Goal: Task Accomplishment & Management: Manage account settings

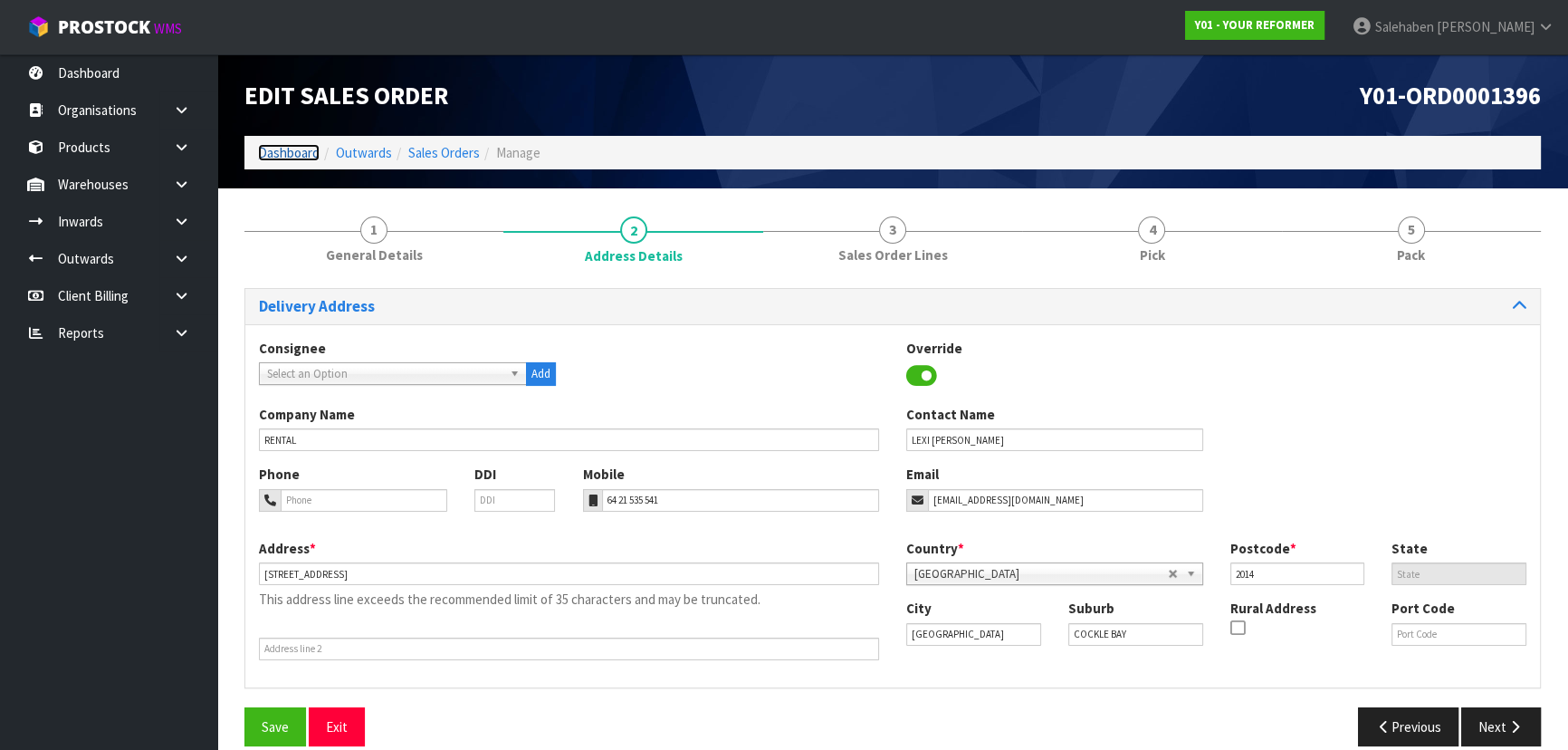
click at [298, 147] on link "Dashboard" at bounding box center [288, 152] width 62 height 17
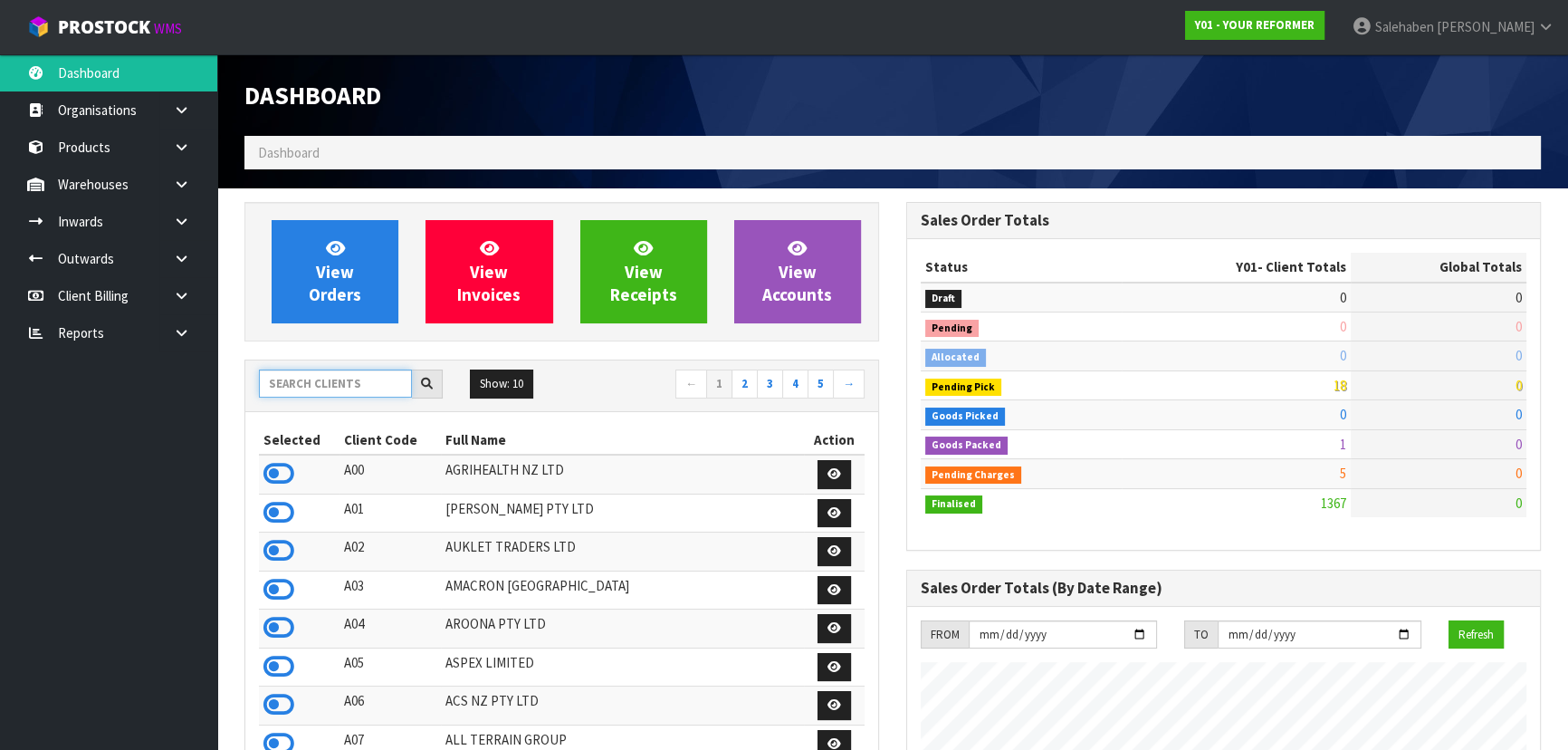
click at [375, 384] on input "text" at bounding box center [335, 383] width 153 height 28
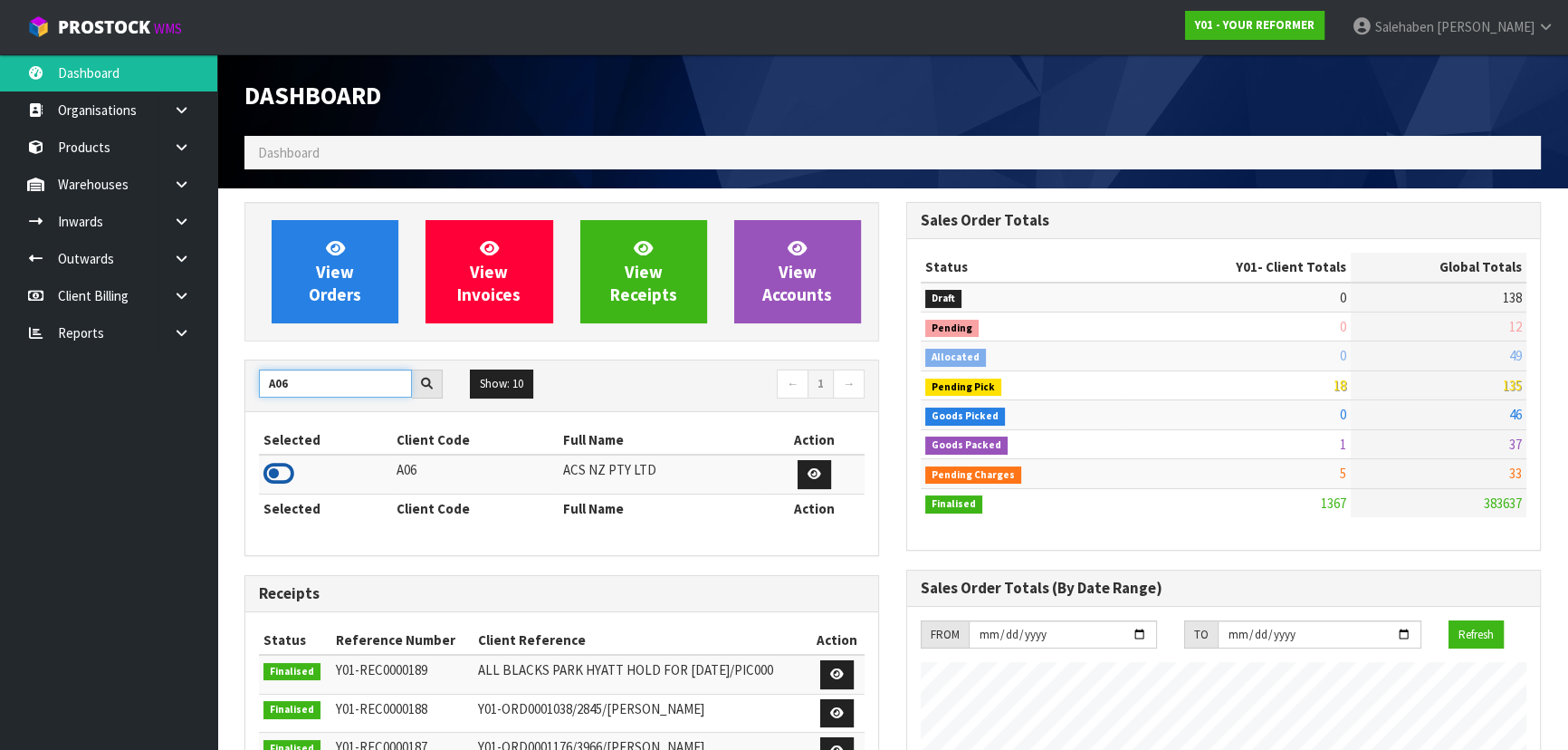
type input "A06"
click at [272, 474] on icon at bounding box center [278, 473] width 31 height 27
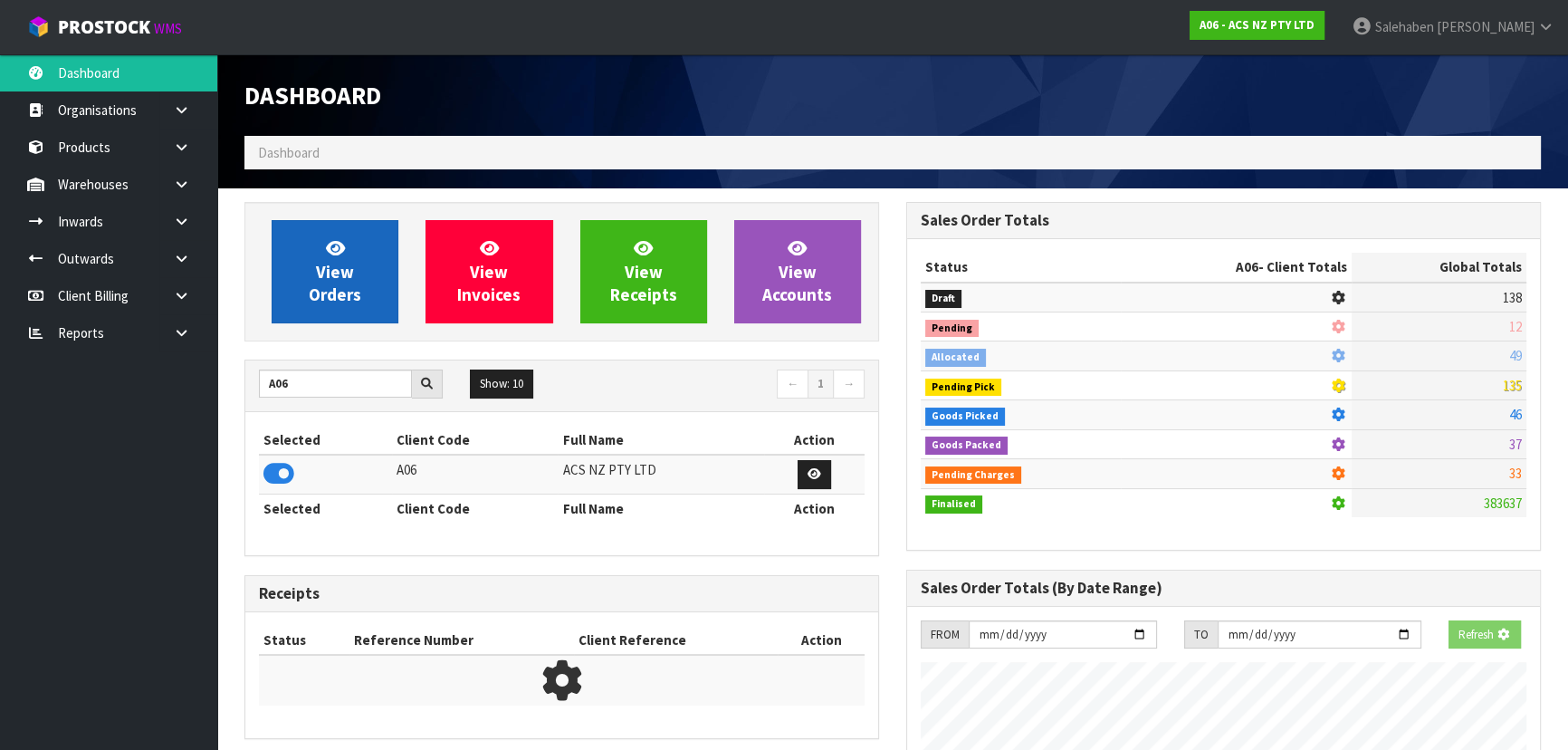
scroll to position [1369, 661]
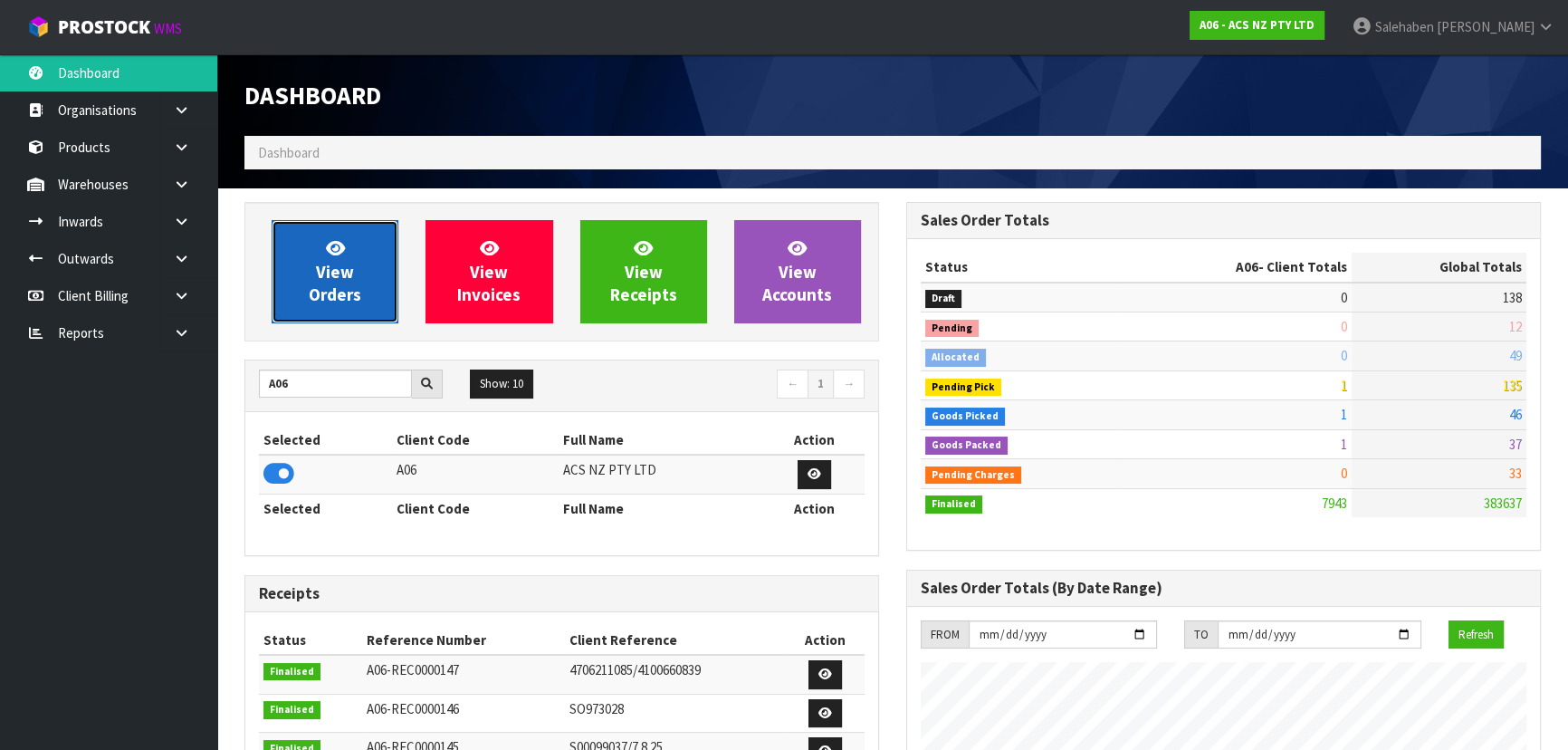
click at [333, 278] on span "View Orders" at bounding box center [335, 271] width 53 height 68
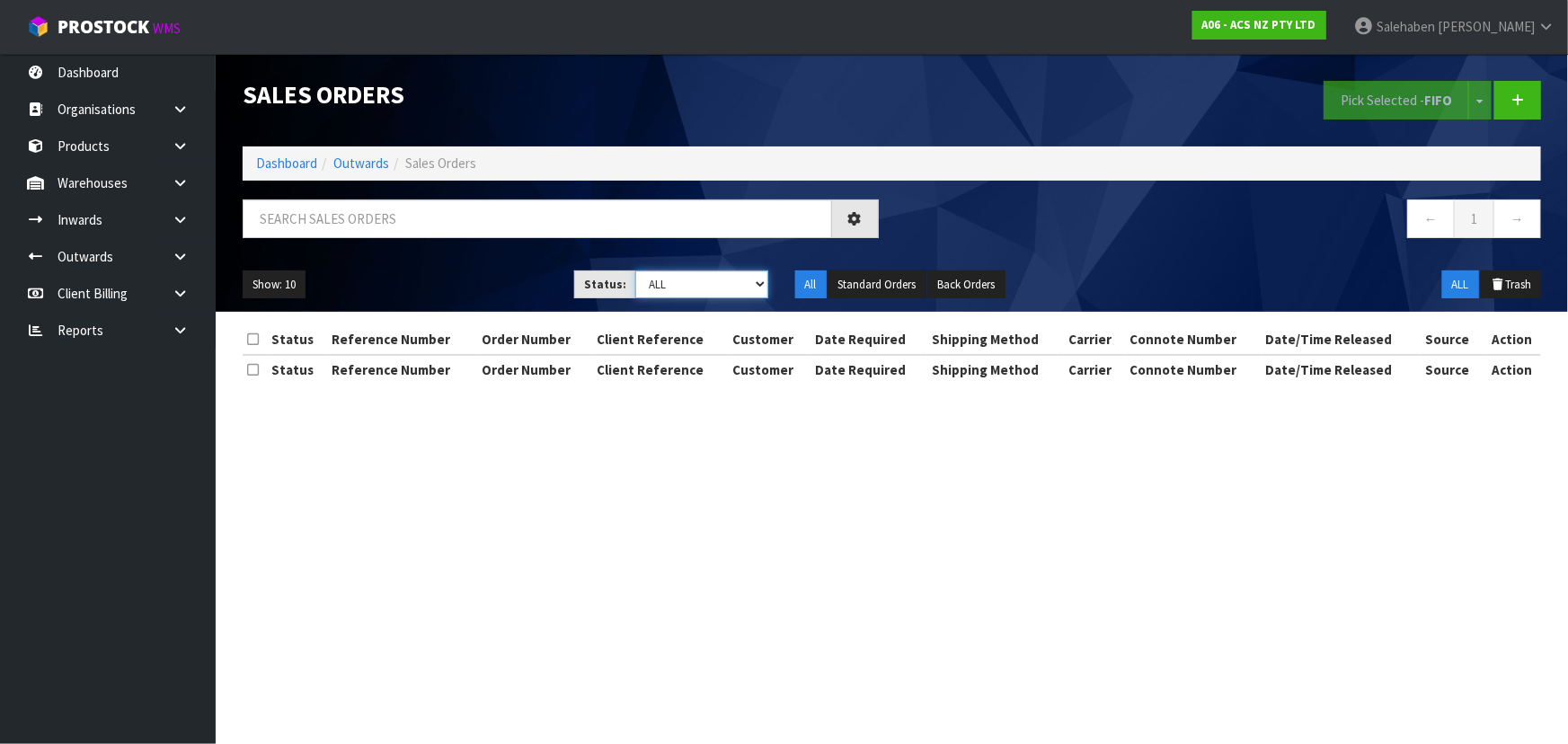
click at [665, 281] on select "Draft Pending Allocated Pending Pick Goods Picked Goods Packed Pending Charges …" at bounding box center [702, 283] width 133 height 28
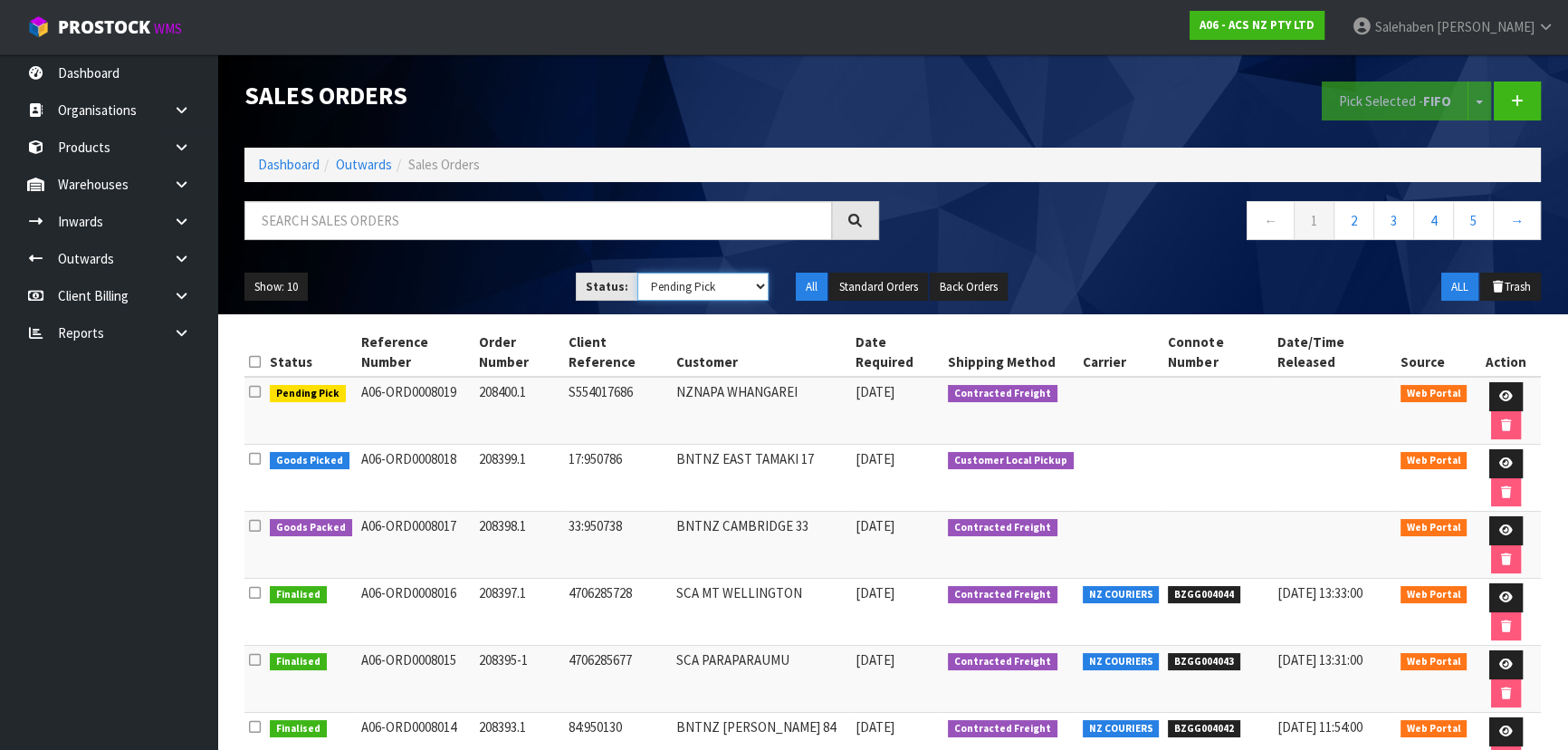
click at [638, 272] on select "Draft Pending Allocated Pending Pick Goods Picked Goods Packed Pending Charges …" at bounding box center [704, 286] width 132 height 28
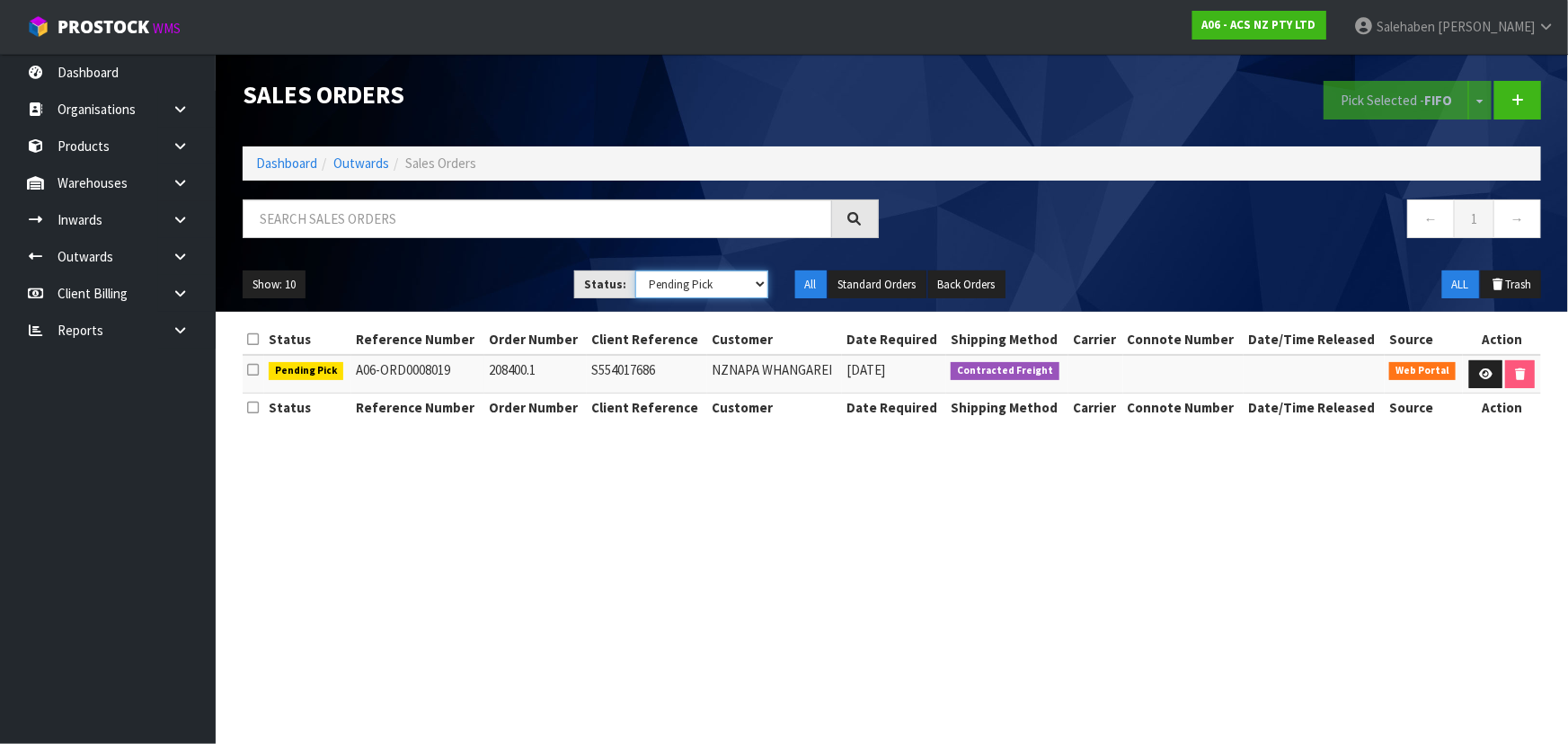
click at [680, 282] on select "Draft Pending Allocated Pending Pick Goods Picked Goods Packed Pending Charges …" at bounding box center [702, 283] width 133 height 28
click at [635, 270] on select "Draft Pending Allocated Pending Pick Goods Picked Goods Packed Pending Charges …" at bounding box center [702, 283] width 133 height 28
click at [676, 287] on select "Draft Pending Allocated Pending Pick Goods Picked Goods Packed Pending Charges …" at bounding box center [702, 283] width 133 height 28
select select "string:5"
click at [635, 270] on select "Draft Pending Allocated Pending Pick Goods Picked Goods Packed Pending Charges …" at bounding box center [702, 283] width 133 height 28
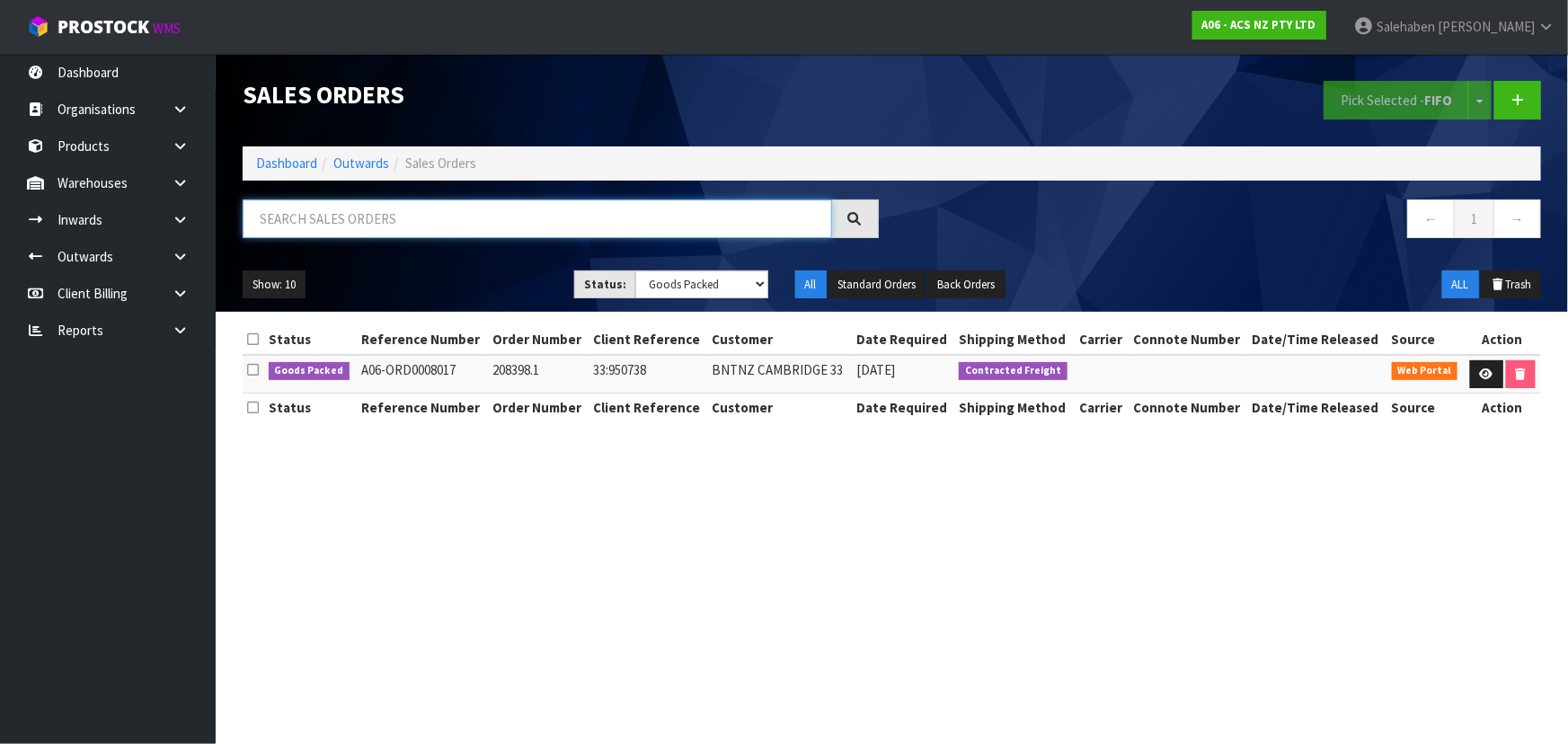
click at [328, 219] on input "text" at bounding box center [537, 219] width 590 height 39
click at [1482, 368] on icon at bounding box center [1486, 373] width 14 height 12
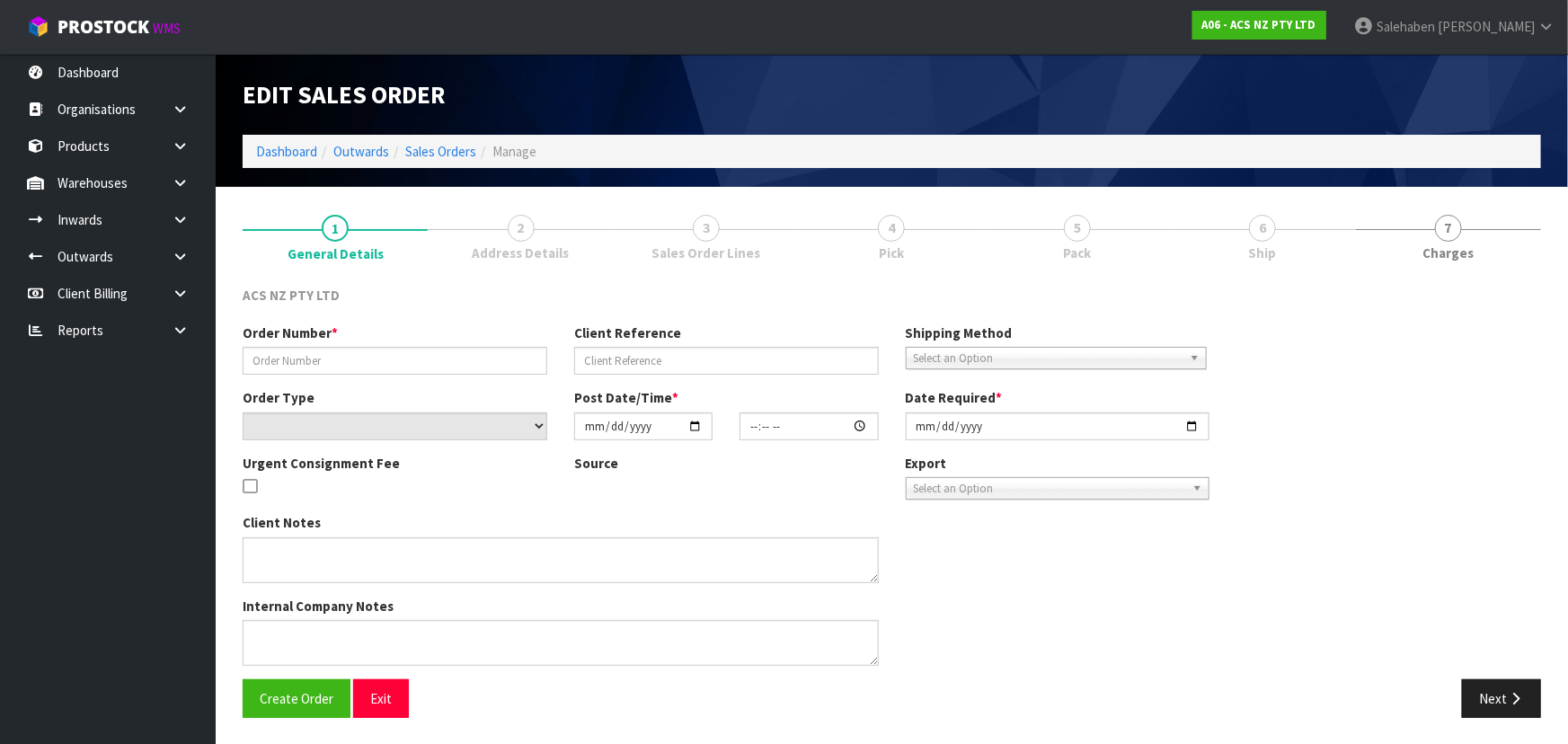
type input "208398.1"
type input "33:950738"
select select "number:0"
type input "[DATE]"
type input "12:58:00.000"
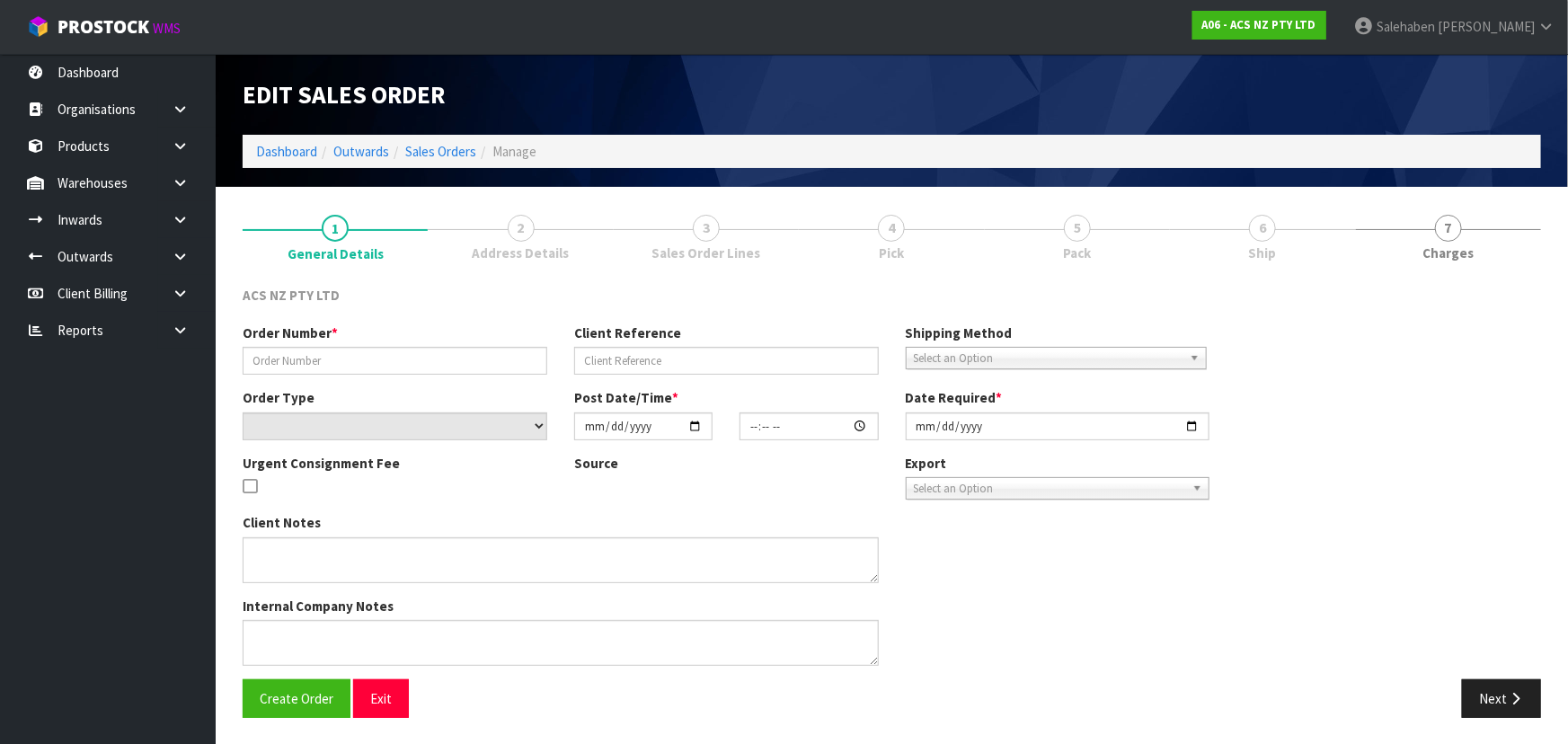
type input "[DATE]"
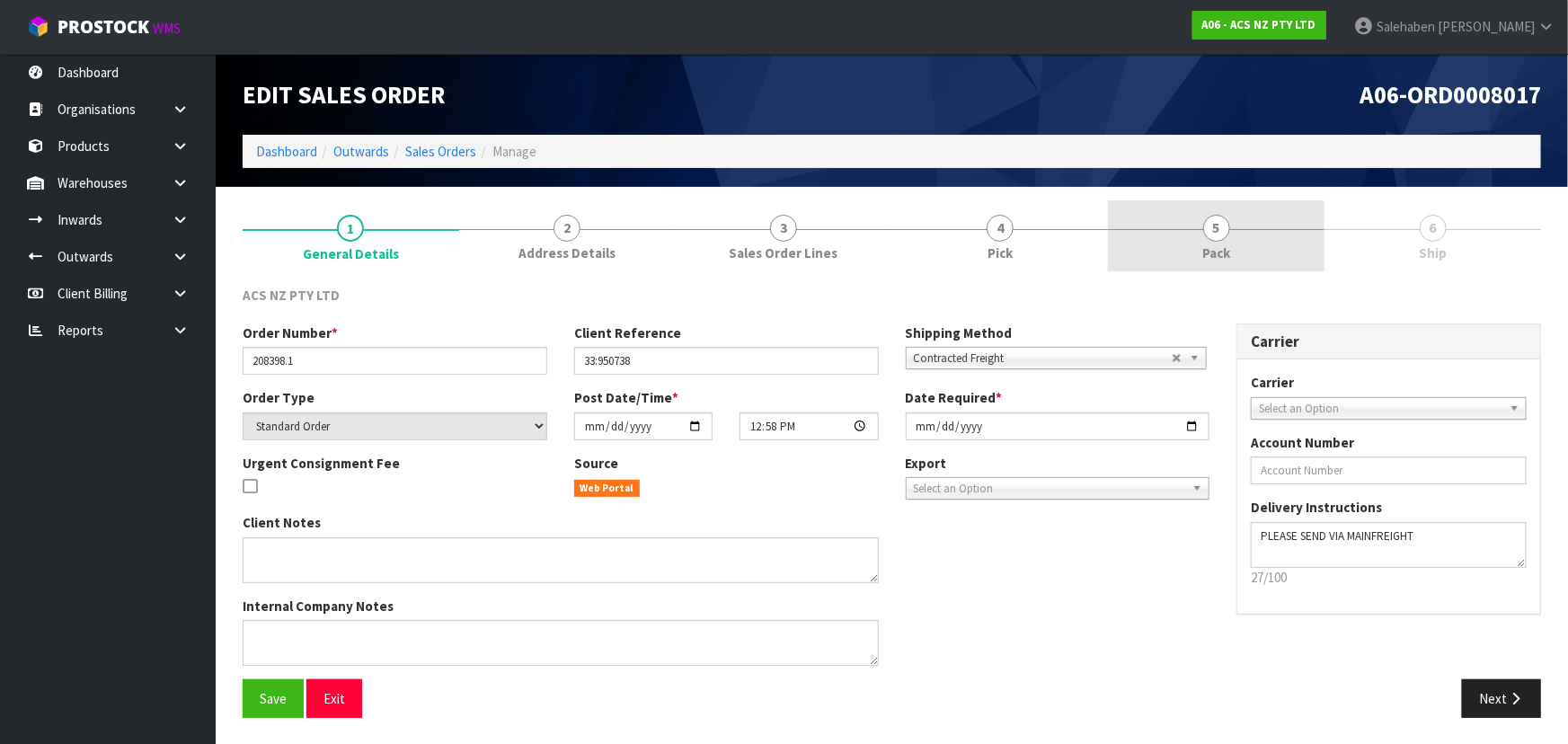
click at [1242, 243] on link "5 Pack" at bounding box center [1216, 236] width 217 height 71
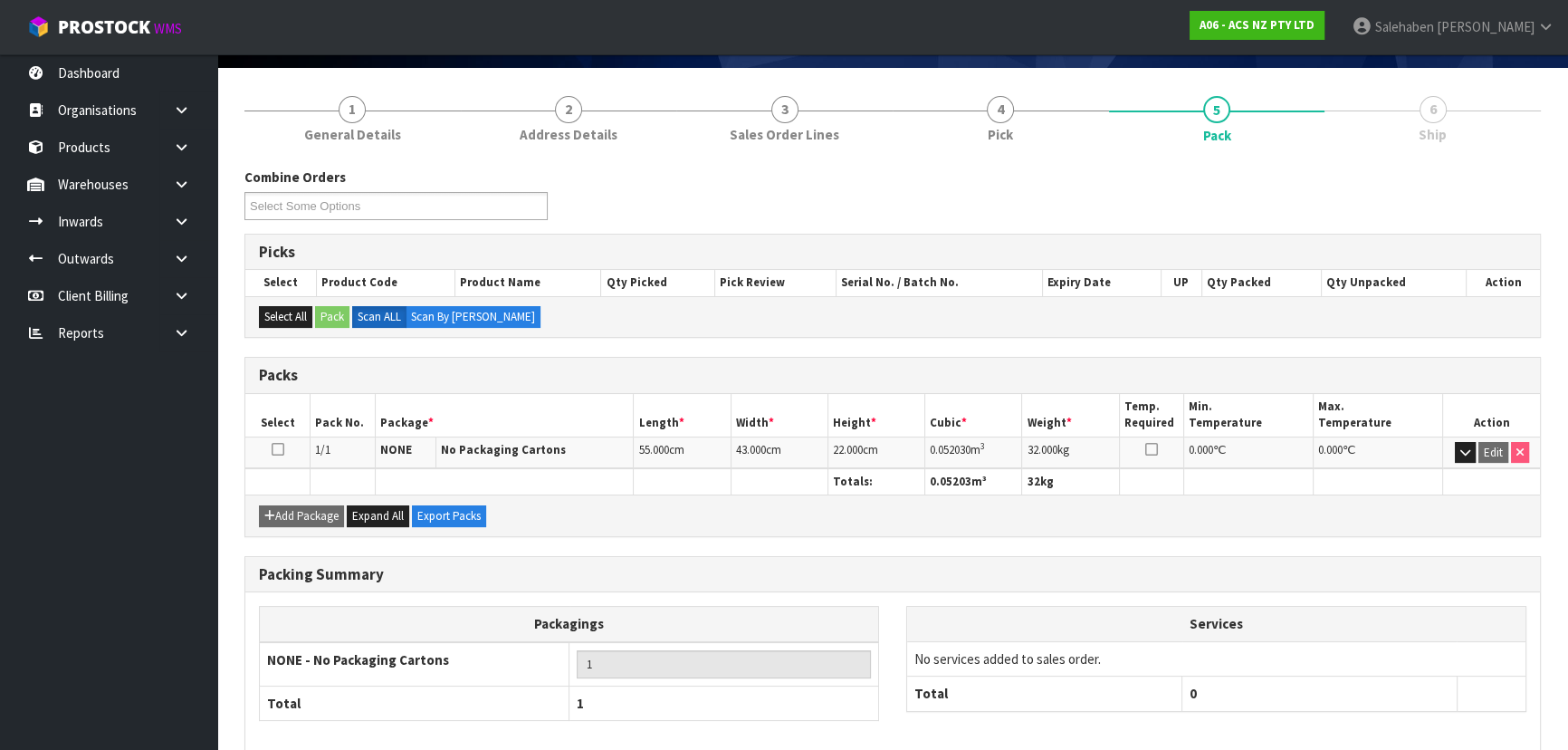
scroll to position [207, 0]
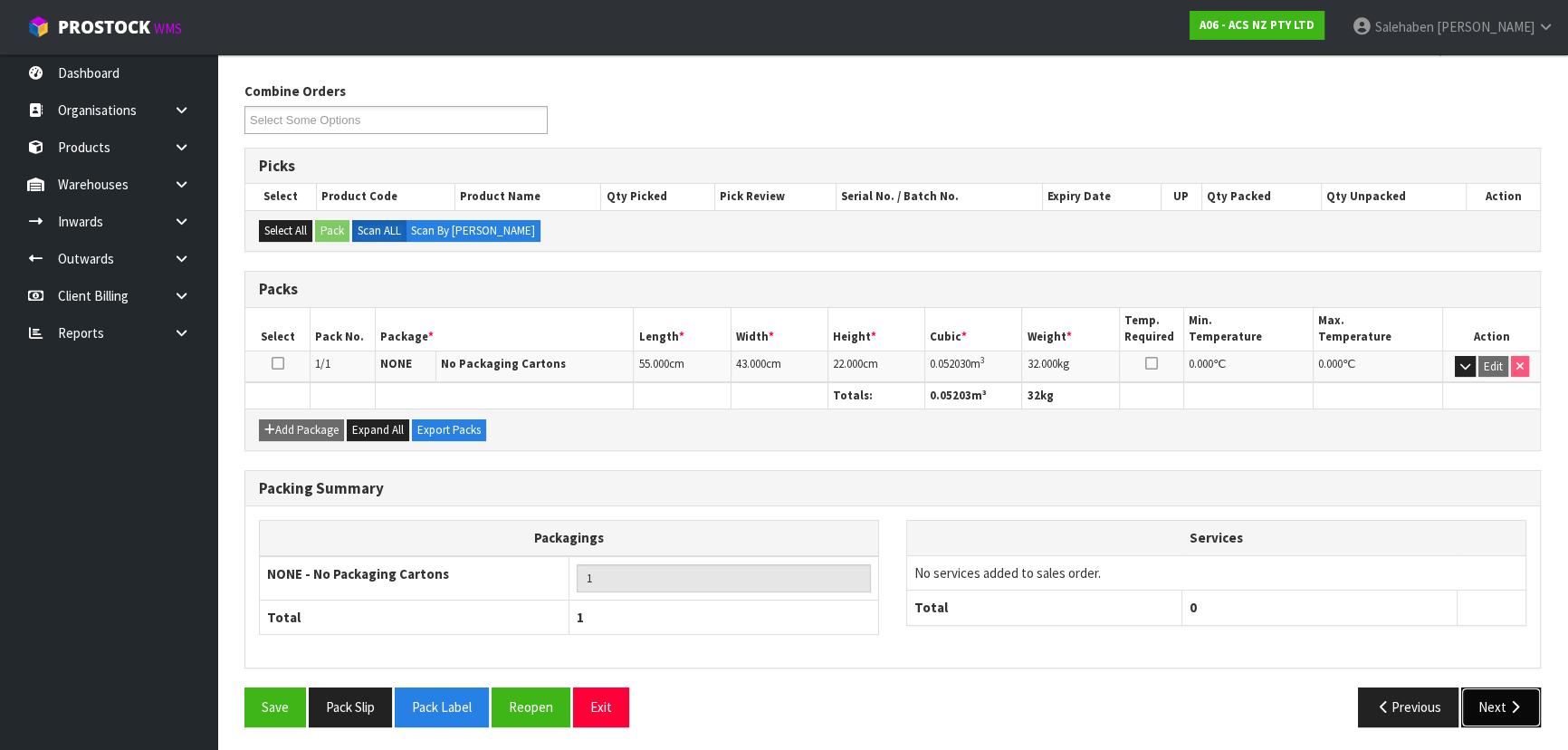
click at [1485, 697] on button "Next" at bounding box center [1501, 706] width 80 height 39
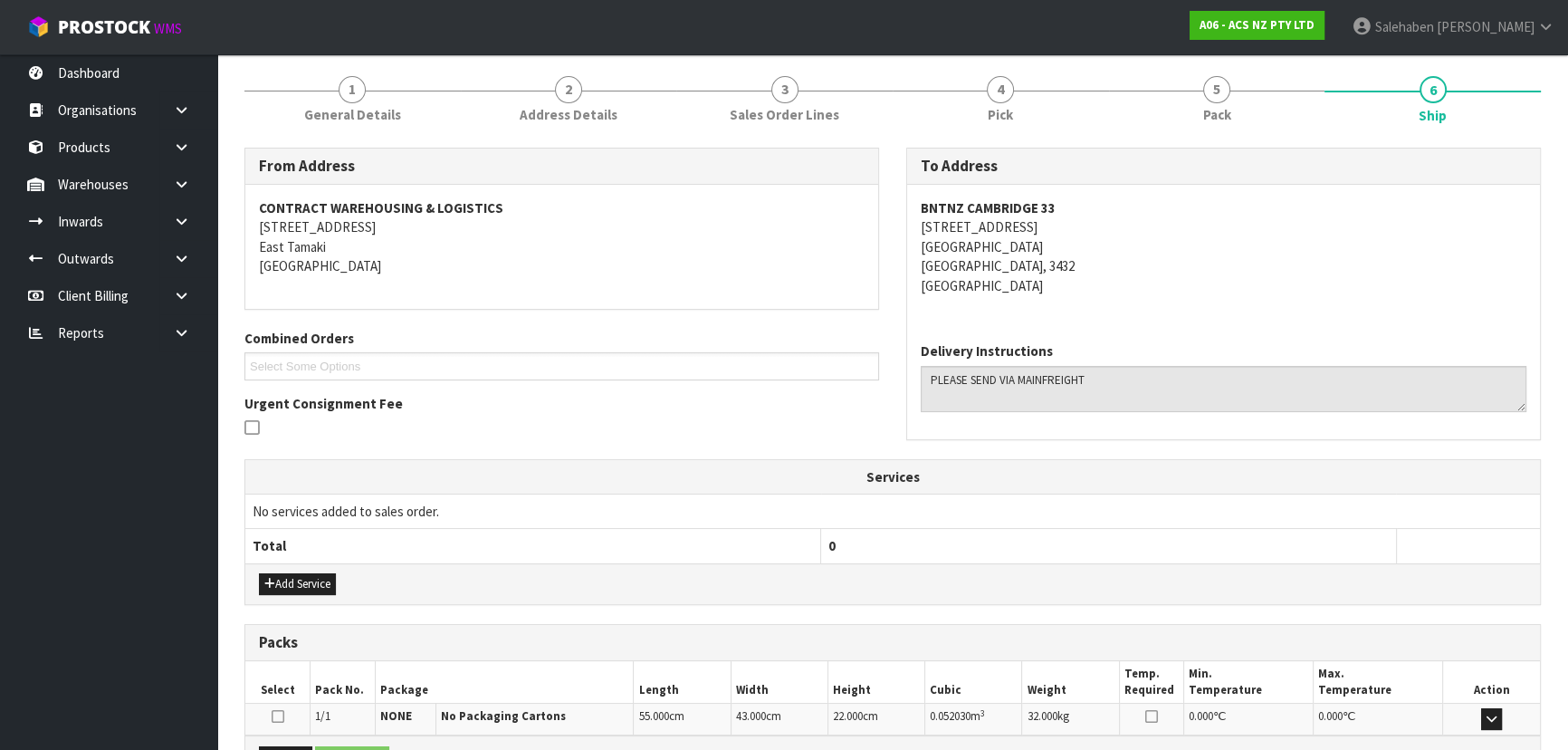
scroll to position [0, 0]
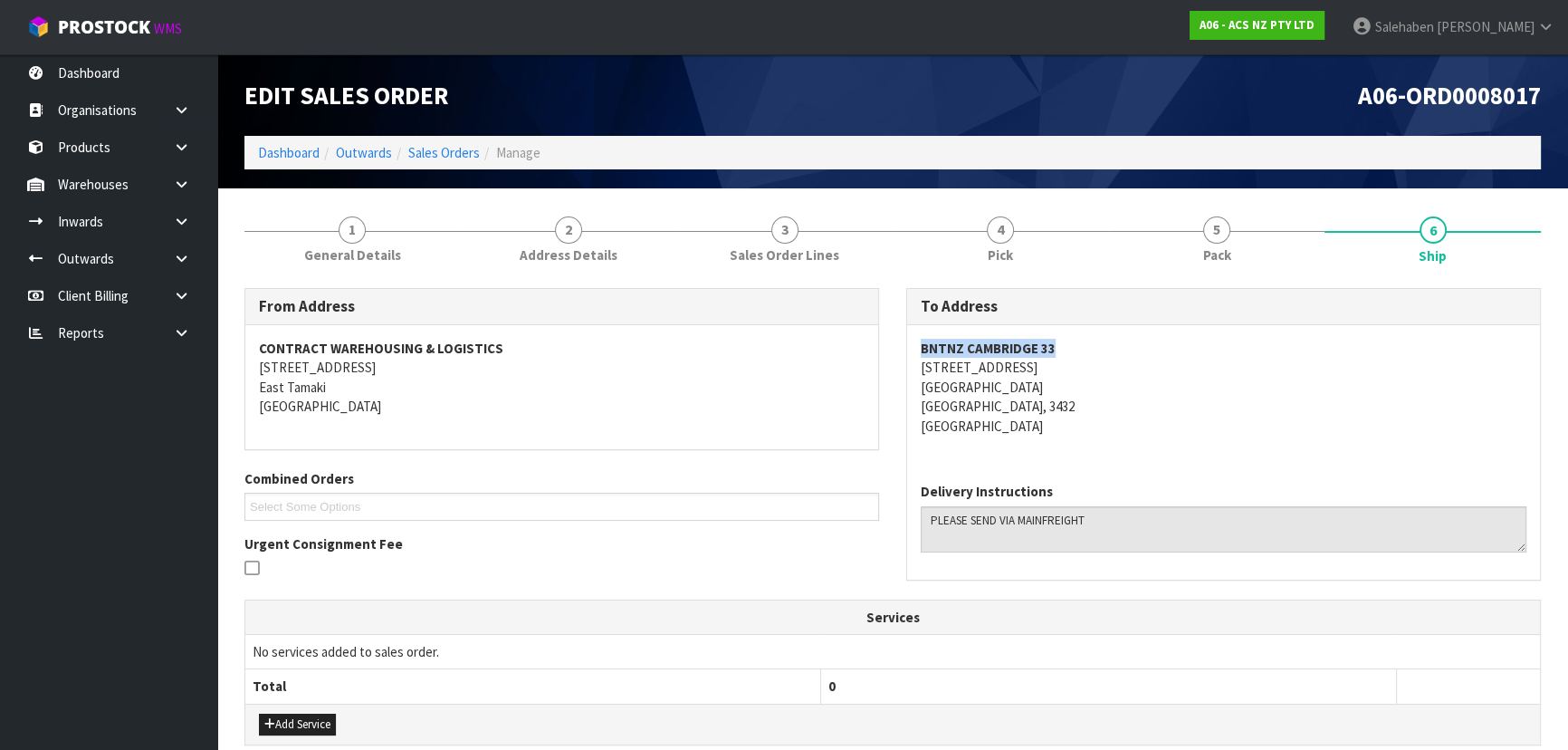
copy strong "BNTNZ CAMBRIDGE 33"
drag, startPoint x: 934, startPoint y: 340, endPoint x: 1091, endPoint y: 340, distance: 157.0
click at [1091, 340] on div "BNTNZ CAMBRIDGE [STREET_ADDRESS]" at bounding box center [1223, 396] width 633 height 143
copy address "[STREET_ADDRESS]"
drag, startPoint x: 916, startPoint y: 363, endPoint x: 1012, endPoint y: 387, distance: 99.0
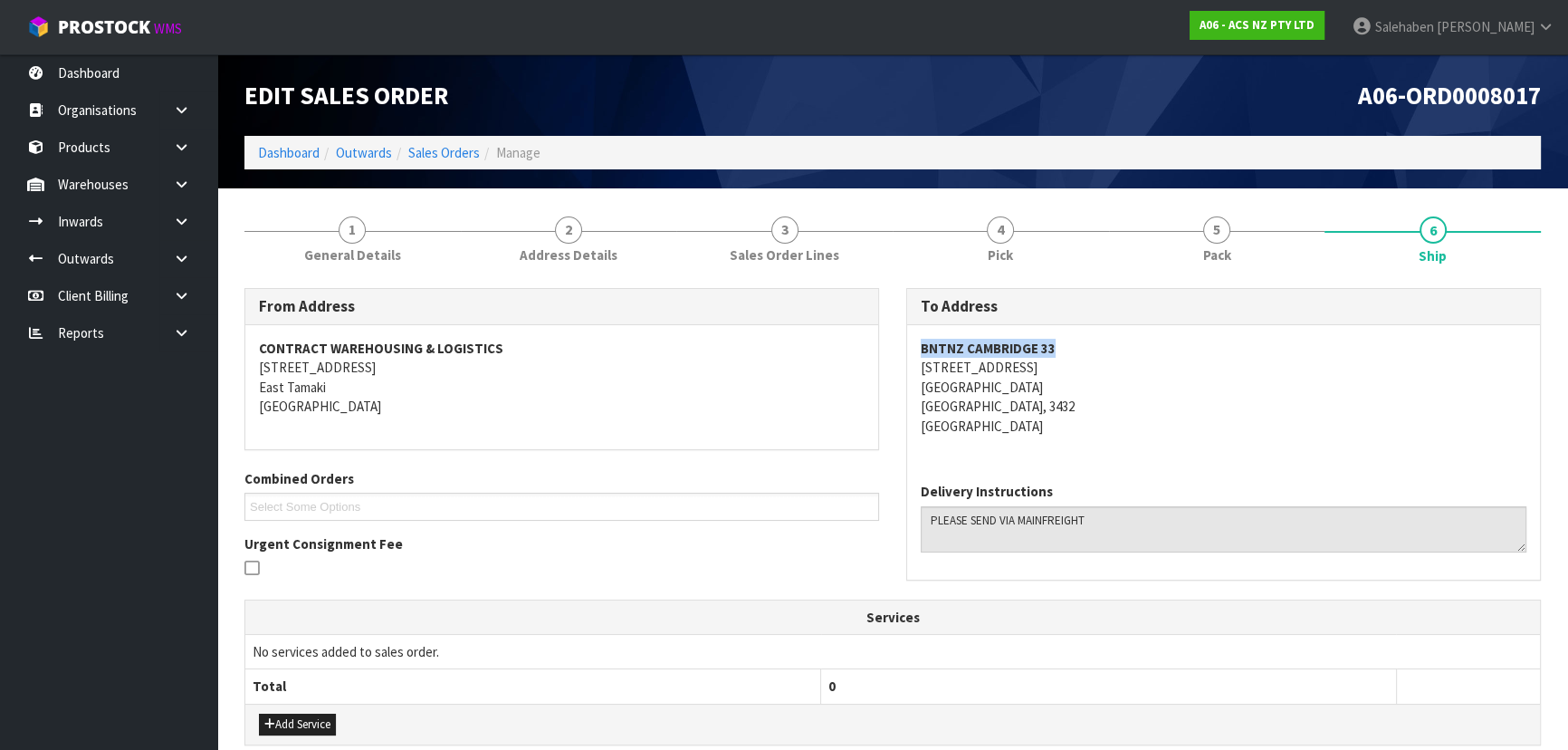
click at [1064, 375] on div "BNTNZ CAMBRIDGE [STREET_ADDRESS]" at bounding box center [1223, 396] width 633 height 143
copy address "[GEOGRAPHIC_DATA]"
drag, startPoint x: 911, startPoint y: 393, endPoint x: 996, endPoint y: 388, distance: 85.1
click at [996, 388] on div "BNTNZ CAMBRIDGE [STREET_ADDRESS]" at bounding box center [1223, 396] width 633 height 143
click at [1173, 426] on address "BNTNZ CAMBRIDGE [STREET_ADDRESS]" at bounding box center [1223, 386] width 606 height 97
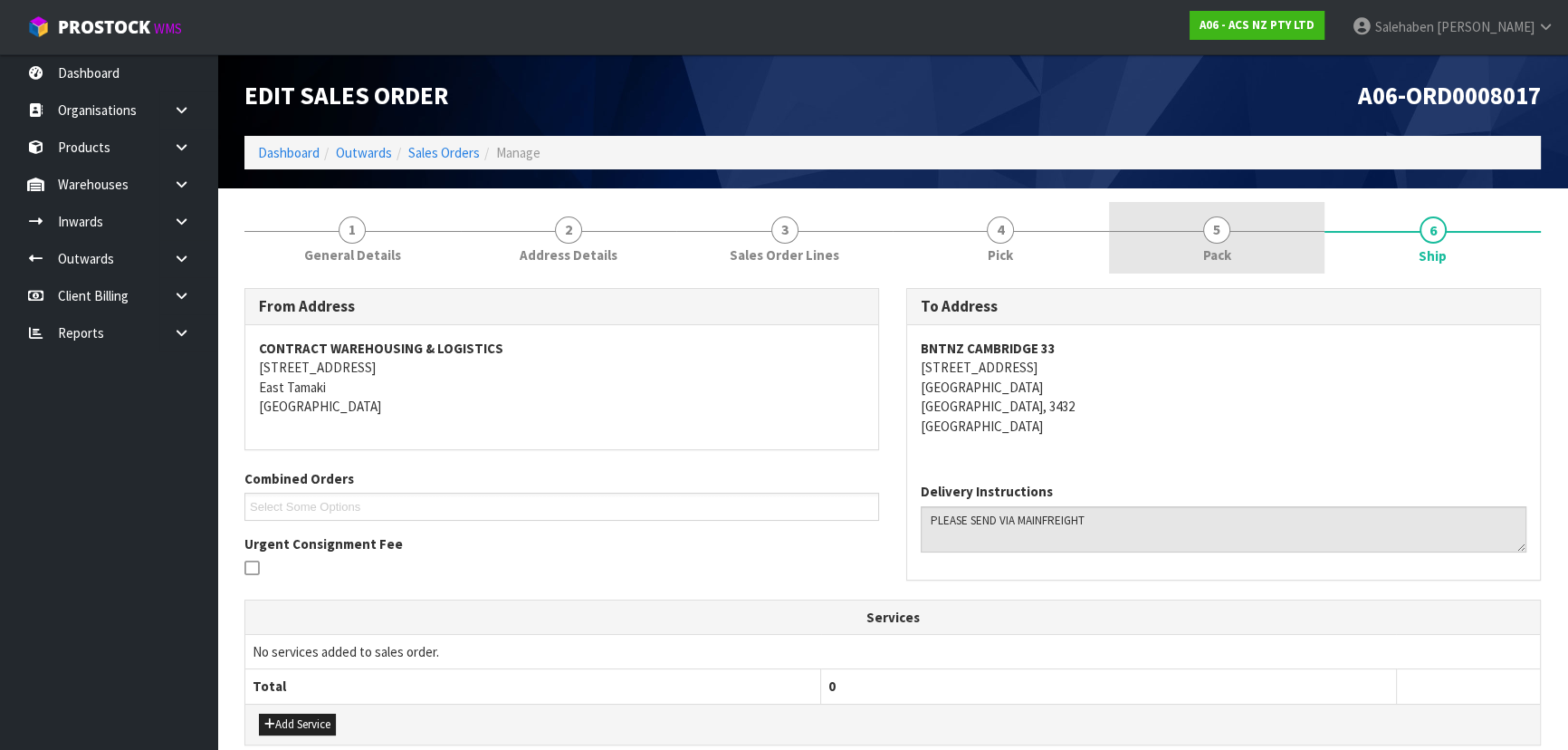
click at [1159, 266] on link "5 Pack" at bounding box center [1217, 238] width 217 height 72
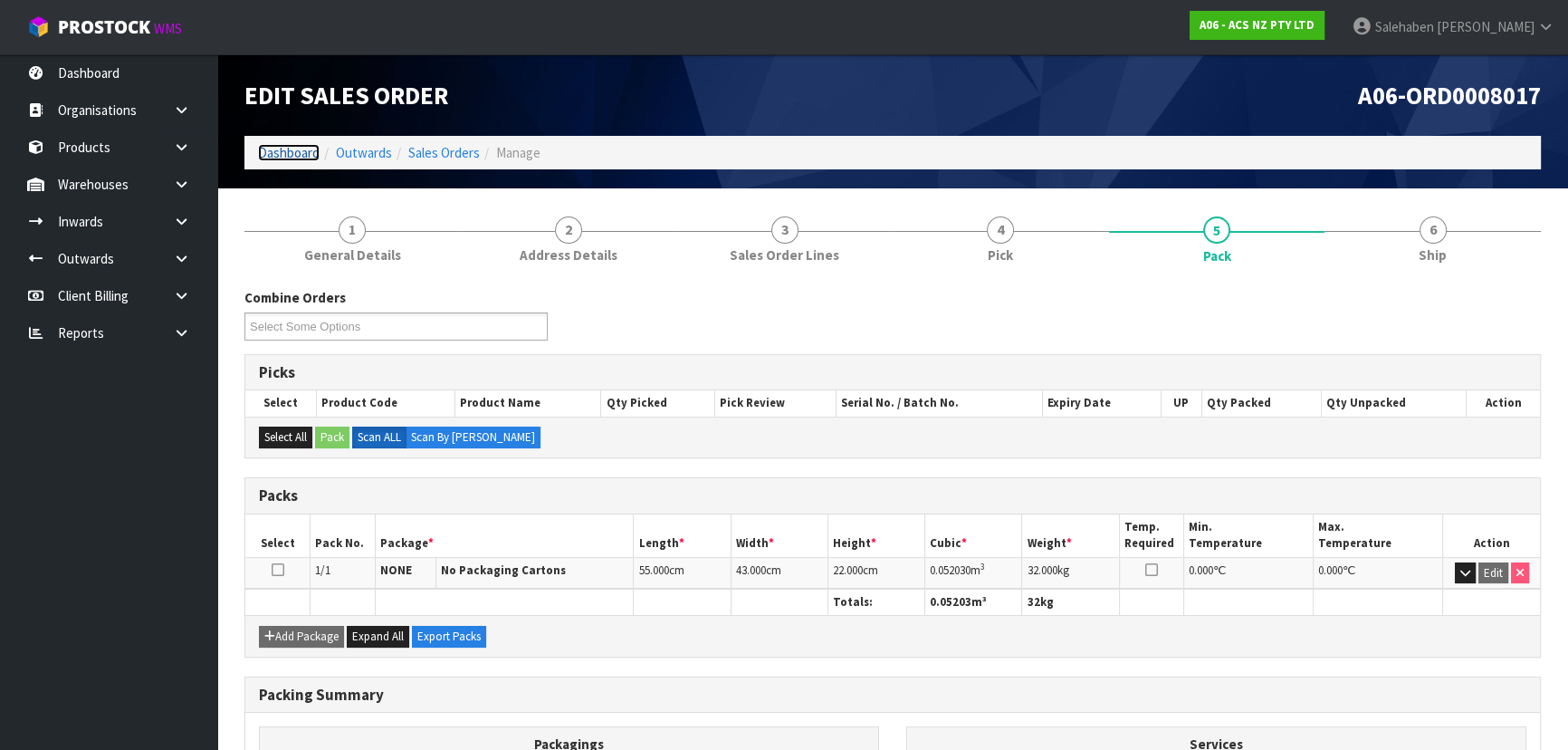
click at [306, 153] on link "Dashboard" at bounding box center [288, 152] width 62 height 17
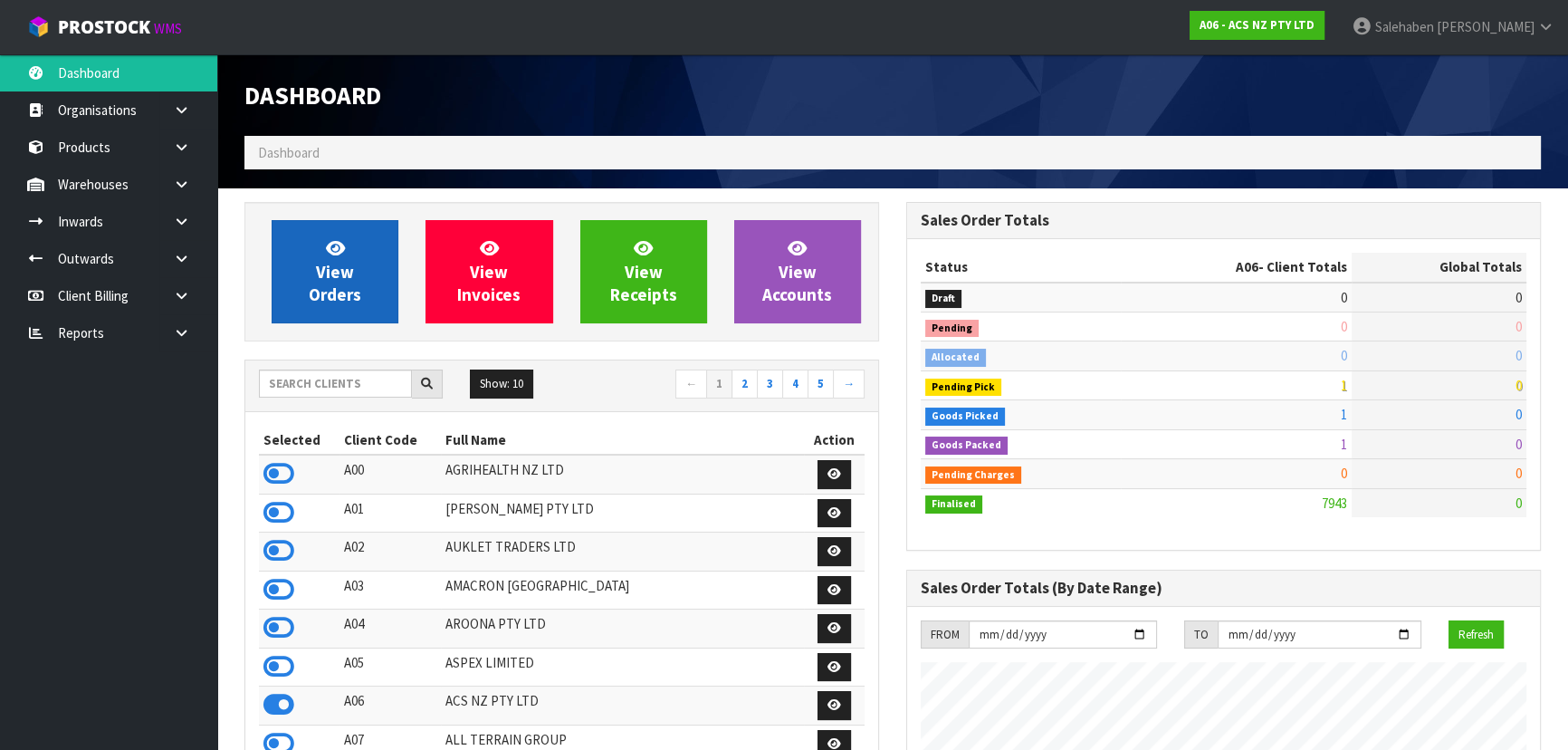
scroll to position [1369, 661]
click at [346, 267] on span "View Orders" at bounding box center [335, 271] width 53 height 68
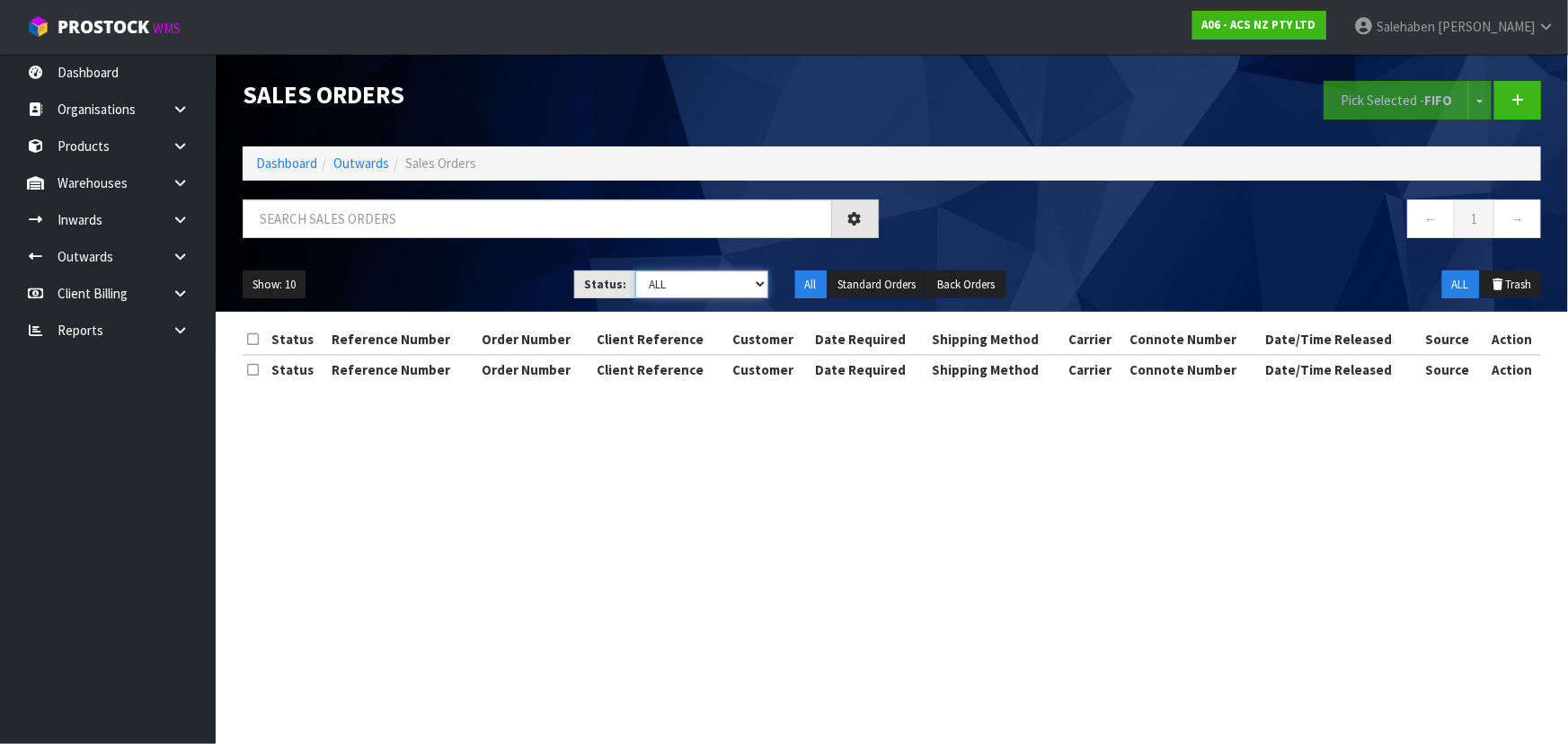
click at [646, 276] on select "Draft Pending Allocated Pending Pick Goods Picked Goods Packed Pending Charges …" at bounding box center [702, 283] width 133 height 28
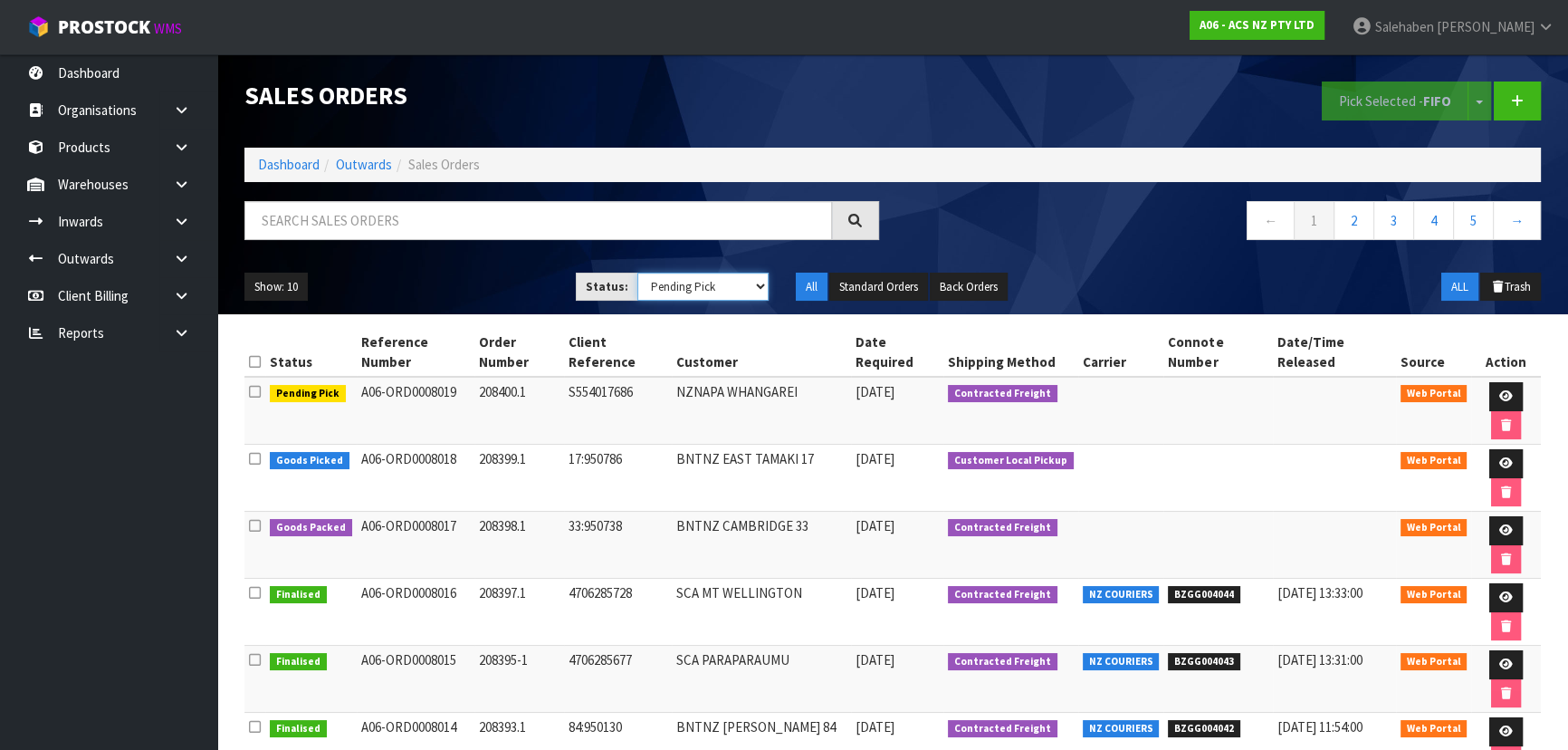
click at [638, 272] on select "Draft Pending Allocated Pending Pick Goods Picked Goods Packed Pending Charges …" at bounding box center [704, 286] width 132 height 28
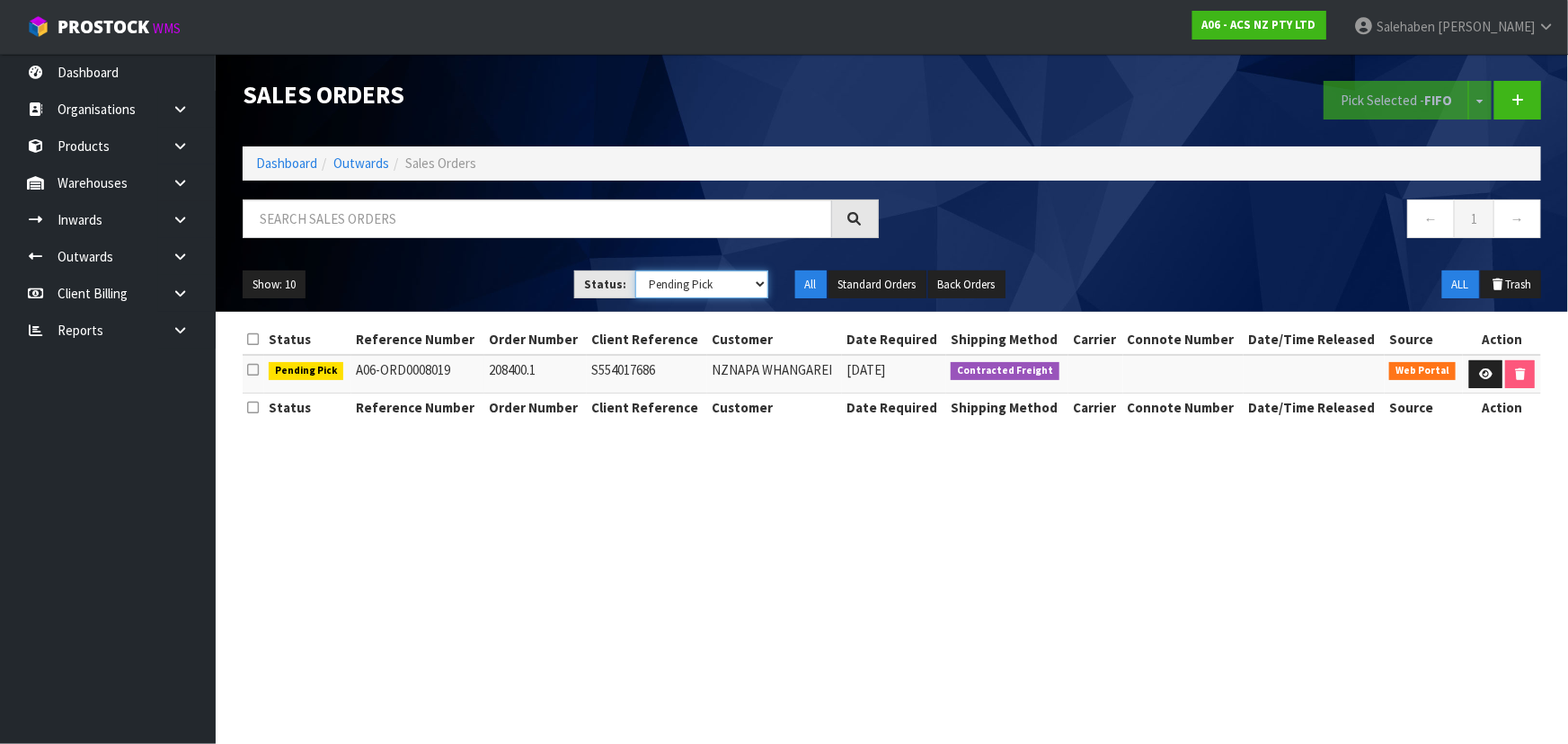
drag, startPoint x: 680, startPoint y: 280, endPoint x: 680, endPoint y: 296, distance: 16.0
click at [680, 280] on select "Draft Pending Allocated Pending Pick Goods Picked Goods Packed Pending Charges …" at bounding box center [702, 283] width 133 height 28
click at [635, 270] on select "Draft Pending Allocated Pending Pick Goods Picked Goods Packed Pending Charges …" at bounding box center [702, 283] width 133 height 28
click at [686, 289] on select "Draft Pending Allocated Pending Pick Goods Picked Goods Packed Pending Charges …" at bounding box center [702, 283] width 133 height 28
select select "string:5"
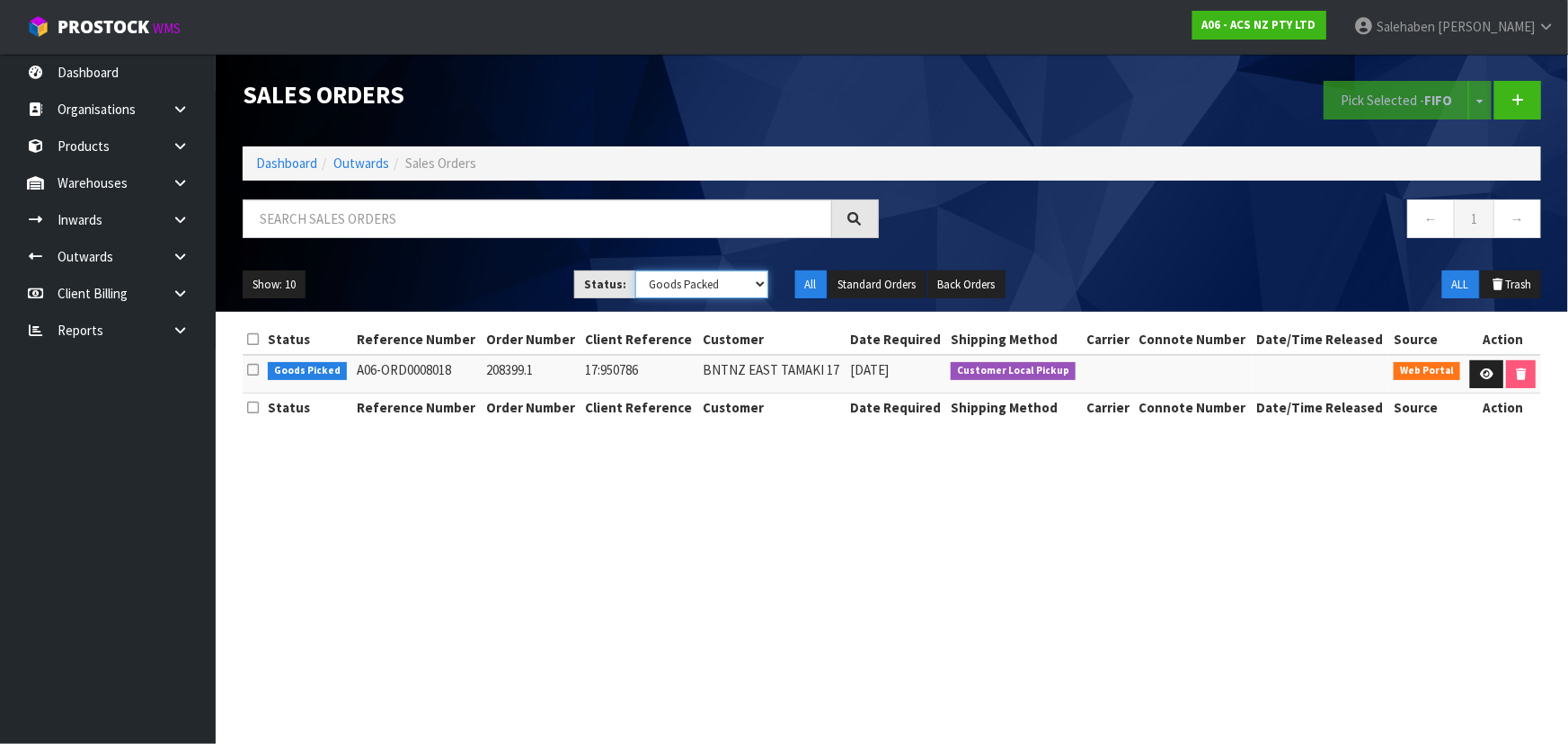
click at [635, 270] on select "Draft Pending Allocated Pending Pick Goods Picked Goods Packed Pending Charges …" at bounding box center [702, 283] width 133 height 28
click at [688, 282] on select "Draft Pending Allocated Pending Pick Goods Picked Goods Packed Pending Charges …" at bounding box center [702, 283] width 133 height 28
click at [1482, 364] on link at bounding box center [1486, 374] width 33 height 29
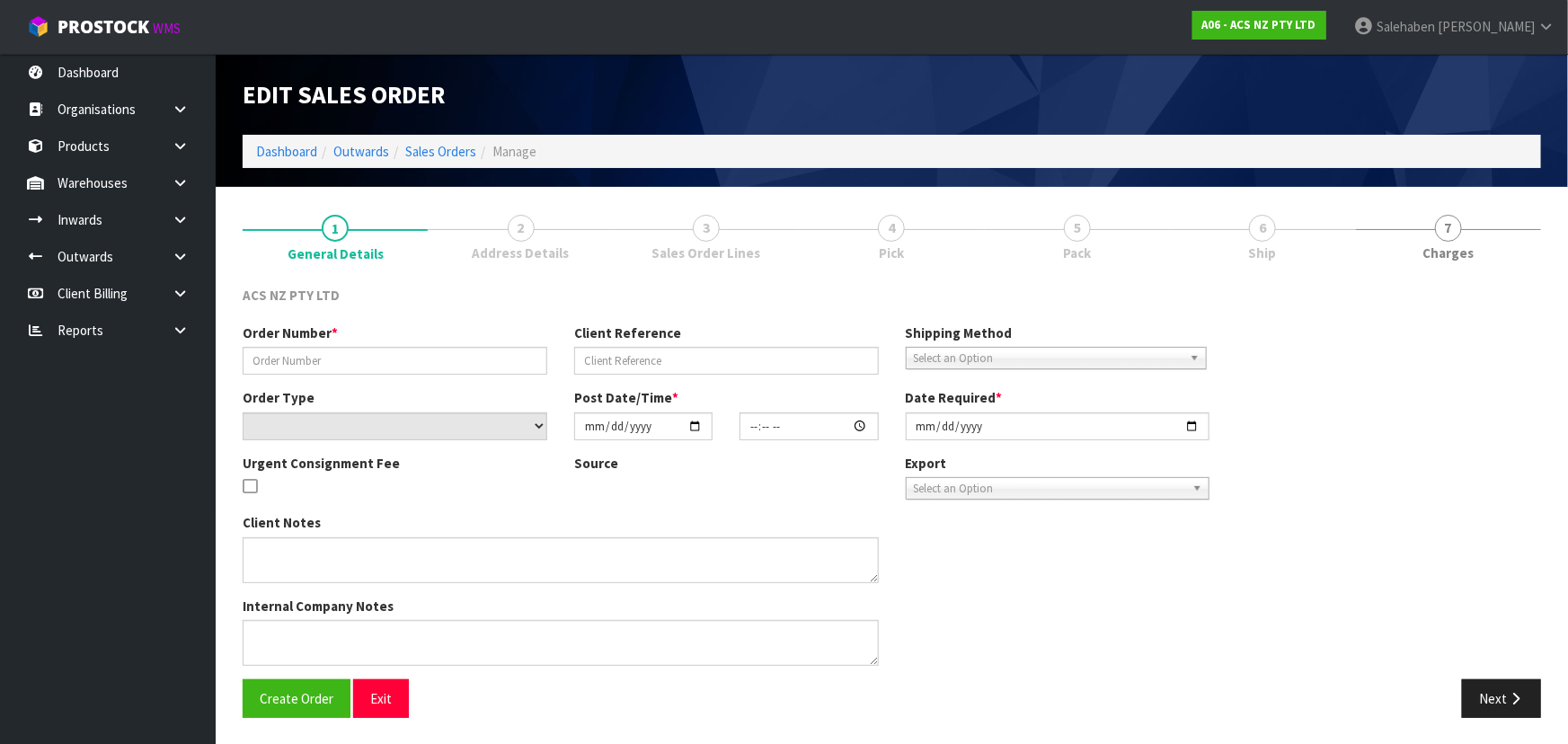
type input "208398.1"
type input "33:950738"
select select "number:0"
type input "[DATE]"
type input "12:58:00.000"
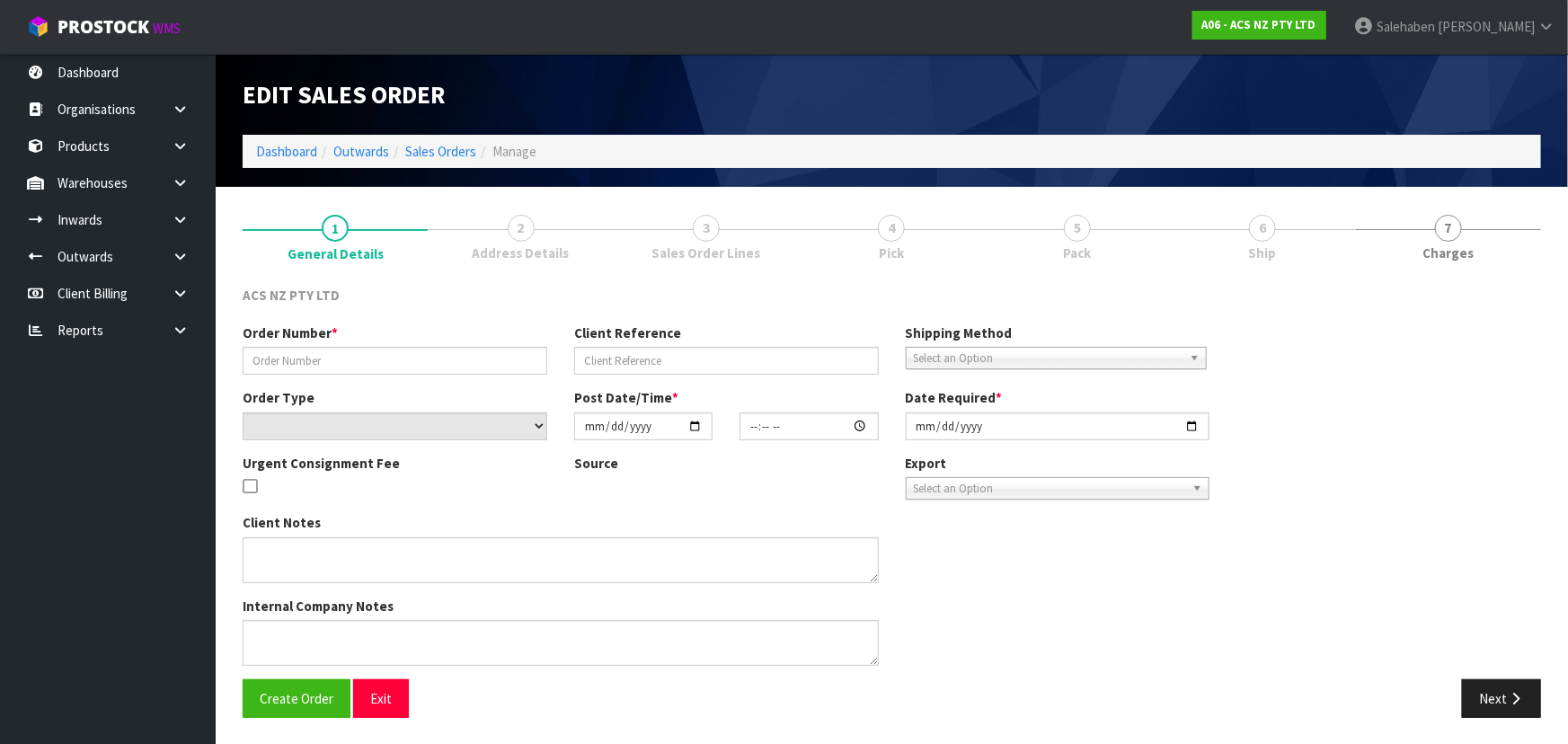
type input "[DATE]"
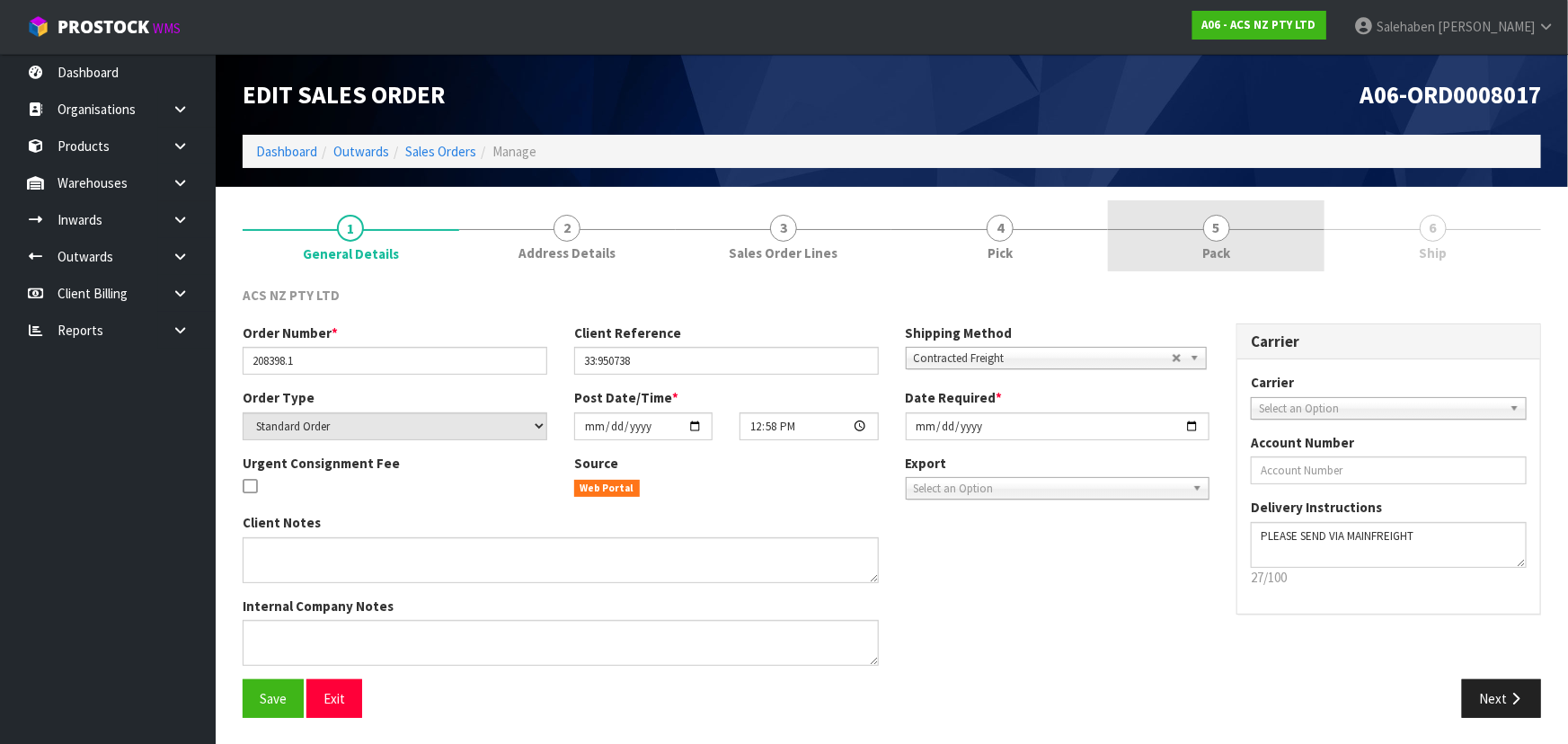
click at [1257, 234] on link "5 Pack" at bounding box center [1216, 236] width 217 height 71
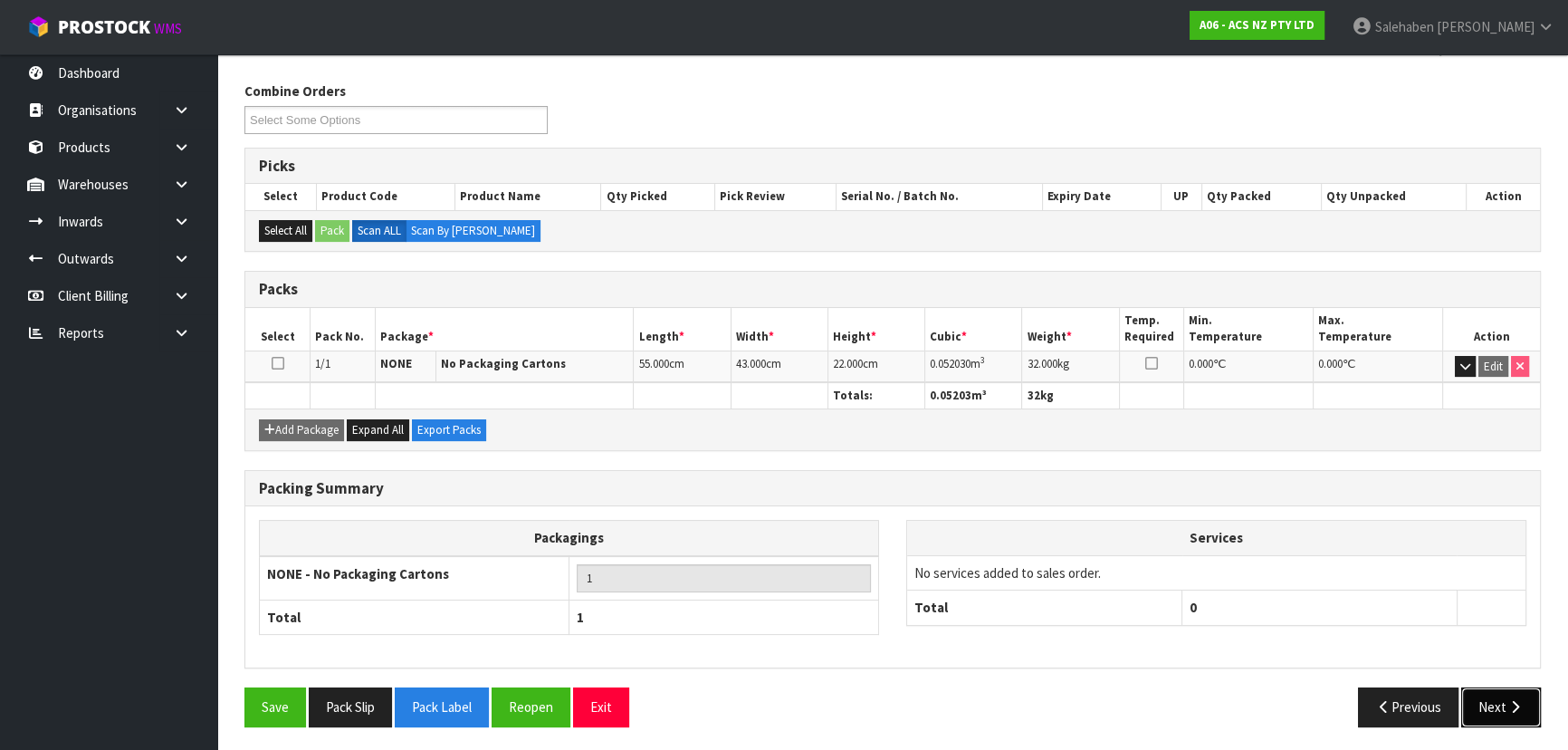
click at [1521, 707] on icon "button" at bounding box center [1514, 706] width 17 height 14
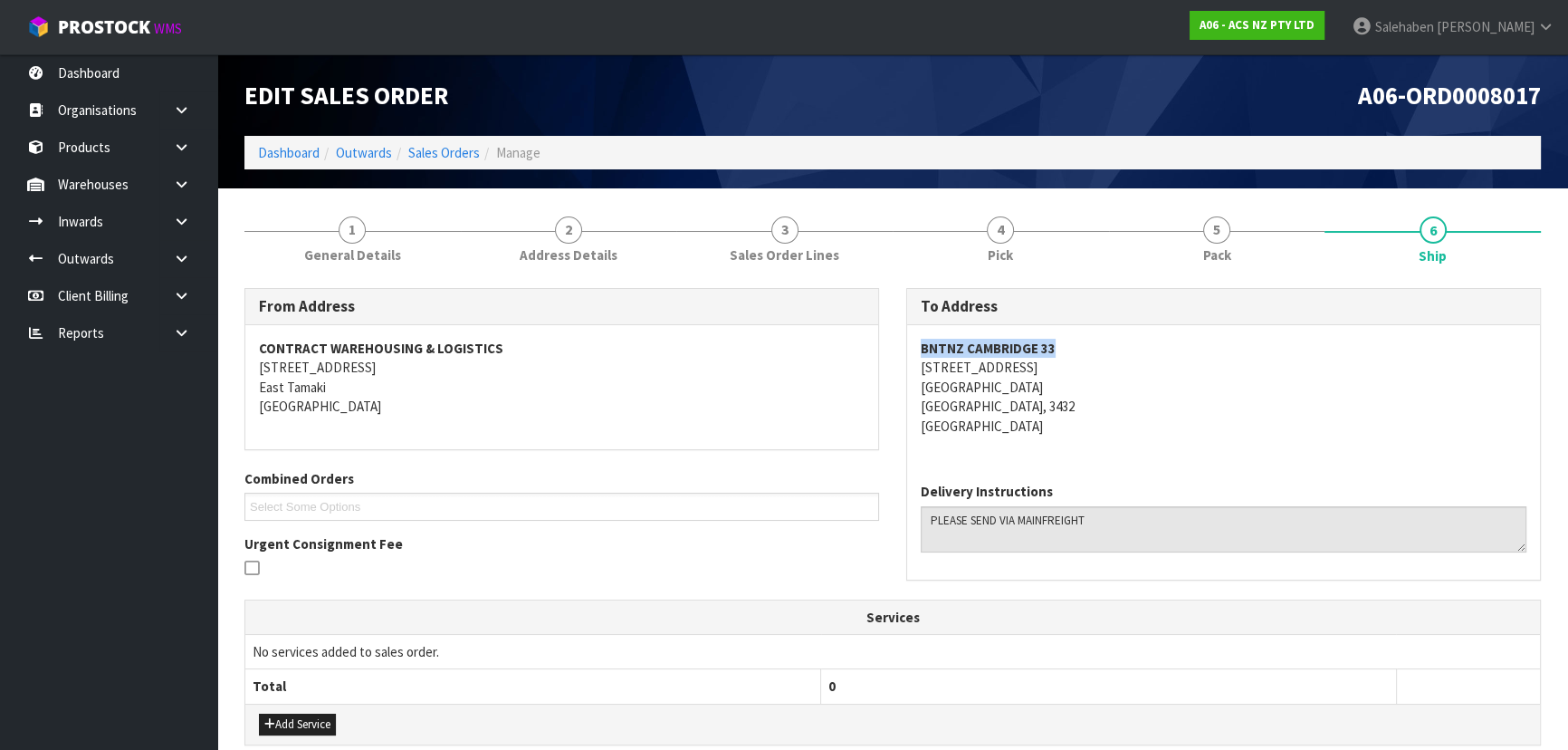
copy strong "BNTNZ CAMBRIDGE 33"
drag, startPoint x: 911, startPoint y: 343, endPoint x: 1072, endPoint y: 344, distance: 161.0
click at [1072, 344] on div "BNTNZ CAMBRIDGE [STREET_ADDRESS]" at bounding box center [1223, 396] width 633 height 143
click at [394, 233] on link "1 General Details" at bounding box center [353, 238] width 217 height 72
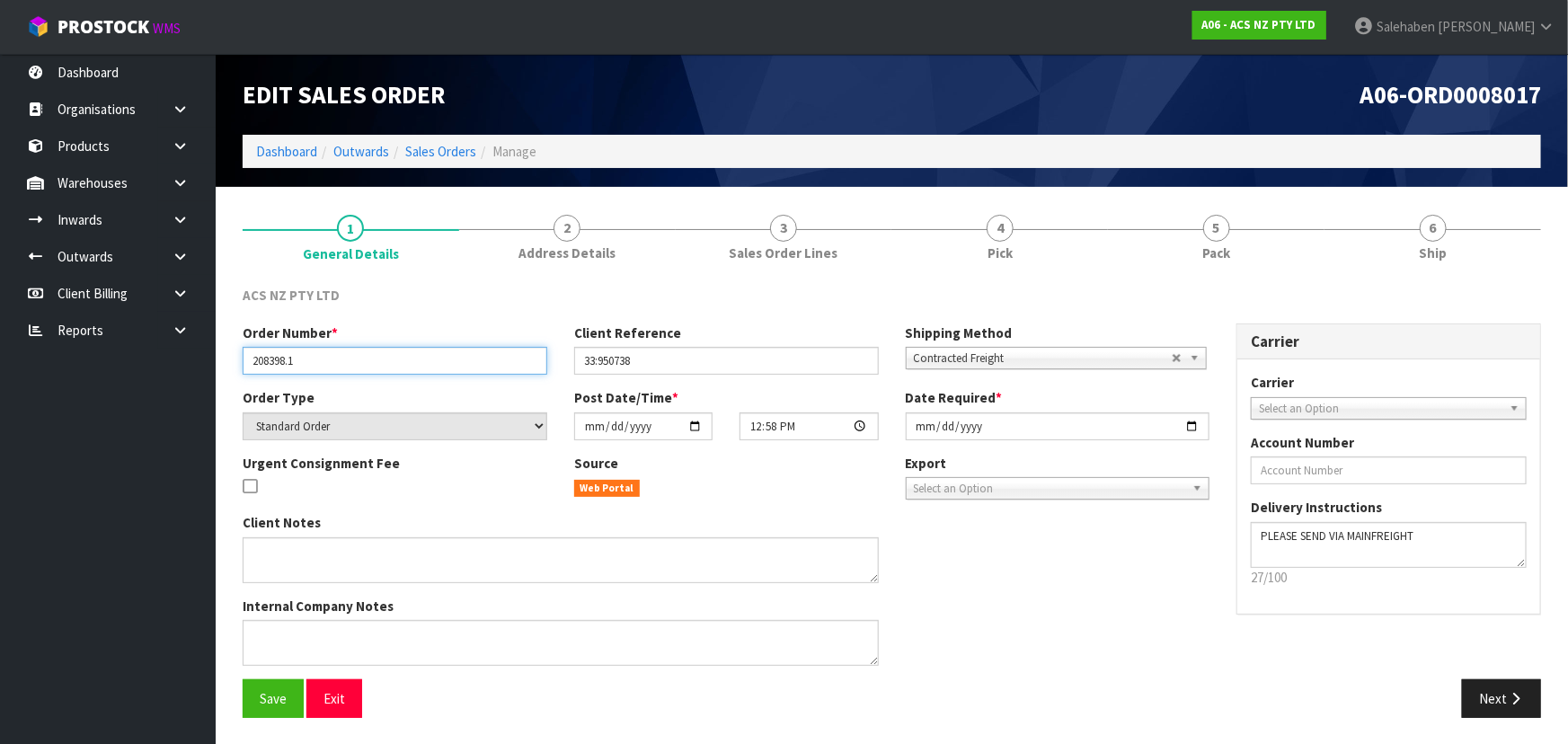
drag, startPoint x: 248, startPoint y: 358, endPoint x: 320, endPoint y: 358, distance: 72.0
click at [320, 358] on input "208398.1" at bounding box center [395, 360] width 304 height 28
drag, startPoint x: 569, startPoint y: 363, endPoint x: 582, endPoint y: 361, distance: 13.2
click at [582, 361] on div "Client Reference 33:950738" at bounding box center [726, 348] width 331 height 51
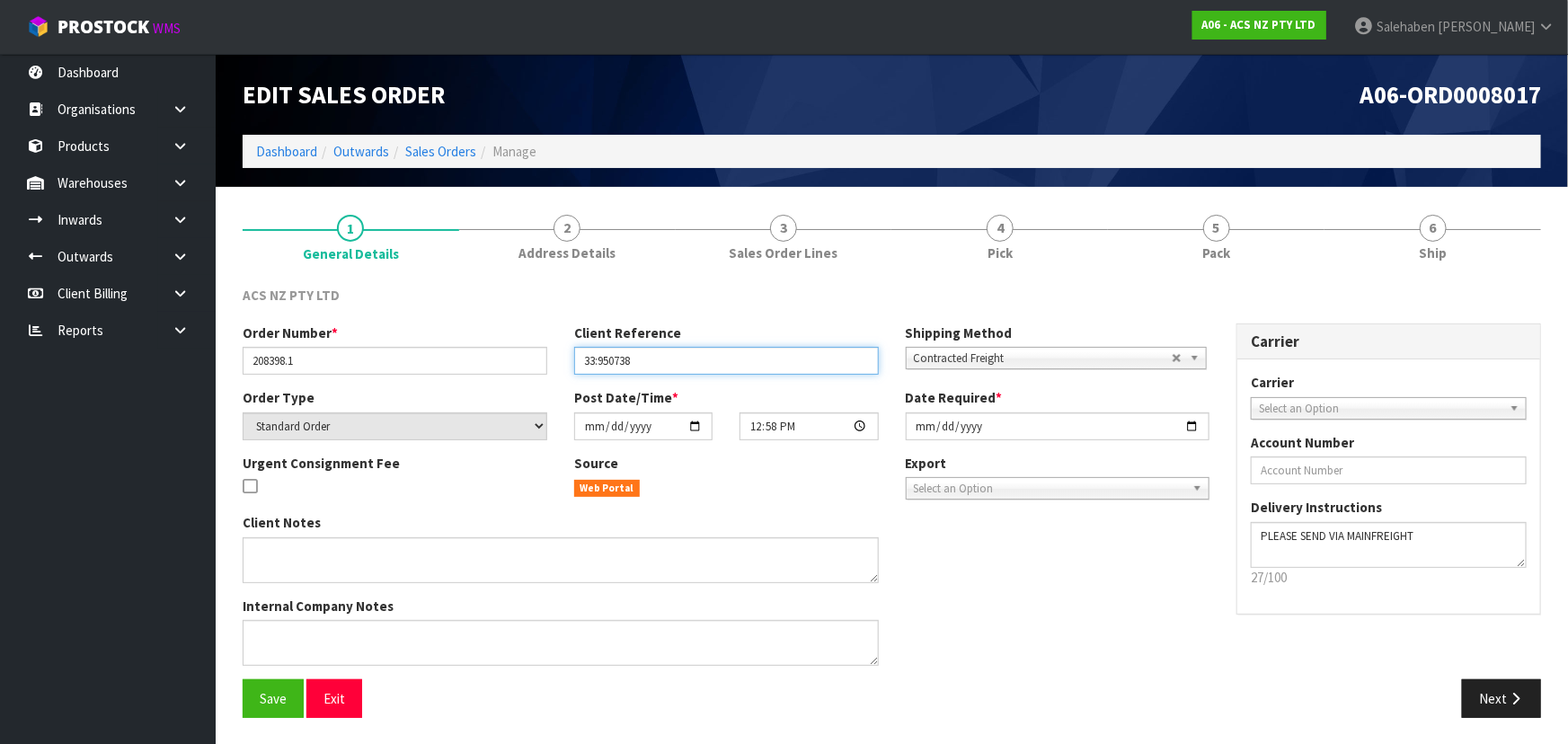
drag, startPoint x: 582, startPoint y: 361, endPoint x: 663, endPoint y: 360, distance: 81.0
click at [663, 360] on input "33:950738" at bounding box center [726, 360] width 304 height 28
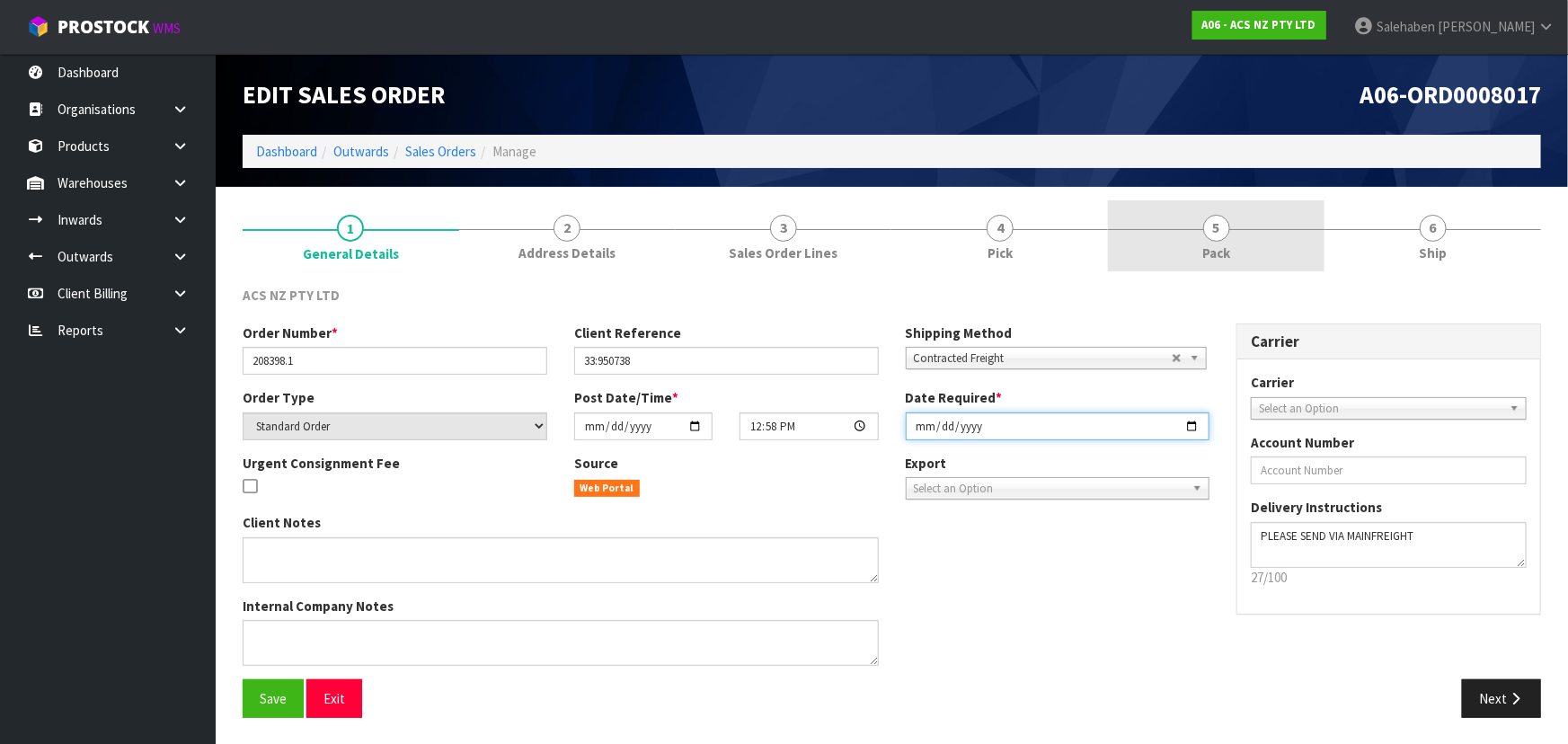
drag, startPoint x: 1177, startPoint y: 419, endPoint x: 1252, endPoint y: 255, distance: 180.3
click at [1248, 264] on div "1 General Details 2 Address Details 3 Sales Order Lines 4 Pick 5 Pack 6 Ship AC…" at bounding box center [892, 466] width 1298 height 531
click at [1264, 227] on link "5 Pack" at bounding box center [1216, 236] width 217 height 71
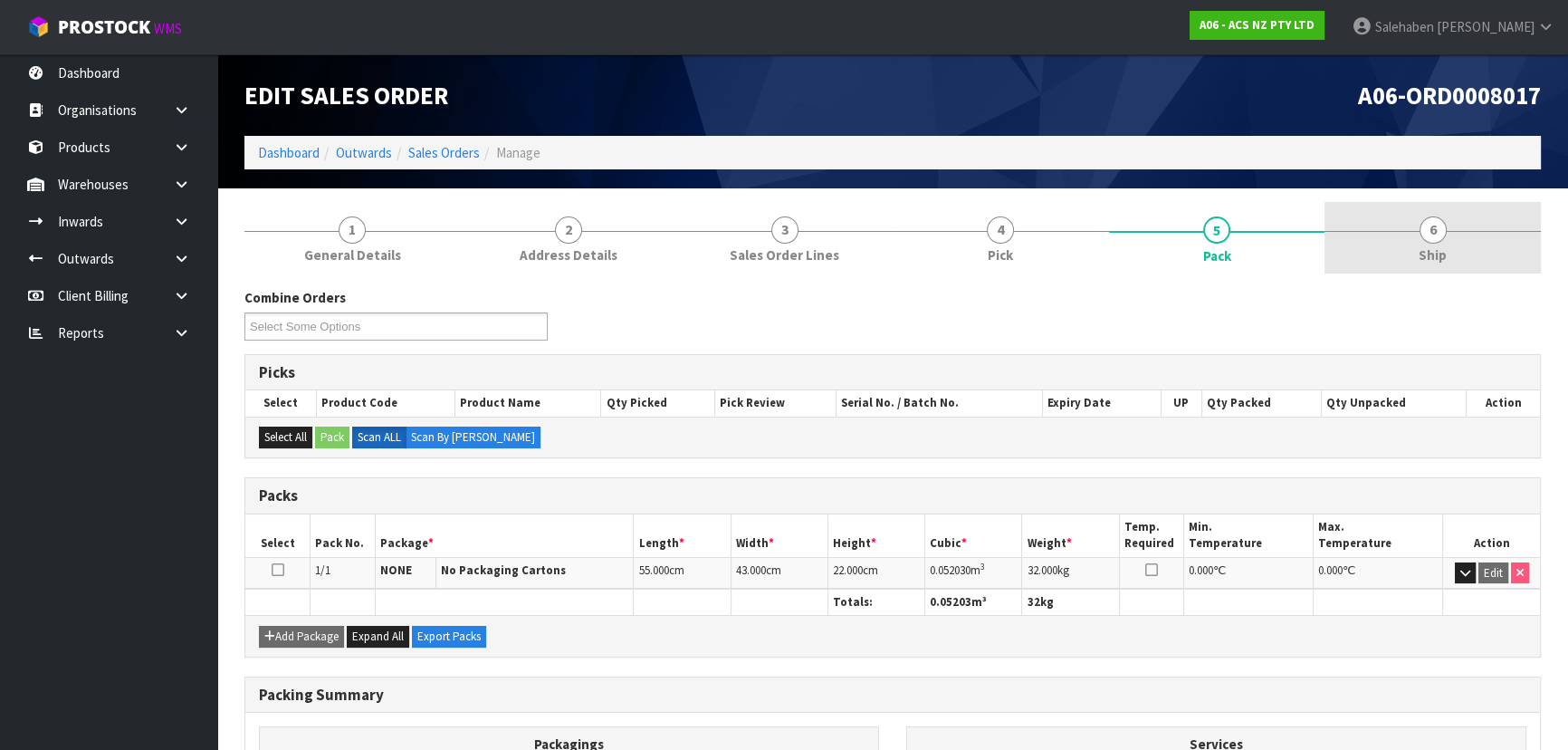
click at [1454, 240] on link "6 Ship" at bounding box center [1432, 238] width 217 height 72
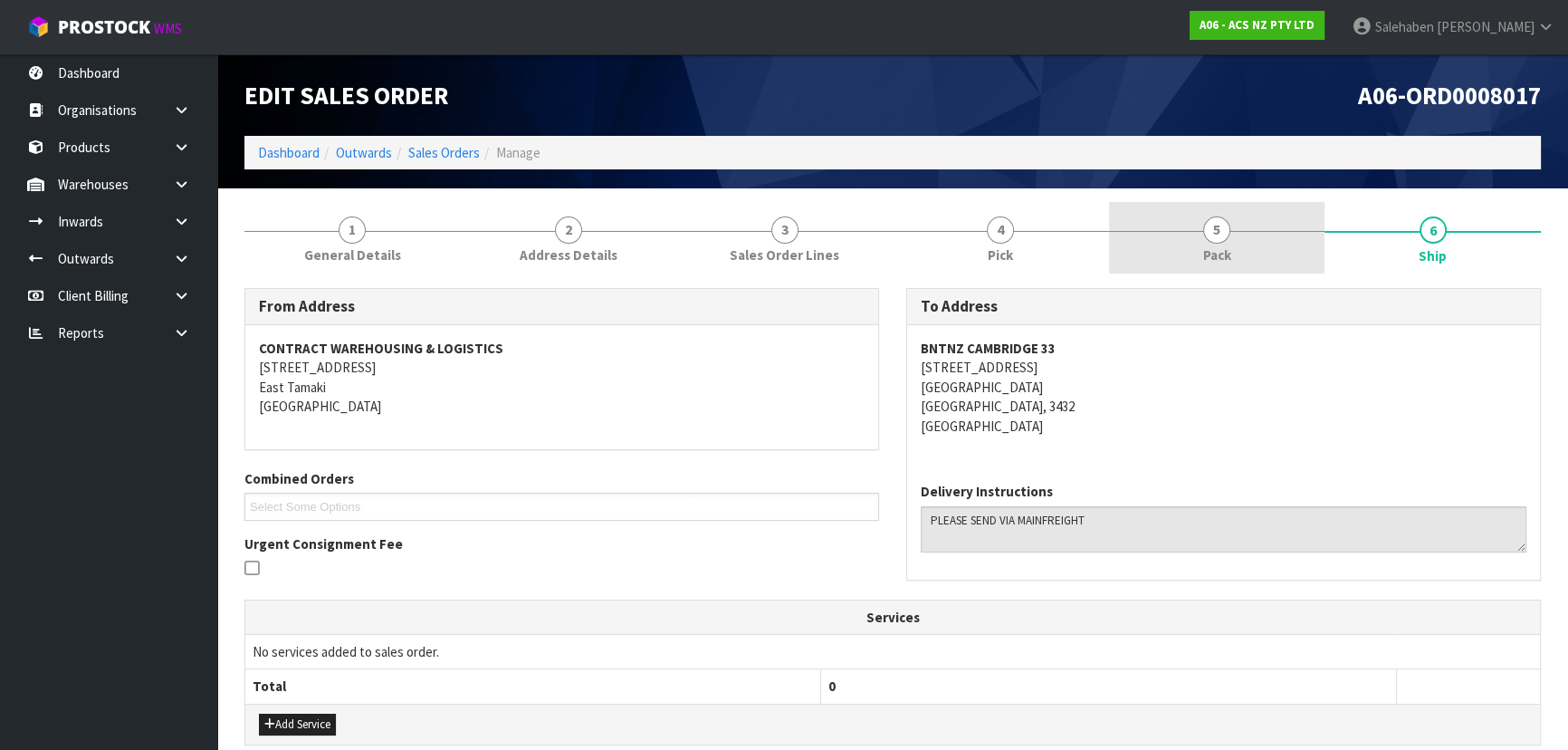
drag, startPoint x: 1249, startPoint y: 277, endPoint x: 1241, endPoint y: 268, distance: 12.0
click at [1247, 274] on div "From Address CONTRACT WAREHOUSING & LOGISTICS [STREET_ADDRESS] Combined Orders …" at bounding box center [892, 686] width 1296 height 823
click at [1215, 246] on span "Pack" at bounding box center [1217, 255] width 28 height 19
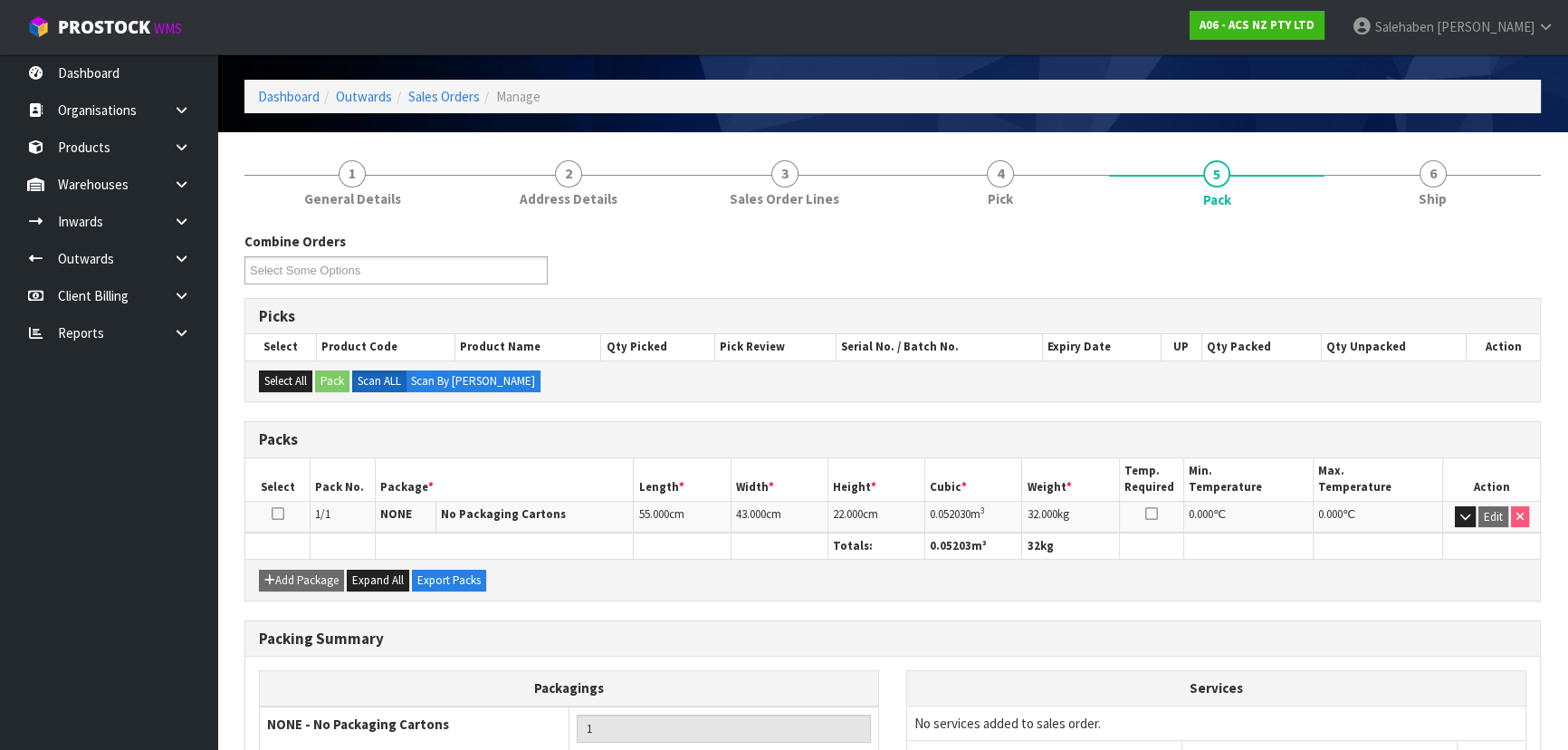
scroll to position [164, 0]
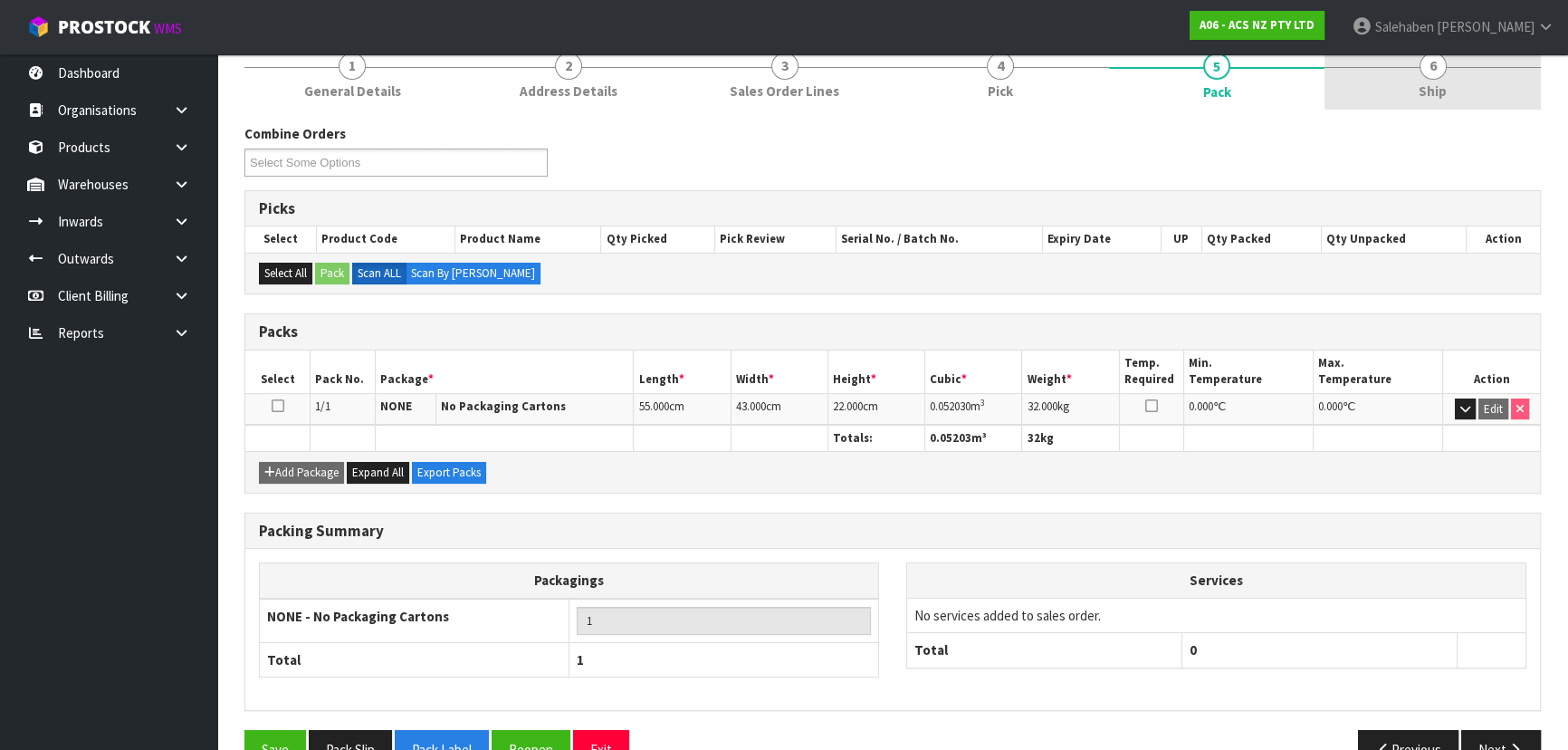
click at [1485, 83] on link "6 Ship" at bounding box center [1432, 73] width 217 height 72
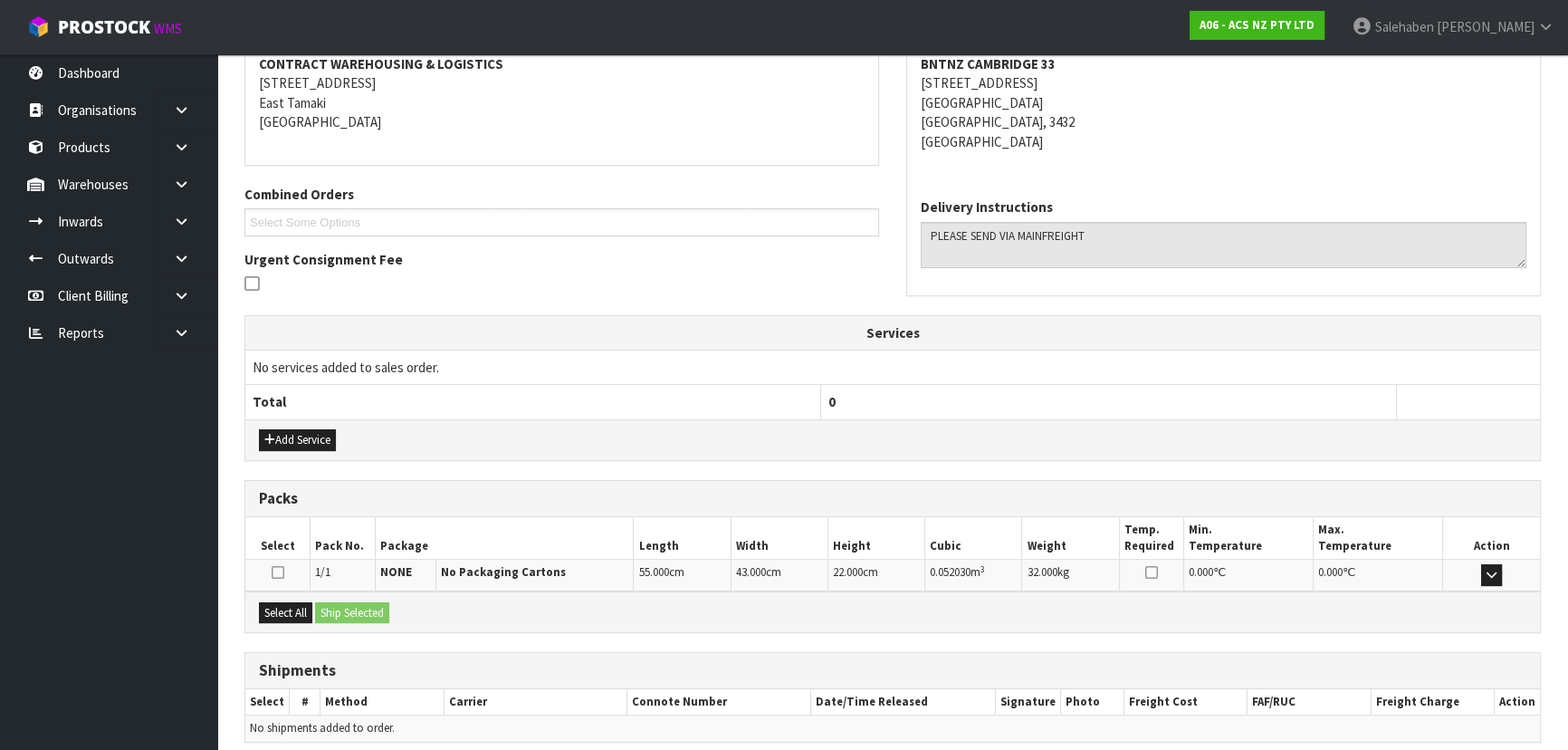
scroll to position [358, 0]
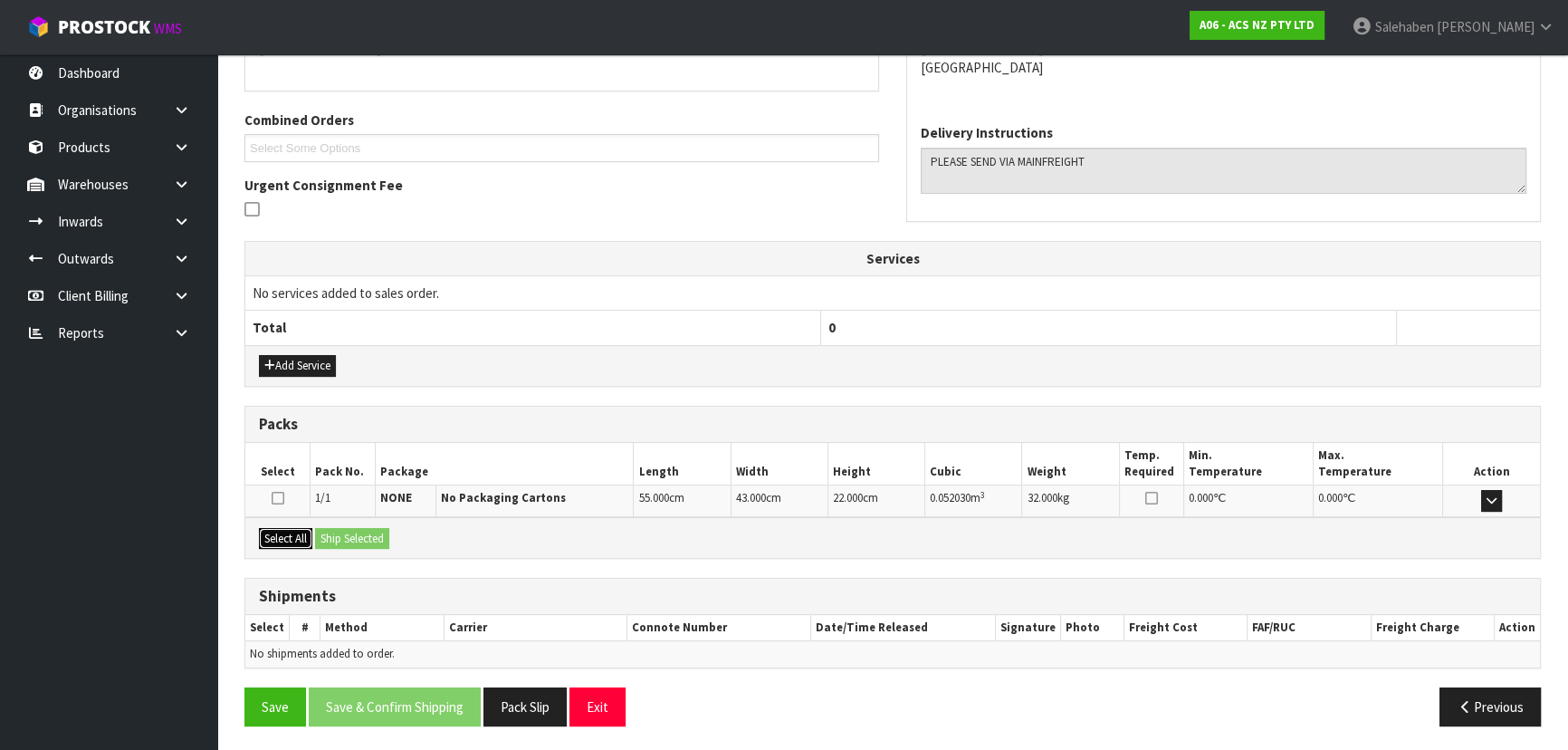
click at [289, 537] on button "Select All" at bounding box center [285, 539] width 54 height 22
click at [325, 538] on button "Ship Selected" at bounding box center [352, 539] width 74 height 22
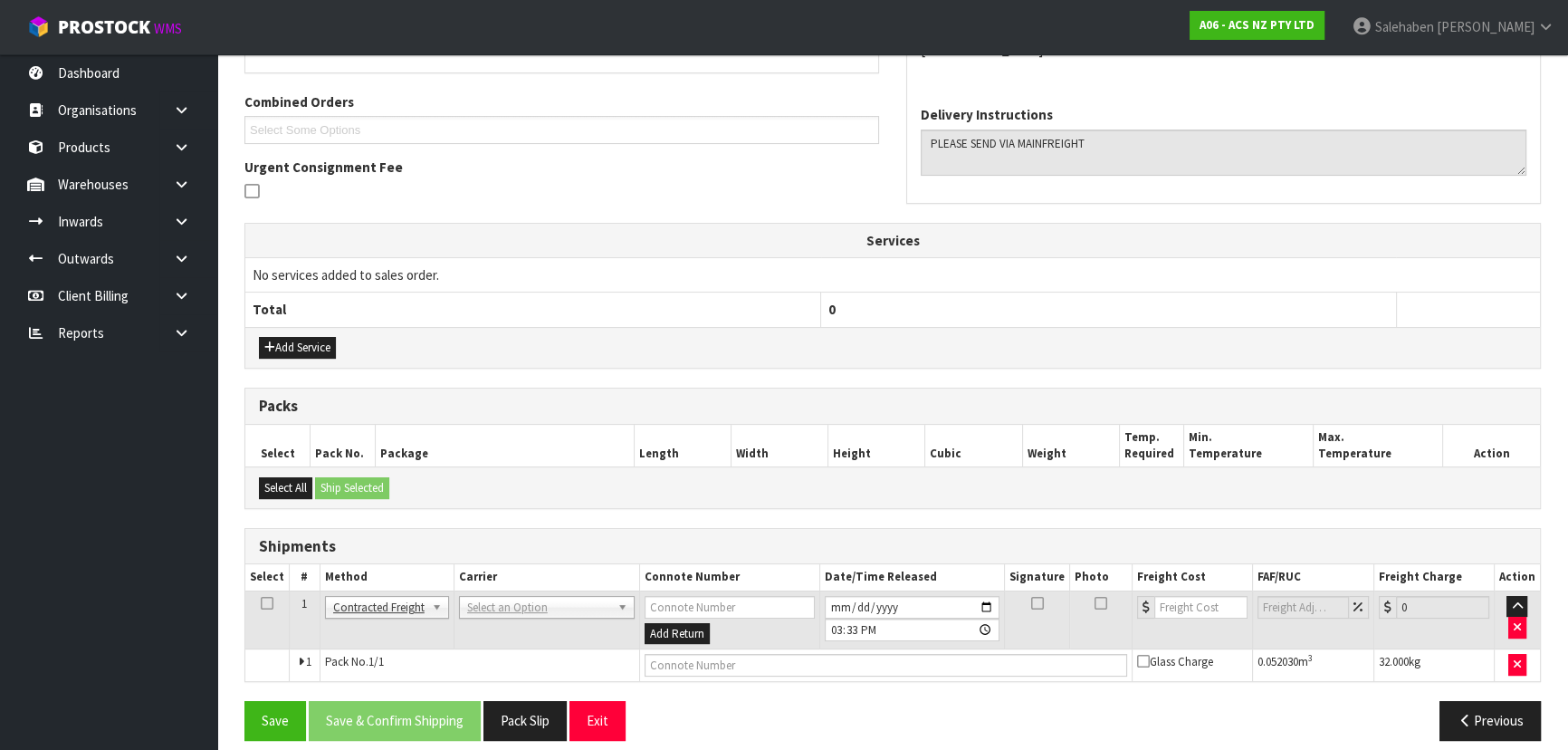
scroll to position [390, 0]
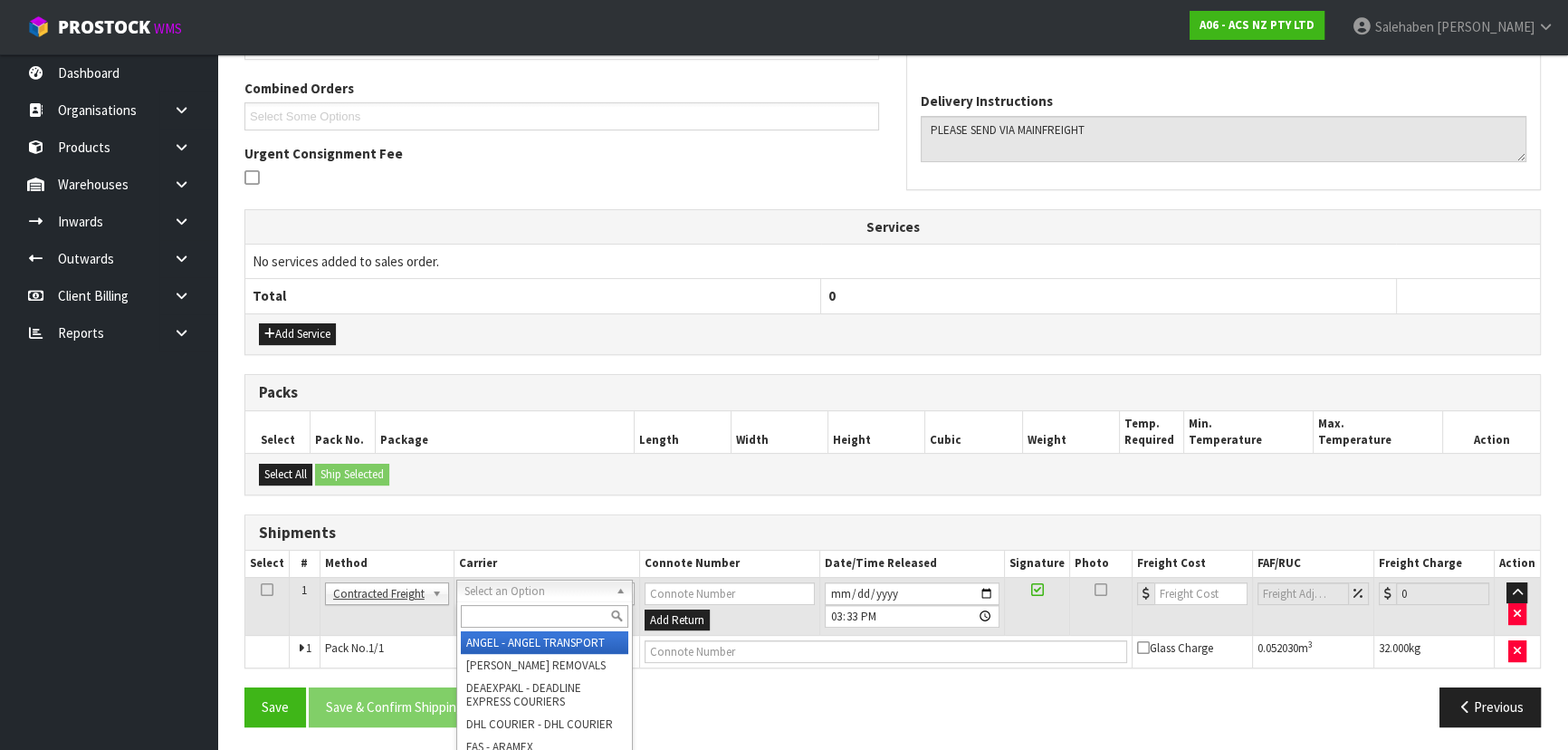
click at [490, 616] on input "text" at bounding box center [544, 616] width 168 height 23
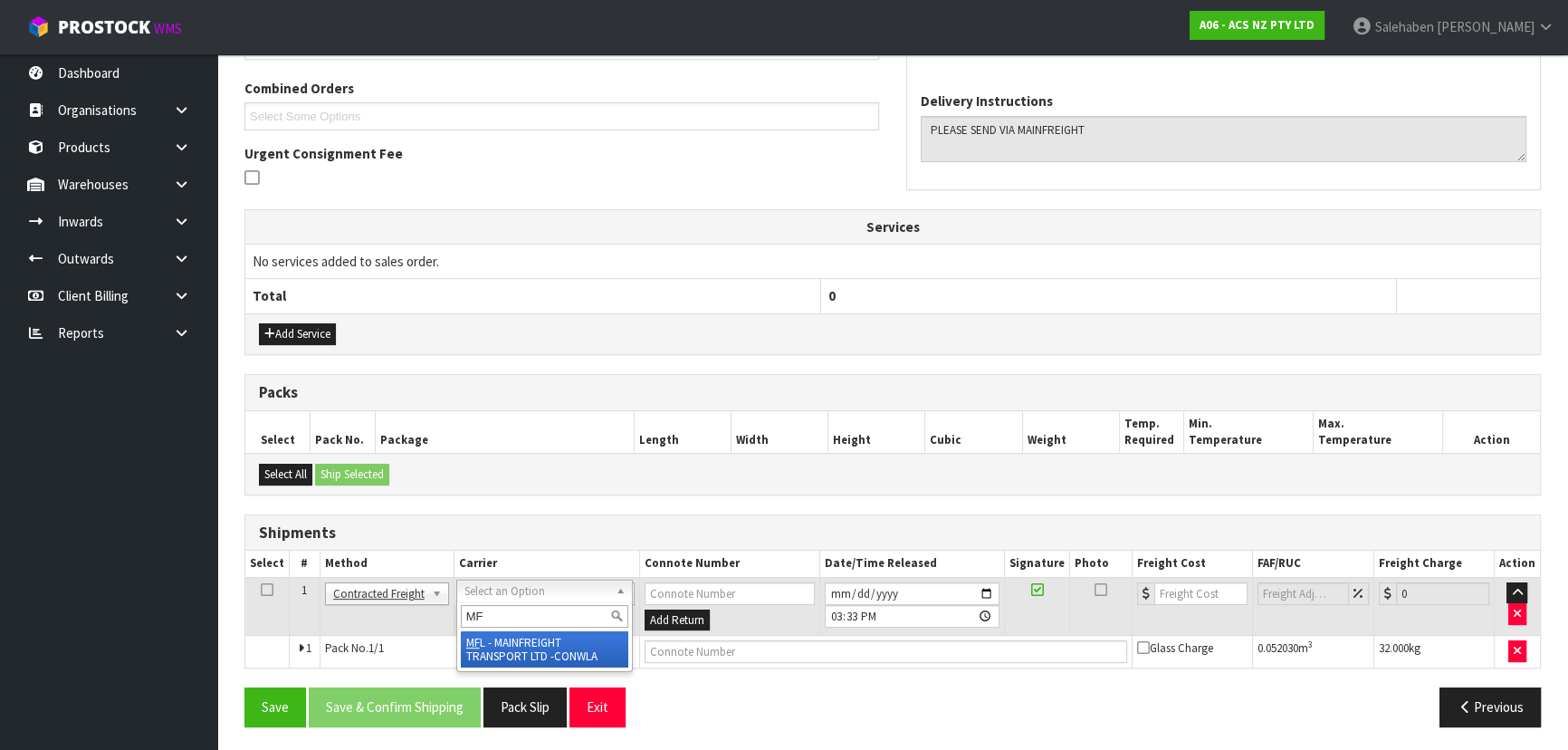
type input "MF"
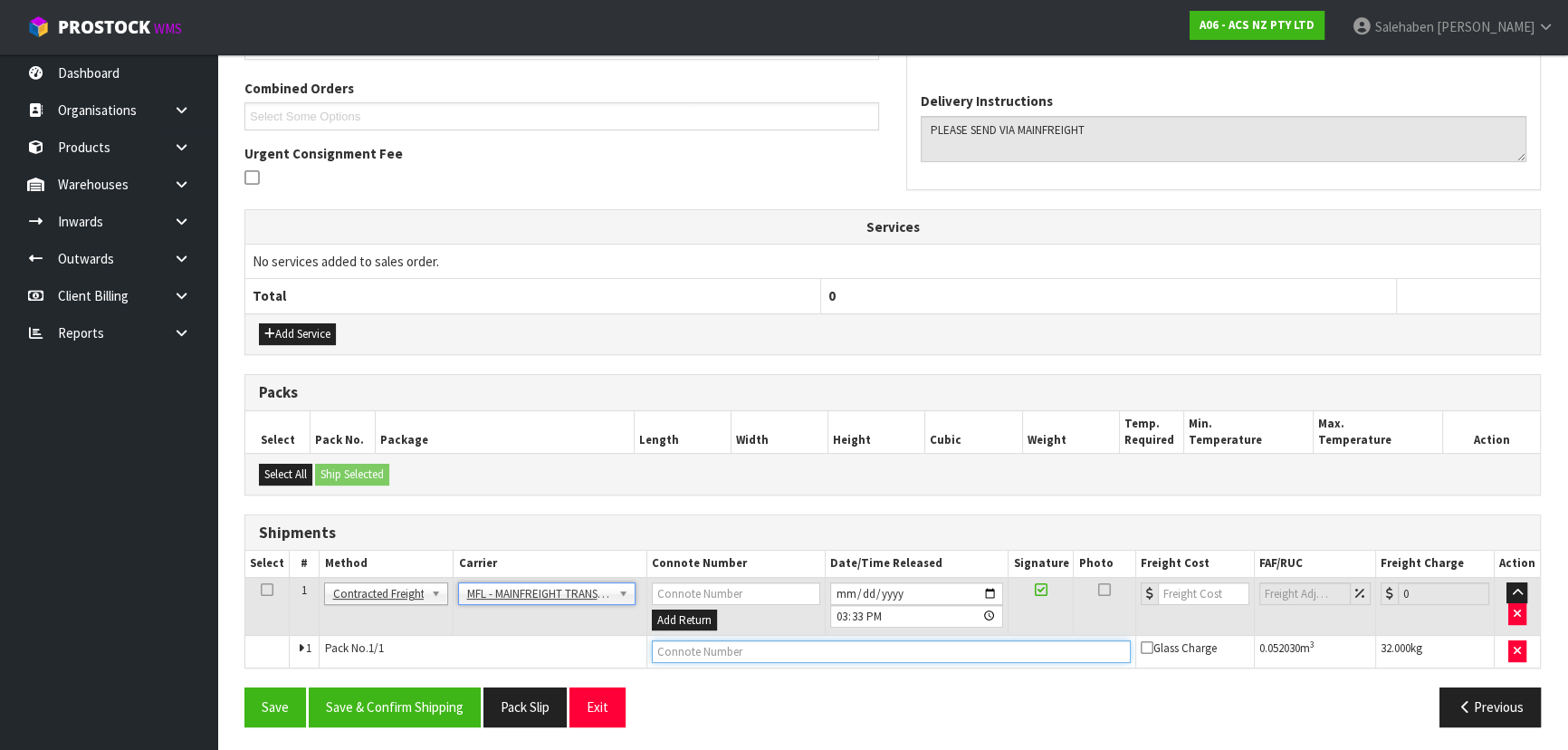
click at [687, 649] on input "text" at bounding box center [891, 651] width 479 height 23
paste input "FWM58897751"
type input "FWM58897751"
click at [1167, 588] on input "number" at bounding box center [1203, 593] width 92 height 23
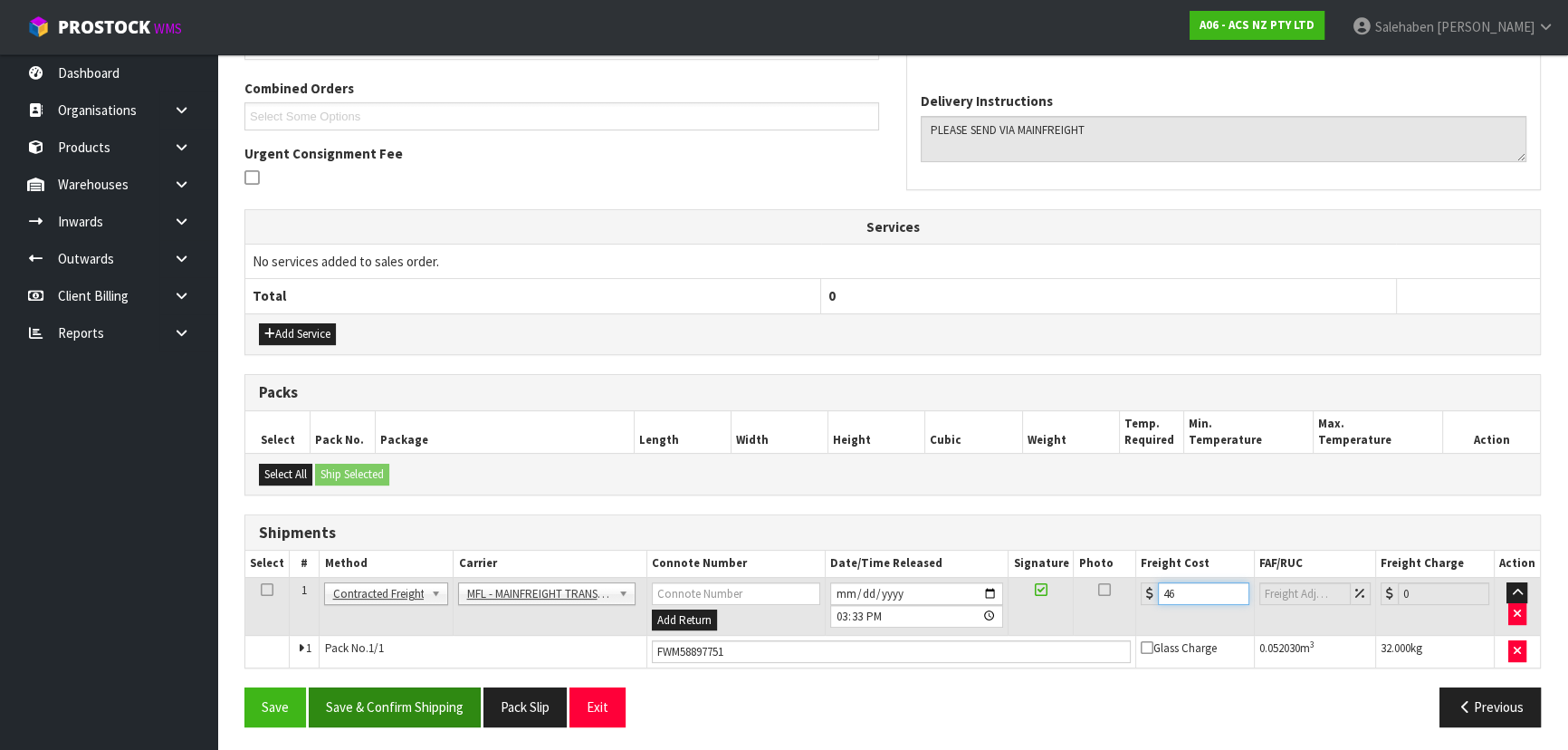
type input "46"
click at [398, 714] on button "Save & Confirm Shipping" at bounding box center [394, 706] width 172 height 39
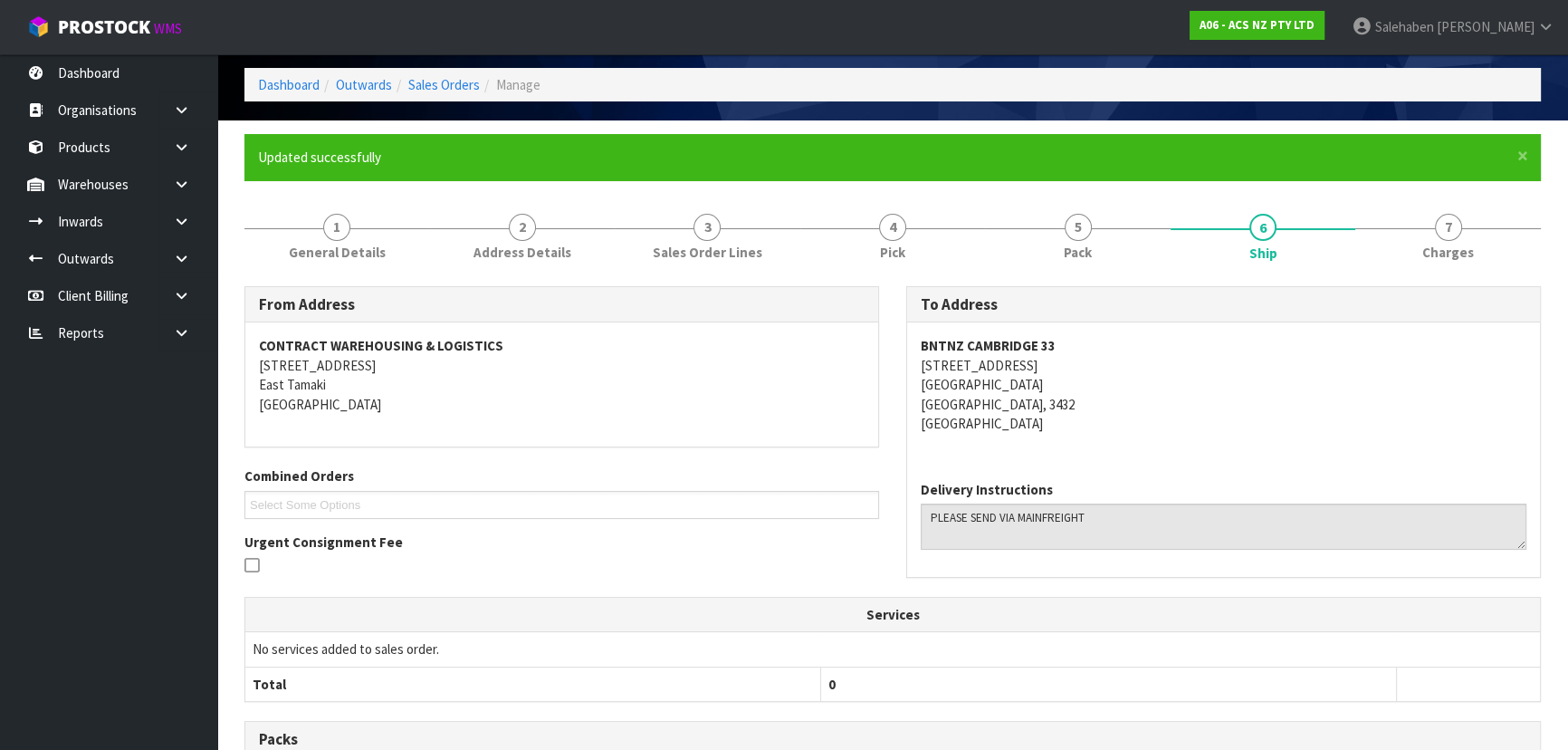
scroll to position [0, 0]
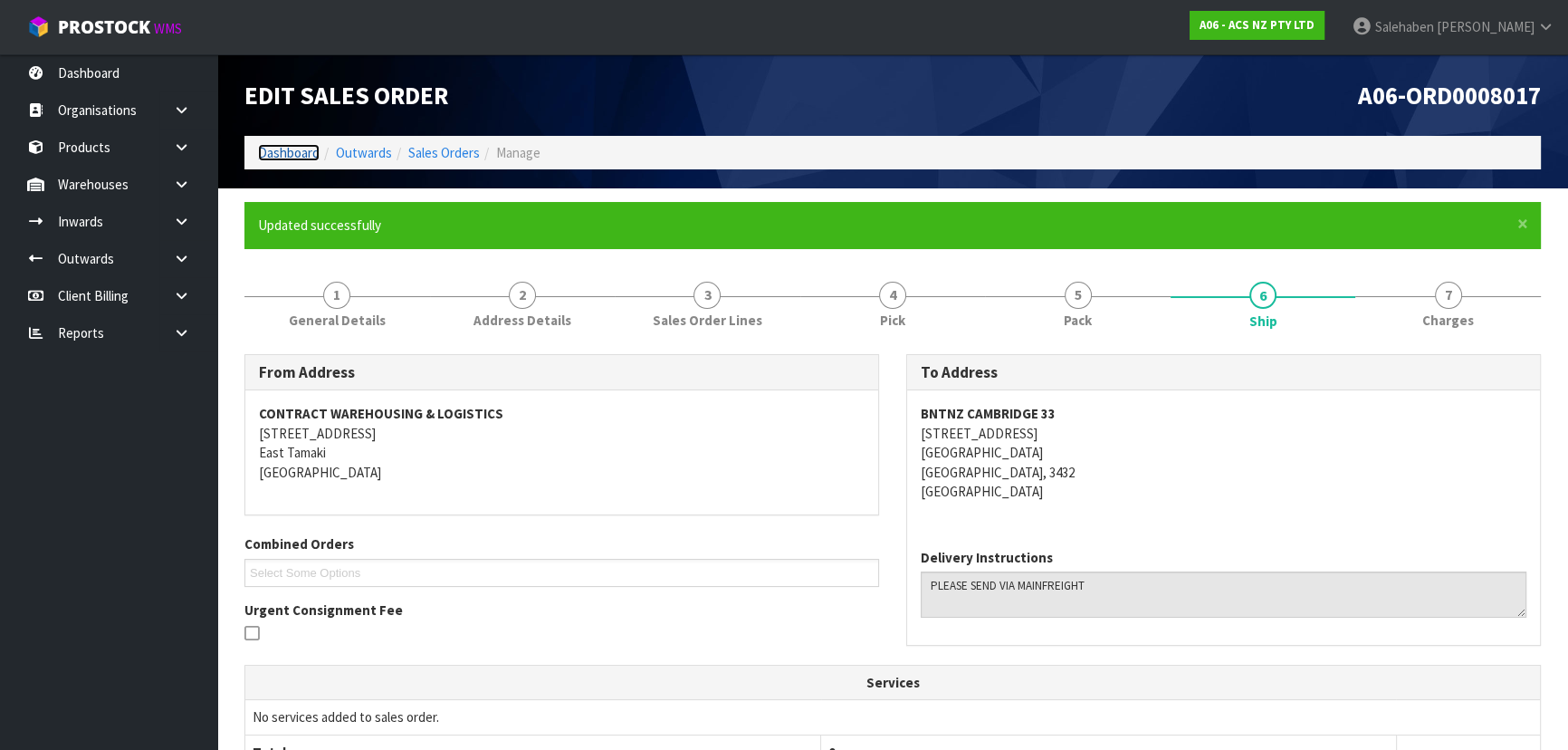
drag, startPoint x: 306, startPoint y: 145, endPoint x: 315, endPoint y: 143, distance: 9.2
click at [306, 144] on link "Dashboard" at bounding box center [288, 152] width 62 height 17
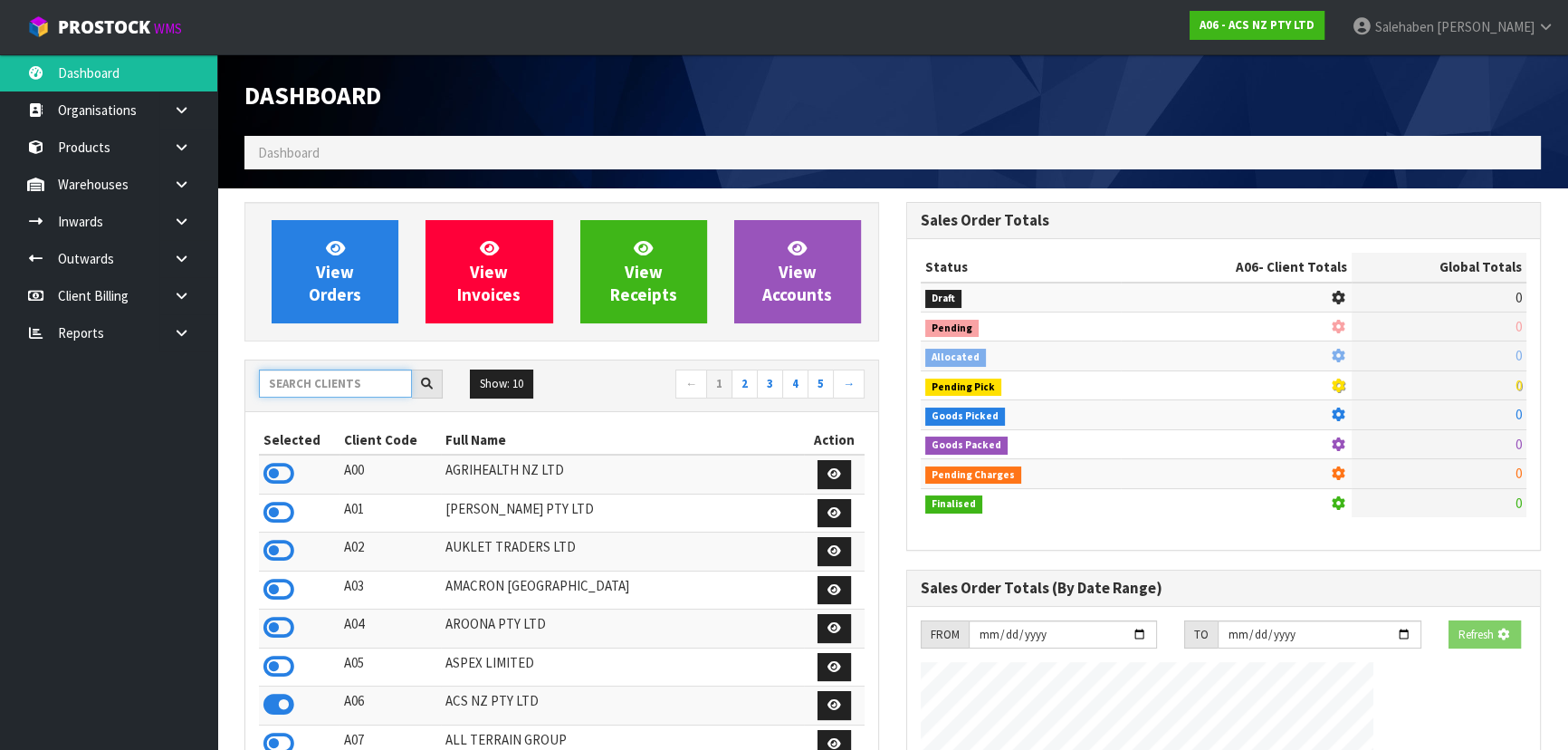
click at [293, 385] on input "text" at bounding box center [335, 383] width 153 height 28
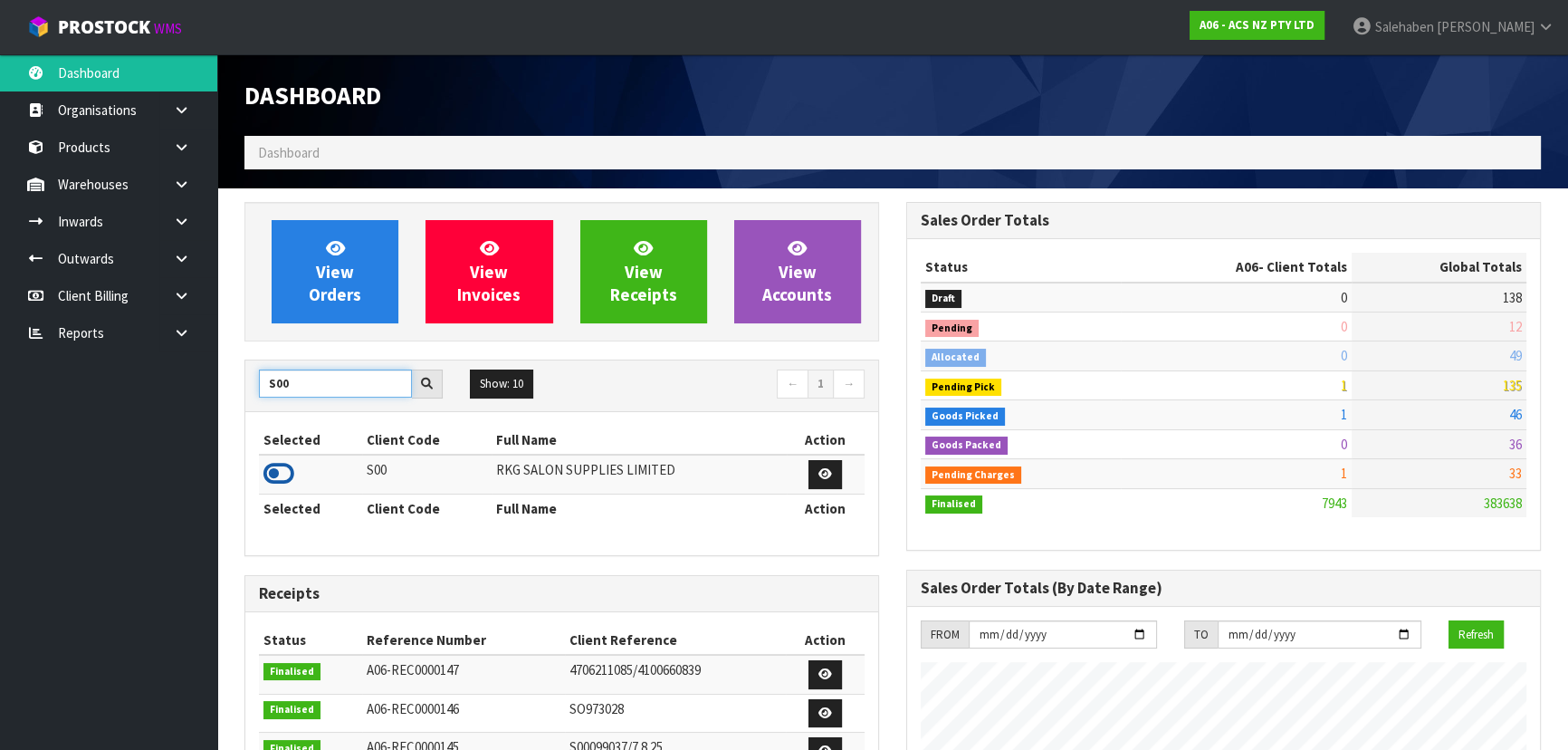
type input "S00"
click at [276, 471] on icon at bounding box center [278, 473] width 31 height 27
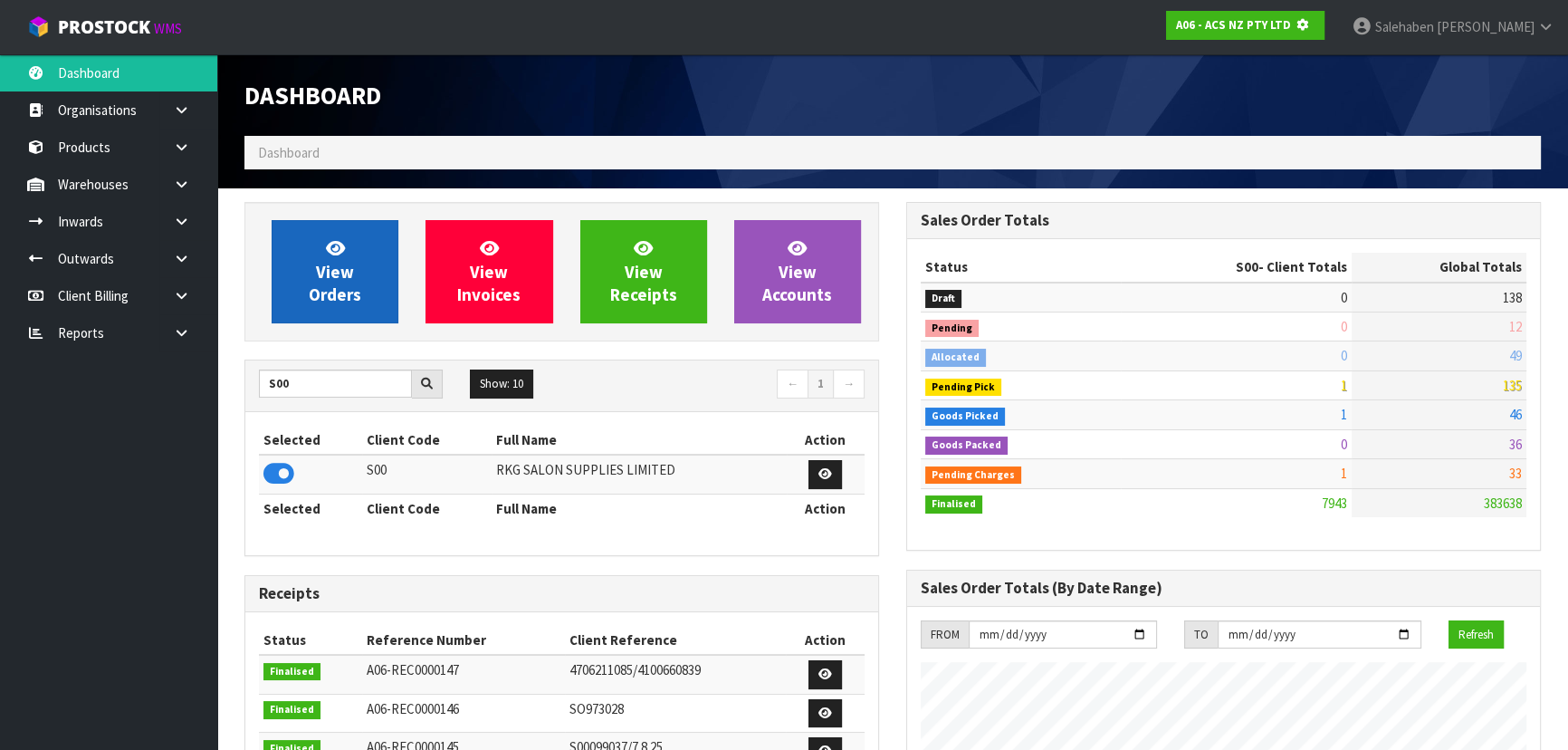
scroll to position [904135, 904590]
click at [354, 245] on link "View Orders" at bounding box center [335, 272] width 127 height 103
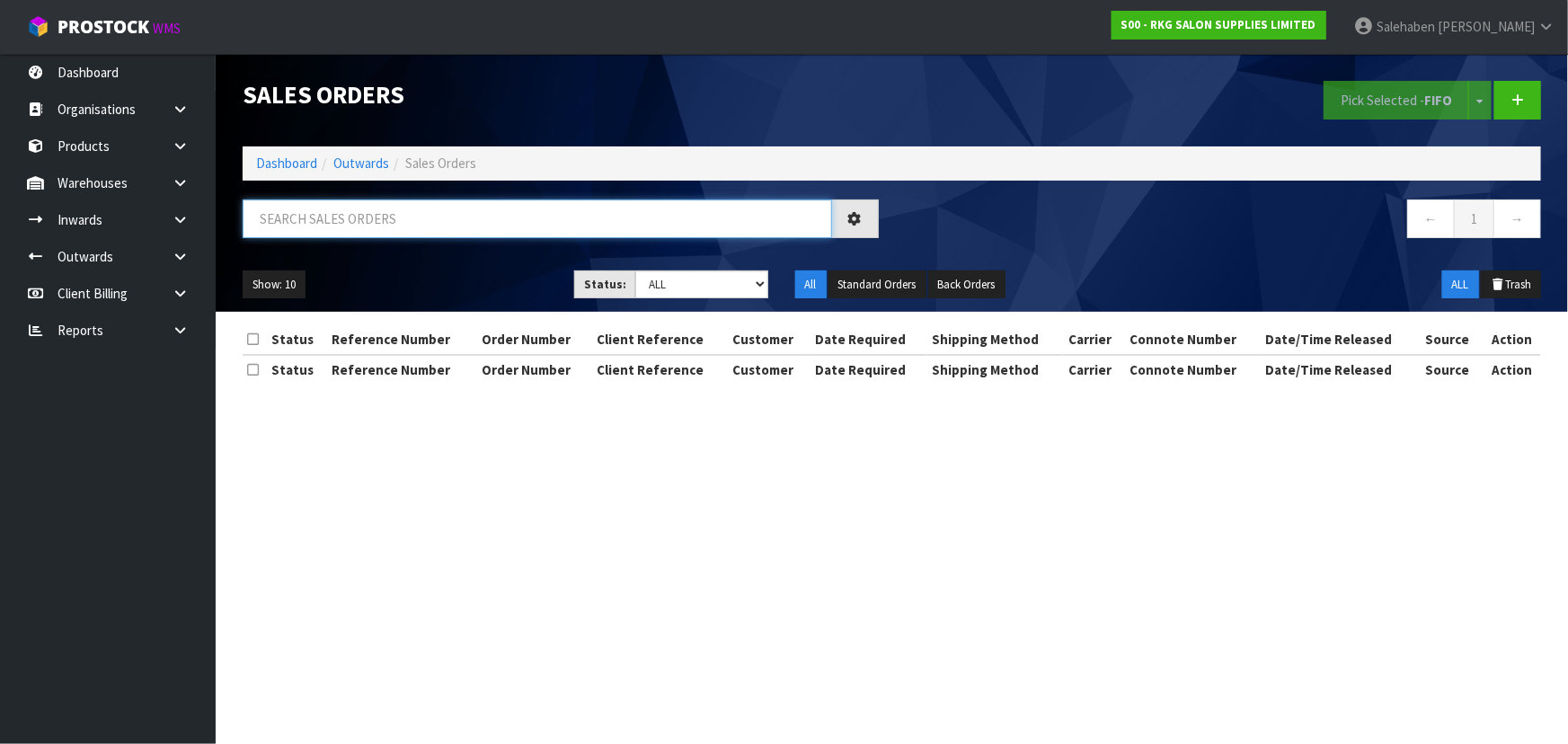
click at [365, 234] on input "text" at bounding box center [537, 219] width 590 height 39
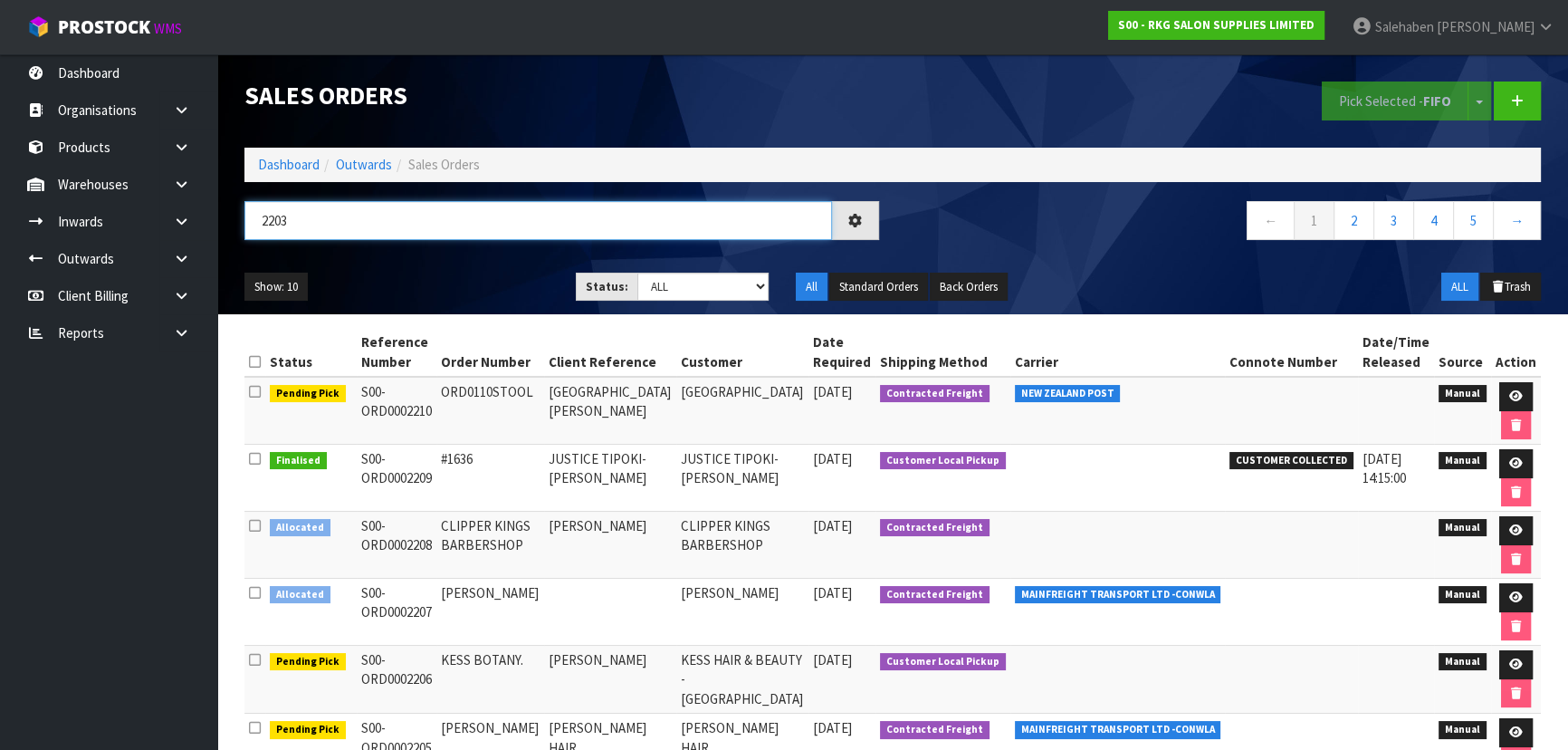
type input "2203"
click at [414, 261] on div "Show: 10 5 10 25 50 Status: Draft Pending Allocated Pending Pick Goods Picked G…" at bounding box center [892, 287] width 1323 height 56
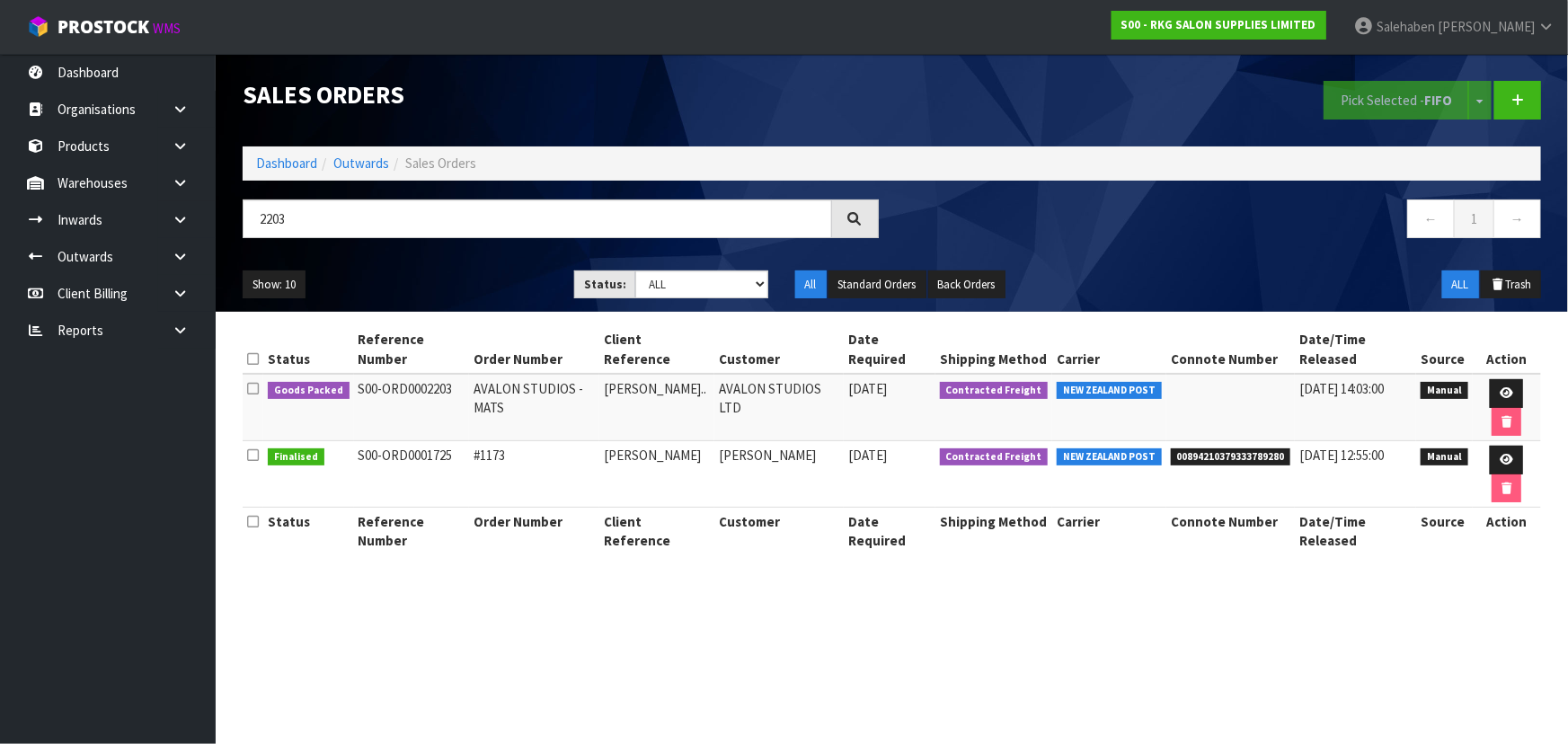
click at [508, 282] on ul "Show: 10 5 10 25 50" at bounding box center [395, 284] width 304 height 29
click at [1507, 381] on link at bounding box center [1506, 393] width 33 height 29
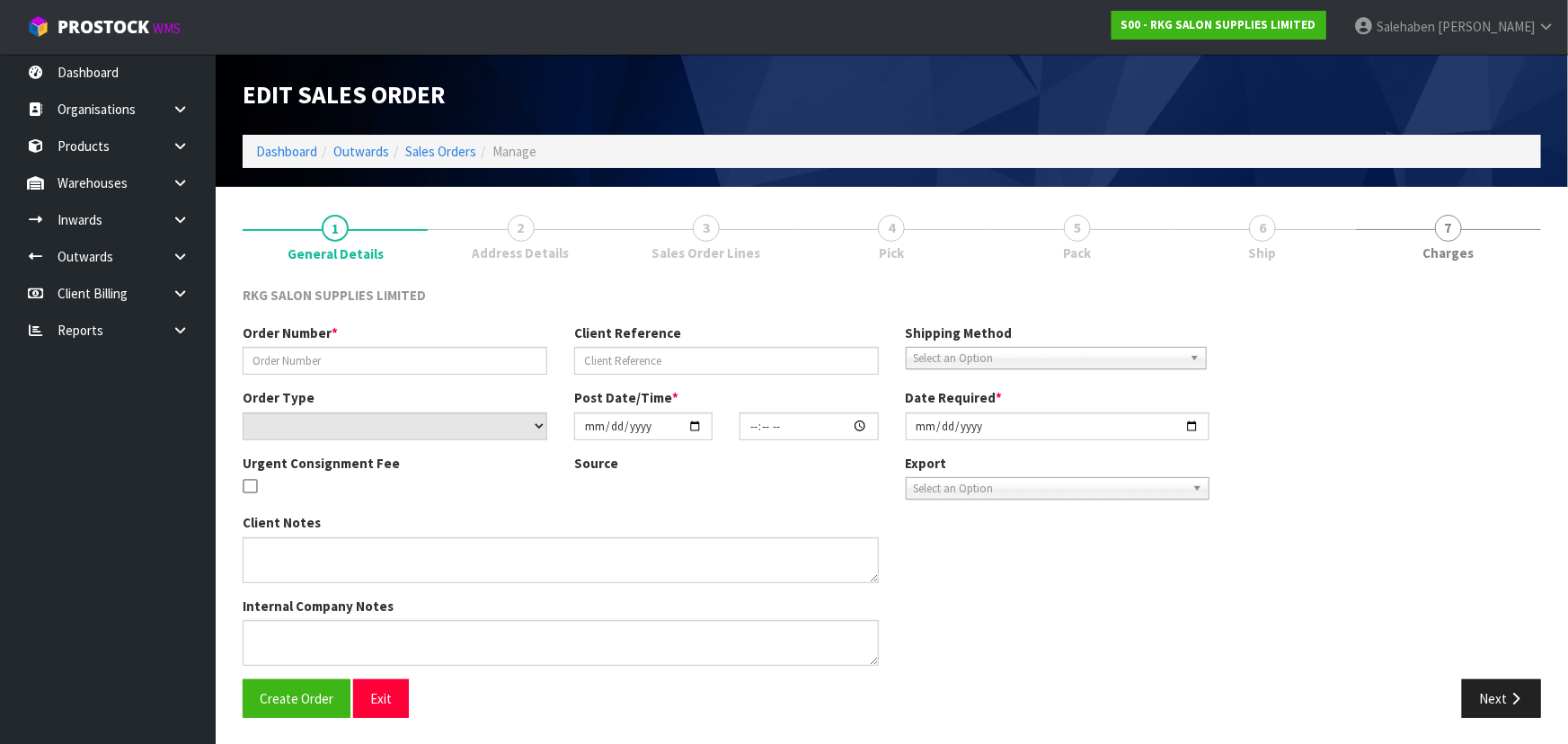
type input "AVALON STUDIOS - MATS"
type input "[PERSON_NAME].."
select select "number:0"
type input "[DATE]"
type input "04:45:00.000"
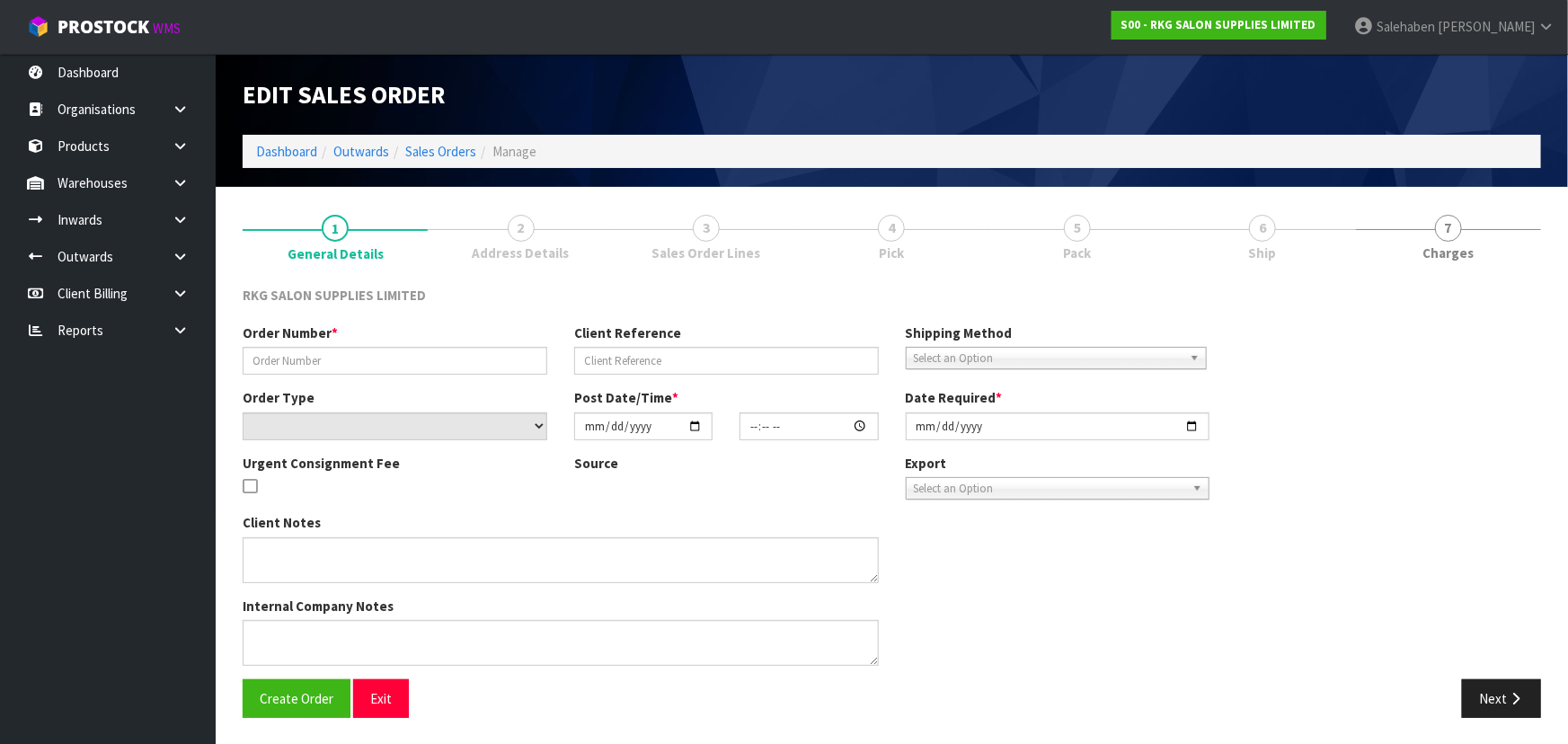
type input "[DATE]"
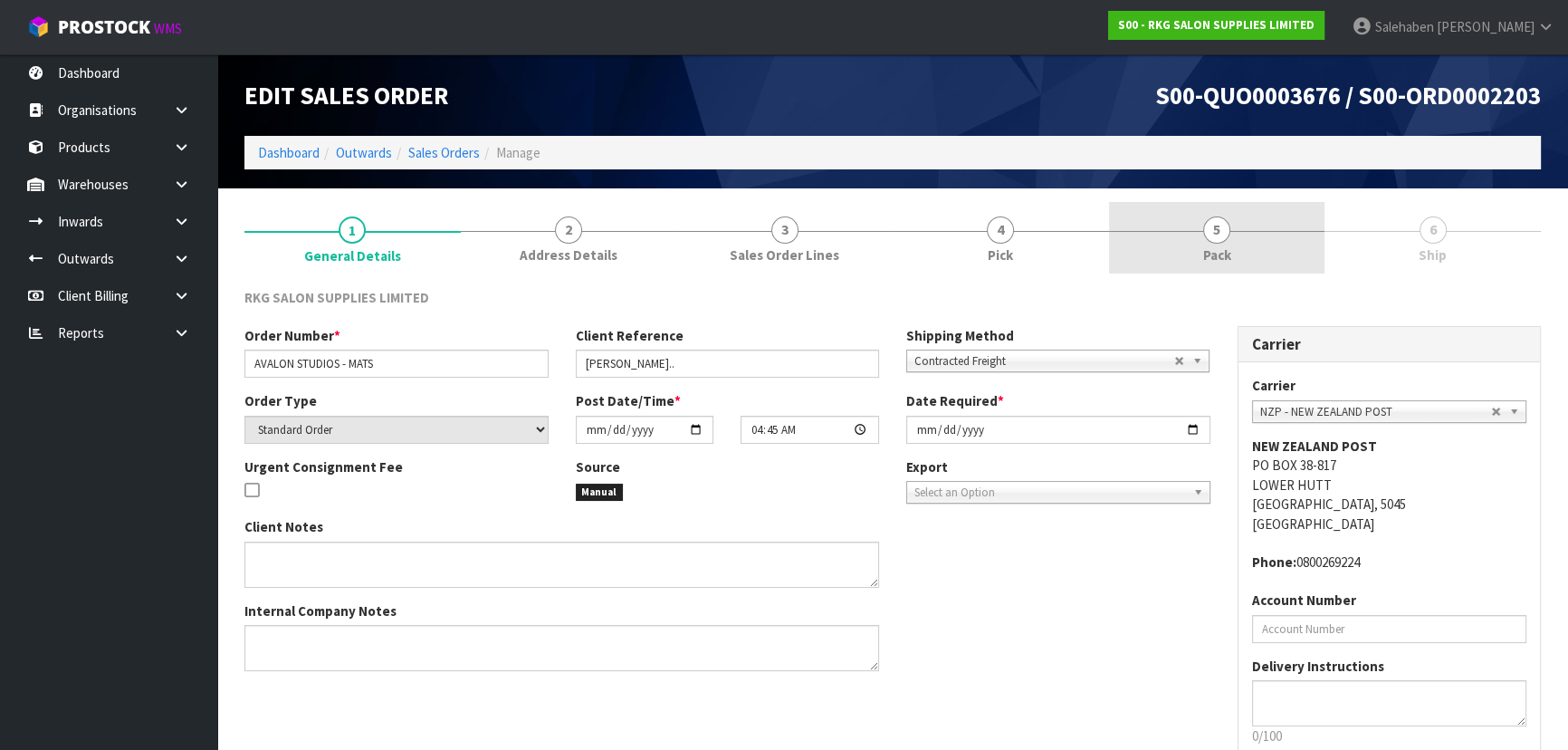
click at [1239, 215] on link "5 Pack" at bounding box center [1217, 238] width 217 height 72
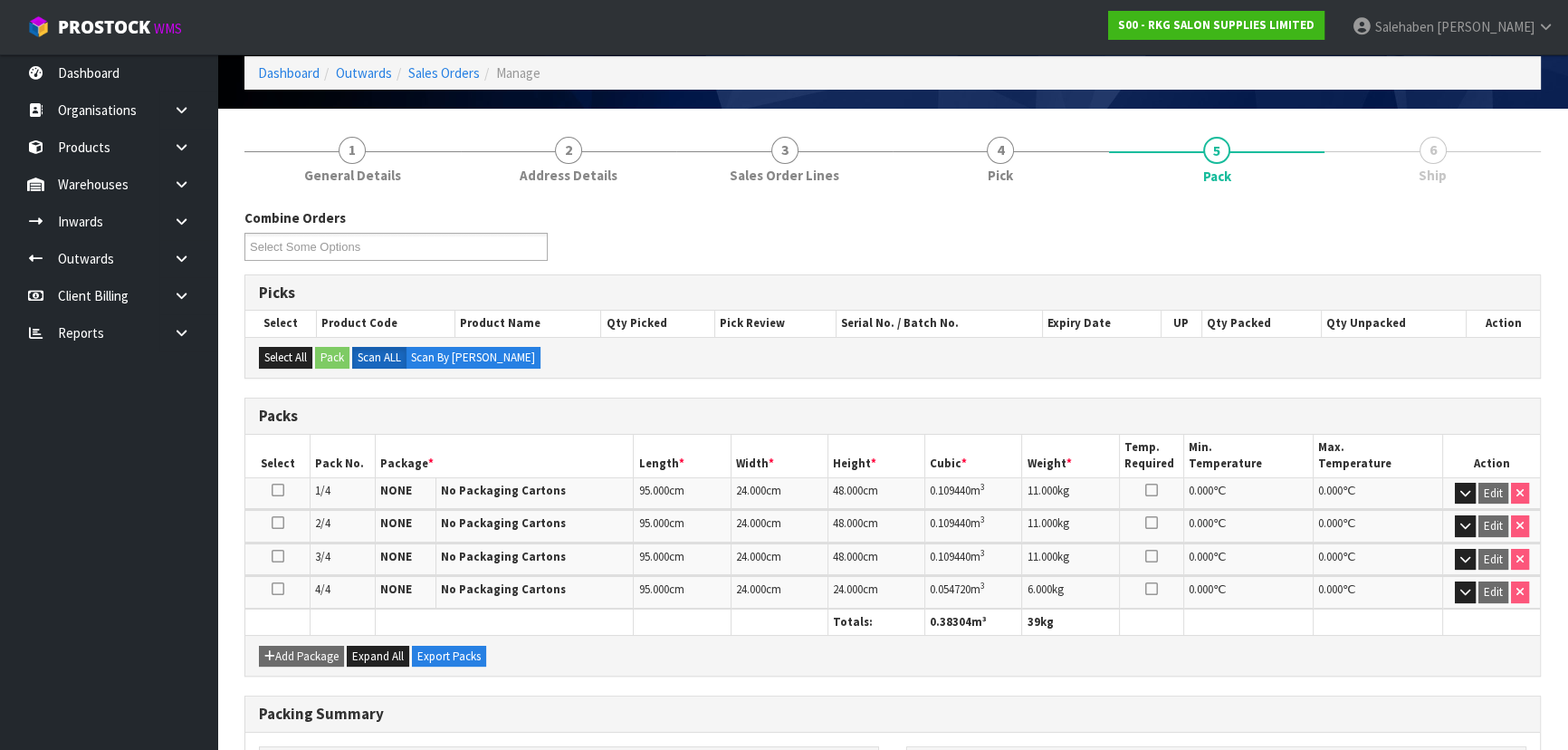
scroll to position [305, 0]
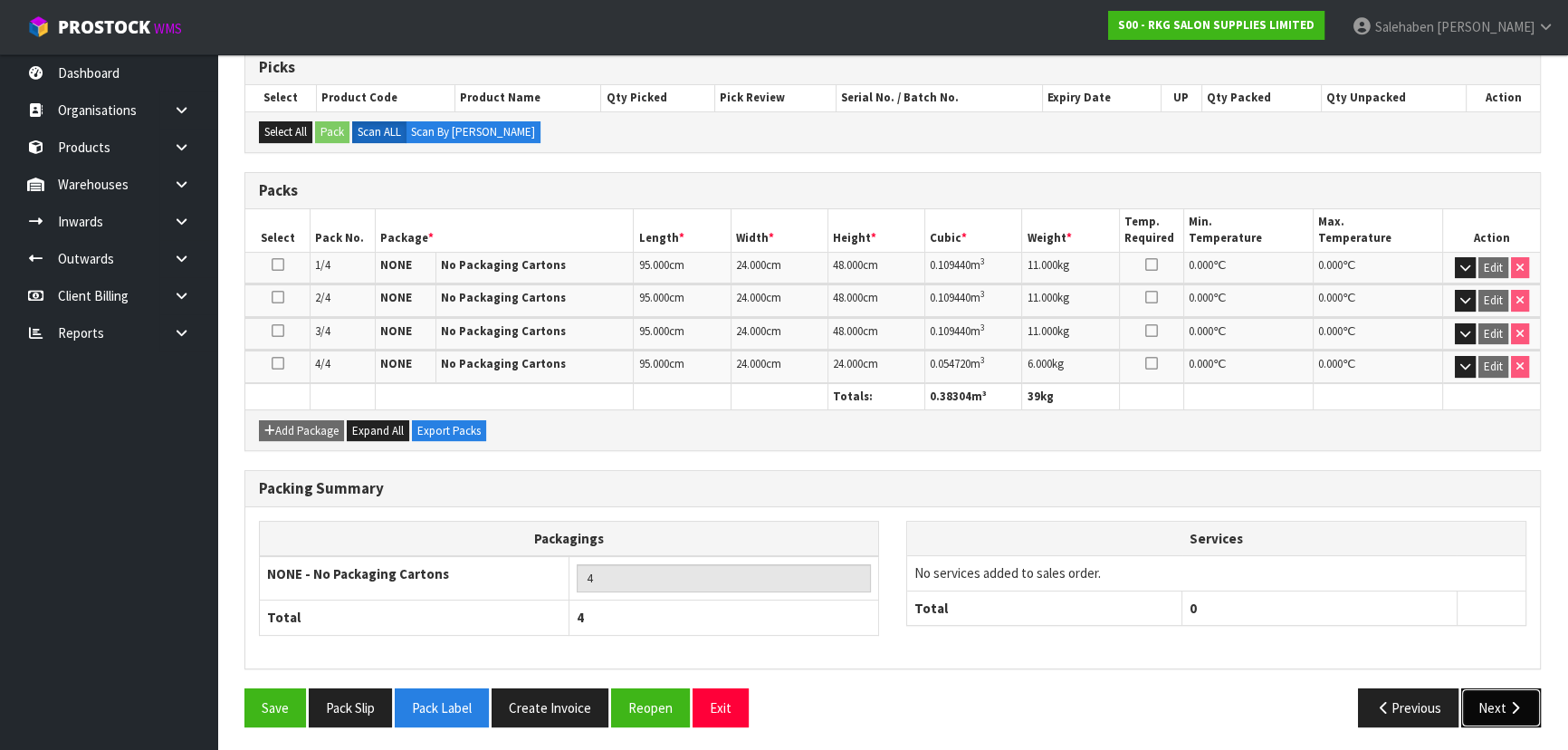
click at [1506, 701] on icon "button" at bounding box center [1514, 707] width 17 height 14
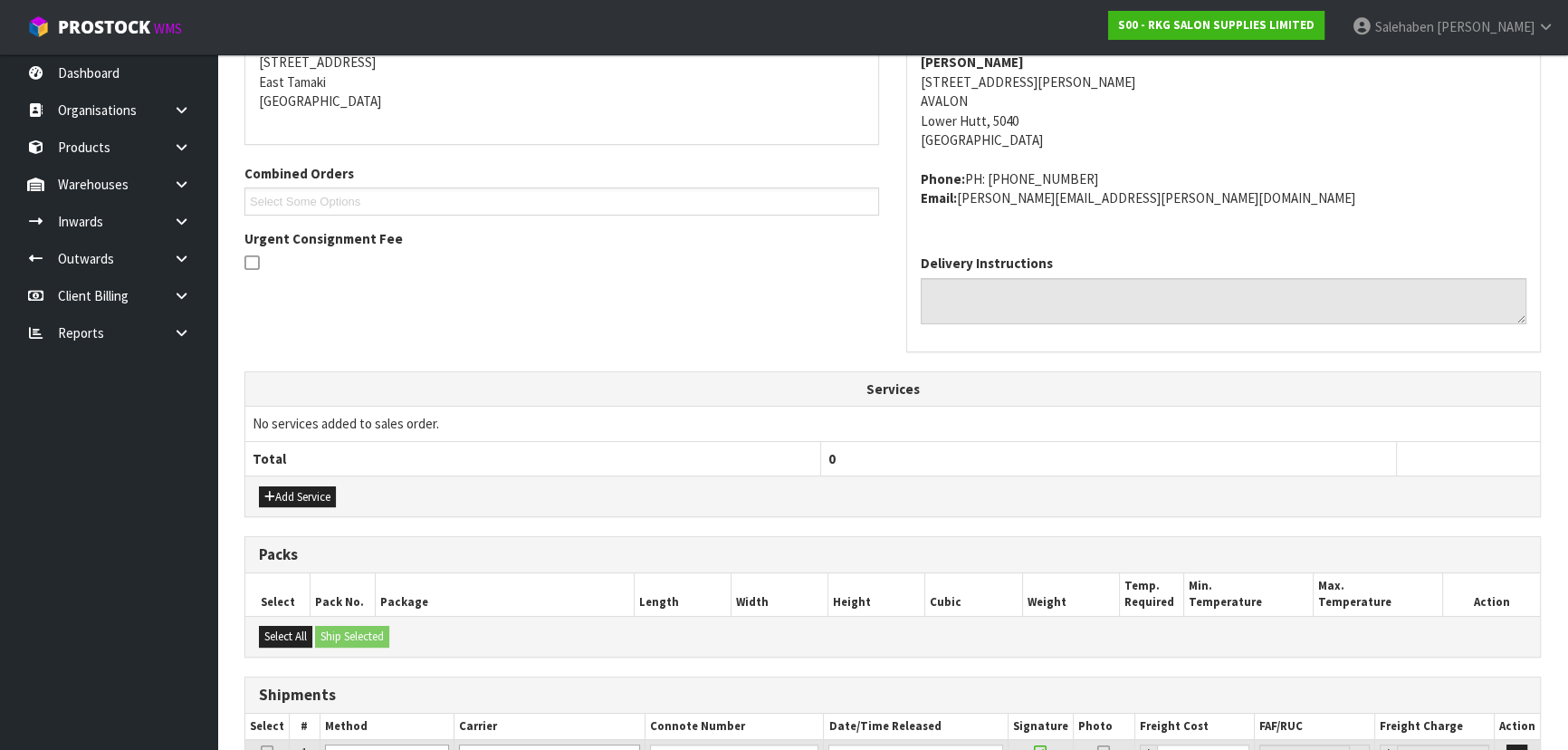
scroll to position [0, 0]
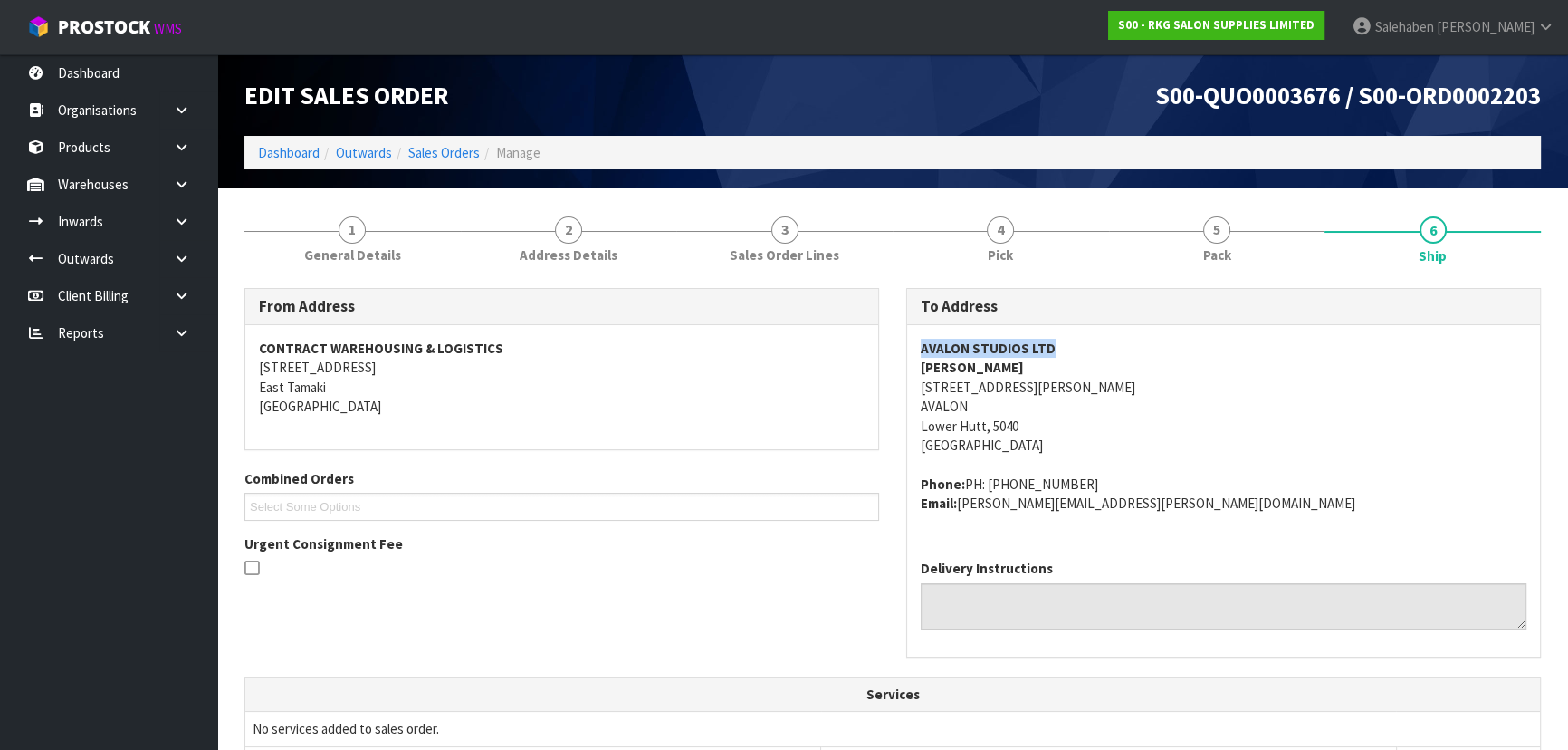
copy strong "AVALON STUDIOS LTD"
drag, startPoint x: 911, startPoint y: 346, endPoint x: 96, endPoint y: 382, distance: 815.8
click at [1159, 353] on div "AVALON STUDIOS LTD [PERSON_NAME] [STREET_ADDRESS][PERSON_NAME] Phone: PH: [PHON…" at bounding box center [1223, 434] width 633 height 220
copy strong "[PERSON_NAME]"
drag, startPoint x: 915, startPoint y: 365, endPoint x: 1032, endPoint y: 365, distance: 117.0
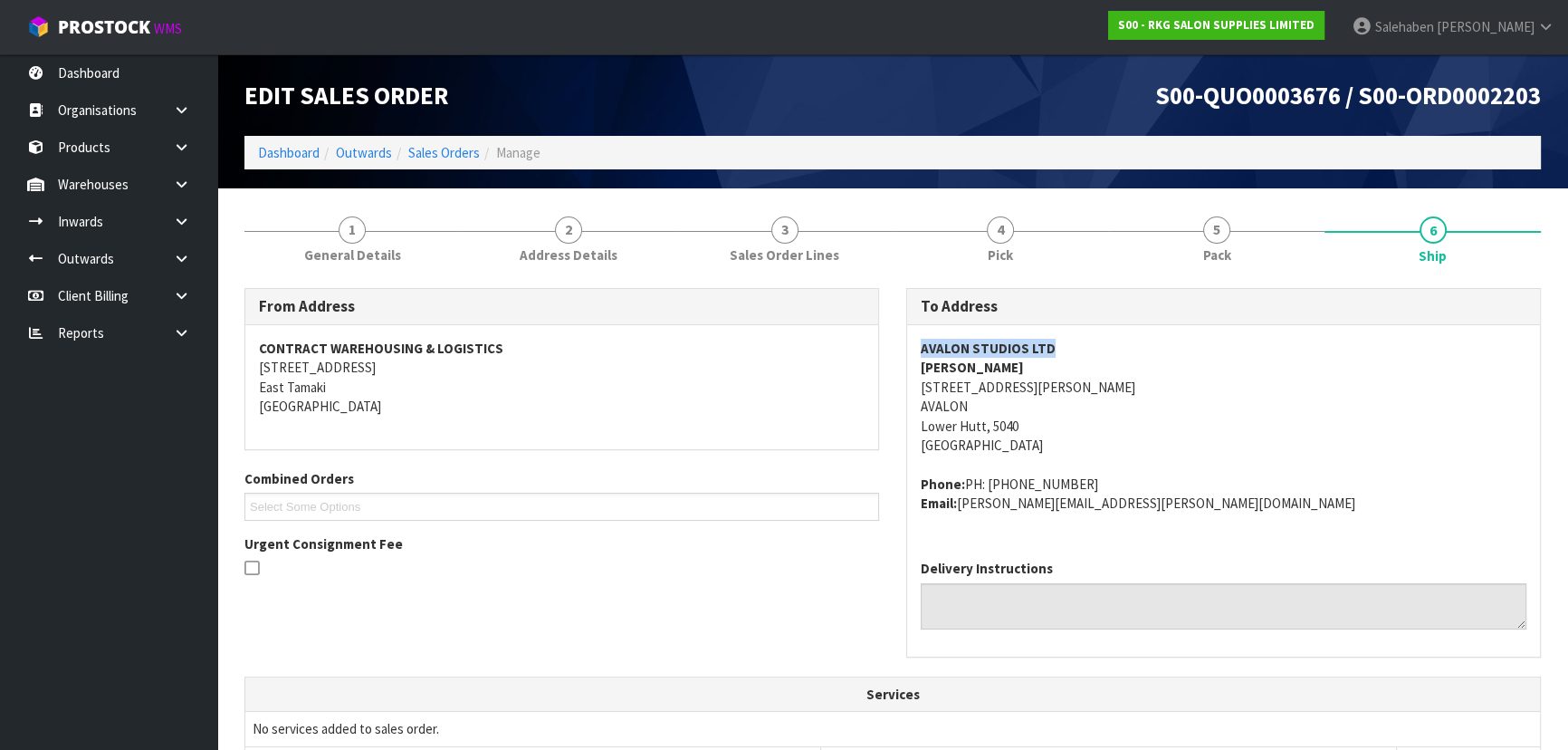
click at [1032, 365] on div "AVALON STUDIOS LTD [PERSON_NAME] [STREET_ADDRESS][PERSON_NAME] Phone: PH: [PHON…" at bounding box center [1223, 434] width 633 height 220
copy address "[STREET_ADDRESS][PERSON_NAME]"
drag, startPoint x: 914, startPoint y: 382, endPoint x: 1074, endPoint y: 426, distance: 165.9
click at [1074, 426] on div "AVALON STUDIOS LTD [PERSON_NAME] [STREET_ADDRESS][PERSON_NAME] Phone: PH: [PHON…" at bounding box center [1223, 434] width 633 height 220
drag, startPoint x: 1135, startPoint y: 417, endPoint x: 1033, endPoint y: 406, distance: 102.6
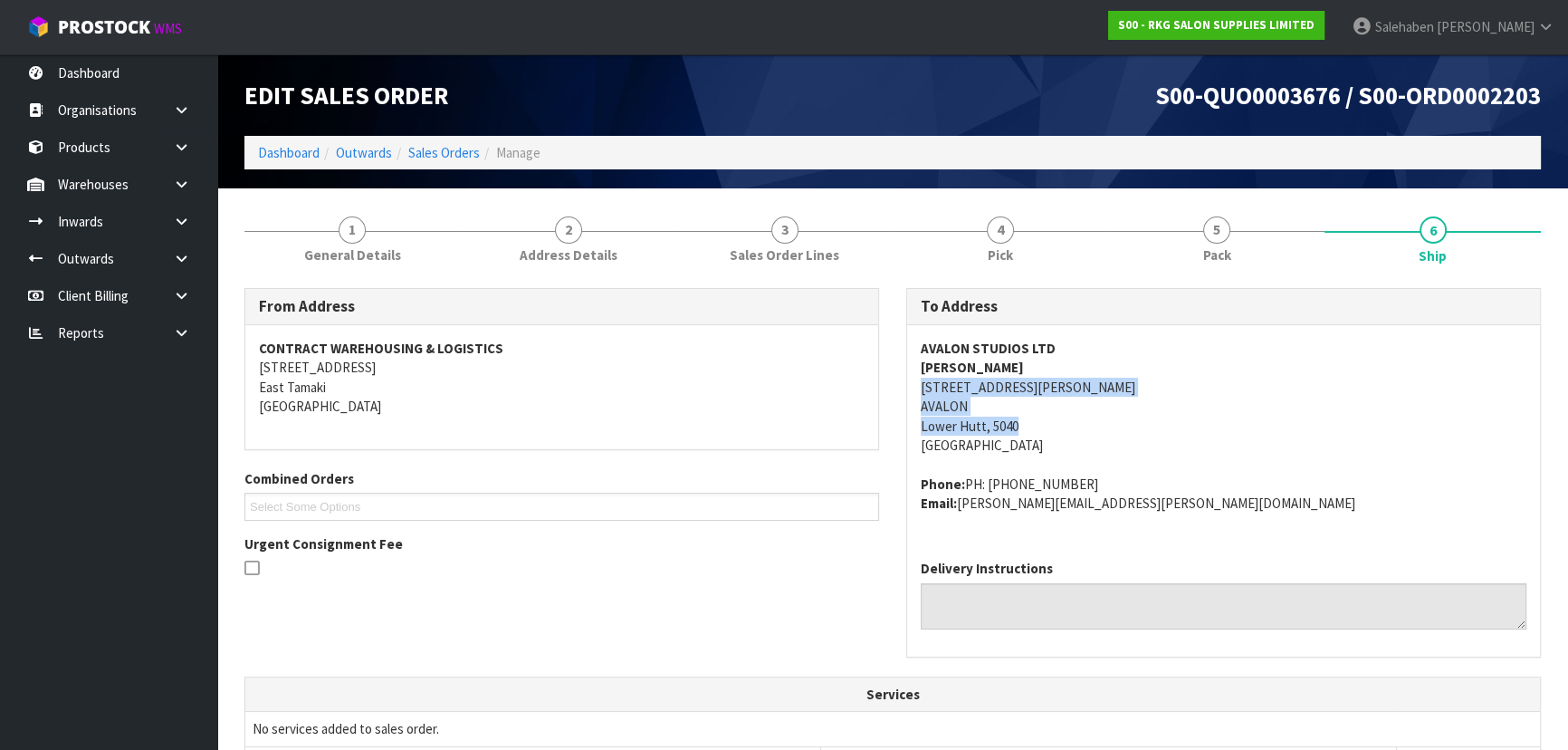
click at [1135, 417] on address "AVALON STUDIOS LTD [PERSON_NAME] [STREET_ADDRESS][PERSON_NAME]" at bounding box center [1223, 396] width 606 height 117
copy address "[STREET_ADDRESS][PERSON_NAME]"
drag, startPoint x: 915, startPoint y: 388, endPoint x: 1023, endPoint y: 385, distance: 108.0
click at [1052, 384] on div "AVALON STUDIOS LTD [PERSON_NAME] [STREET_ADDRESS][PERSON_NAME] Phone: PH: [PHON…" at bounding box center [1223, 434] width 633 height 220
copy address "027-248-9692"
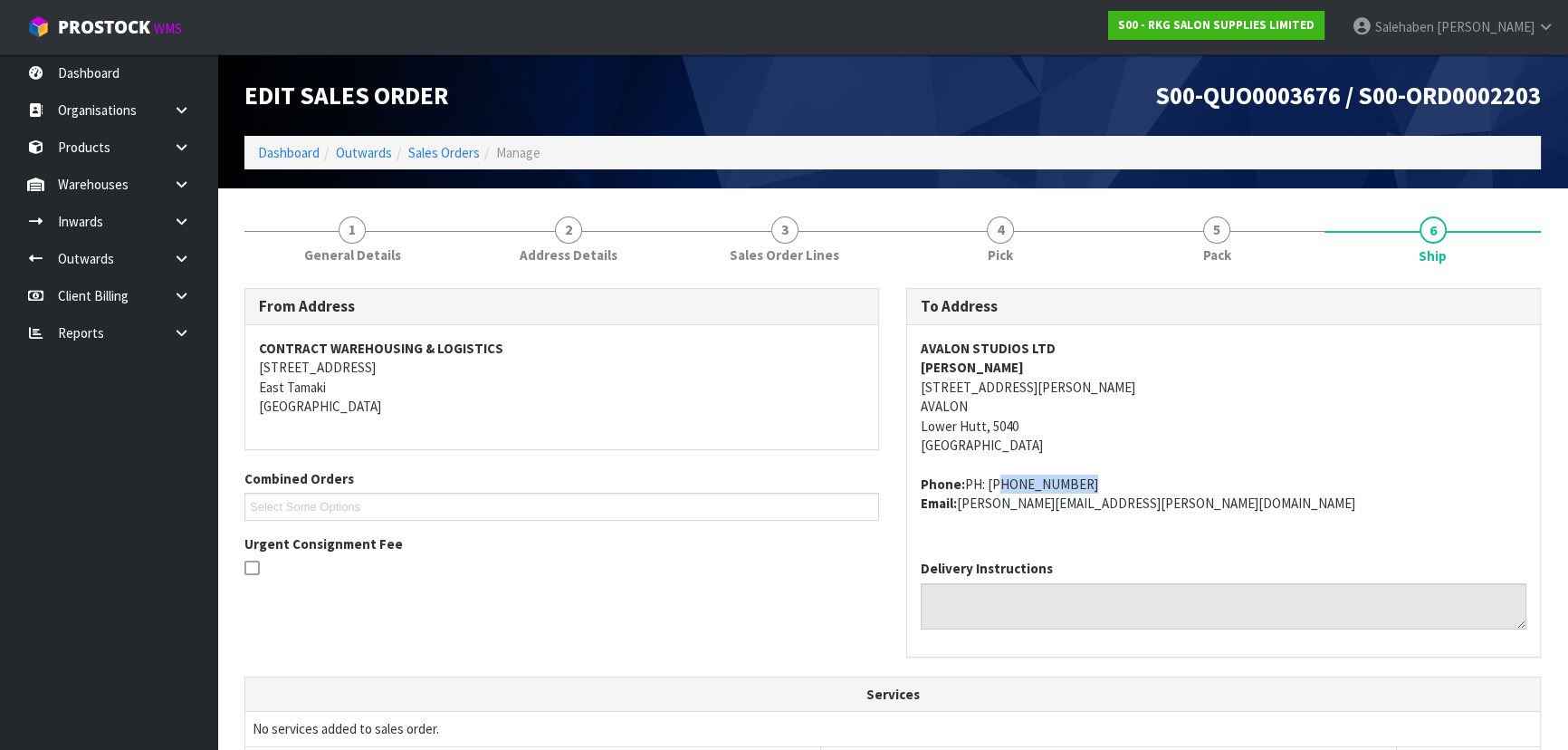
drag, startPoint x: 987, startPoint y: 480, endPoint x: 813, endPoint y: 496, distance: 174.7
click at [1070, 479] on address "Phone: PH: [PHONE_NUMBER] Email: [PERSON_NAME][EMAIL_ADDRESS][PERSON_NAME][DOMA…" at bounding box center [1223, 493] width 606 height 39
copy address "[PERSON_NAME][EMAIL_ADDRESS][PERSON_NAME][DOMAIN_NAME]"
drag, startPoint x: 961, startPoint y: 505, endPoint x: 557, endPoint y: 550, distance: 406.5
click at [1202, 505] on address "Phone: PH: [PHONE_NUMBER] Email: [PERSON_NAME][EMAIL_ADDRESS][PERSON_NAME][DOMA…" at bounding box center [1223, 493] width 606 height 39
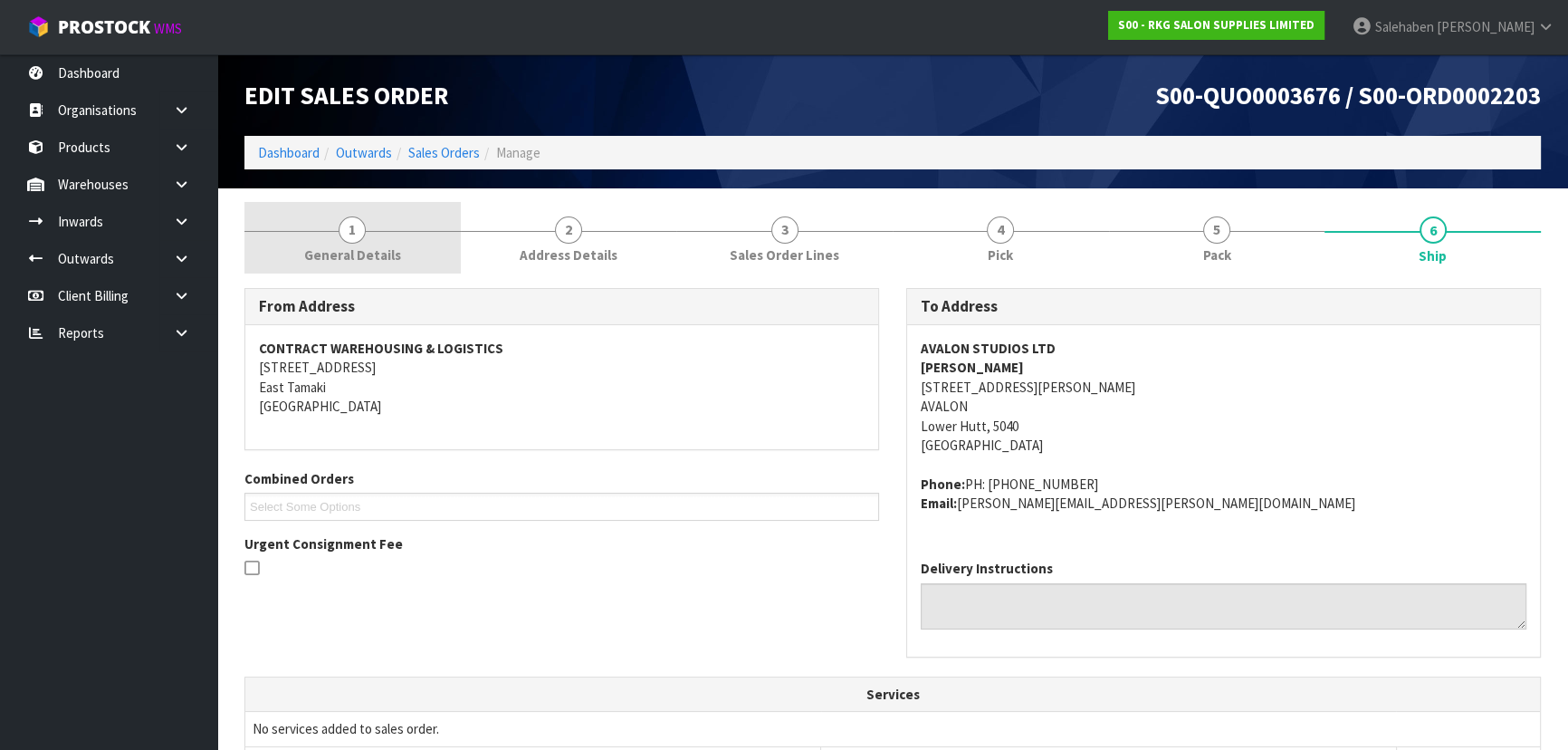
click at [403, 247] on link "1 General Details" at bounding box center [353, 238] width 217 height 72
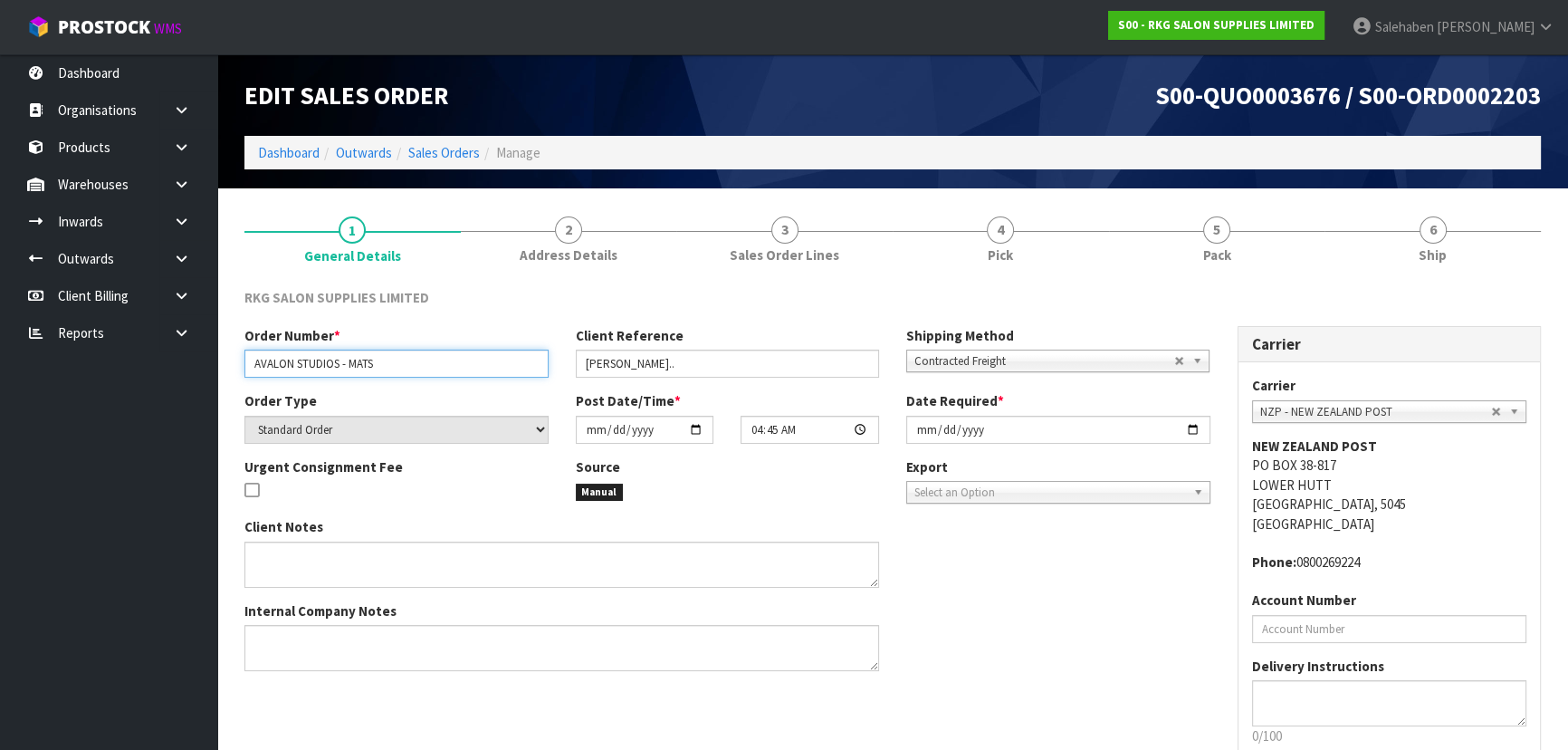
drag, startPoint x: 253, startPoint y: 362, endPoint x: 393, endPoint y: 362, distance: 140.0
click at [393, 362] on input "AVALON STUDIOS - MATS" at bounding box center [396, 363] width 304 height 28
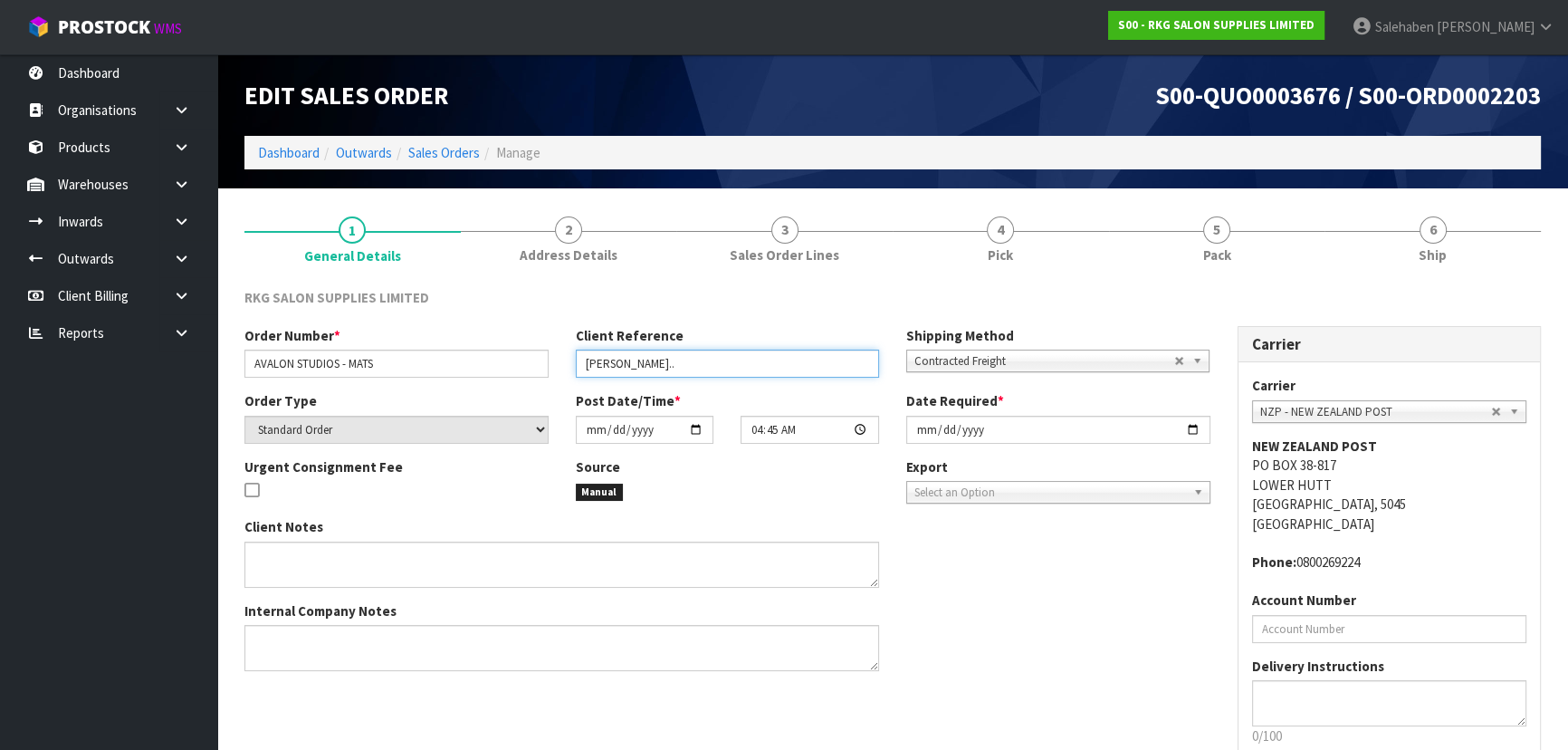
drag, startPoint x: 579, startPoint y: 363, endPoint x: 684, endPoint y: 363, distance: 105.0
click at [684, 363] on input "[PERSON_NAME].." at bounding box center [727, 363] width 304 height 28
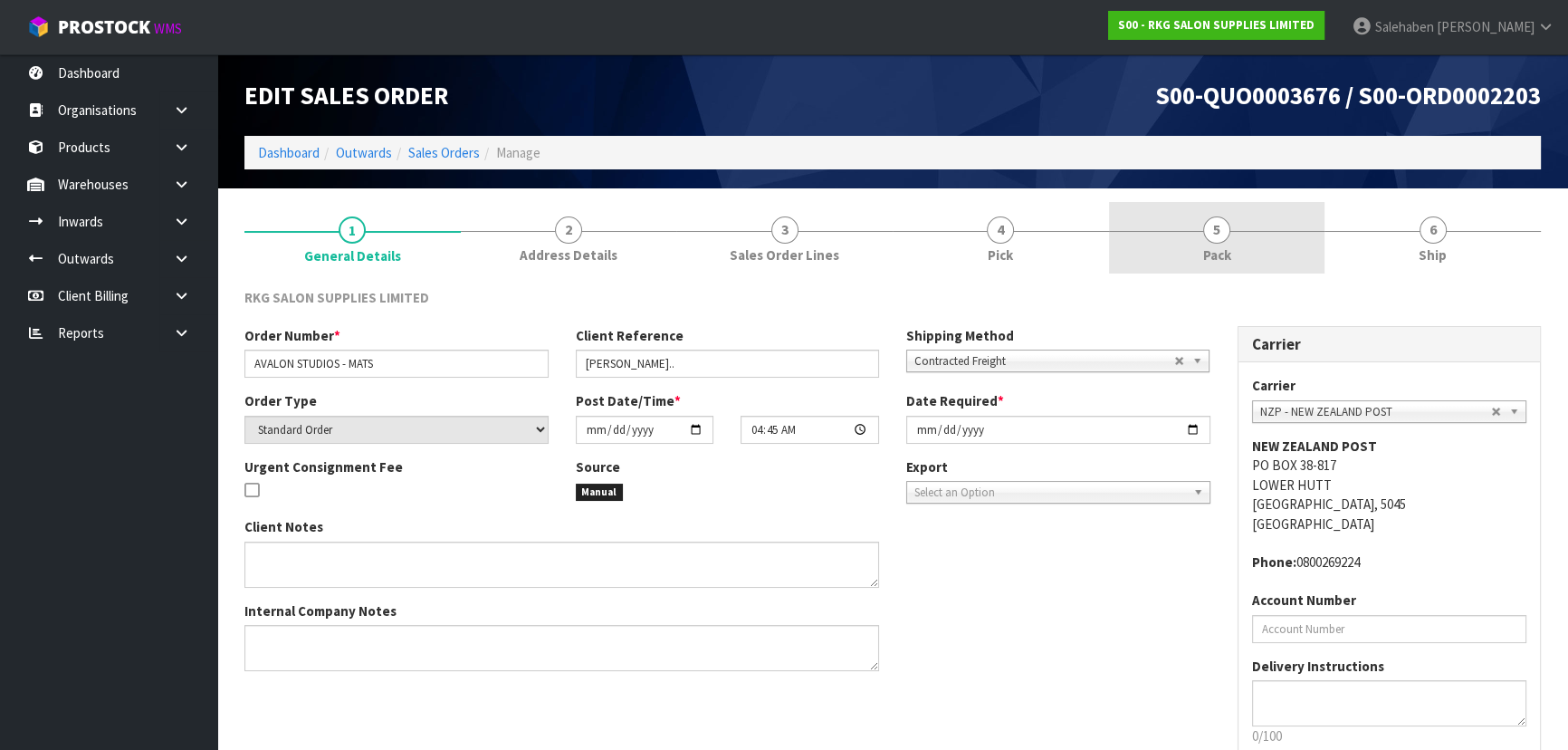
drag, startPoint x: 1219, startPoint y: 205, endPoint x: 1196, endPoint y: 202, distance: 23.2
click at [1219, 205] on link "5 Pack" at bounding box center [1217, 238] width 217 height 72
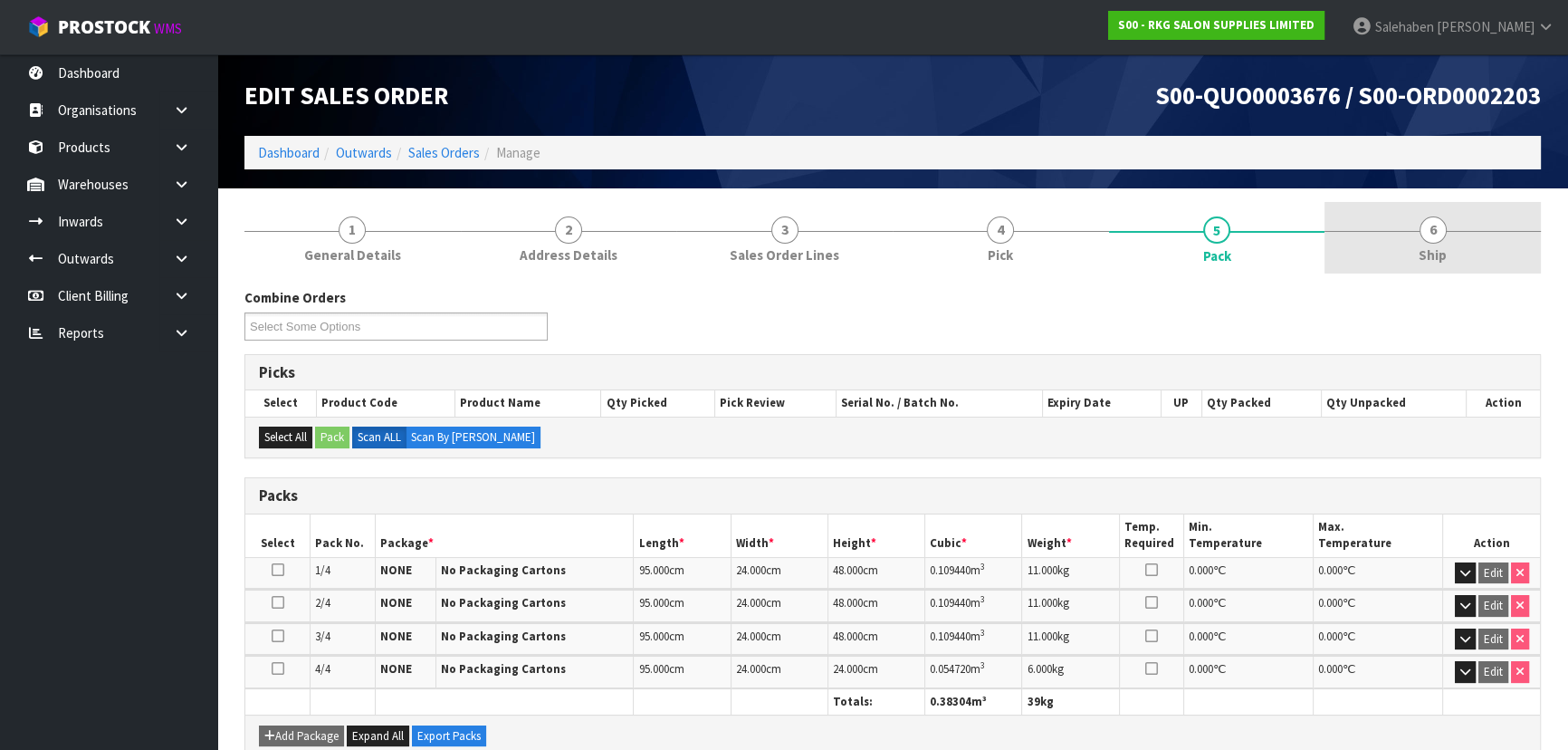
click at [1408, 225] on link "6 Ship" at bounding box center [1432, 238] width 217 height 72
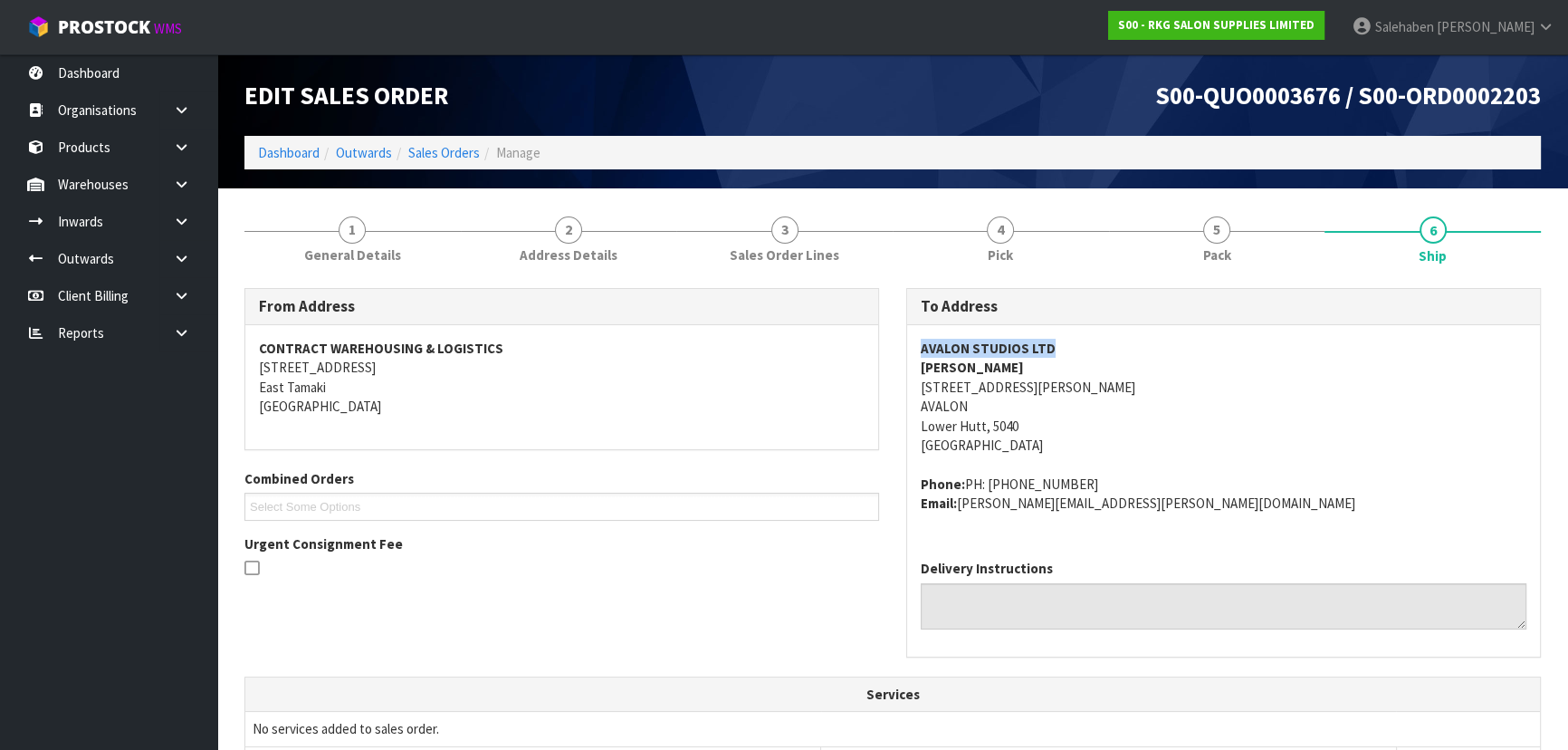
drag, startPoint x: 904, startPoint y: 346, endPoint x: 1066, endPoint y: 334, distance: 162.4
click at [1066, 334] on div "To Address AVALON STUDIOS LTD [PERSON_NAME] [STREET_ADDRESS][PERSON_NAME] Phone…" at bounding box center [1223, 481] width 662 height 387
drag, startPoint x: 907, startPoint y: 385, endPoint x: 989, endPoint y: 343, distance: 92.1
click at [1082, 419] on div "AVALON STUDIOS LTD [PERSON_NAME] [STREET_ADDRESS][PERSON_NAME] Phone: PH: [PHON…" at bounding box center [1223, 434] width 633 height 220
click at [1264, 458] on span "AVALON STUDIOS LTD [PERSON_NAME] [STREET_ADDRESS][PERSON_NAME] Phone: PH: [PHON…" at bounding box center [1223, 425] width 606 height 174
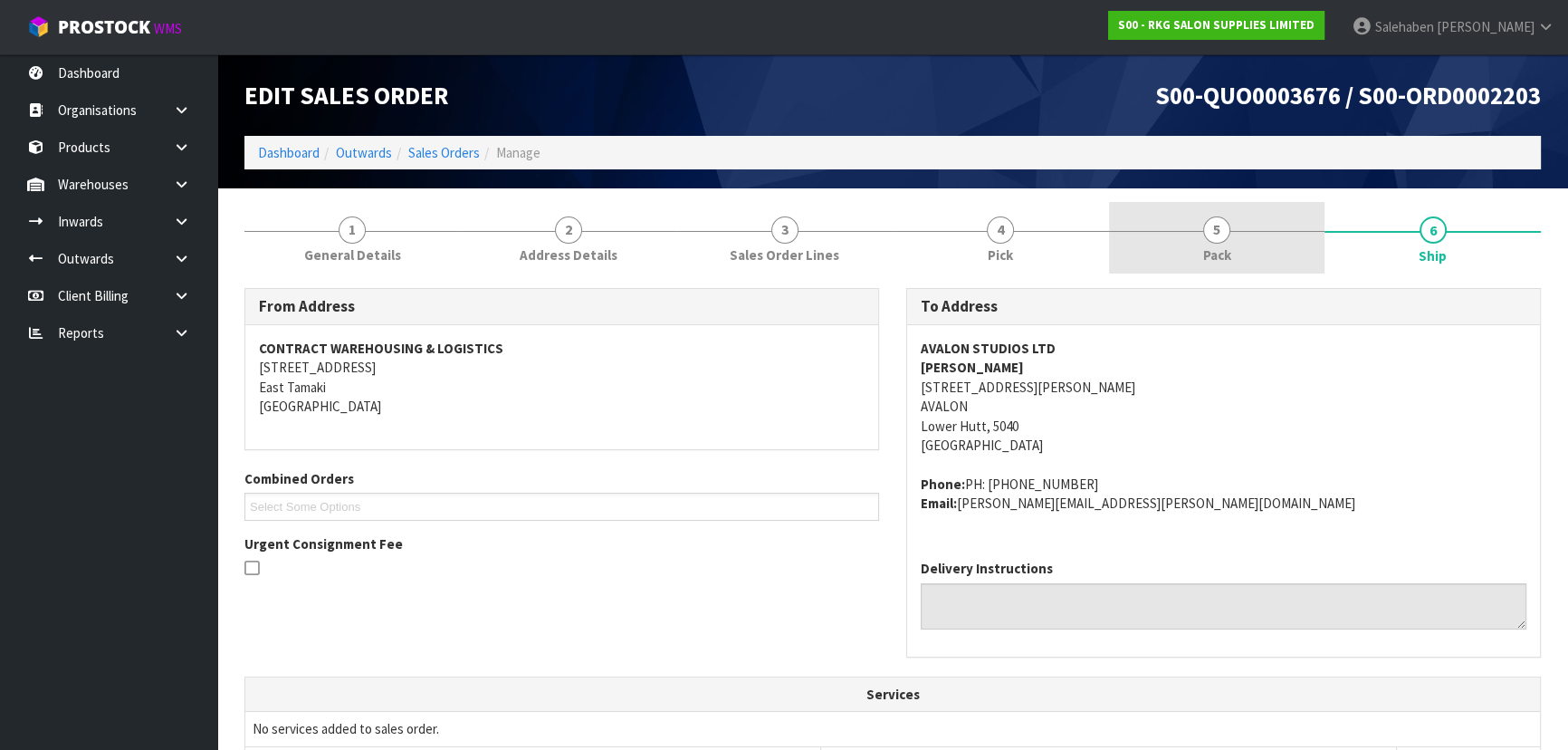
click at [1215, 244] on link "5 Pack" at bounding box center [1217, 238] width 217 height 72
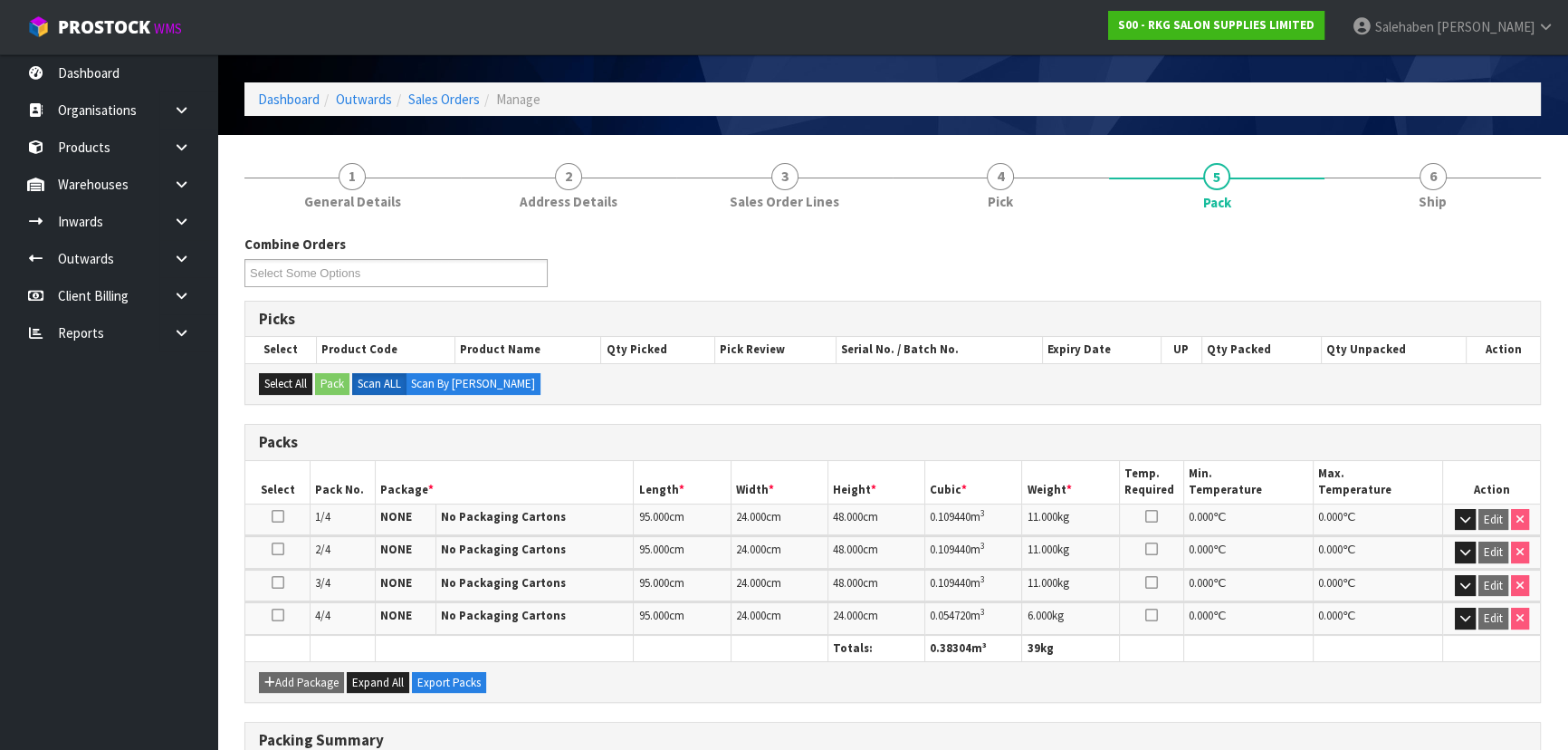
scroll to position [164, 0]
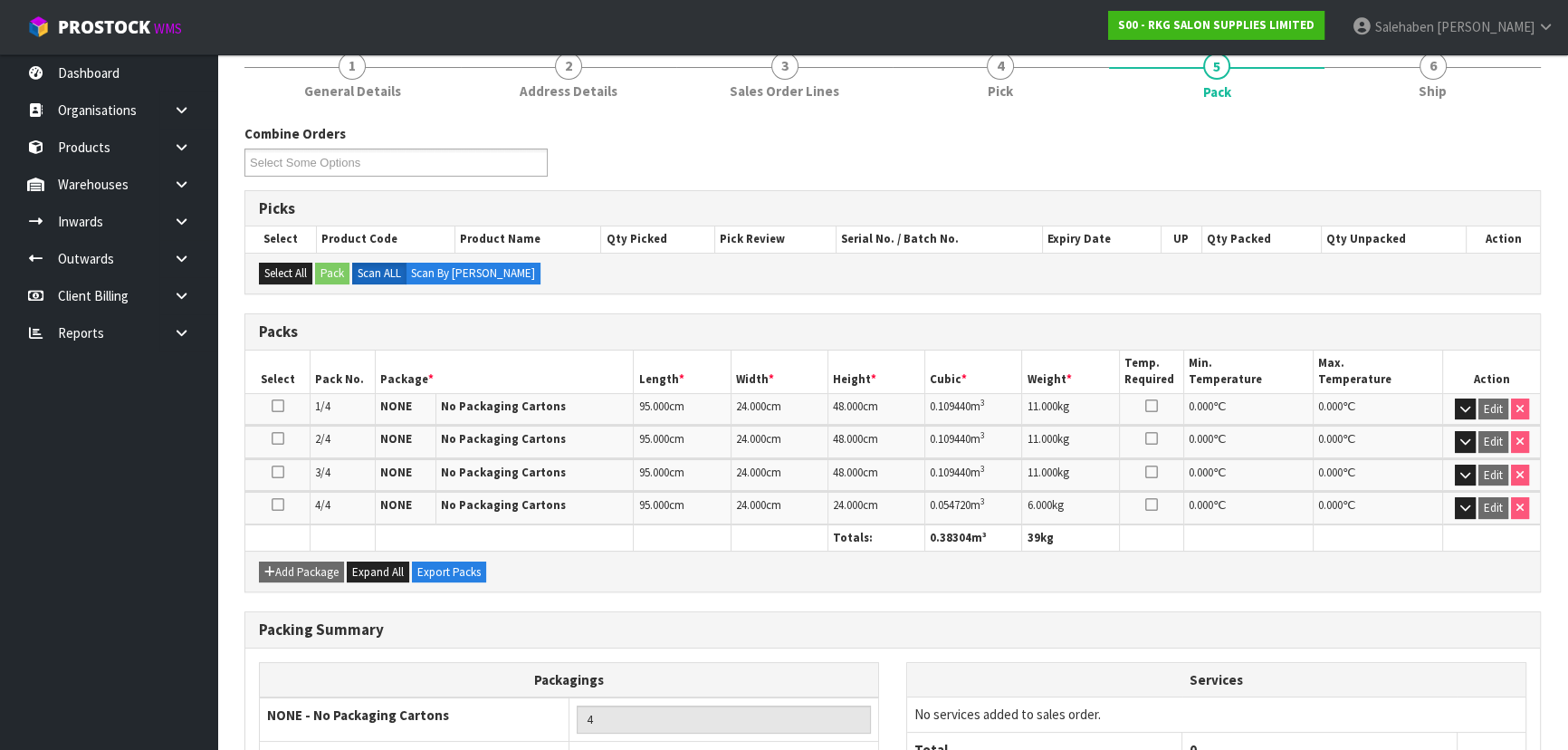
click at [1446, 111] on div "Combine Orders S00-ORD0002203 S00-ORD0002204 S00-ORD0002205 S00-ORD0002206 S00-…" at bounding box center [892, 496] width 1296 height 771
click at [1439, 99] on span "Ship" at bounding box center [1432, 91] width 28 height 19
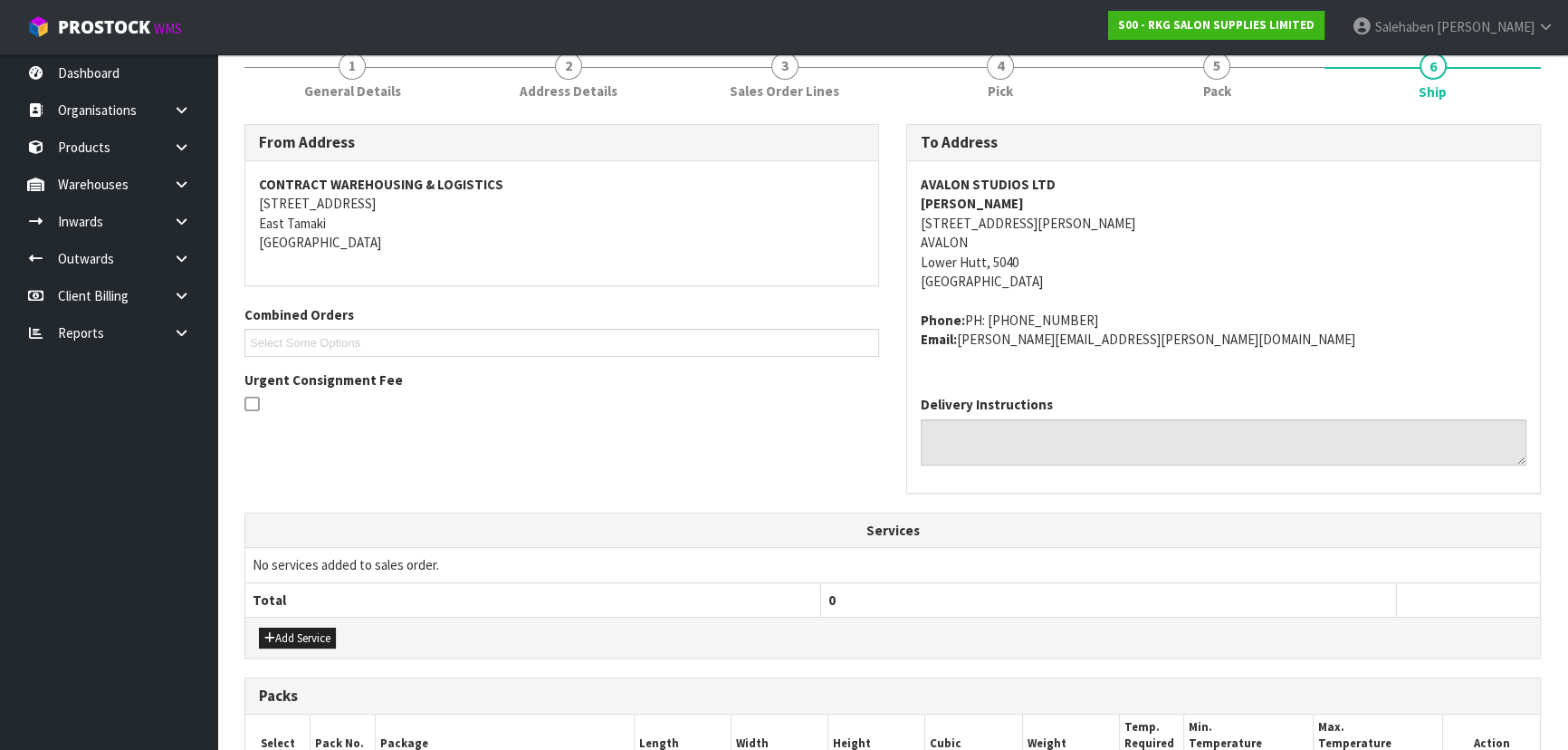
drag, startPoint x: 969, startPoint y: 202, endPoint x: 1033, endPoint y: 199, distance: 64.1
click at [1033, 199] on div "AVALON STUDIOS LTD [PERSON_NAME] [STREET_ADDRESS][PERSON_NAME] Phone: PH: [PHON…" at bounding box center [1223, 271] width 633 height 220
drag, startPoint x: 908, startPoint y: 311, endPoint x: 1247, endPoint y: 346, distance: 340.8
click at [1247, 346] on div "AVALON STUDIOS LTD [PERSON_NAME] [STREET_ADDRESS][PERSON_NAME] Phone: PH: [PHON…" at bounding box center [1223, 271] width 633 height 220
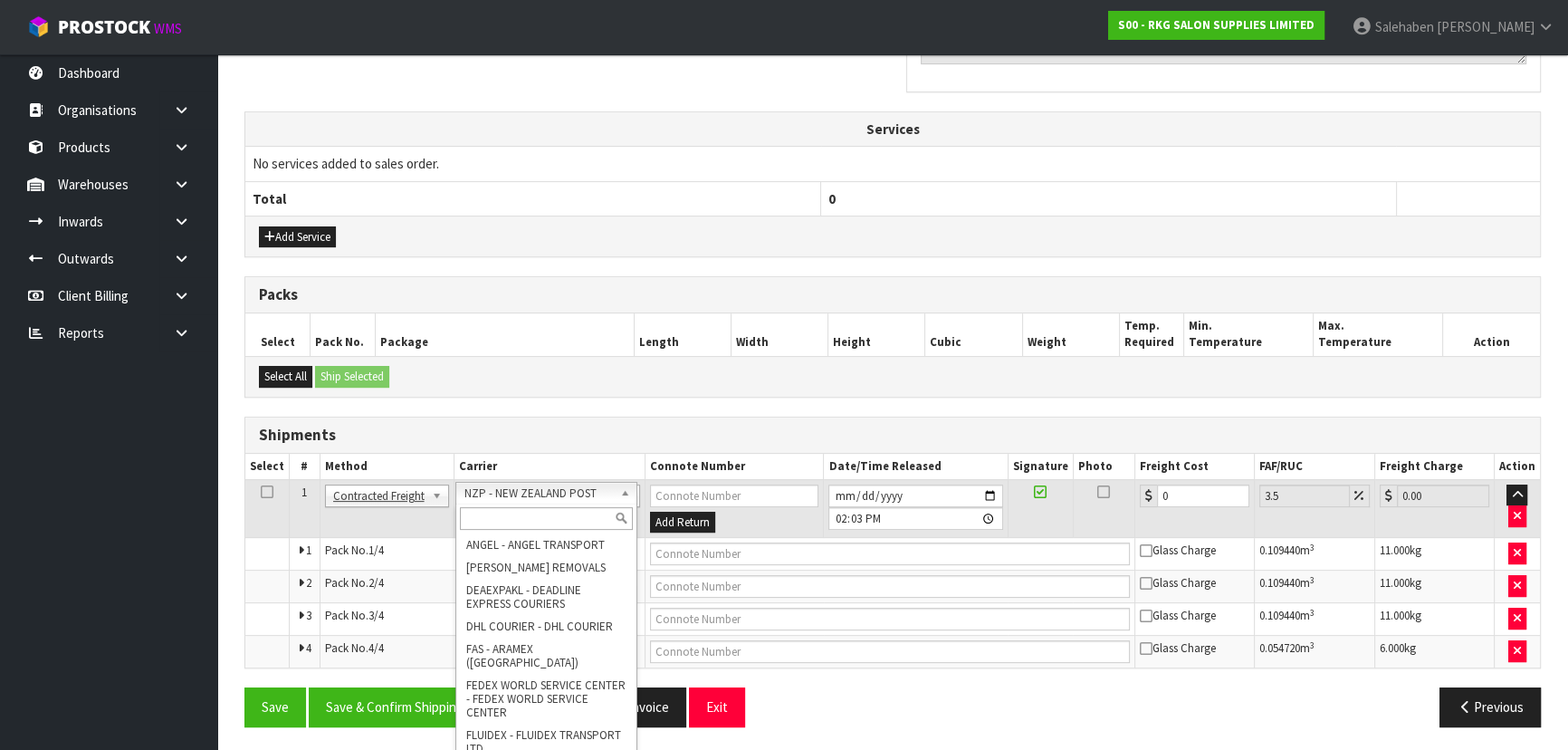
click at [499, 516] on input "text" at bounding box center [546, 518] width 173 height 23
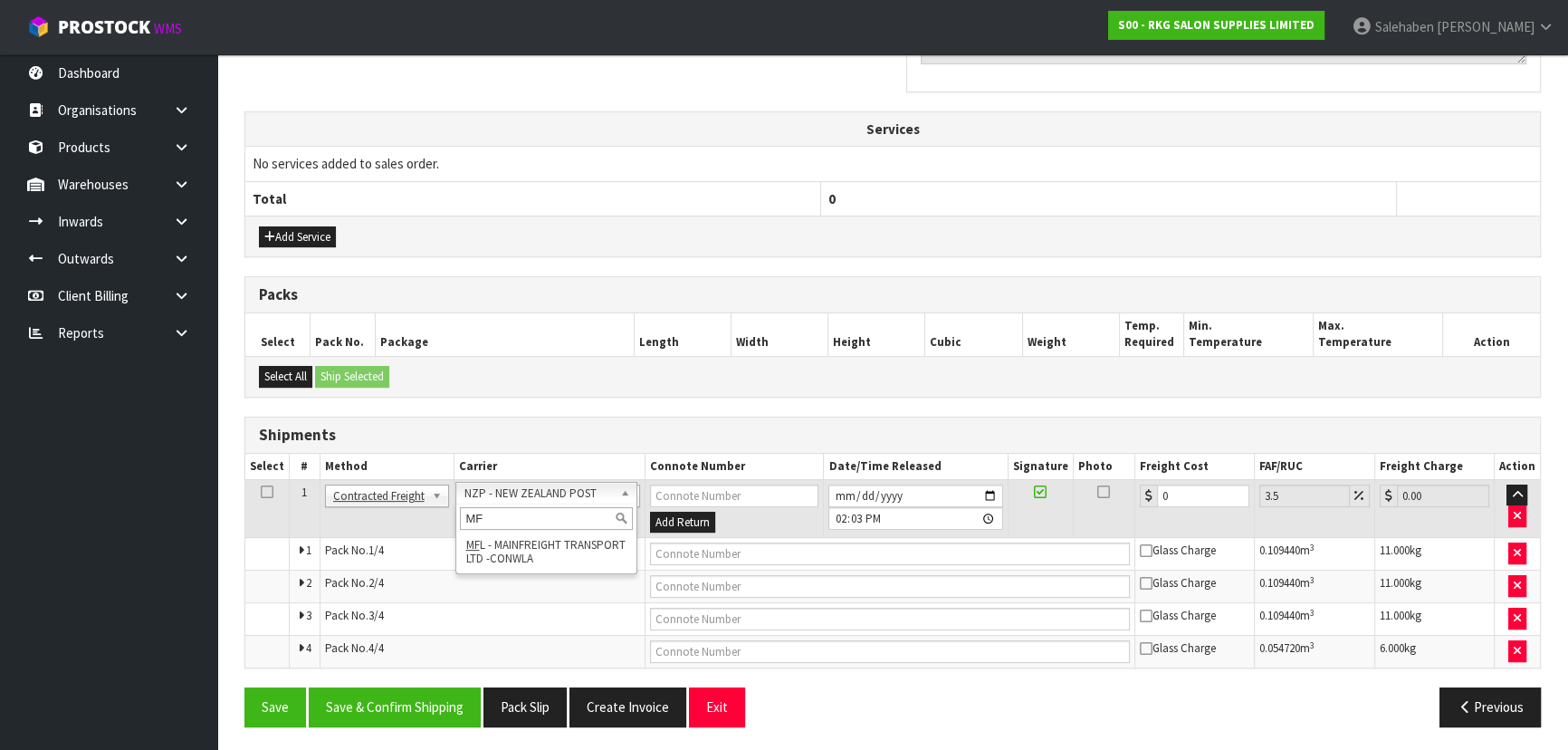
type input "MF"
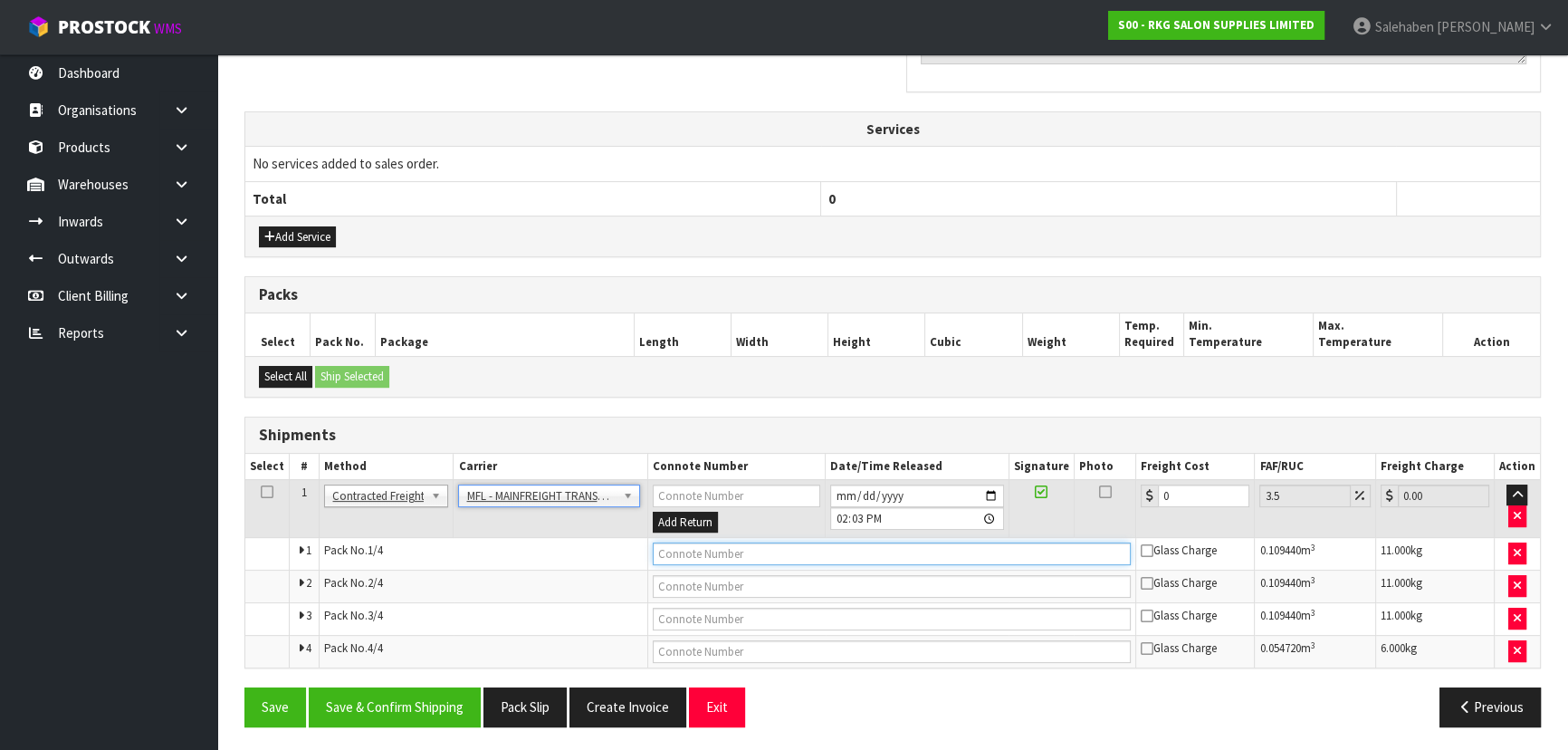
click at [711, 549] on input "text" at bounding box center [892, 553] width 479 height 23
paste input "FWM58897934"
type input "FWM58897934"
click at [1178, 492] on input "0" at bounding box center [1203, 495] width 92 height 23
type input "0"
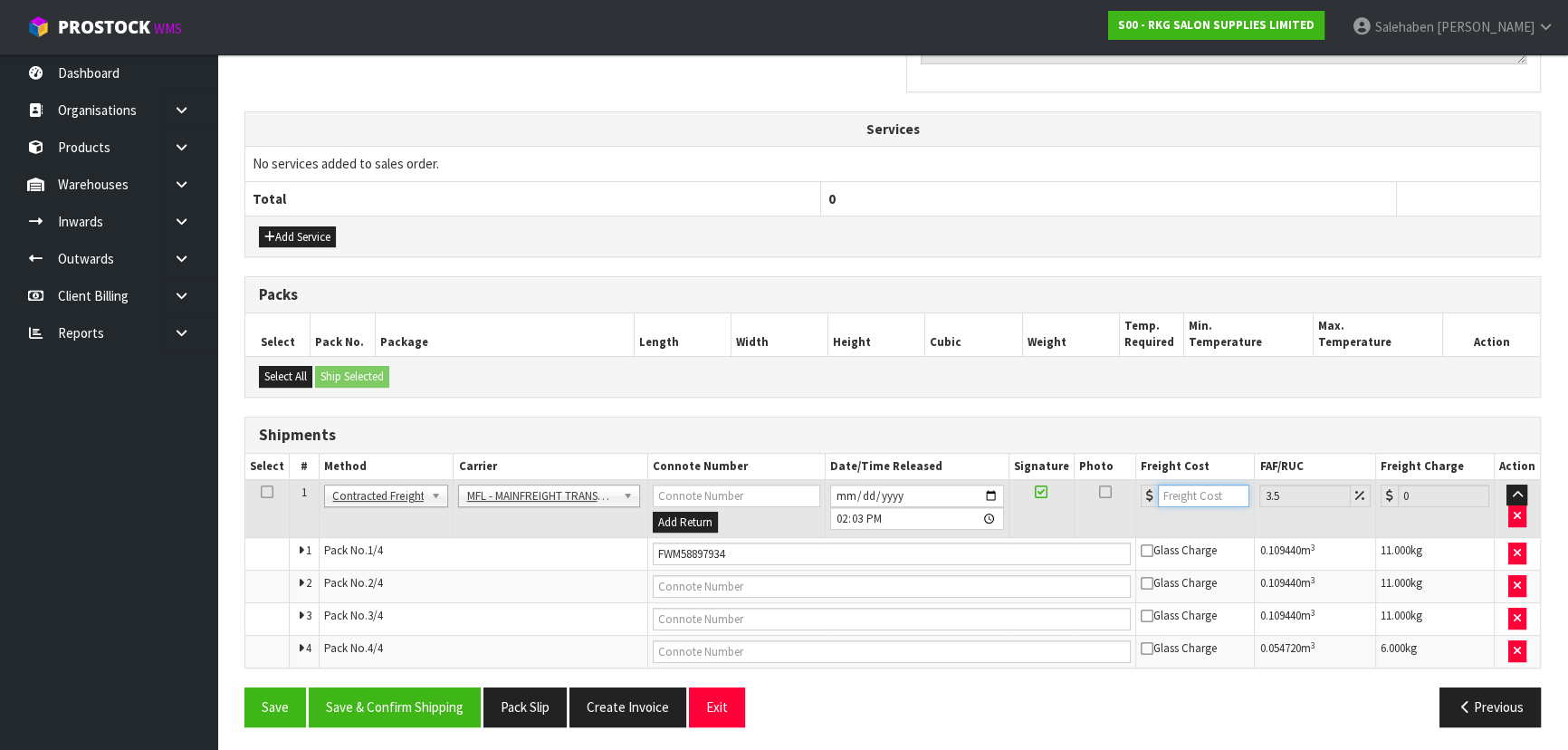
type input "4"
type input "4.14"
type input "46"
type input "47.61"
type input "46"
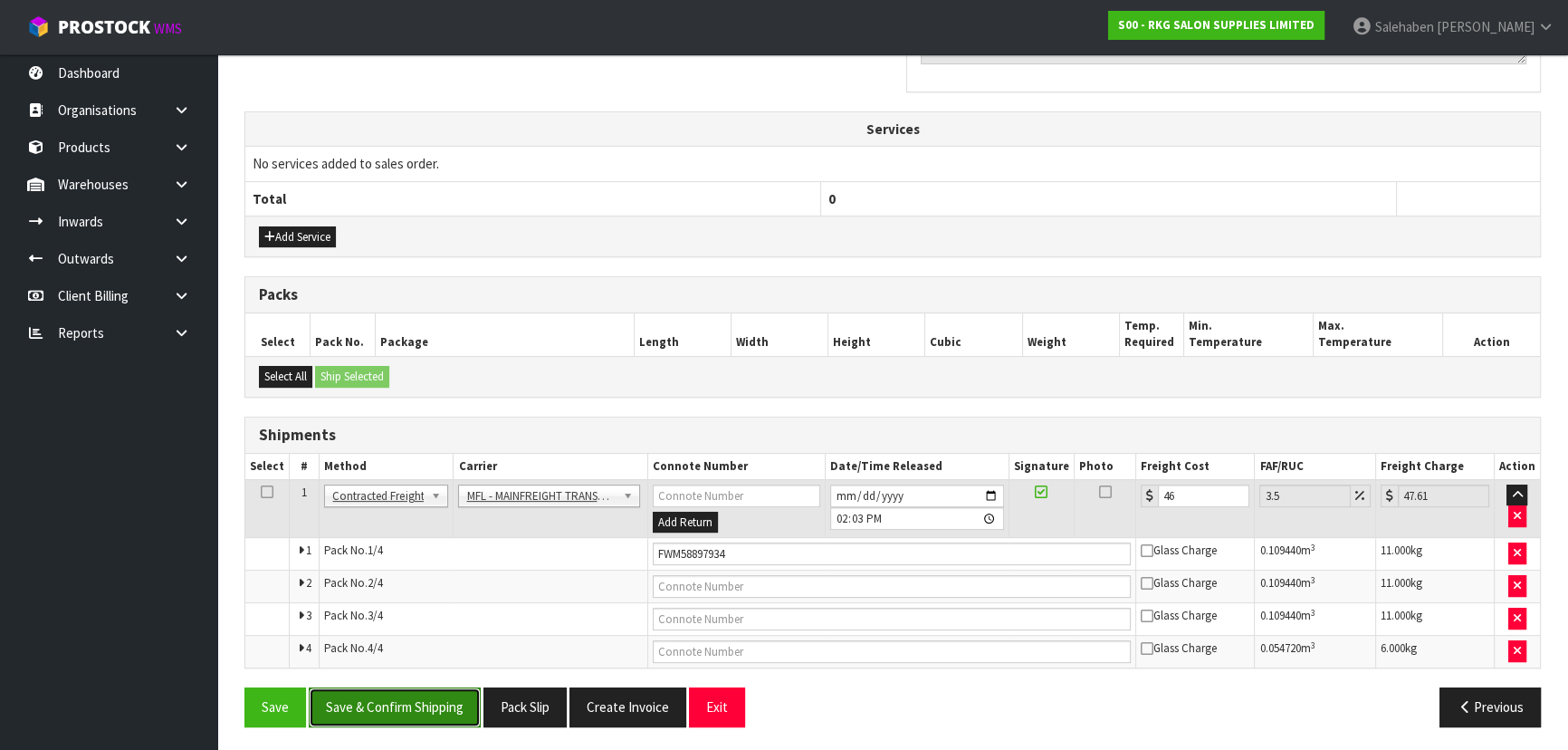
click at [410, 694] on button "Save & Confirm Shipping" at bounding box center [394, 706] width 172 height 39
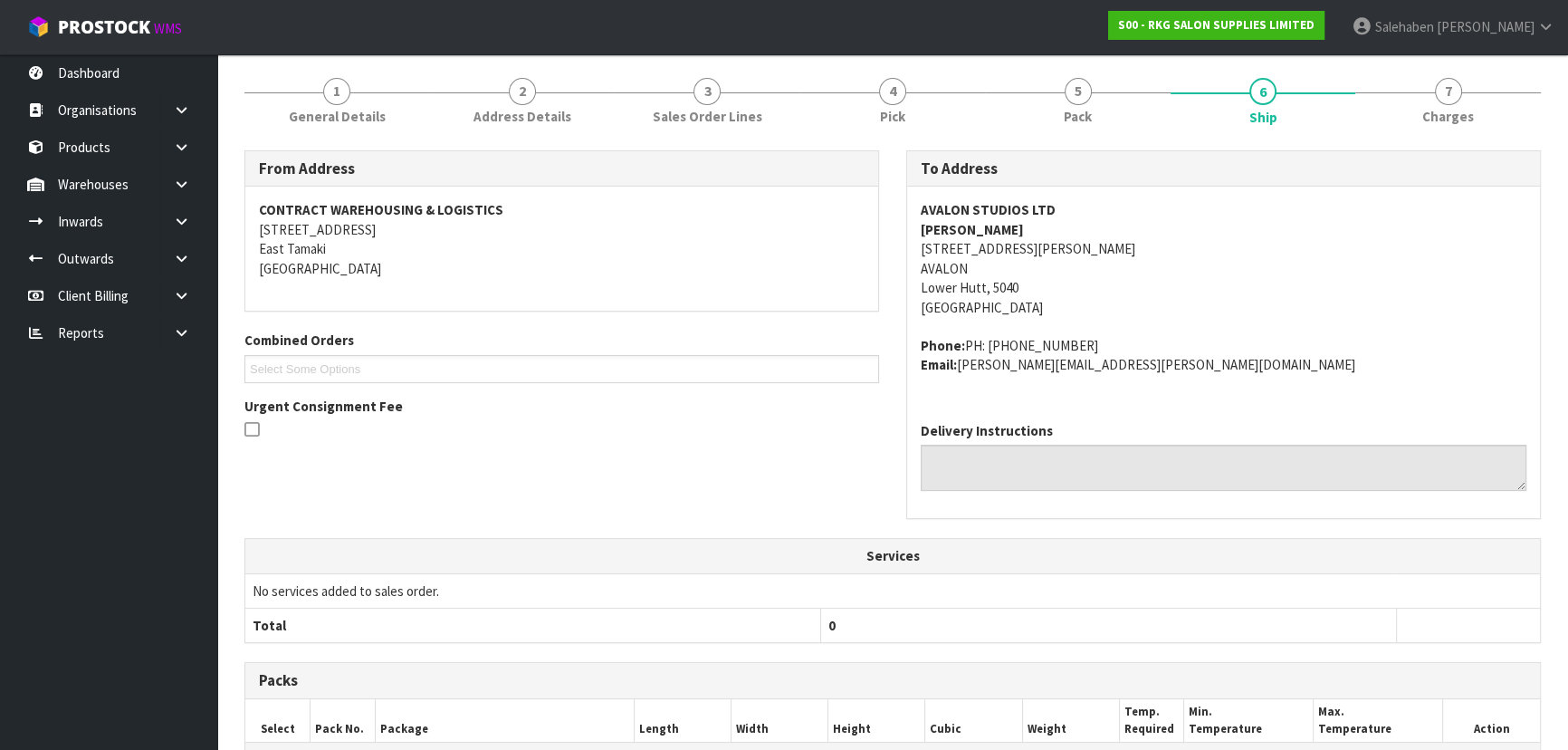
scroll to position [0, 0]
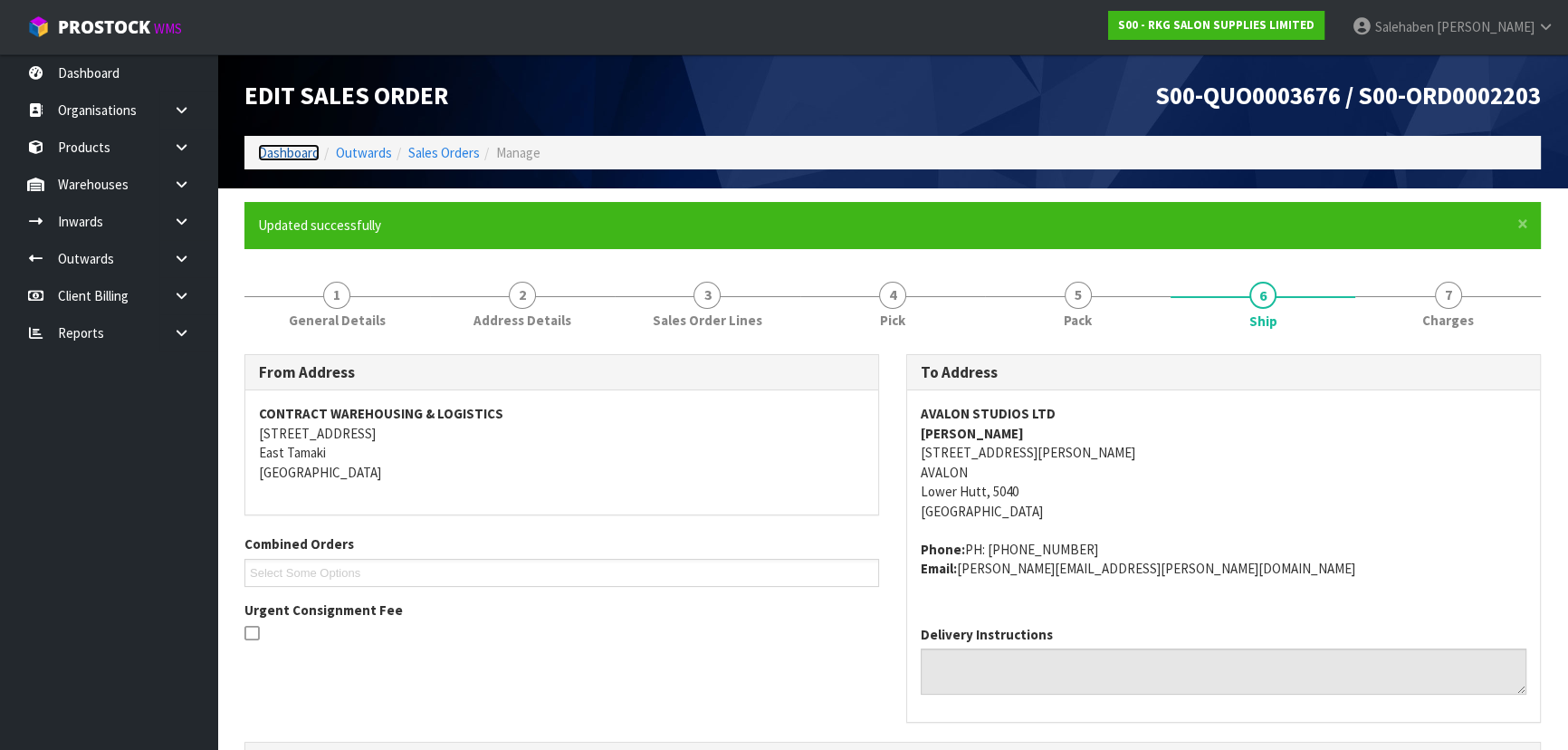
click at [273, 157] on link "Dashboard" at bounding box center [288, 152] width 62 height 17
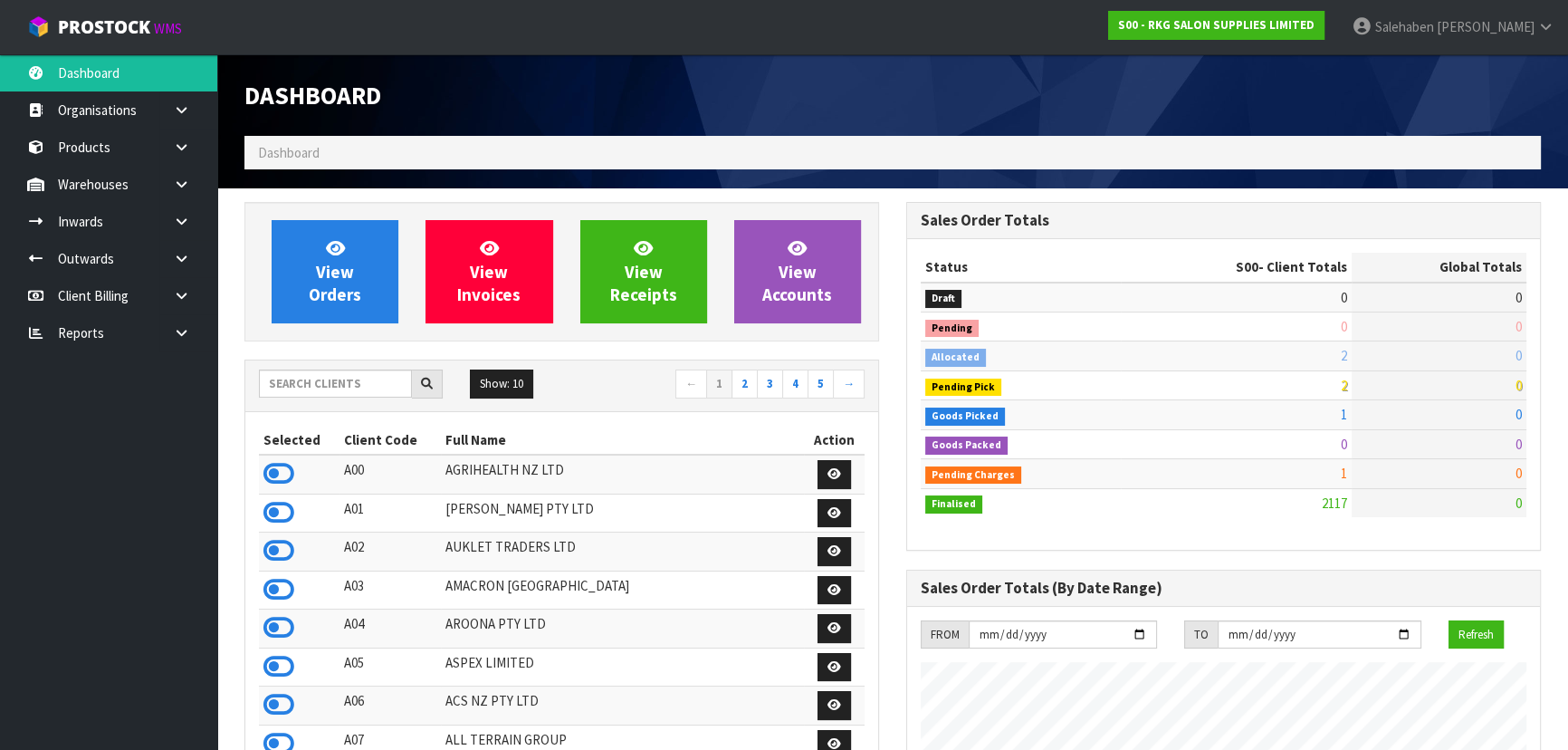
scroll to position [1427, 661]
click at [308, 385] on input "text" at bounding box center [335, 383] width 153 height 28
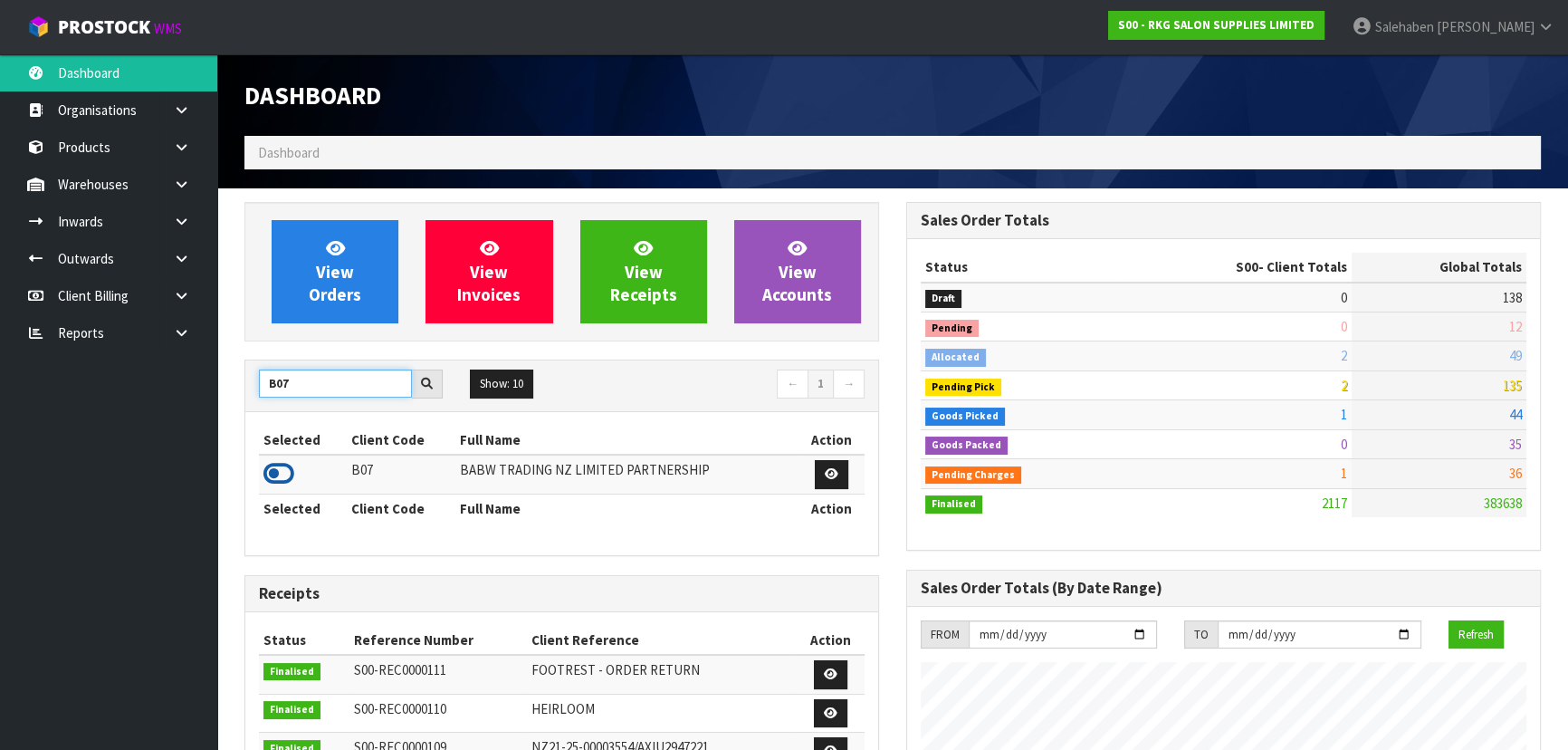
type input "B07"
click at [285, 471] on icon at bounding box center [278, 473] width 31 height 27
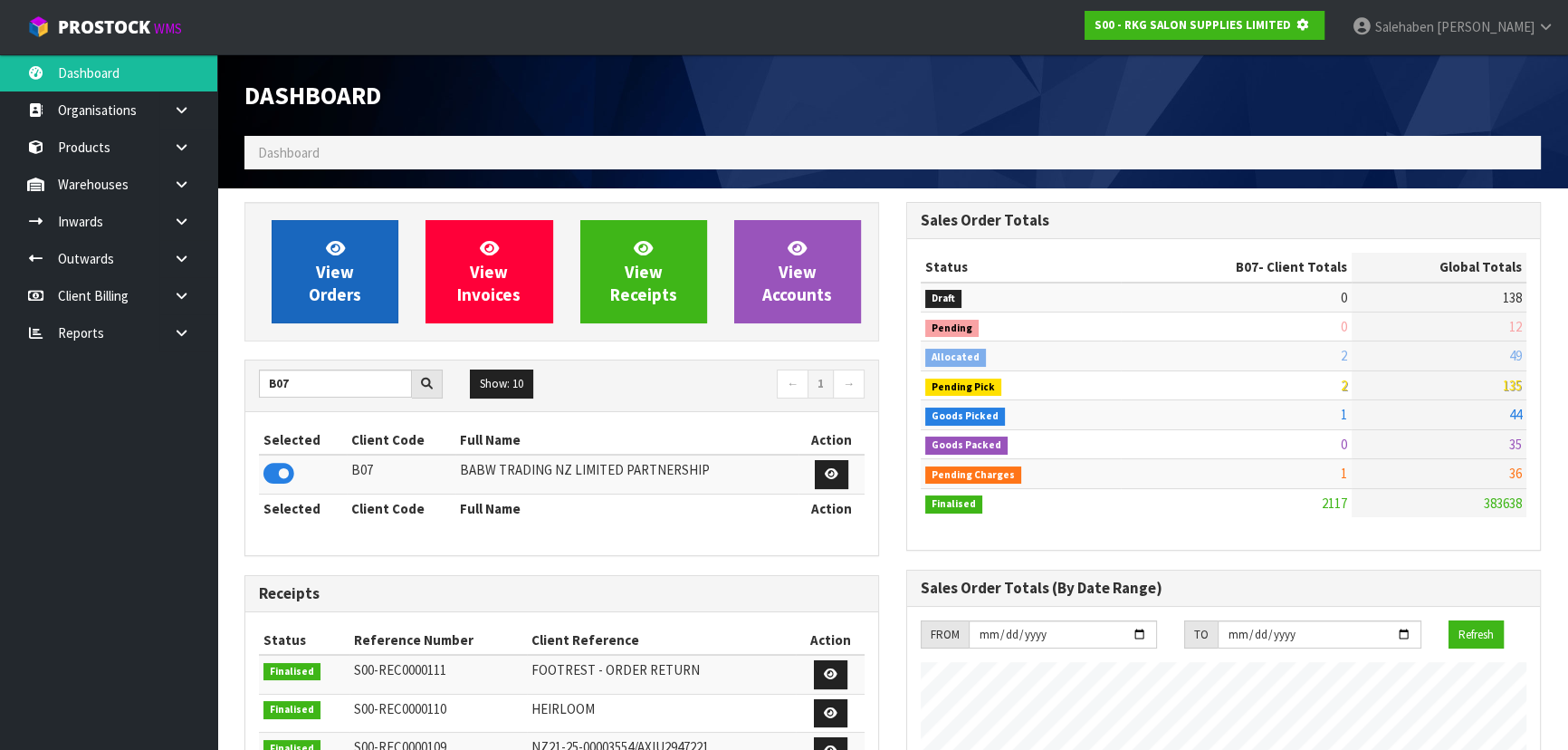
scroll to position [904135, 904590]
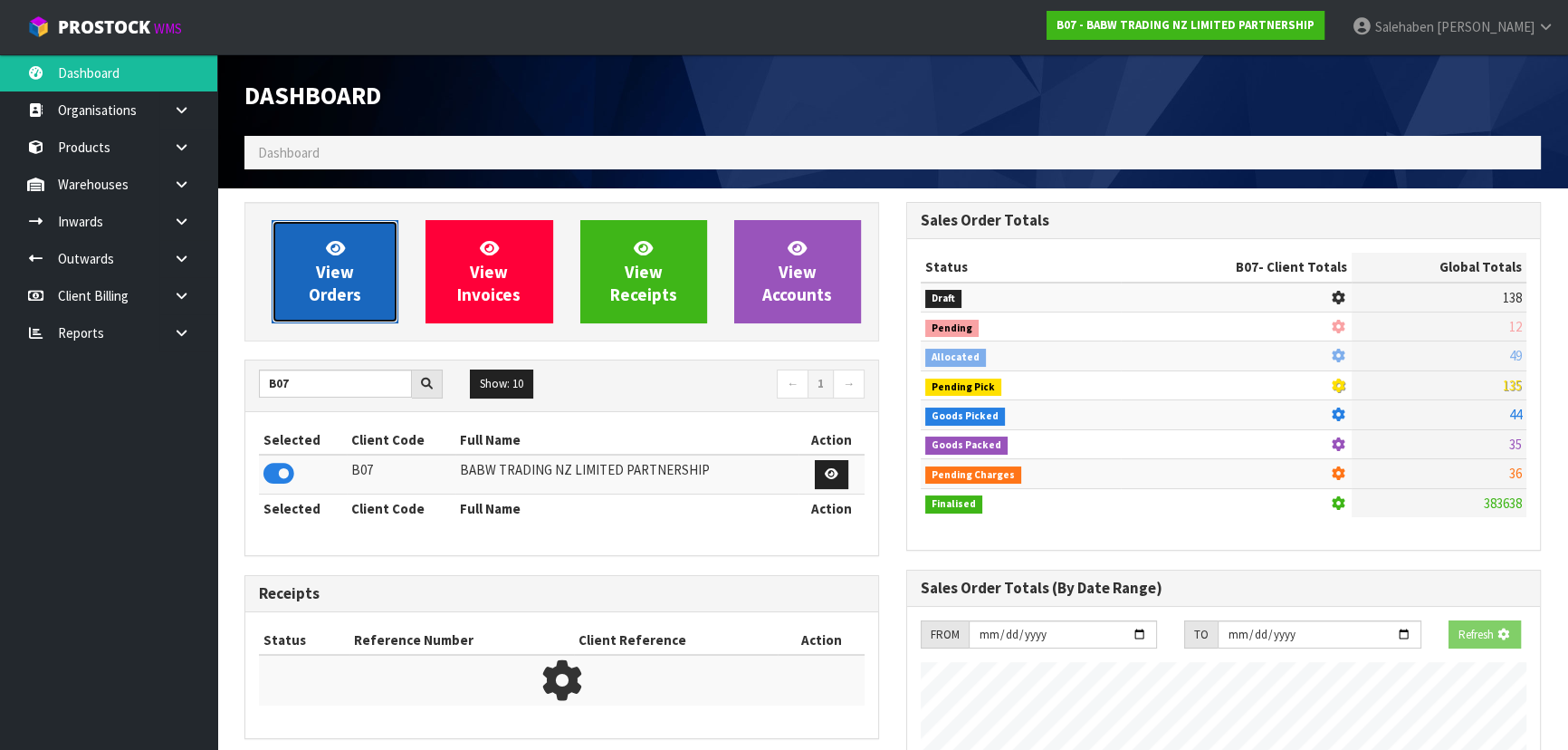
drag, startPoint x: 355, startPoint y: 320, endPoint x: 355, endPoint y: 301, distance: 19.0
click at [355, 320] on link "View Orders" at bounding box center [335, 272] width 127 height 103
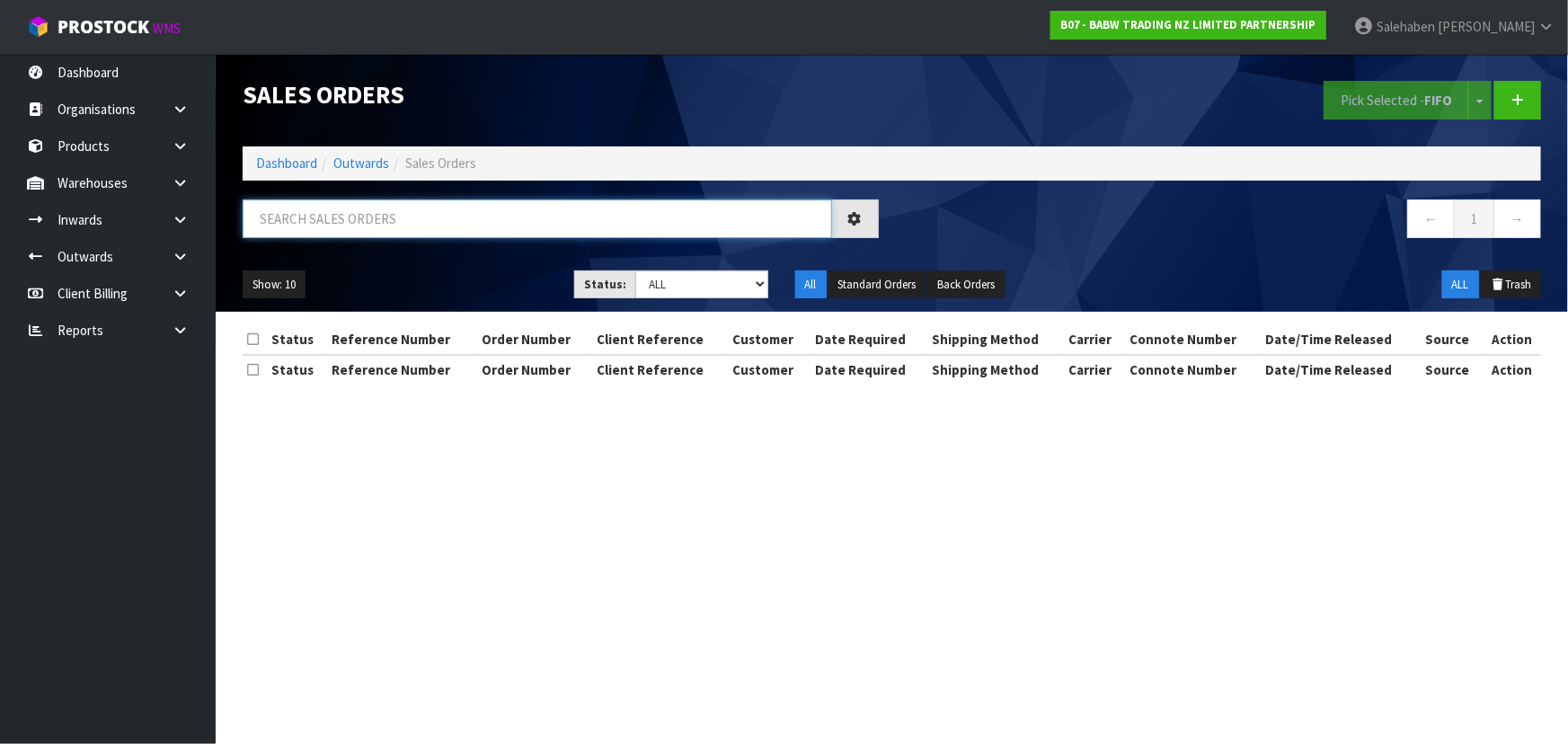
click at [370, 218] on input "text" at bounding box center [537, 219] width 590 height 39
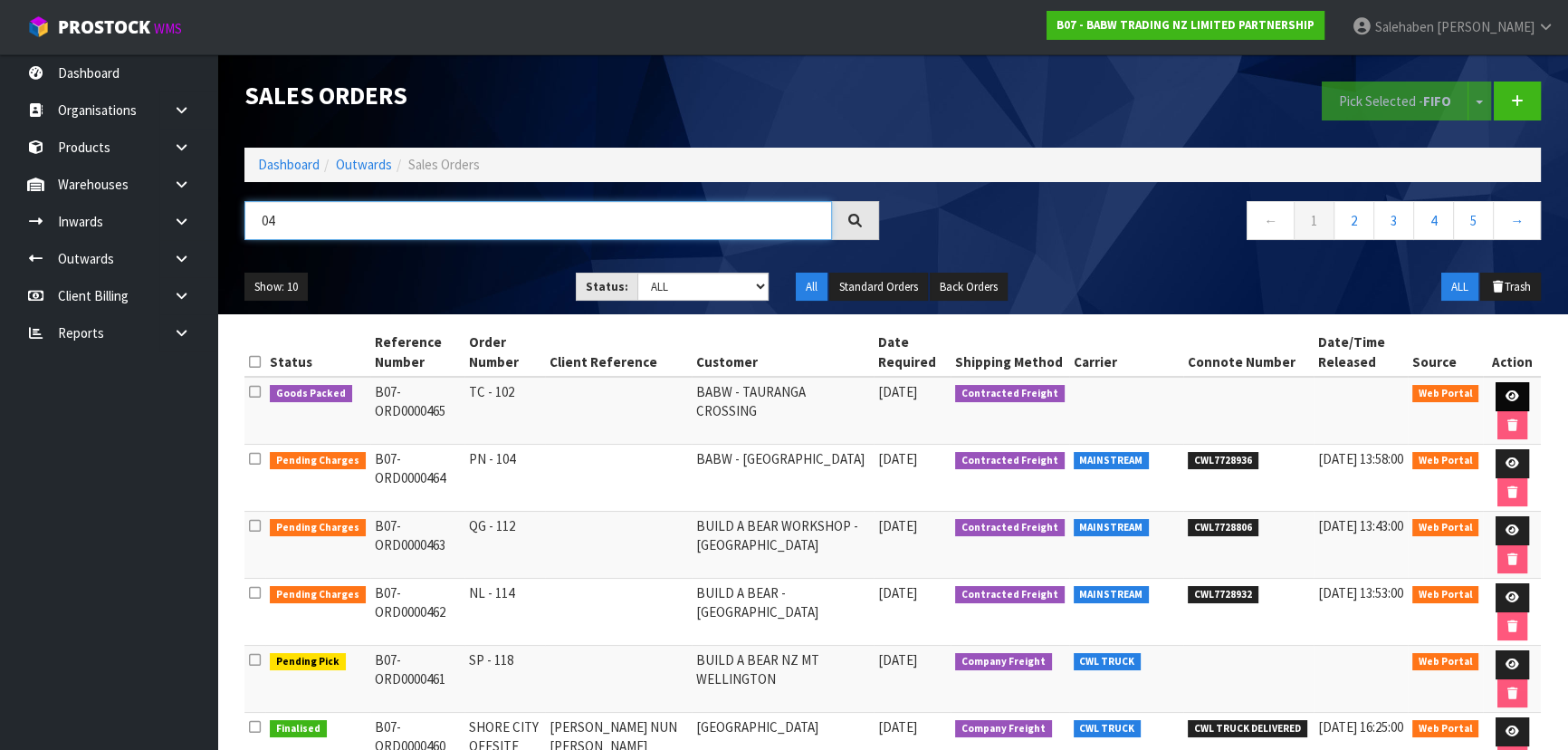
type input "04"
click at [1505, 386] on link at bounding box center [1512, 396] width 34 height 29
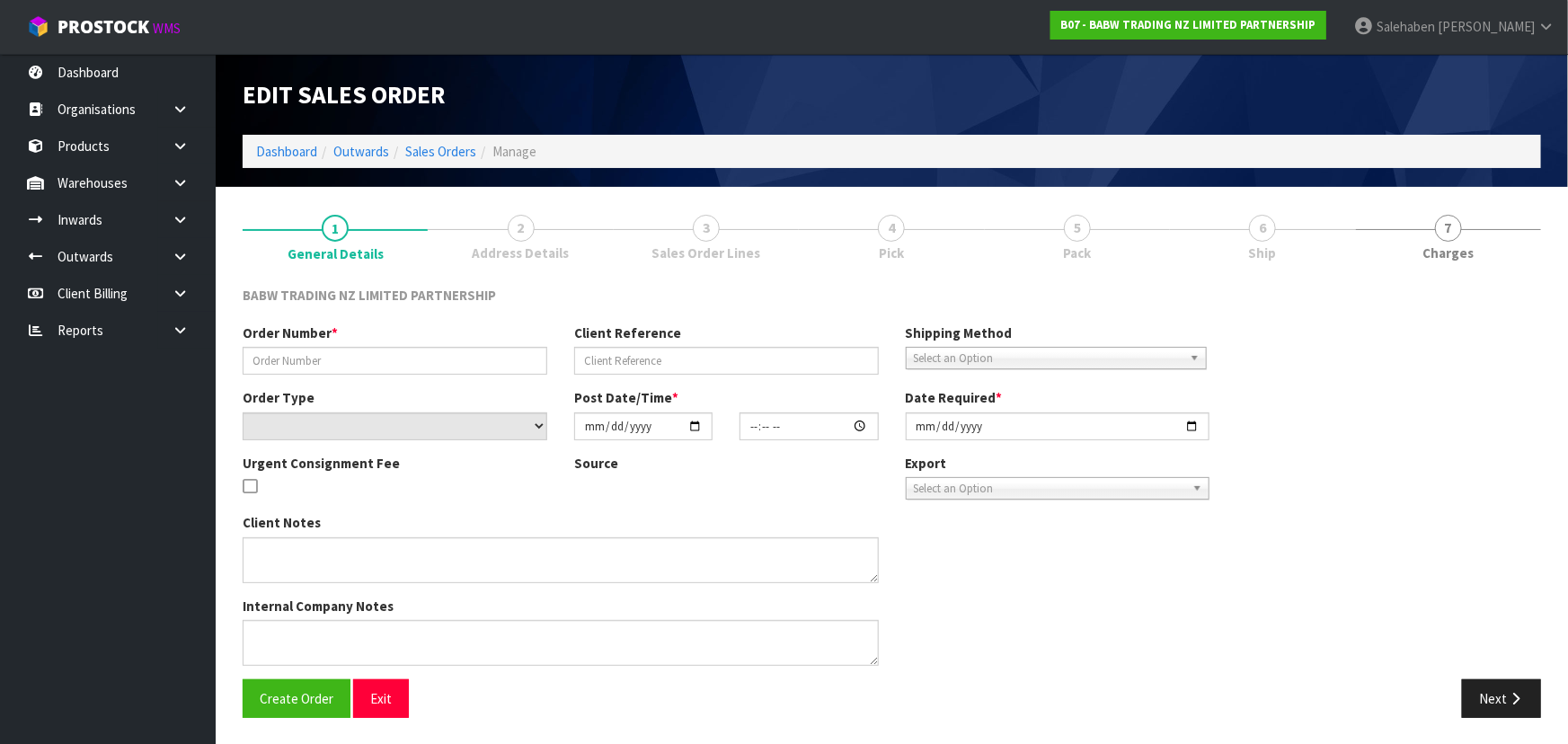
type input "TC - 102"
select select "number:0"
type input "[DATE]"
type input "15:44:00.000"
type input "[DATE]"
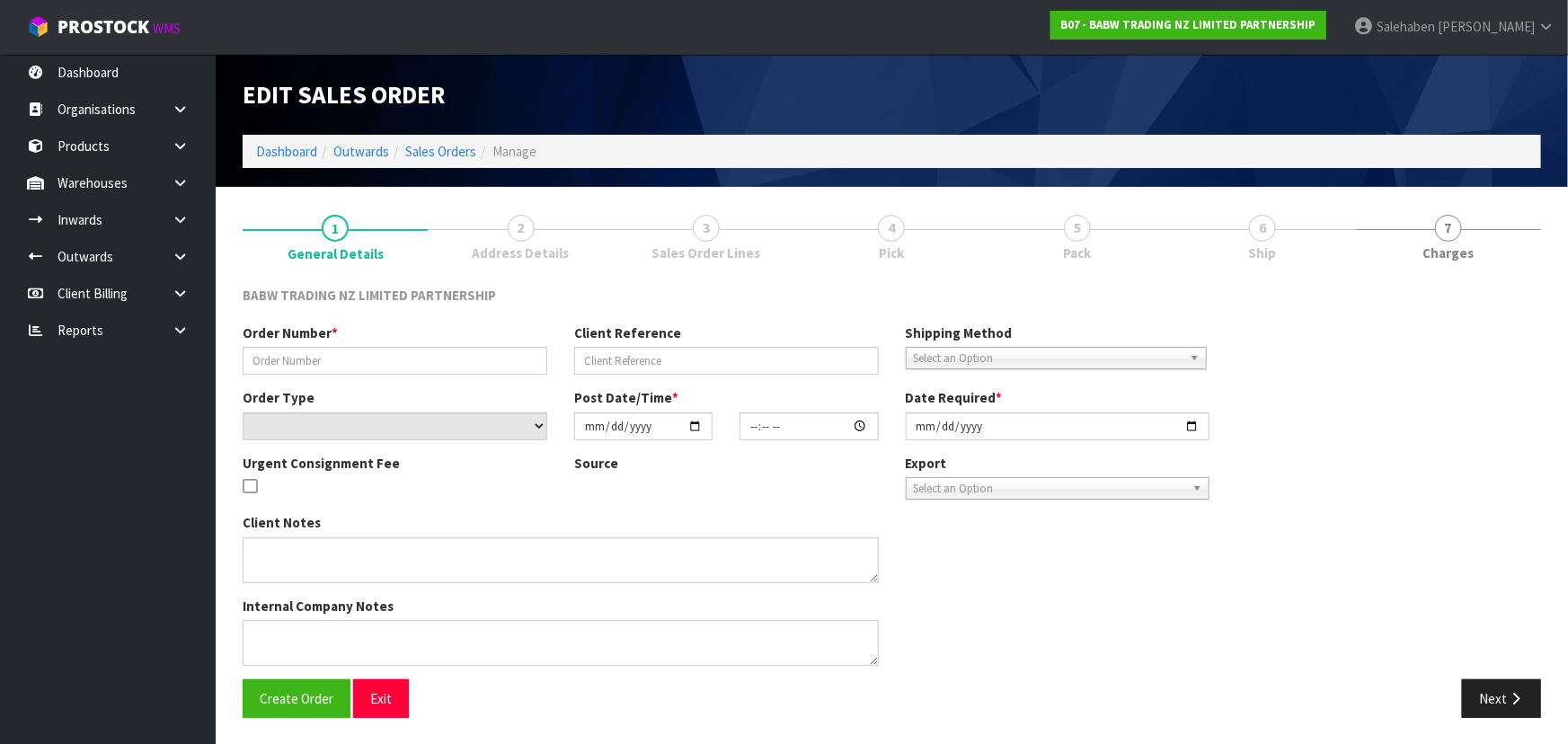
type textarea "NOT ENOUGH STOCK FOR CODE 24056 AND 26918 ADDED STUFFING BALE -X 1 90047"
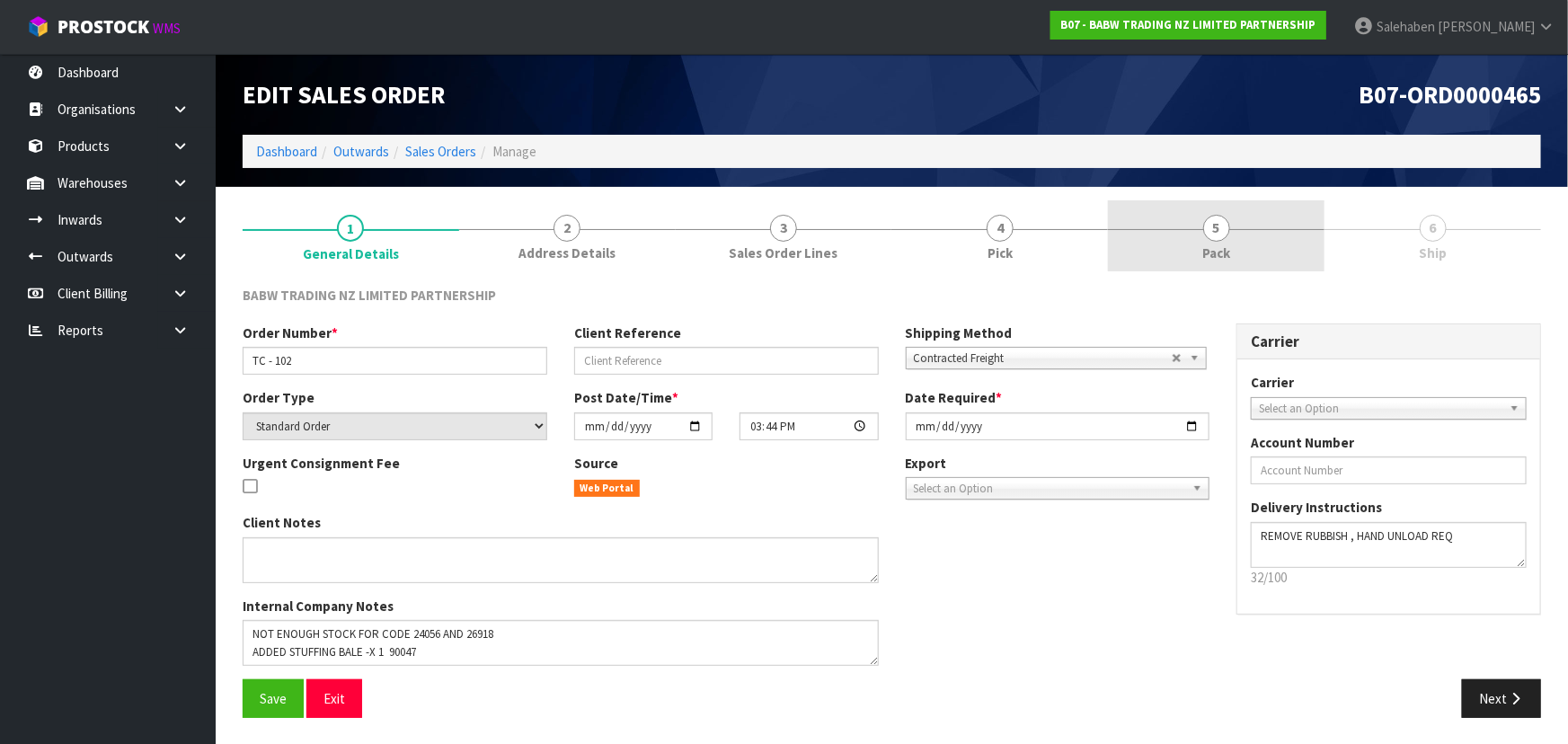
click at [1257, 239] on link "5 Pack" at bounding box center [1216, 236] width 217 height 71
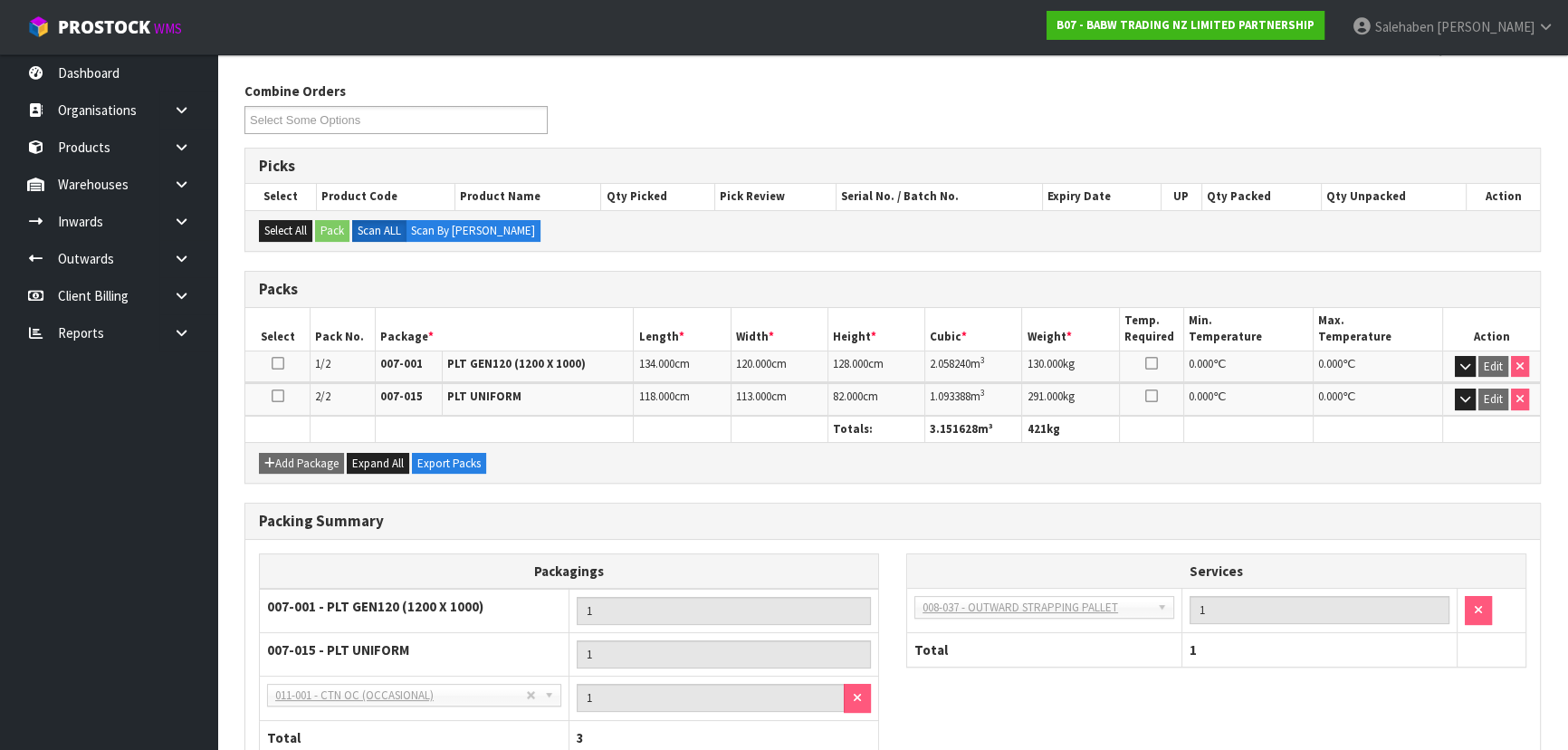
scroll to position [326, 0]
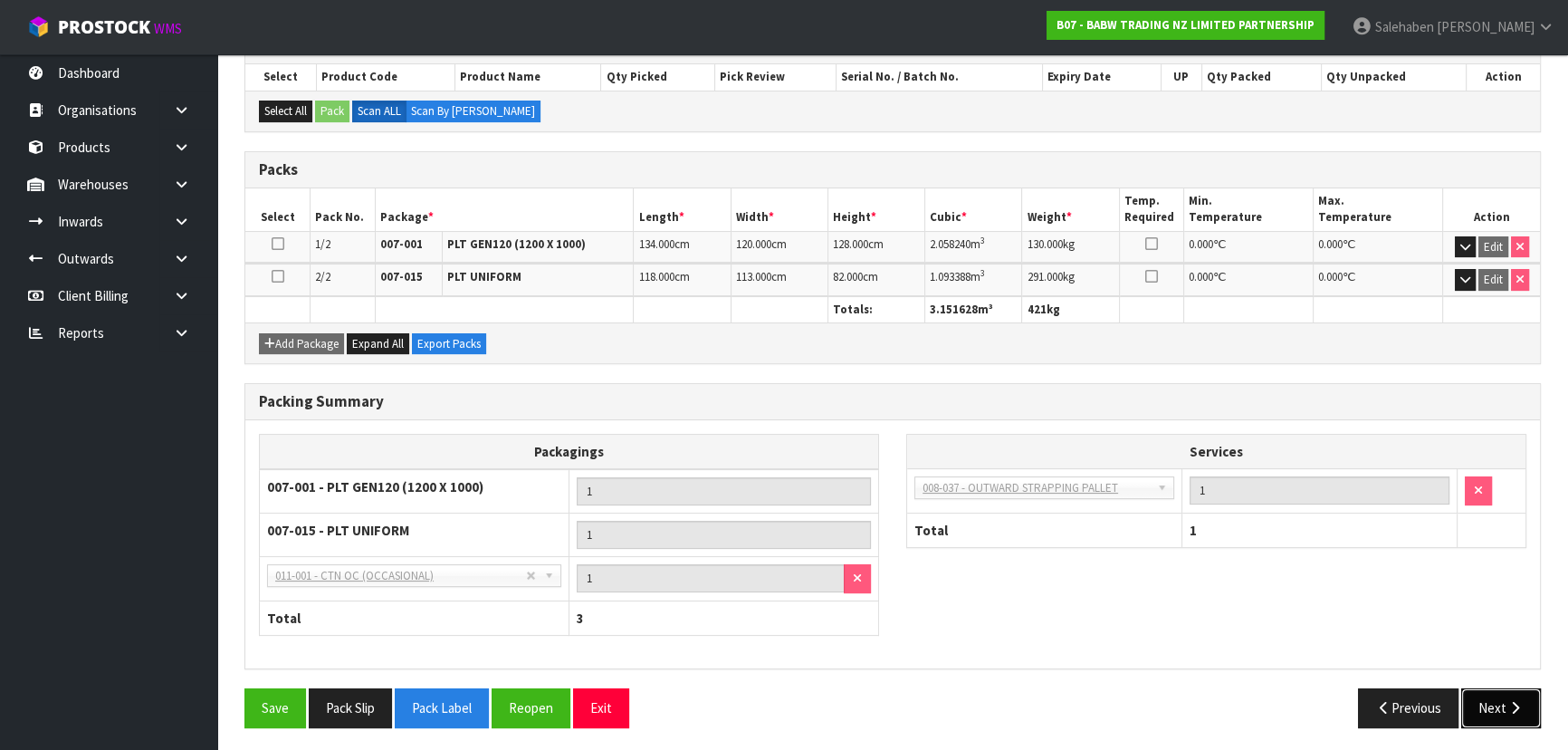
click at [1484, 704] on button "Next" at bounding box center [1501, 707] width 80 height 39
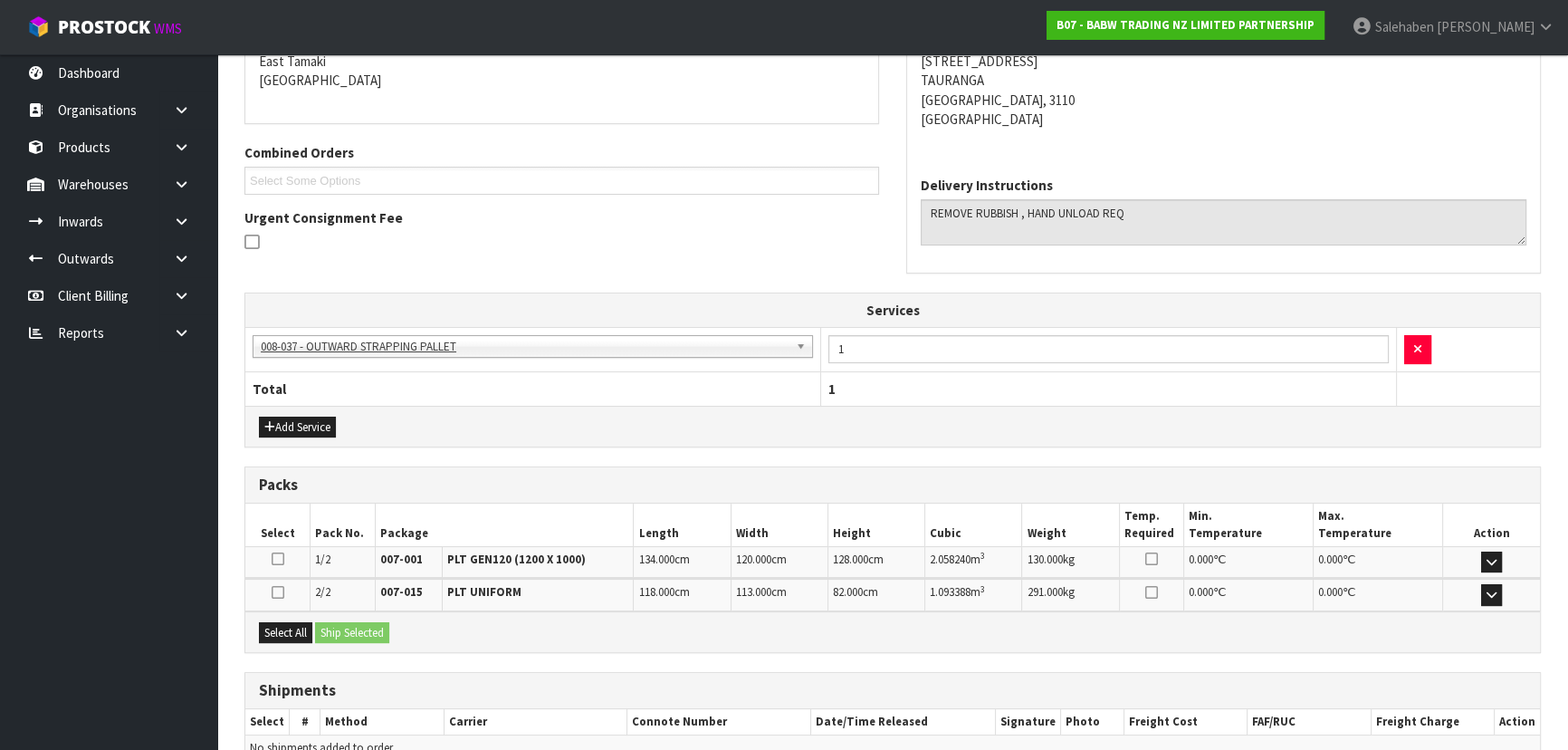
scroll to position [0, 0]
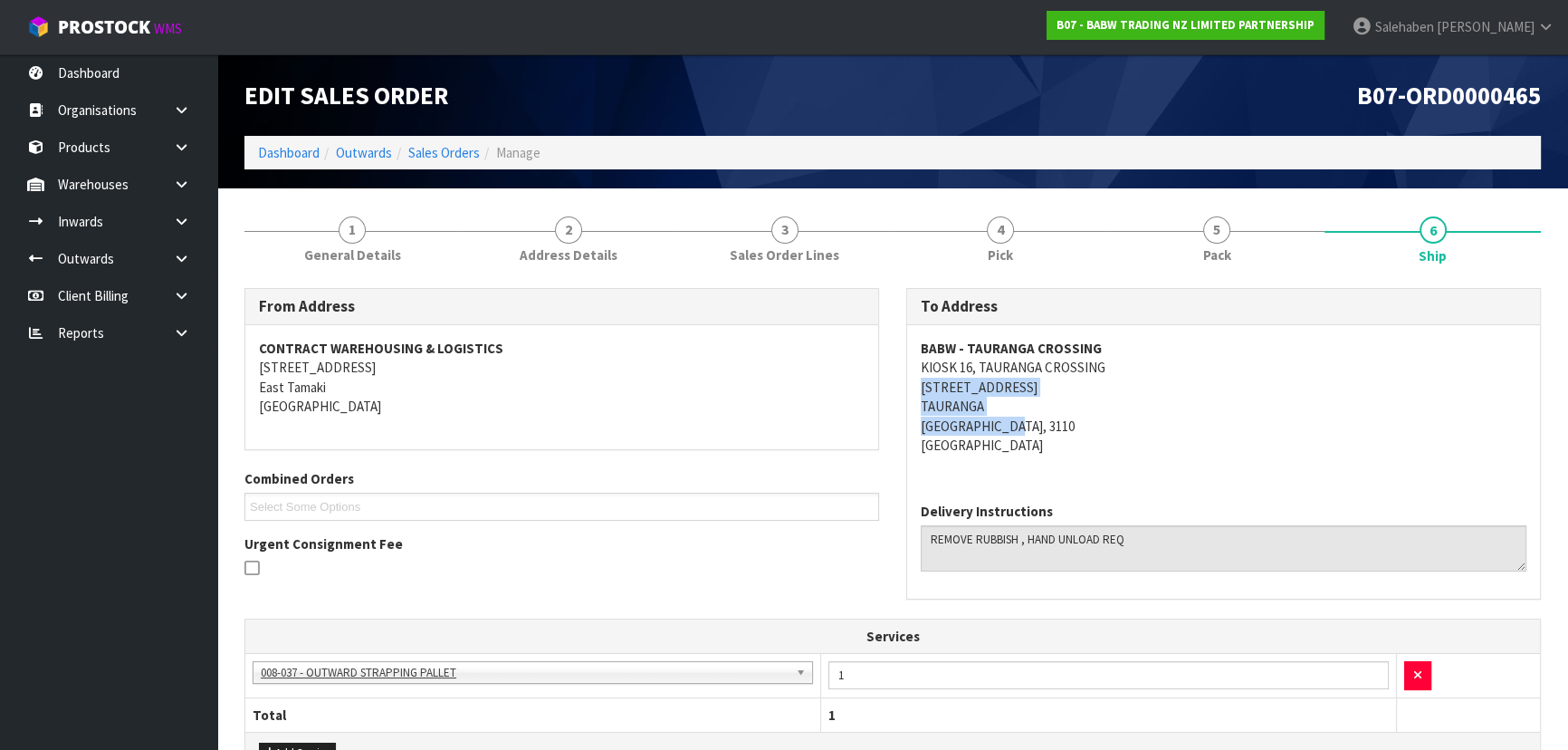
drag, startPoint x: 910, startPoint y: 382, endPoint x: 1104, endPoint y: 422, distance: 198.1
click at [1104, 422] on div "BABW - TAURANGA CROSSING KIOSK [STREET_ADDRESS]" at bounding box center [1223, 406] width 633 height 163
click at [913, 385] on div "BABW - TAURANGA CROSSING KIOSK [STREET_ADDRESS]" at bounding box center [1223, 406] width 633 height 163
drag, startPoint x: 913, startPoint y: 385, endPoint x: 1059, endPoint y: 388, distance: 146.0
click at [1088, 389] on div "BABW - TAURANGA CROSSING KIOSK [STREET_ADDRESS]" at bounding box center [1223, 406] width 633 height 163
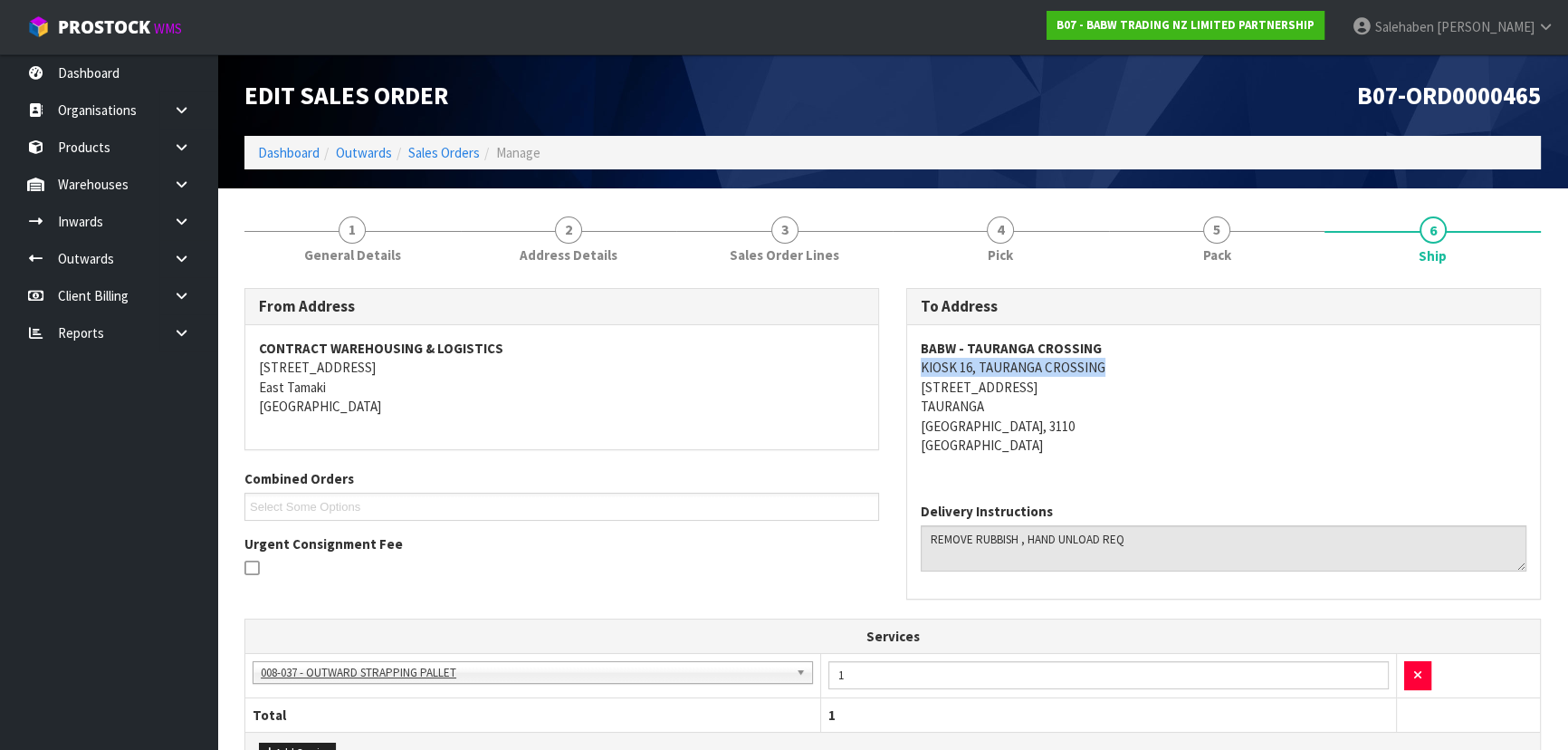
drag, startPoint x: 913, startPoint y: 365, endPoint x: 1063, endPoint y: 371, distance: 150.1
click at [1127, 371] on div "BABW - TAURANGA CROSSING KIOSK [STREET_ADDRESS]" at bounding box center [1223, 406] width 633 height 163
drag, startPoint x: 908, startPoint y: 346, endPoint x: 1163, endPoint y: 351, distance: 255.0
click at [1163, 351] on div "BABW - TAURANGA CROSSING KIOSK [STREET_ADDRESS]" at bounding box center [1223, 406] width 633 height 163
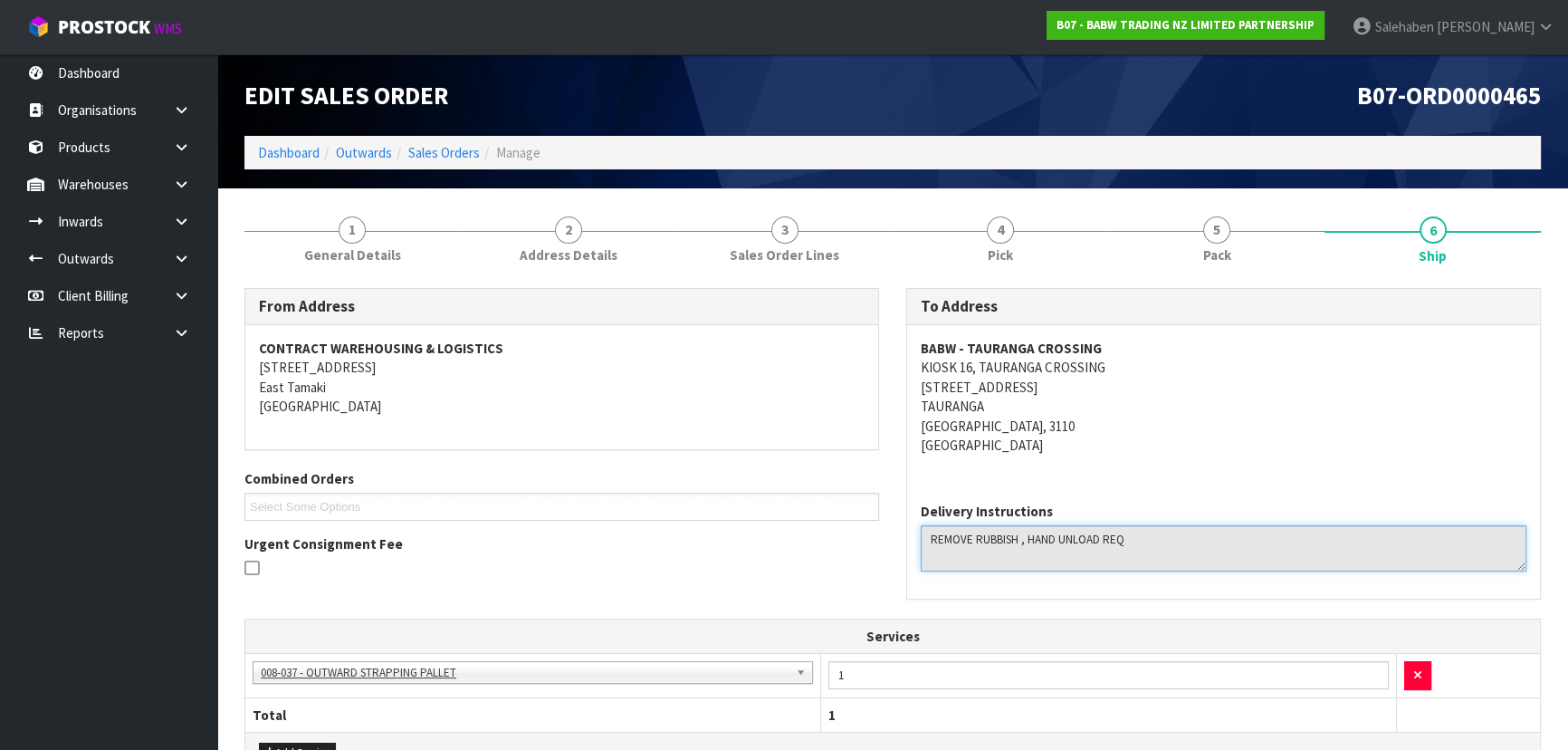
drag, startPoint x: 932, startPoint y: 541, endPoint x: 1015, endPoint y: 542, distance: 83.0
click at [1149, 541] on textarea at bounding box center [1223, 548] width 606 height 46
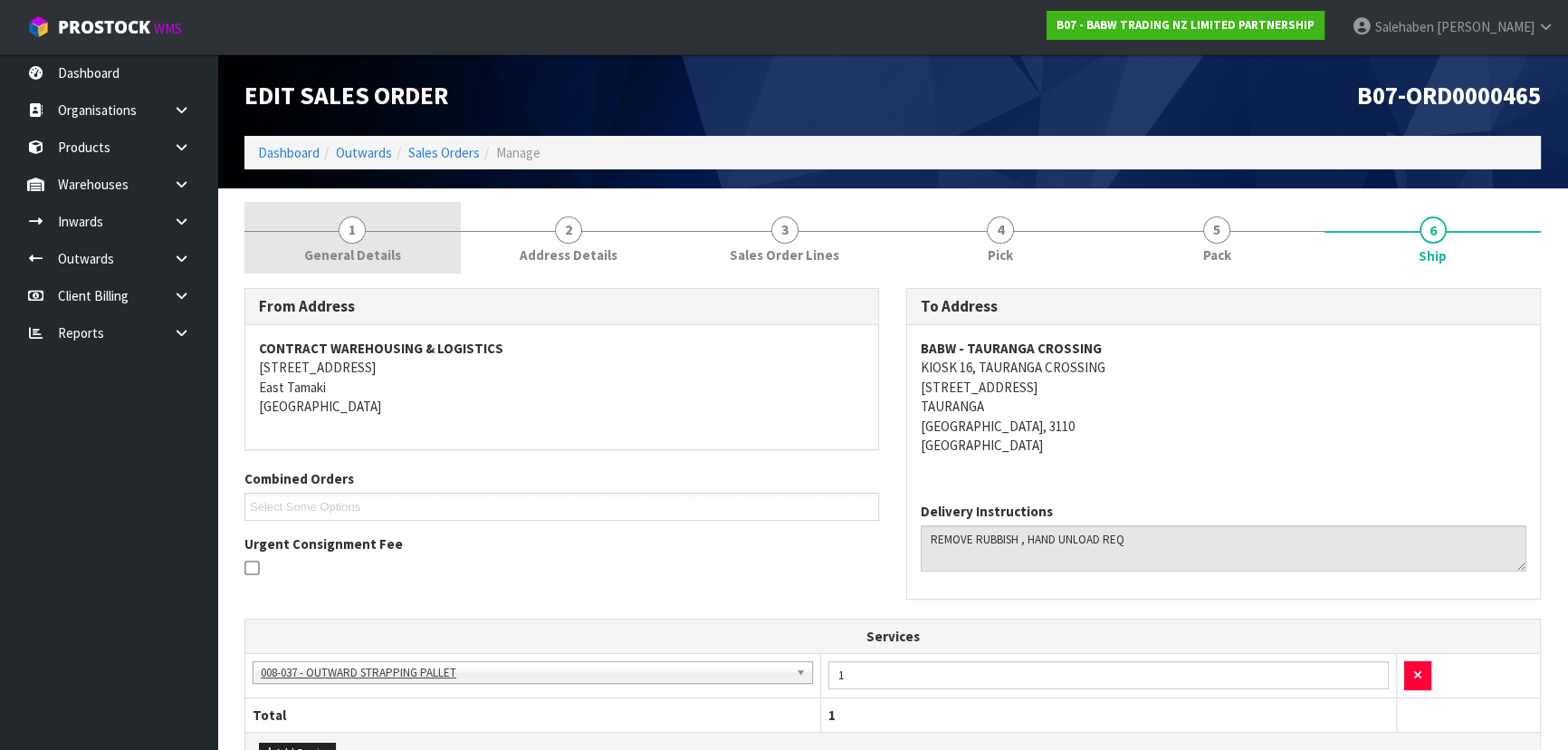
click at [367, 226] on link "1 General Details" at bounding box center [353, 238] width 217 height 72
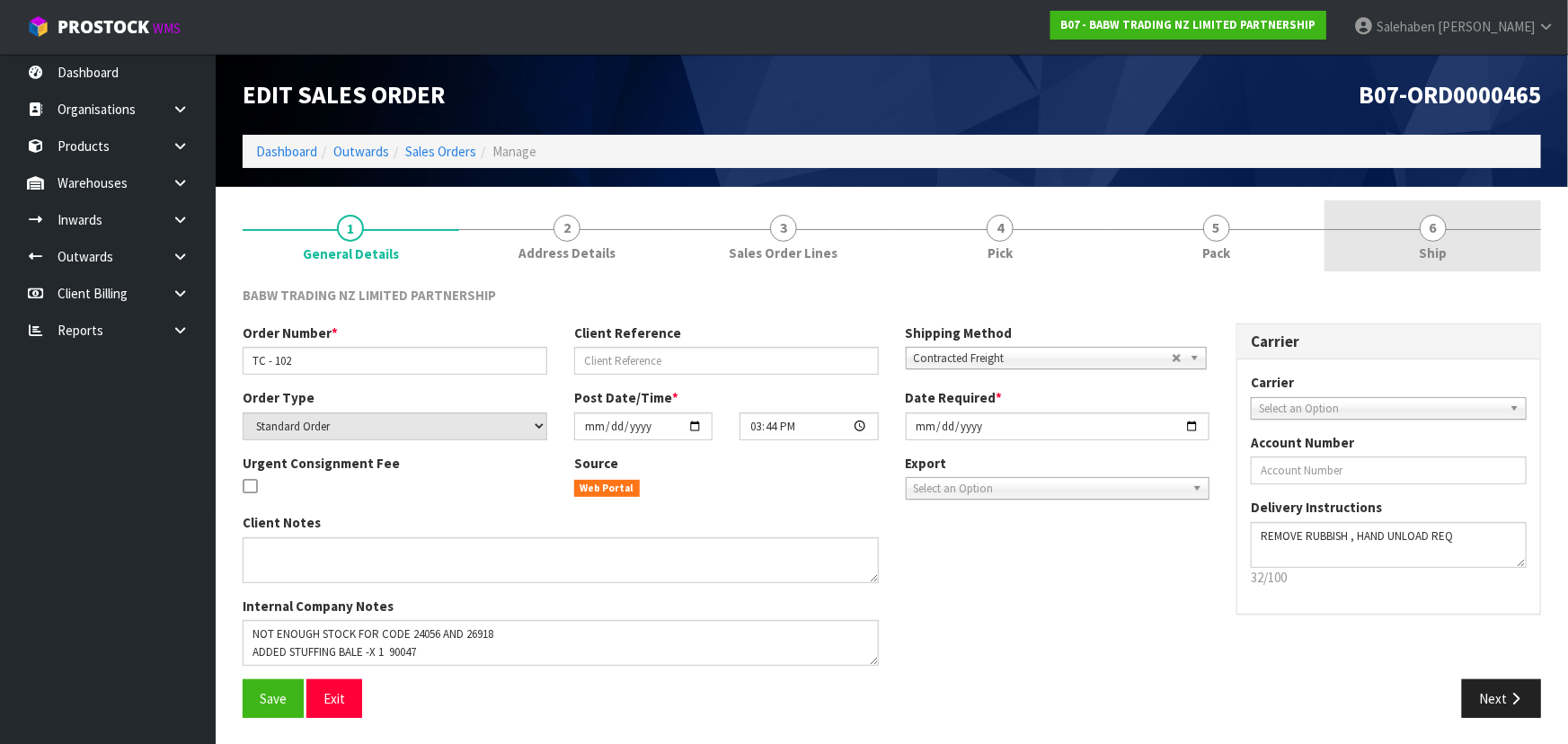
click at [1434, 253] on span "Ship" at bounding box center [1432, 253] width 28 height 19
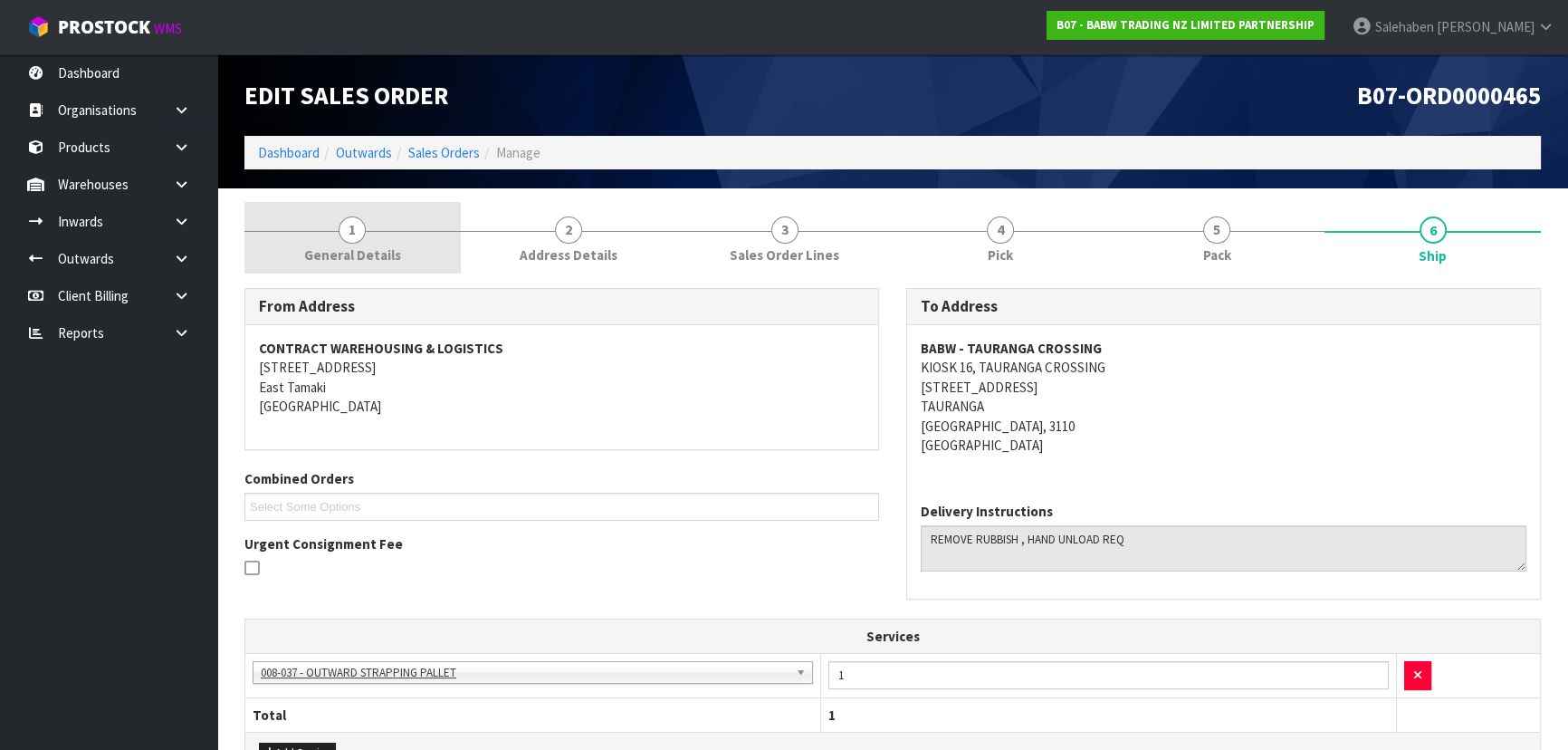
click at [373, 242] on link "1 General Details" at bounding box center [353, 238] width 217 height 72
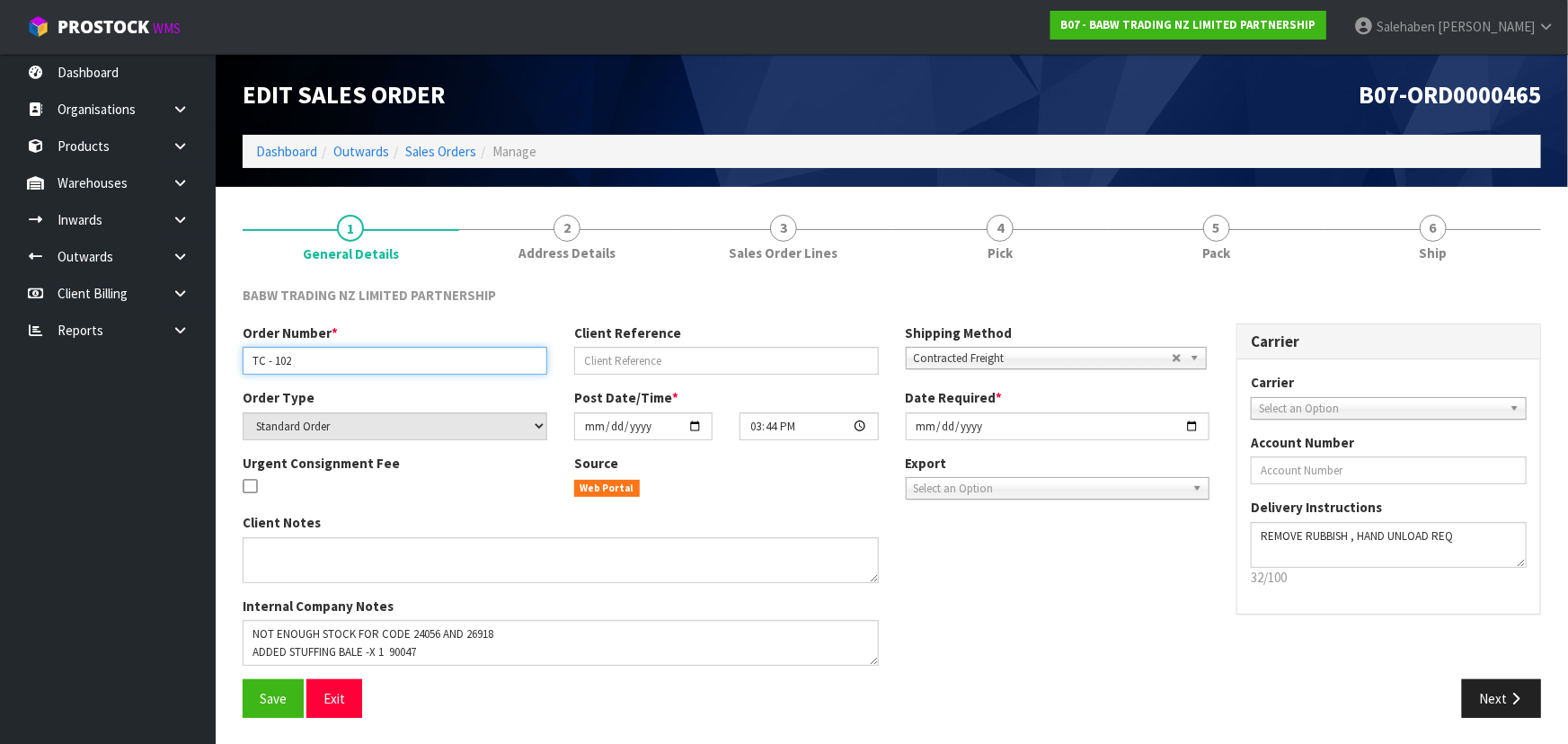
drag, startPoint x: 248, startPoint y: 366, endPoint x: 5, endPoint y: 378, distance: 243.3
click at [297, 361] on input "TC - 102" at bounding box center [395, 360] width 304 height 28
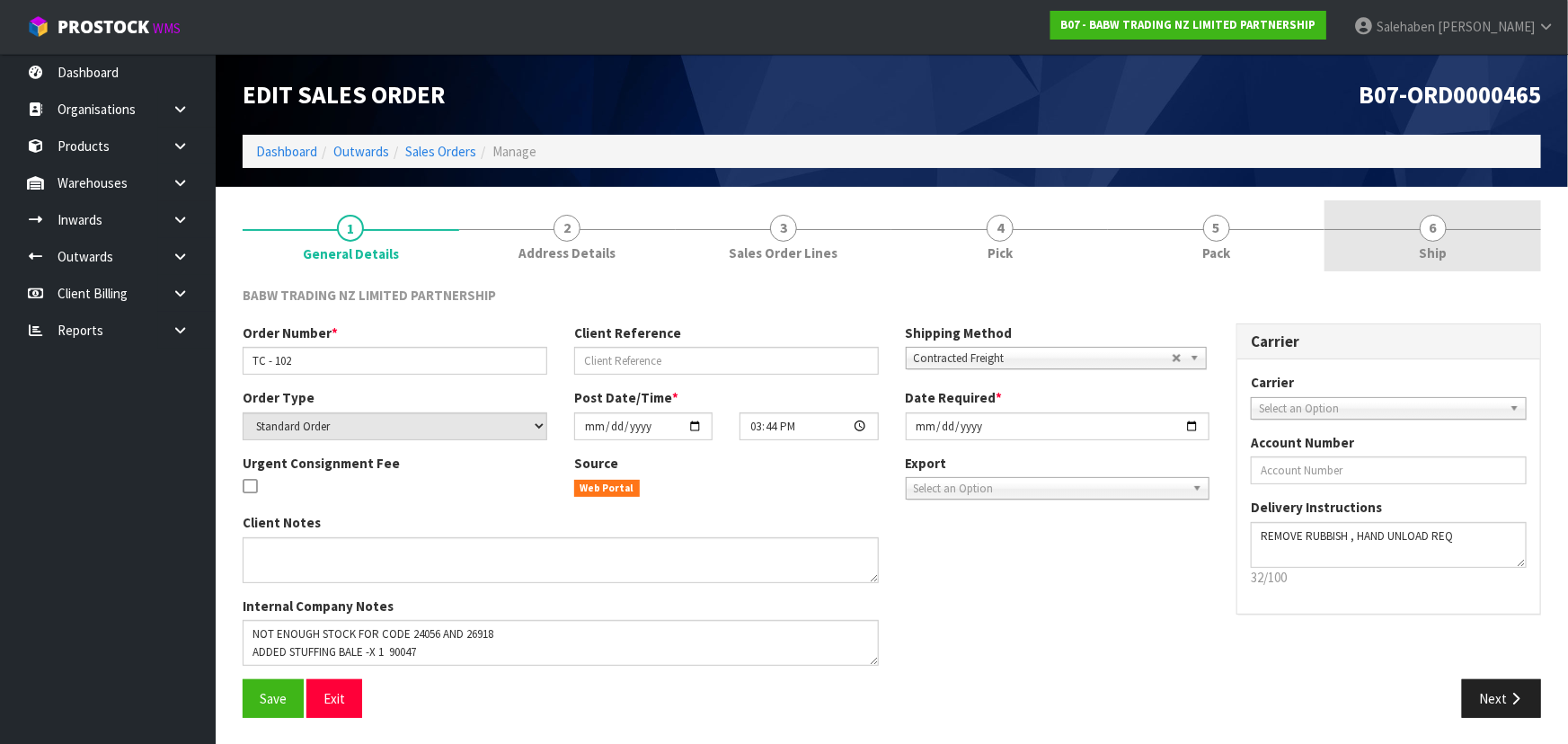
click at [1401, 243] on link "6 Ship" at bounding box center [1432, 236] width 217 height 71
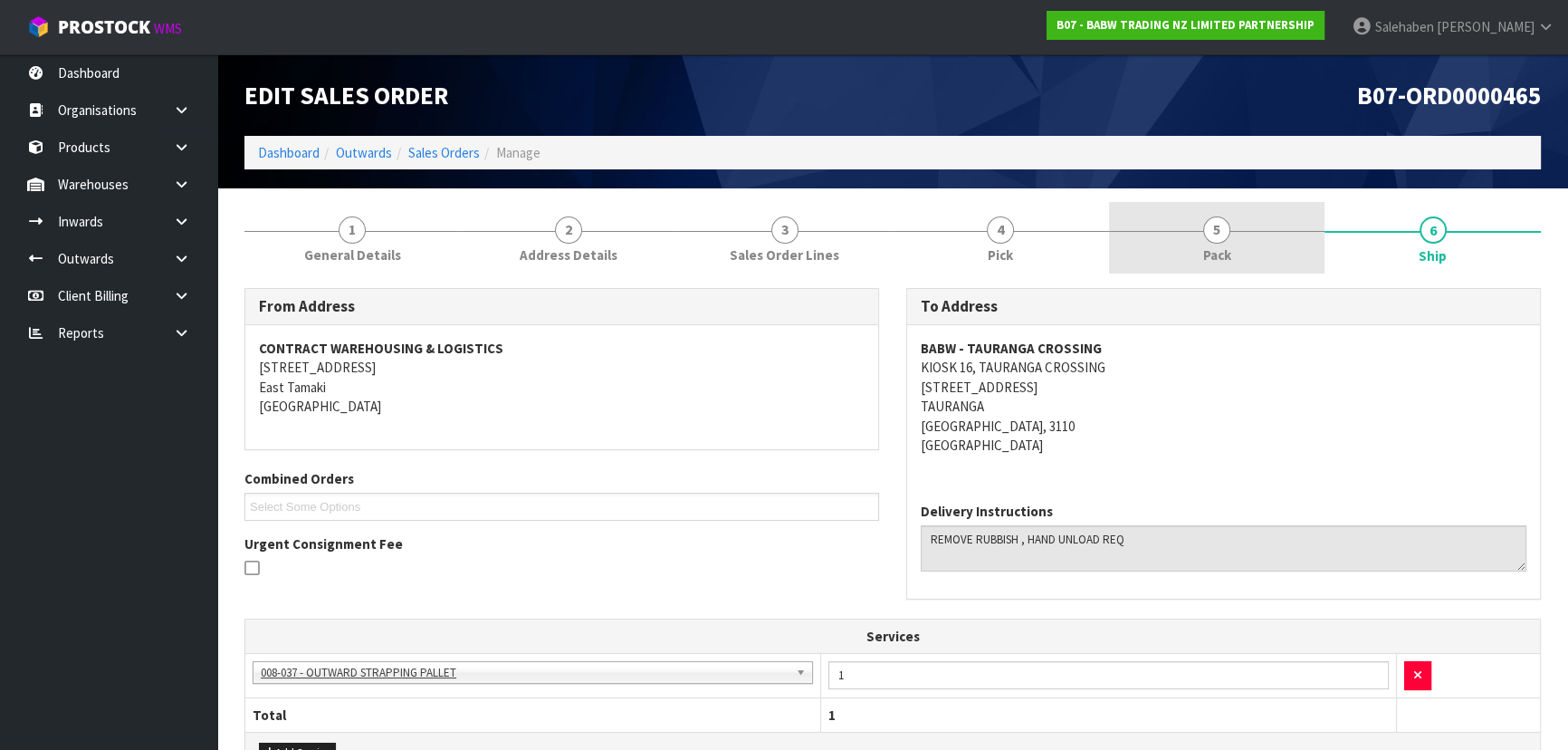
click at [1224, 239] on span "5" at bounding box center [1217, 230] width 27 height 27
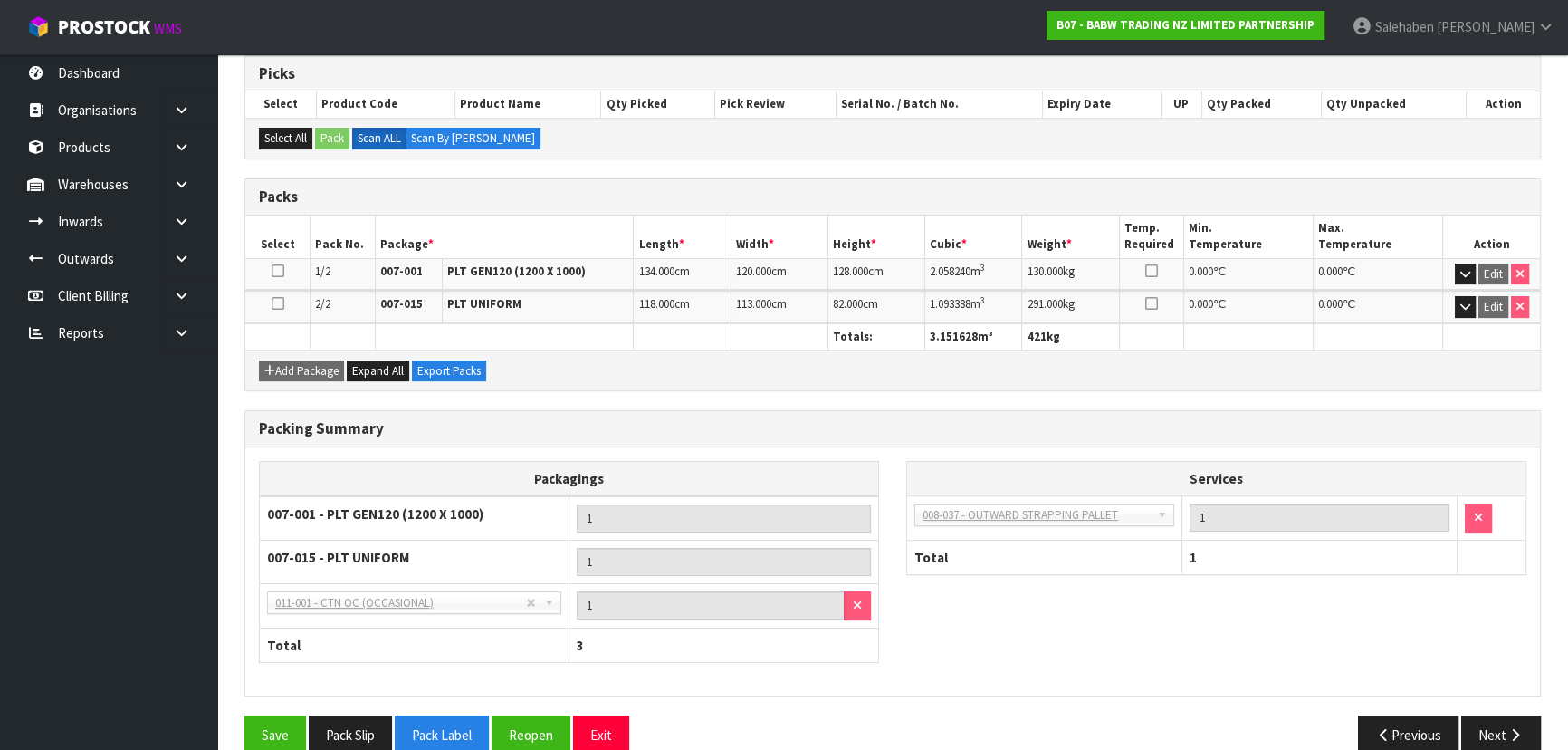
scroll to position [326, 0]
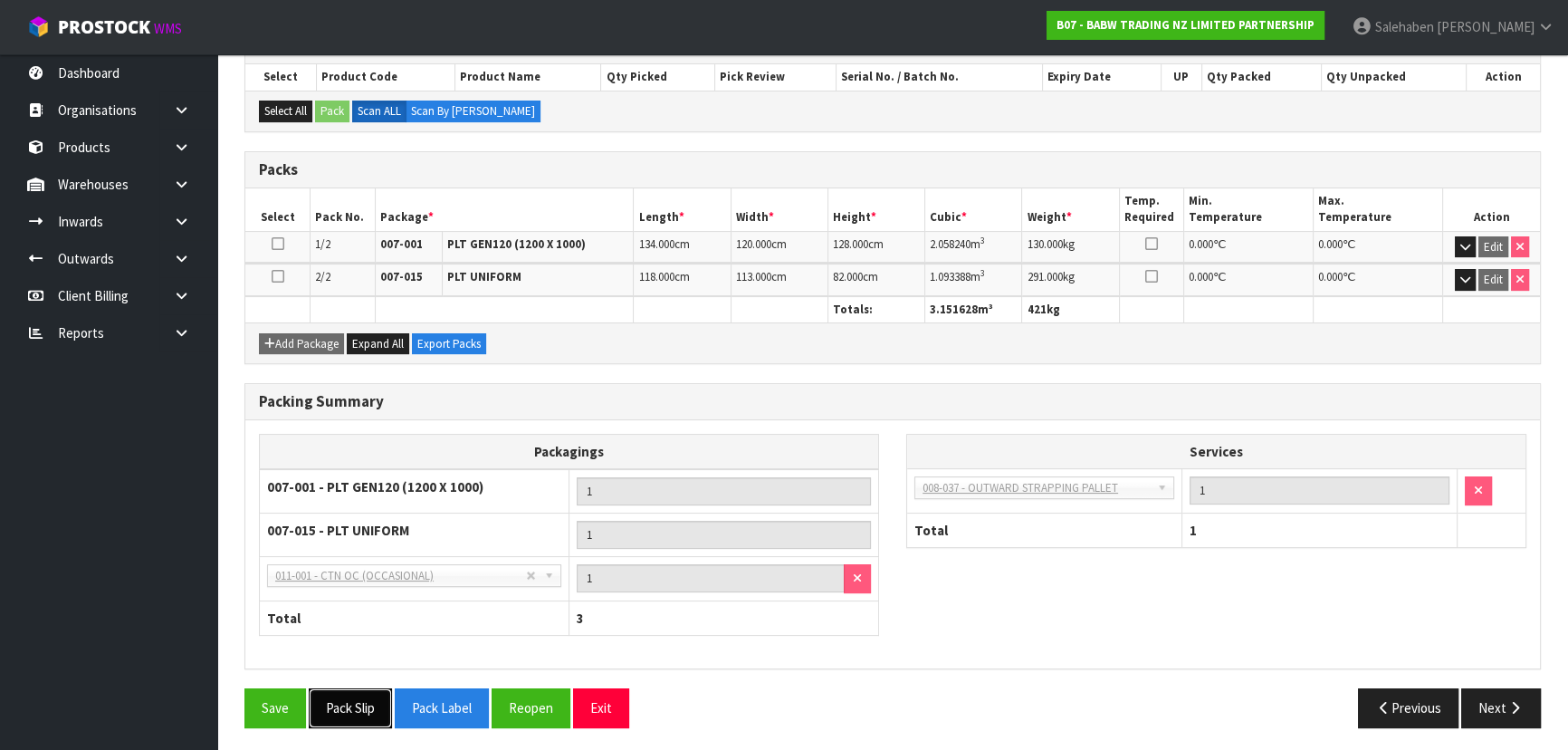
click at [346, 714] on button "Pack Slip" at bounding box center [350, 707] width 83 height 39
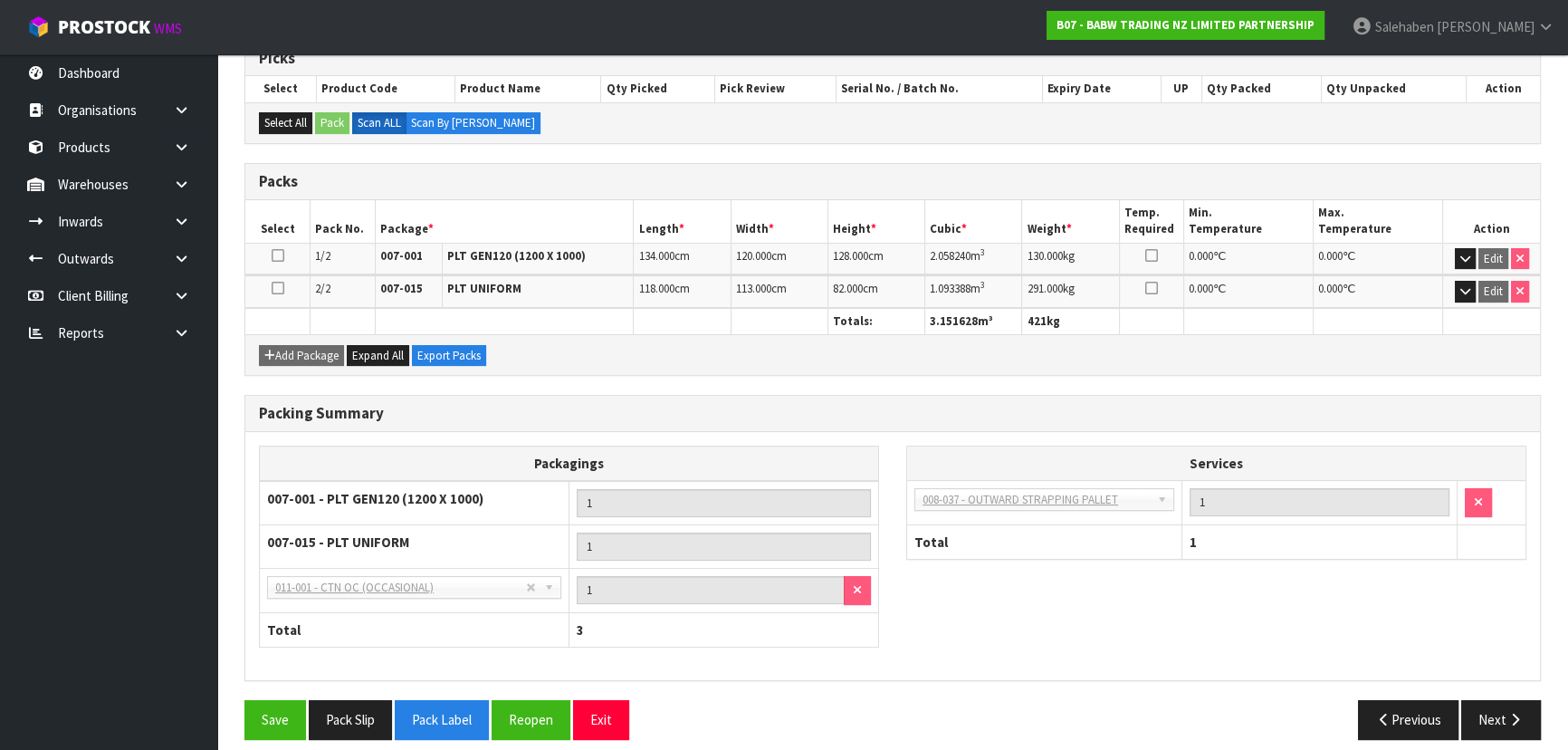
scroll to position [0, 0]
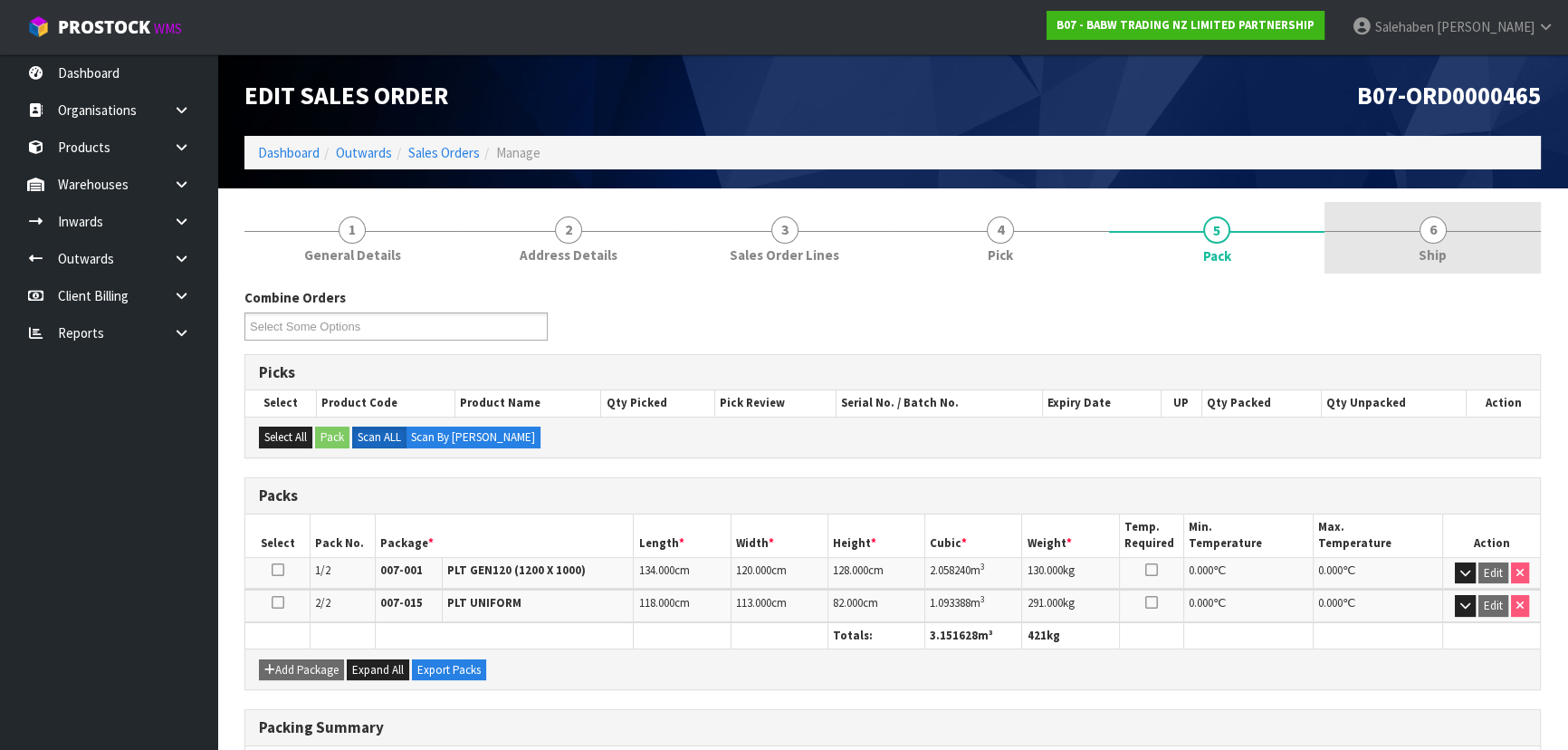
click at [1476, 217] on link "6 Ship" at bounding box center [1432, 238] width 217 height 72
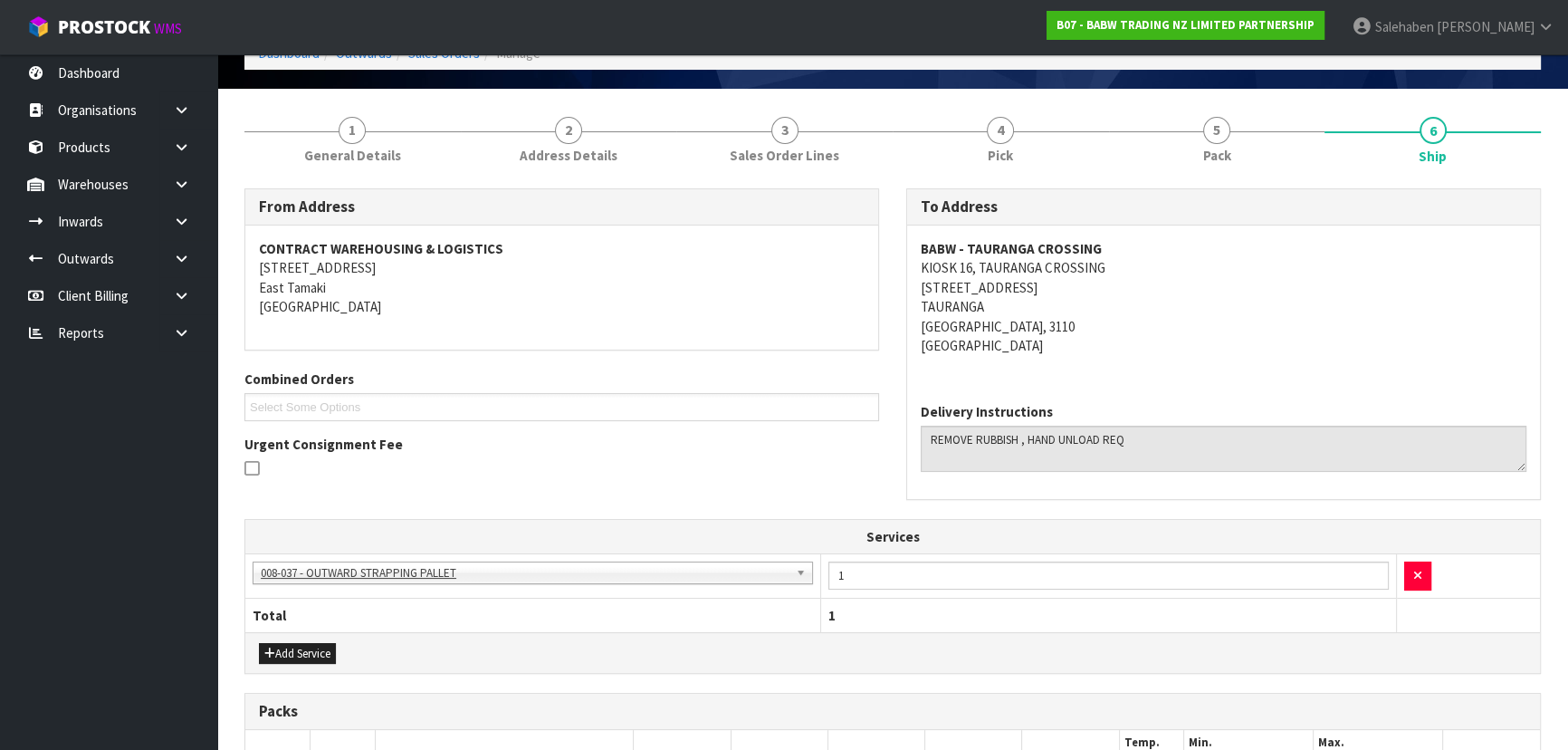
scroll to position [419, 0]
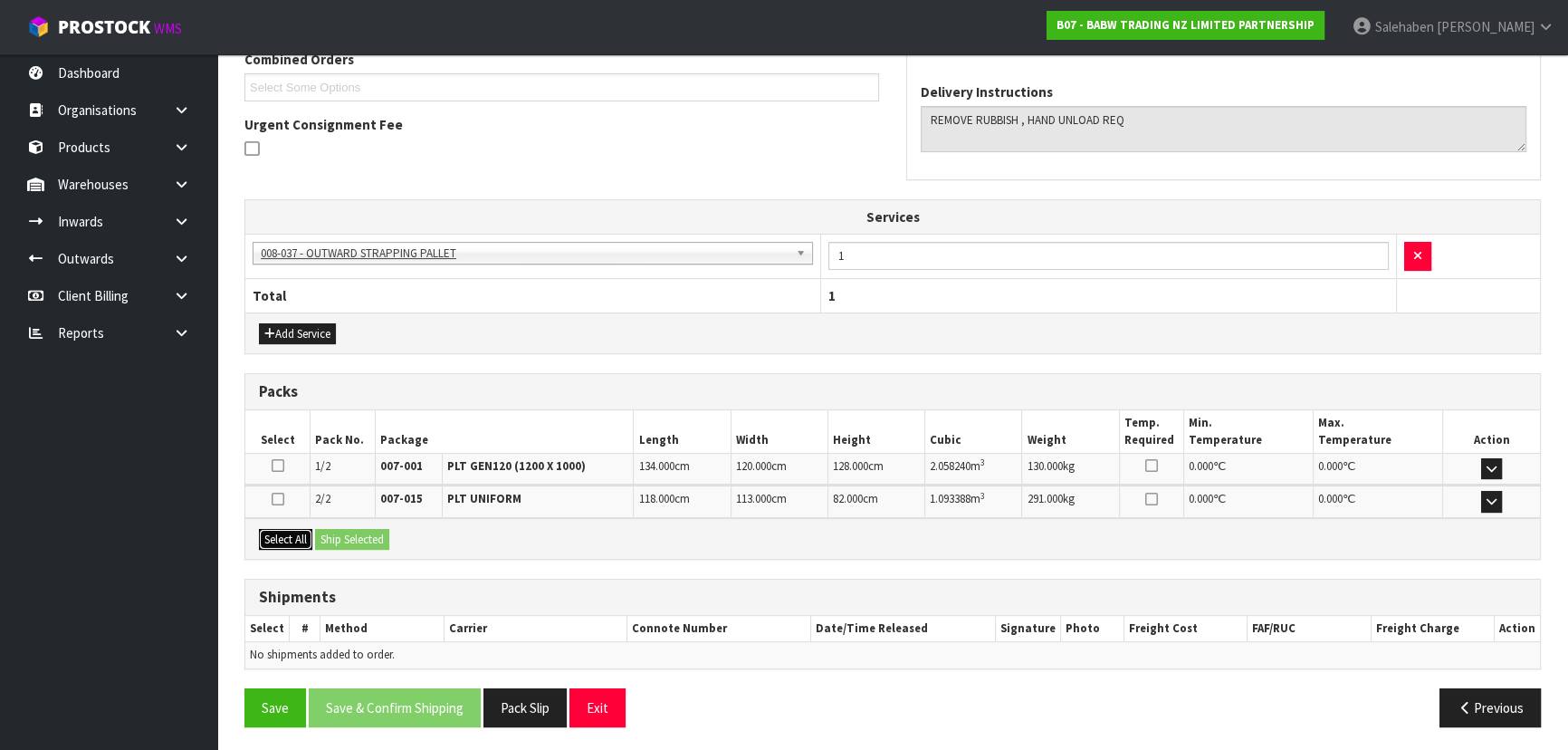
click at [299, 529] on button "Select All" at bounding box center [285, 540] width 54 height 22
drag, startPoint x: 339, startPoint y: 532, endPoint x: 355, endPoint y: 534, distance: 16.1
click at [341, 532] on button "Ship Selected" at bounding box center [352, 540] width 74 height 22
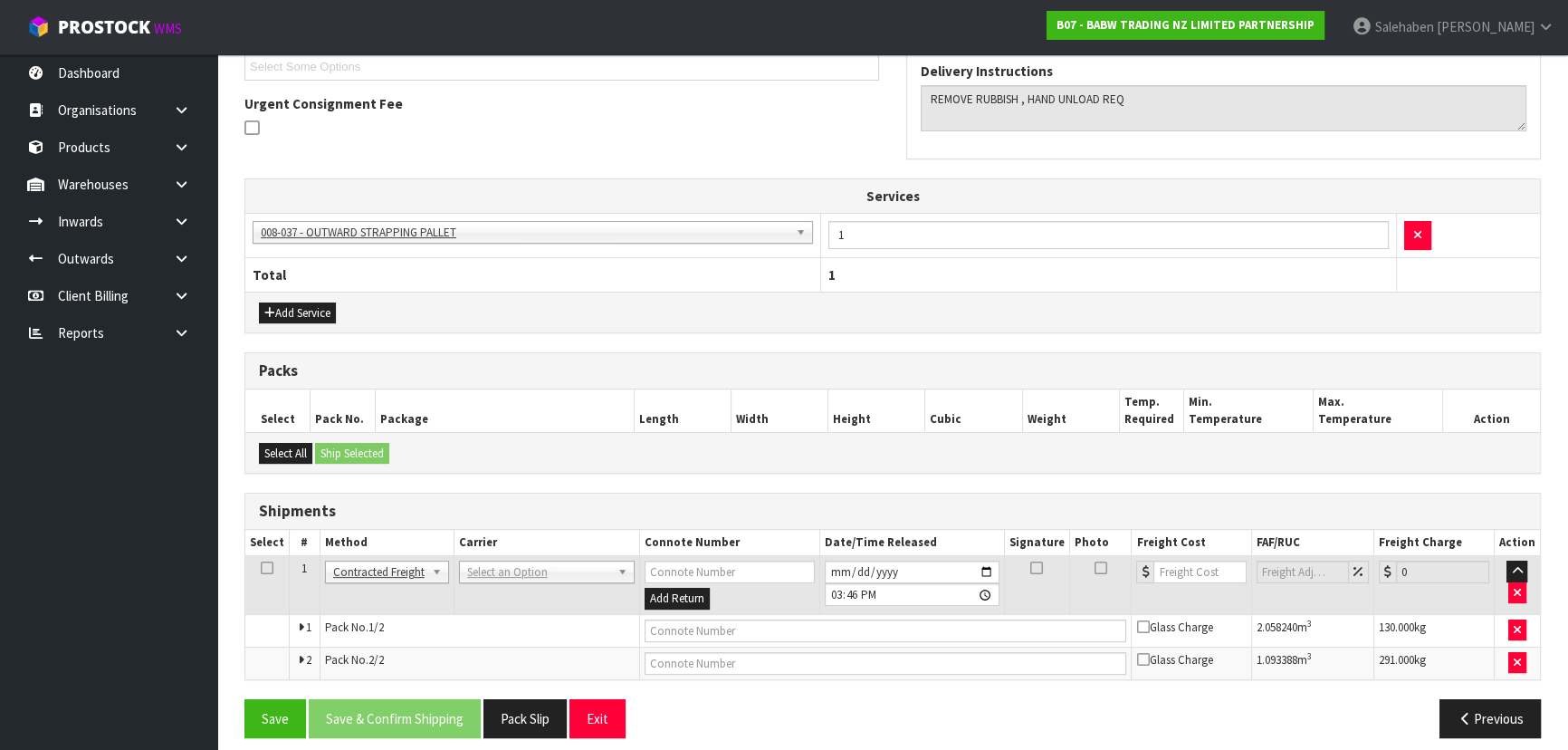
scroll to position [452, 0]
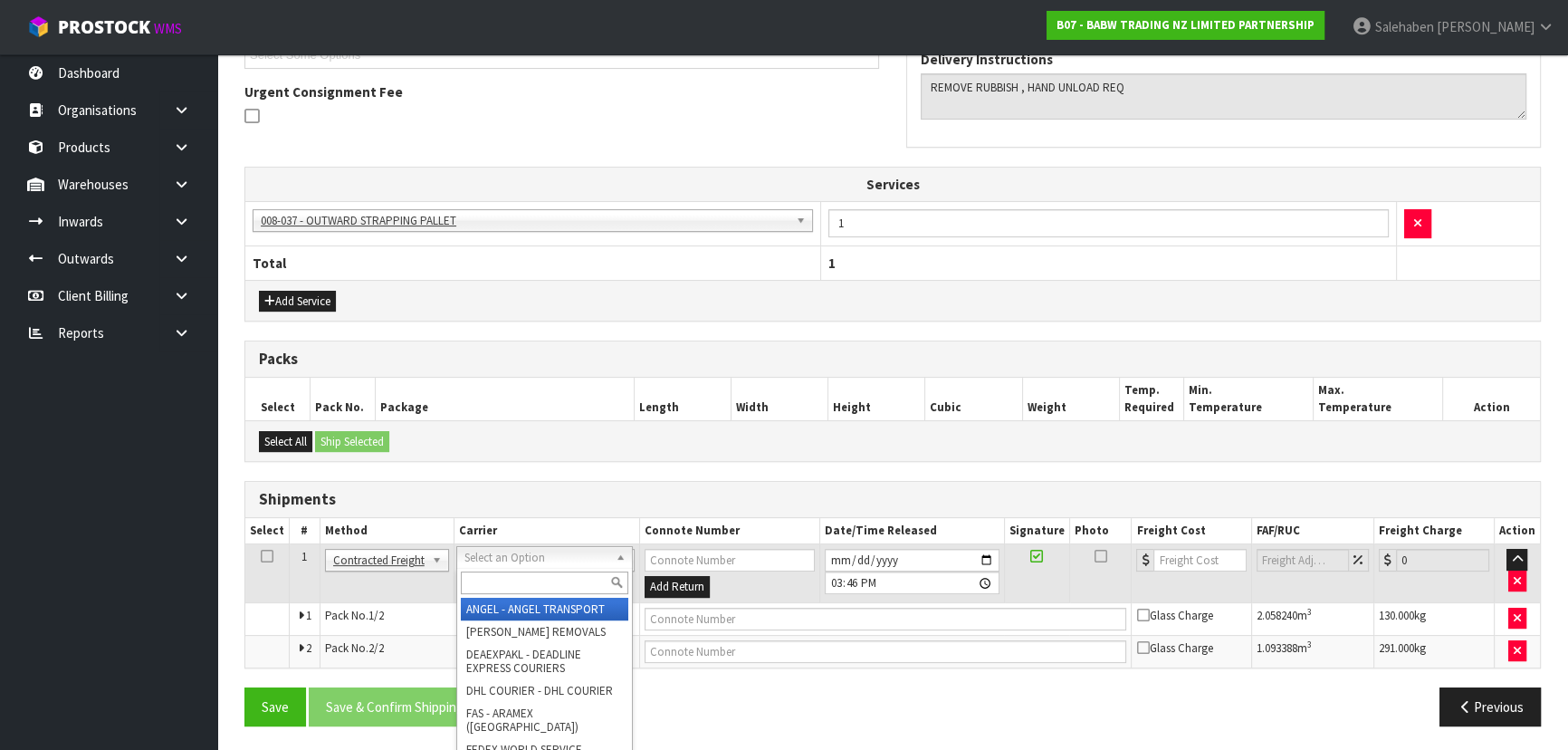
click at [505, 574] on input "text" at bounding box center [544, 582] width 168 height 23
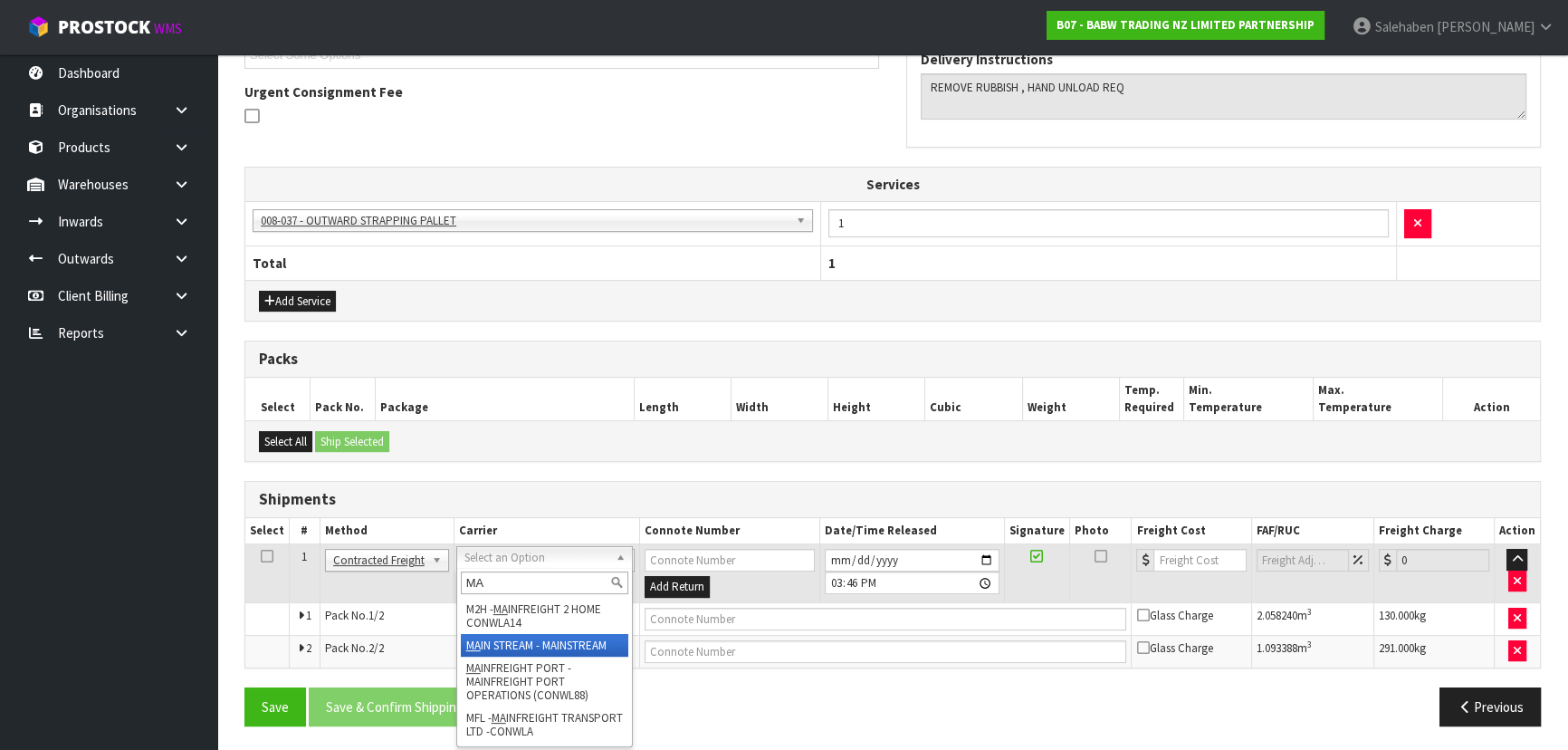
type input "MA"
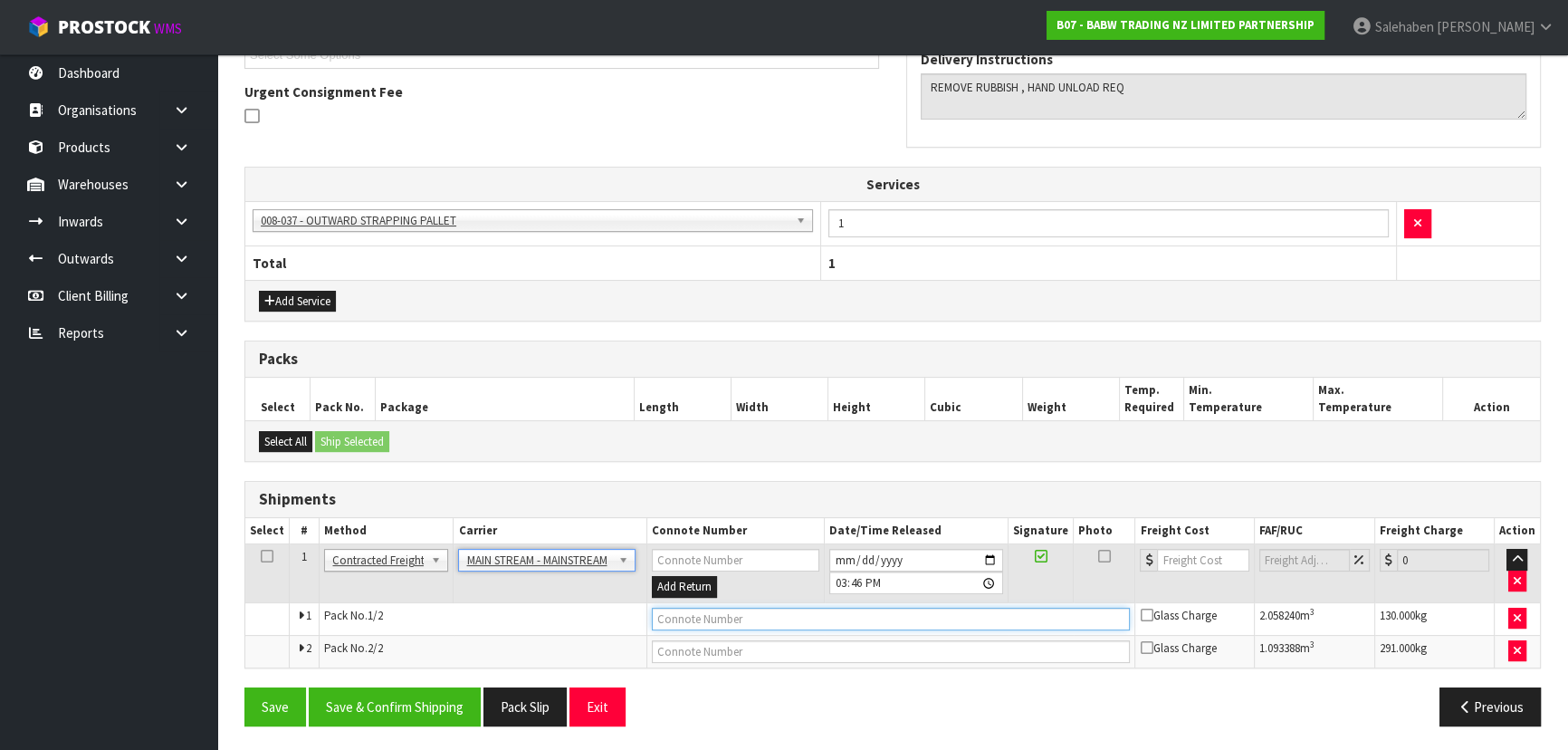
click at [697, 620] on input "text" at bounding box center [891, 619] width 479 height 23
paste input "3.151628"
type input "3"
type input "CWL7728944"
click at [1200, 561] on input "number" at bounding box center [1203, 560] width 92 height 23
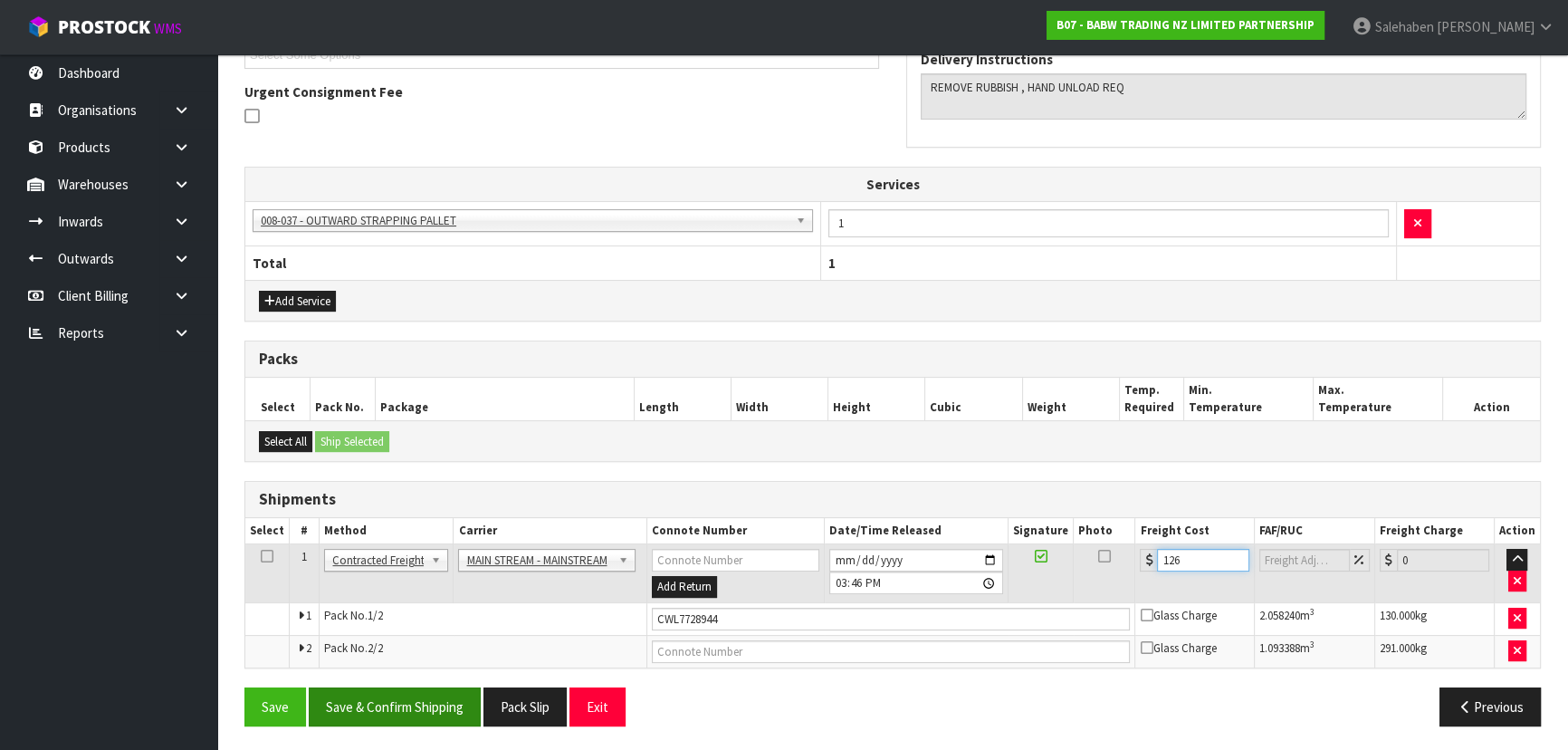
type input "126"
click at [402, 703] on button "Save & Confirm Shipping" at bounding box center [394, 706] width 172 height 39
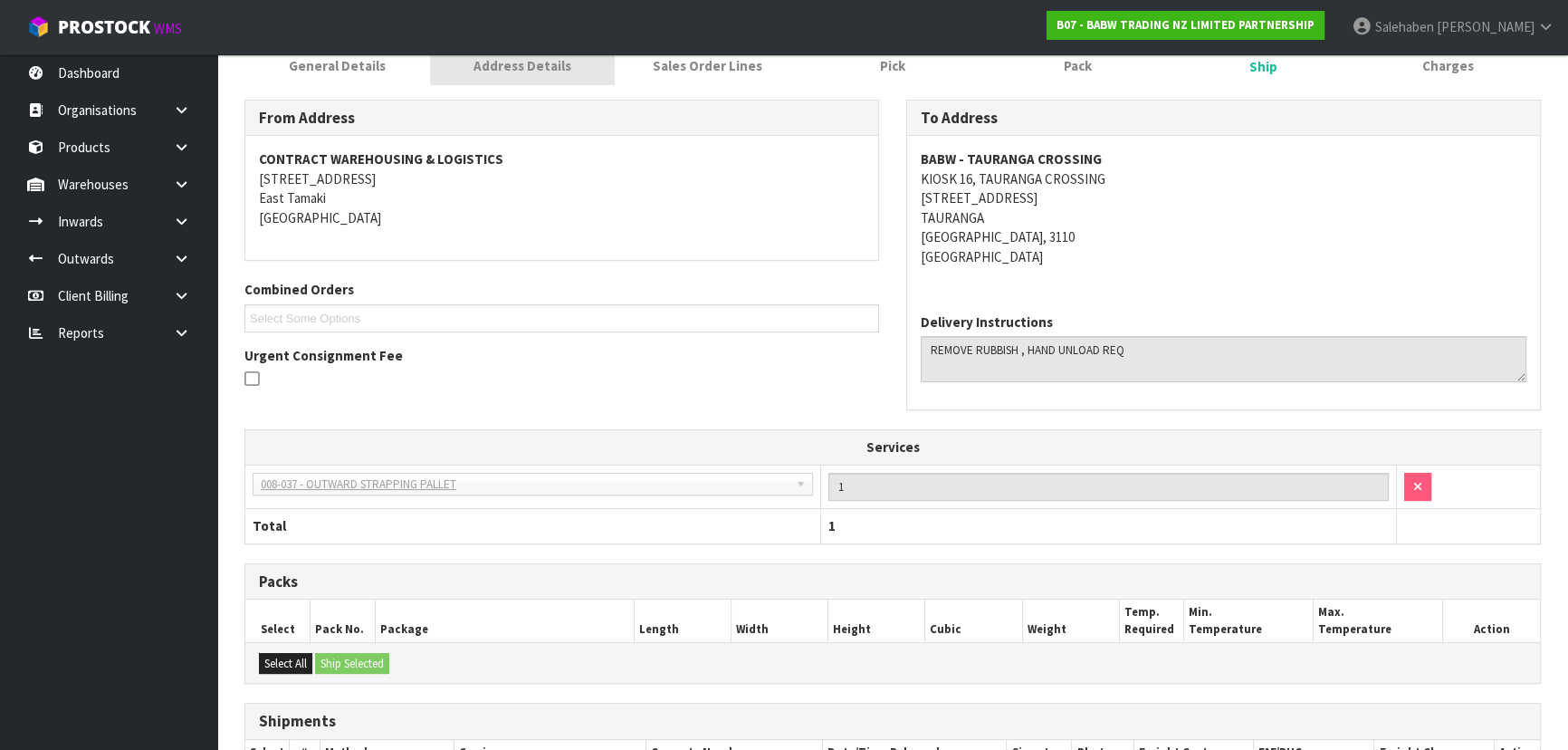
scroll to position [0, 0]
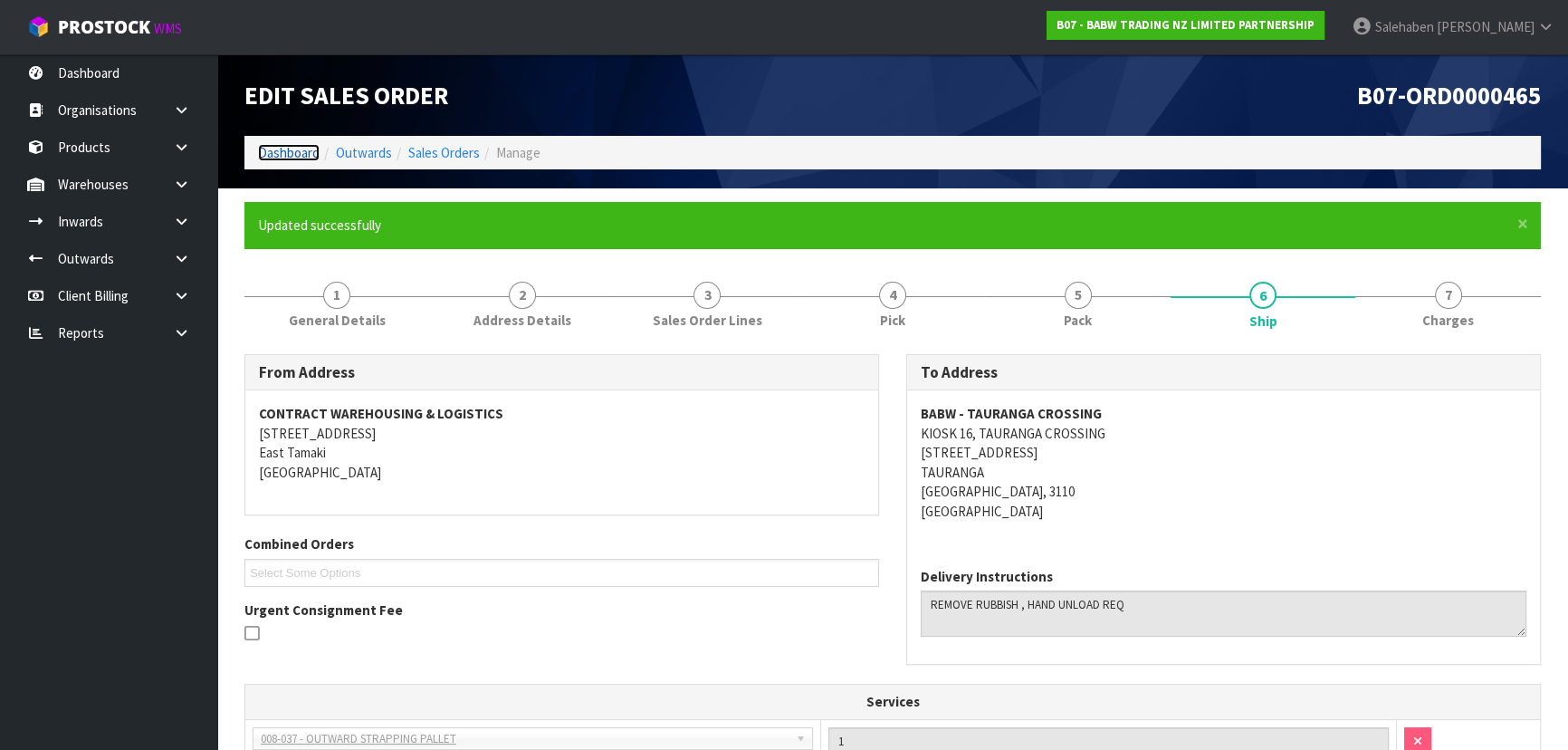
click at [271, 147] on link "Dashboard" at bounding box center [288, 152] width 62 height 17
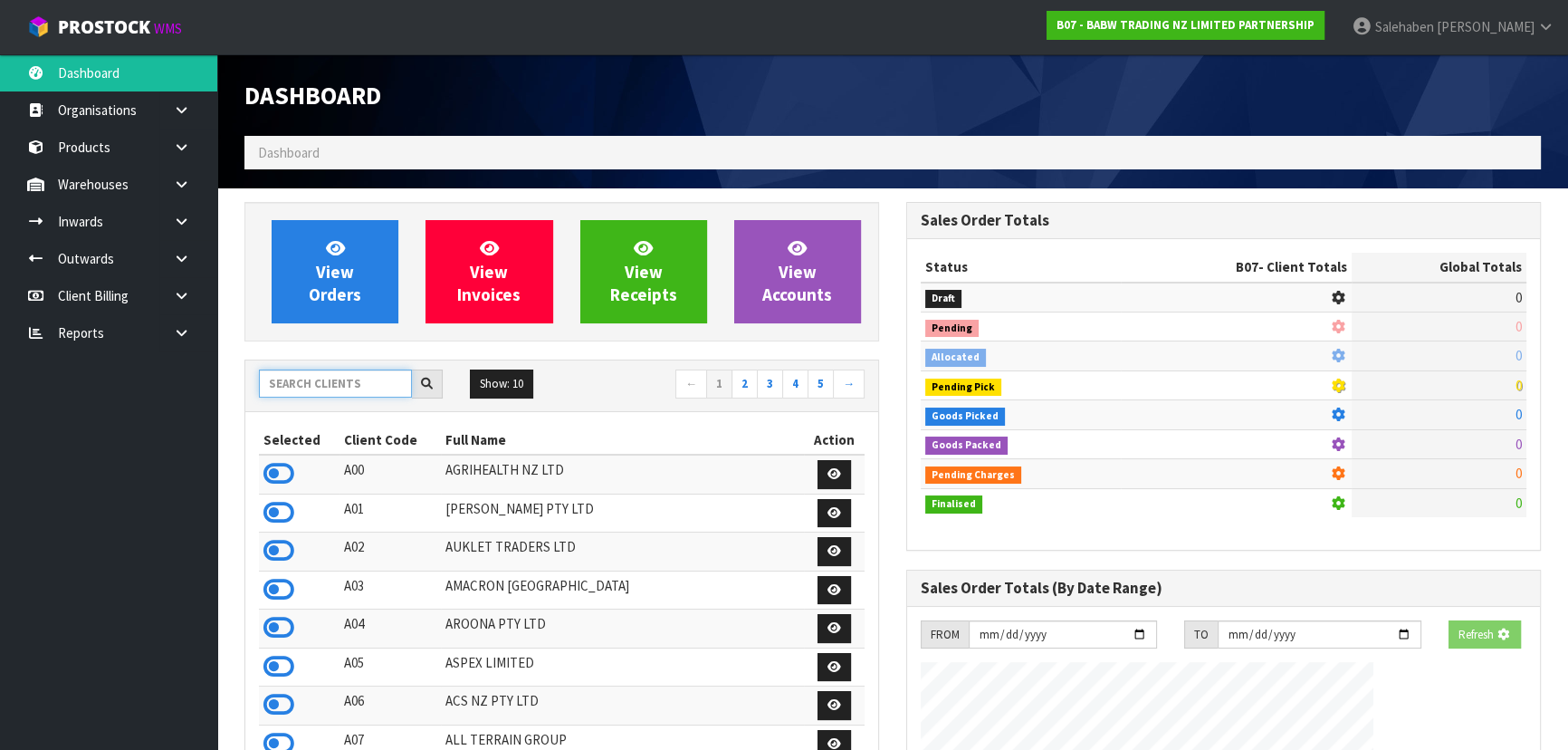
click at [292, 383] on input "text" at bounding box center [335, 383] width 153 height 28
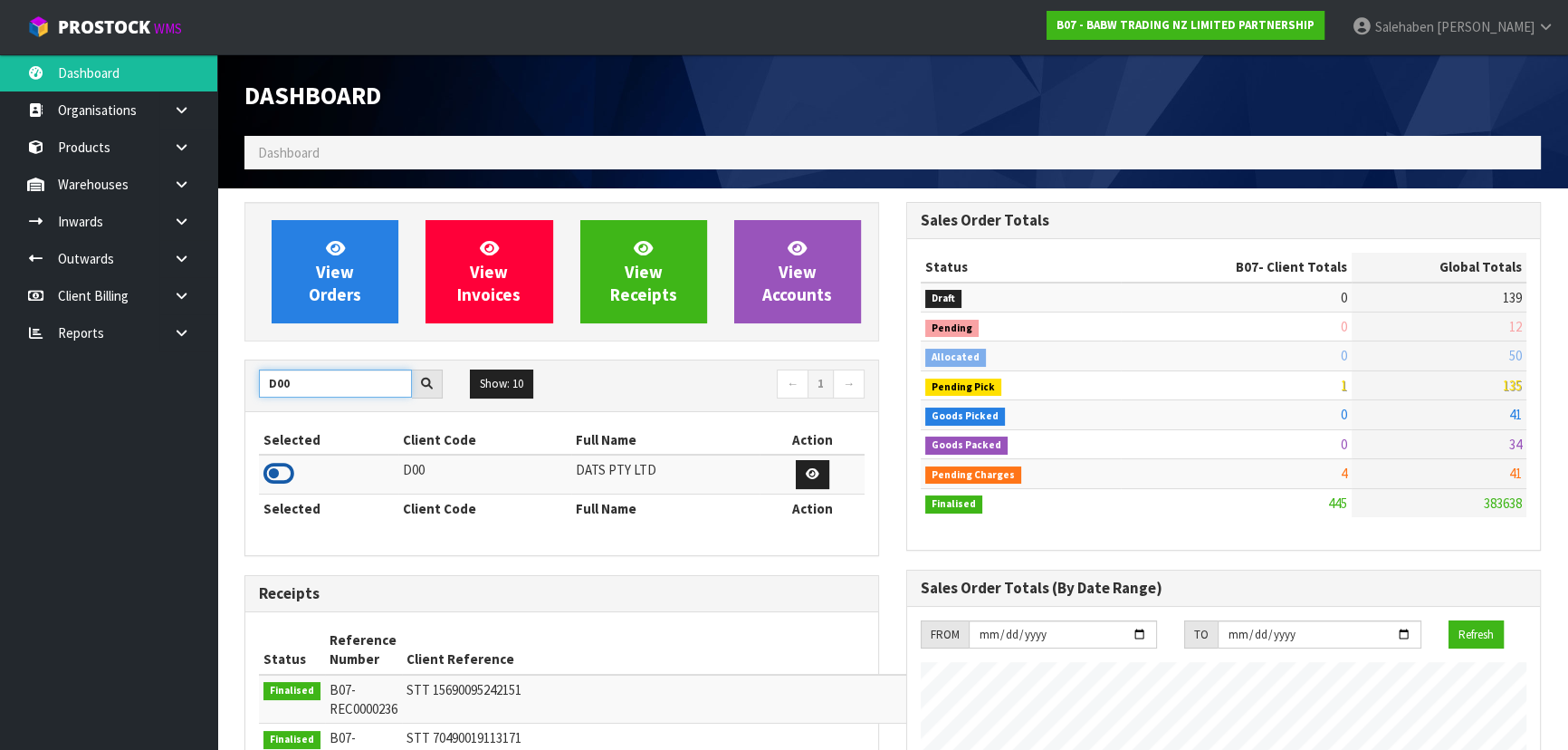
type input "D00"
click at [282, 473] on icon at bounding box center [278, 473] width 31 height 27
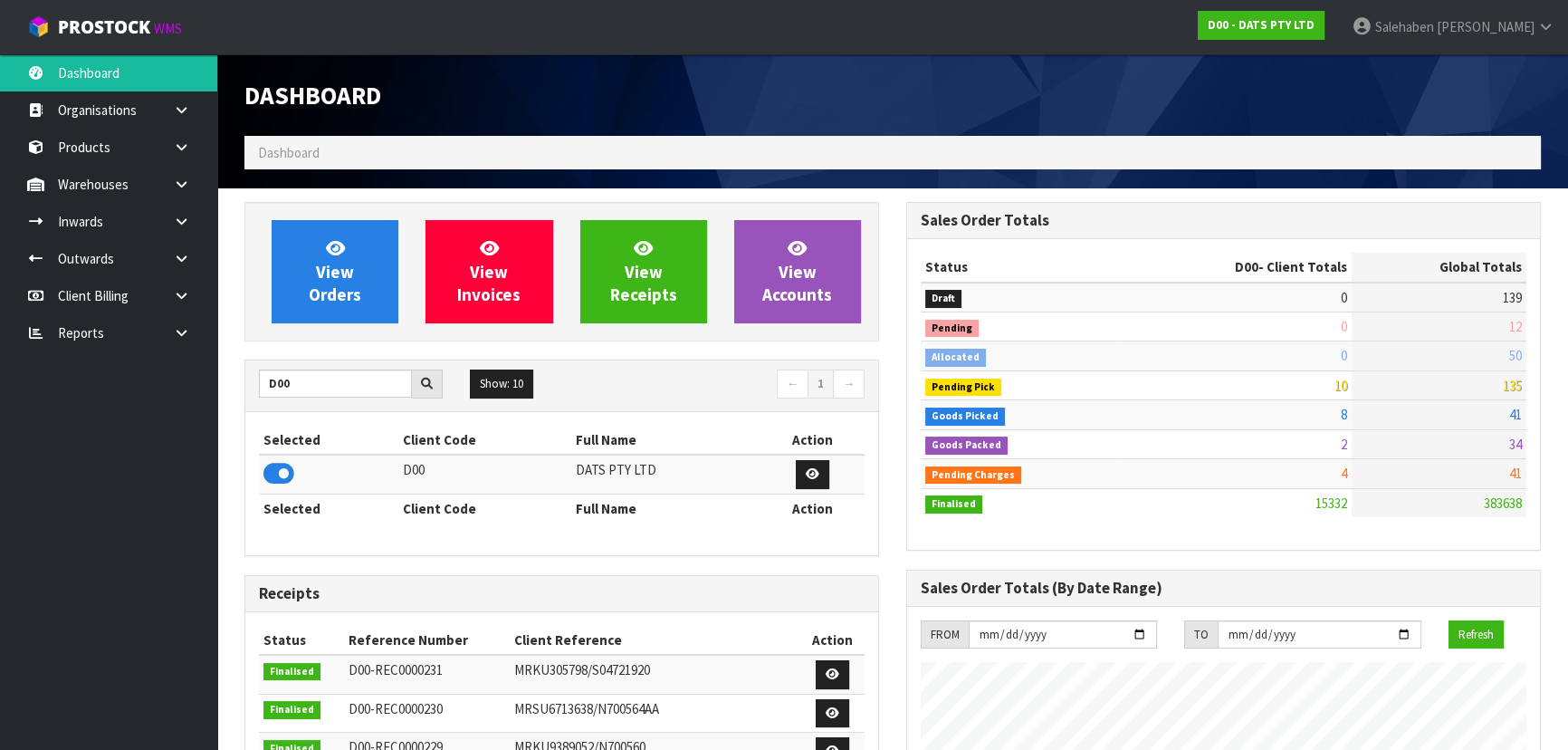
scroll to position [1427, 661]
click at [345, 285] on span "View Orders" at bounding box center [335, 271] width 53 height 68
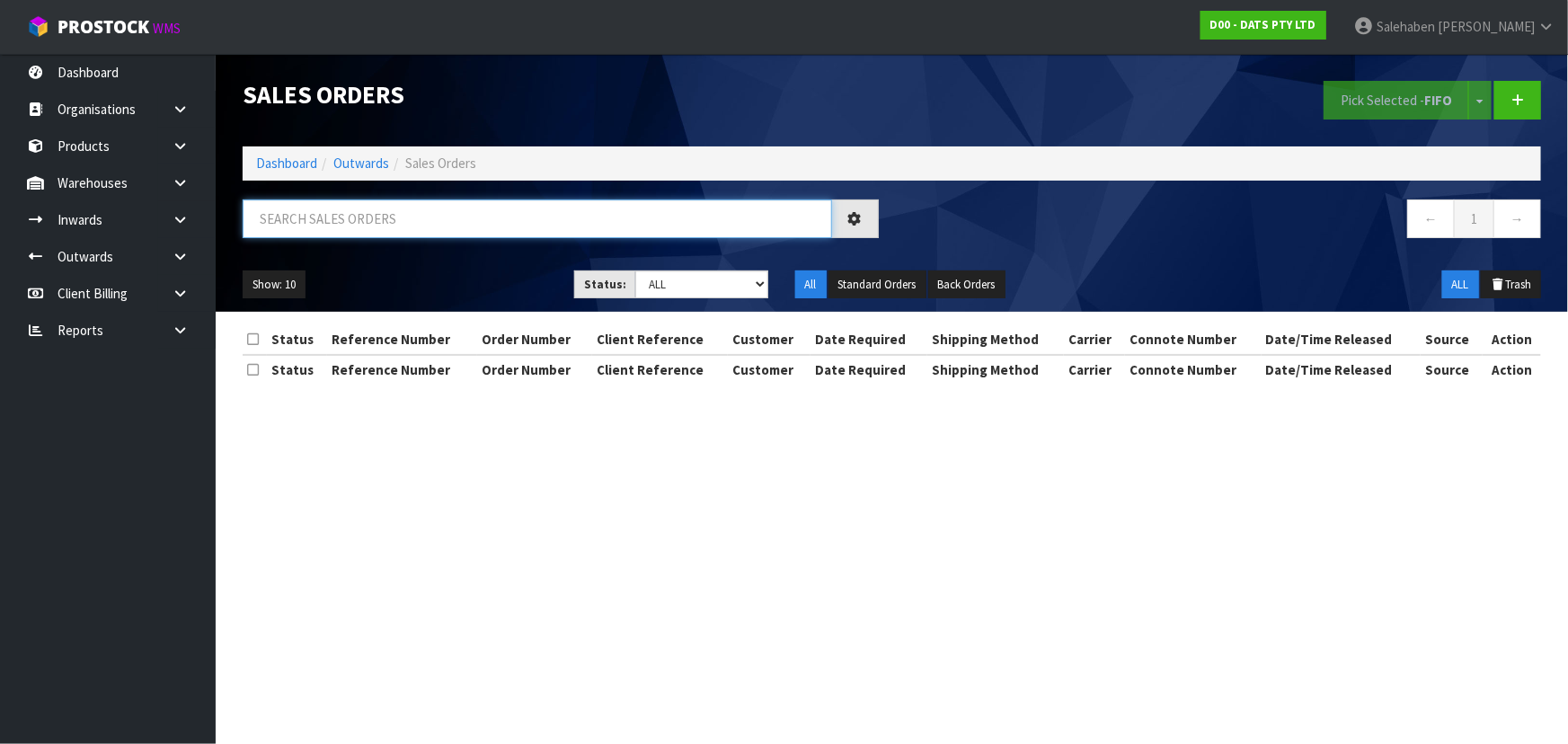
click at [427, 216] on input "text" at bounding box center [537, 219] width 590 height 39
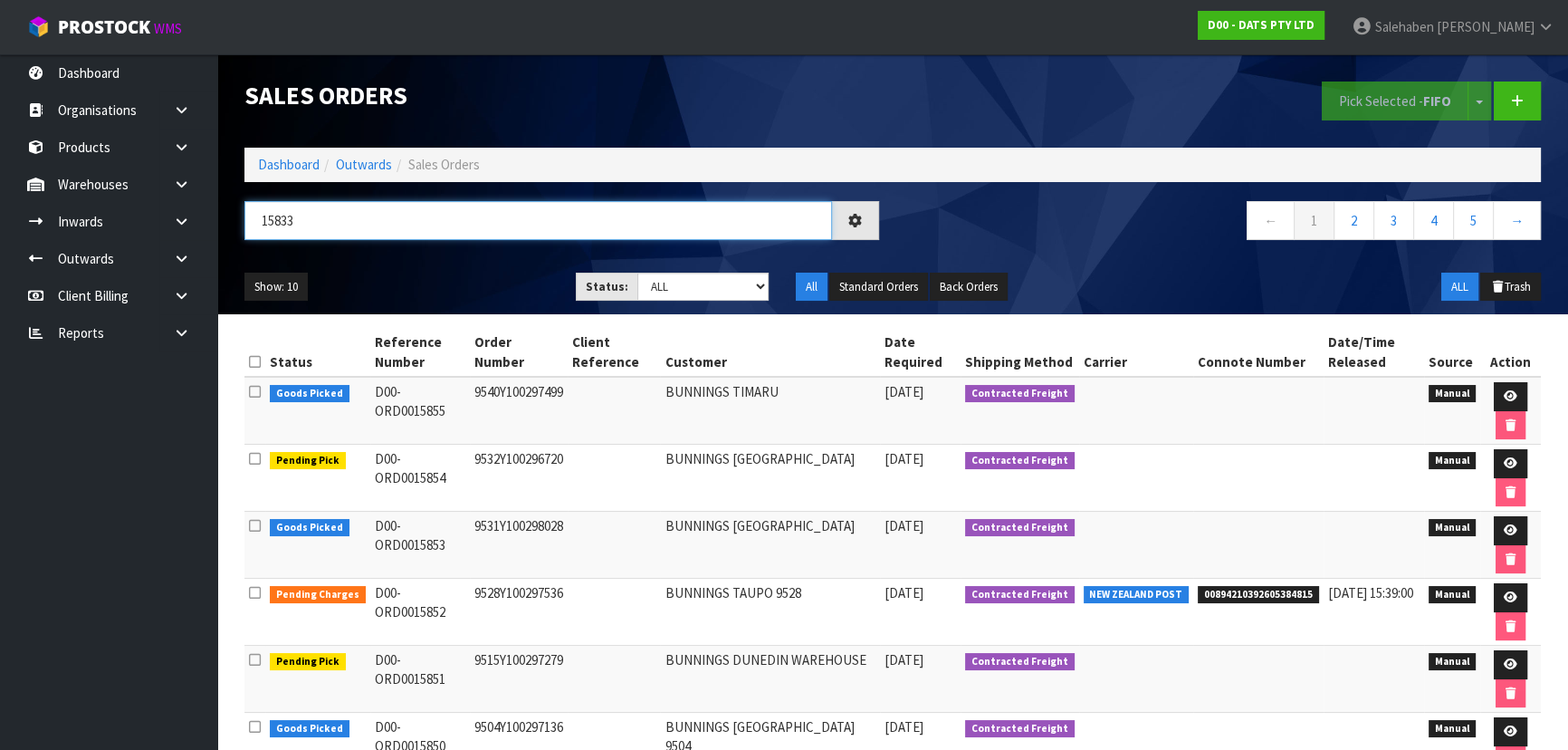
type input "15833"
click at [424, 291] on ul "Show: 10 5 10 25 50" at bounding box center [396, 287] width 304 height 29
click at [463, 273] on ul "Show: 10 5 10 25 50" at bounding box center [396, 287] width 304 height 29
click at [720, 289] on select "Draft Pending Allocated Pending Pick Goods Picked Goods Packed Pending Charges …" at bounding box center [704, 286] width 132 height 28
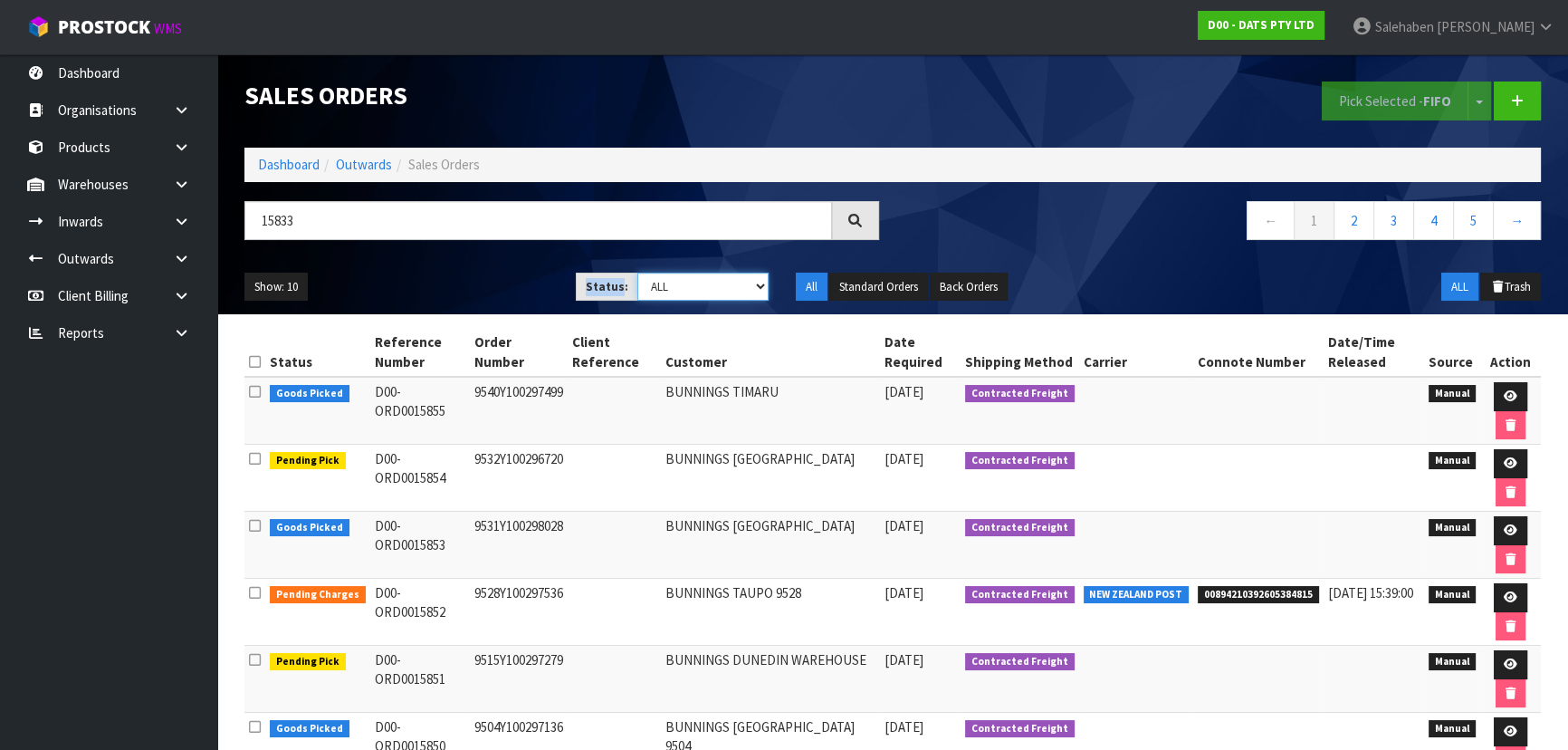
select select "string:5"
click at [638, 272] on select "Draft Pending Allocated Pending Pick Goods Picked Goods Packed Pending Charges …" at bounding box center [704, 286] width 132 height 28
click at [471, 253] on div "15833 ← 1 2 3 4 5 →" at bounding box center [892, 230] width 1323 height 58
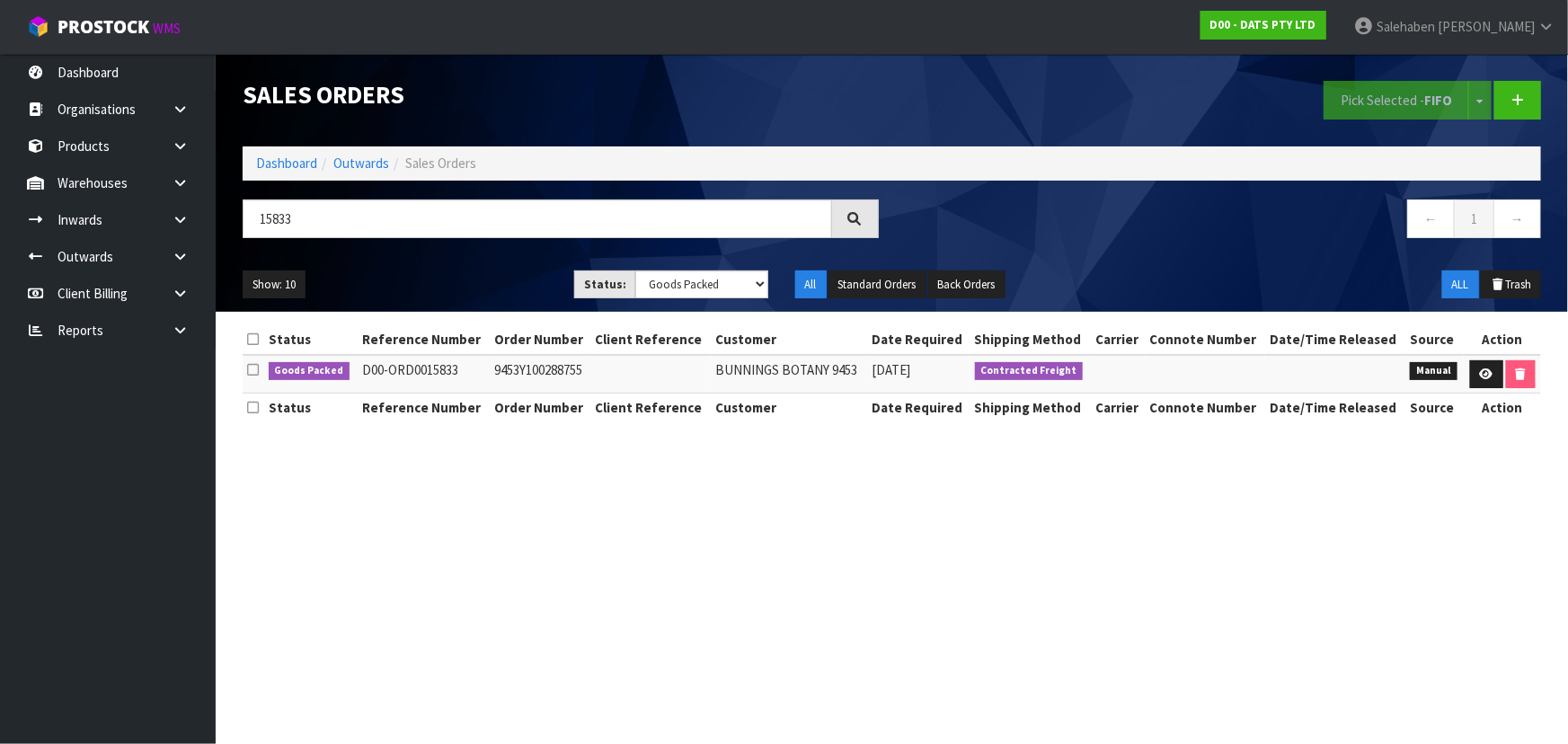
click at [462, 269] on div "Show: 10 5 10 25 50 Status: Draft Pending Allocated Pending Pick Goods Picked G…" at bounding box center [892, 284] width 1325 height 56
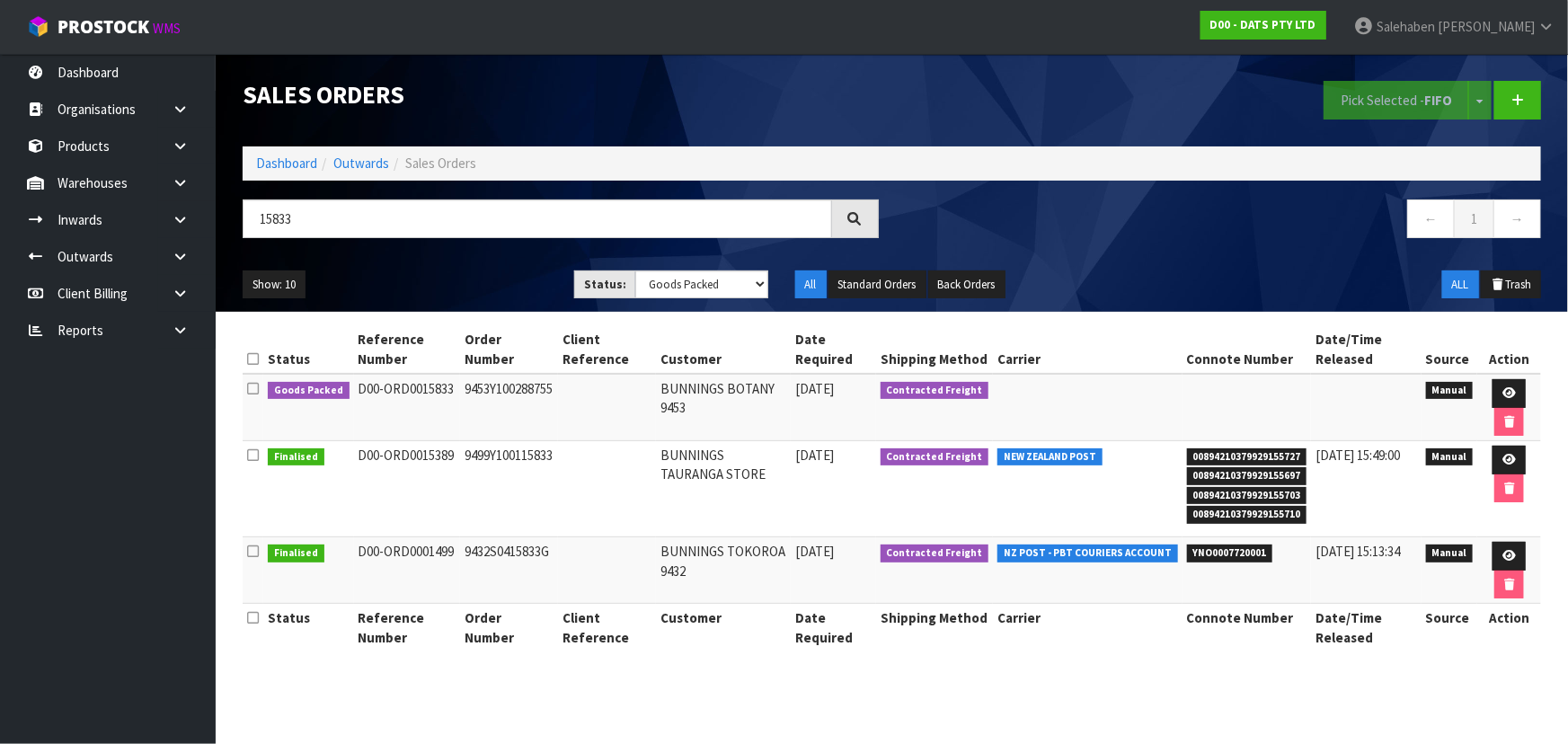
click at [466, 259] on div "Show: 10 5 10 25 50 Status: Draft Pending Allocated Pending Pick Goods Picked G…" at bounding box center [892, 284] width 1325 height 56
click at [1513, 391] on icon at bounding box center [1509, 392] width 14 height 12
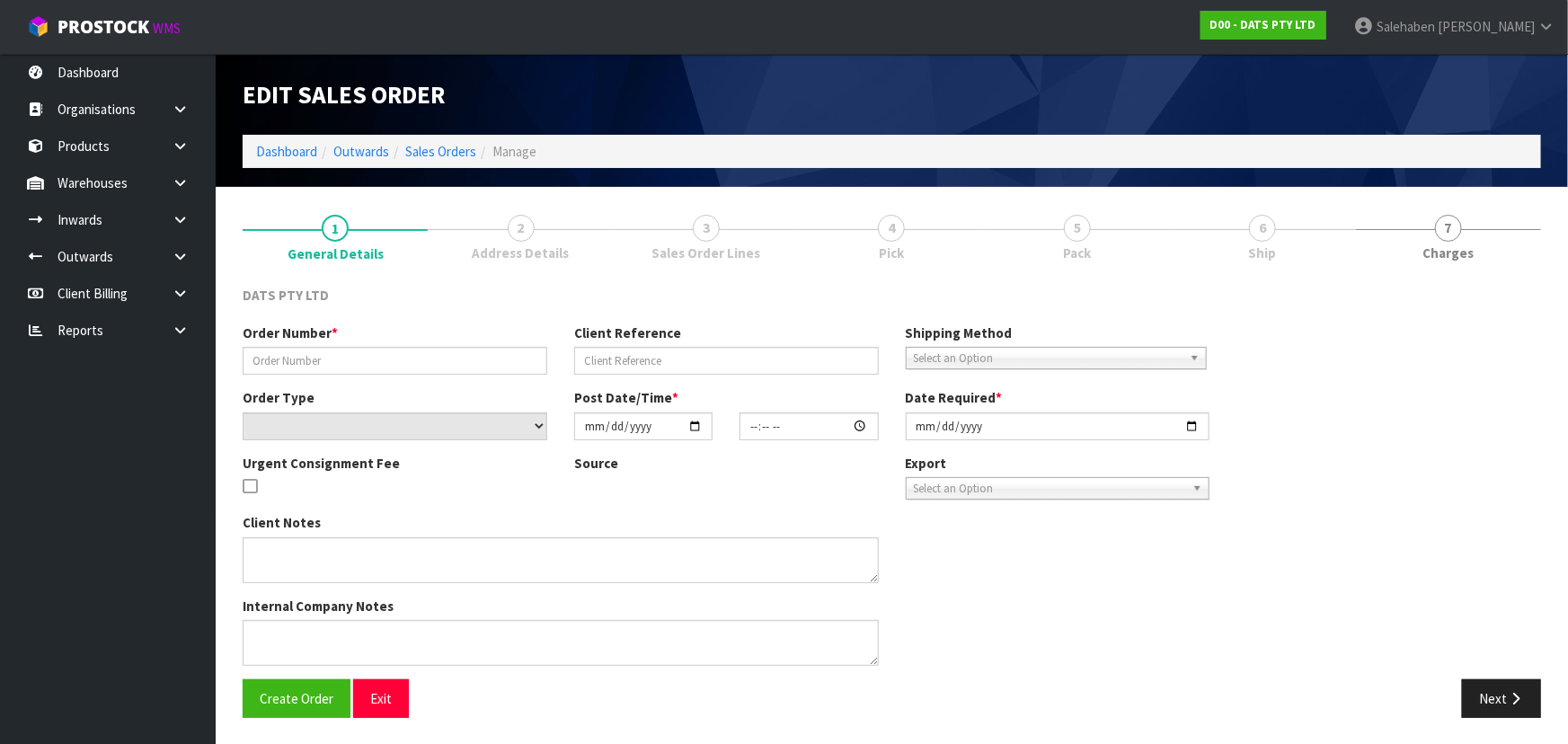
type input "9453Y100288755"
select select "number:0"
type input "[DATE]"
type input "08:47:00.000"
type input "[DATE]"
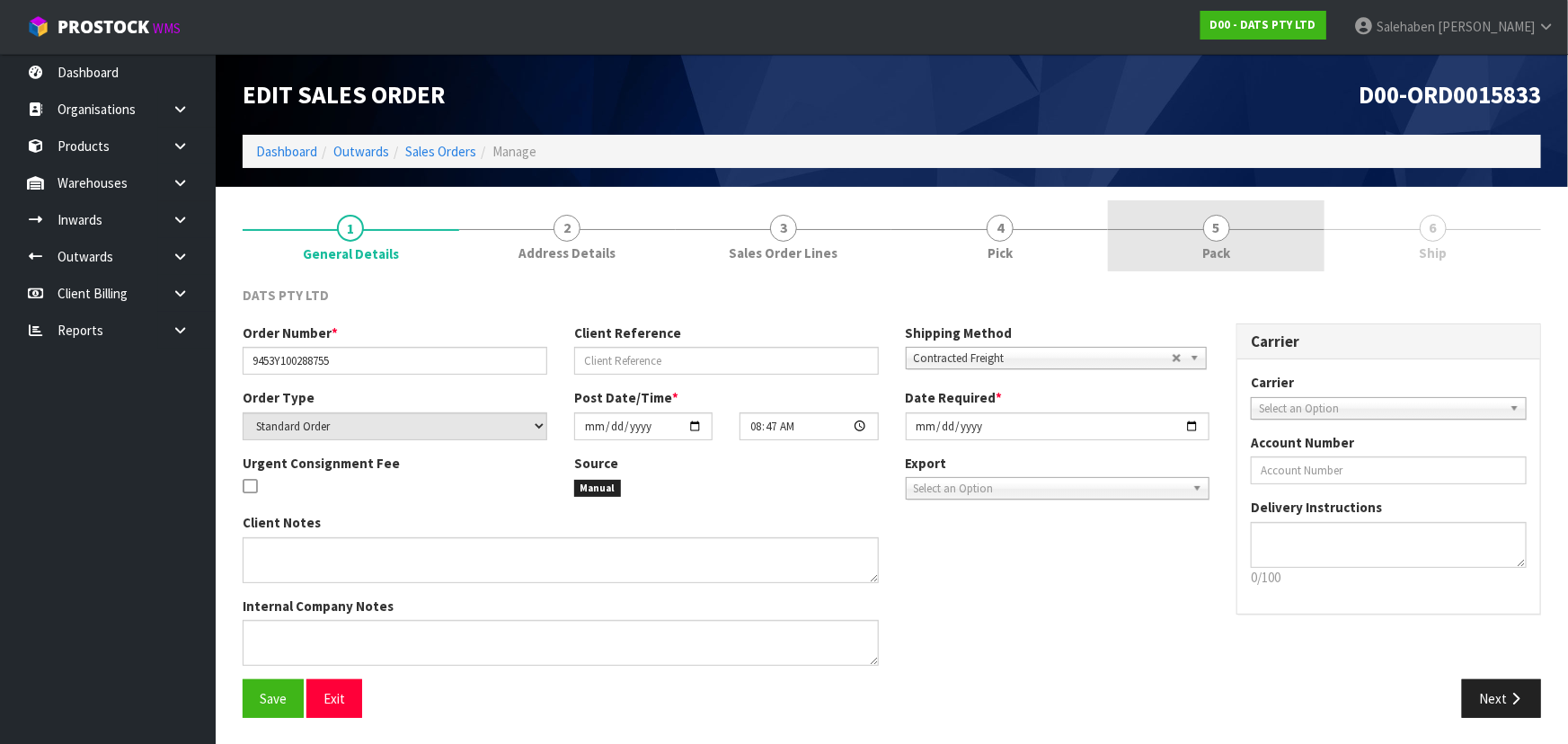
click at [1256, 230] on link "5 Pack" at bounding box center [1216, 236] width 217 height 71
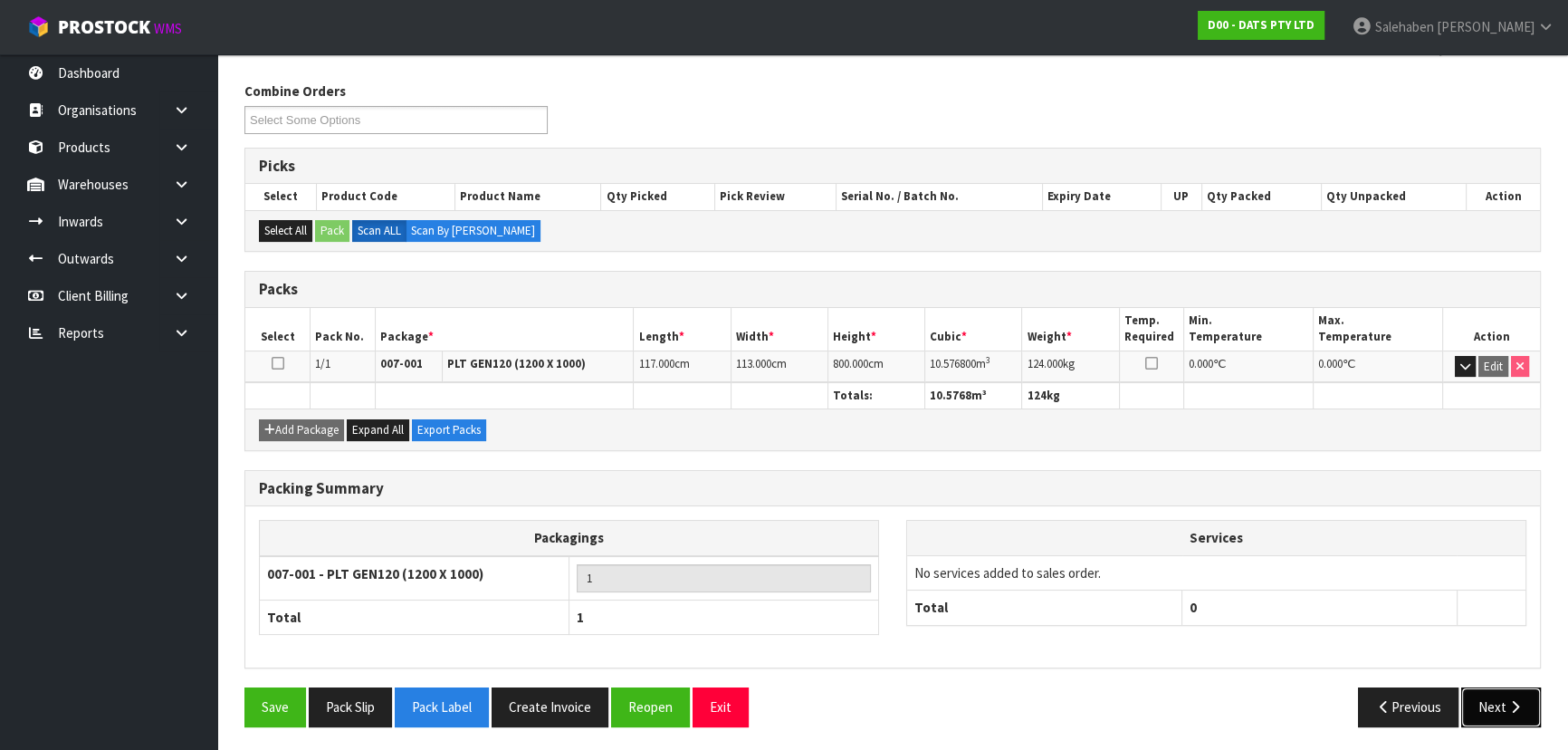
click at [1495, 700] on button "Next" at bounding box center [1501, 706] width 80 height 39
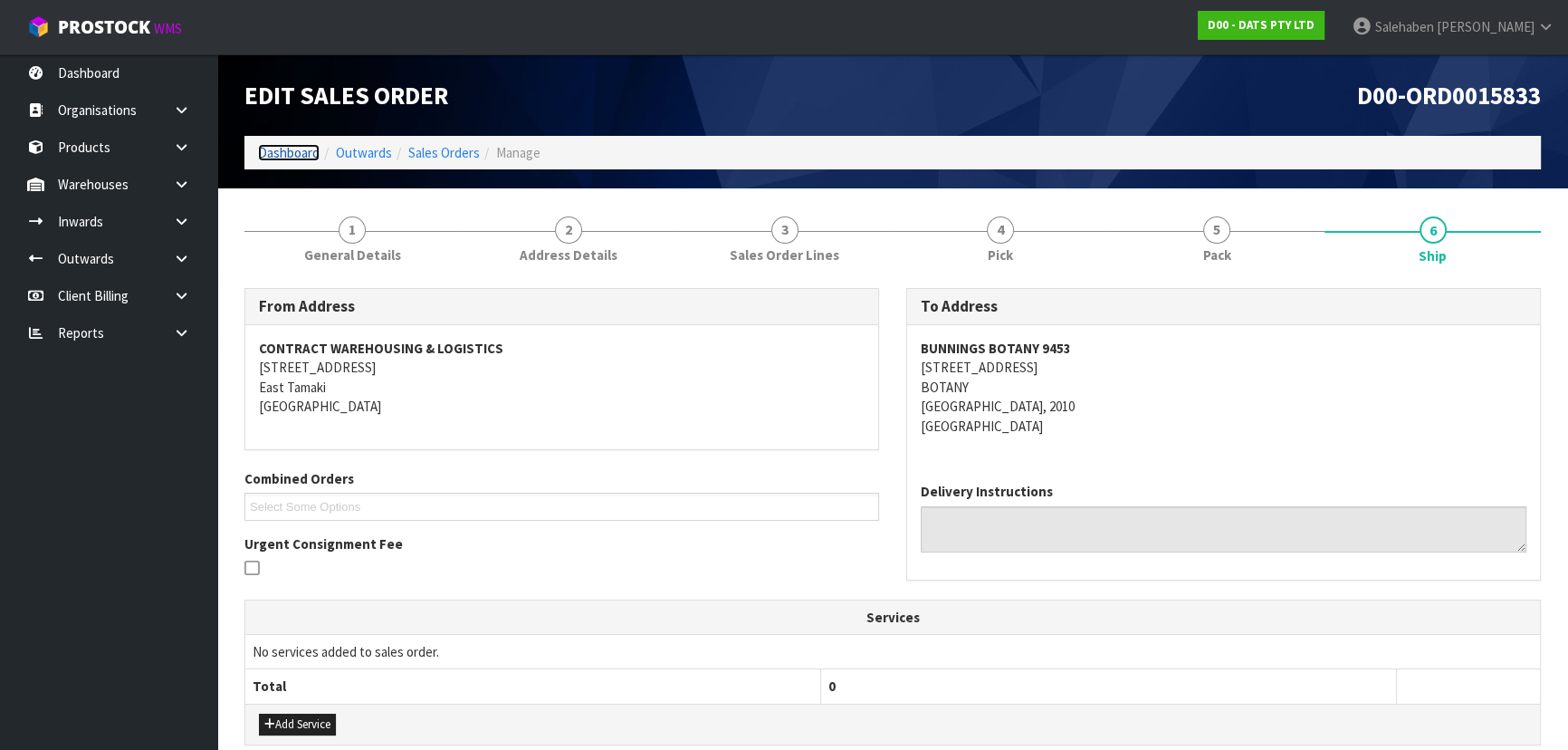
click at [278, 153] on link "Dashboard" at bounding box center [288, 152] width 62 height 17
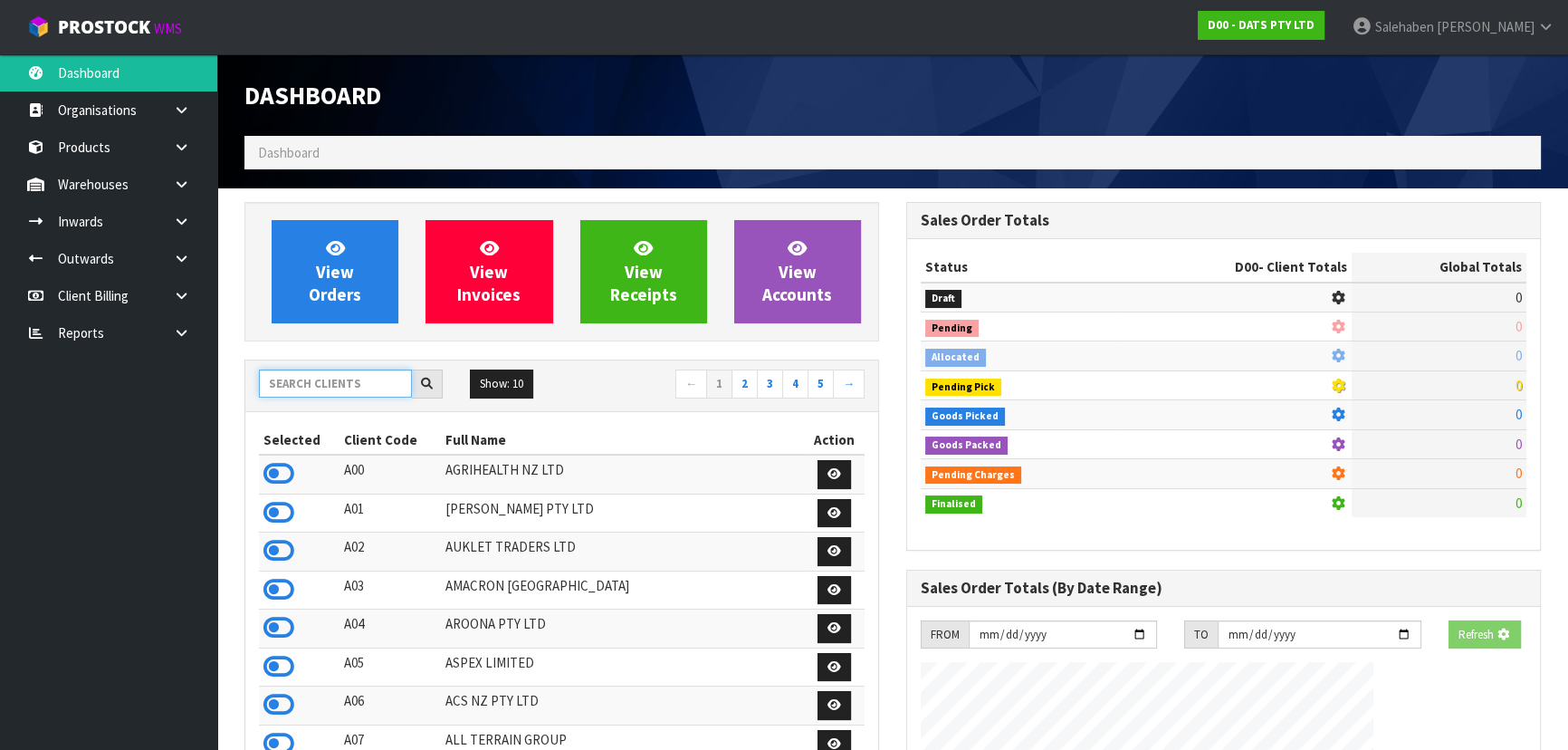
click at [343, 381] on input "text" at bounding box center [335, 383] width 153 height 28
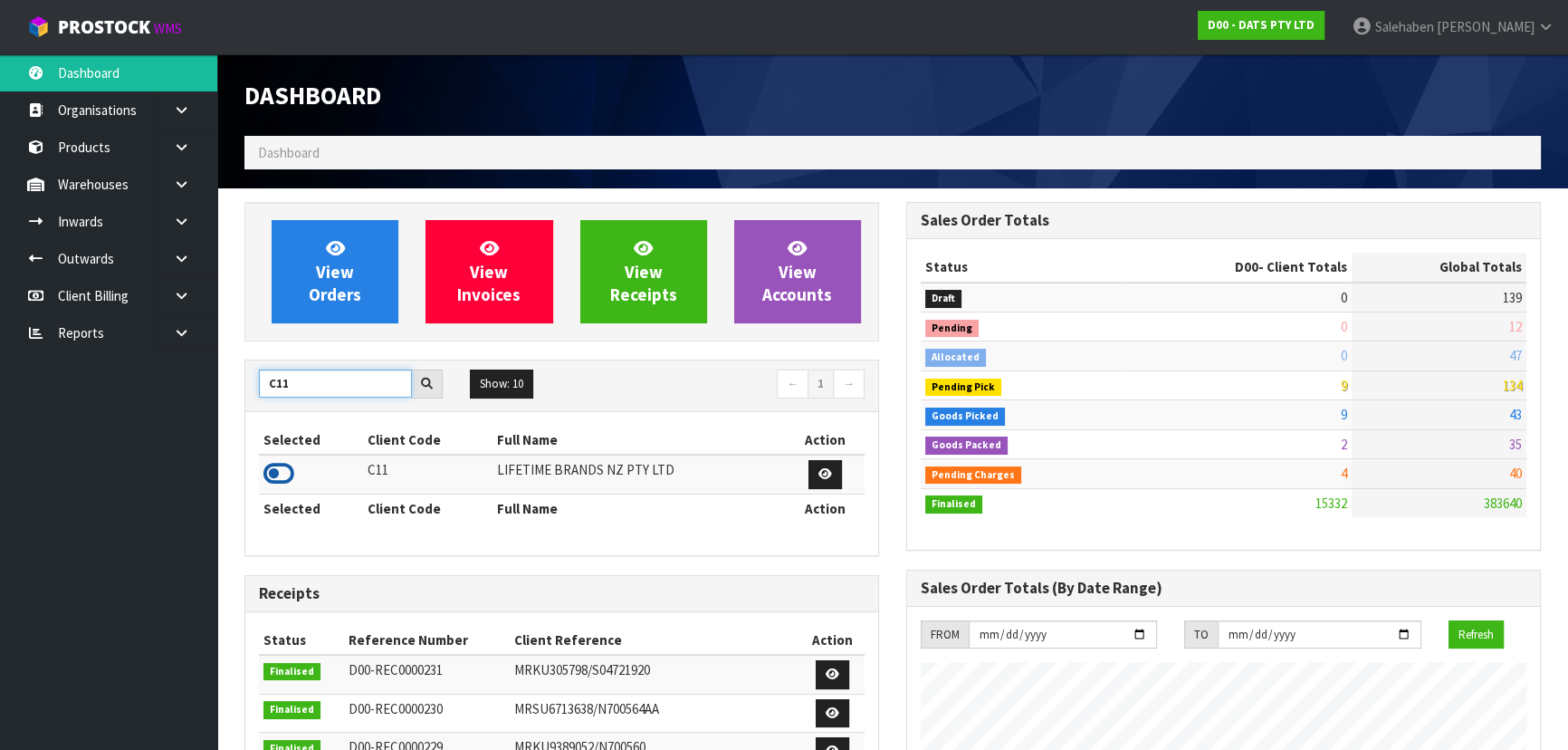
type input "C11"
click at [283, 476] on icon at bounding box center [278, 473] width 31 height 27
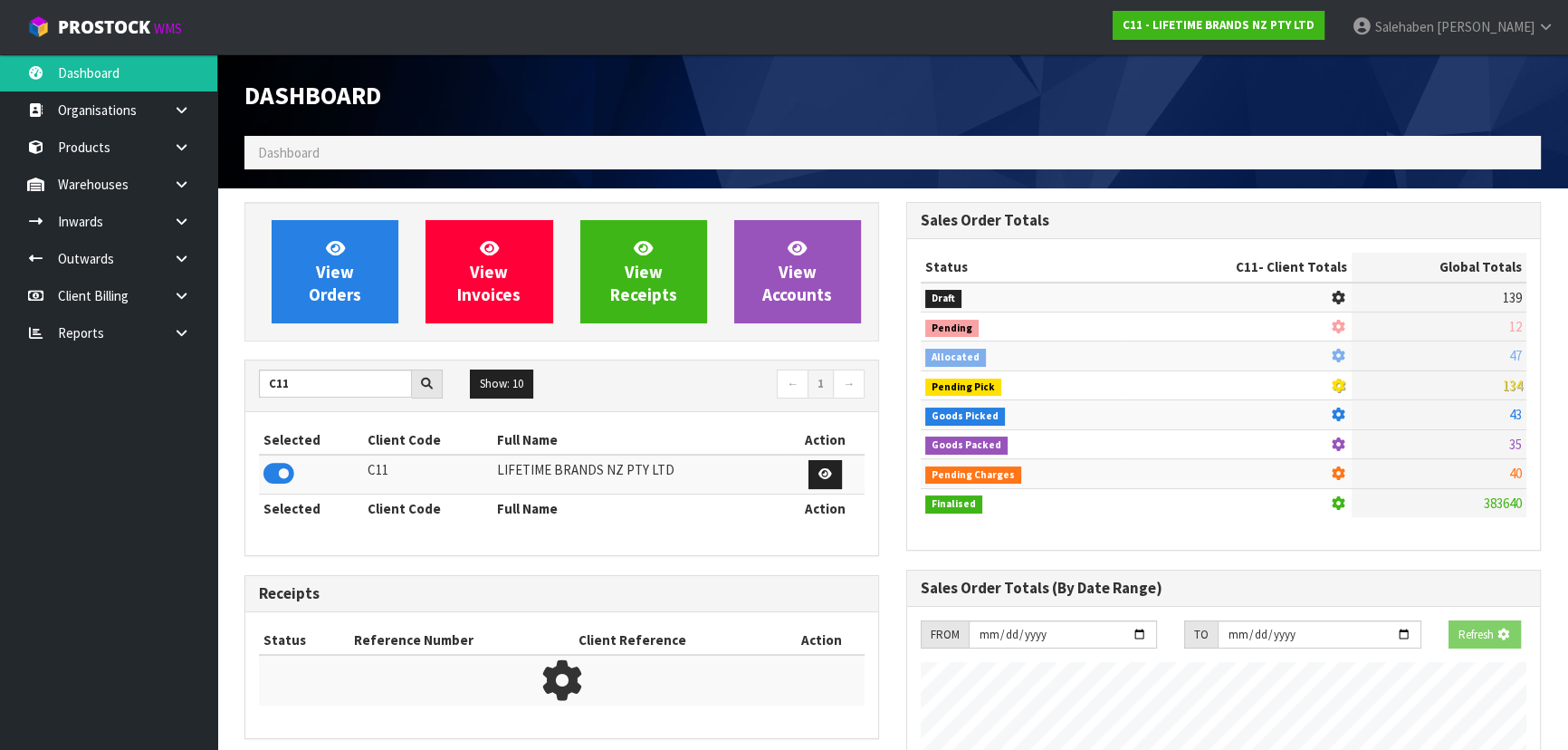
scroll to position [1127, 661]
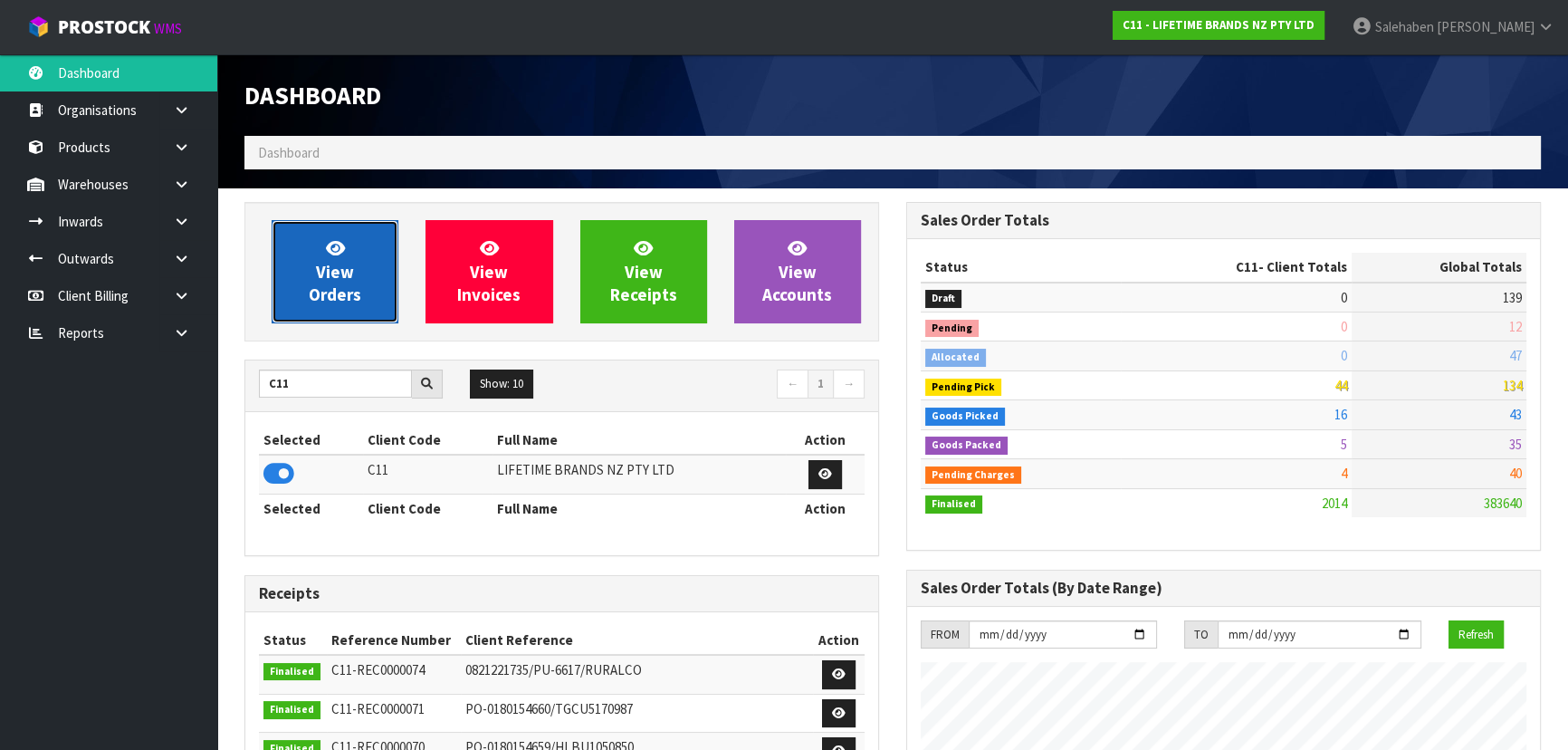
click at [336, 295] on span "View Orders" at bounding box center [335, 271] width 53 height 68
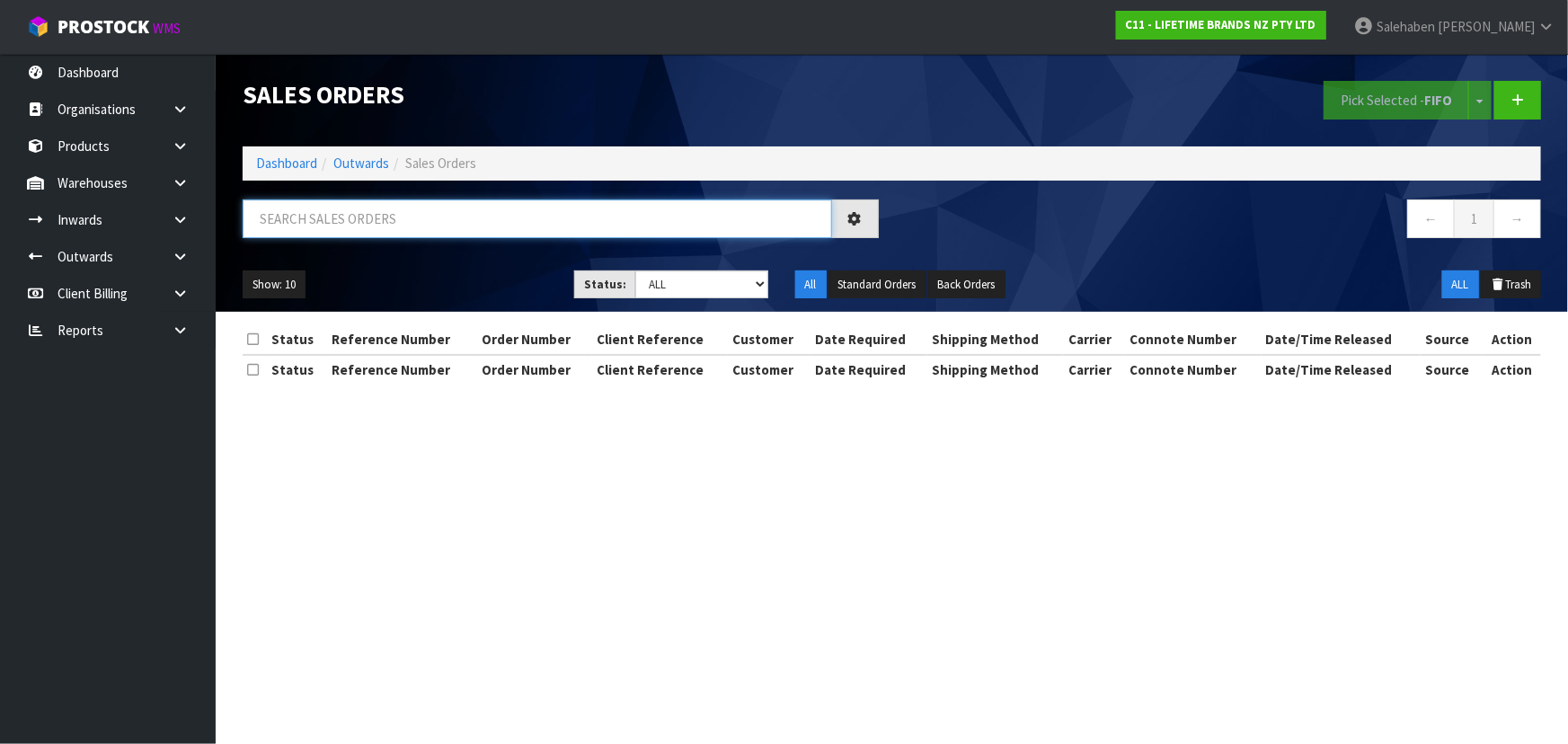
click at [414, 224] on input "text" at bounding box center [537, 219] width 590 height 39
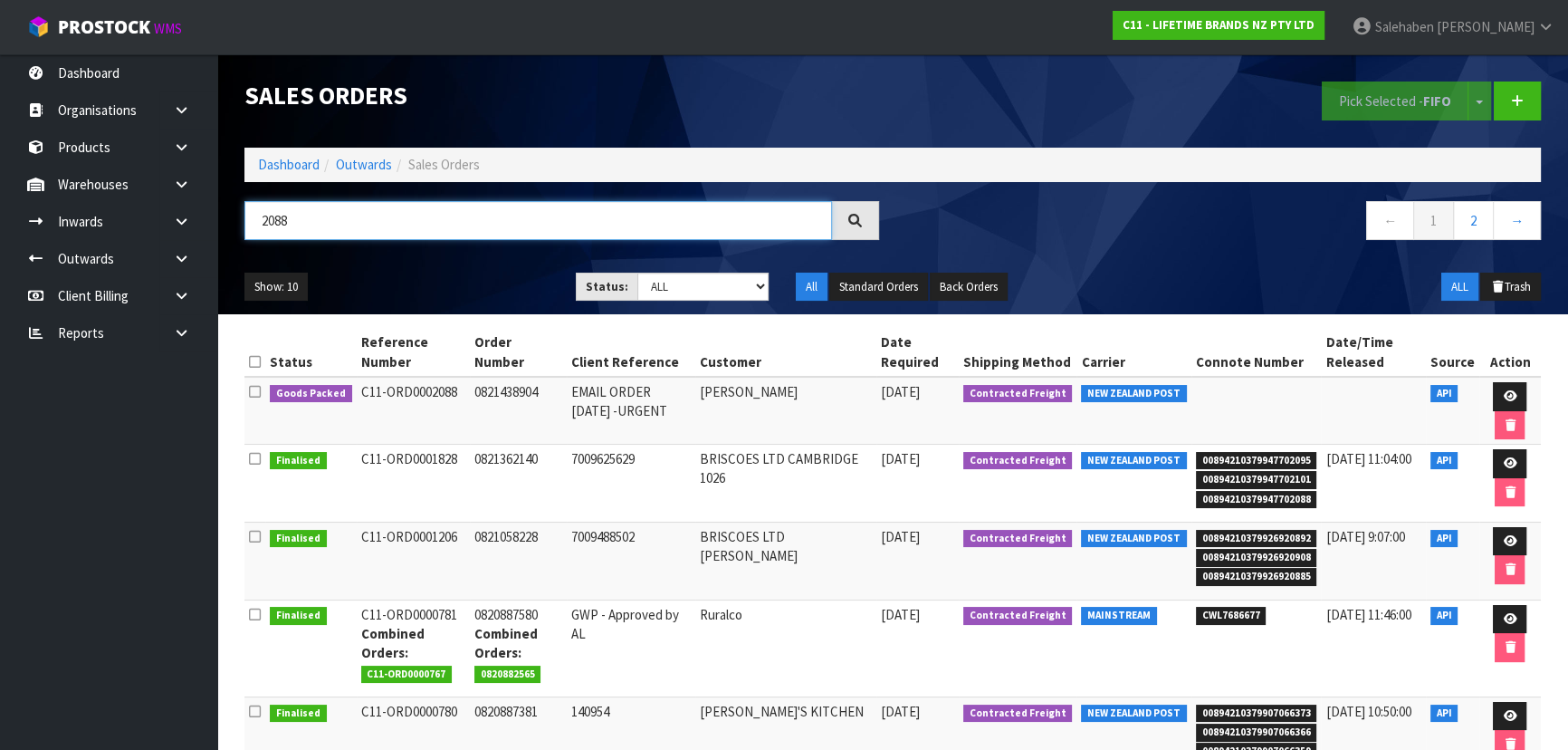
type input "2088"
click at [440, 248] on div "2088" at bounding box center [562, 228] width 662 height 53
click at [430, 280] on ul "Show: 10 5 10 25 50" at bounding box center [396, 287] width 304 height 29
click at [1514, 390] on link at bounding box center [1509, 396] width 34 height 29
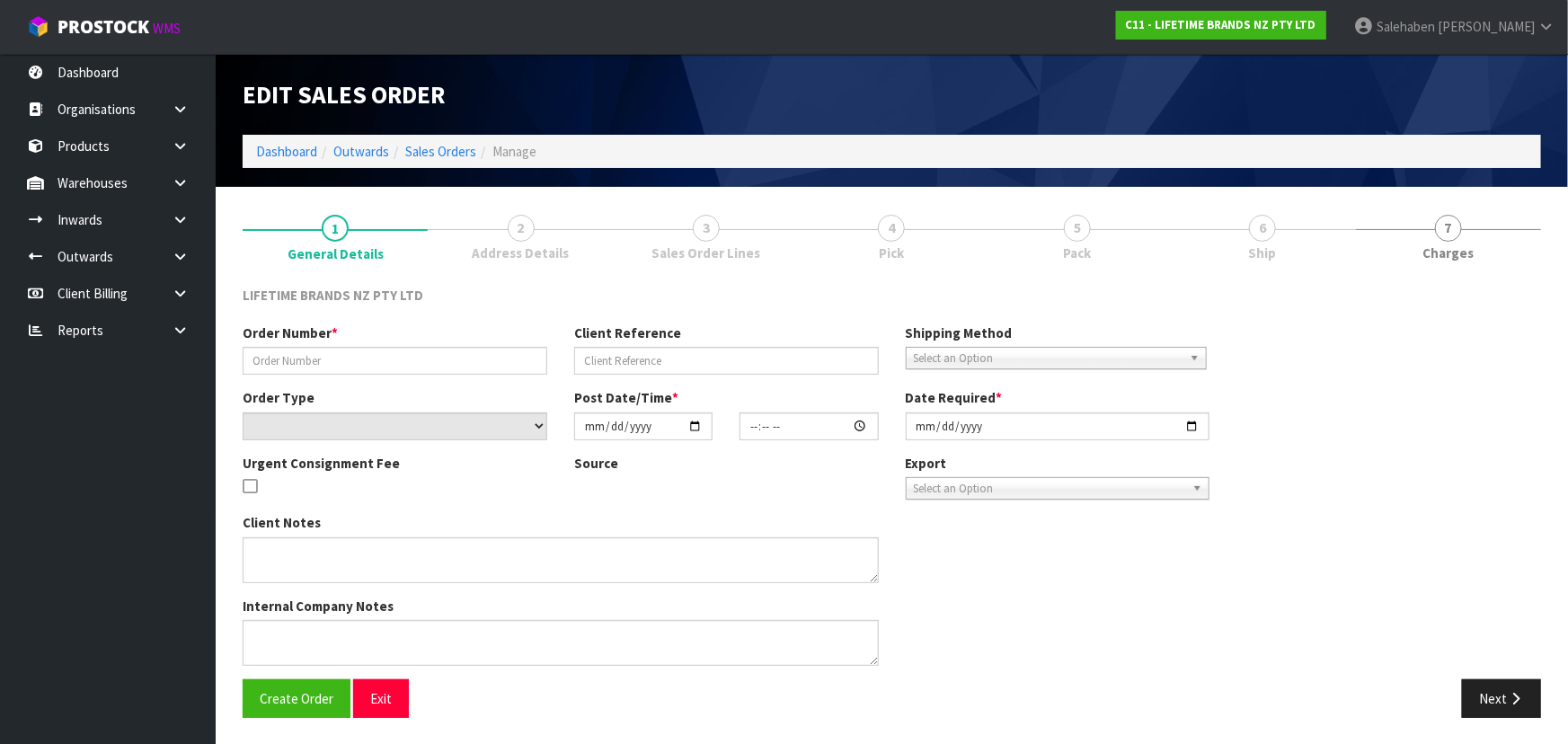
type input "0821438904"
type input "EMAIL ORDER [DATE] -URGENT"
select select "number:0"
type input "[DATE]"
type input "22:09:24.000"
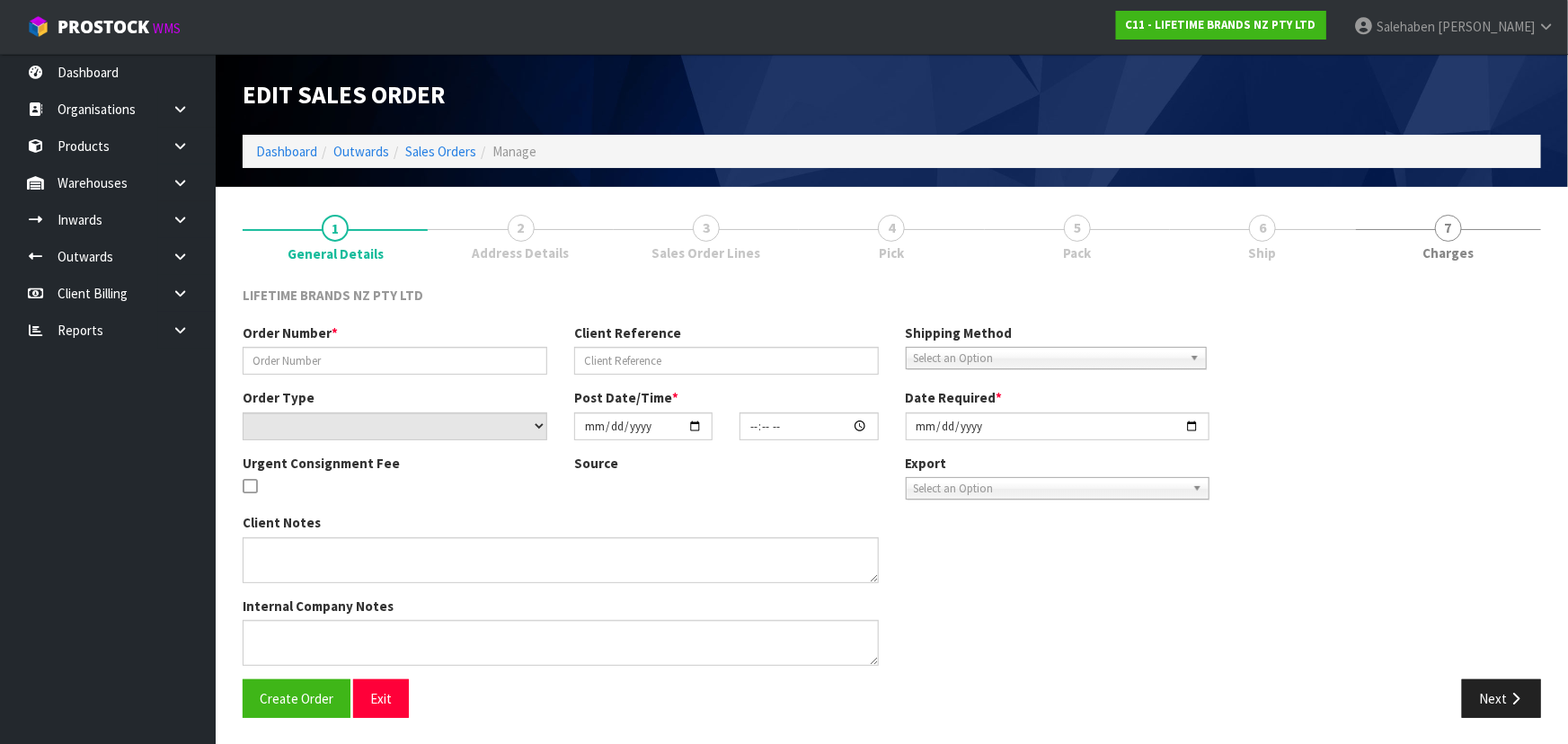
type input "[DATE]"
type textarea "URGENT PLEASE SEND OUT [DATE]"
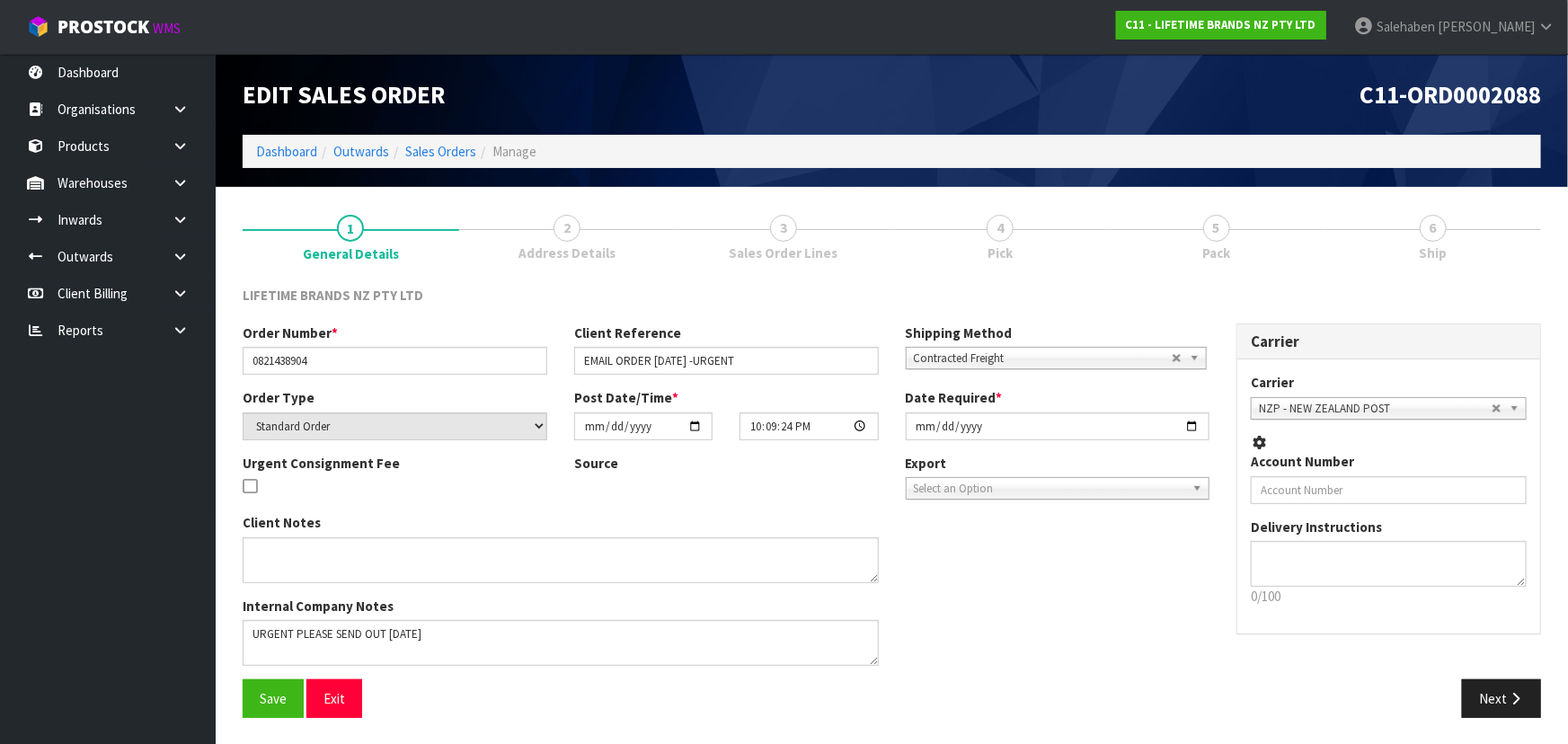
click at [1259, 251] on link "5 Pack" at bounding box center [1216, 236] width 217 height 71
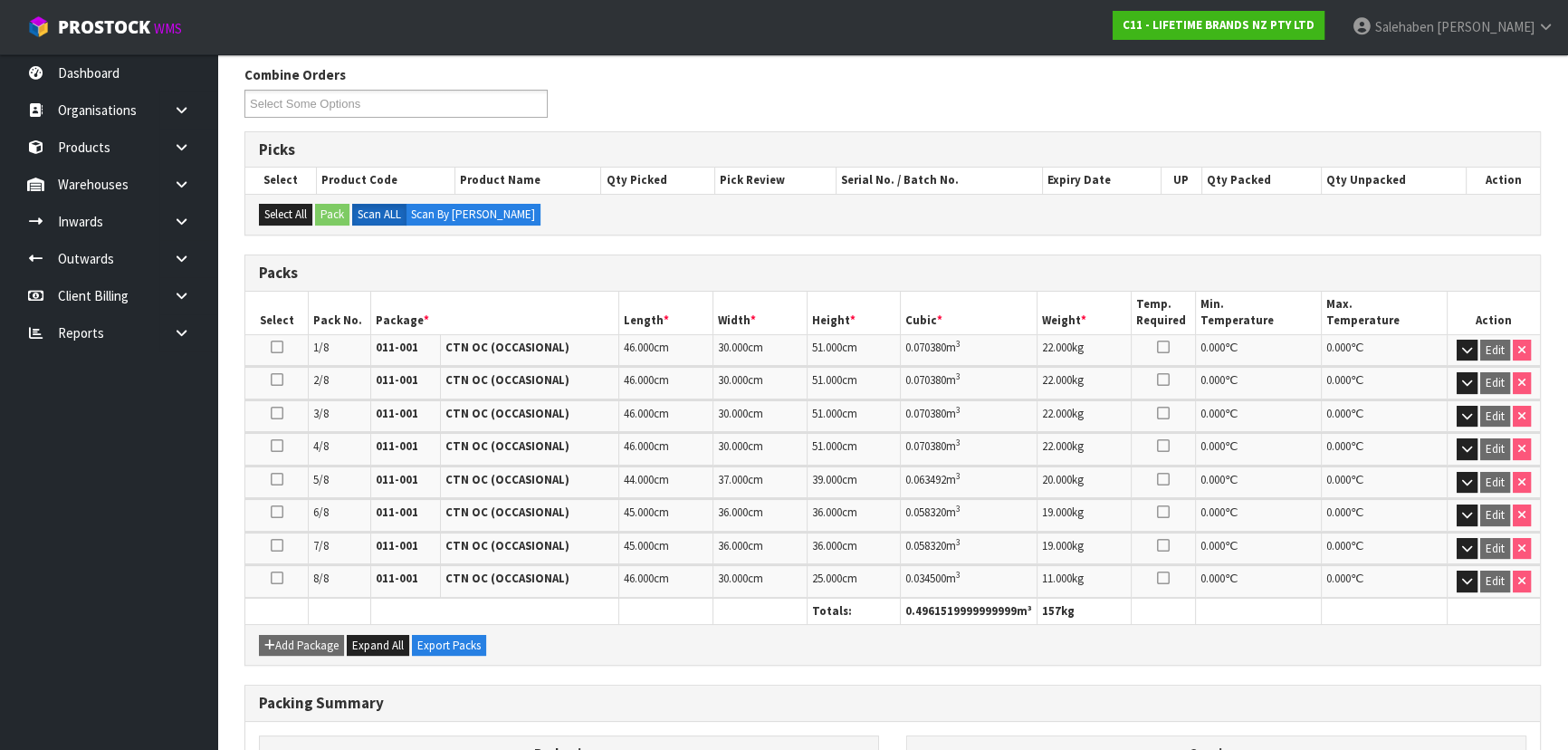
scroll to position [435, 0]
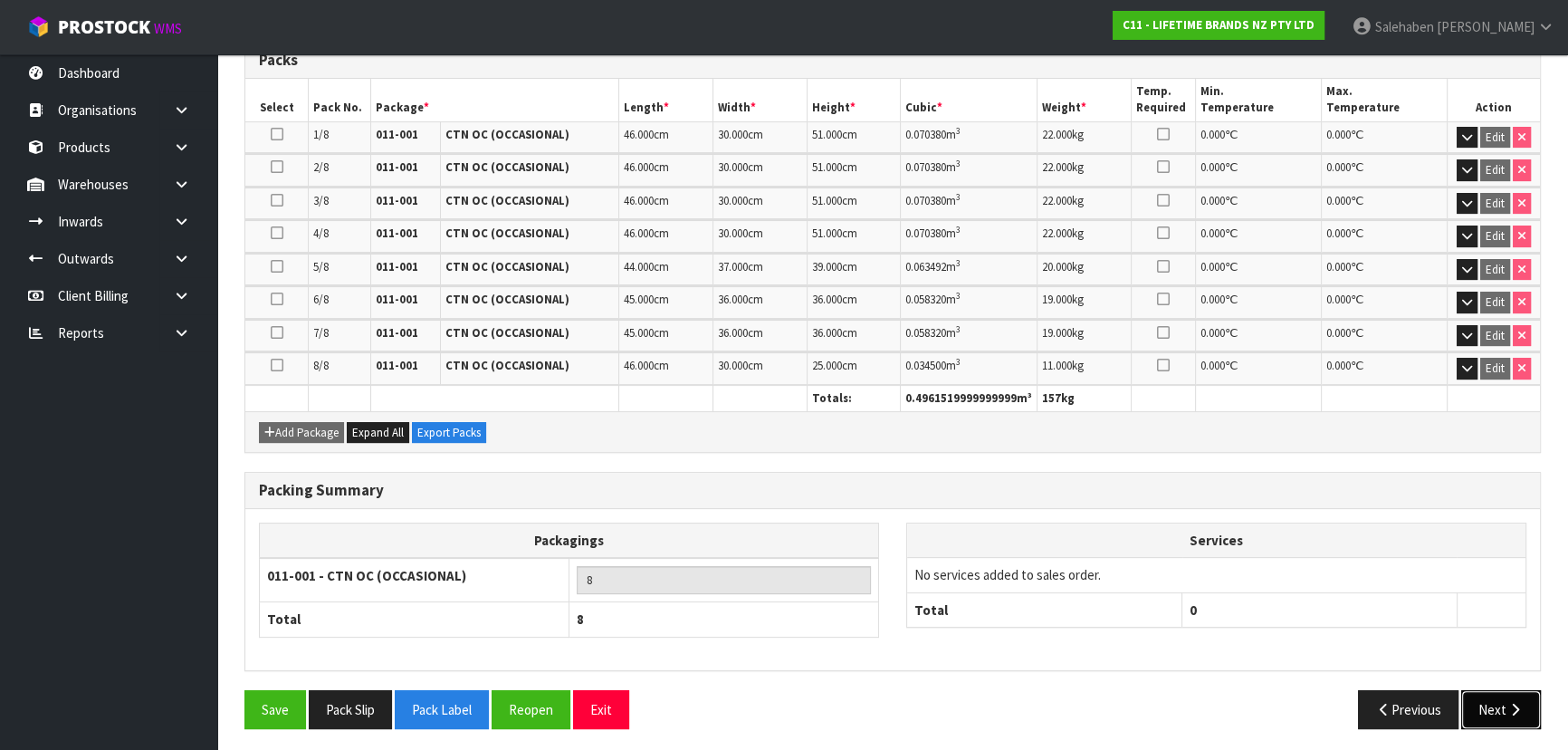
drag, startPoint x: 1495, startPoint y: 702, endPoint x: 1495, endPoint y: 685, distance: 17.0
click at [1495, 690] on button "Next" at bounding box center [1501, 709] width 80 height 39
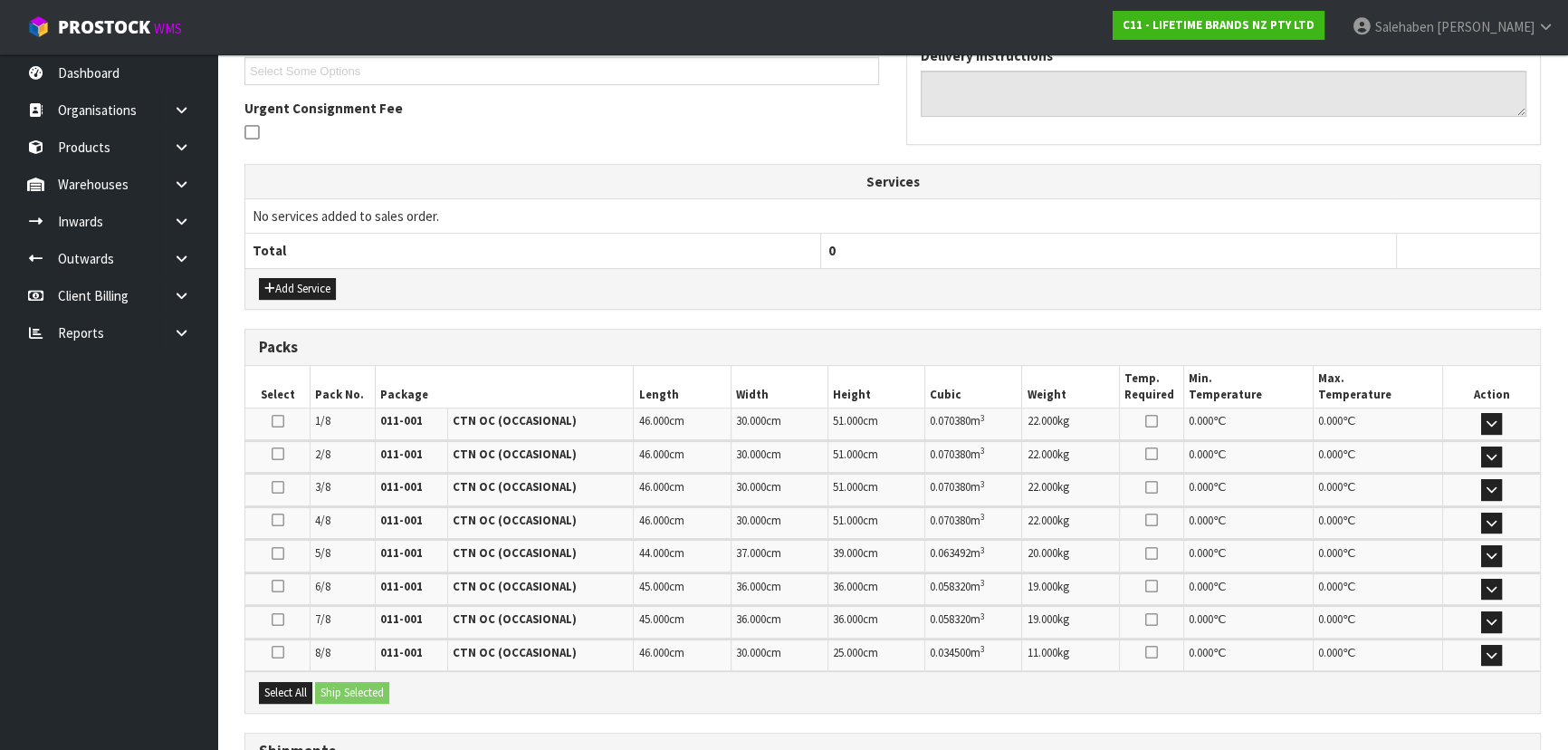
scroll to position [0, 0]
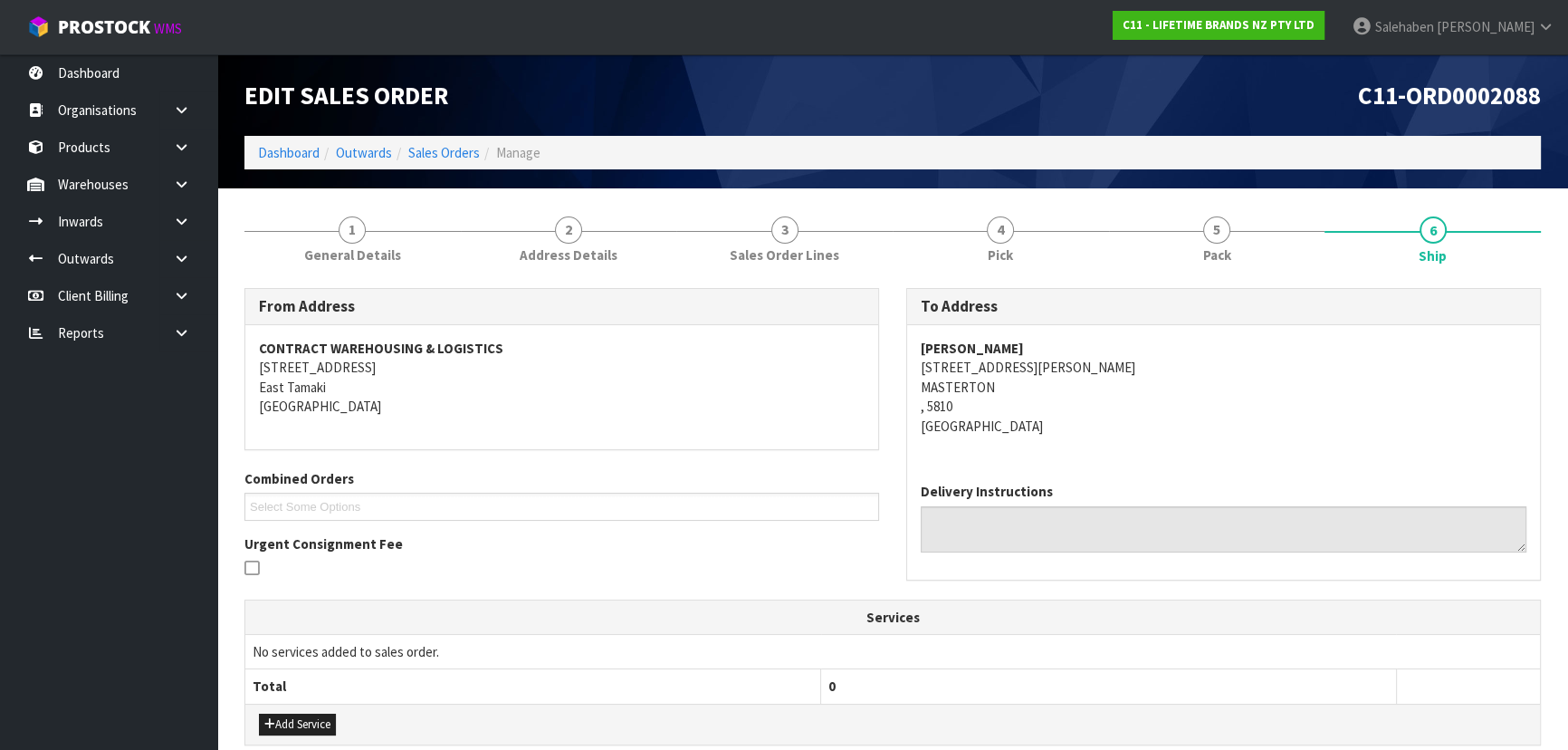
drag, startPoint x: 909, startPoint y: 350, endPoint x: 1132, endPoint y: 346, distance: 223.0
click at [1132, 346] on div "[PERSON_NAME] MASTERTON [STREET_ADDRESS][PERSON_NAME]" at bounding box center [1223, 396] width 633 height 143
drag, startPoint x: 913, startPoint y: 367, endPoint x: 466, endPoint y: 467, distance: 458.0
click at [1030, 404] on div "[PERSON_NAME] MASTERTON [STREET_ADDRESS][PERSON_NAME]" at bounding box center [1223, 396] width 633 height 143
click at [910, 371] on div "[PERSON_NAME] MASTERTON [STREET_ADDRESS][PERSON_NAME]" at bounding box center [1223, 396] width 633 height 143
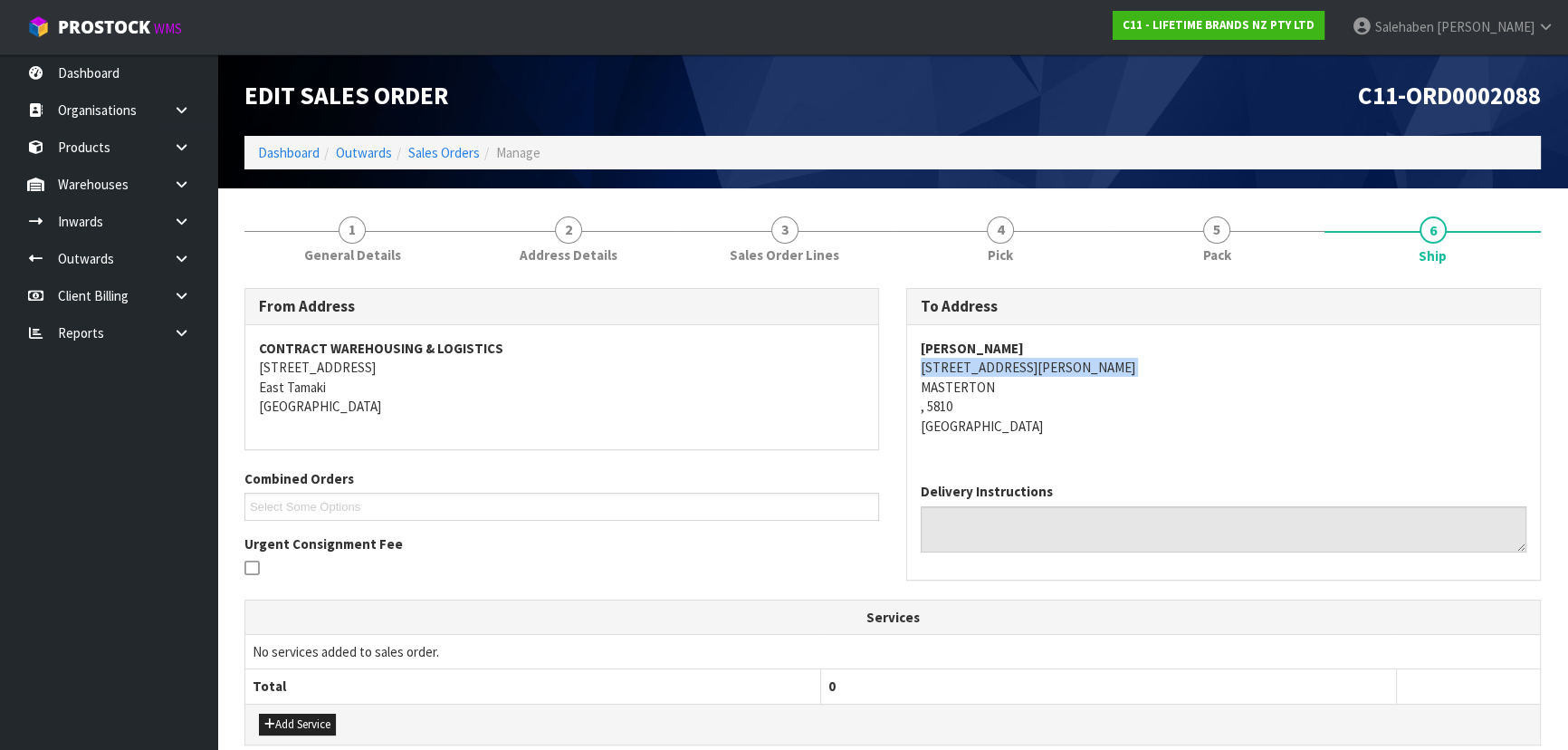
drag, startPoint x: 910, startPoint y: 370, endPoint x: 1031, endPoint y: 360, distance: 121.4
click at [1031, 360] on div "[PERSON_NAME] MASTERTON [STREET_ADDRESS][PERSON_NAME]" at bounding box center [1223, 396] width 633 height 143
drag, startPoint x: 375, startPoint y: 228, endPoint x: 361, endPoint y: 254, distance: 29.5
click at [375, 228] on link "1 General Details" at bounding box center [353, 238] width 217 height 72
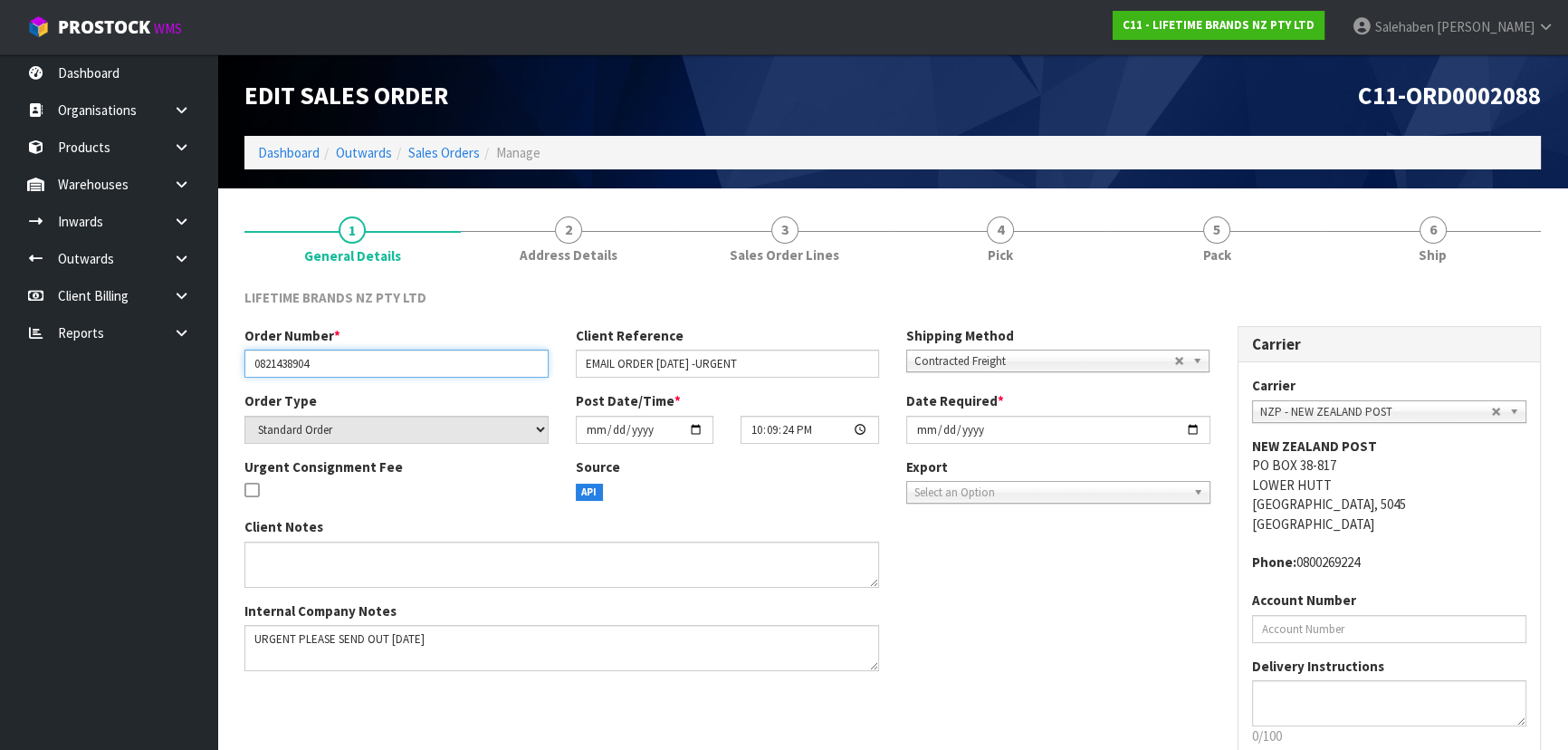
drag, startPoint x: 249, startPoint y: 365, endPoint x: 331, endPoint y: 364, distance: 82.0
click at [331, 364] on input "0821438904" at bounding box center [396, 363] width 304 height 28
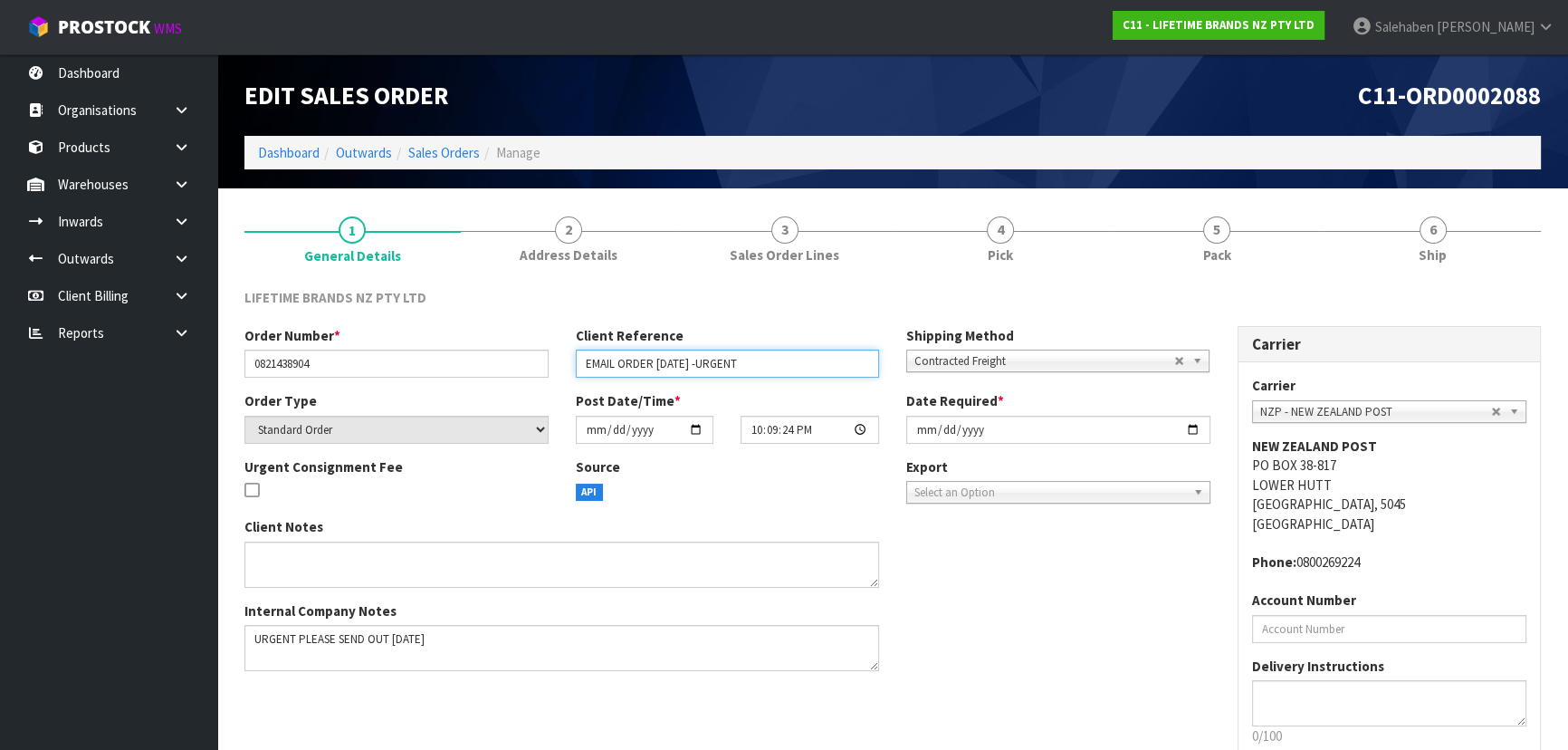
drag, startPoint x: 584, startPoint y: 361, endPoint x: 758, endPoint y: 366, distance: 174.1
click at [758, 366] on input "EMAIL ORDER [DATE] -URGENT" at bounding box center [727, 363] width 304 height 28
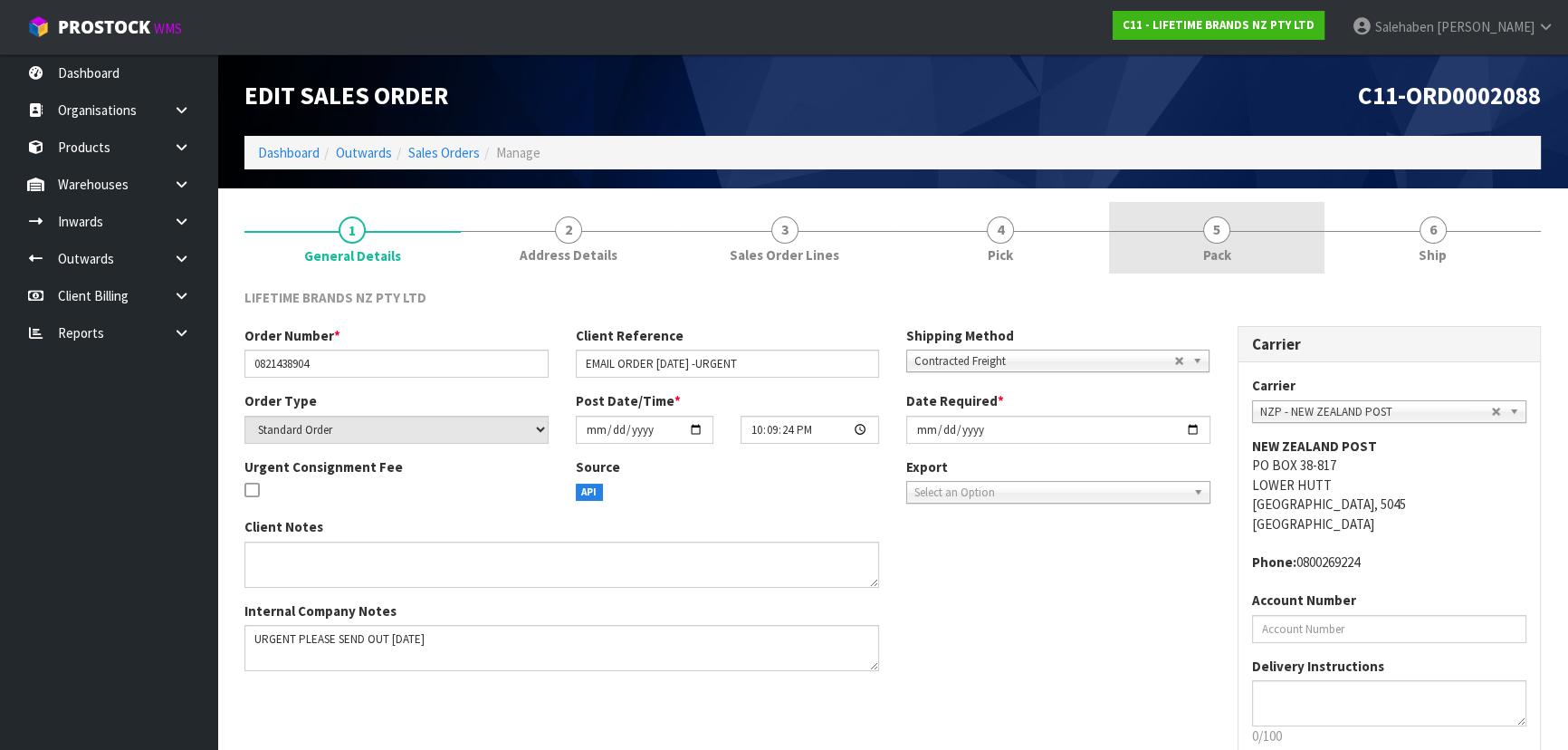
drag, startPoint x: 1196, startPoint y: 267, endPoint x: 1160, endPoint y: 271, distance: 36.2
click at [1195, 265] on link "5 Pack" at bounding box center [1217, 238] width 217 height 72
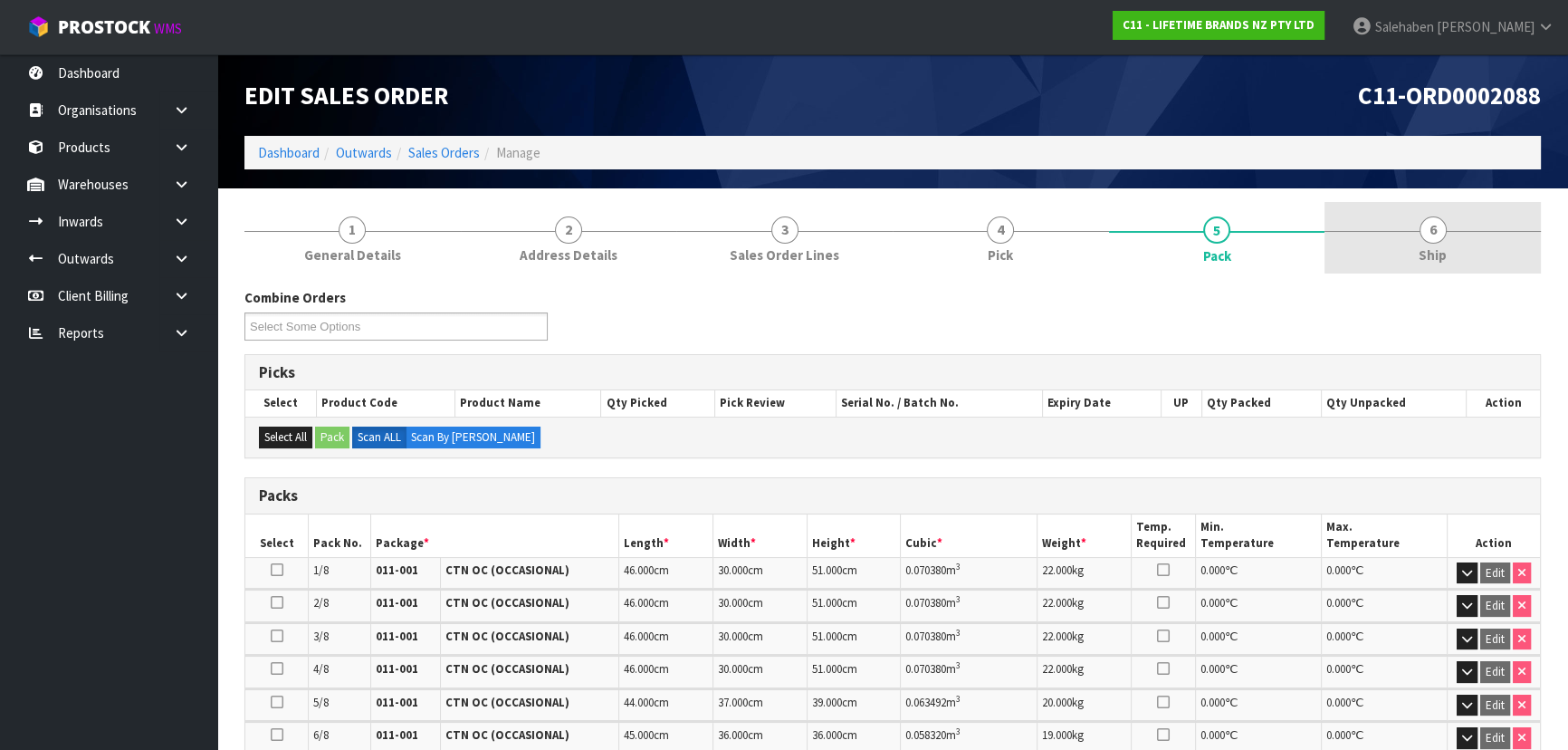
click at [1374, 219] on link "6 Ship" at bounding box center [1432, 238] width 217 height 72
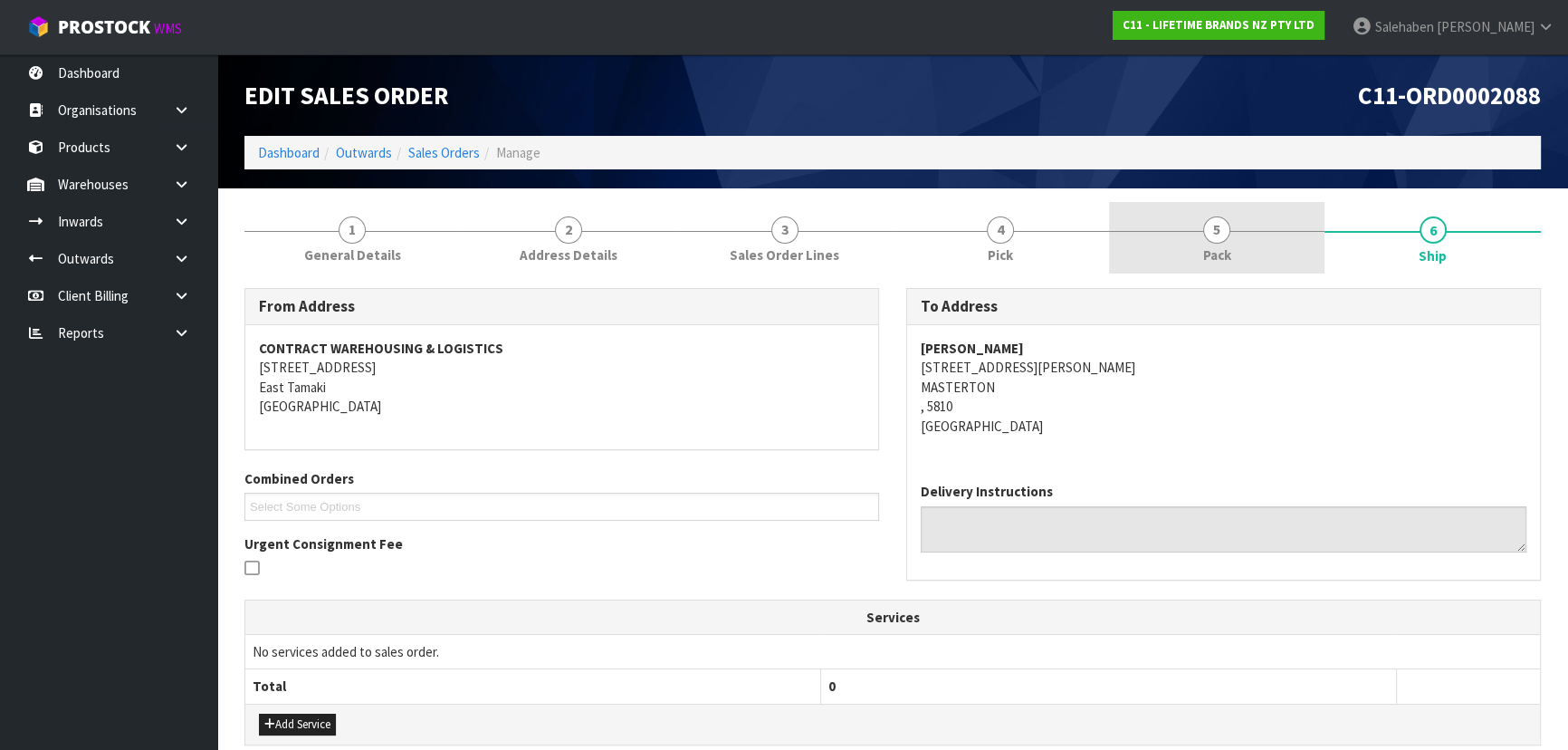
click at [1247, 237] on link "5 Pack" at bounding box center [1217, 238] width 217 height 72
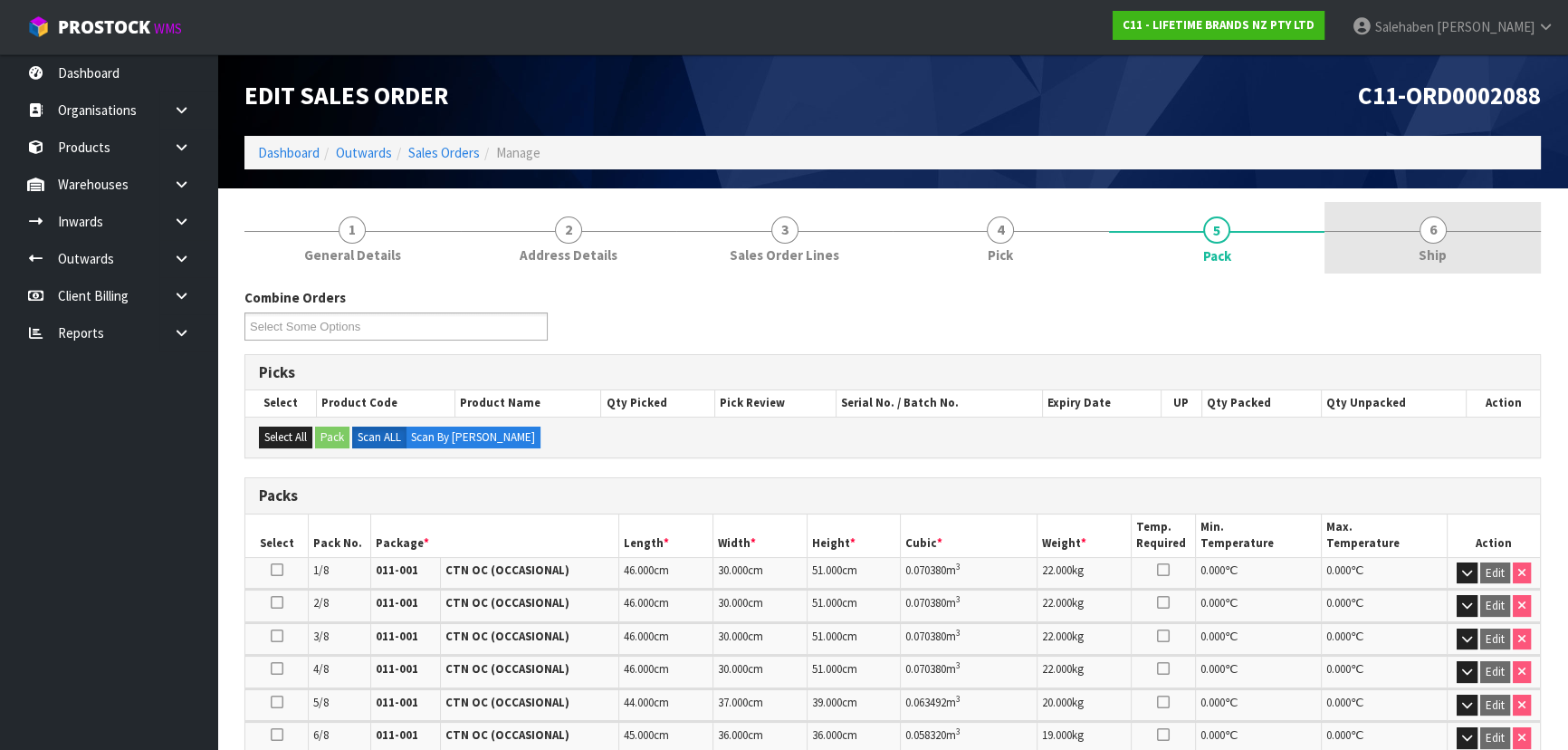
drag, startPoint x: 1420, startPoint y: 240, endPoint x: 1367, endPoint y: 262, distance: 57.4
click at [1419, 241] on link "6 Ship" at bounding box center [1432, 238] width 217 height 72
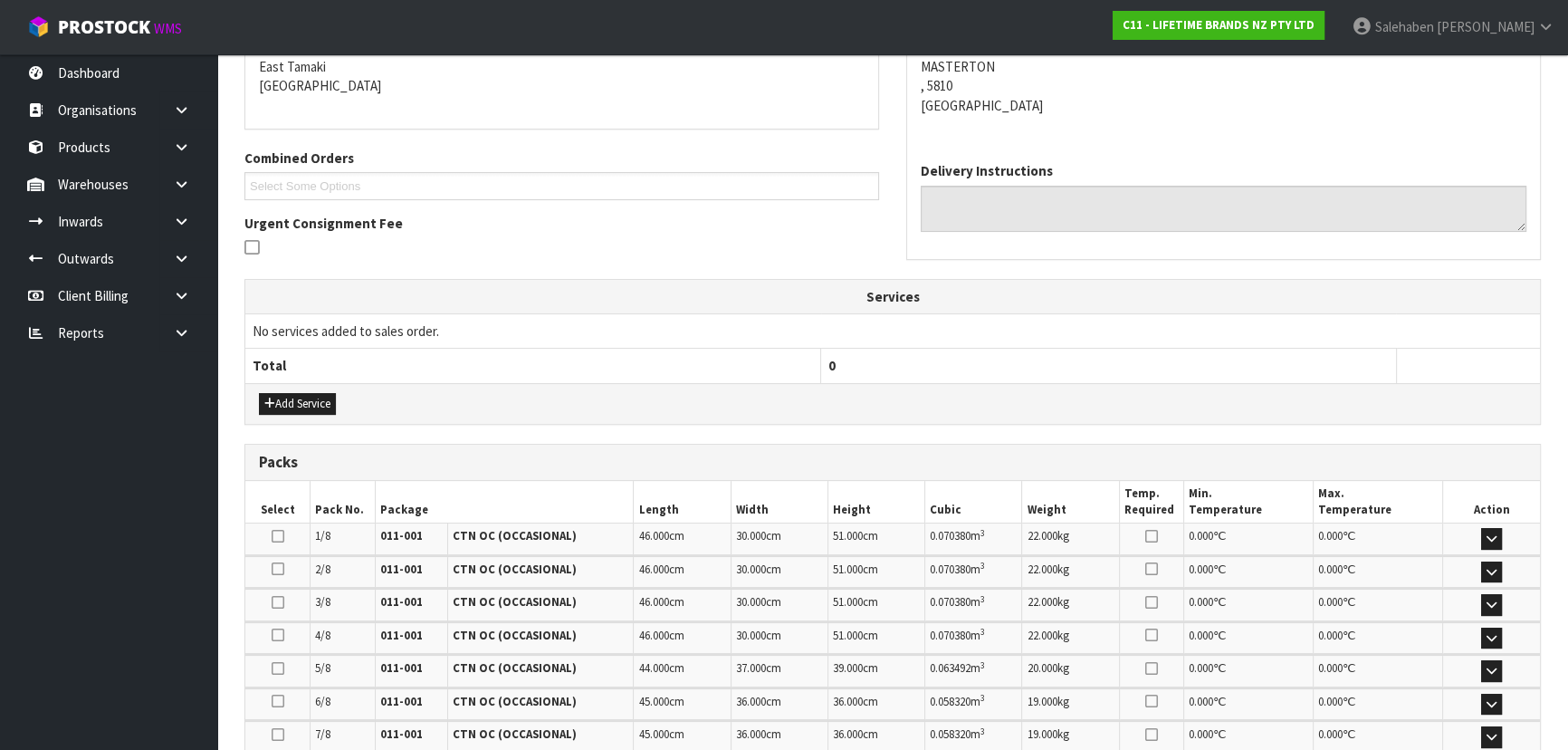
scroll to position [588, 0]
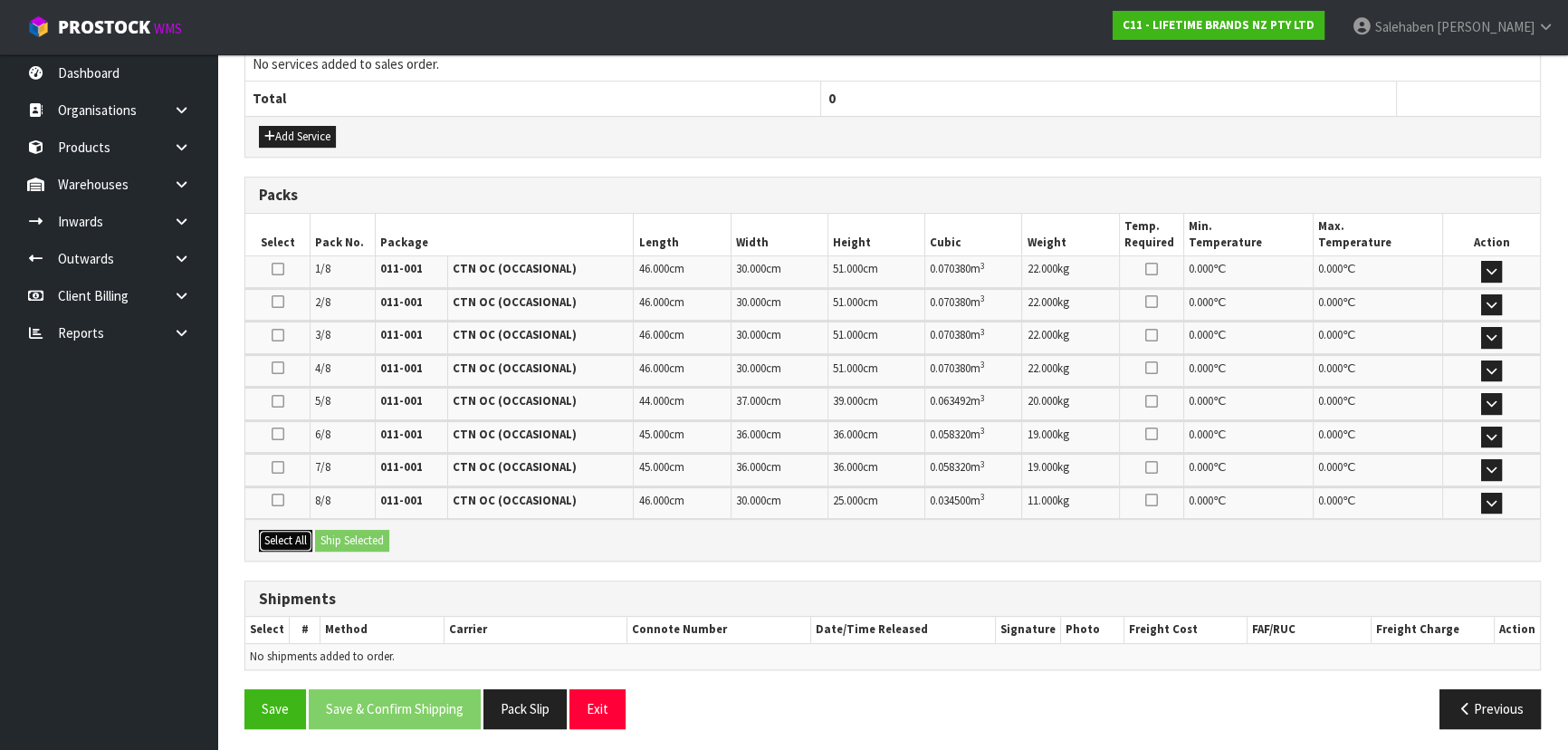
drag, startPoint x: 299, startPoint y: 531, endPoint x: 367, endPoint y: 527, distance: 68.1
click at [299, 530] on button "Select All" at bounding box center [285, 541] width 54 height 22
click at [367, 530] on button "Ship Selected" at bounding box center [352, 541] width 74 height 22
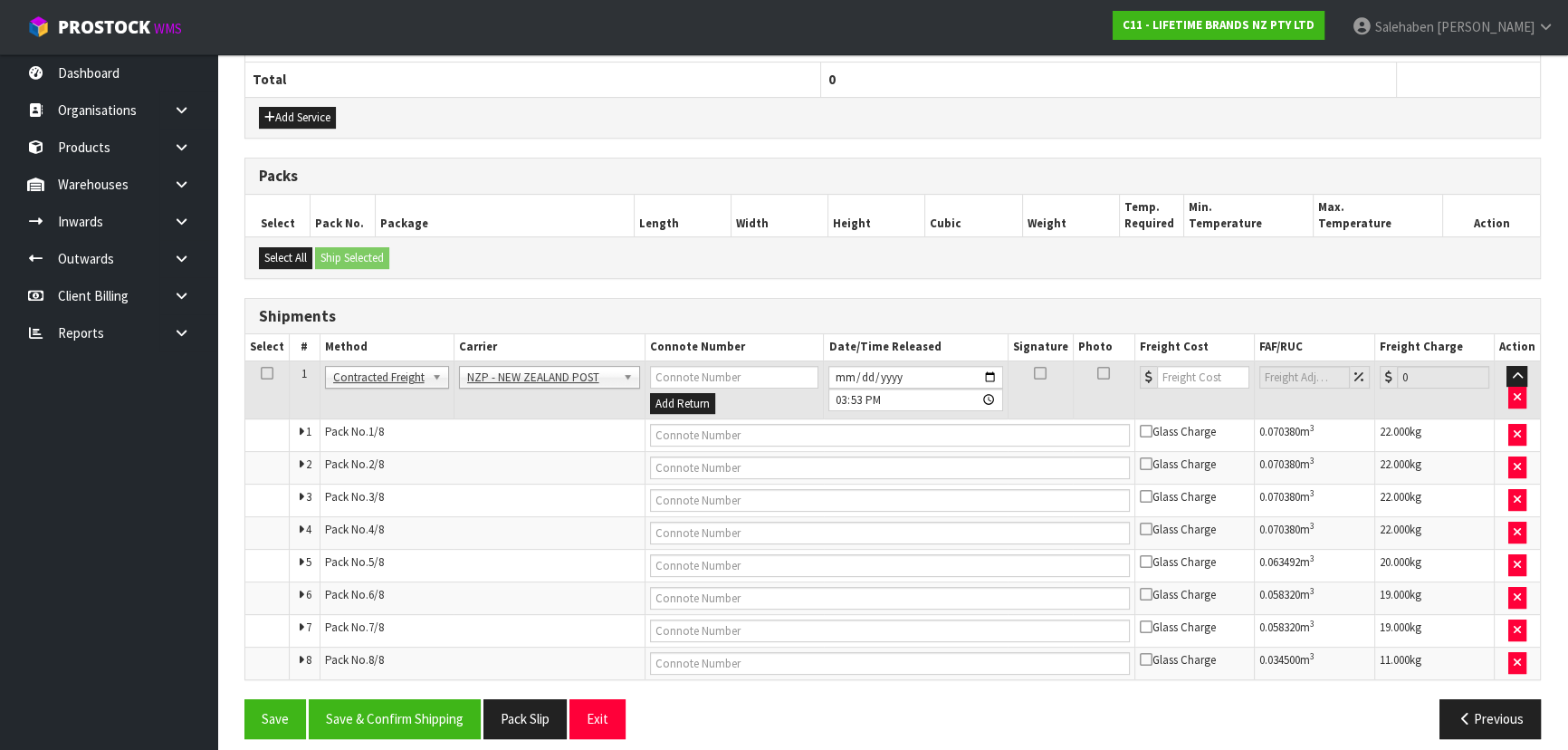
scroll to position [618, 0]
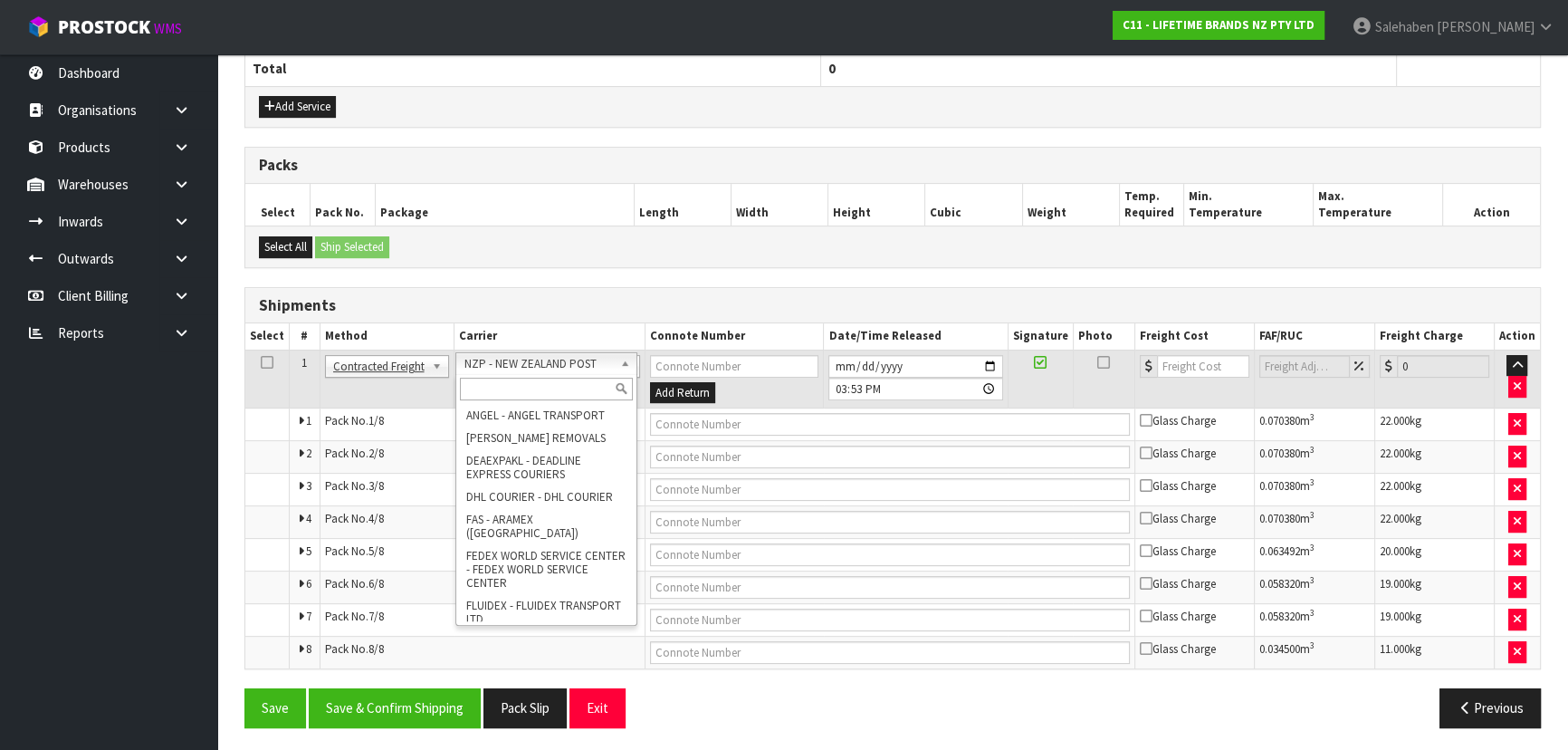
click at [487, 381] on input "text" at bounding box center [546, 388] width 173 height 23
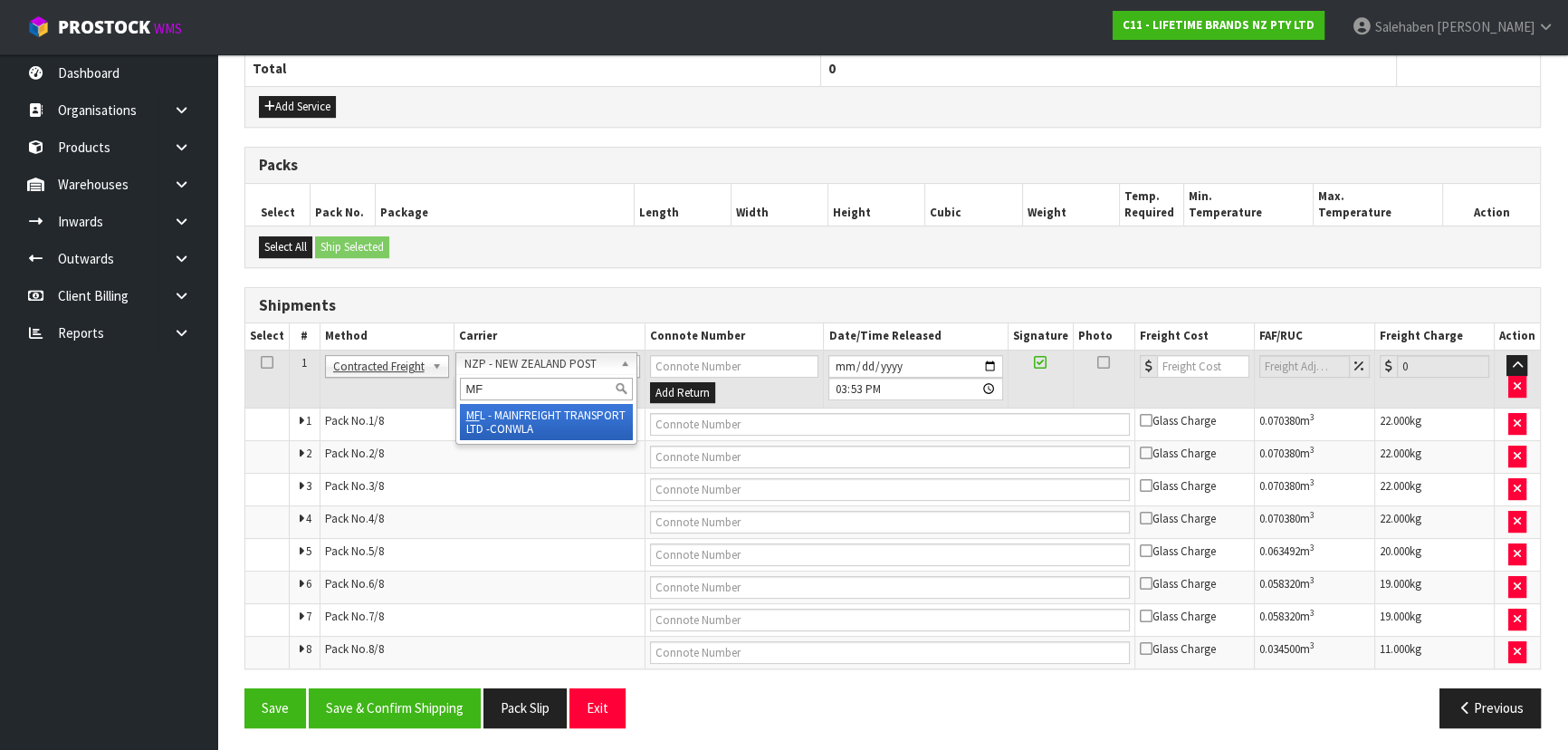
type input "MF"
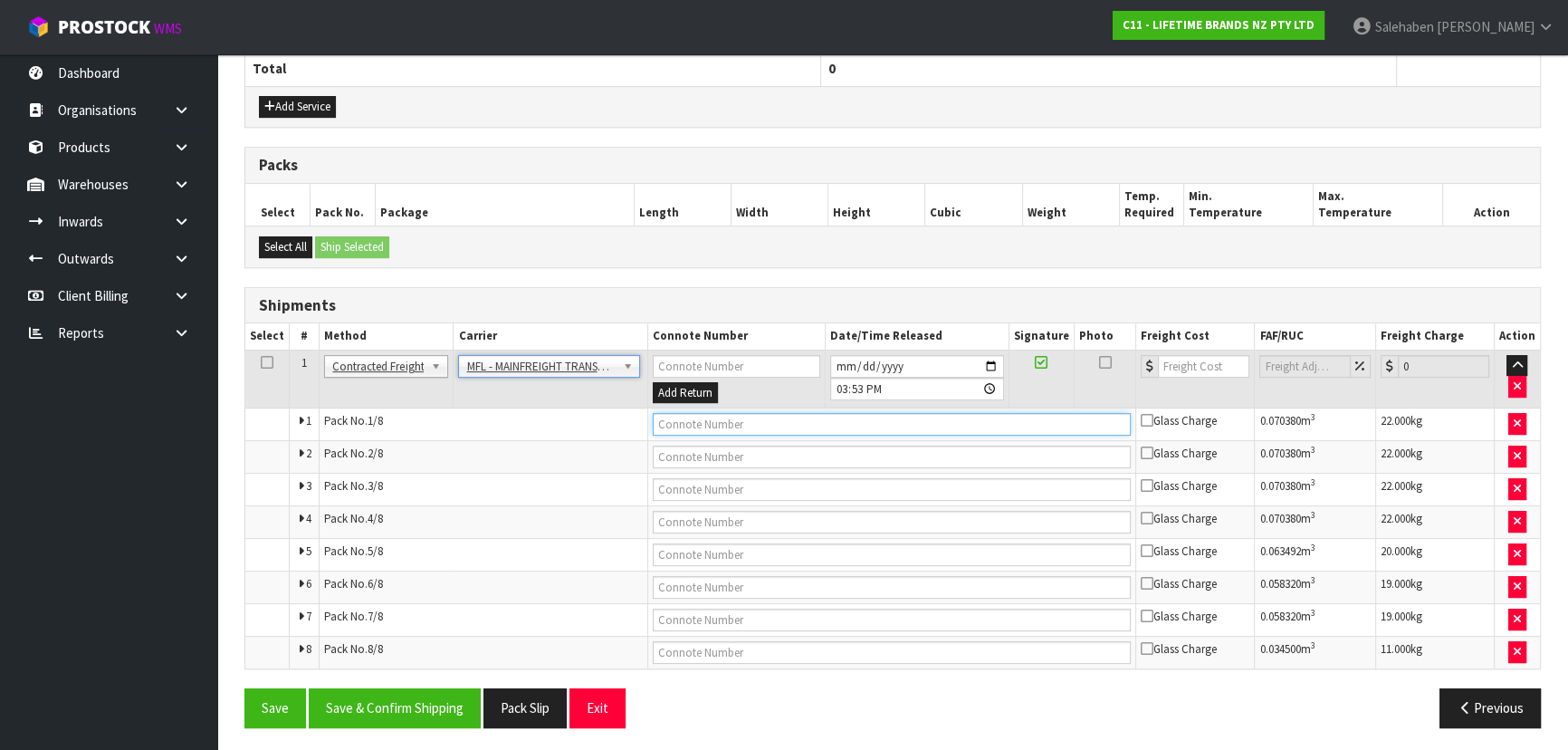
click at [674, 417] on input "text" at bounding box center [892, 424] width 479 height 23
paste input "FWM58898351"
type input "FWM58898351"
click at [1178, 359] on input "number" at bounding box center [1203, 365] width 92 height 23
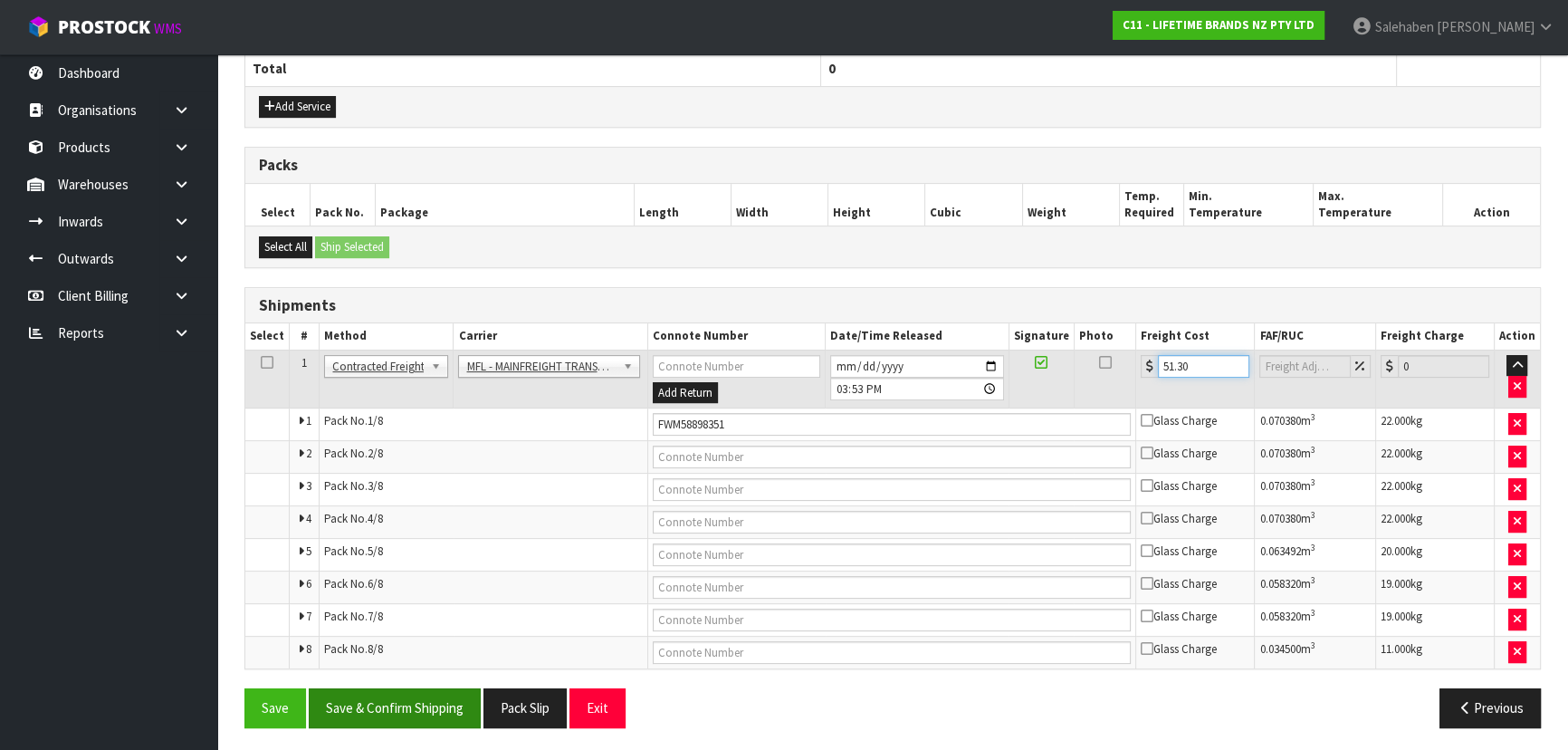
type input "51.30"
click at [400, 692] on button "Save & Confirm Shipping" at bounding box center [394, 707] width 172 height 39
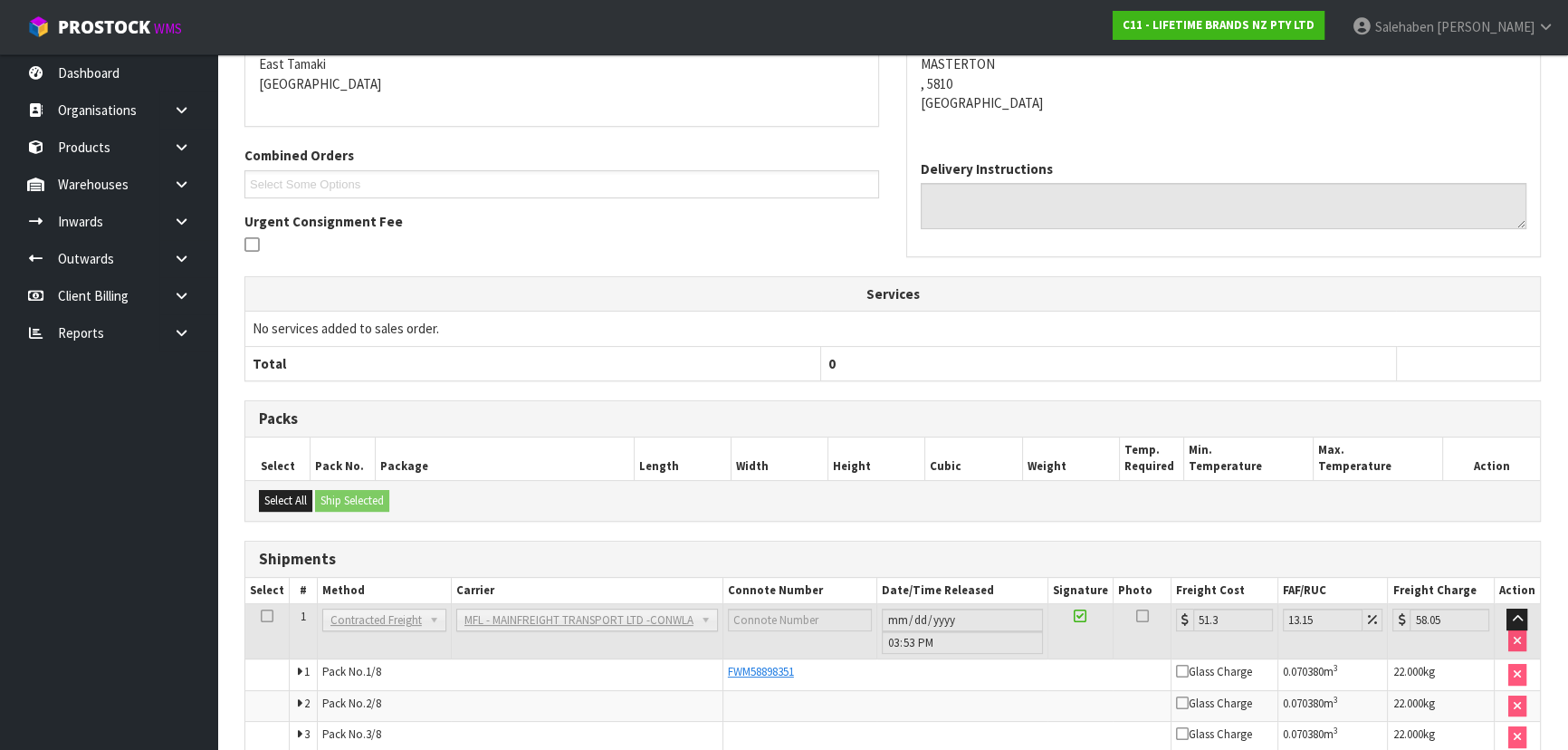
scroll to position [0, 0]
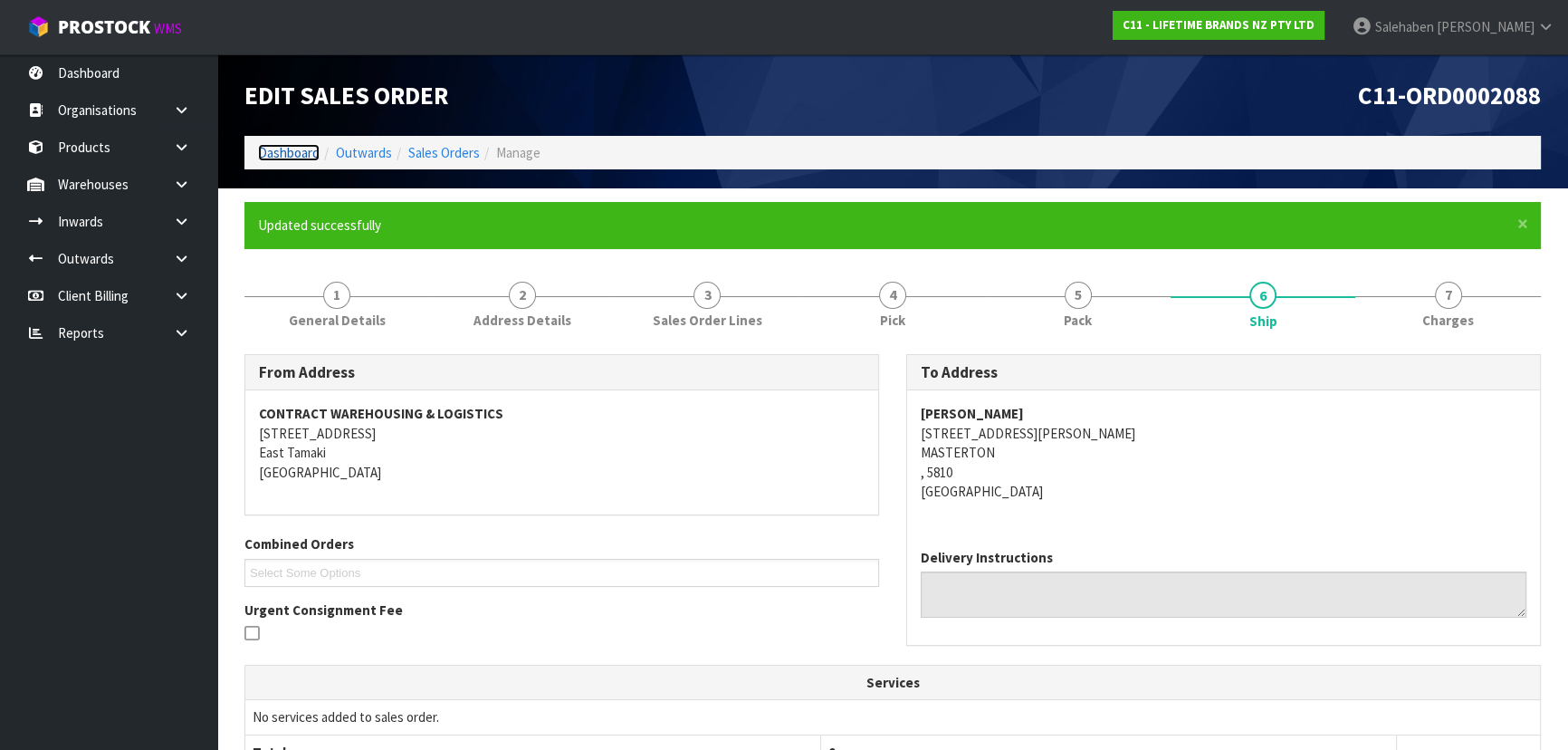
click at [299, 154] on link "Dashboard" at bounding box center [288, 152] width 62 height 17
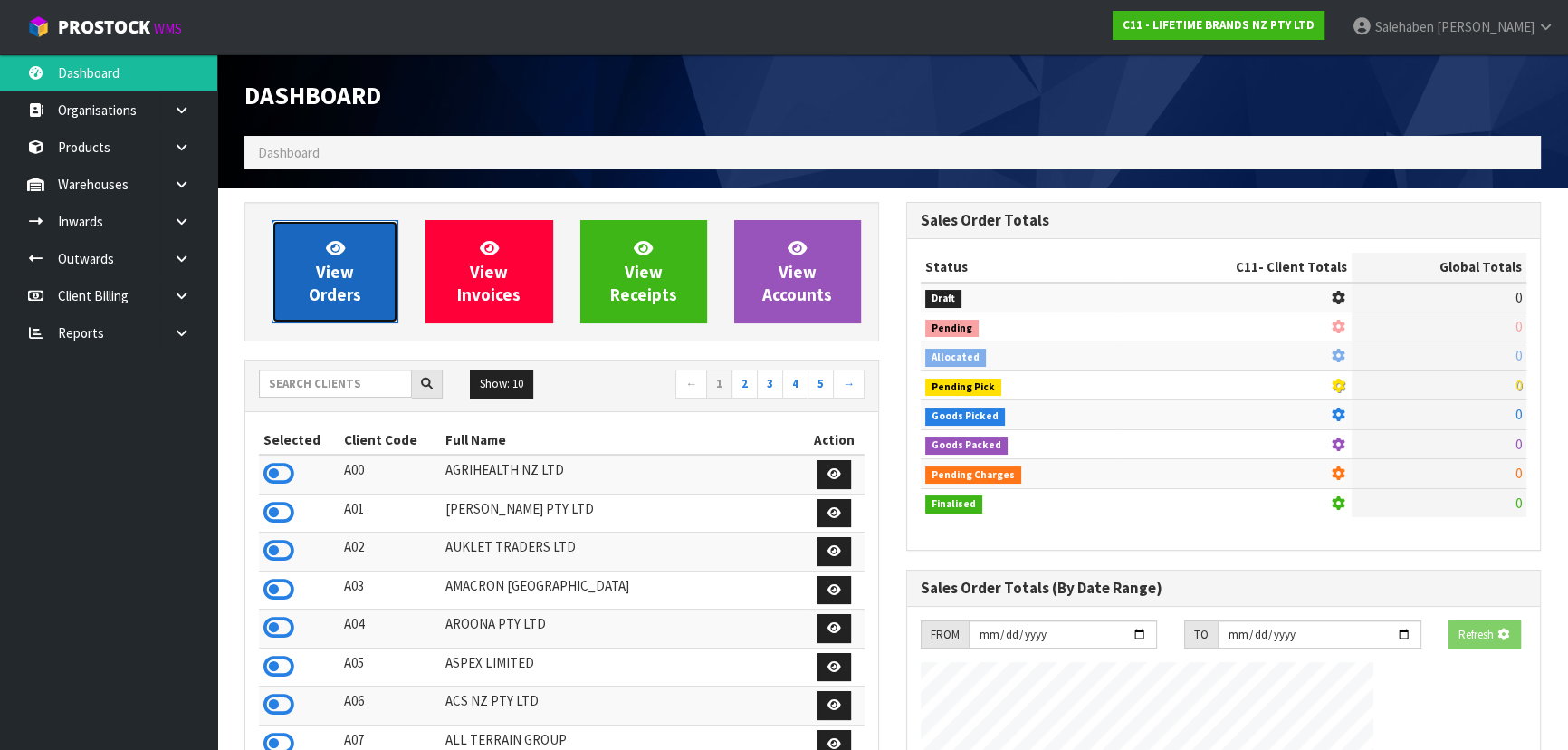
click at [385, 256] on link "View Orders" at bounding box center [335, 272] width 127 height 103
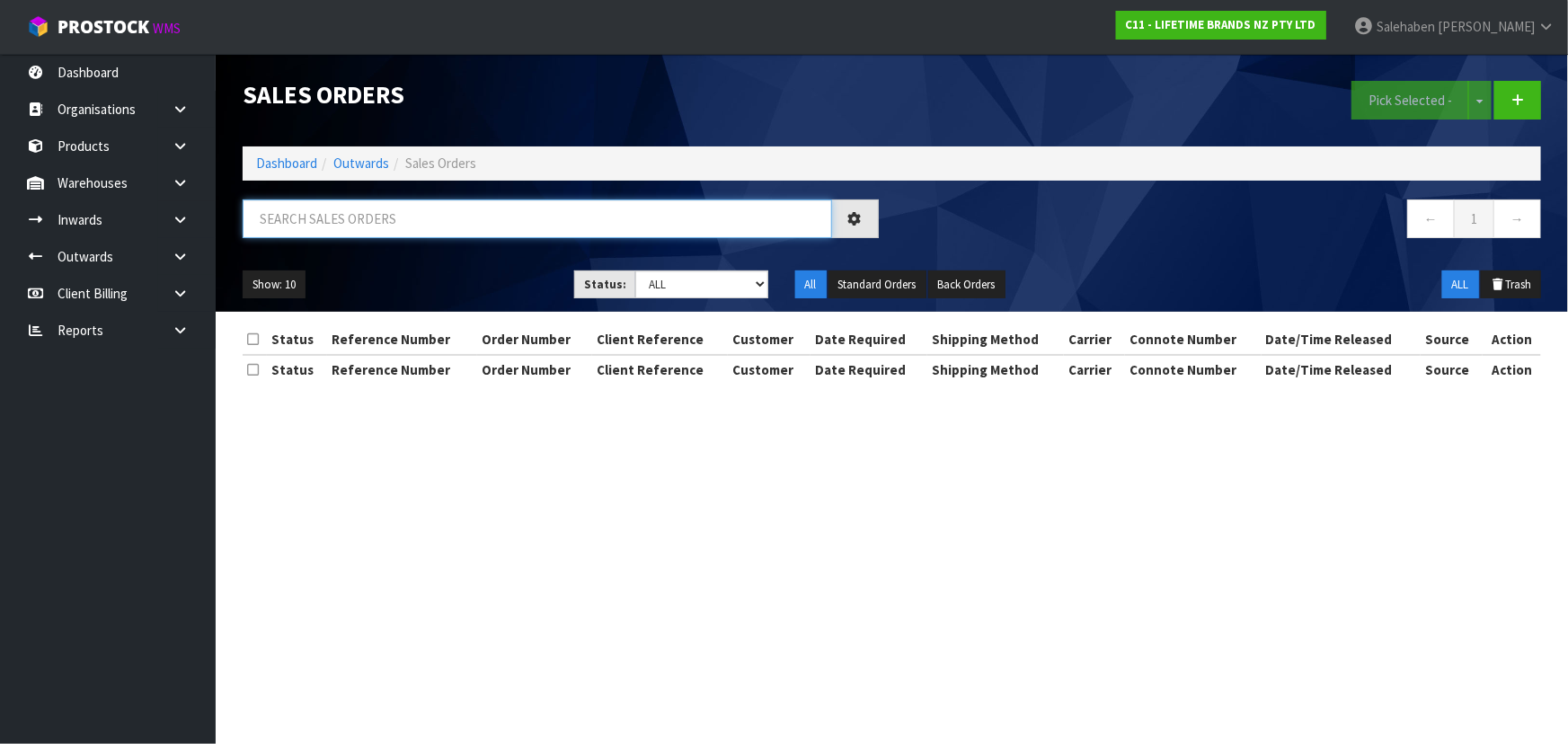
click at [388, 214] on input "text" at bounding box center [537, 219] width 590 height 39
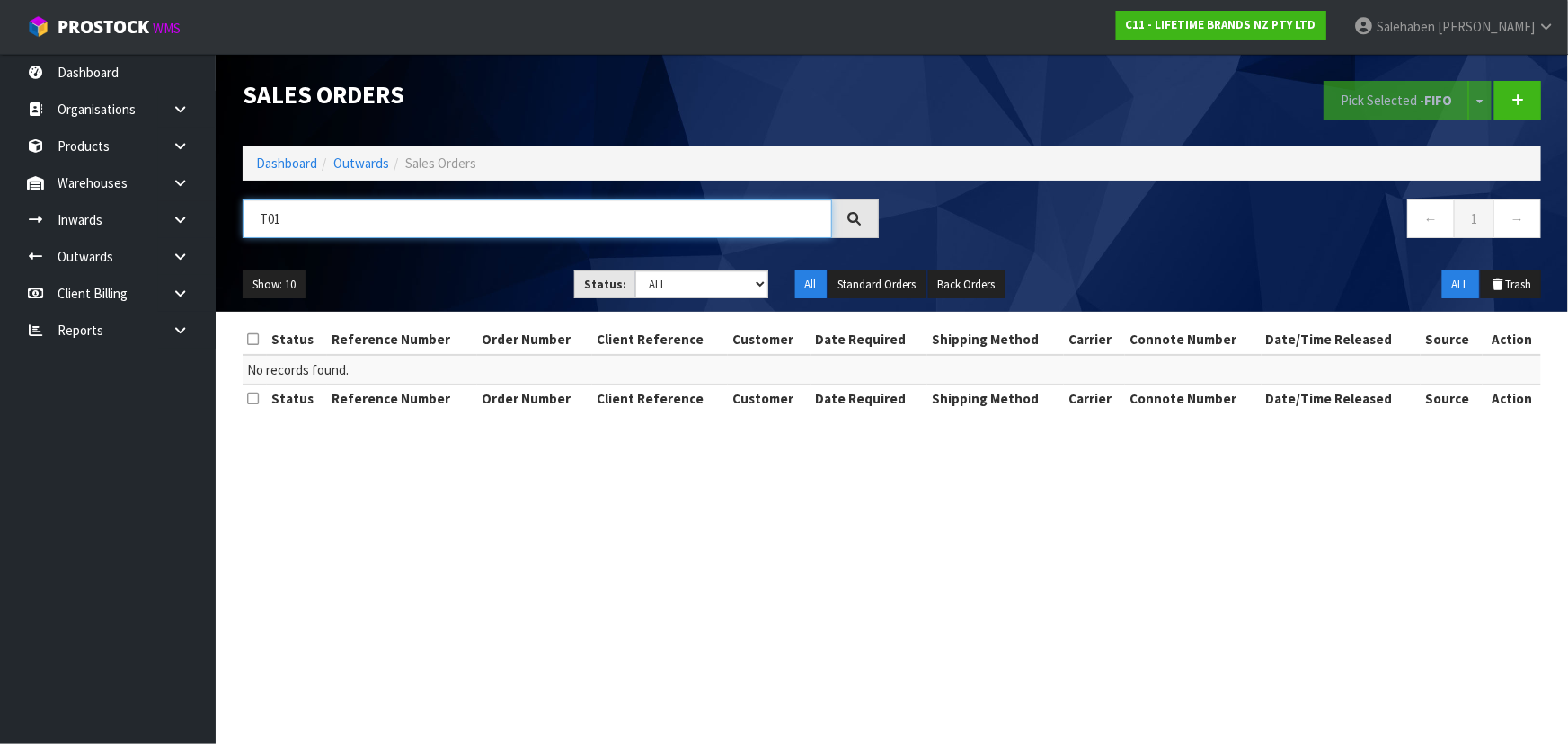
type input "T01"
click at [429, 260] on div "Show: 10 5 10 25 50 Status: Draft Pending Allocated Pending Pick Goods Picked G…" at bounding box center [892, 284] width 1325 height 56
drag, startPoint x: 277, startPoint y: 153, endPoint x: 278, endPoint y: 164, distance: 11.0
click at [277, 155] on li "Dashboard" at bounding box center [286, 163] width 61 height 19
click at [286, 155] on link "Dashboard" at bounding box center [286, 163] width 61 height 17
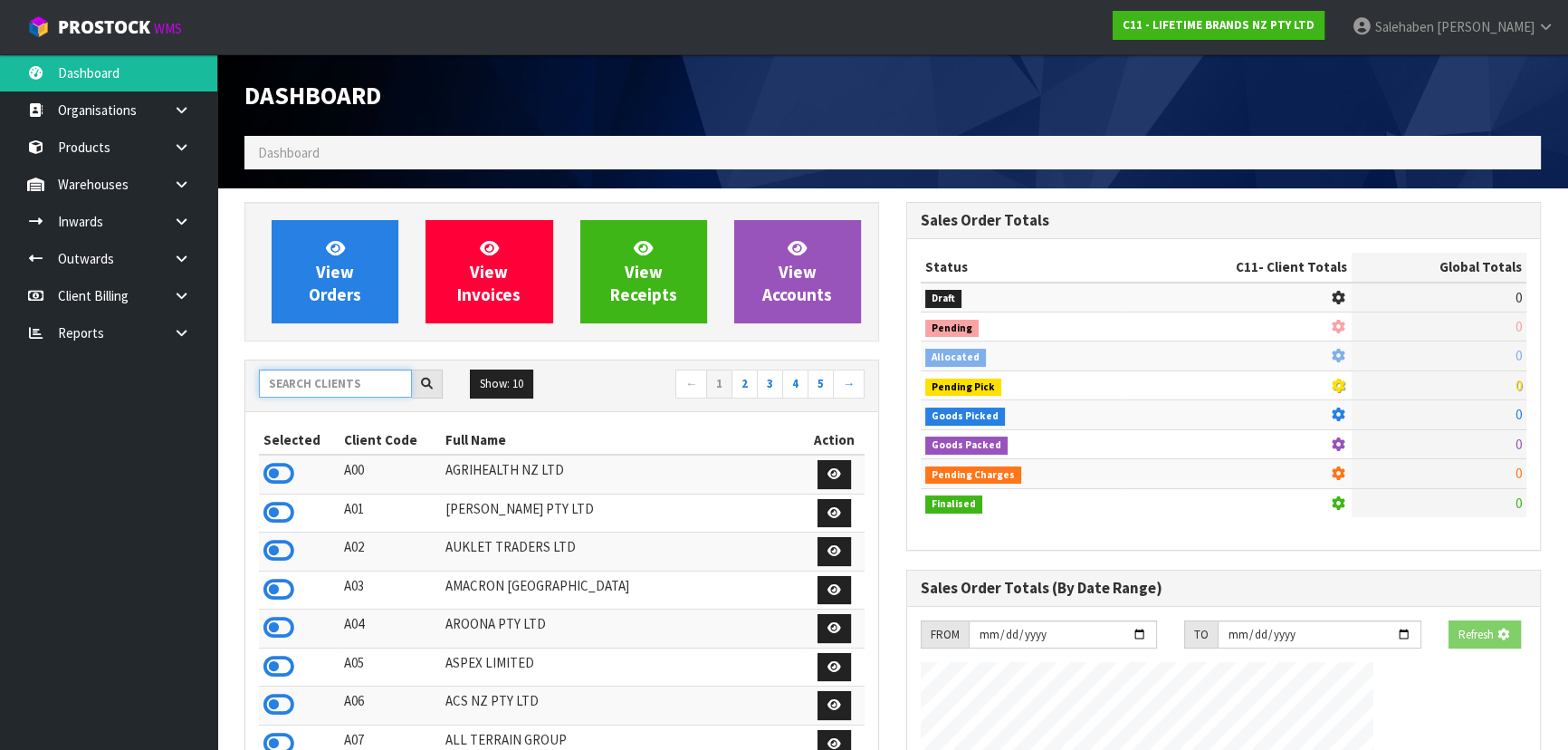
click at [305, 384] on input "text" at bounding box center [335, 383] width 153 height 28
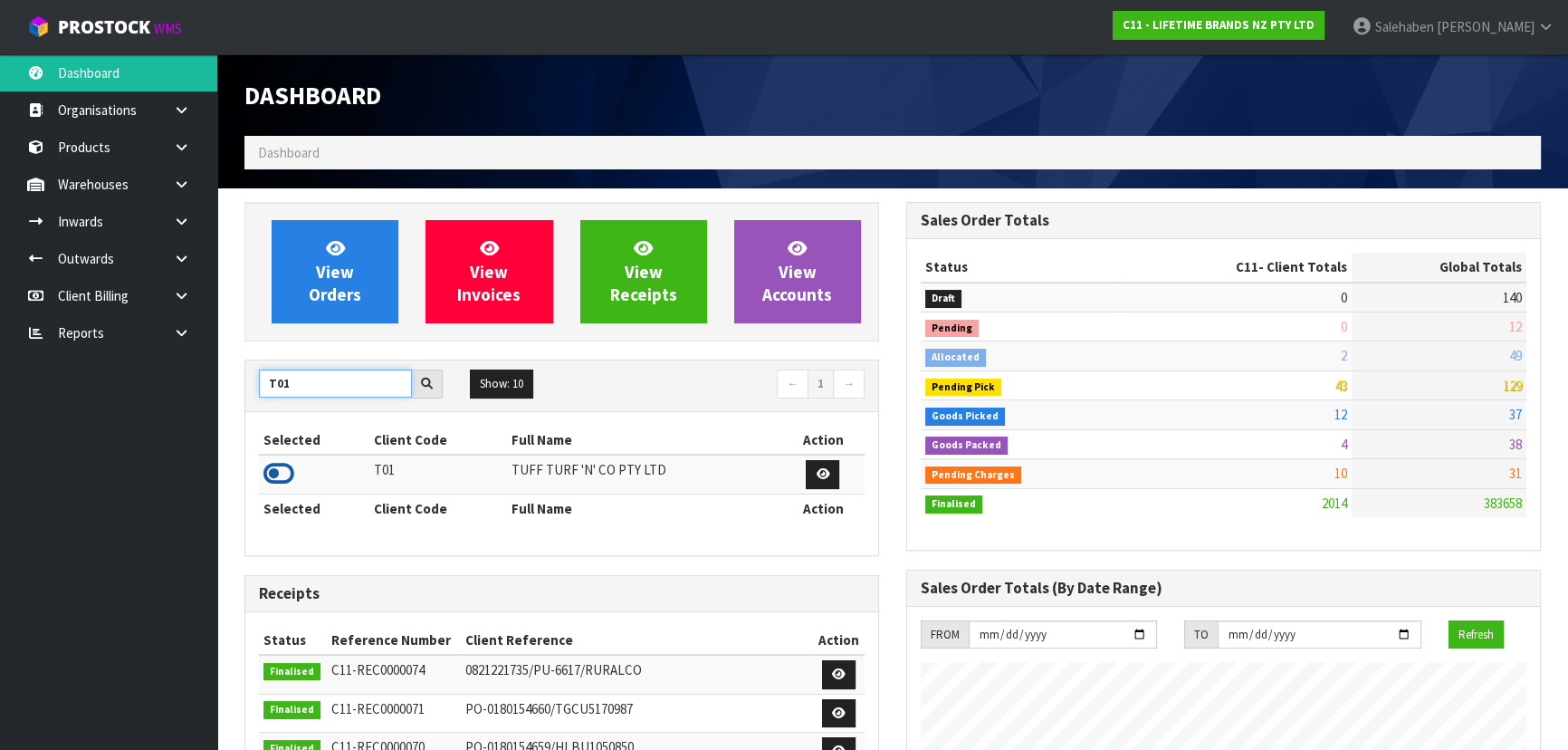
type input "T01"
click at [272, 471] on icon at bounding box center [278, 473] width 31 height 27
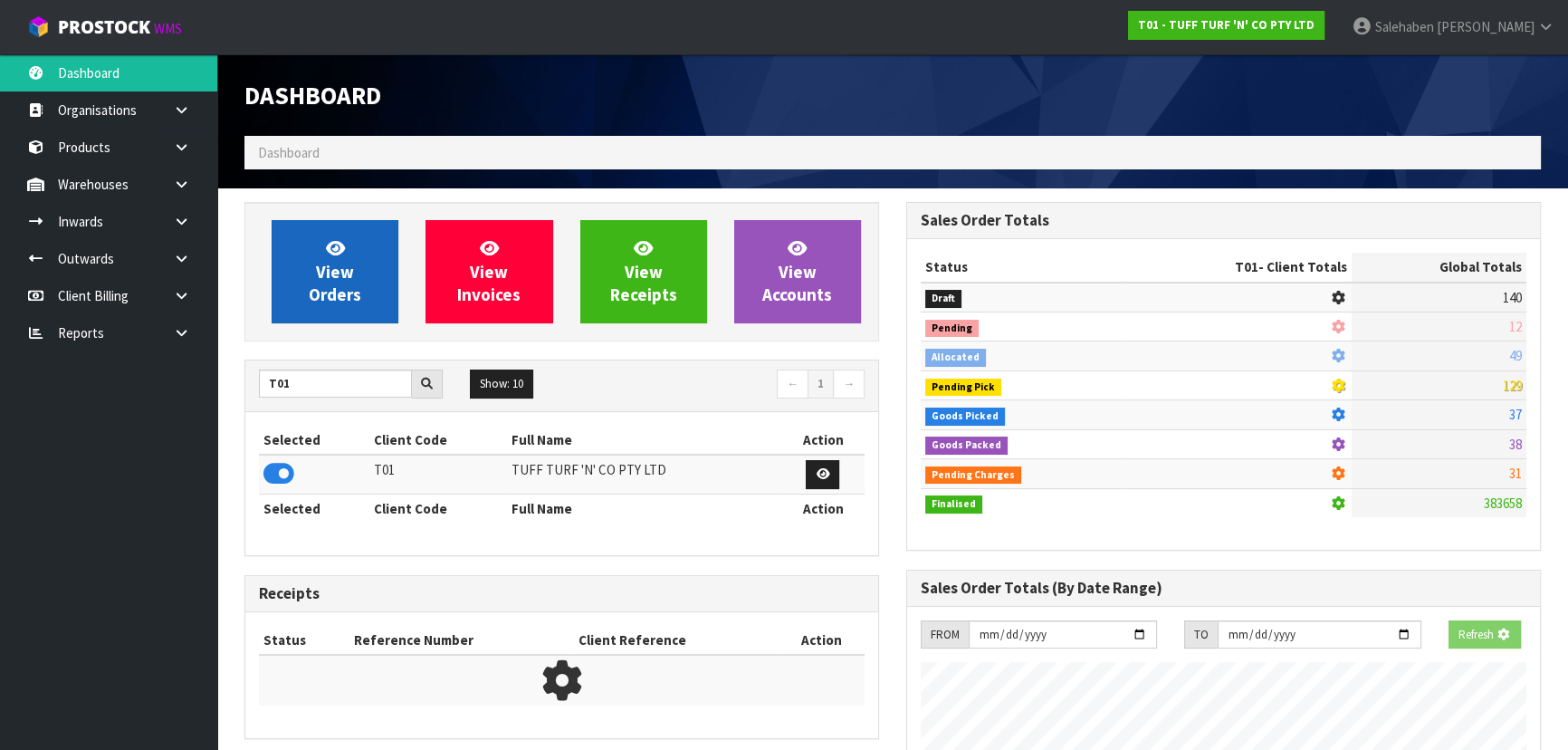
scroll to position [904135, 904590]
click at [342, 256] on icon at bounding box center [335, 248] width 19 height 17
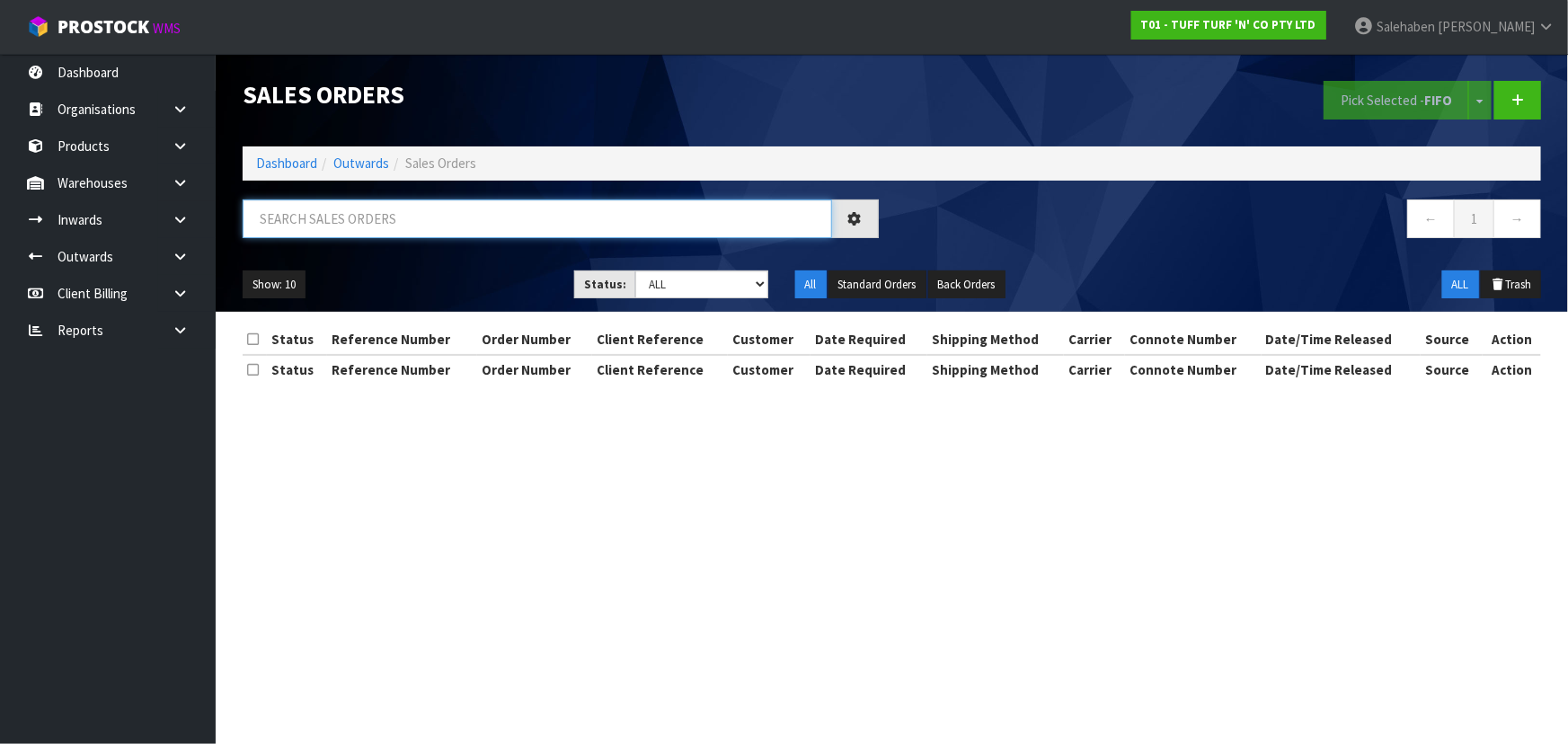
click at [345, 220] on input "text" at bounding box center [537, 219] width 590 height 39
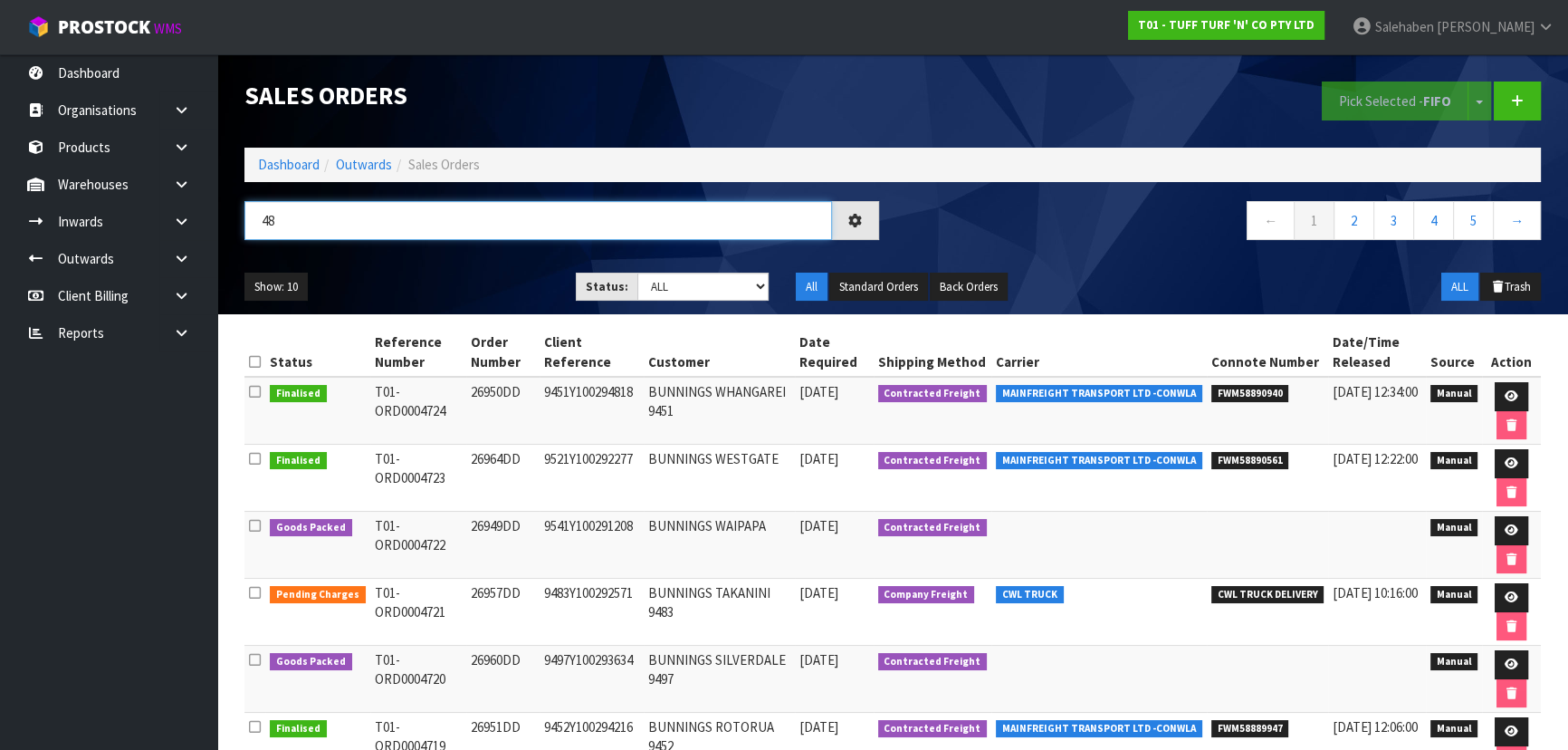
type input "4"
type input "4721"
click at [463, 268] on div "Show: 10 5 10 25 50 Status: Draft Pending Allocated Pending Pick Goods Picked G…" at bounding box center [892, 287] width 1323 height 56
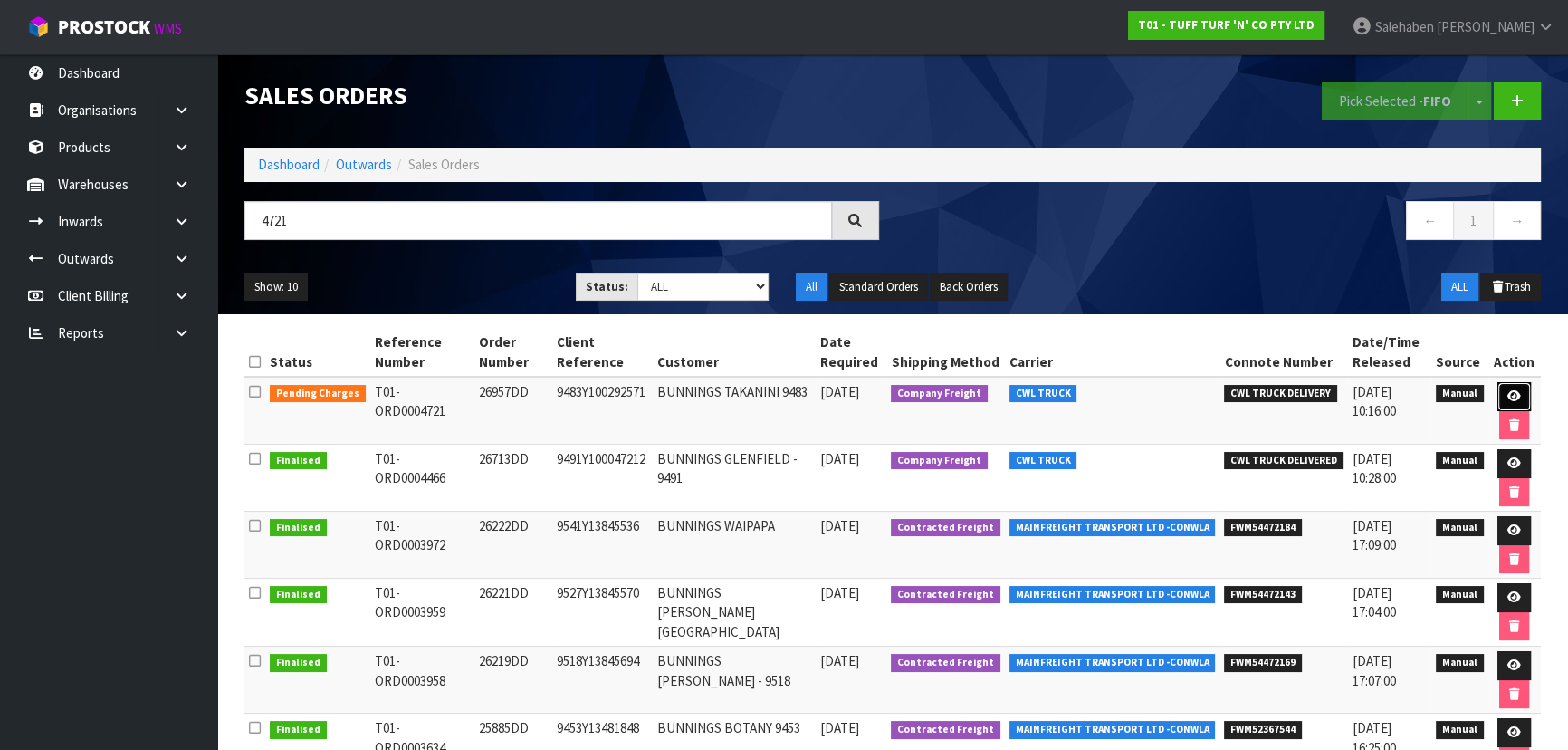
click at [1511, 388] on link at bounding box center [1514, 396] width 34 height 29
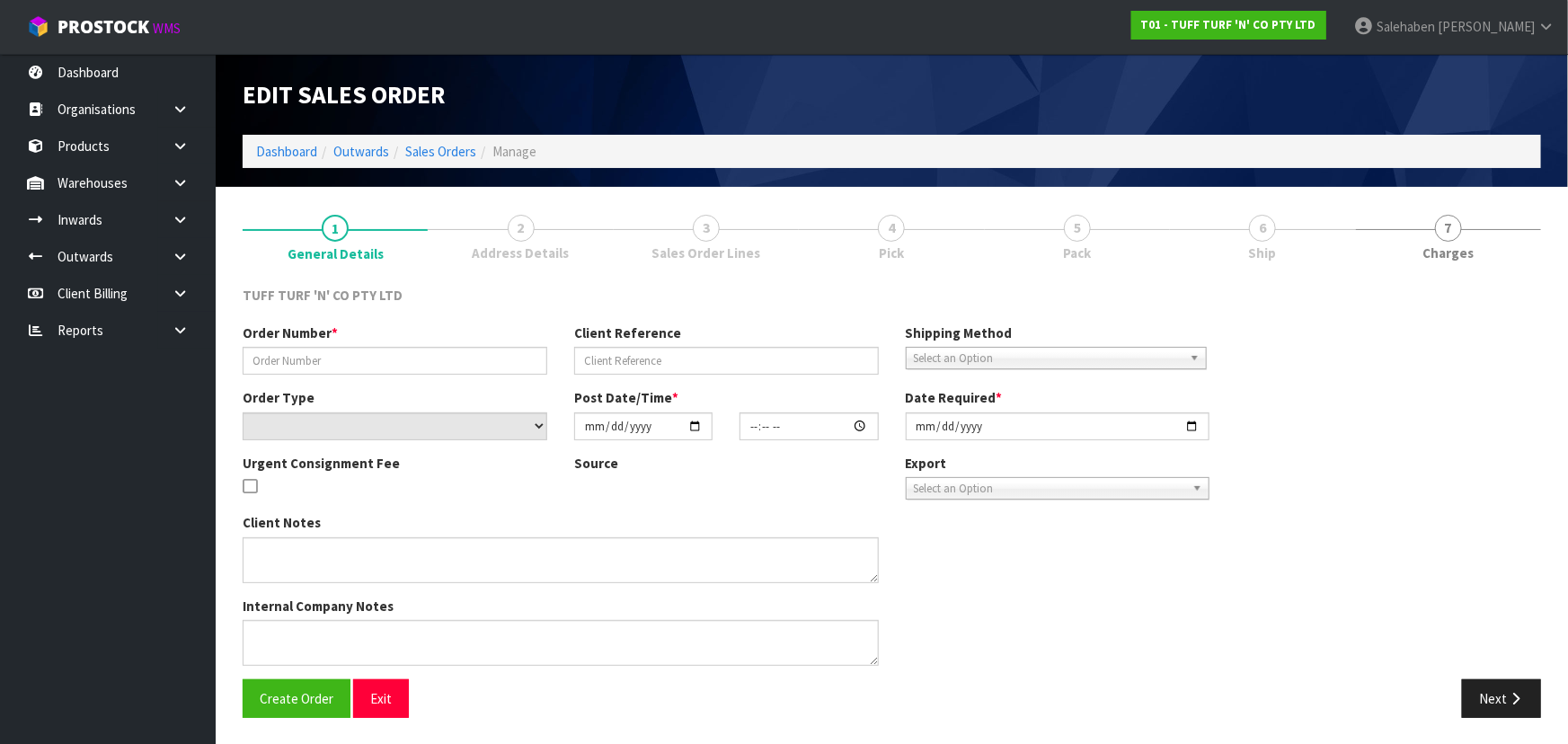
type input "26957DD"
type input "9483Y100292571"
select select "number:0"
type input "[DATE]"
type input "15:00:00.000"
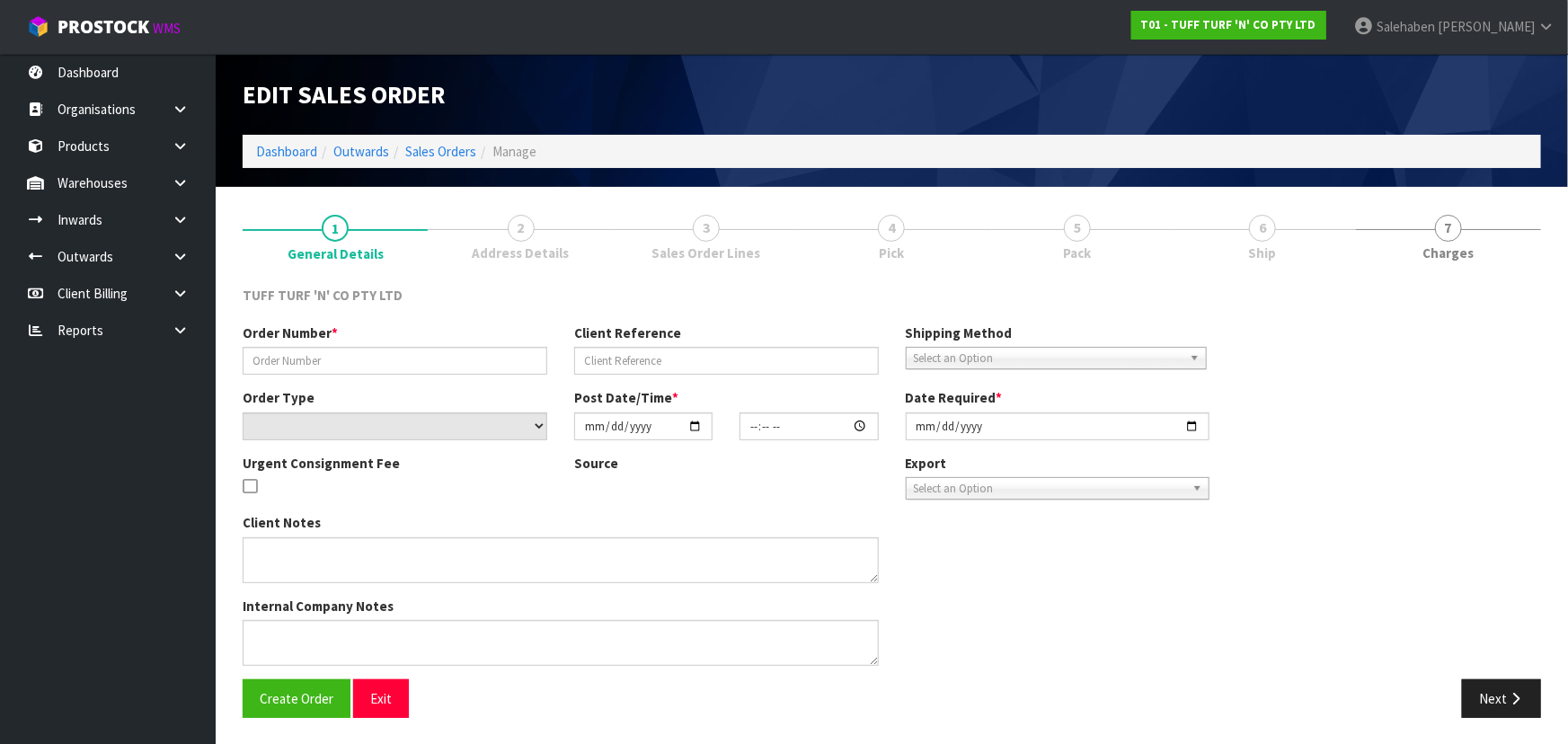
type input "[DATE]"
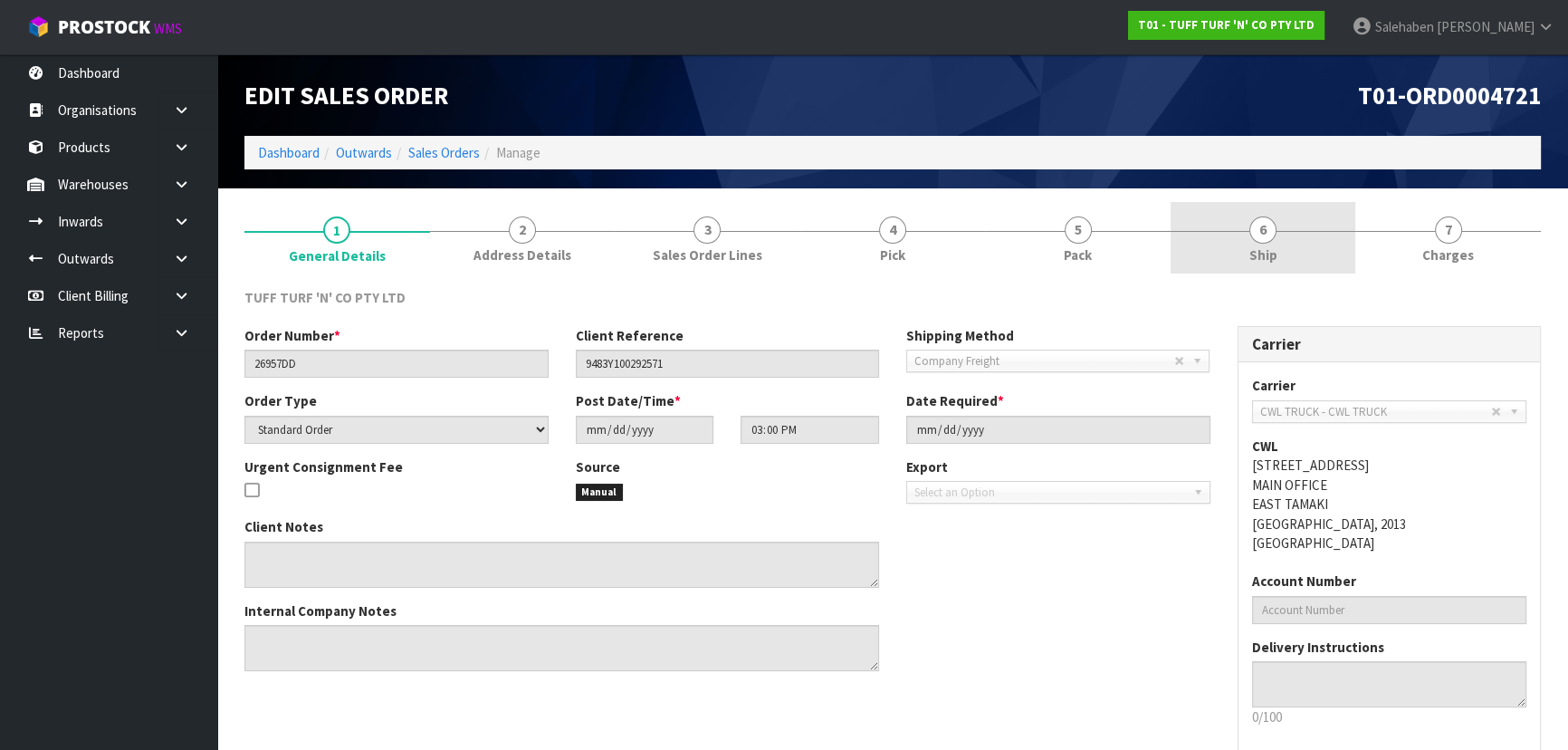
click at [1285, 227] on link "6 Ship" at bounding box center [1263, 238] width 186 height 72
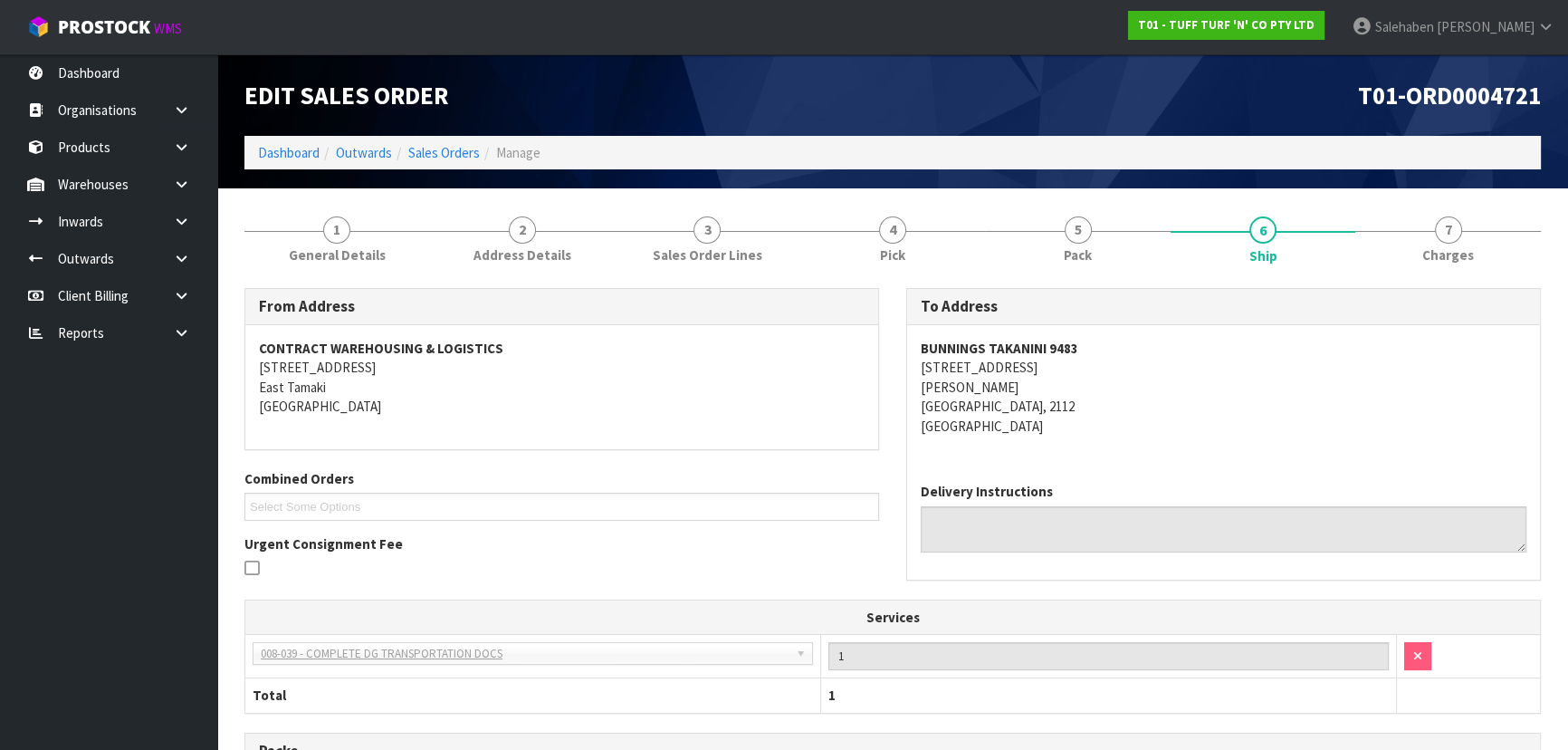
click at [1488, 184] on div "Edit Sales Order T01-ORD0004721 Dashboard Outwards Sales Orders Manage" at bounding box center [892, 122] width 1323 height 134
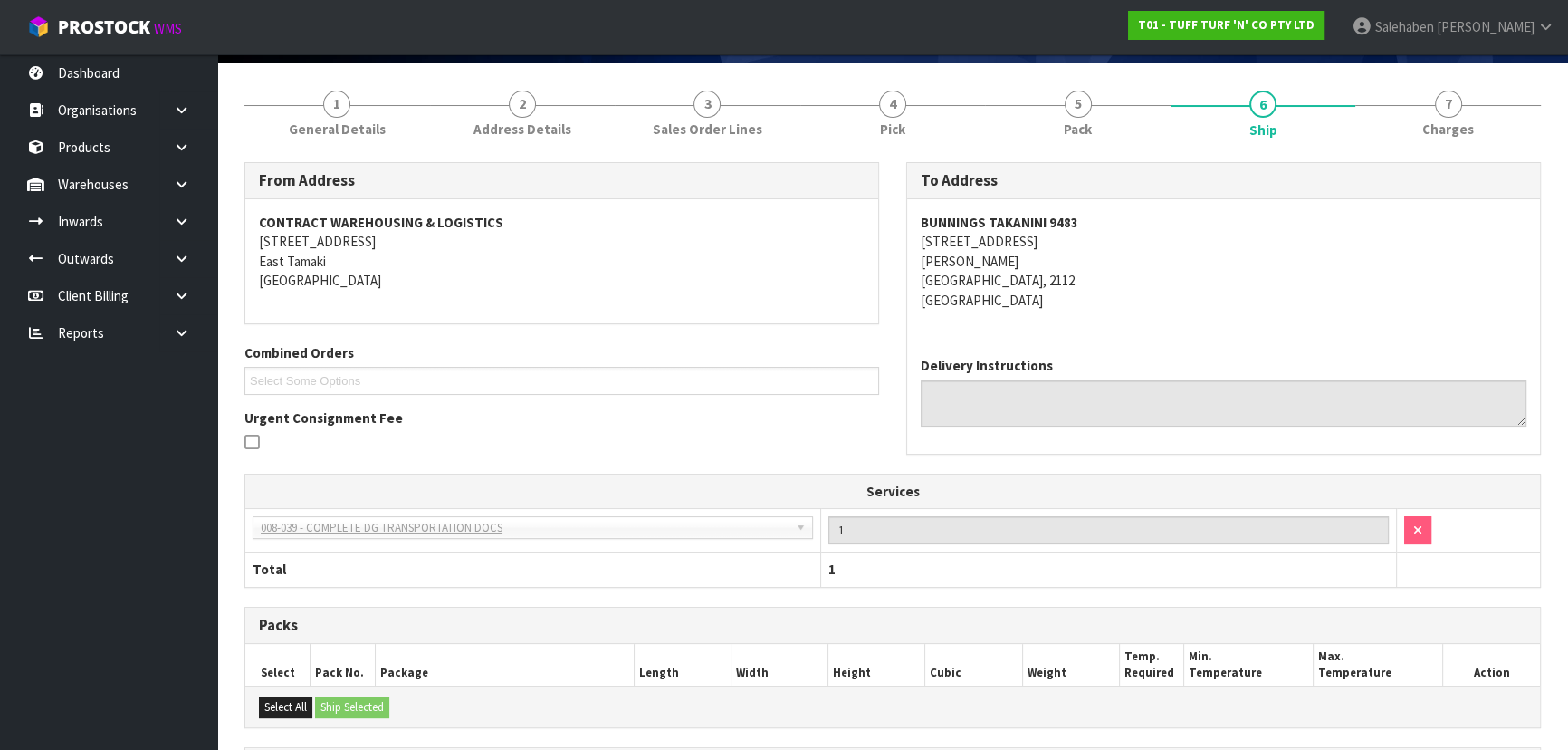
scroll to position [354, 0]
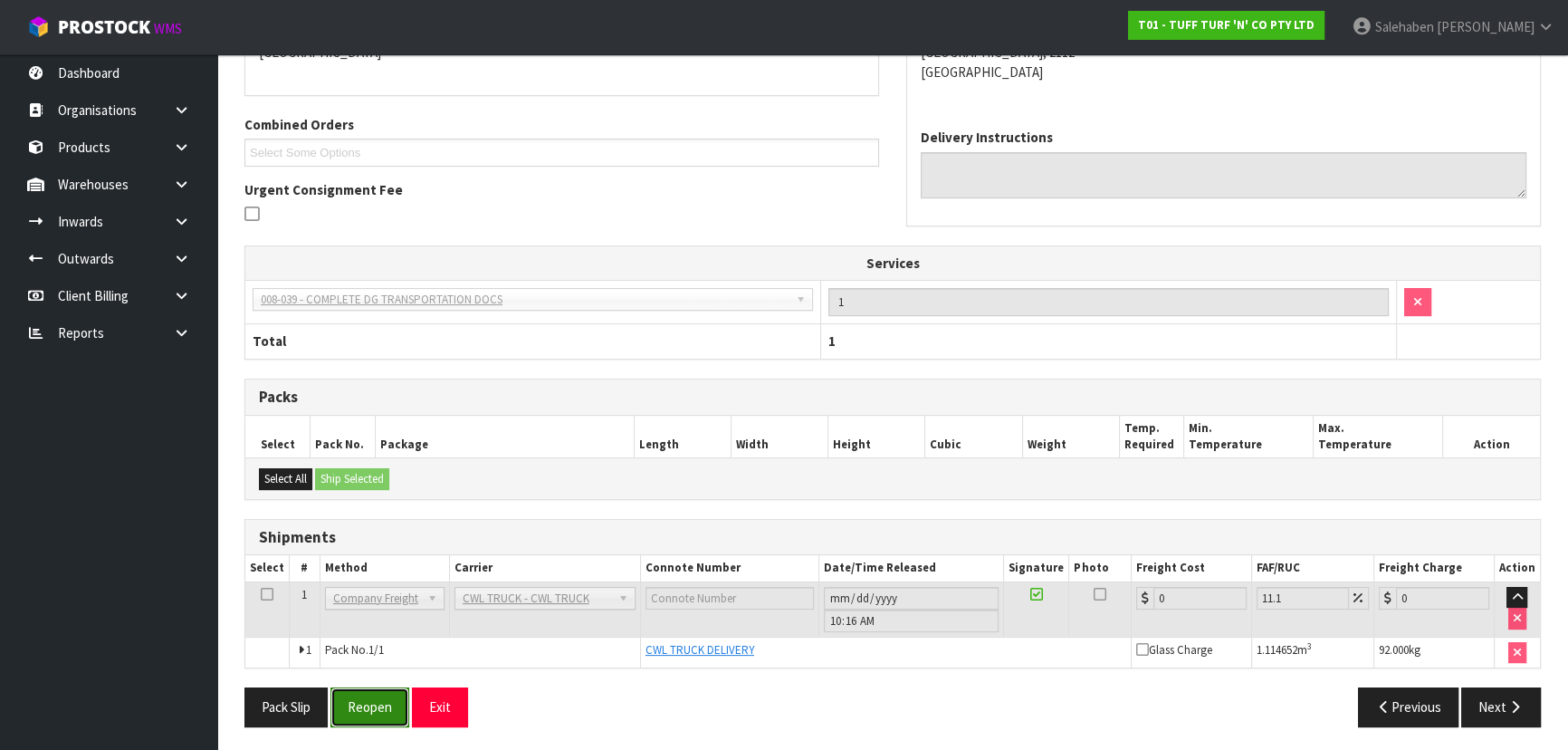
click at [391, 701] on button "Reopen" at bounding box center [369, 706] width 79 height 39
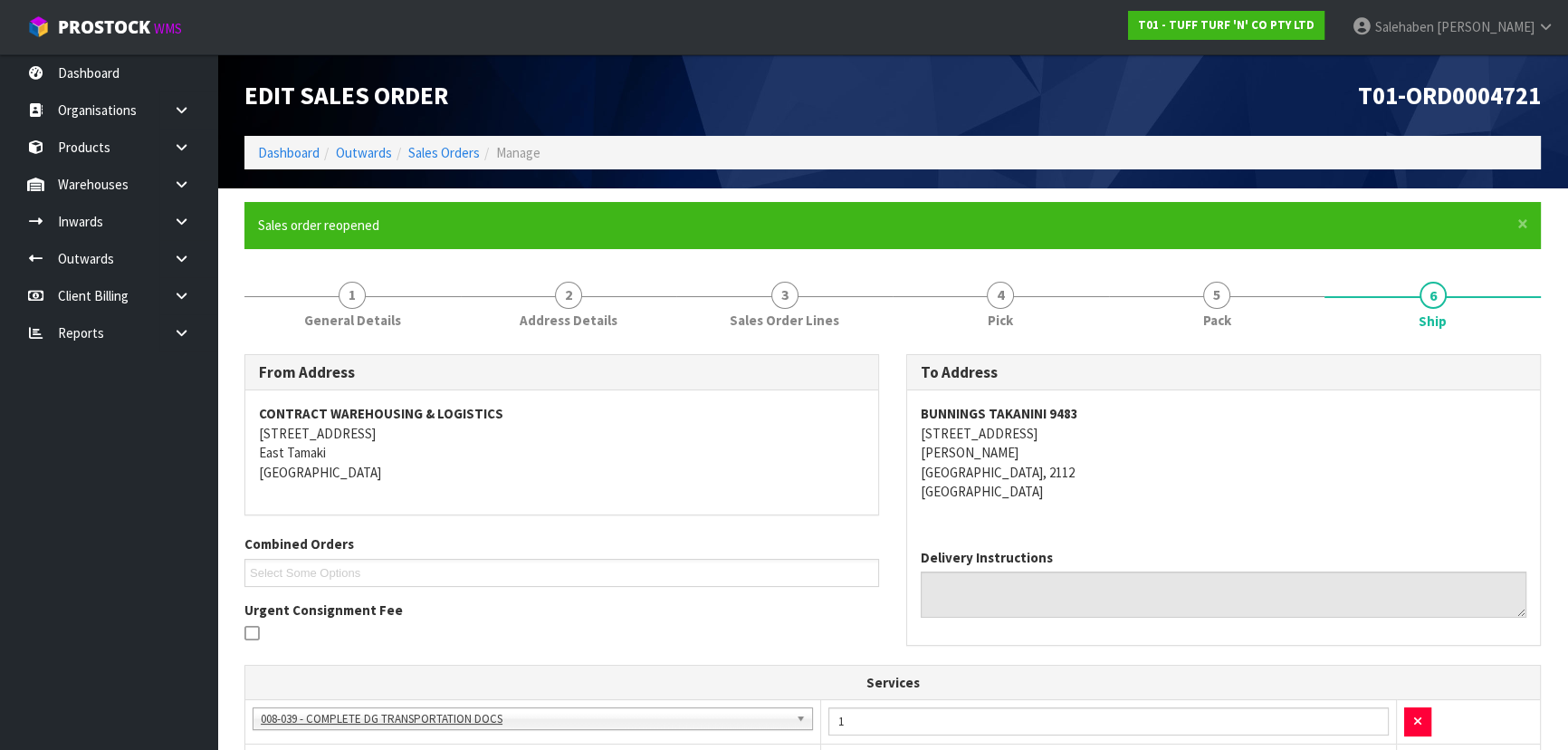
scroll to position [464, 0]
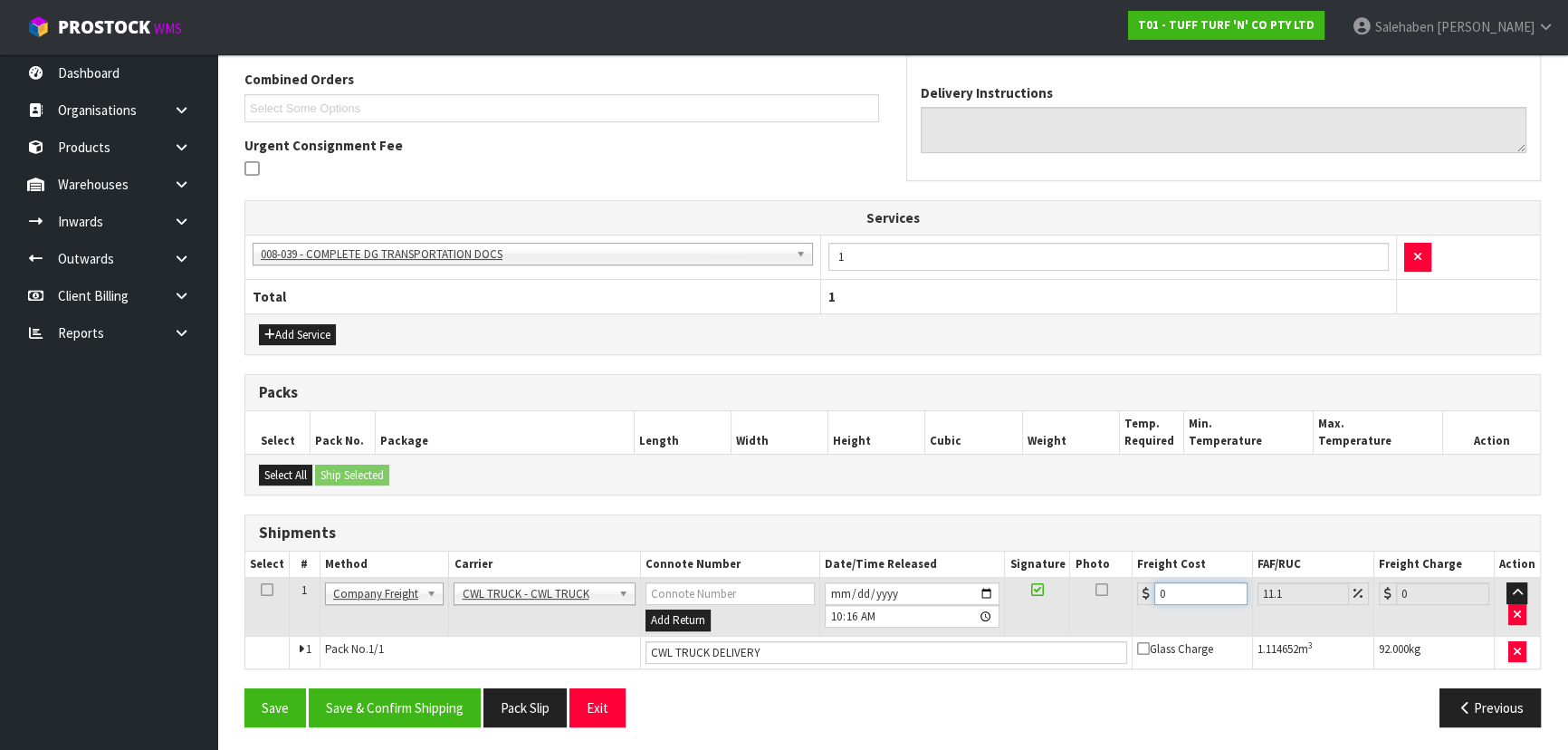
click at [1176, 590] on input "0" at bounding box center [1201, 593] width 93 height 23
type input "1"
type input "1.11"
type input "10"
type input "11.11"
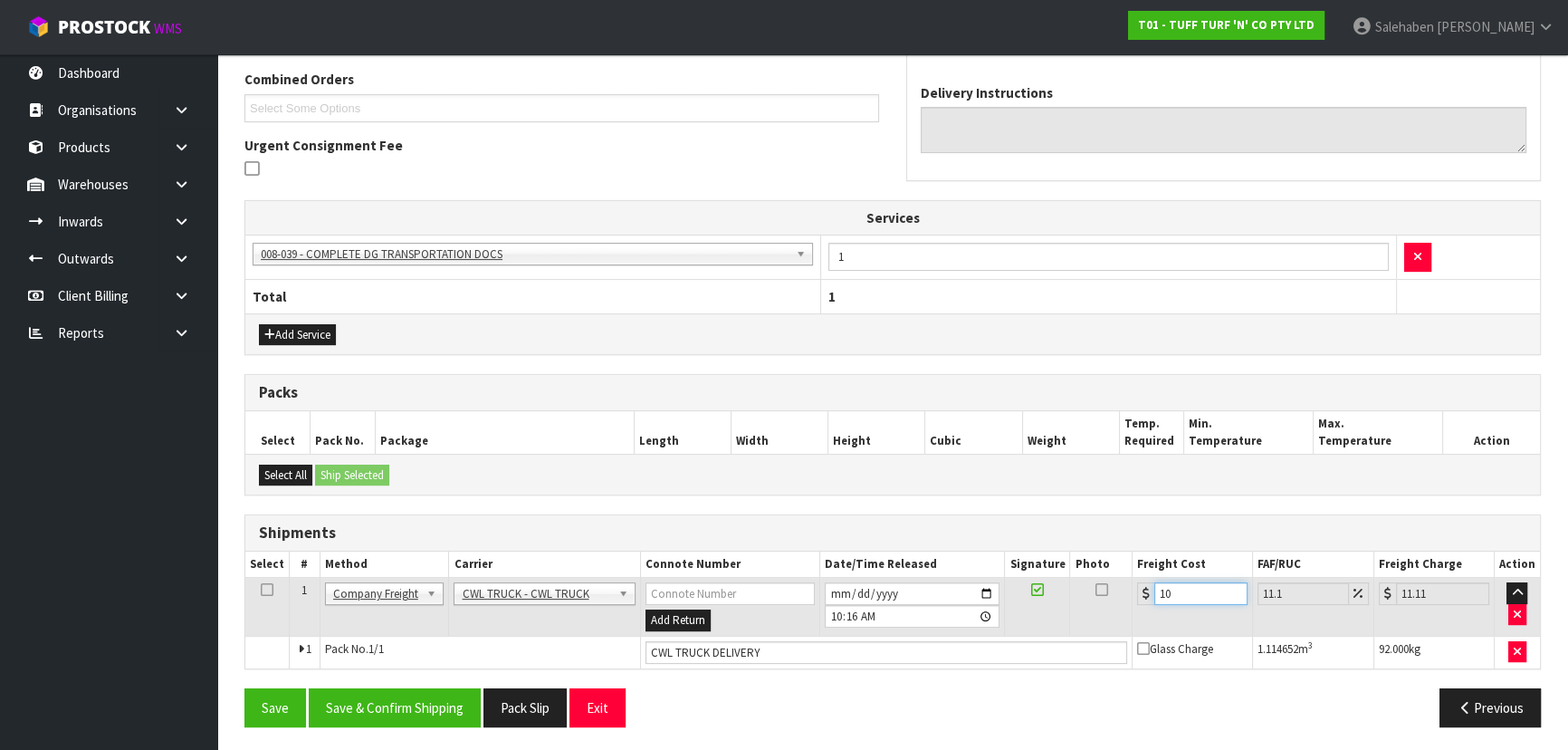
type input "102"
type input "113.32"
type input "102.5"
type input "113.88"
type input "102.59"
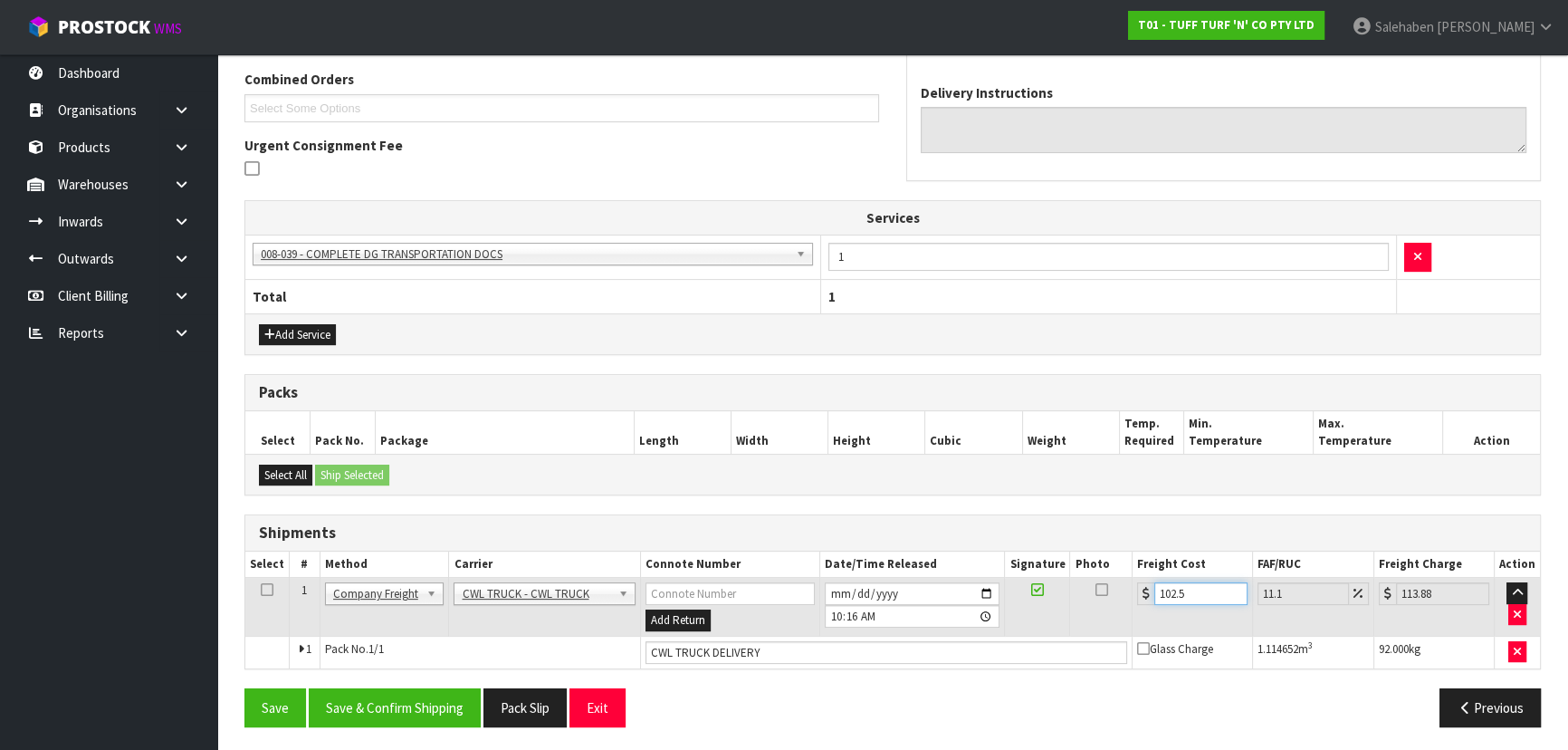
type input "113.98"
type input "102.59"
click at [435, 715] on button "Save & Confirm Shipping" at bounding box center [394, 707] width 172 height 39
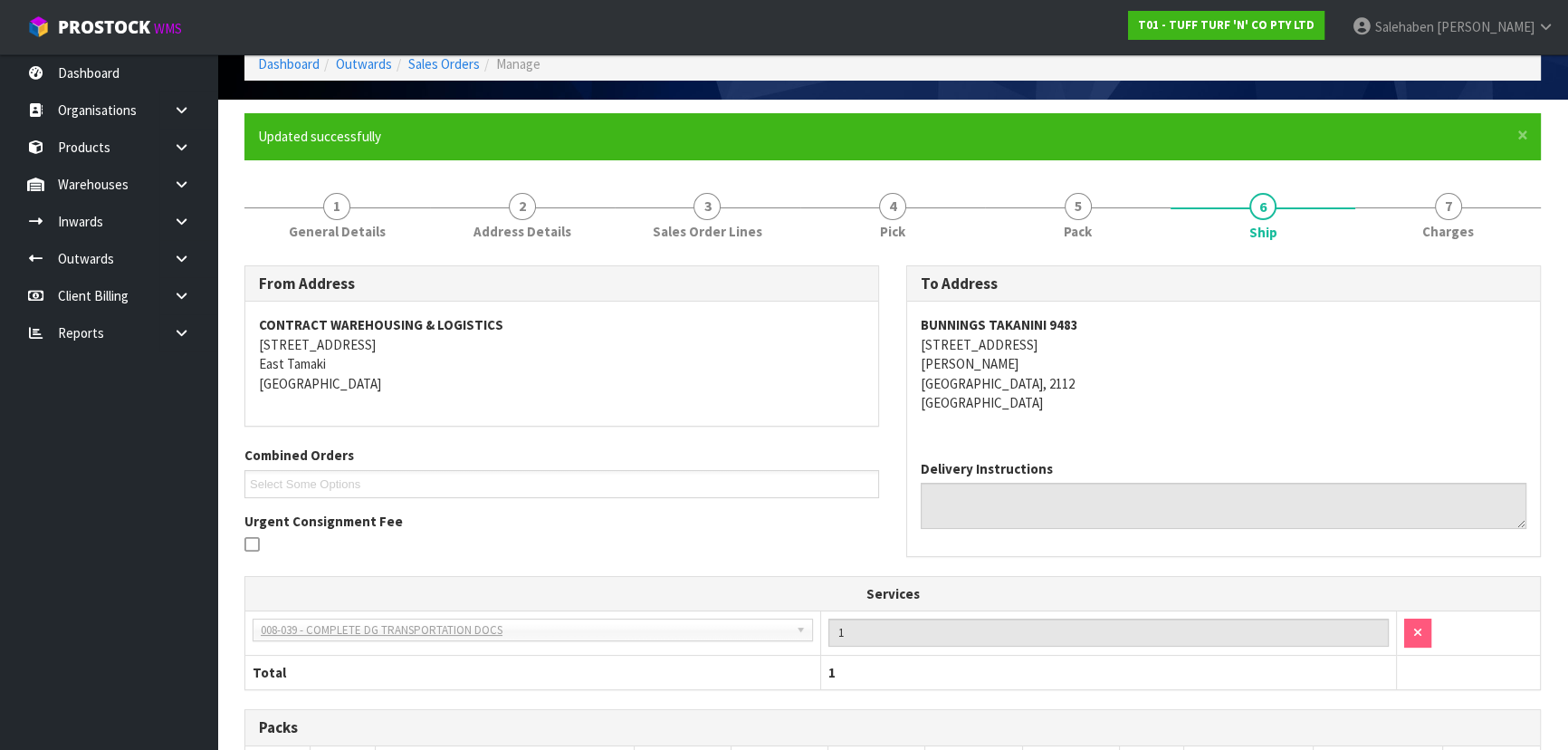
scroll to position [0, 0]
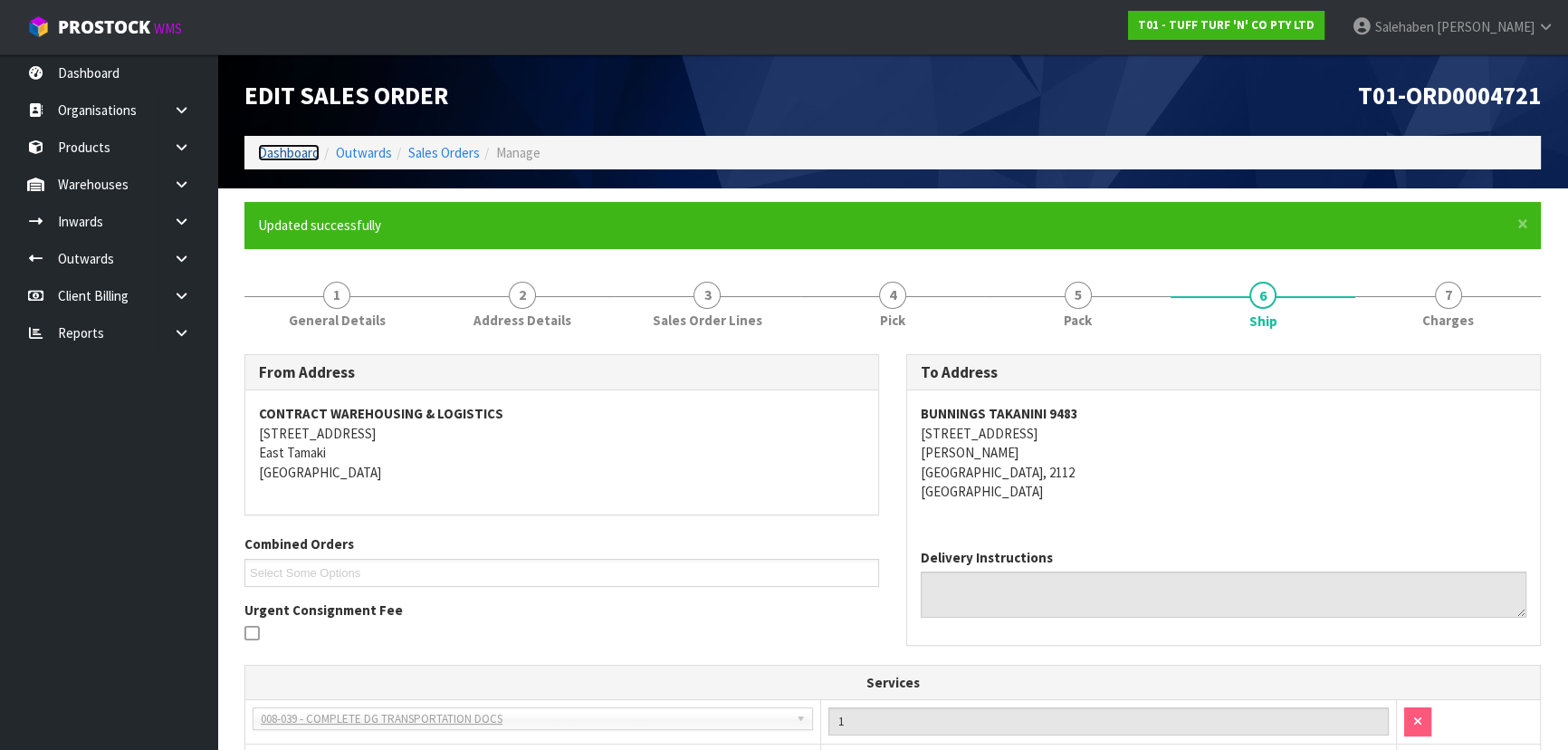
click at [282, 150] on link "Dashboard" at bounding box center [288, 152] width 62 height 17
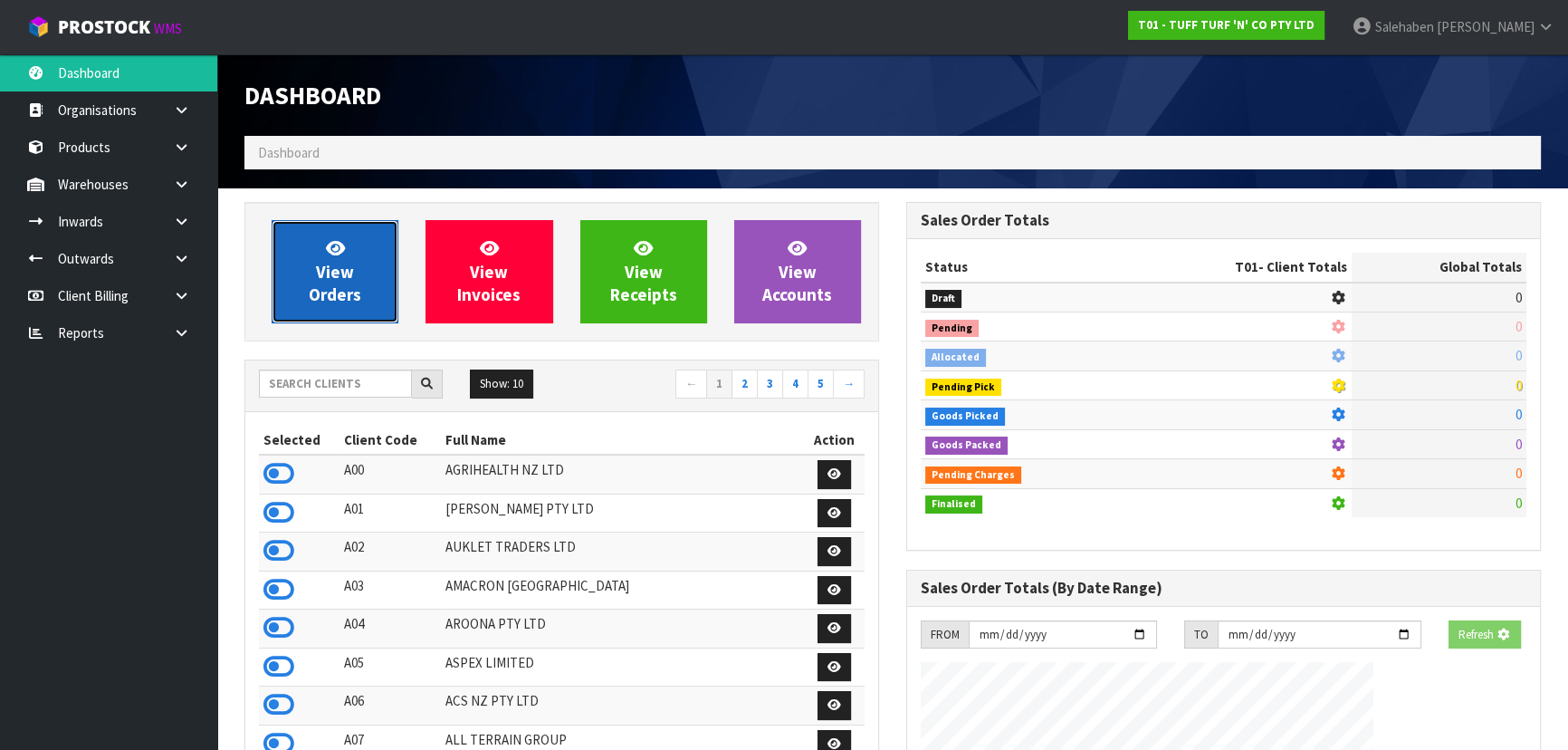
click at [361, 260] on link "View Orders" at bounding box center [335, 272] width 127 height 103
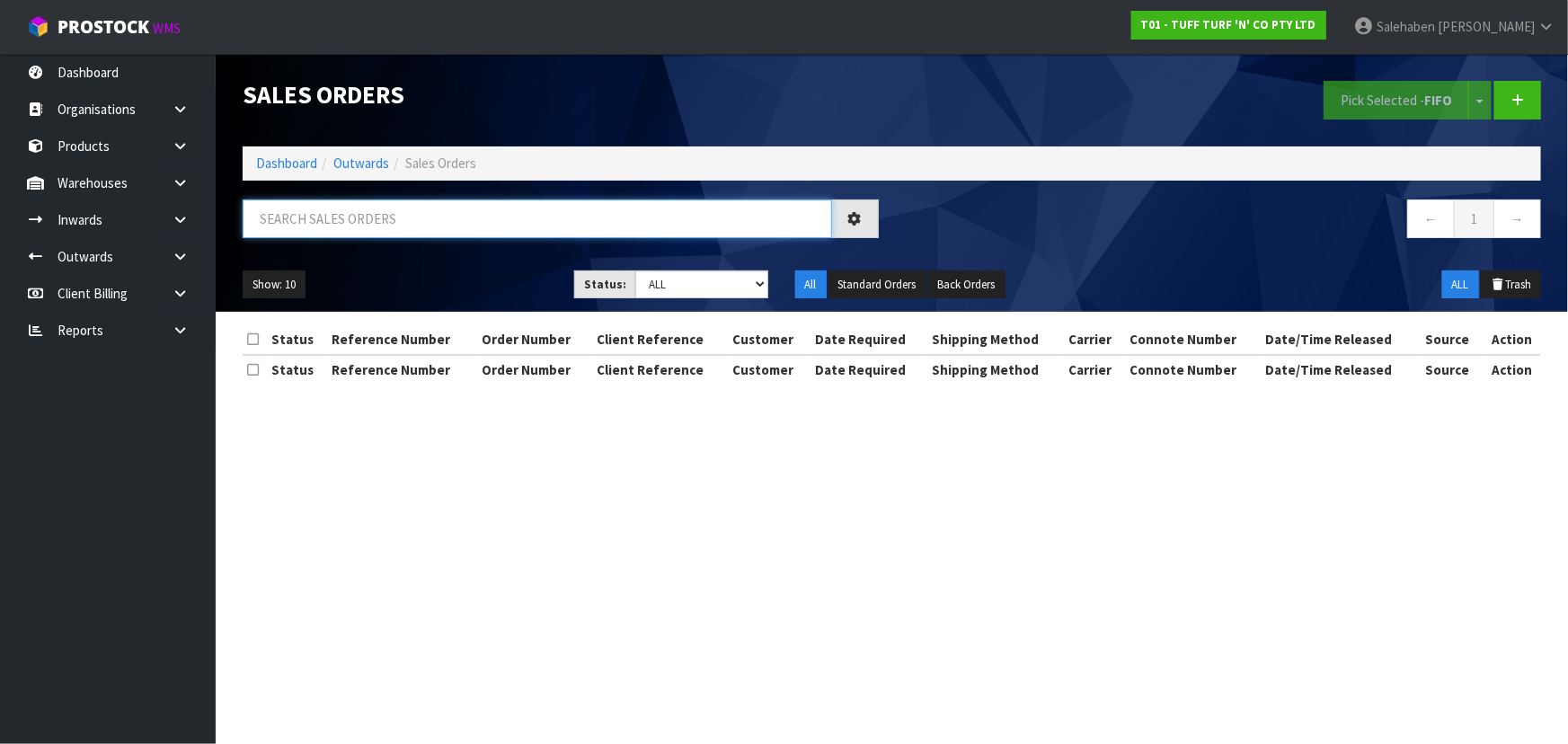
click at [364, 214] on input "text" at bounding box center [537, 219] width 590 height 39
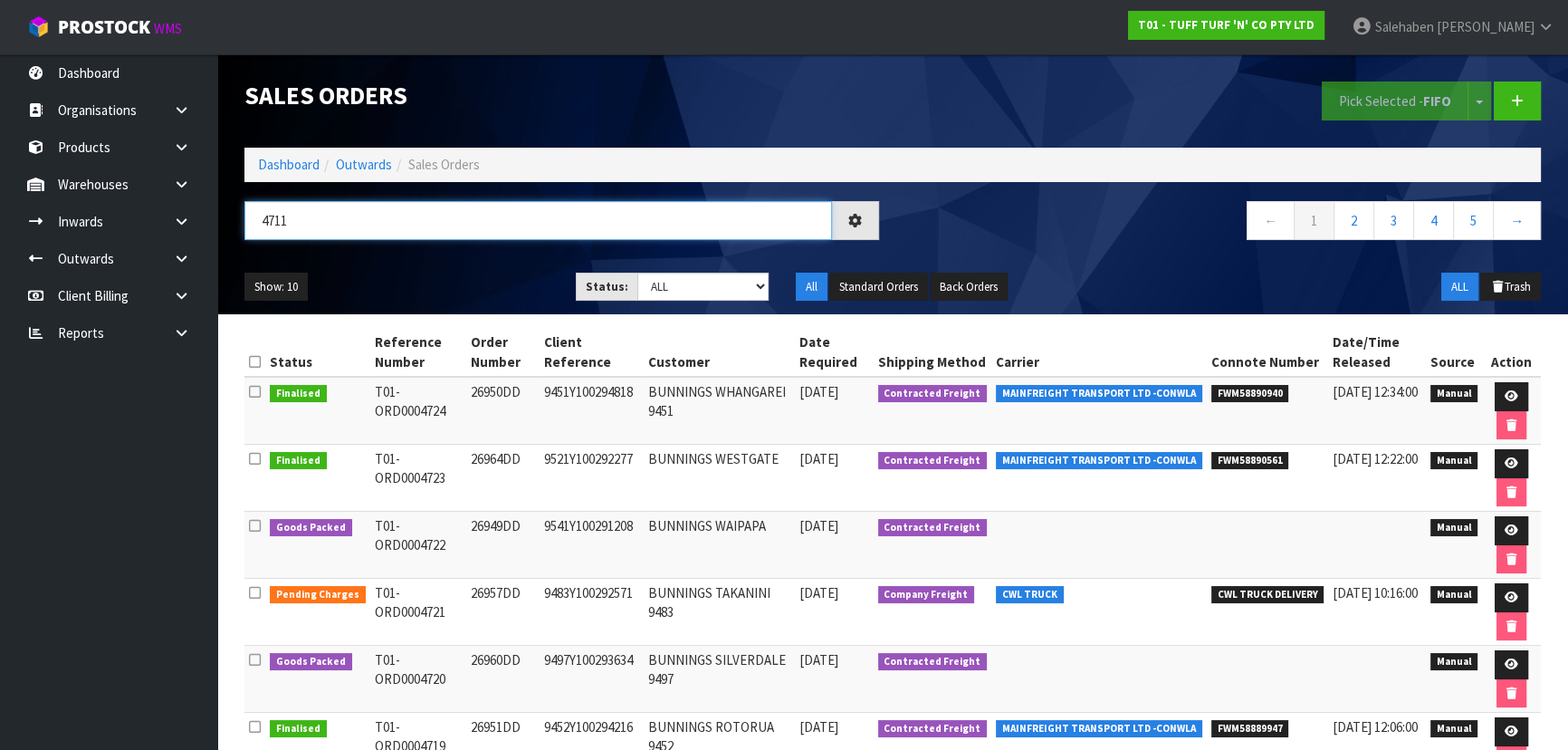
type input "4711"
click at [423, 258] on div "Show: 10 5 10 25 50 Status: Draft Pending Allocated Pending Pick Goods Picked G…" at bounding box center [892, 287] width 1323 height 56
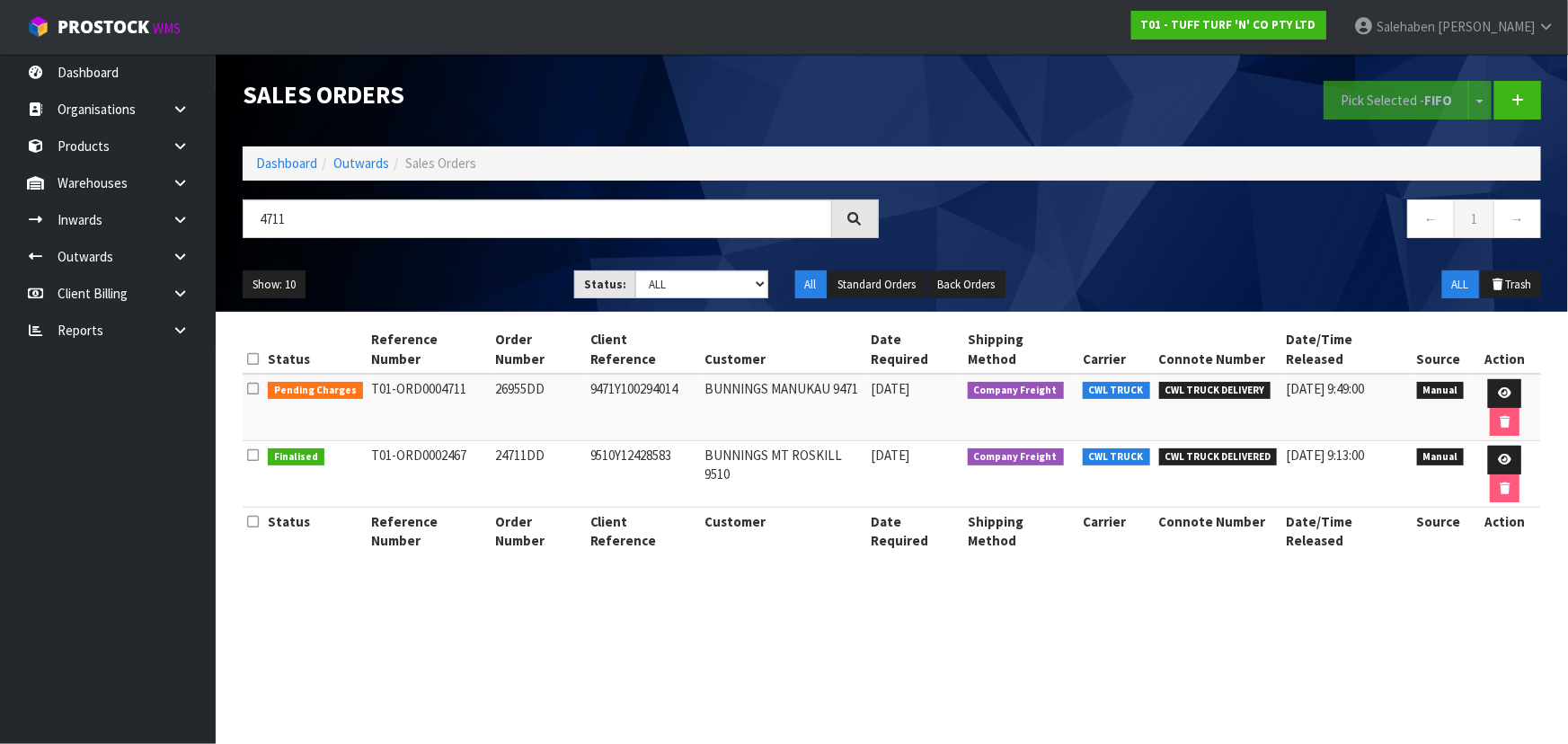
click at [419, 278] on ul "Show: 10 5 10 25 50" at bounding box center [395, 284] width 304 height 29
click at [1488, 379] on link at bounding box center [1504, 393] width 33 height 29
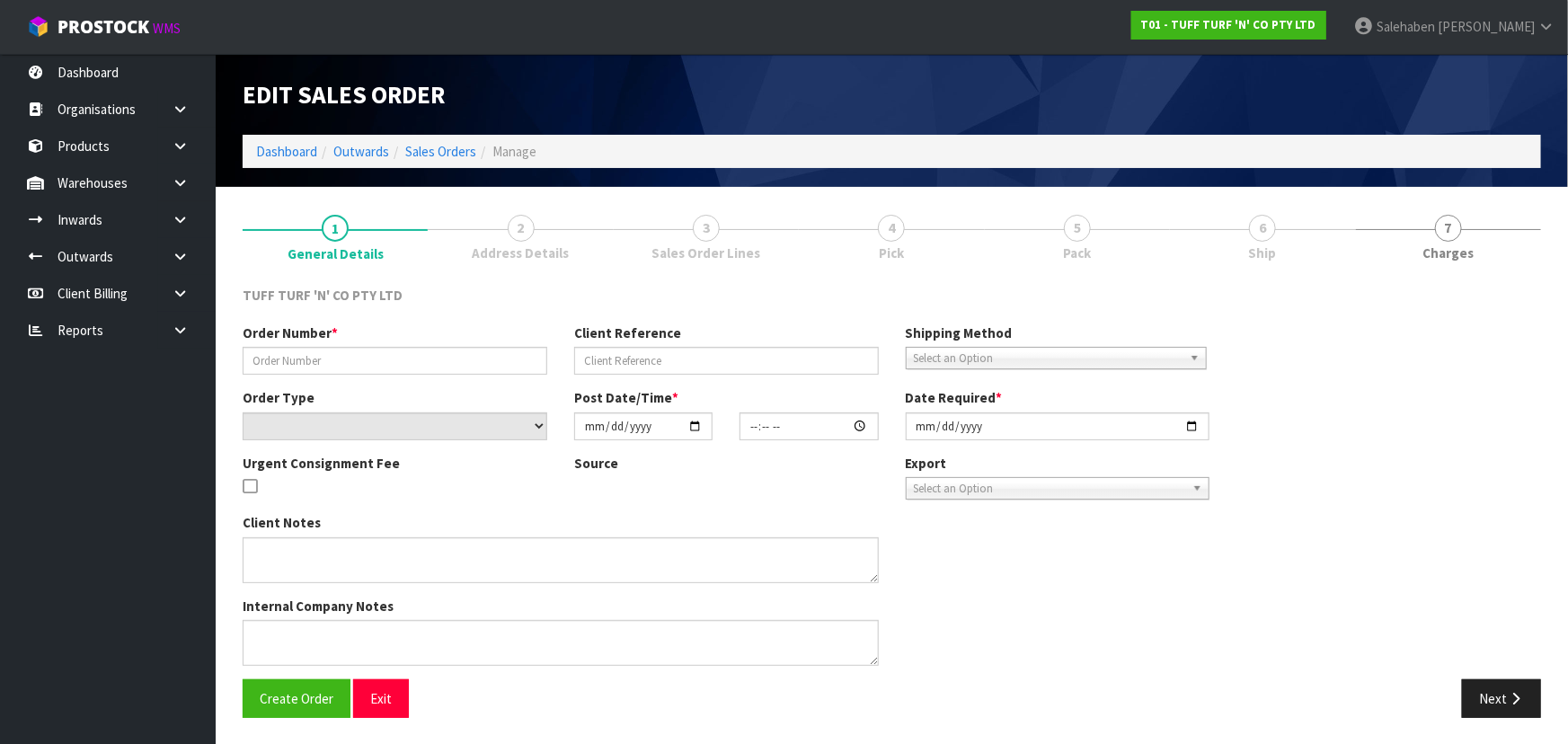
type input "26955DD"
type input "9471Y100294014"
select select "number:0"
type input "[DATE]"
type input "14:27:00.000"
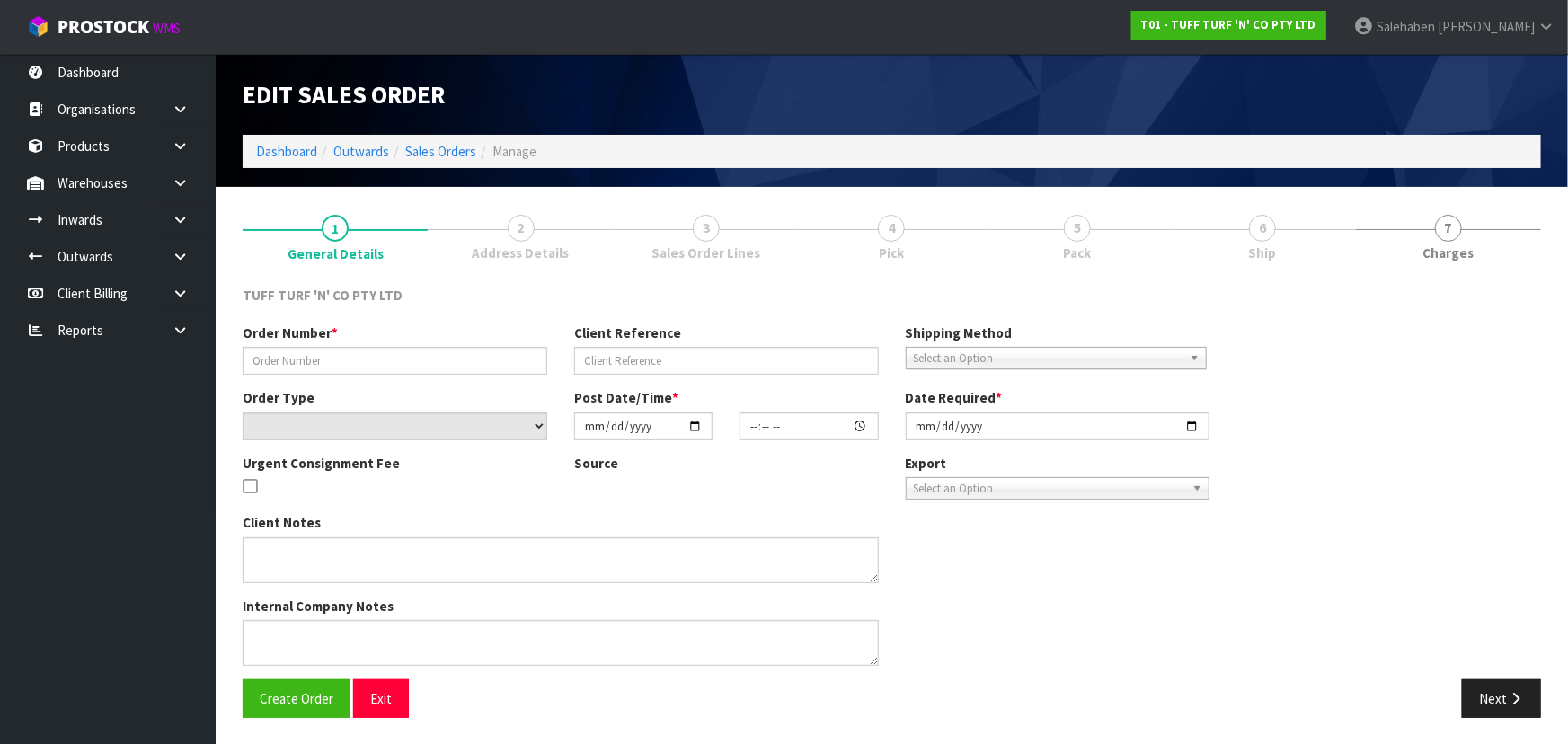
type input "[DATE]"
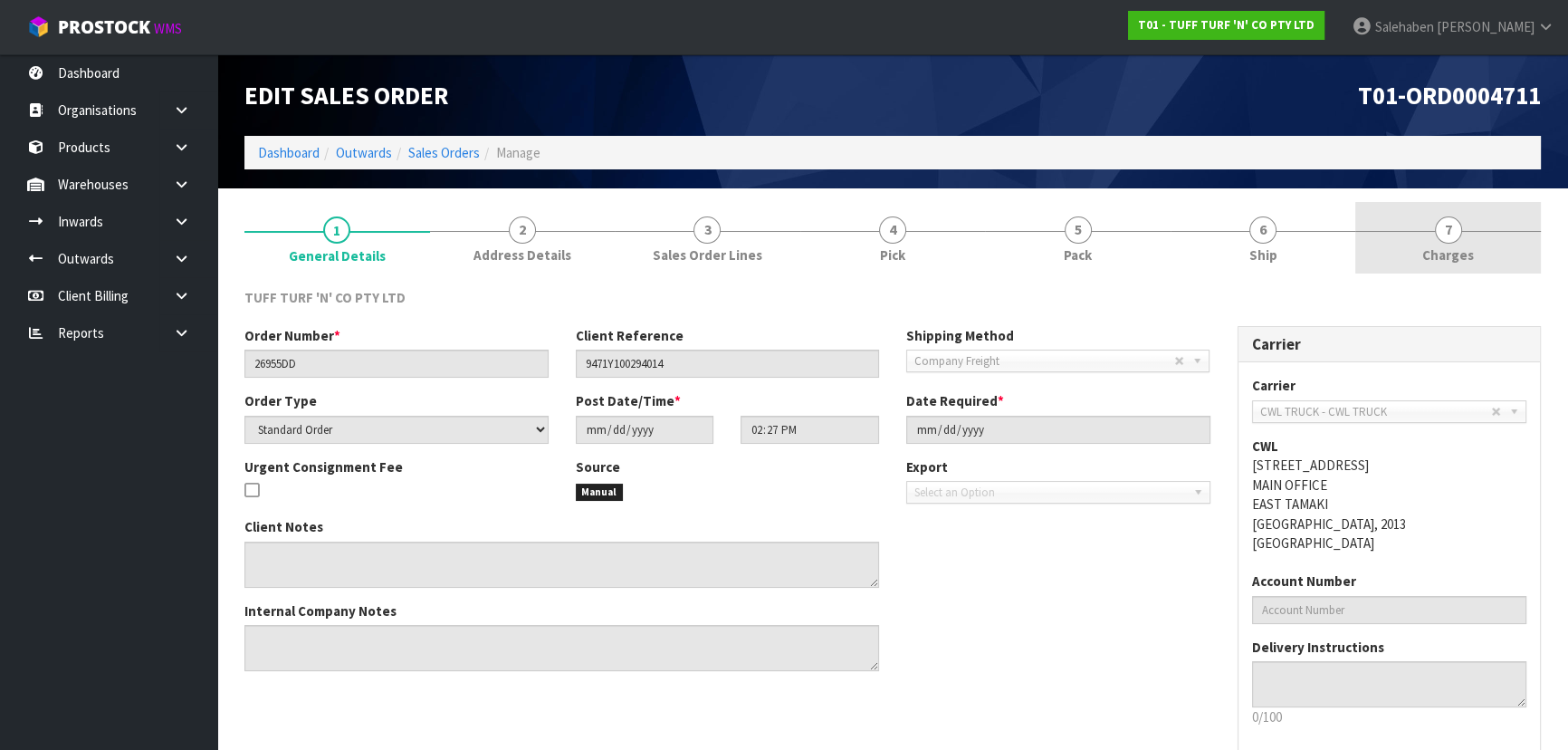
click at [1368, 231] on link "7 [GEOGRAPHIC_DATA]" at bounding box center [1447, 238] width 186 height 72
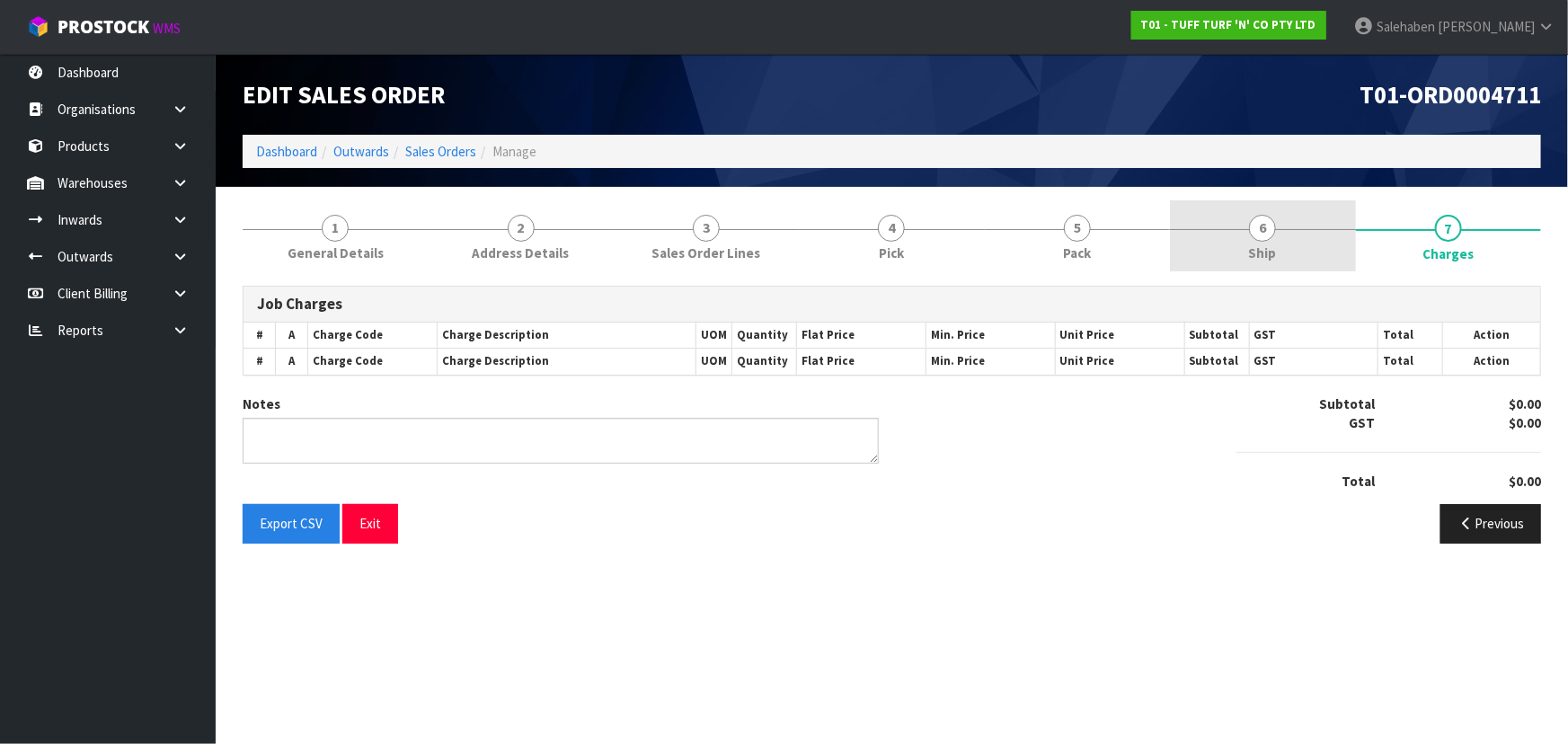
click at [1272, 235] on span "6" at bounding box center [1263, 229] width 27 height 27
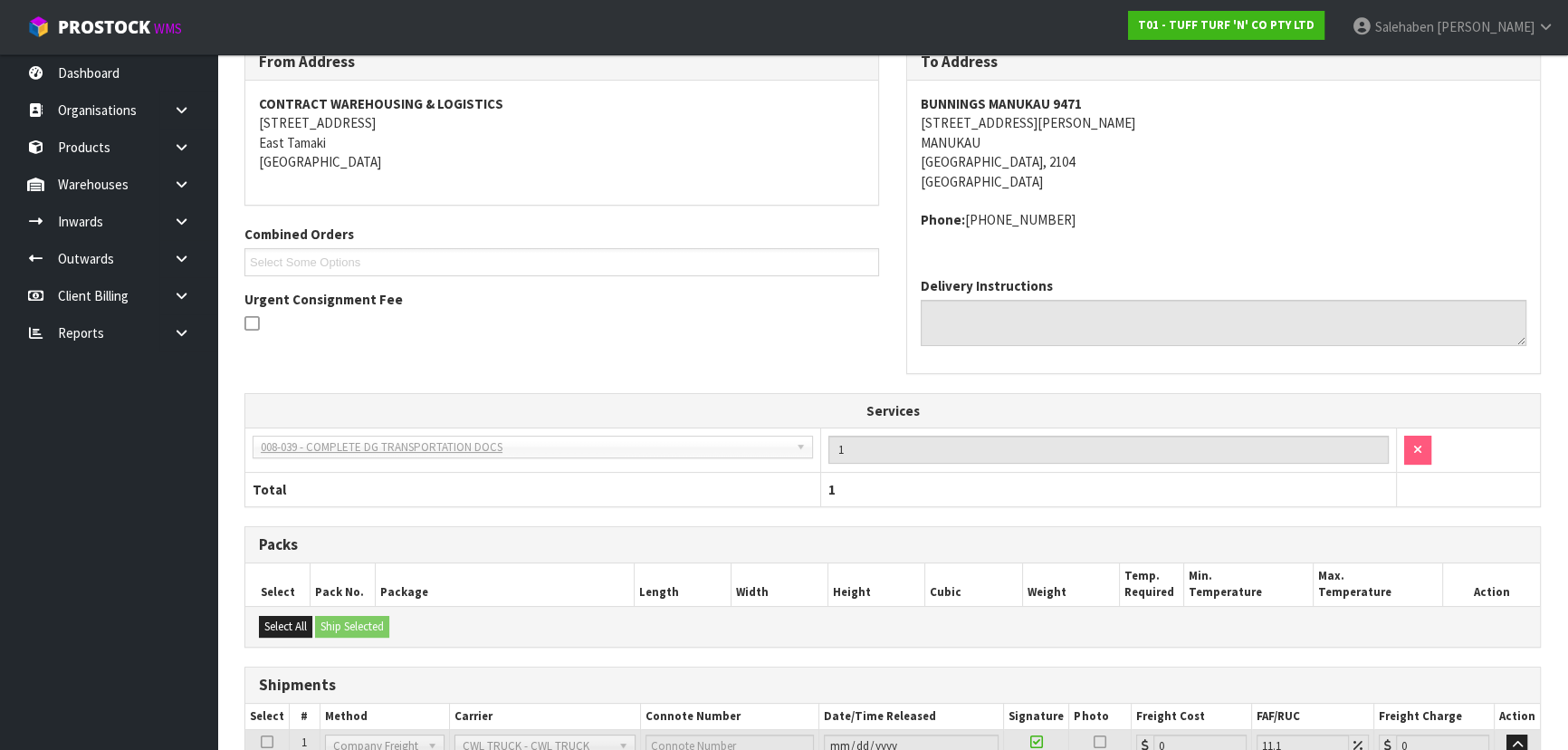
scroll to position [393, 0]
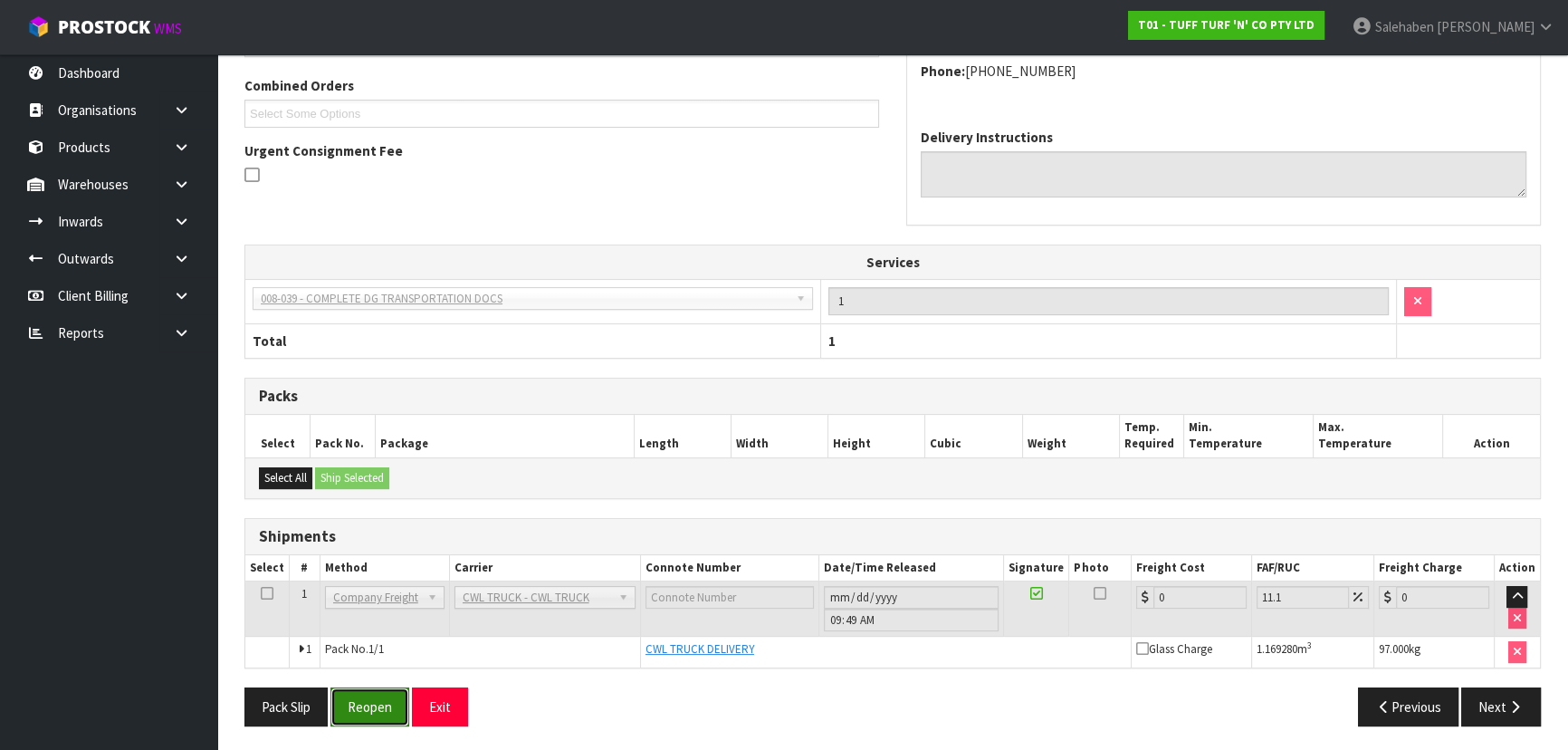
click at [377, 693] on button "Reopen" at bounding box center [369, 706] width 79 height 39
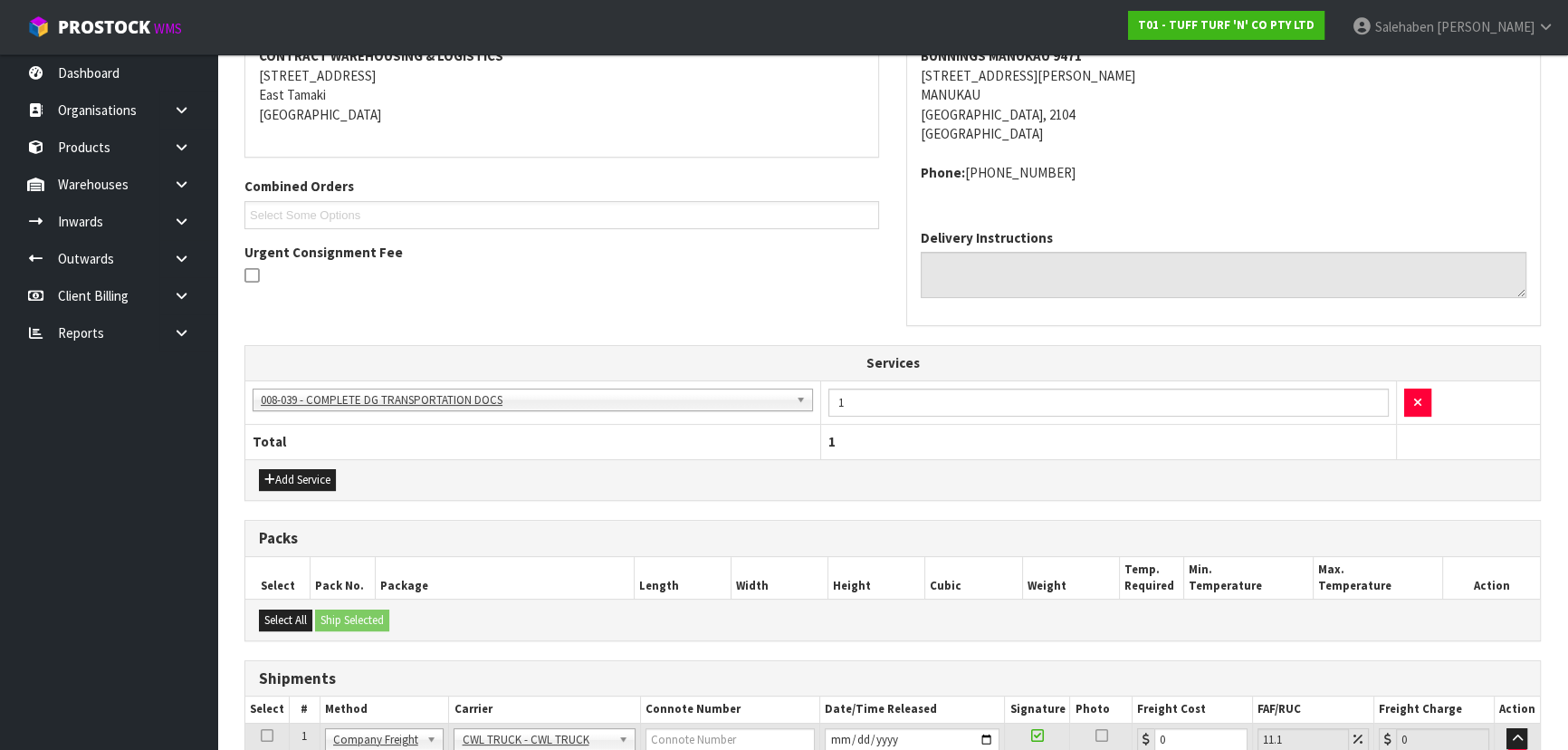
scroll to position [459, 0]
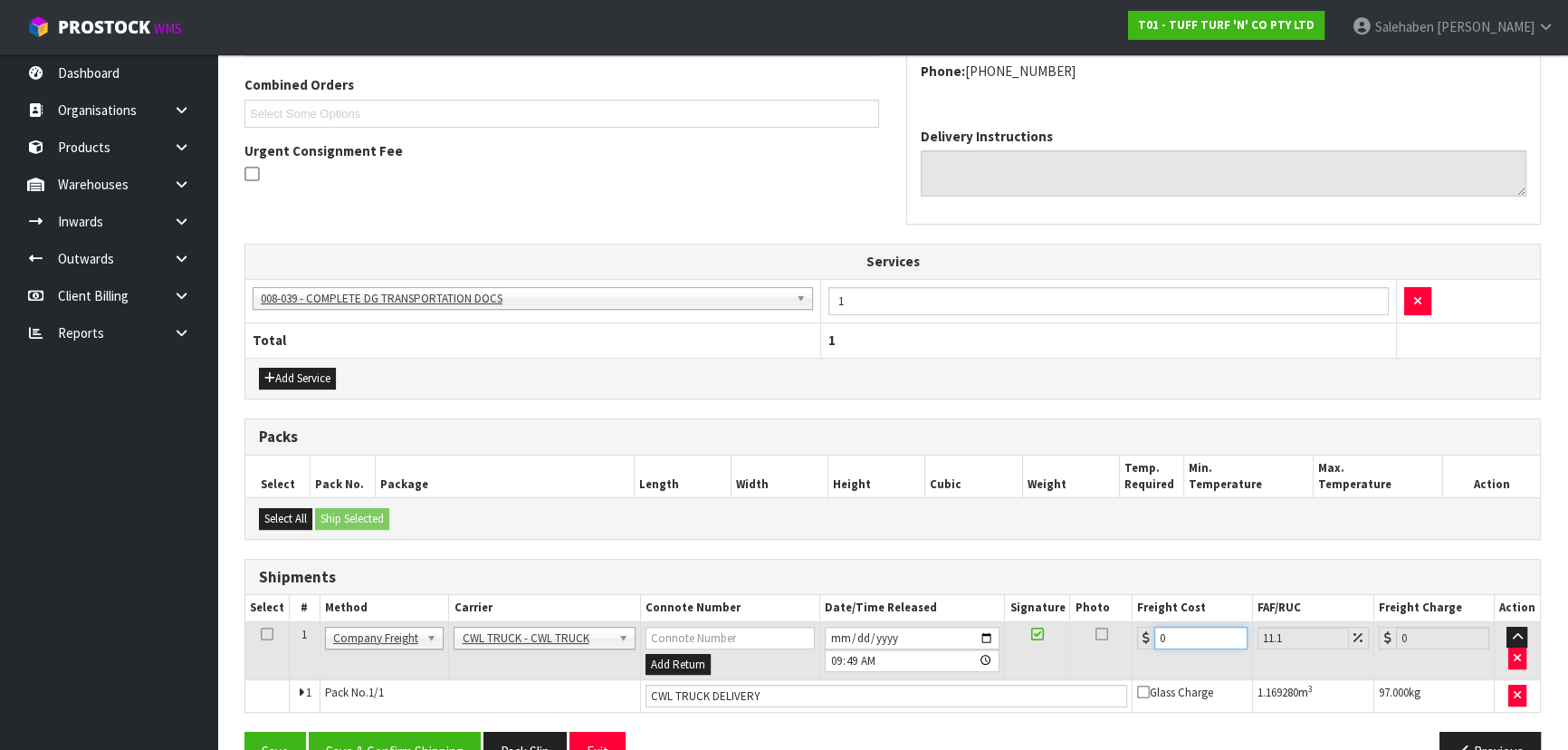
click at [1196, 631] on input "0" at bounding box center [1201, 638] width 93 height 23
type input "6"
type input "6.67"
type input "65"
type input "72.22"
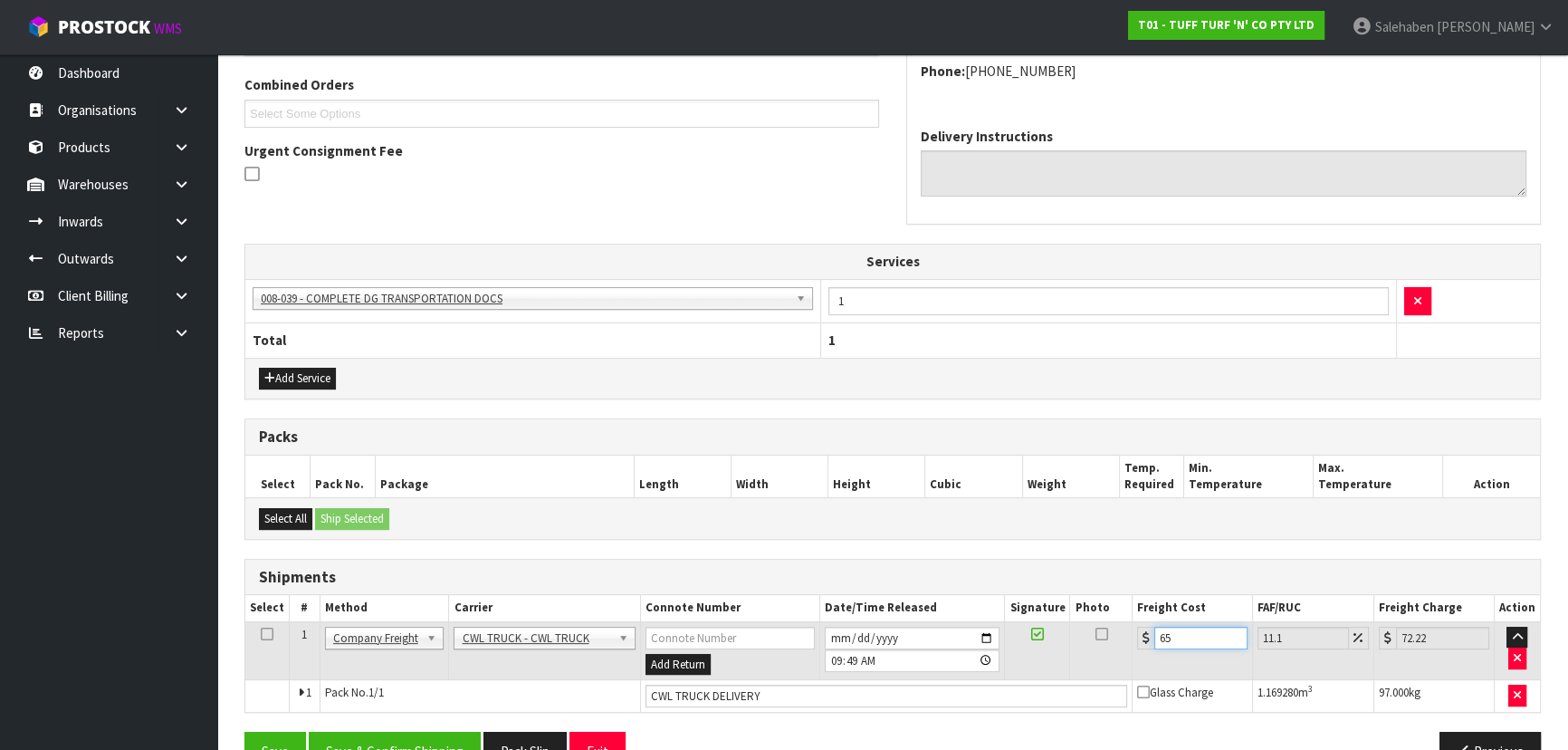
type input "65.9"
type input "73.21"
type input "65.93"
type input "73.25"
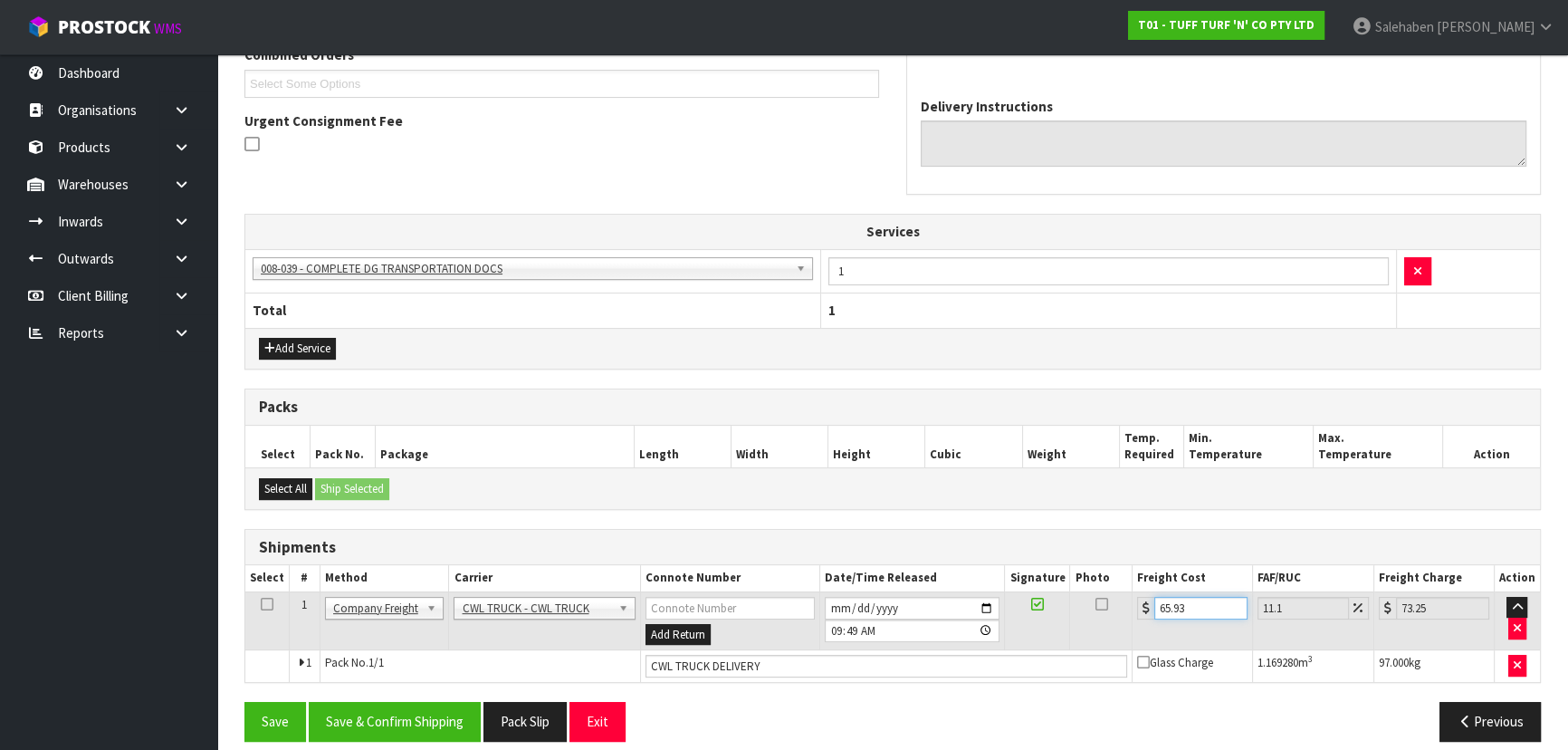
scroll to position [503, 0]
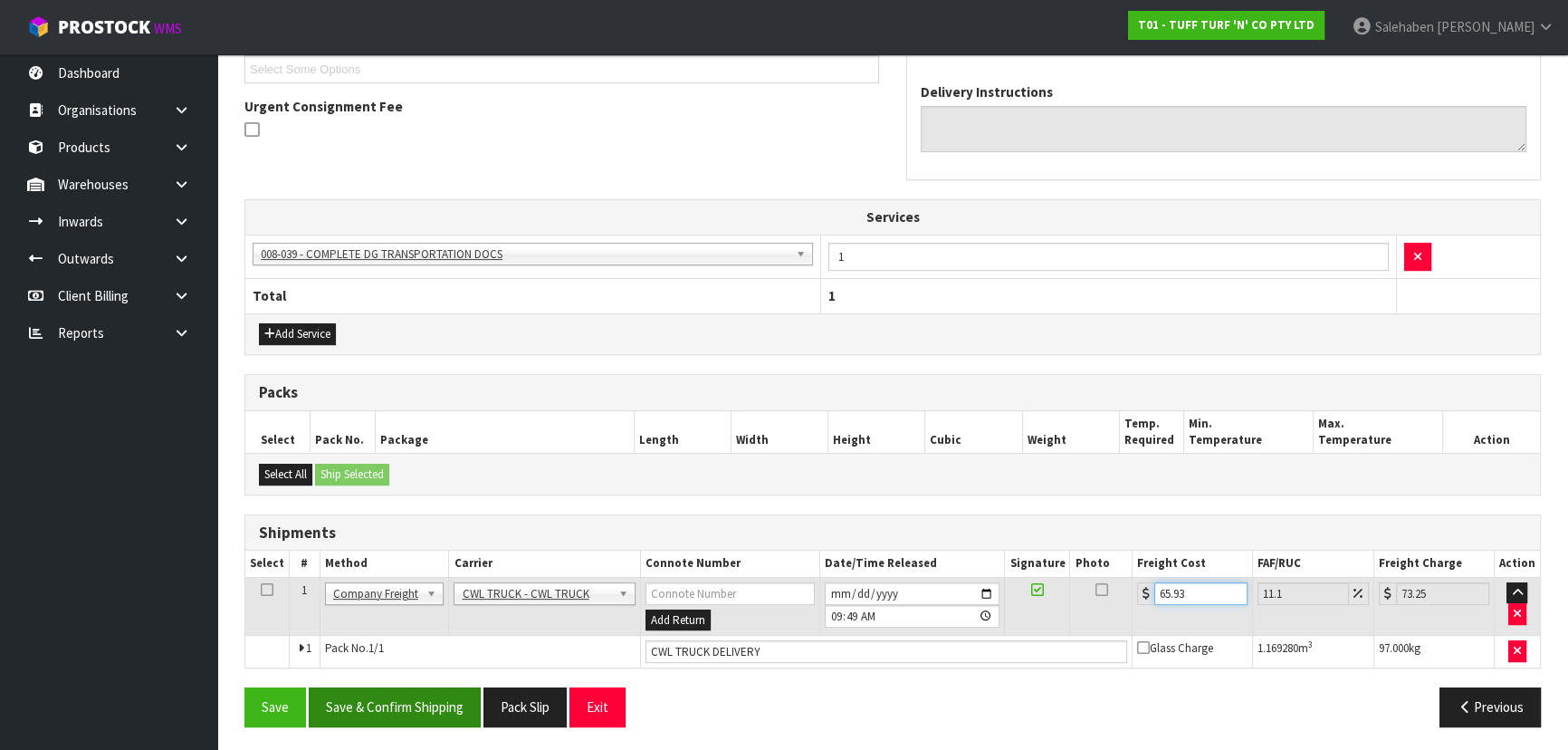
type input "65.93"
click at [405, 708] on button "Save & Confirm Shipping" at bounding box center [394, 706] width 172 height 39
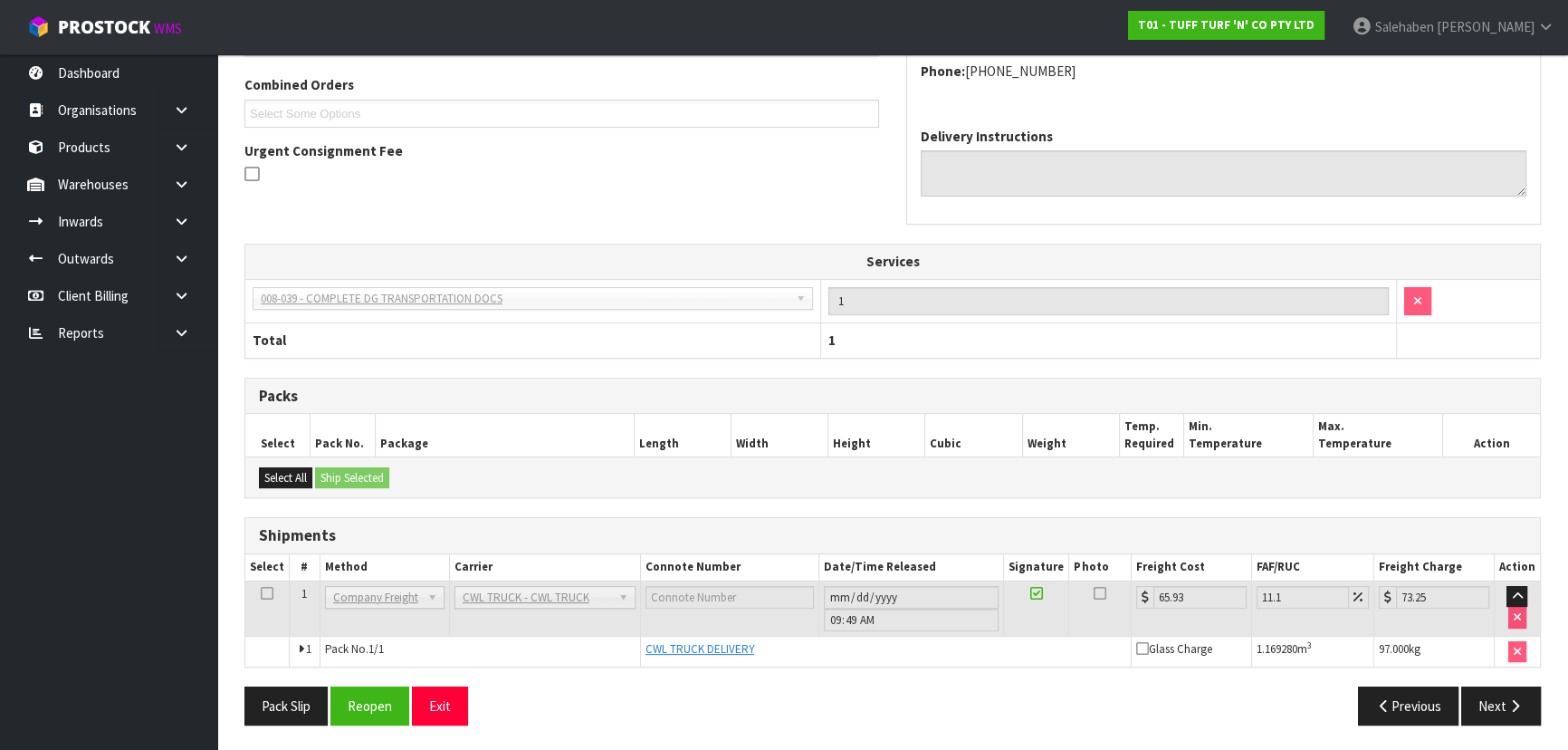
scroll to position [0, 0]
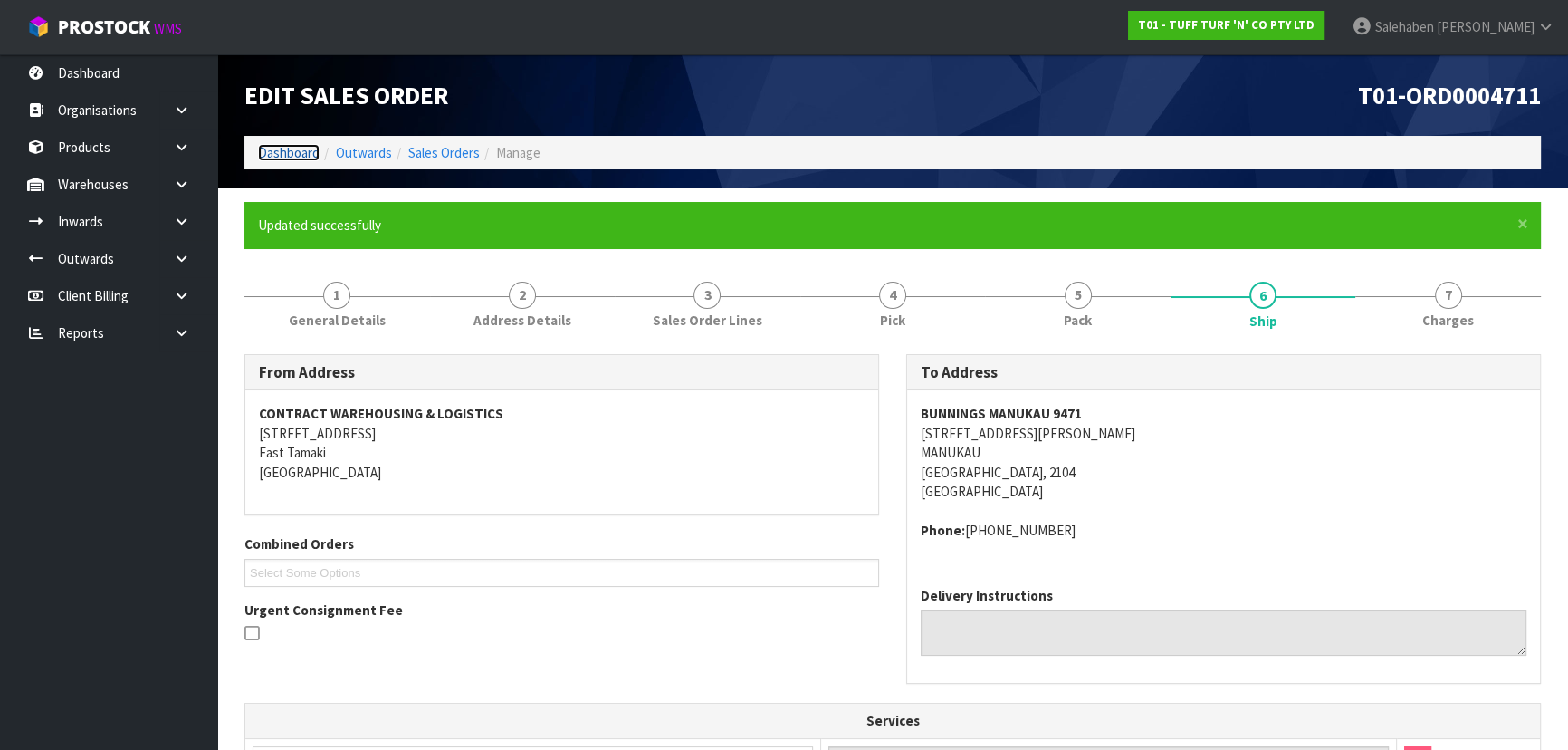
click at [303, 144] on link "Dashboard" at bounding box center [288, 152] width 62 height 17
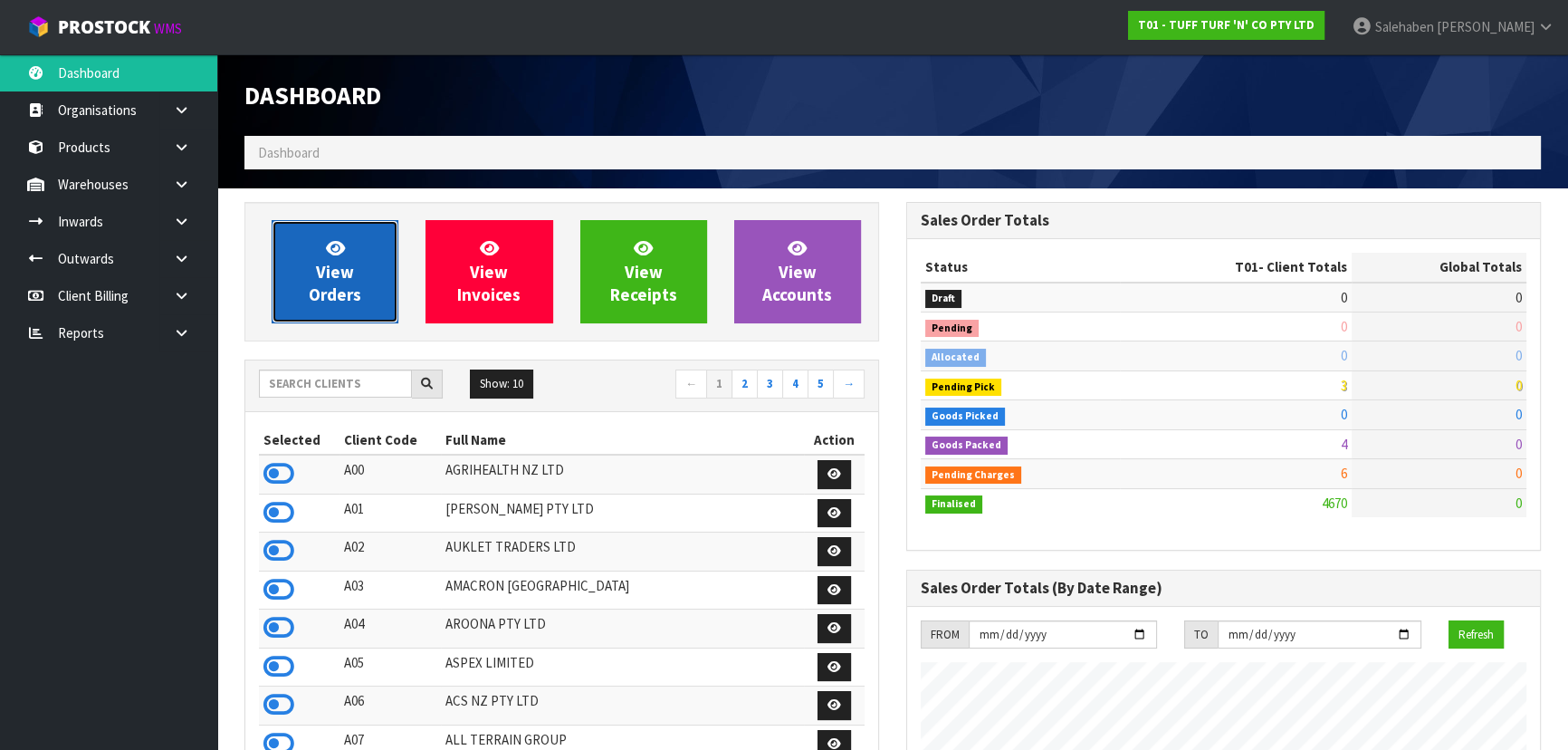
scroll to position [1369, 661]
click at [367, 255] on link "View Orders" at bounding box center [335, 272] width 127 height 103
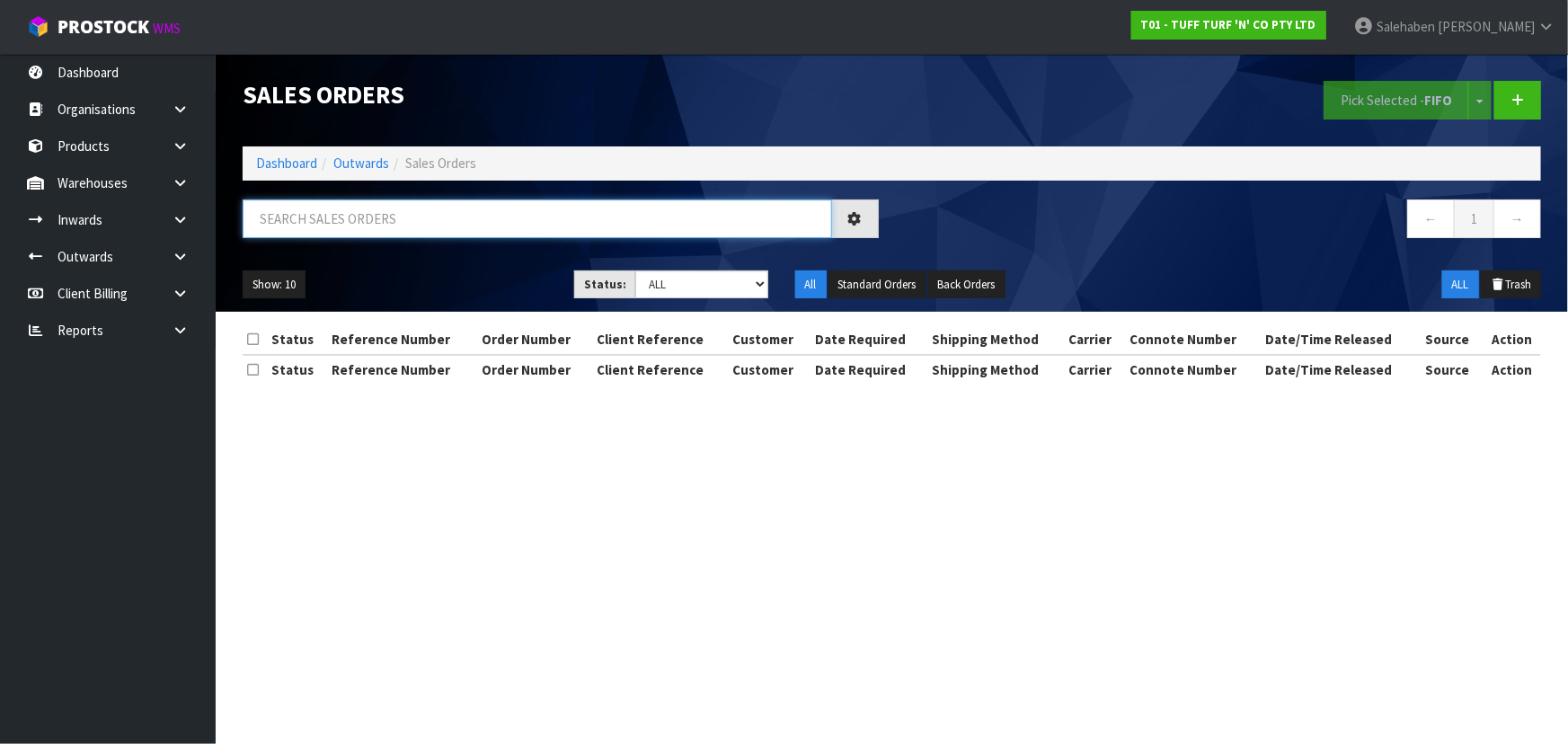
click at [379, 221] on input "text" at bounding box center [537, 219] width 590 height 39
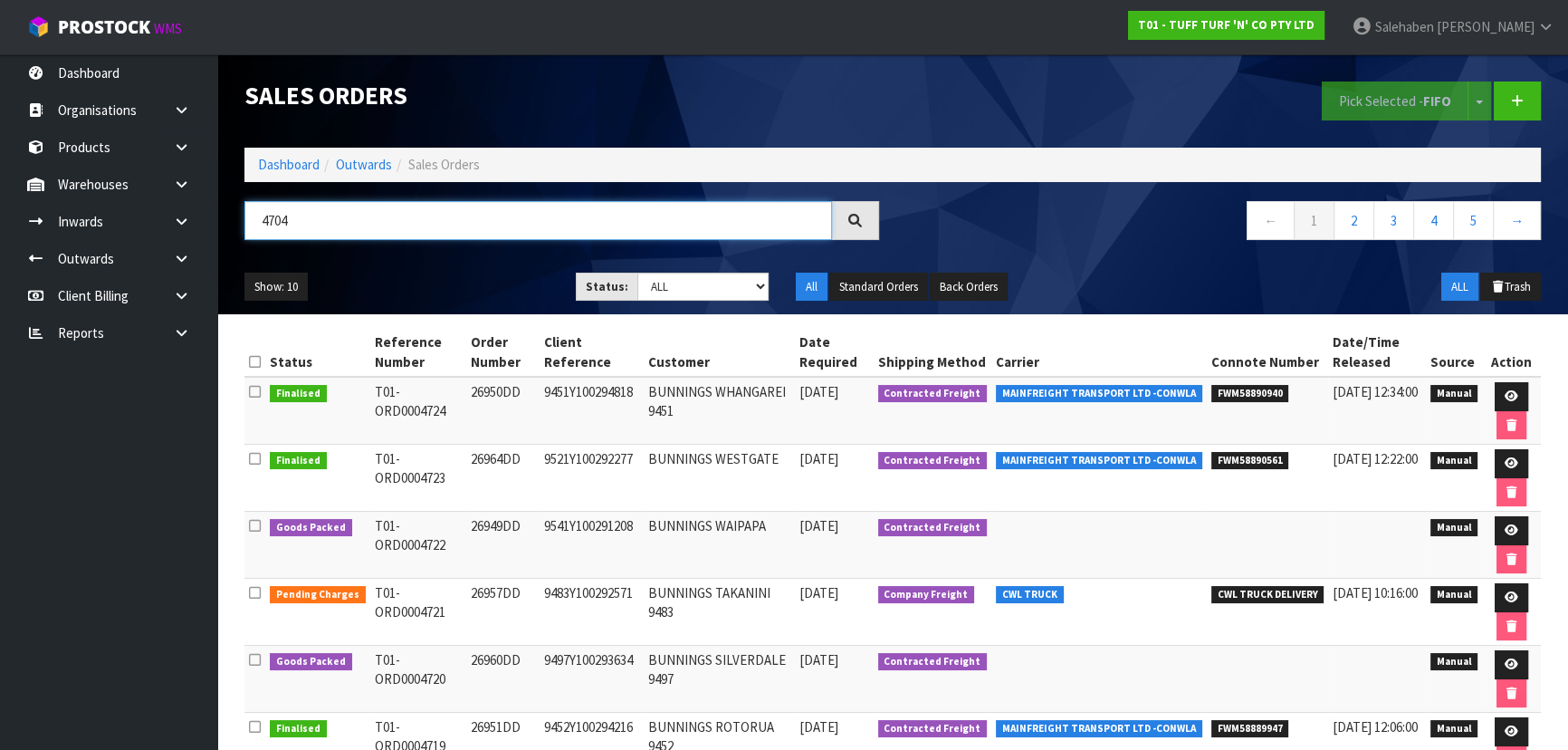
type input "4704"
click at [447, 303] on div "Show: 10 5 10 25 50 Status: Draft Pending Allocated Pending Pick Goods Picked G…" at bounding box center [892, 287] width 1323 height 56
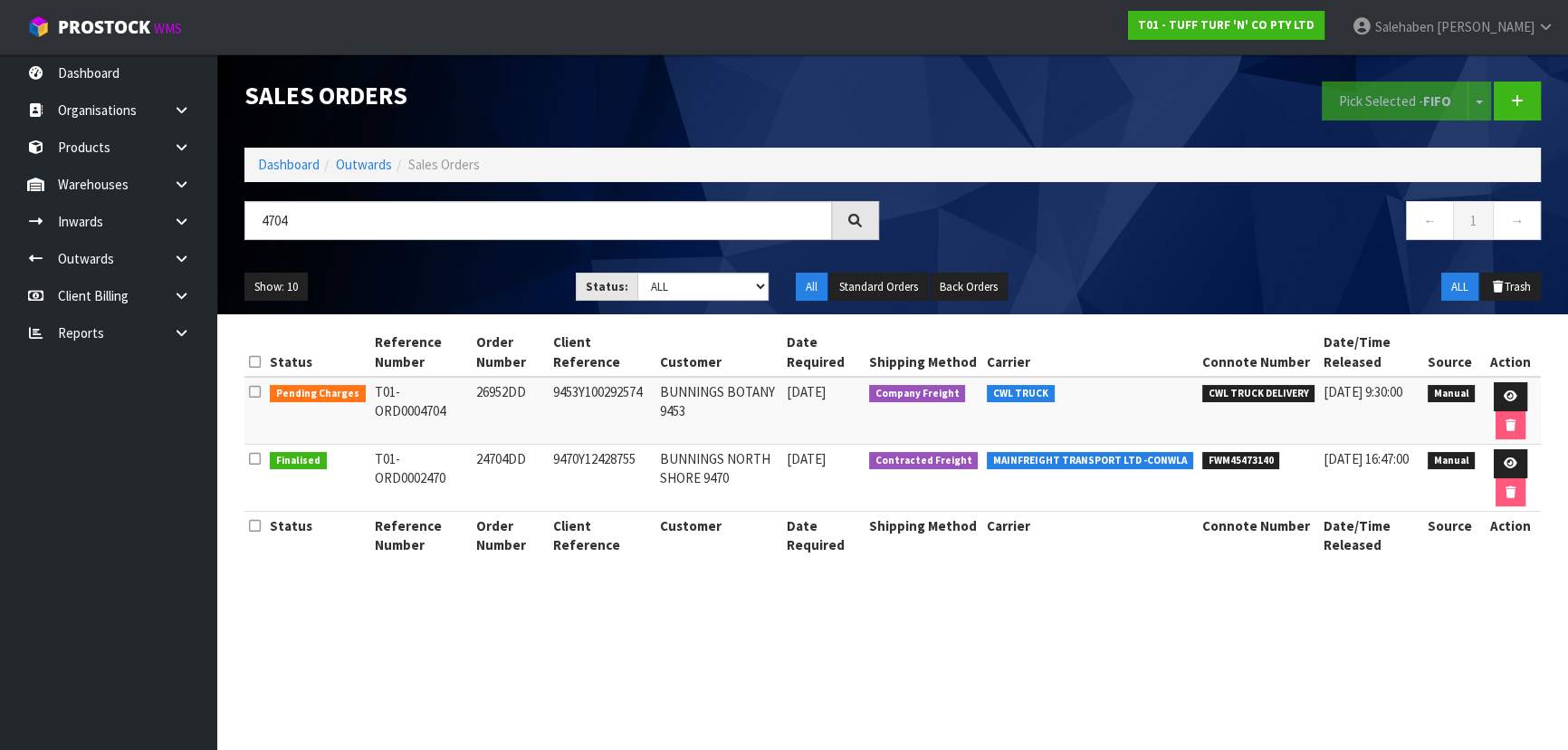
click at [473, 268] on div "Show: 10 5 10 25 50 Status: Draft Pending Allocated Pending Pick Goods Picked G…" at bounding box center [892, 287] width 1323 height 56
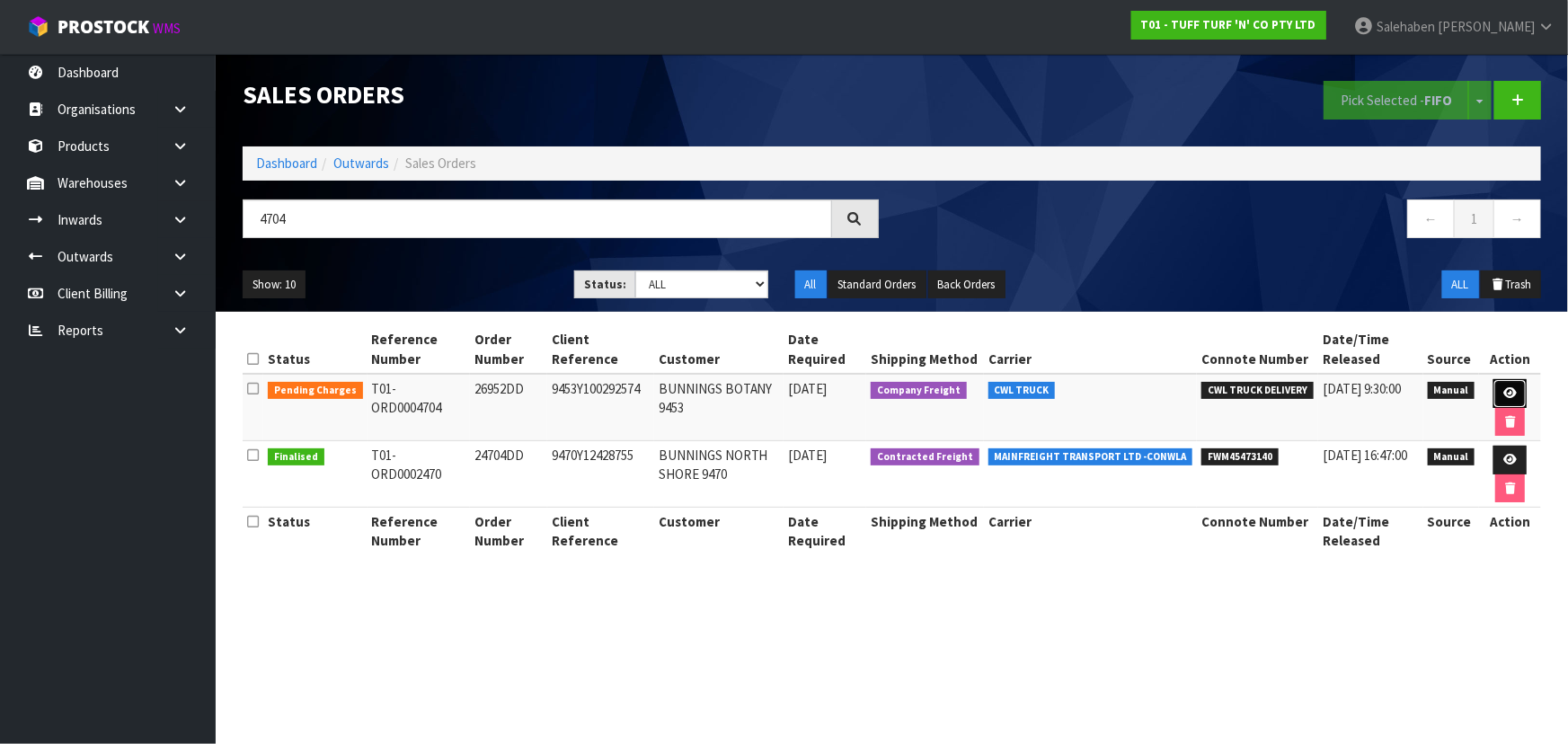
click at [1515, 379] on link at bounding box center [1509, 393] width 33 height 29
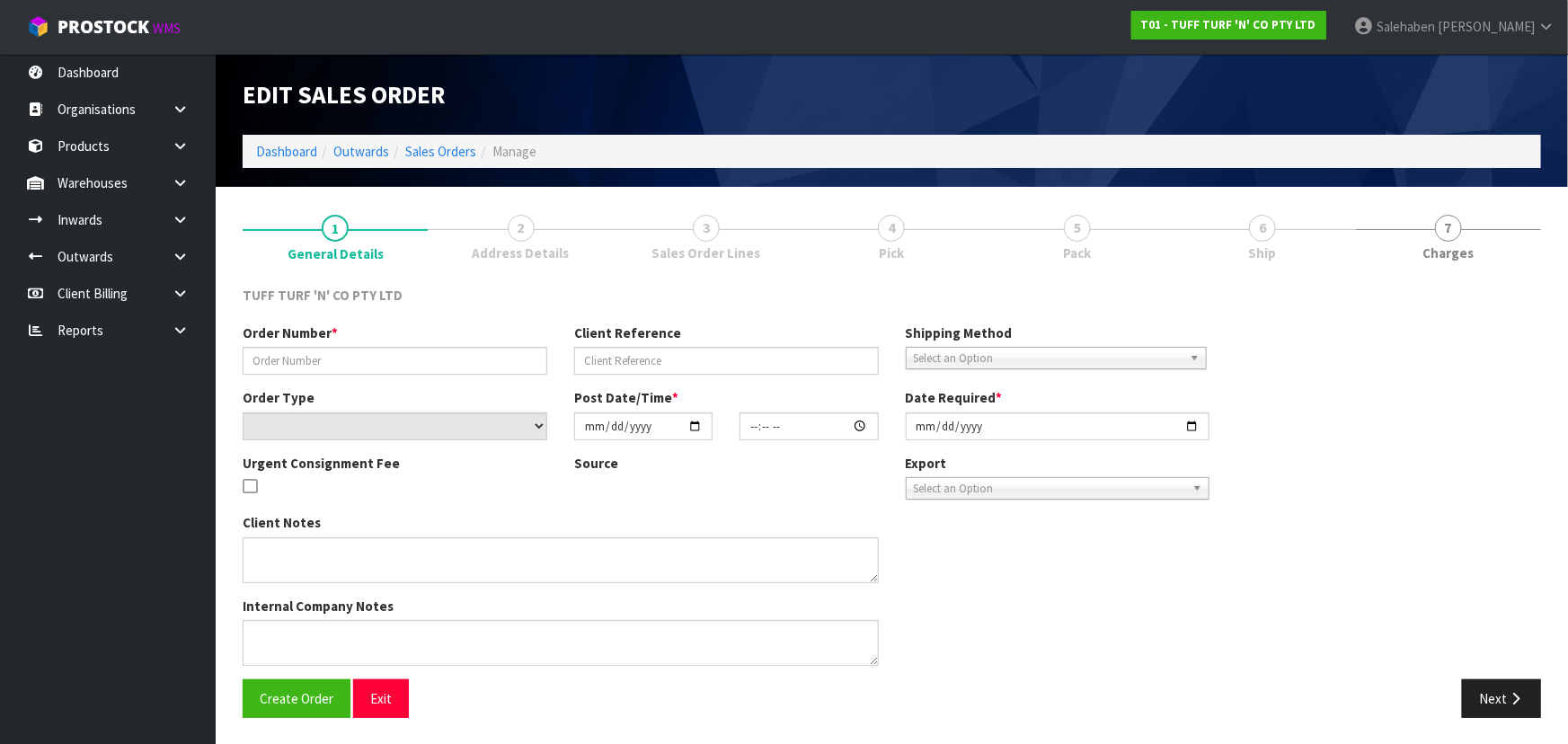
type input "26952DD"
type input "9453Y100292574"
select select "number:0"
type input "[DATE]"
type input "14:01:00.000"
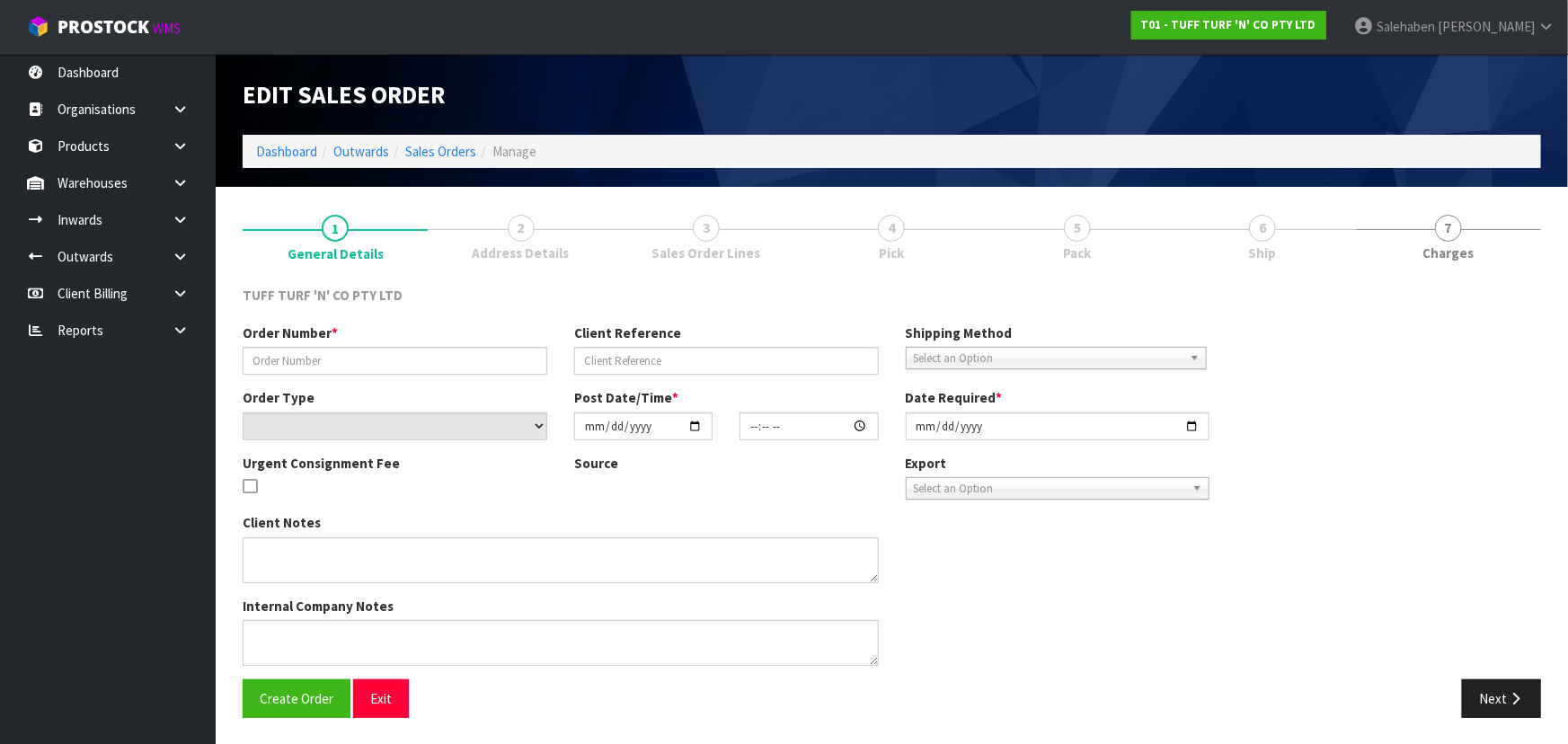
type input "[DATE]"
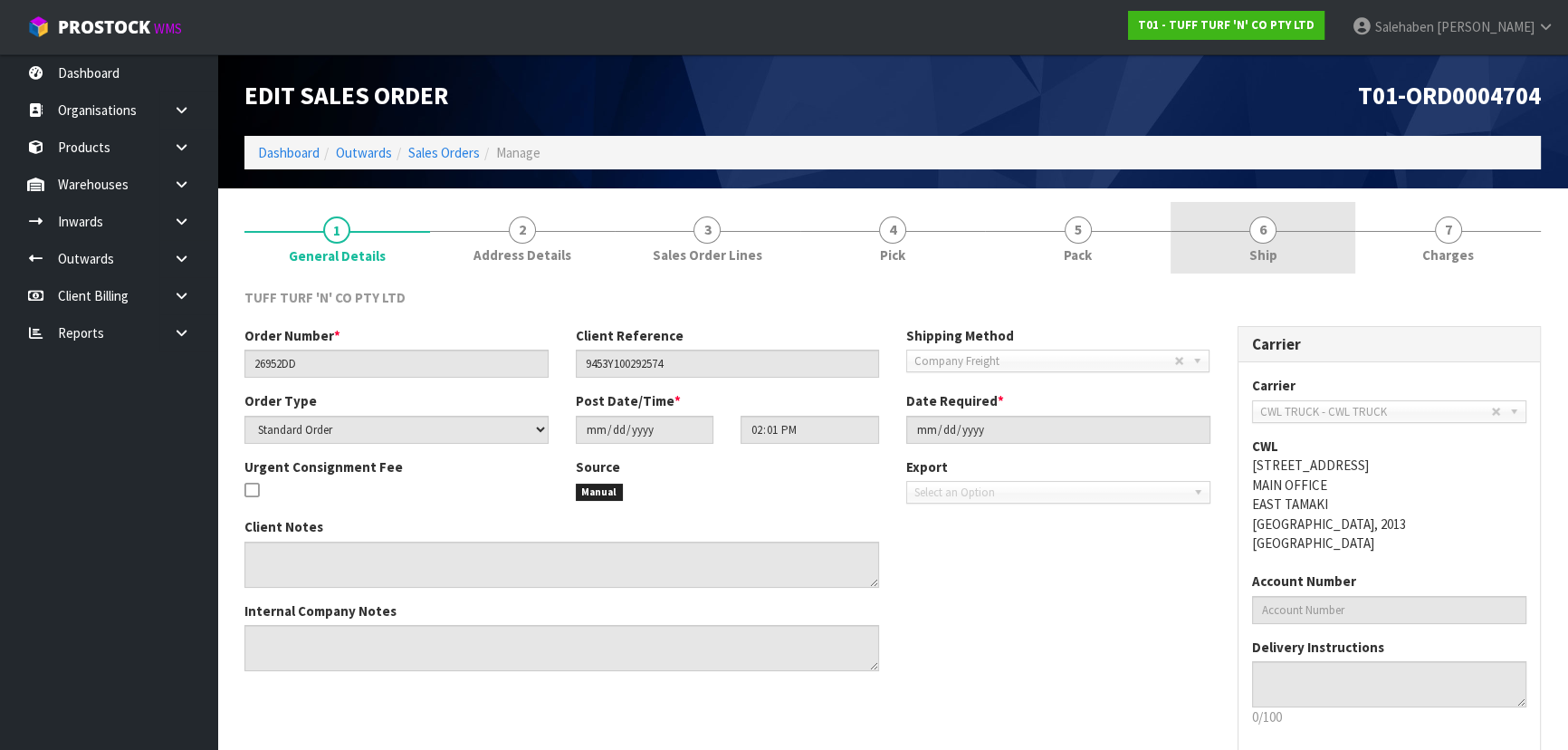
click at [1273, 230] on span "6" at bounding box center [1263, 230] width 27 height 27
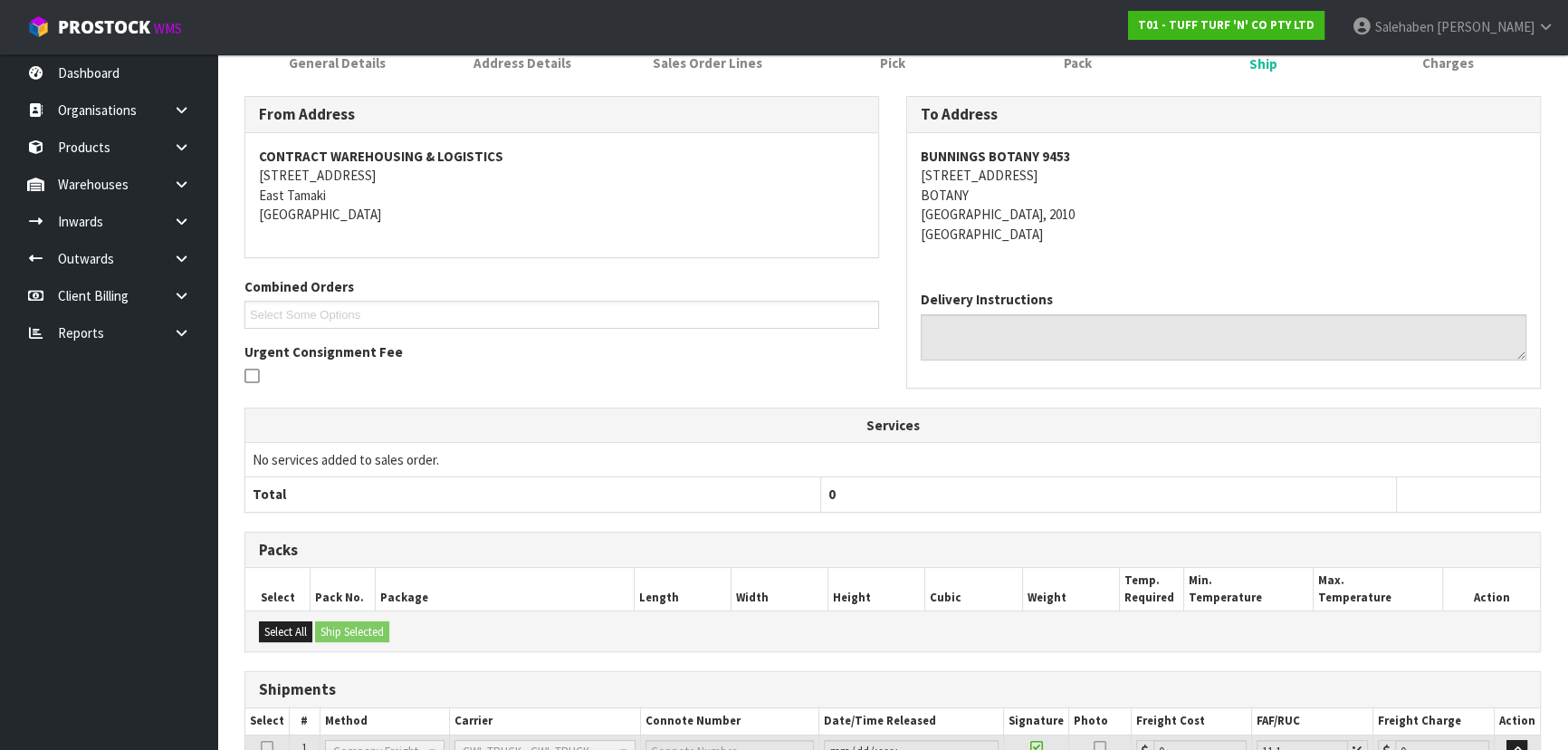
scroll to position [346, 0]
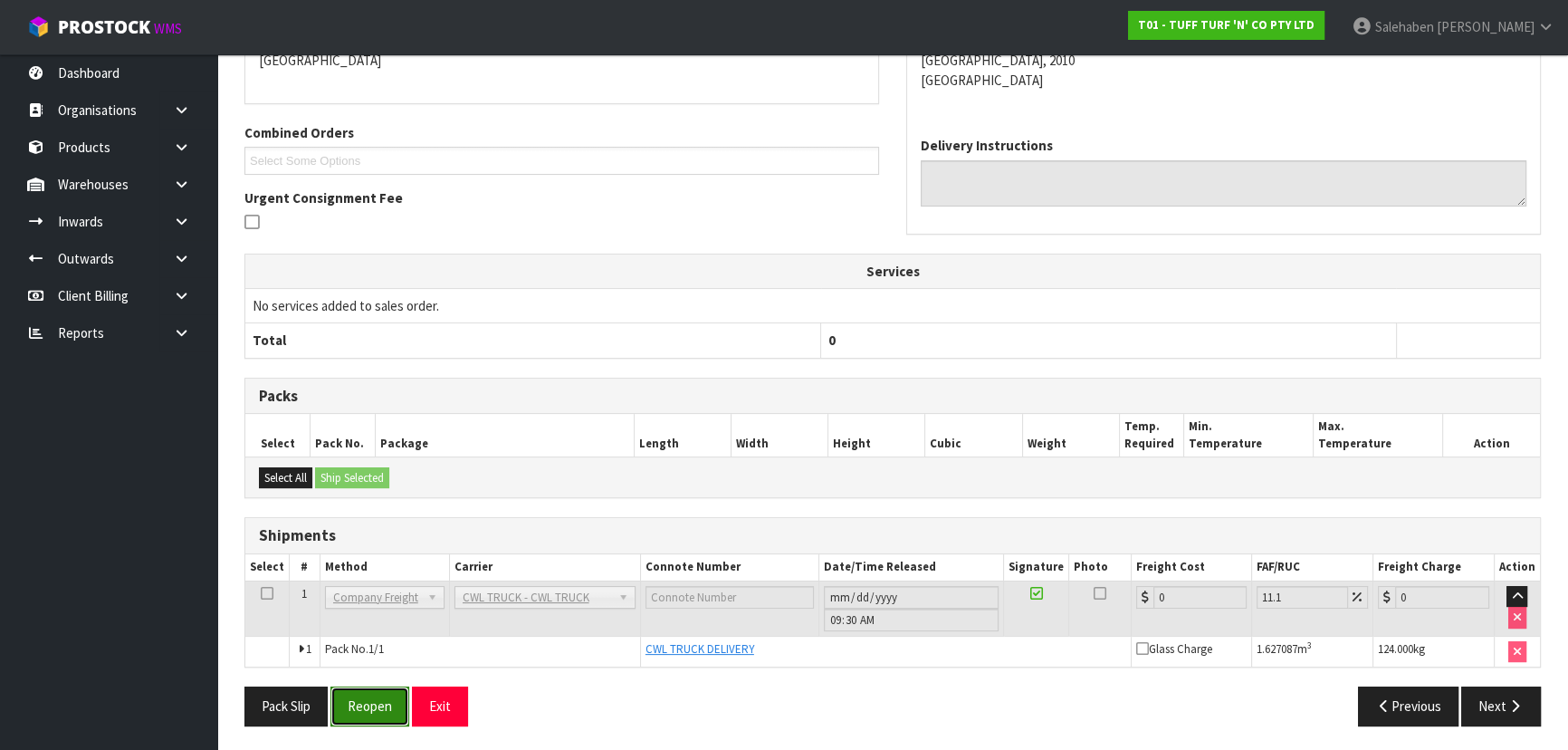
click at [385, 706] on button "Reopen" at bounding box center [369, 706] width 79 height 39
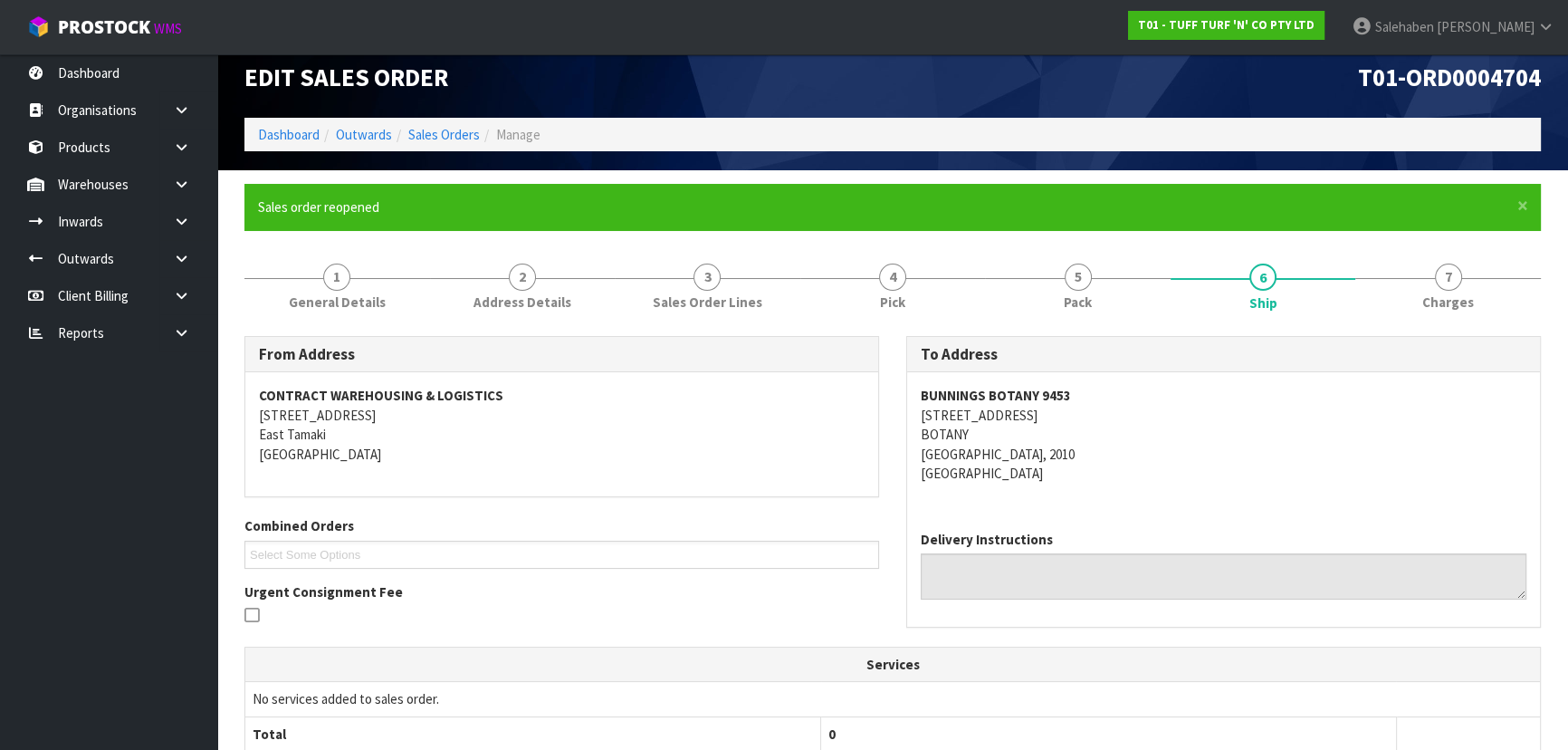
scroll to position [411, 0]
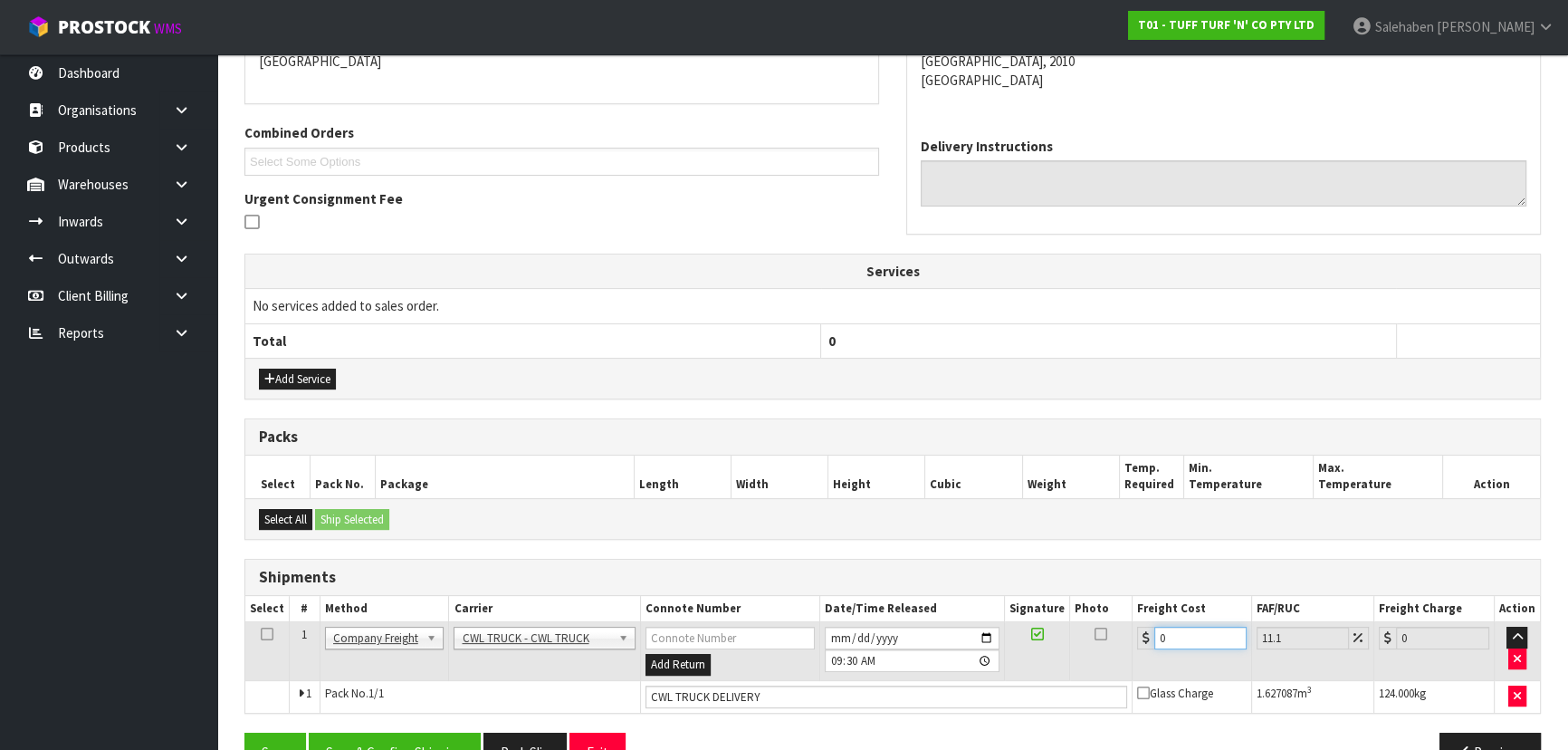
click at [1180, 643] on input "0" at bounding box center [1201, 638] width 93 height 23
type input "6"
type input "6.67"
type input "65"
type input "72.22"
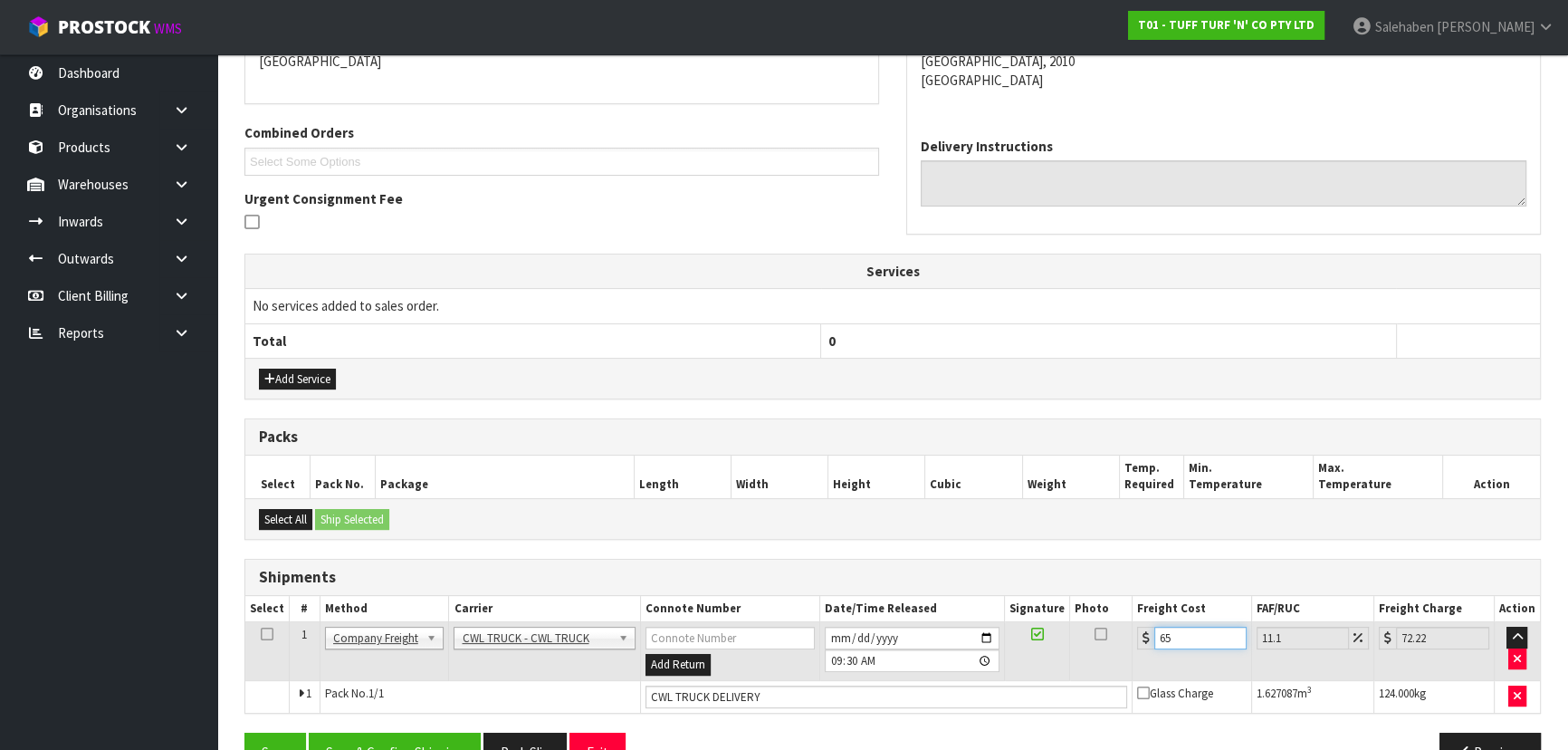
type input "65.9"
type input "73.21"
type input "65.93"
type input "73.25"
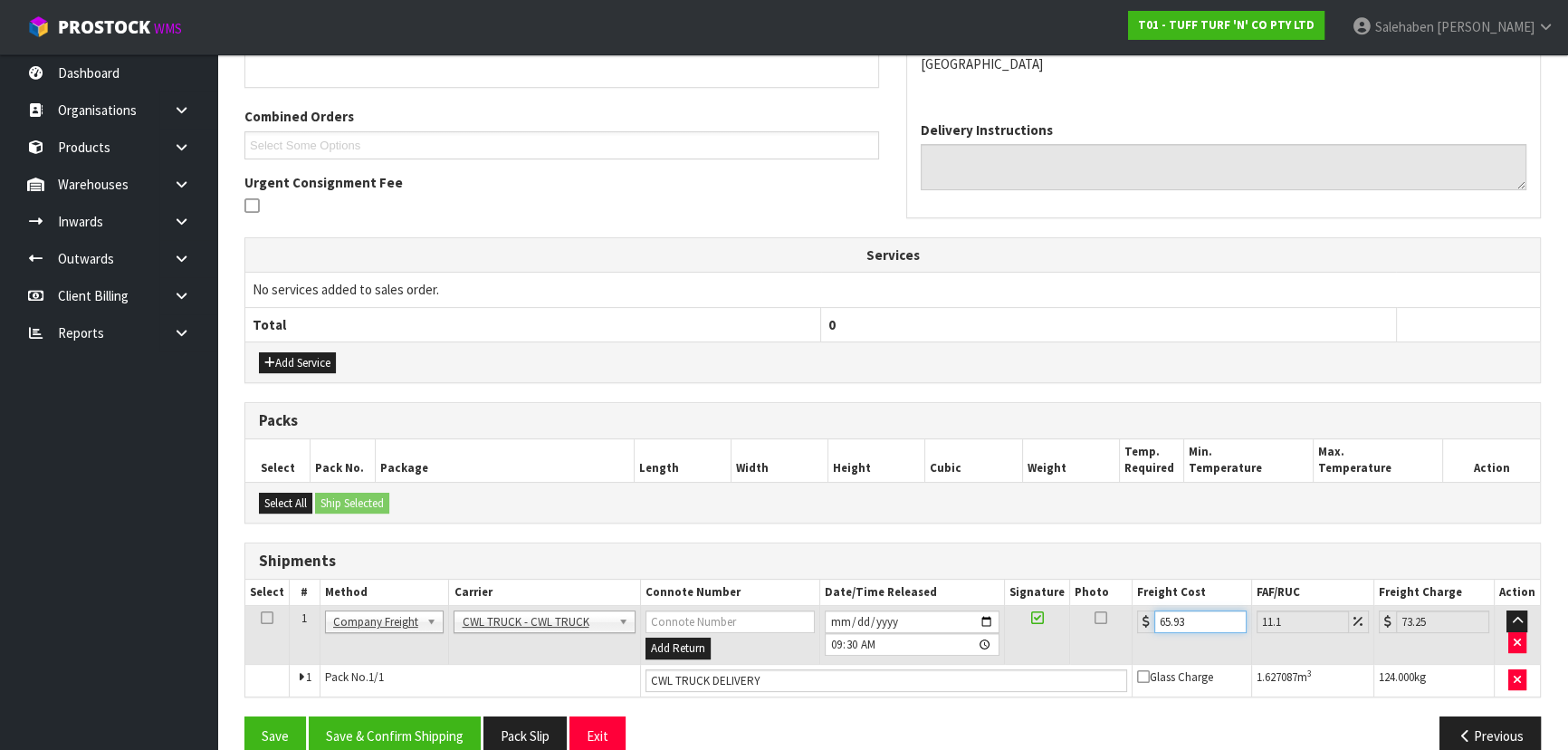
scroll to position [456, 0]
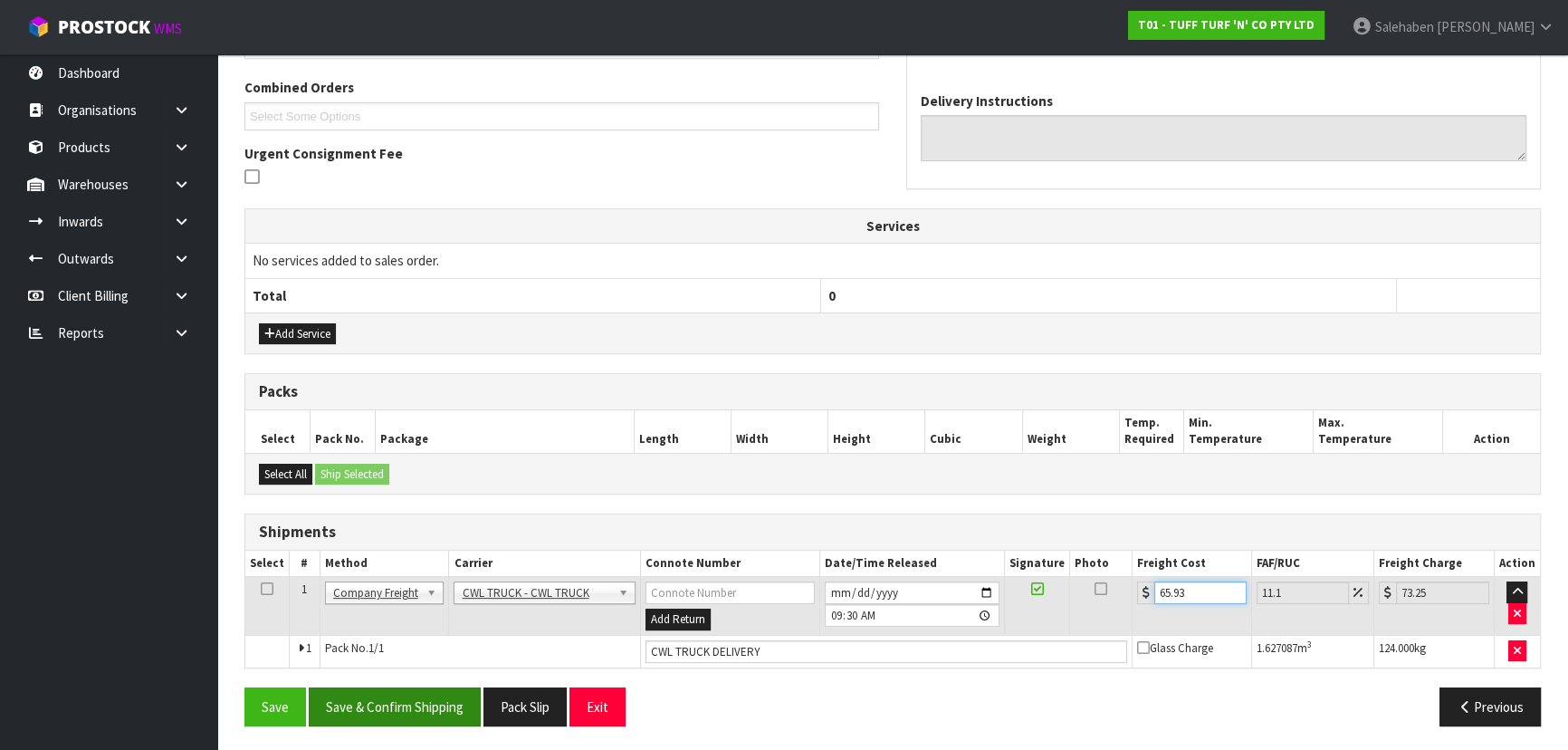
type input "65.93"
click at [385, 696] on button "Save & Confirm Shipping" at bounding box center [394, 706] width 172 height 39
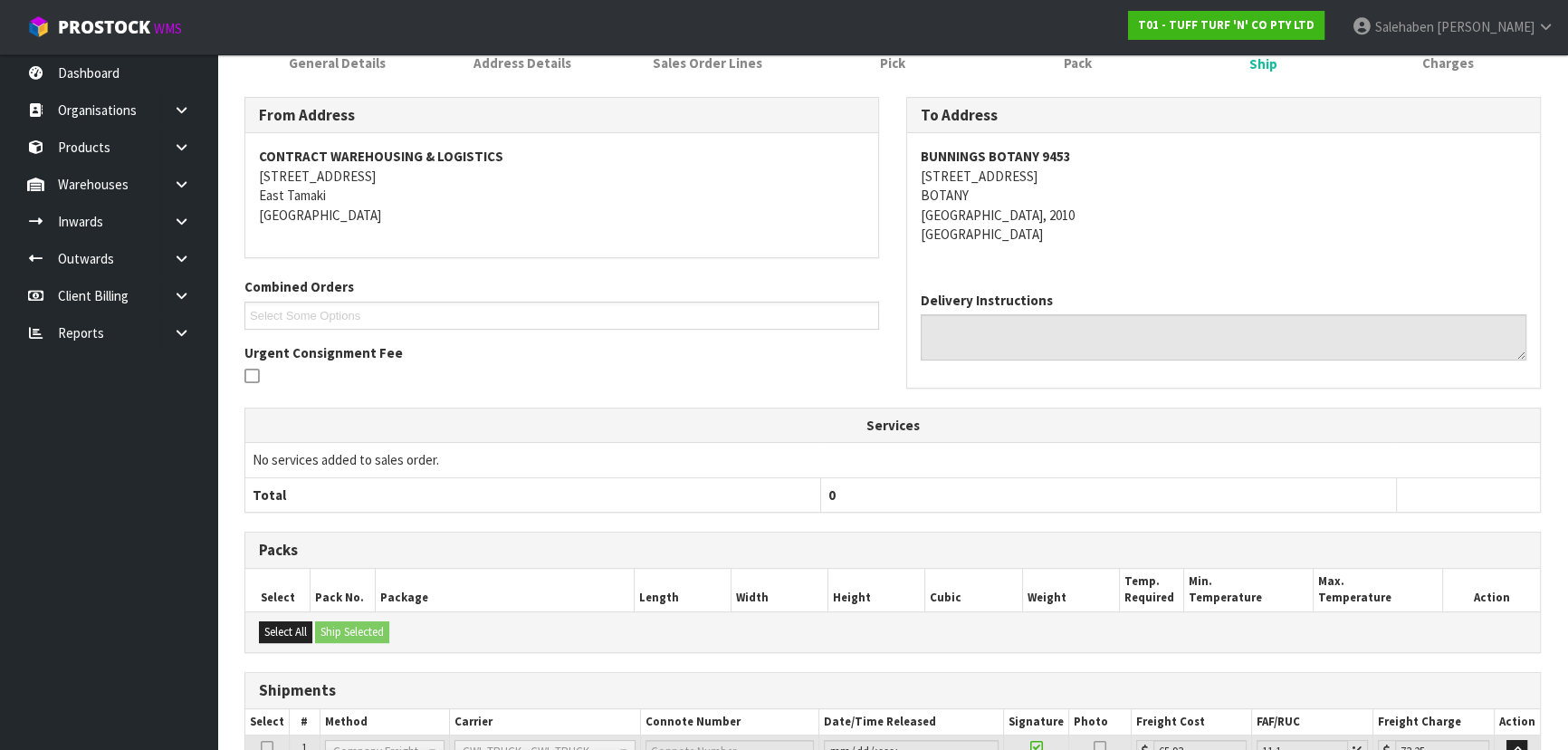
scroll to position [0, 0]
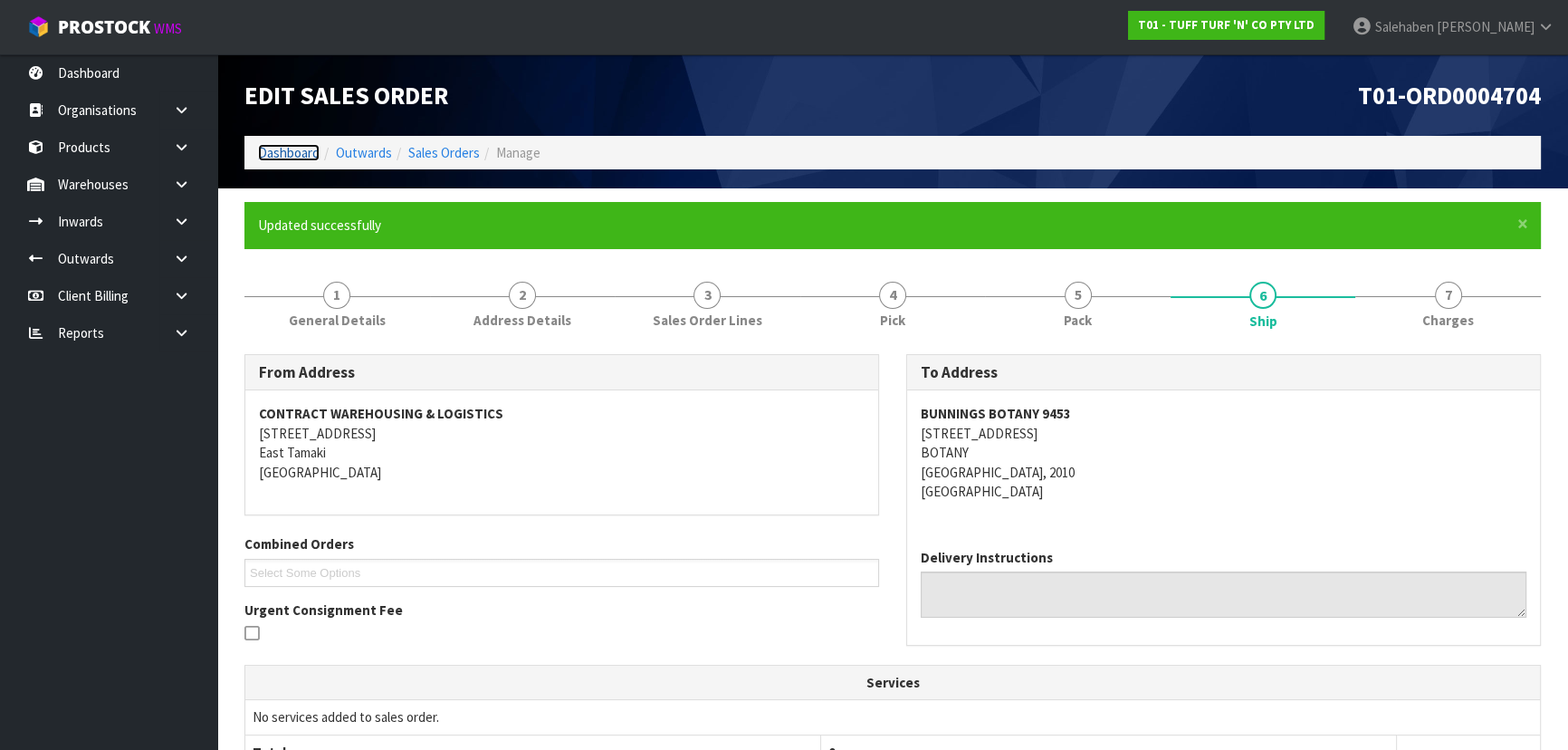
click at [284, 152] on link "Dashboard" at bounding box center [288, 152] width 62 height 17
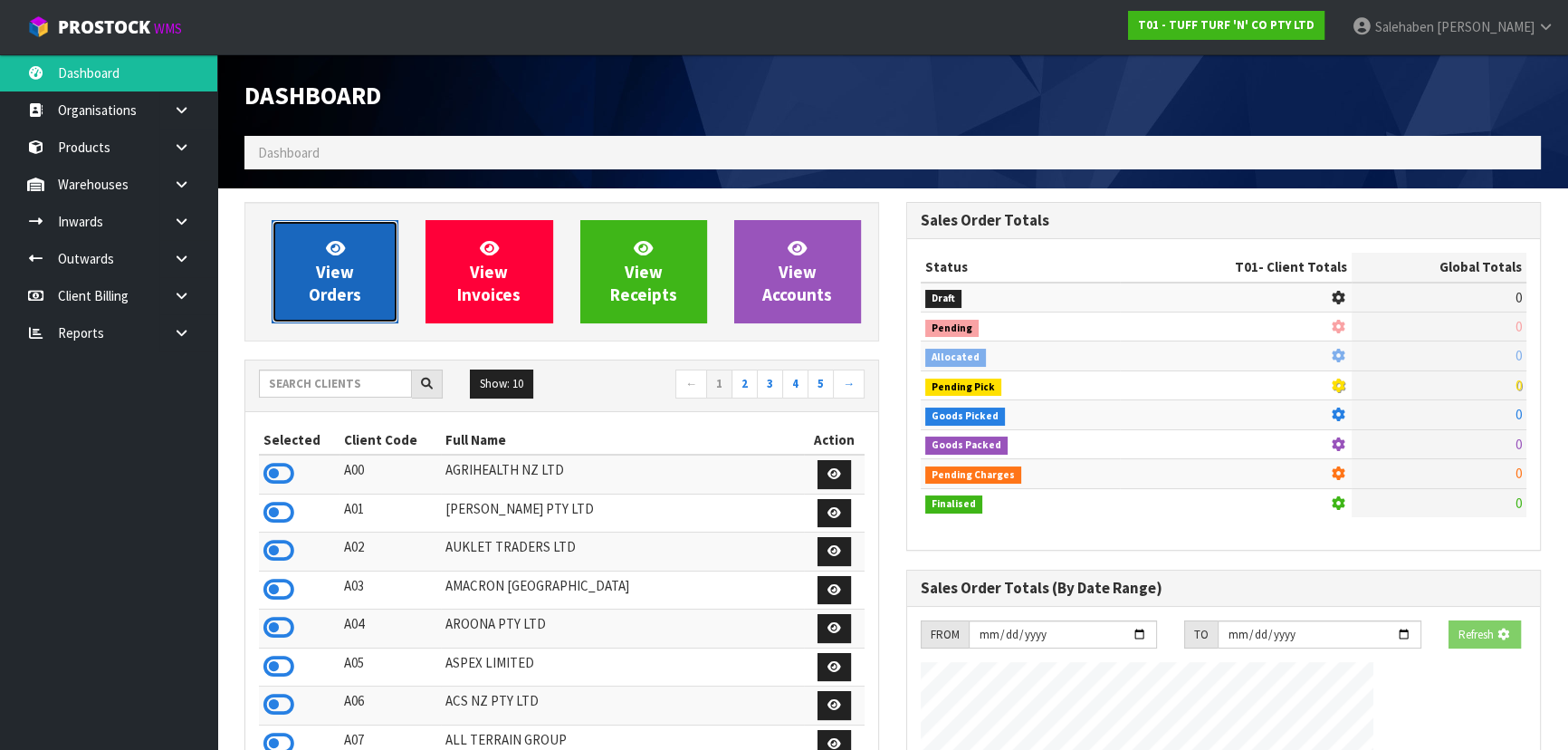
click at [348, 303] on span "View Orders" at bounding box center [335, 271] width 53 height 68
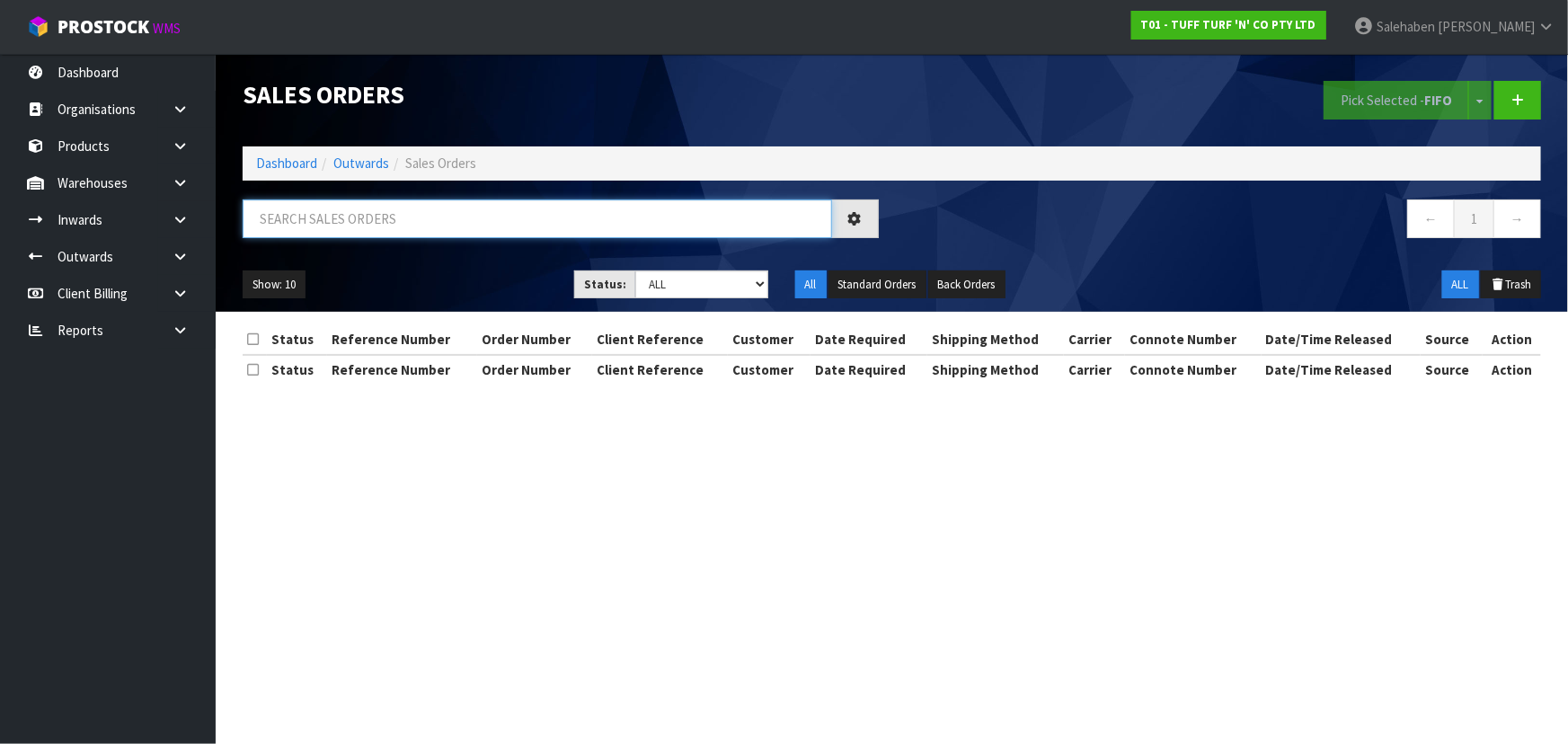
click at [380, 229] on input "text" at bounding box center [537, 219] width 590 height 39
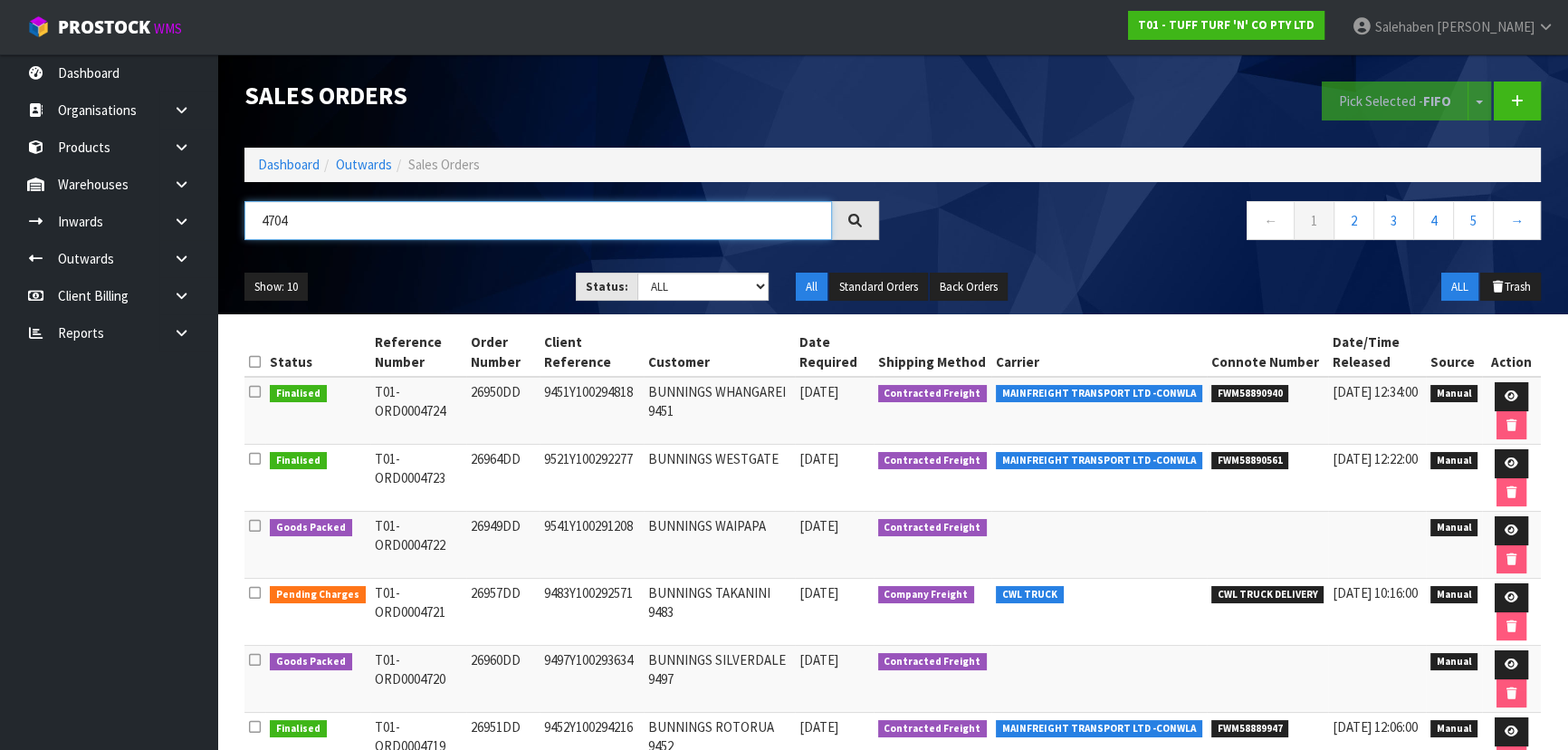
type input "4704"
click at [435, 273] on ul "Show: 10 5 10 25 50" at bounding box center [396, 287] width 304 height 29
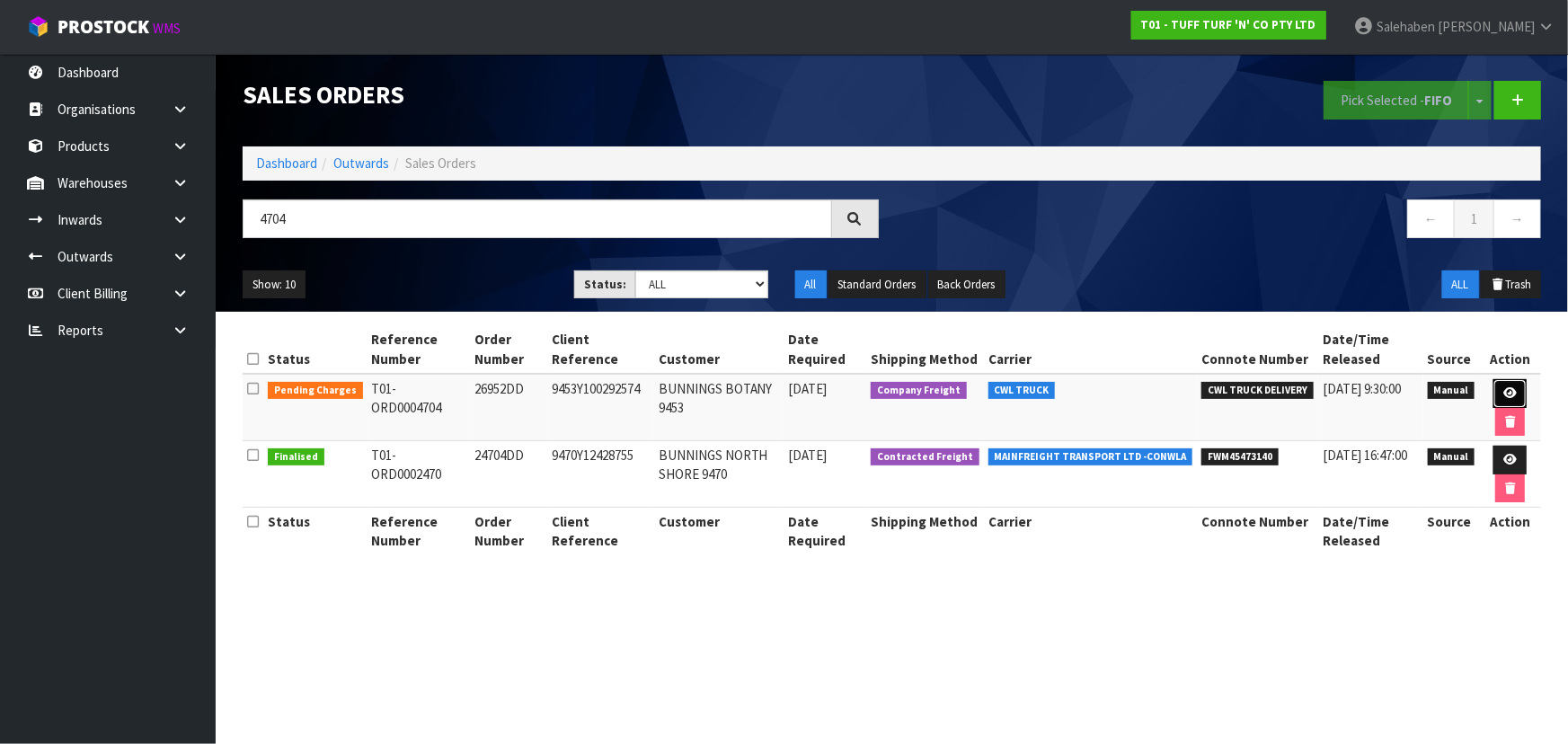
click at [1508, 382] on link at bounding box center [1509, 393] width 33 height 29
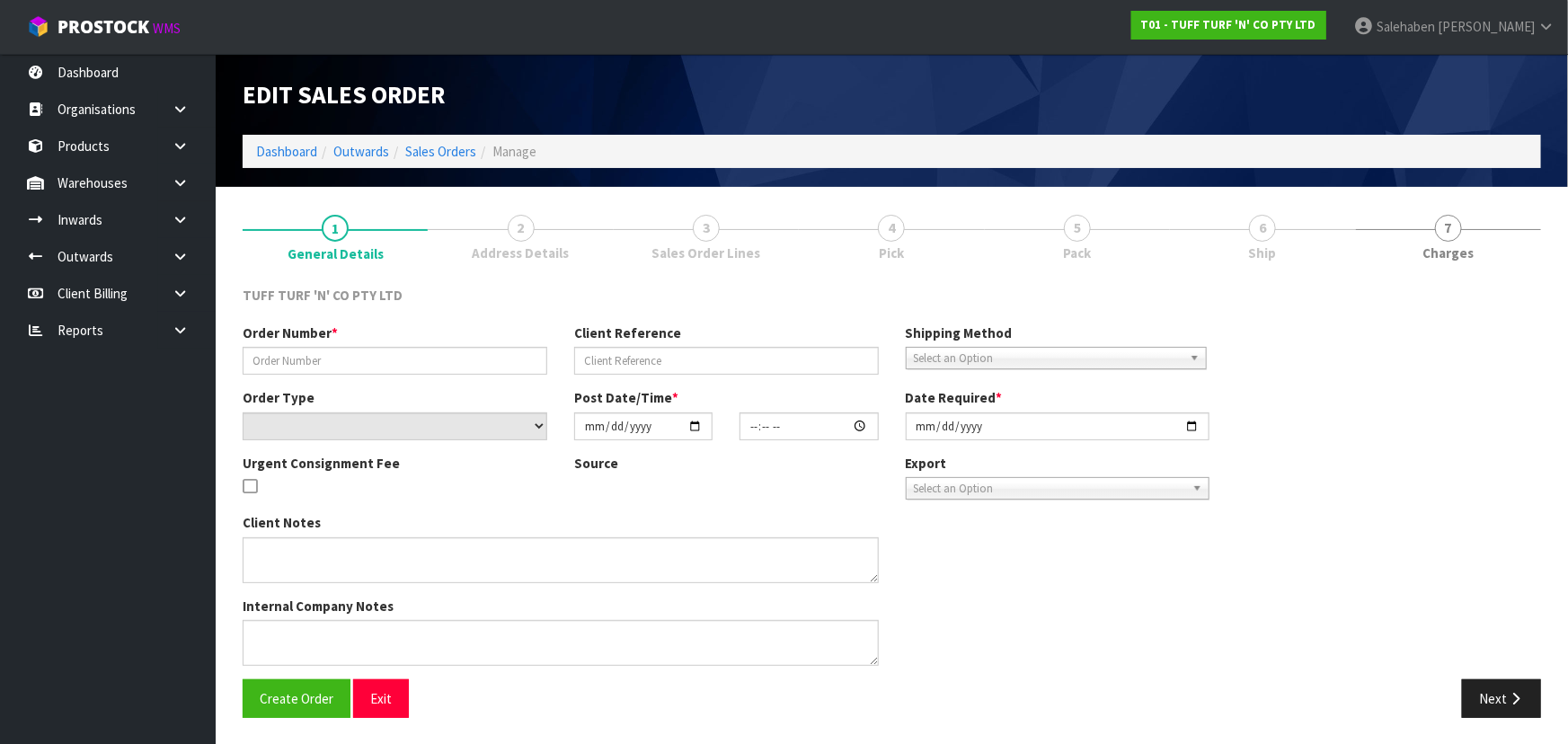
type input "26952DD"
type input "9453Y100292574"
select select "number:0"
type input "[DATE]"
type input "14:01:00.000"
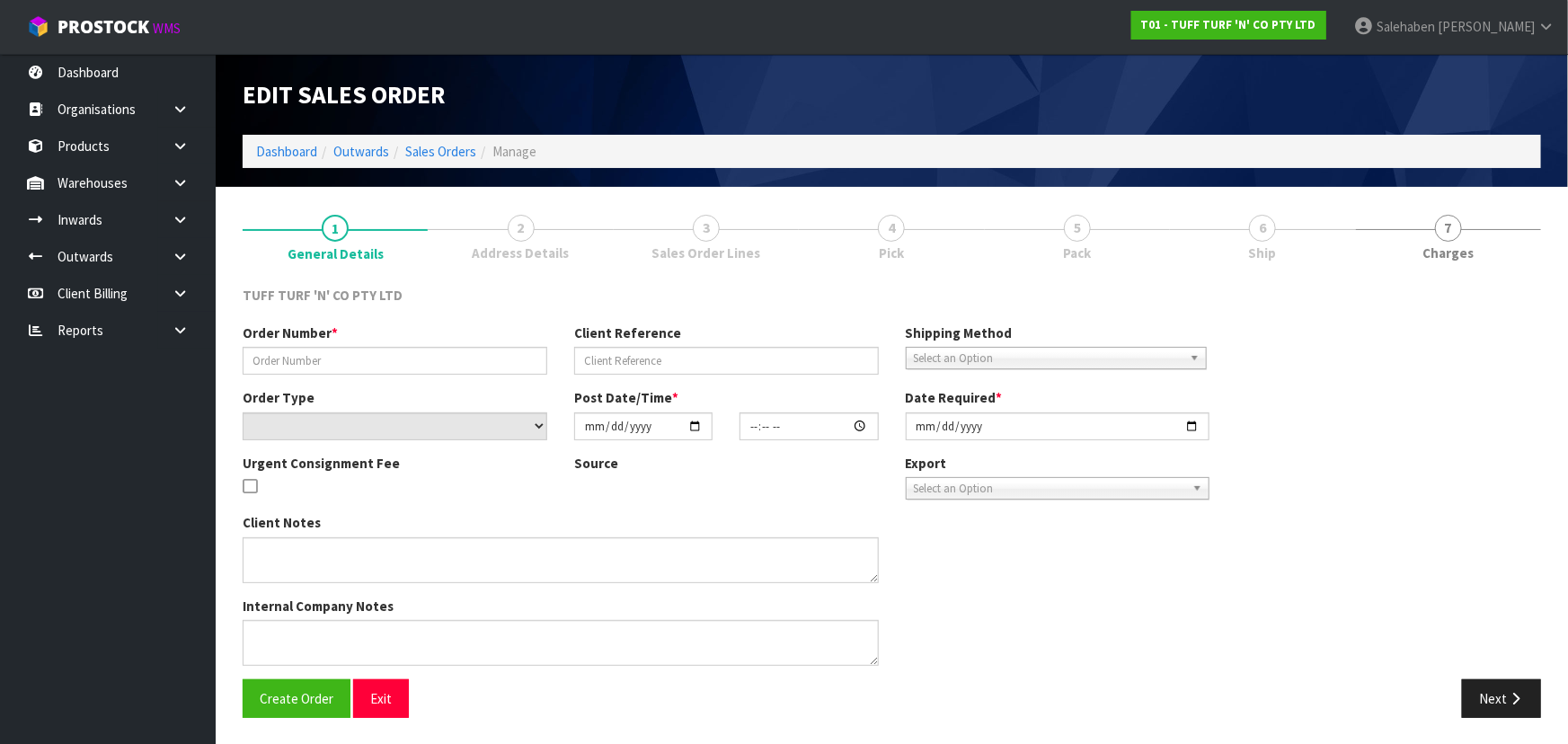
type input "[DATE]"
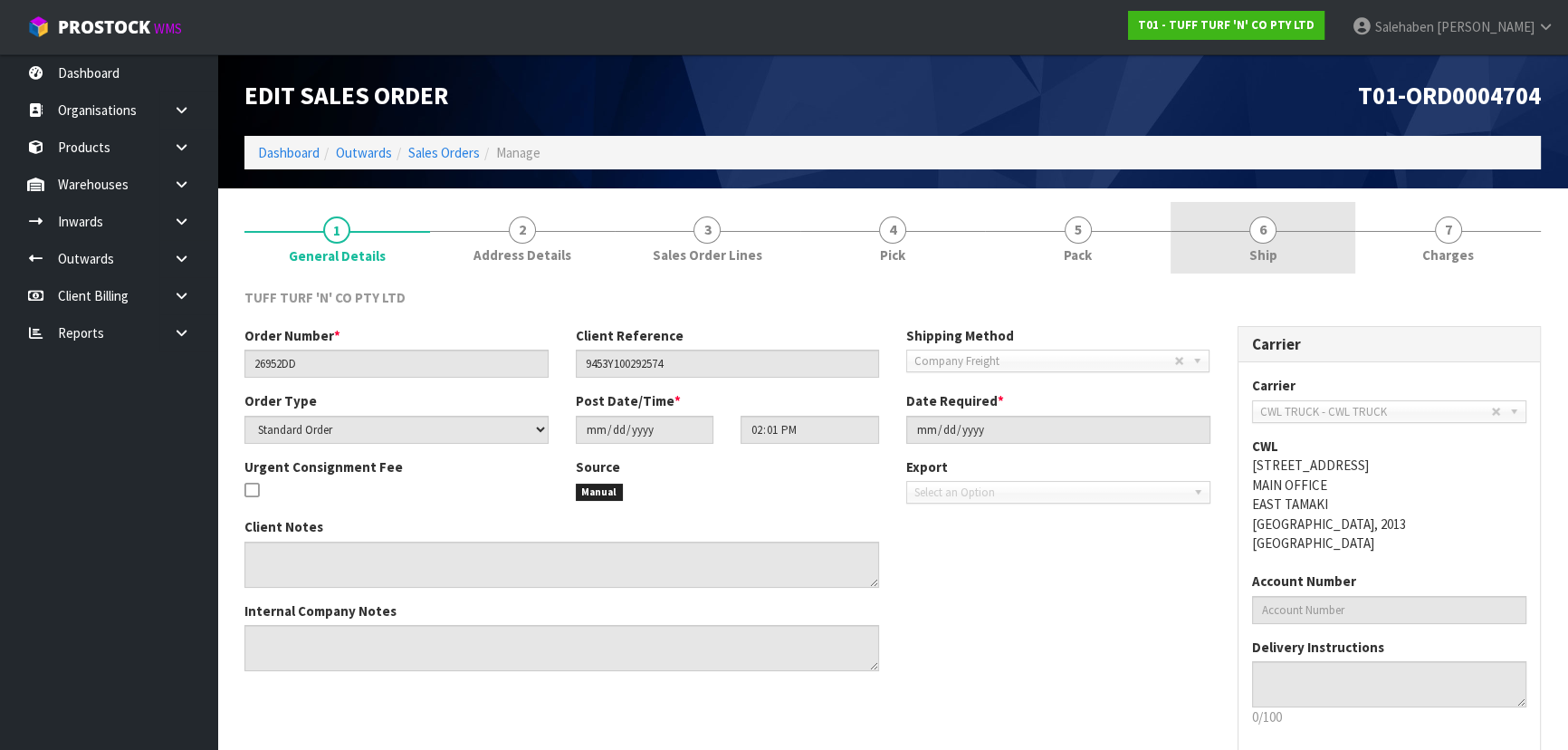
click at [1294, 241] on link "6 Ship" at bounding box center [1263, 238] width 186 height 72
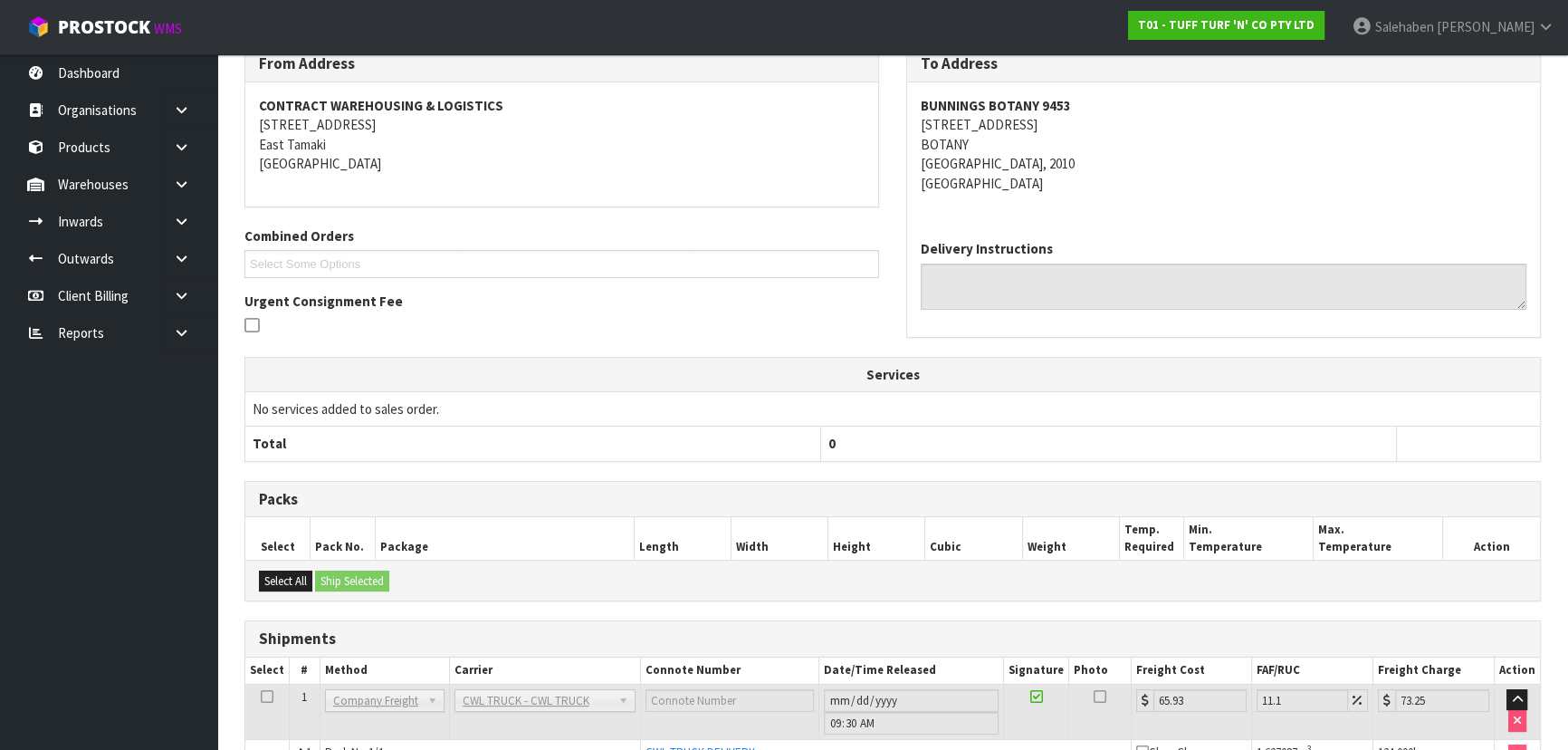
scroll to position [346, 0]
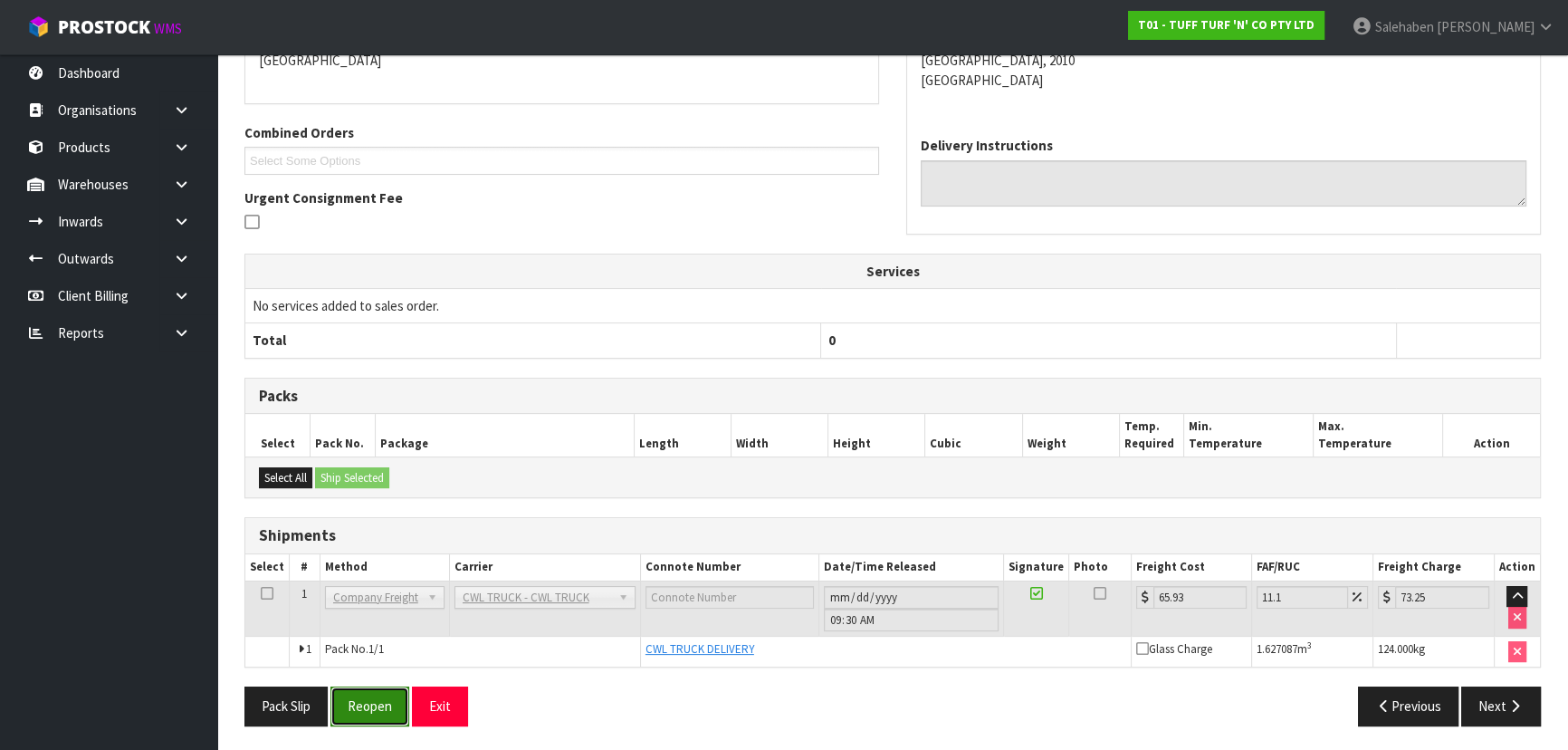
drag, startPoint x: 371, startPoint y: 711, endPoint x: 522, endPoint y: 676, distance: 155.0
click at [371, 712] on button "Reopen" at bounding box center [369, 706] width 79 height 39
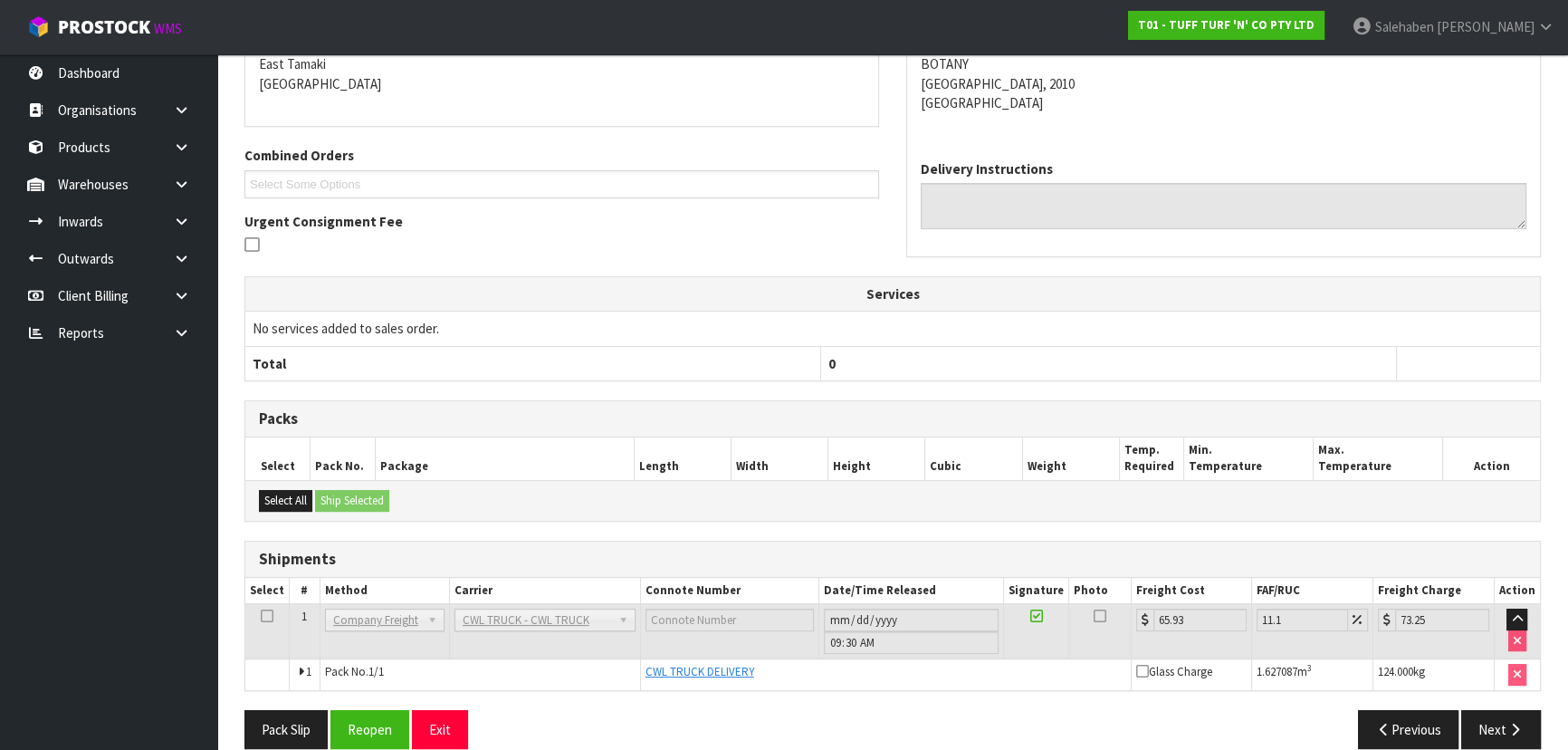
scroll to position [411, 0]
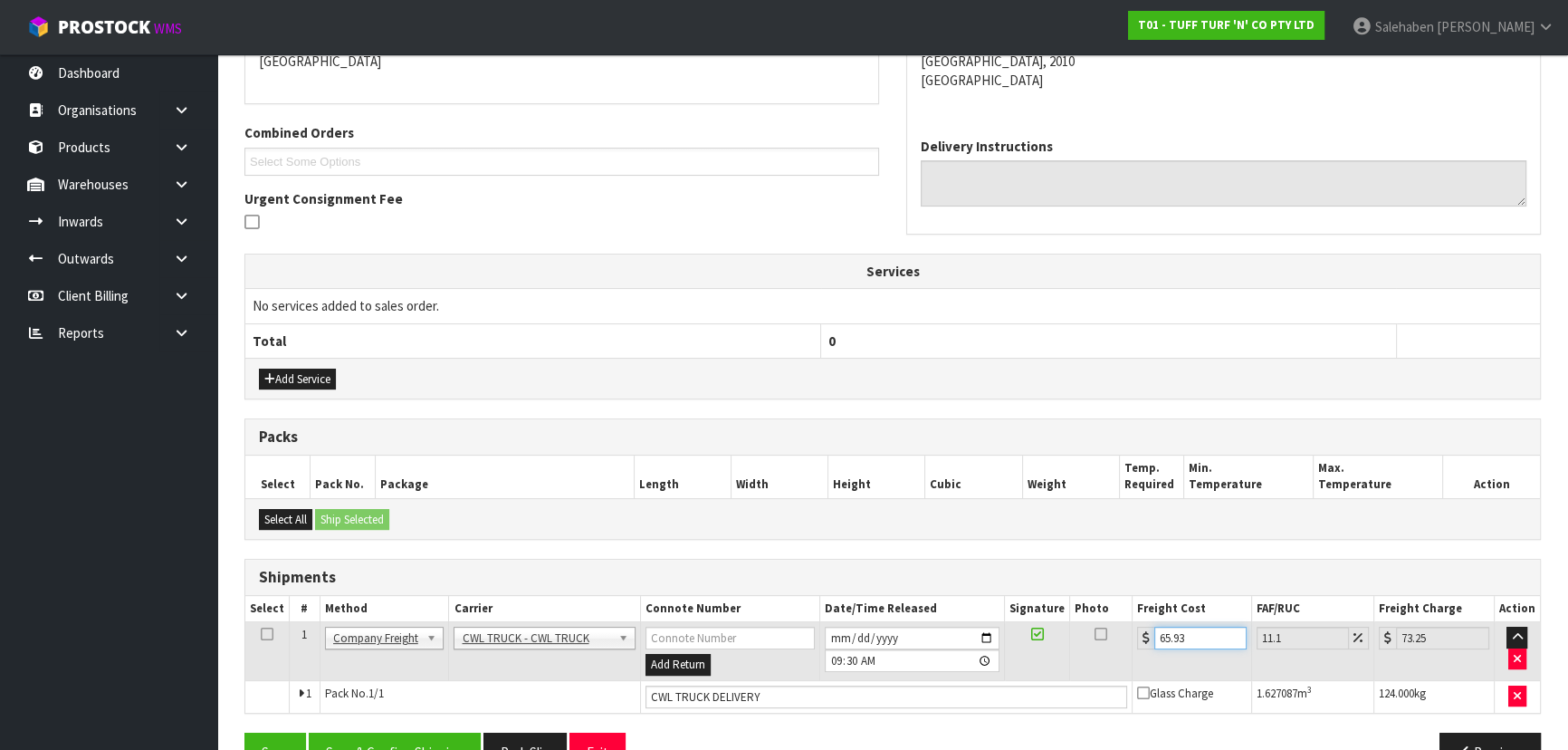
click at [1204, 641] on input "65.93" at bounding box center [1201, 638] width 93 height 23
type input "65.9"
type input "73.21"
type input "65"
type input "72.22"
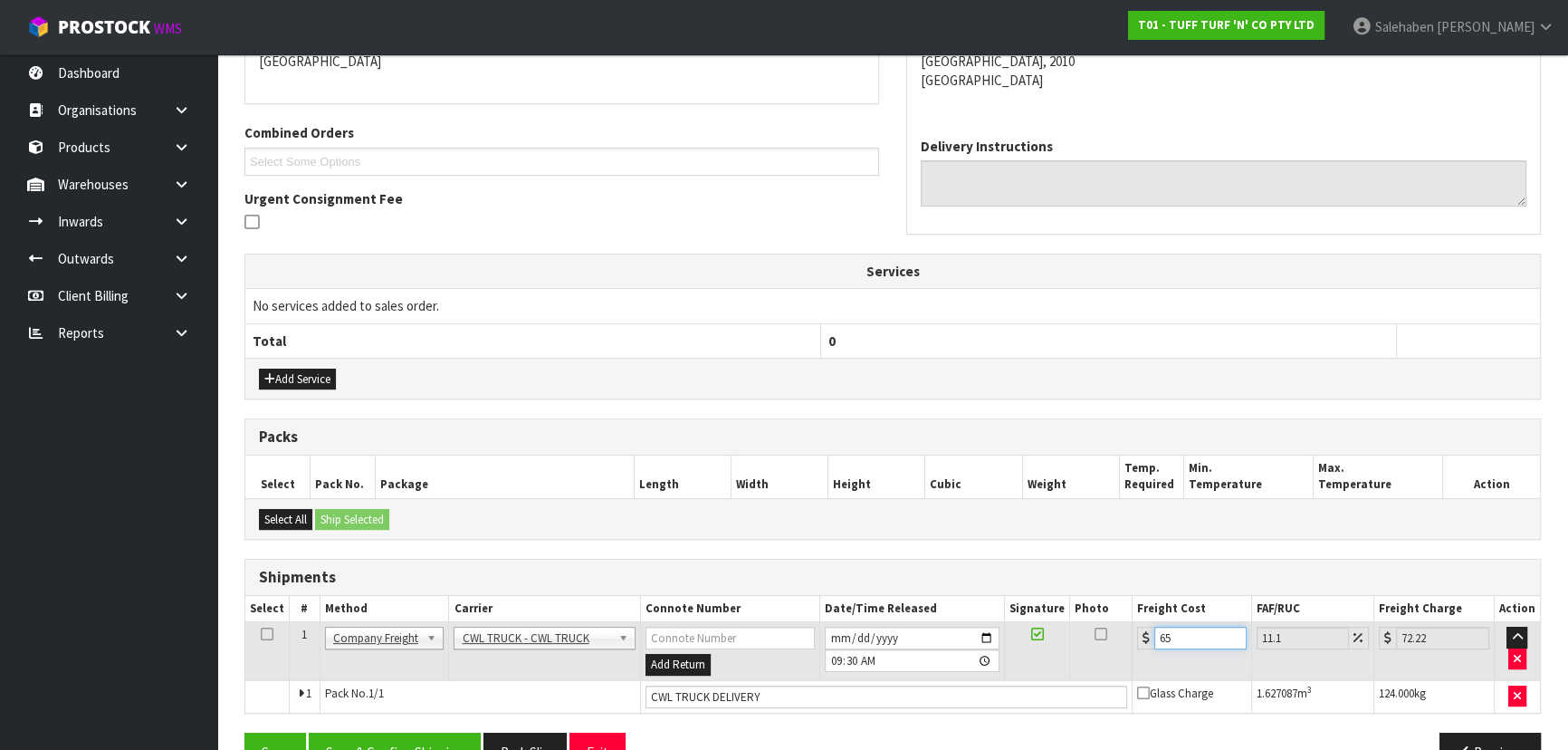
type input "6"
type input "6.67"
type input "0"
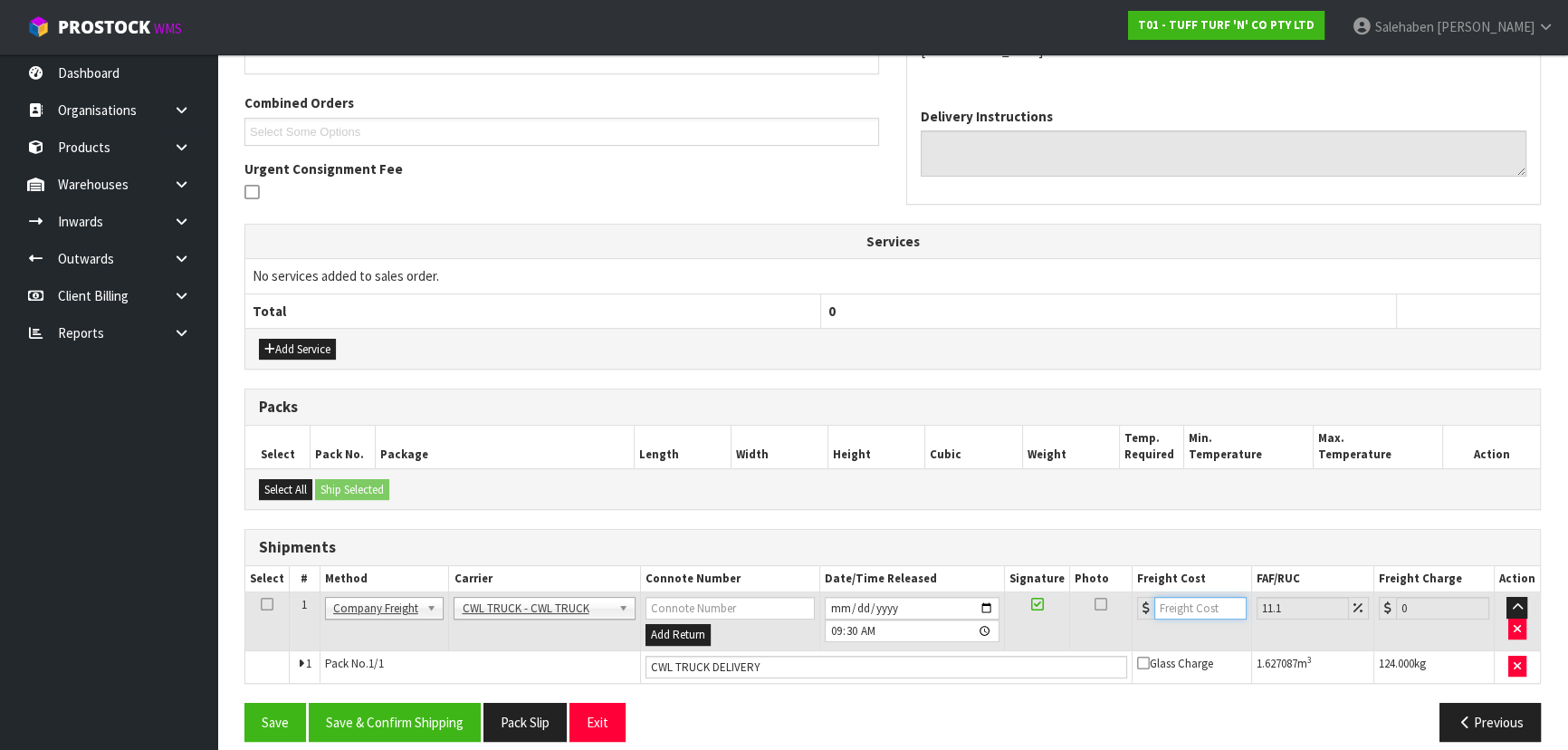
scroll to position [456, 0]
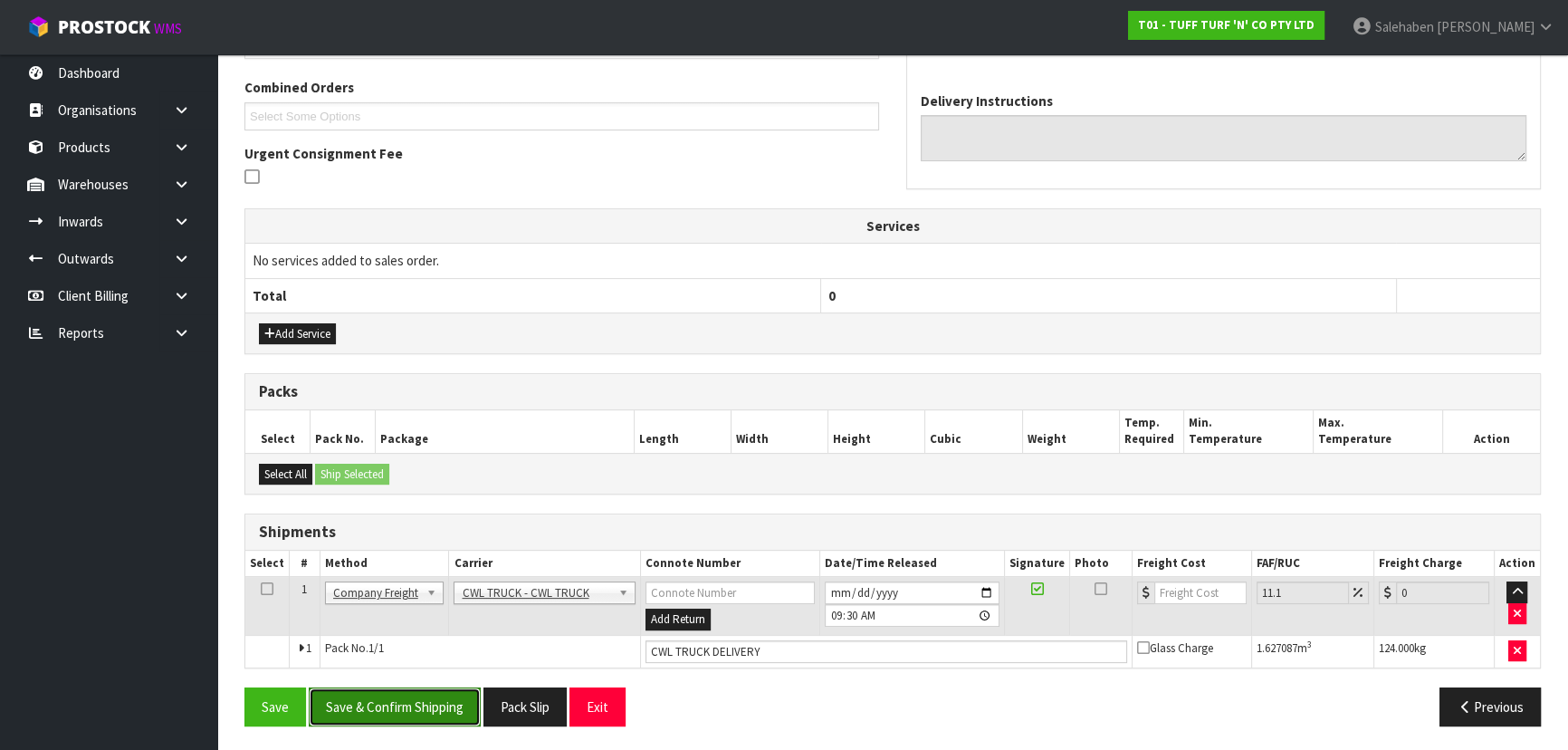
click at [422, 709] on button "Save & Confirm Shipping" at bounding box center [394, 706] width 172 height 39
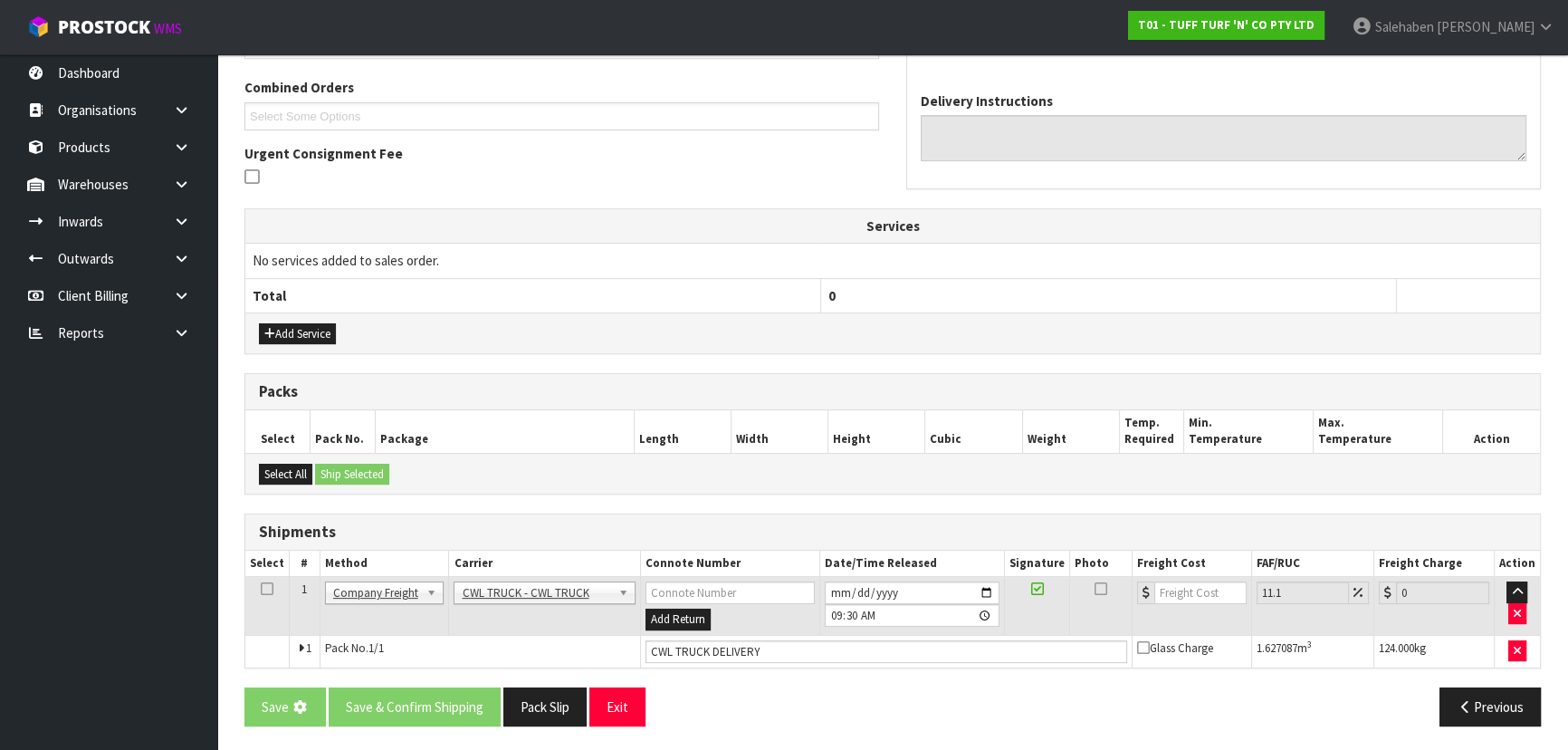
scroll to position [0, 0]
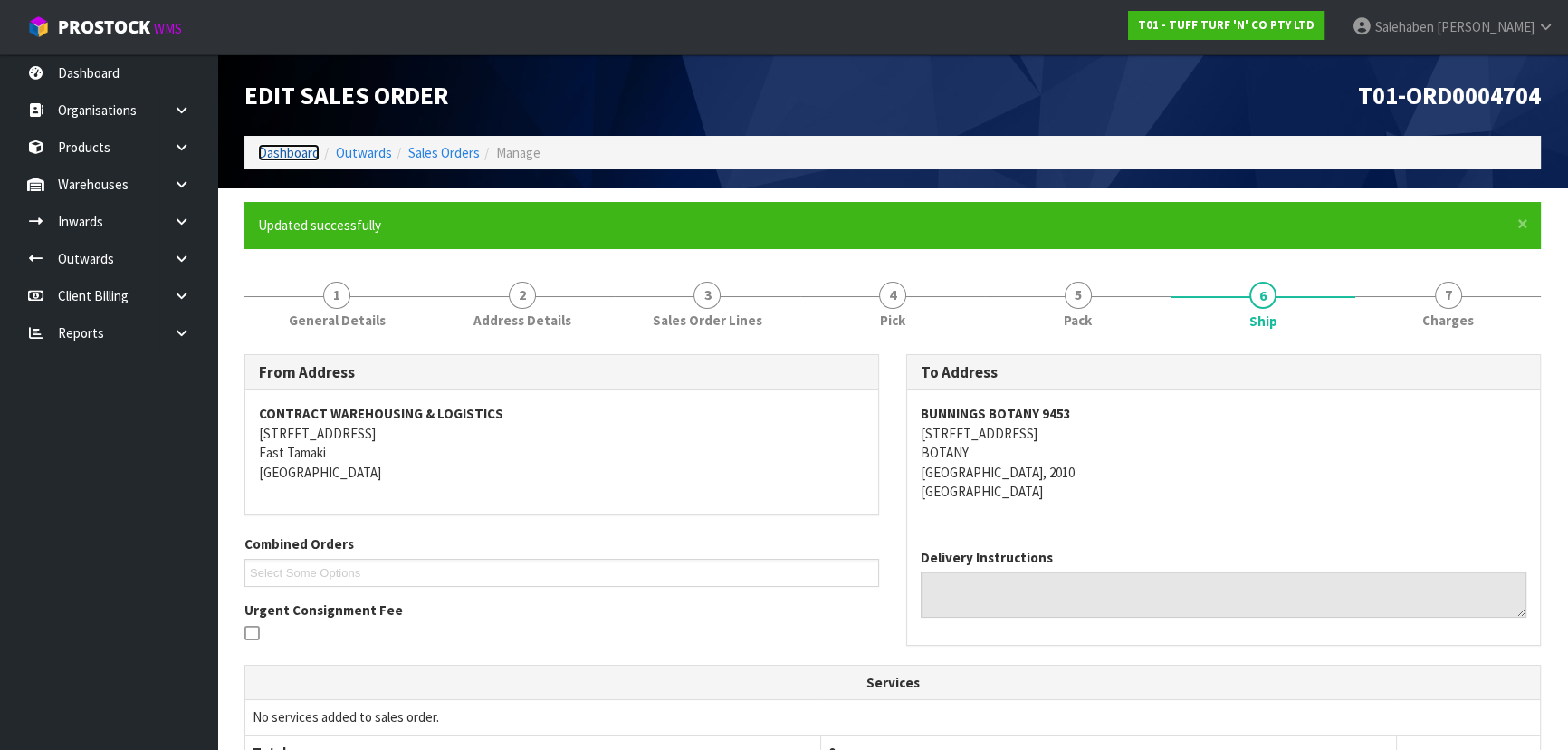
click at [307, 145] on link "Dashboard" at bounding box center [288, 152] width 62 height 17
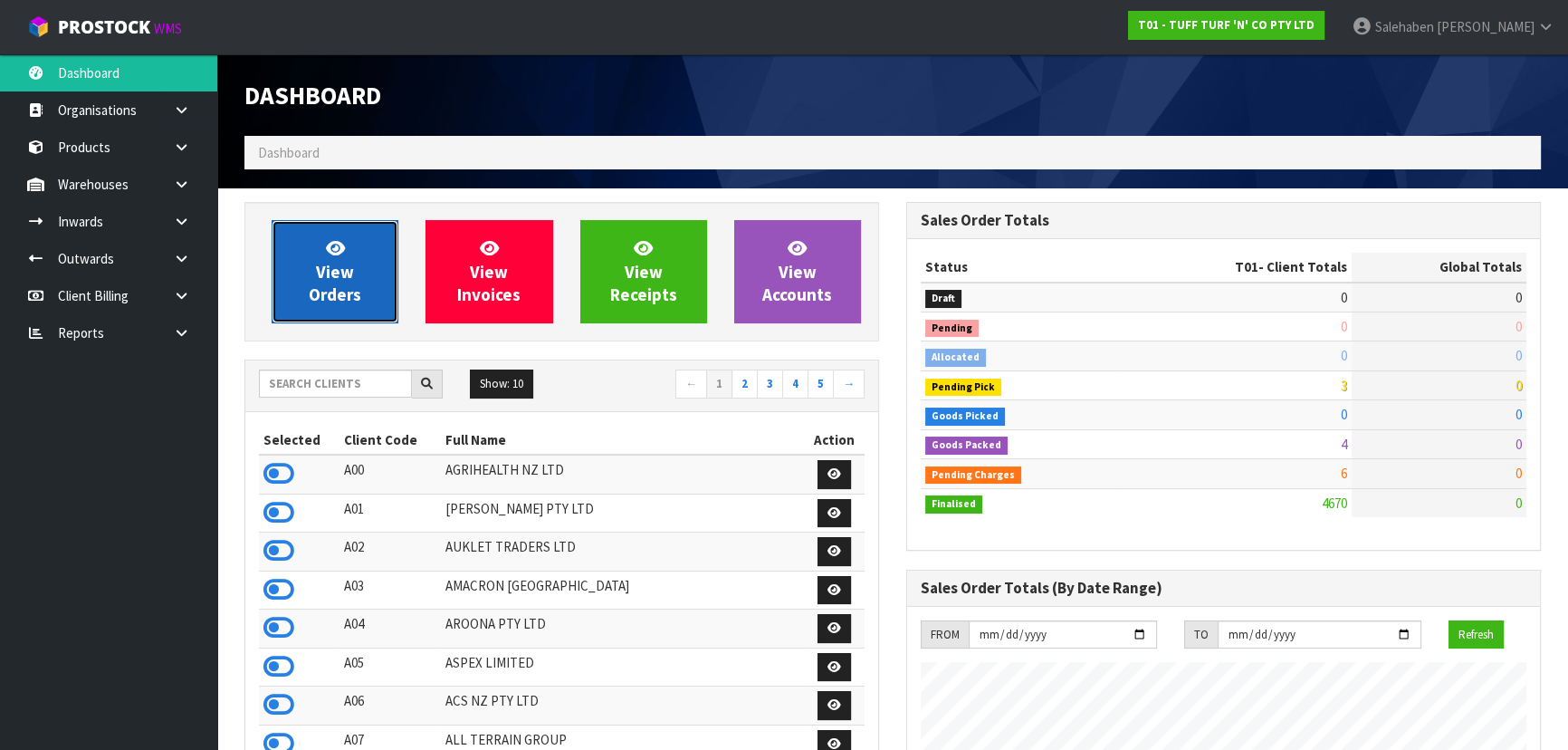
scroll to position [1369, 661]
click at [372, 229] on link "View Orders" at bounding box center [335, 272] width 127 height 103
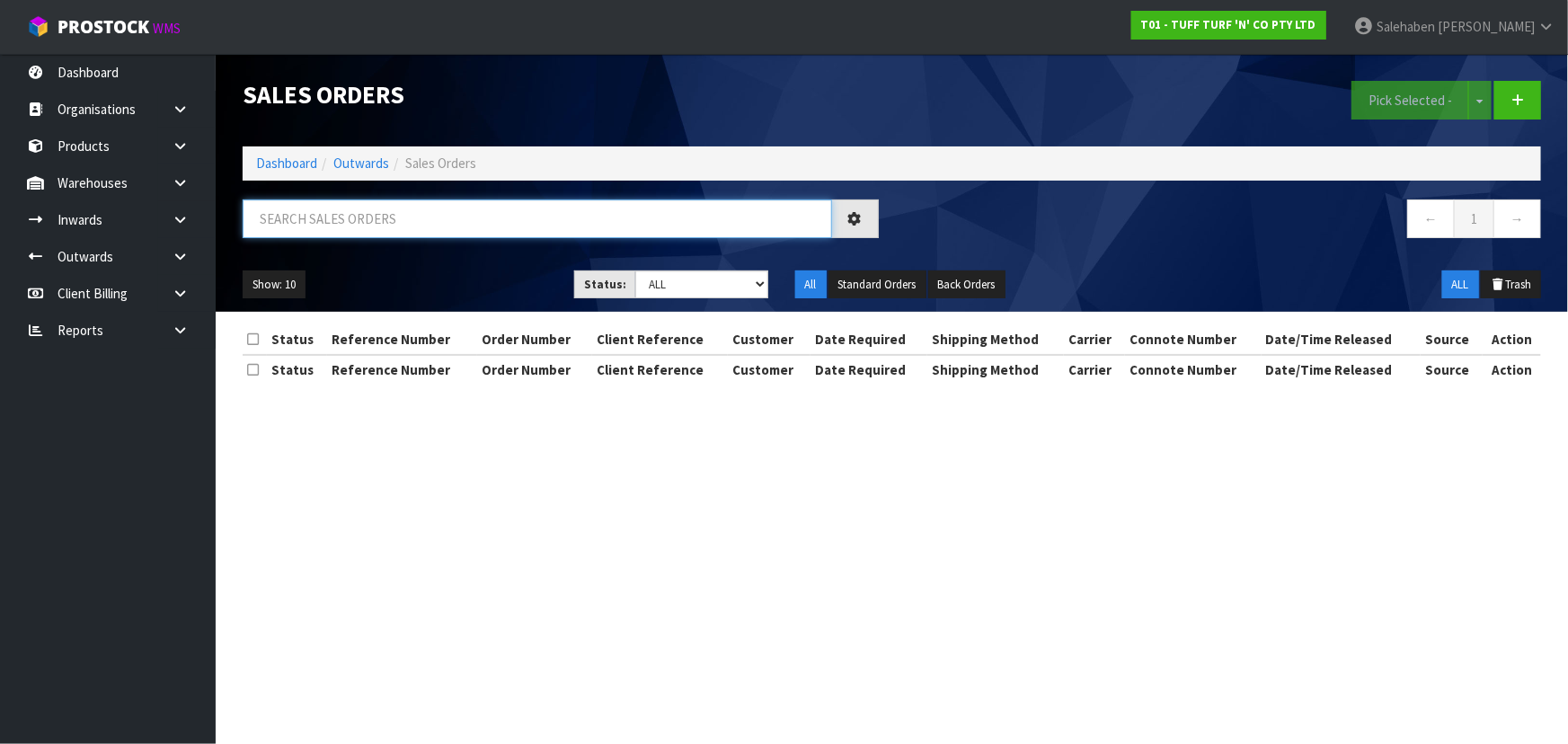
click at [374, 217] on input "text" at bounding box center [537, 219] width 590 height 39
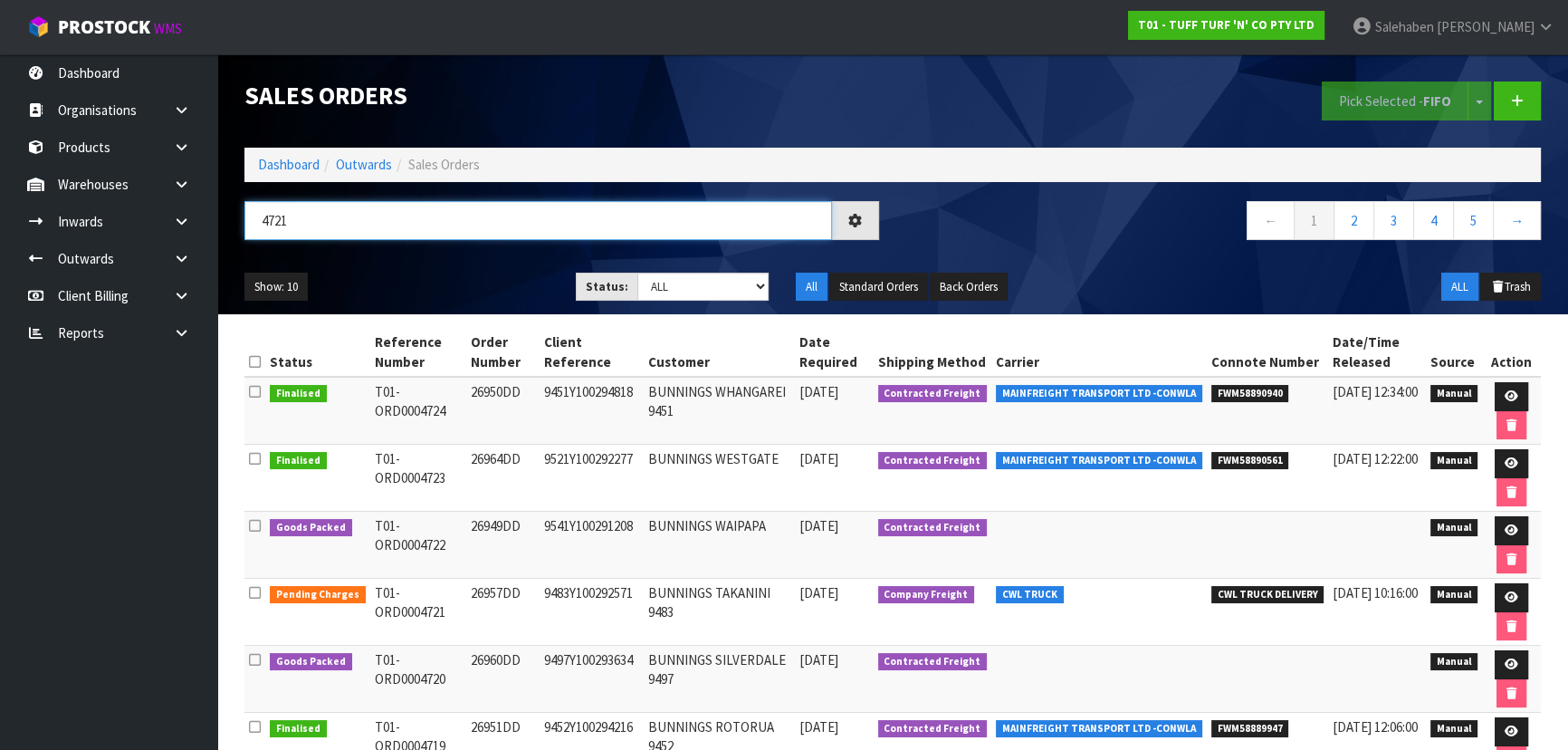
type input "4721"
click at [411, 283] on ul "Show: 10 5 10 25 50" at bounding box center [396, 287] width 304 height 29
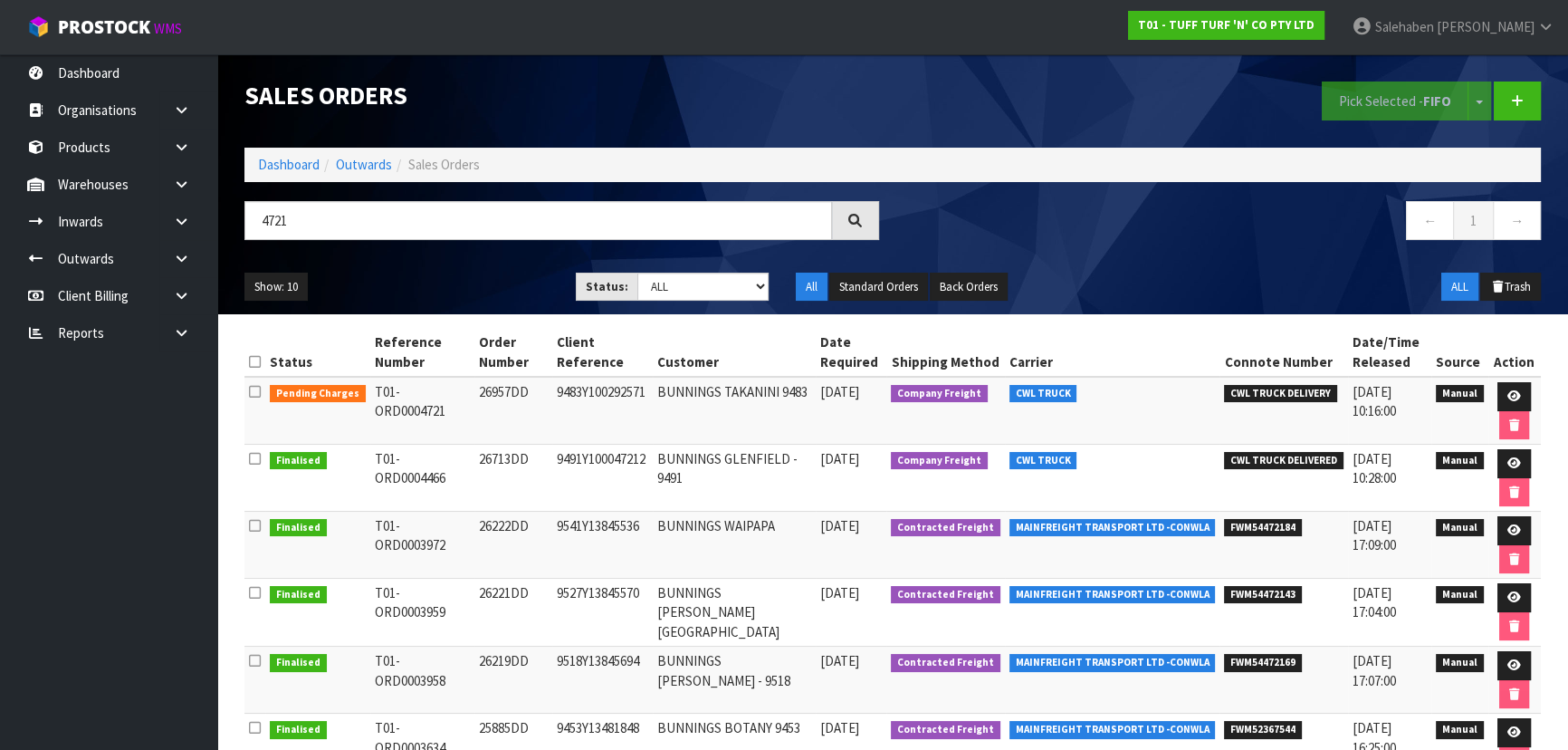
click at [435, 283] on ul "Show: 10 5 10 25 50" at bounding box center [396, 287] width 304 height 29
click at [1508, 392] on icon at bounding box center [1514, 395] width 14 height 12
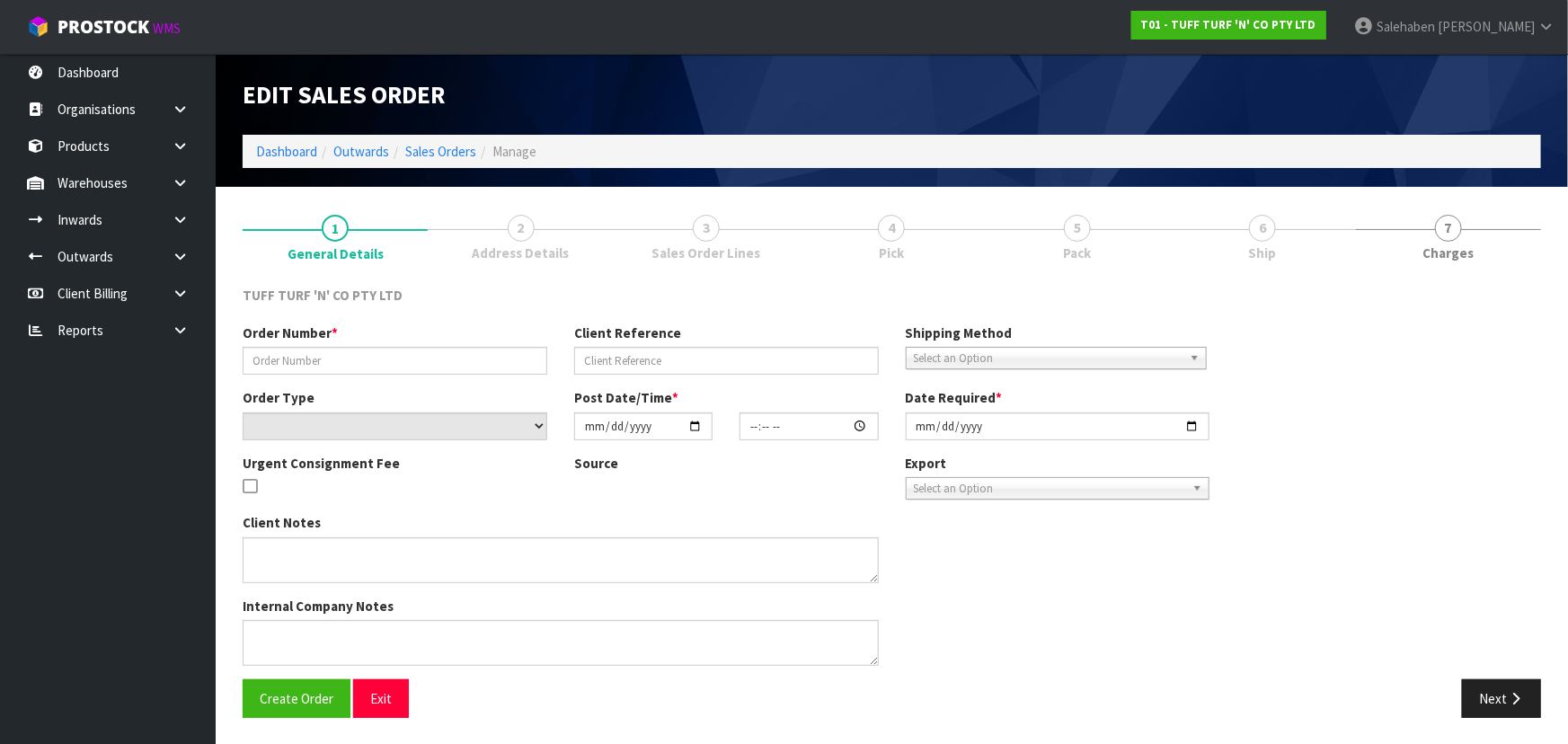
type input "26957DD"
type input "9483Y100292571"
select select "number:0"
type input "[DATE]"
type input "15:00:00.000"
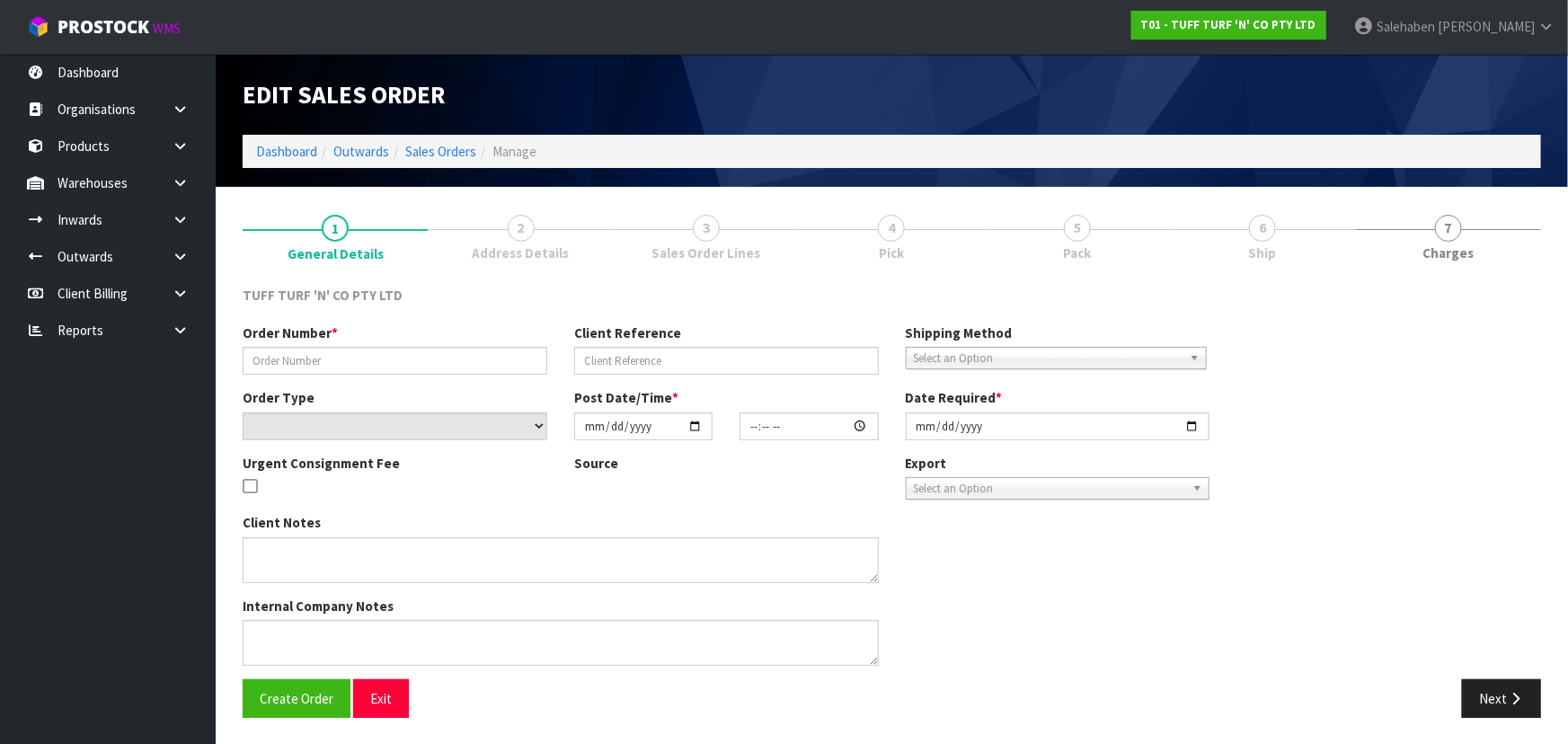
type input "[DATE]"
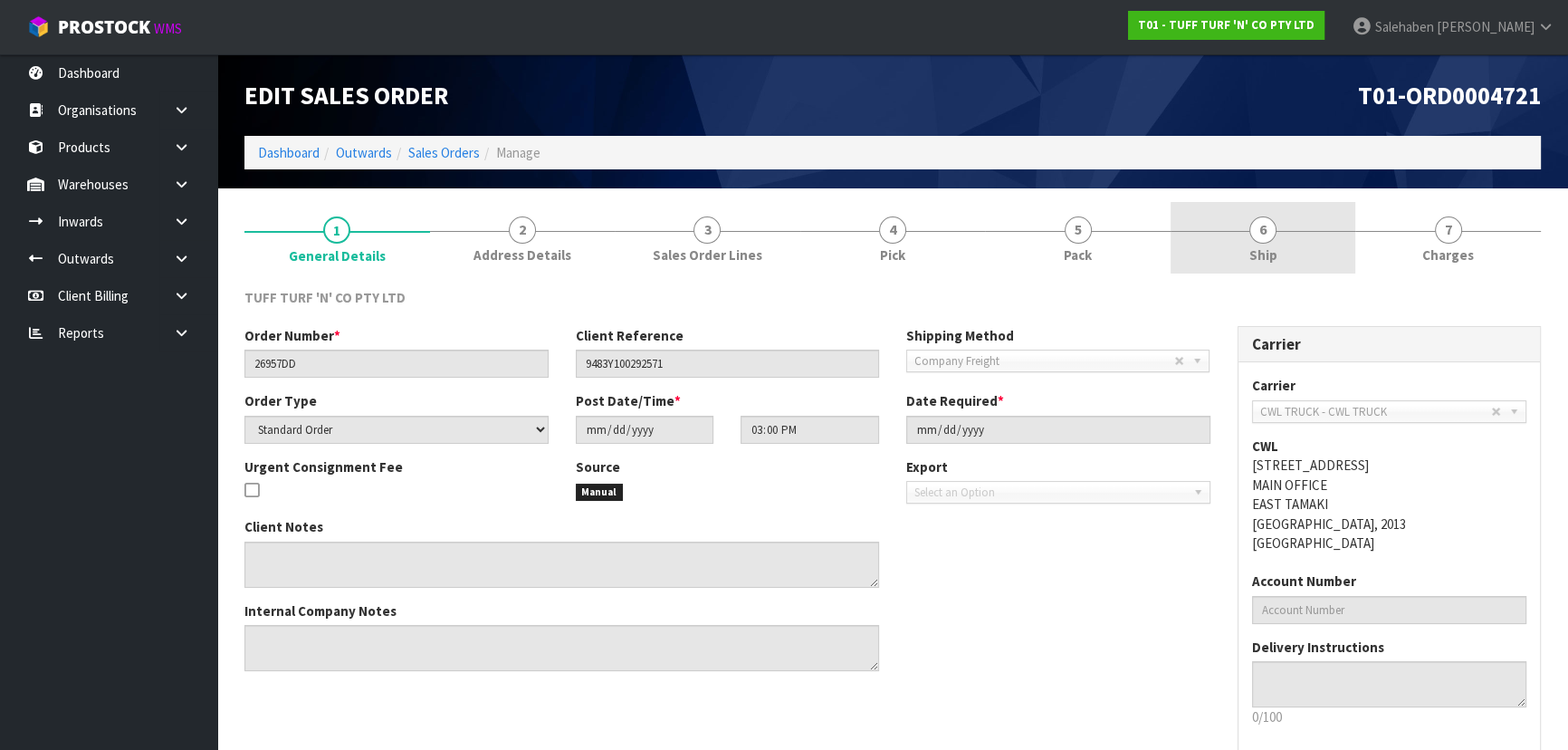
click at [1229, 222] on link "6 Ship" at bounding box center [1263, 238] width 186 height 72
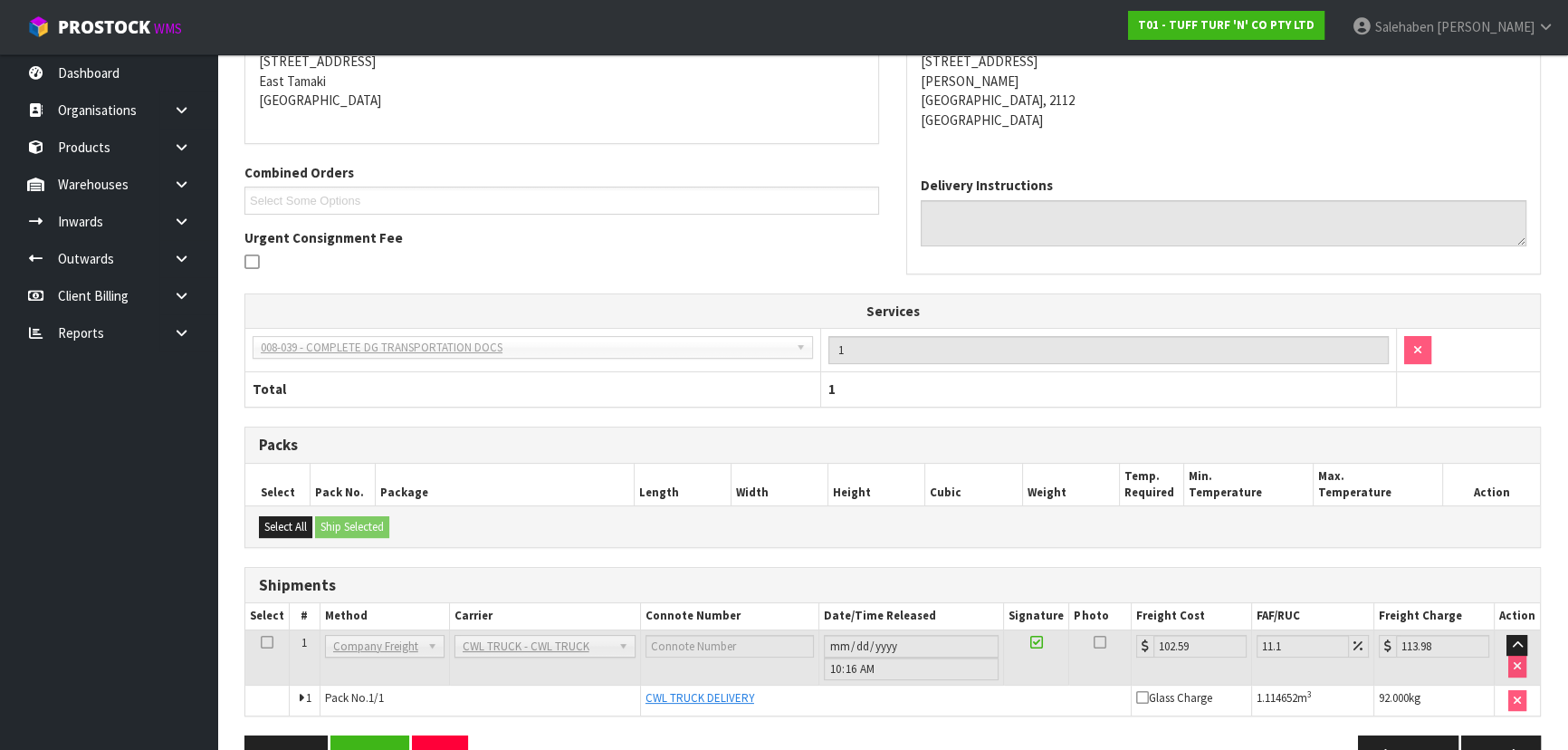
scroll to position [354, 0]
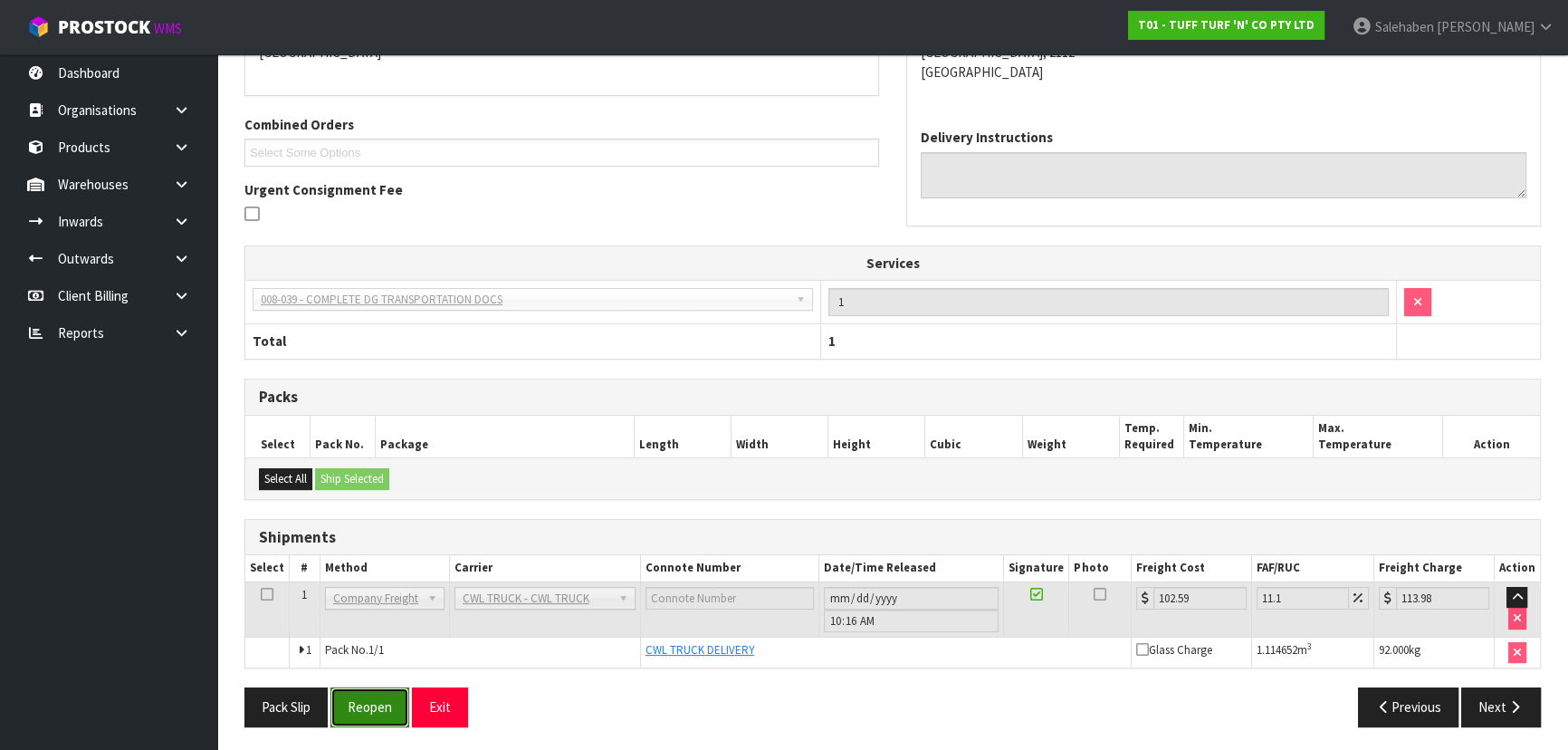
click at [383, 705] on button "Reopen" at bounding box center [369, 706] width 79 height 39
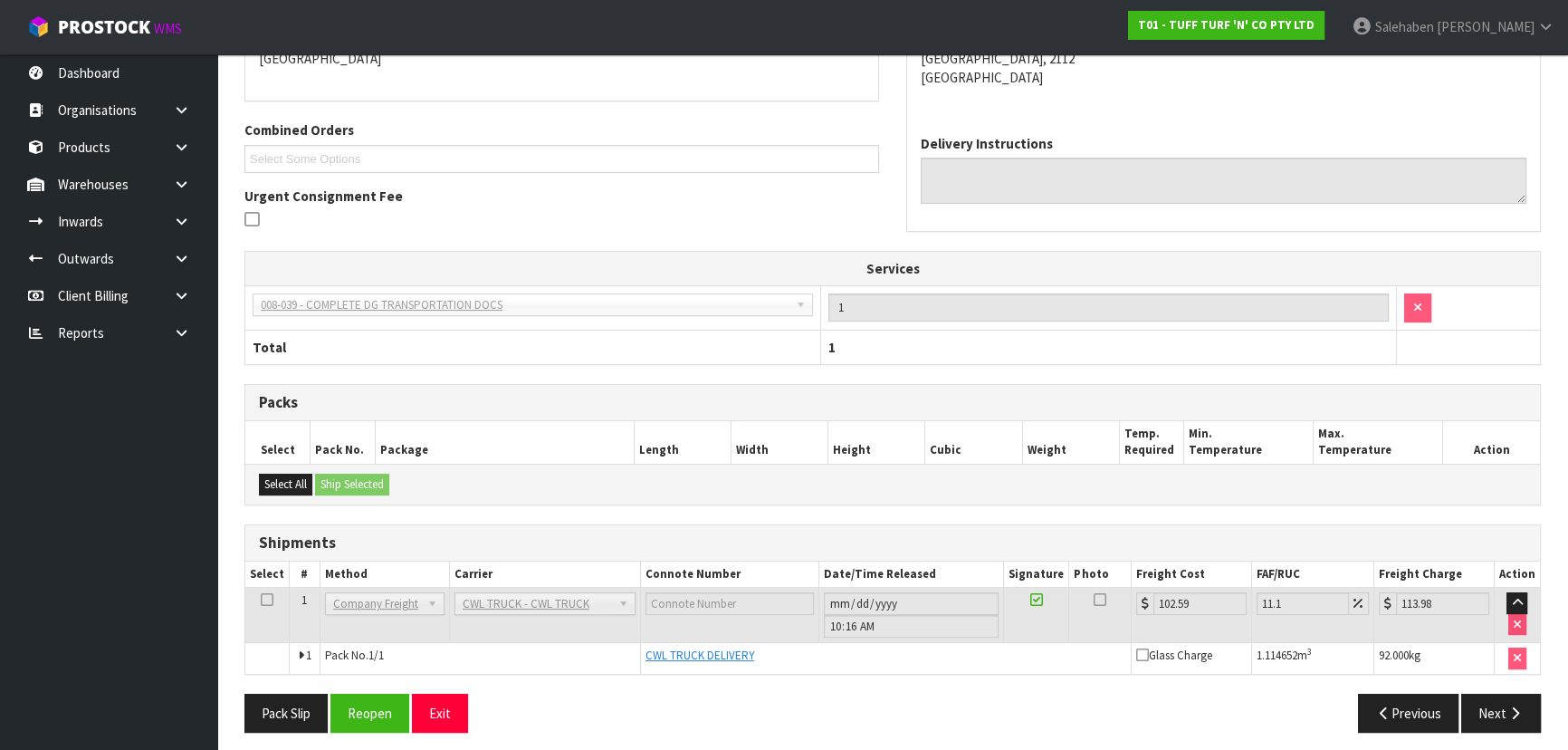
scroll to position [420, 0]
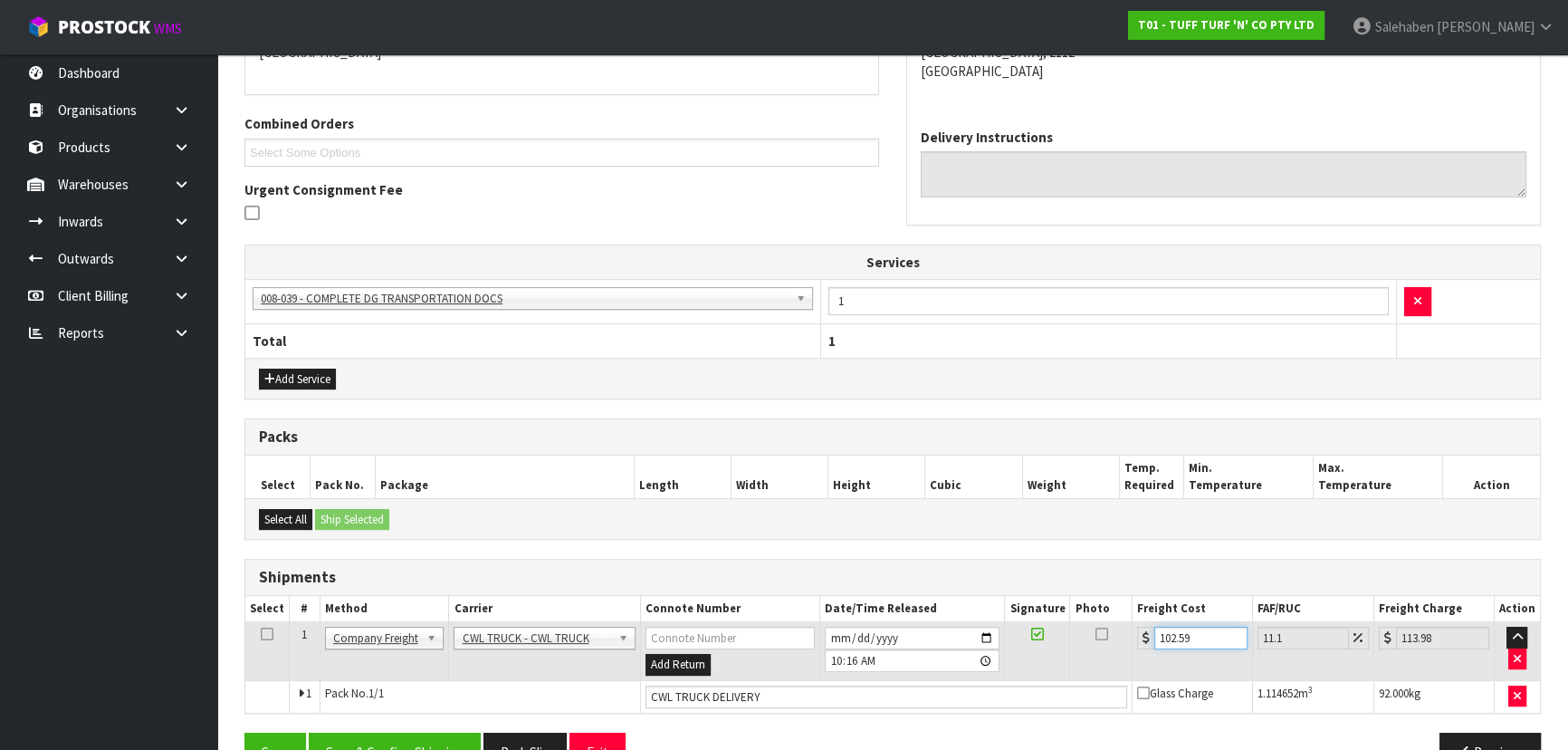
click at [1198, 638] on input "102.59" at bounding box center [1201, 638] width 93 height 23
type input "102.5"
type input "113.88"
type input "102"
type input "113.32"
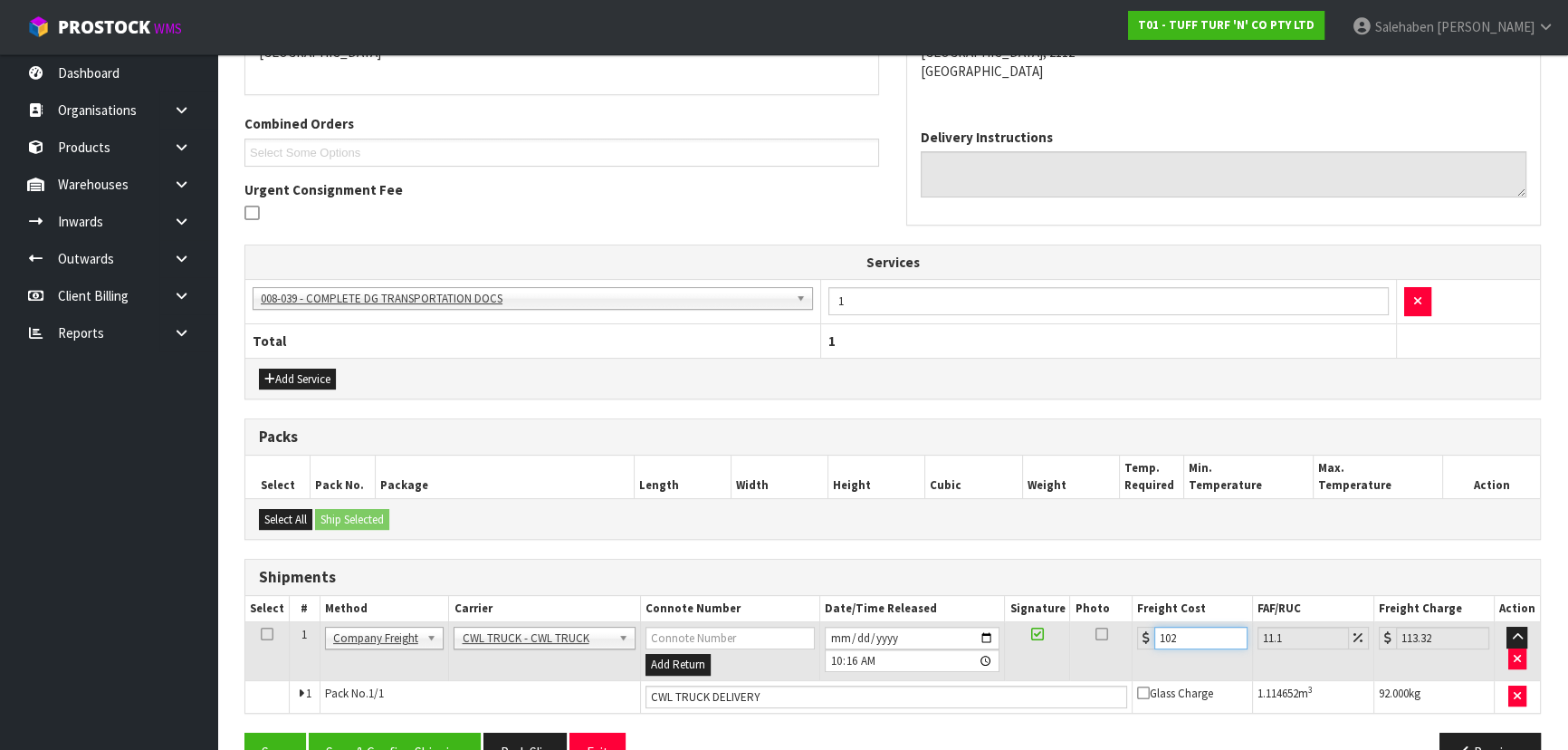
type input "10"
type input "11.11"
type input "1"
type input "1.11"
type input "0"
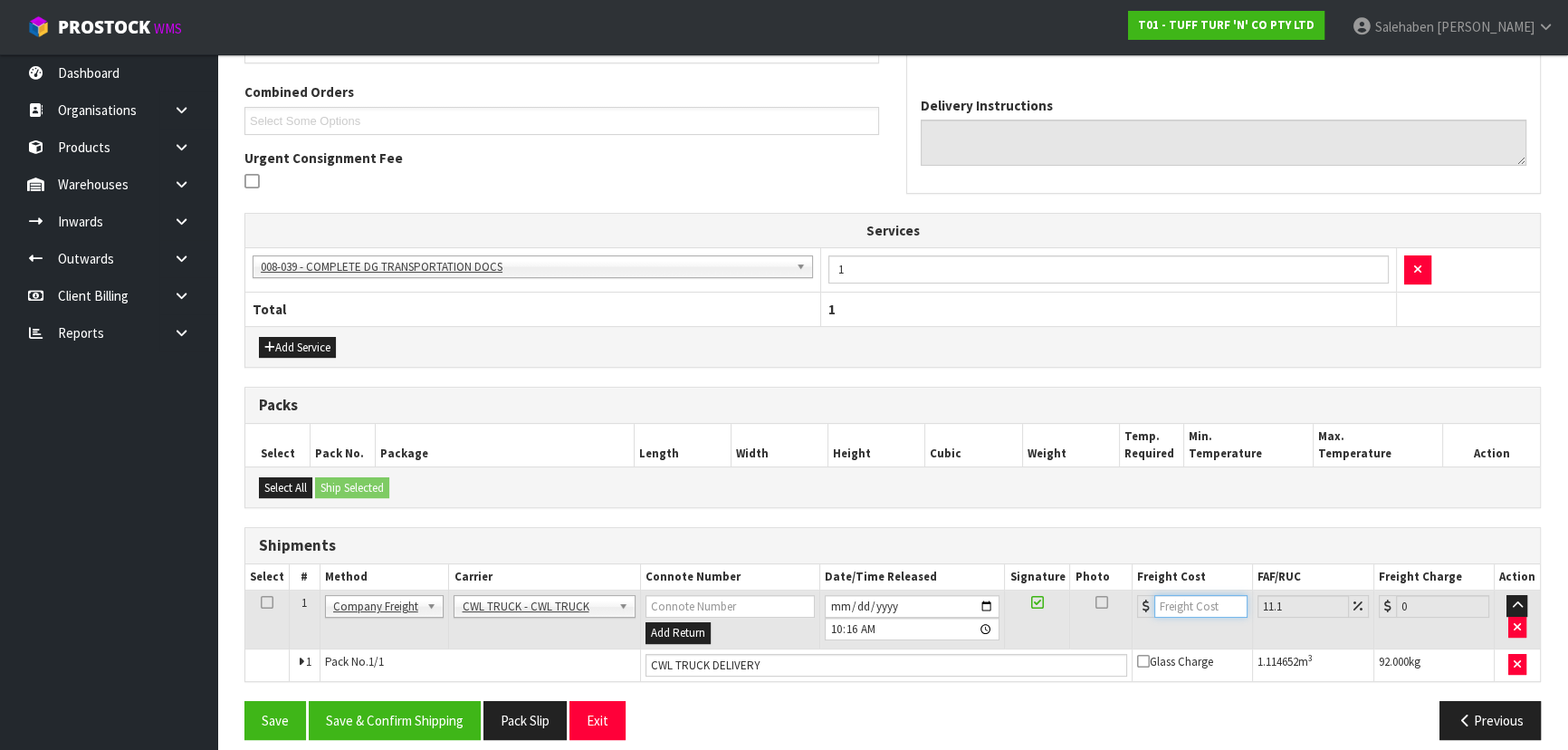
scroll to position [464, 0]
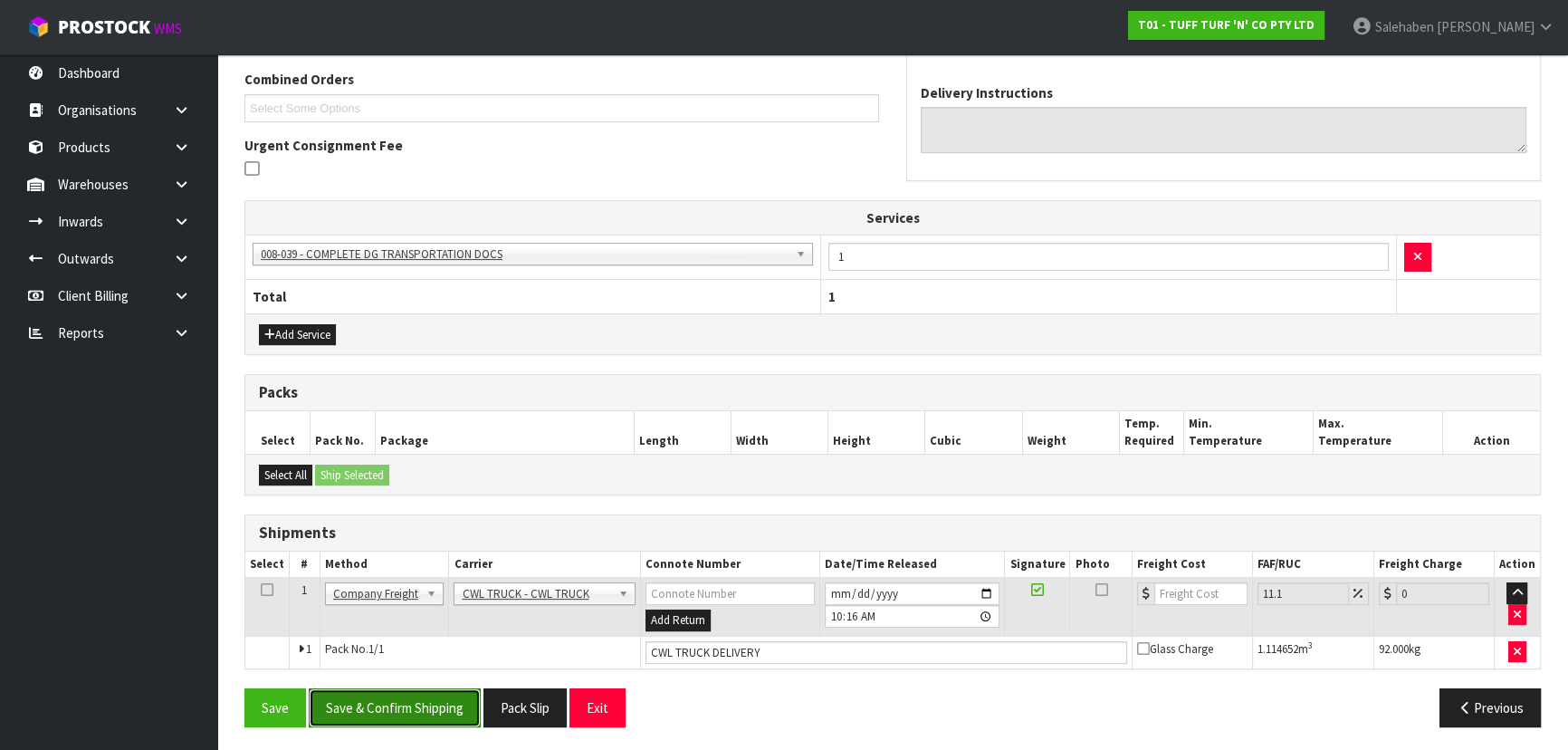
click at [423, 713] on button "Save & Confirm Shipping" at bounding box center [394, 707] width 172 height 39
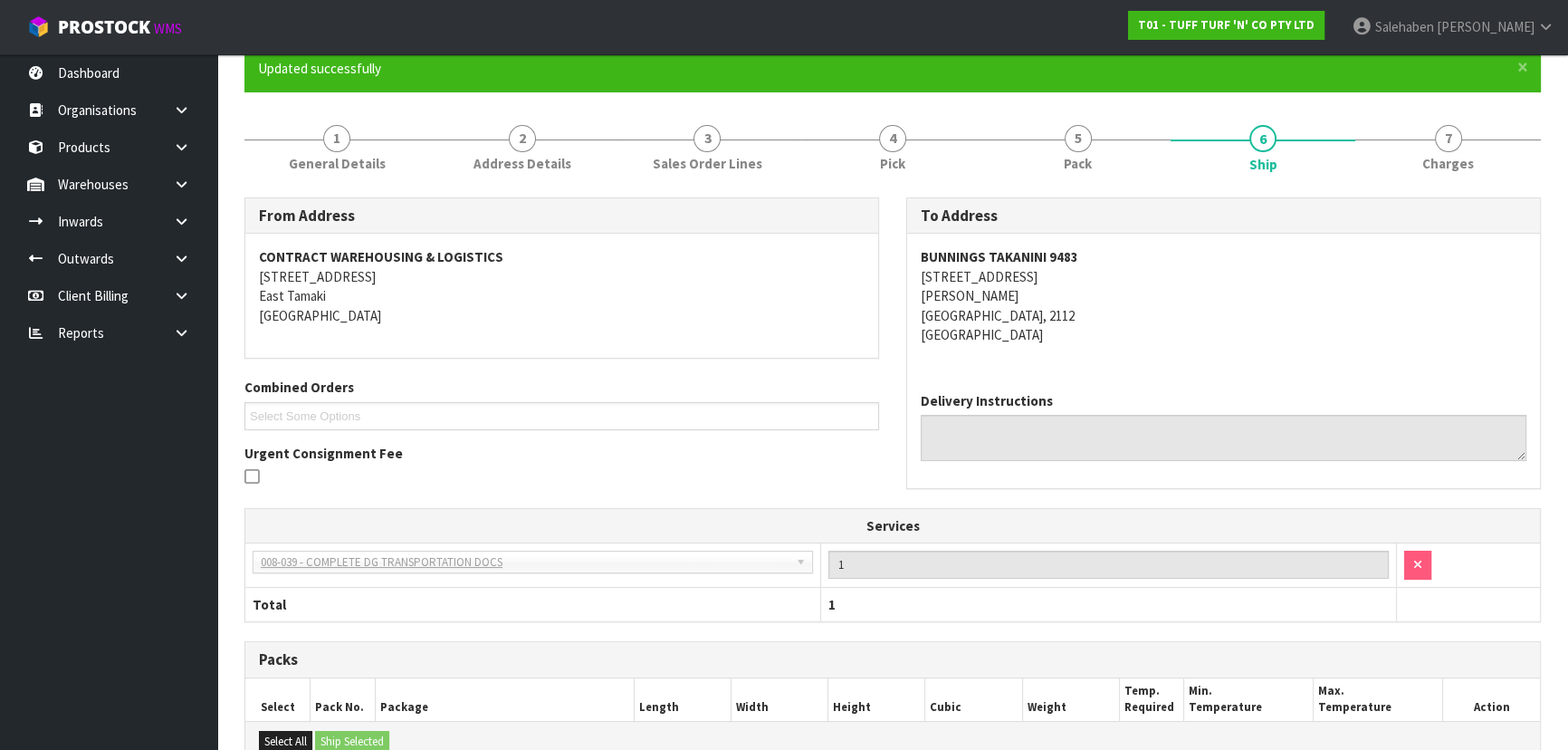
scroll to position [0, 0]
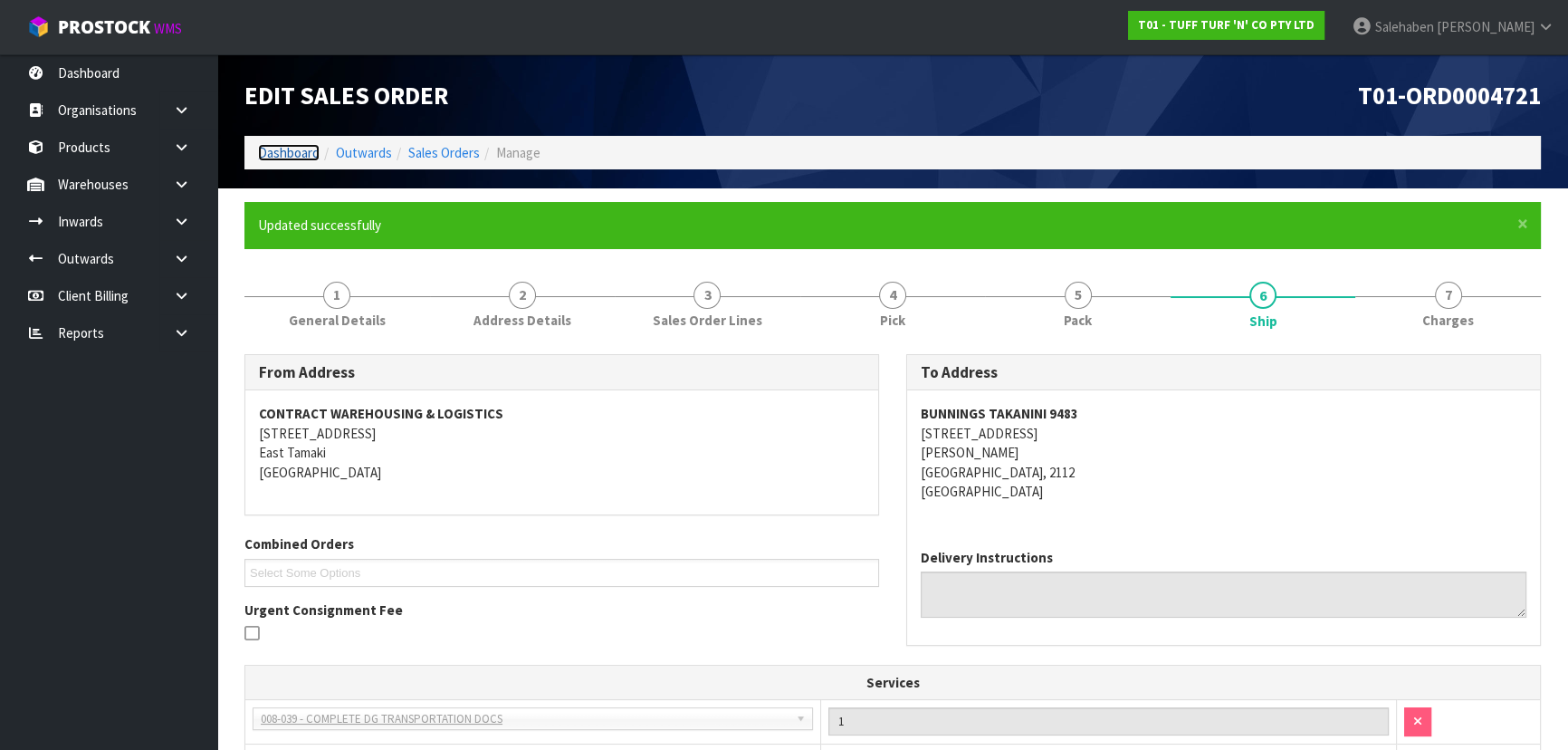
click at [286, 154] on link "Dashboard" at bounding box center [288, 152] width 62 height 17
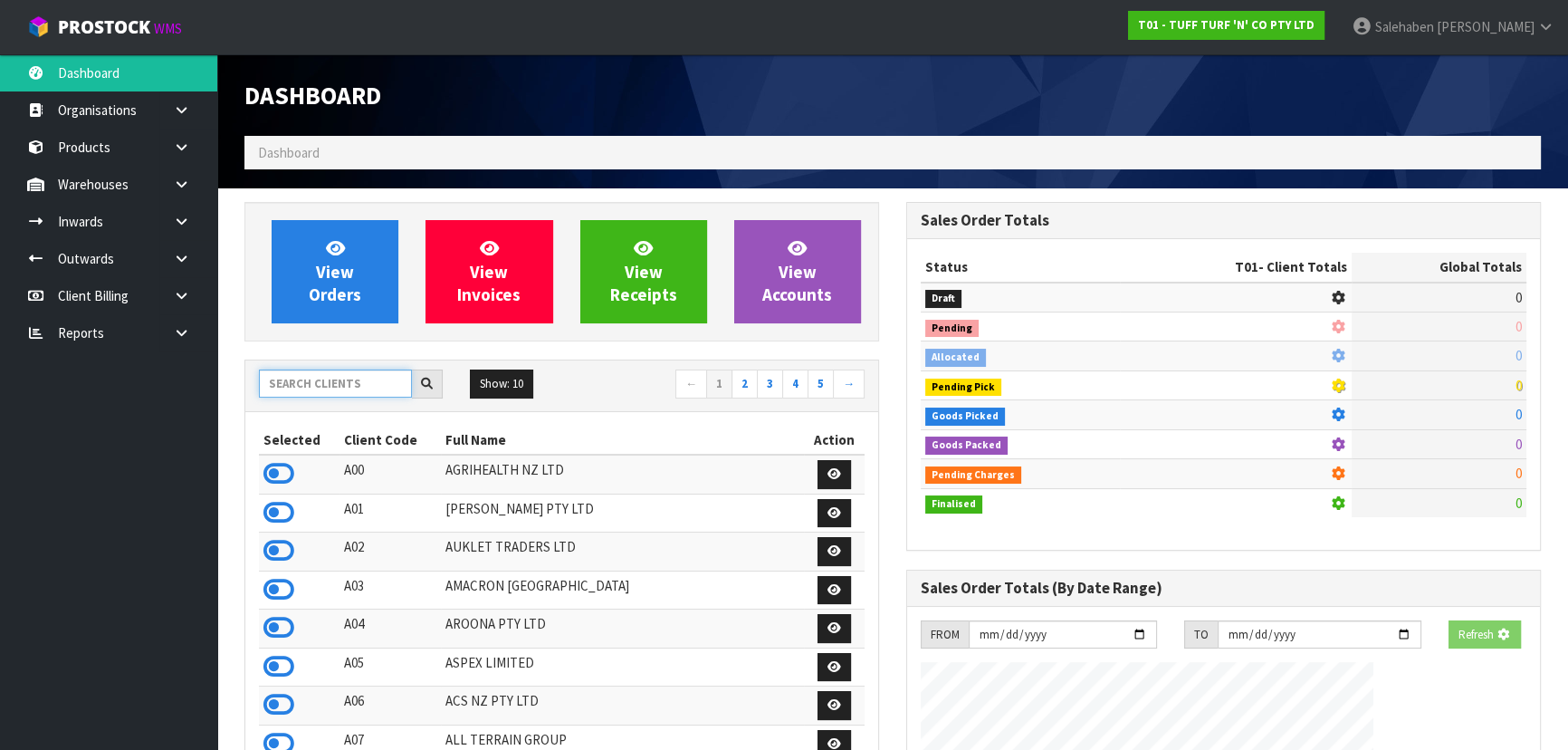
click at [323, 388] on input "text" at bounding box center [335, 383] width 153 height 28
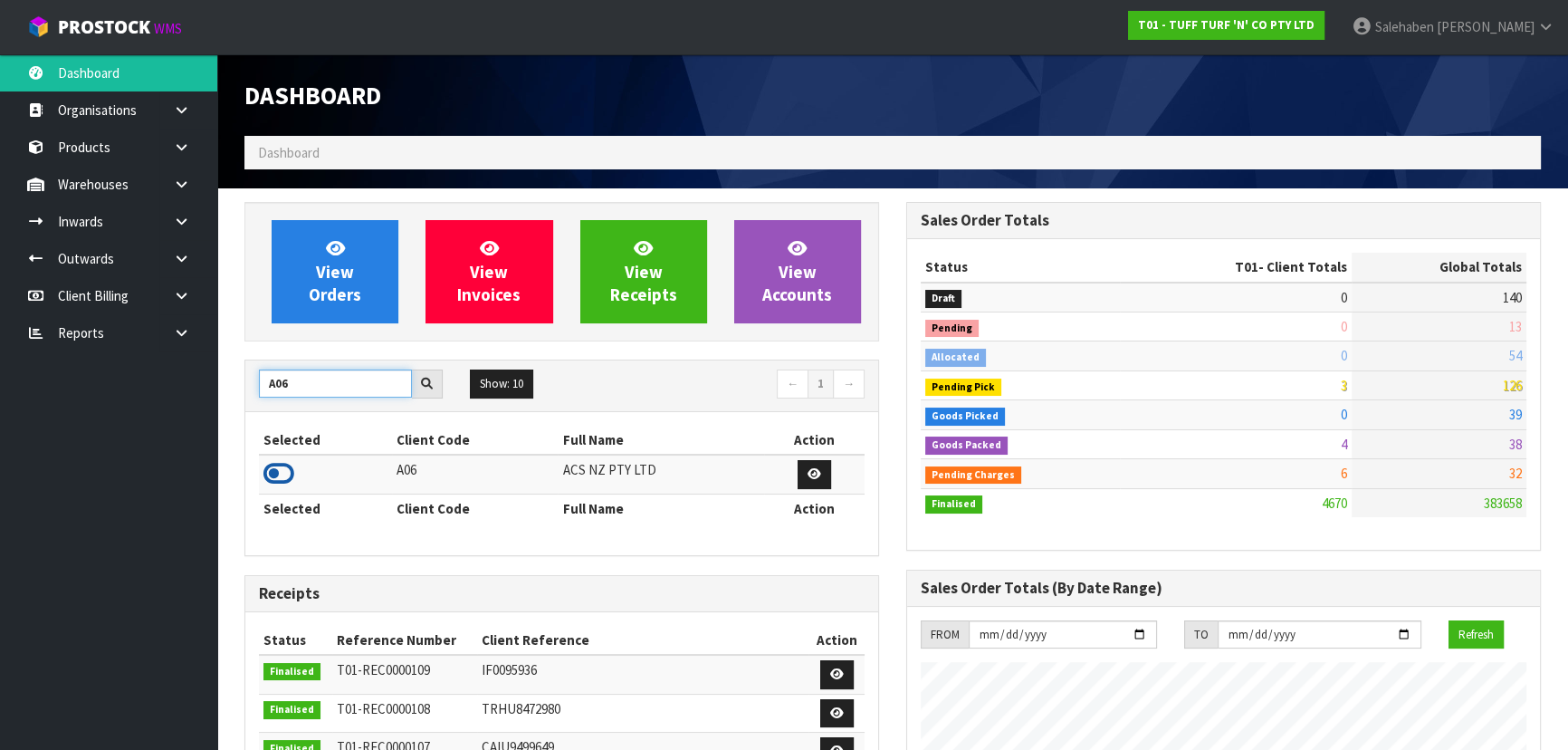
type input "A06"
click at [279, 467] on icon at bounding box center [278, 473] width 31 height 27
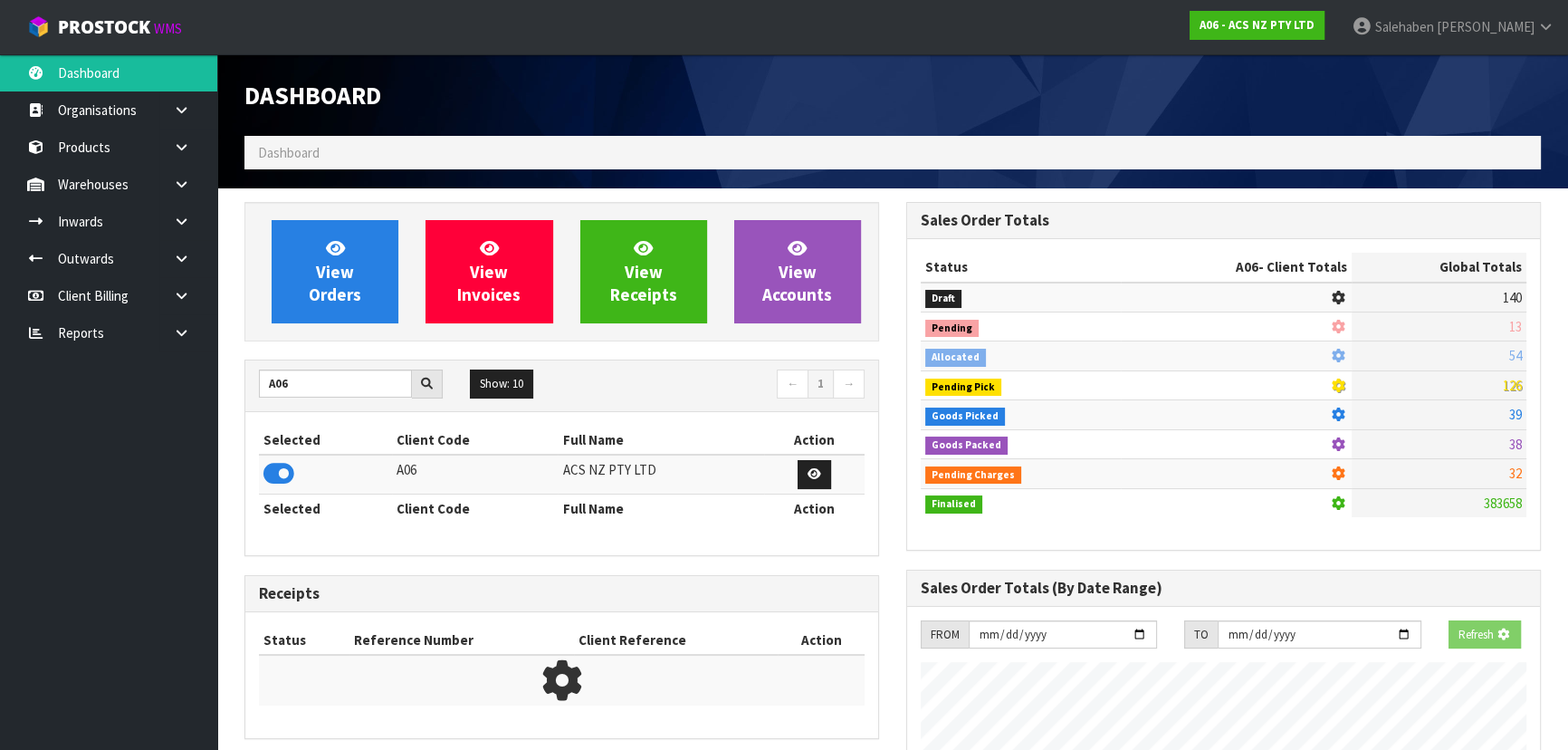
scroll to position [904135, 904590]
click at [327, 291] on span "View Orders" at bounding box center [335, 271] width 53 height 68
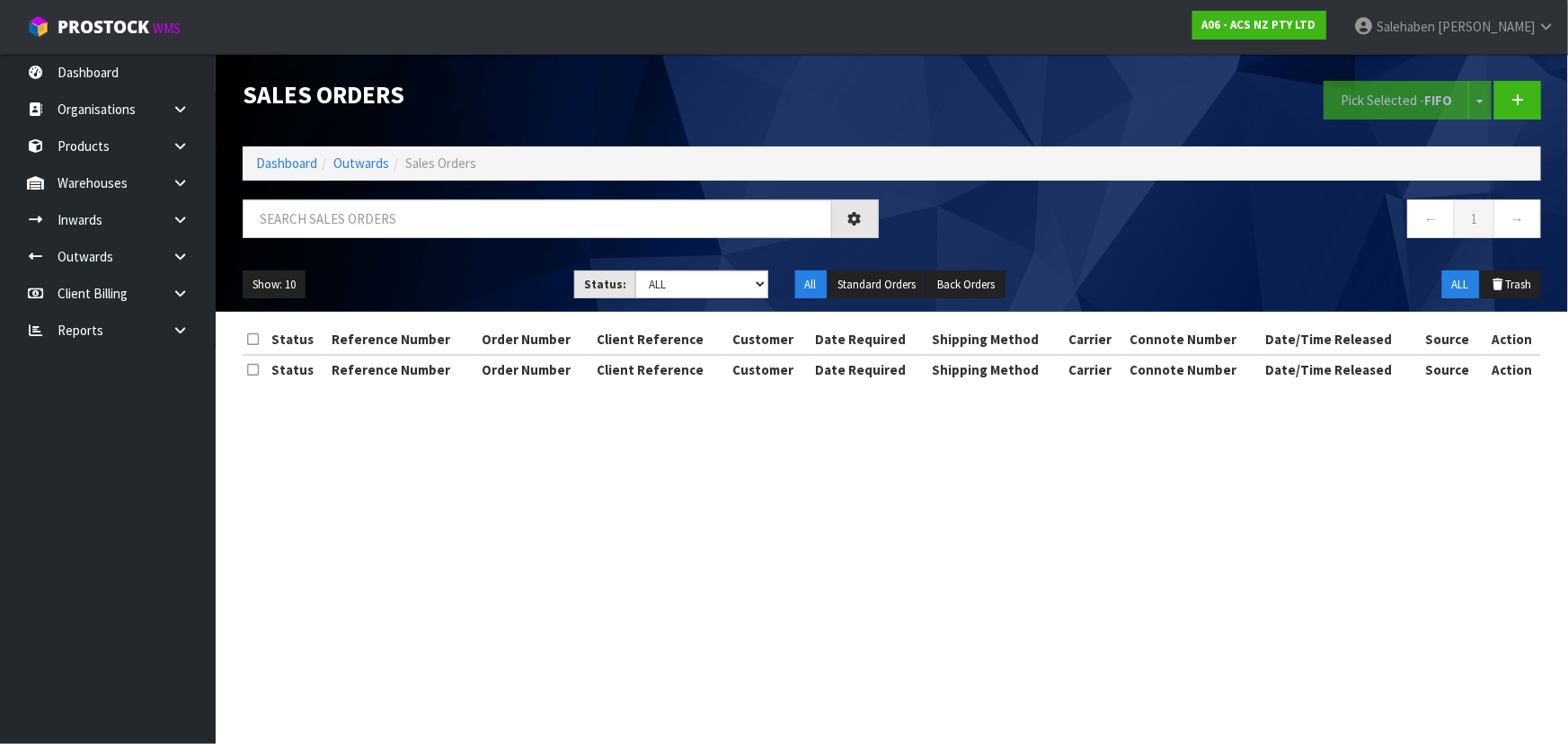
drag, startPoint x: 376, startPoint y: 195, endPoint x: 371, endPoint y: 204, distance: 10.3
click at [376, 195] on div "Sales Orders Pick Selected - FIFO Split button! FIFO - First In First Out FEFO …" at bounding box center [892, 183] width 1325 height 257
drag, startPoint x: 368, startPoint y: 211, endPoint x: 368, endPoint y: 225, distance: 14.0
click at [368, 212] on input "text" at bounding box center [537, 219] width 590 height 39
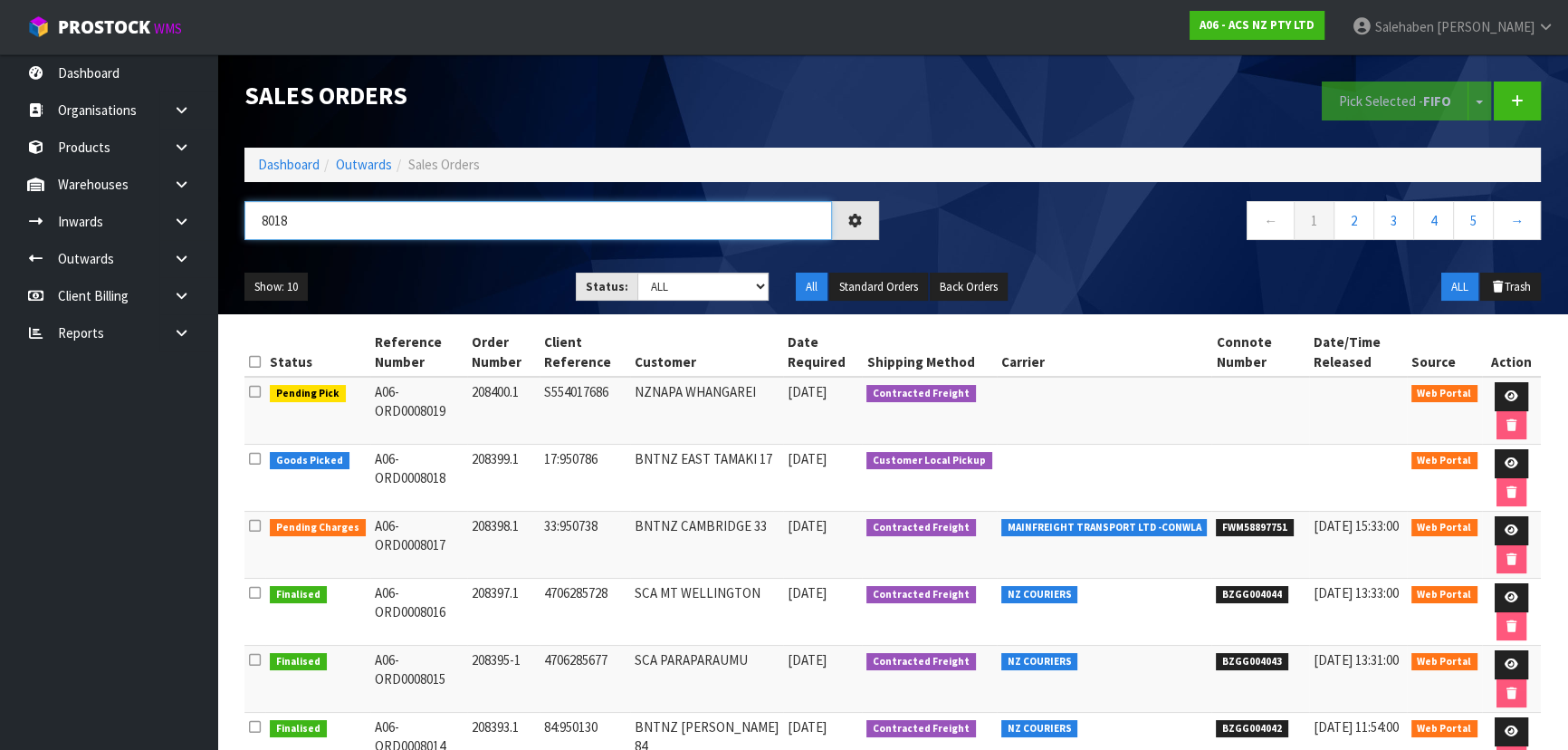
type input "8018"
click at [415, 244] on div "8018" at bounding box center [562, 228] width 662 height 53
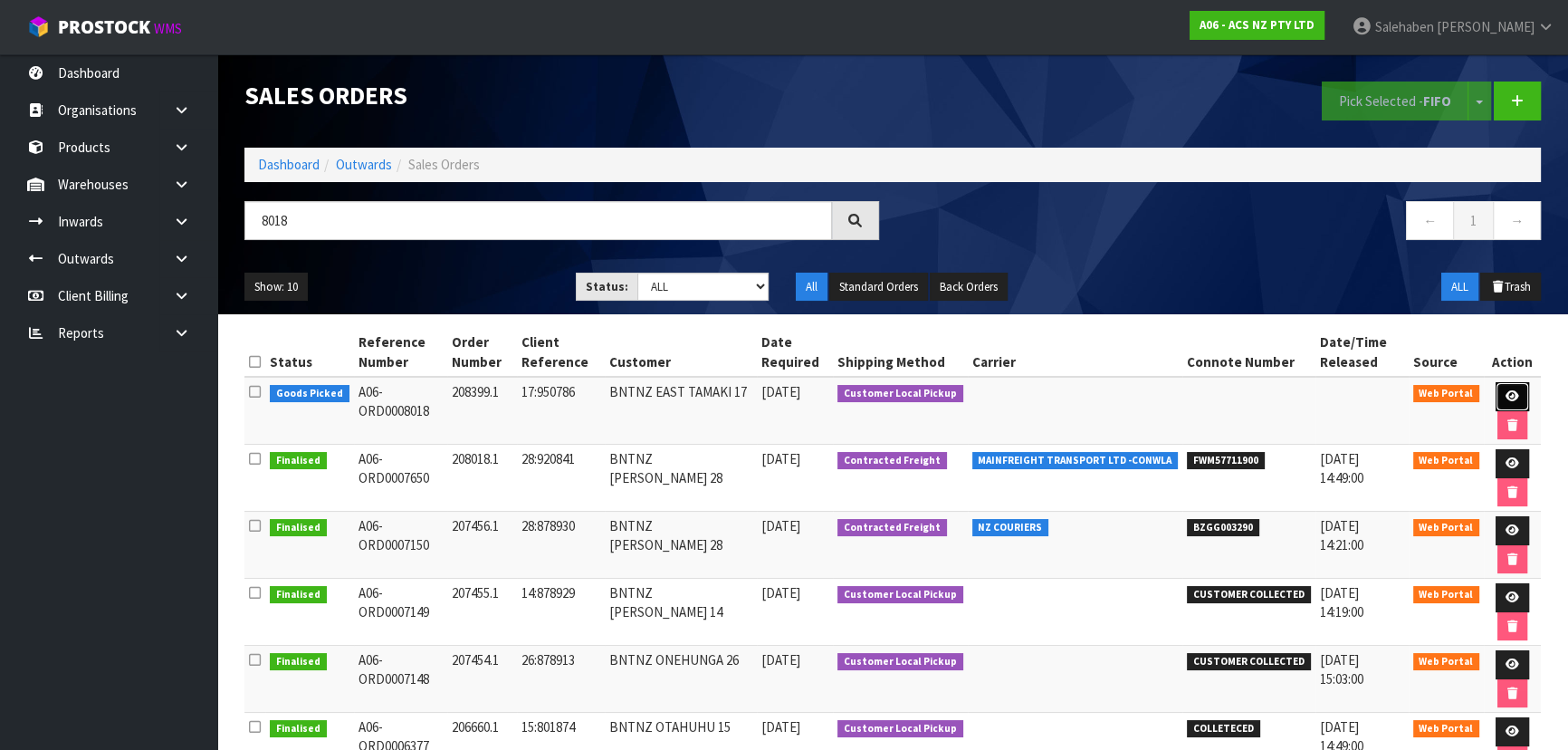
click at [1511, 395] on icon at bounding box center [1512, 395] width 14 height 12
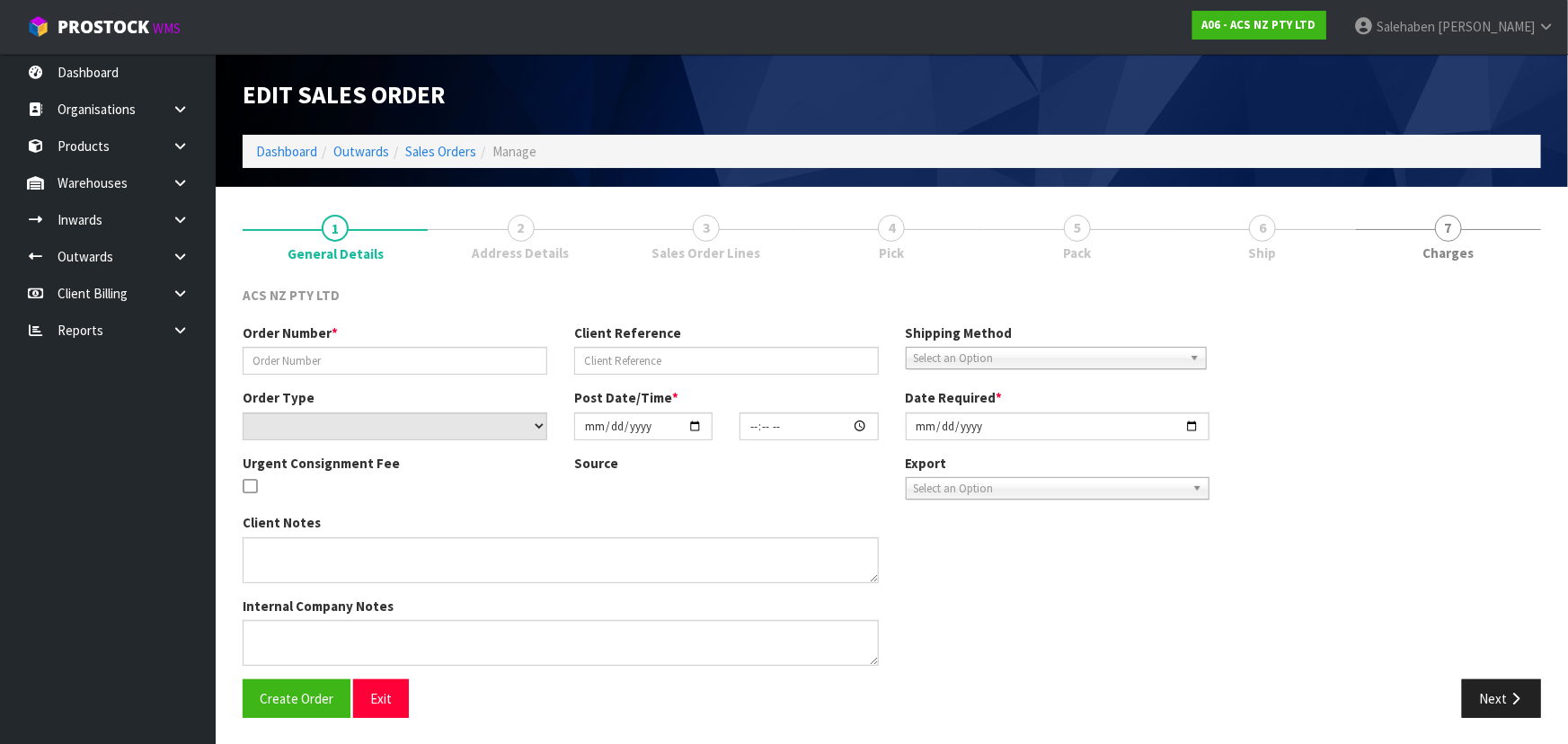
type input "208399.1"
type input "17:950786"
select select "number:0"
type input "[DATE]"
type input "13:34:00.000"
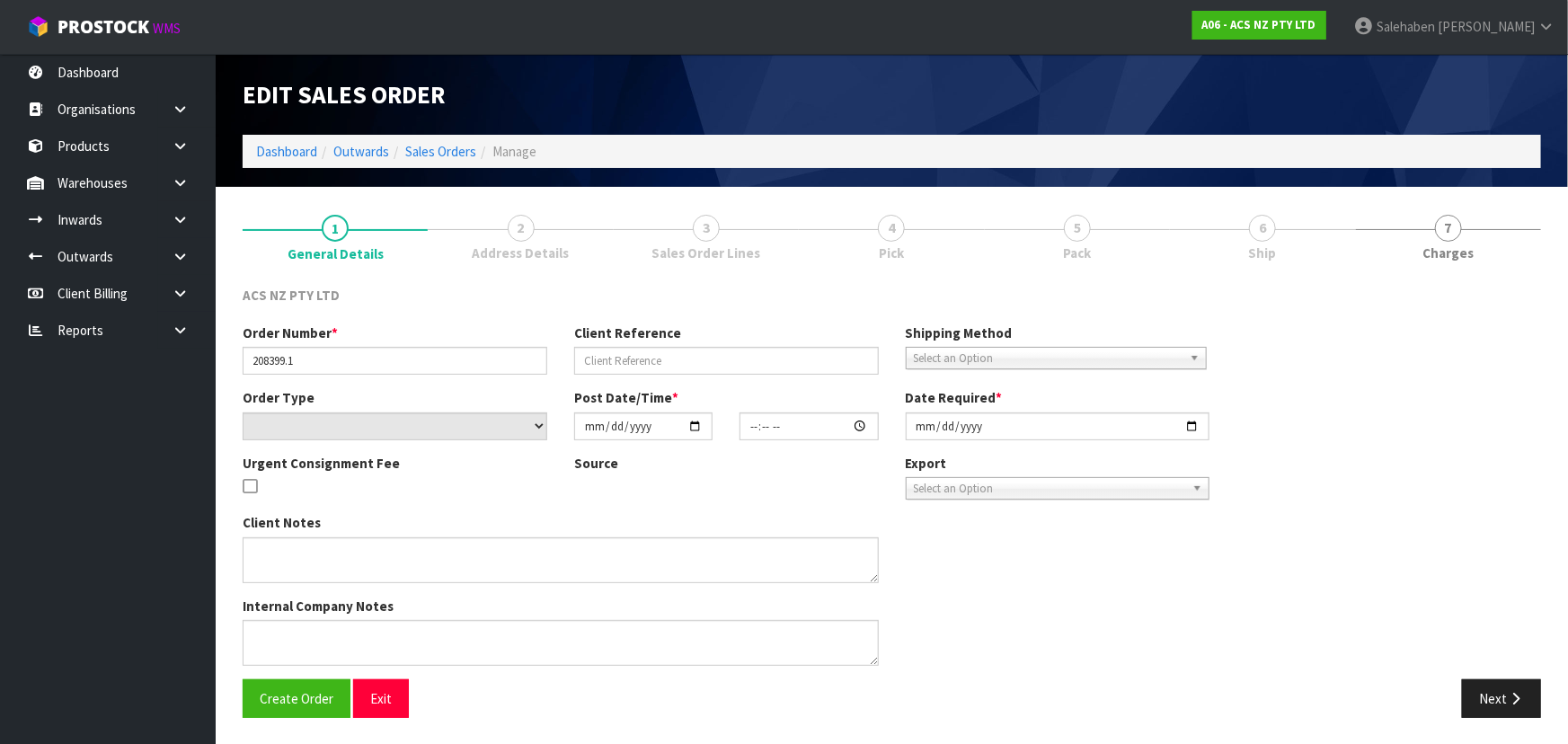
type input "[DATE]"
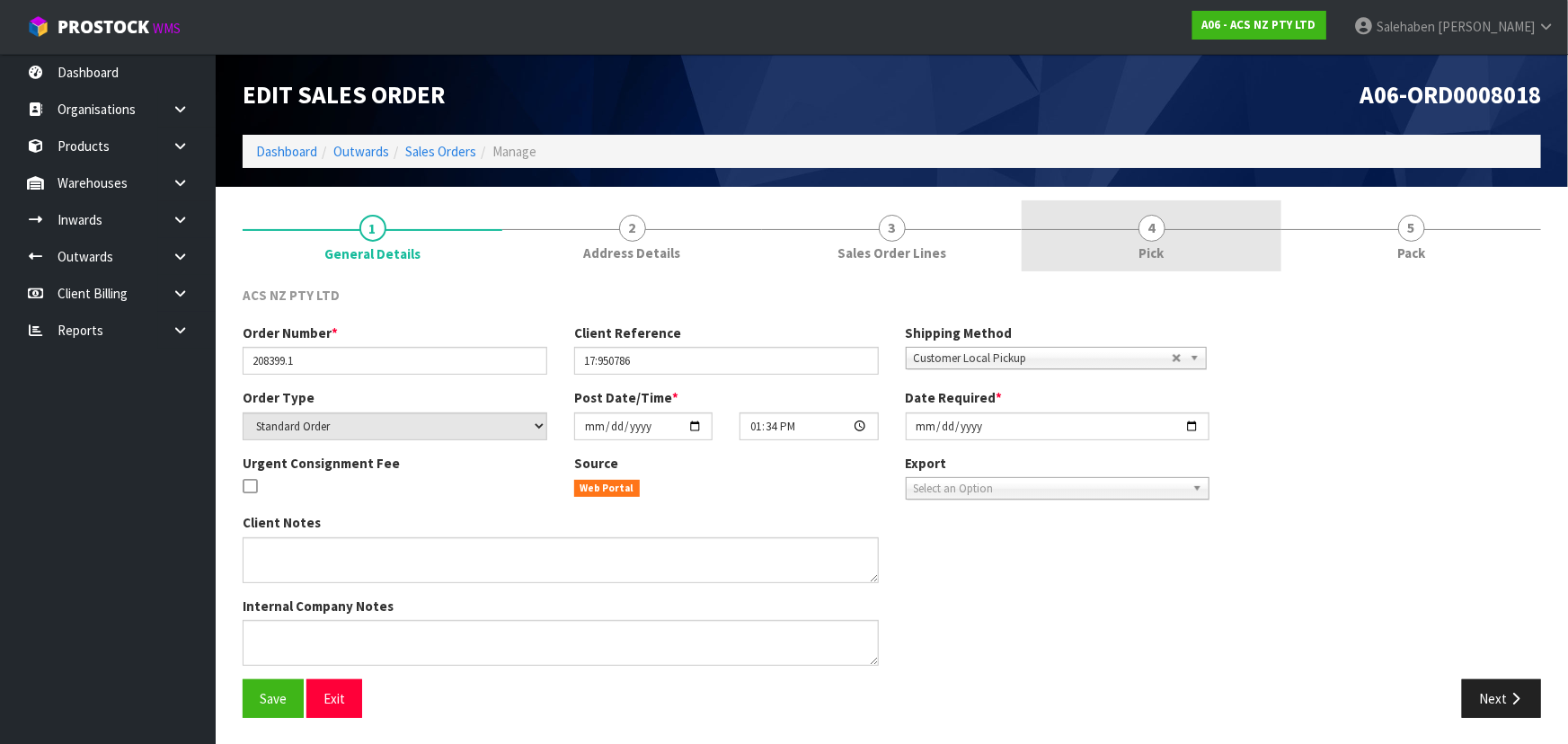
click at [1168, 243] on link "4 Pick" at bounding box center [1151, 236] width 259 height 71
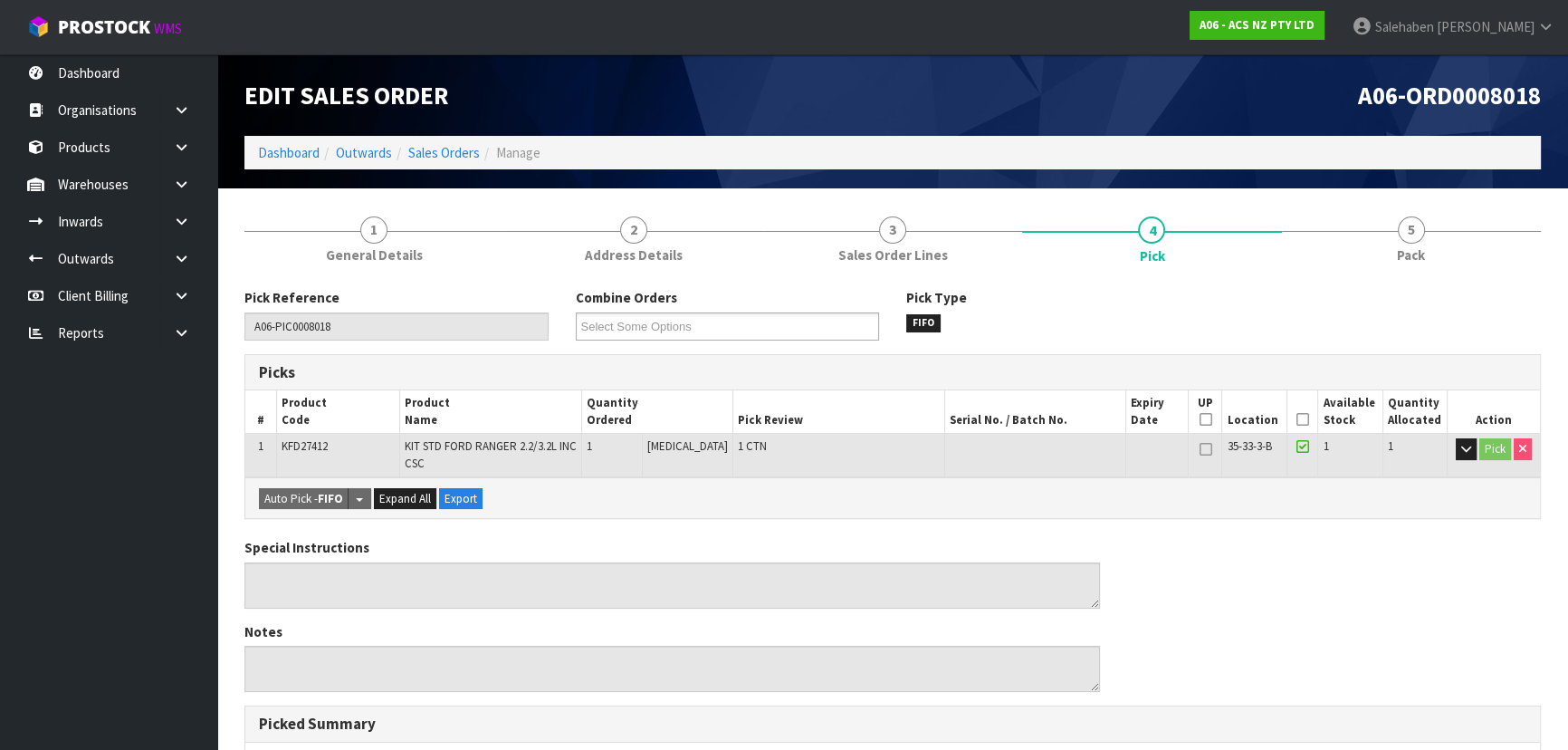
click at [1303, 416] on th "Picked" at bounding box center [1301, 411] width 32 height 43
click at [1300, 420] on icon at bounding box center [1302, 419] width 13 height 1
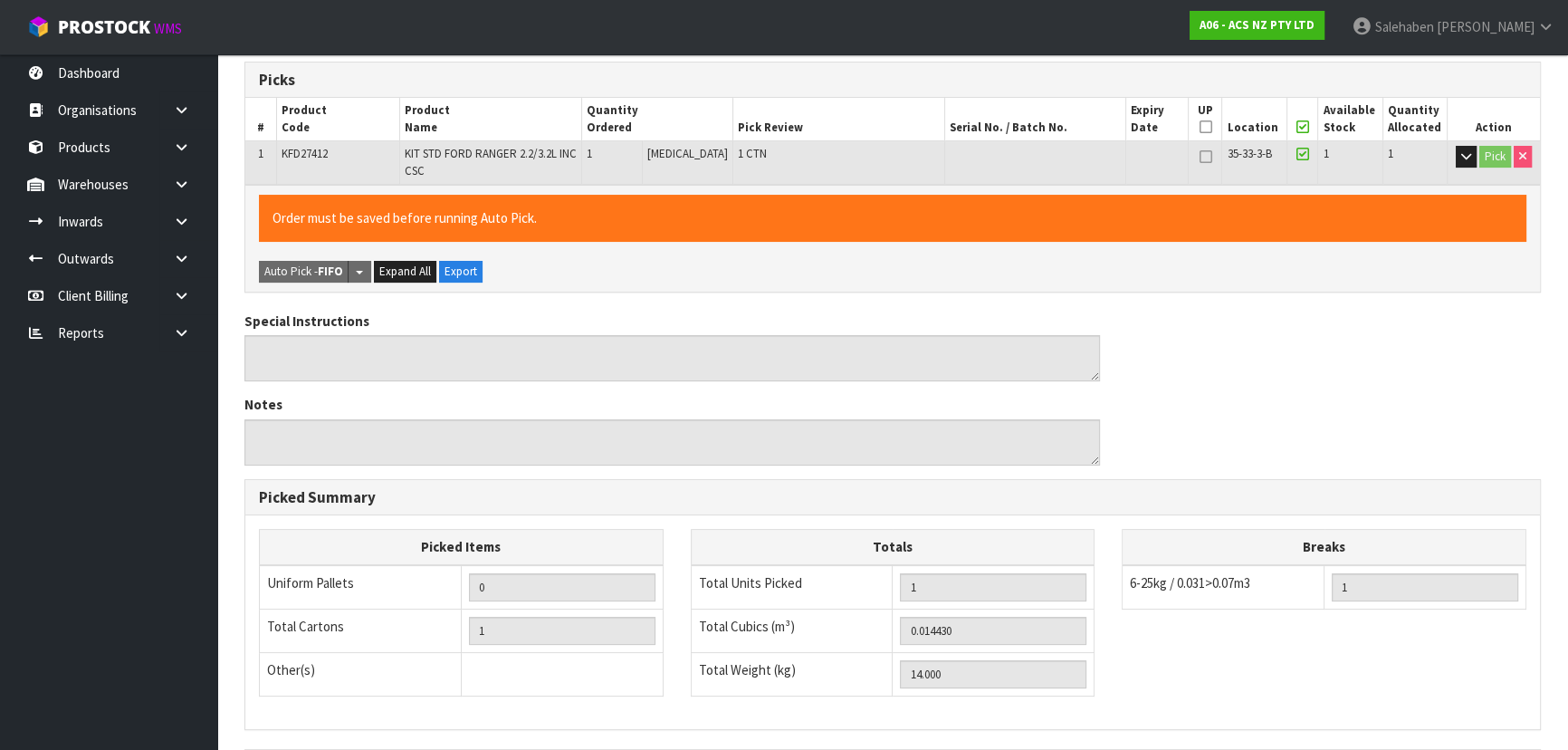
scroll to position [517, 0]
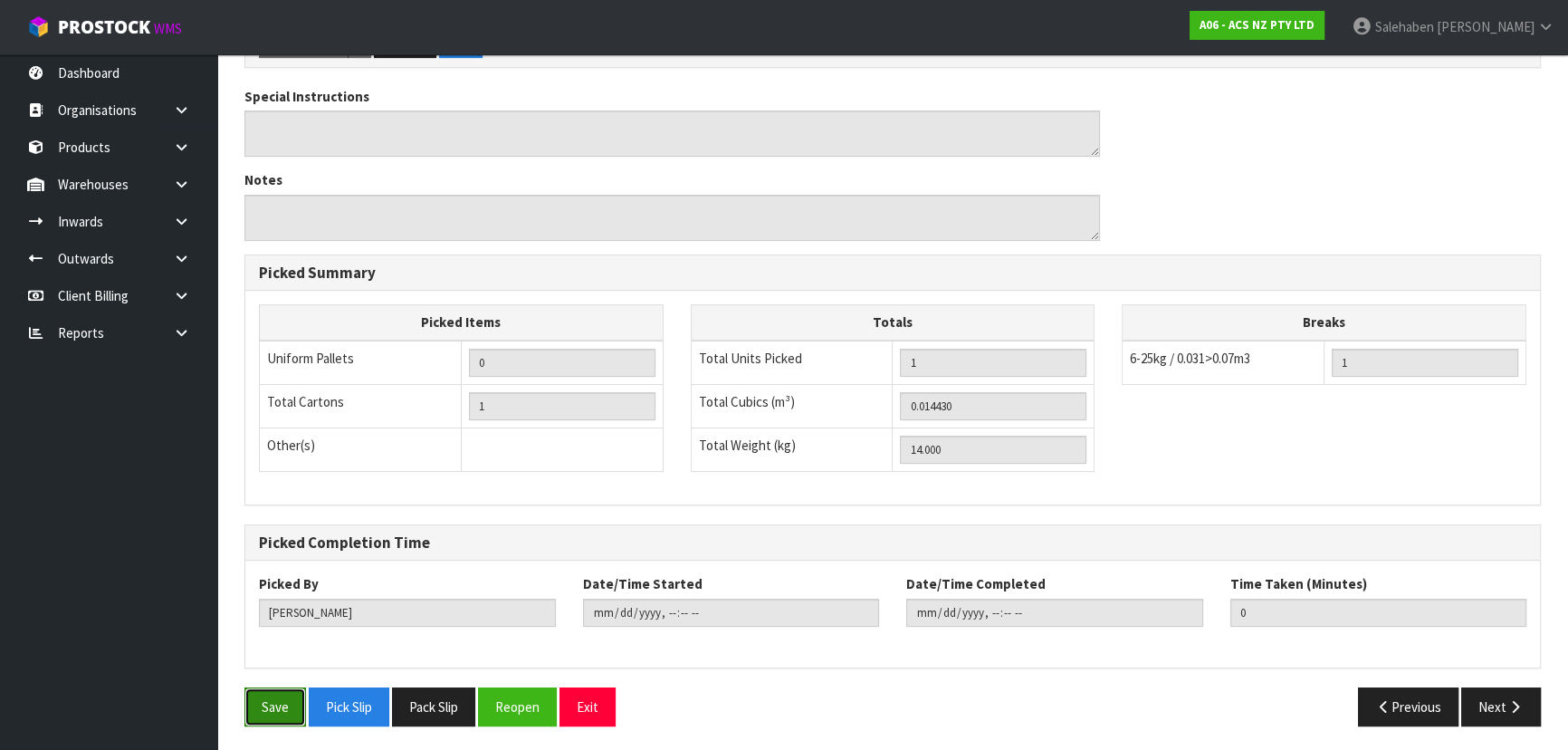
drag, startPoint x: 278, startPoint y: 708, endPoint x: 270, endPoint y: 691, distance: 18.8
click at [278, 706] on button "Save" at bounding box center [276, 706] width 62 height 39
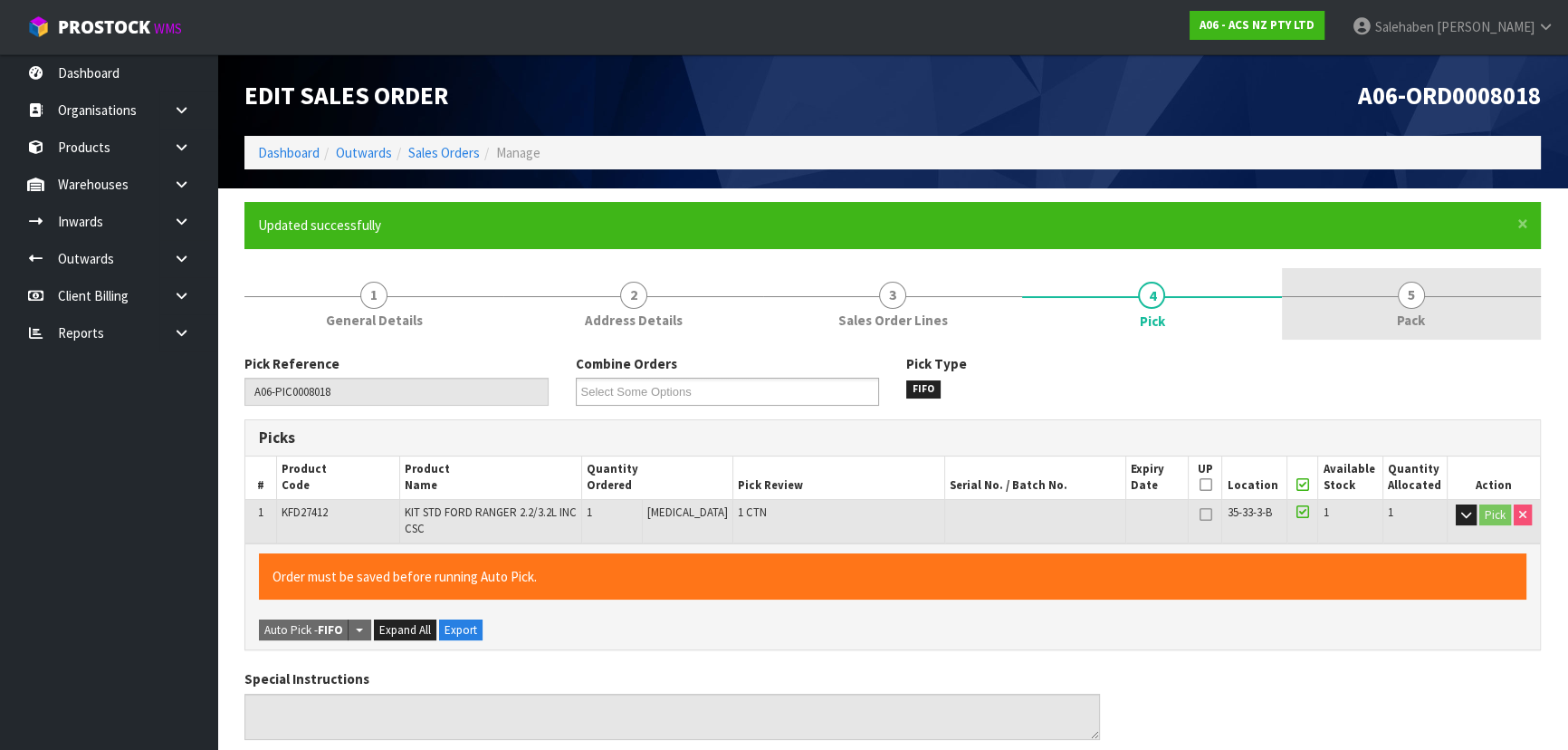
type input "[PERSON_NAME]"
type input "[DATE]T16:35:56"
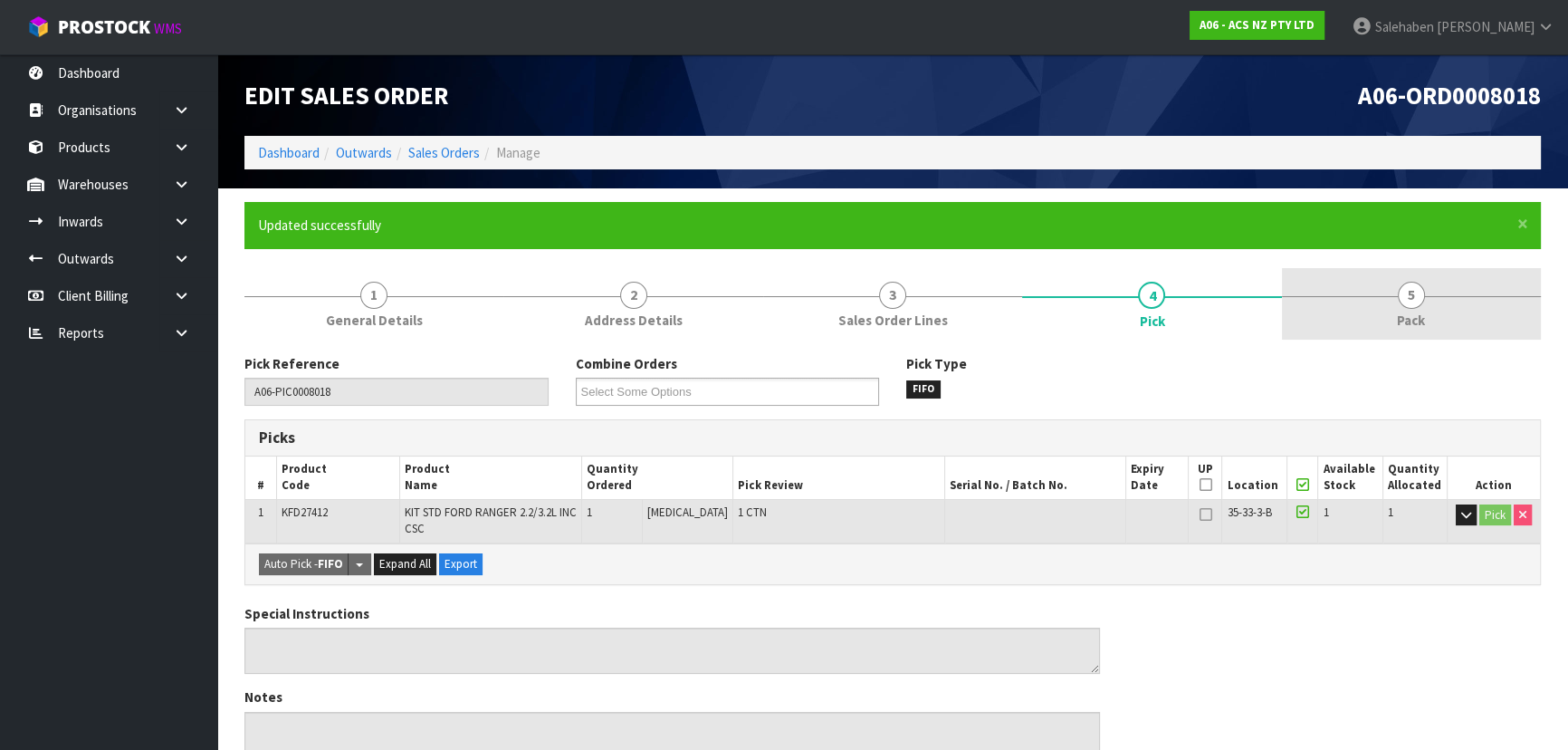
click at [1353, 284] on link "5 Pack" at bounding box center [1410, 303] width 258 height 72
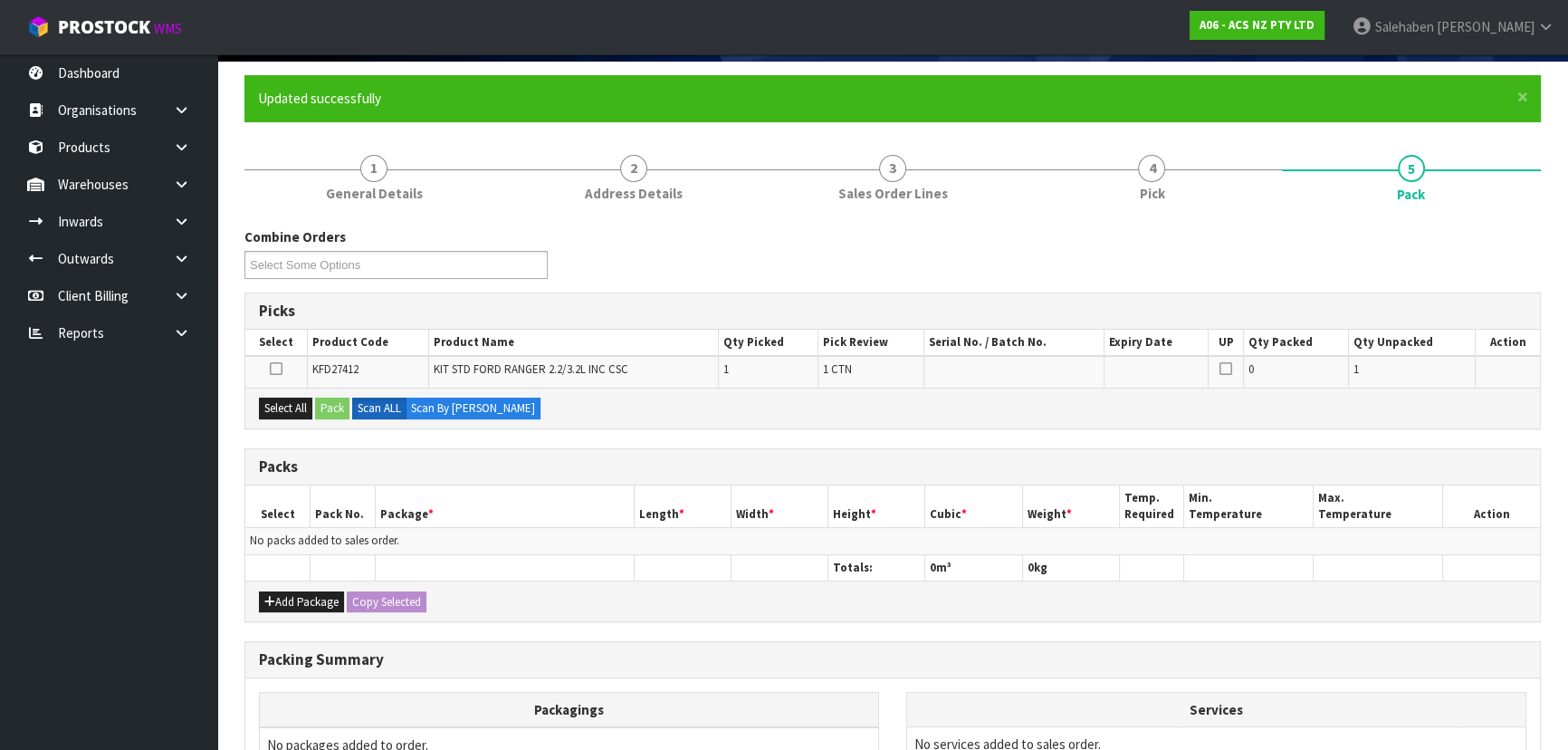
scroll to position [330, 0]
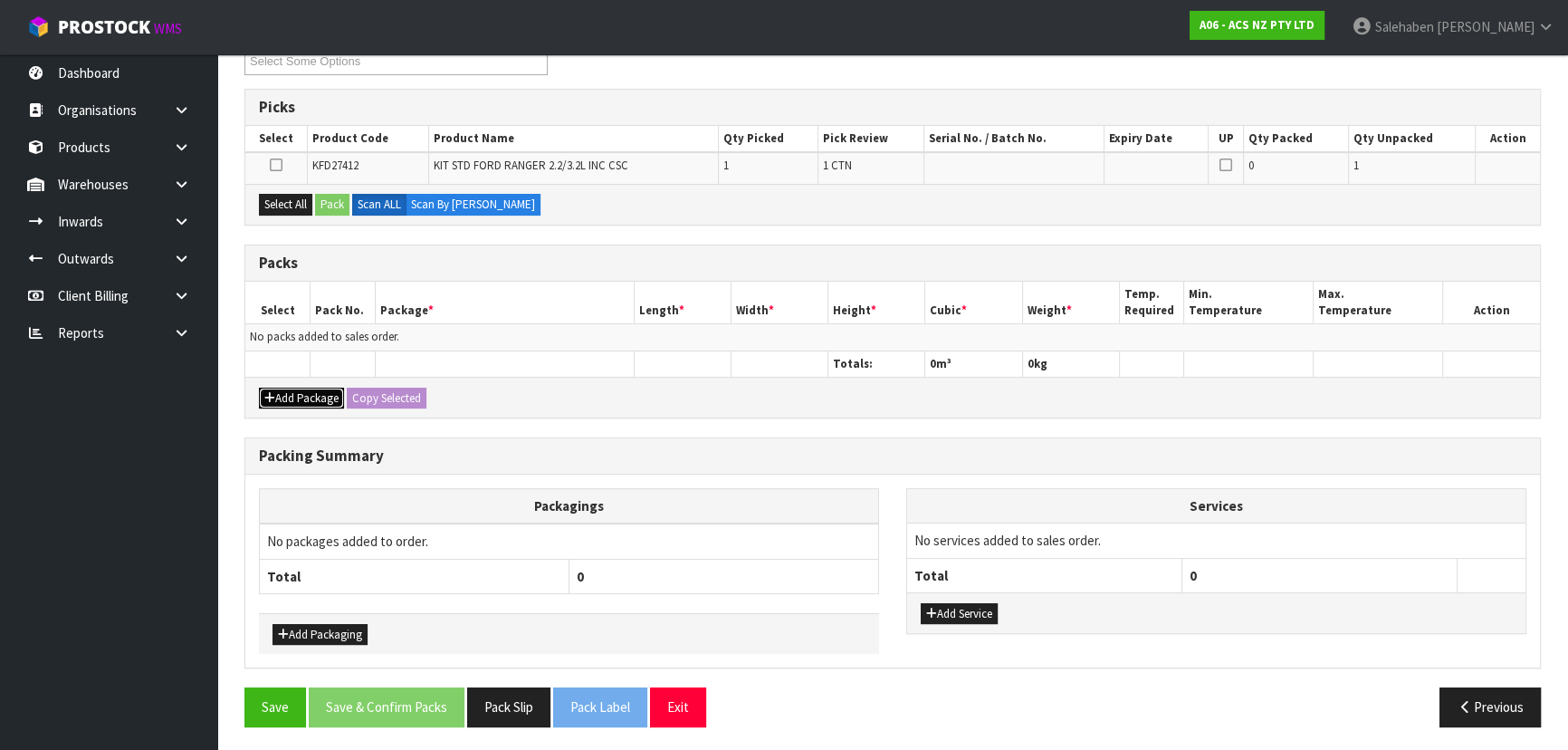
click at [285, 392] on button "Add Package" at bounding box center [301, 398] width 85 height 22
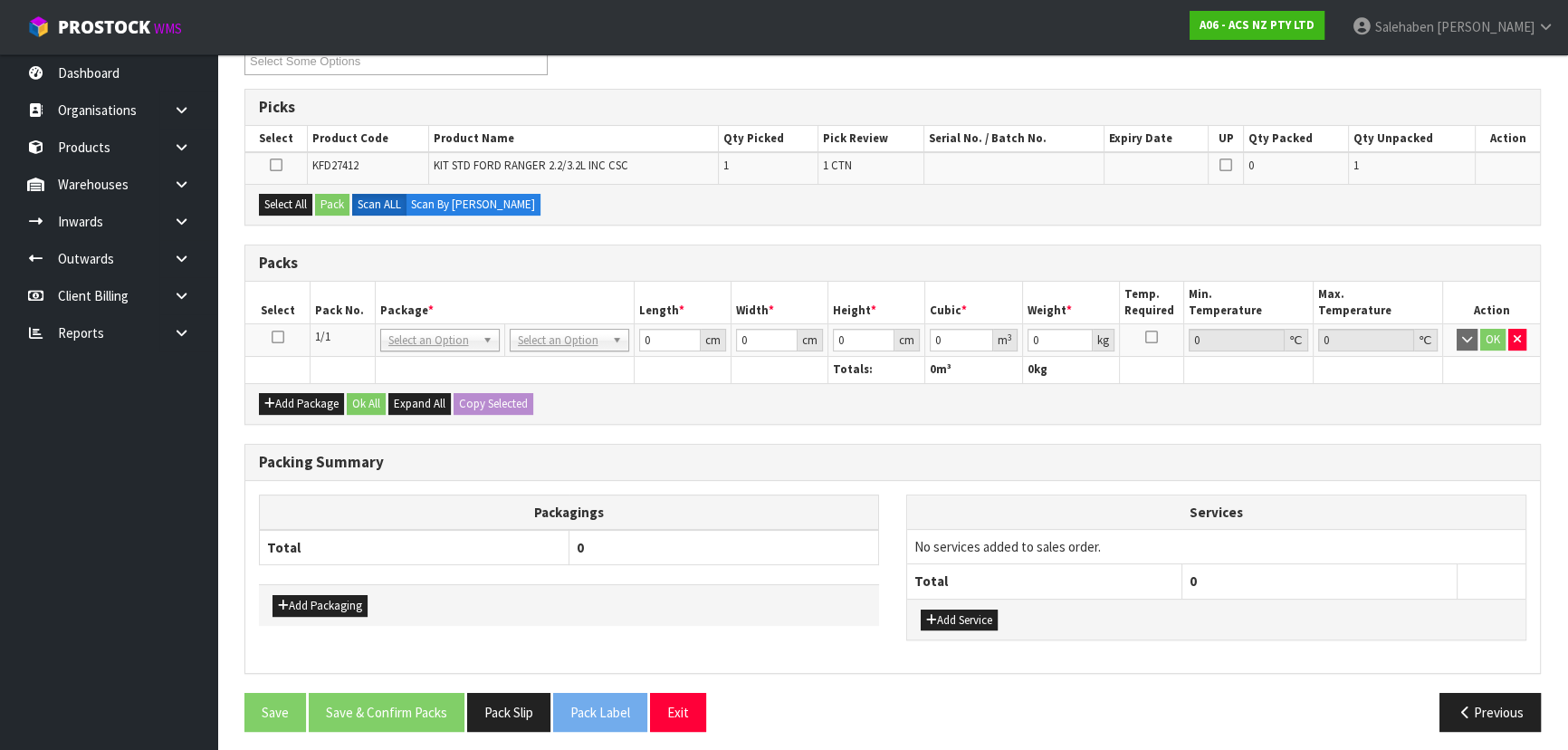
click at [278, 336] on icon at bounding box center [278, 336] width 13 height 1
click at [291, 200] on button "Select All" at bounding box center [285, 205] width 54 height 22
click at [333, 196] on button "Pack" at bounding box center [332, 205] width 34 height 22
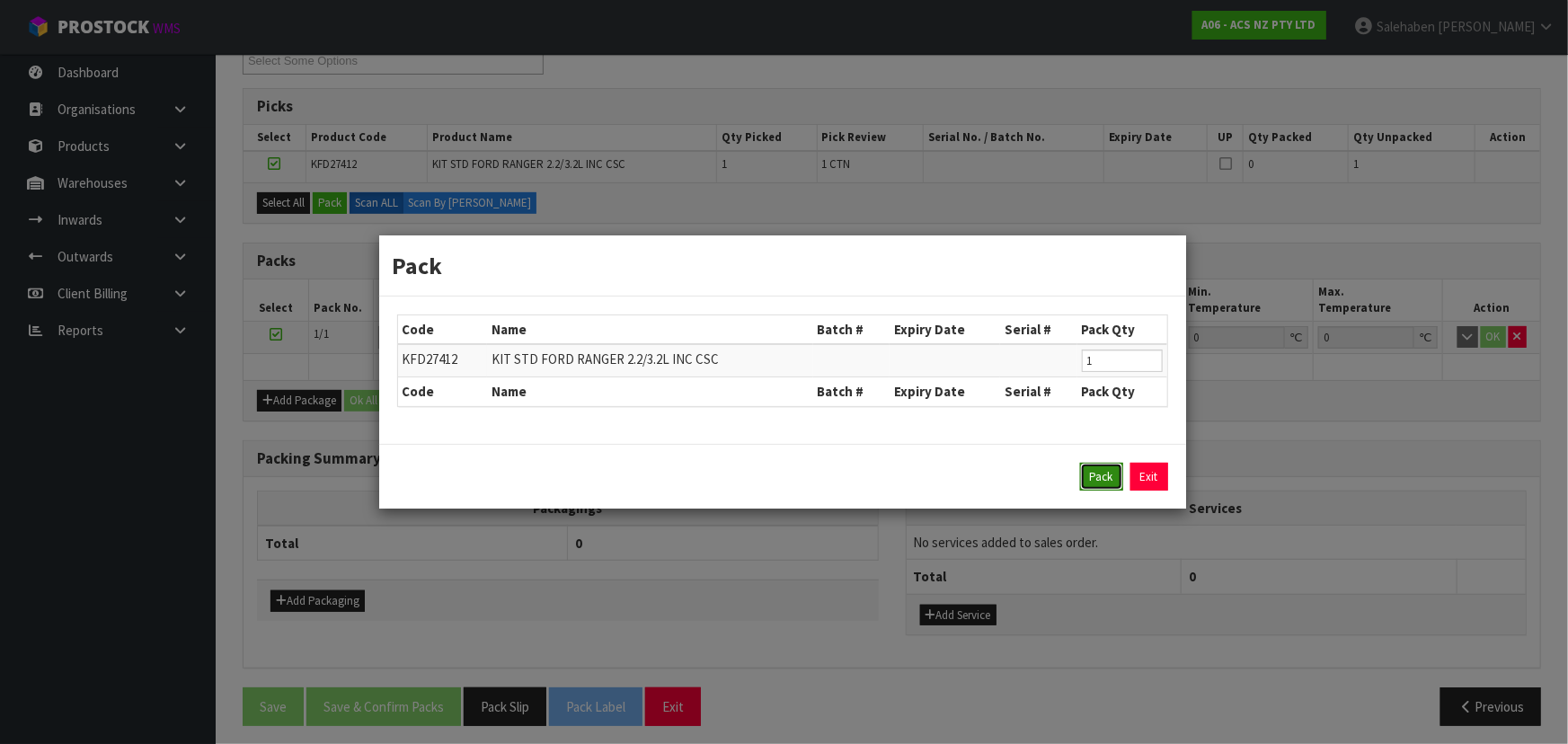
click at [1101, 472] on button "Pack" at bounding box center [1102, 477] width 43 height 29
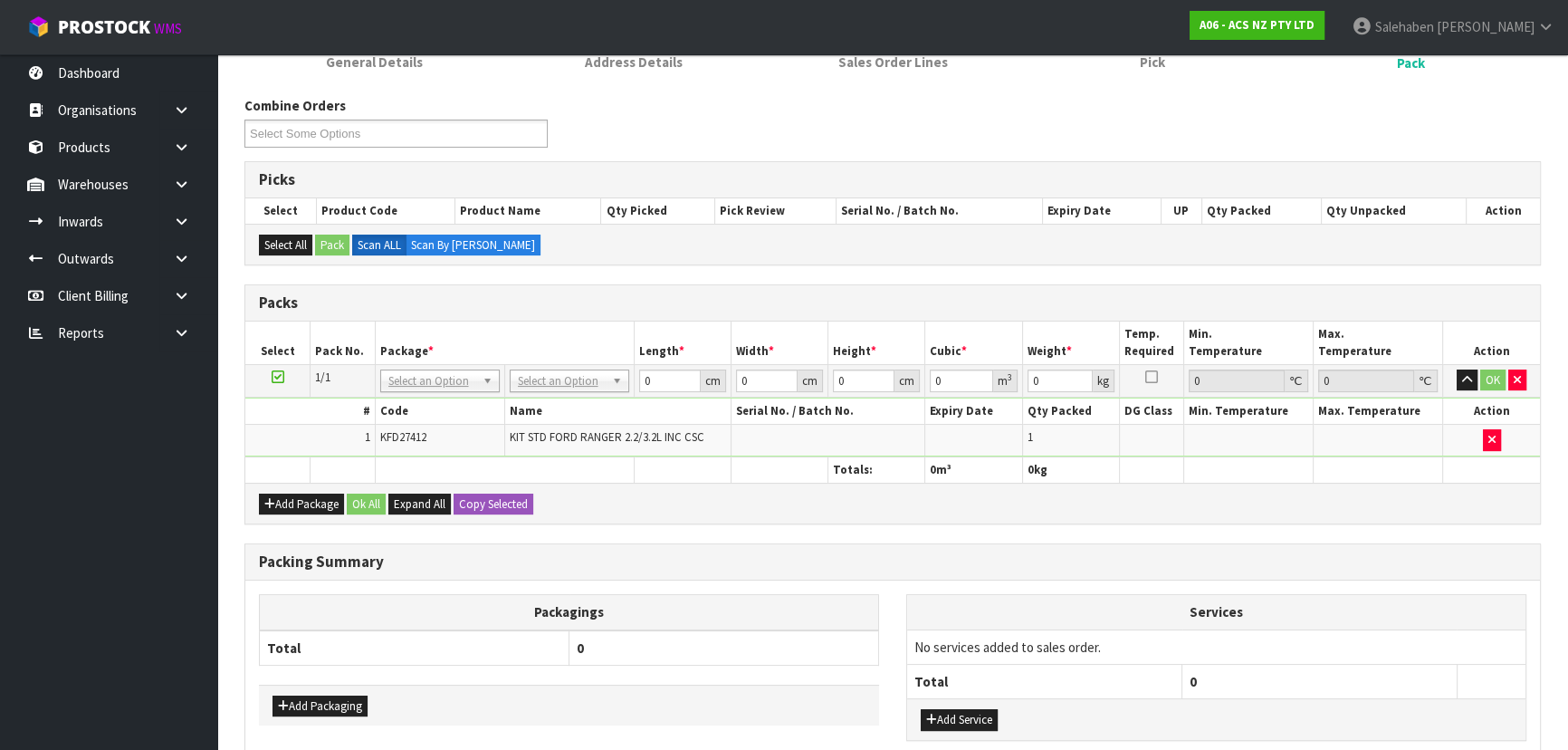
scroll to position [83, 0]
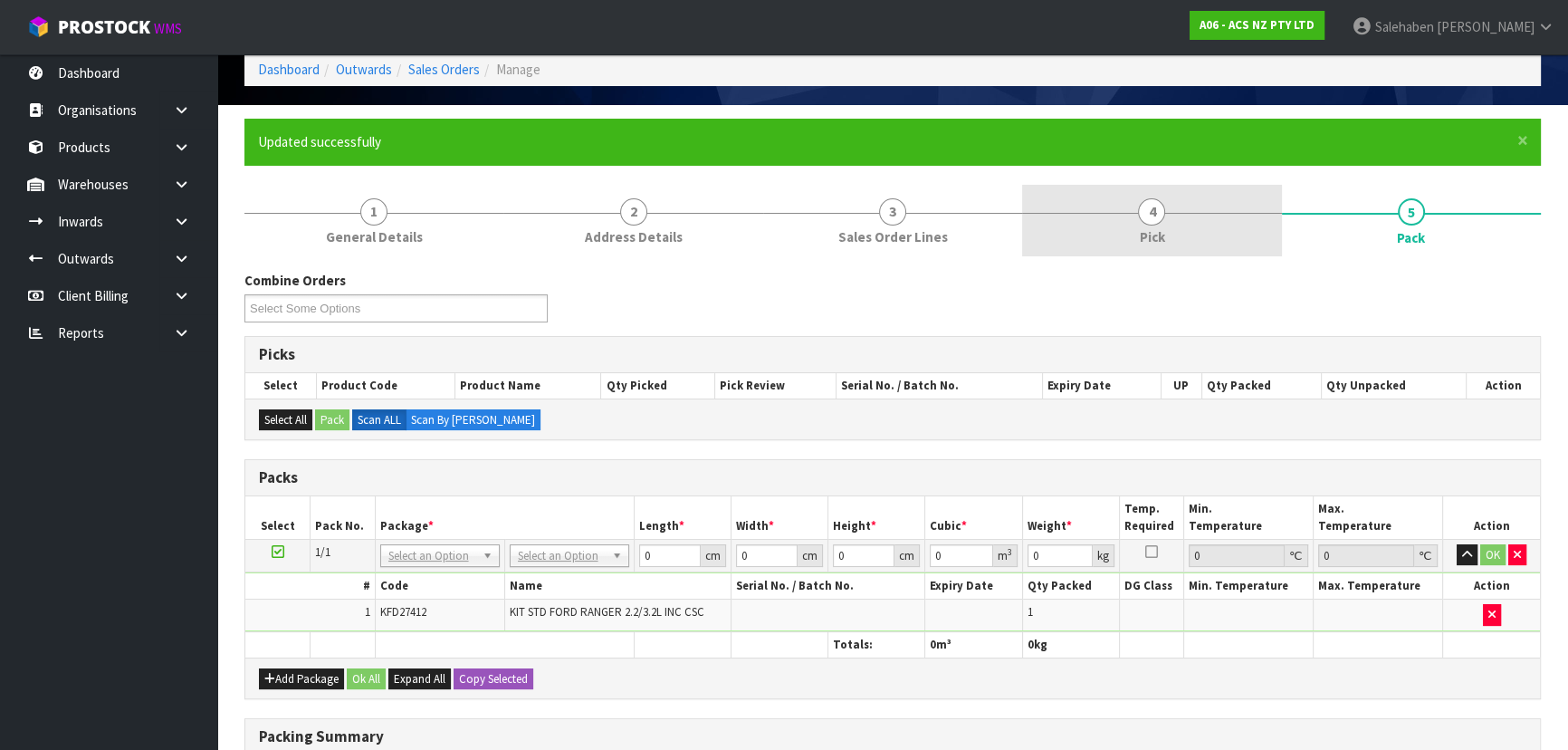
click at [1165, 241] on link "4 Pick" at bounding box center [1151, 220] width 258 height 72
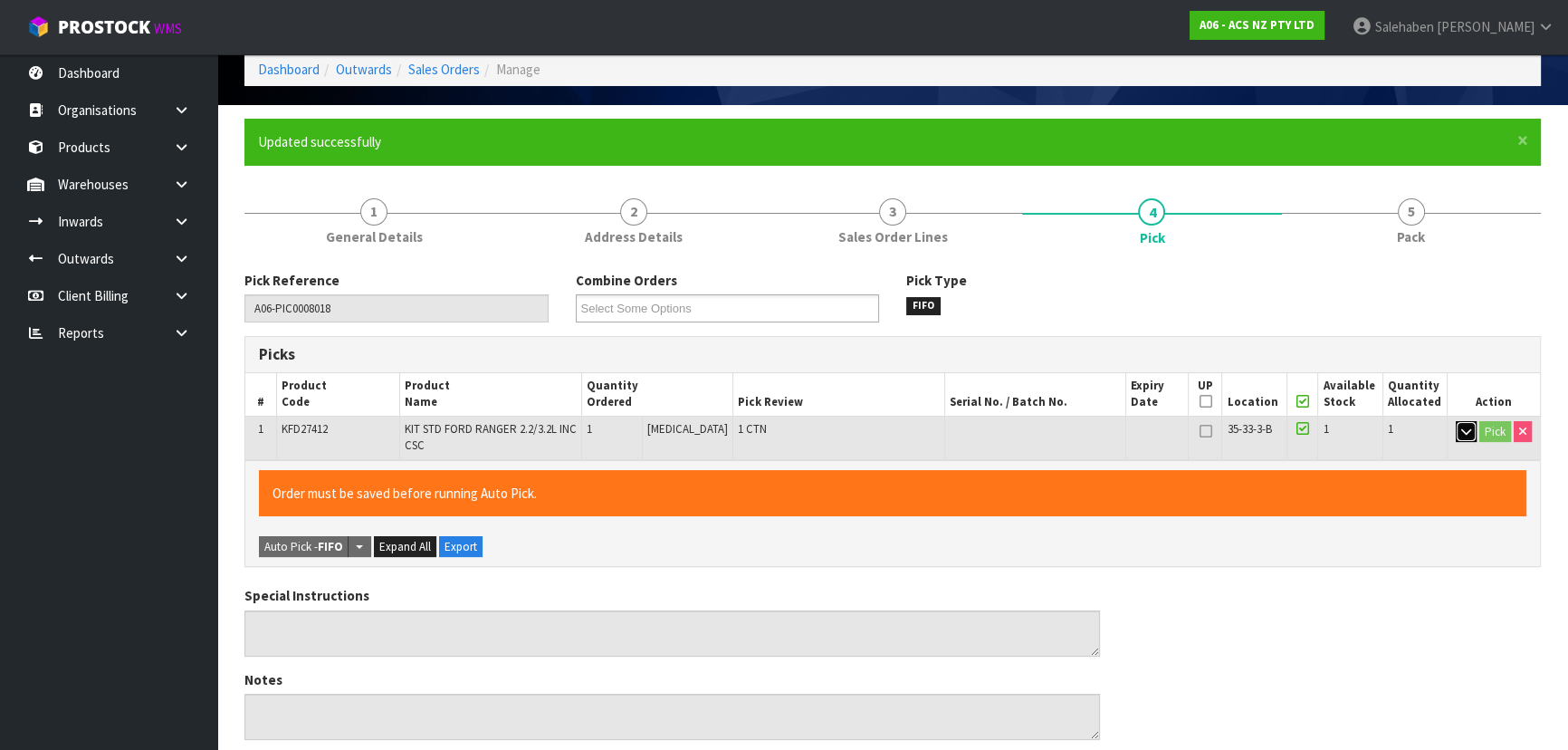
click at [1468, 427] on icon "button" at bounding box center [1466, 431] width 10 height 12
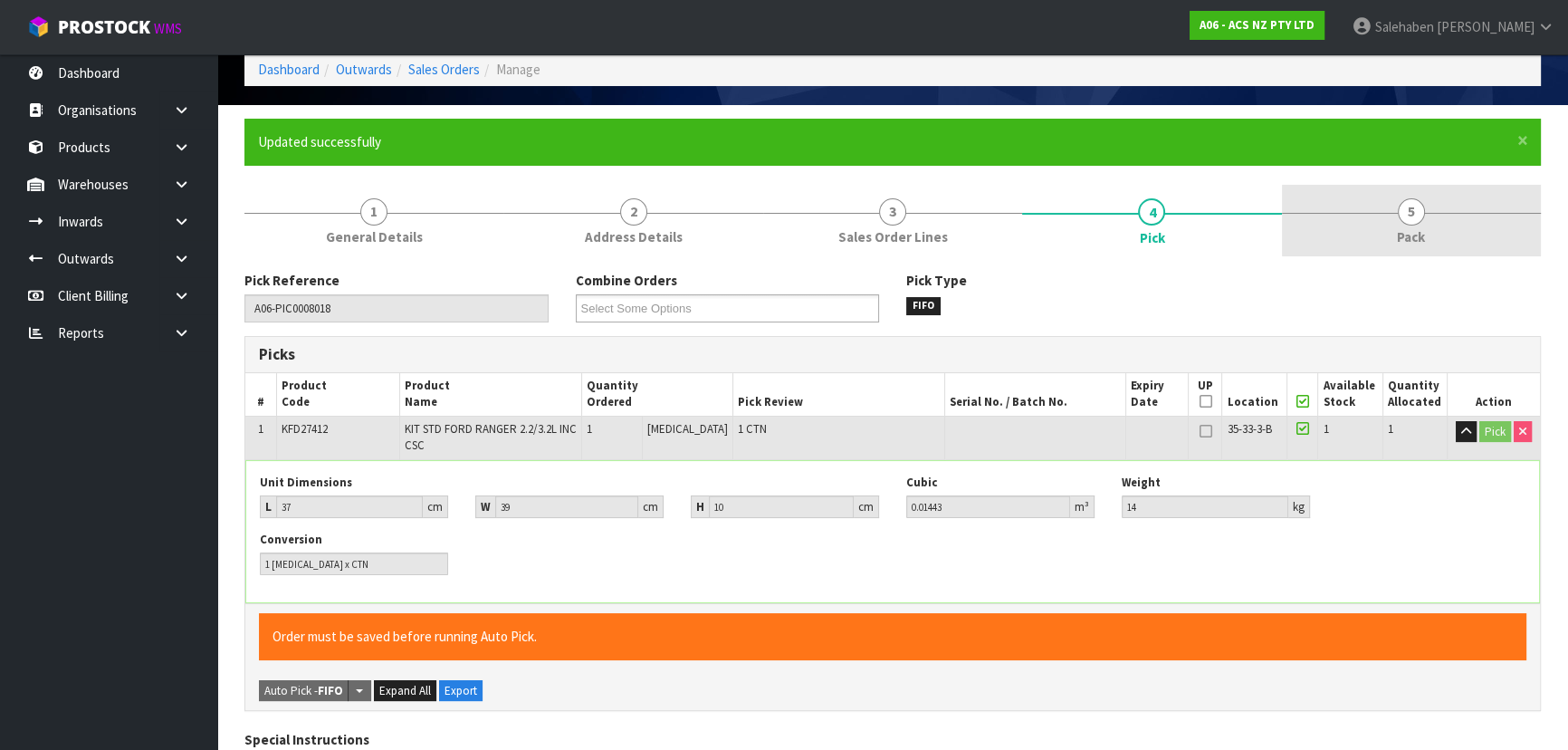
click at [1497, 207] on link "5 Pack" at bounding box center [1410, 220] width 258 height 72
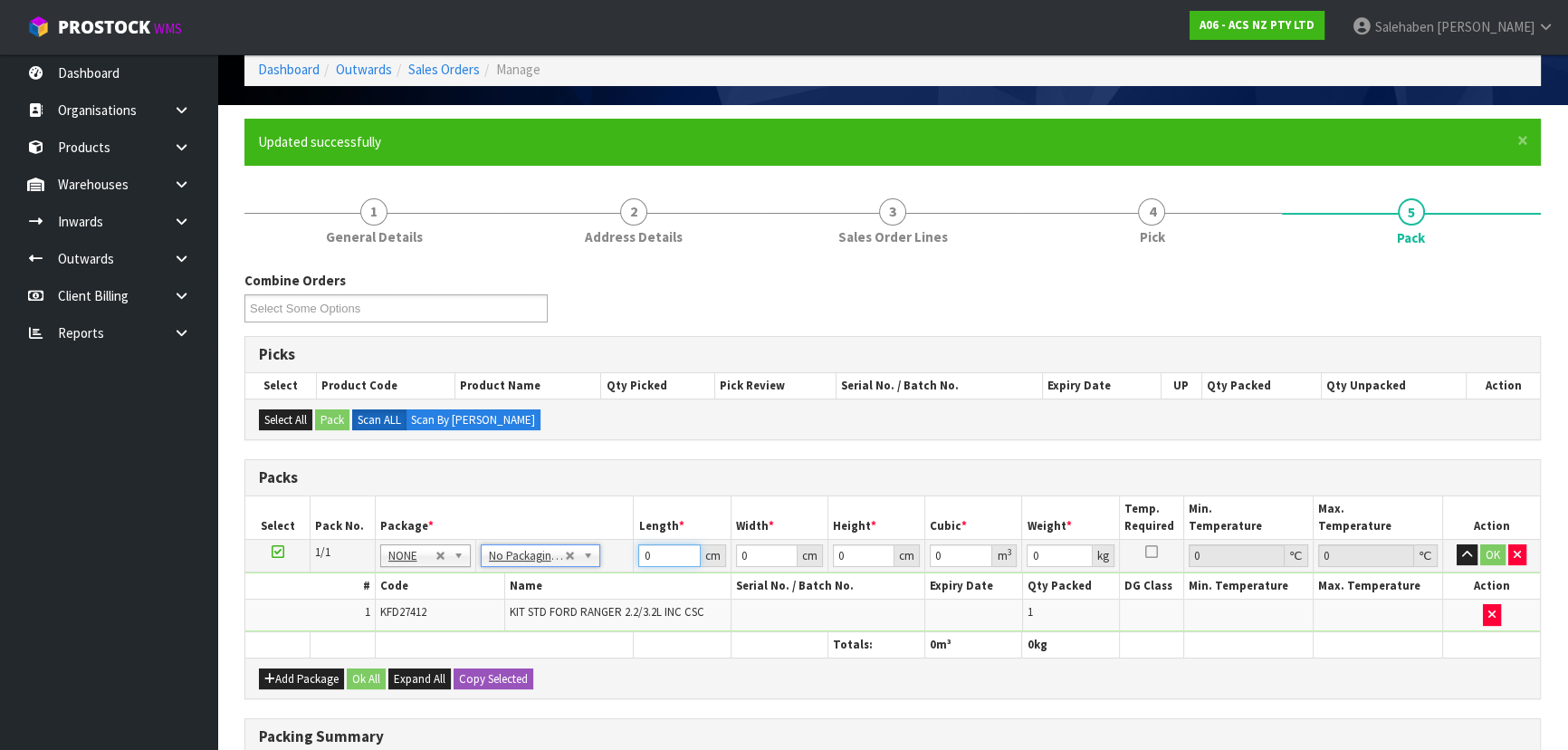
click at [660, 556] on input "0" at bounding box center [669, 555] width 62 height 23
type input "3"
type input "39"
type input "1"
type input "0.000117"
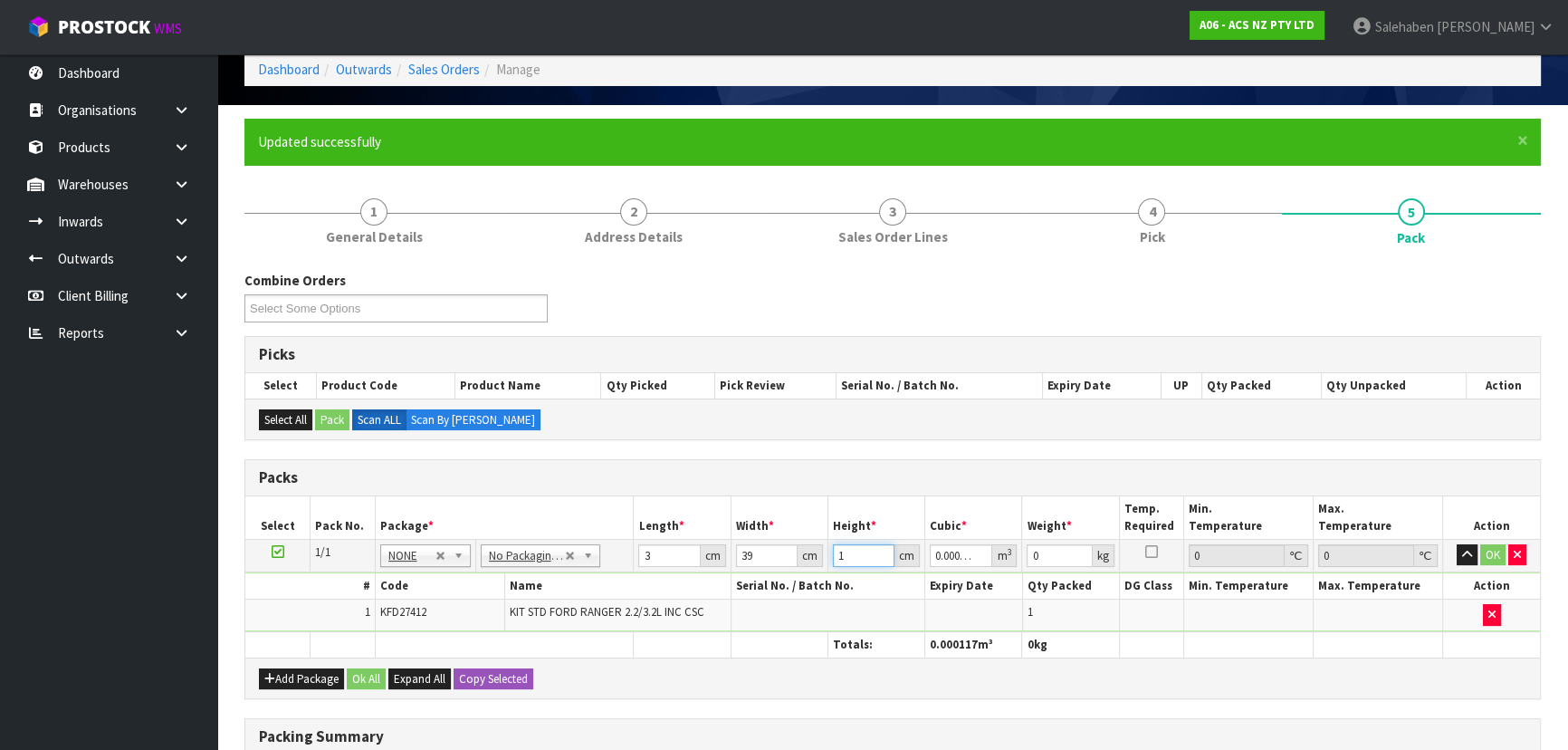
type input "10"
type input "0.00117"
type input "10"
click at [658, 556] on input "3" at bounding box center [669, 555] width 62 height 23
type input "37"
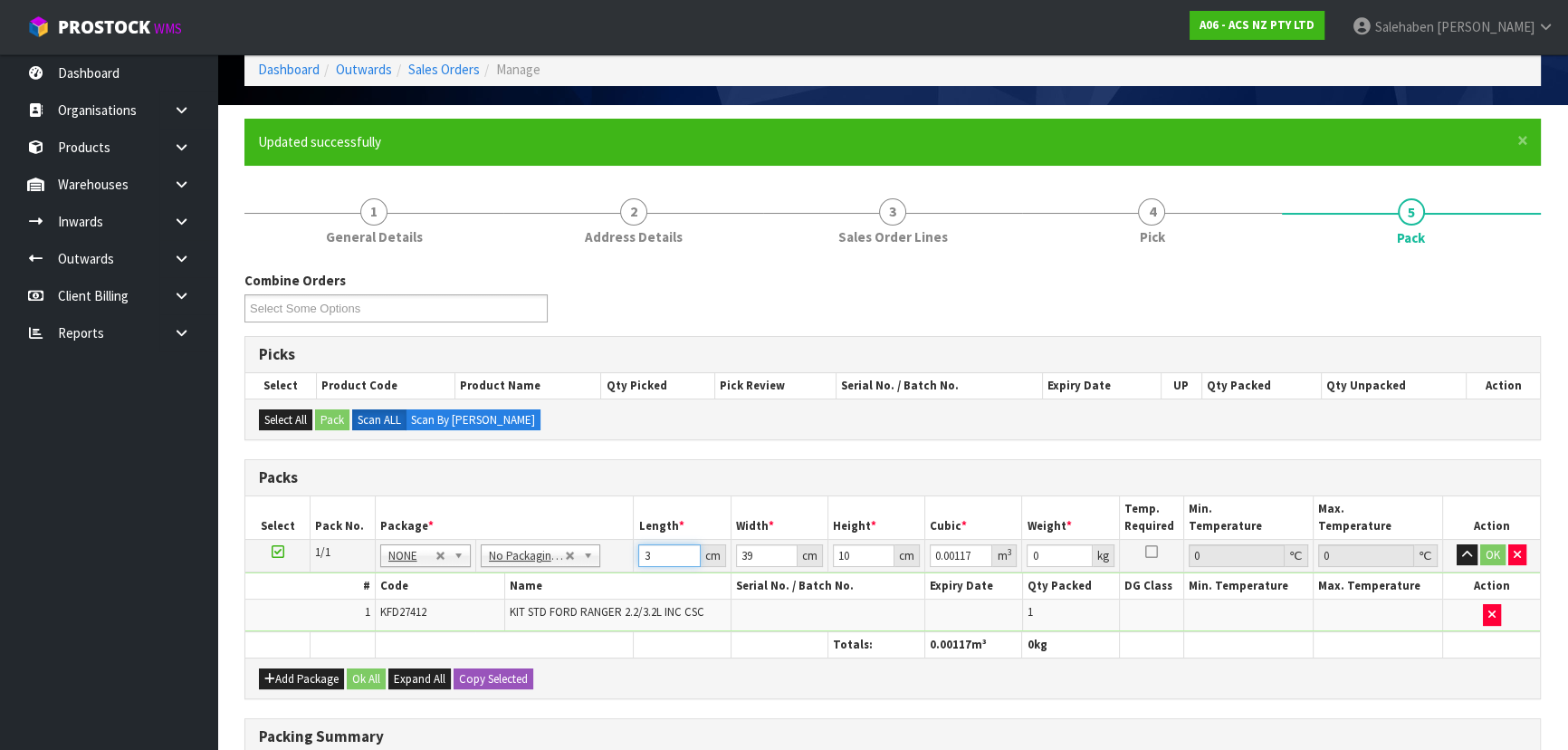
type input "0.01443"
type input "37"
type input "14"
click at [1496, 550] on button "OK" at bounding box center [1493, 555] width 25 height 22
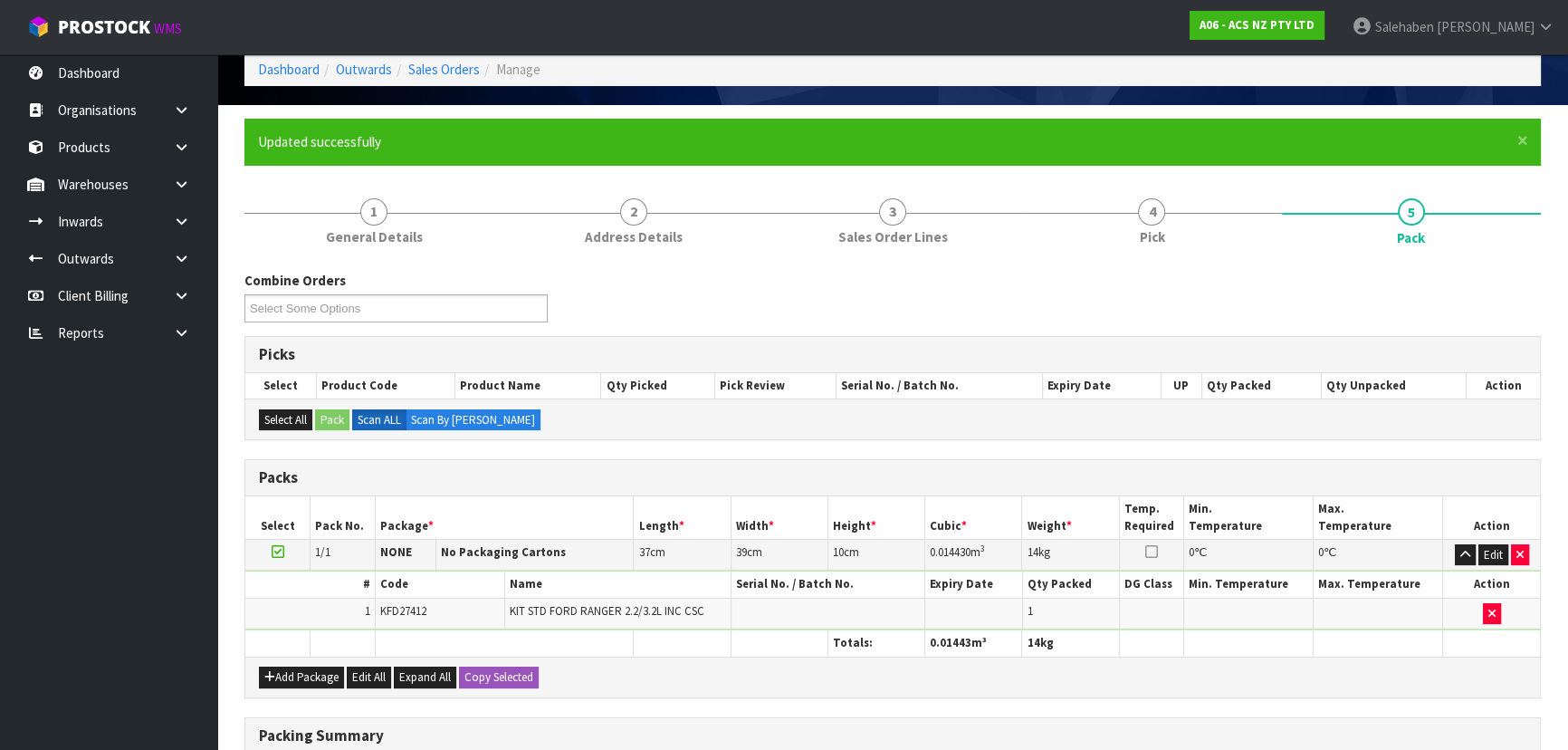
scroll to position [371, 0]
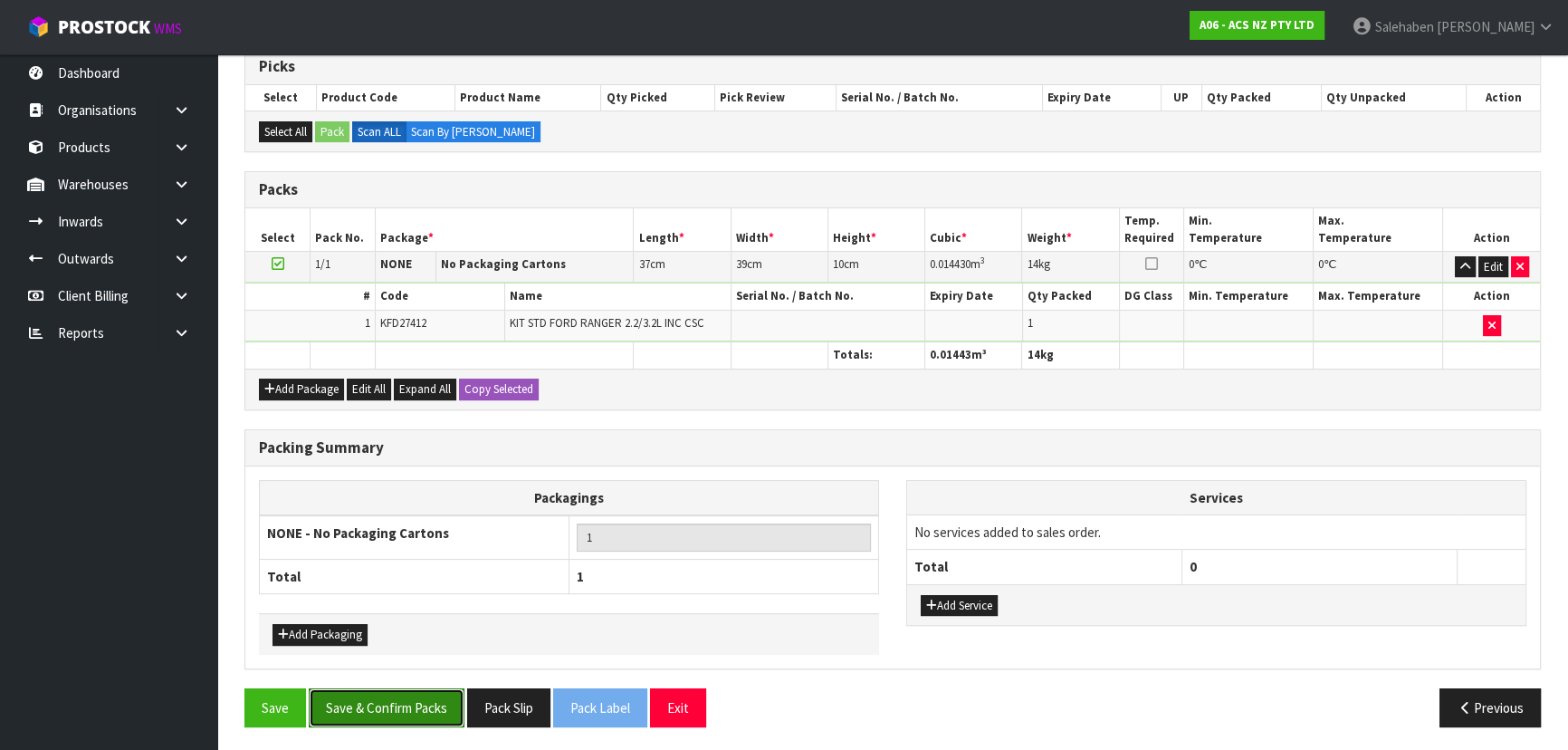
click at [389, 698] on button "Save & Confirm Packs" at bounding box center [386, 707] width 156 height 39
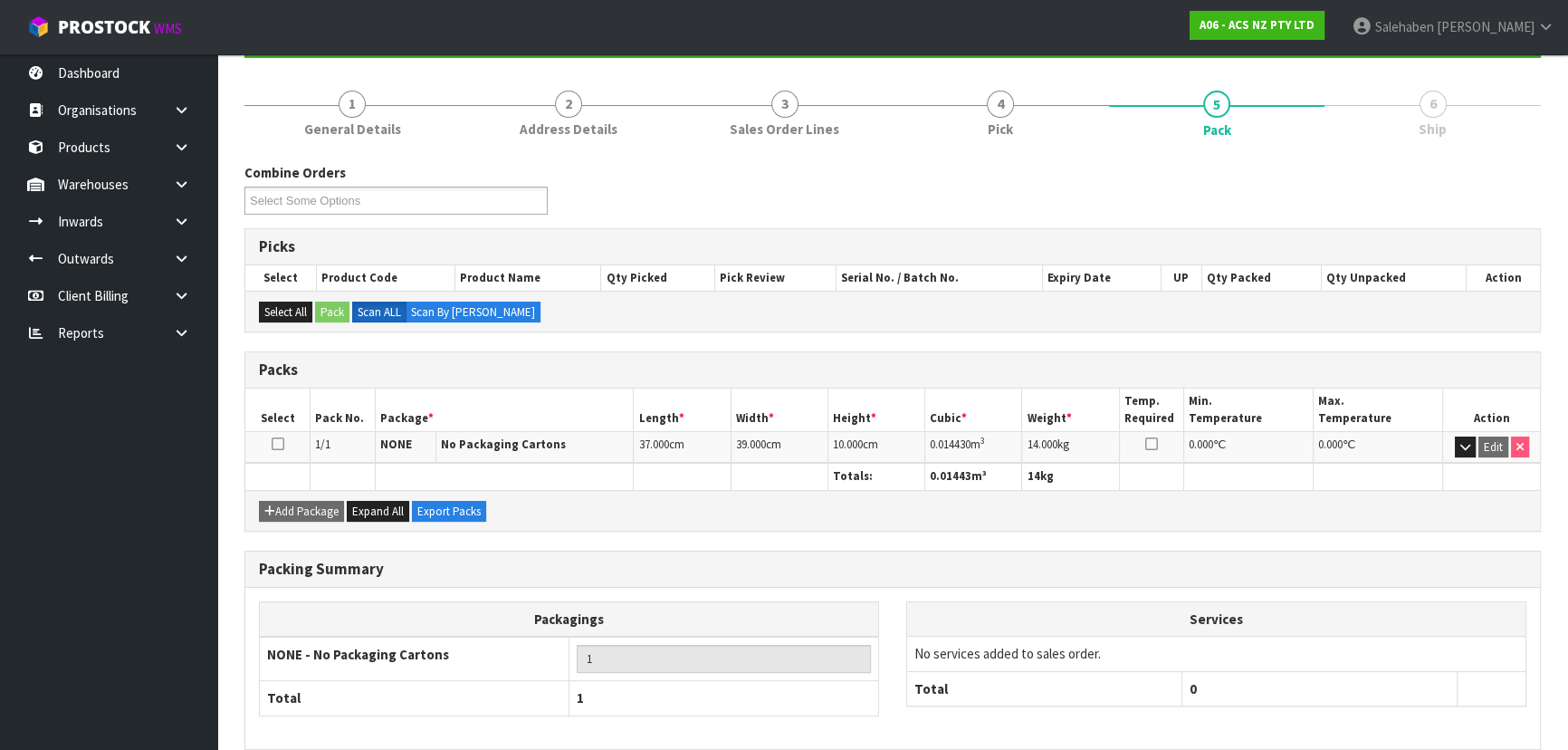
scroll to position [271, 0]
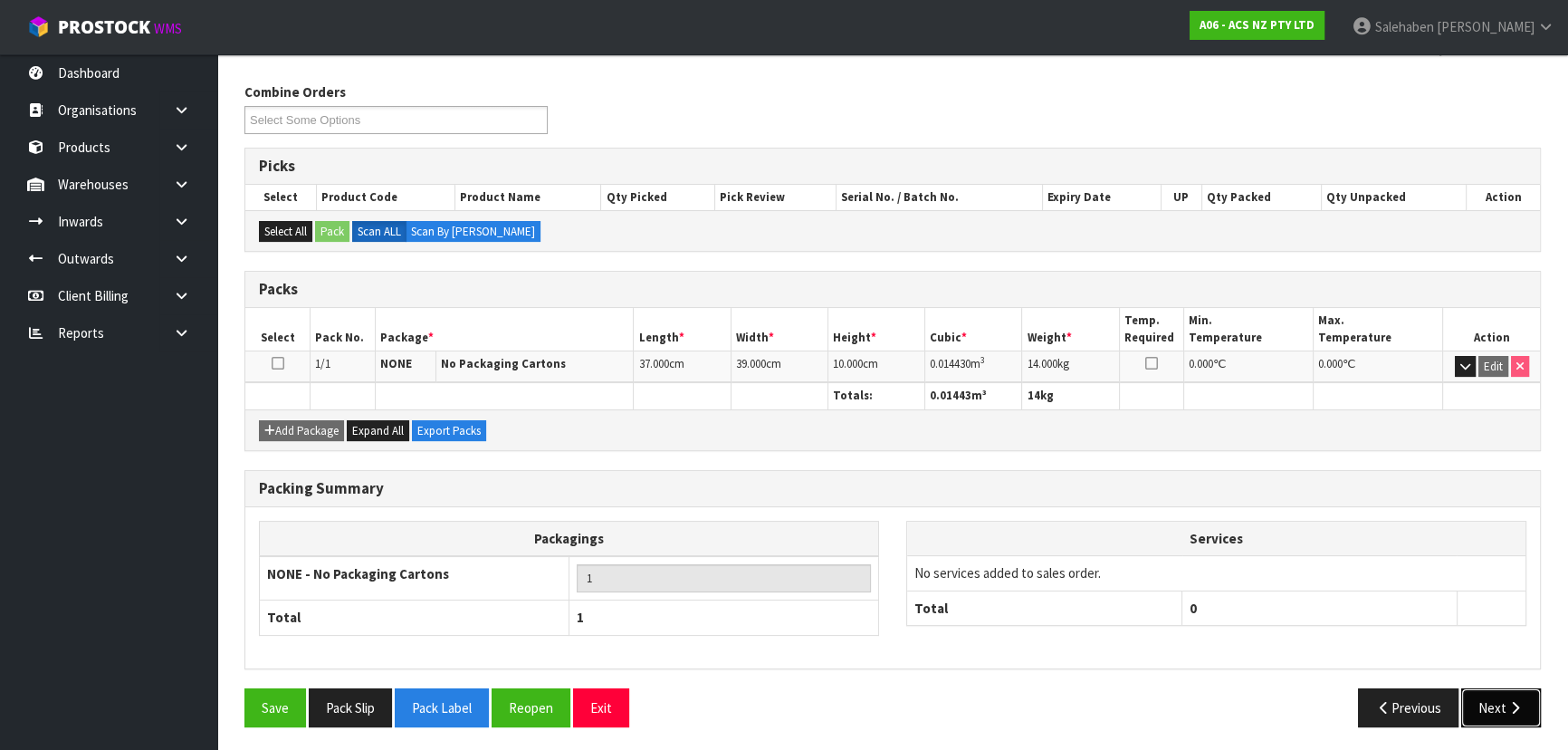
click at [1483, 697] on button "Next" at bounding box center [1501, 707] width 80 height 39
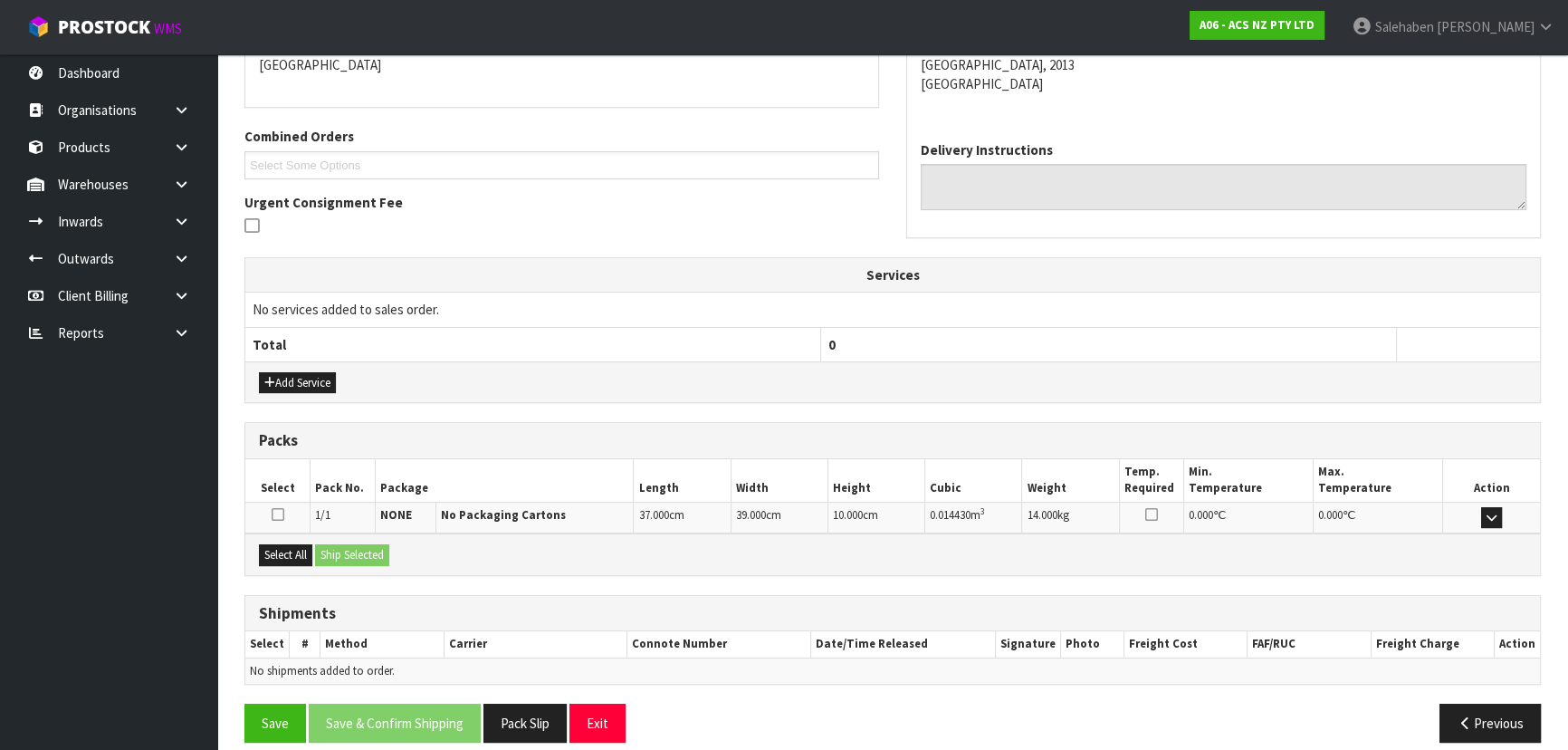
scroll to position [424, 0]
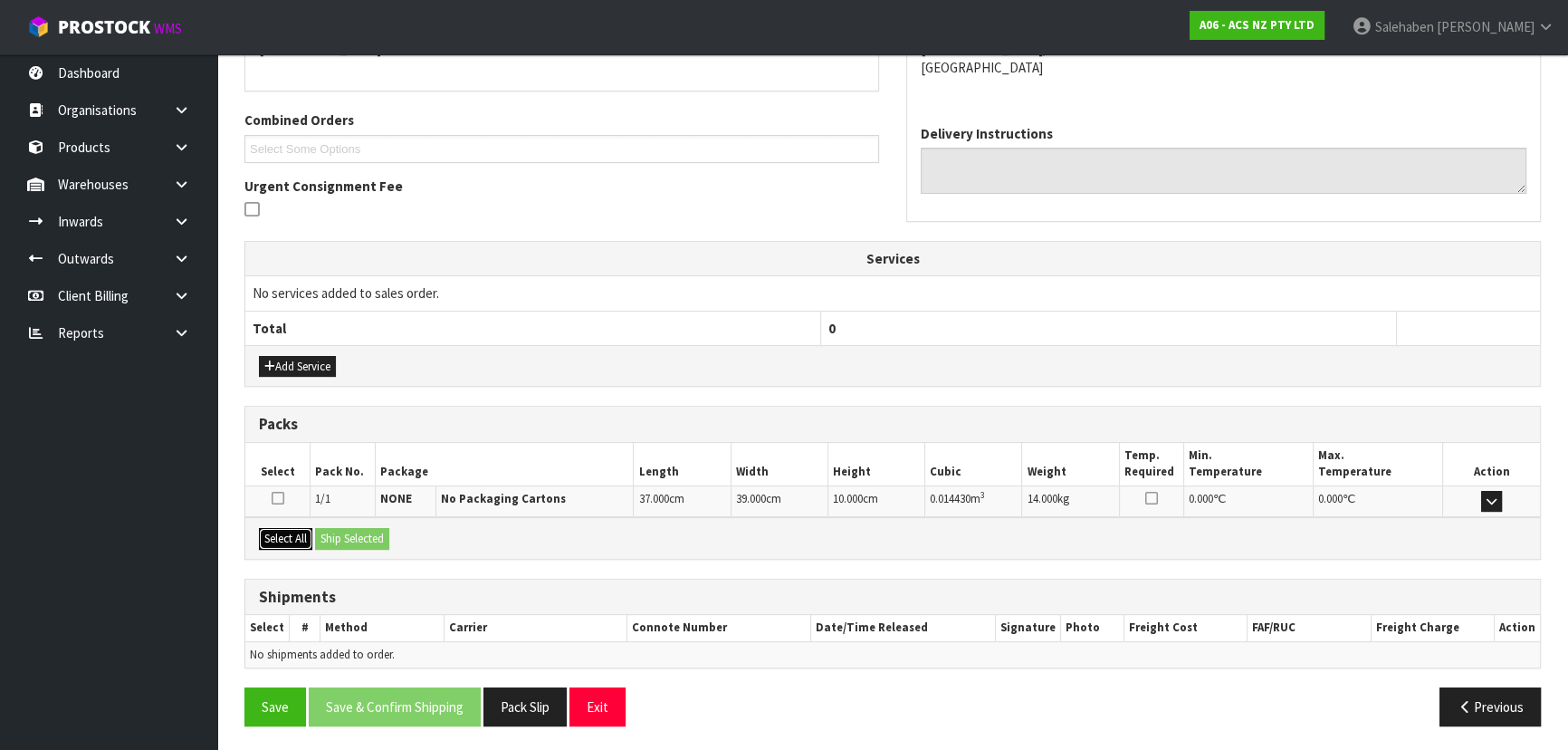
click at [298, 542] on button "Select All" at bounding box center [285, 539] width 54 height 22
drag, startPoint x: 350, startPoint y: 538, endPoint x: 443, endPoint y: 557, distance: 94.9
click at [352, 539] on button "Ship Selected" at bounding box center [352, 539] width 74 height 22
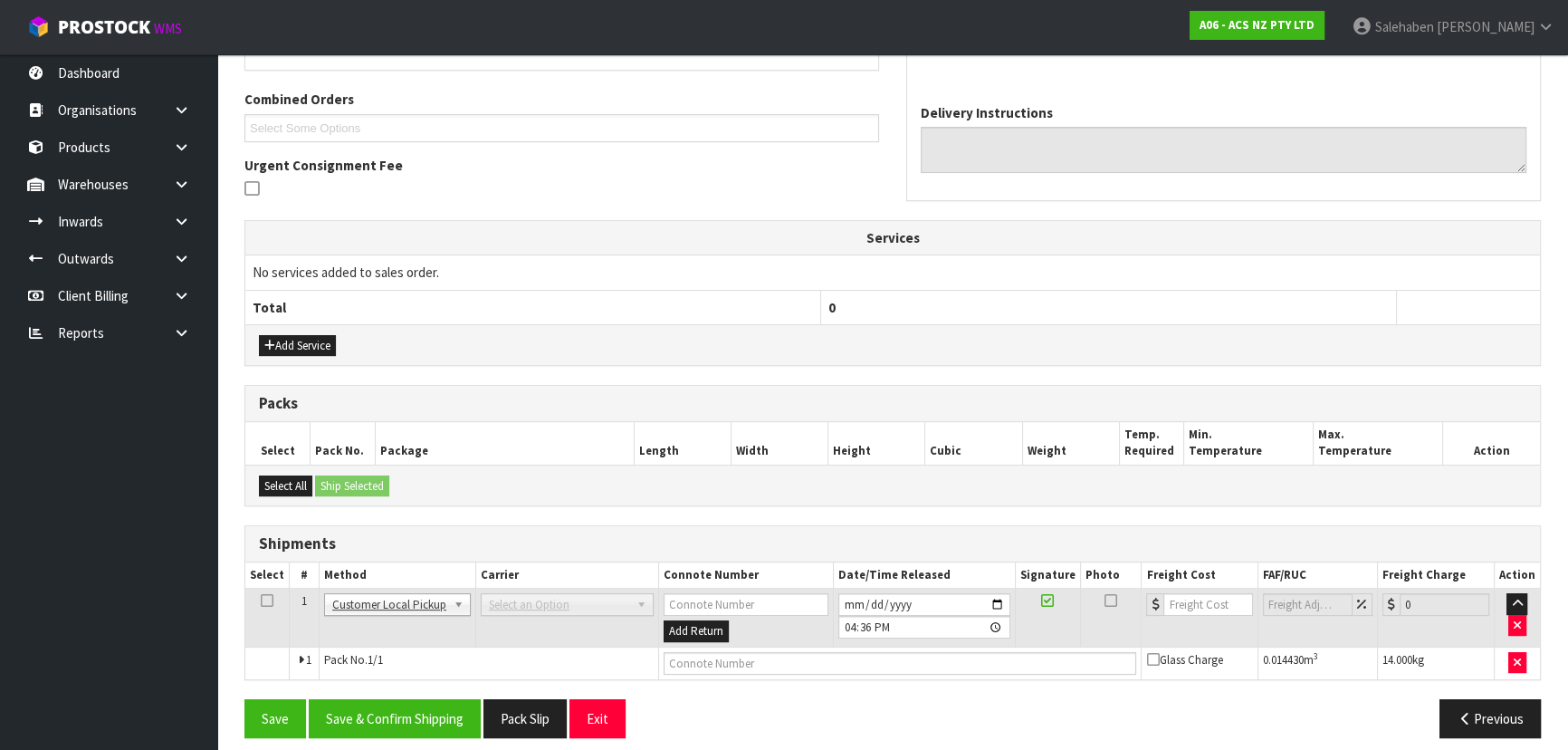
scroll to position [456, 0]
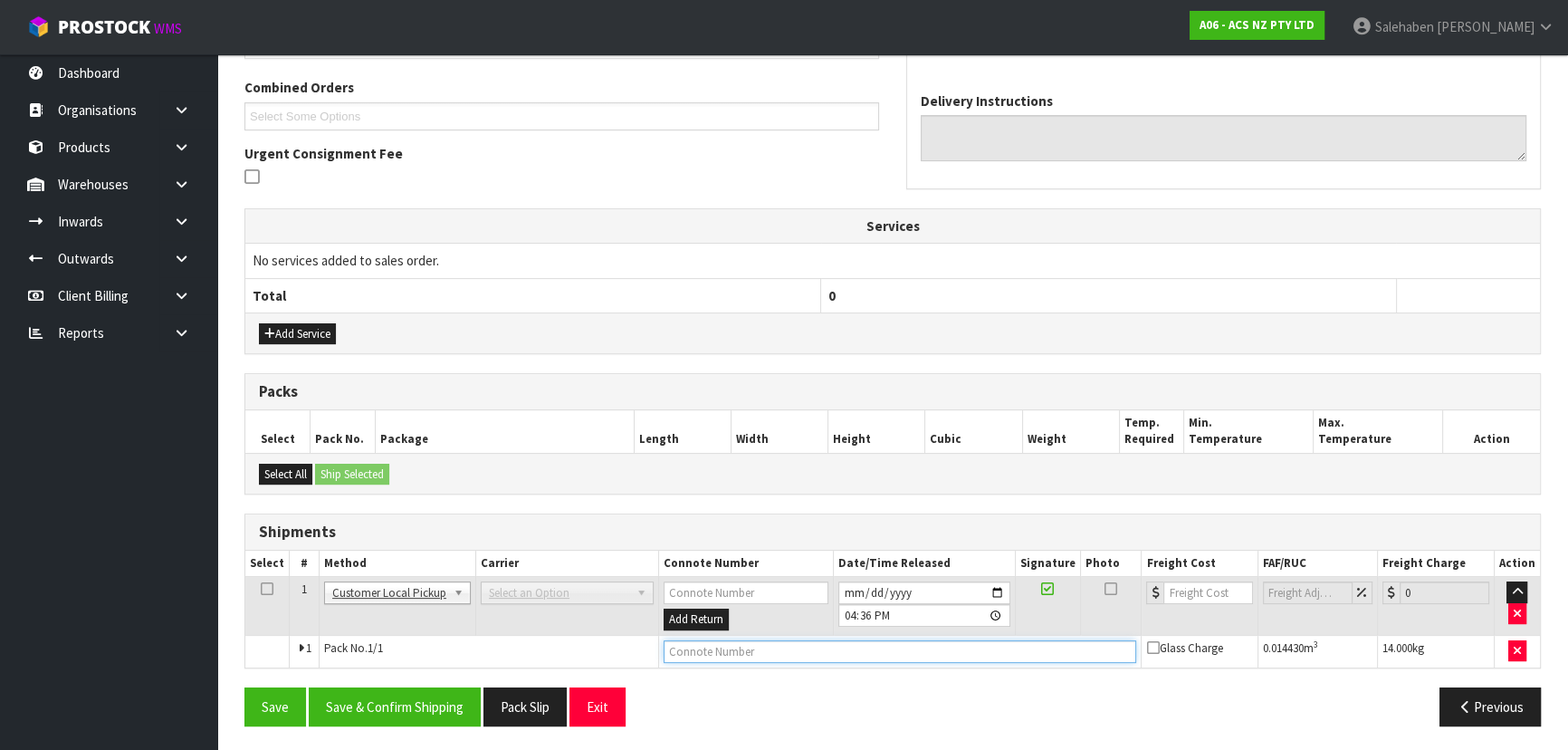
click at [678, 640] on input "text" at bounding box center [901, 651] width 473 height 23
type input "CUSTOMER COLLECTED"
click at [405, 691] on button "Save & Confirm Shipping" at bounding box center [394, 706] width 172 height 39
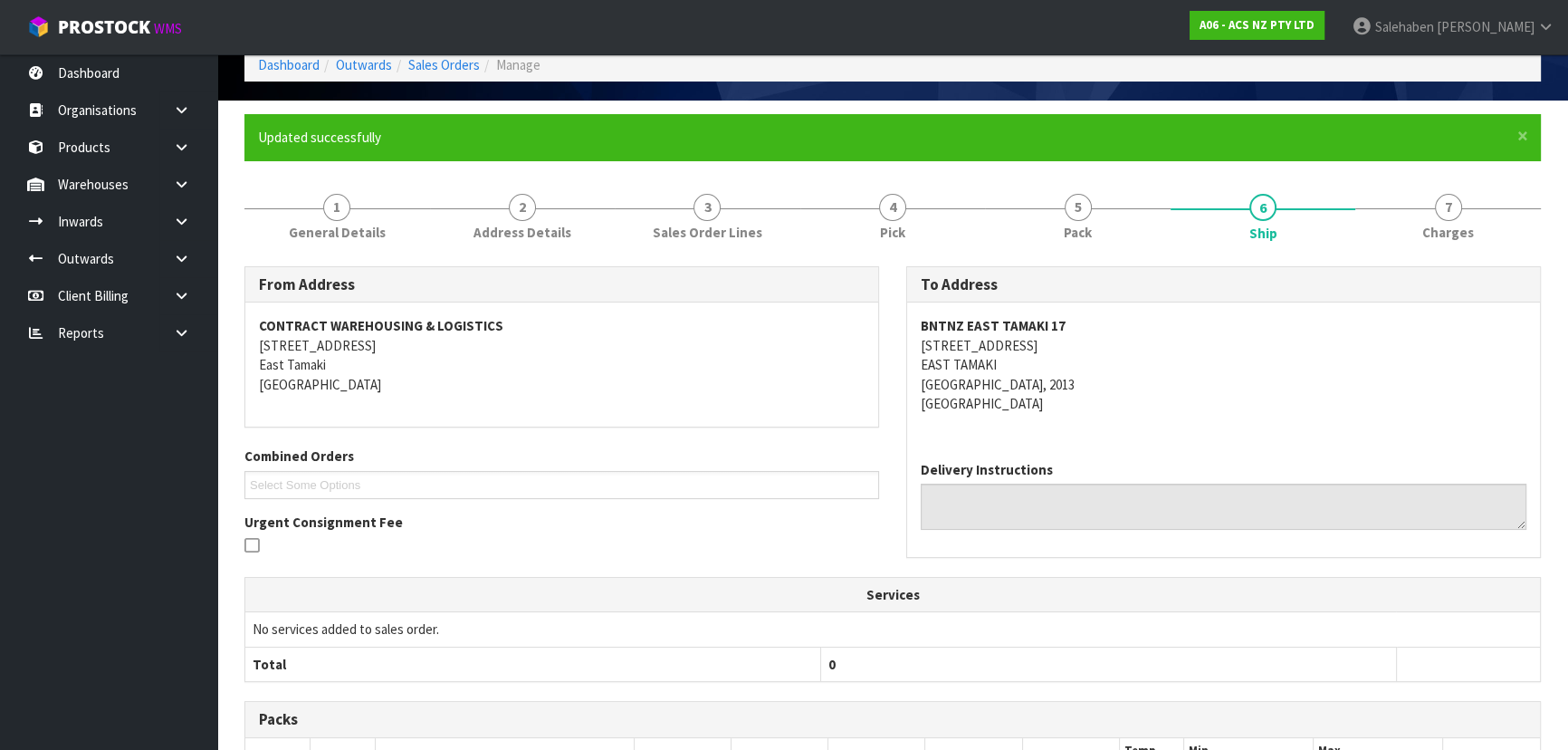
scroll to position [0, 0]
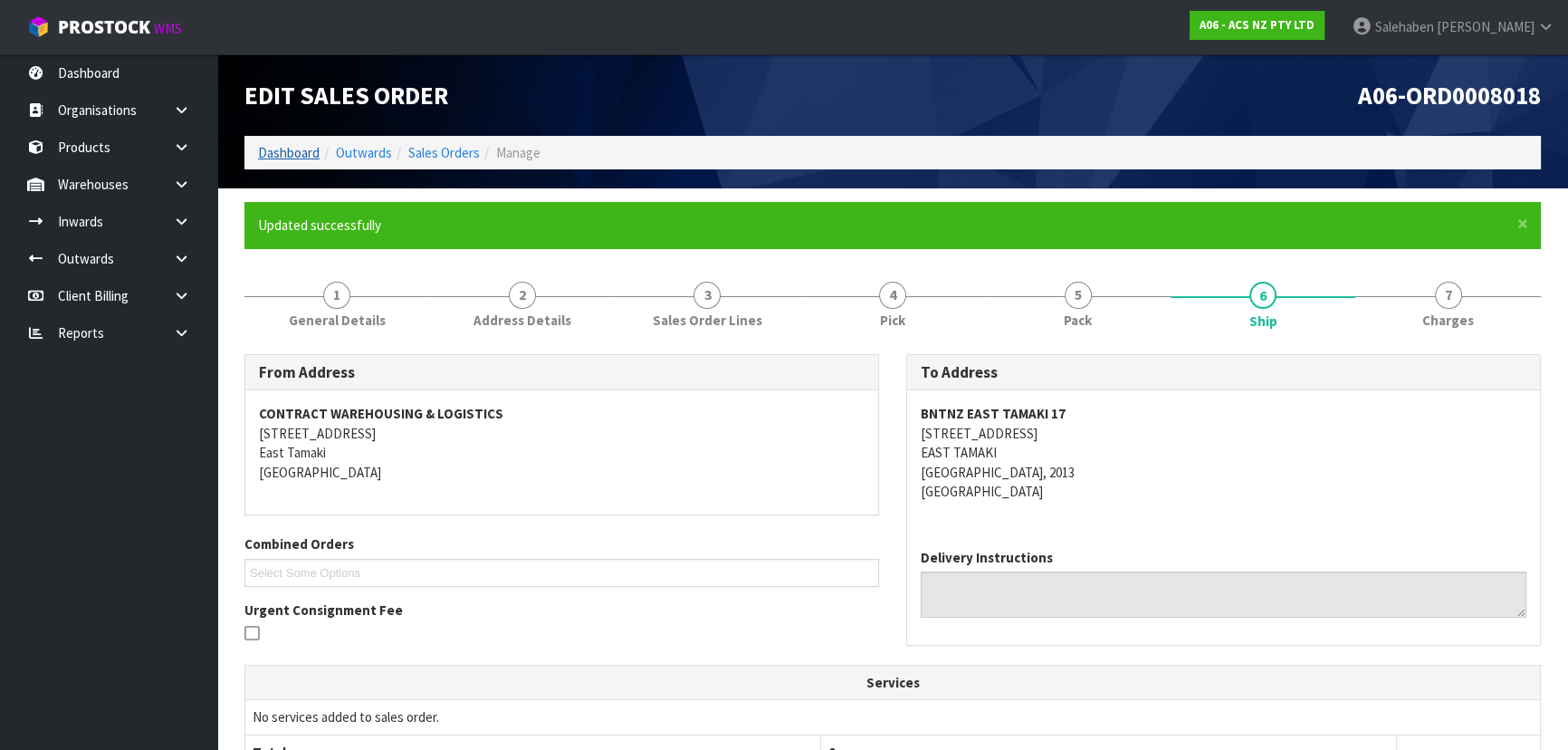
click at [287, 141] on ol "Dashboard Outwards Sales Orders Manage" at bounding box center [892, 152] width 1296 height 34
click at [287, 158] on link "Dashboard" at bounding box center [288, 152] width 62 height 17
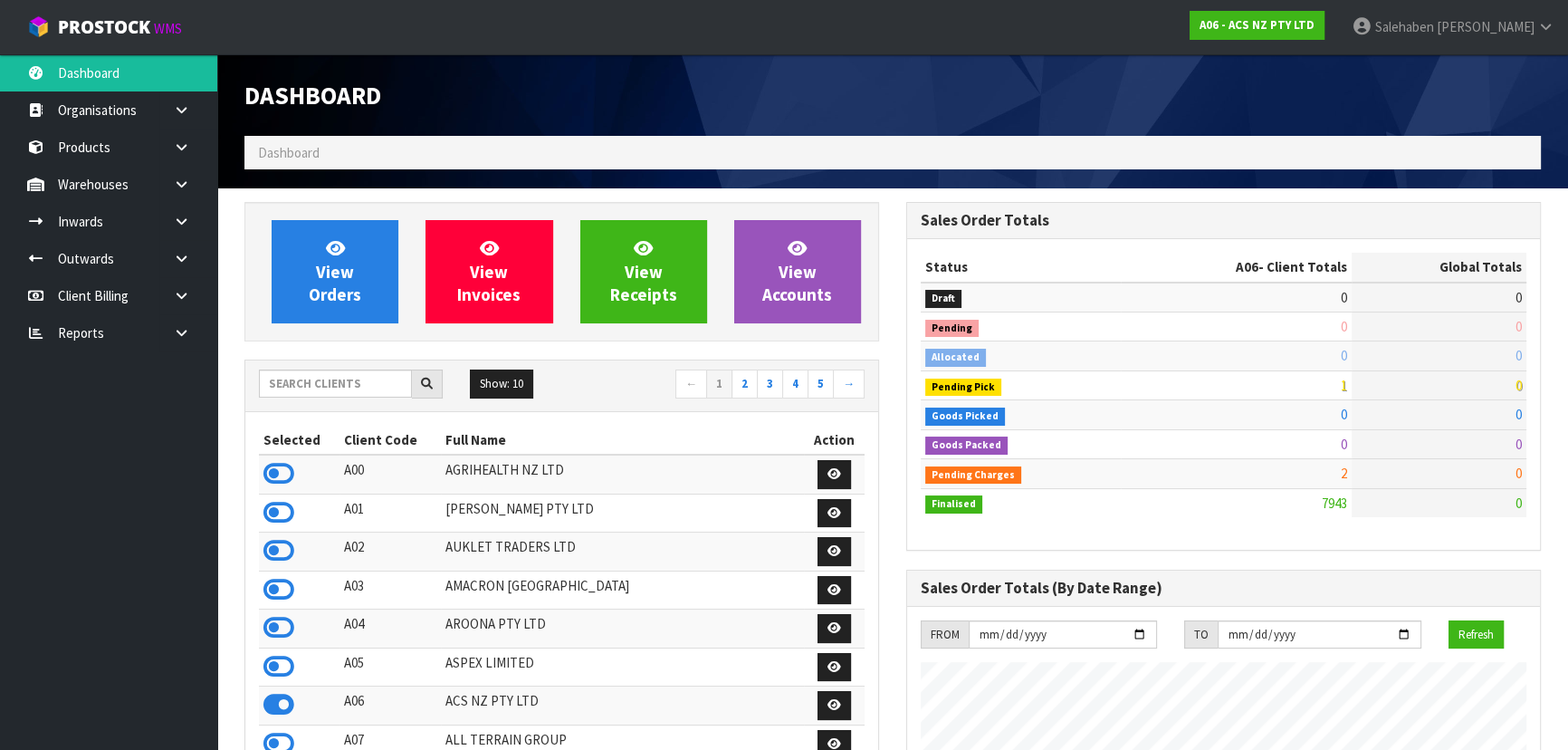
scroll to position [1369, 661]
click at [370, 379] on input "text" at bounding box center [335, 383] width 153 height 28
type input "D00"
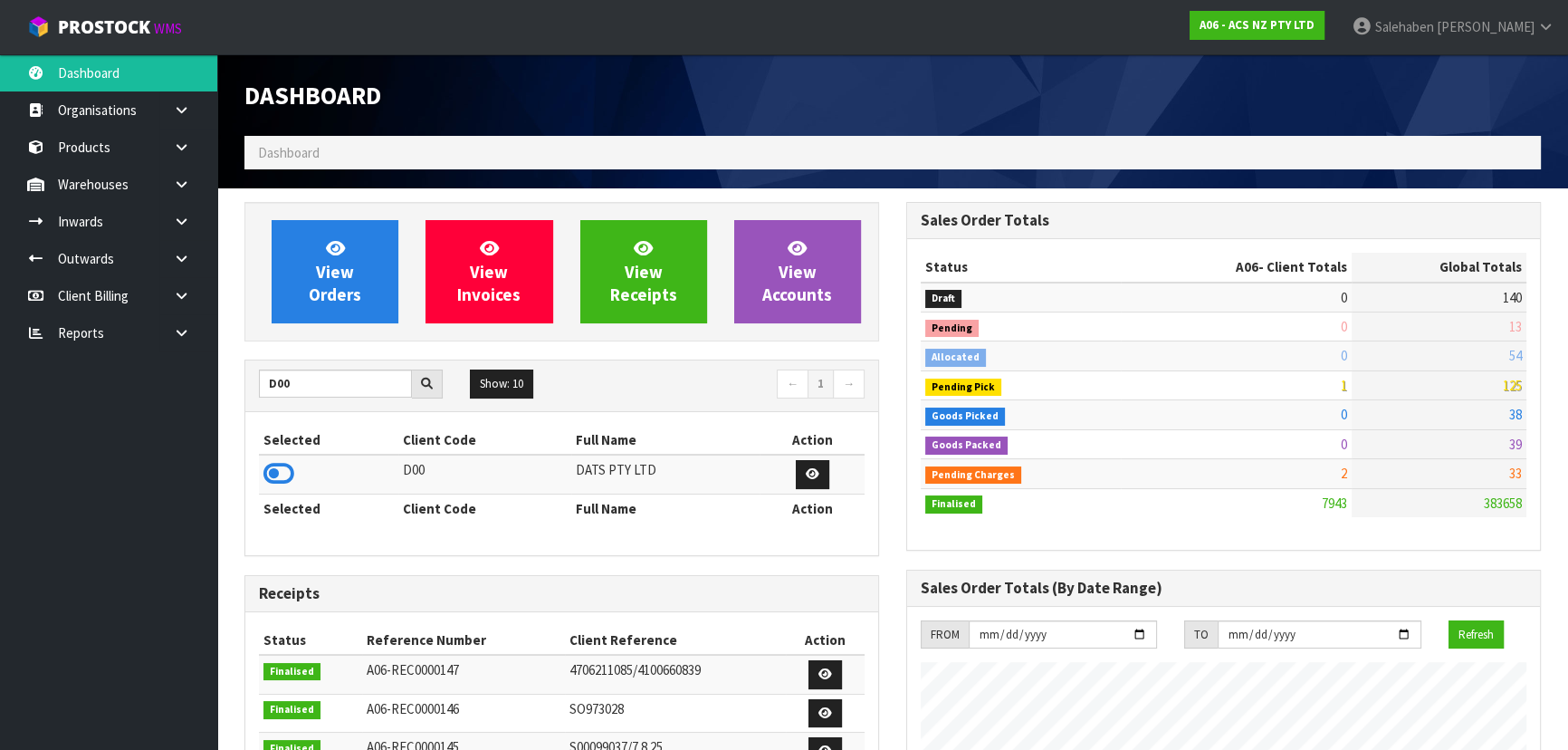
click at [278, 479] on icon at bounding box center [278, 473] width 31 height 27
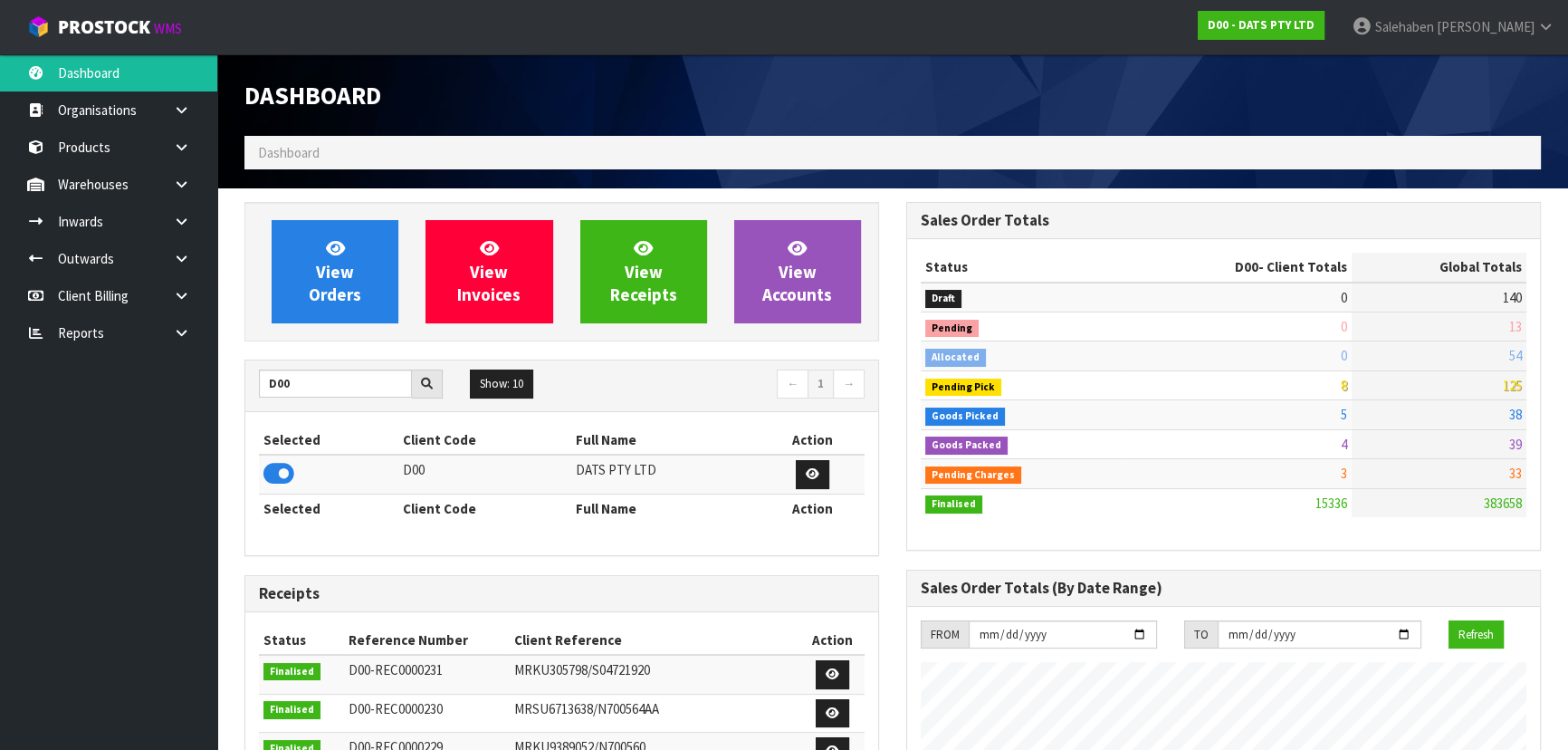
scroll to position [1427, 661]
click at [354, 278] on link "View Orders" at bounding box center [335, 272] width 127 height 103
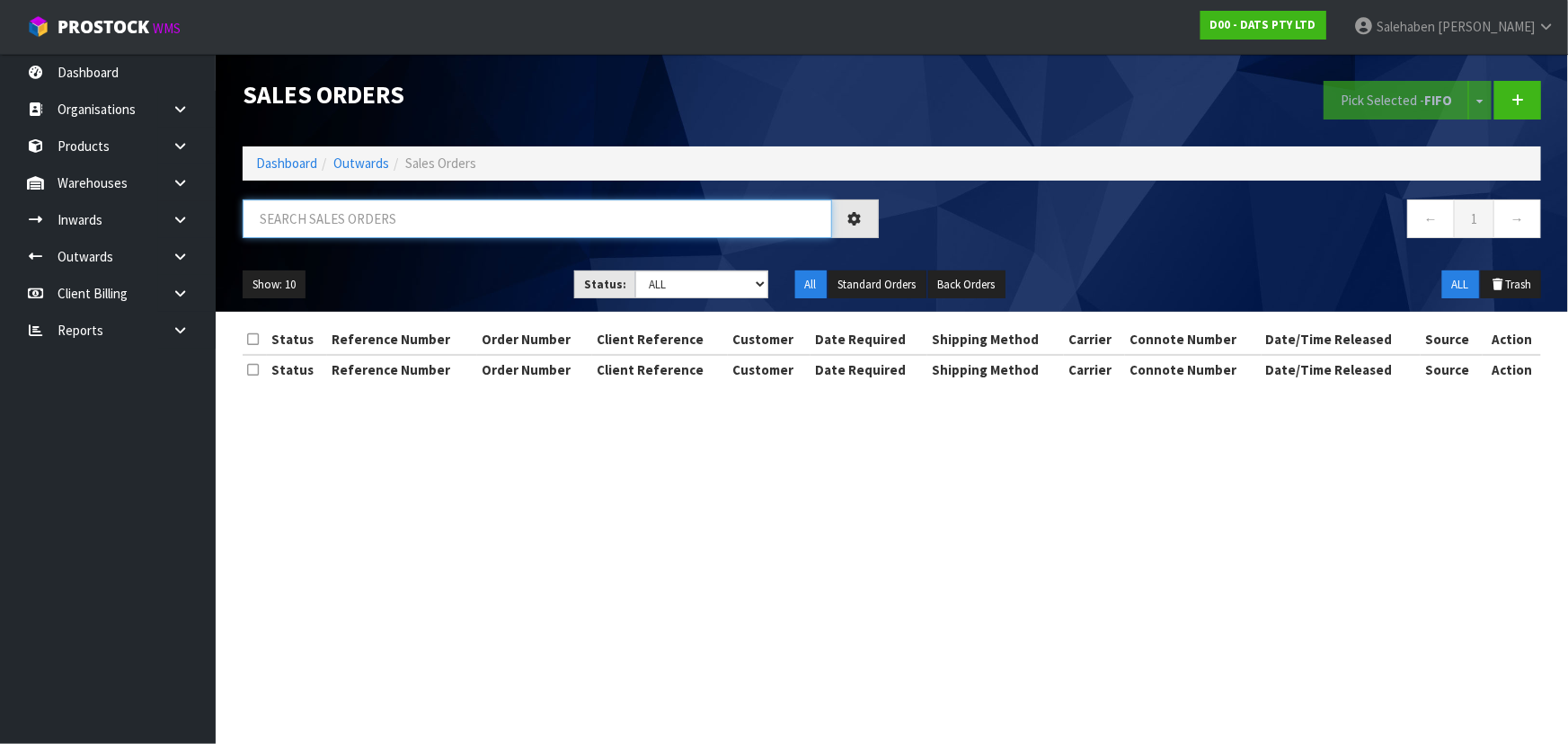
click at [394, 232] on input "text" at bounding box center [537, 219] width 590 height 39
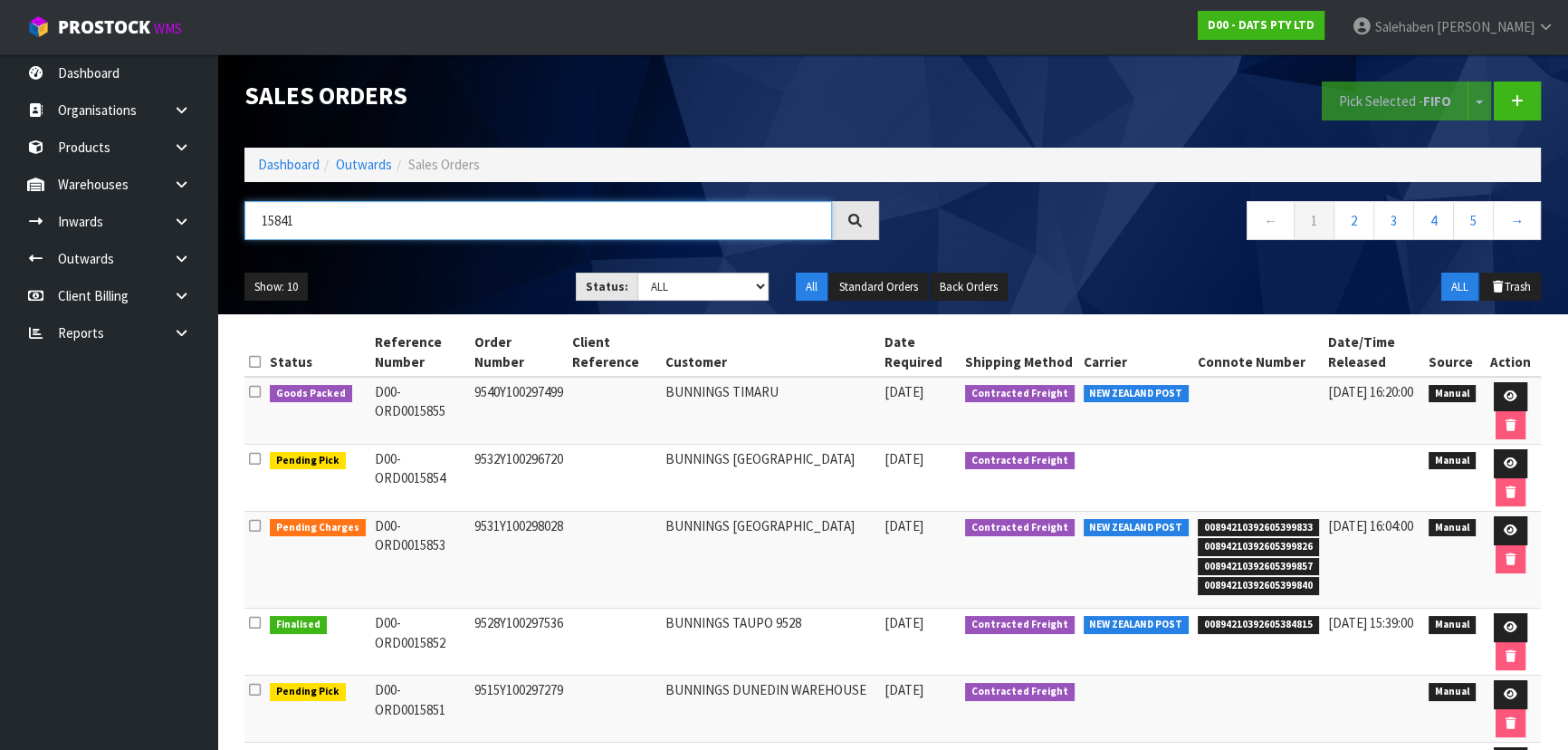
type input "15841"
click at [463, 262] on div "Show: 10 5 10 25 50 Status: Draft Pending Allocated Pending Pick Goods Picked G…" at bounding box center [892, 287] width 1323 height 56
click at [677, 292] on select "Draft Pending Allocated Pending Pick Goods Picked Goods Packed Pending Charges …" at bounding box center [704, 286] width 132 height 28
select select "string:5"
click at [638, 272] on select "Draft Pending Allocated Pending Pick Goods Picked Goods Packed Pending Charges …" at bounding box center [704, 286] width 132 height 28
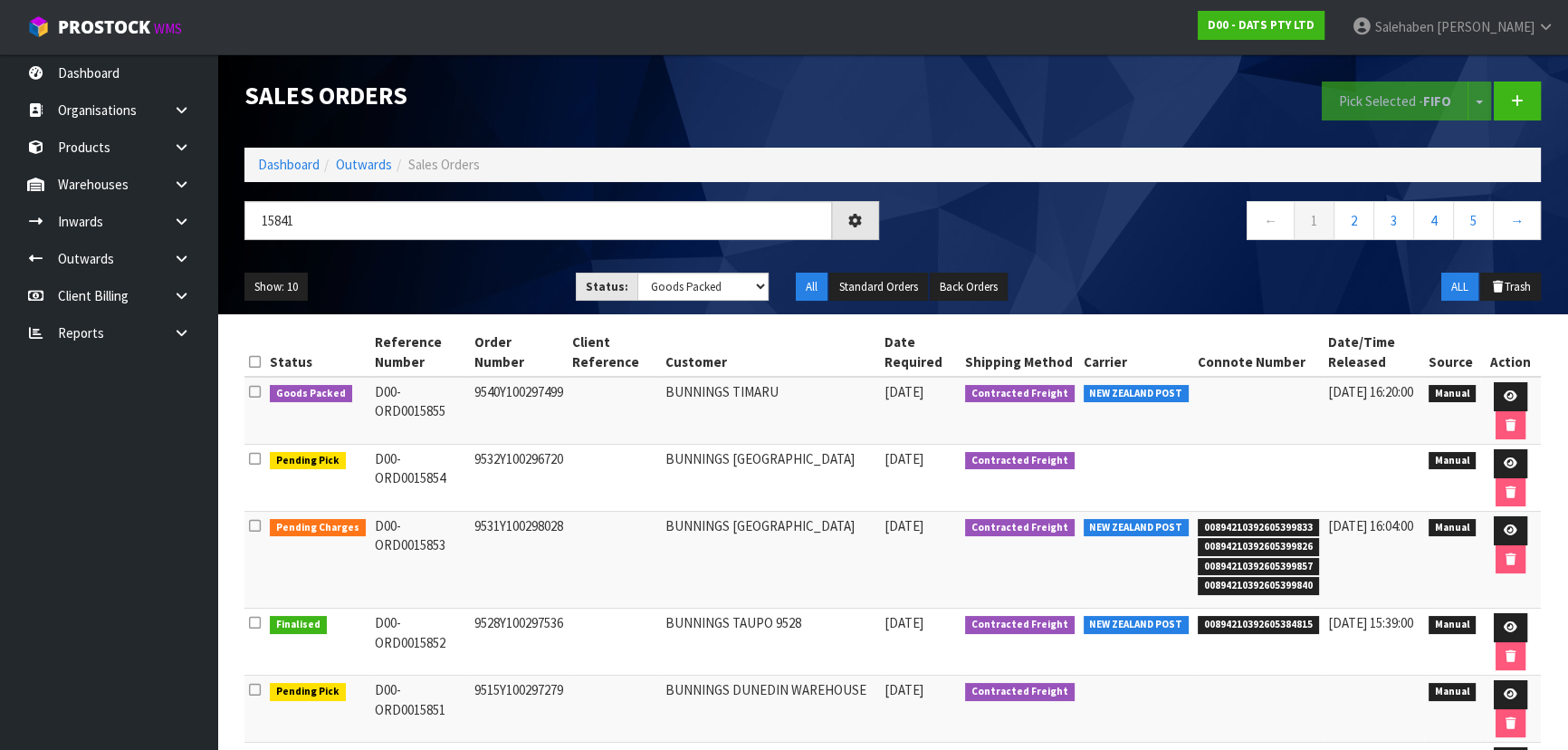
click at [461, 274] on ul "Show: 10 5 10 25 50" at bounding box center [396, 287] width 304 height 29
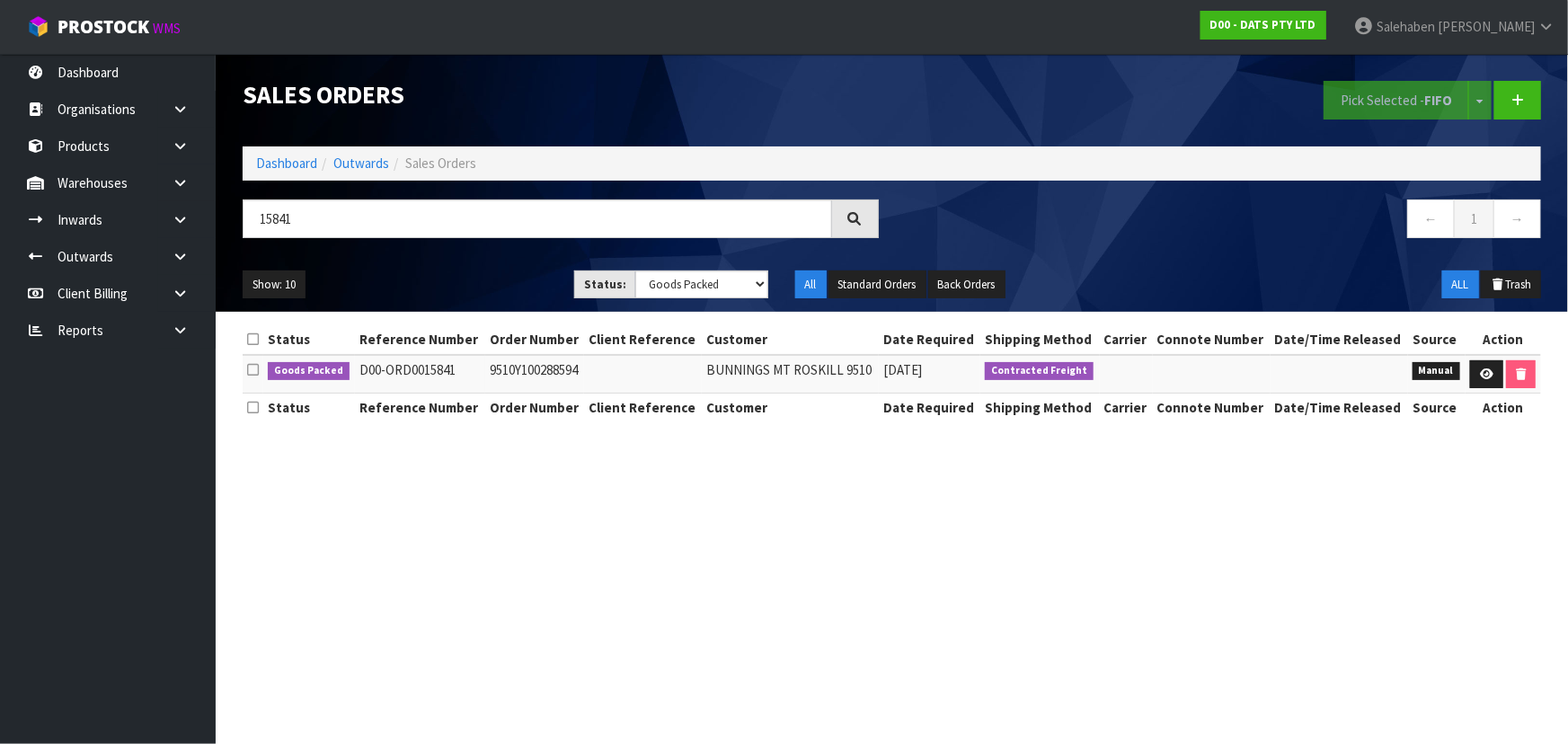
click at [457, 272] on ul "Show: 10 5 10 25 50" at bounding box center [395, 284] width 304 height 29
click at [494, 251] on div "15841 ← 1 →" at bounding box center [892, 229] width 1325 height 58
click at [1492, 376] on link at bounding box center [1486, 374] width 33 height 29
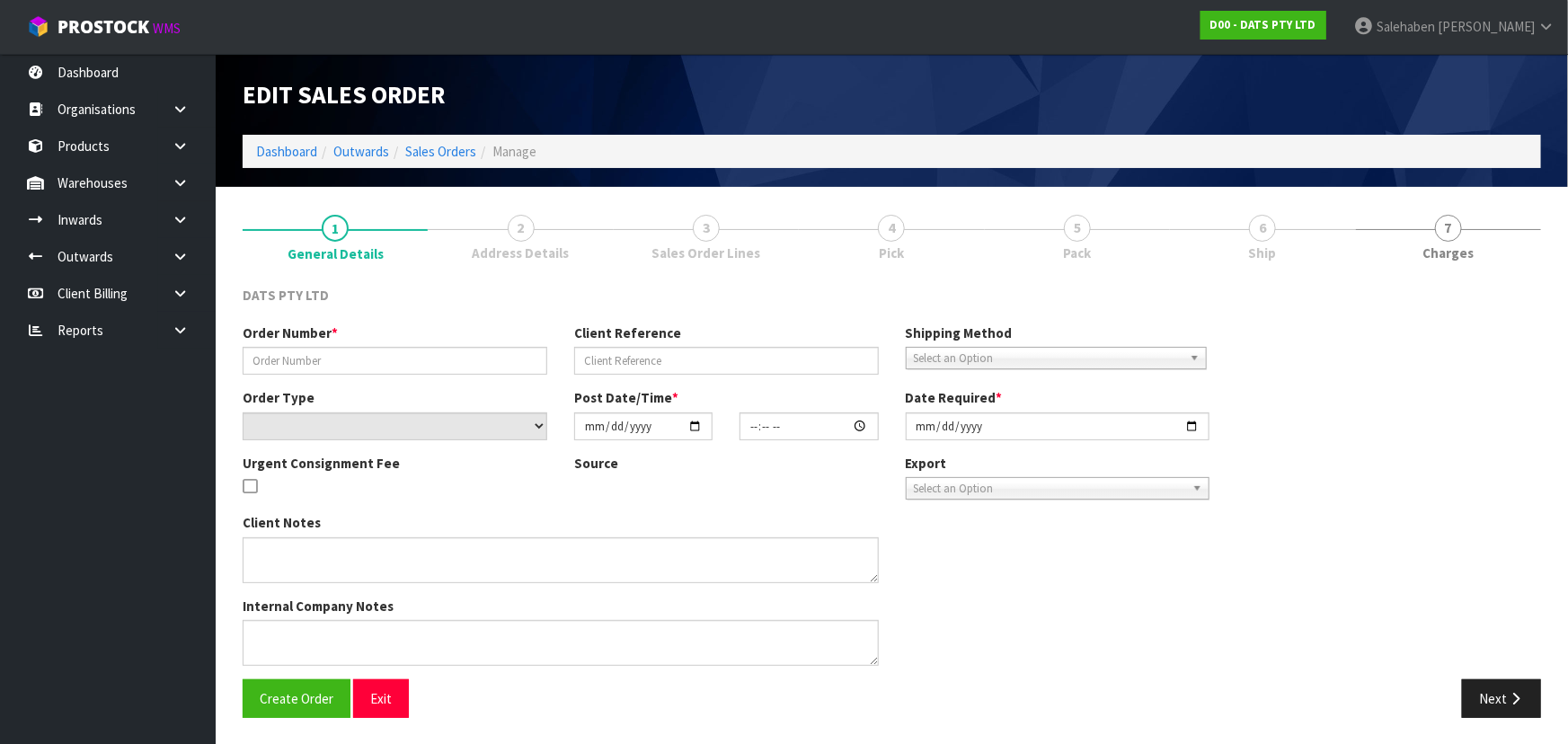
type input "9510Y100288594"
select select "number:0"
type input "[DATE]"
type input "09:15:00.000"
type input "[DATE]"
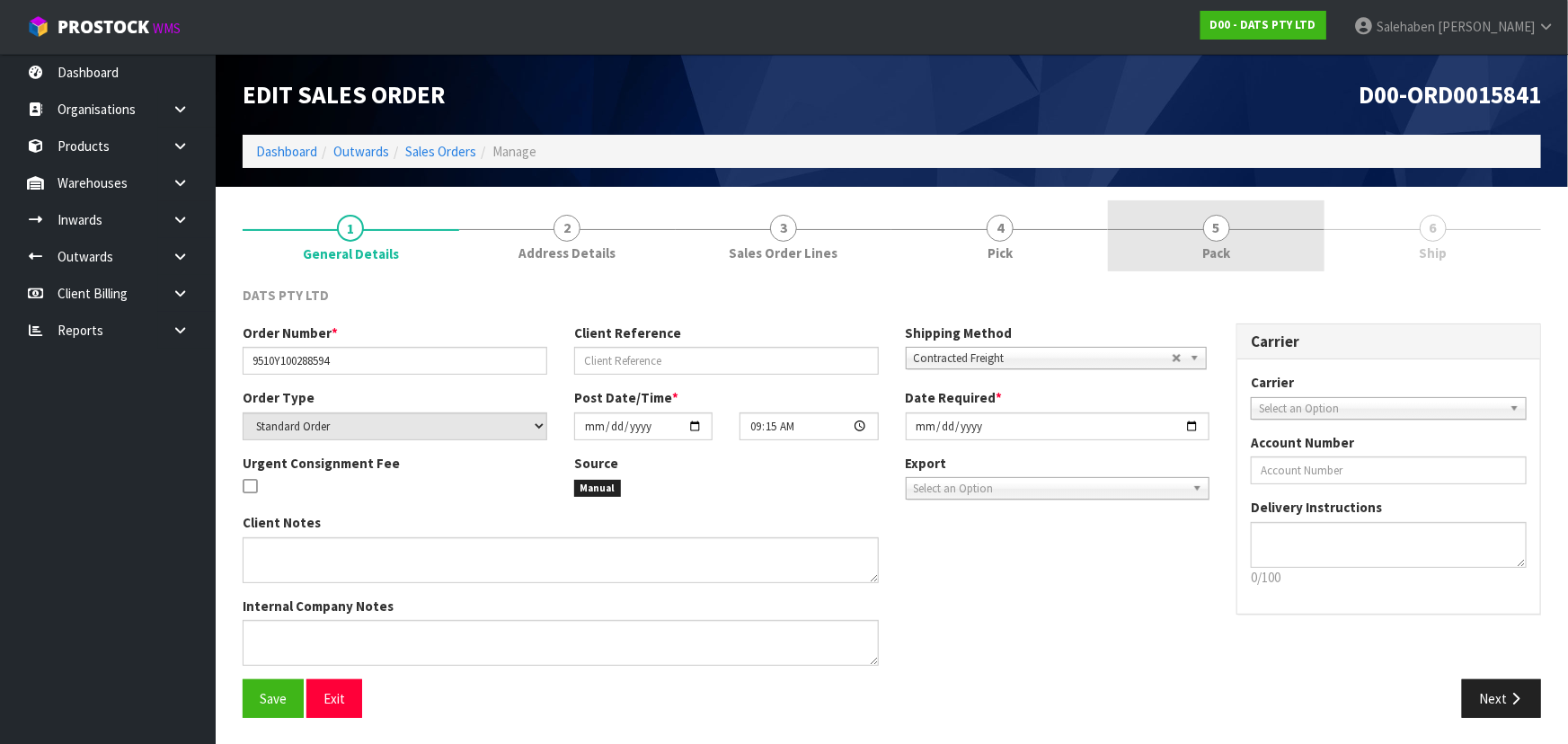
click at [1249, 233] on link "5 Pack" at bounding box center [1216, 236] width 217 height 71
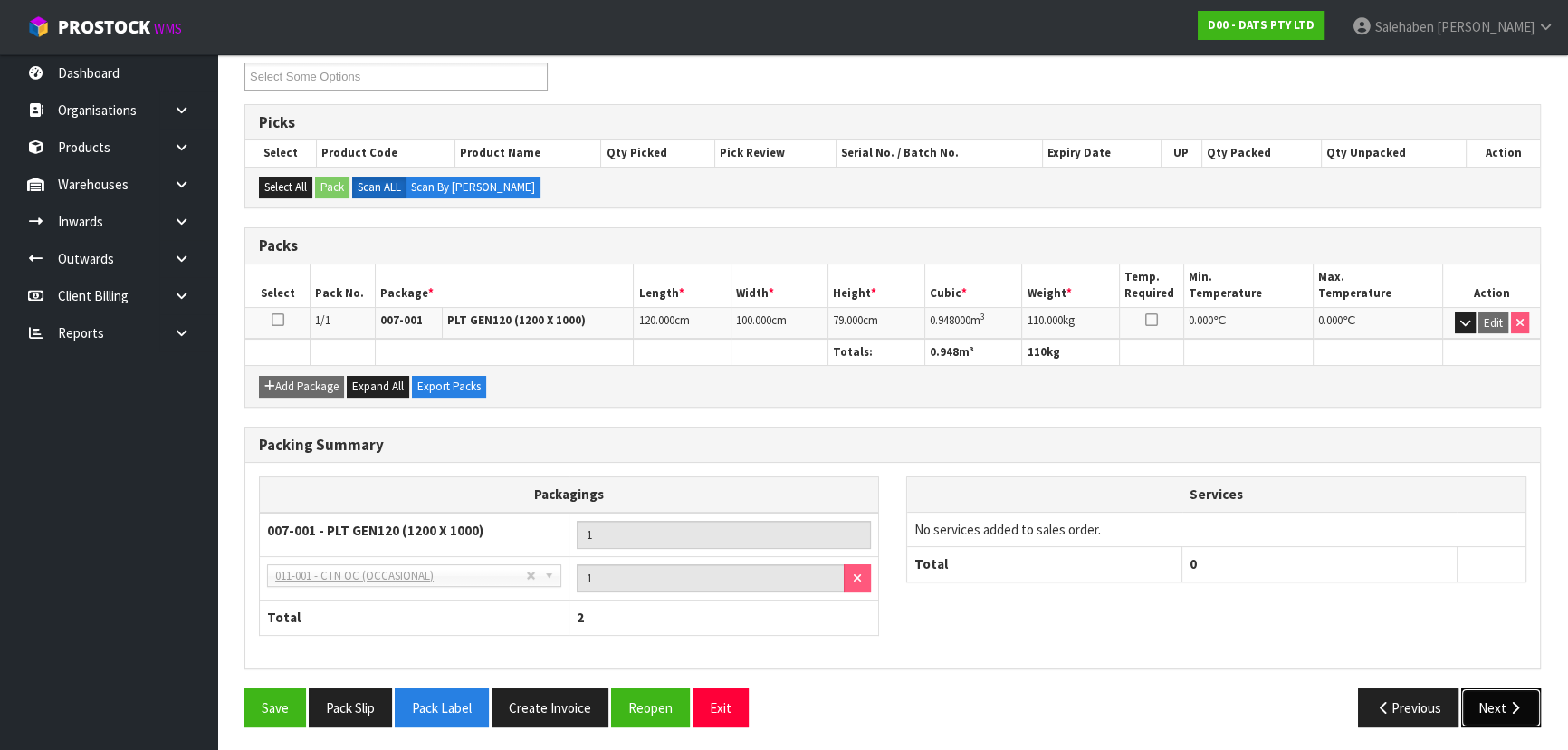
click at [1495, 706] on button "Next" at bounding box center [1501, 707] width 80 height 39
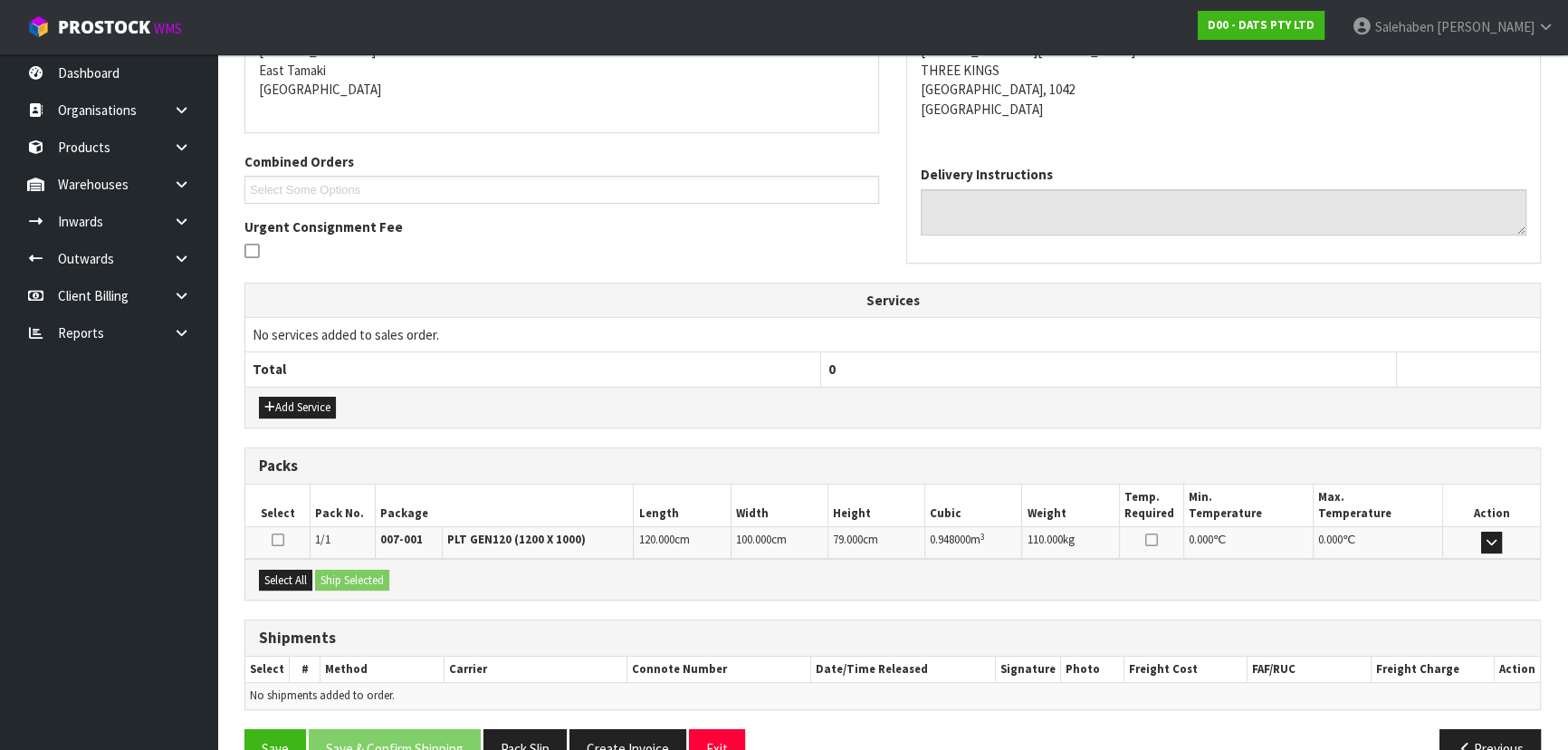
scroll to position [358, 0]
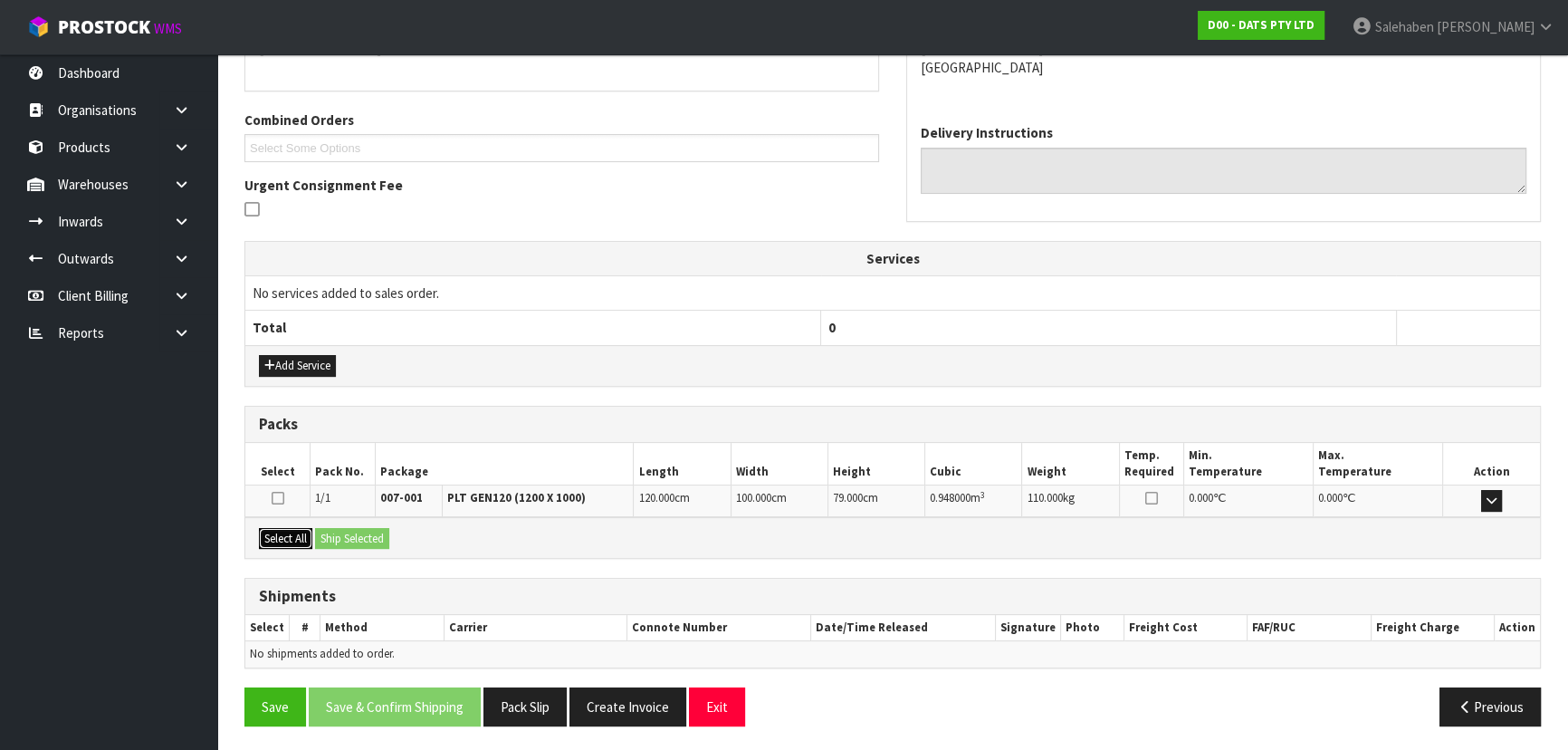
click at [287, 533] on button "Select All" at bounding box center [285, 539] width 54 height 22
click at [354, 529] on button "Ship Selected" at bounding box center [352, 539] width 74 height 22
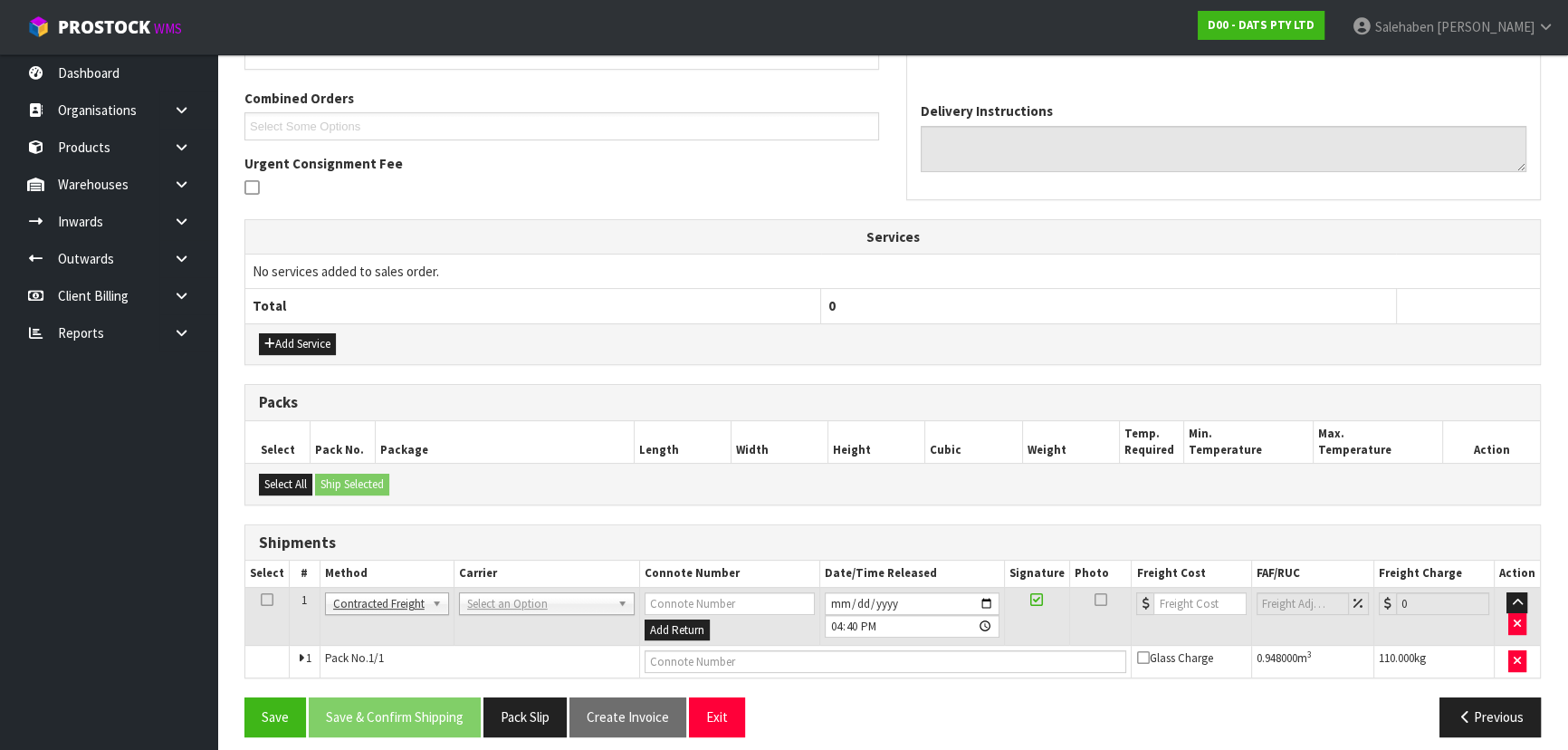
scroll to position [390, 0]
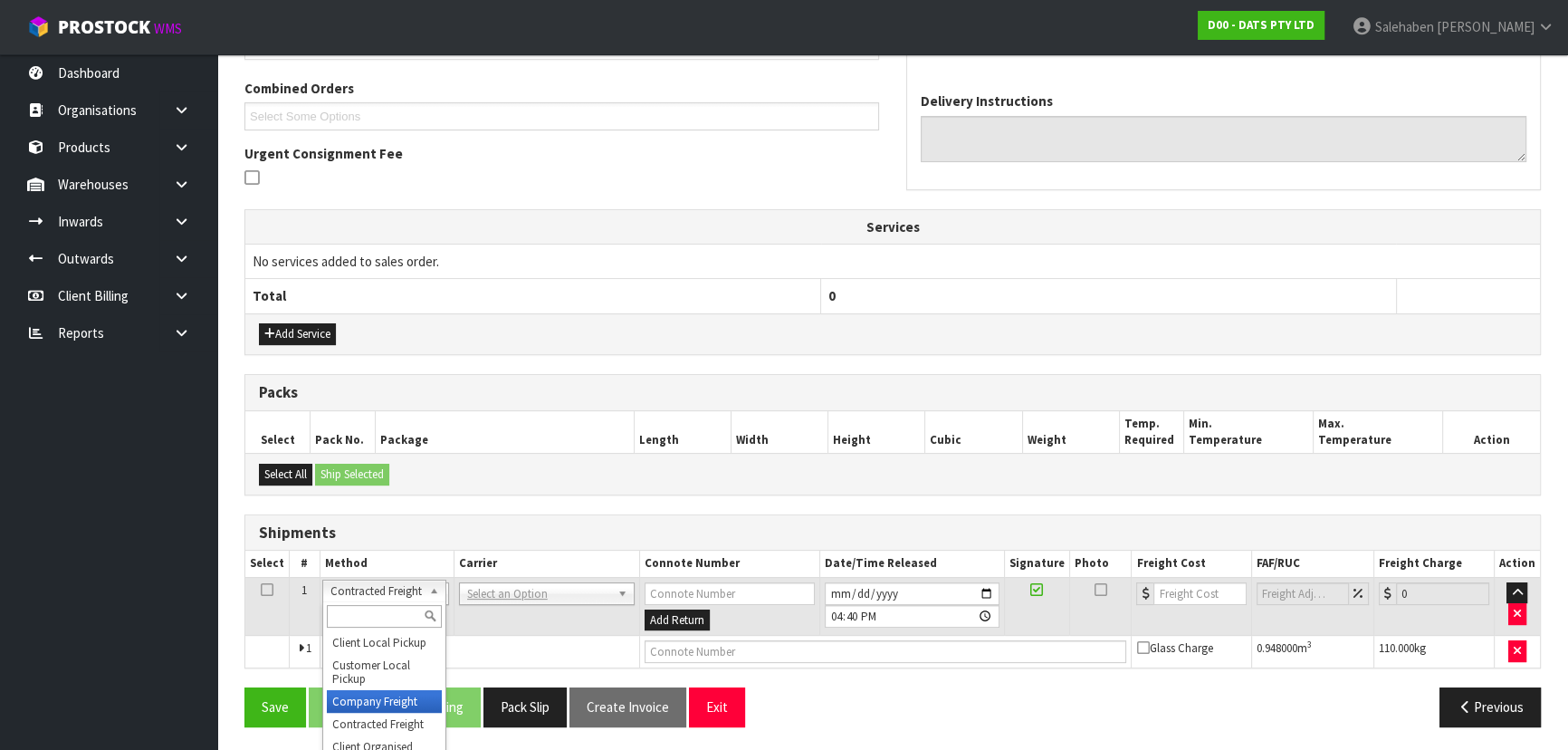
drag, startPoint x: 382, startPoint y: 703, endPoint x: 468, endPoint y: 660, distance: 96.2
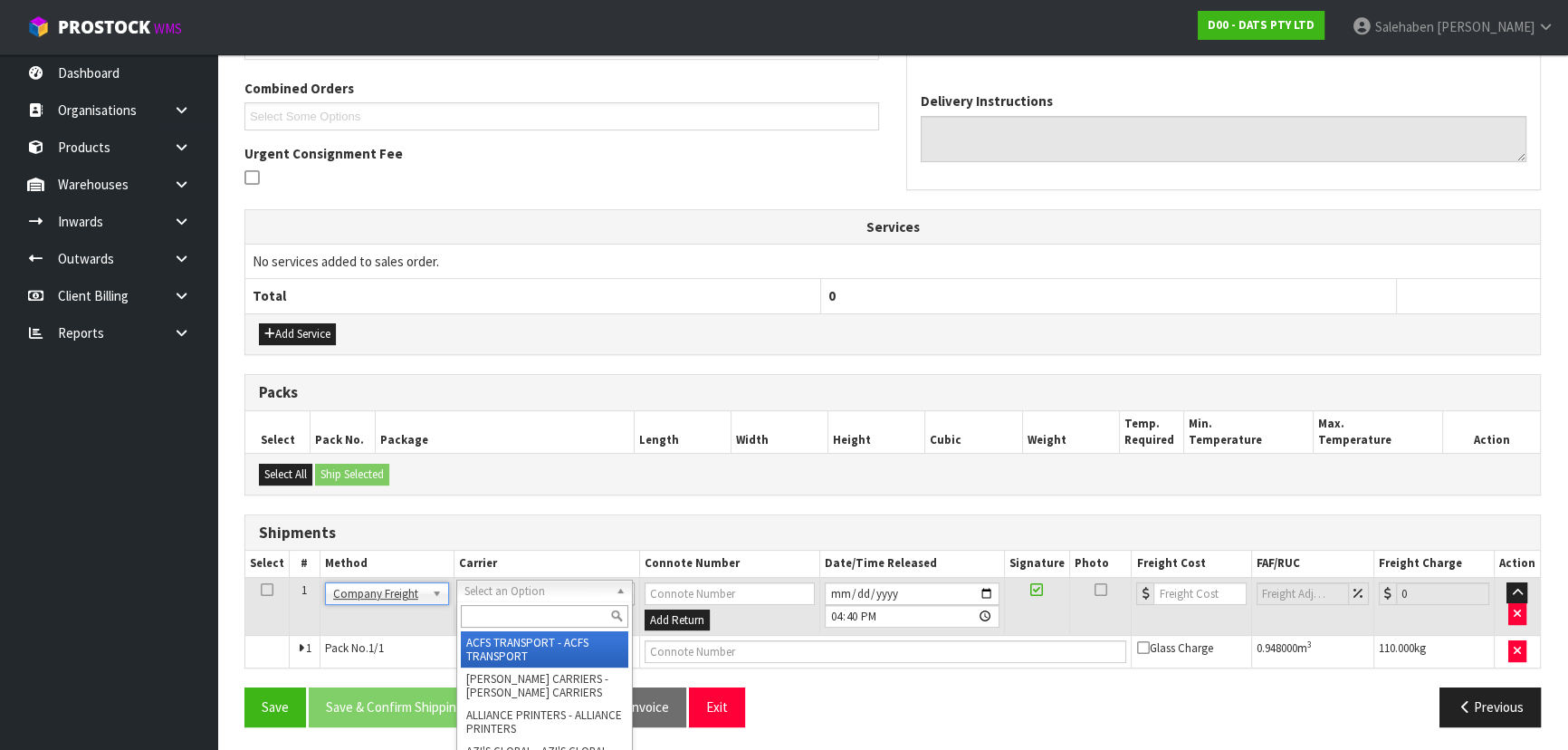
click at [512, 611] on input "text" at bounding box center [544, 616] width 168 height 23
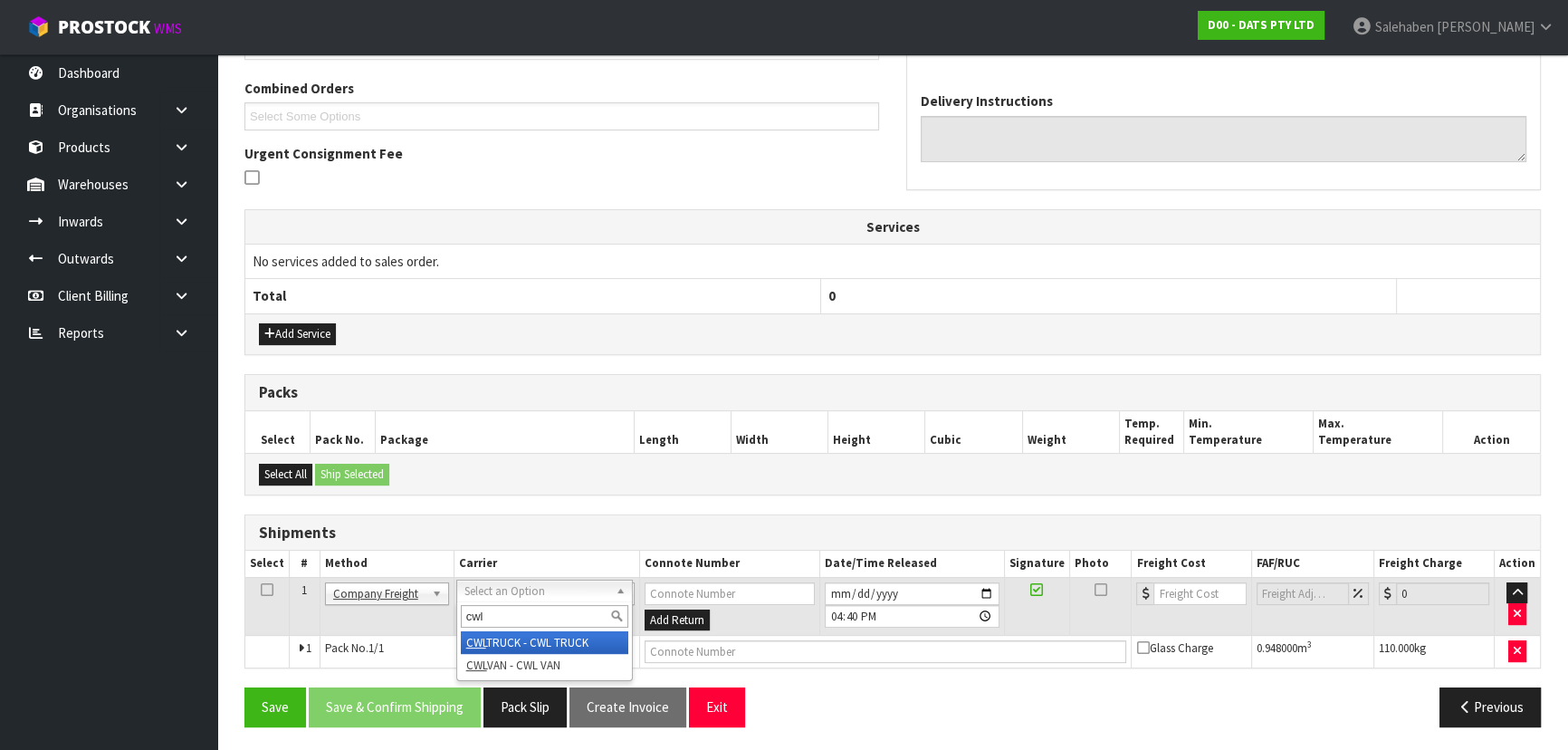
type input "cwl"
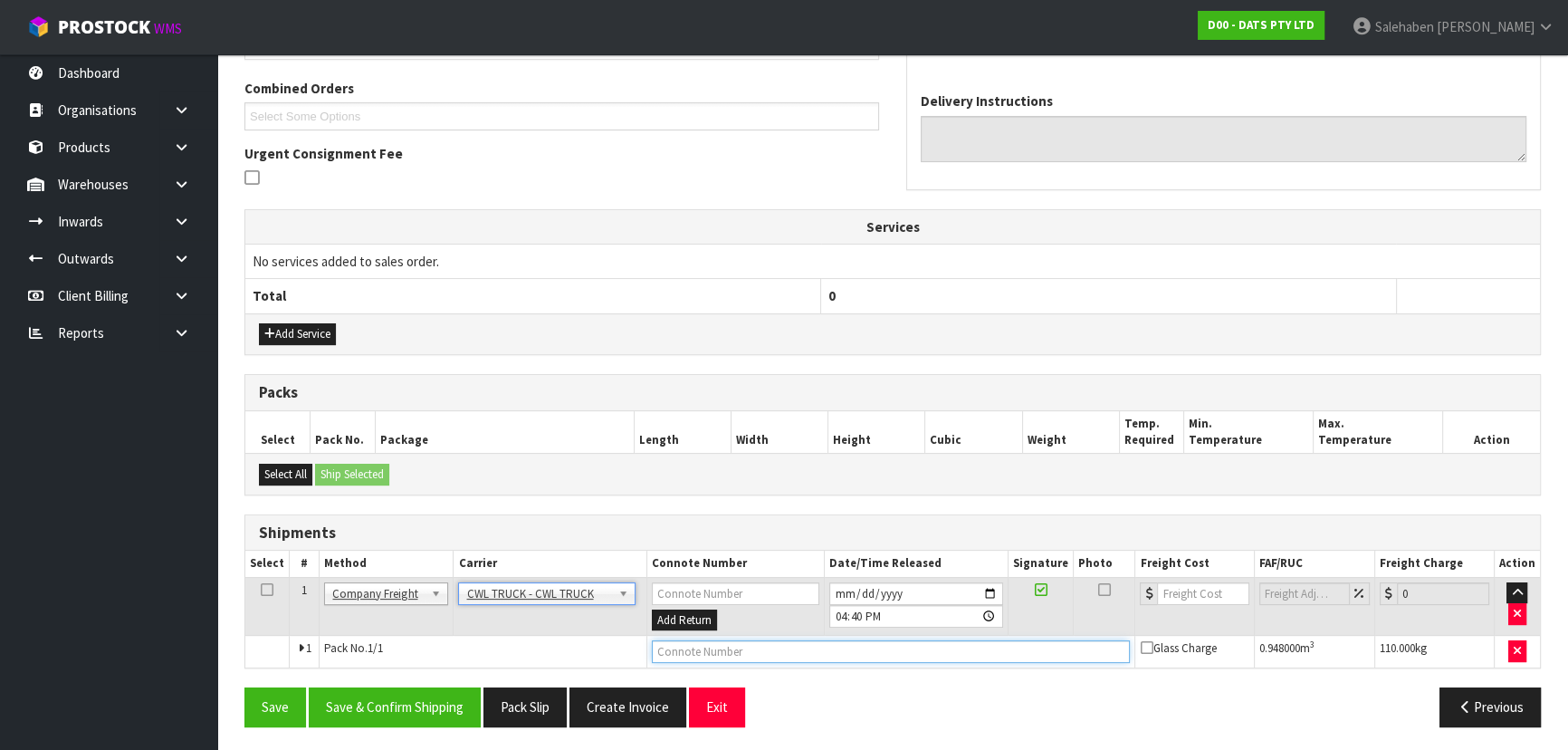
click at [666, 640] on input "text" at bounding box center [891, 651] width 479 height 23
type input "CWL TRUCK DELIVERY"
click at [991, 586] on input "[DATE]" at bounding box center [916, 593] width 174 height 23
type input "[DATE]"
click at [397, 706] on button "Save & Confirm Shipping" at bounding box center [394, 706] width 172 height 39
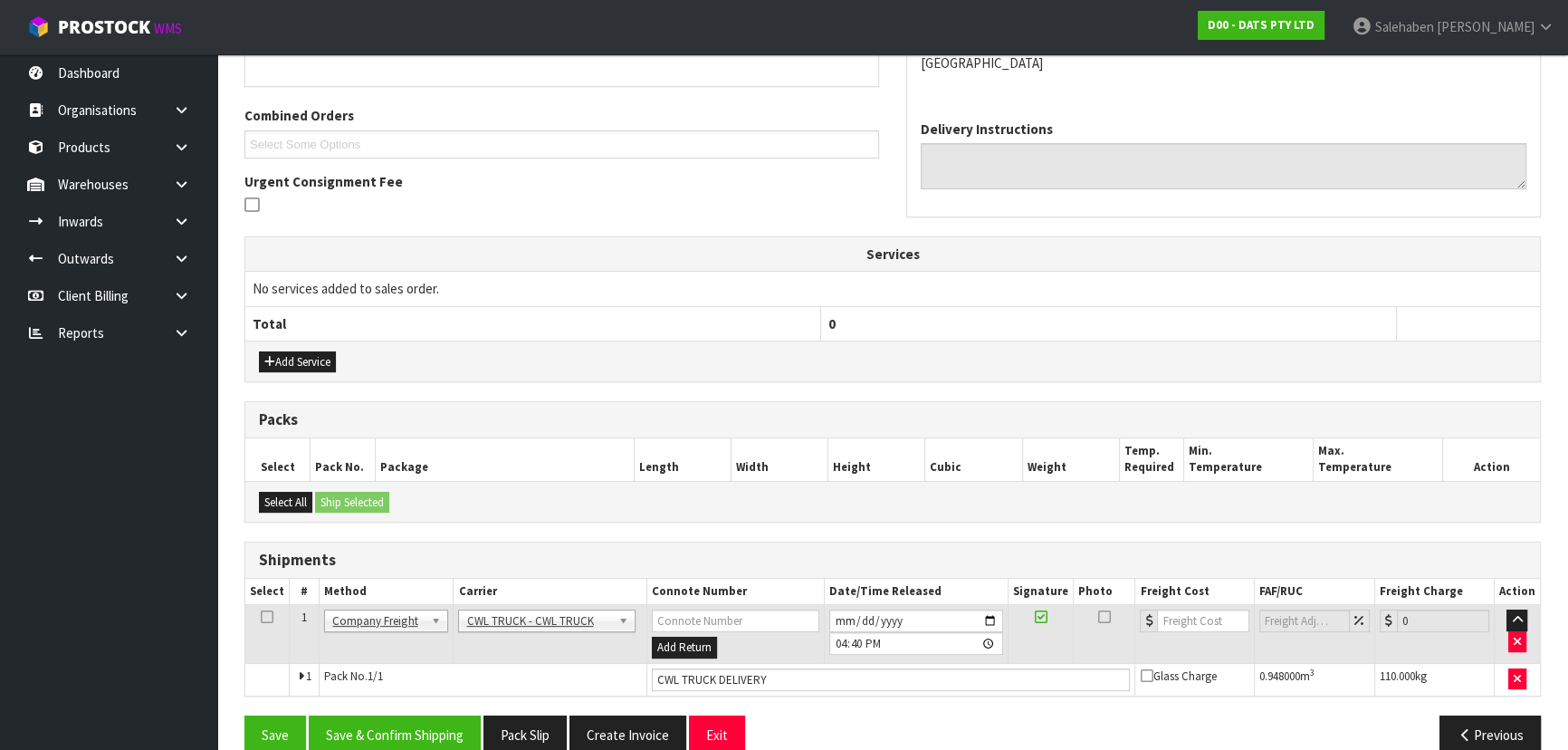
scroll to position [456, 0]
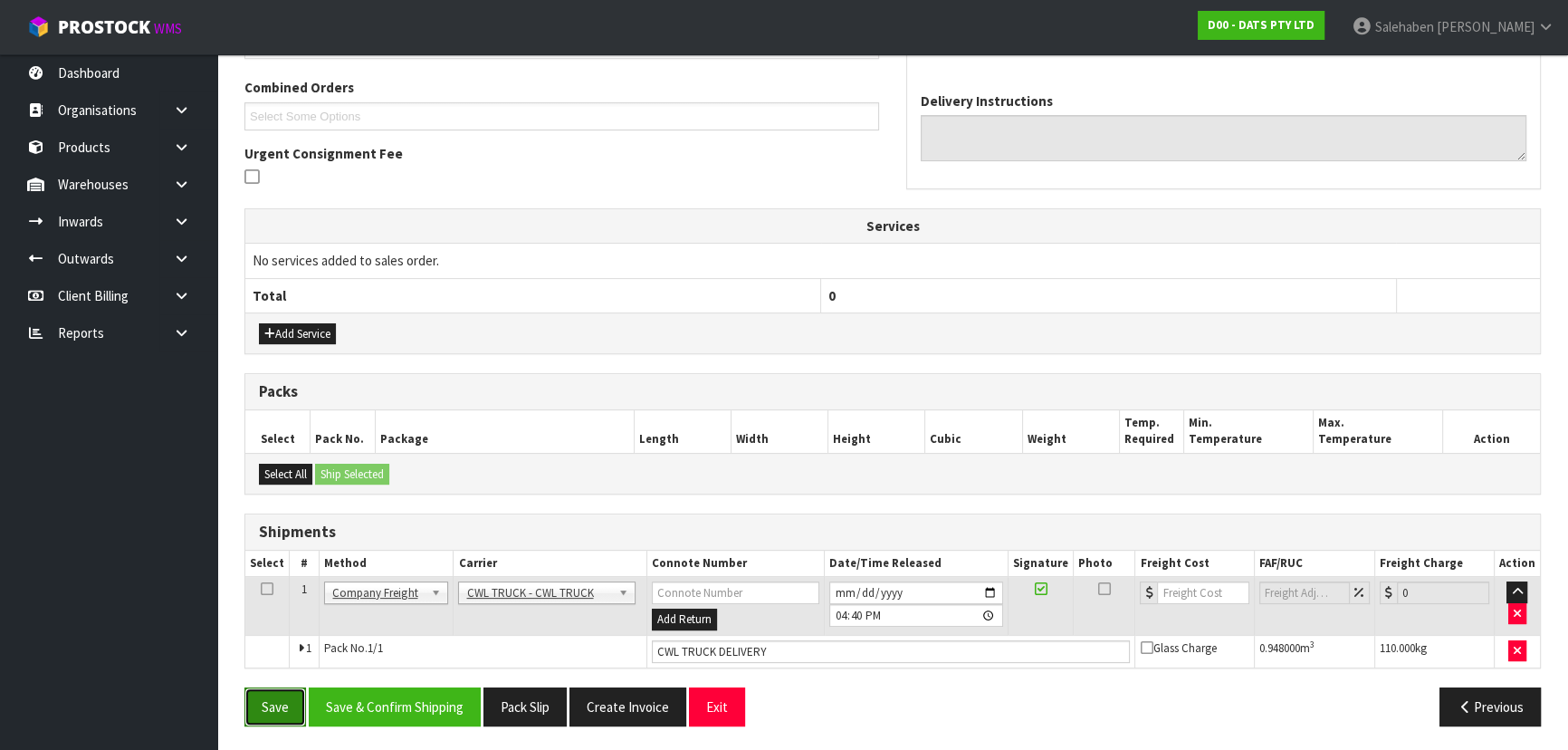
click at [266, 704] on button "Save" at bounding box center [276, 706] width 62 height 39
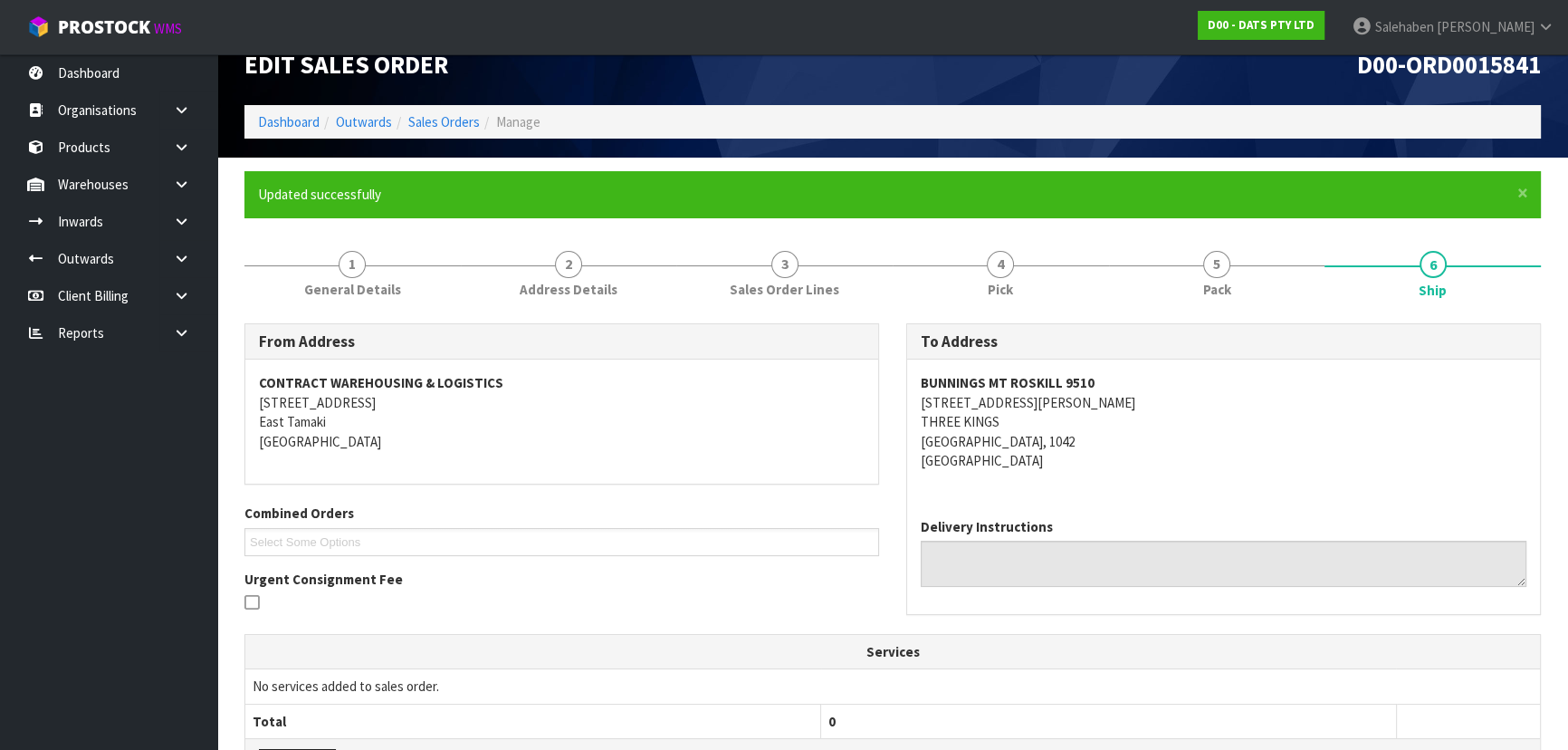
scroll to position [0, 0]
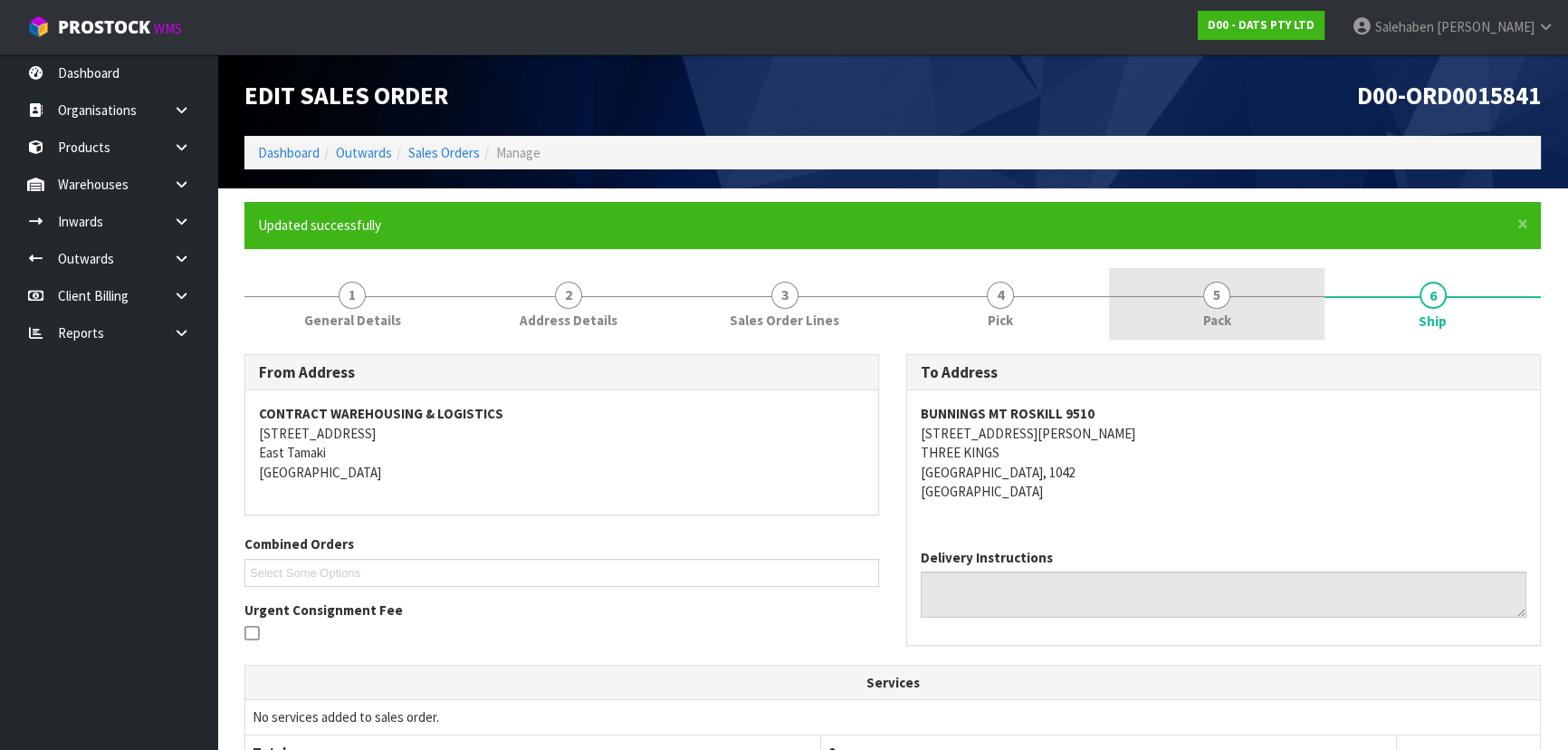
click at [1150, 336] on link "5 Pack" at bounding box center [1217, 303] width 217 height 72
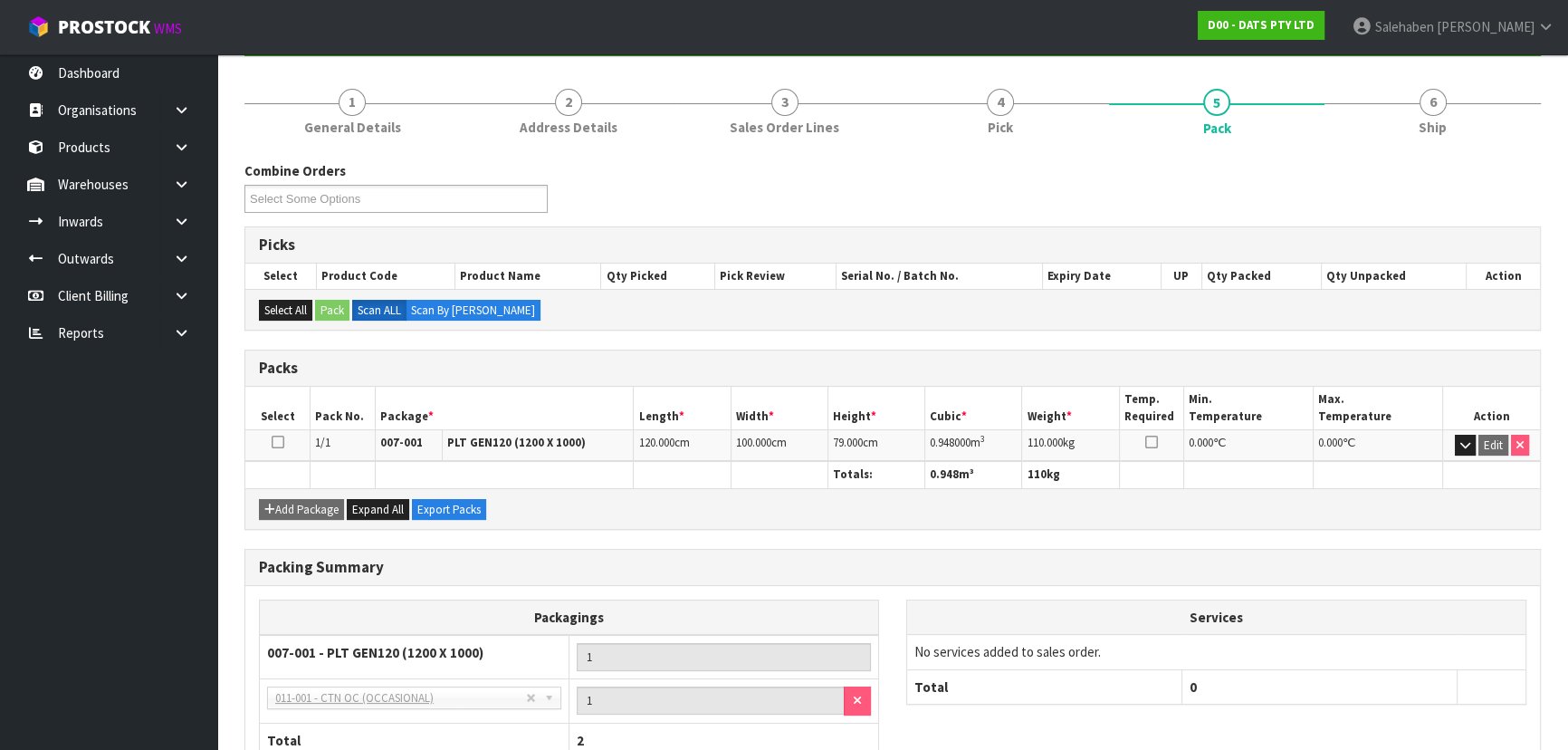
scroll to position [316, 0]
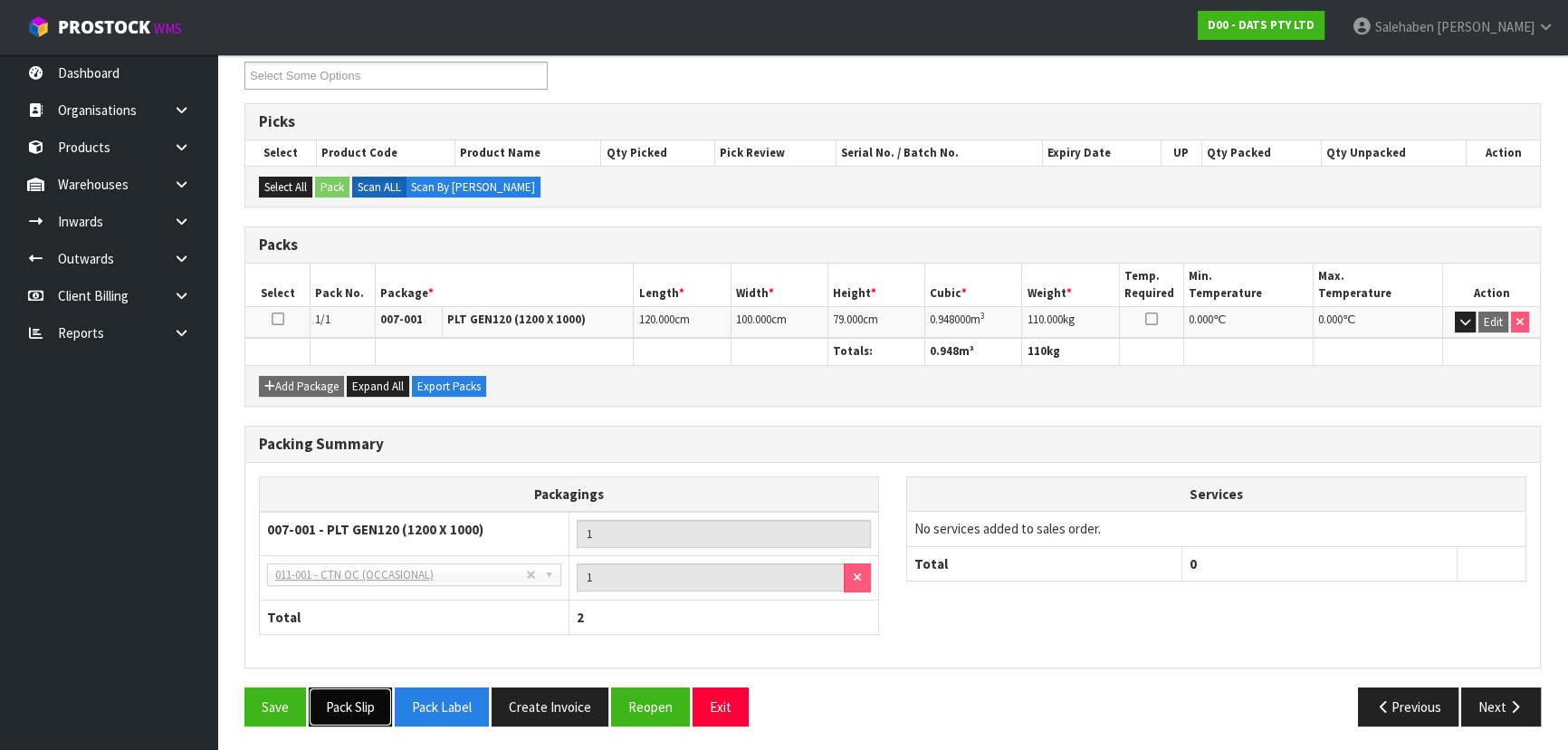
click at [363, 708] on button "Pack Slip" at bounding box center [350, 706] width 83 height 39
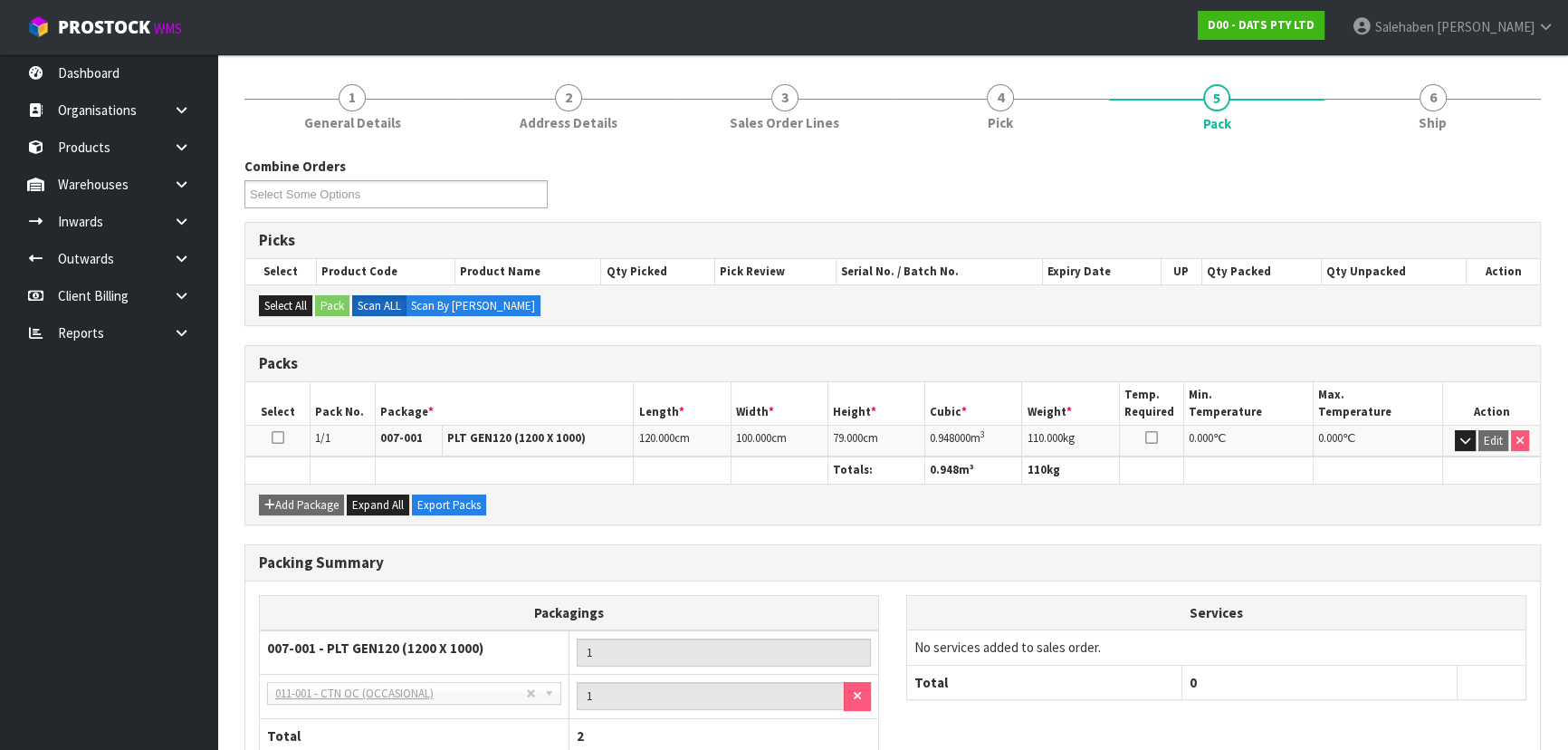
scroll to position [0, 0]
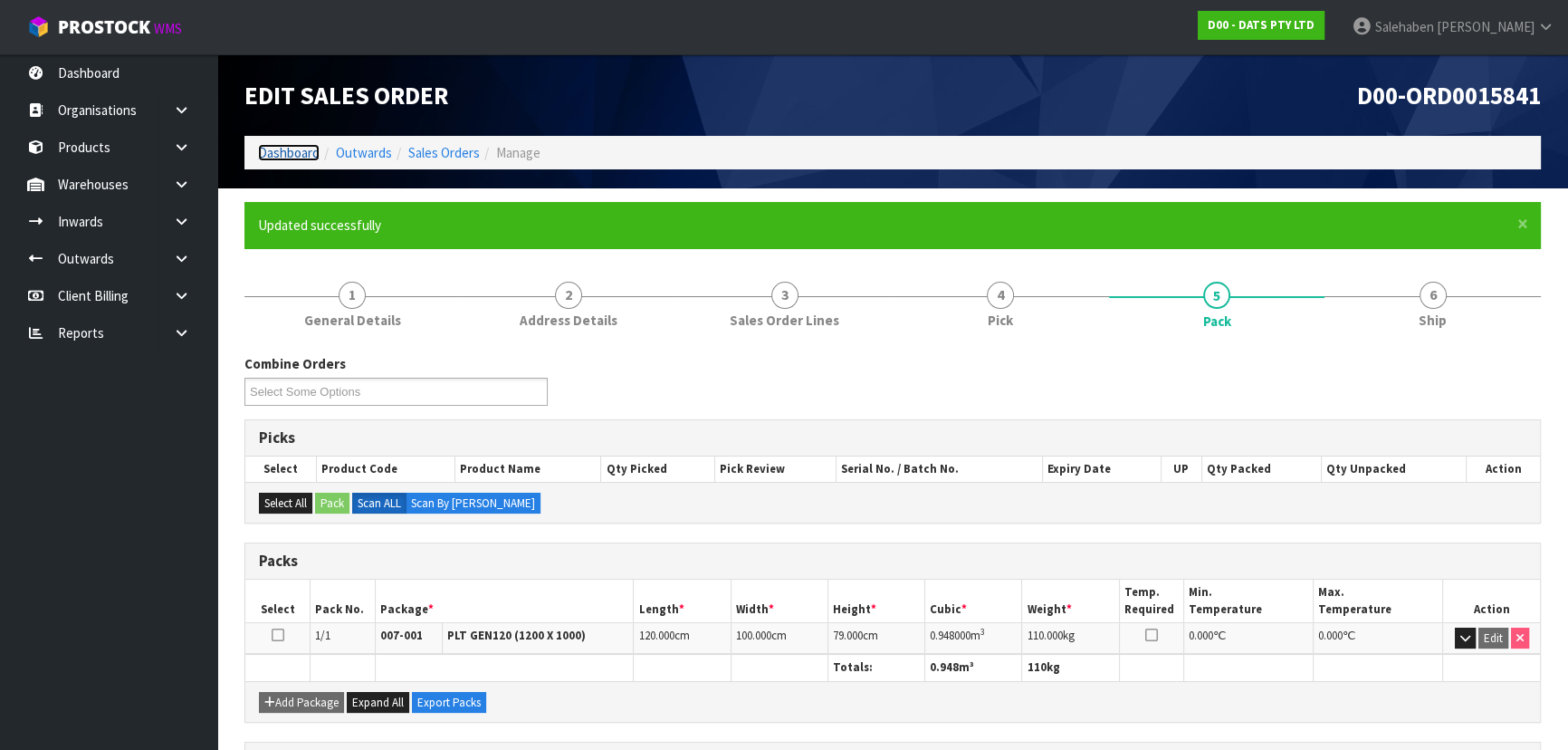
click at [281, 152] on link "Dashboard" at bounding box center [288, 152] width 62 height 17
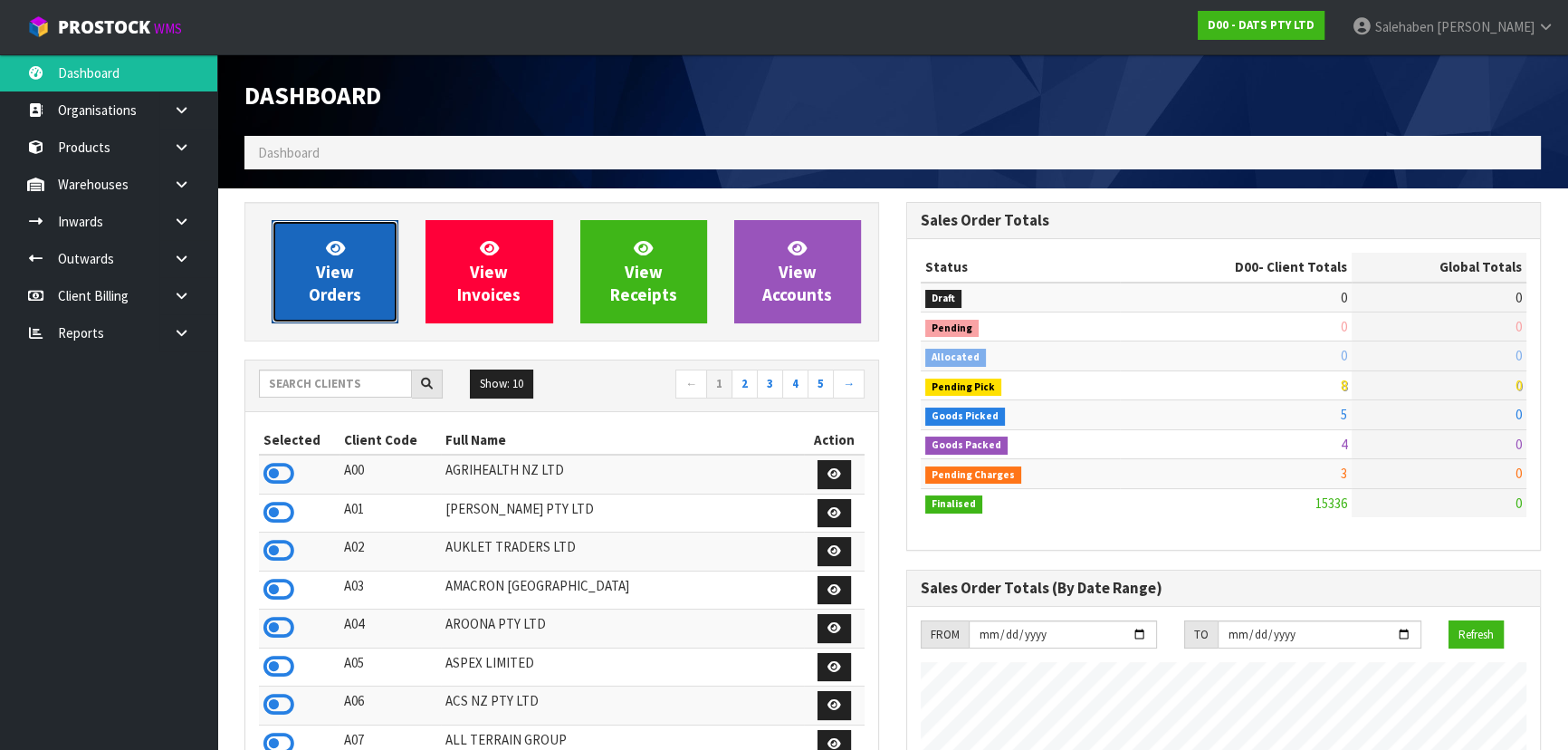
scroll to position [1407, 661]
click at [334, 283] on span "View Orders" at bounding box center [335, 271] width 53 height 68
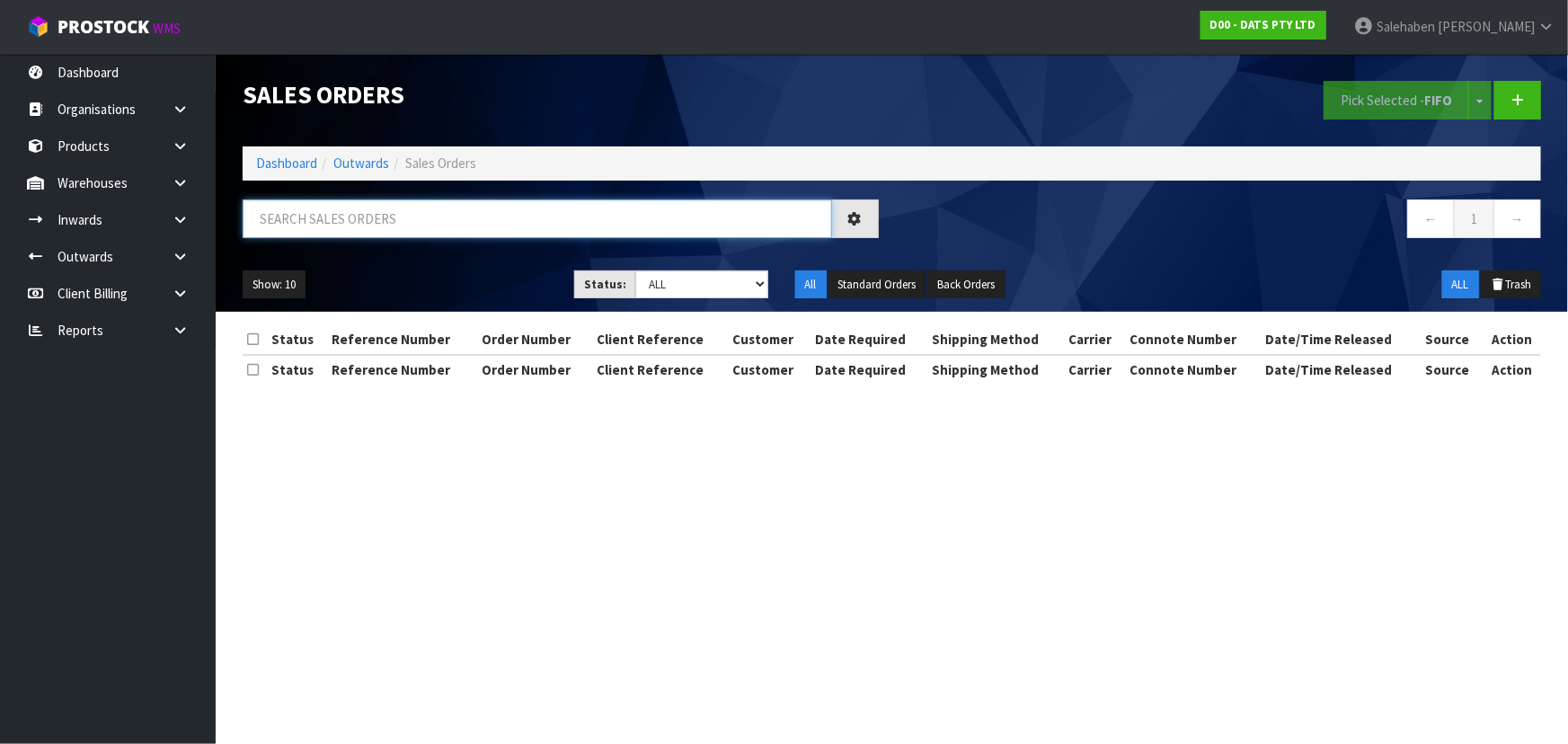
click at [378, 225] on input "text" at bounding box center [537, 219] width 590 height 39
click at [407, 296] on ul "Show: 10 5 10 25 50" at bounding box center [395, 284] width 304 height 29
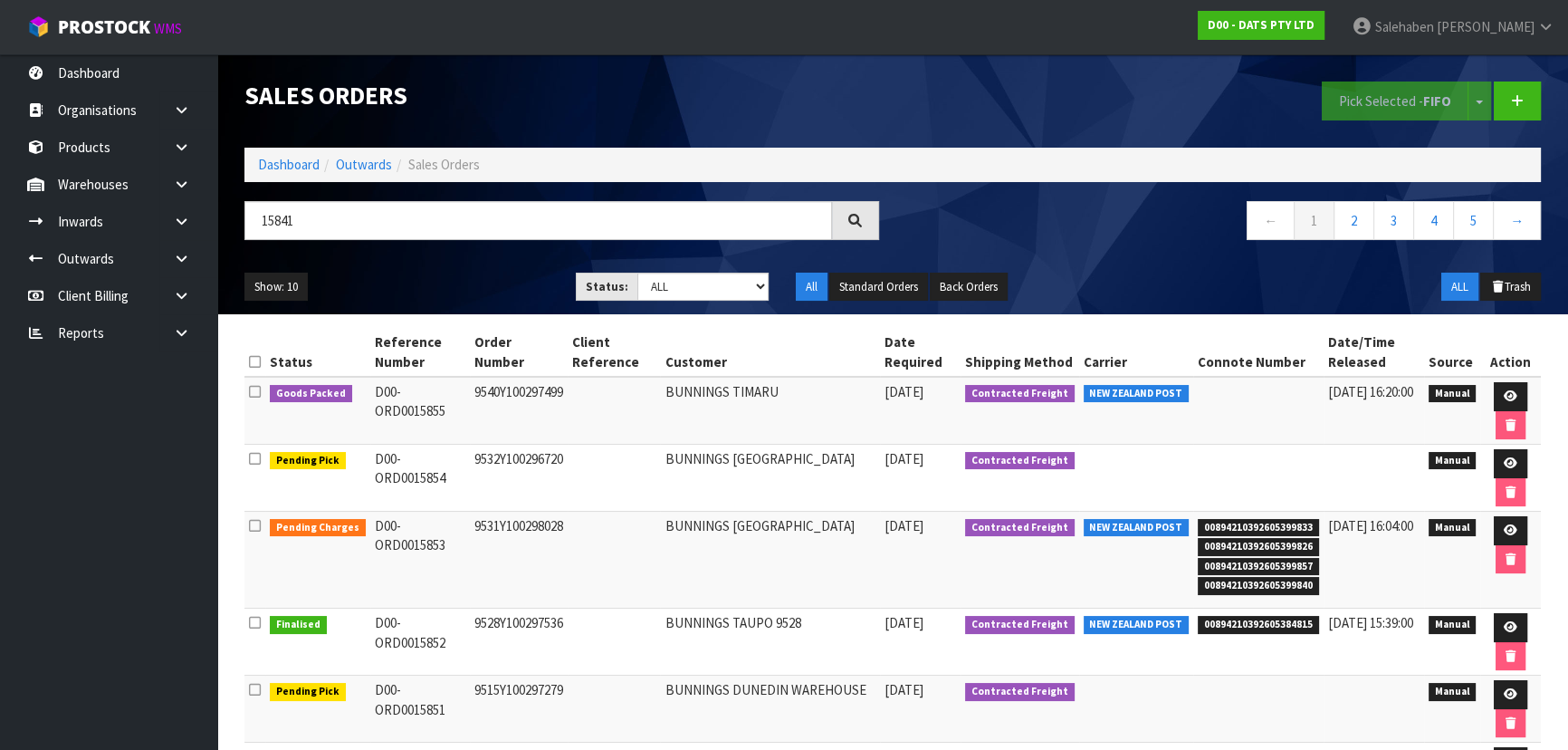
click at [466, 277] on ul "Show: 10 5 10 25 50" at bounding box center [396, 287] width 304 height 29
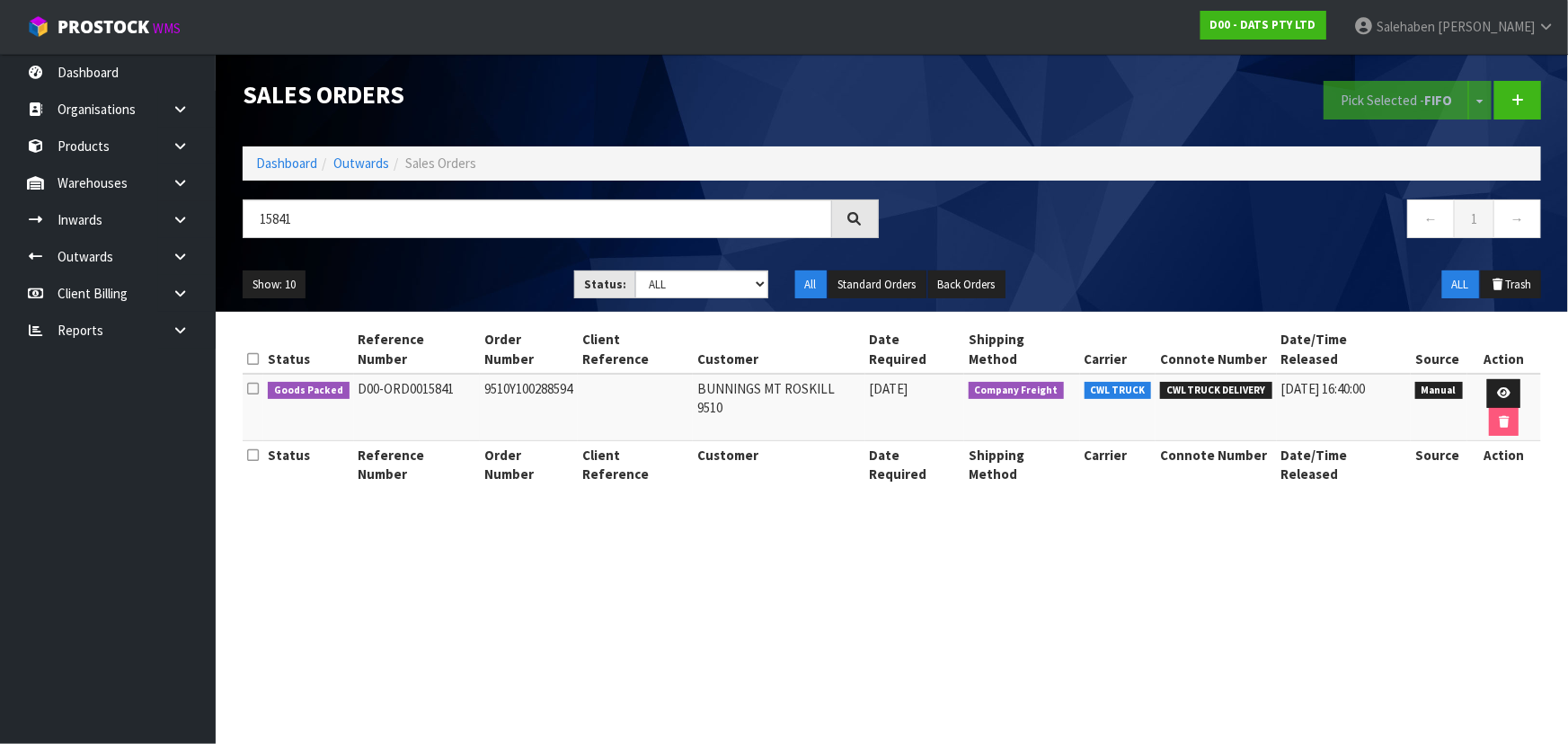
click at [457, 276] on ul "Show: 10 5 10 25 50" at bounding box center [395, 284] width 304 height 29
click at [365, 225] on input "15841" at bounding box center [537, 219] width 590 height 39
type input "1"
type input "15833"
click at [450, 291] on ul "Show: 10 5 10 25 50" at bounding box center [395, 284] width 304 height 29
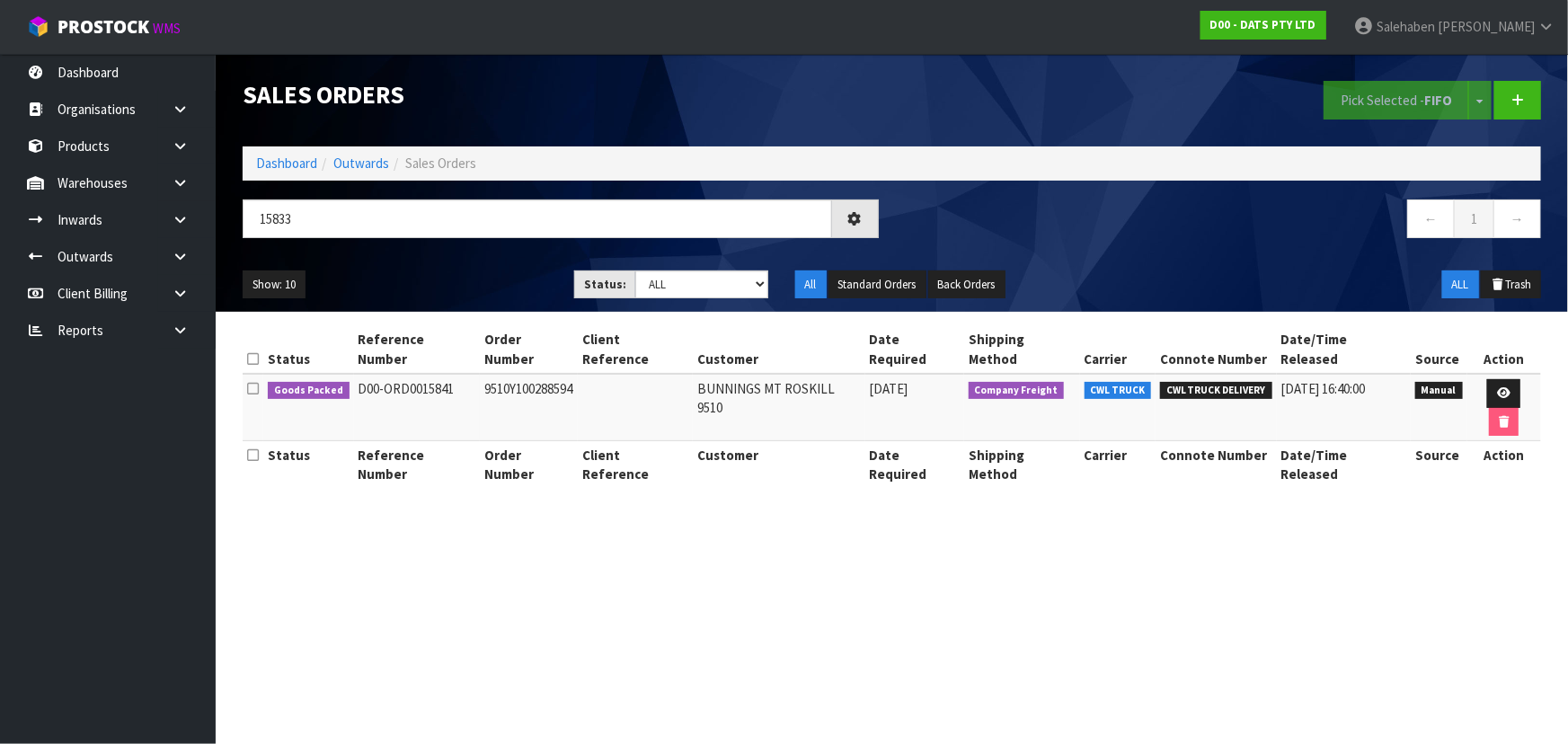
click at [467, 273] on ul "Show: 10 5 10 25 50" at bounding box center [395, 284] width 304 height 29
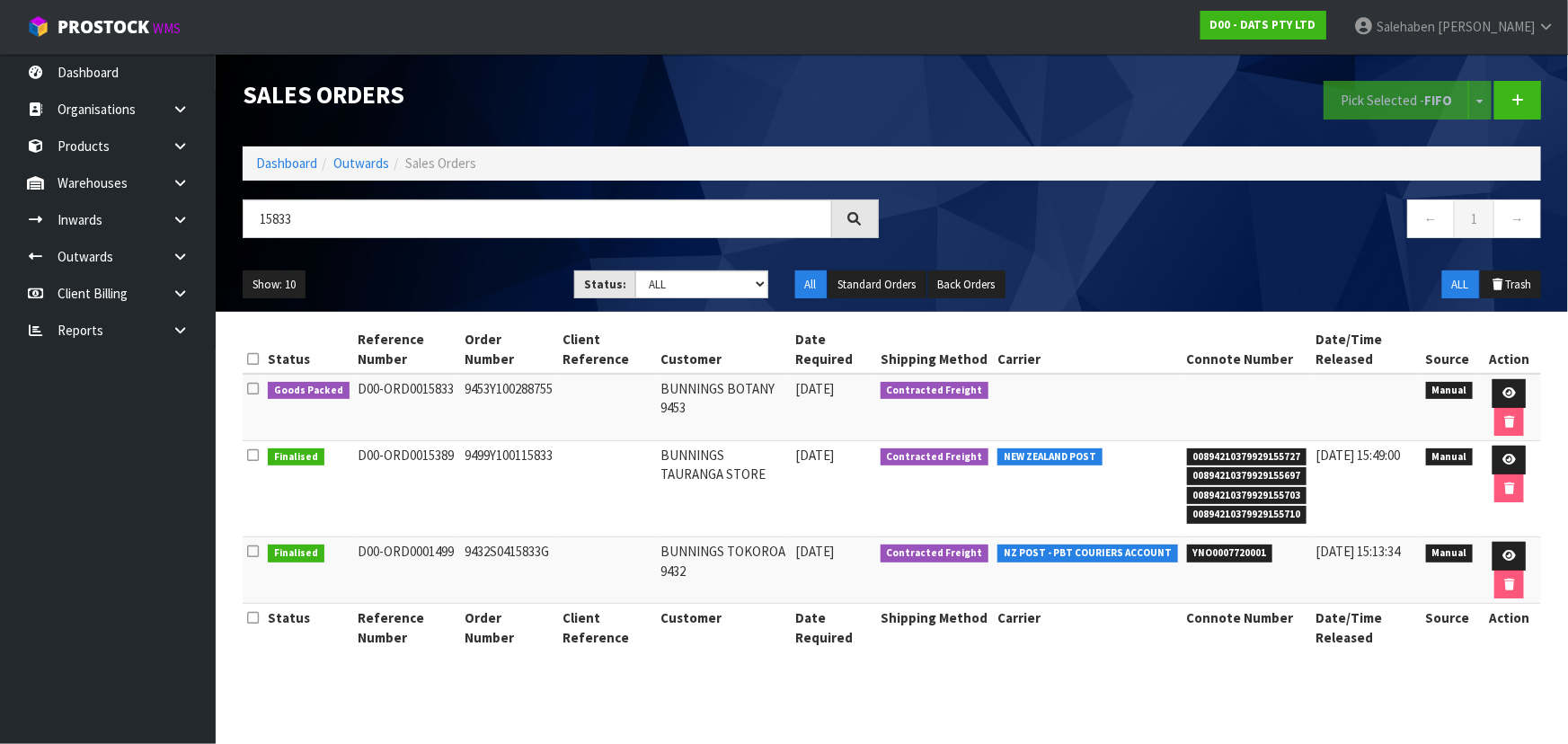
click at [490, 272] on ul "Show: 10 5 10 25 50" at bounding box center [395, 284] width 304 height 29
click at [1509, 387] on icon at bounding box center [1509, 392] width 14 height 12
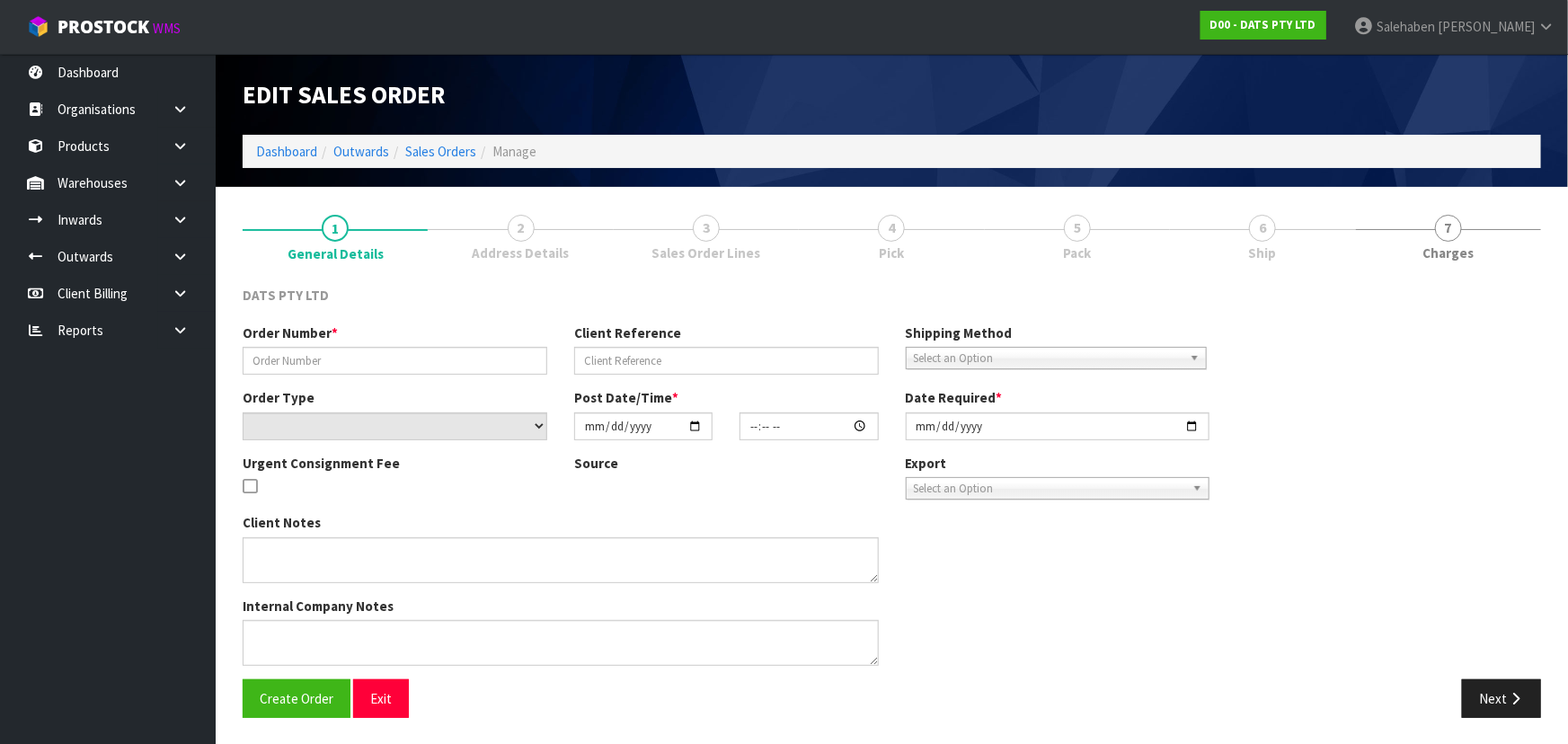
type input "9453Y100288755"
select select "number:0"
type input "[DATE]"
type input "08:47:00.000"
type input "[DATE]"
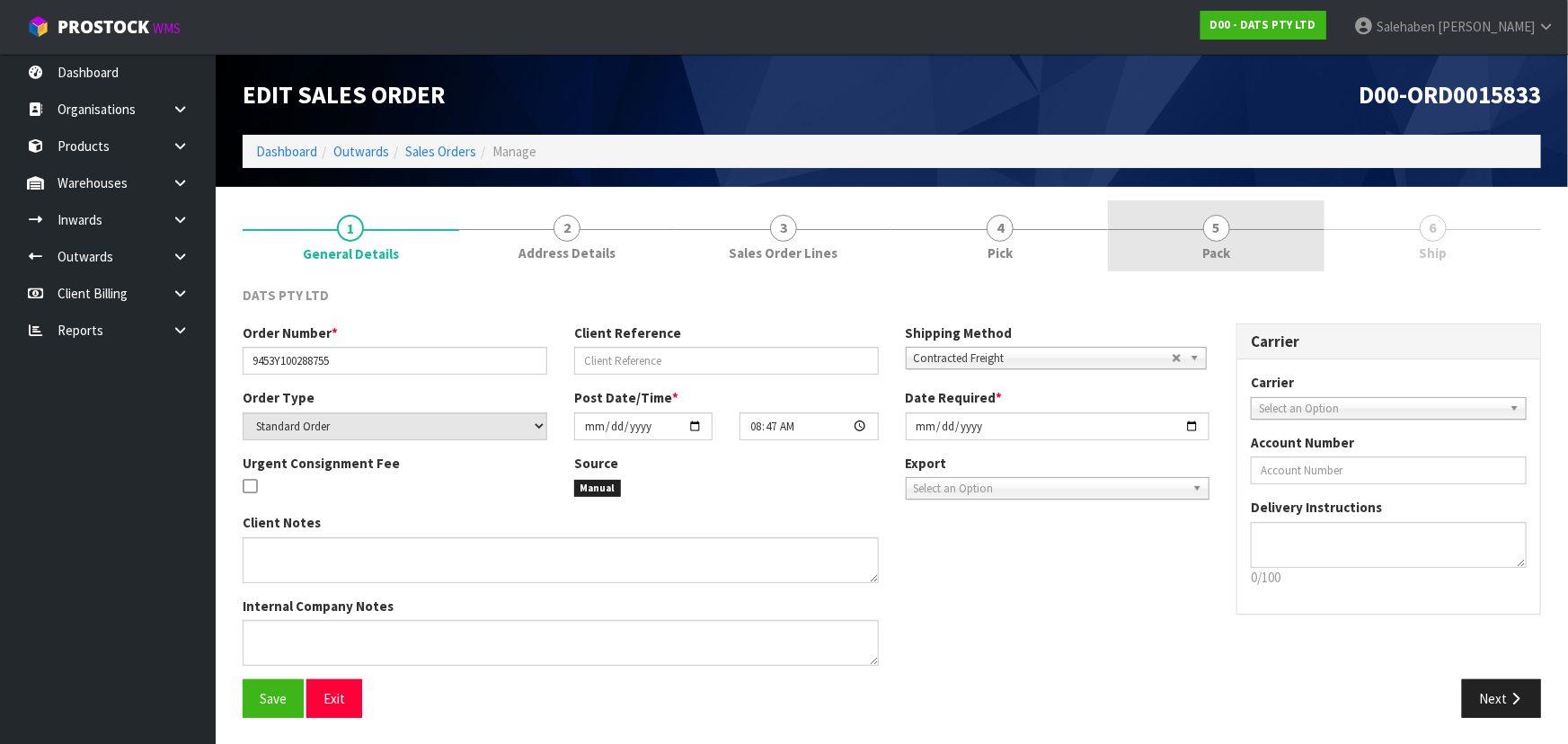
click at [1270, 257] on link "5 Pack" at bounding box center [1216, 236] width 217 height 71
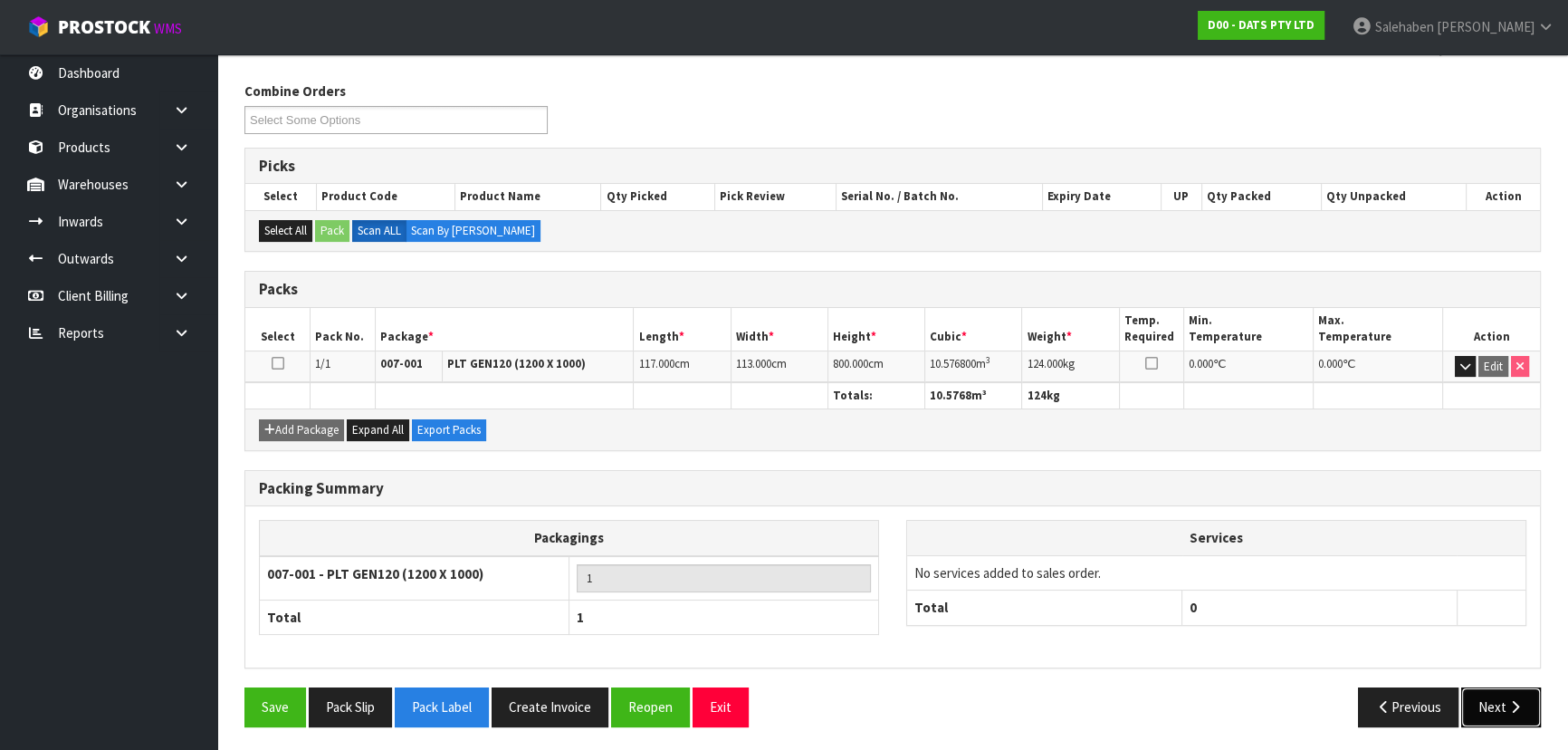
click at [1497, 688] on button "Next" at bounding box center [1501, 706] width 80 height 39
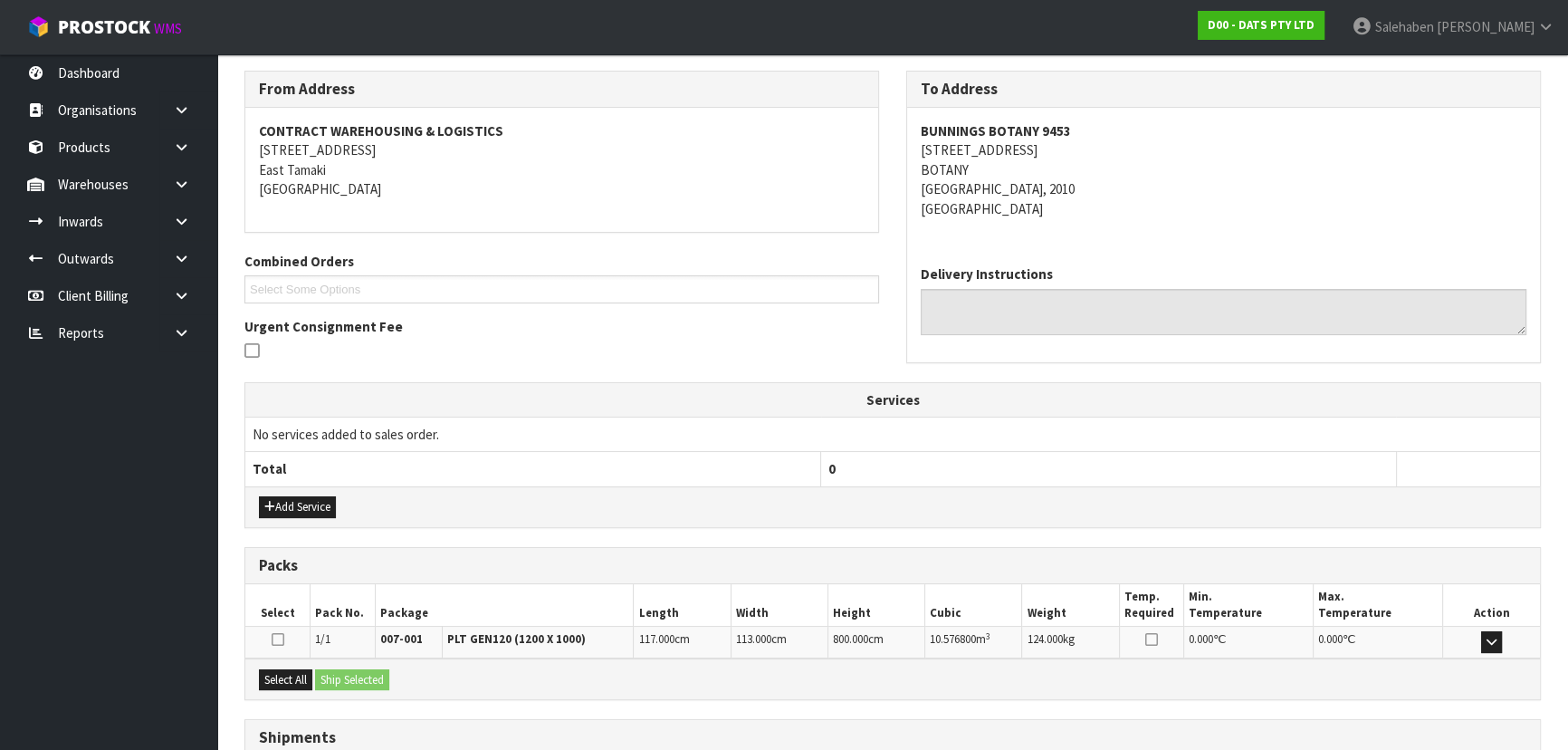
scroll to position [358, 0]
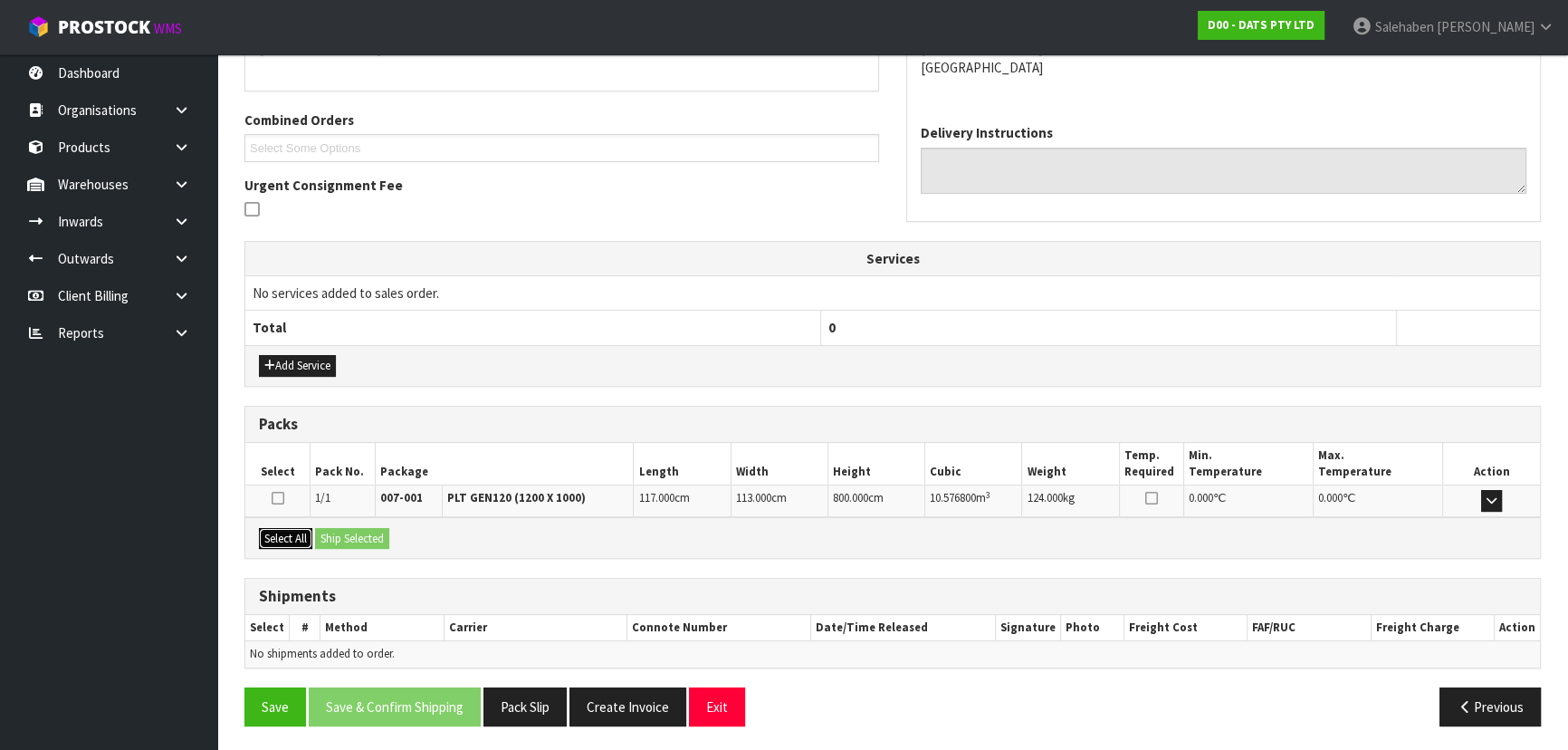
click at [296, 534] on button "Select All" at bounding box center [285, 539] width 54 height 22
click at [371, 533] on button "Ship Selected" at bounding box center [352, 539] width 74 height 22
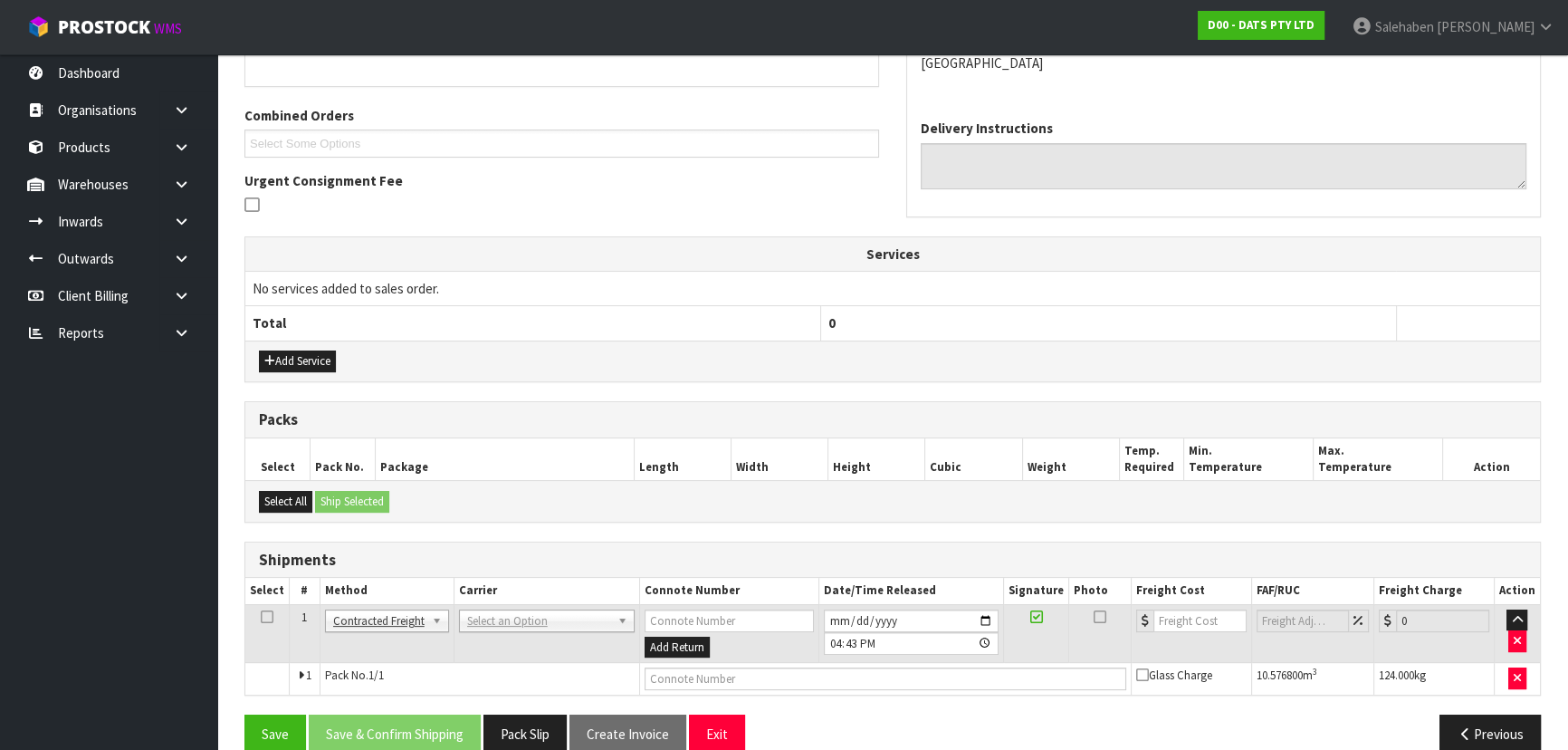
scroll to position [390, 0]
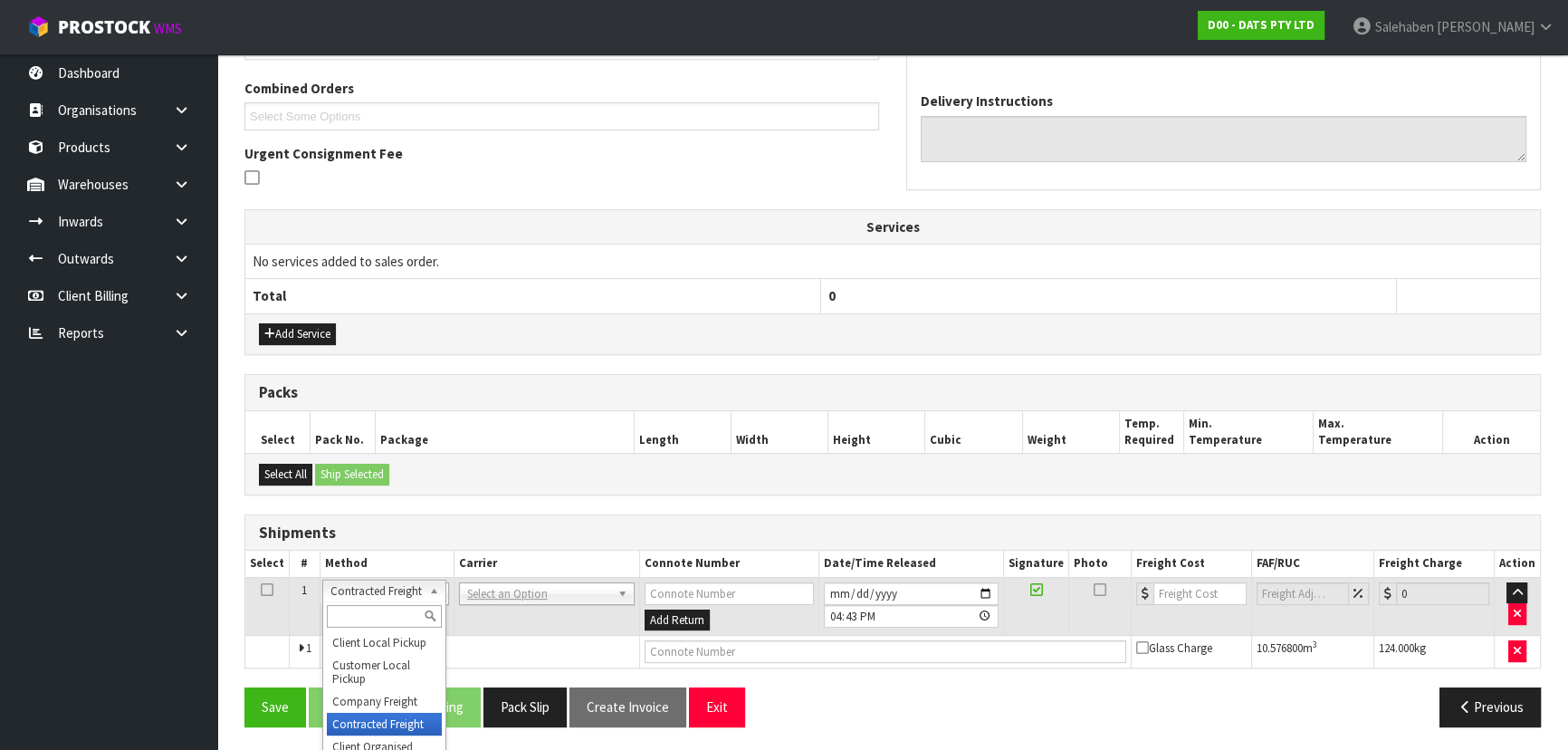
drag, startPoint x: 360, startPoint y: 594, endPoint x: 360, endPoint y: 605, distance: 11.0
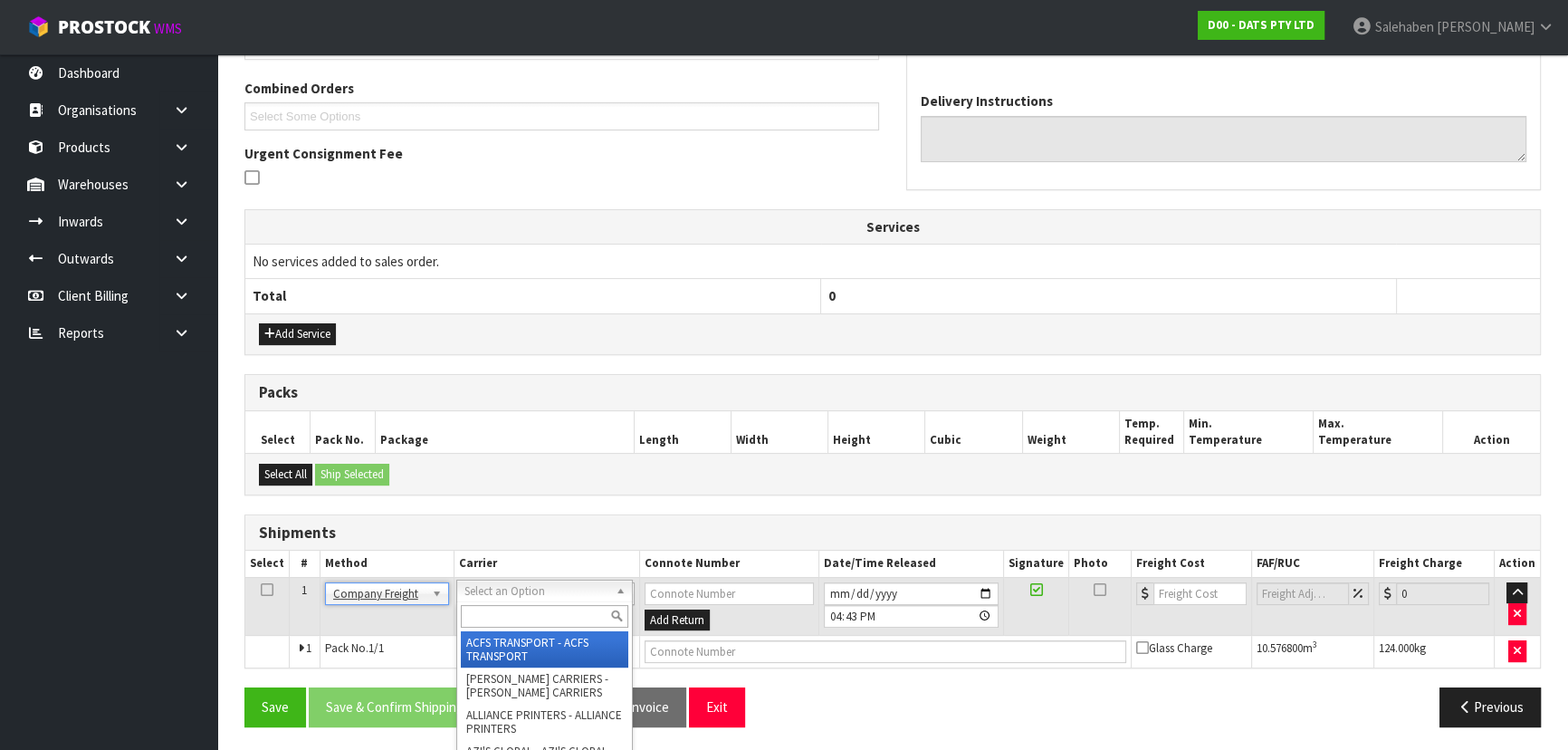
click at [522, 616] on input "text" at bounding box center [544, 616] width 168 height 23
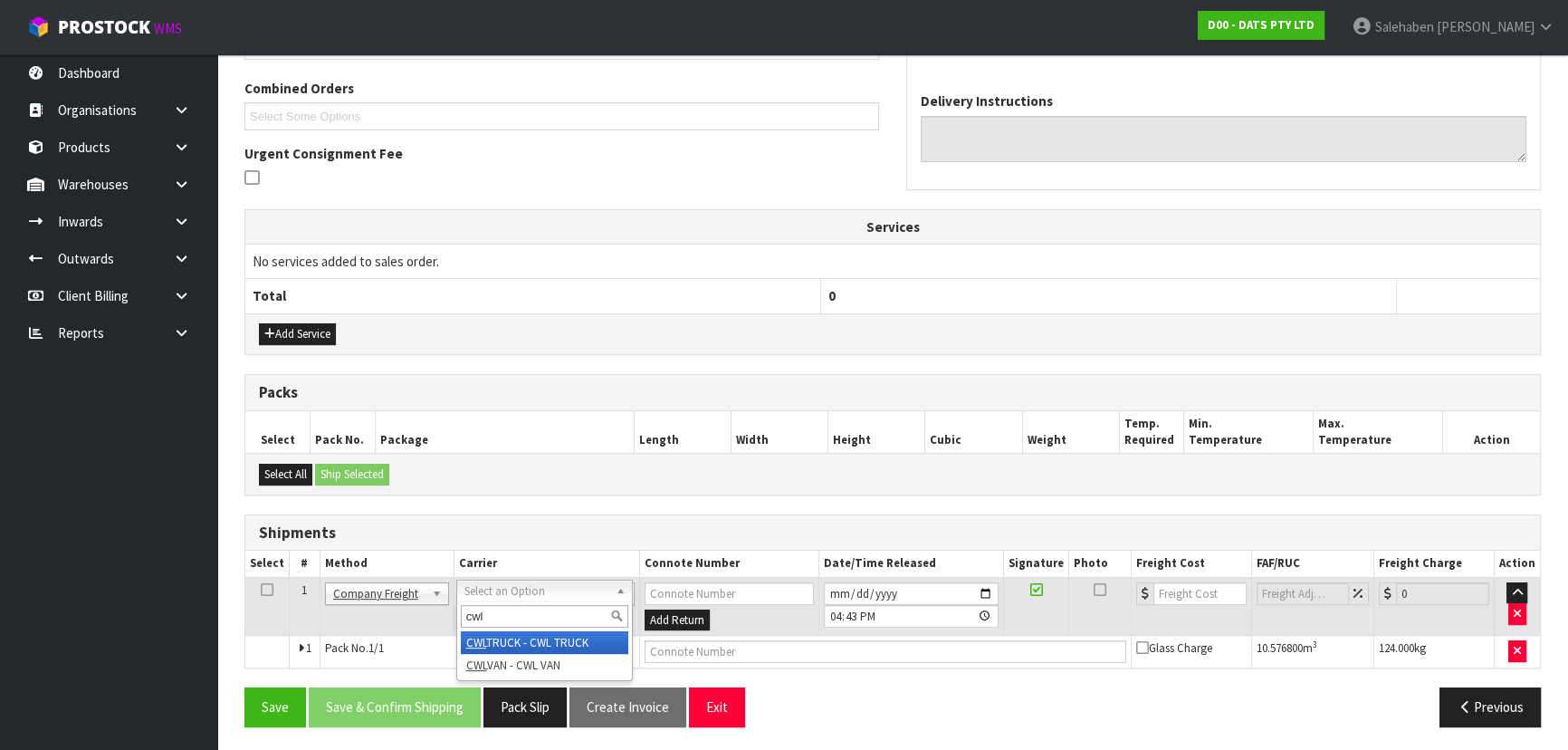
type input "cwl"
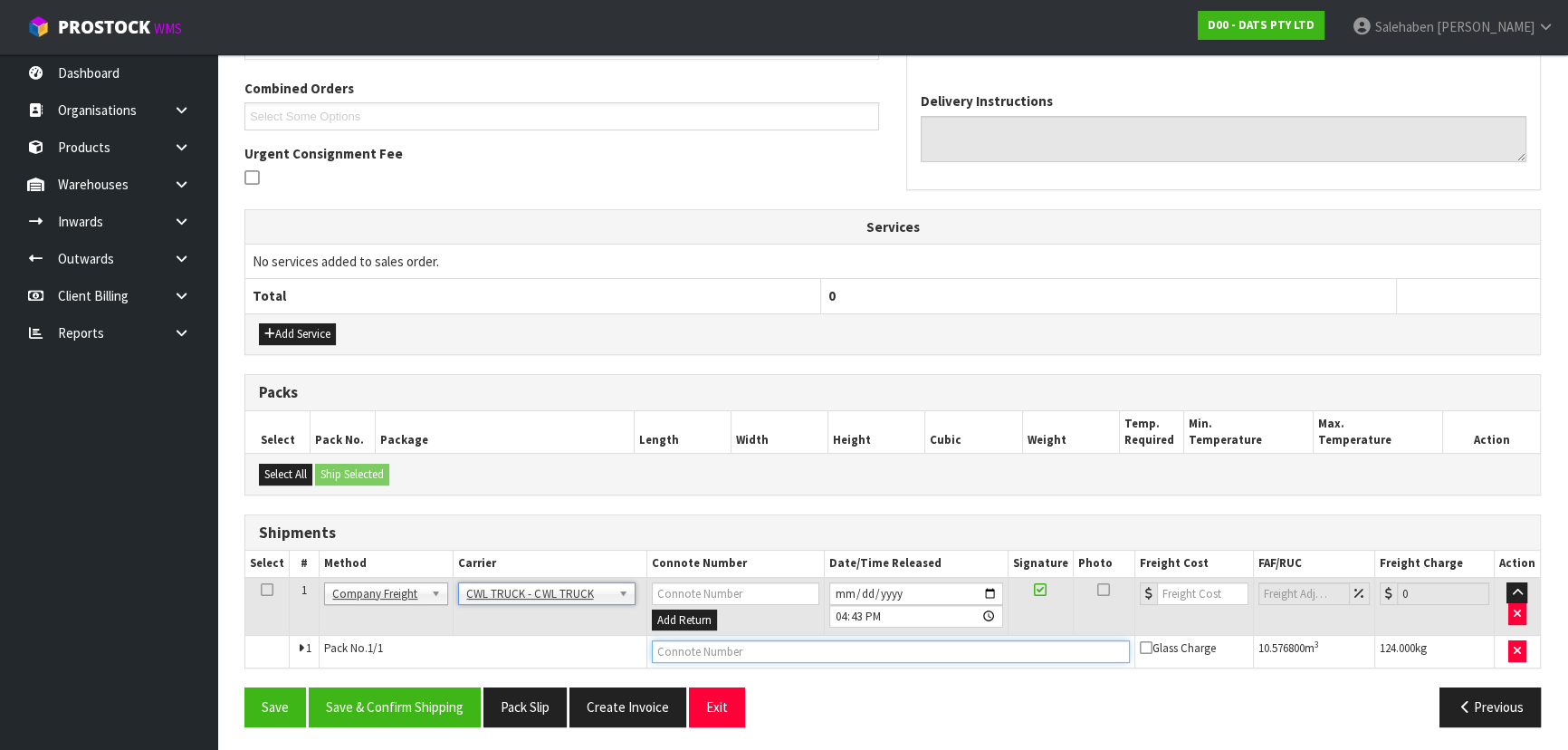
click at [666, 644] on input "text" at bounding box center [891, 651] width 478 height 23
type input "CWL TRUCK DELIVERY"
click at [989, 582] on input "[DATE]" at bounding box center [916, 593] width 174 height 23
type input "[DATE]"
click at [278, 696] on button "Save" at bounding box center [276, 706] width 62 height 39
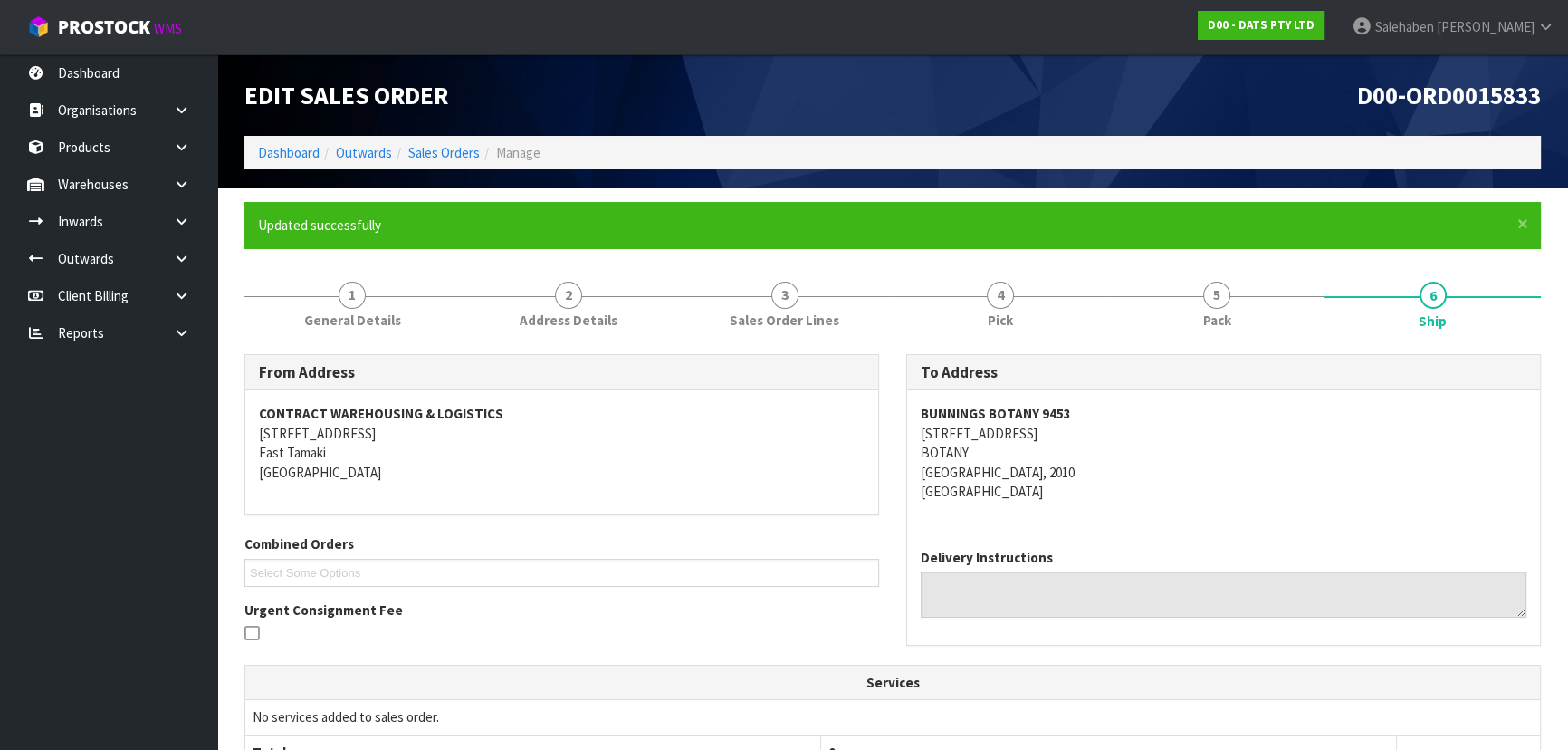
scroll to position [456, 0]
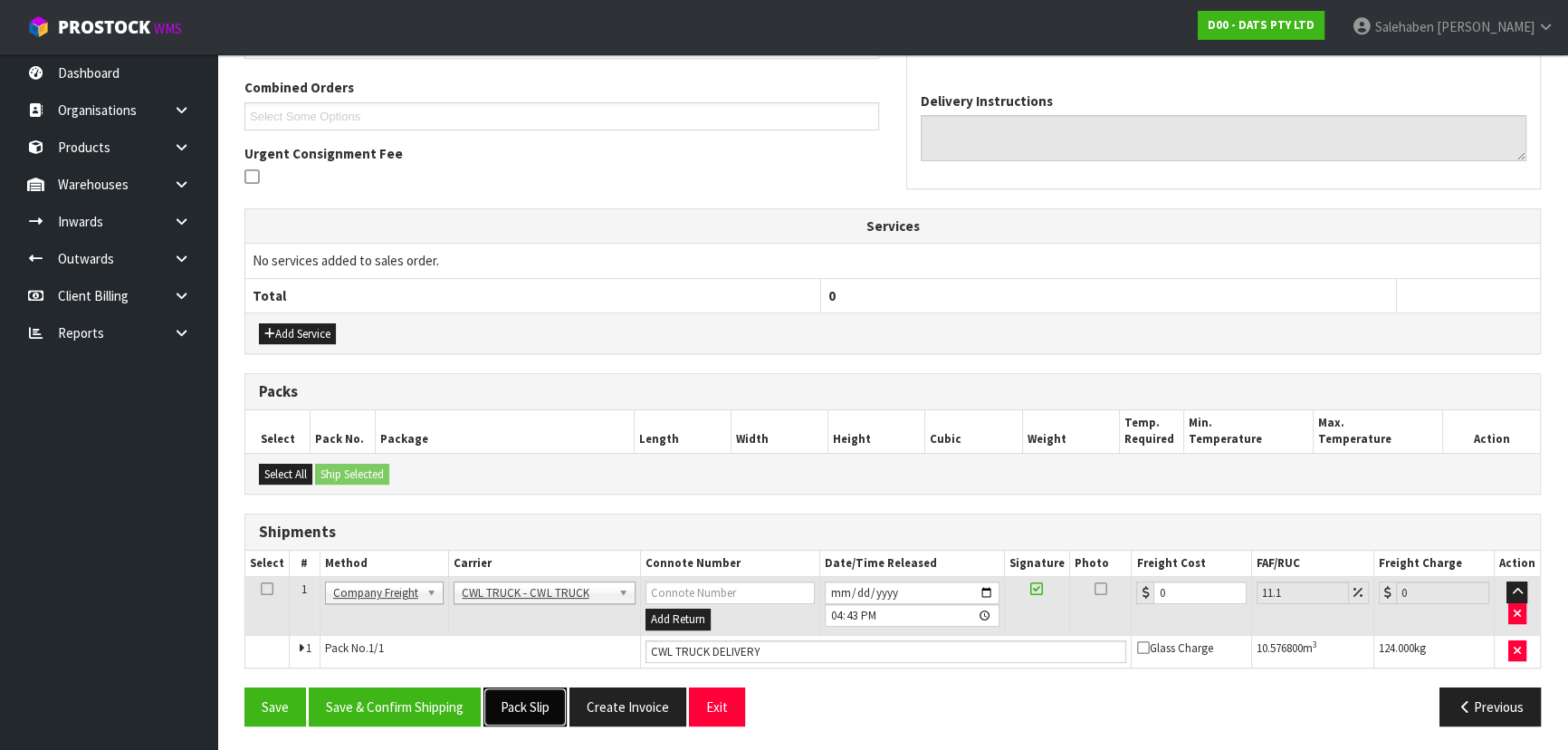
click at [525, 701] on button "Pack Slip" at bounding box center [525, 706] width 83 height 39
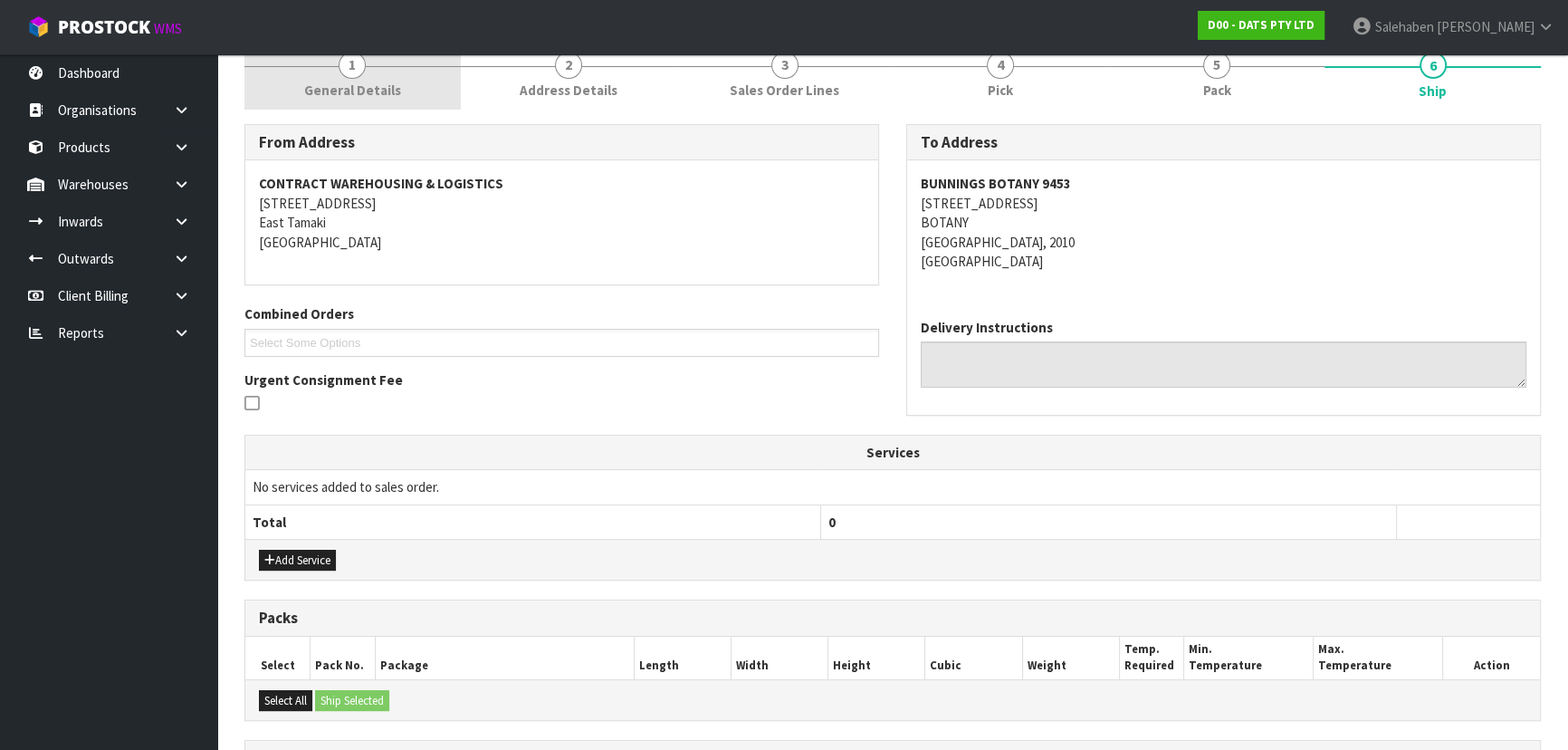
scroll to position [0, 0]
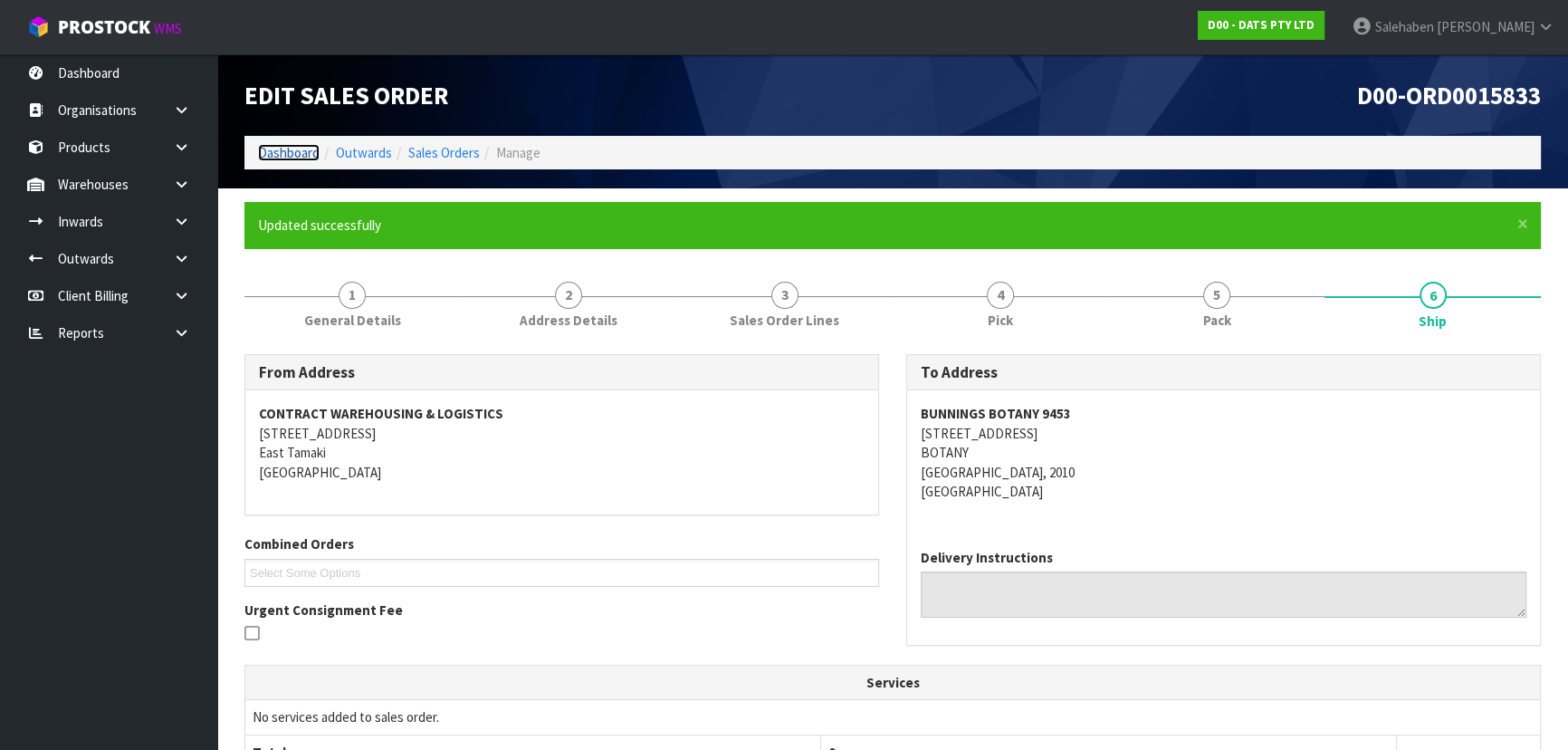
click at [306, 156] on link "Dashboard" at bounding box center [288, 152] width 62 height 17
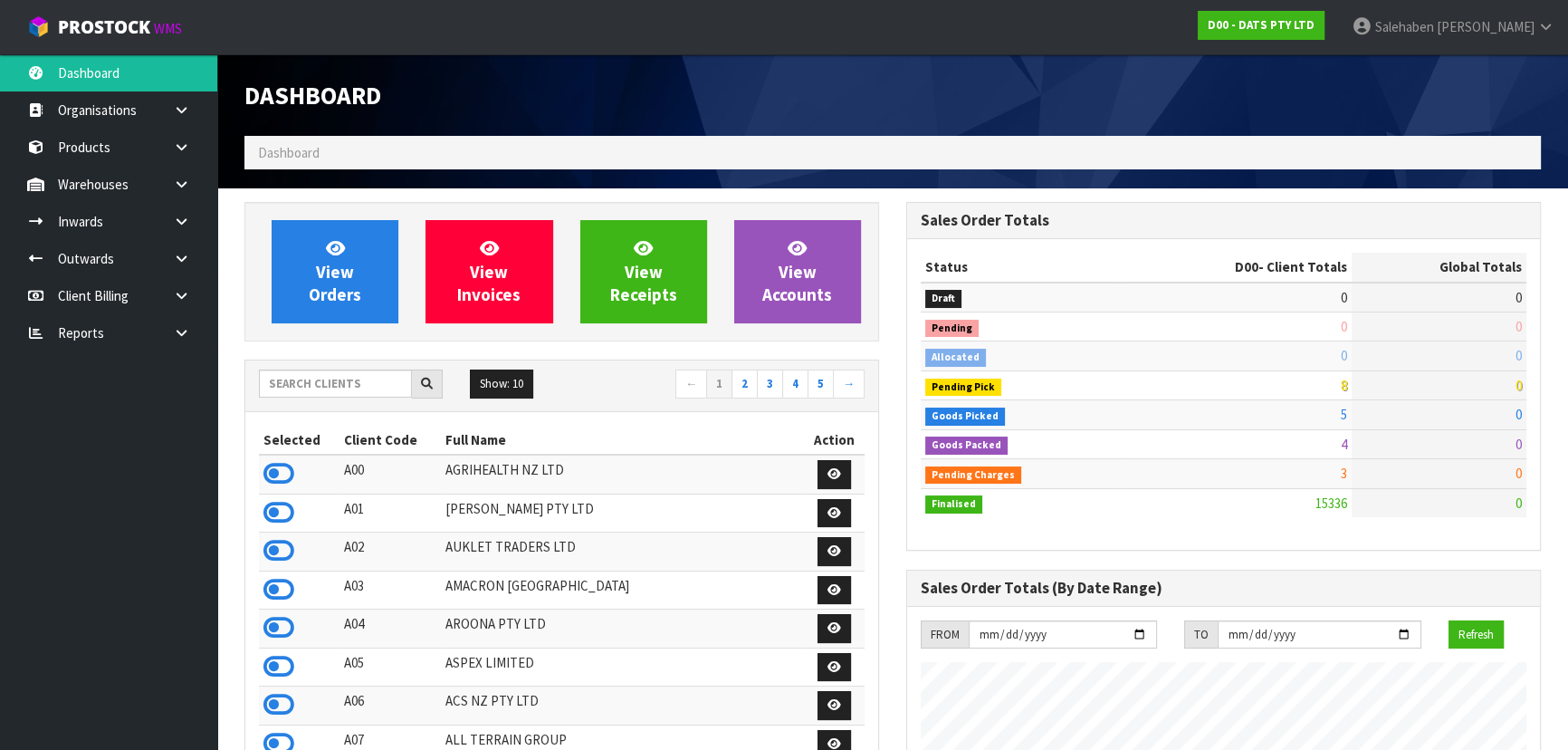
scroll to position [1407, 661]
click at [371, 376] on input "text" at bounding box center [335, 383] width 153 height 28
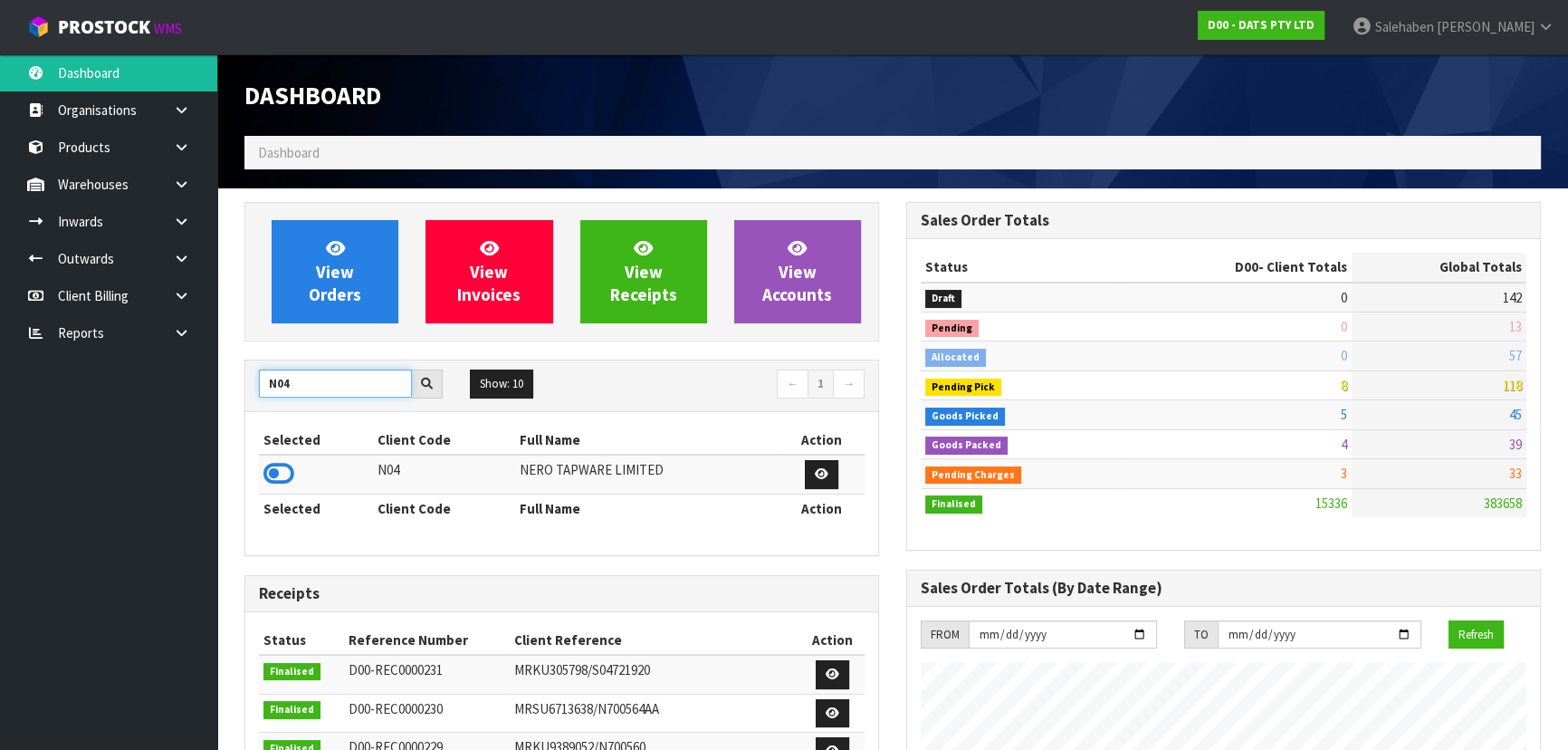
type input "N04"
click at [277, 474] on icon at bounding box center [278, 473] width 31 height 27
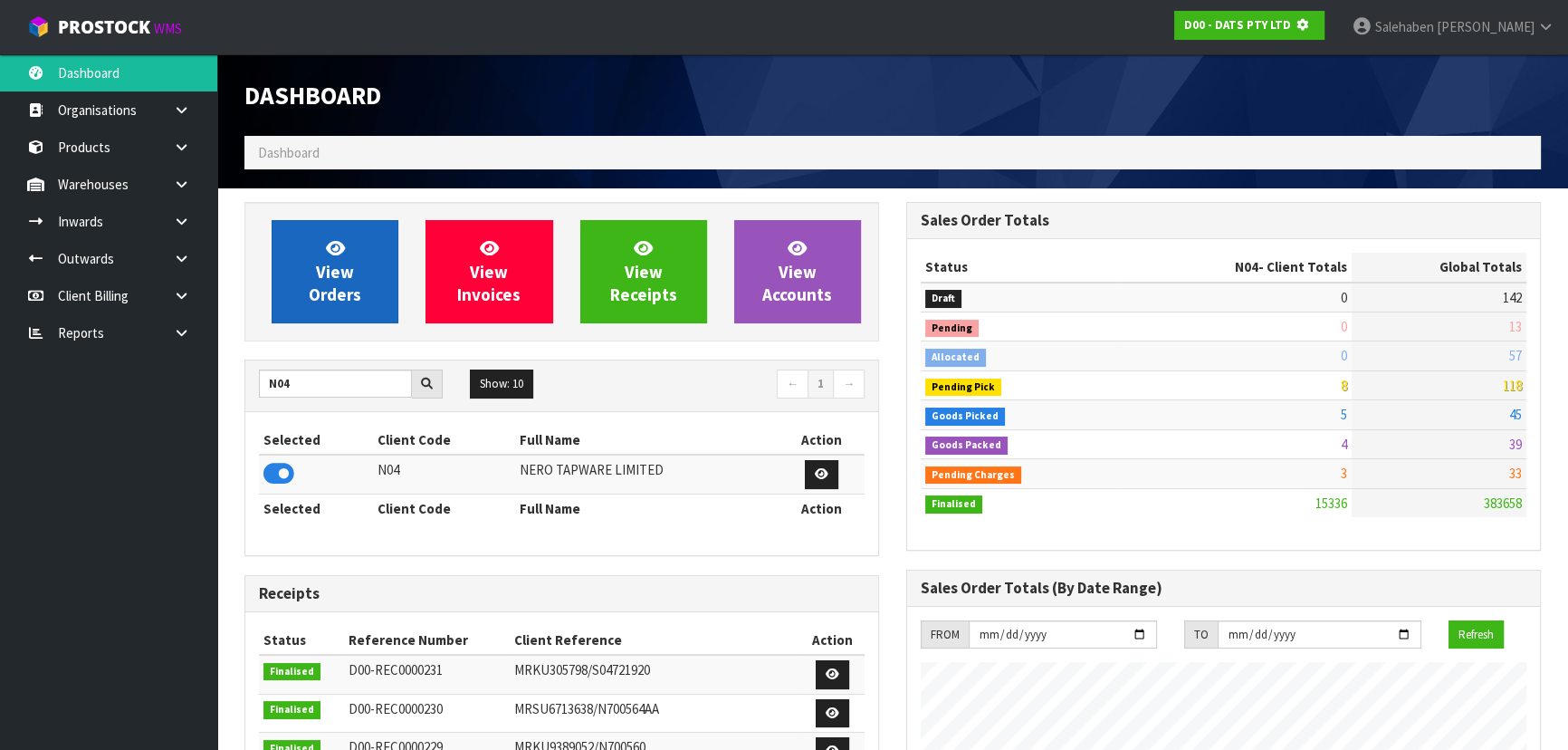
scroll to position [904135, 904590]
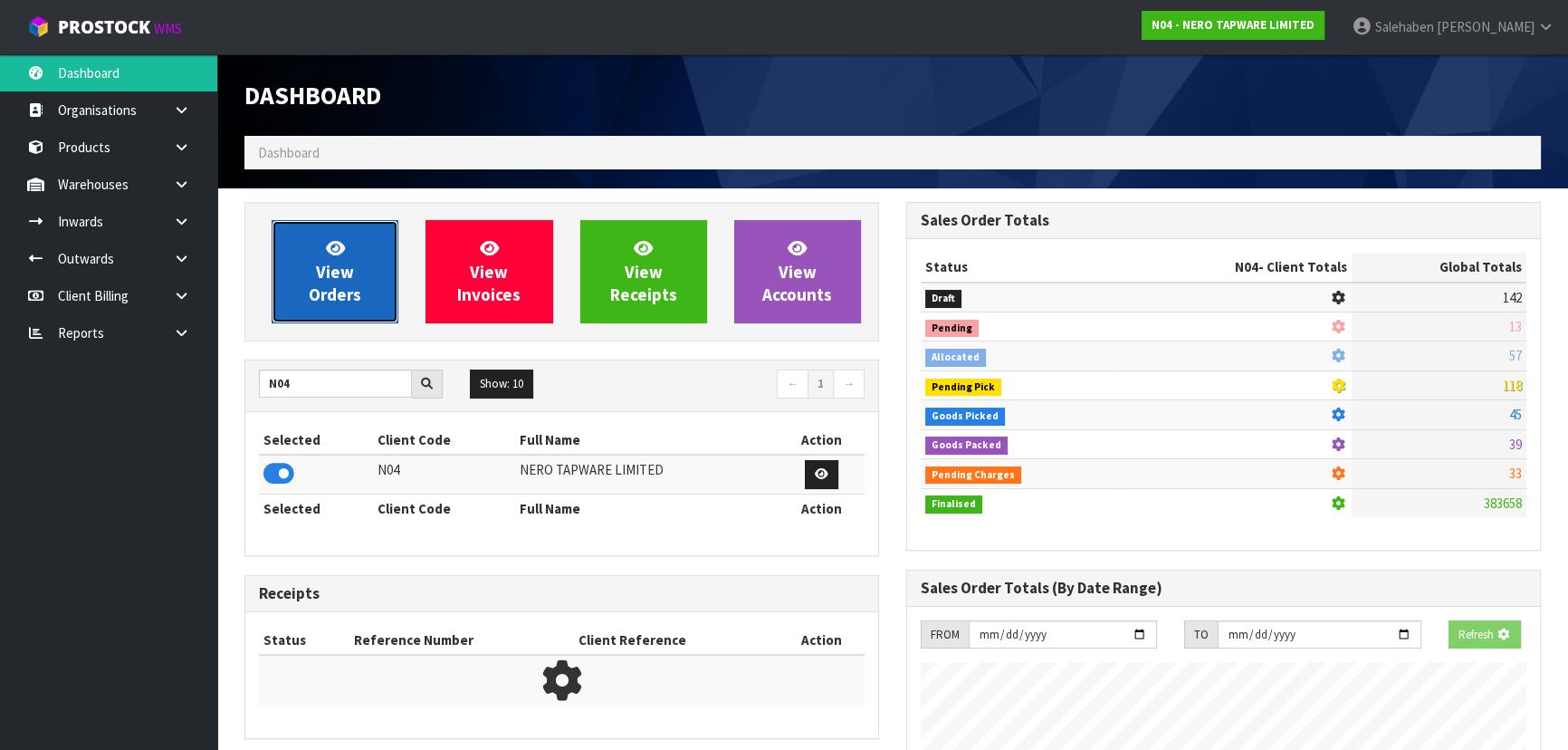
click at [325, 269] on span "View Orders" at bounding box center [335, 271] width 53 height 68
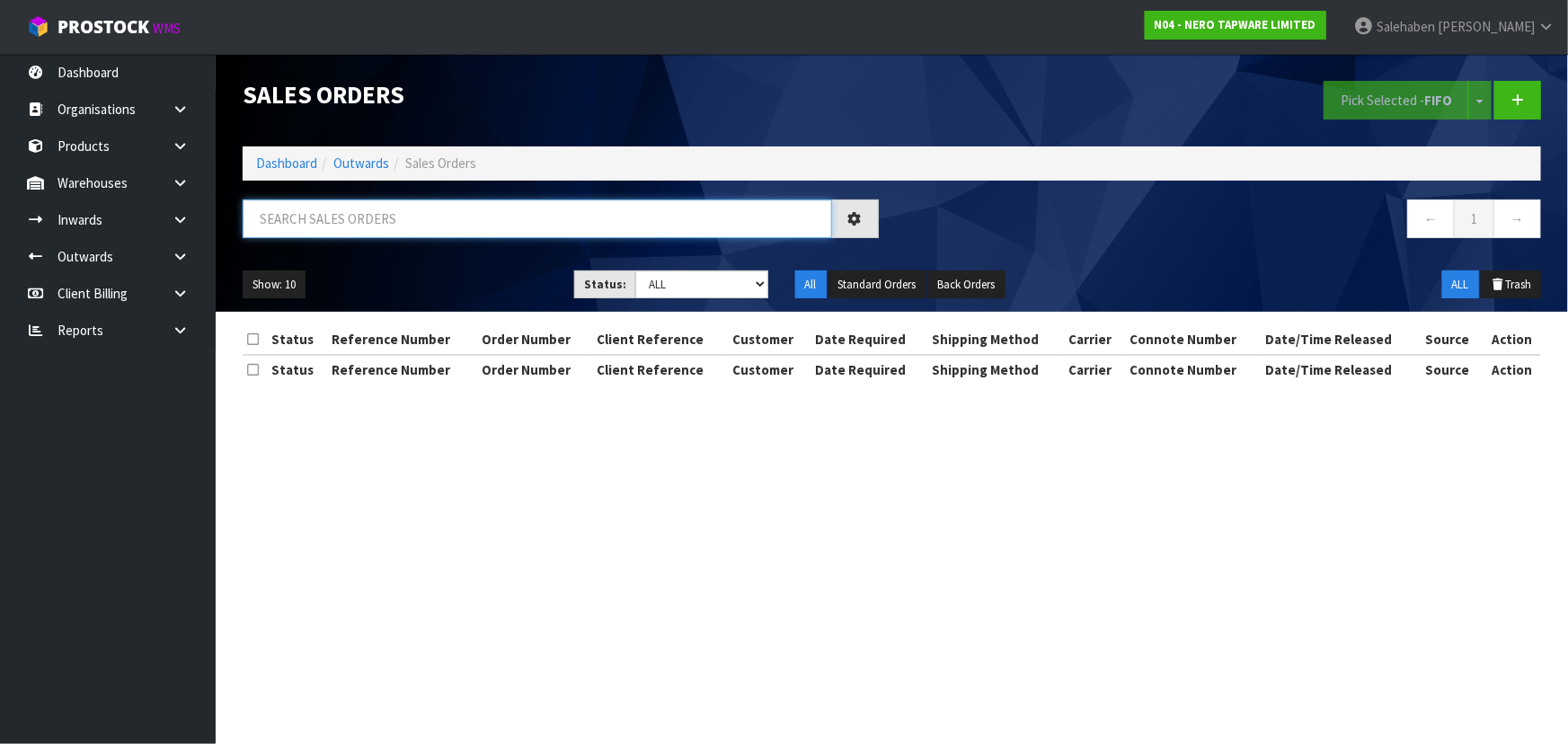
click at [348, 226] on input "text" at bounding box center [537, 219] width 590 height 39
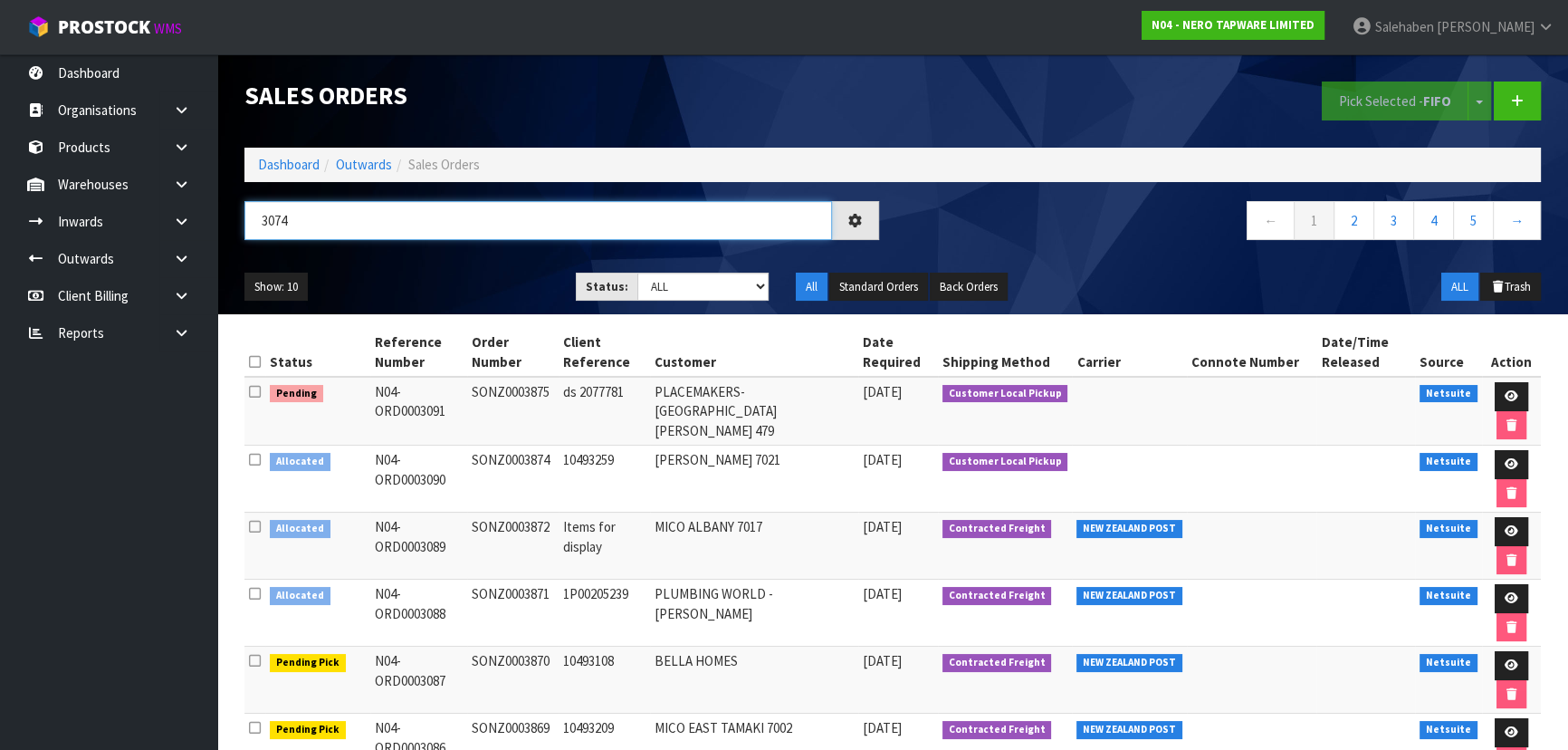
type input "3074"
click at [435, 258] on div "Show: 10 5 10 25 50 Status: Draft Pending Allocated Pending Pick Goods Picked G…" at bounding box center [892, 287] width 1323 height 56
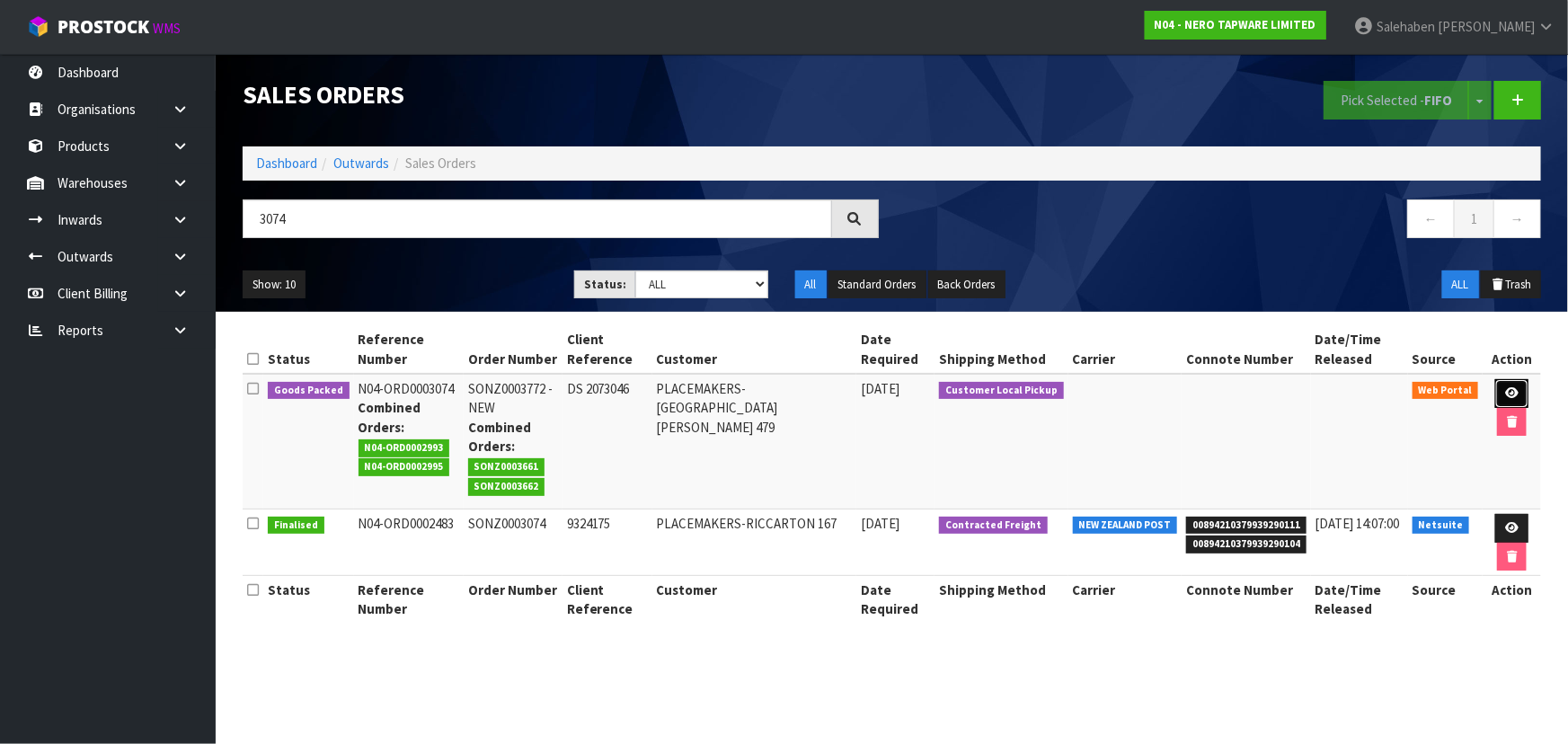
click at [1505, 387] on icon at bounding box center [1511, 392] width 14 height 12
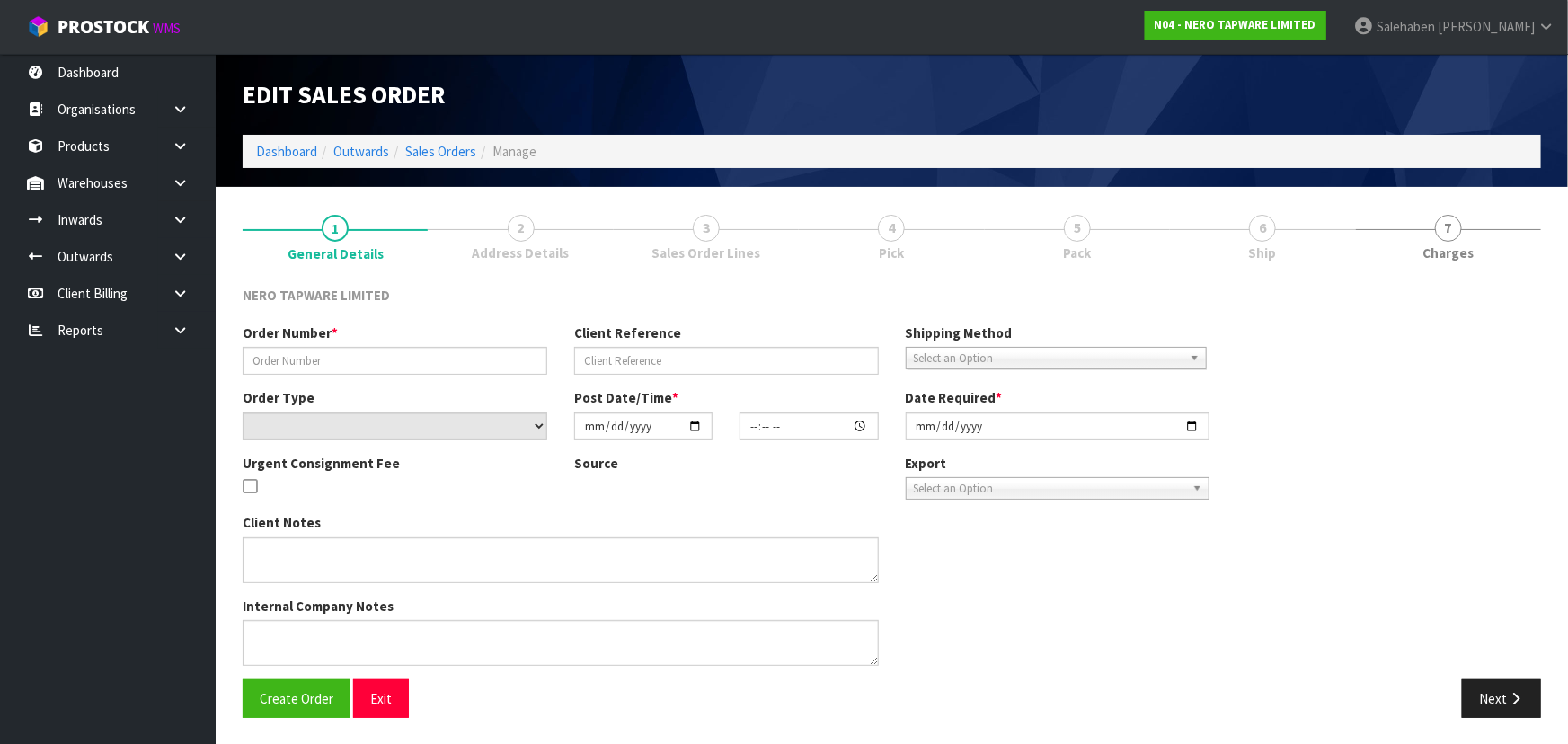
type input "SONZ0003772 -NEW"
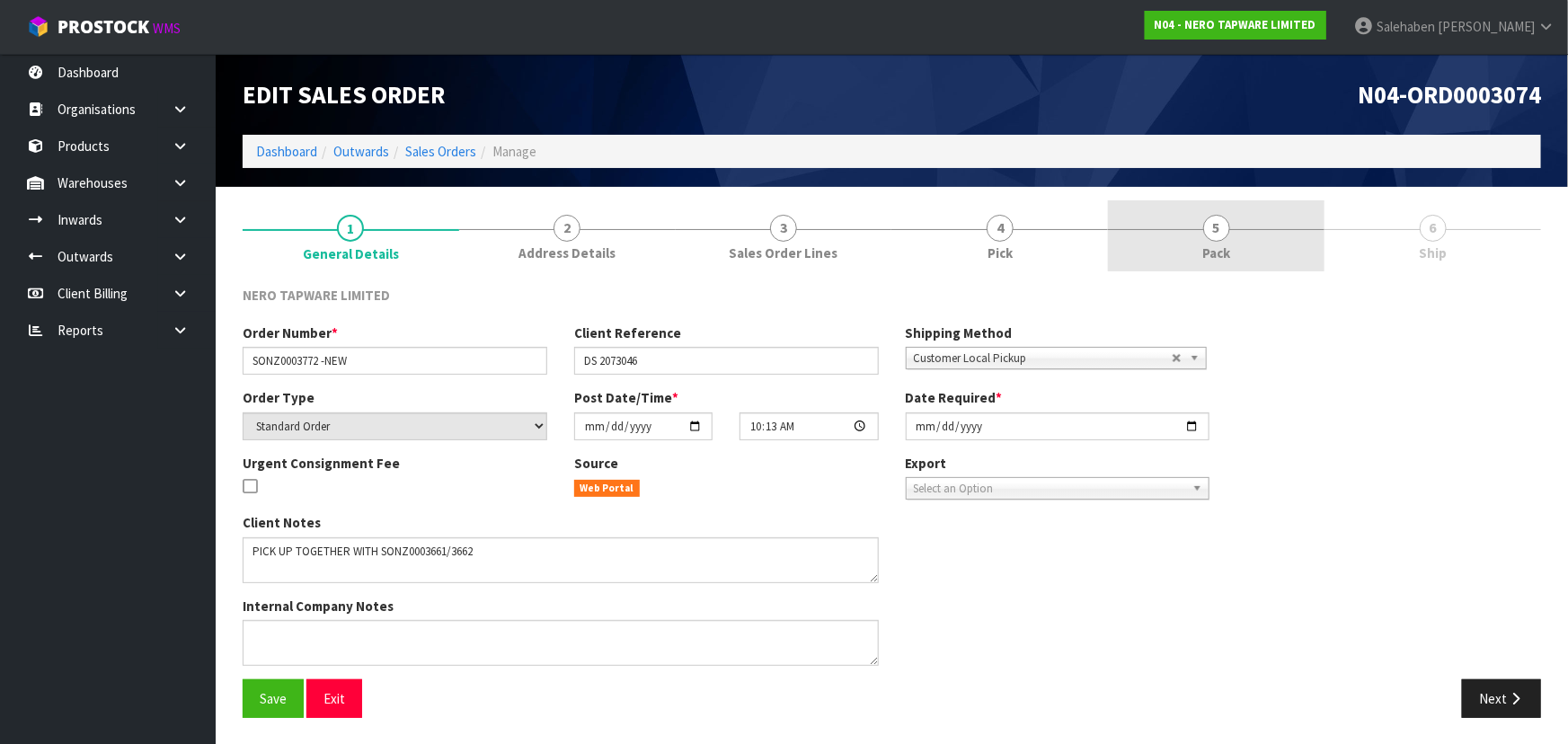
click at [1226, 245] on span "Pack" at bounding box center [1216, 253] width 28 height 19
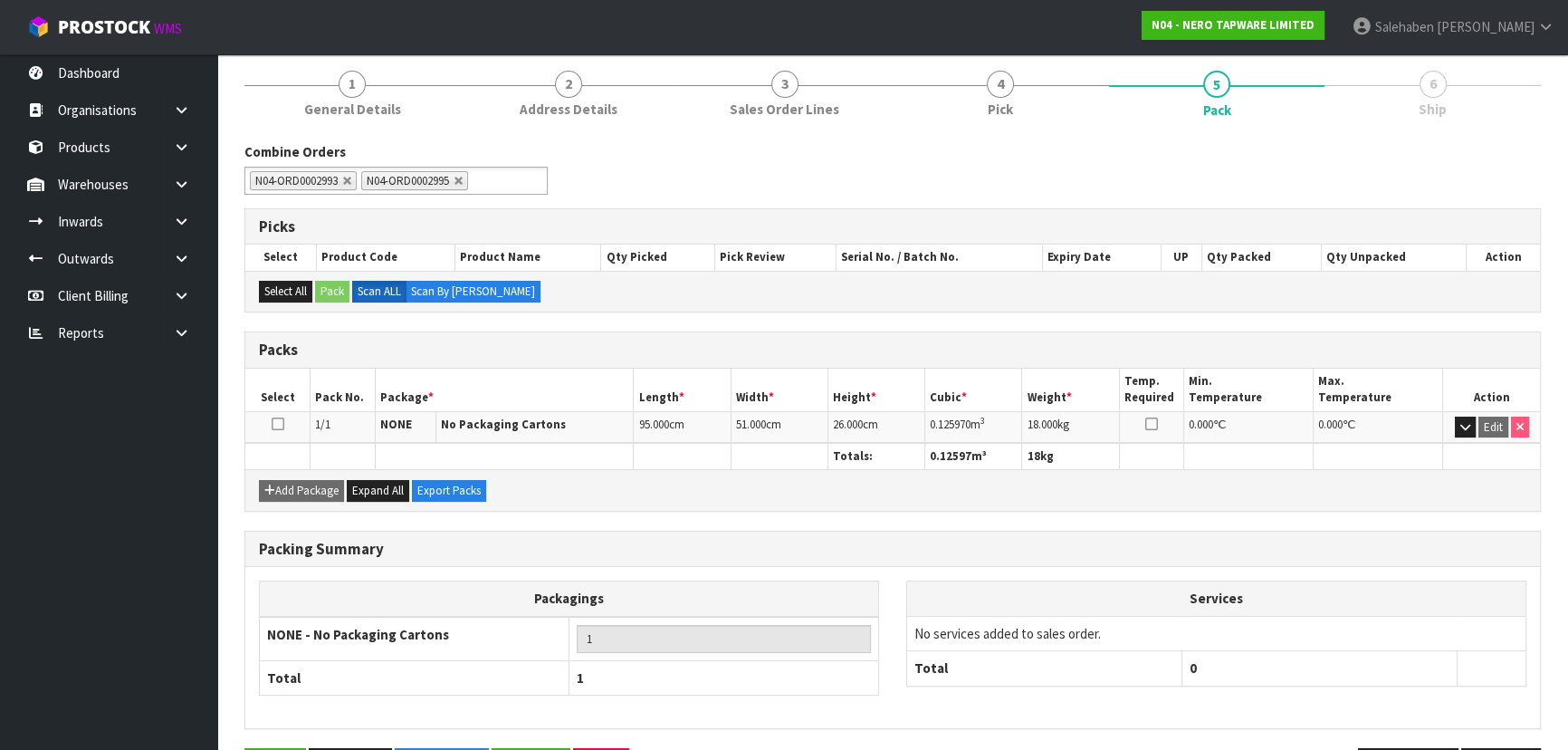
scroll to position [207, 0]
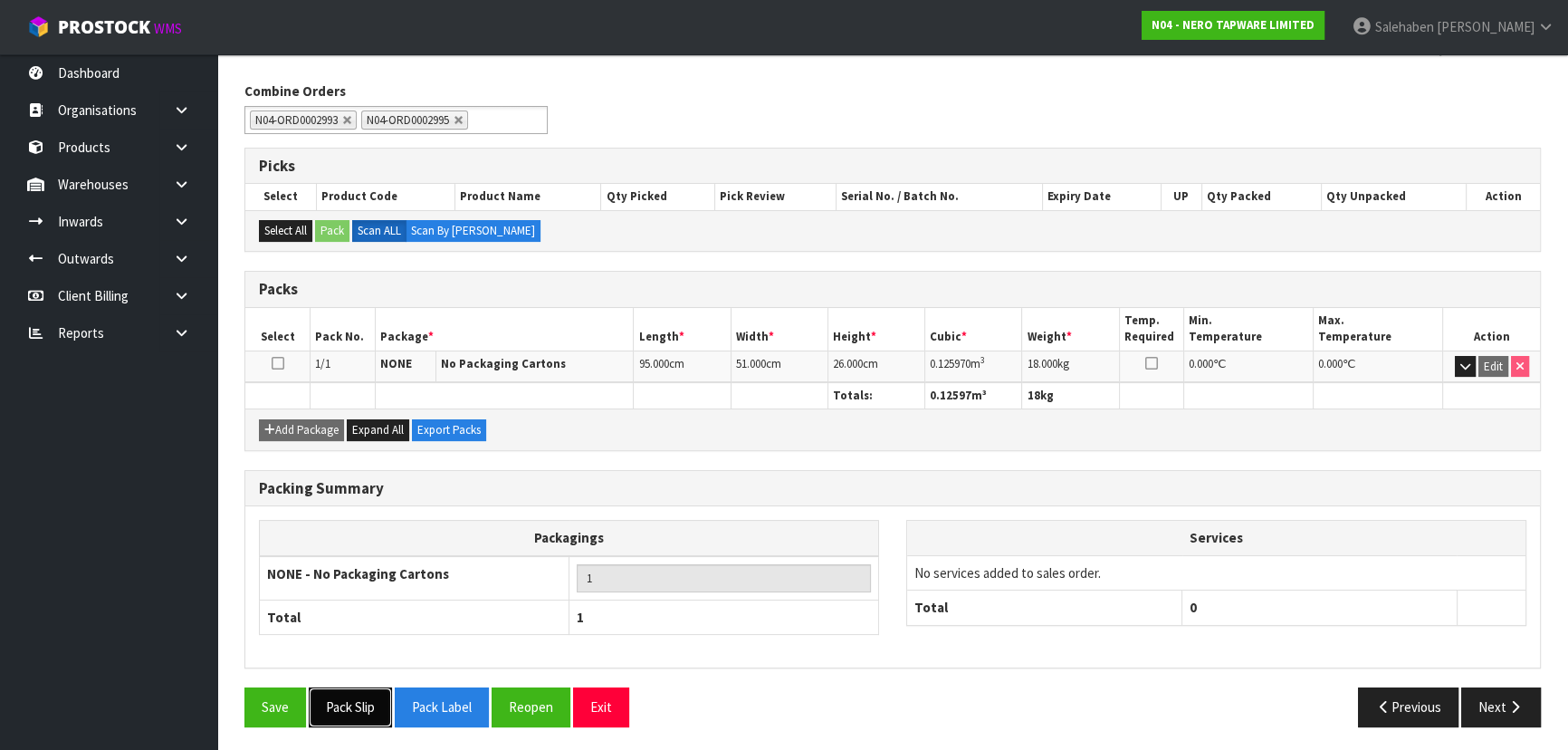
click at [345, 716] on button "Pack Slip" at bounding box center [350, 706] width 83 height 39
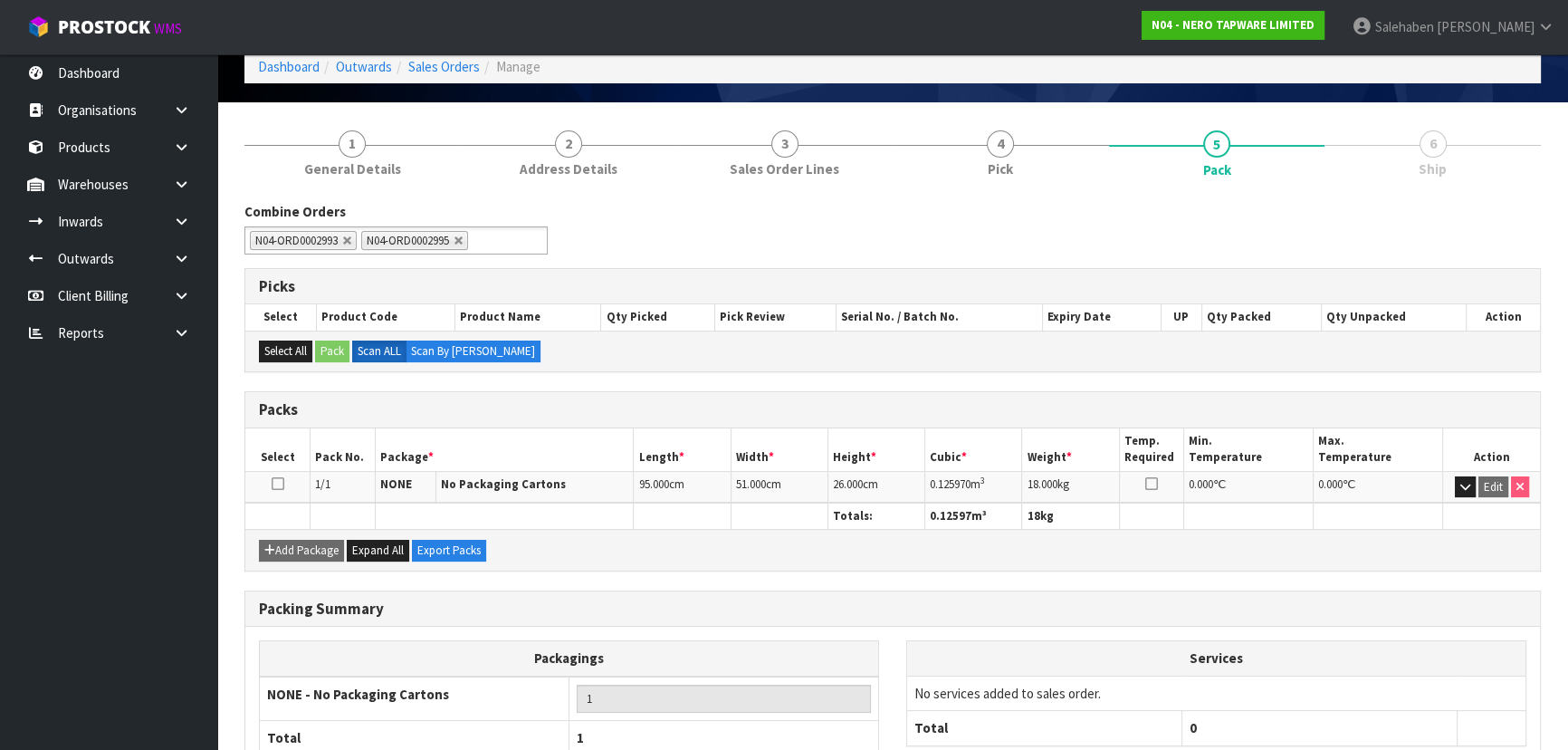
scroll to position [0, 0]
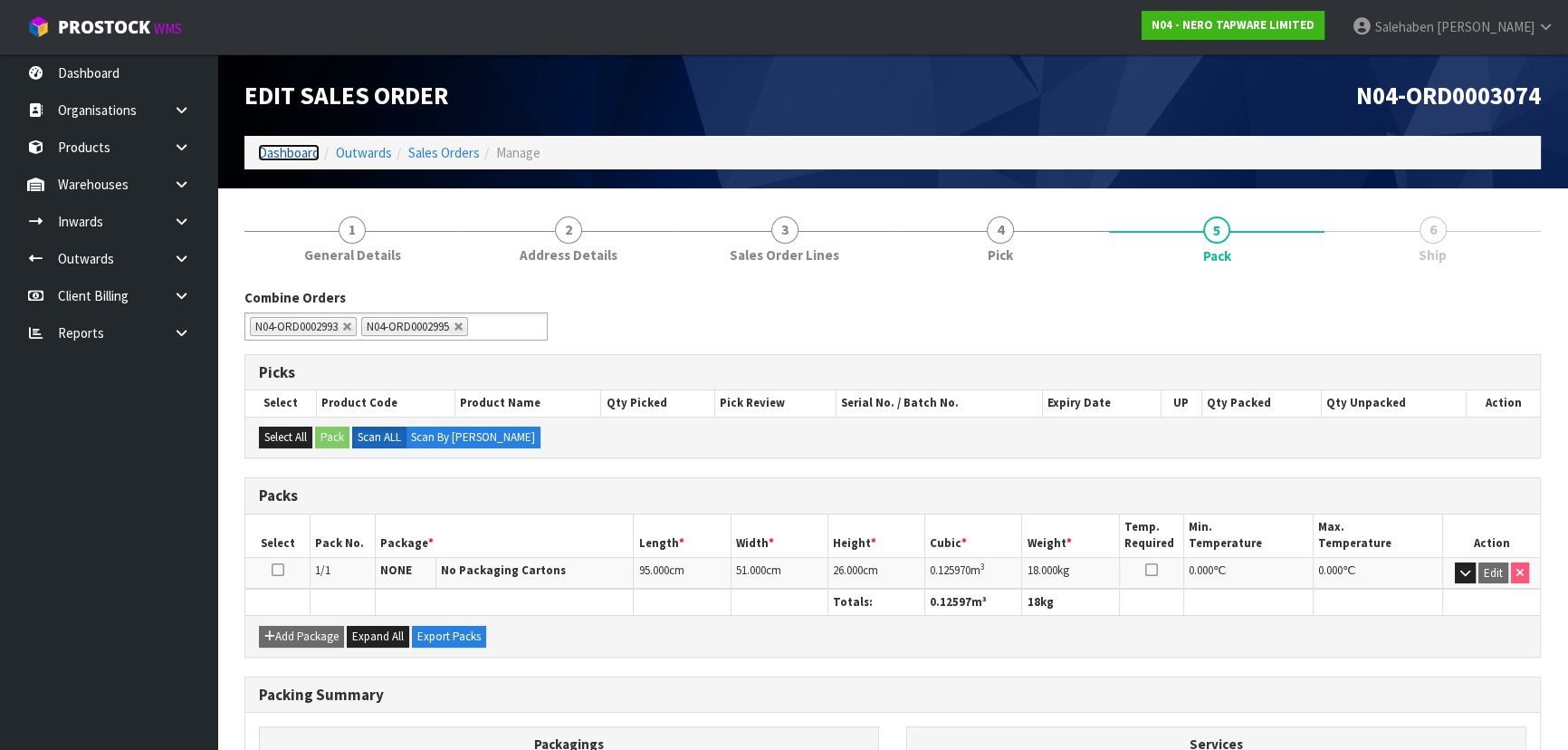
click at [280, 157] on link "Dashboard" at bounding box center [288, 152] width 62 height 17
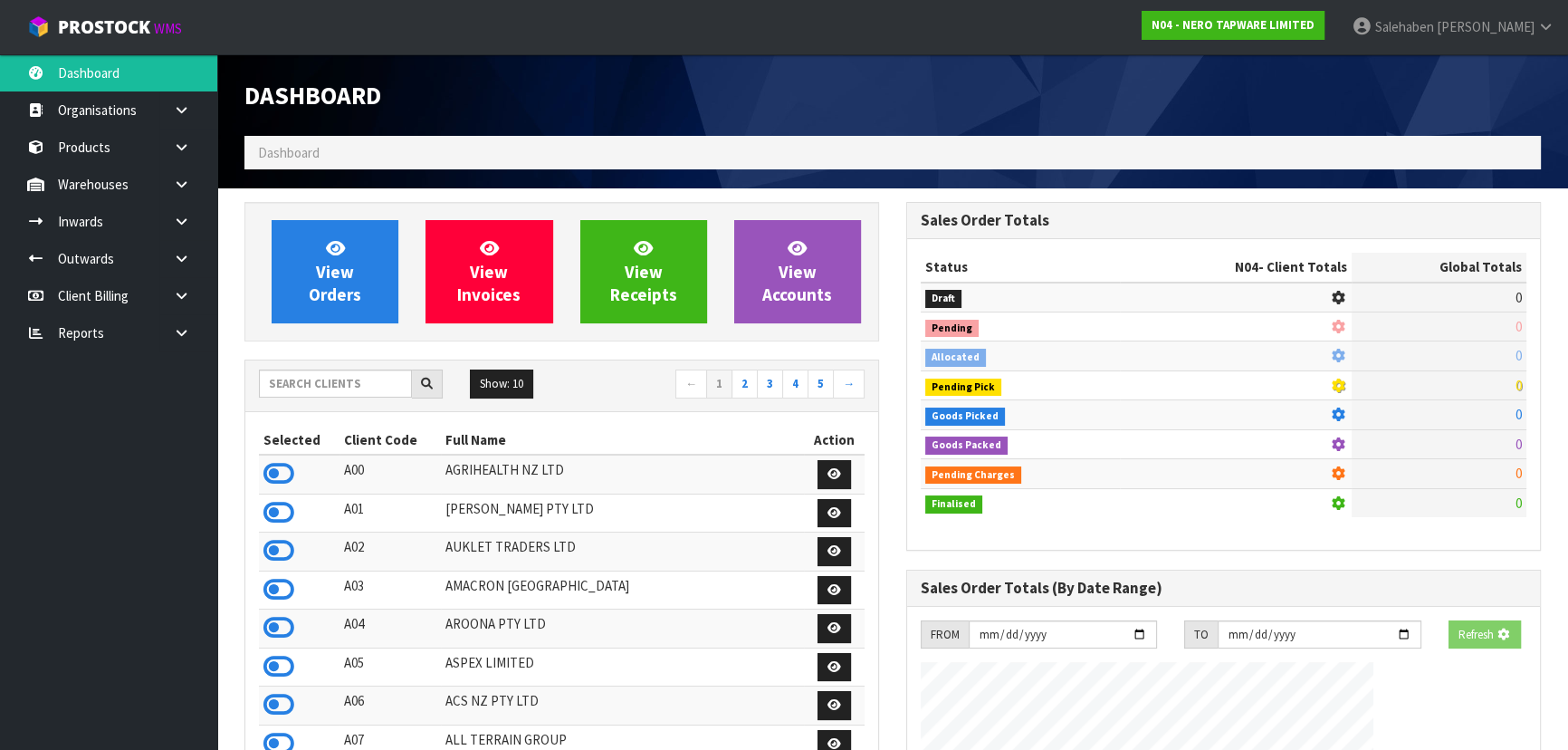
click at [343, 398] on div "Show: 10 5 10 25 50 ← 1 2 3 4 5 →" at bounding box center [562, 385] width 633 height 32
click at [359, 396] on input "text" at bounding box center [335, 383] width 153 height 28
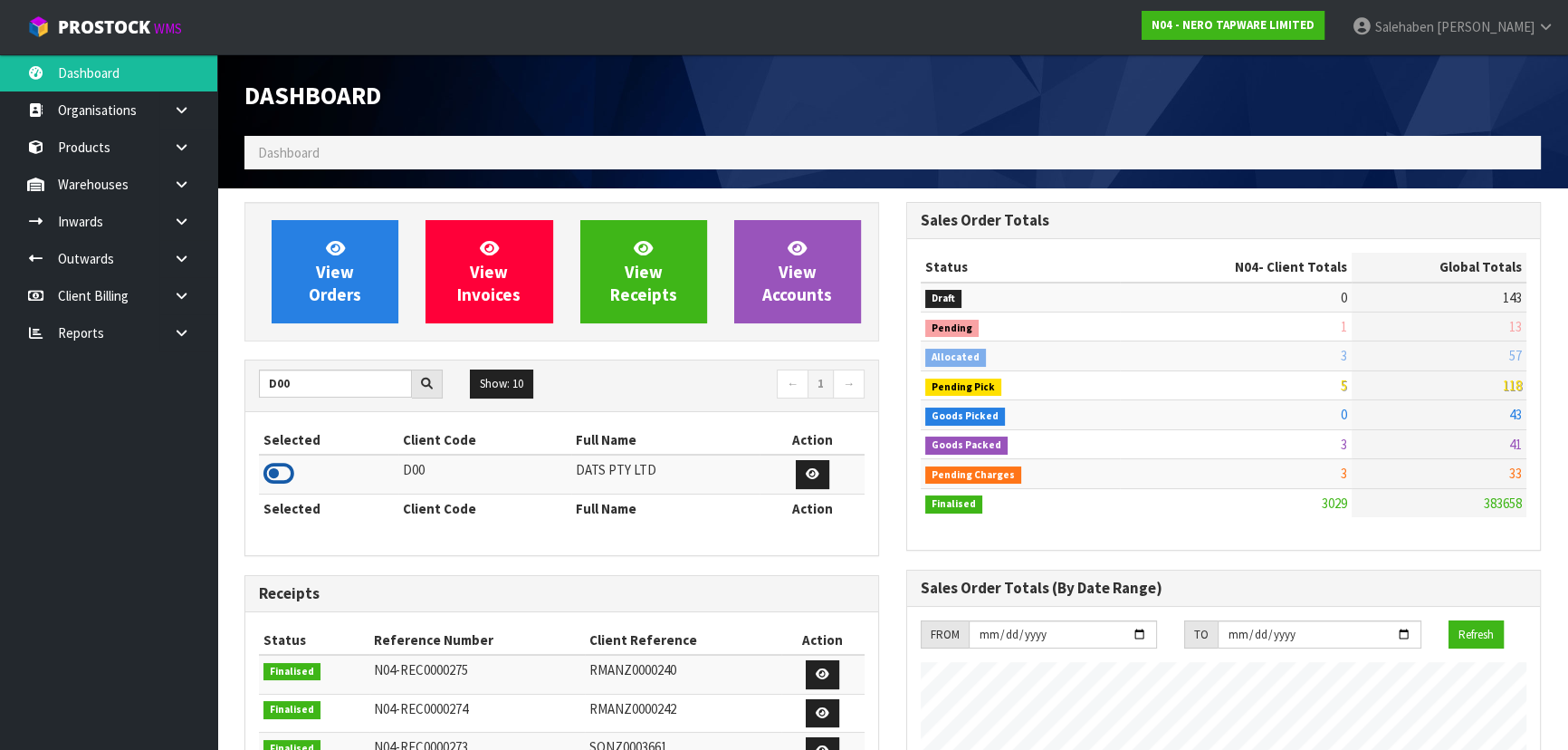
click at [278, 463] on icon at bounding box center [278, 473] width 31 height 27
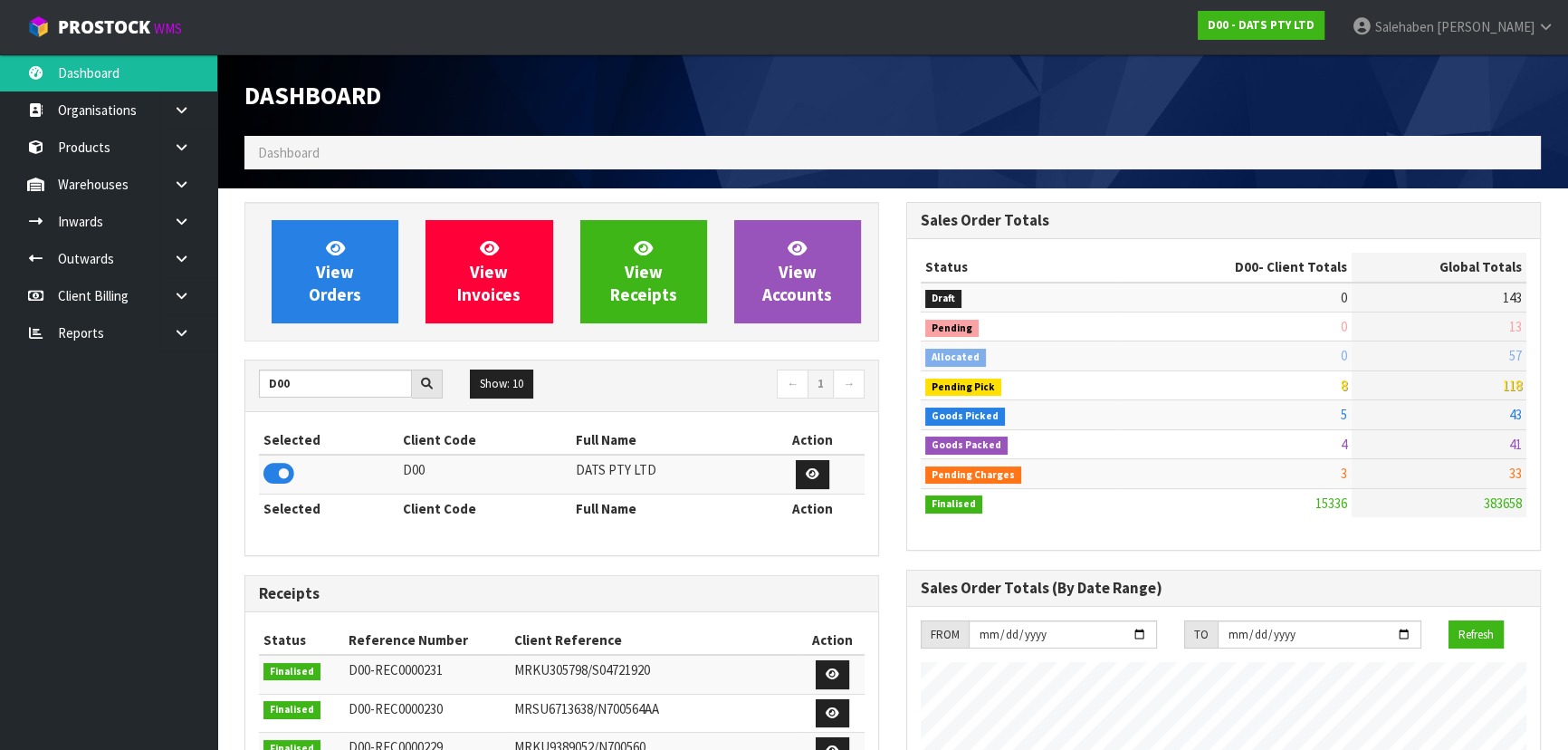
scroll to position [1427, 661]
click at [325, 268] on span "View Orders" at bounding box center [335, 271] width 53 height 68
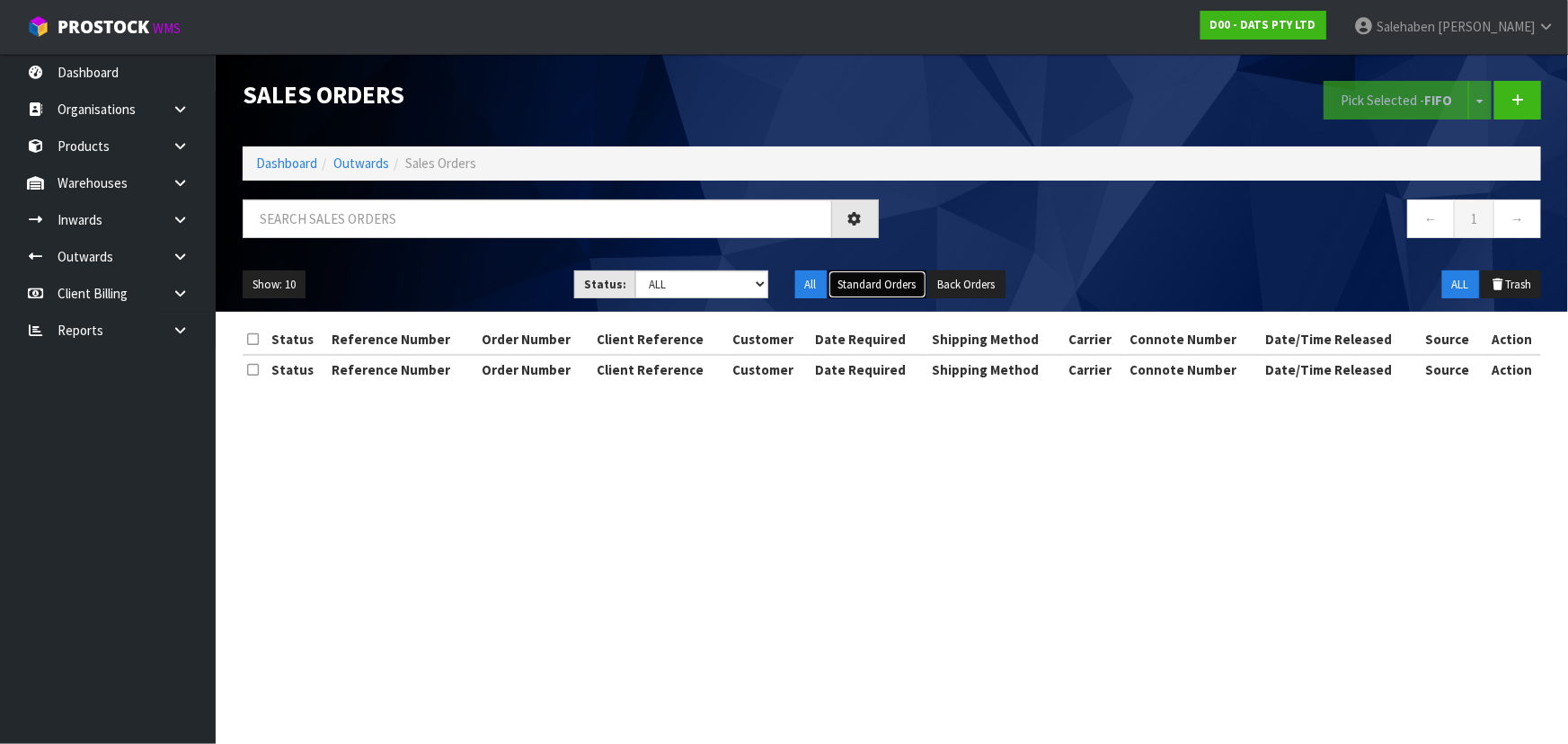
click at [860, 285] on button "Standard Orders" at bounding box center [877, 284] width 98 height 29
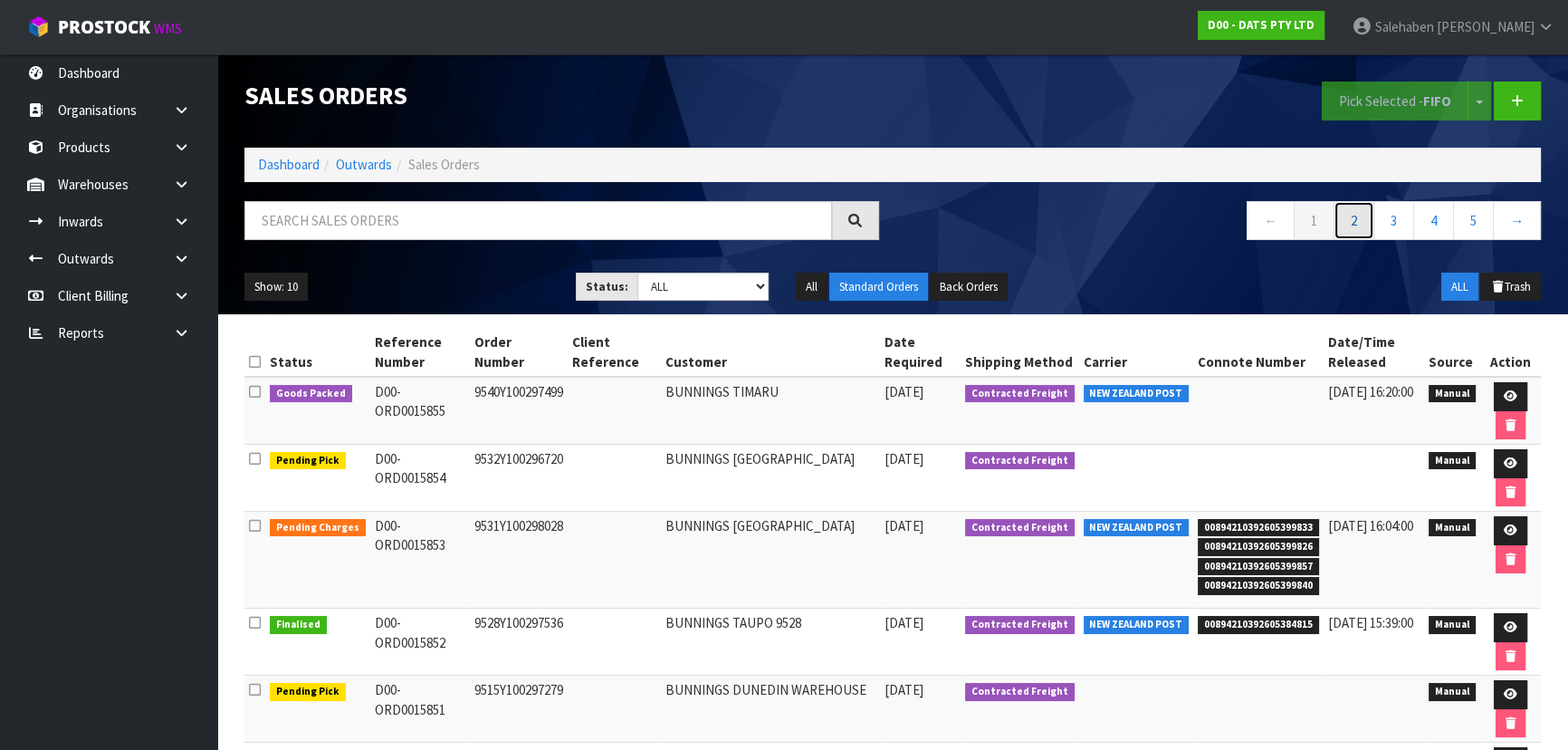
click at [1353, 211] on link "2" at bounding box center [1353, 220] width 41 height 39
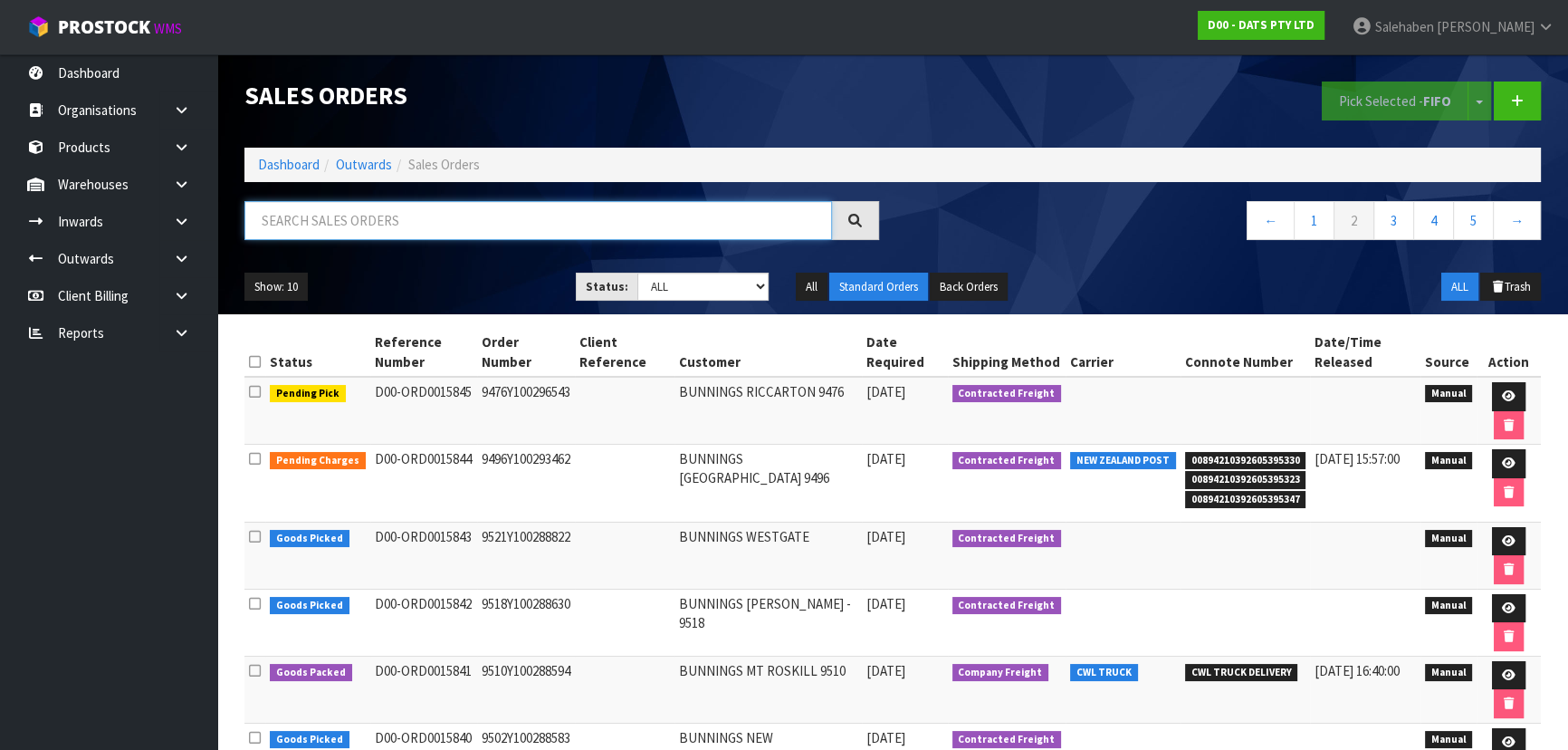
click at [311, 225] on input "text" at bounding box center [539, 220] width 588 height 39
click at [695, 299] on select "Draft Pending Allocated Pending Pick Goods Picked Goods Packed Pending Charges …" at bounding box center [704, 286] width 132 height 28
click at [638, 272] on select "Draft Pending Allocated Pending Pick Goods Picked Goods Packed Pending Charges …" at bounding box center [704, 286] width 132 height 28
click at [301, 219] on input "text" at bounding box center [539, 220] width 588 height 39
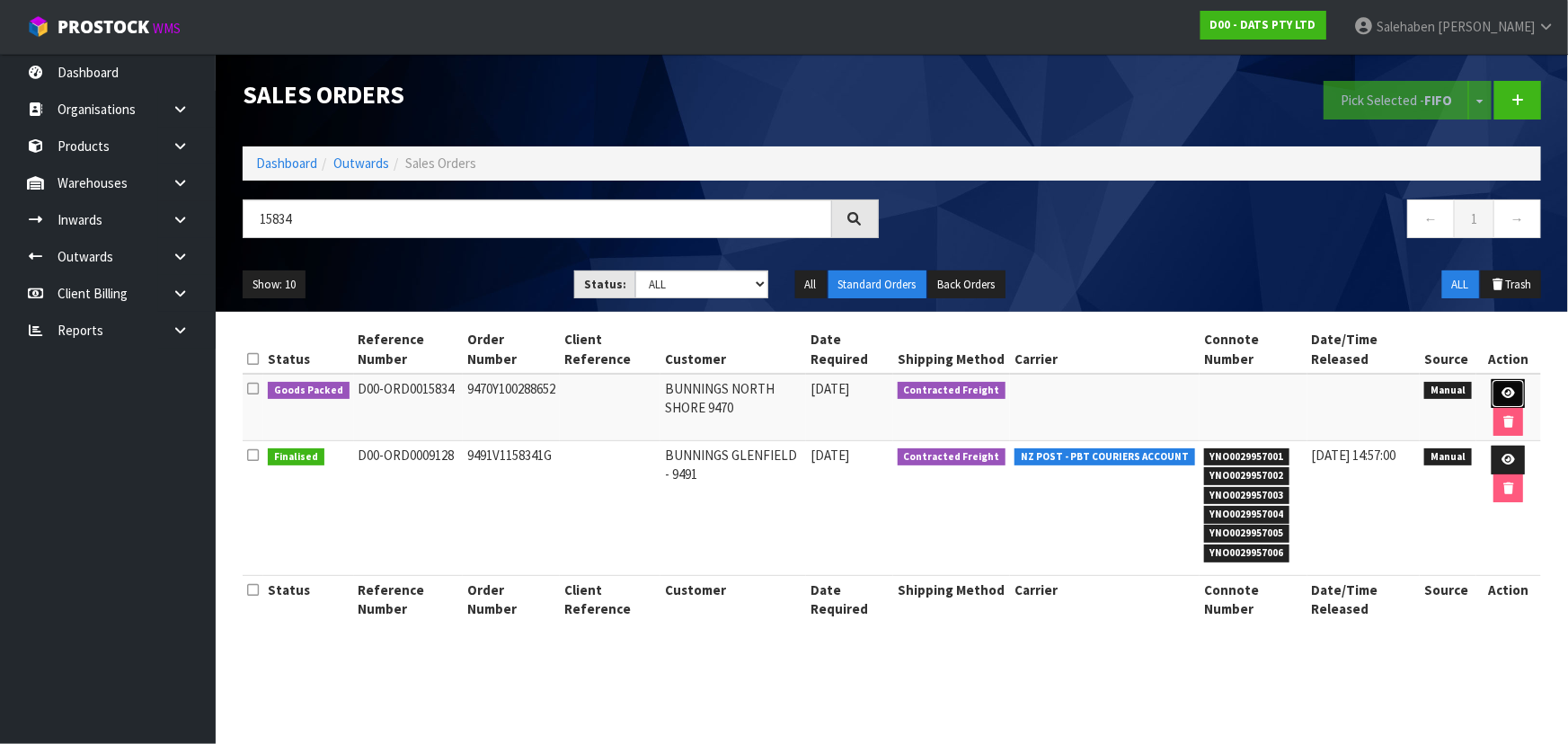
click at [1512, 390] on icon at bounding box center [1508, 392] width 14 height 12
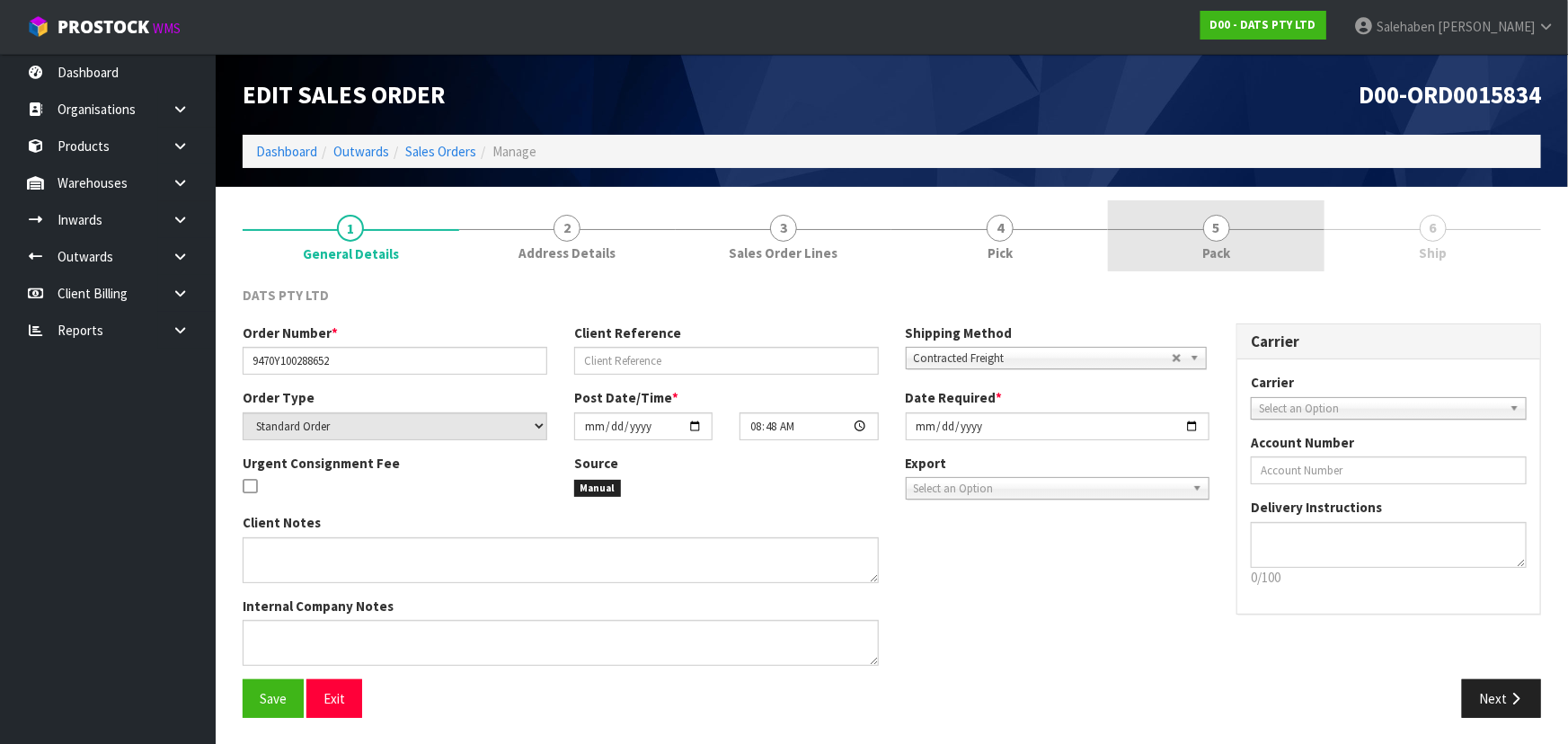
click at [1230, 242] on link "5 Pack" at bounding box center [1216, 236] width 217 height 71
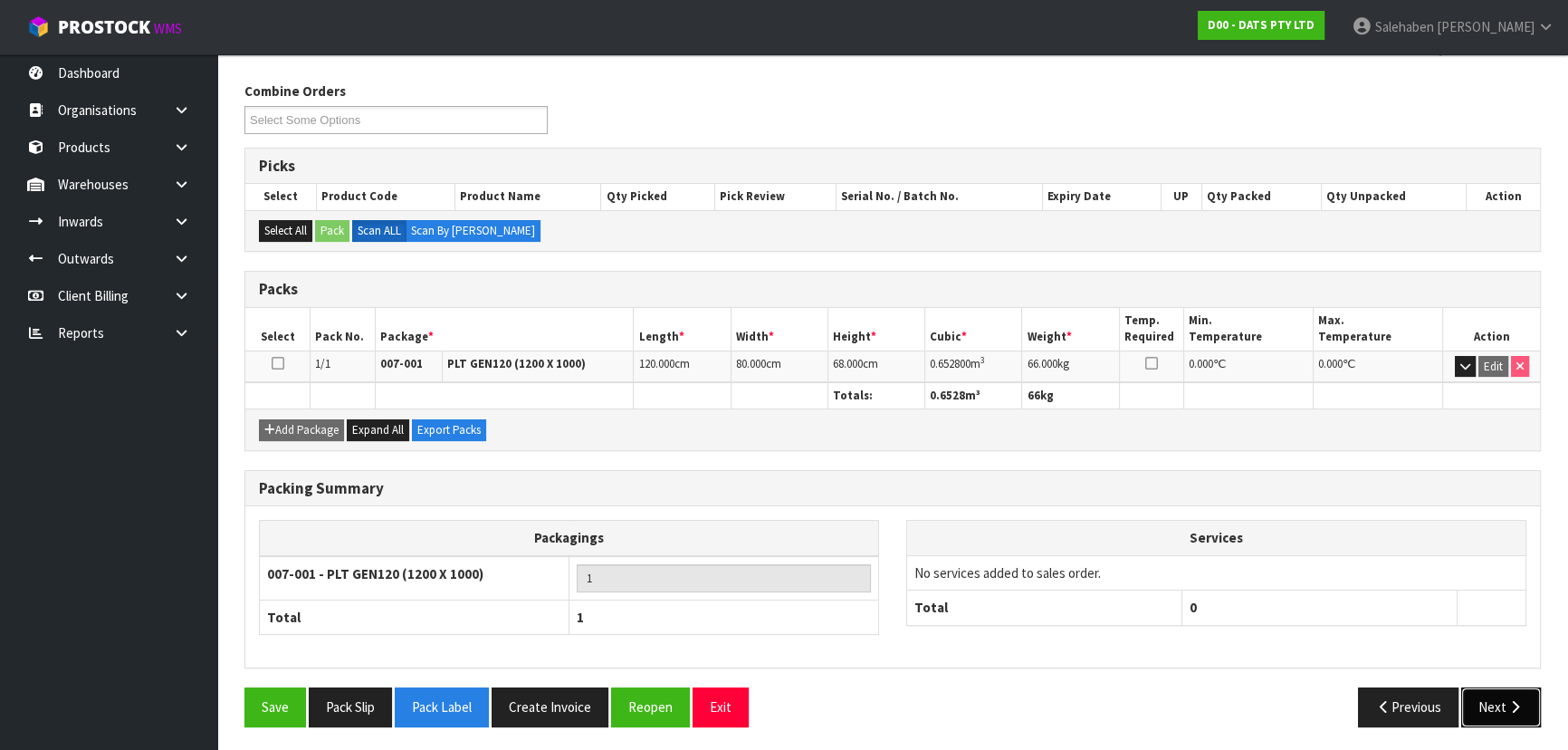
click at [1495, 705] on button "Next" at bounding box center [1501, 706] width 80 height 39
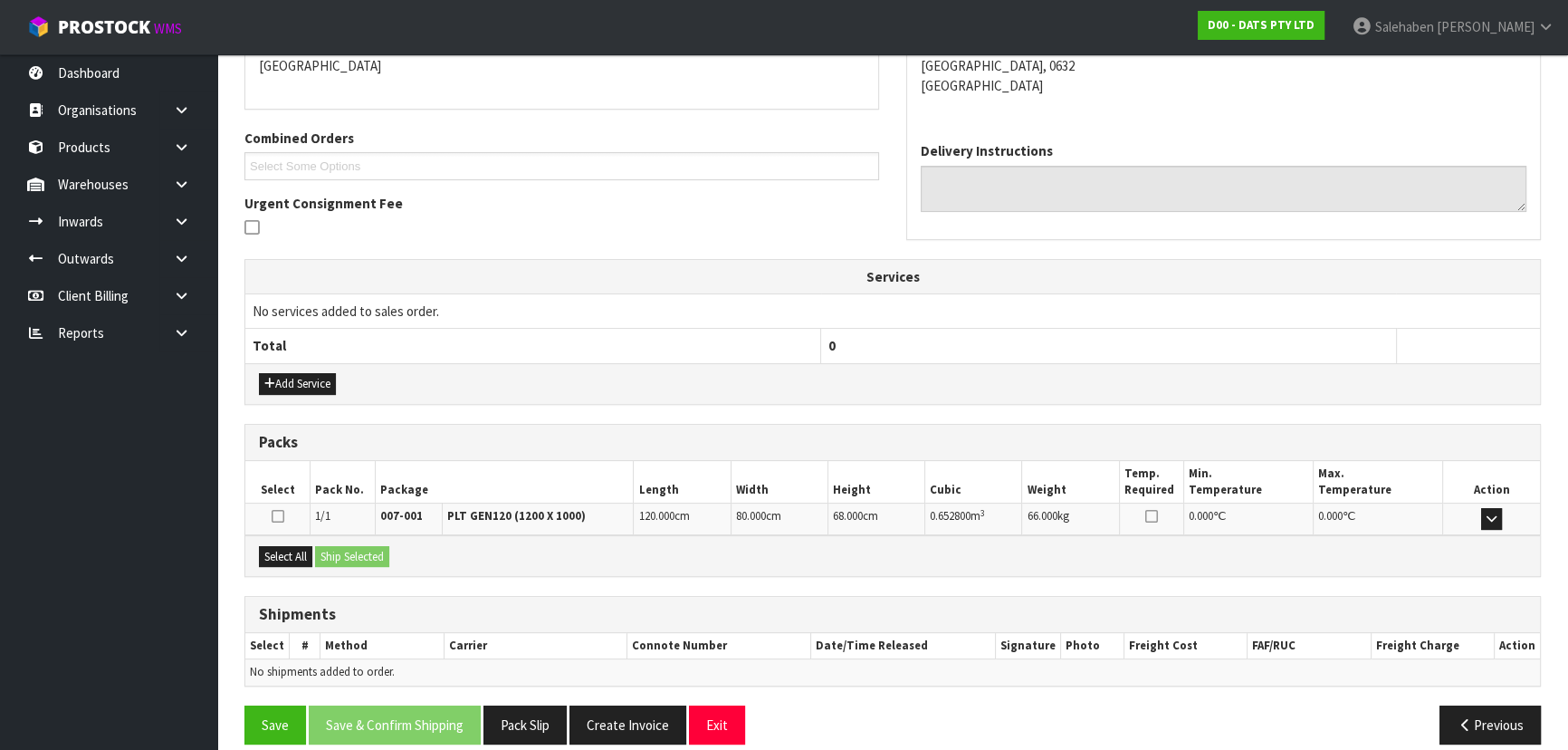
scroll to position [358, 0]
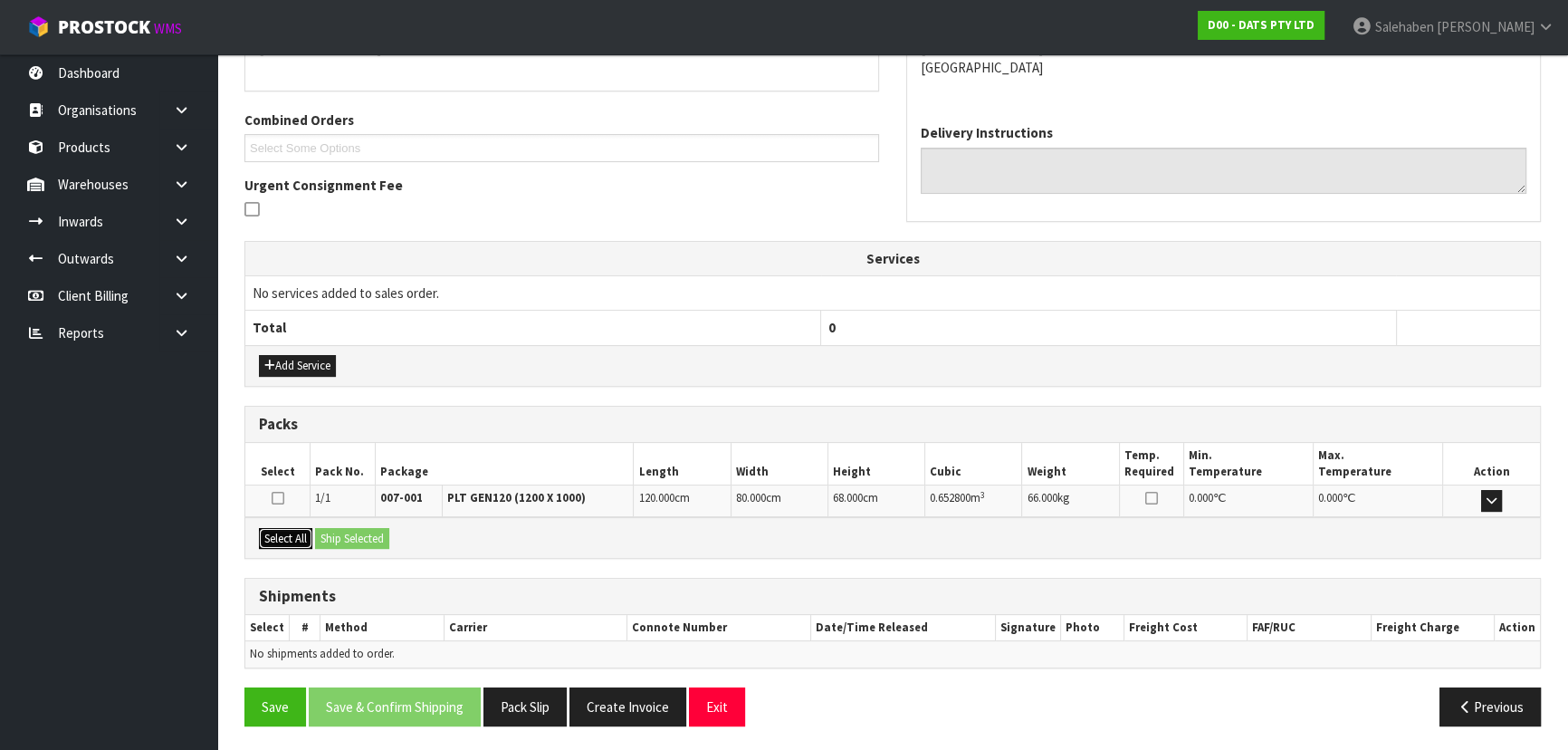
click at [280, 529] on button "Select All" at bounding box center [285, 539] width 54 height 22
click at [362, 529] on button "Ship Selected" at bounding box center [352, 539] width 74 height 22
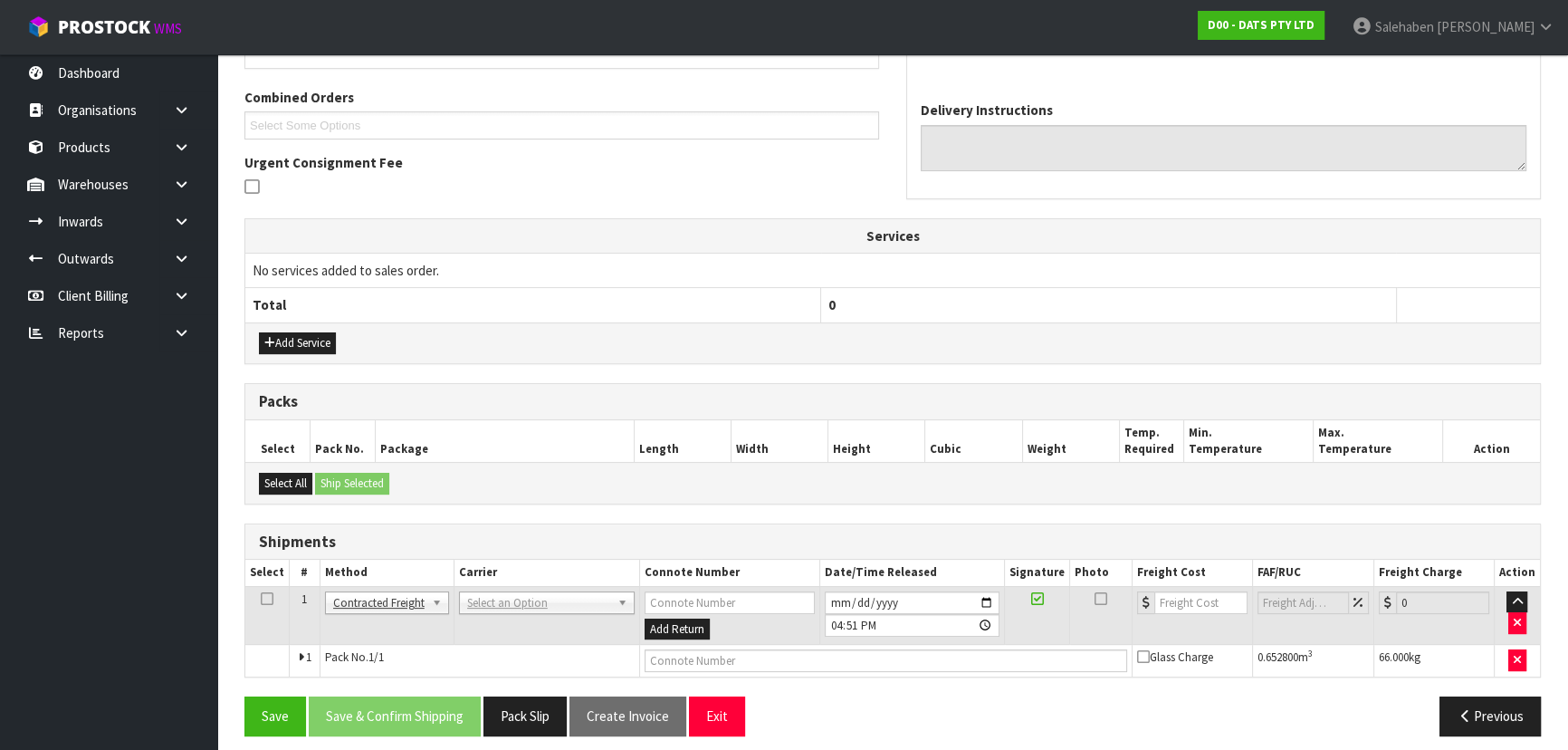
scroll to position [390, 0]
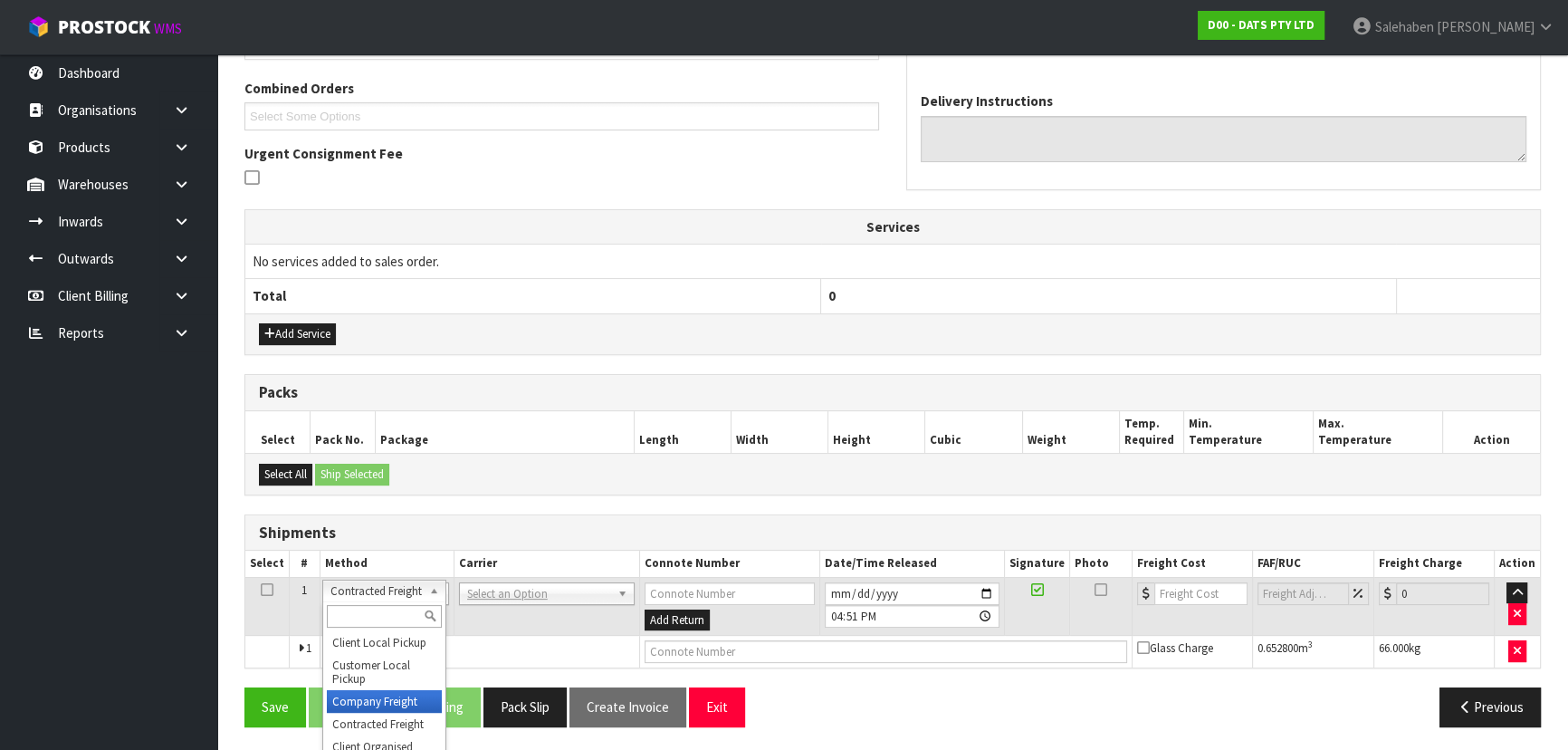
drag, startPoint x: 380, startPoint y: 696, endPoint x: 417, endPoint y: 658, distance: 53.0
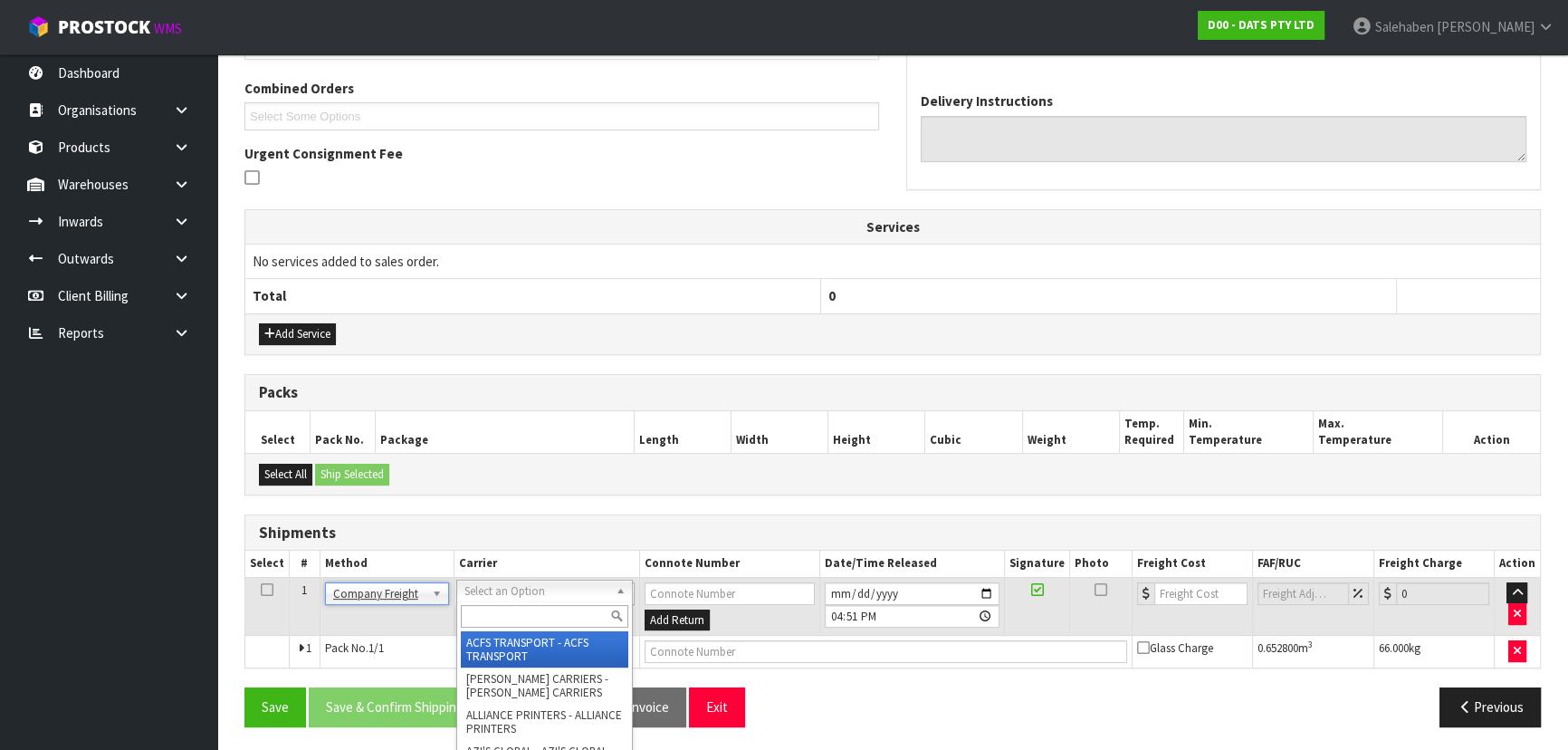
click at [482, 617] on input "text" at bounding box center [544, 616] width 168 height 23
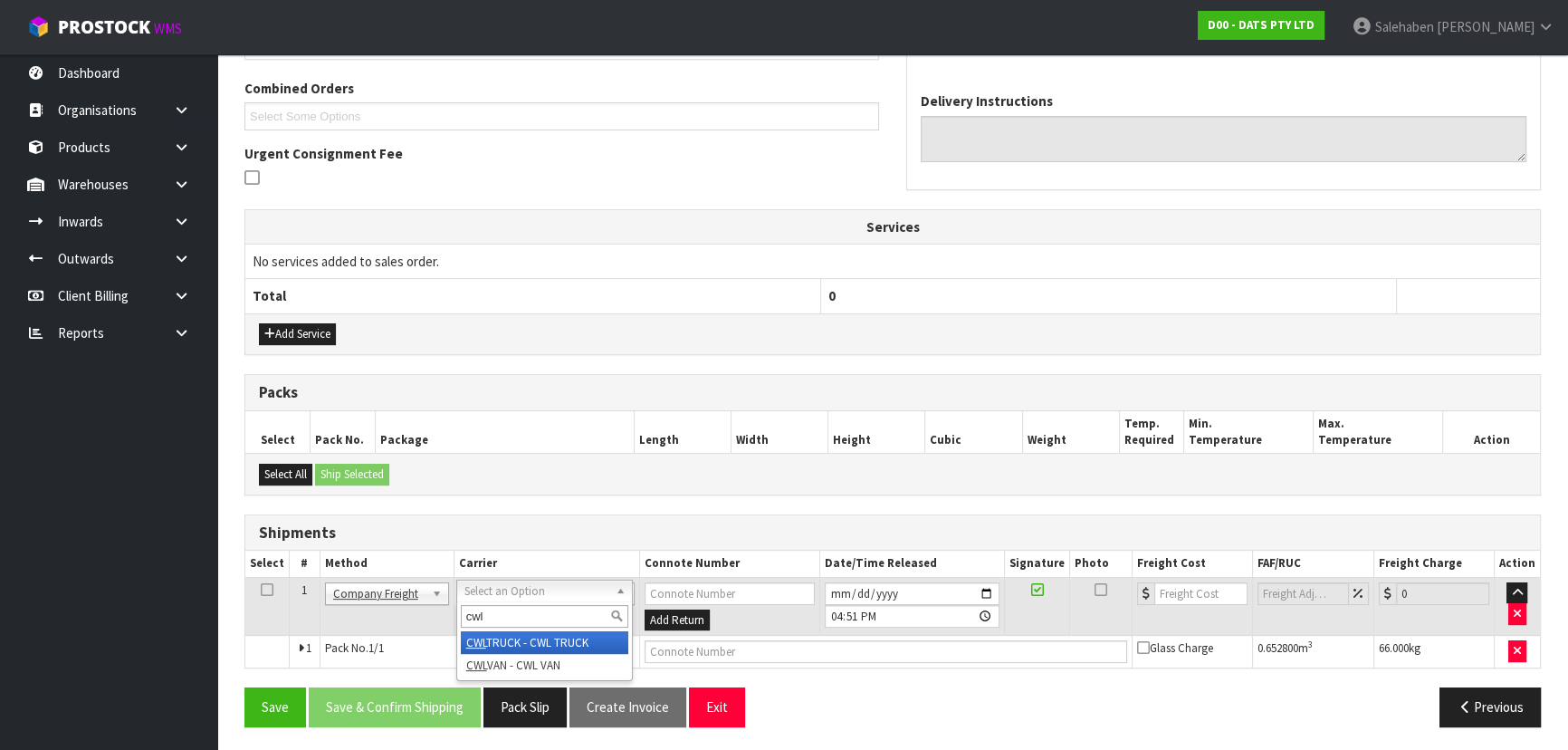
drag, startPoint x: 547, startPoint y: 643, endPoint x: 598, endPoint y: 648, distance: 51.2
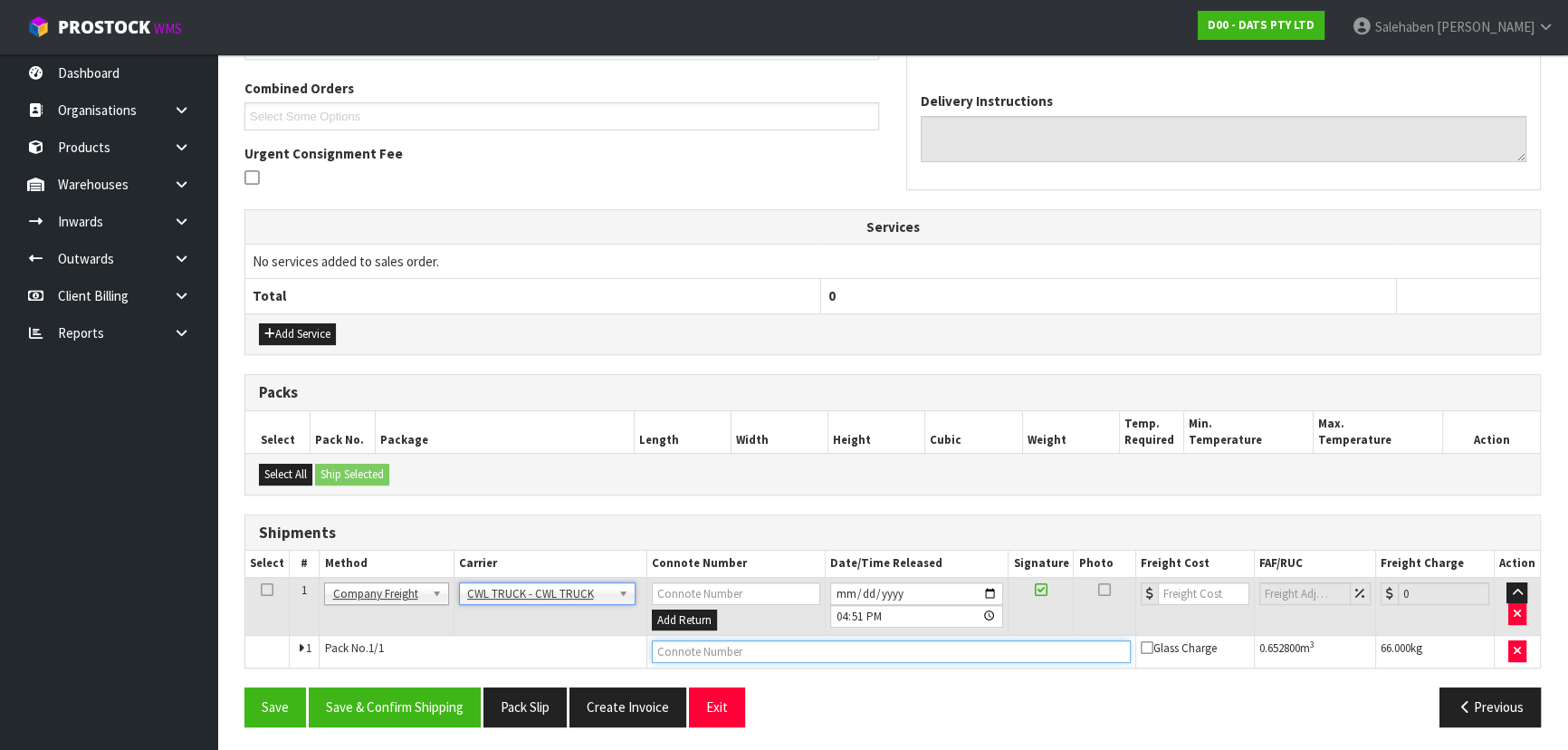
click at [690, 650] on input "text" at bounding box center [891, 651] width 479 height 23
click at [989, 593] on input "[DATE]" at bounding box center [917, 593] width 174 height 23
click at [273, 708] on button "Save" at bounding box center [276, 706] width 62 height 39
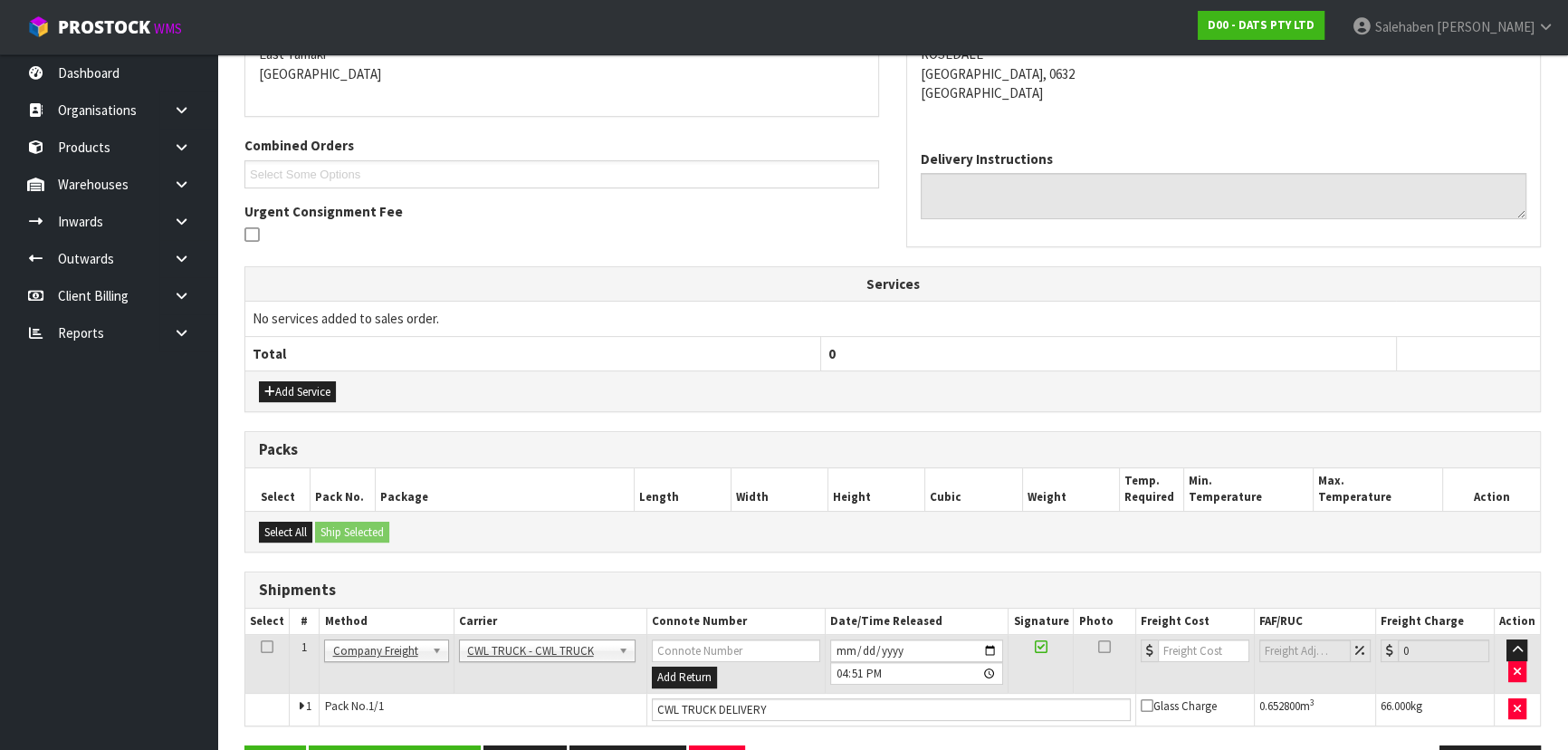
scroll to position [456, 0]
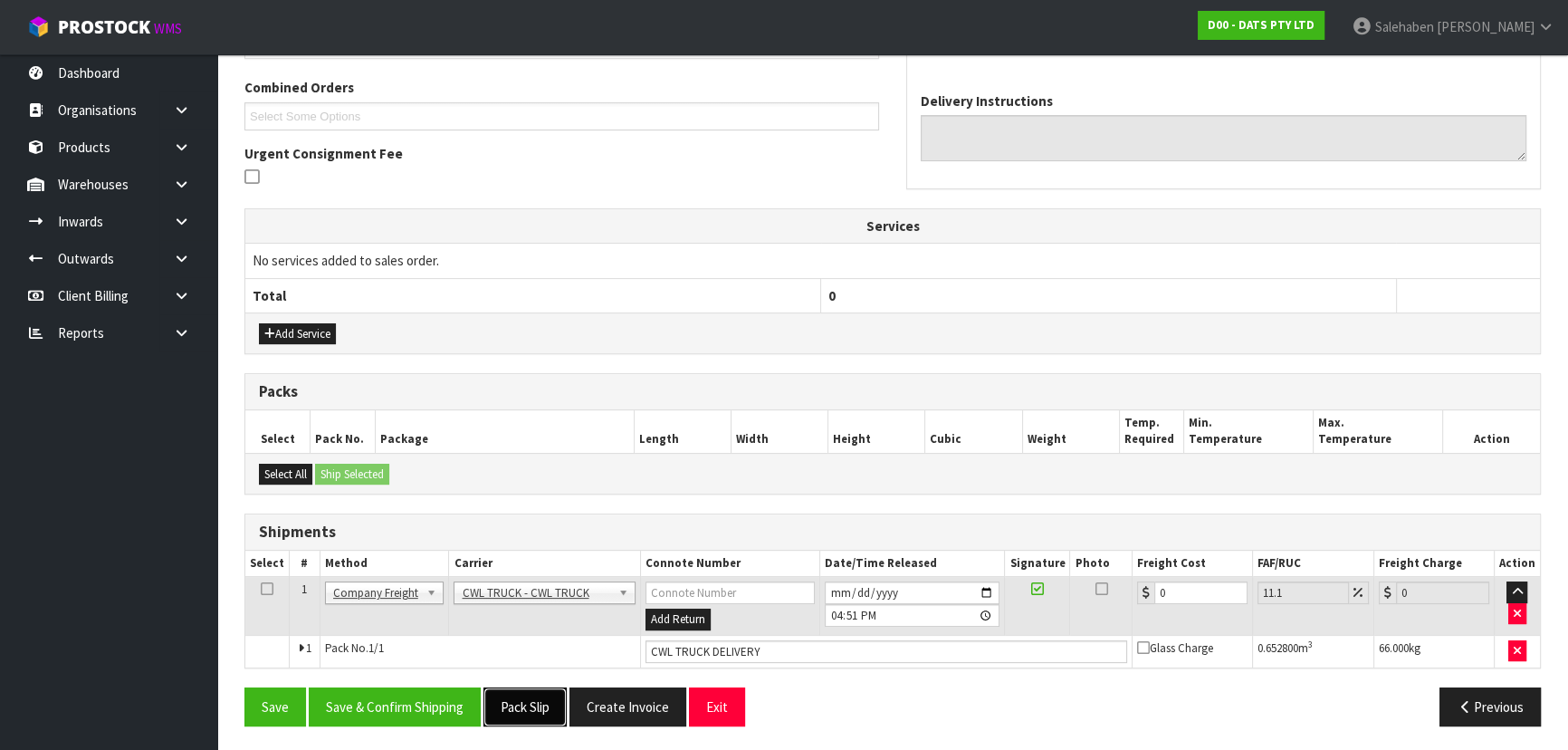
click at [525, 721] on button "Pack Slip" at bounding box center [525, 706] width 83 height 39
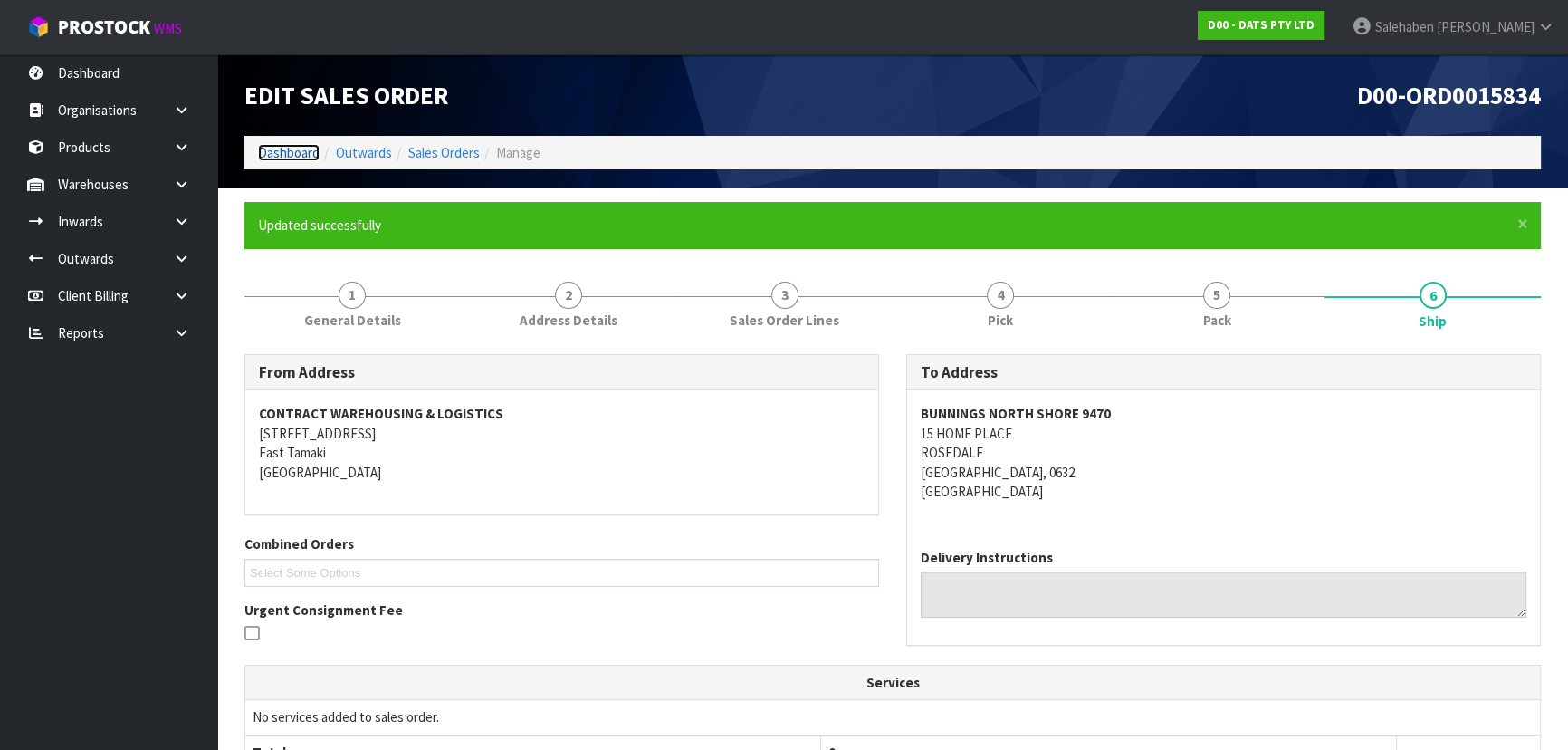
click at [303, 147] on link "Dashboard" at bounding box center [288, 152] width 62 height 17
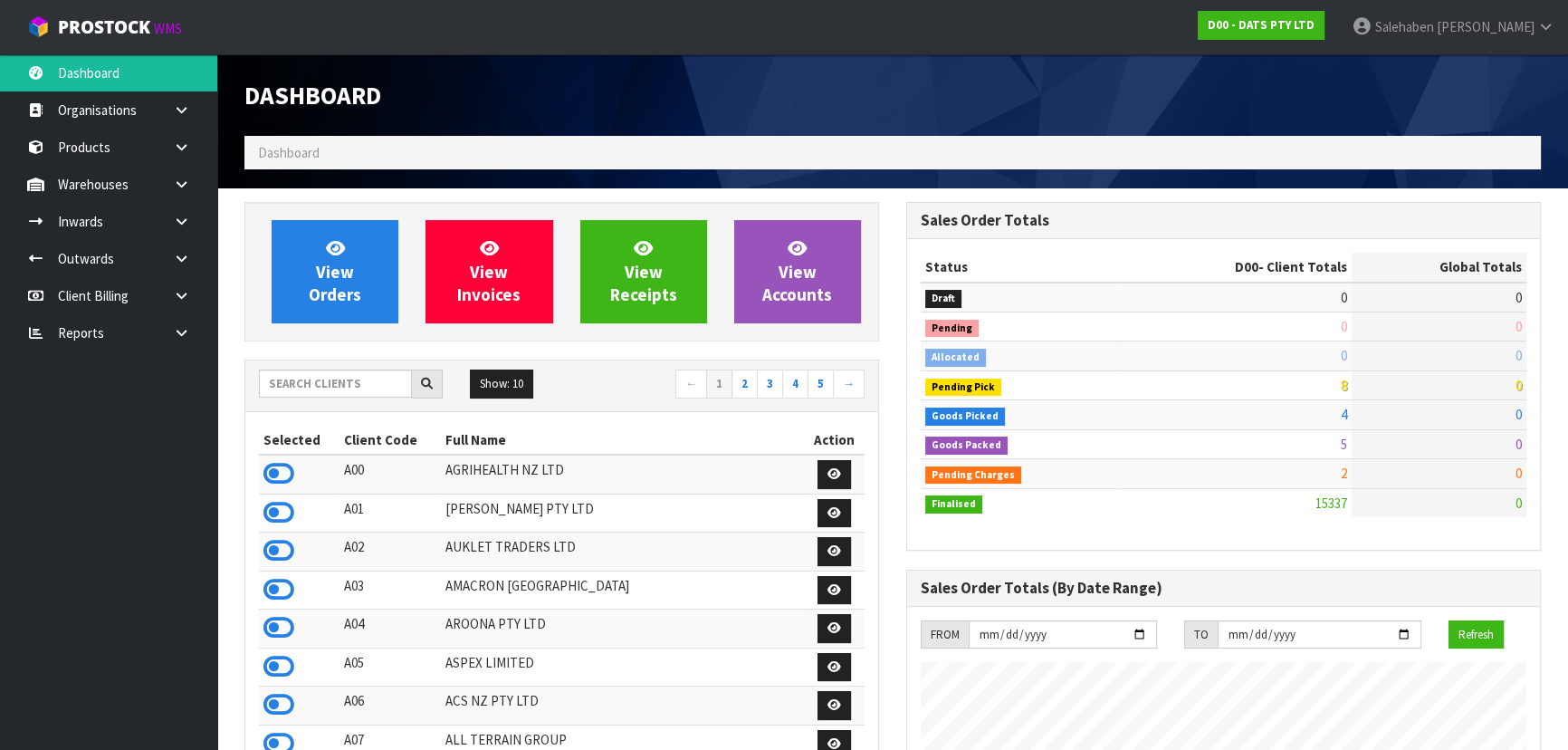
scroll to position [1407, 661]
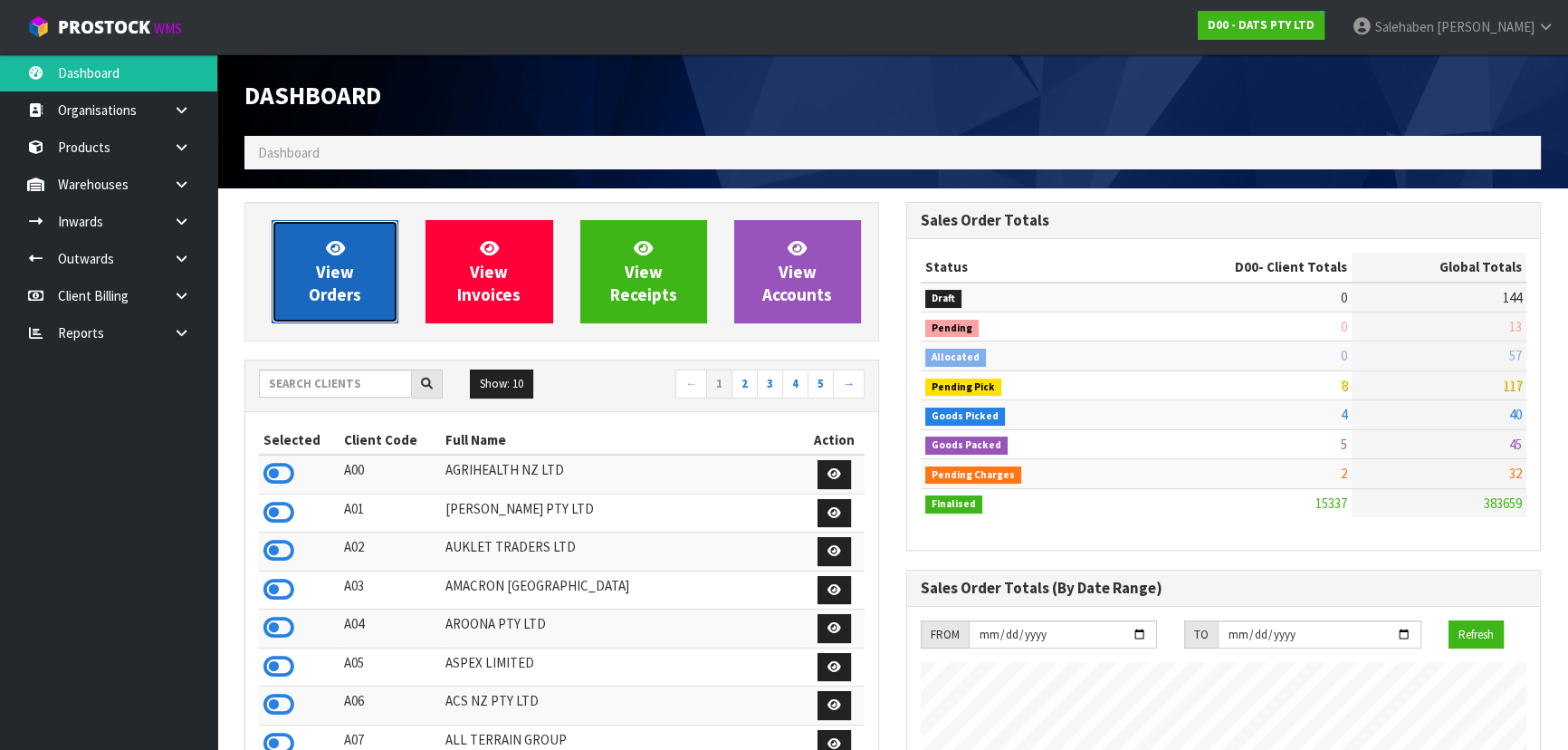
click at [334, 276] on span "View Orders" at bounding box center [335, 271] width 53 height 68
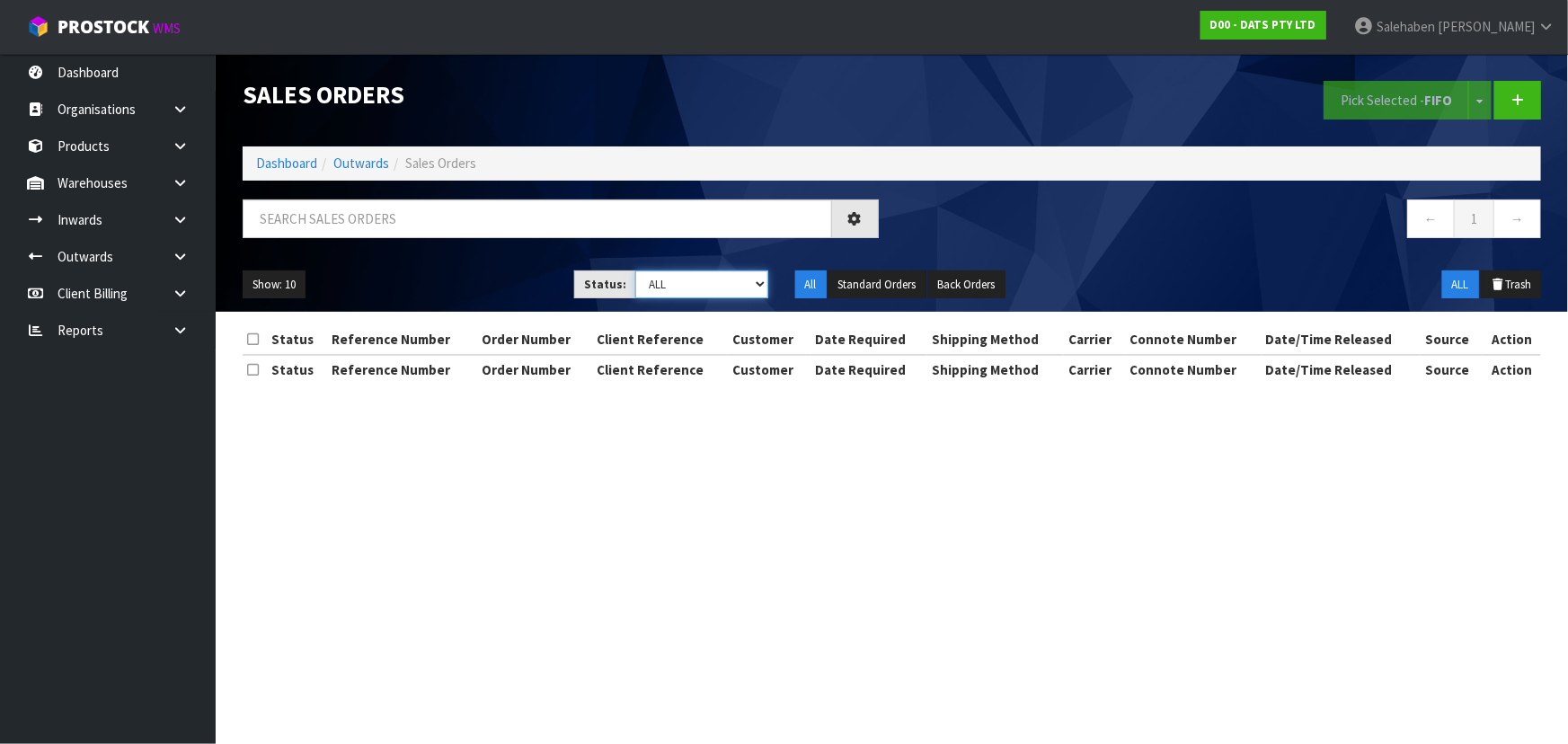
click at [673, 285] on select "Draft Pending Allocated Pending Pick Goods Picked Goods Packed Pending Charges …" at bounding box center [702, 283] width 133 height 28
click at [635, 270] on select "Draft Pending Allocated Pending Pick Goods Picked Goods Packed Pending Charges …" at bounding box center [702, 283] width 133 height 28
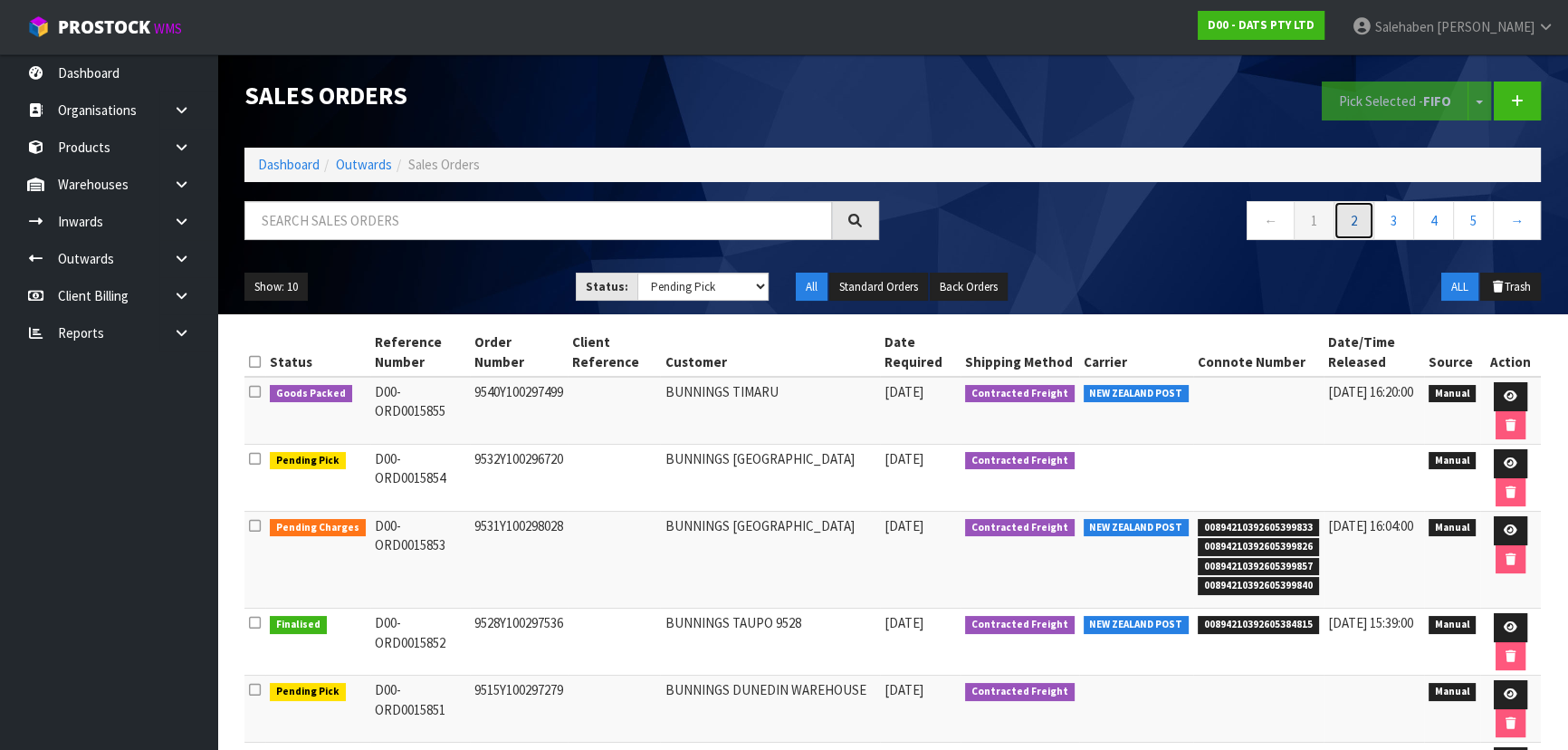
click at [1356, 219] on link "2" at bounding box center [1353, 220] width 41 height 39
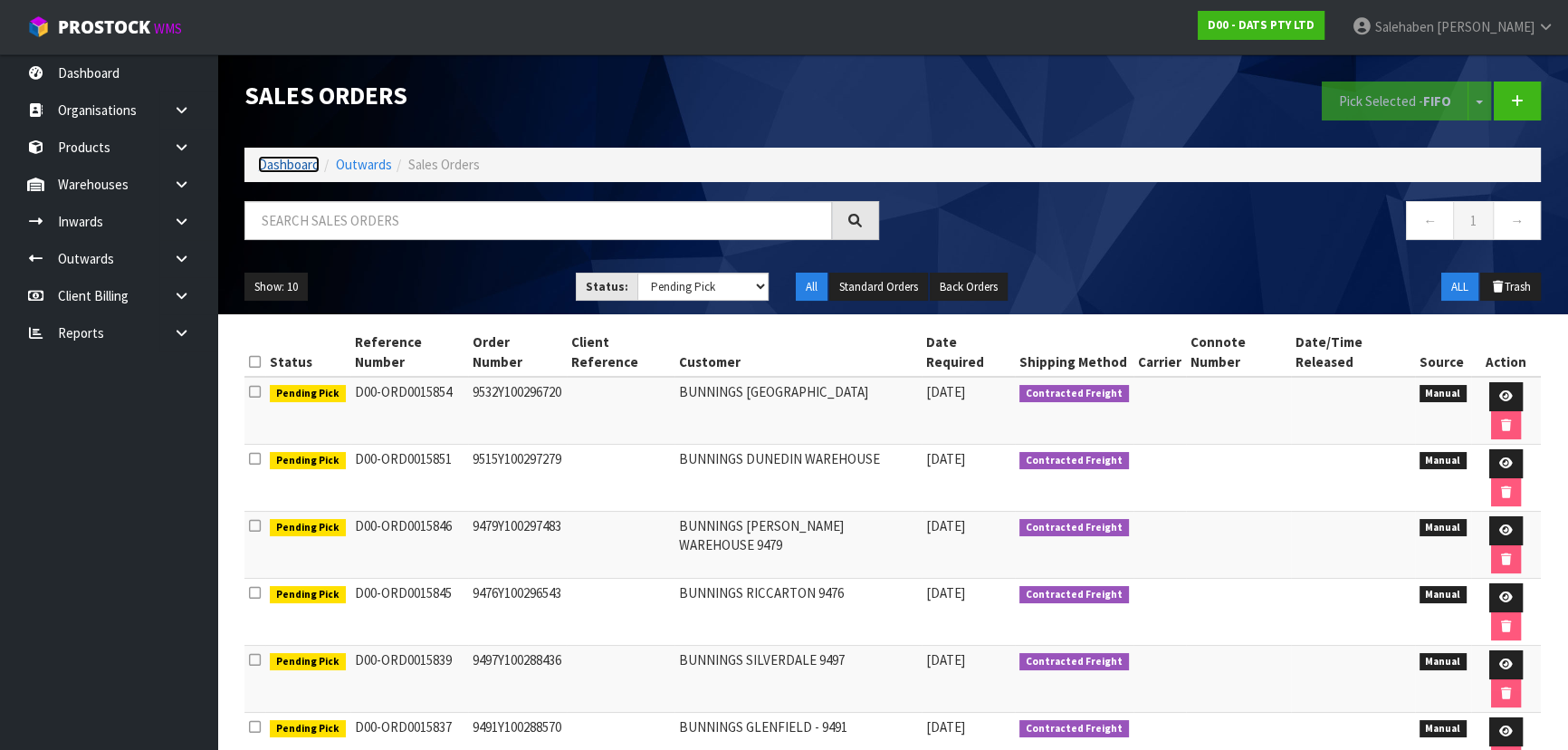
click at [303, 157] on link "Dashboard" at bounding box center [288, 164] width 62 height 17
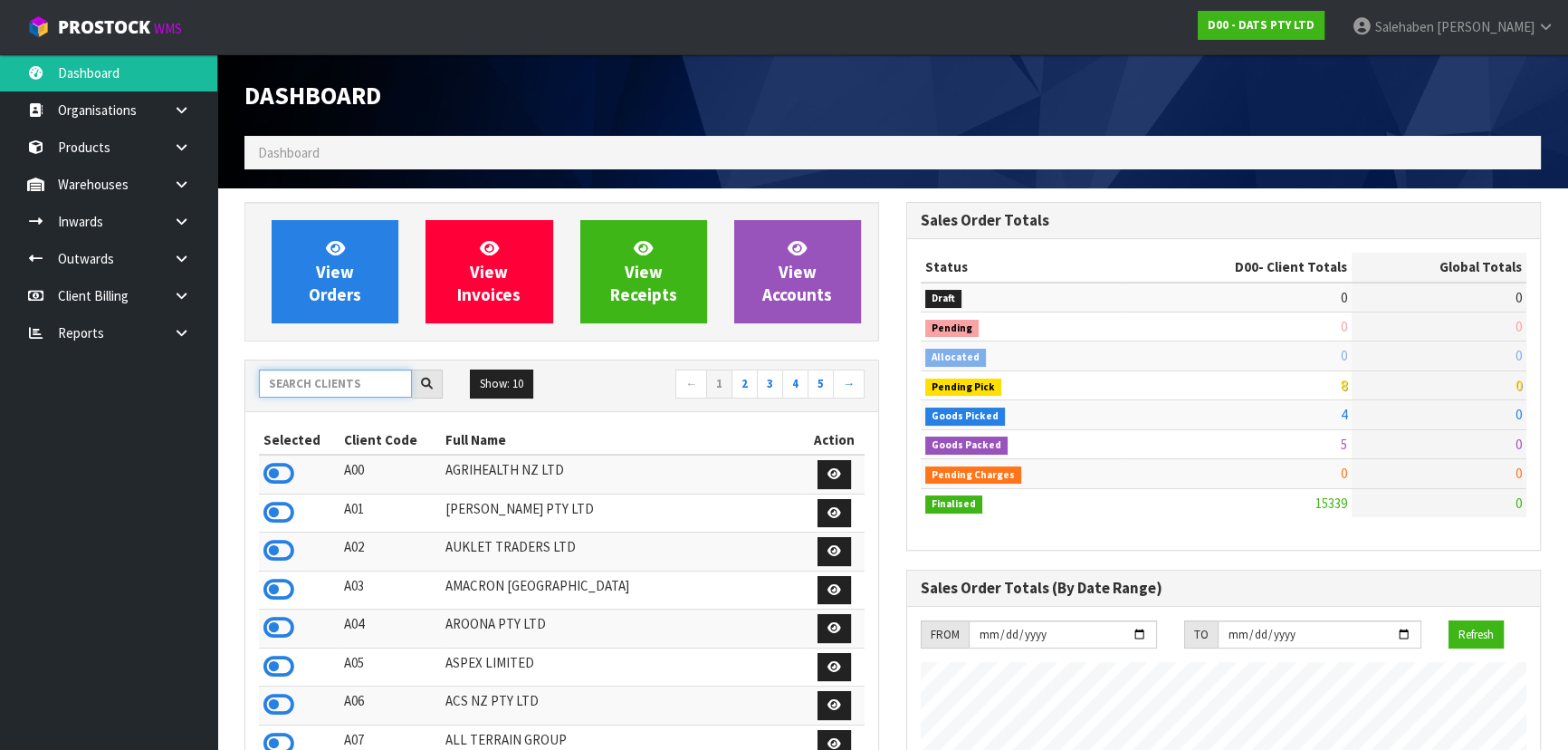
click at [344, 375] on input "text" at bounding box center [335, 383] width 153 height 28
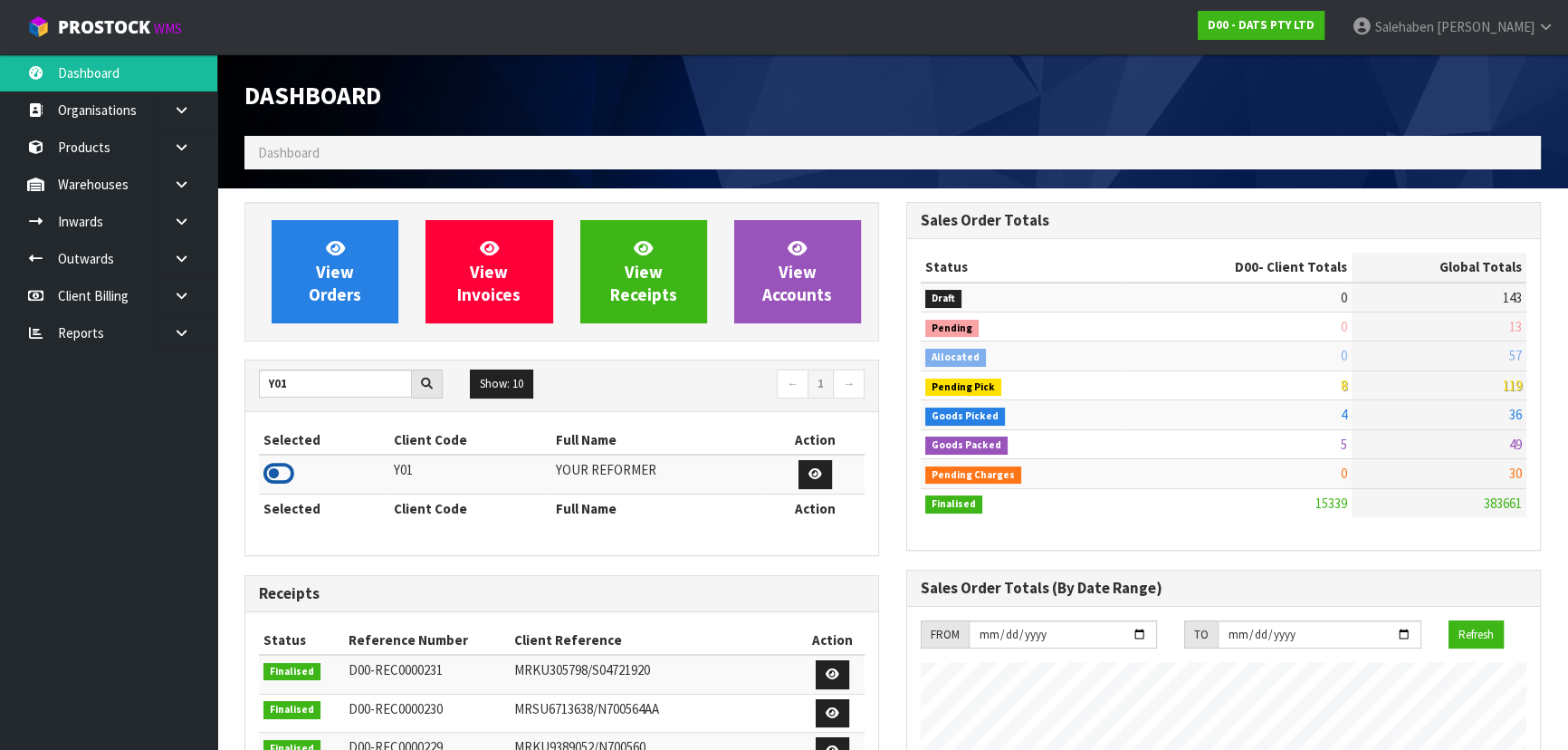
click at [273, 465] on icon at bounding box center [278, 473] width 31 height 27
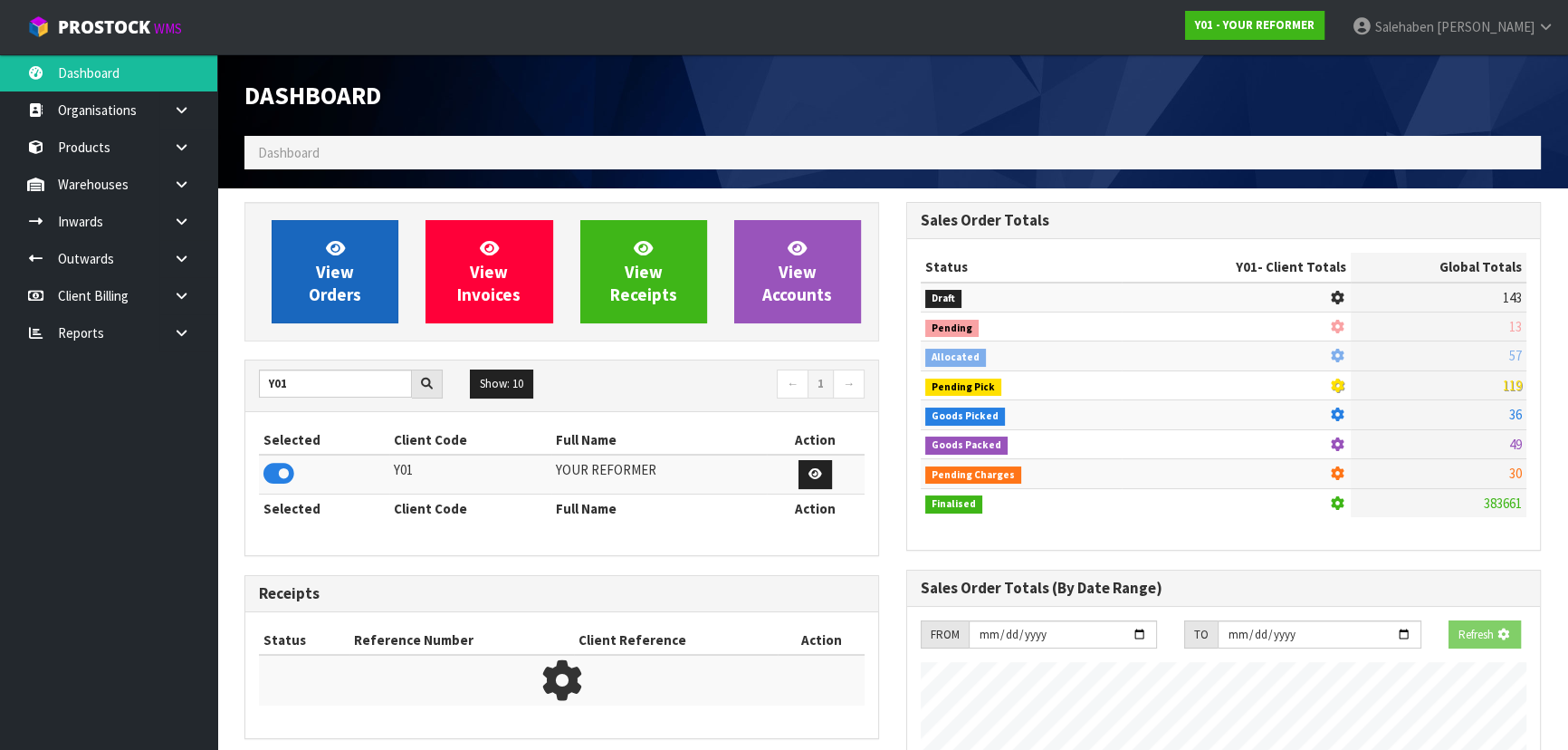
scroll to position [1222, 661]
click at [331, 307] on link "View Orders" at bounding box center [335, 272] width 127 height 103
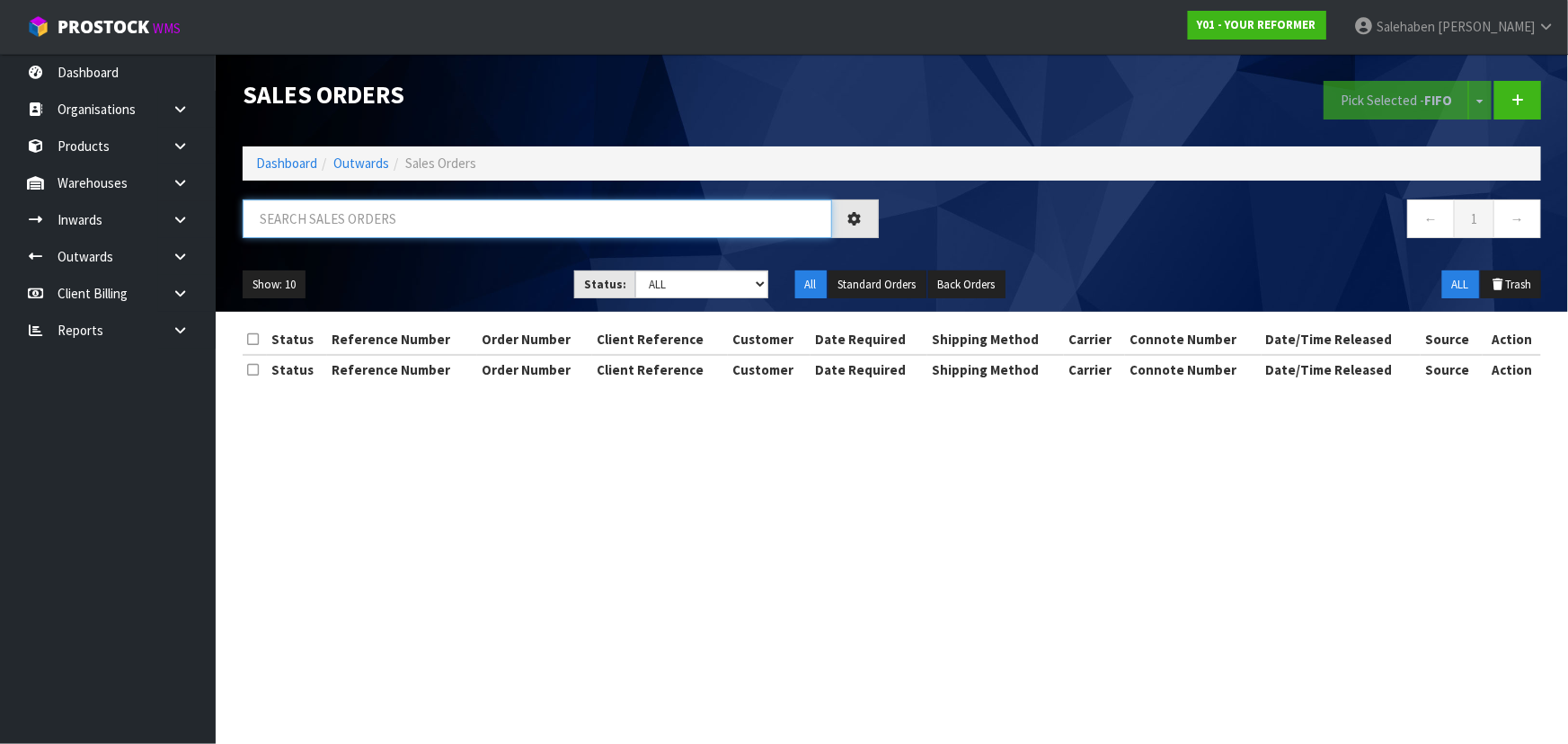
click at [405, 233] on input "text" at bounding box center [537, 219] width 590 height 39
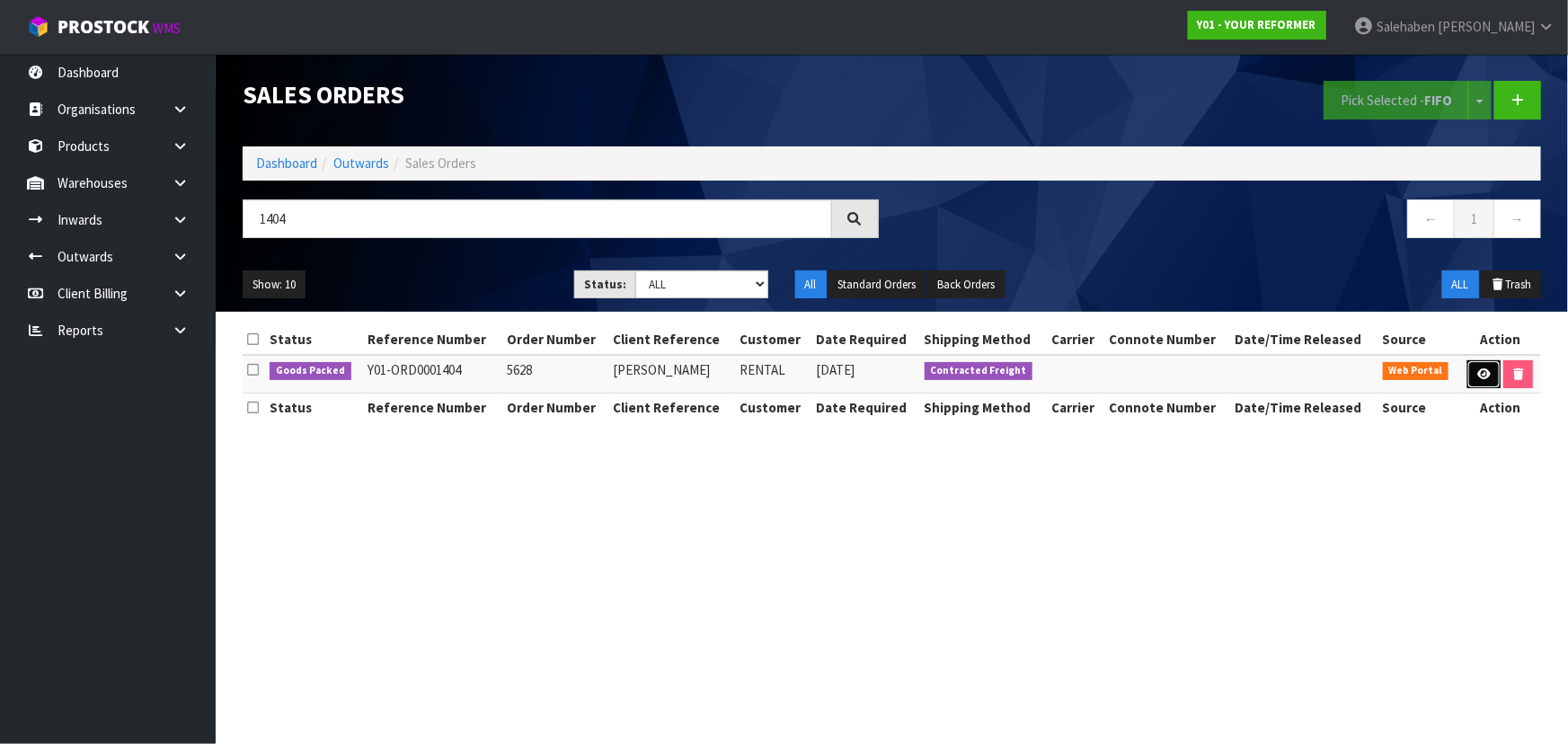
click at [1477, 376] on icon at bounding box center [1483, 373] width 14 height 12
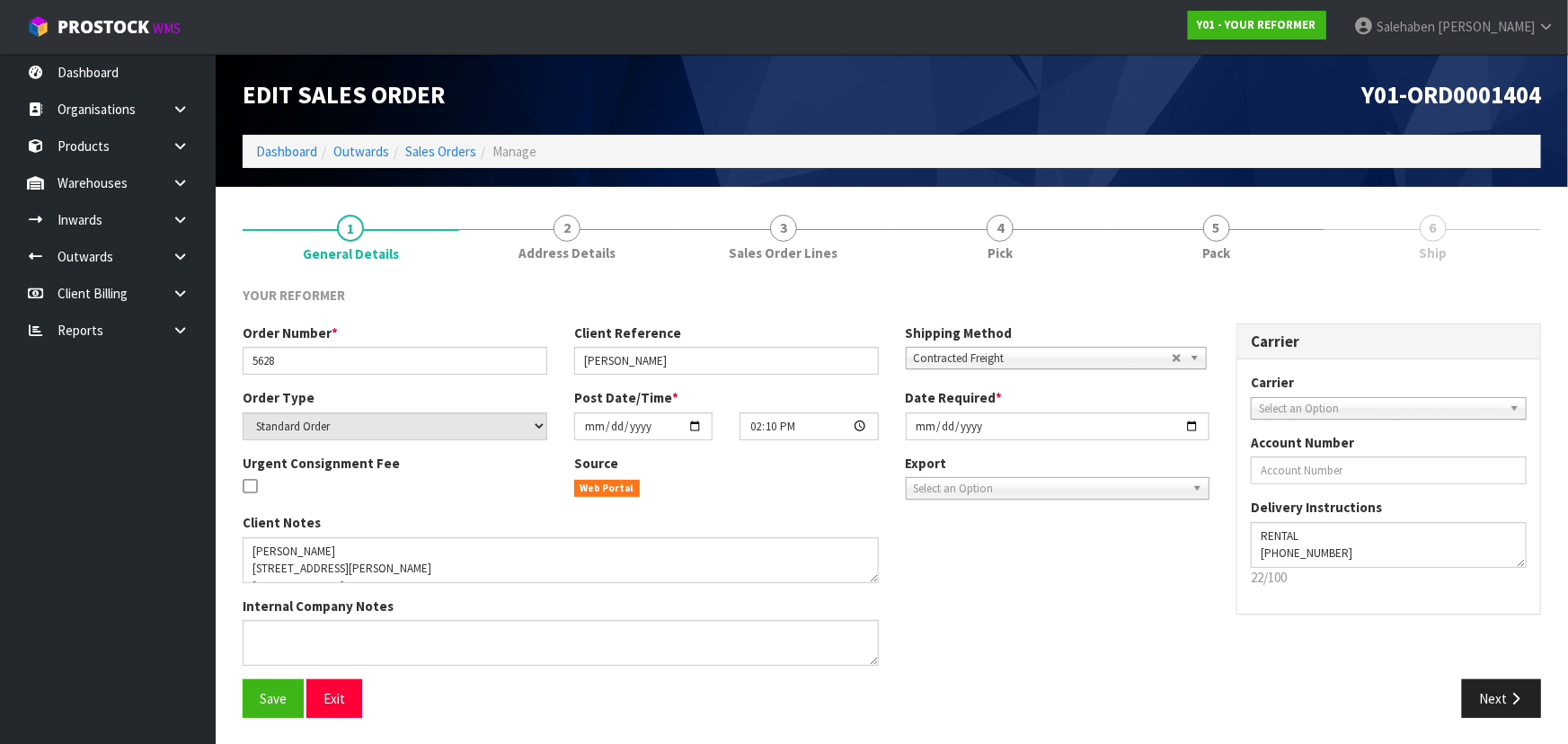
click at [1243, 251] on link "5 Pack" at bounding box center [1216, 236] width 217 height 71
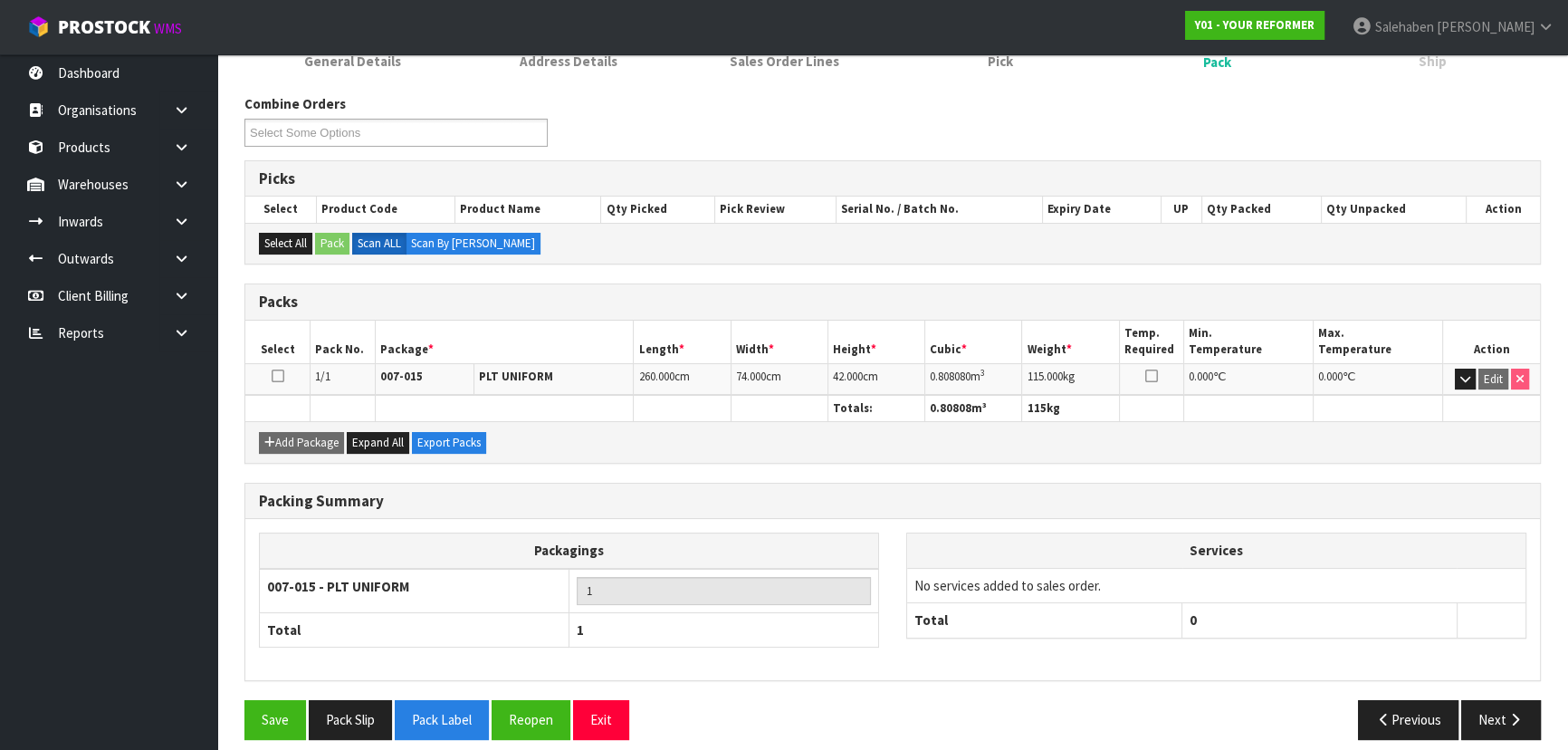
scroll to position [207, 0]
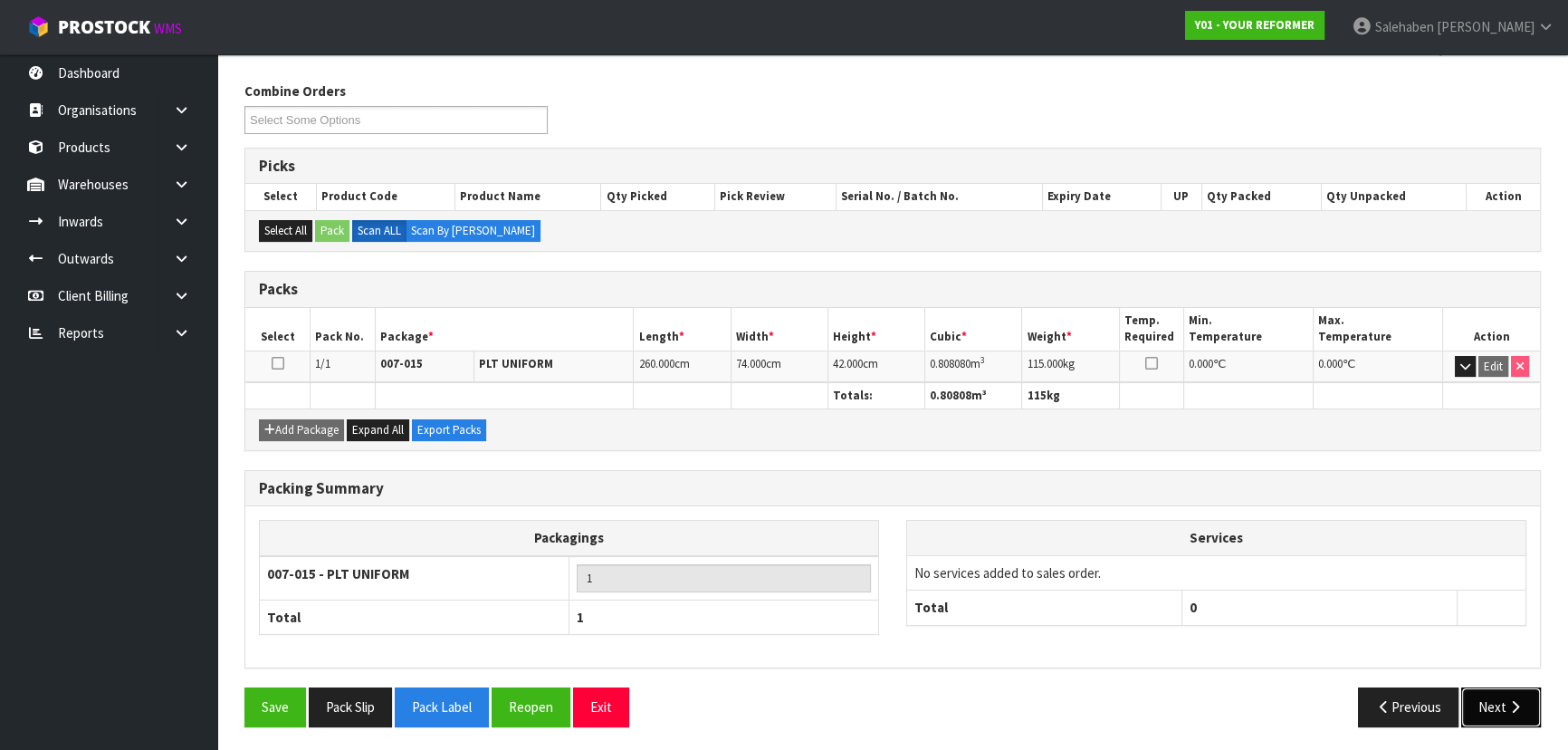
click at [1493, 707] on button "Next" at bounding box center [1501, 706] width 80 height 39
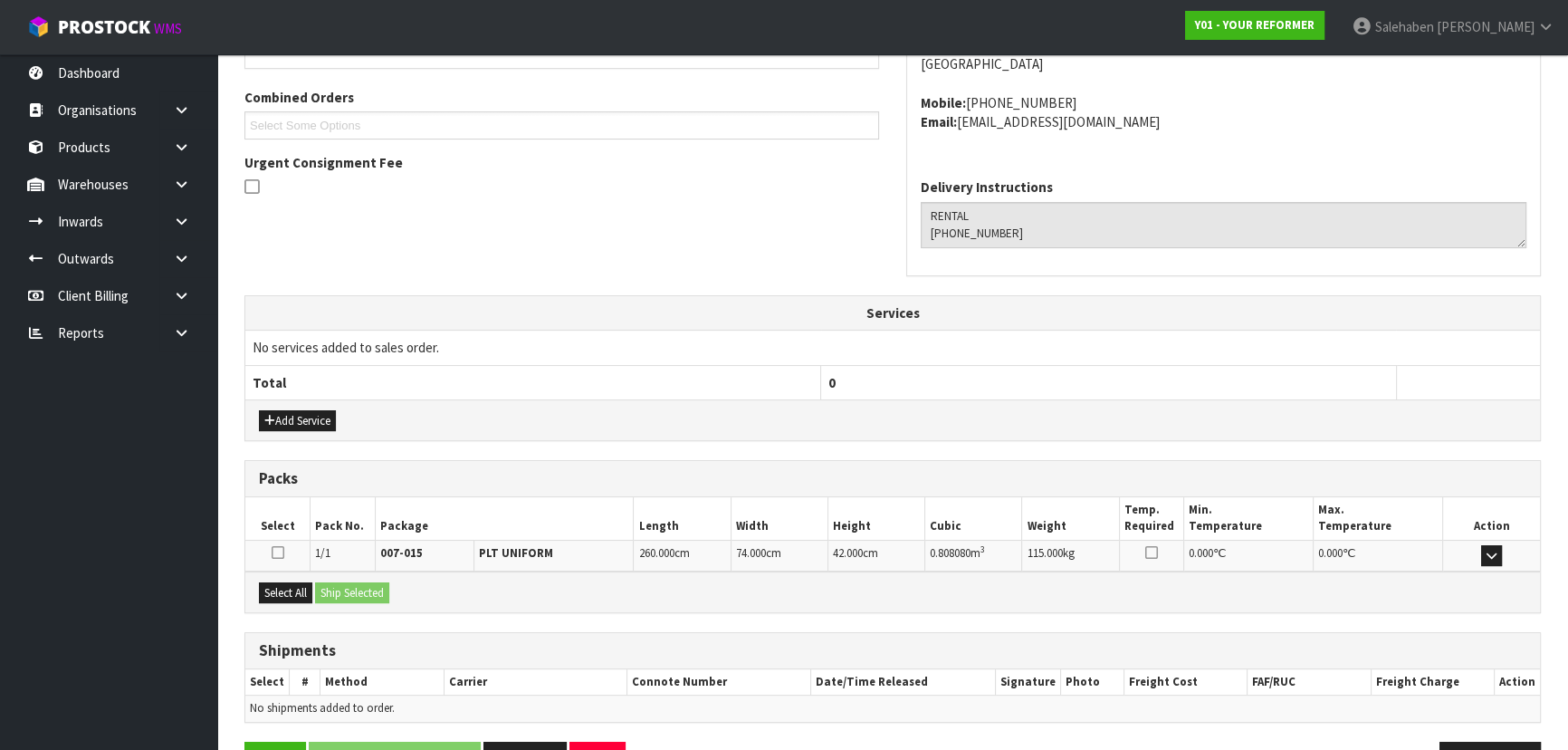
scroll to position [435, 0]
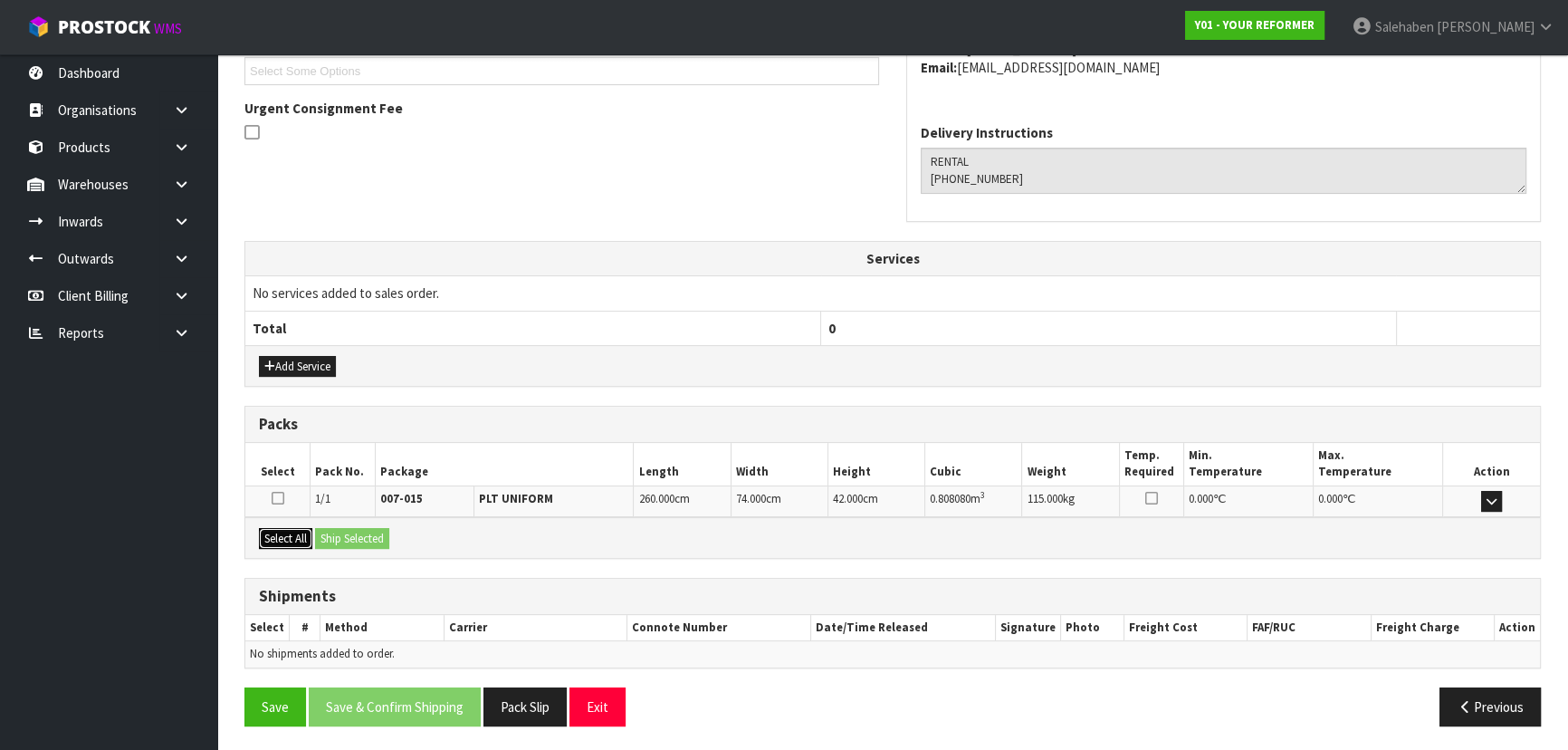
click at [287, 534] on button "Select All" at bounding box center [285, 539] width 54 height 22
drag, startPoint x: 333, startPoint y: 534, endPoint x: 344, endPoint y: 531, distance: 11.4
click at [335, 534] on button "Ship Selected" at bounding box center [352, 539] width 74 height 22
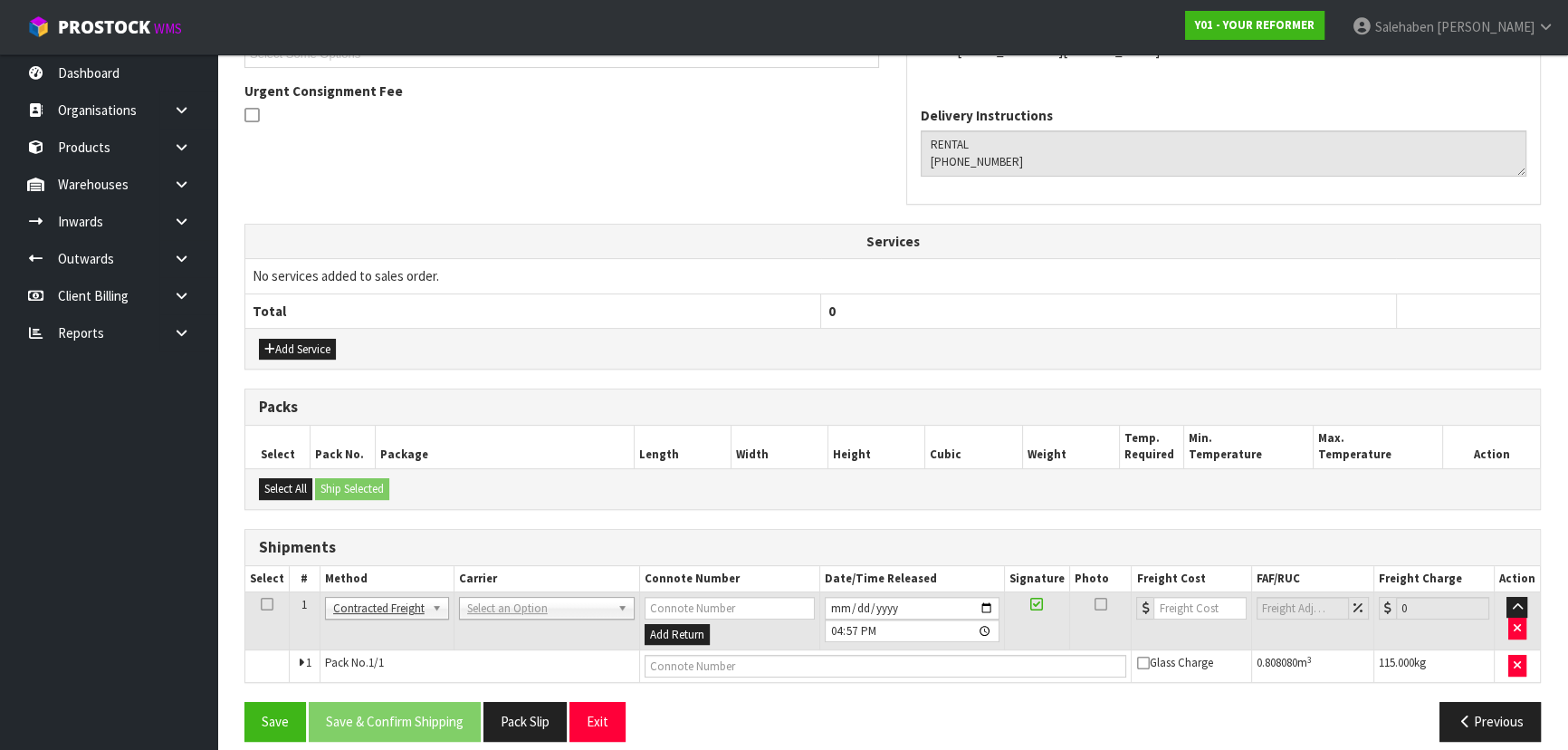
scroll to position [468, 0]
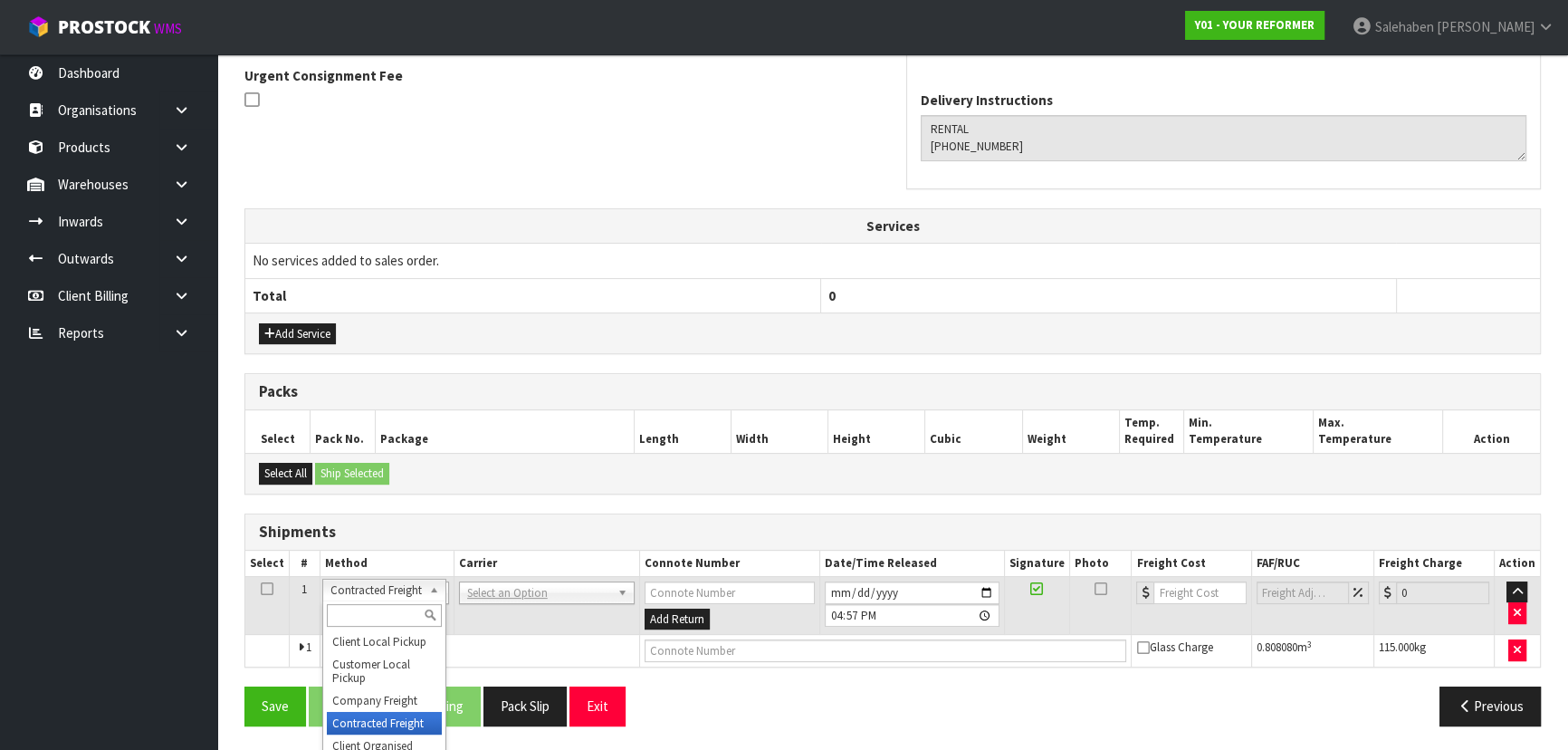
drag, startPoint x: 395, startPoint y: 588, endPoint x: 394, endPoint y: 634, distance: 46.0
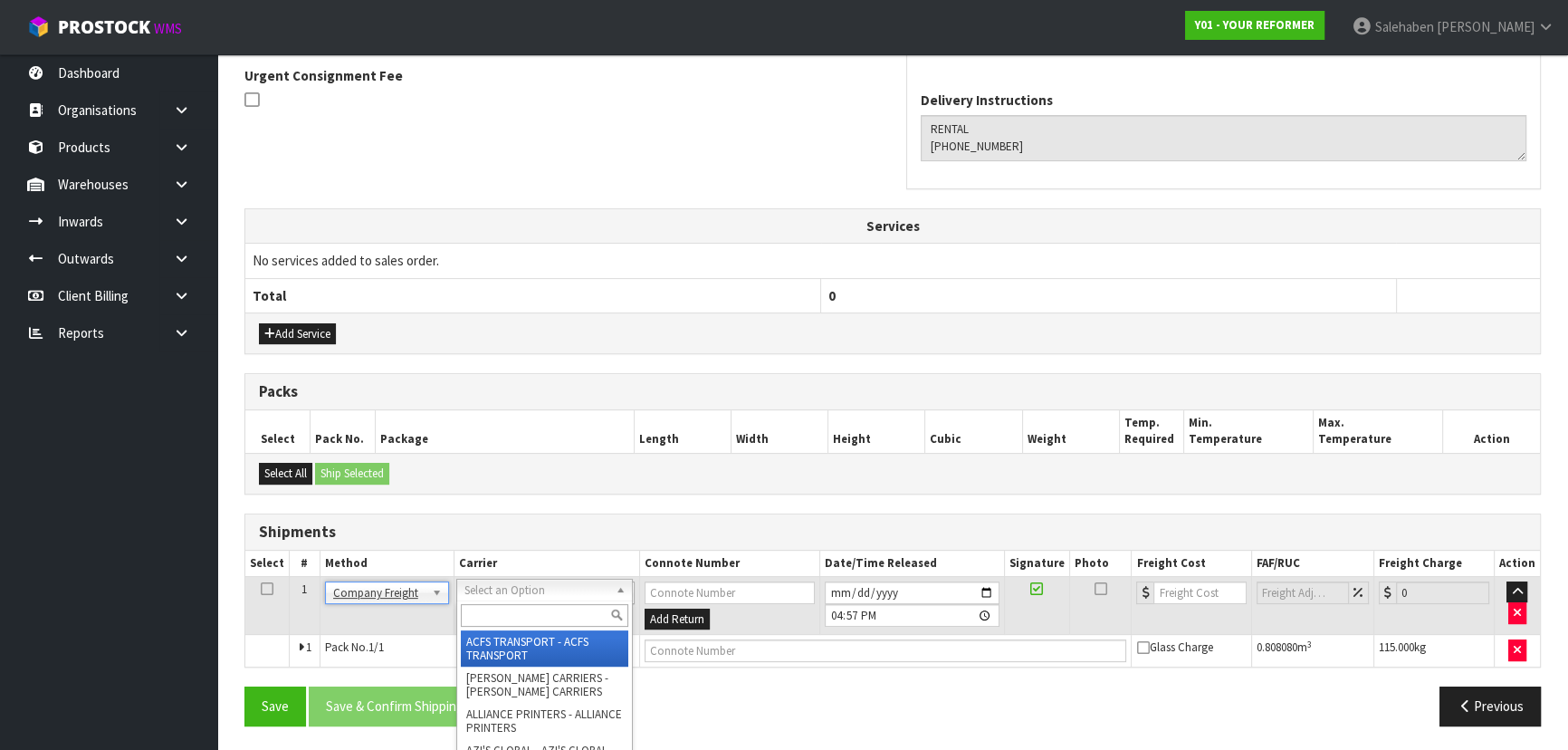
click at [474, 609] on input "text" at bounding box center [544, 615] width 168 height 23
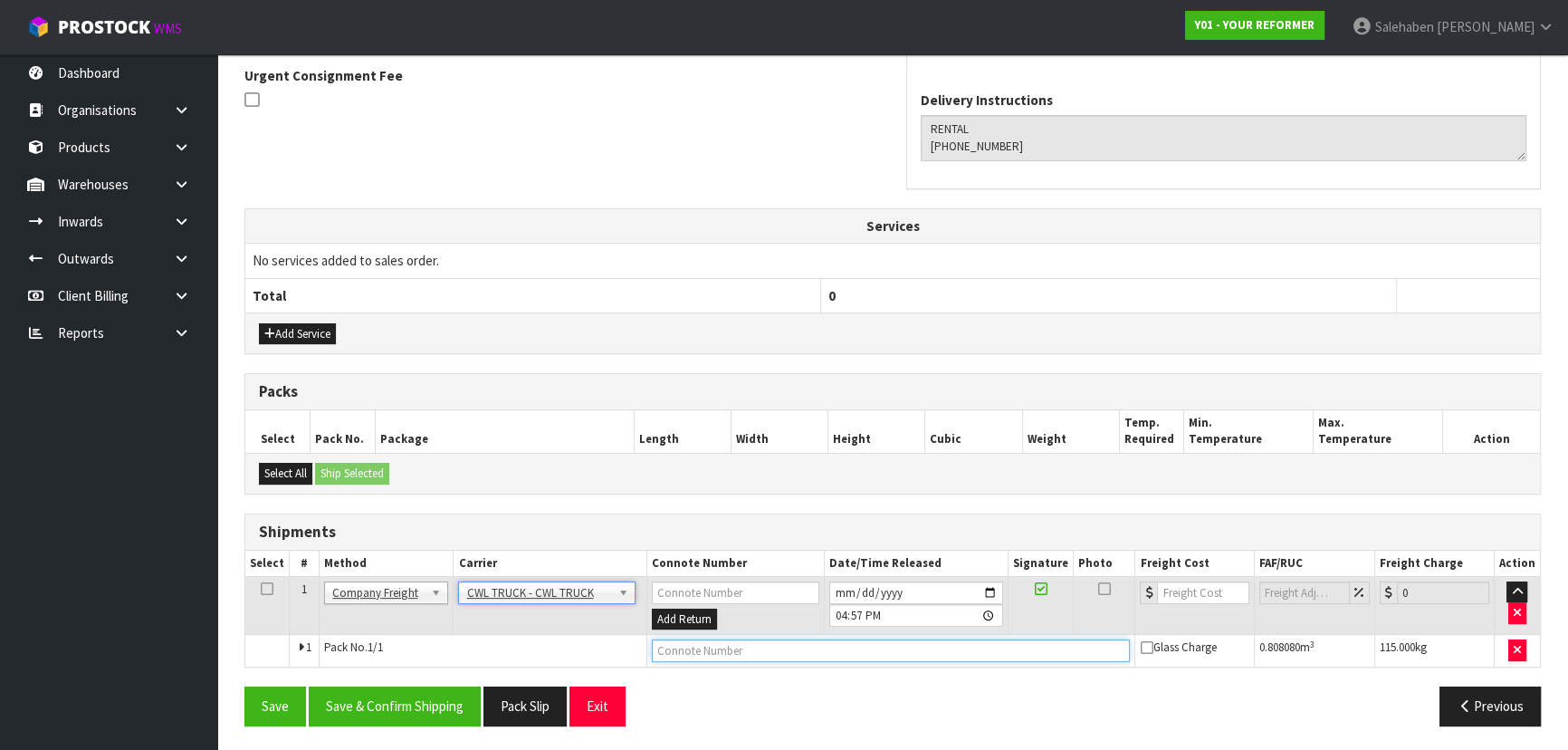
click at [685, 652] on input "text" at bounding box center [891, 650] width 479 height 23
click at [993, 587] on input "[DATE]" at bounding box center [916, 592] width 174 height 23
click at [277, 704] on button "Save" at bounding box center [276, 706] width 62 height 39
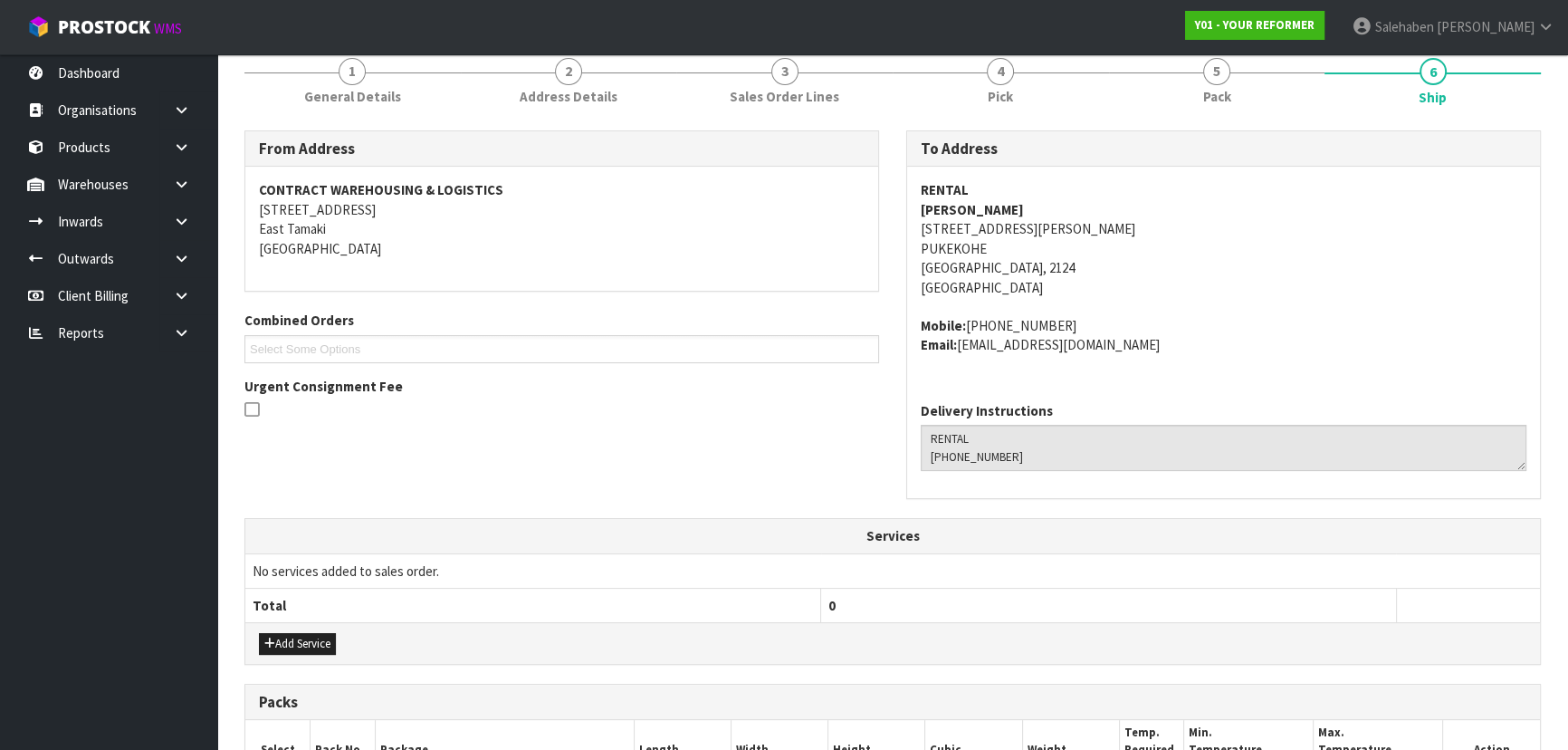
scroll to position [533, 0]
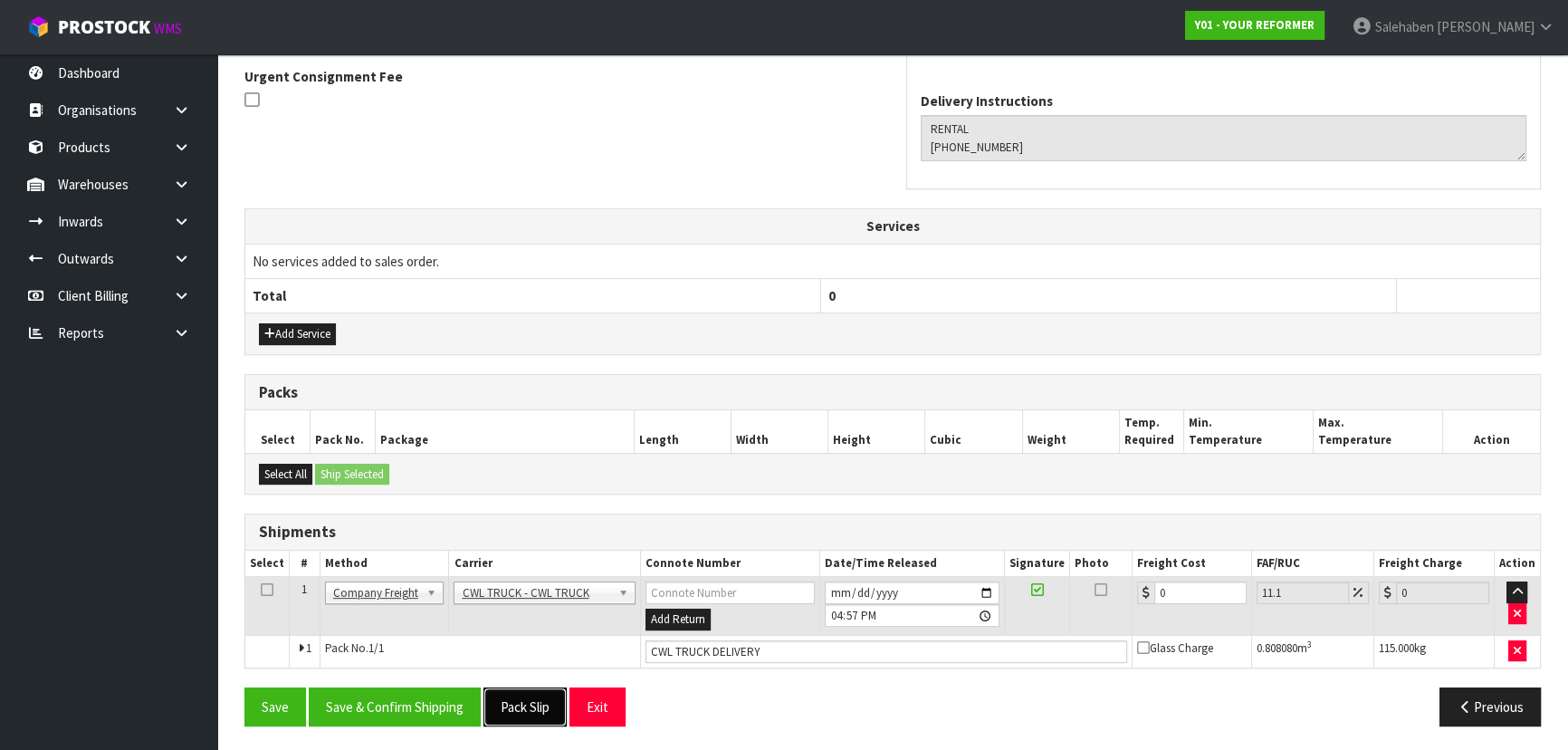
click at [547, 712] on button "Pack Slip" at bounding box center [525, 706] width 83 height 39
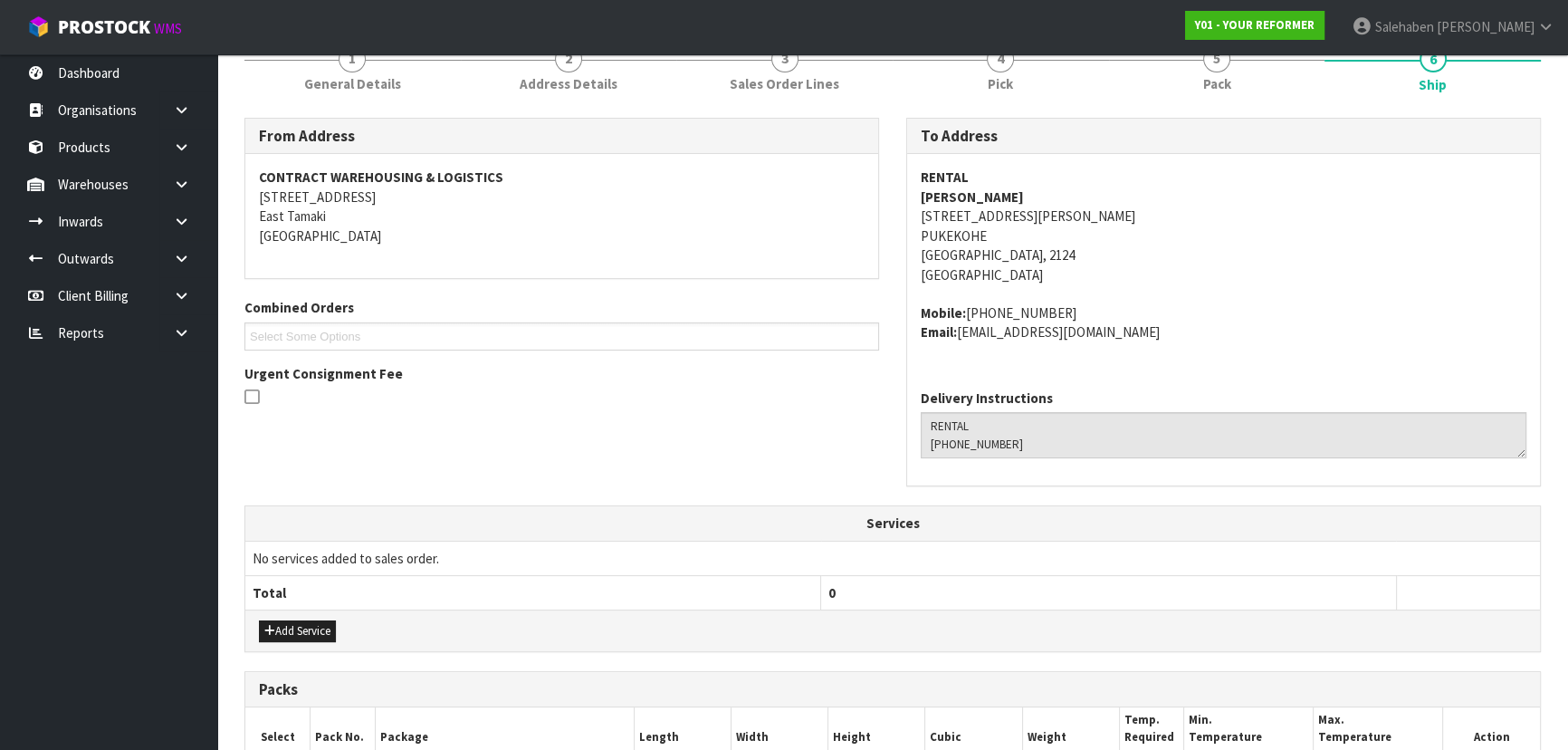
scroll to position [0, 0]
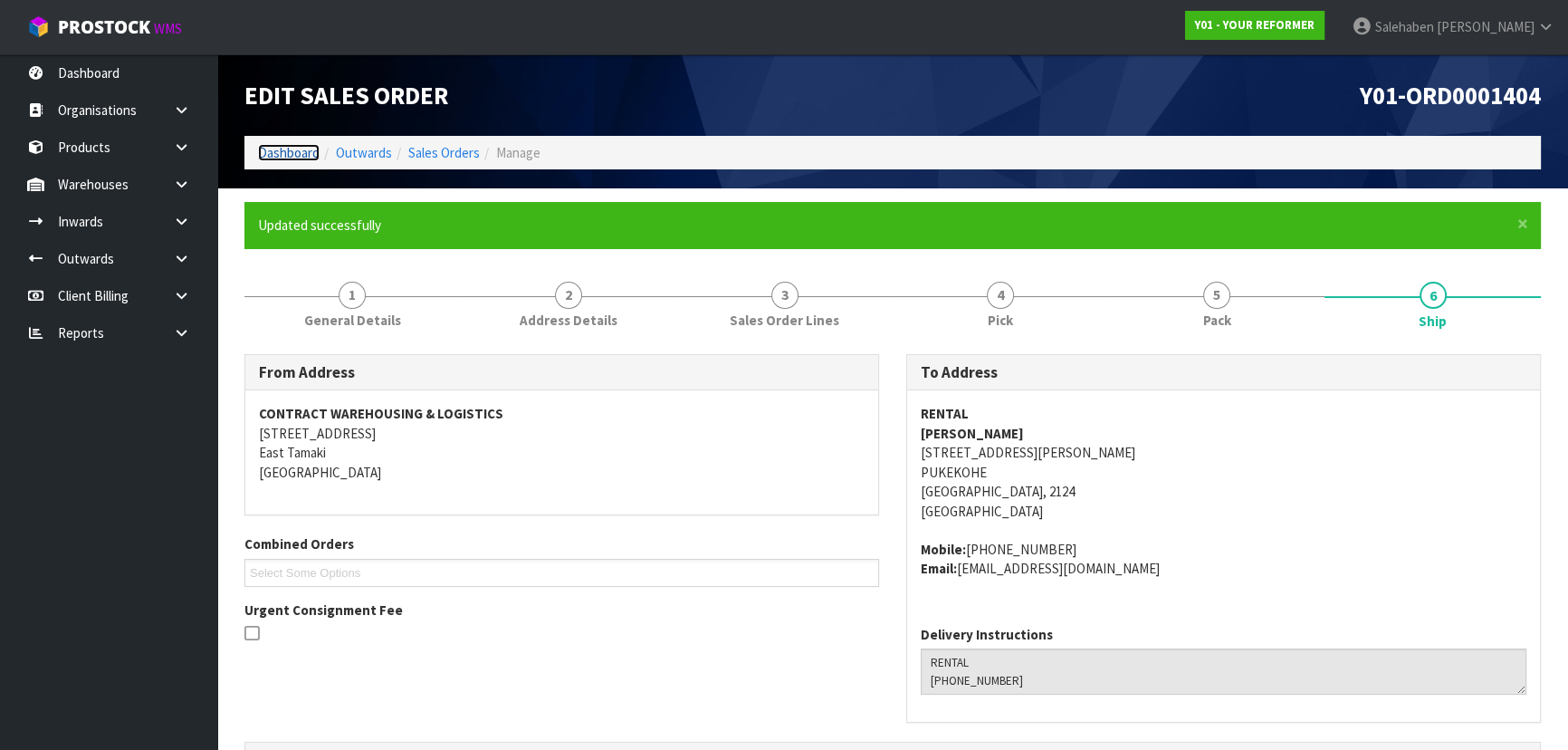
click at [294, 149] on link "Dashboard" at bounding box center [288, 152] width 62 height 17
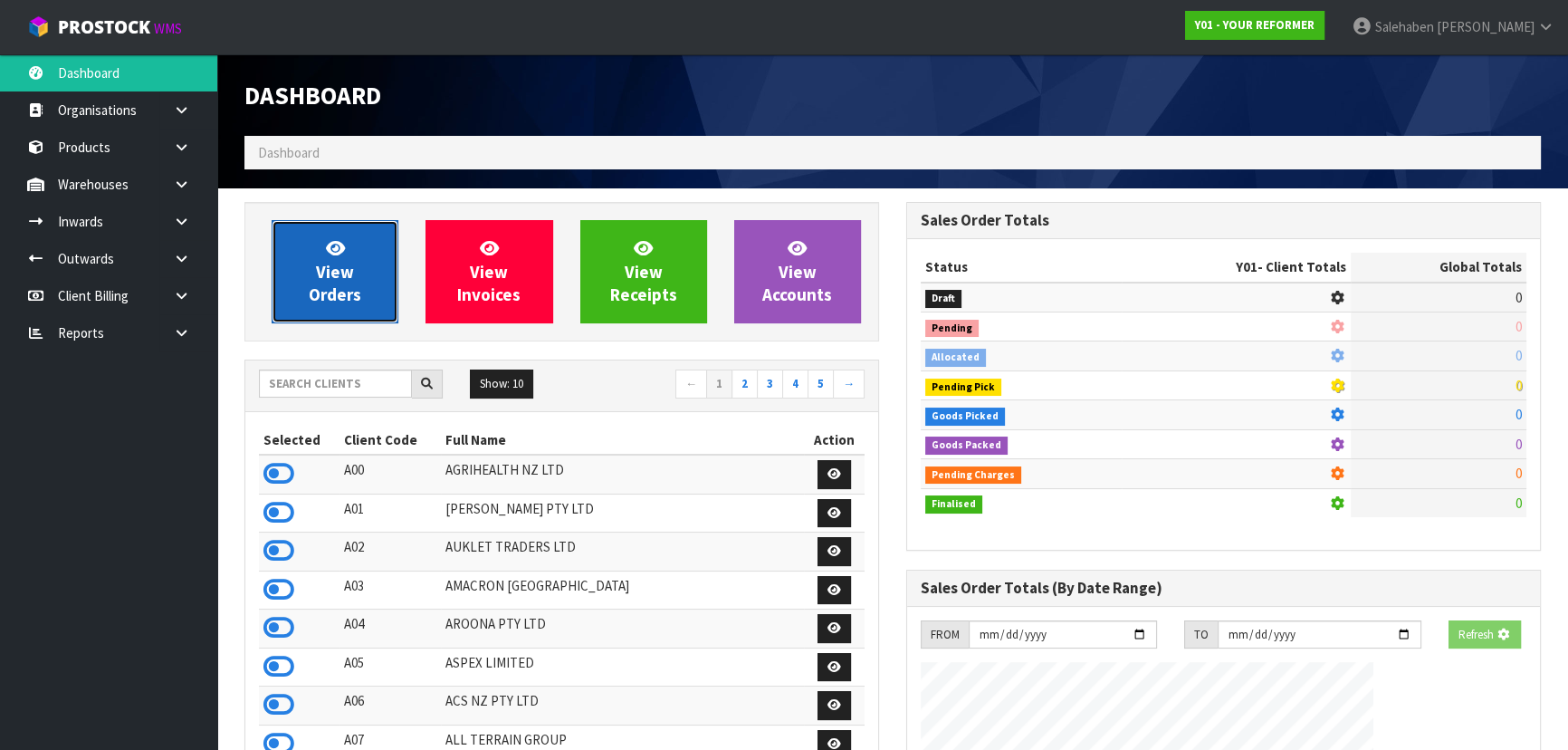
click at [342, 253] on icon at bounding box center [335, 248] width 19 height 17
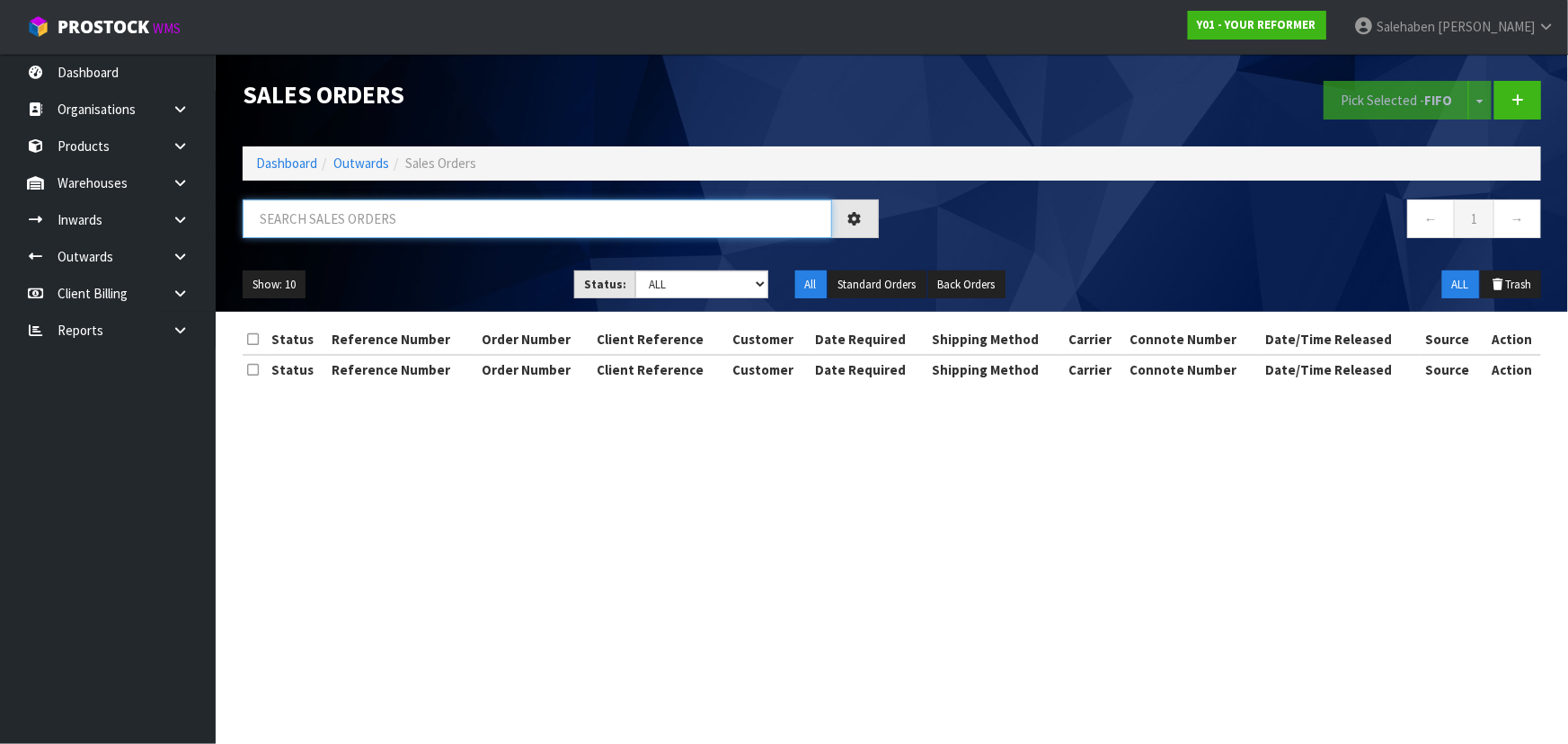
click at [377, 224] on input "text" at bounding box center [537, 219] width 590 height 39
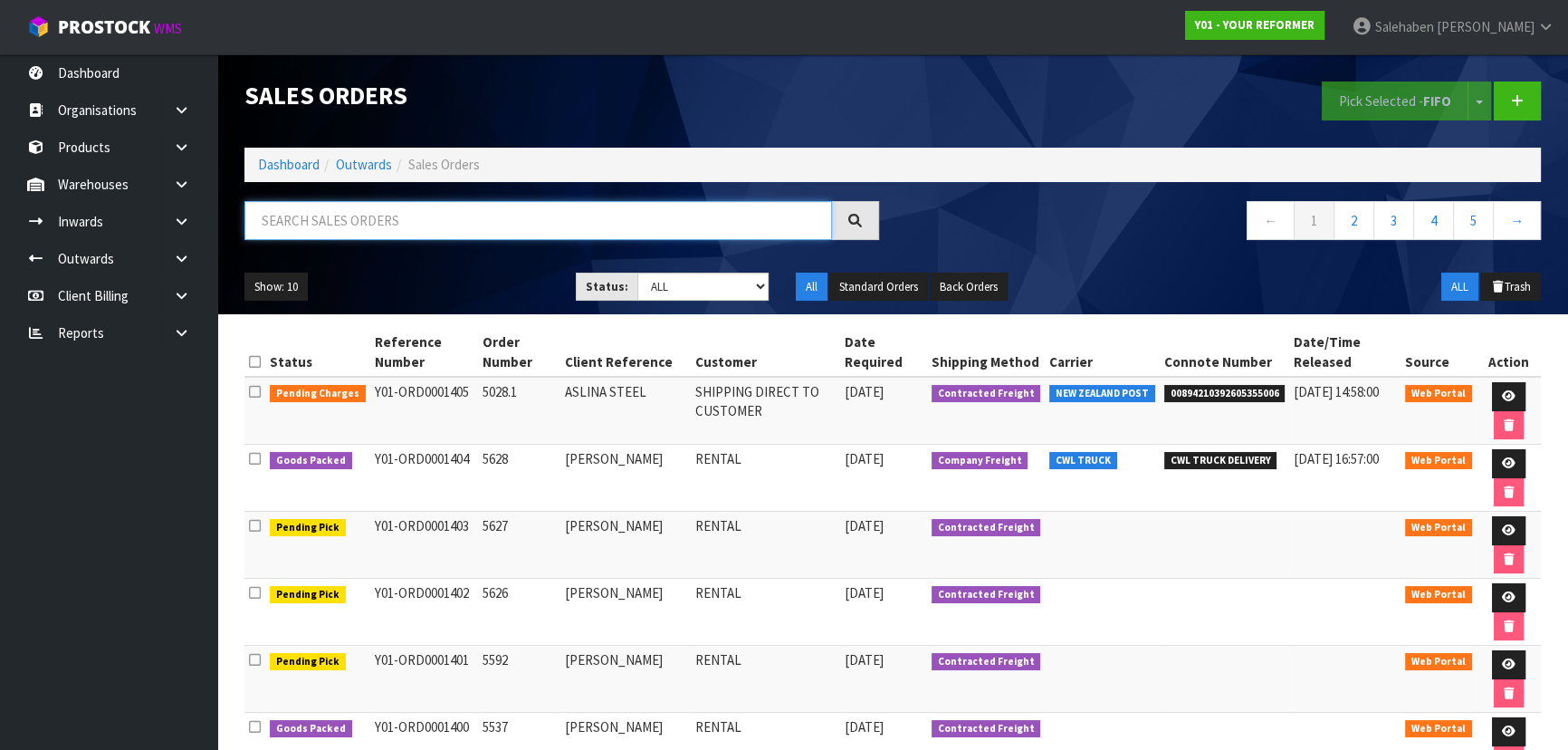
click at [385, 218] on input "text" at bounding box center [539, 220] width 588 height 39
click at [430, 253] on div "1397 ← 1 2 3 4 5 →" at bounding box center [892, 230] width 1323 height 58
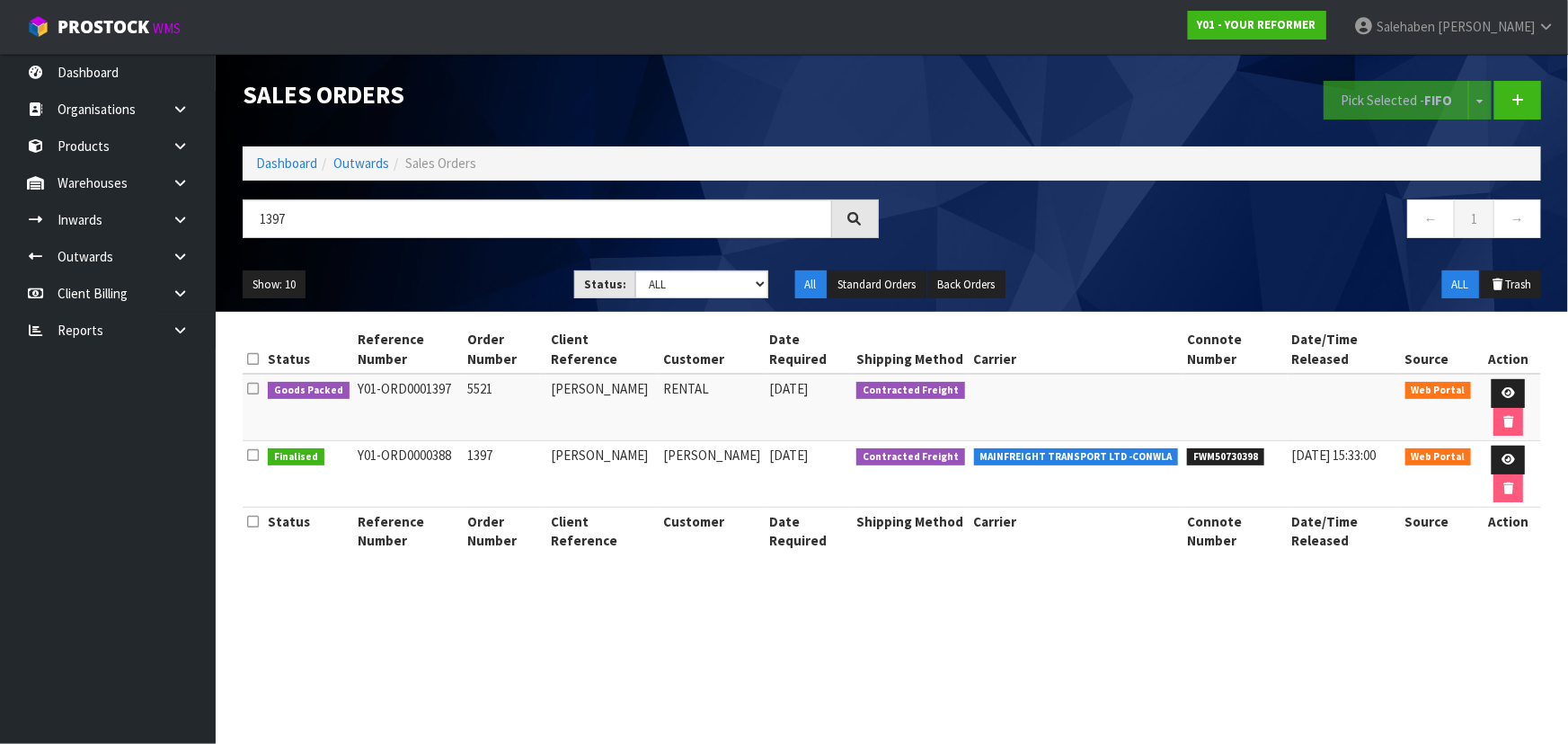
click at [430, 264] on div "Show: 10 5 10 25 50 Status: Draft Pending Allocated Pending Pick Goods Picked G…" at bounding box center [892, 284] width 1325 height 56
click at [473, 259] on div "Show: 10 5 10 25 50 Status: Draft Pending Allocated Pending Pick Goods Picked G…" at bounding box center [892, 284] width 1325 height 56
click at [1501, 387] on icon at bounding box center [1508, 392] width 14 height 12
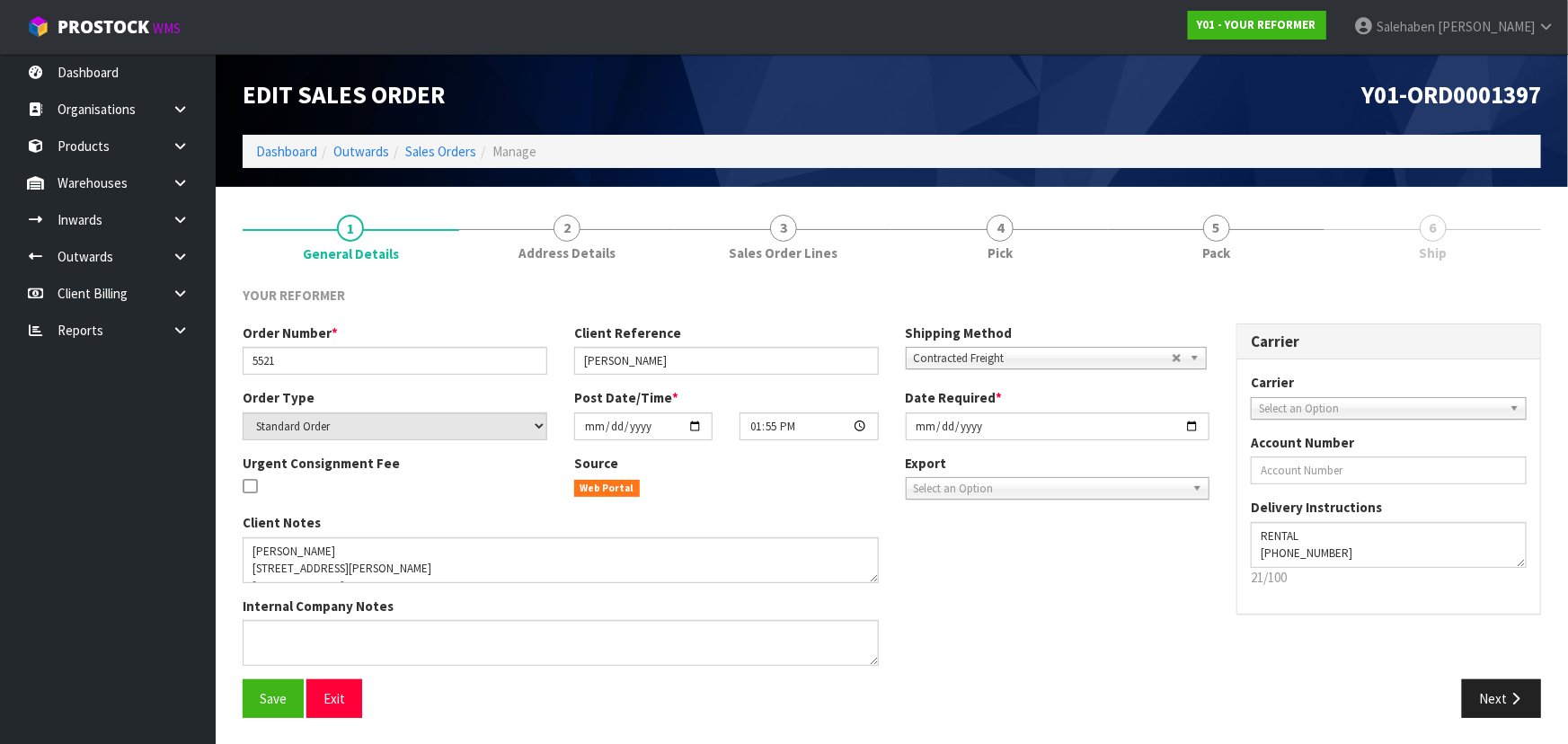
click at [1238, 220] on link "5 Pack" at bounding box center [1216, 236] width 217 height 71
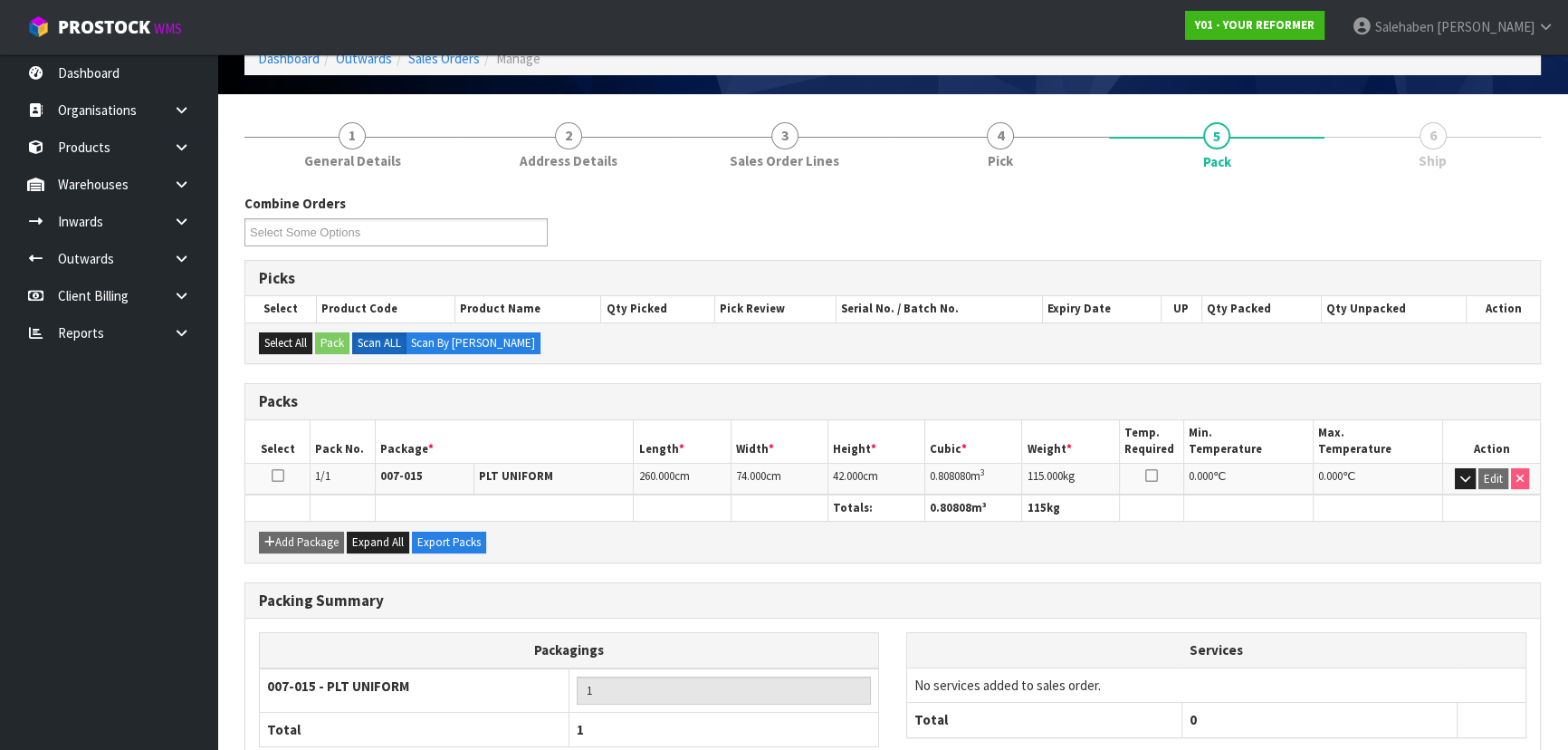
scroll to position [207, 0]
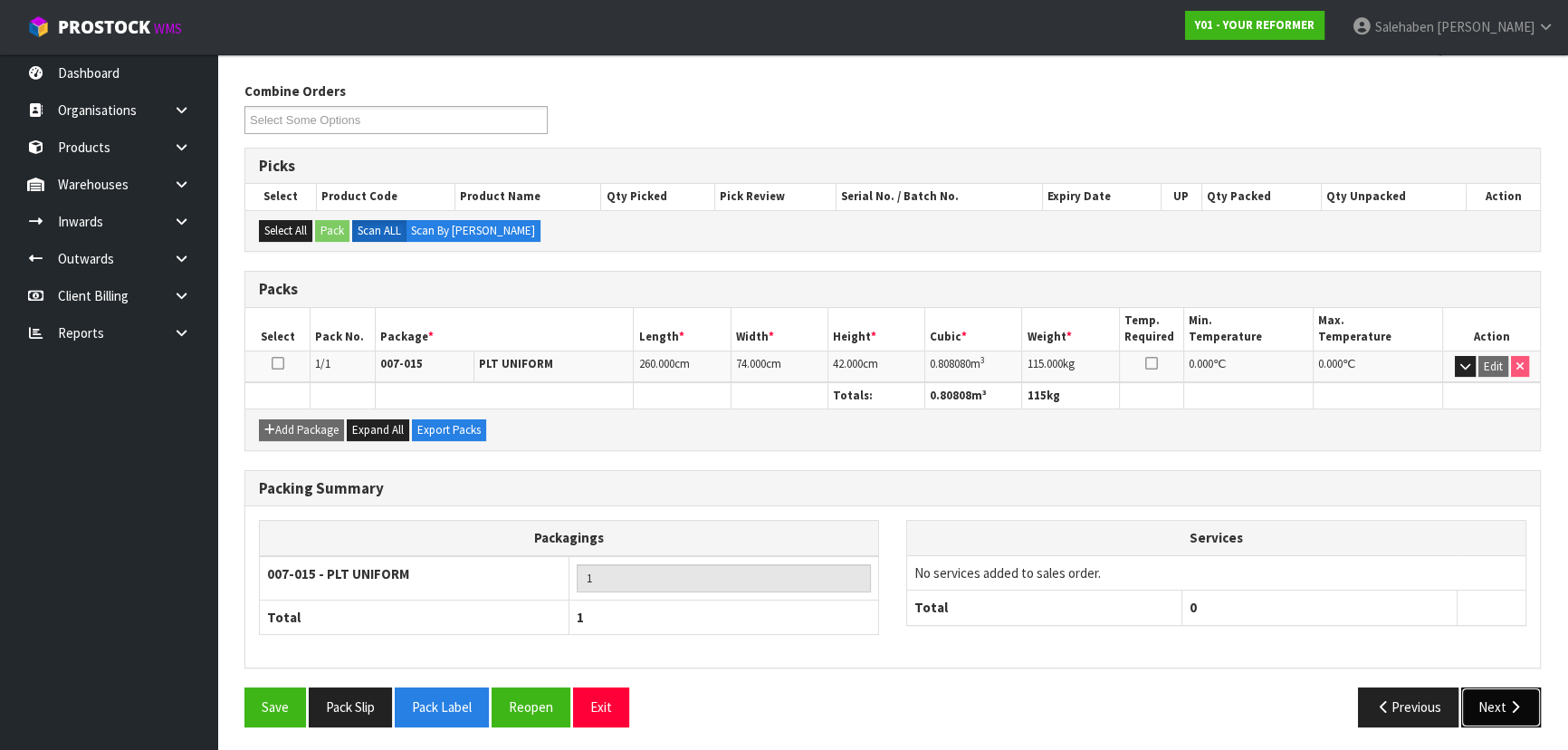
drag, startPoint x: 1483, startPoint y: 696, endPoint x: 1470, endPoint y: 702, distance: 14.3
click at [1470, 702] on button "Next" at bounding box center [1501, 706] width 80 height 39
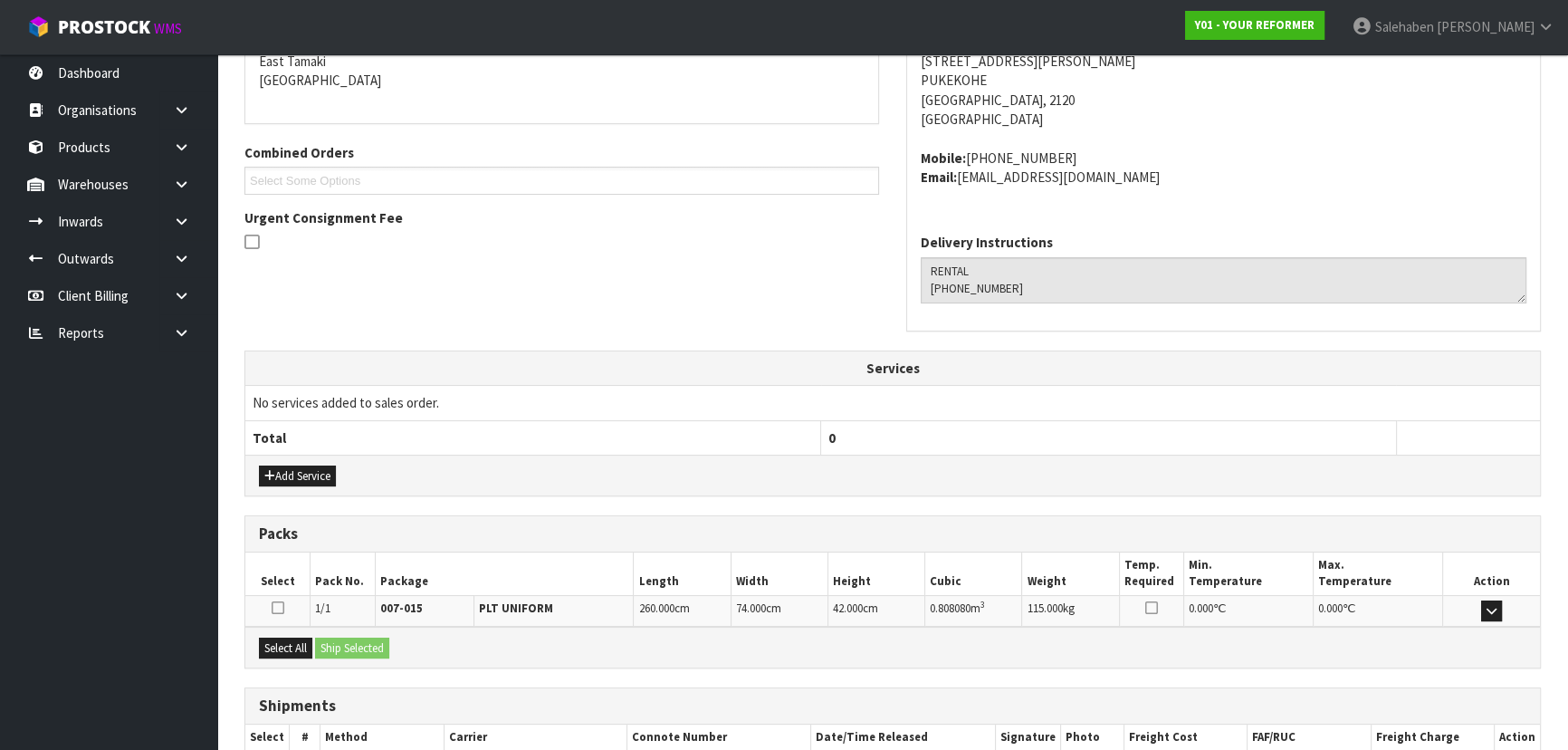
scroll to position [435, 0]
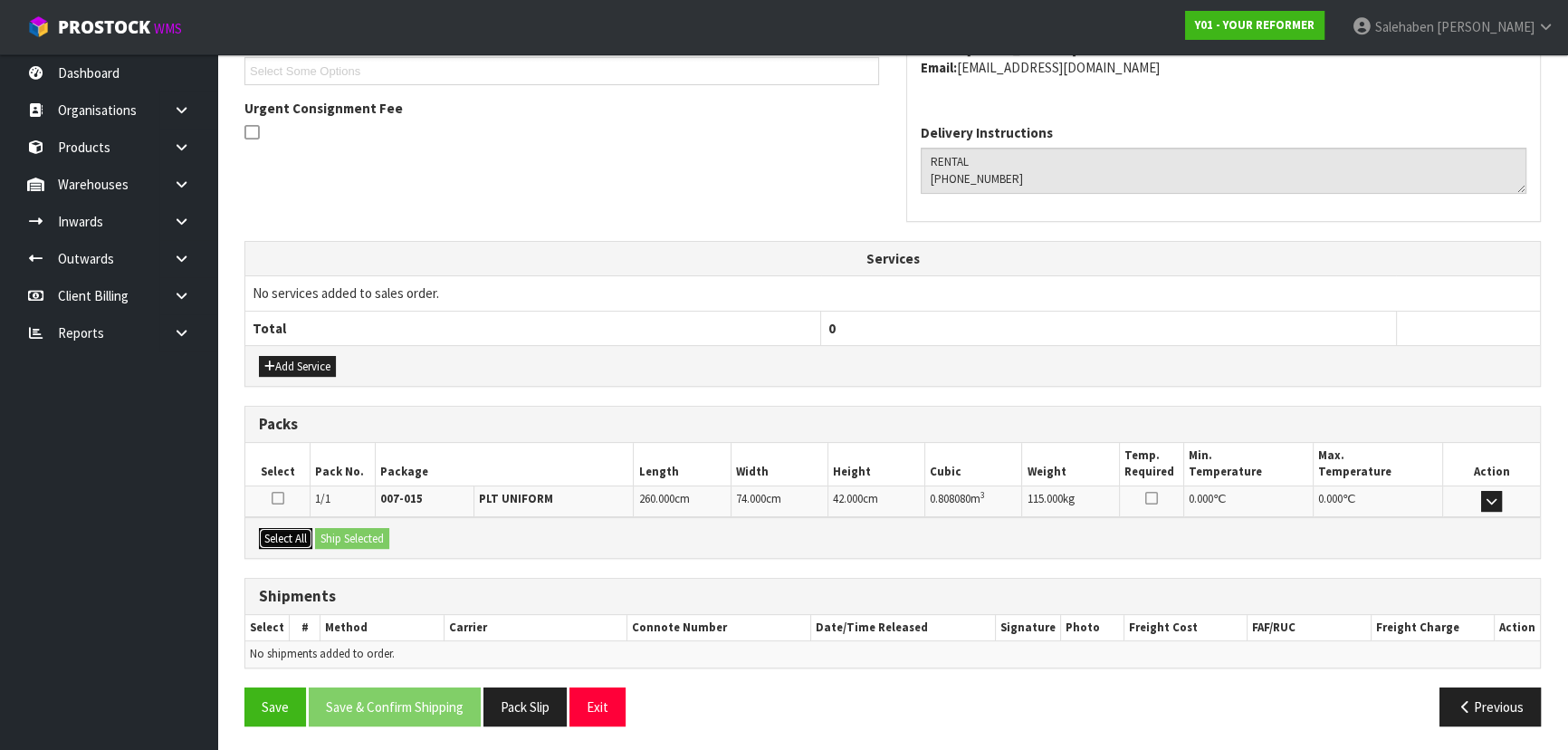
click at [292, 531] on button "Select All" at bounding box center [285, 539] width 54 height 22
click at [346, 534] on button "Ship Selected" at bounding box center [352, 539] width 74 height 22
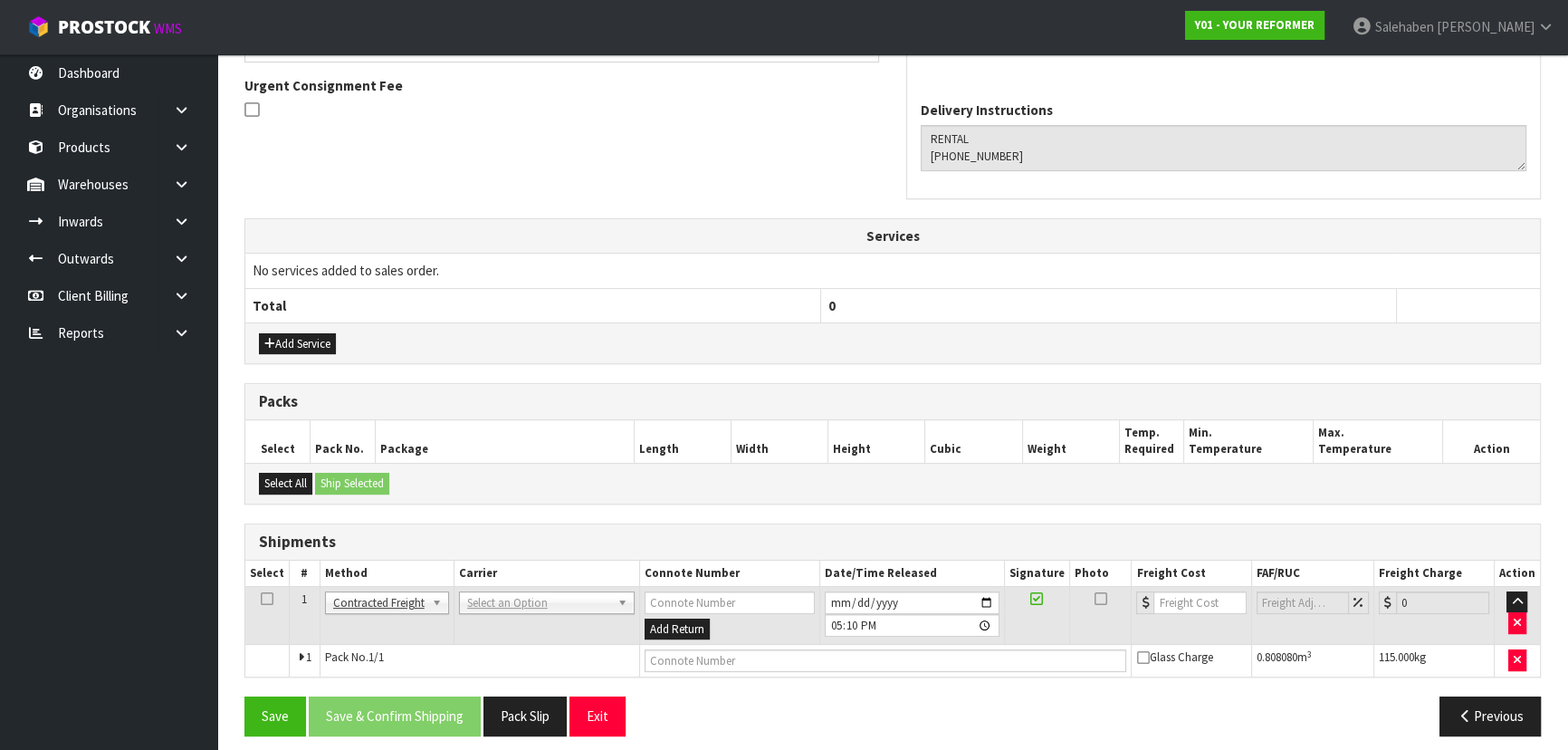
scroll to position [468, 0]
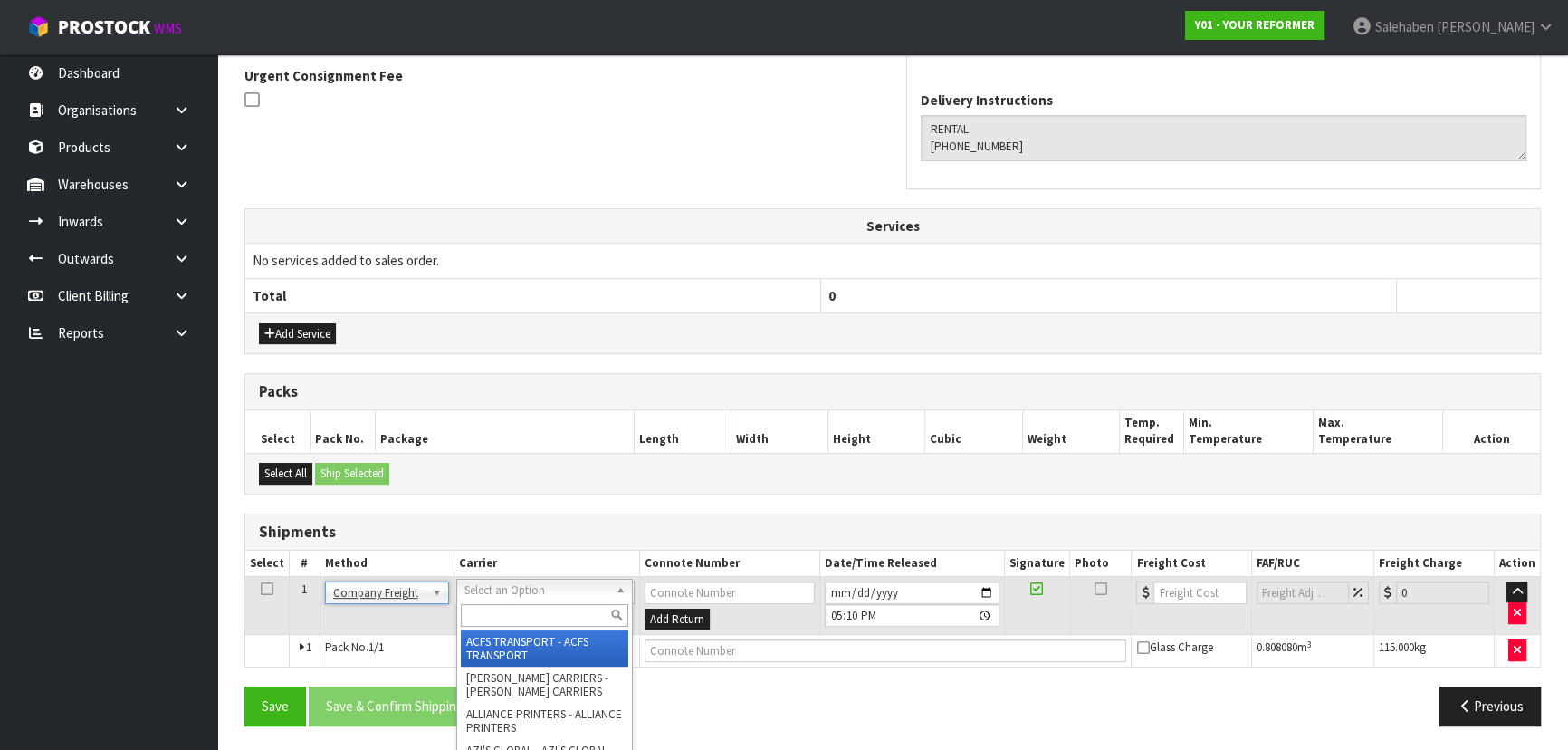
click at [502, 616] on input "text" at bounding box center [544, 615] width 168 height 23
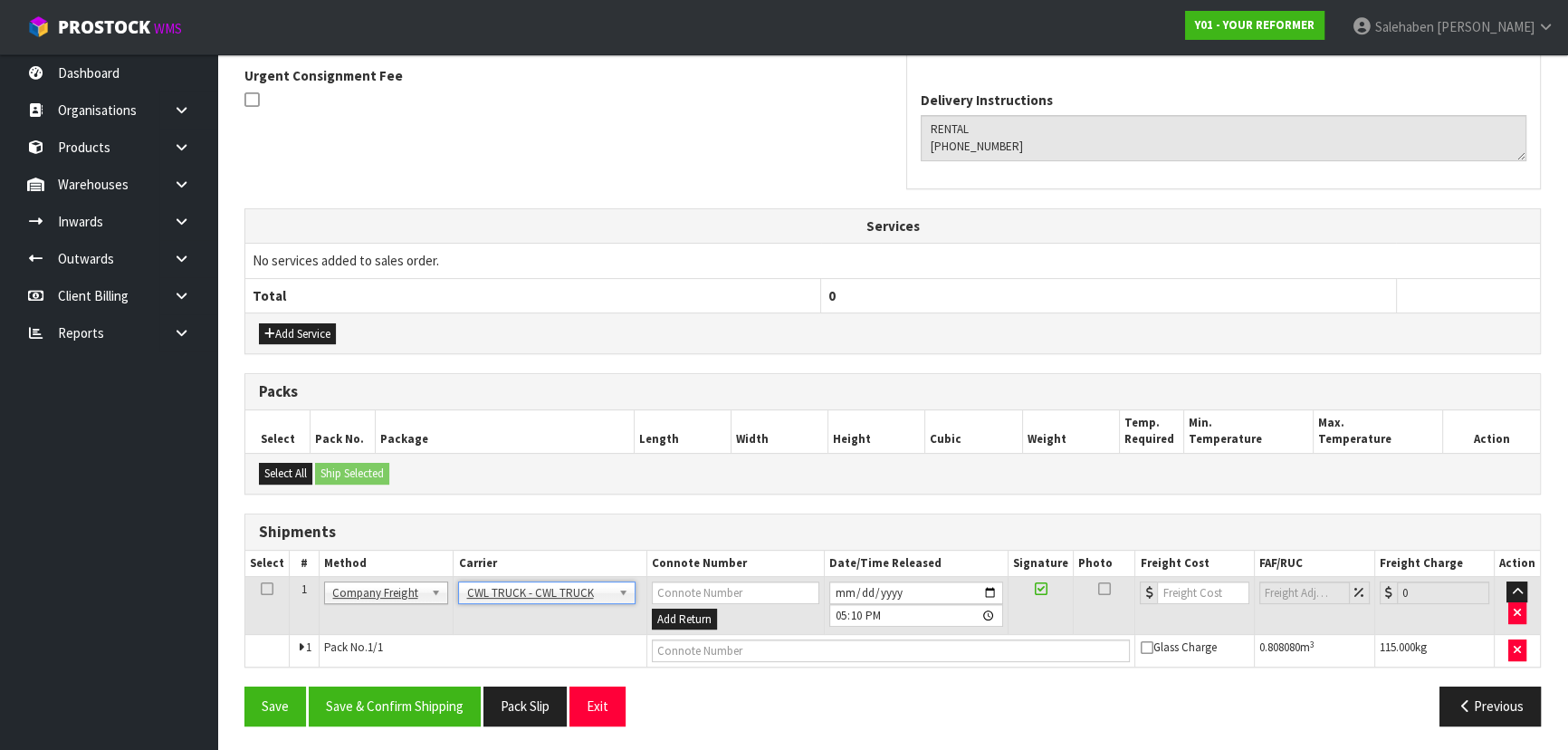
click at [687, 665] on div "From Address CONTRACT WAREHOUSING & LOGISTICS [STREET_ADDRESS] Combined Orders …" at bounding box center [892, 279] width 1296 height 920
click at [684, 656] on input "text" at bounding box center [891, 650] width 479 height 23
click at [987, 589] on input "[DATE]" at bounding box center [916, 592] width 174 height 23
click at [533, 698] on button "Pack Slip" at bounding box center [525, 706] width 83 height 39
click at [259, 706] on button "Save" at bounding box center [276, 706] width 62 height 39
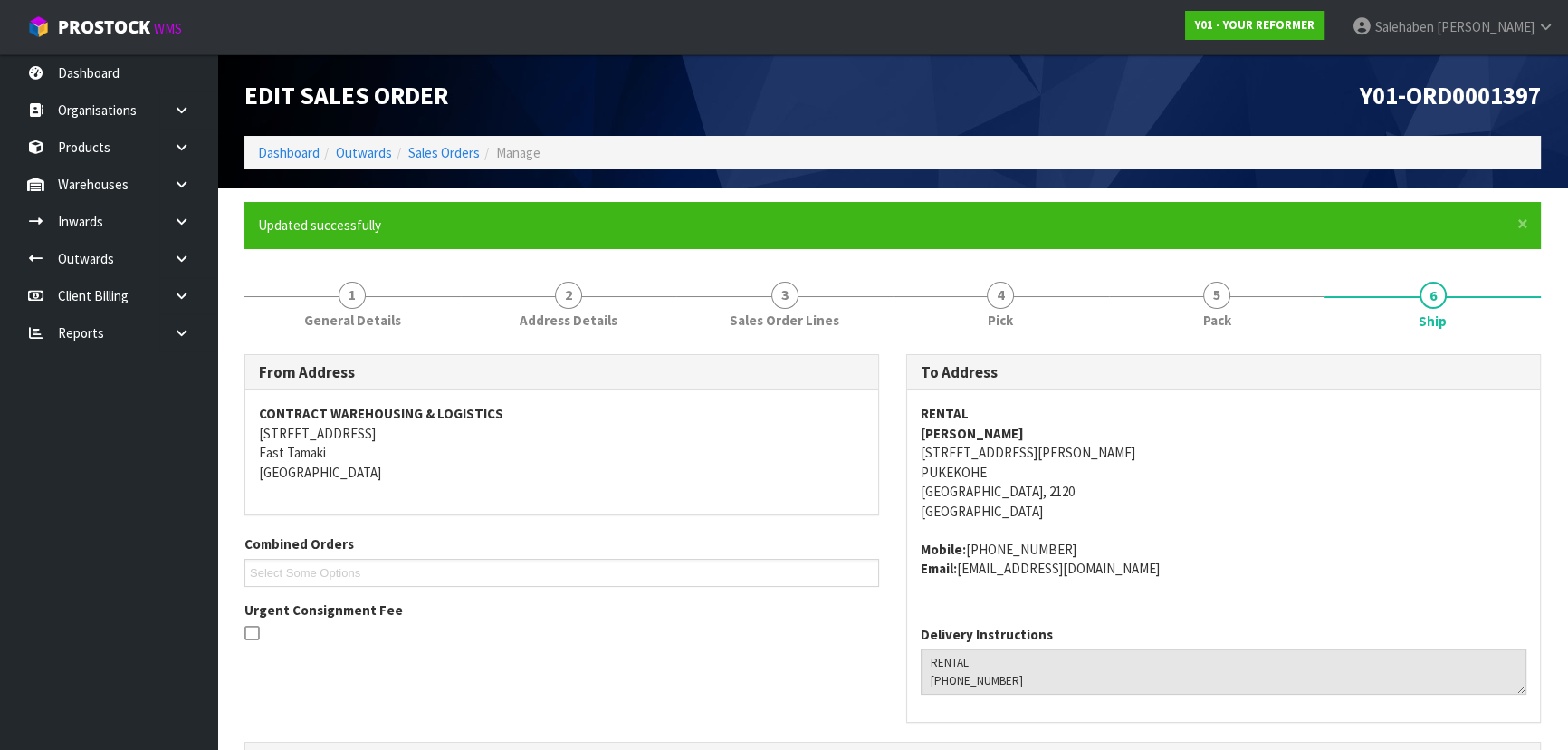
scroll to position [533, 0]
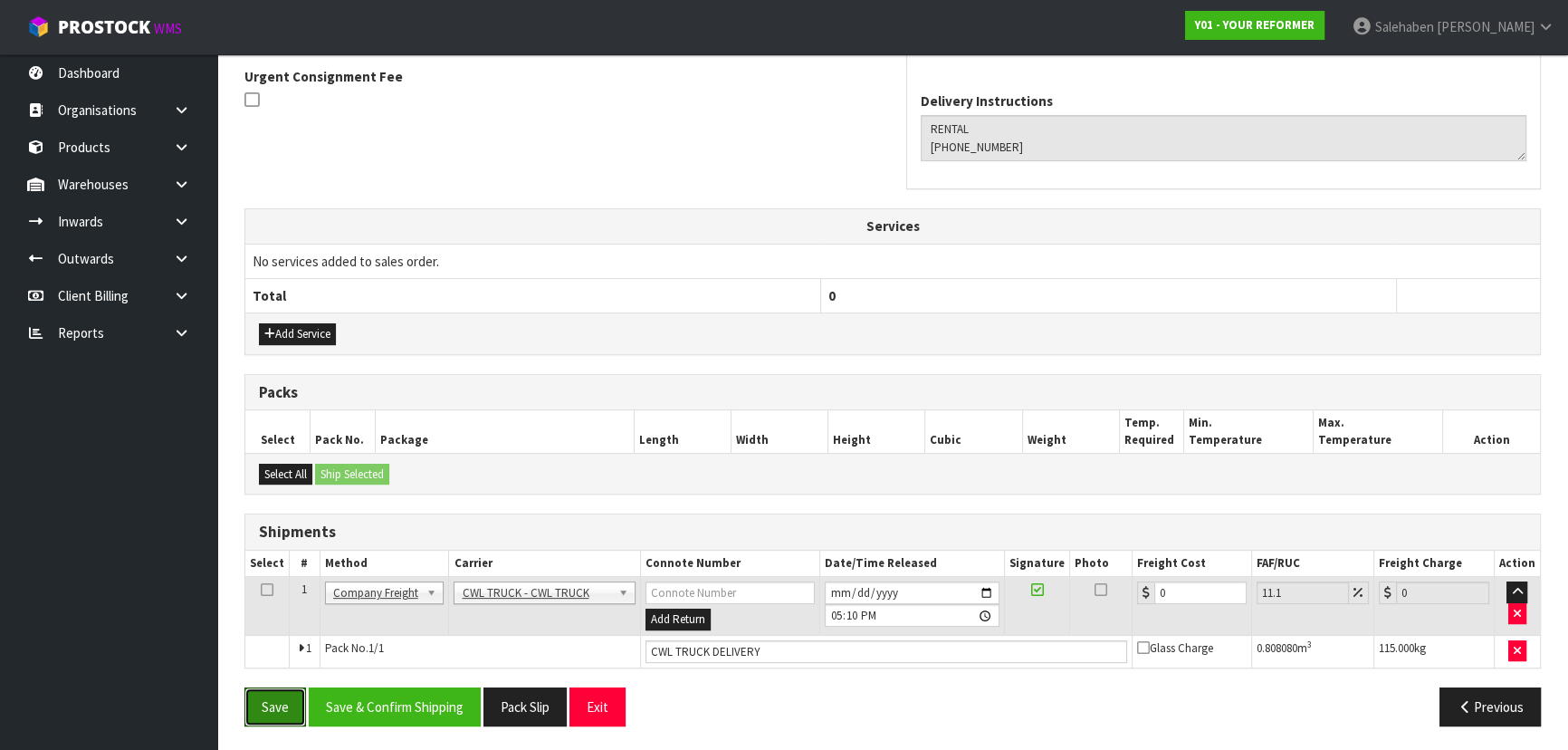
click at [282, 703] on button "Save" at bounding box center [276, 706] width 62 height 39
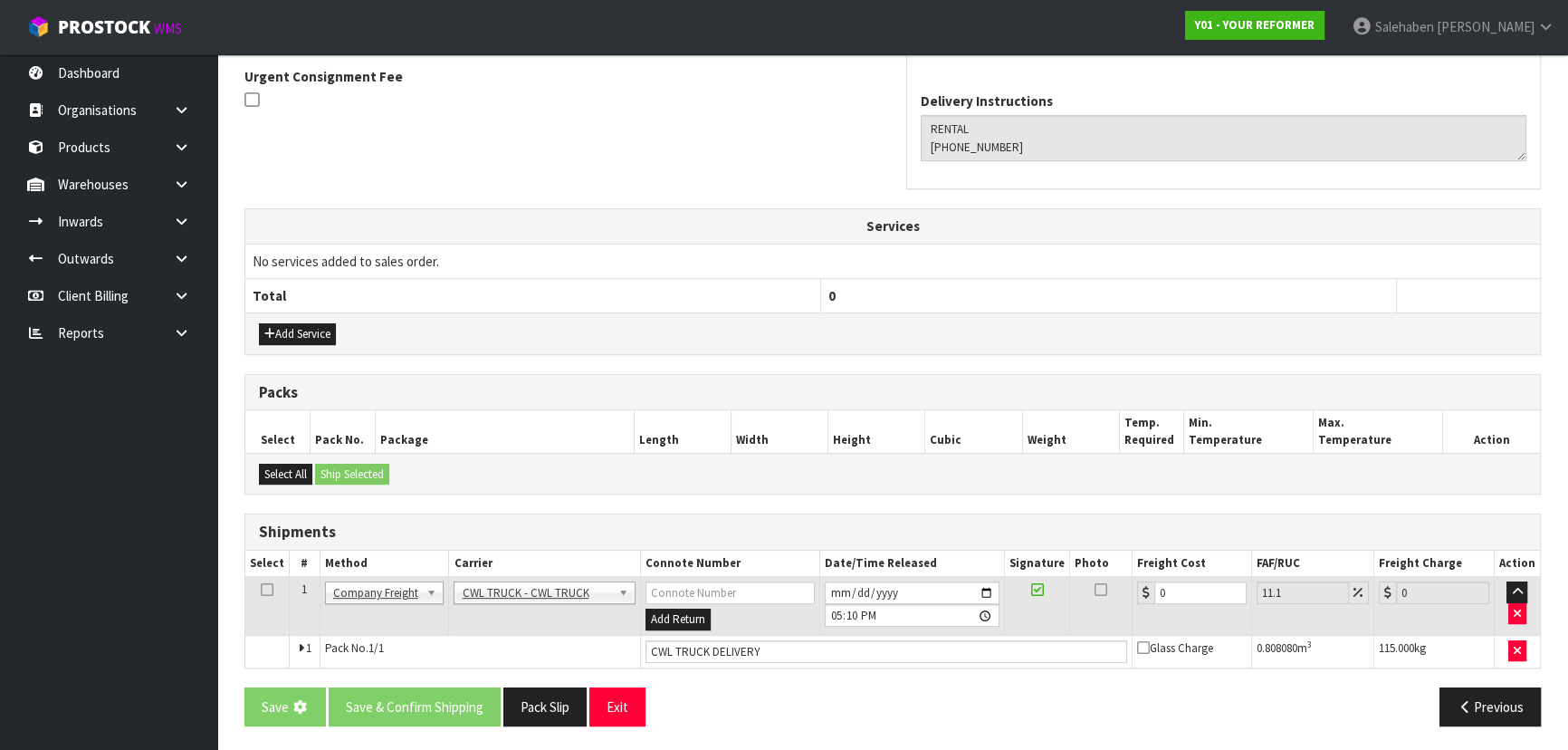
scroll to position [0, 0]
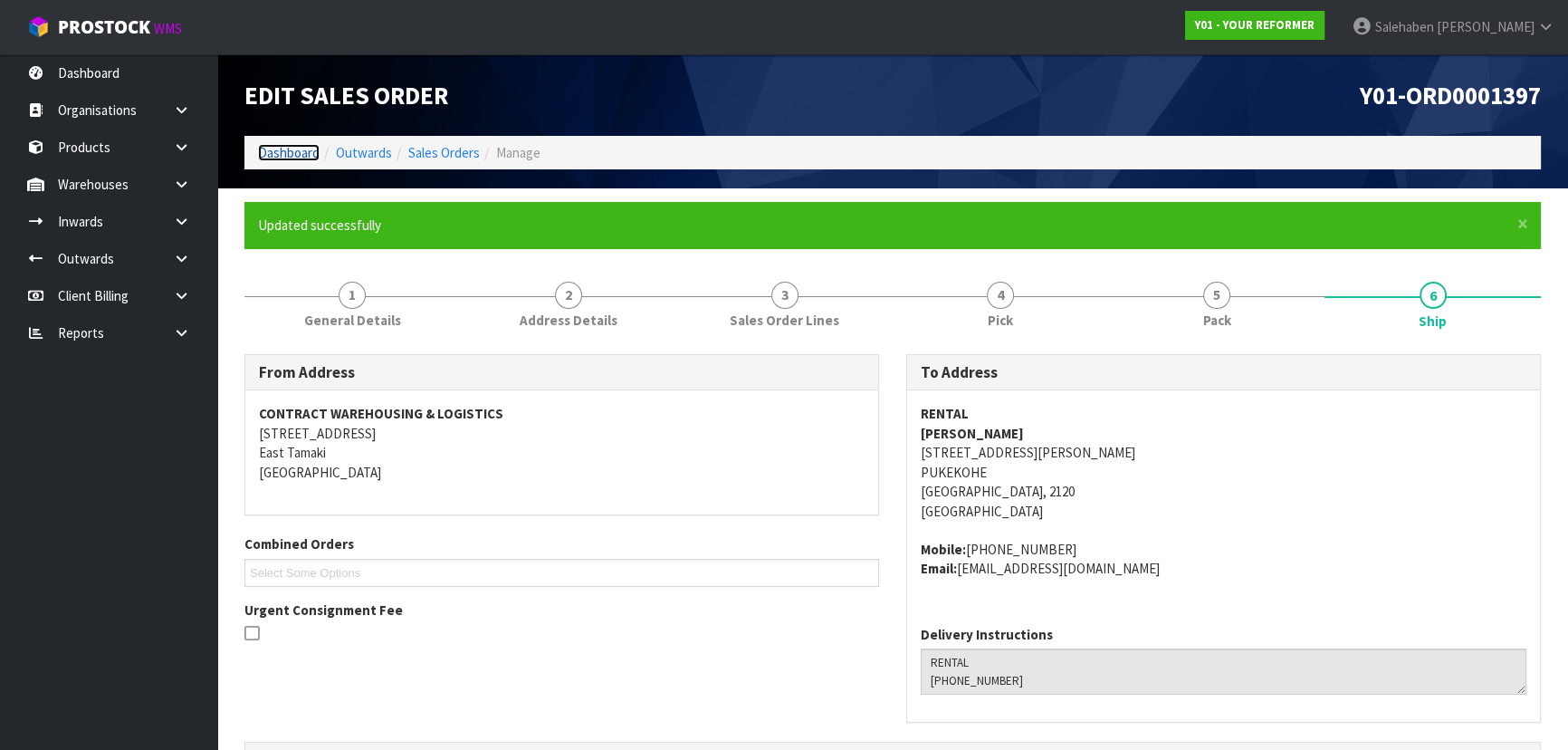
click at [280, 159] on link "Dashboard" at bounding box center [288, 152] width 62 height 17
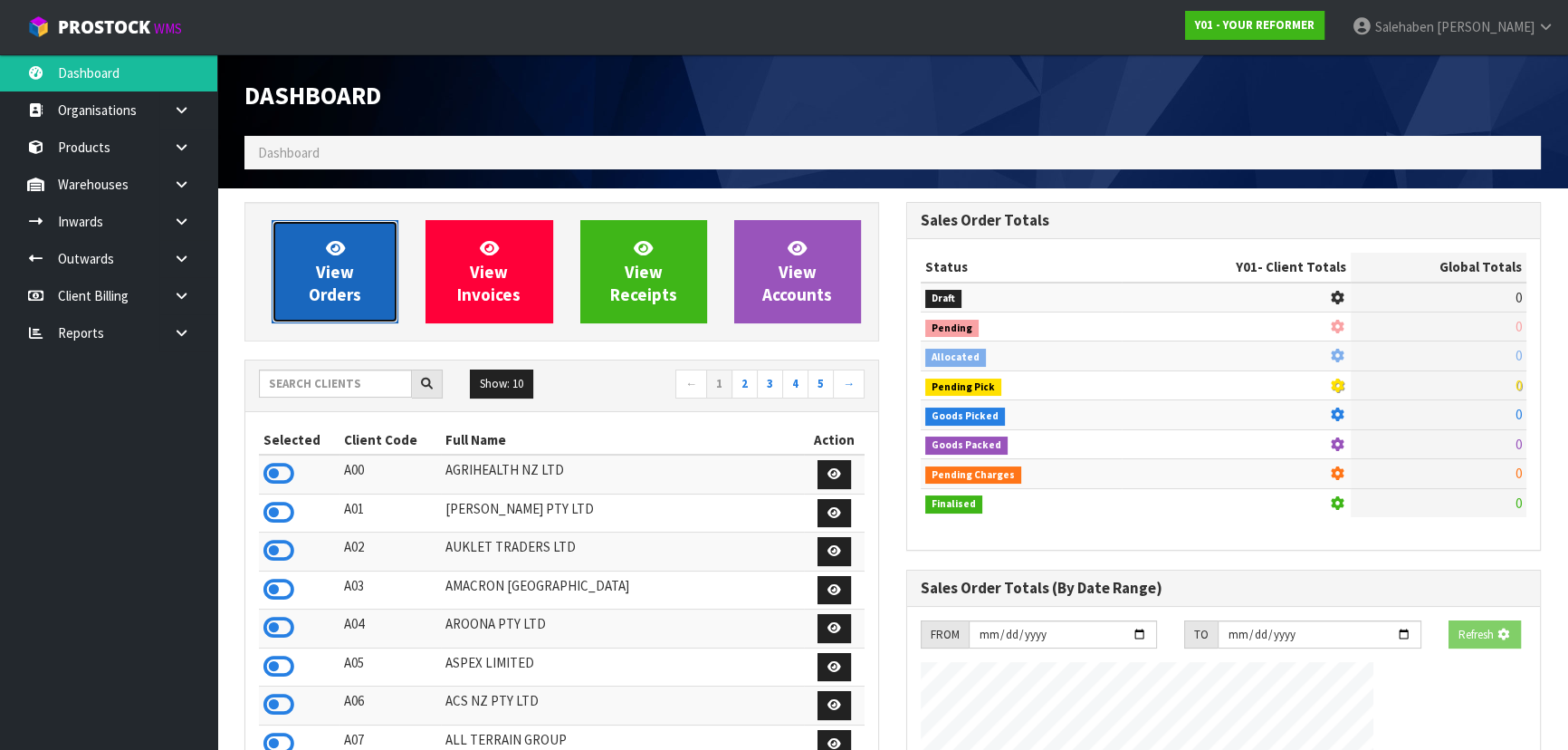
click at [336, 287] on span "View Orders" at bounding box center [335, 271] width 53 height 68
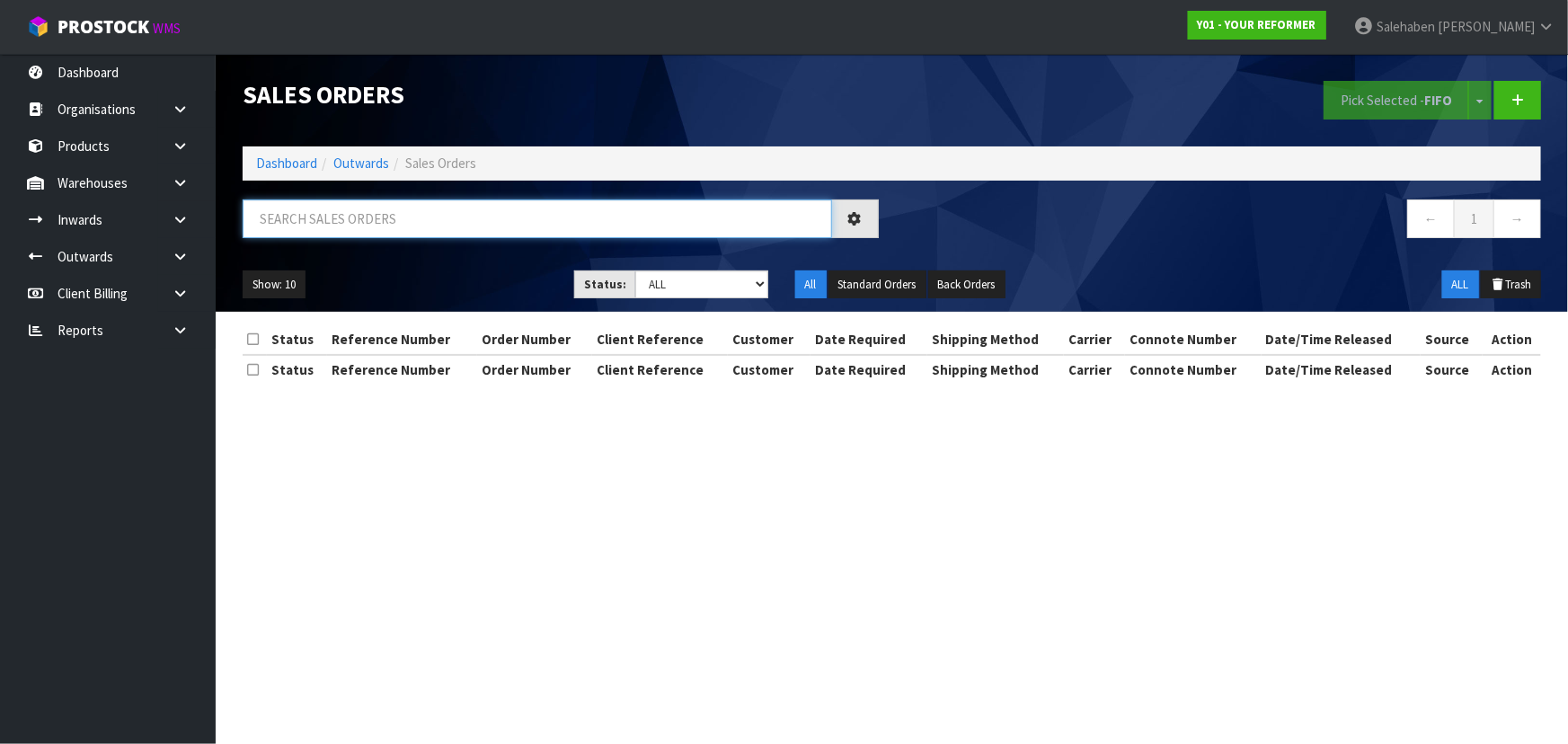
click at [394, 218] on input "text" at bounding box center [537, 219] width 590 height 39
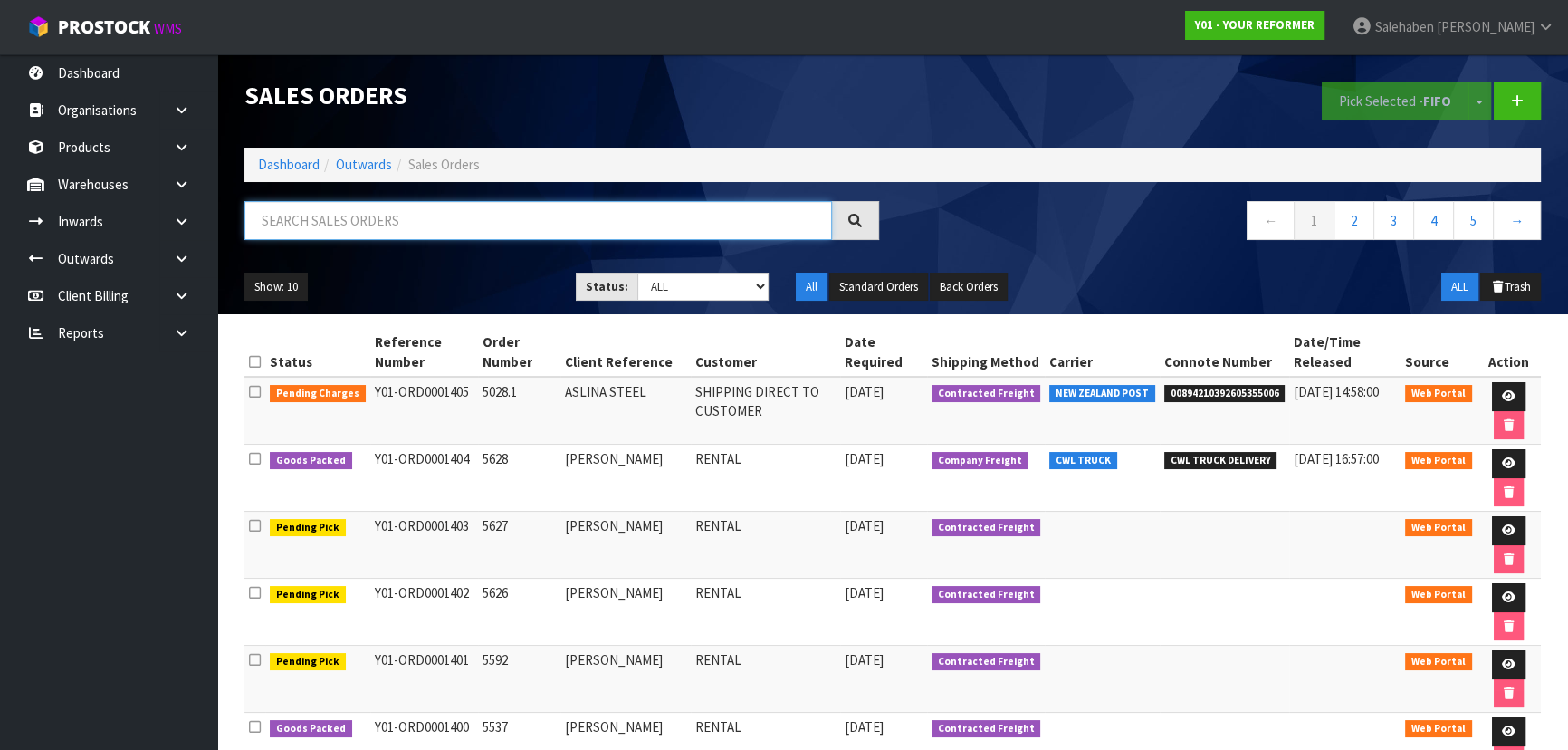
click at [375, 223] on input "text" at bounding box center [539, 220] width 588 height 39
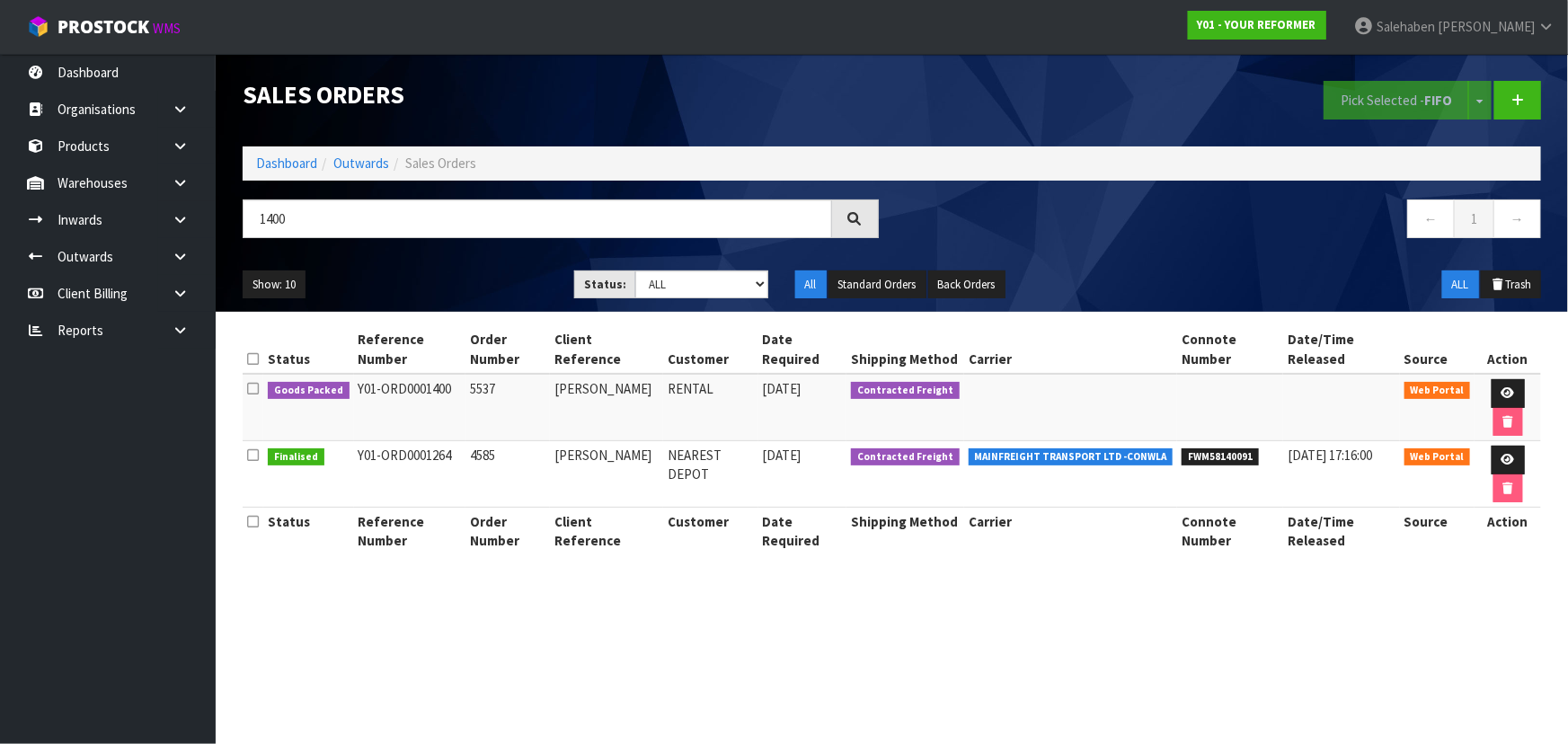
click at [427, 294] on ul "Show: 10 5 10 25 50" at bounding box center [395, 284] width 304 height 29
click at [1506, 385] on link at bounding box center [1508, 393] width 33 height 29
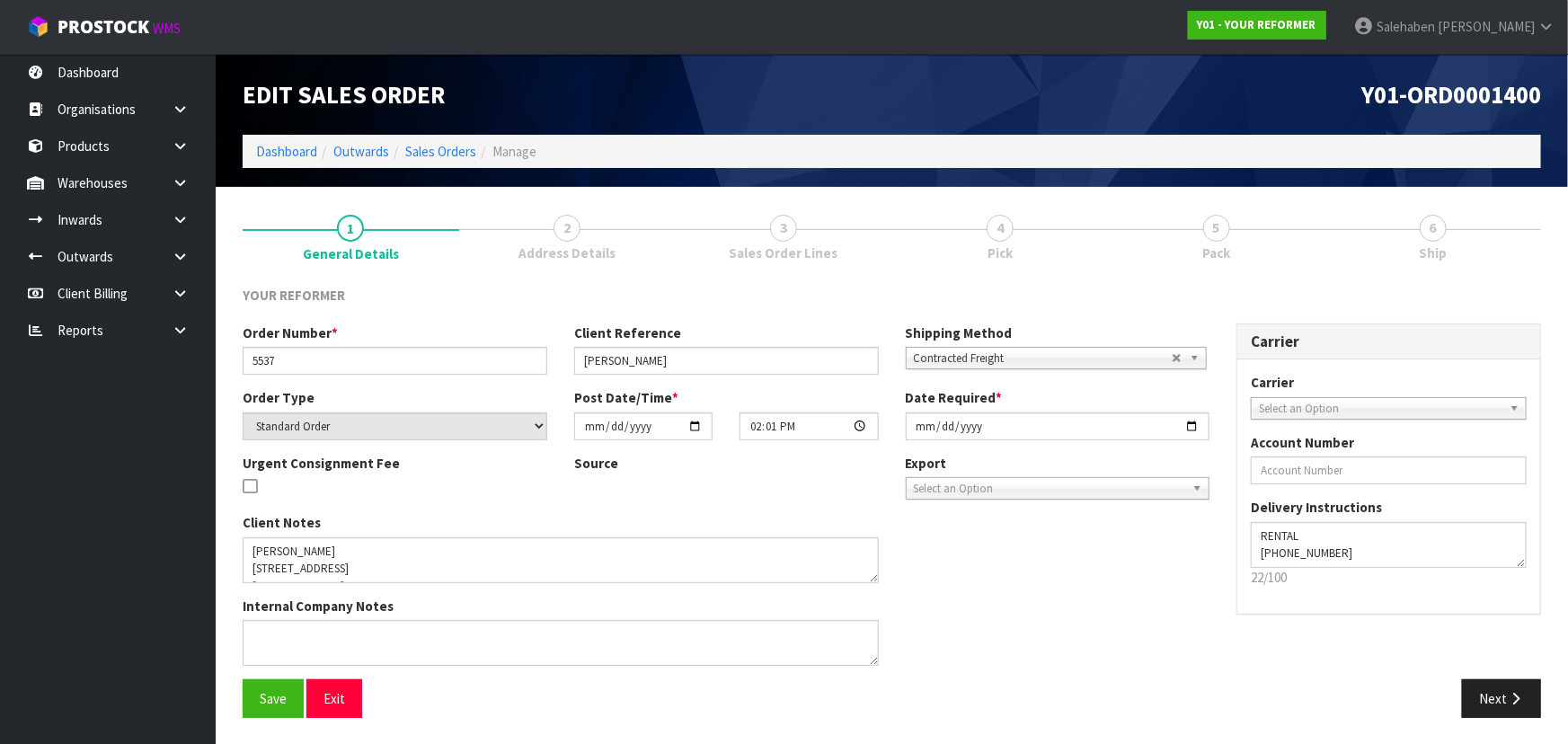
click at [1249, 230] on link "5 Pack" at bounding box center [1216, 236] width 217 height 71
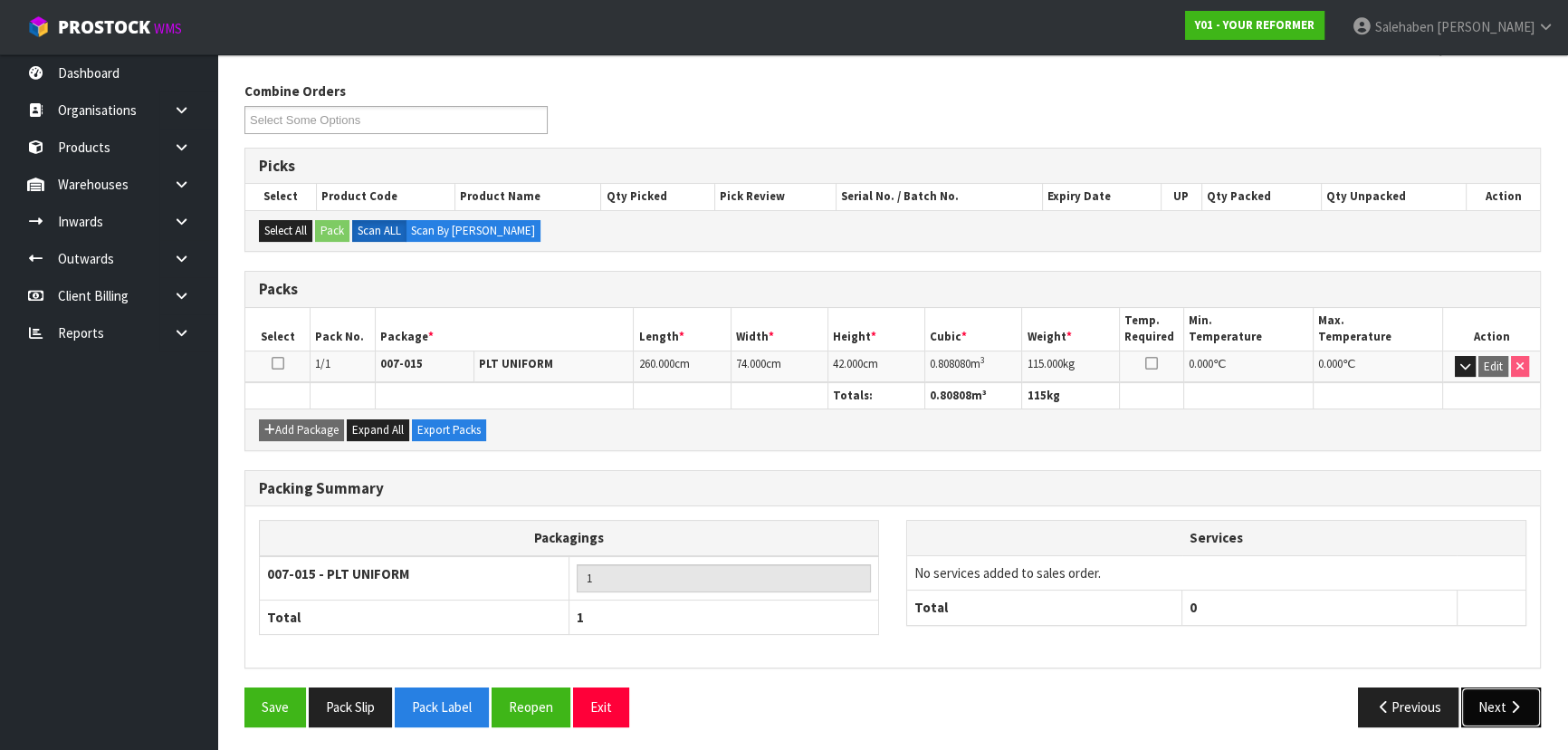
click at [1476, 710] on button "Next" at bounding box center [1501, 706] width 80 height 39
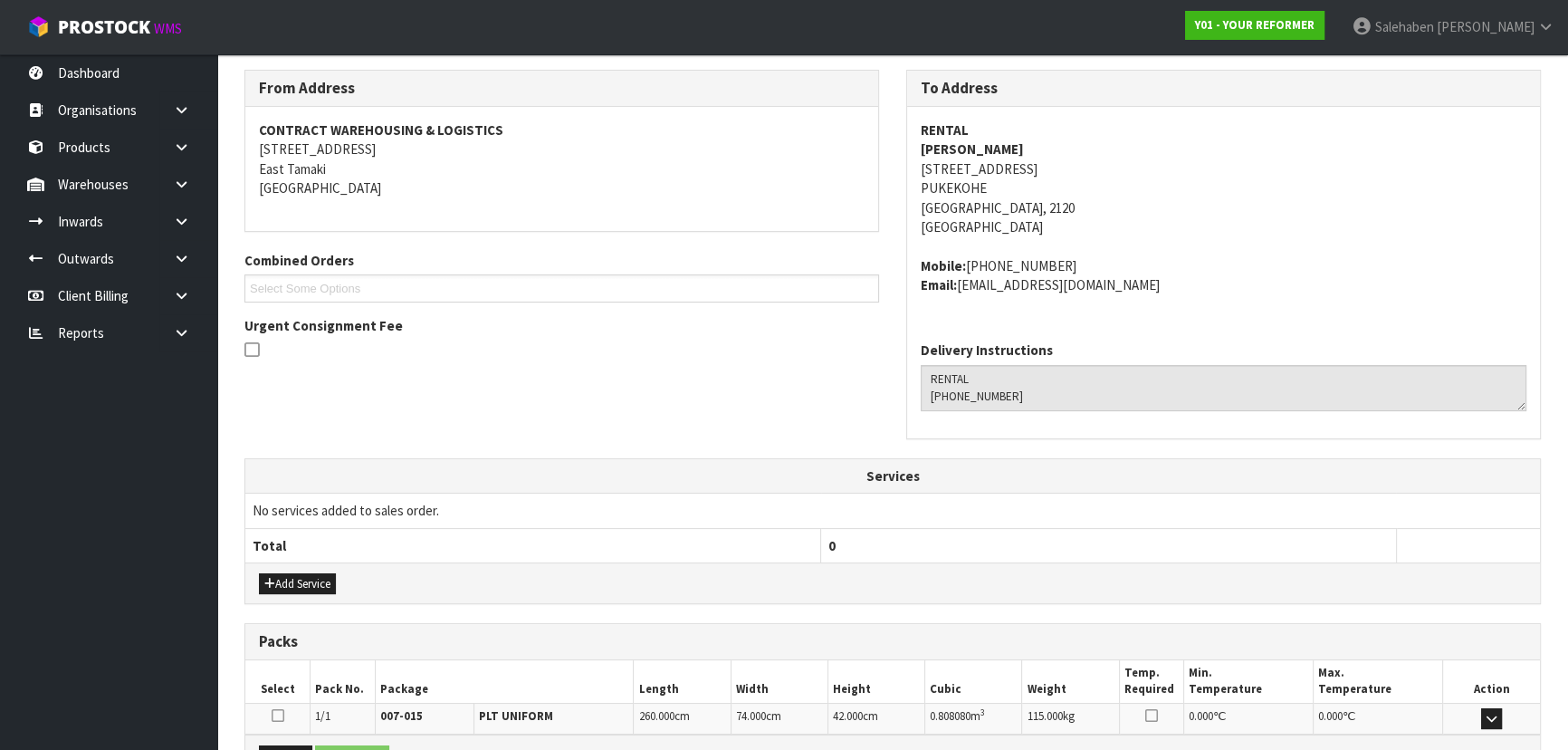
scroll to position [435, 0]
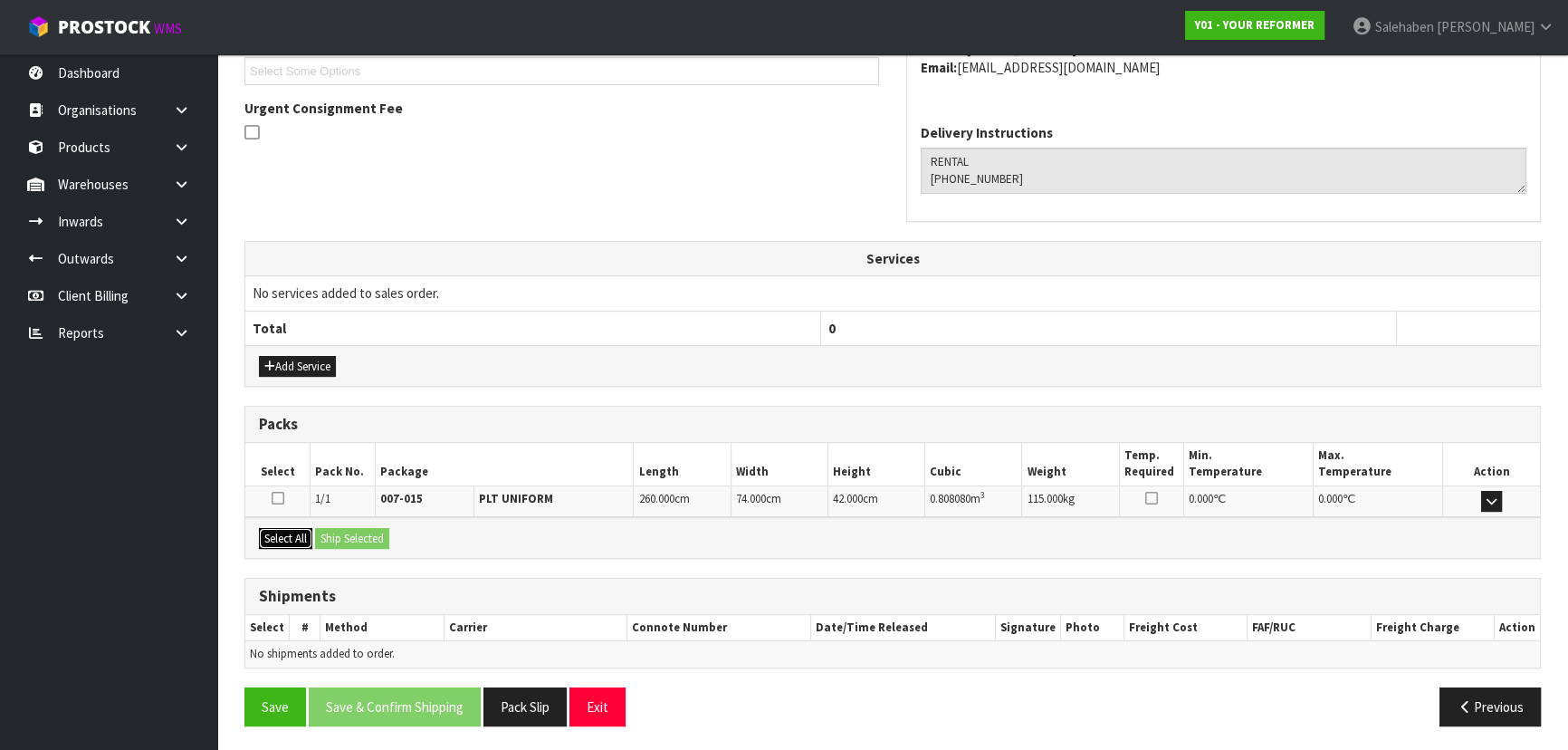
click at [293, 530] on button "Select All" at bounding box center [285, 539] width 54 height 22
click at [358, 531] on button "Ship Selected" at bounding box center [352, 539] width 74 height 22
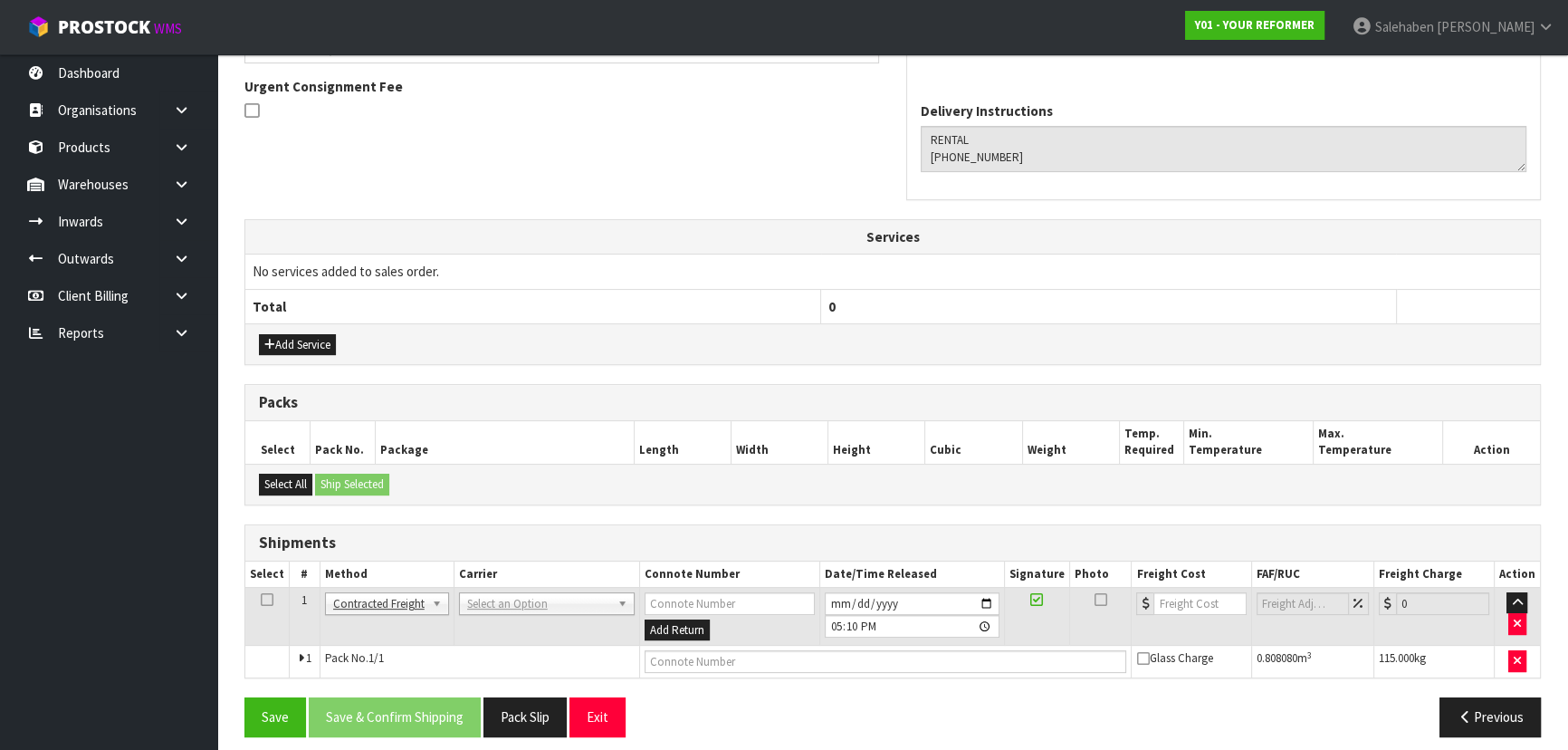
scroll to position [468, 0]
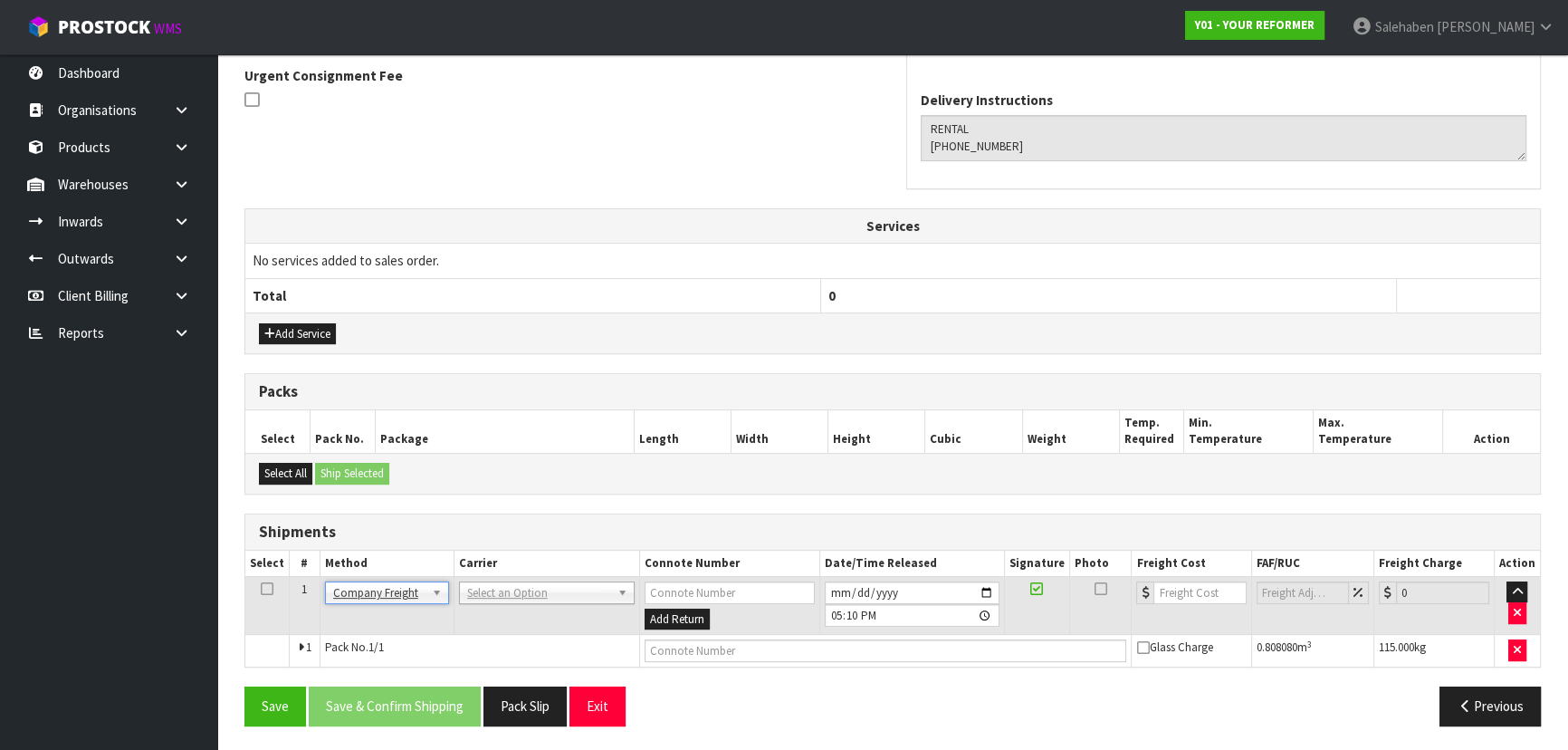
click at [477, 576] on td "ACFS TRANSPORT - ACFS TRANSPORT [PERSON_NAME] CARRIERS - [PERSON_NAME] CARRIERS…" at bounding box center [546, 605] width 186 height 59
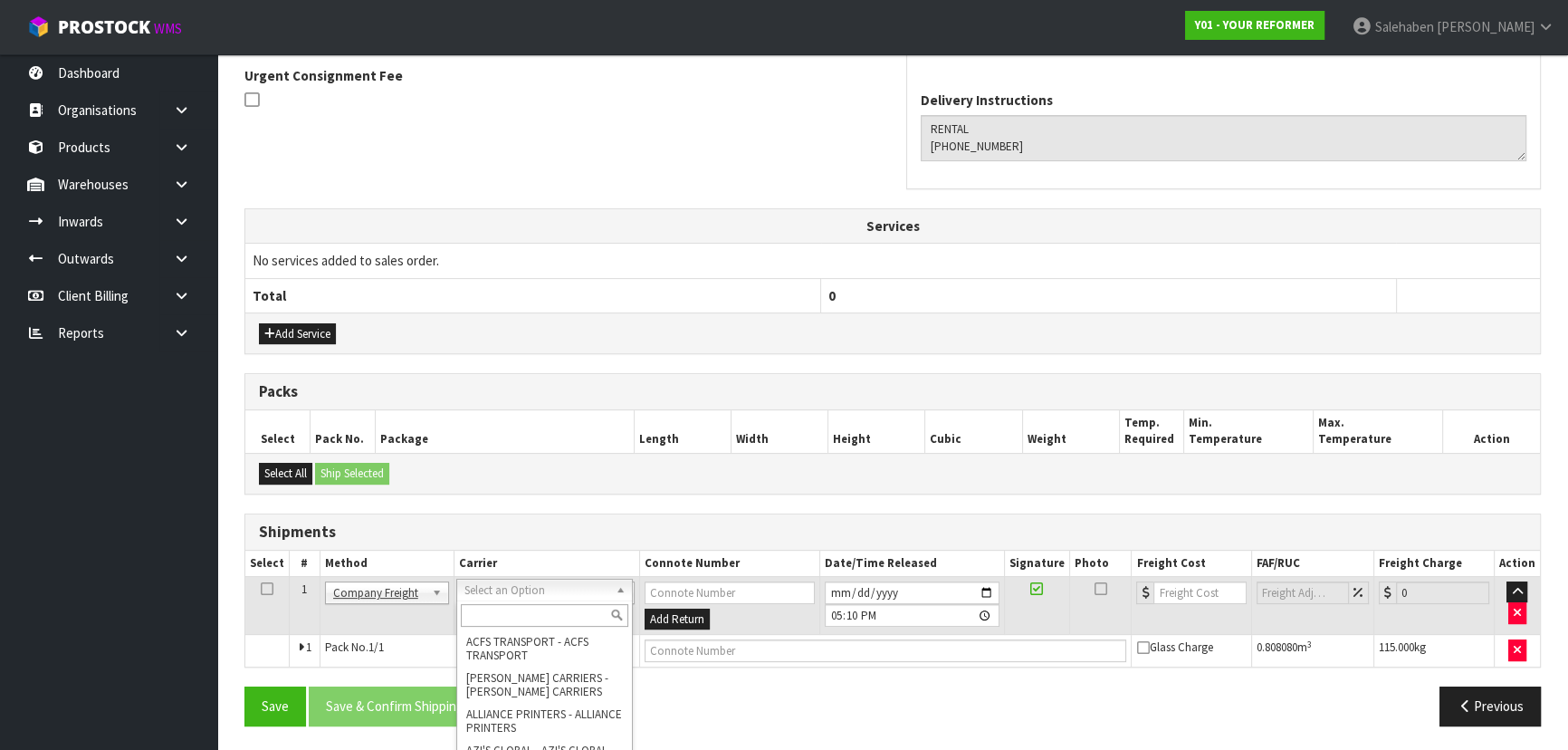
click at [489, 620] on input "text" at bounding box center [544, 615] width 168 height 23
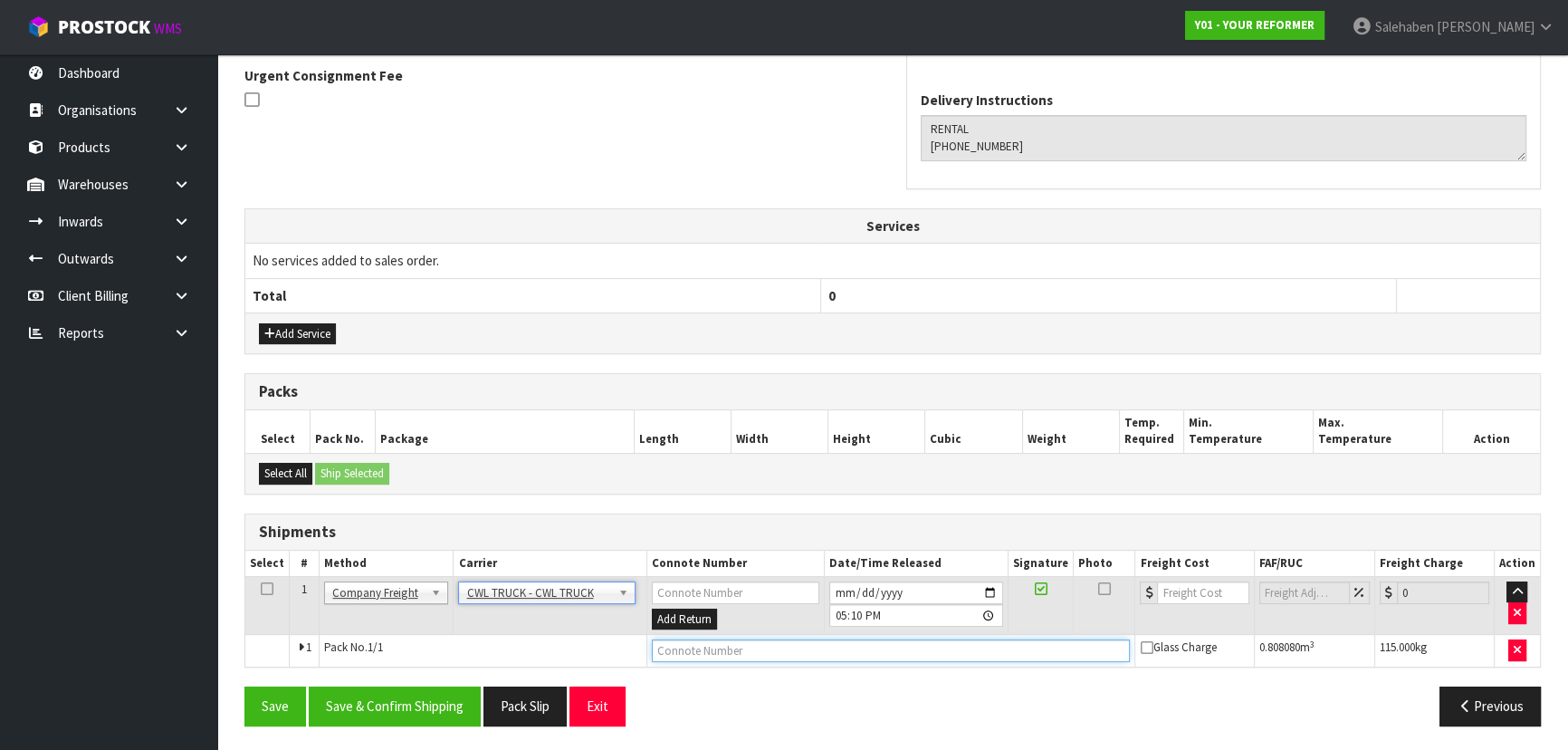
click at [684, 652] on input "text" at bounding box center [891, 650] width 479 height 23
click at [992, 581] on input "[DATE]" at bounding box center [916, 592] width 174 height 23
click at [990, 590] on input "[DATE]" at bounding box center [916, 592] width 174 height 23
click at [286, 706] on button "Save" at bounding box center [276, 706] width 62 height 39
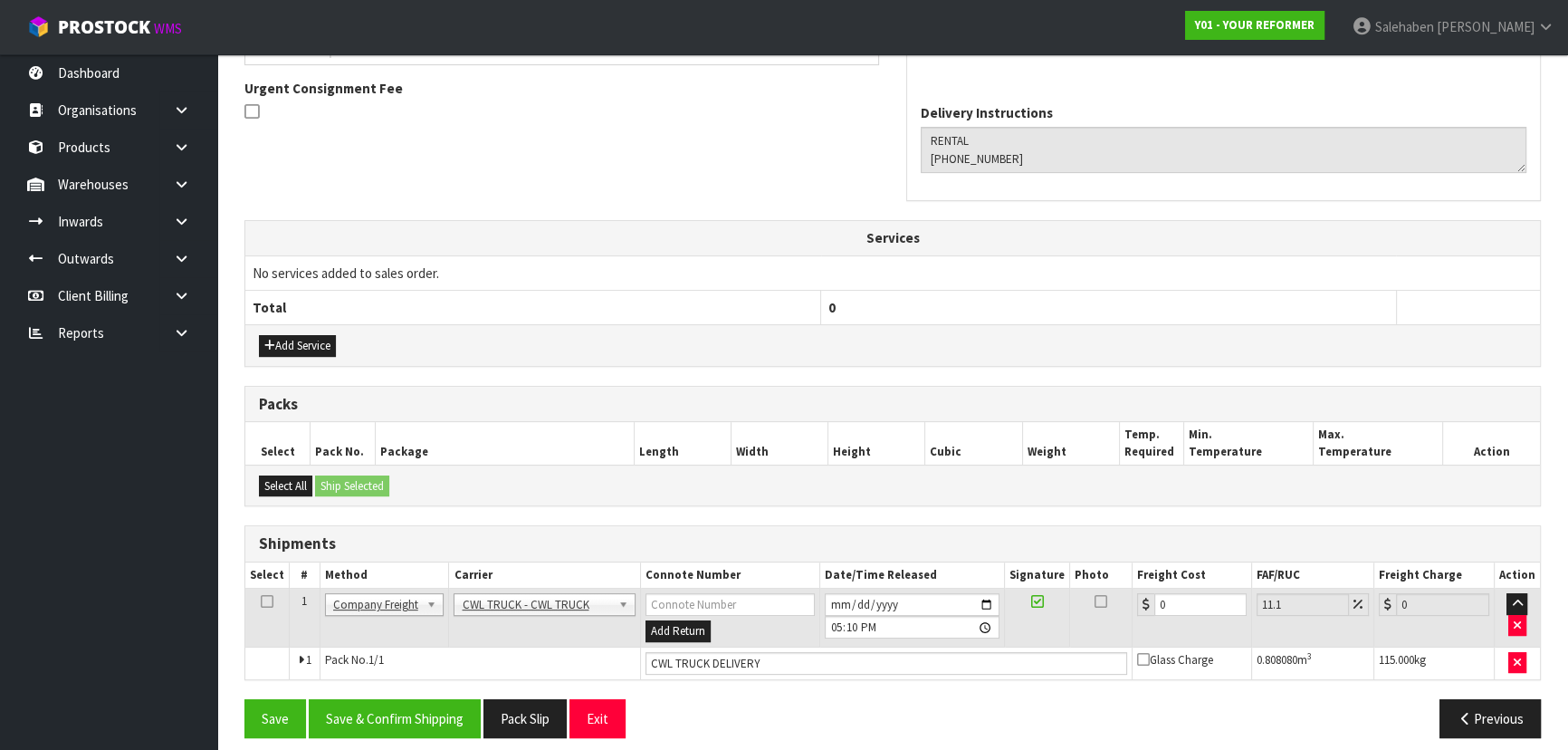
scroll to position [533, 0]
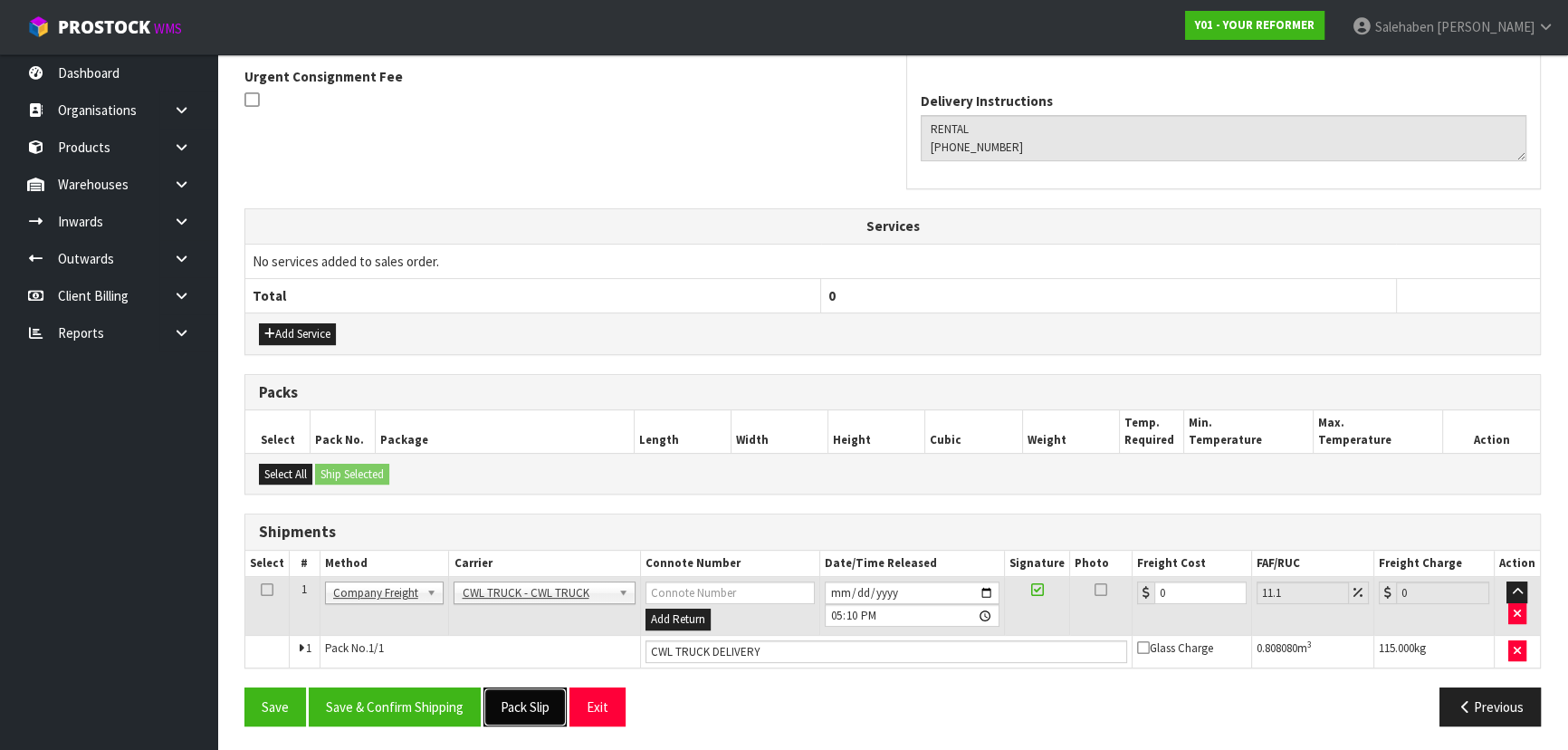
click at [530, 708] on button "Pack Slip" at bounding box center [525, 706] width 83 height 39
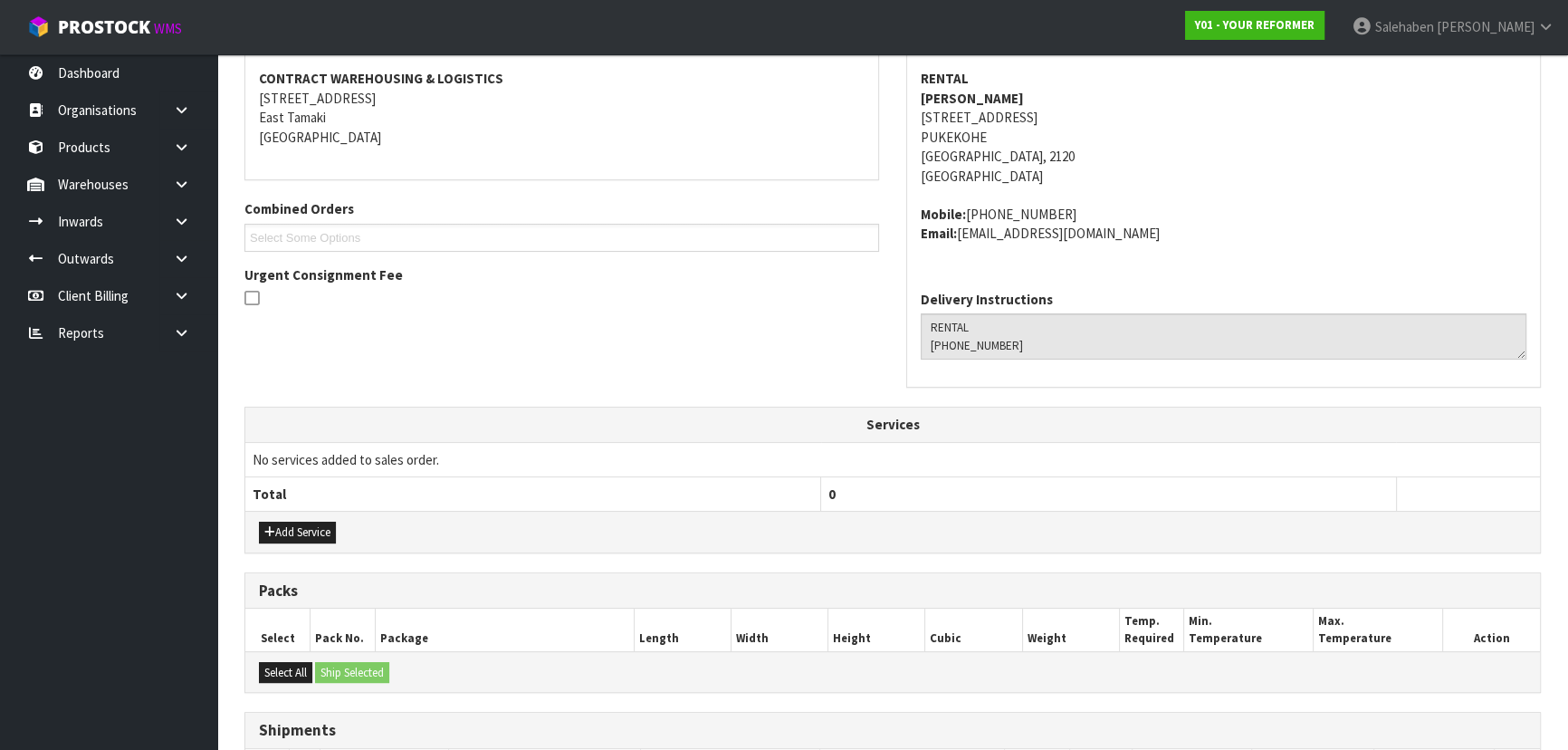
scroll to position [0, 0]
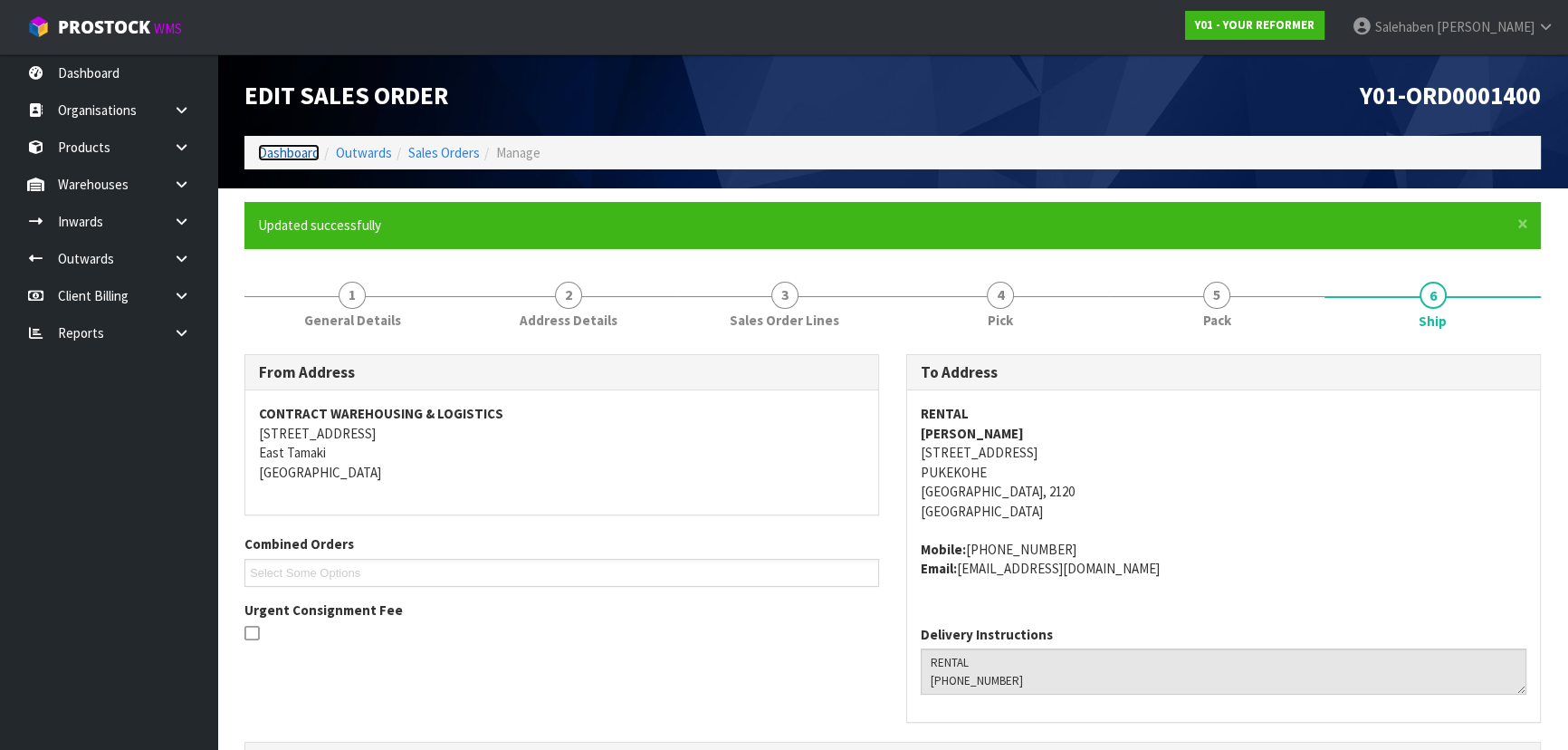
click at [280, 150] on link "Dashboard" at bounding box center [288, 152] width 62 height 17
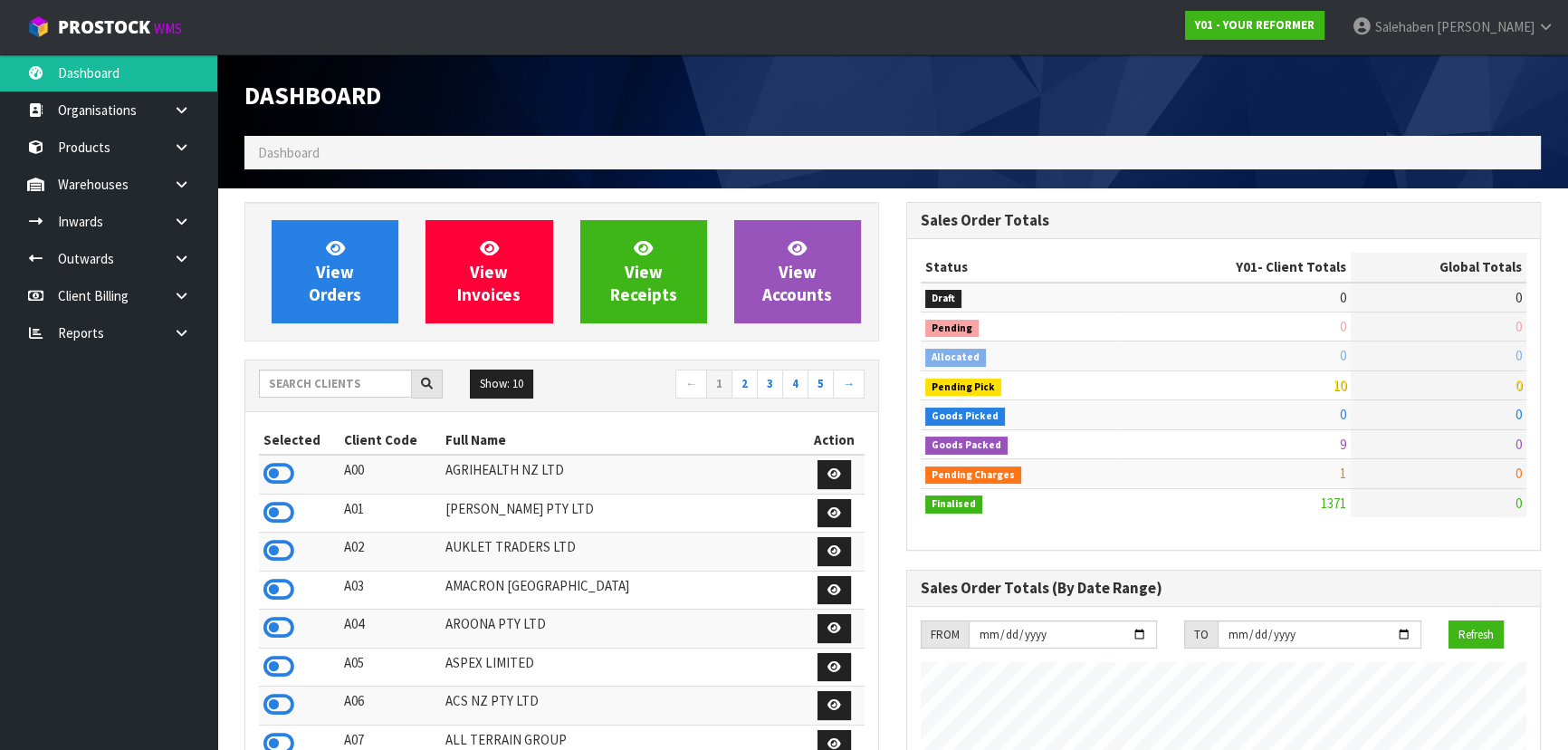
scroll to position [1222, 661]
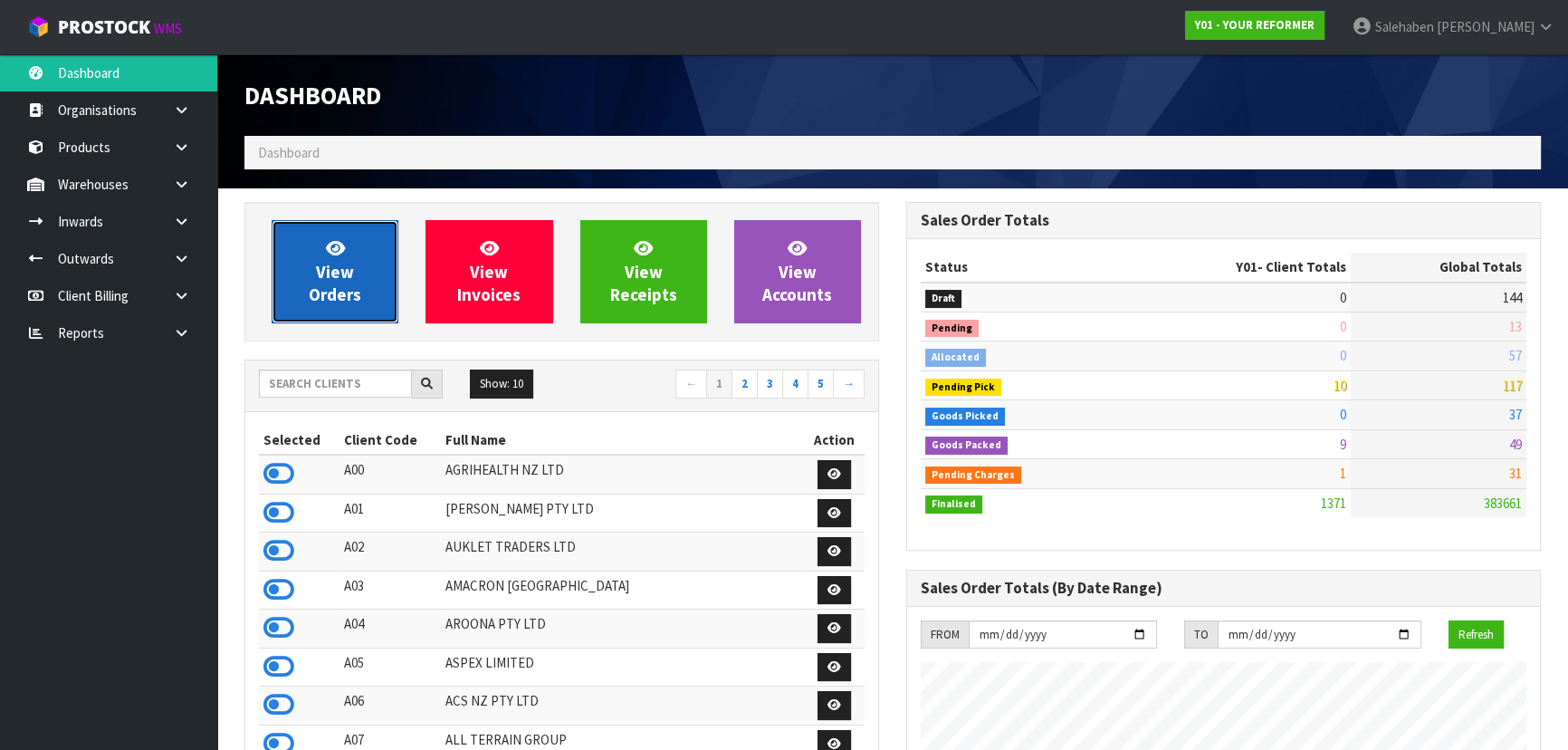
click at [341, 269] on span "View Orders" at bounding box center [335, 271] width 53 height 68
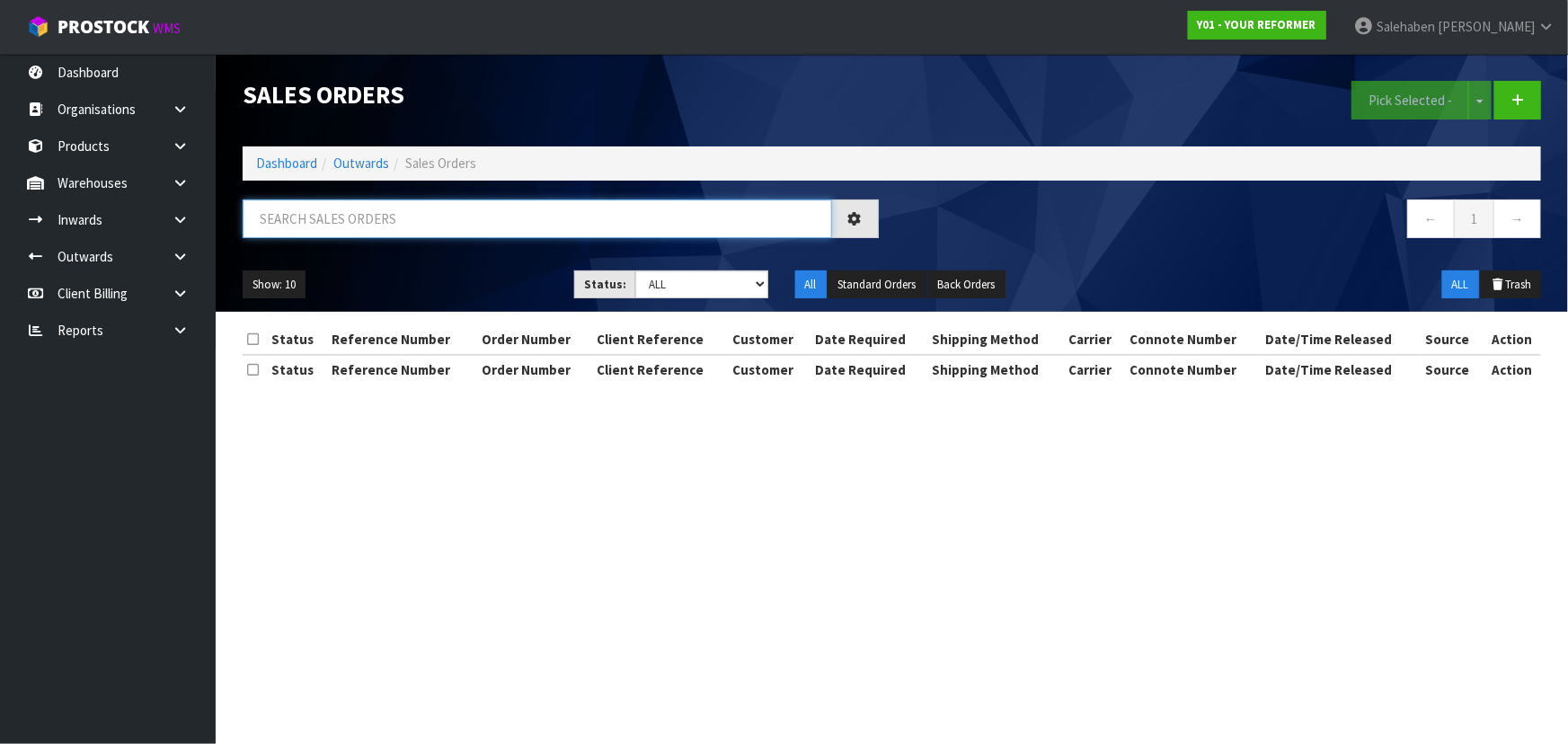
click at [356, 221] on input "text" at bounding box center [537, 219] width 590 height 39
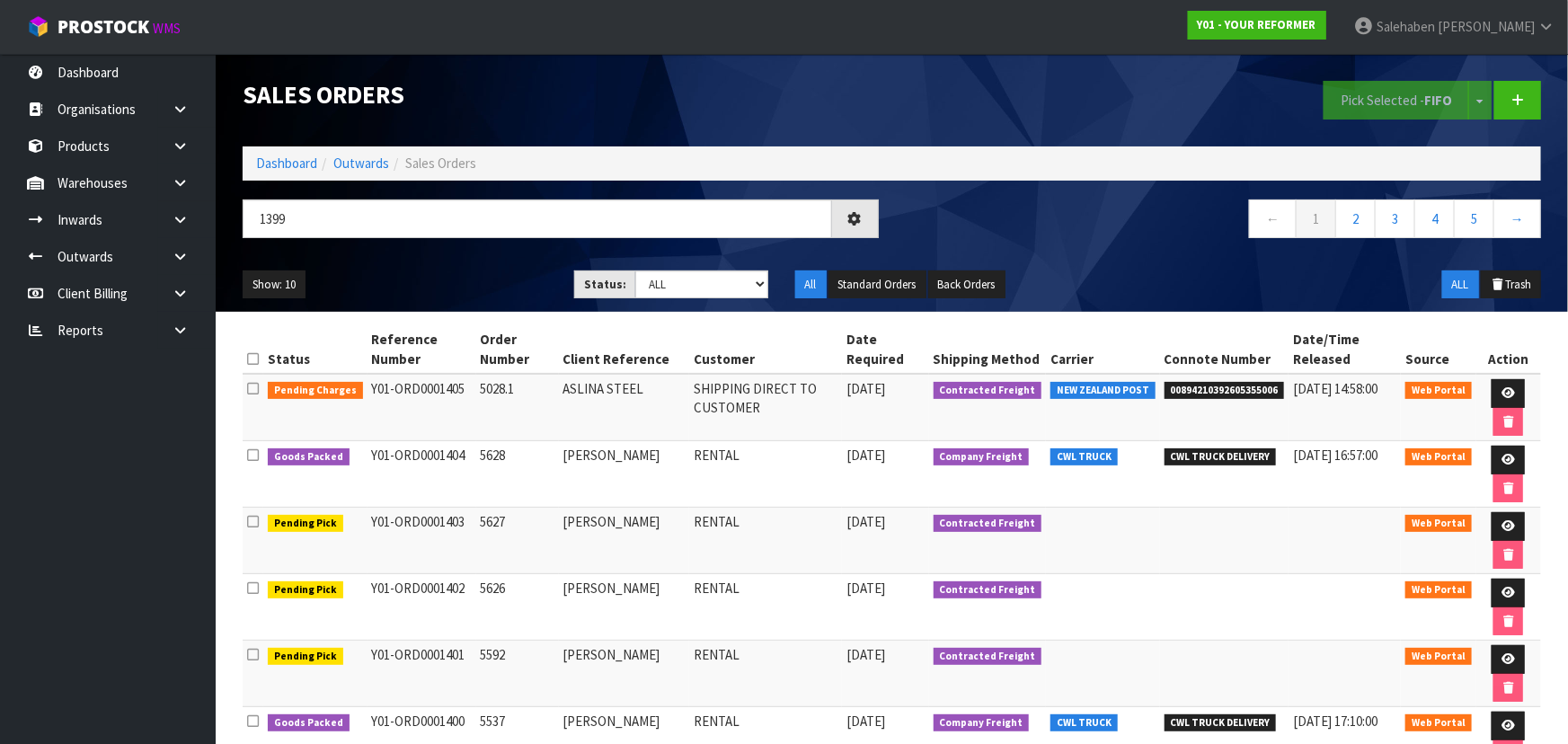
click at [432, 276] on ul "Show: 10 5 10 25 50" at bounding box center [395, 284] width 304 height 29
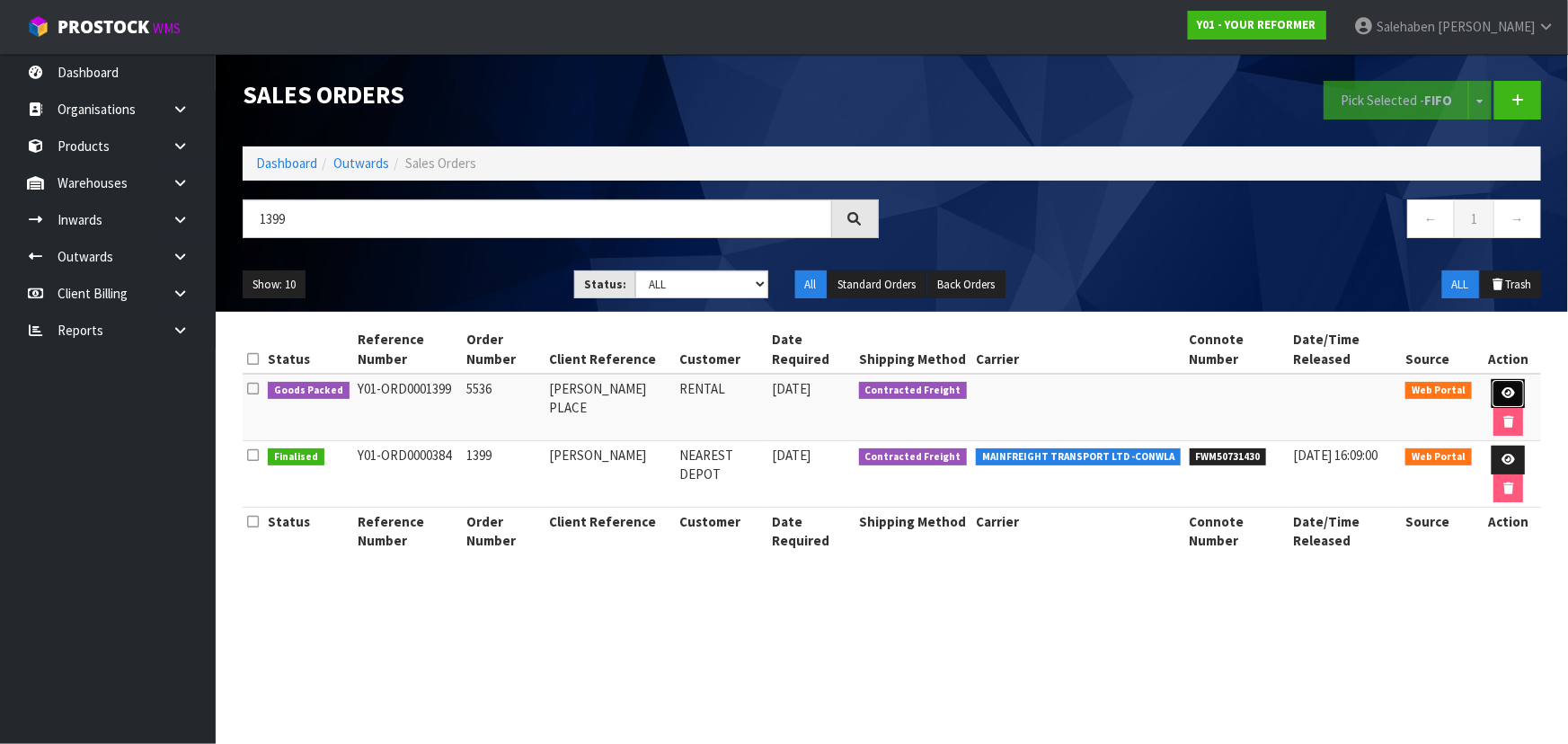
click at [1497, 390] on link at bounding box center [1508, 393] width 33 height 29
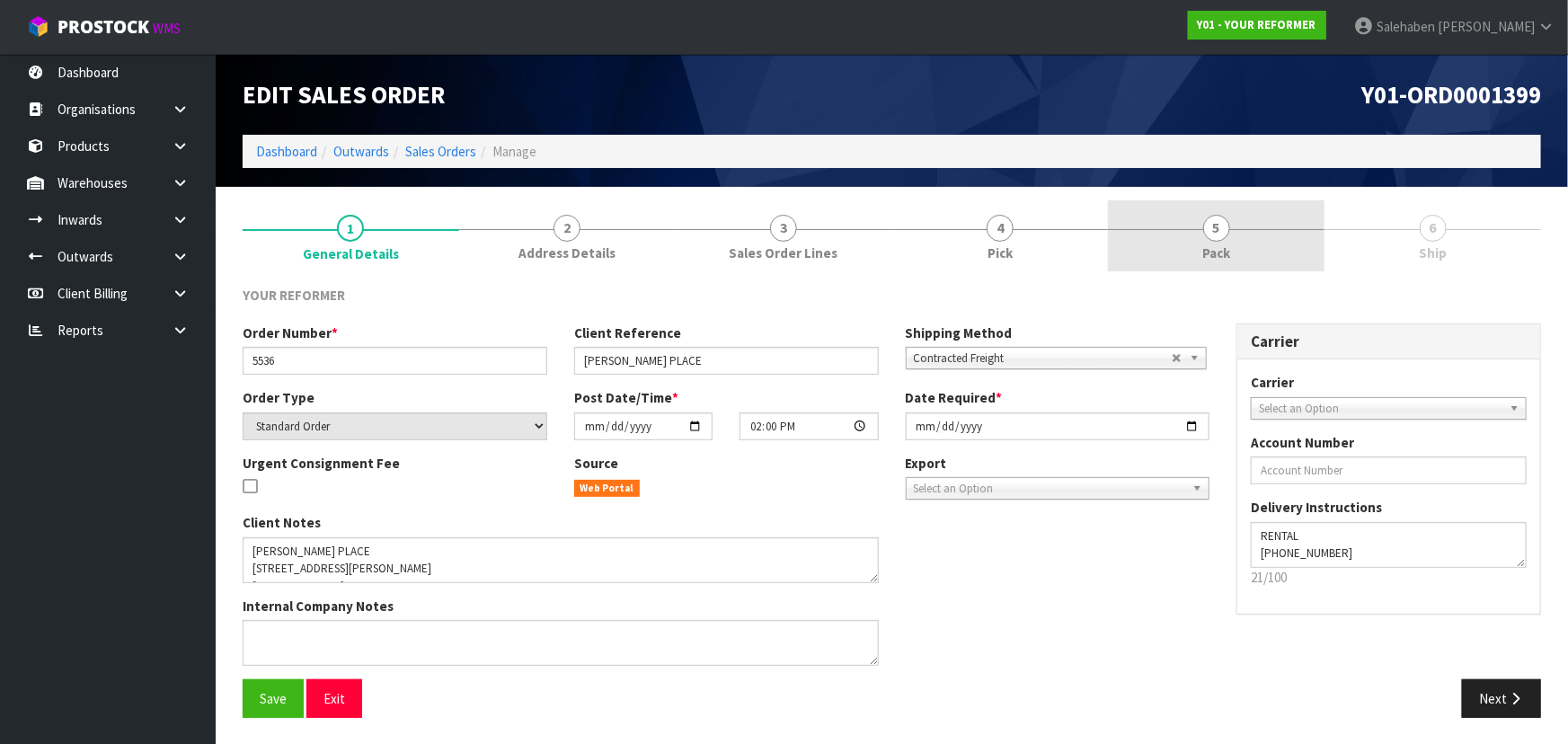
click at [1227, 229] on span "5" at bounding box center [1217, 229] width 27 height 27
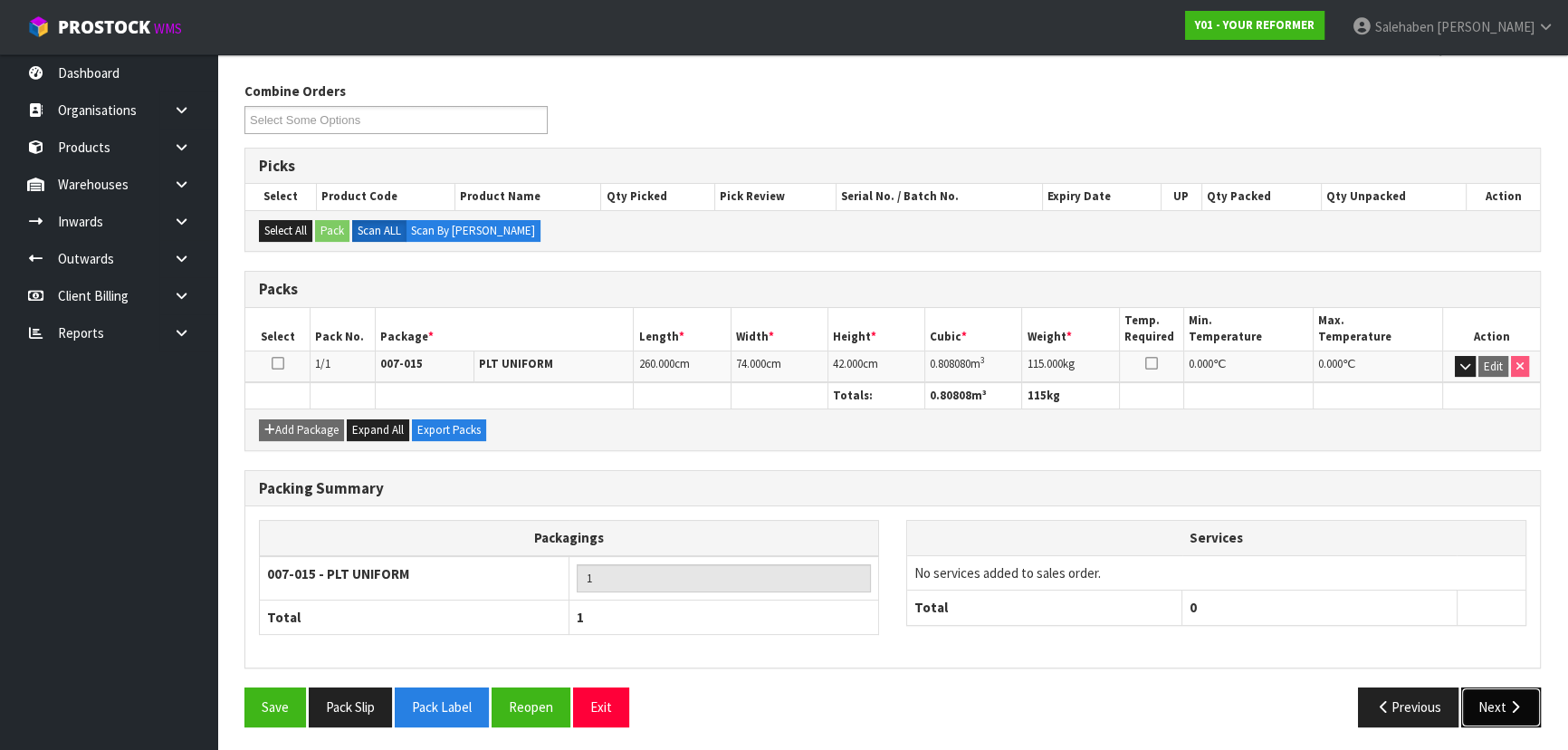
click at [1494, 699] on button "Next" at bounding box center [1501, 706] width 80 height 39
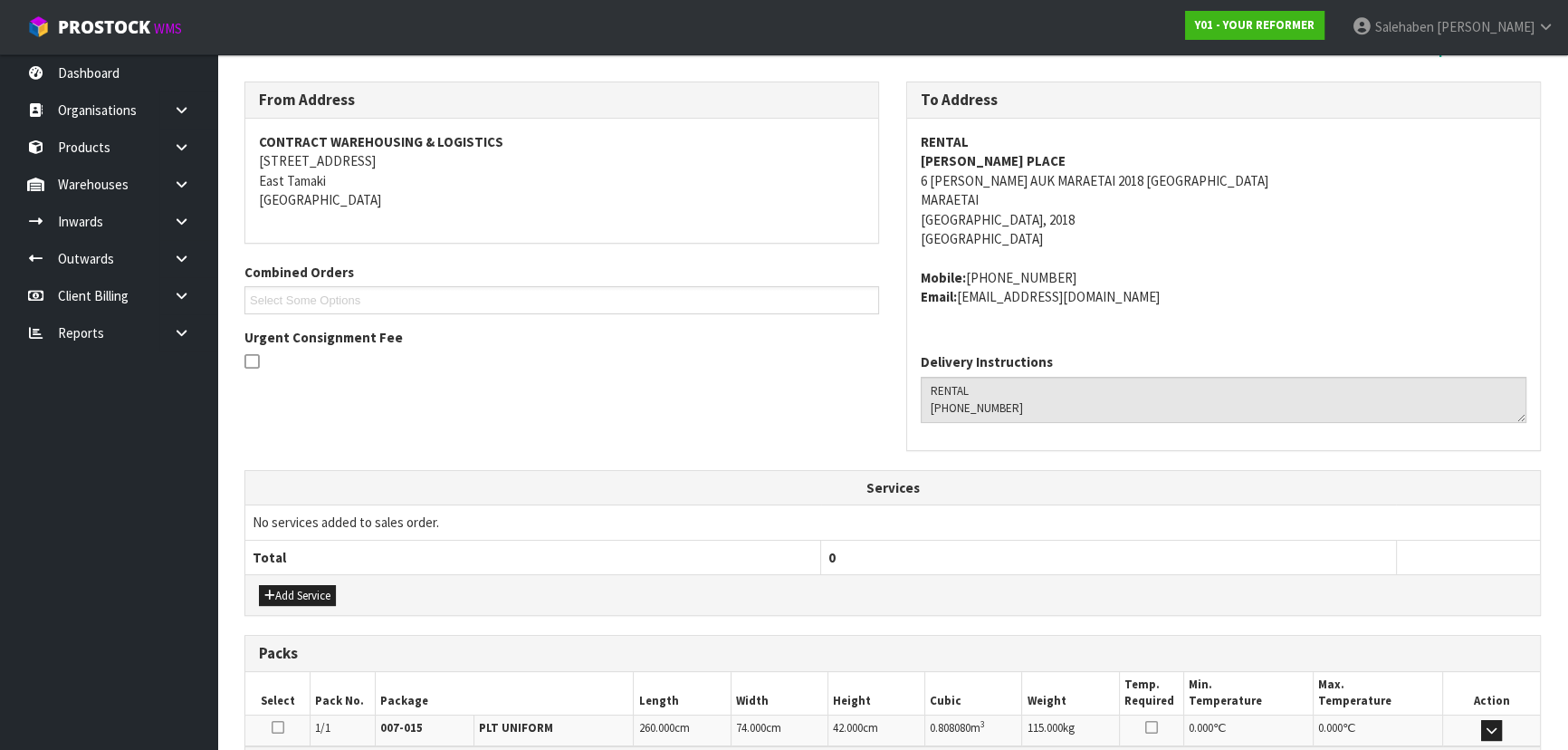
scroll to position [435, 0]
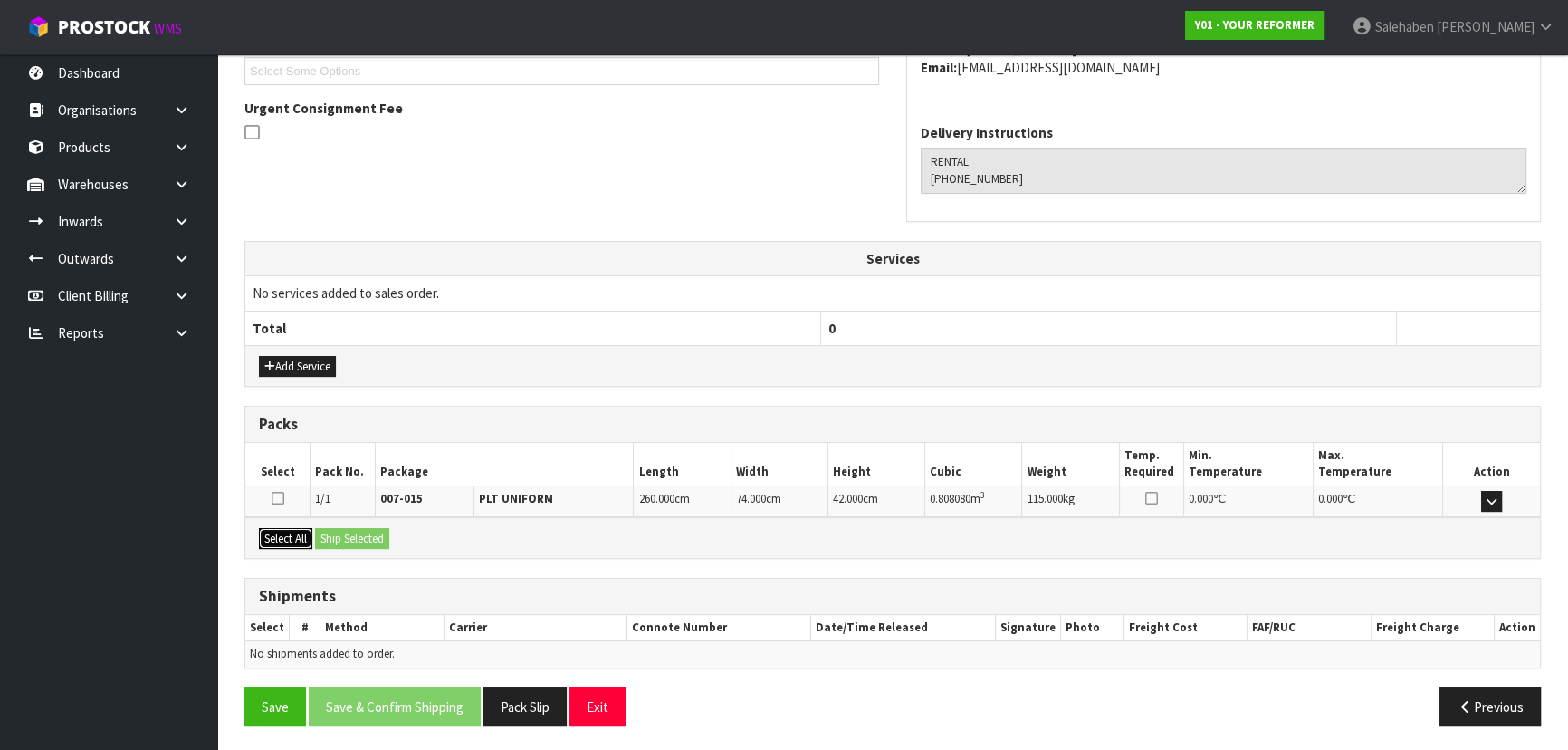
drag, startPoint x: 295, startPoint y: 528, endPoint x: 340, endPoint y: 530, distance: 45.0
click at [295, 528] on button "Select All" at bounding box center [285, 539] width 54 height 22
drag, startPoint x: 355, startPoint y: 532, endPoint x: 376, endPoint y: 537, distance: 21.6
click at [358, 532] on button "Ship Selected" at bounding box center [352, 539] width 74 height 22
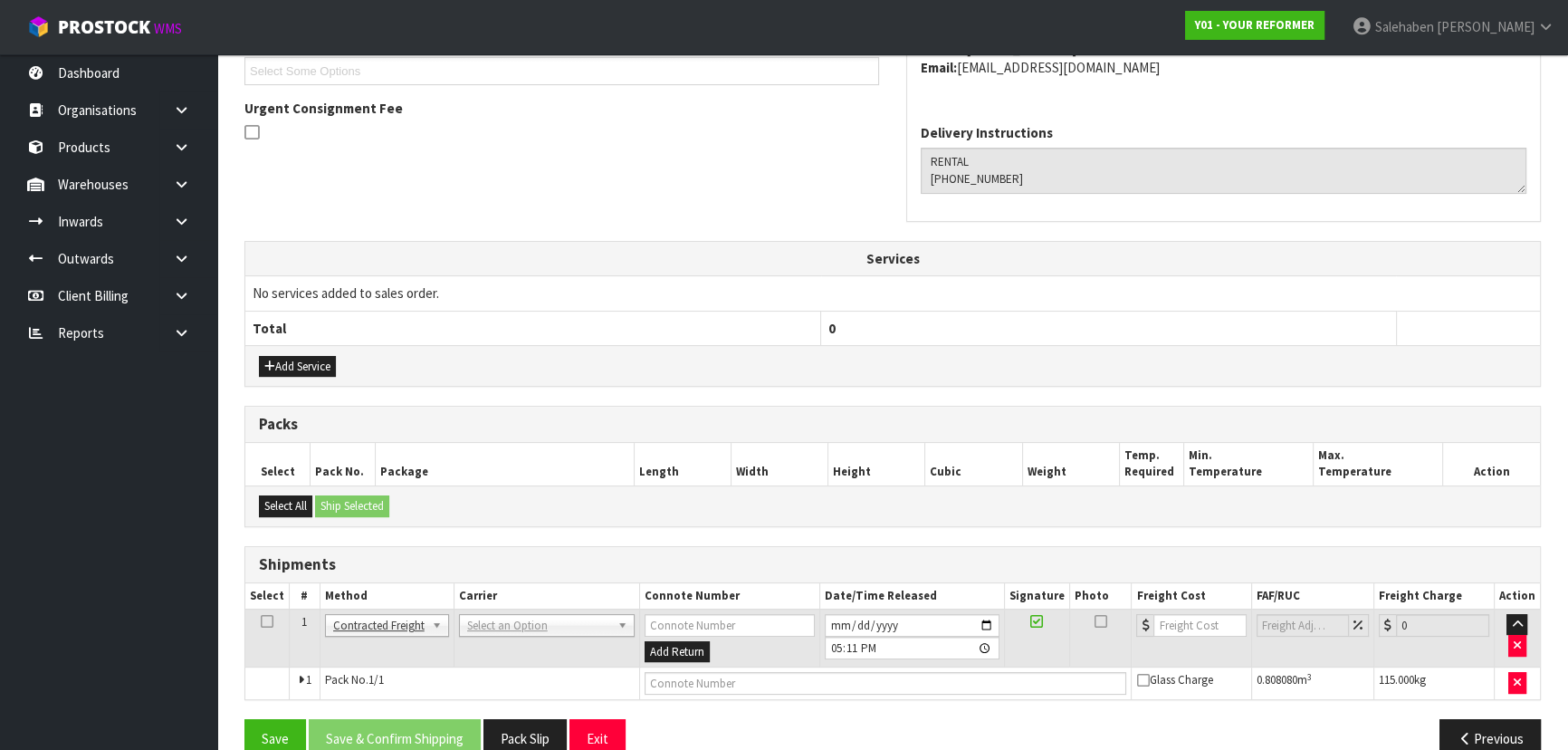
scroll to position [468, 0]
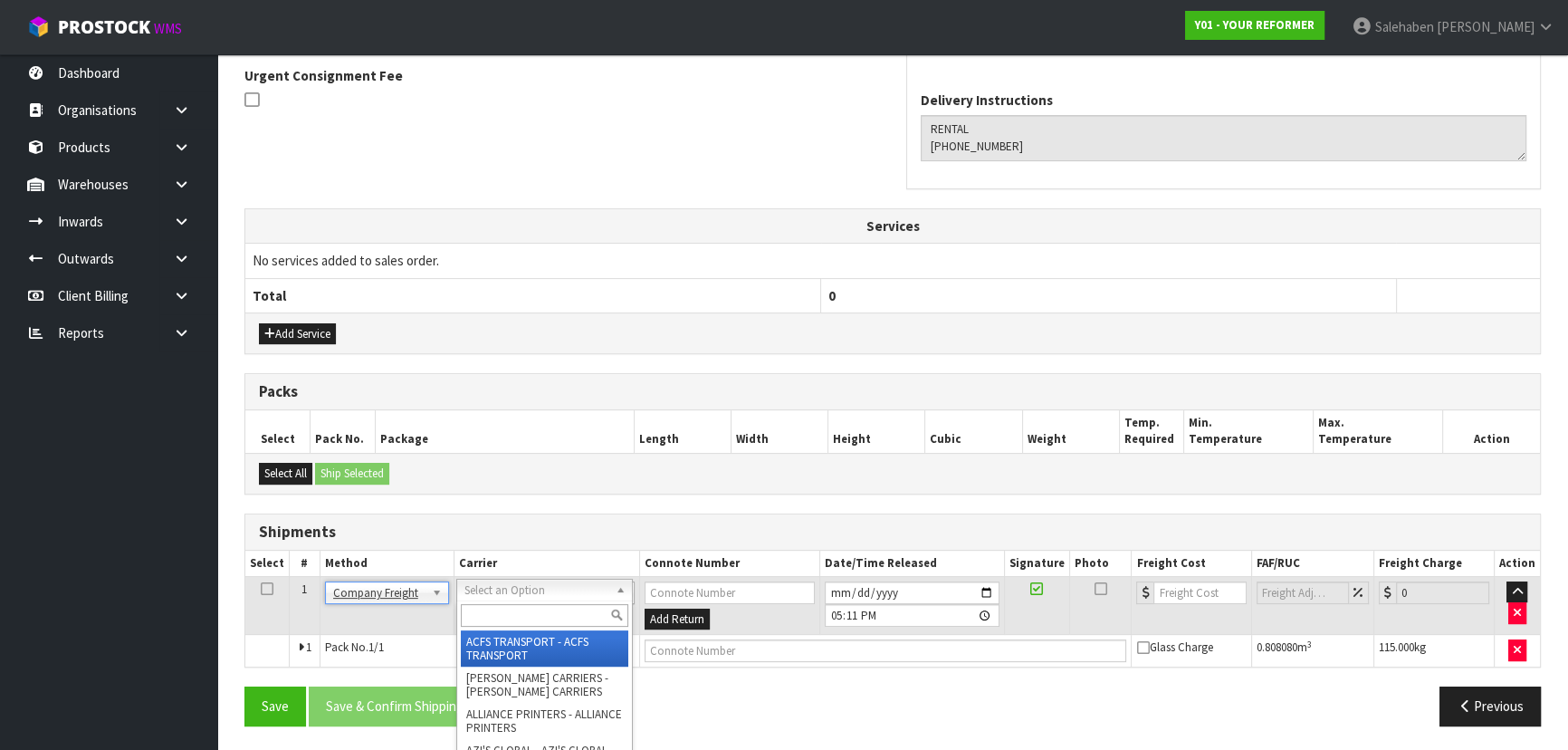
click at [515, 612] on input "text" at bounding box center [544, 615] width 168 height 23
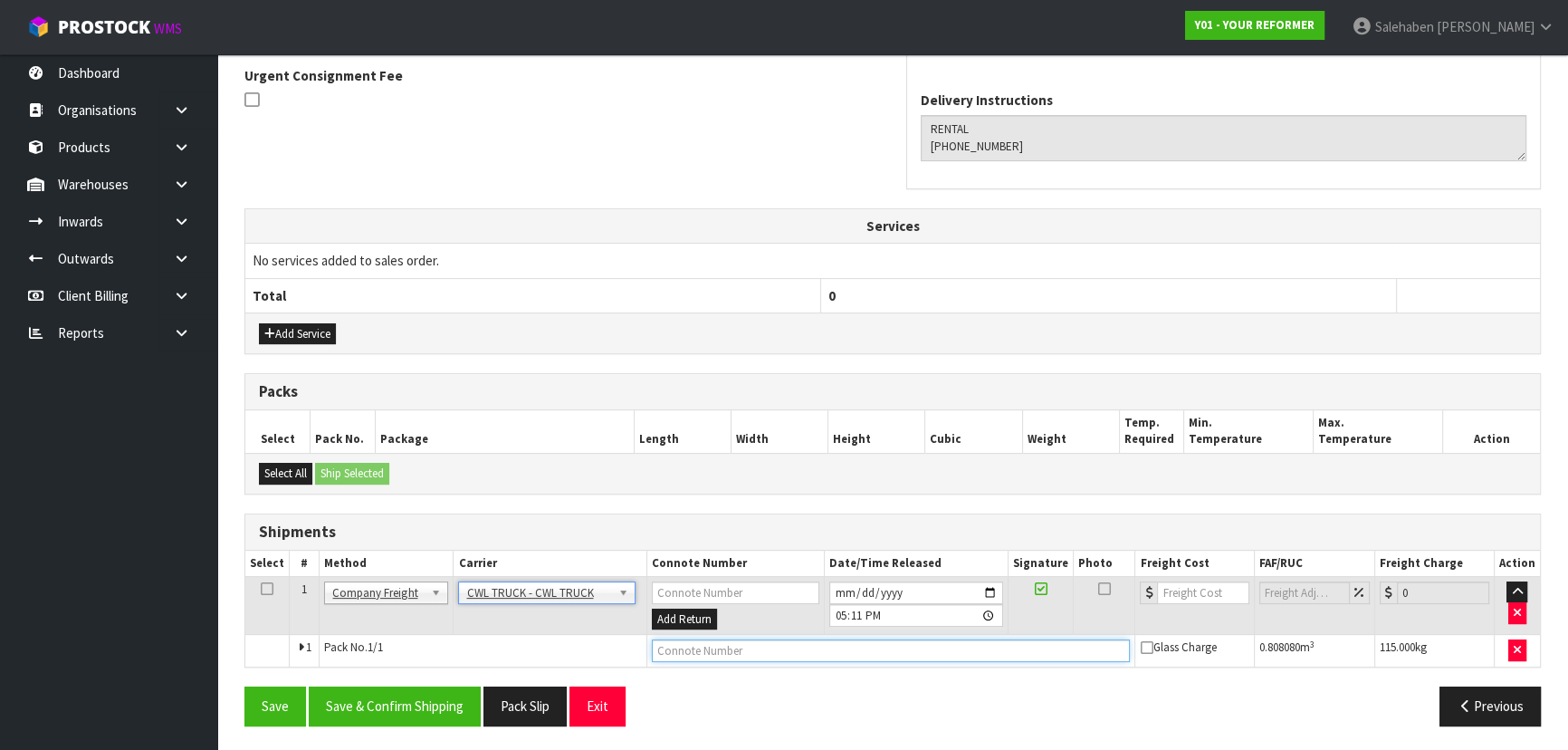
click at [685, 642] on input "text" at bounding box center [891, 650] width 479 height 23
click at [980, 584] on input "[DATE]" at bounding box center [916, 592] width 174 height 23
click at [993, 584] on input "[DATE]" at bounding box center [916, 592] width 174 height 23
click at [286, 704] on button "Save" at bounding box center [276, 706] width 62 height 39
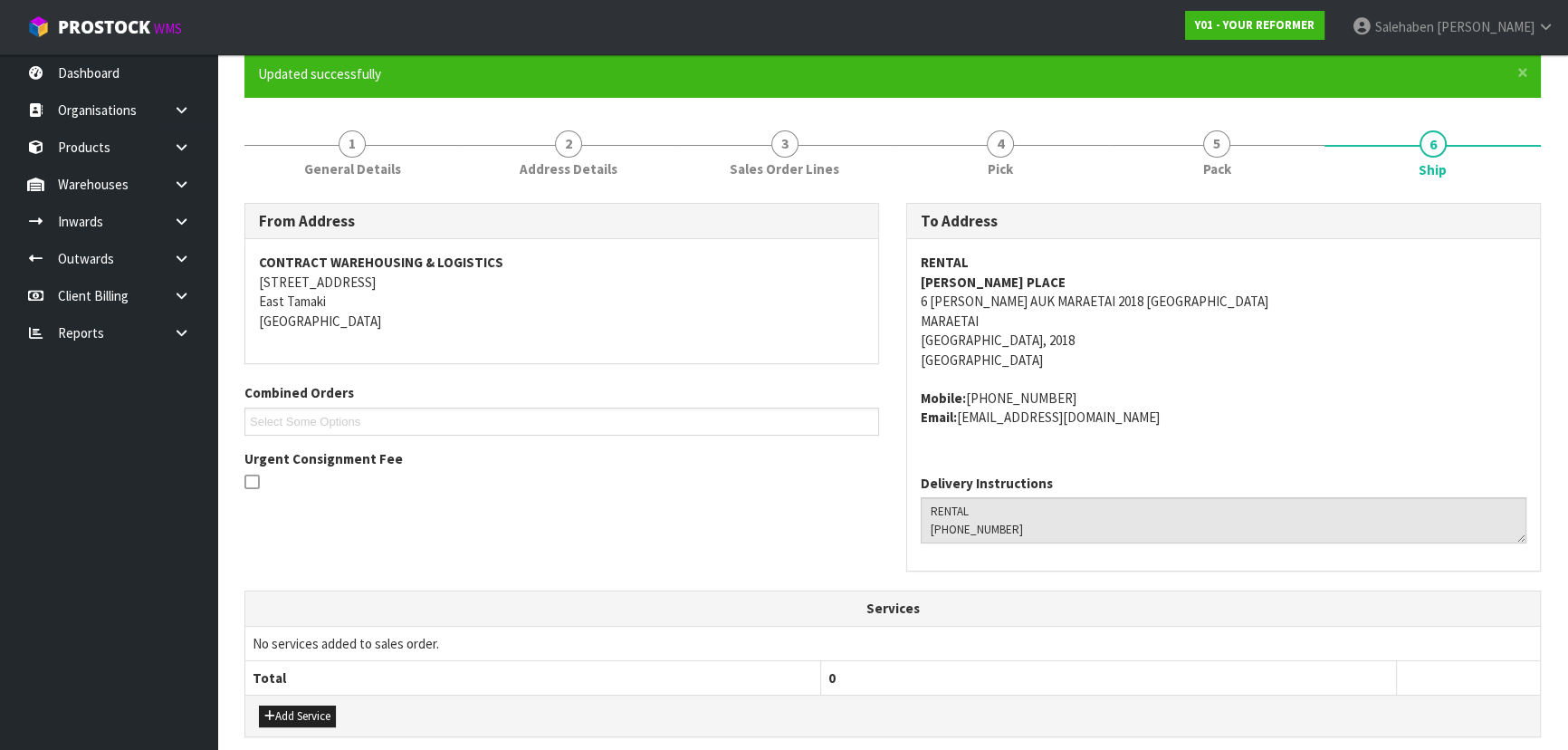
scroll to position [533, 0]
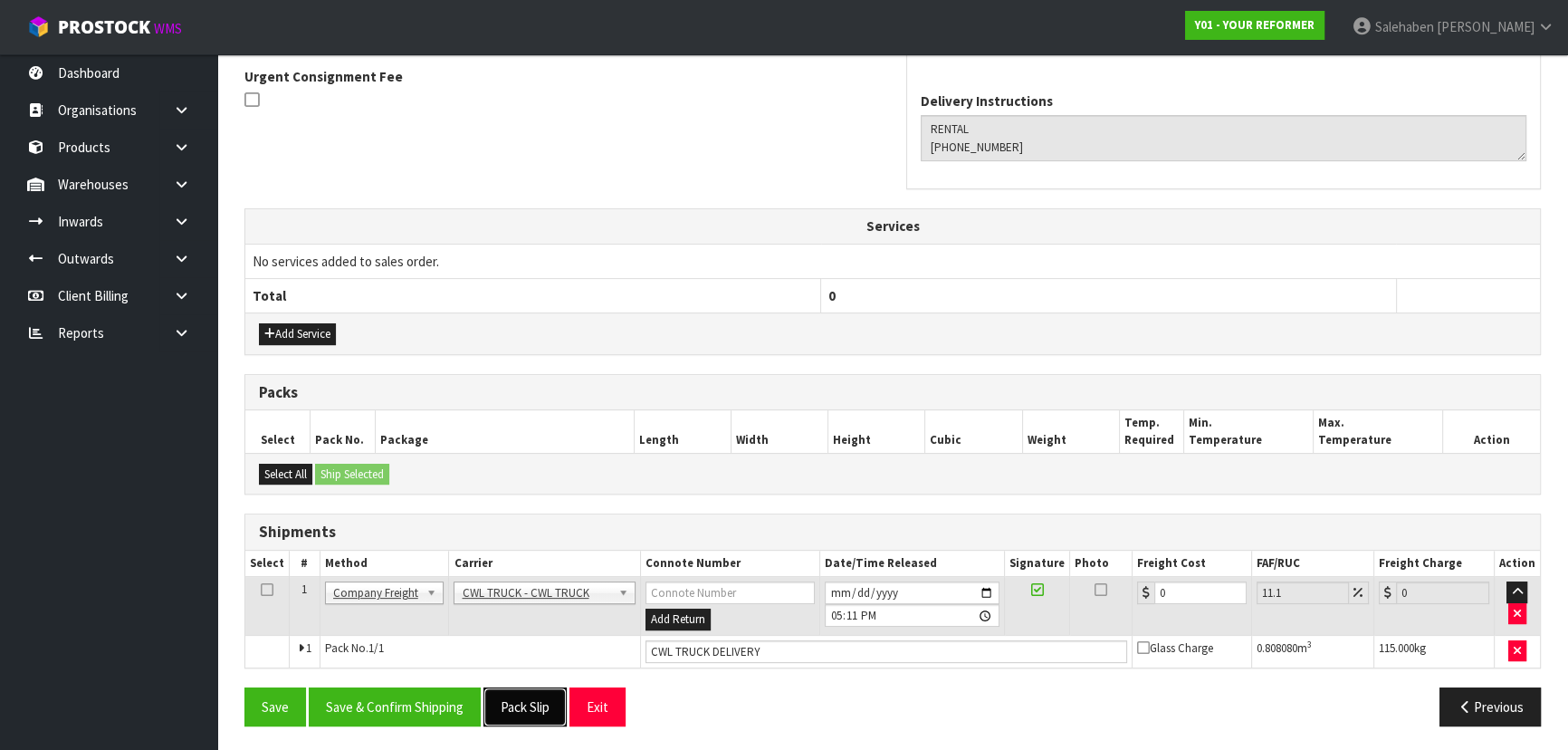
click at [541, 705] on button "Pack Slip" at bounding box center [525, 706] width 83 height 39
click at [291, 689] on button "Save" at bounding box center [276, 706] width 62 height 39
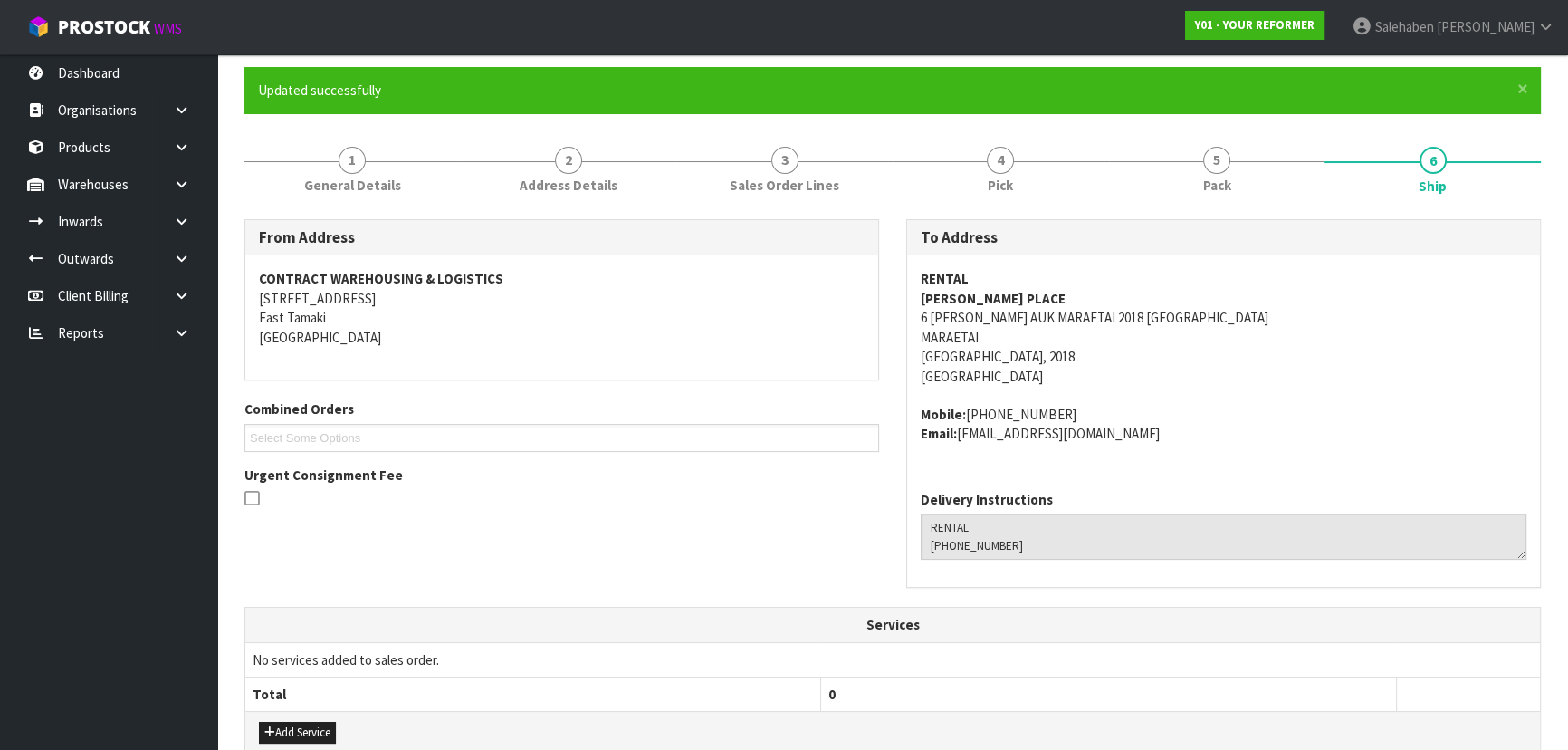
scroll to position [0, 0]
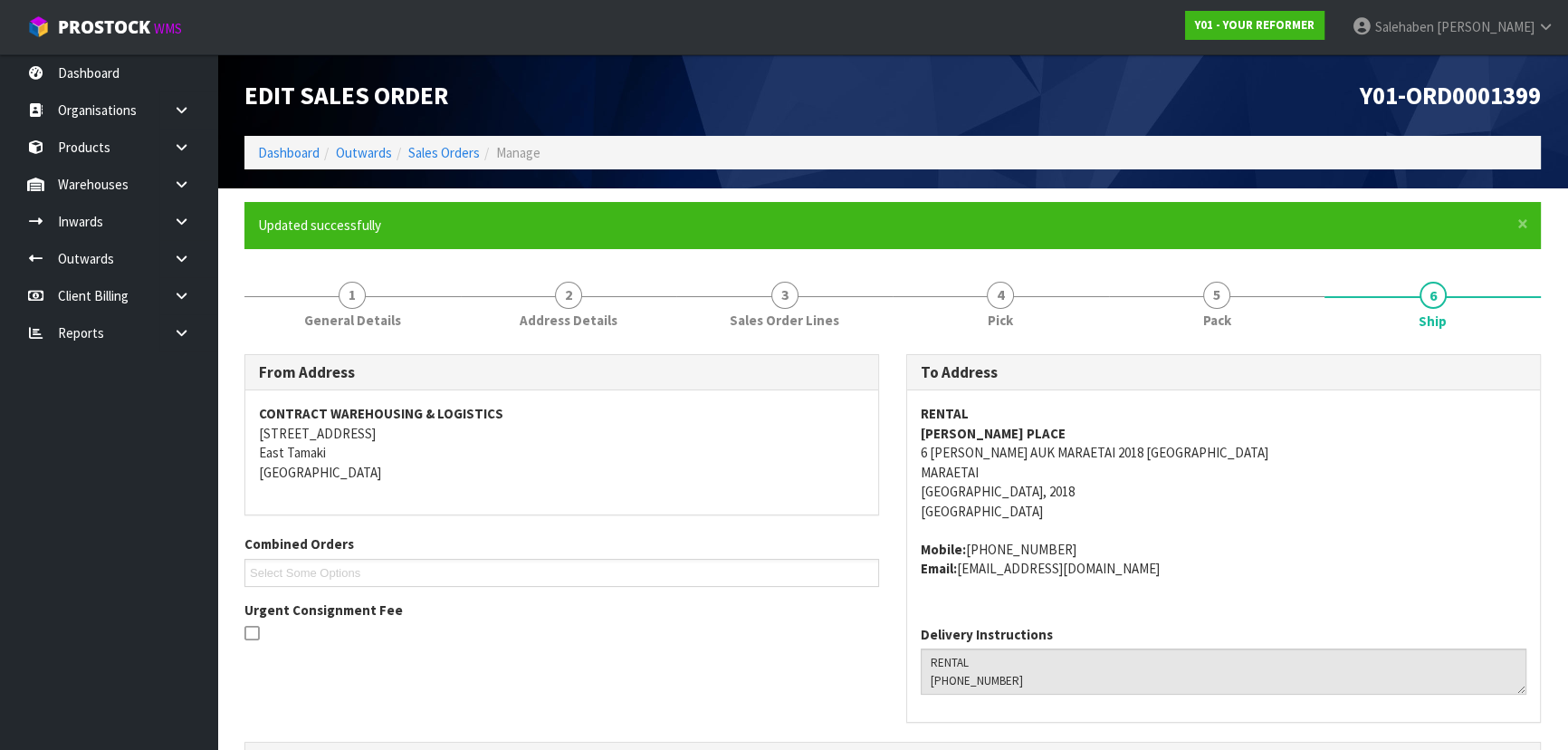
click at [266, 143] on li "Dashboard" at bounding box center [288, 152] width 62 height 19
click at [266, 151] on link "Dashboard" at bounding box center [288, 152] width 62 height 17
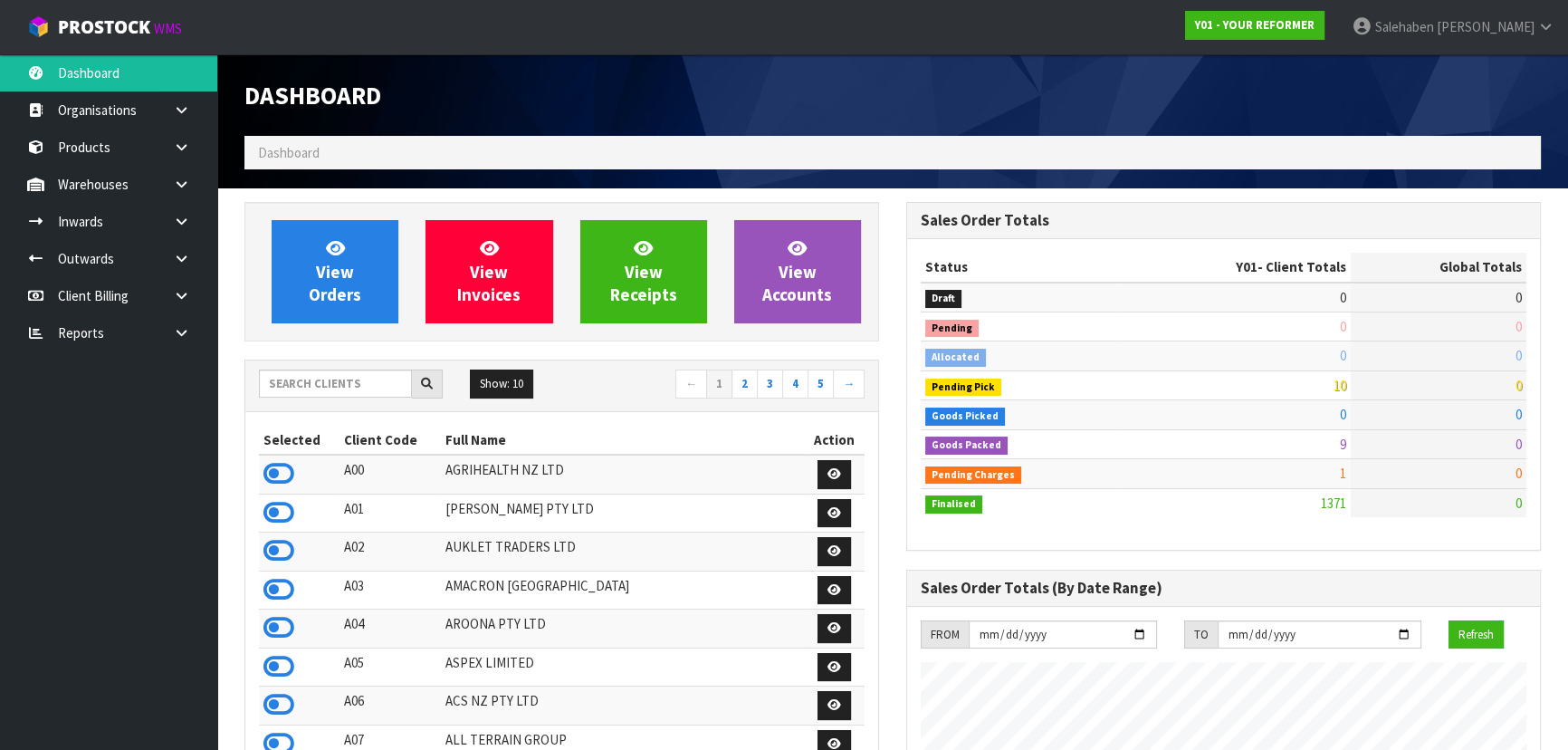
scroll to position [1222, 661]
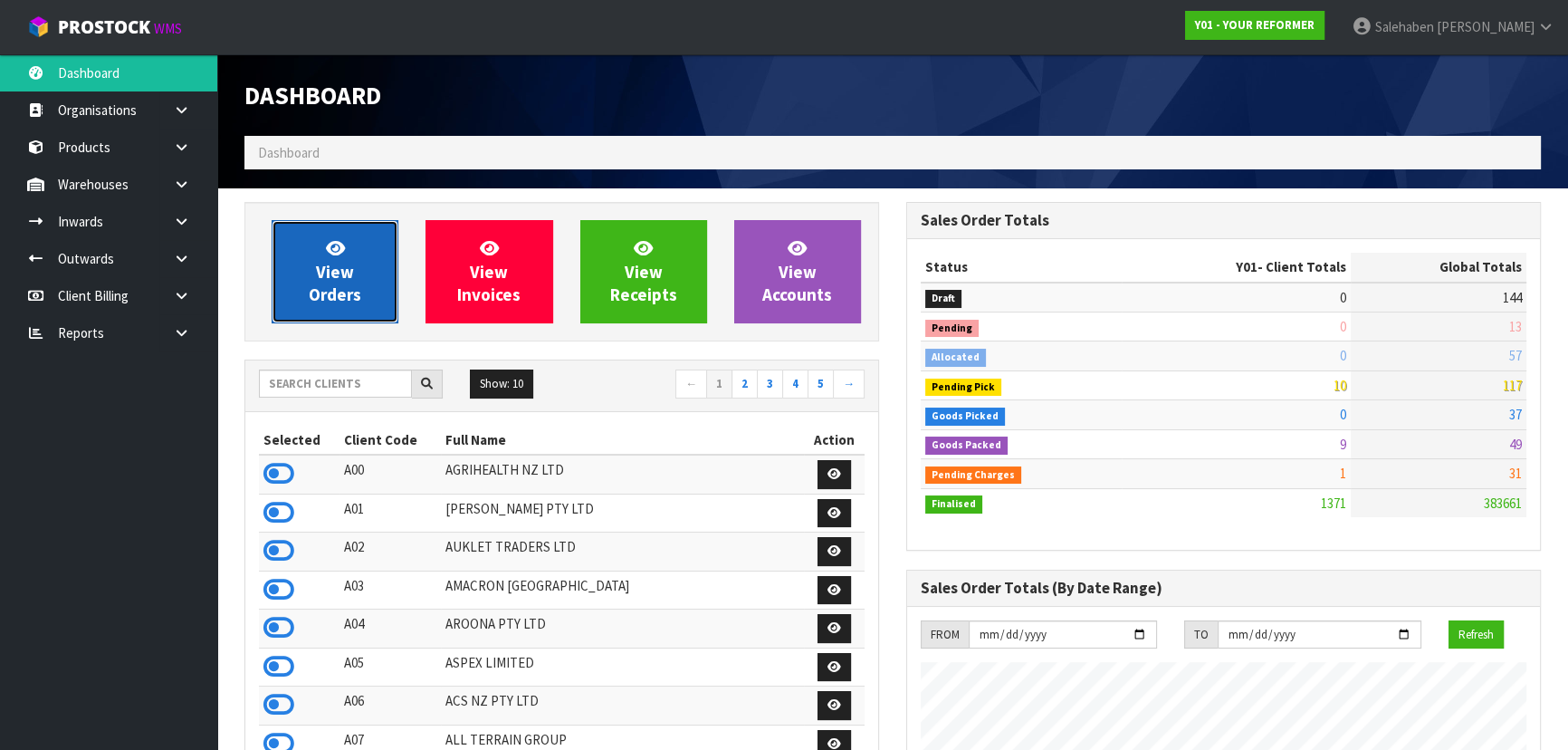
click at [365, 288] on link "View Orders" at bounding box center [335, 272] width 127 height 103
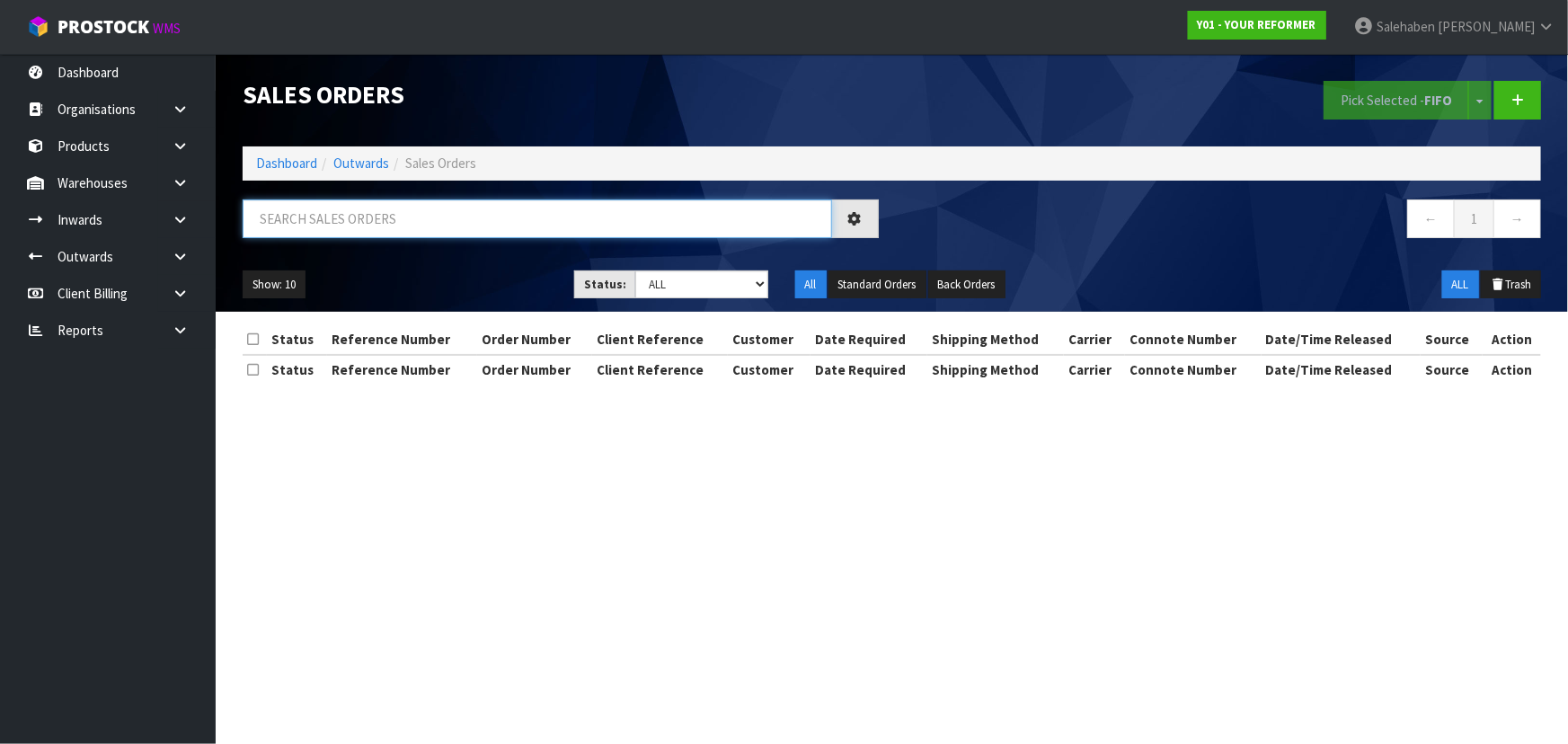
click at [379, 219] on input "text" at bounding box center [537, 219] width 590 height 39
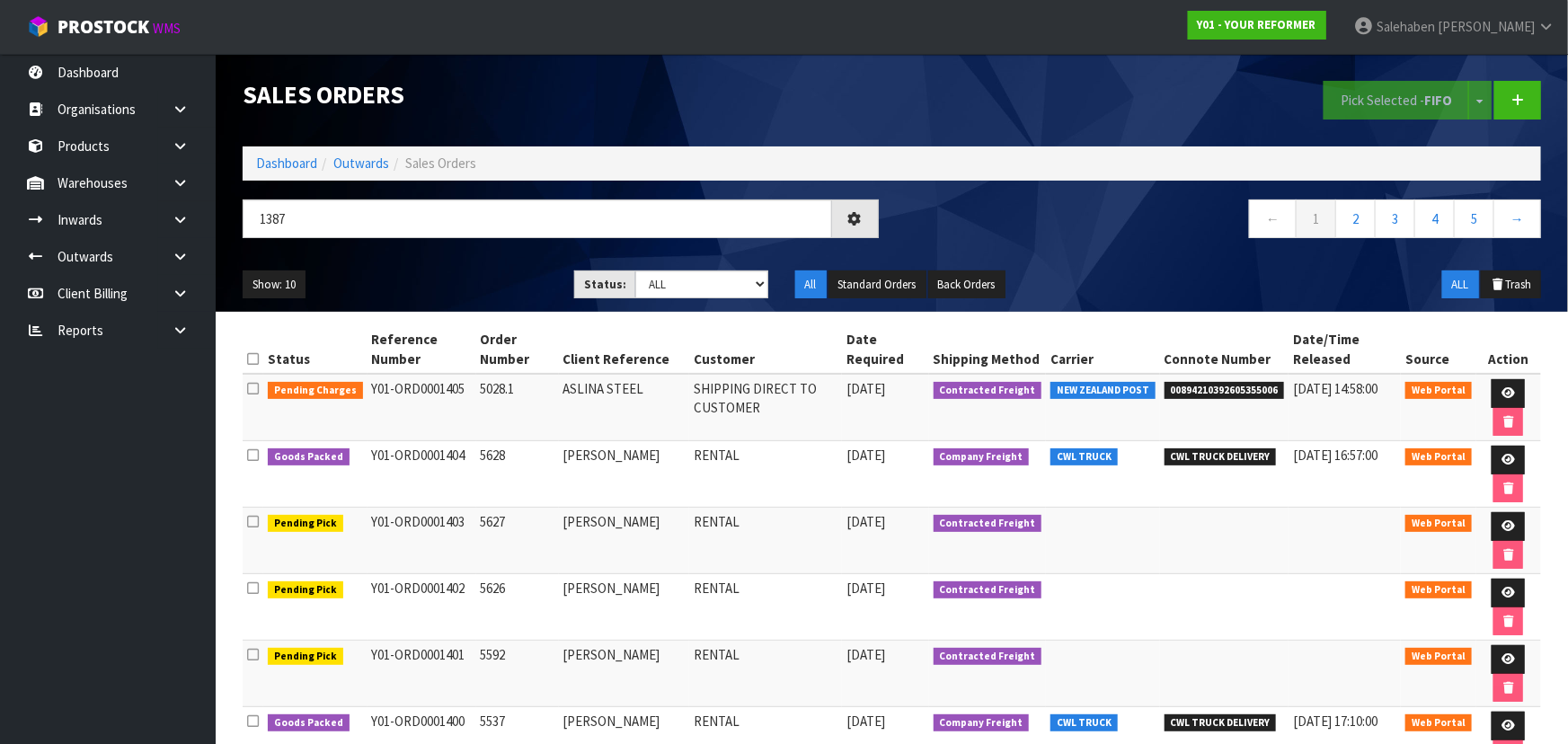
click at [510, 256] on div "Show: 10 5 10 25 50 Status: Draft Pending Allocated Pending Pick Goods Picked G…" at bounding box center [892, 284] width 1325 height 56
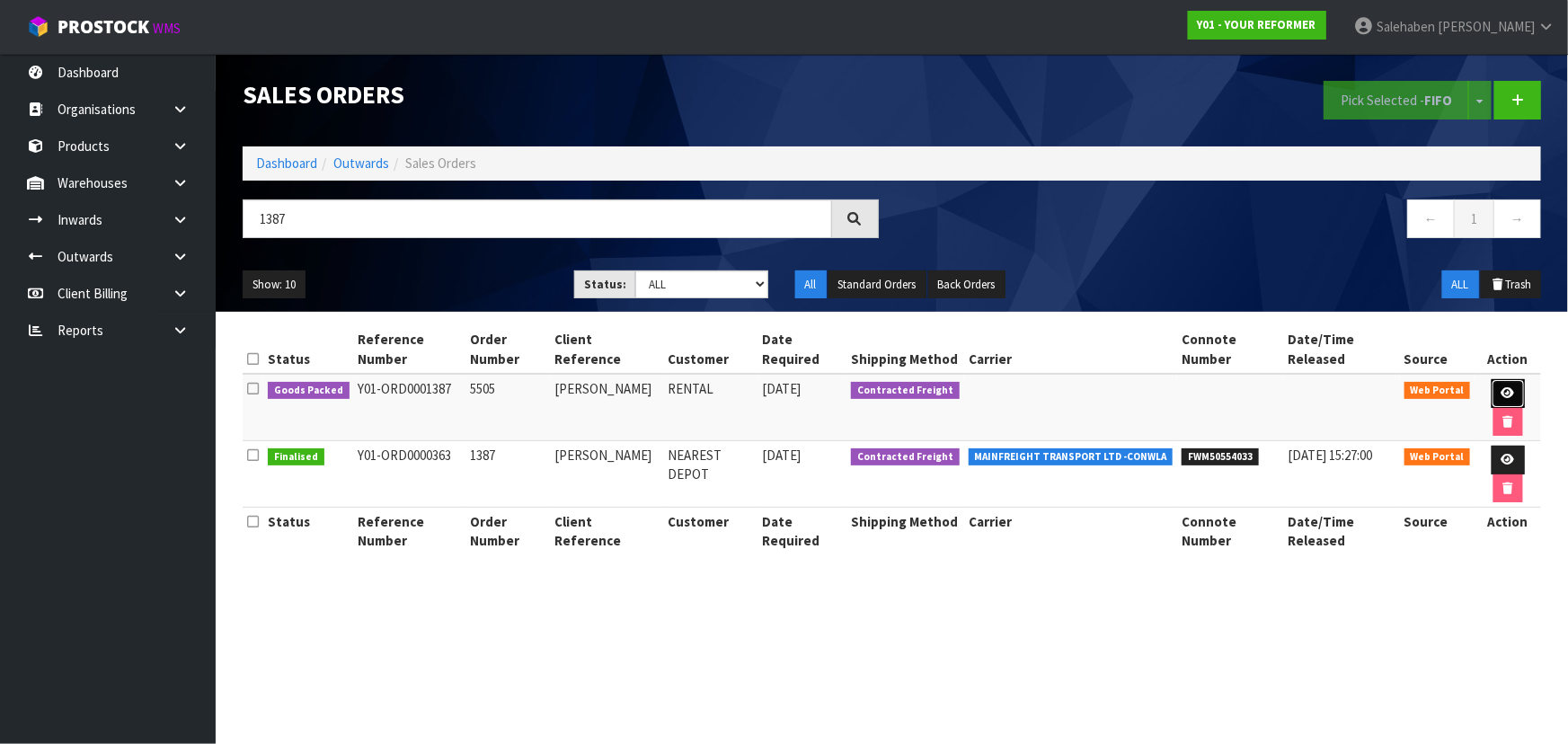
click at [1509, 381] on link at bounding box center [1508, 393] width 33 height 29
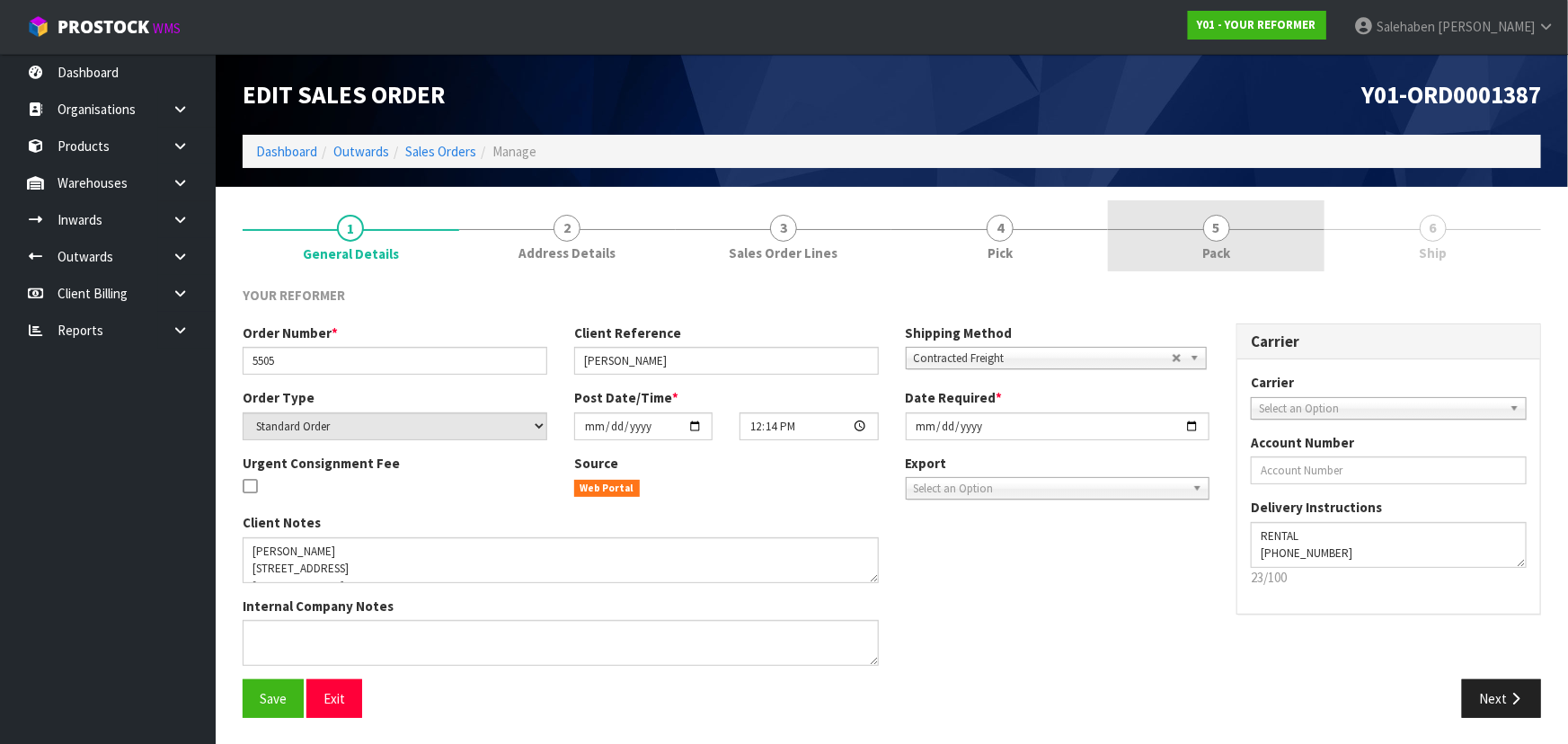
click at [1231, 252] on link "5 Pack" at bounding box center [1216, 236] width 217 height 71
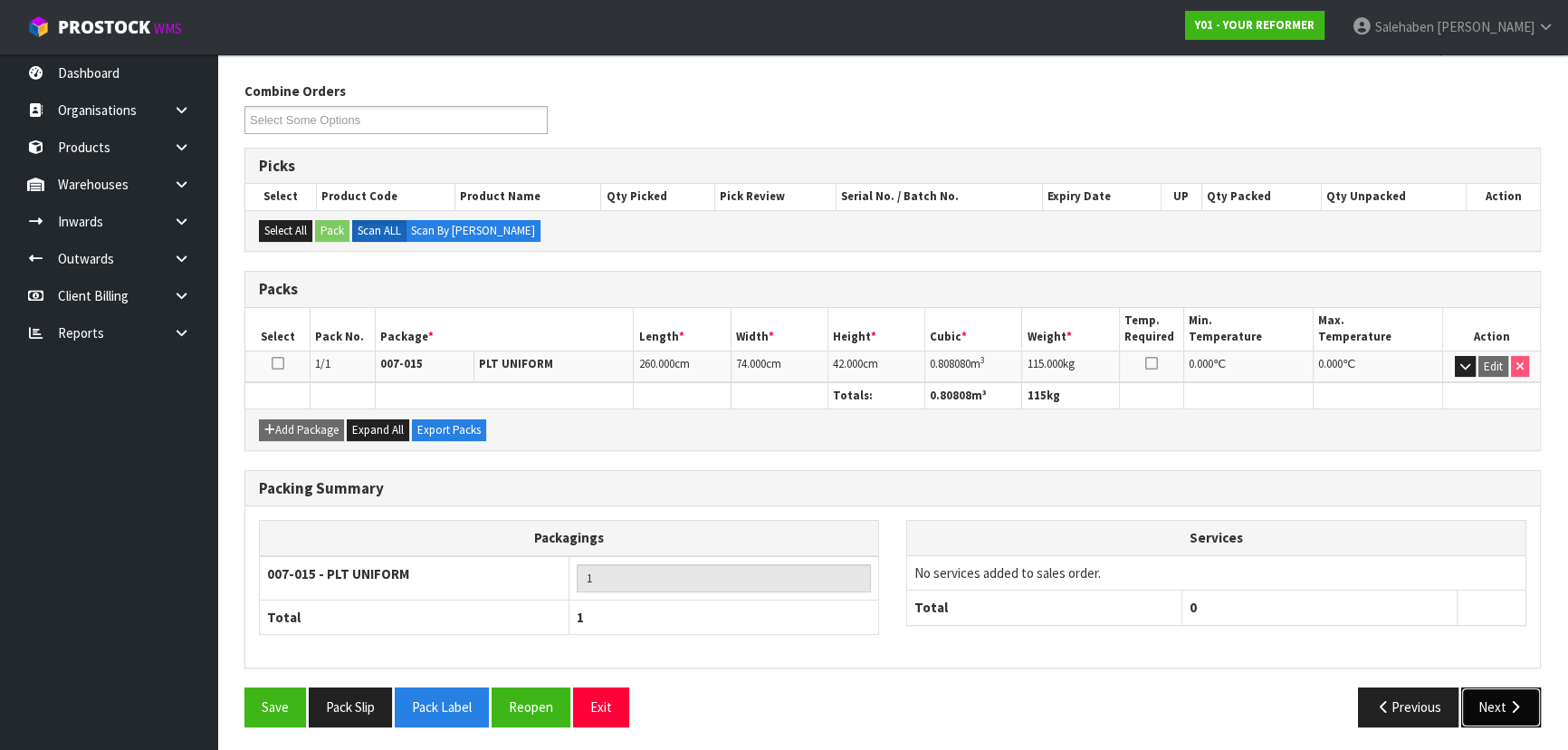
click at [1515, 706] on icon "button" at bounding box center [1514, 706] width 17 height 14
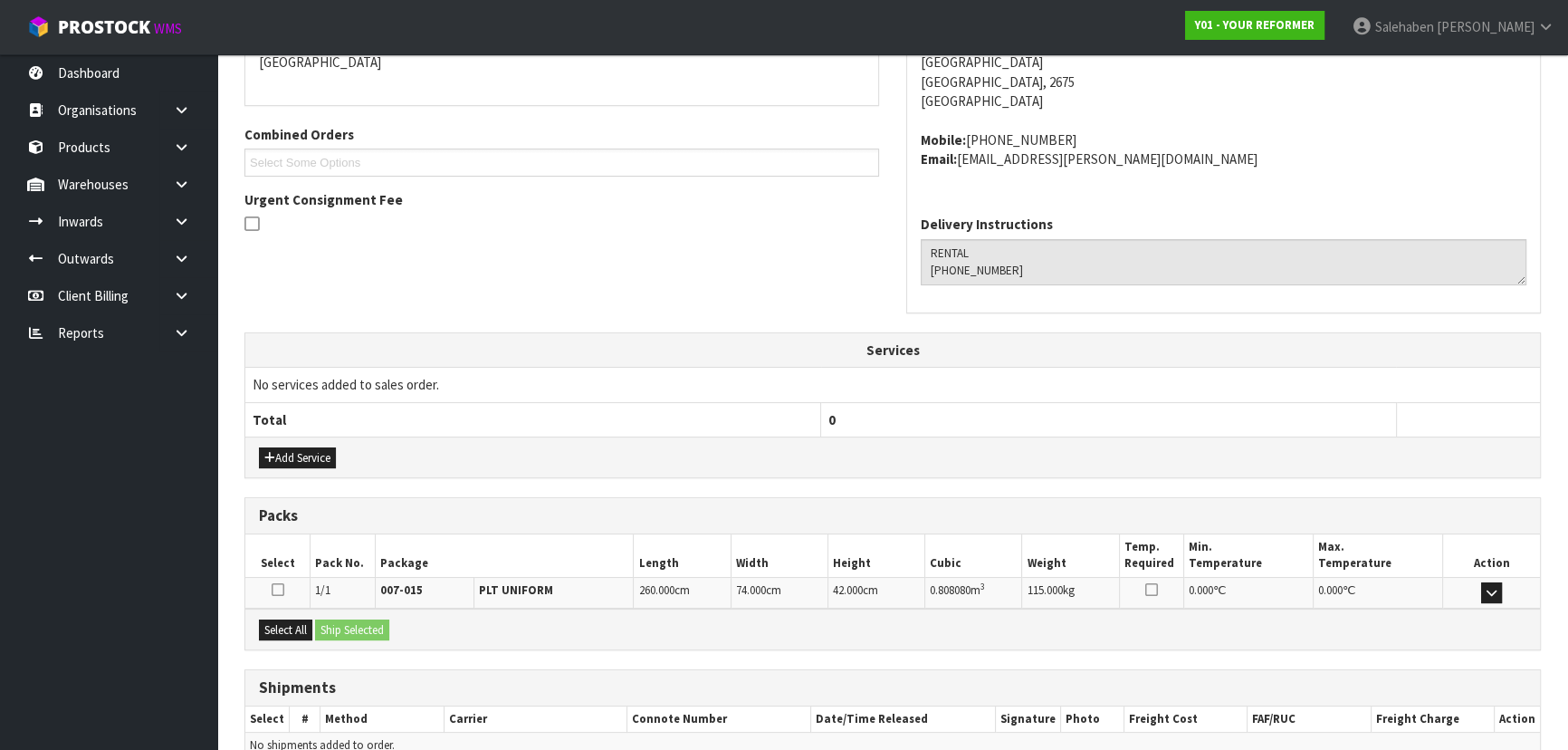
scroll to position [435, 0]
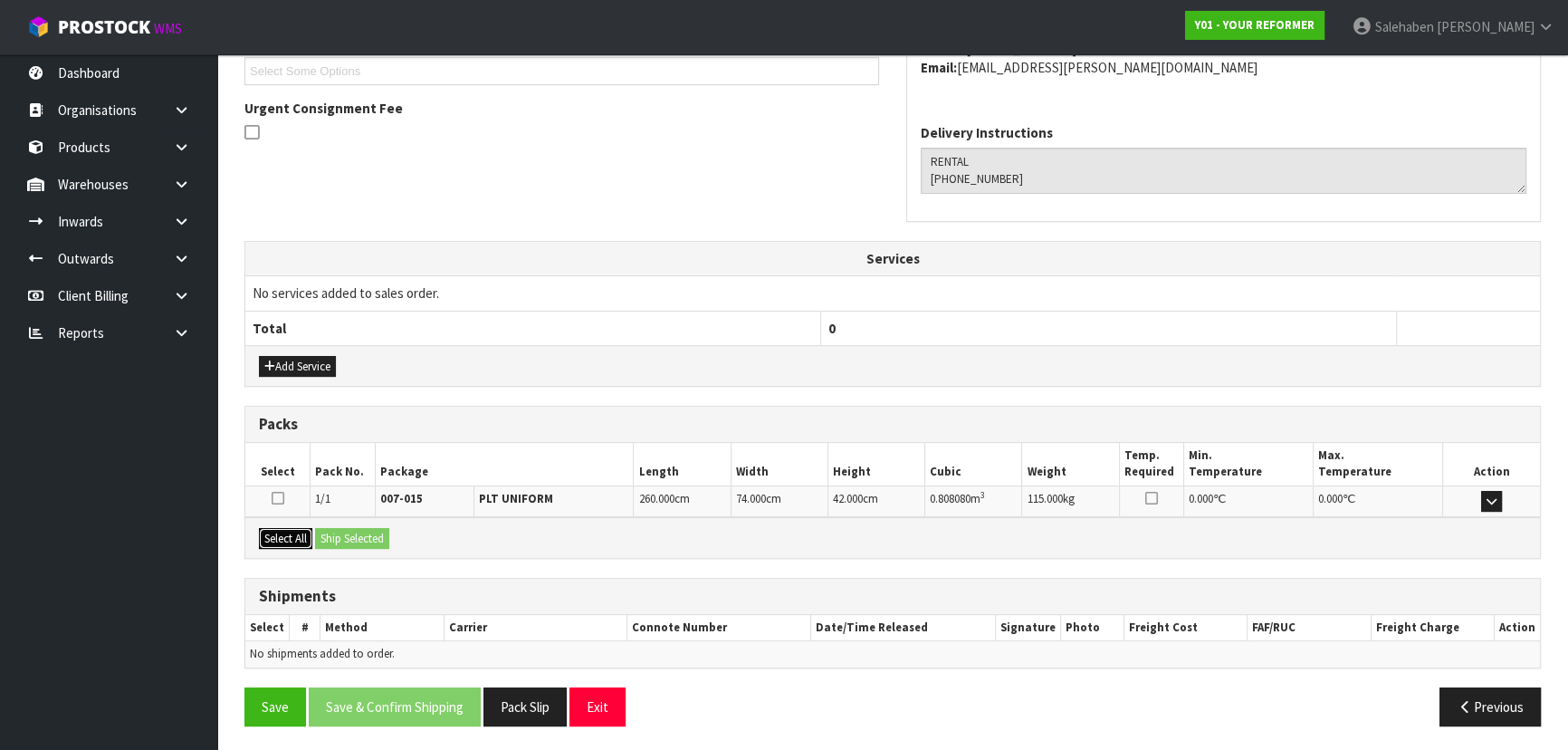
click at [291, 531] on button "Select All" at bounding box center [285, 539] width 54 height 22
click at [335, 534] on button "Ship Selected" at bounding box center [352, 539] width 74 height 22
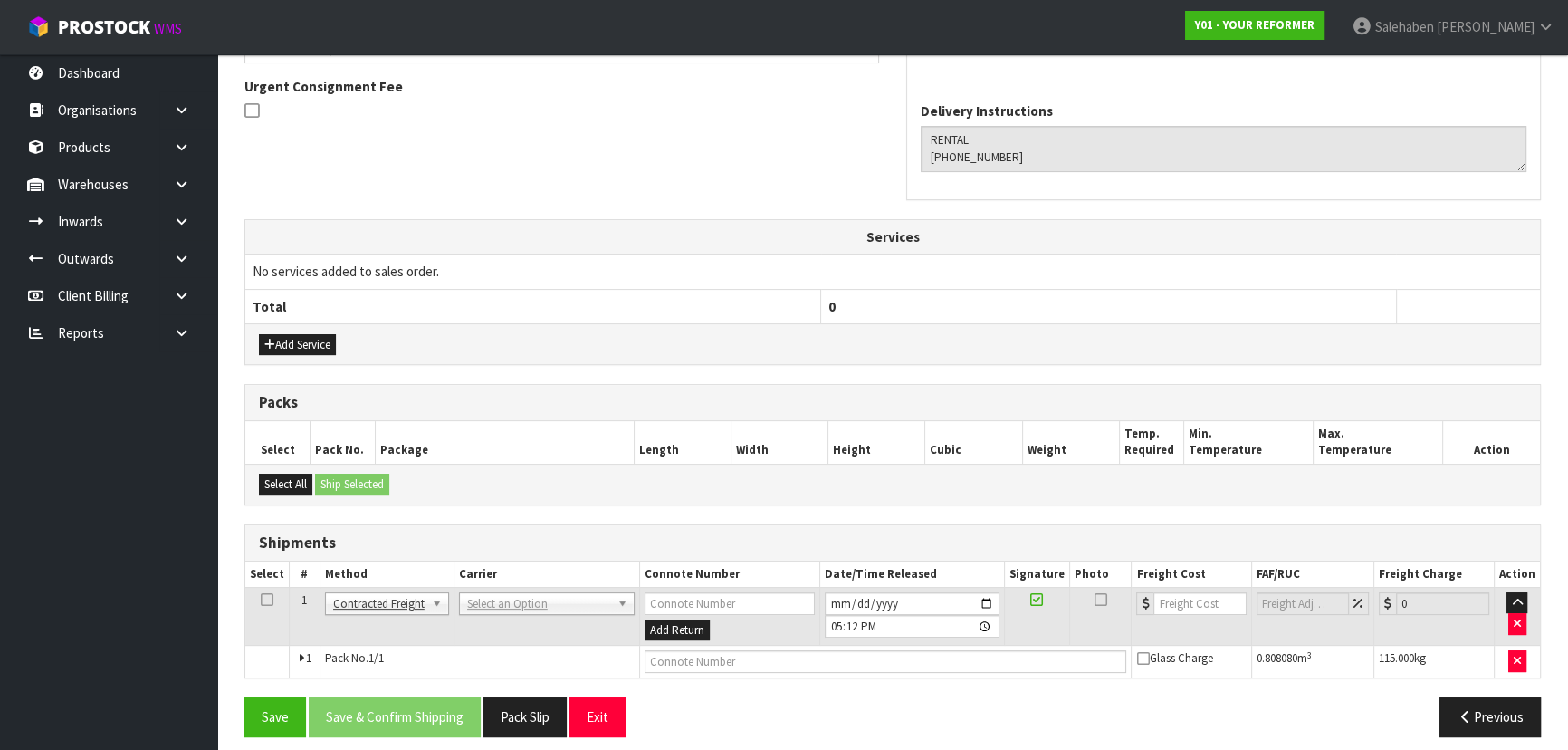
scroll to position [468, 0]
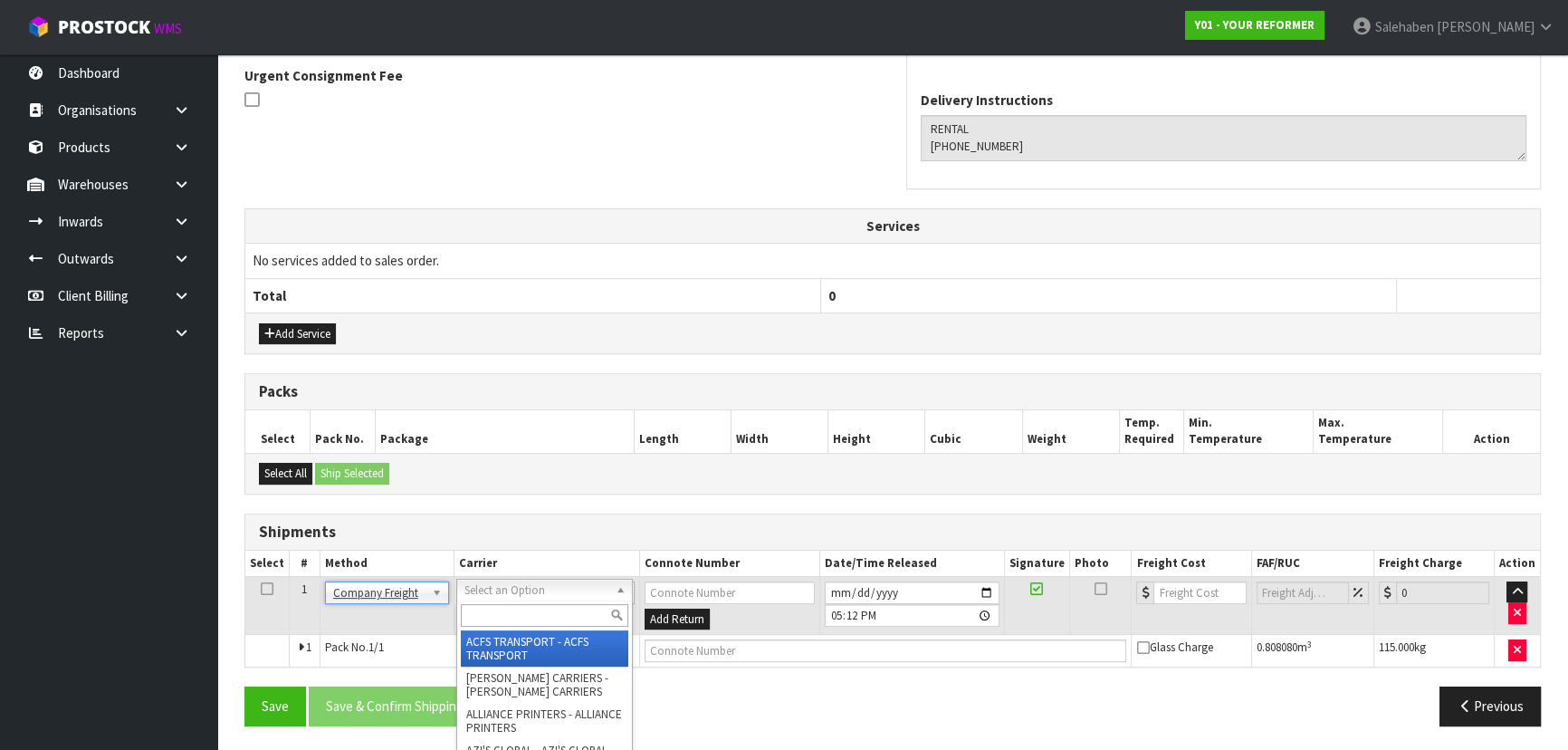
click at [488, 607] on input "text" at bounding box center [544, 615] width 168 height 23
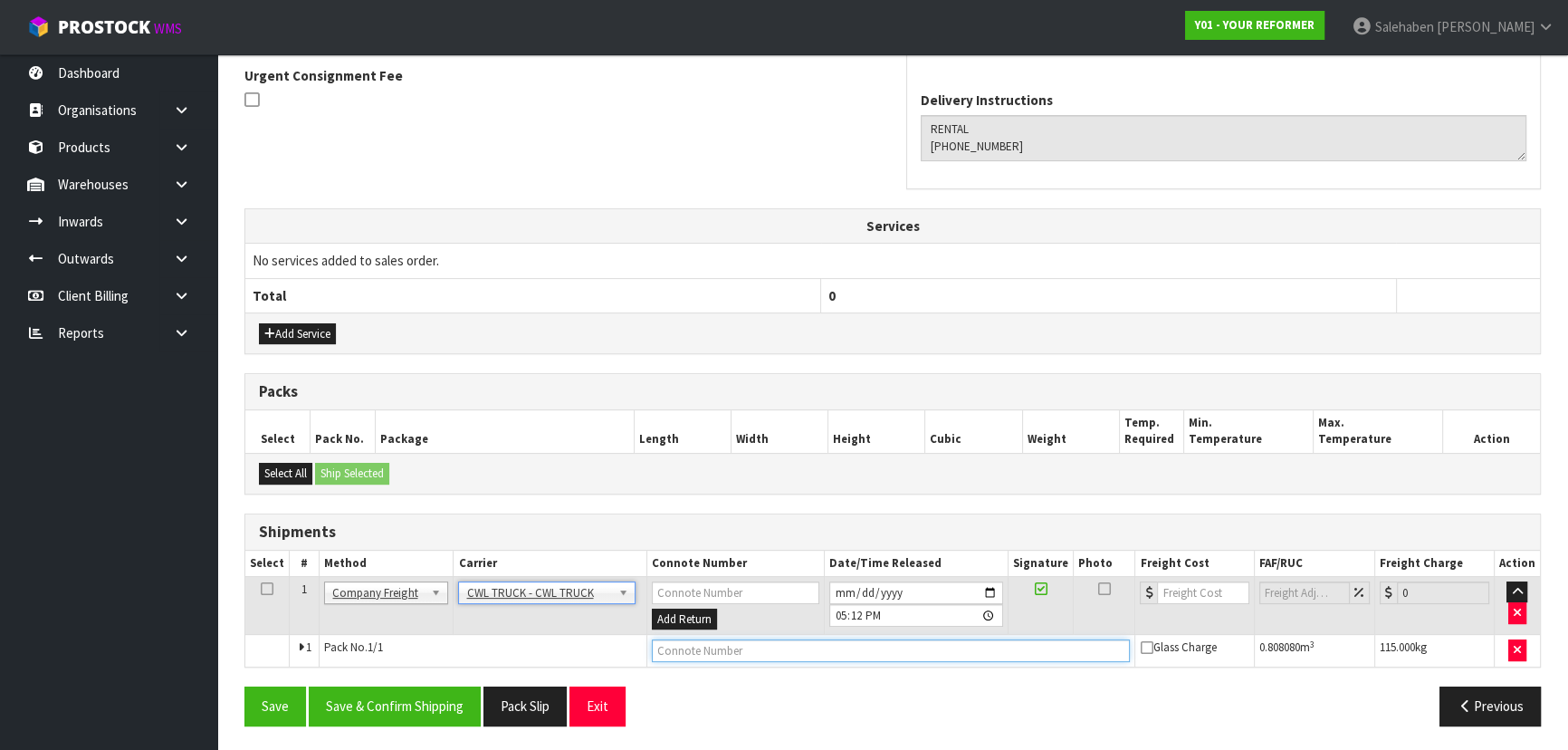
click at [688, 654] on input "text" at bounding box center [891, 650] width 479 height 23
click at [996, 587] on input "[DATE]" at bounding box center [916, 592] width 174 height 23
click at [271, 695] on button "Save" at bounding box center [276, 706] width 62 height 39
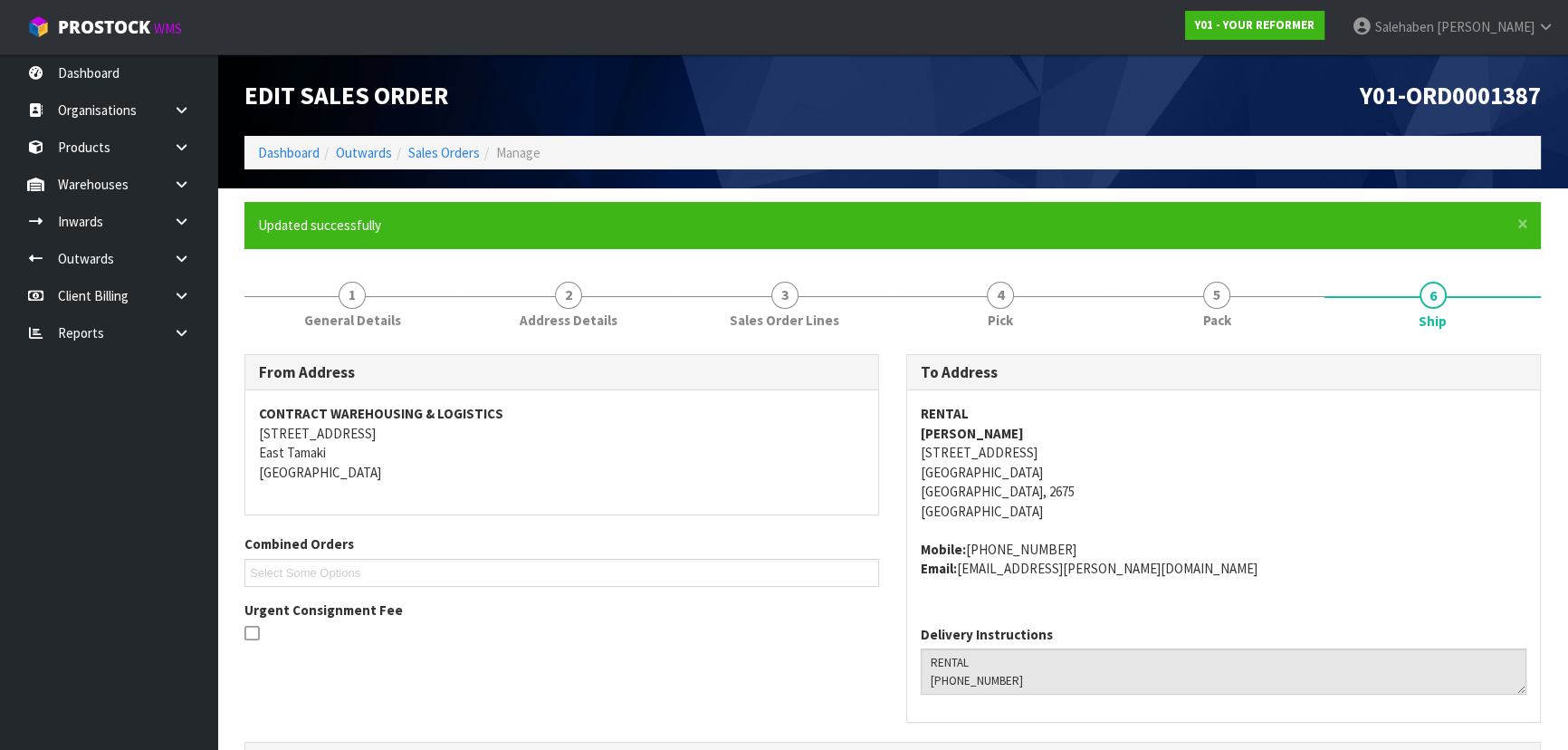
scroll to position [533, 0]
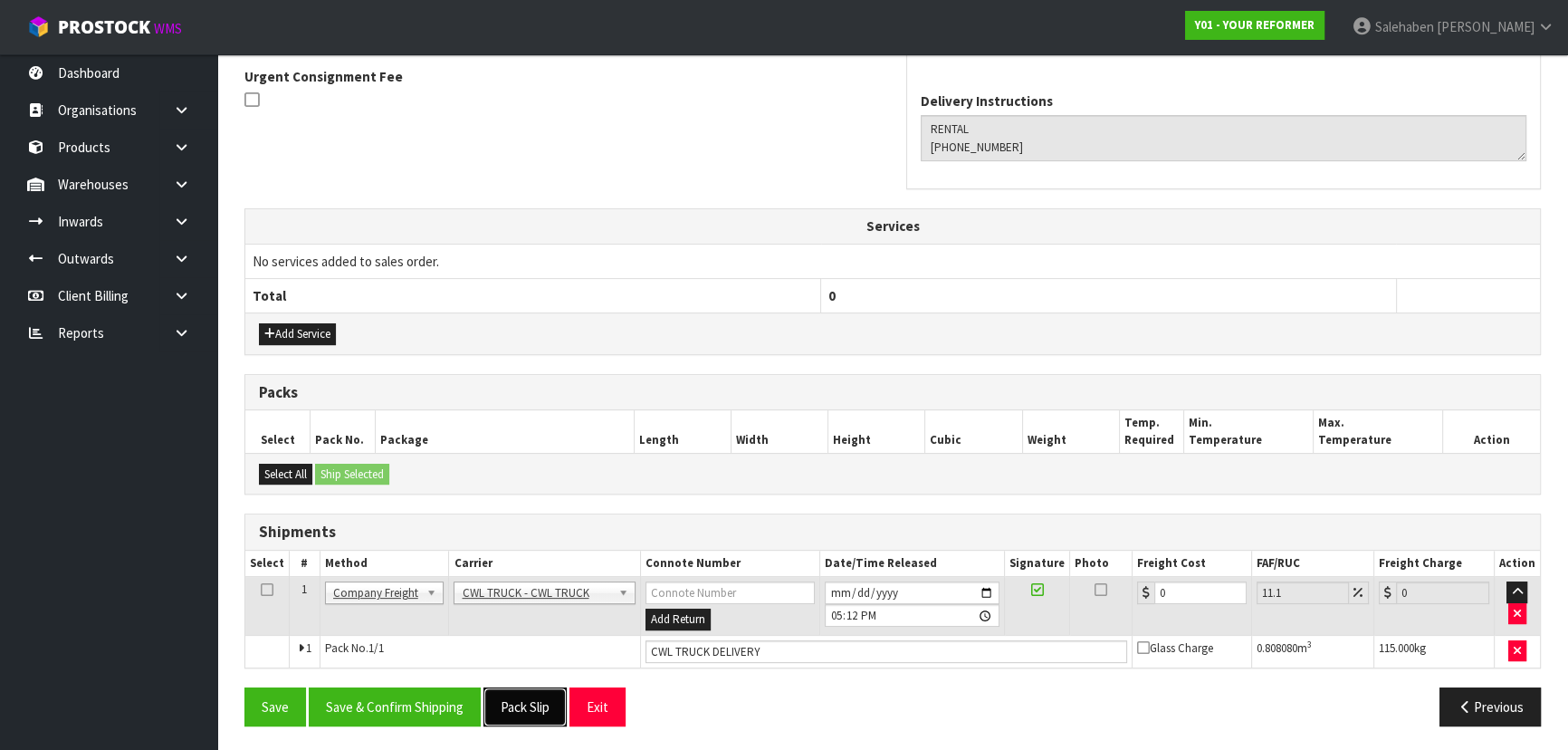
click at [517, 698] on button "Pack Slip" at bounding box center [525, 706] width 83 height 39
click at [284, 696] on button "Save" at bounding box center [276, 706] width 62 height 39
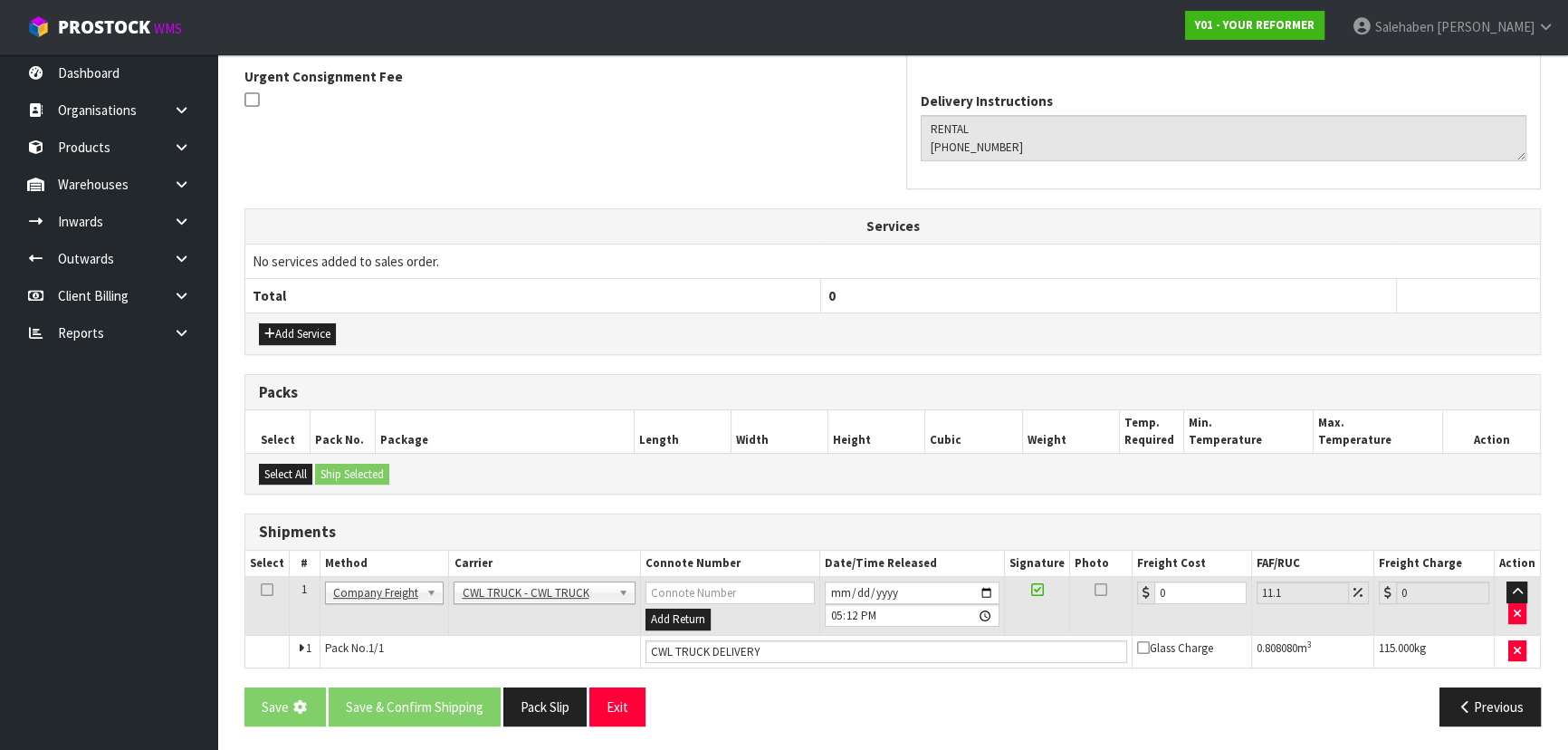
scroll to position [0, 0]
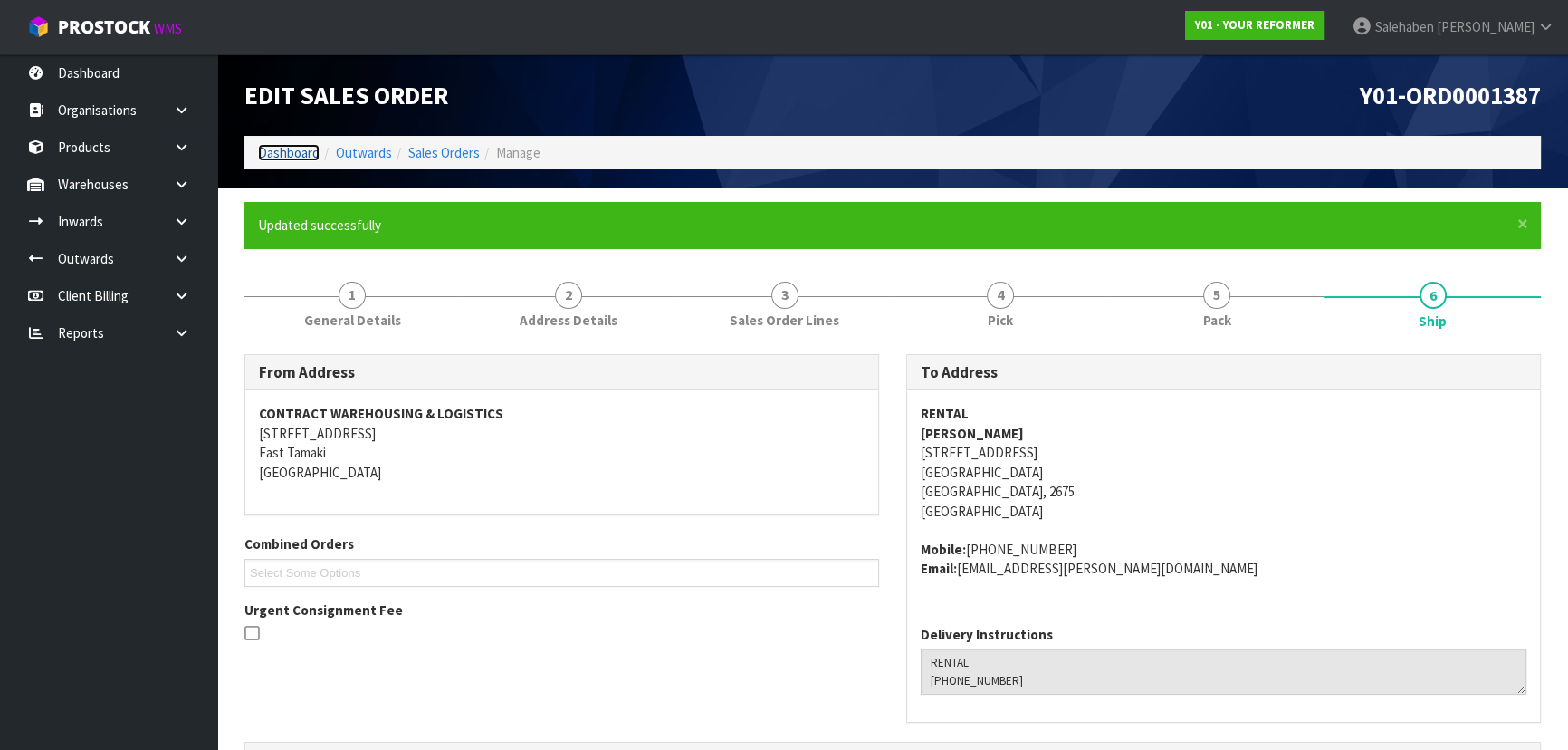
click at [282, 152] on link "Dashboard" at bounding box center [288, 152] width 62 height 17
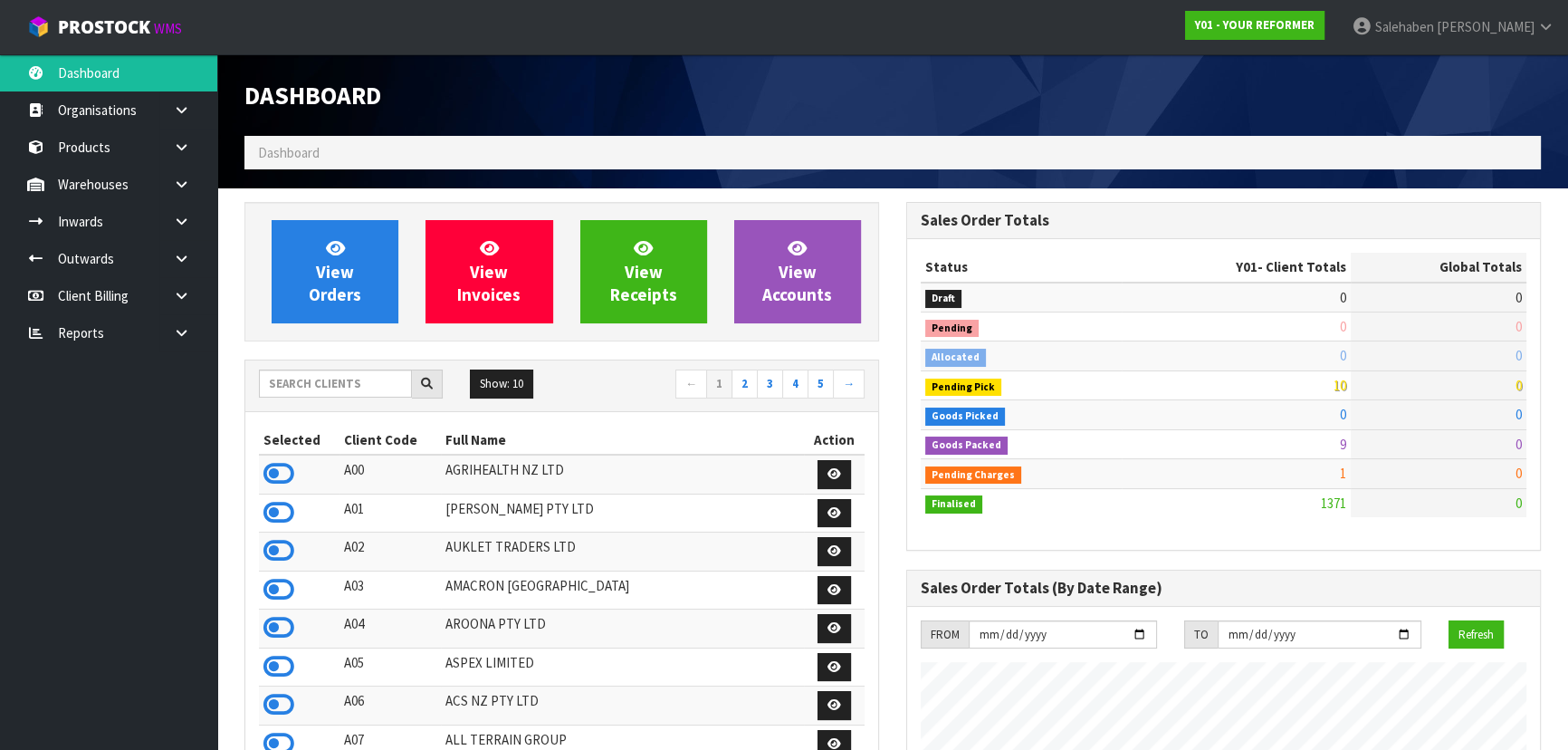
scroll to position [1222, 661]
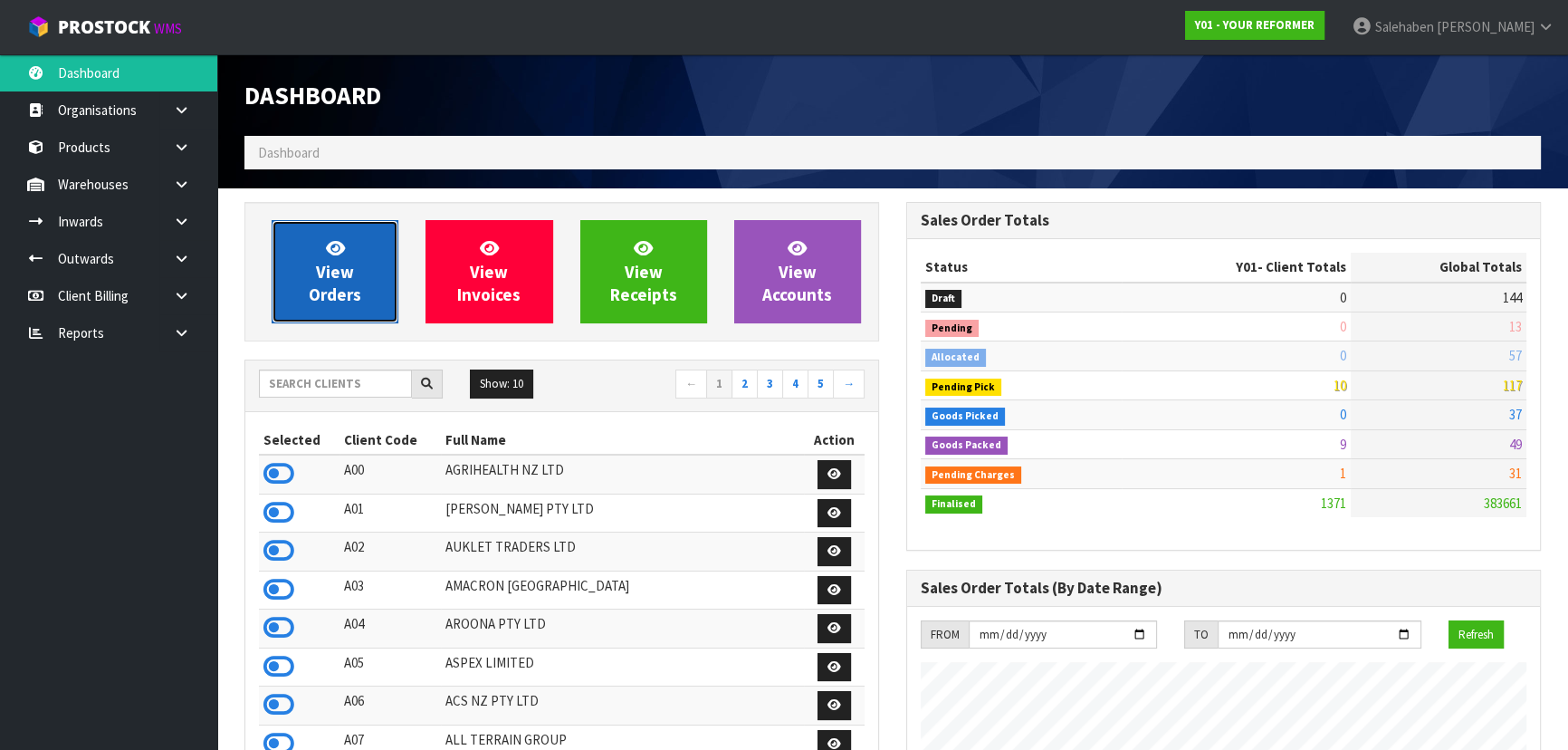
click at [361, 289] on link "View Orders" at bounding box center [335, 272] width 127 height 103
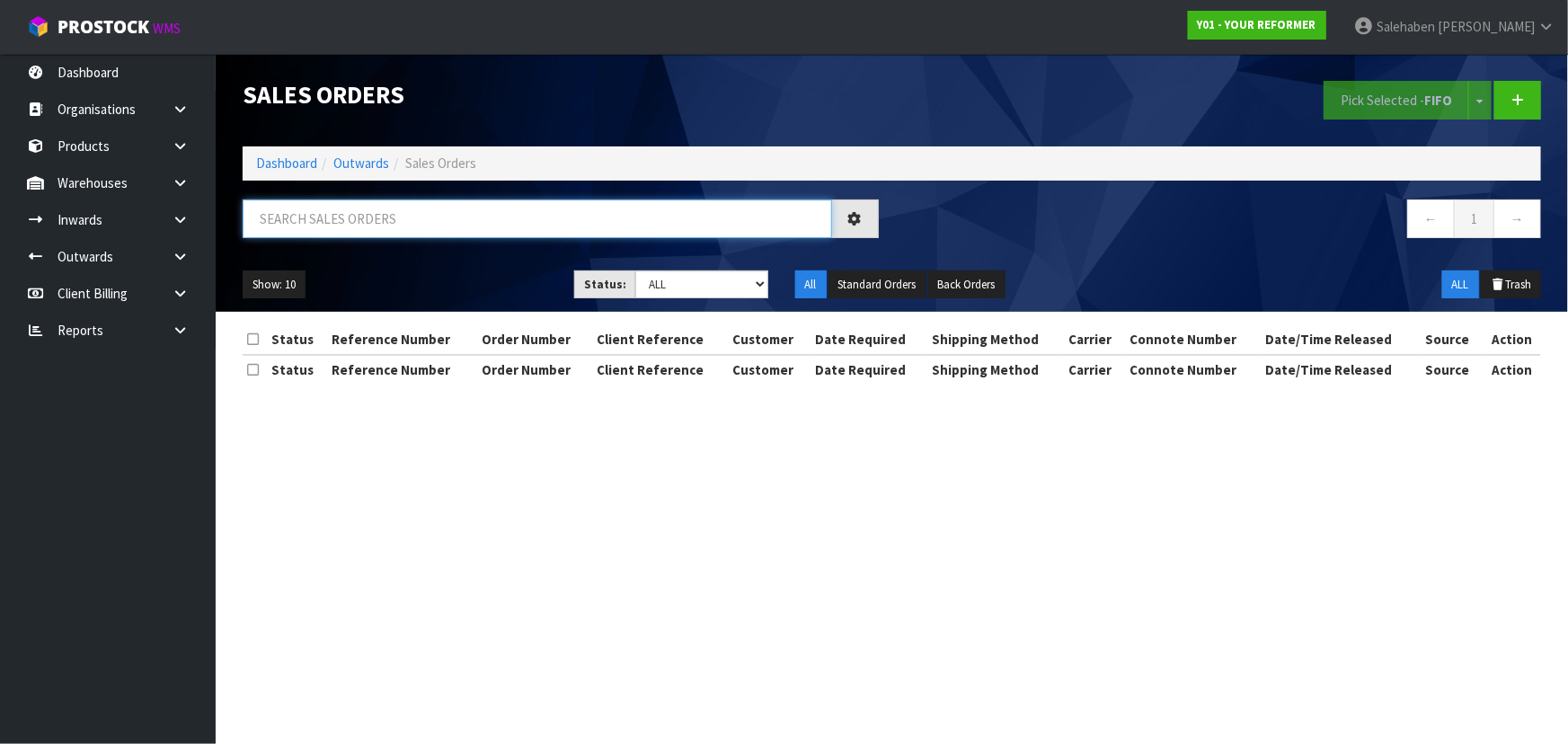
click at [376, 224] on input "text" at bounding box center [537, 219] width 590 height 39
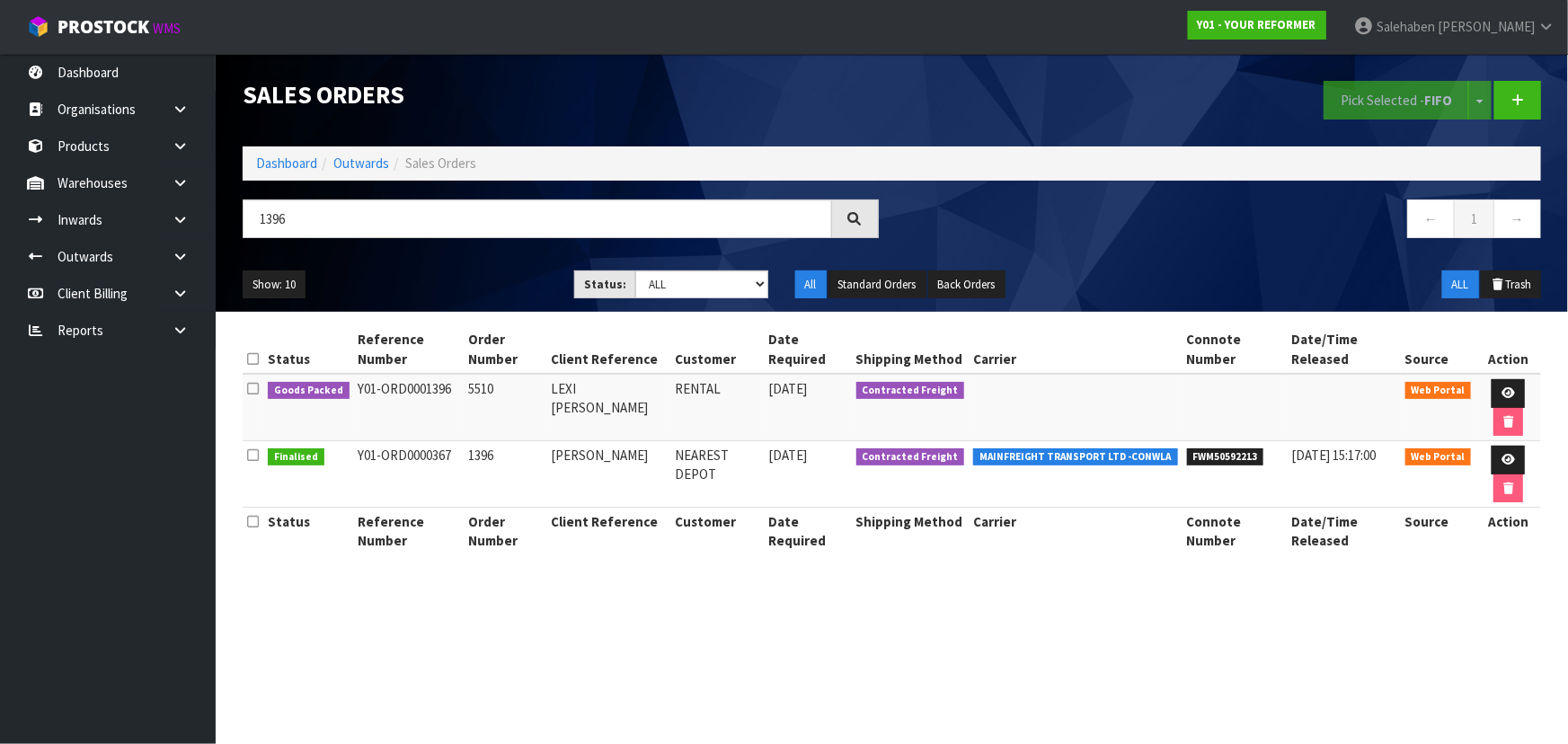
click at [446, 270] on ul "Show: 10 5 10 25 50" at bounding box center [395, 284] width 304 height 29
click at [1501, 390] on icon at bounding box center [1508, 392] width 14 height 12
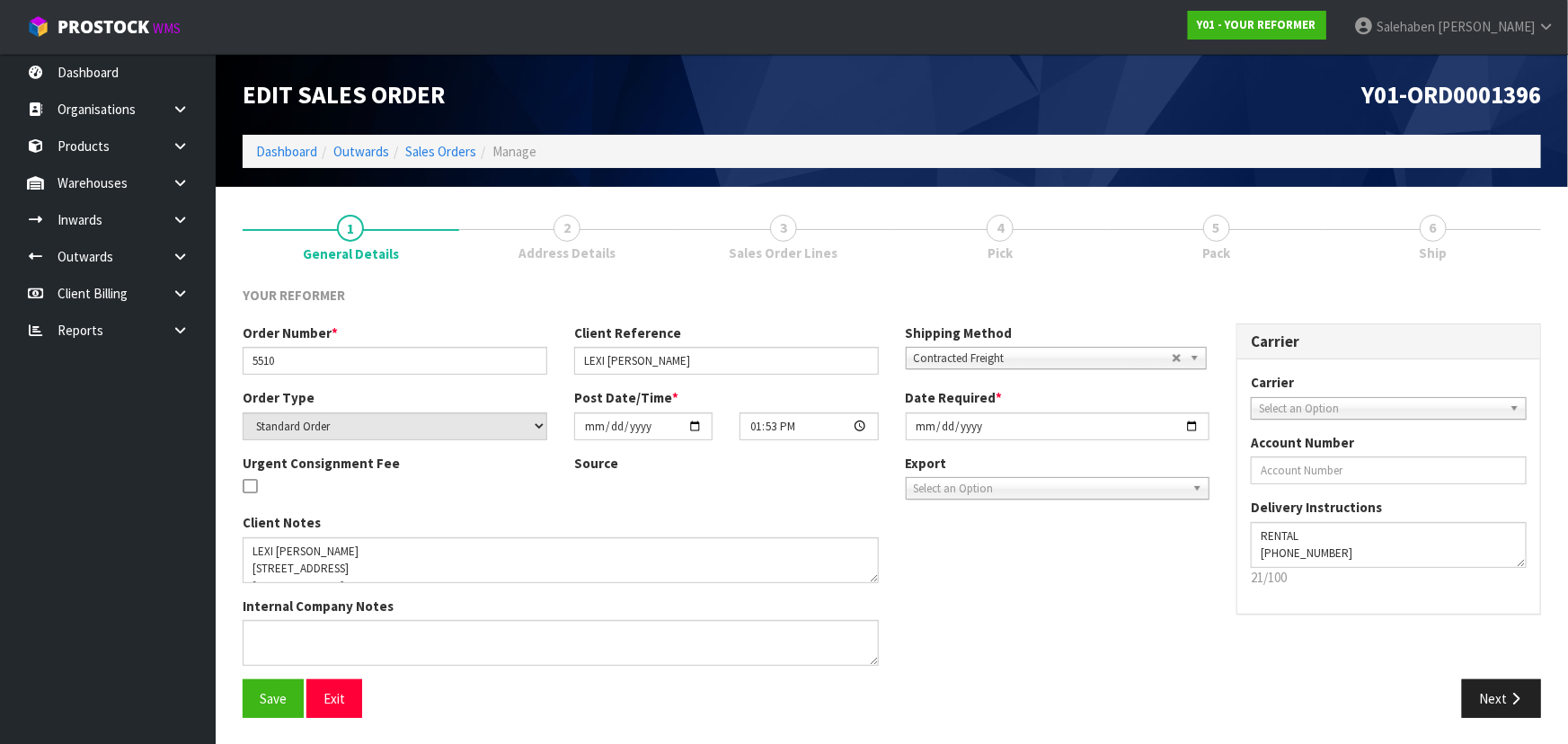
click at [1227, 244] on span "Pack" at bounding box center [1216, 253] width 28 height 19
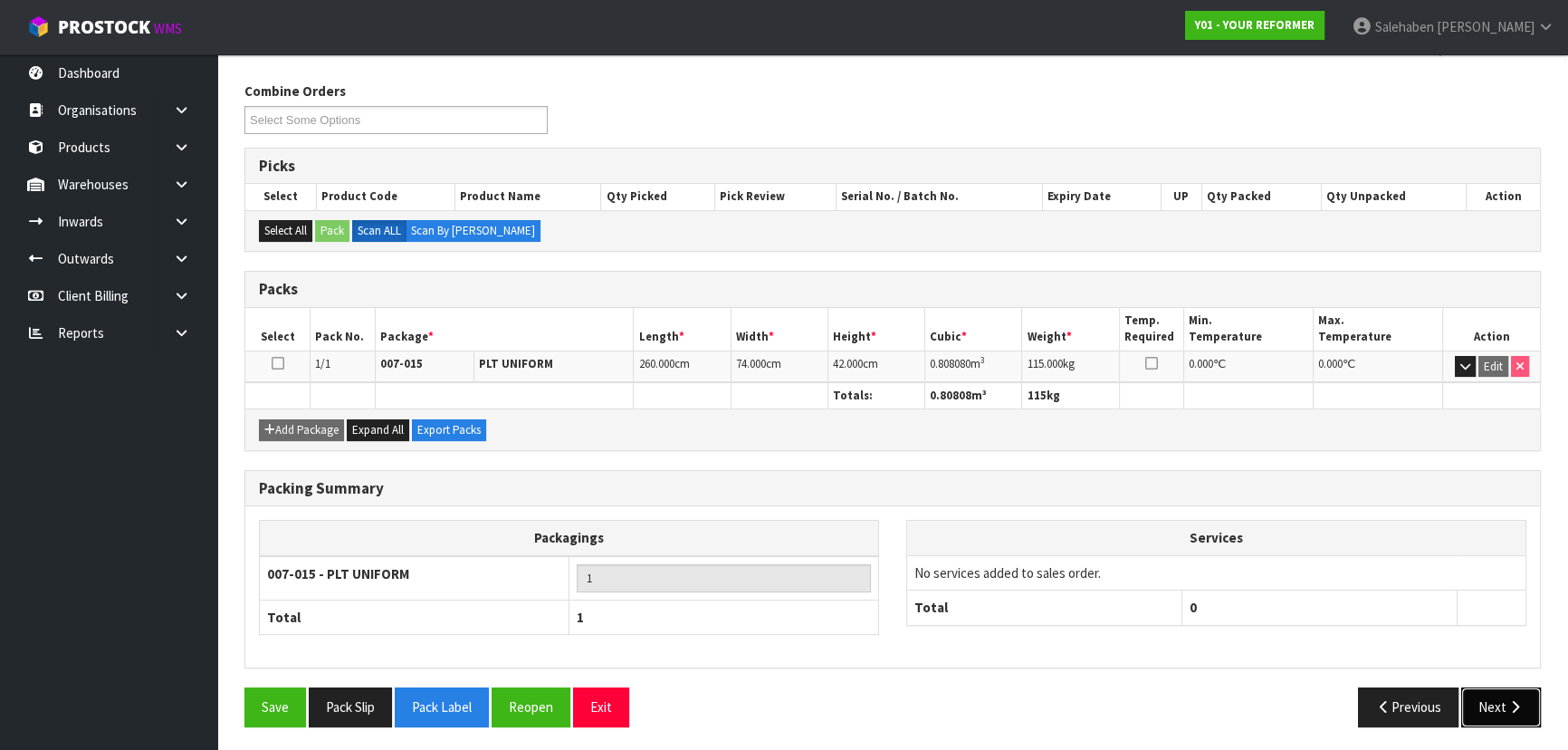
click at [1503, 696] on button "Next" at bounding box center [1501, 706] width 80 height 39
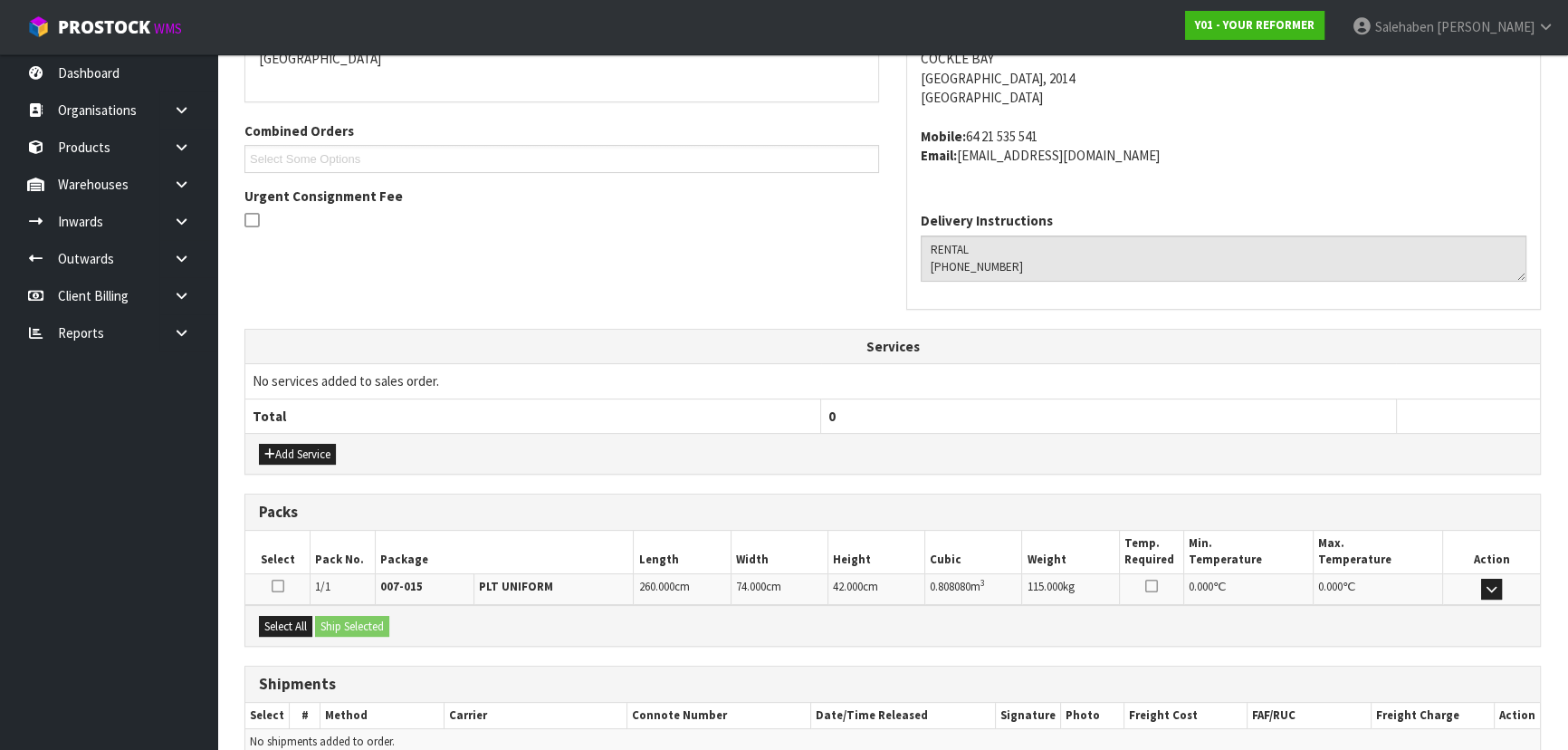
scroll to position [435, 0]
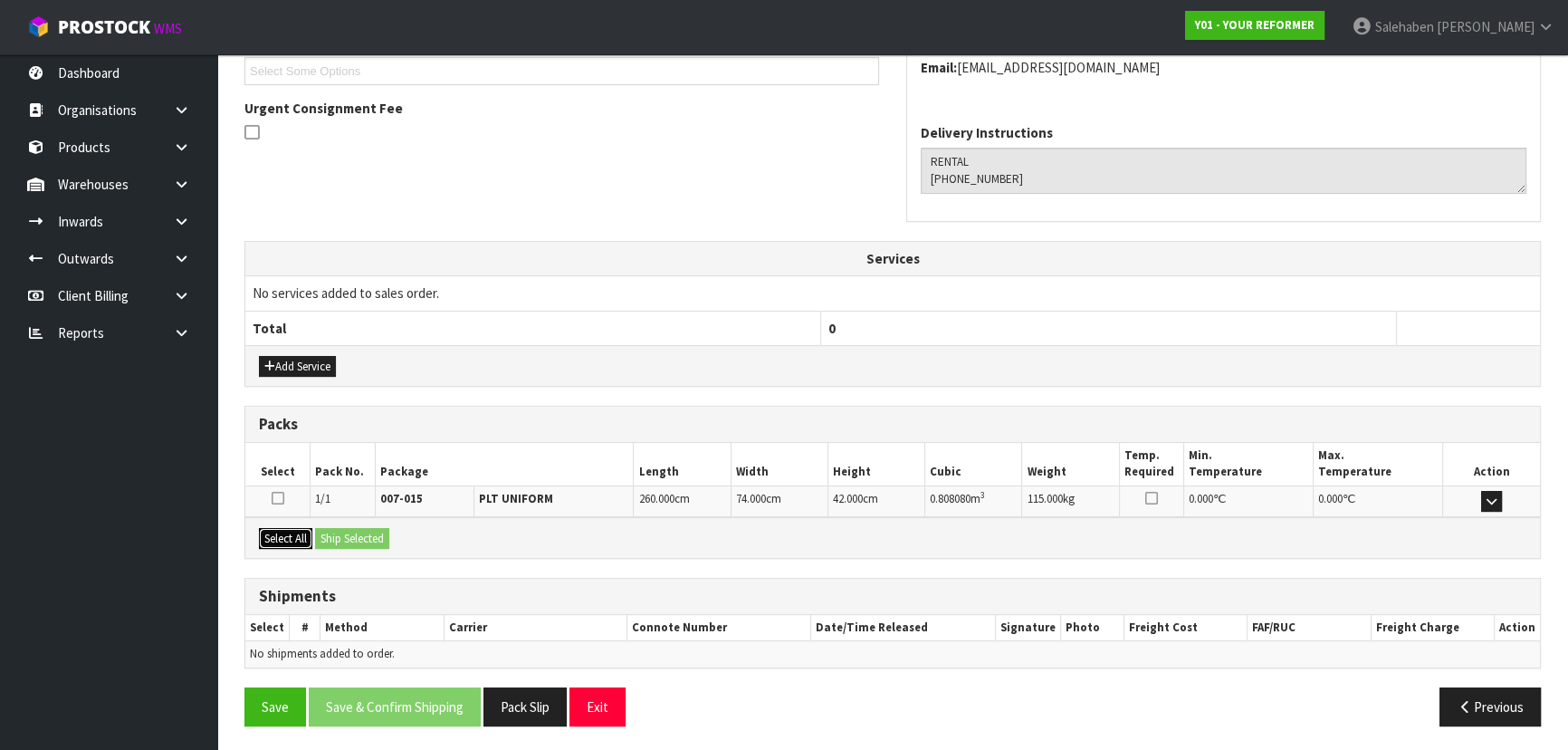
click at [293, 534] on button "Select All" at bounding box center [285, 539] width 54 height 22
click at [362, 528] on button "Ship Selected" at bounding box center [352, 539] width 74 height 22
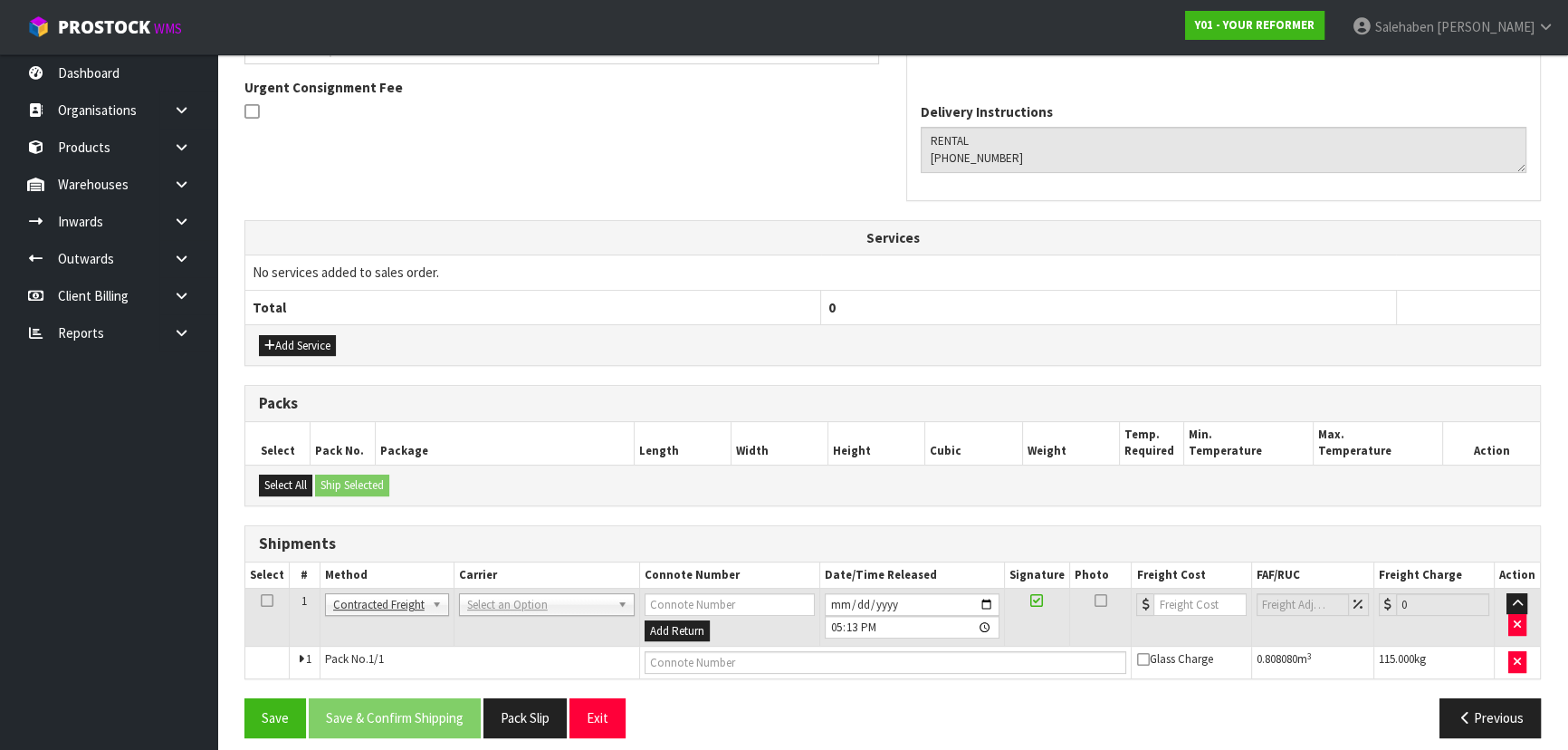
scroll to position [468, 0]
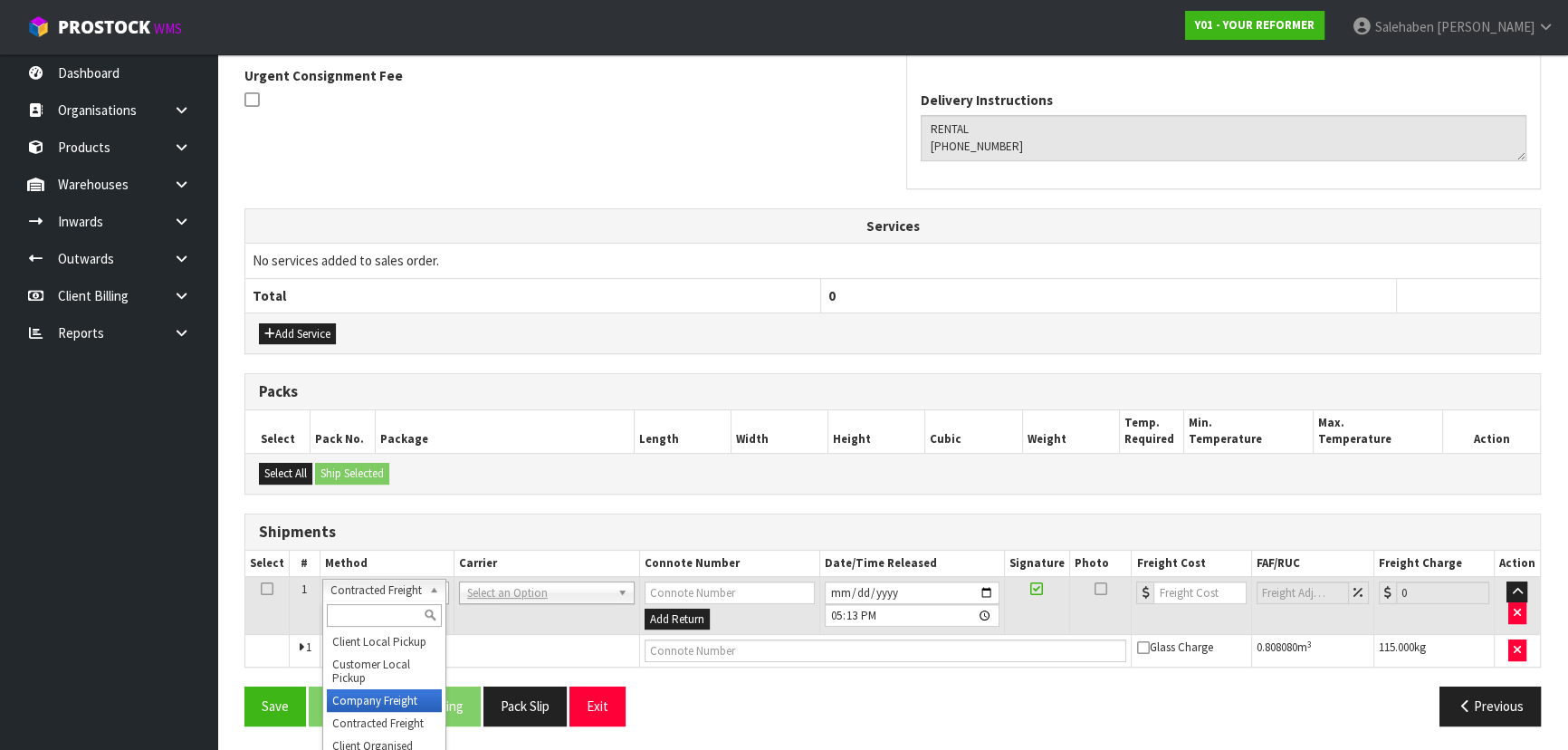
drag, startPoint x: 373, startPoint y: 696, endPoint x: 404, endPoint y: 686, distance: 32.6
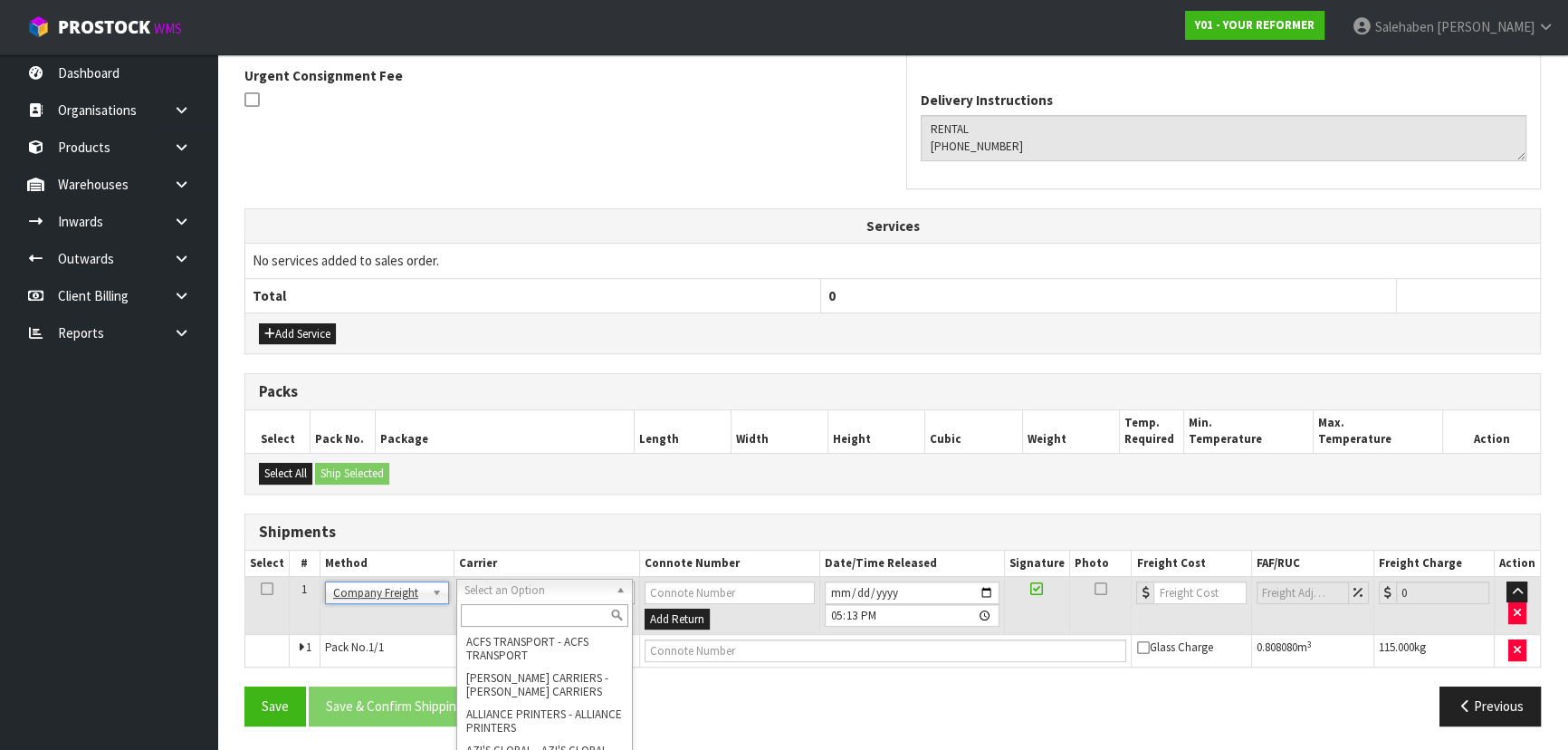
click at [508, 616] on input "text" at bounding box center [544, 615] width 168 height 23
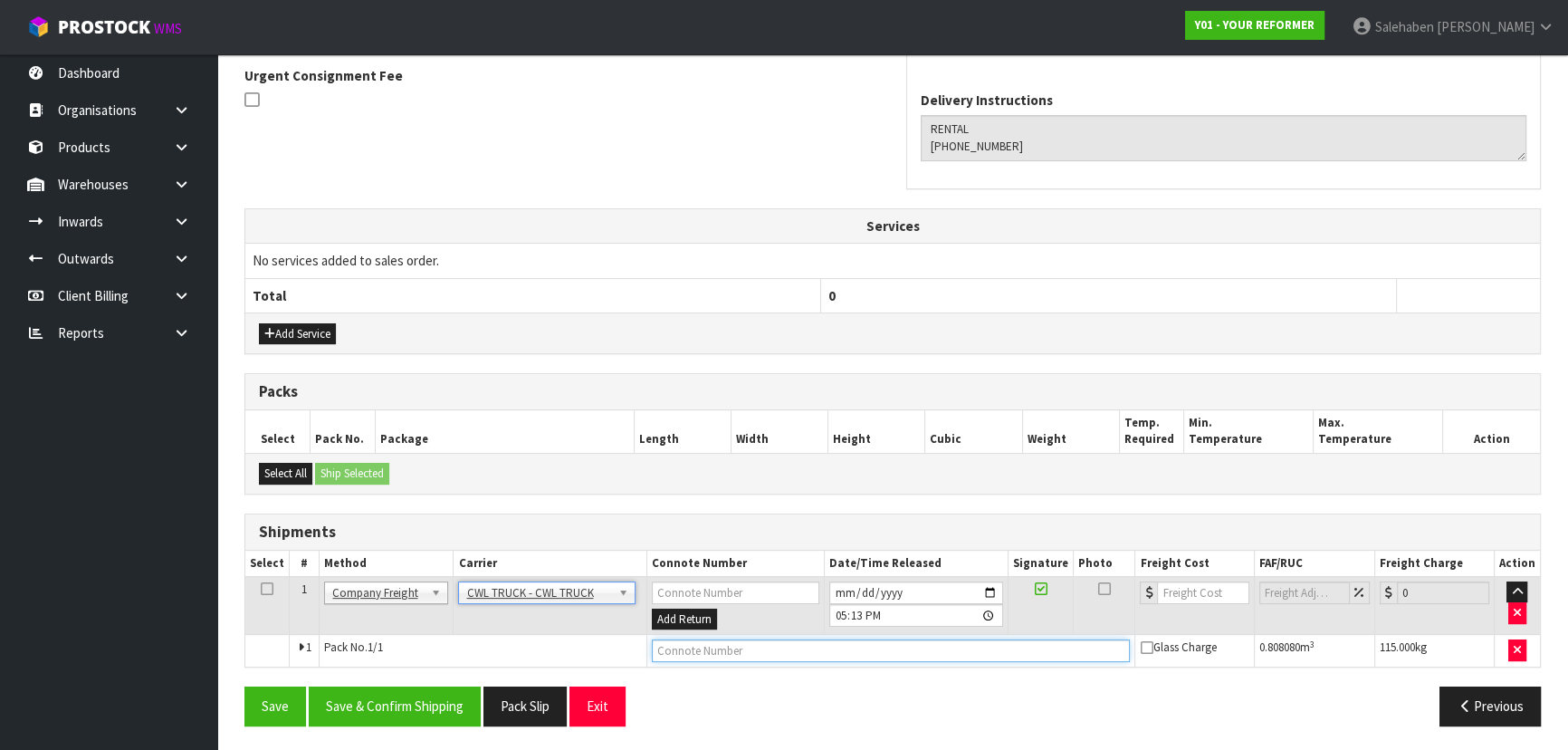
click at [725, 645] on input "text" at bounding box center [891, 650] width 479 height 23
click at [992, 588] on input "[DATE]" at bounding box center [916, 592] width 174 height 23
click at [996, 591] on input "[DATE]" at bounding box center [916, 592] width 174 height 23
click at [255, 696] on button "Save" at bounding box center [276, 706] width 62 height 39
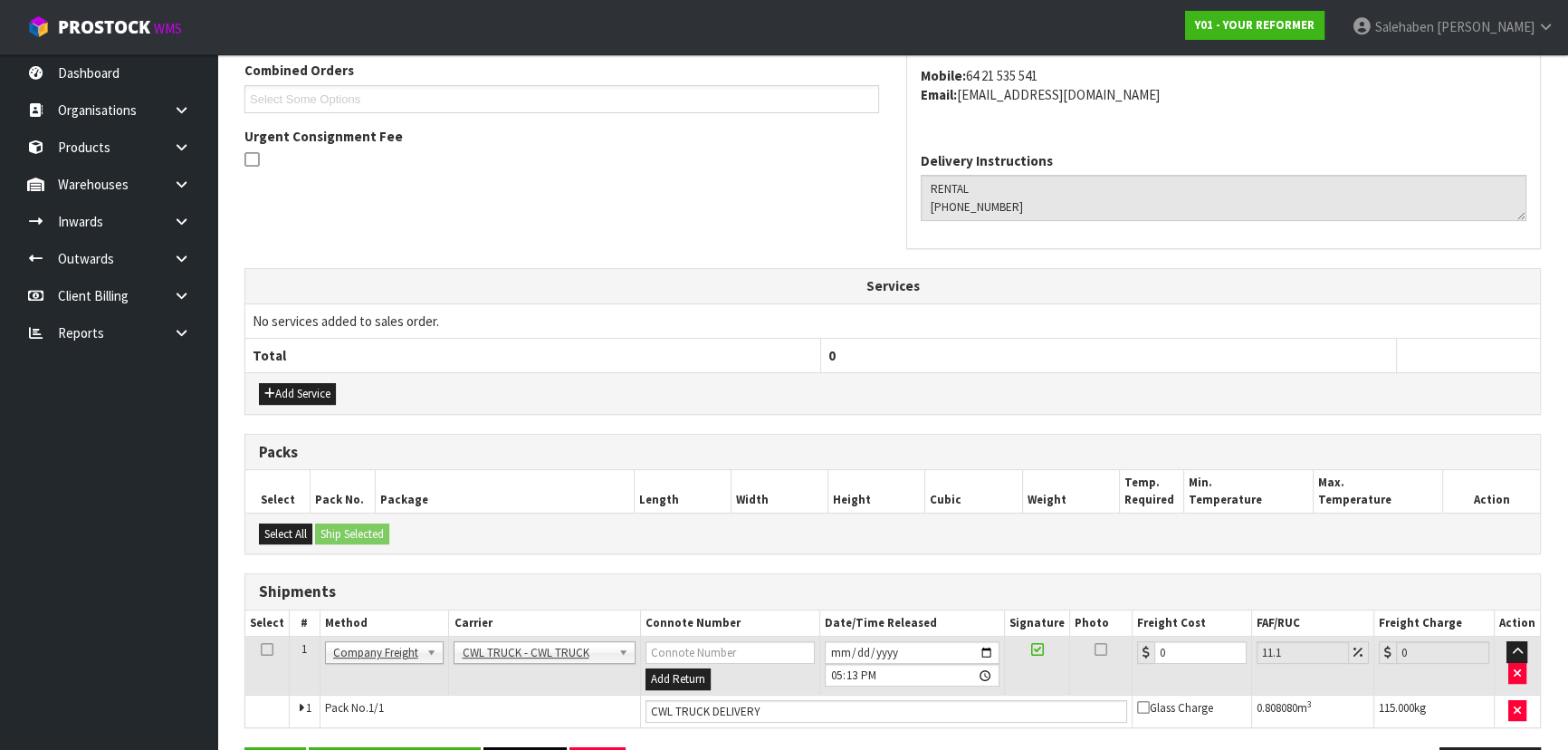
scroll to position [533, 0]
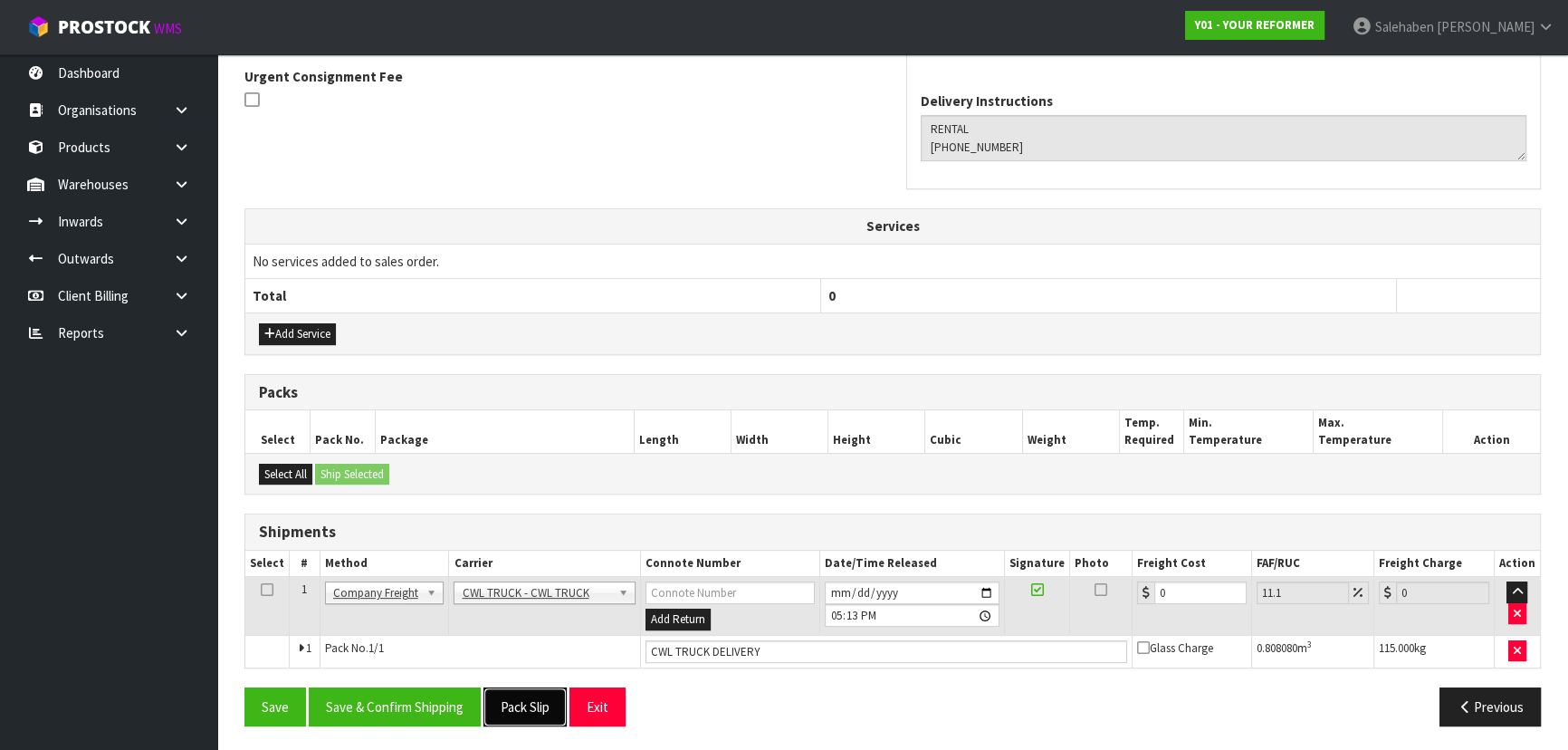
click at [540, 696] on button "Pack Slip" at bounding box center [525, 706] width 83 height 39
click at [265, 688] on button "Save" at bounding box center [276, 706] width 62 height 39
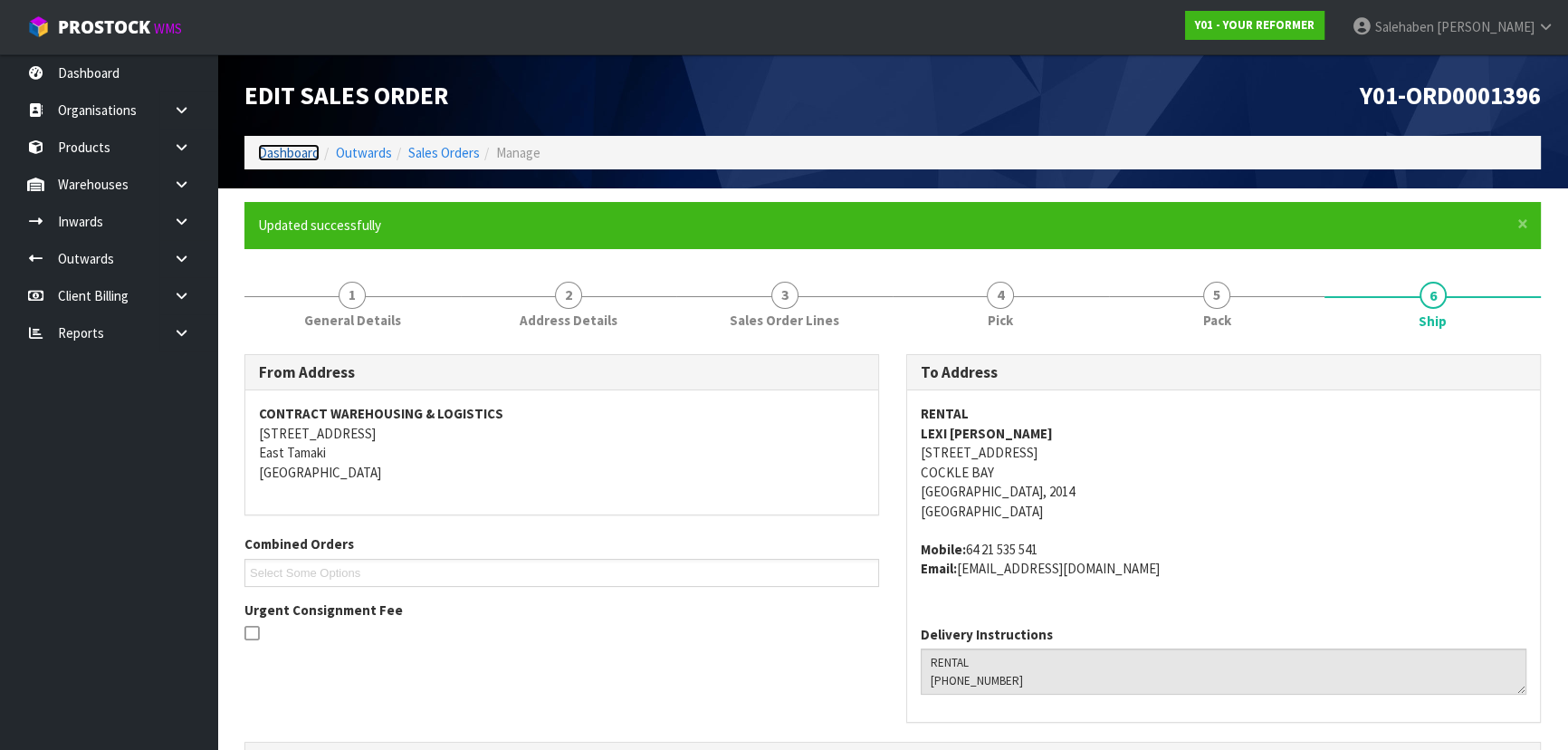
click at [289, 154] on link "Dashboard" at bounding box center [288, 152] width 62 height 17
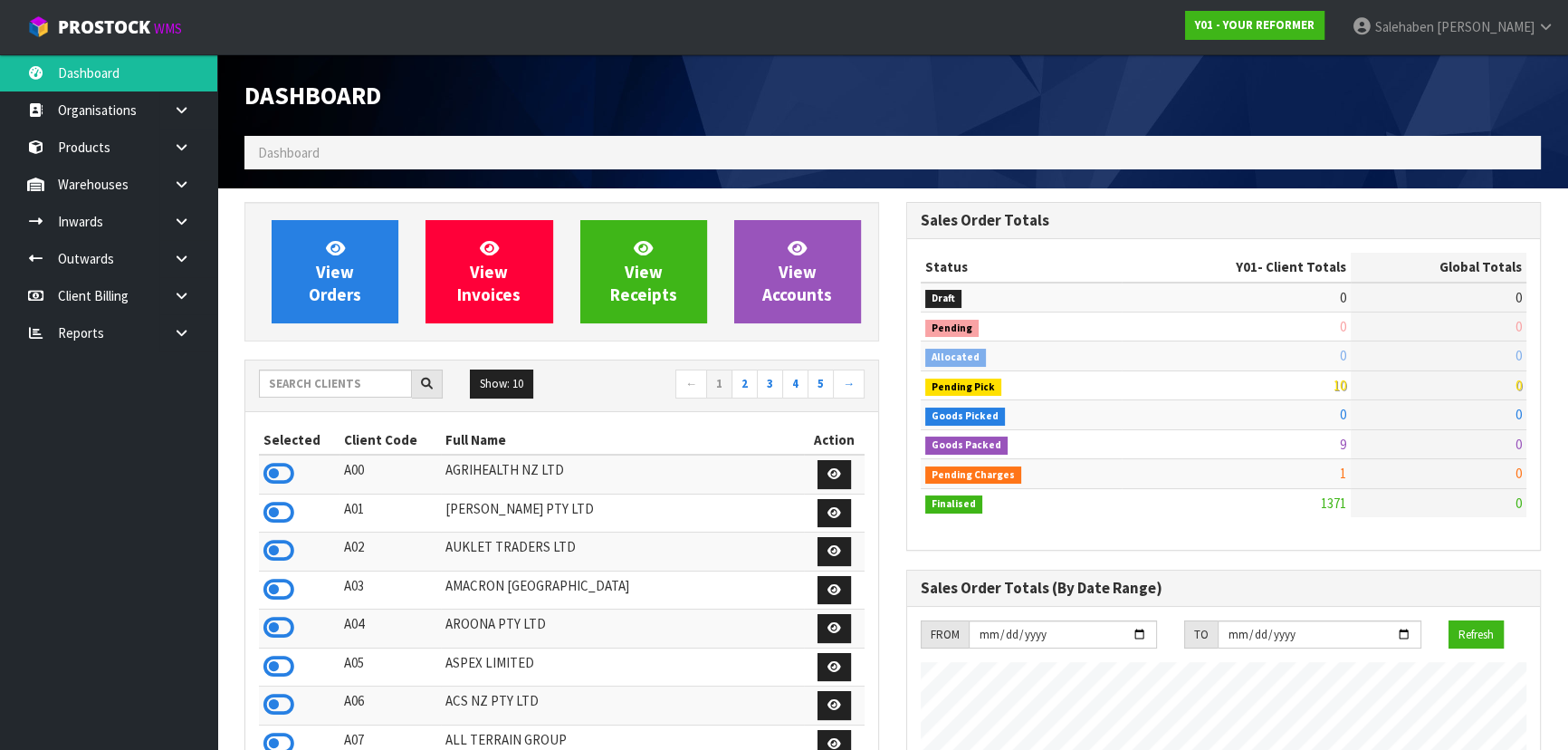
scroll to position [1222, 661]
click at [329, 380] on input "text" at bounding box center [335, 383] width 153 height 28
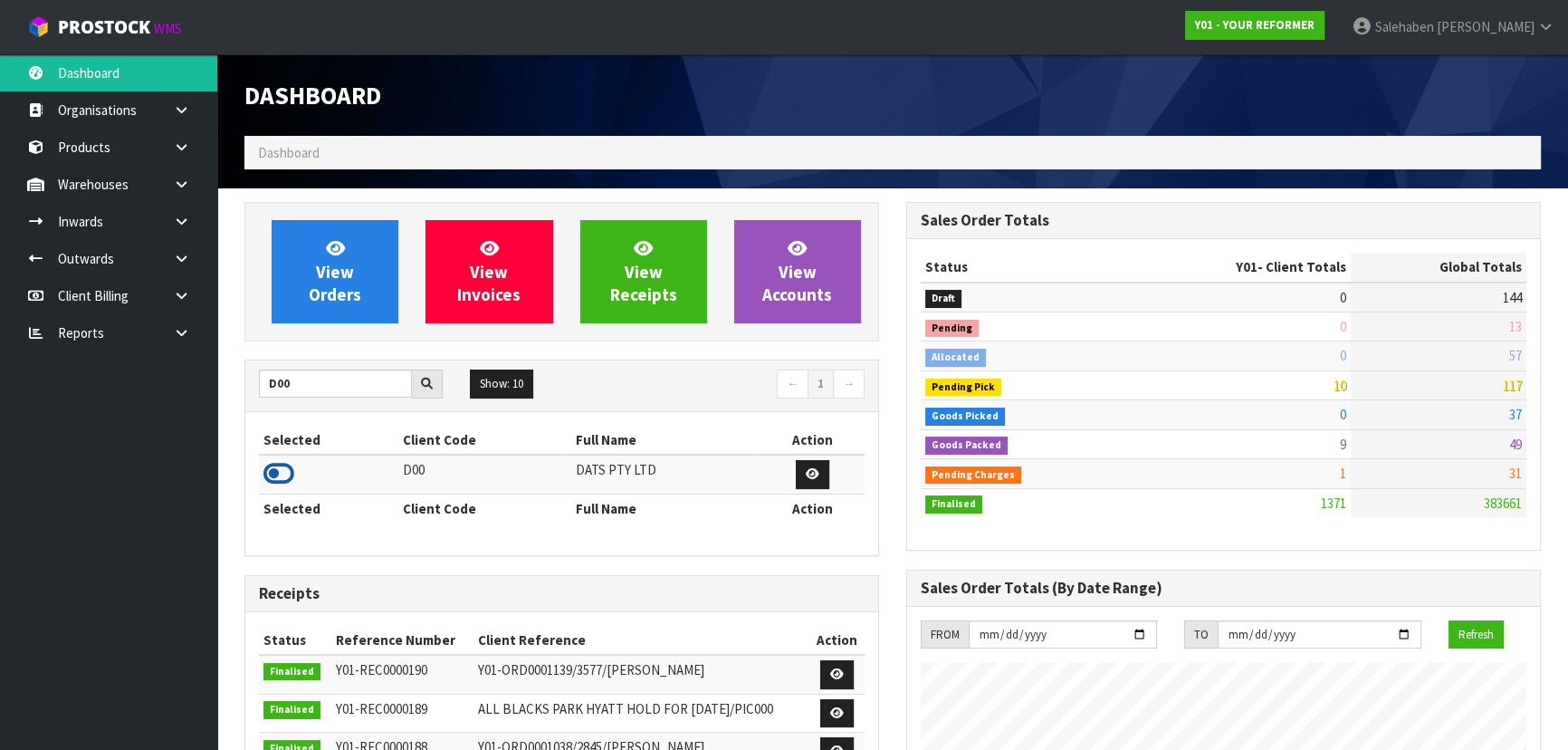
click at [280, 480] on icon at bounding box center [278, 473] width 31 height 27
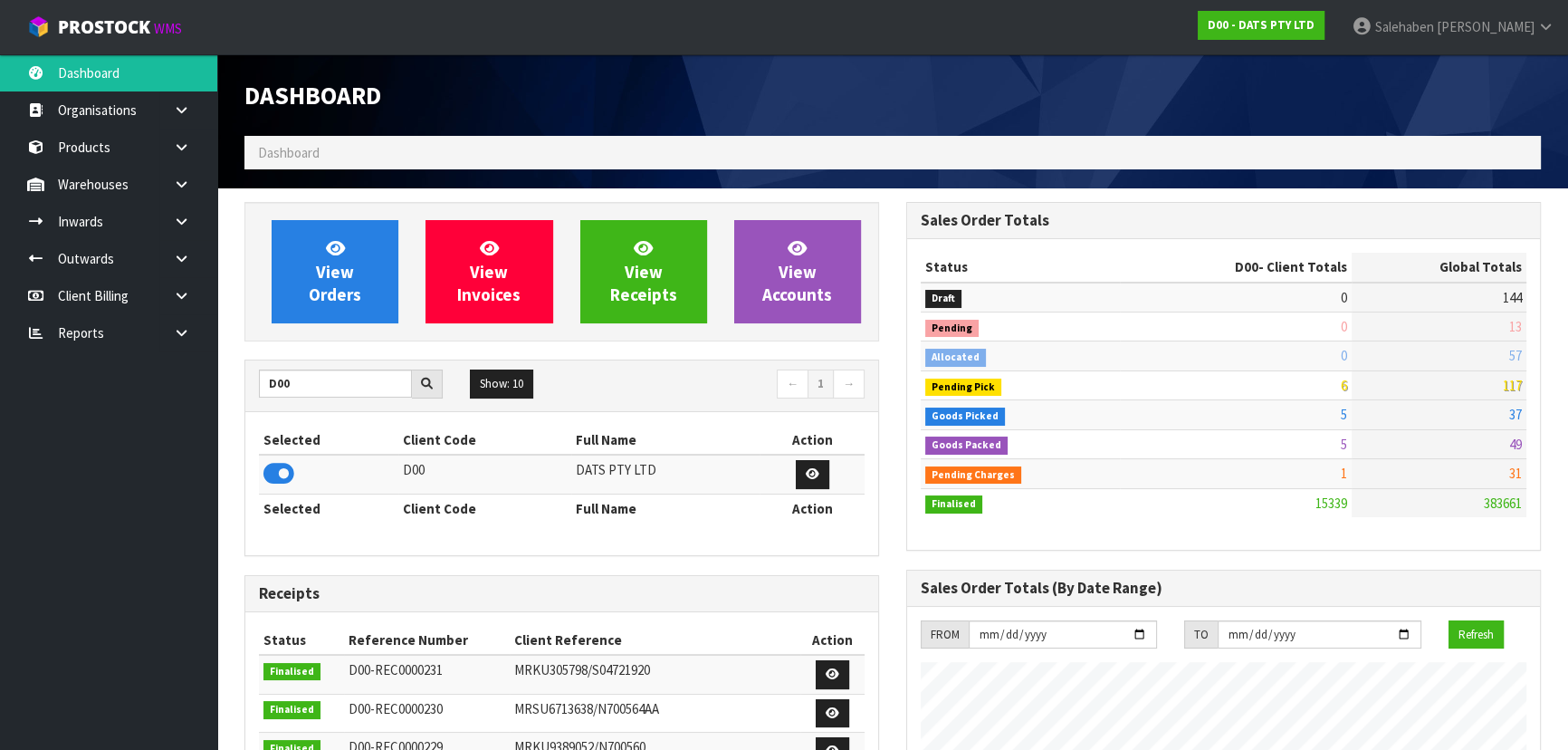
scroll to position [1427, 661]
click at [336, 279] on span "View Orders" at bounding box center [335, 271] width 53 height 68
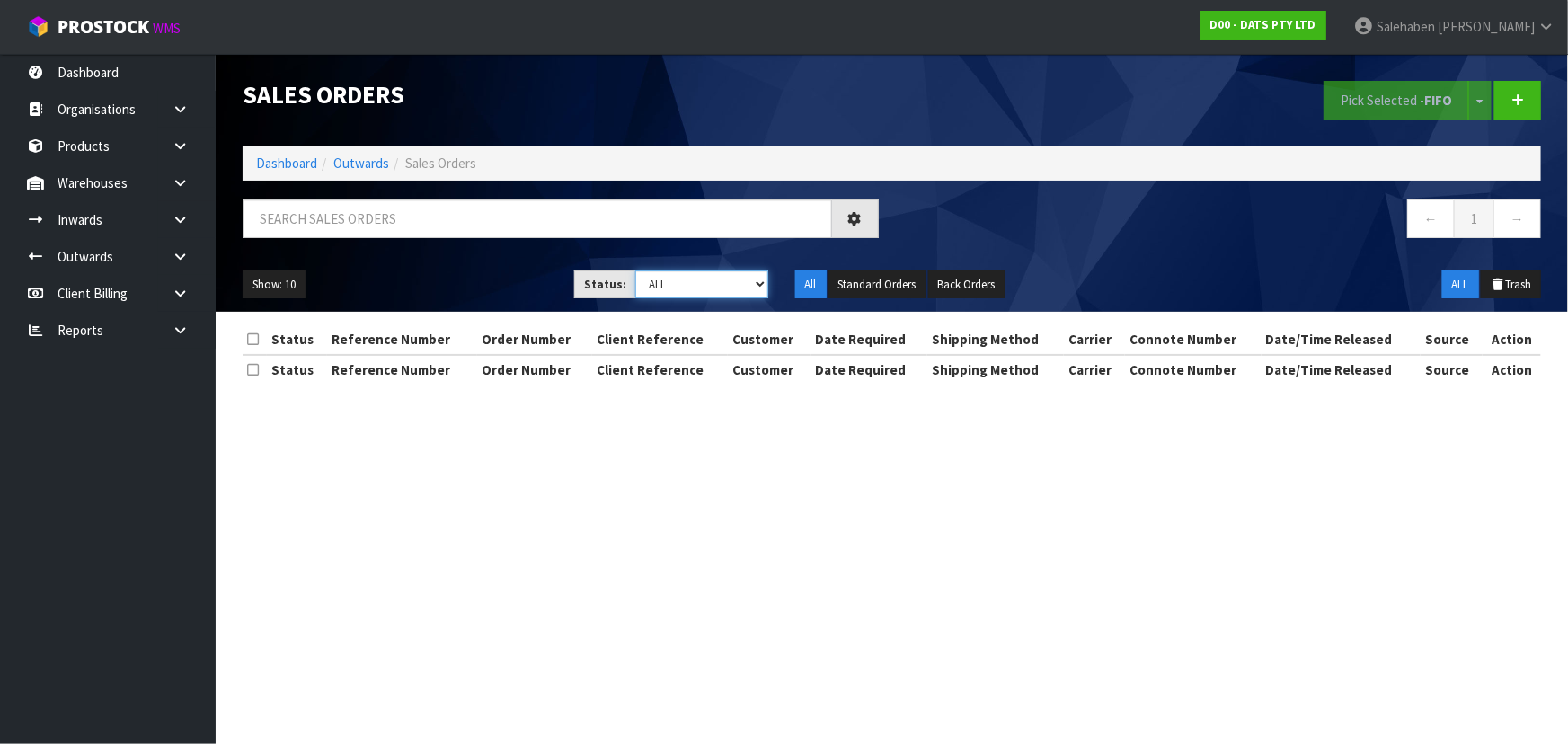
click at [682, 289] on select "Draft Pending Allocated Pending Pick Goods Picked Goods Packed Pending Charges …" at bounding box center [702, 283] width 133 height 28
click at [635, 270] on select "Draft Pending Allocated Pending Pick Goods Picked Goods Packed Pending Charges …" at bounding box center [702, 283] width 133 height 28
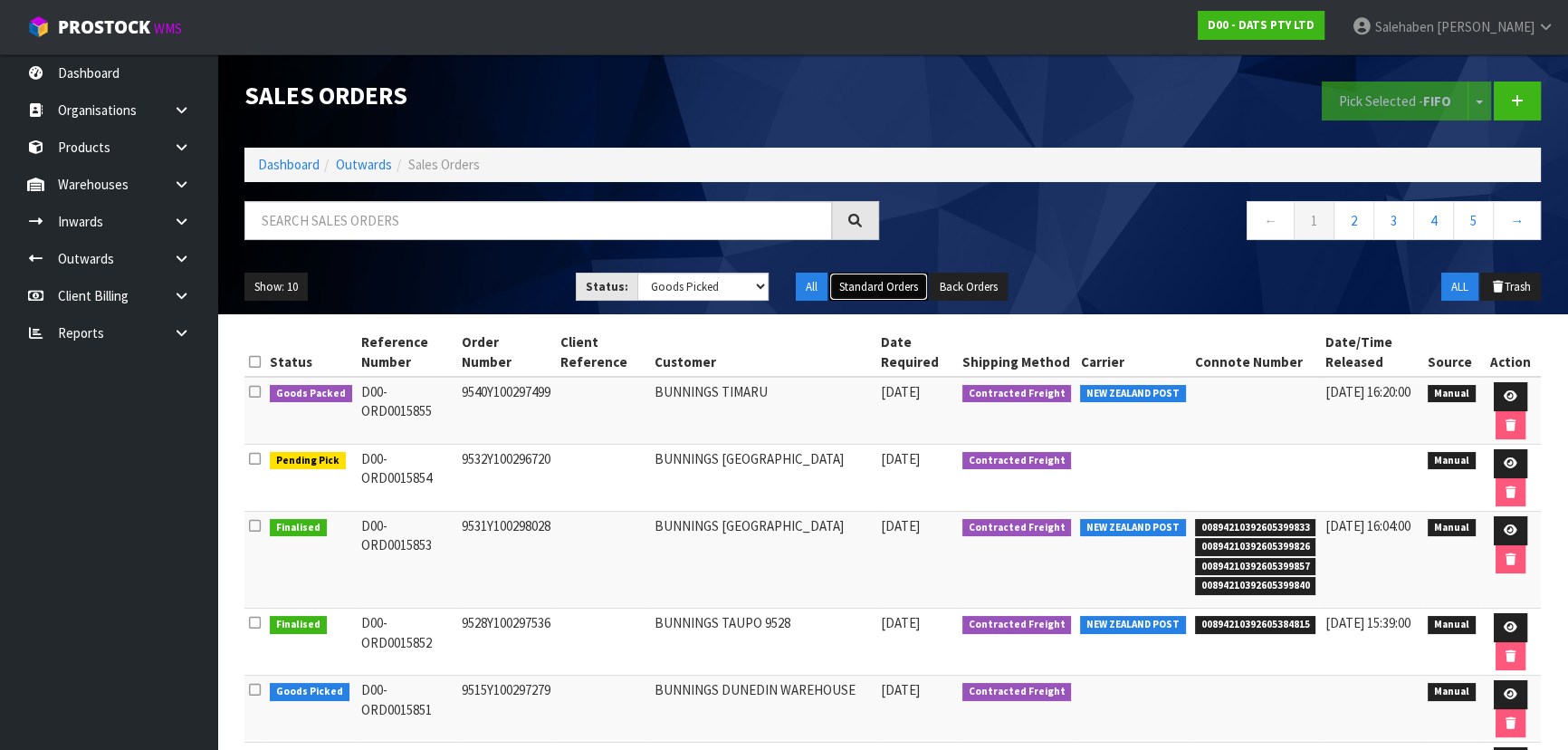
click at [863, 280] on button "Standard Orders" at bounding box center [878, 287] width 99 height 29
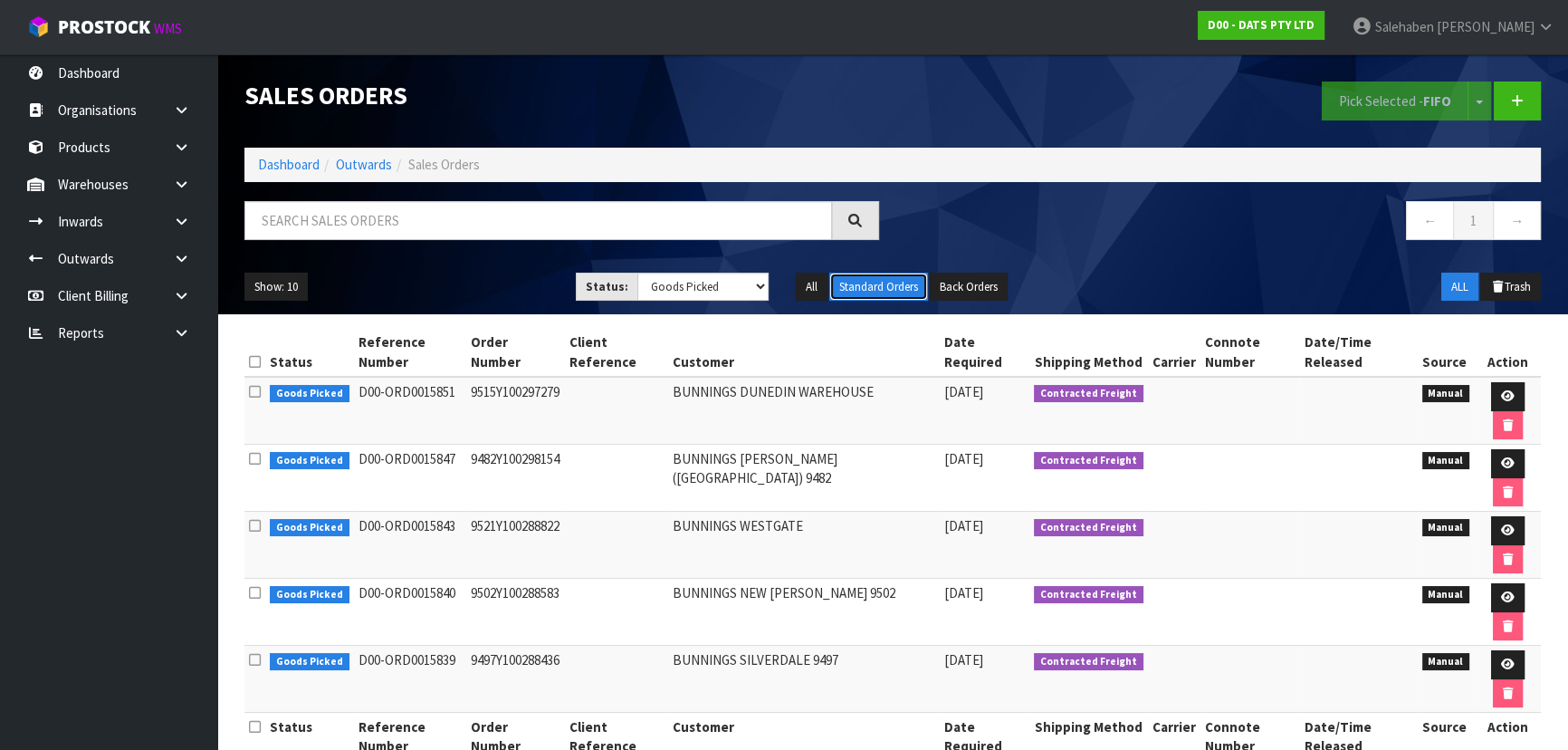
click at [890, 280] on button "Standard Orders" at bounding box center [878, 287] width 99 height 29
click at [711, 280] on select "Draft Pending Allocated Pending Pick Goods Picked Goods Packed Pending Charges …" at bounding box center [704, 286] width 132 height 28
click at [638, 272] on select "Draft Pending Allocated Pending Pick Goods Picked Goods Packed Pending Charges …" at bounding box center [704, 286] width 132 height 28
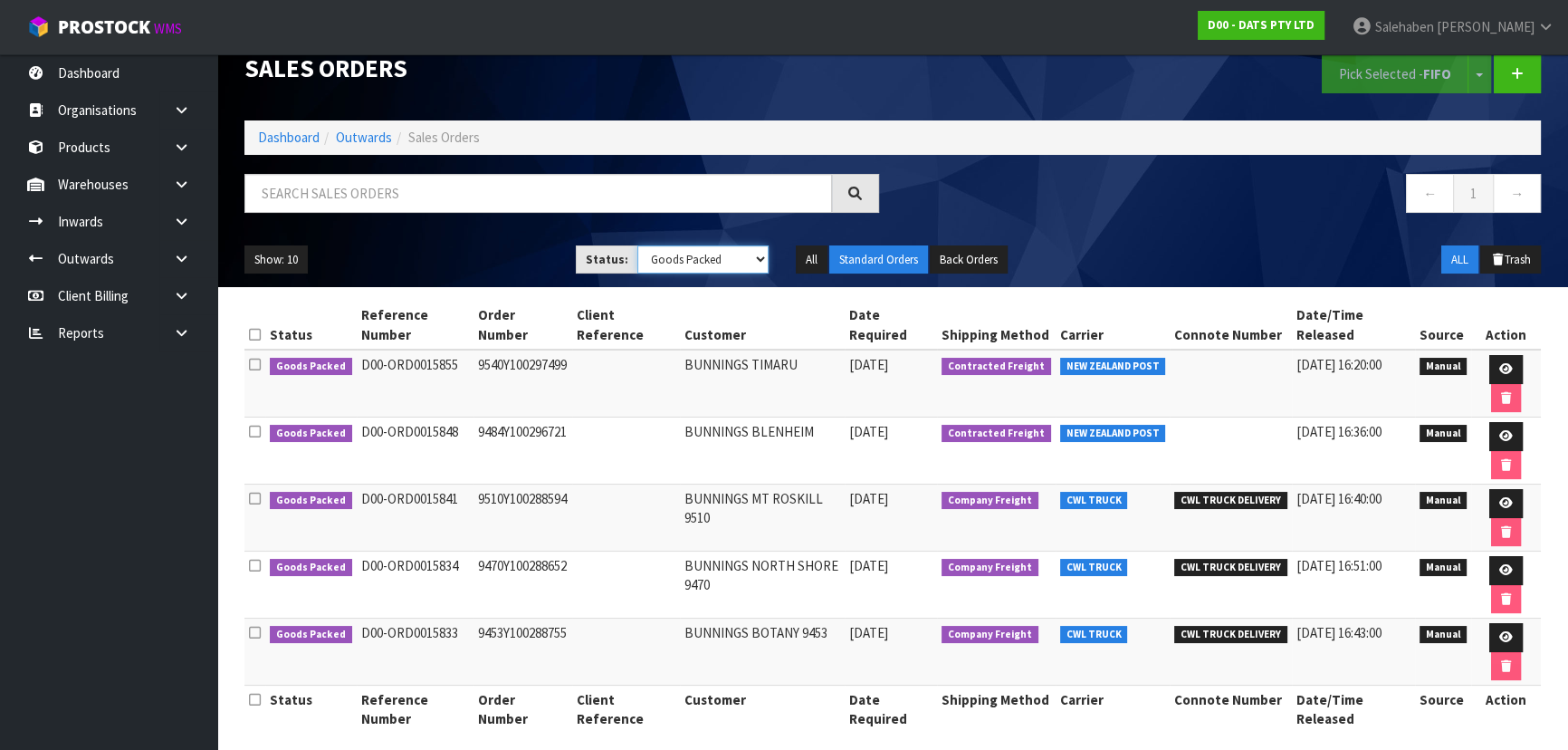
scroll to position [41, 0]
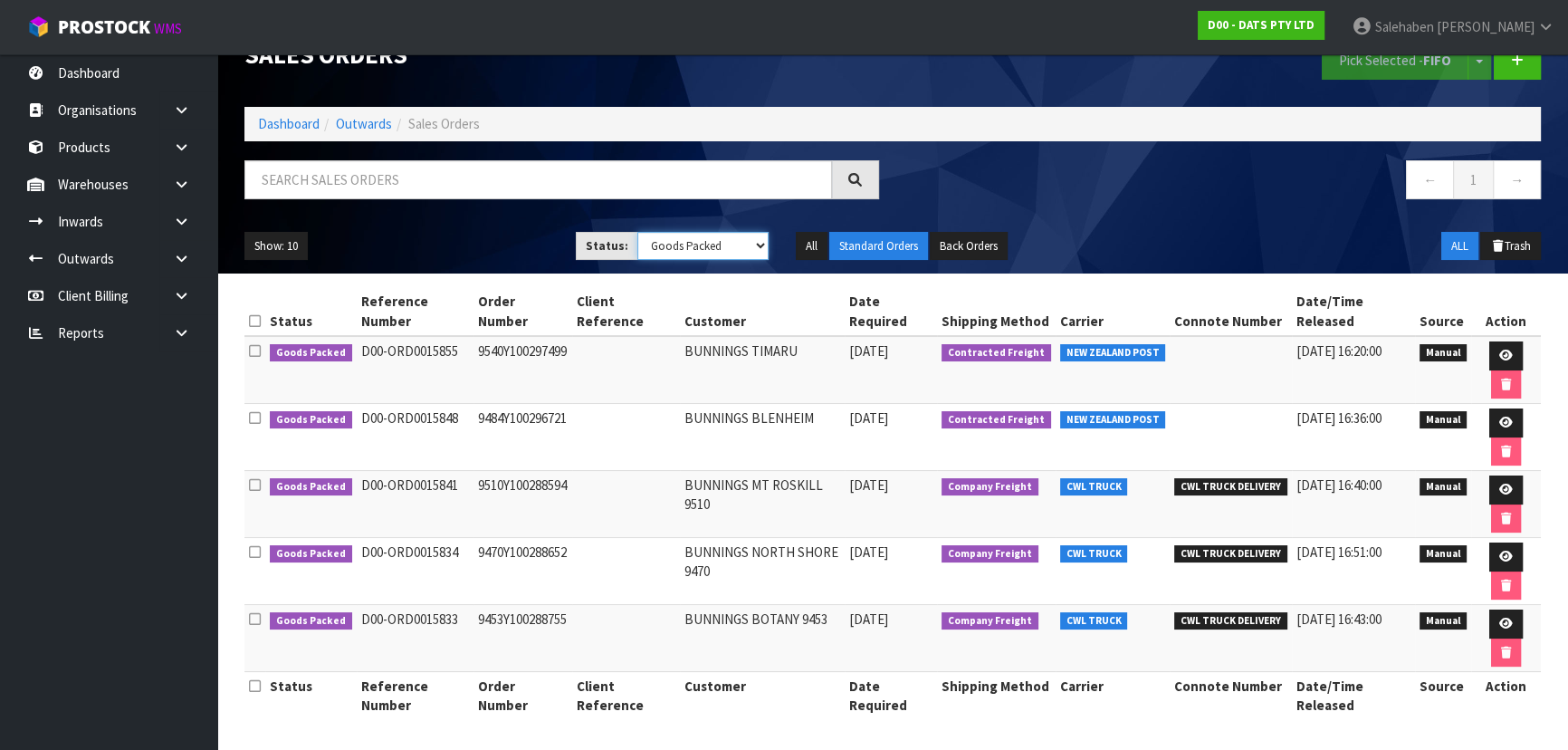
click at [711, 250] on select "Draft Pending Allocated Pending Pick Goods Picked Goods Packed Pending Charges …" at bounding box center [704, 246] width 132 height 28
click at [638, 232] on select "Draft Pending Allocated Pending Pick Goods Picked Goods Packed Pending Charges …" at bounding box center [704, 246] width 132 height 28
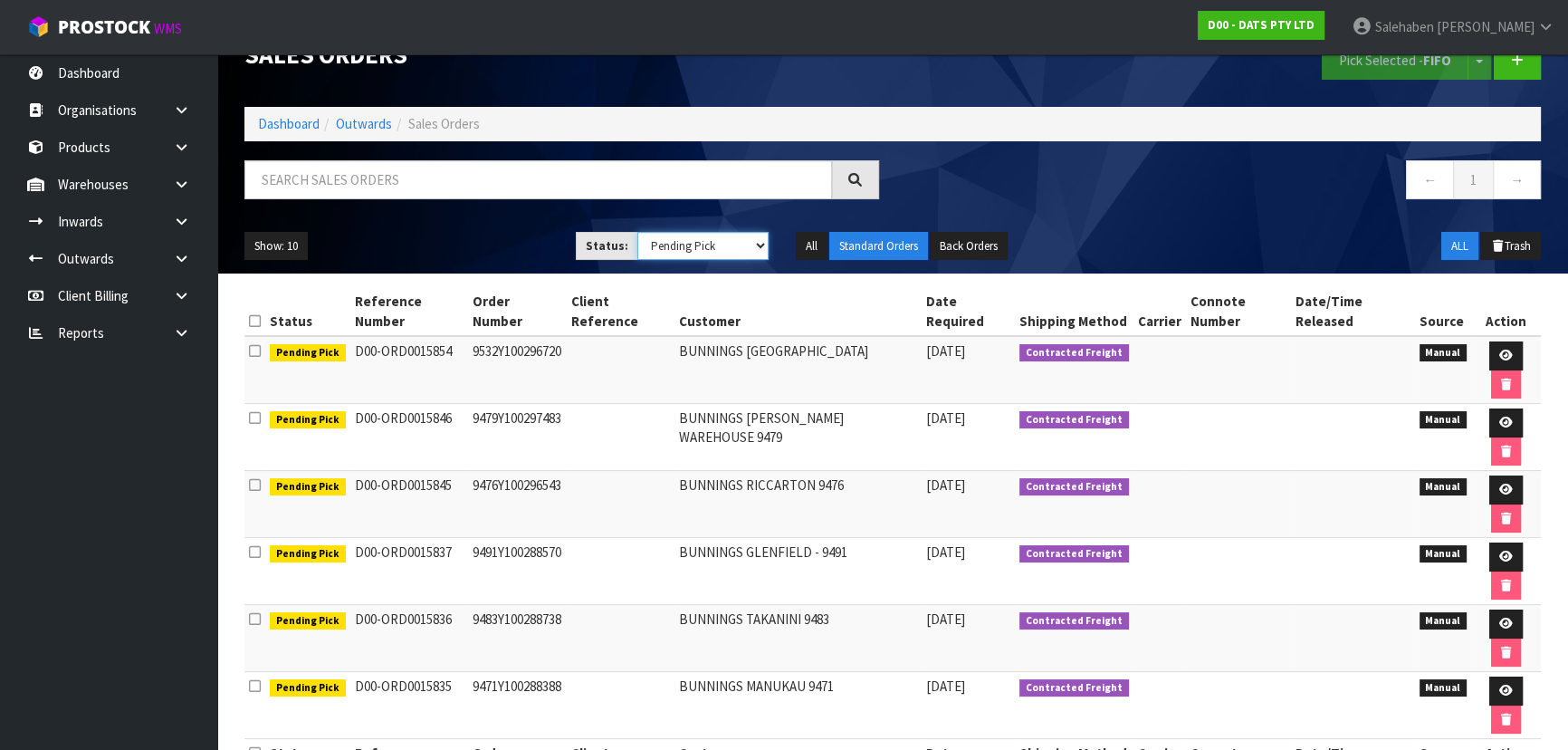
scroll to position [107, 0]
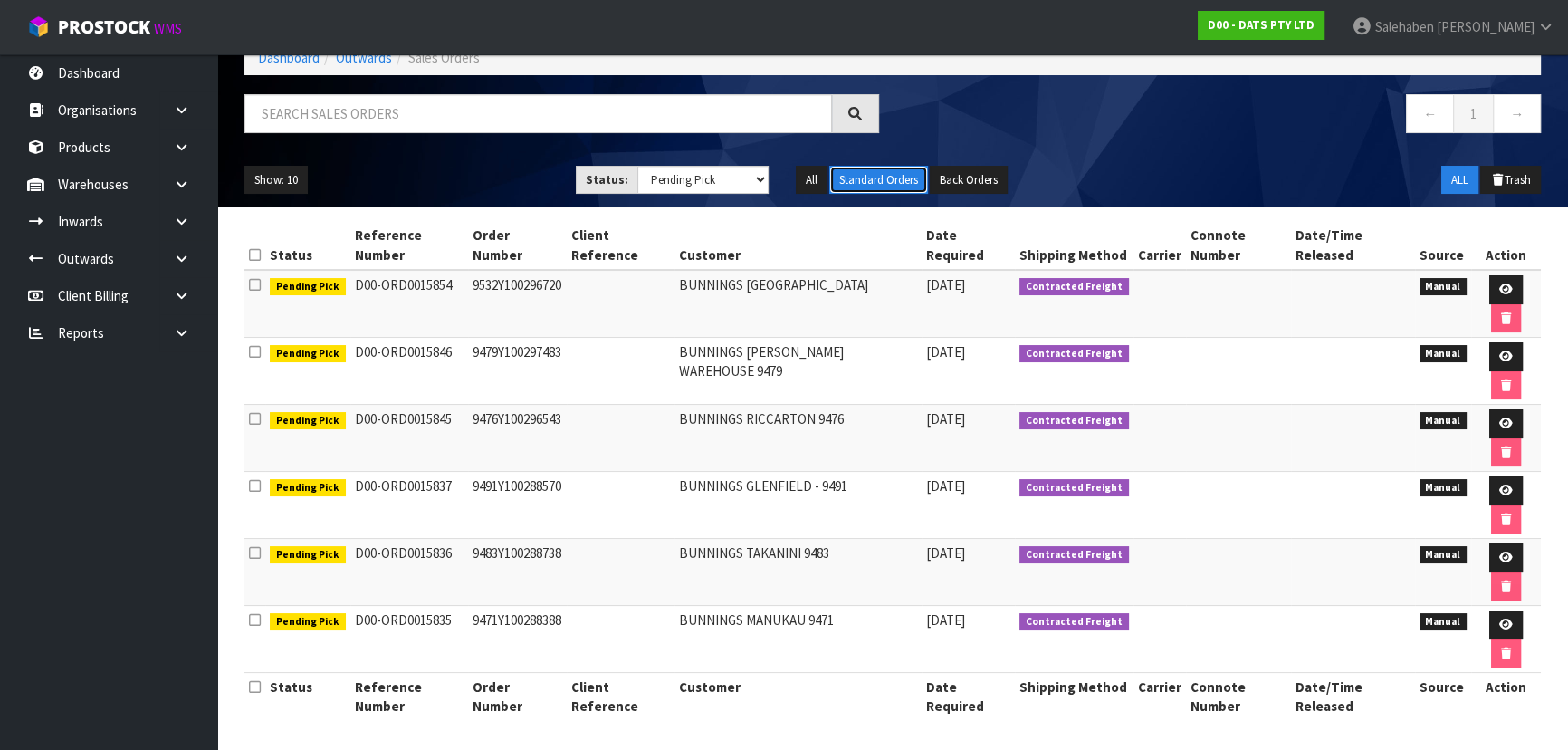
click at [877, 173] on button "Standard Orders" at bounding box center [878, 180] width 99 height 29
click at [1514, 482] on link at bounding box center [1505, 491] width 34 height 29
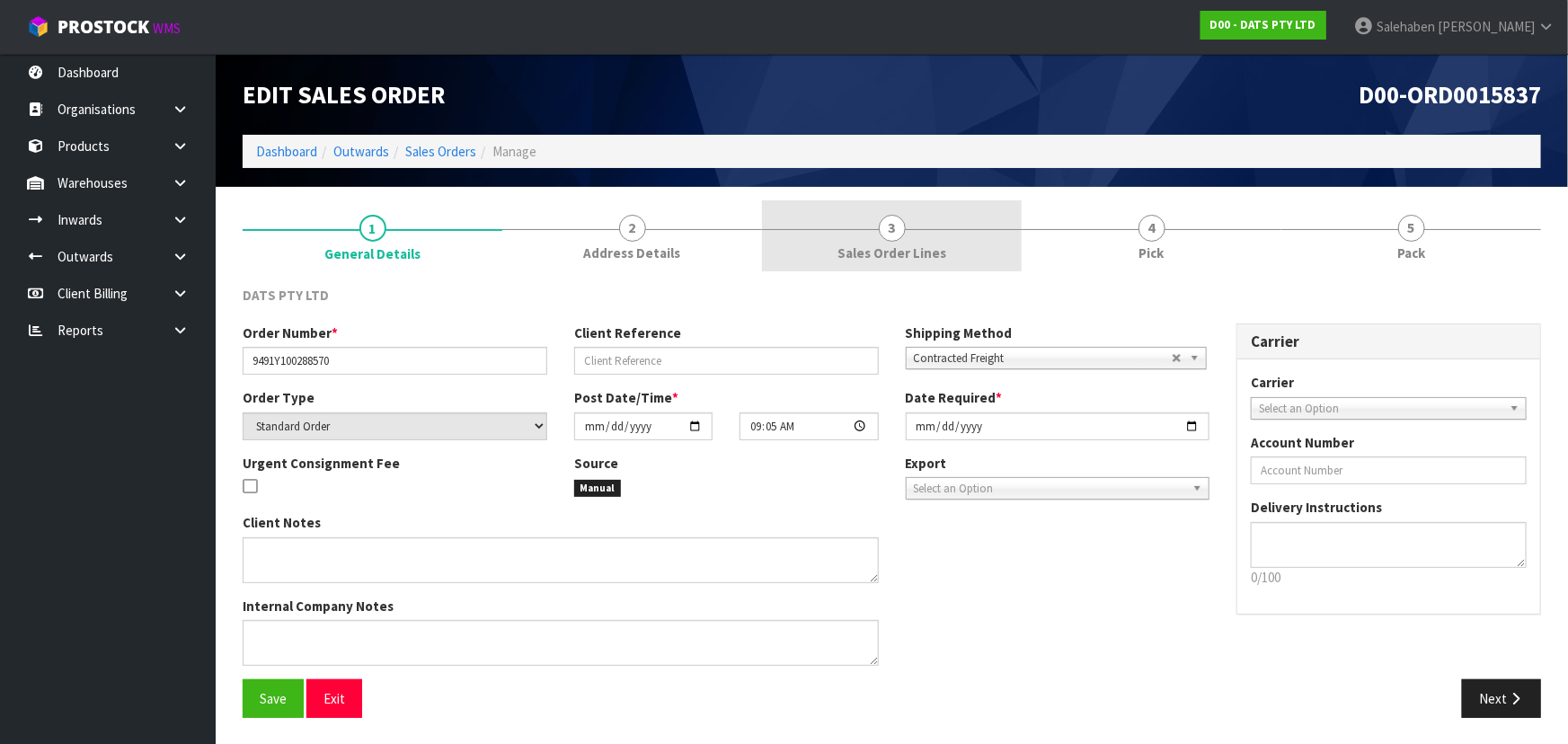
click at [904, 220] on span "3" at bounding box center [892, 229] width 27 height 27
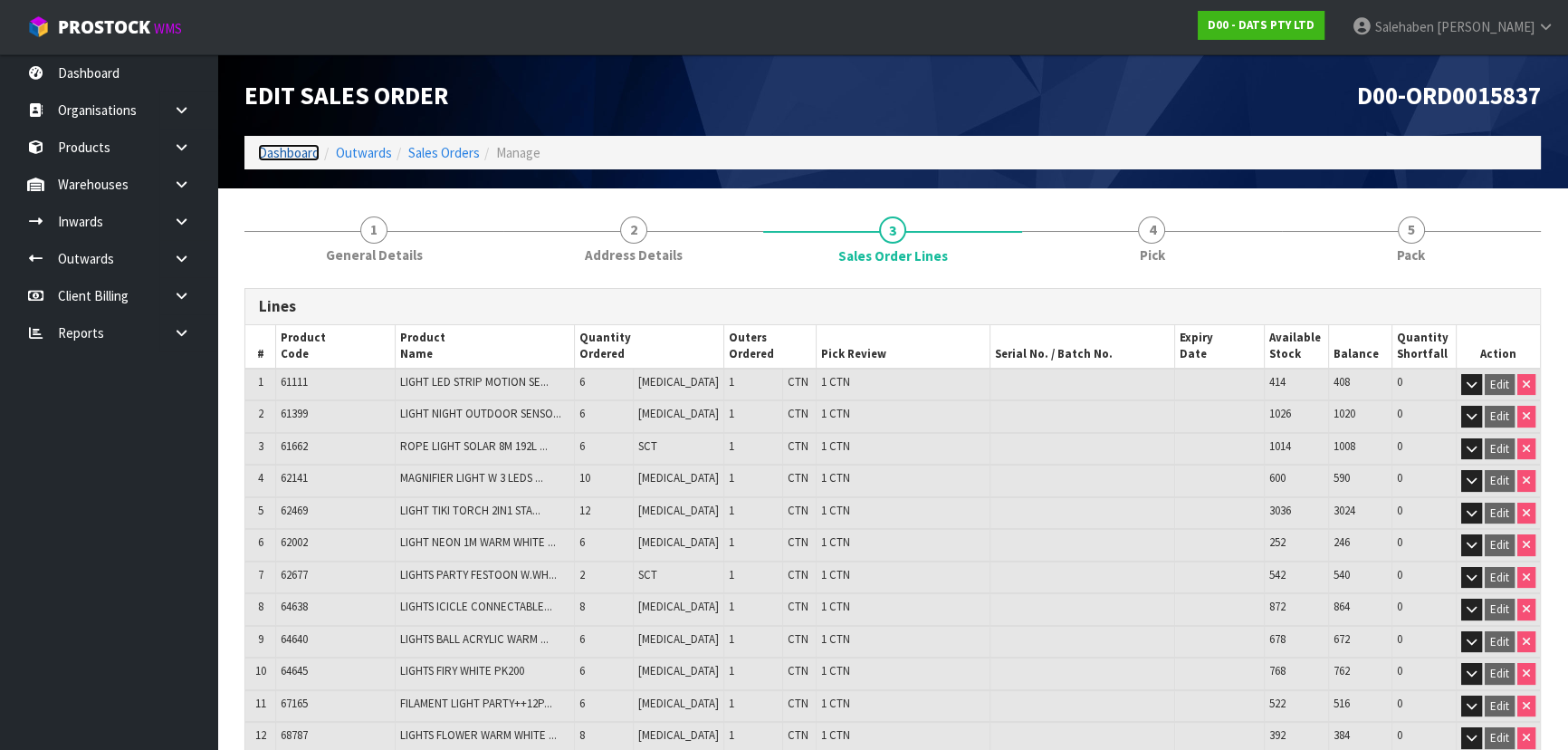
click at [277, 146] on link "Dashboard" at bounding box center [288, 152] width 62 height 17
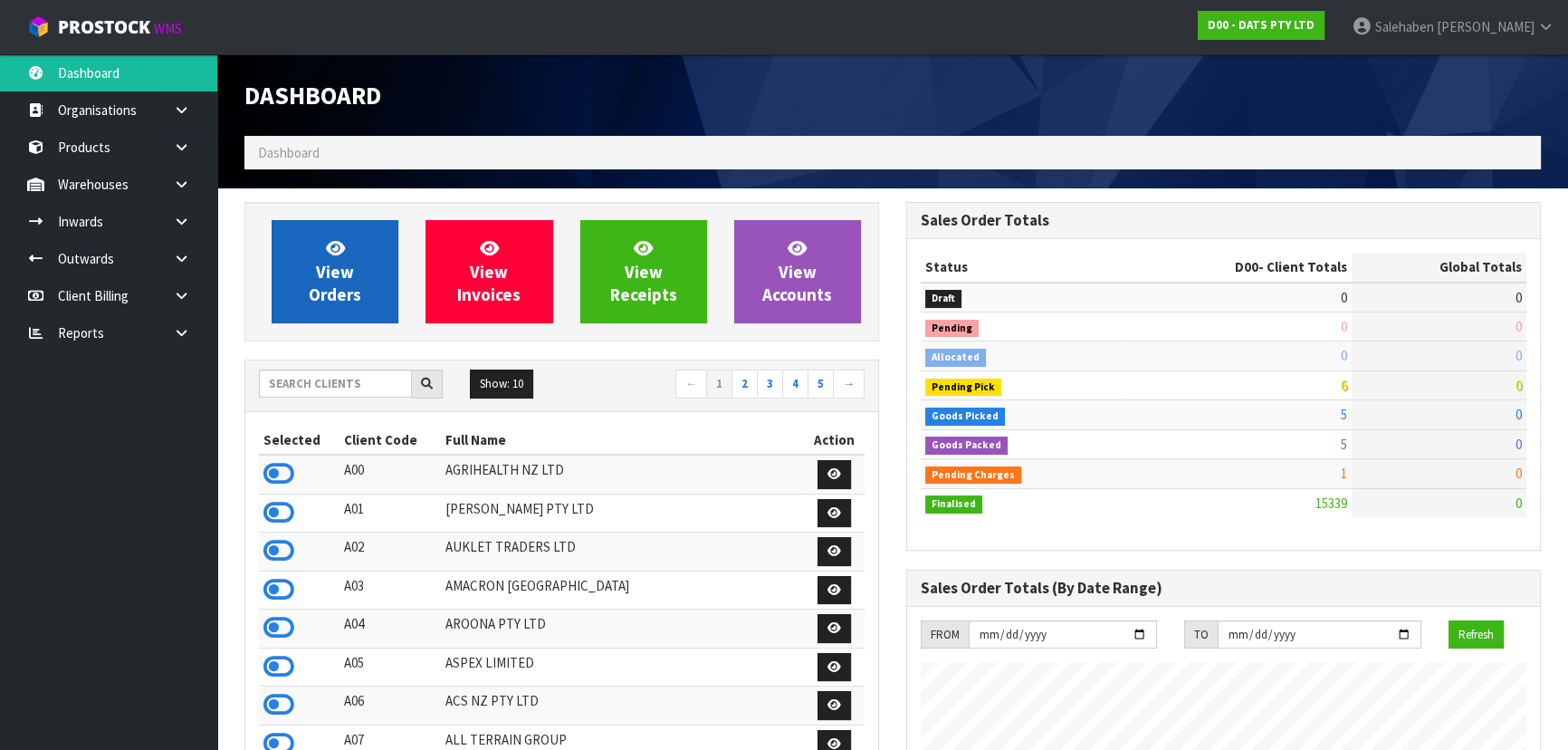
scroll to position [1407, 661]
click at [344, 277] on span "View Orders" at bounding box center [335, 271] width 53 height 68
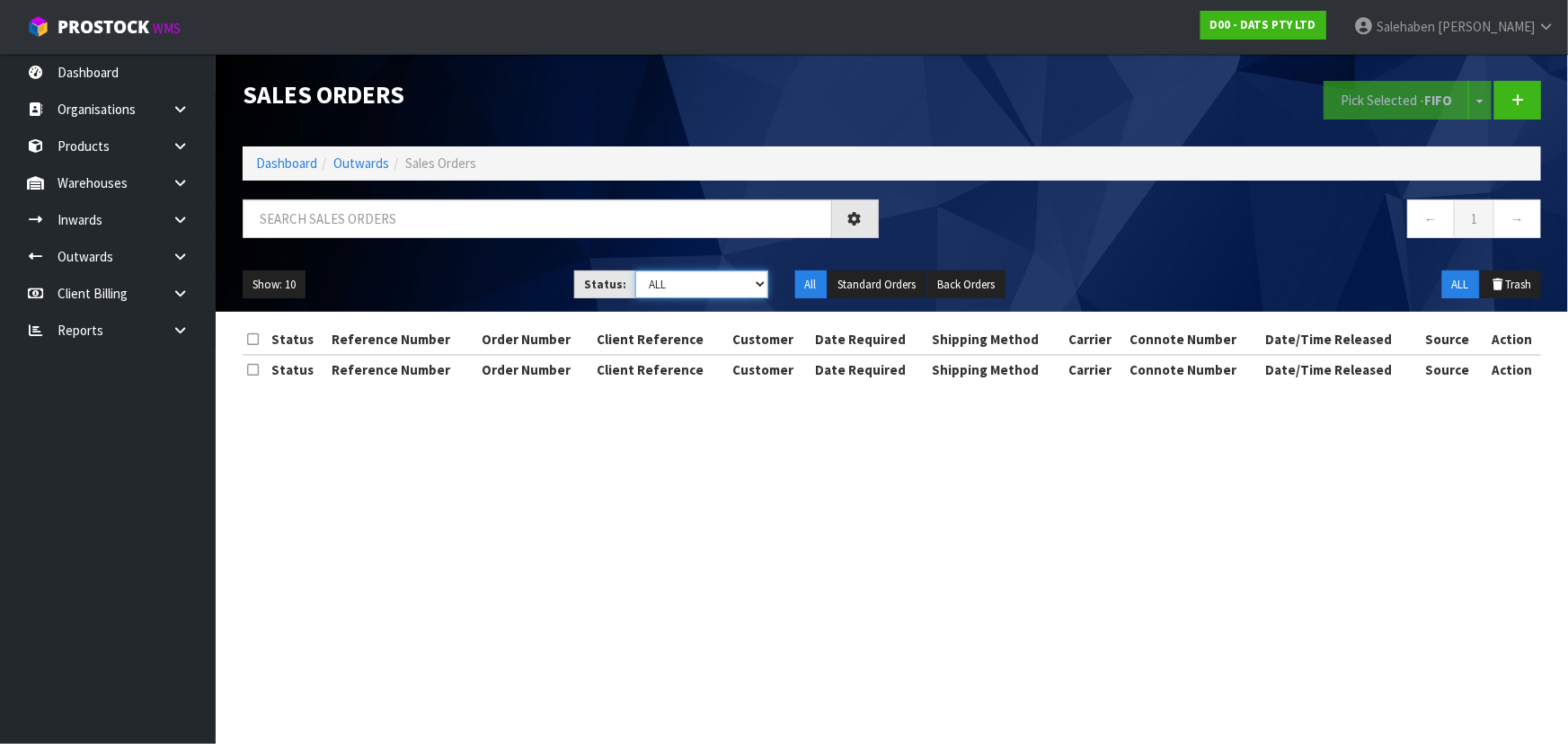
click at [671, 285] on select "Draft Pending Allocated Pending Pick Goods Picked Goods Packed Pending Charges …" at bounding box center [702, 283] width 133 height 28
click at [635, 270] on select "Draft Pending Allocated Pending Pick Goods Picked Goods Packed Pending Charges …" at bounding box center [702, 283] width 133 height 28
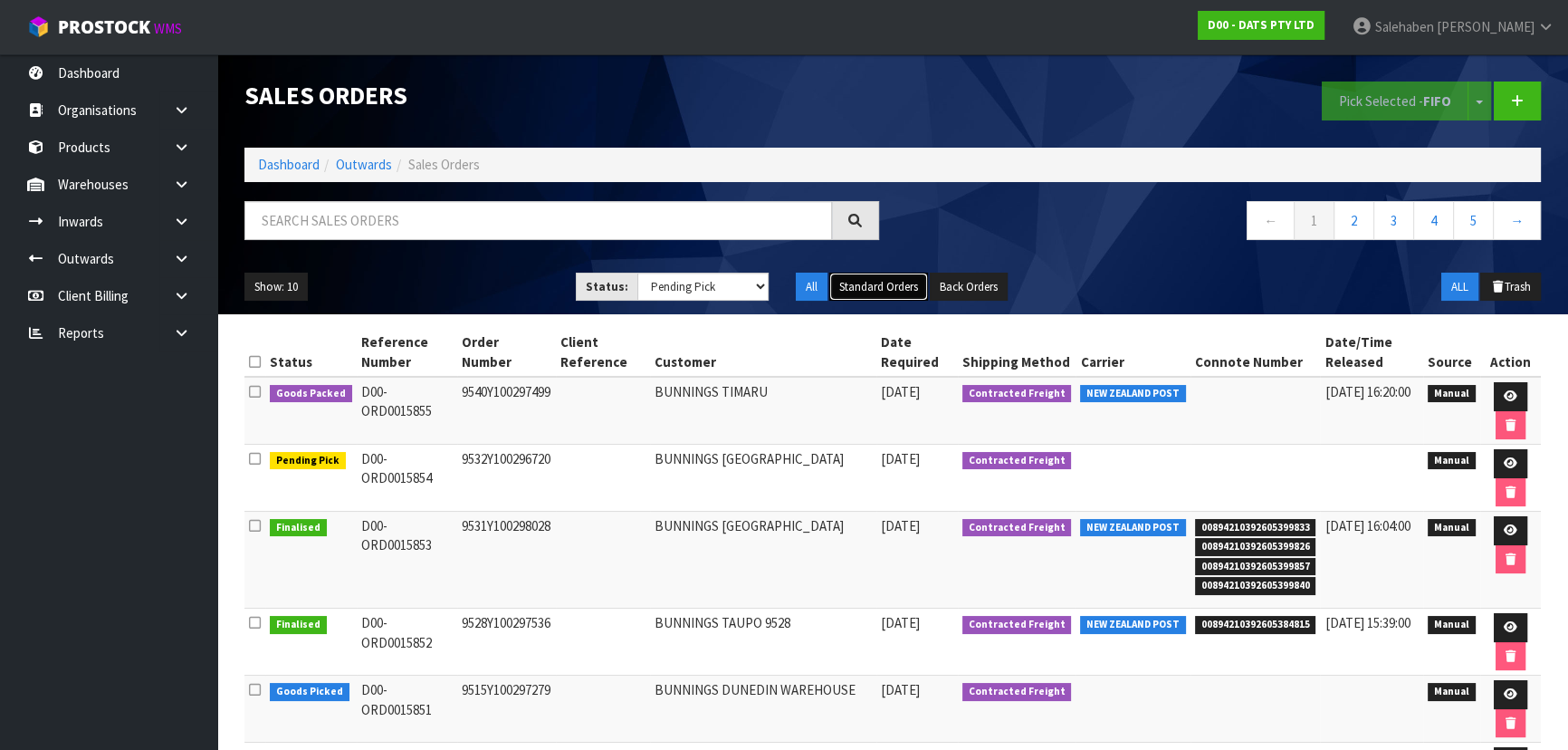
click at [873, 285] on button "Standard Orders" at bounding box center [878, 287] width 99 height 29
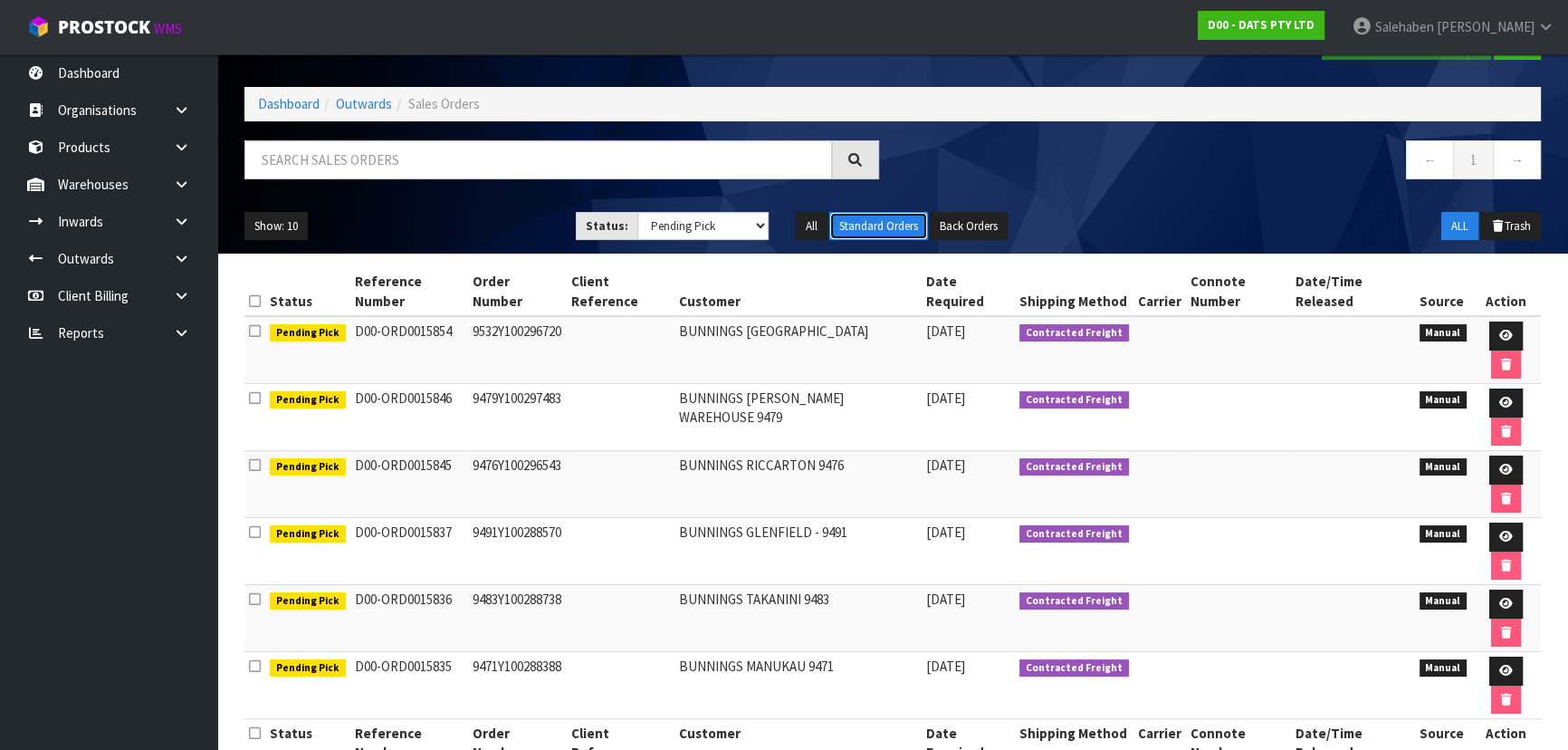
scroll to position [107, 0]
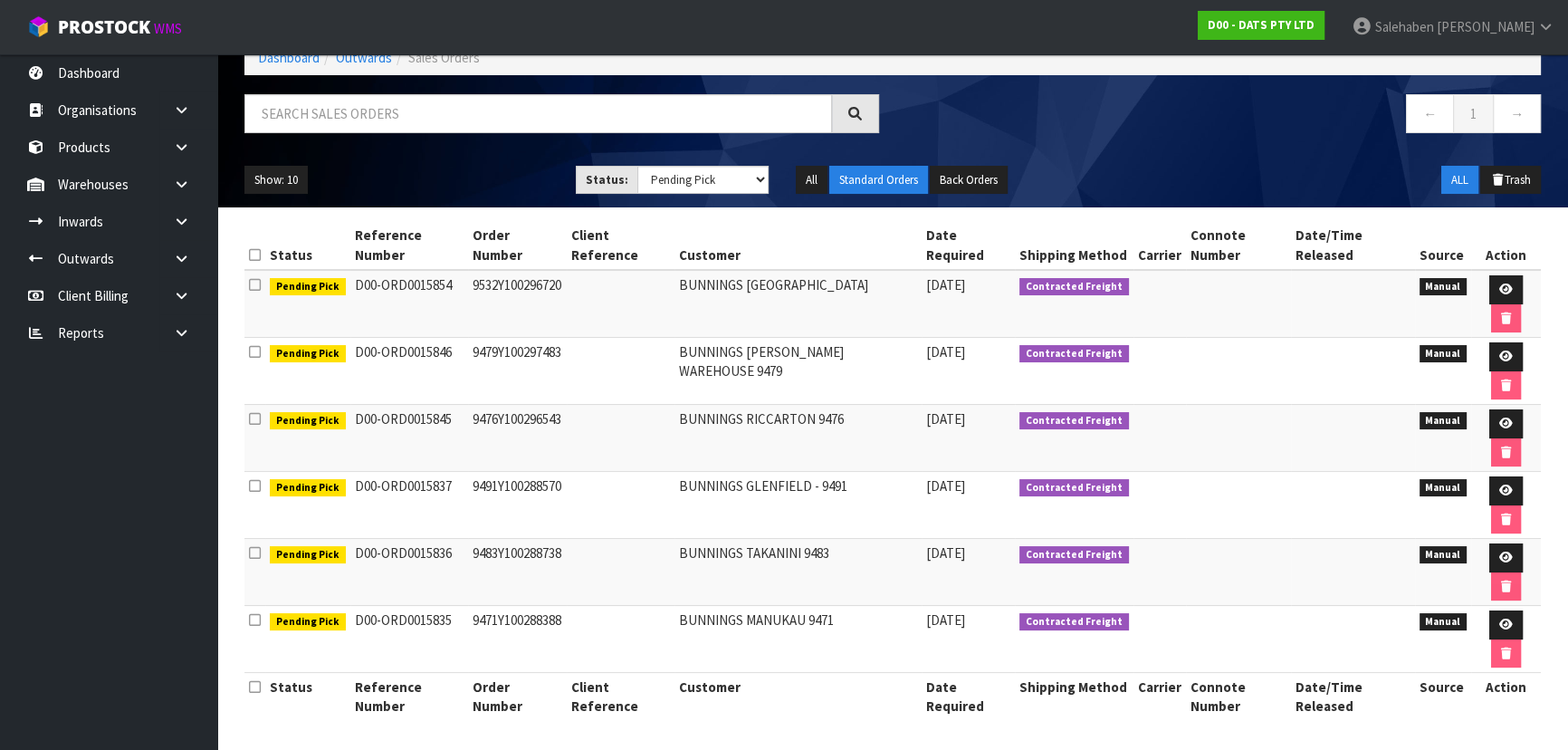
click at [0, 643] on html "Toggle navigation ProStock WMS D00 - DATS PTY LTD [PERSON_NAME] Logout Dashboar…" at bounding box center [784, 268] width 1568 height 750
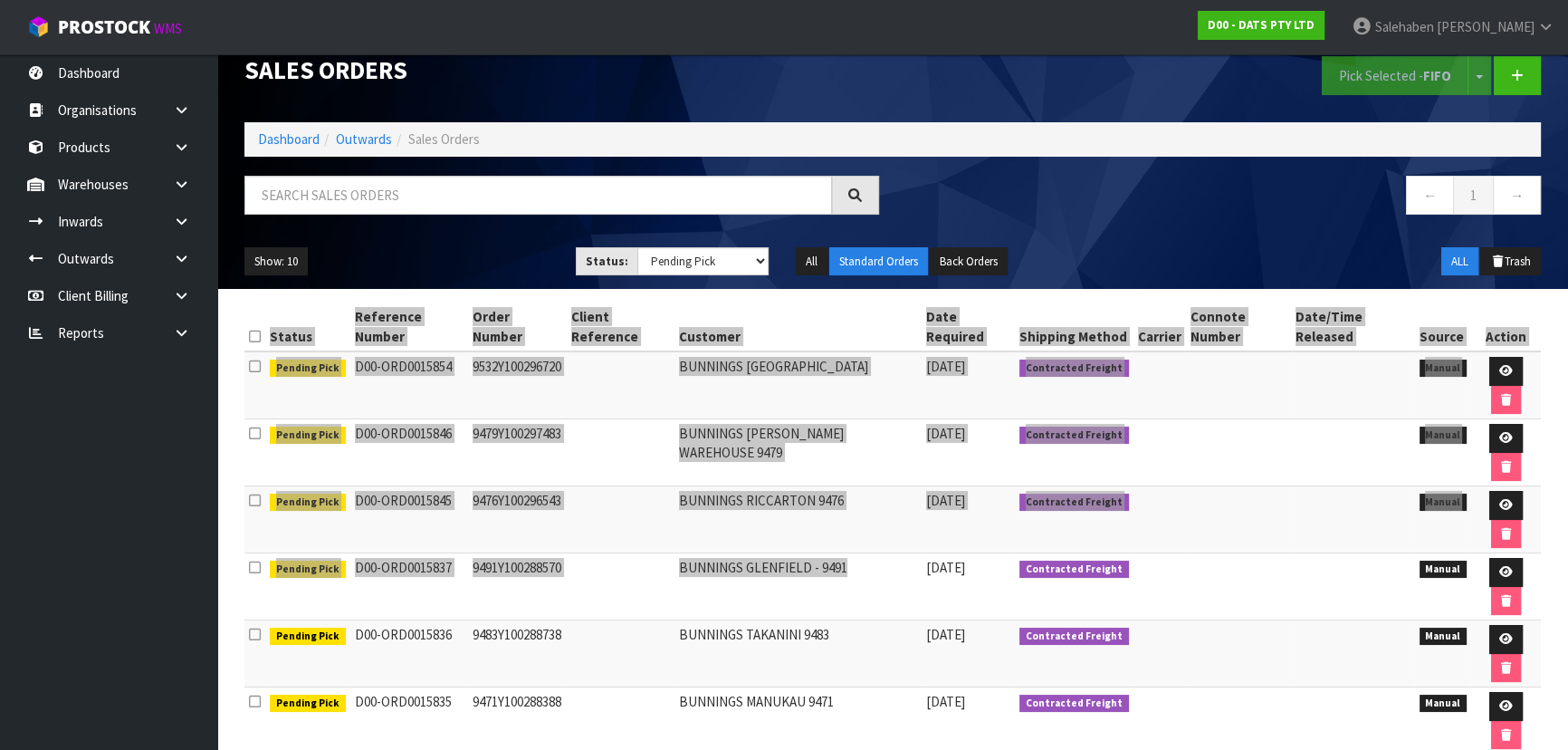
scroll to position [0, 0]
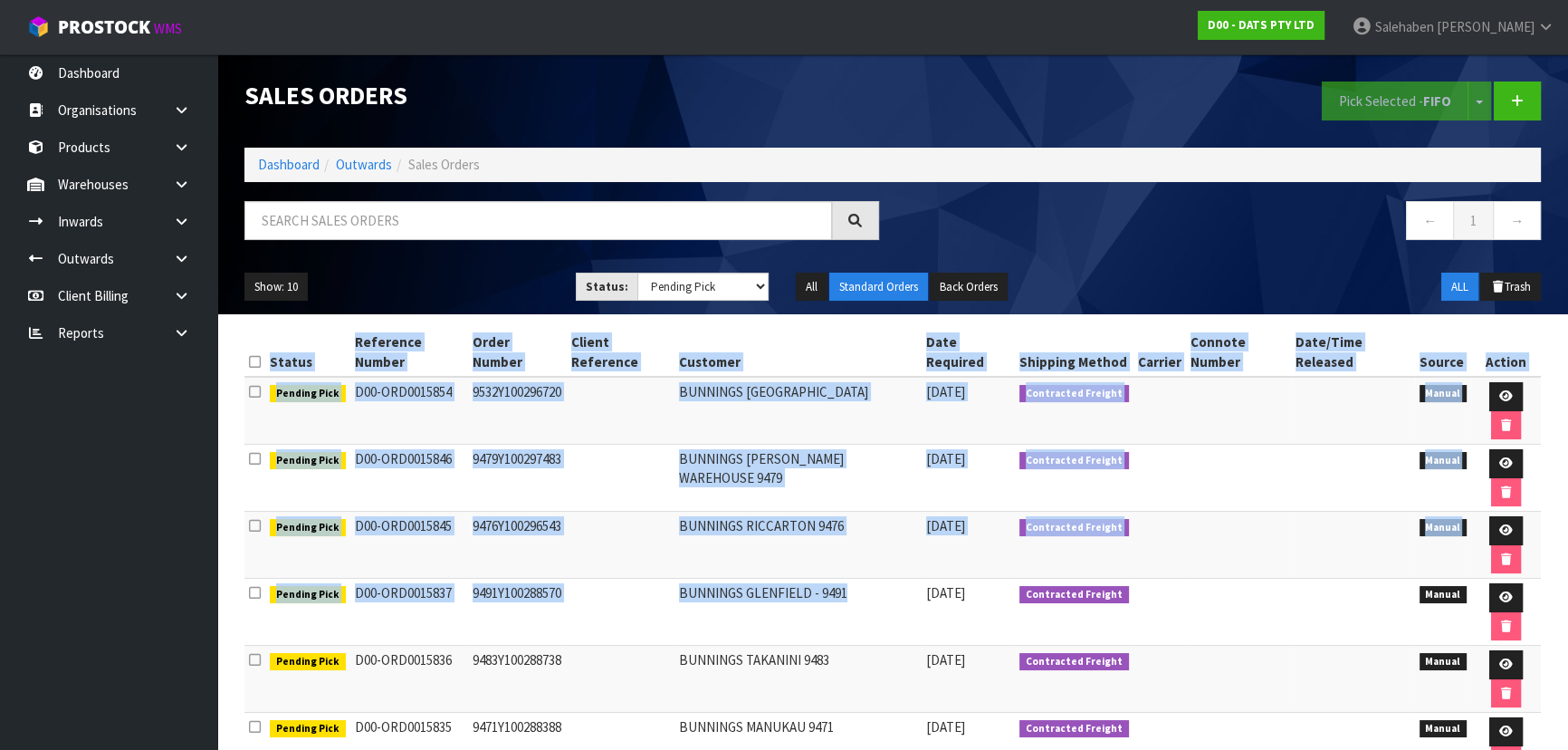
click at [433, 280] on ul "Show: 10 5 10 25 50" at bounding box center [396, 287] width 304 height 29
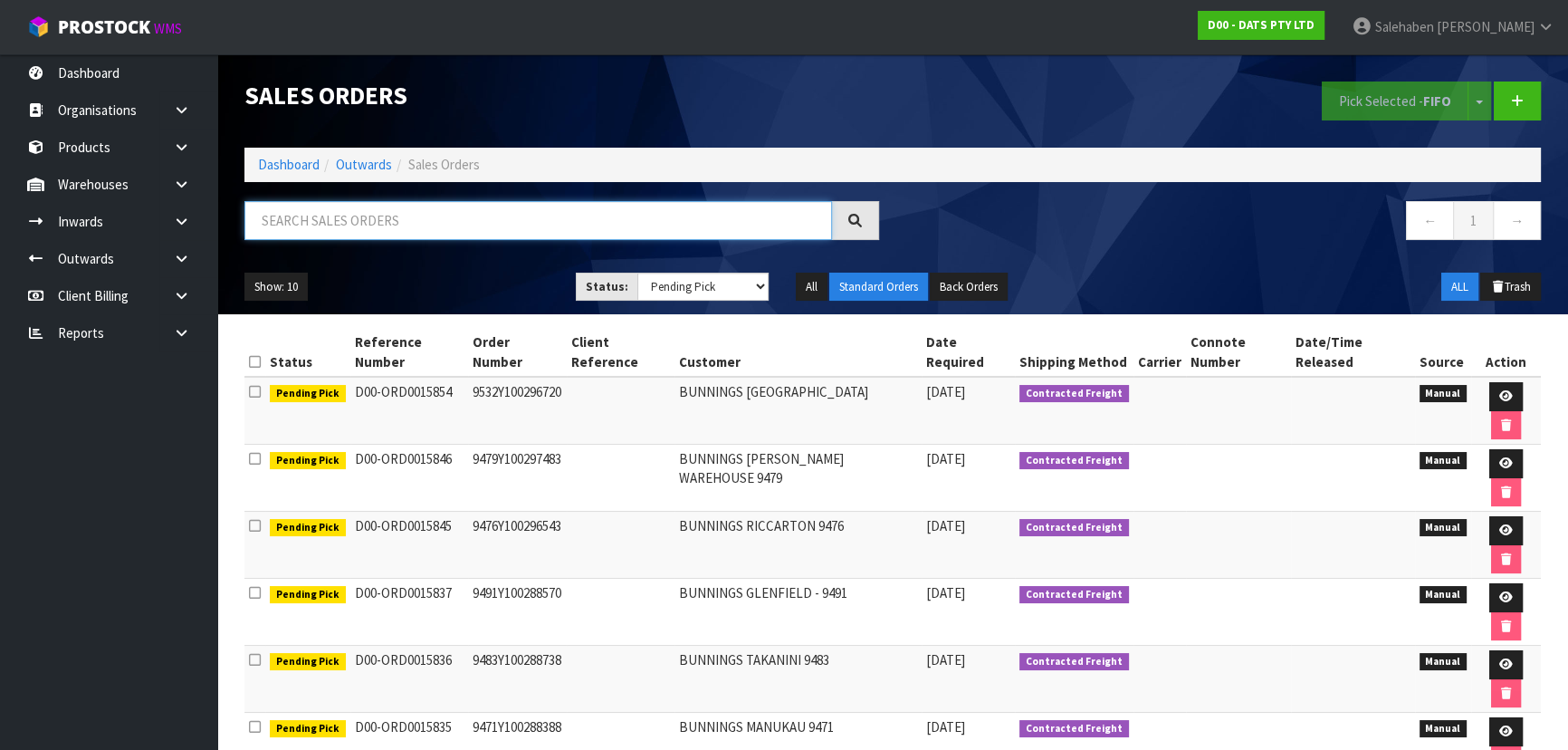
click at [310, 220] on input "text" at bounding box center [539, 220] width 588 height 39
click at [307, 164] on link "Dashboard" at bounding box center [288, 164] width 62 height 17
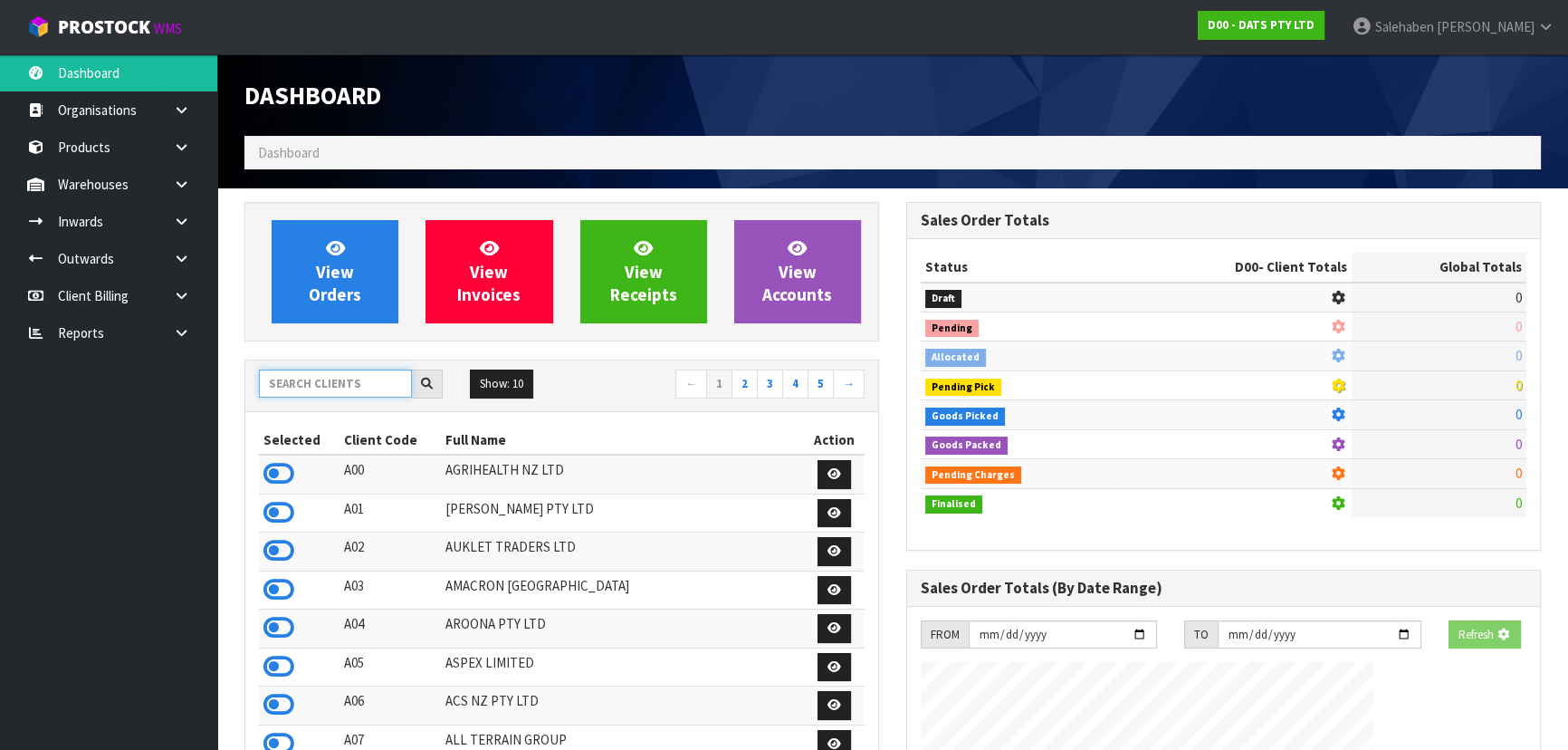
click at [328, 383] on input "text" at bounding box center [335, 383] width 153 height 28
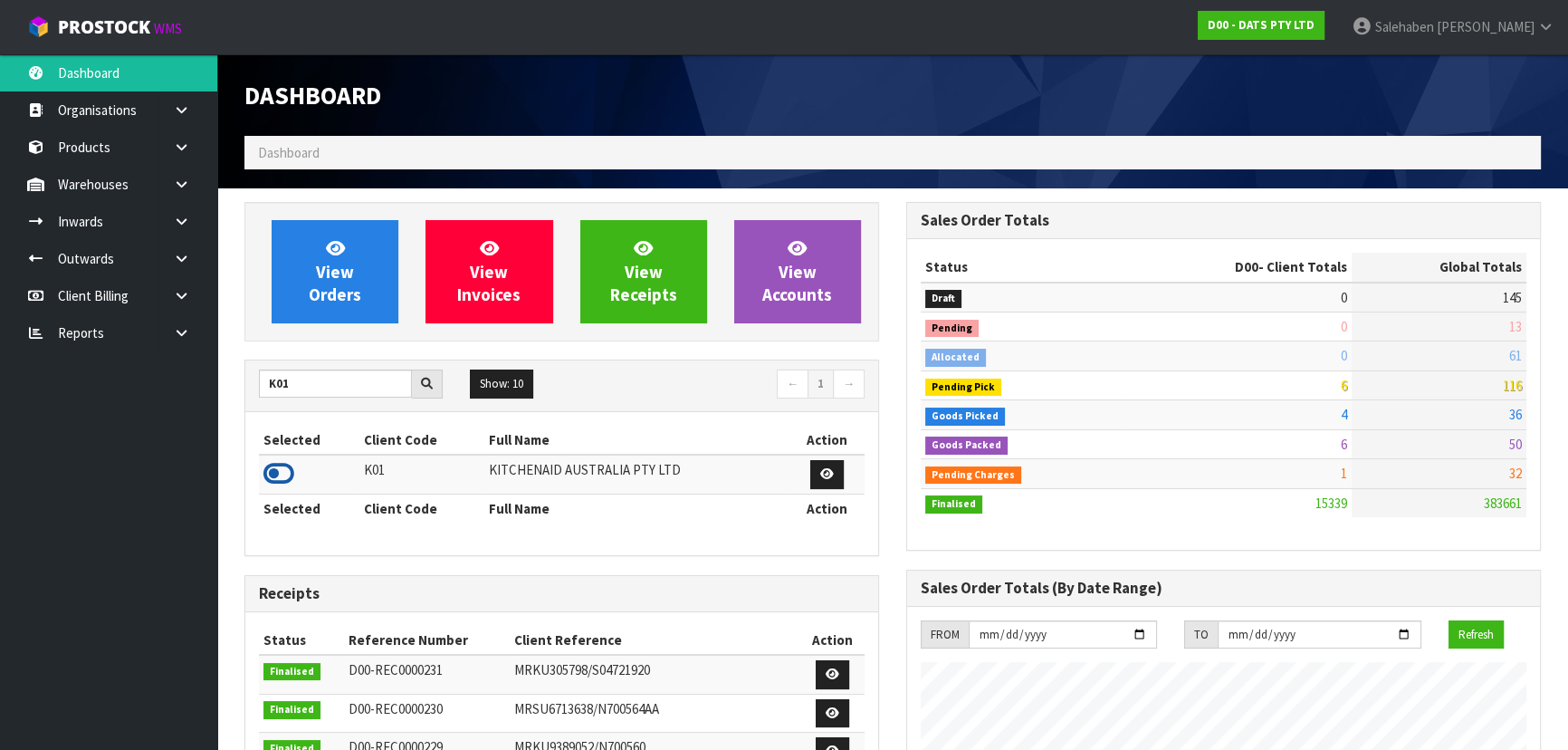
click at [282, 468] on icon at bounding box center [278, 473] width 31 height 27
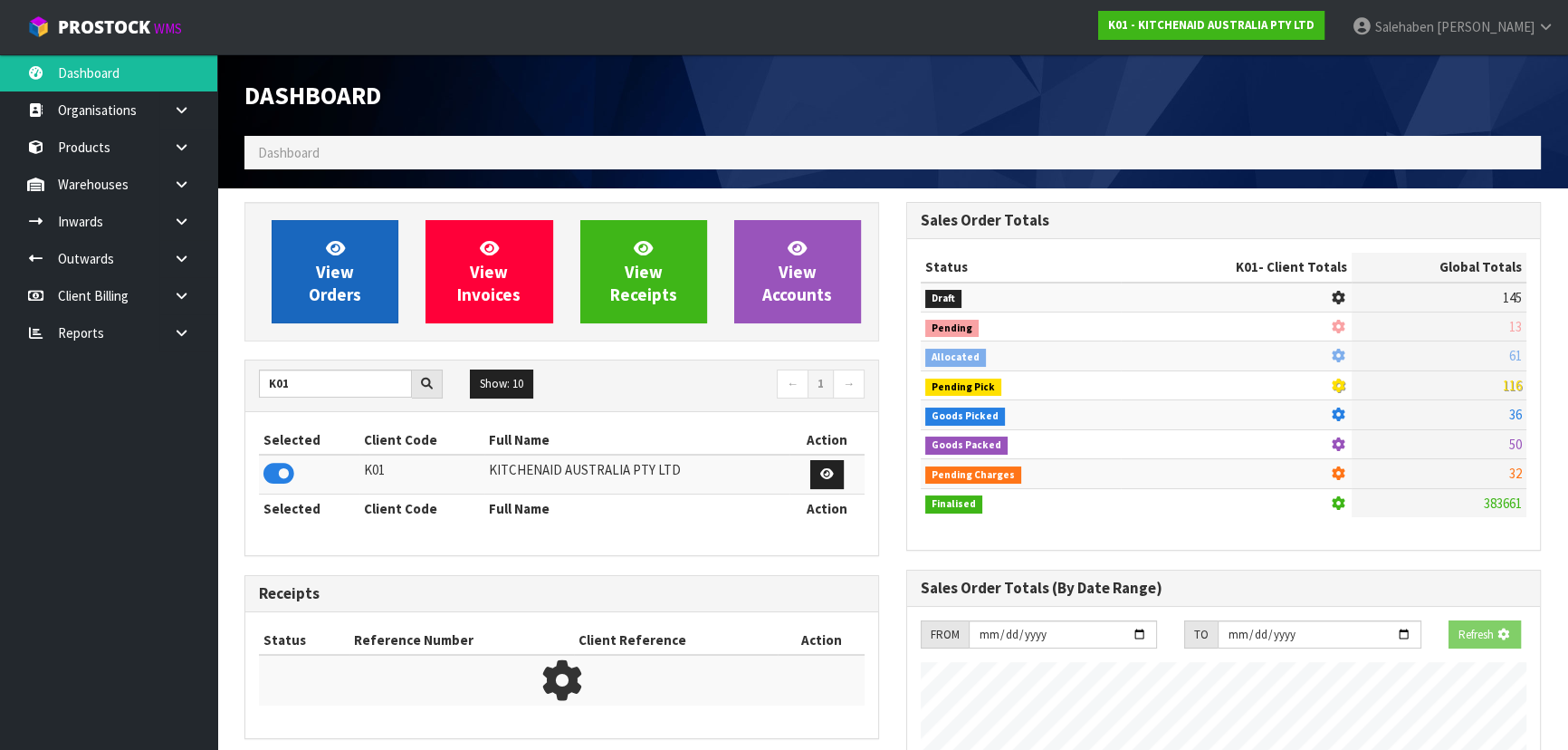
scroll to position [904135, 904590]
click at [327, 268] on span "View Orders" at bounding box center [335, 271] width 53 height 68
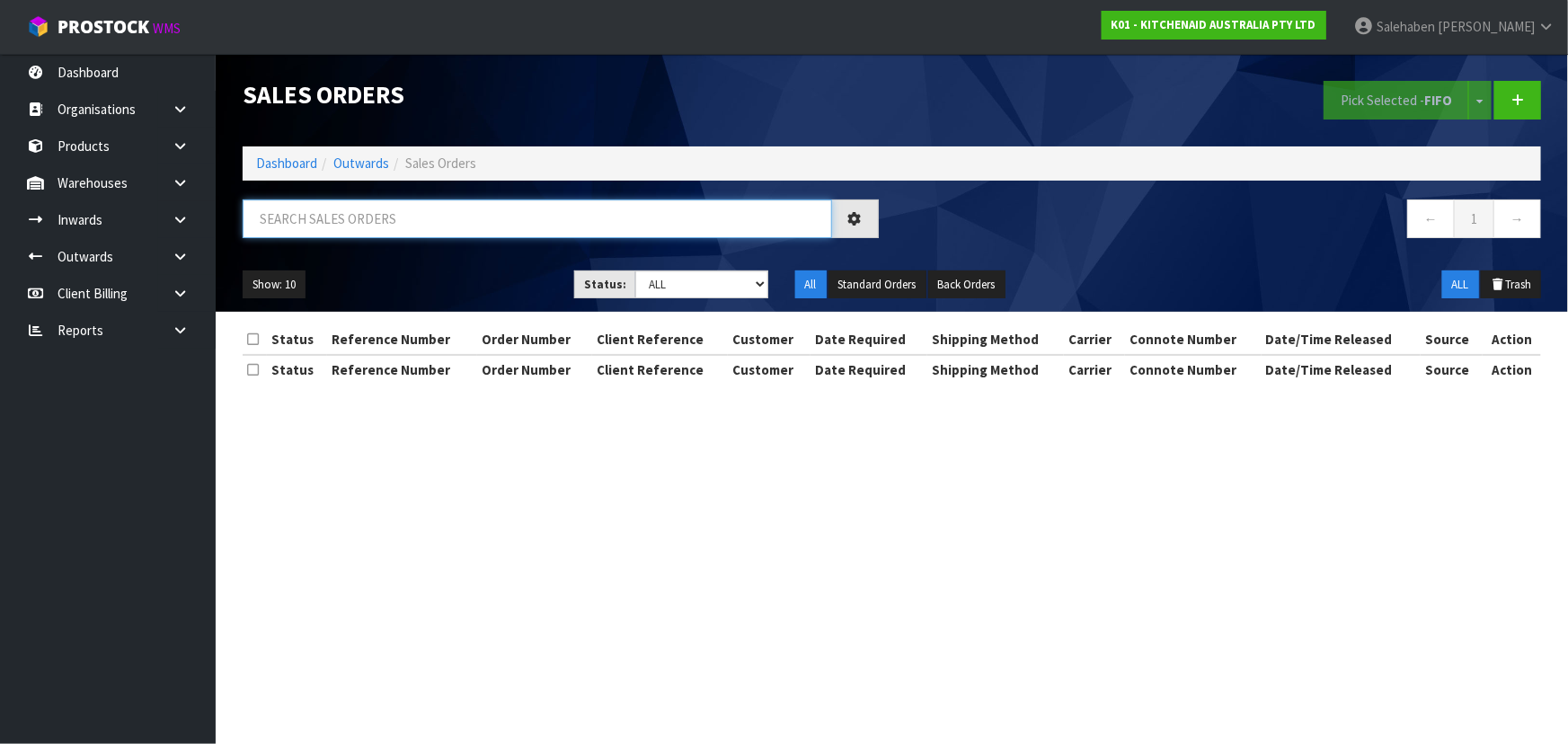
click at [366, 210] on input "text" at bounding box center [537, 219] width 590 height 39
click at [695, 289] on select "Draft Pending Allocated Pending Pick Goods Picked Goods Packed Pending Charges …" at bounding box center [702, 283] width 133 height 28
click at [635, 270] on select "Draft Pending Allocated Pending Pick Goods Picked Goods Packed Pending Charges …" at bounding box center [702, 283] width 133 height 28
click at [428, 246] on div "79833" at bounding box center [561, 226] width 663 height 52
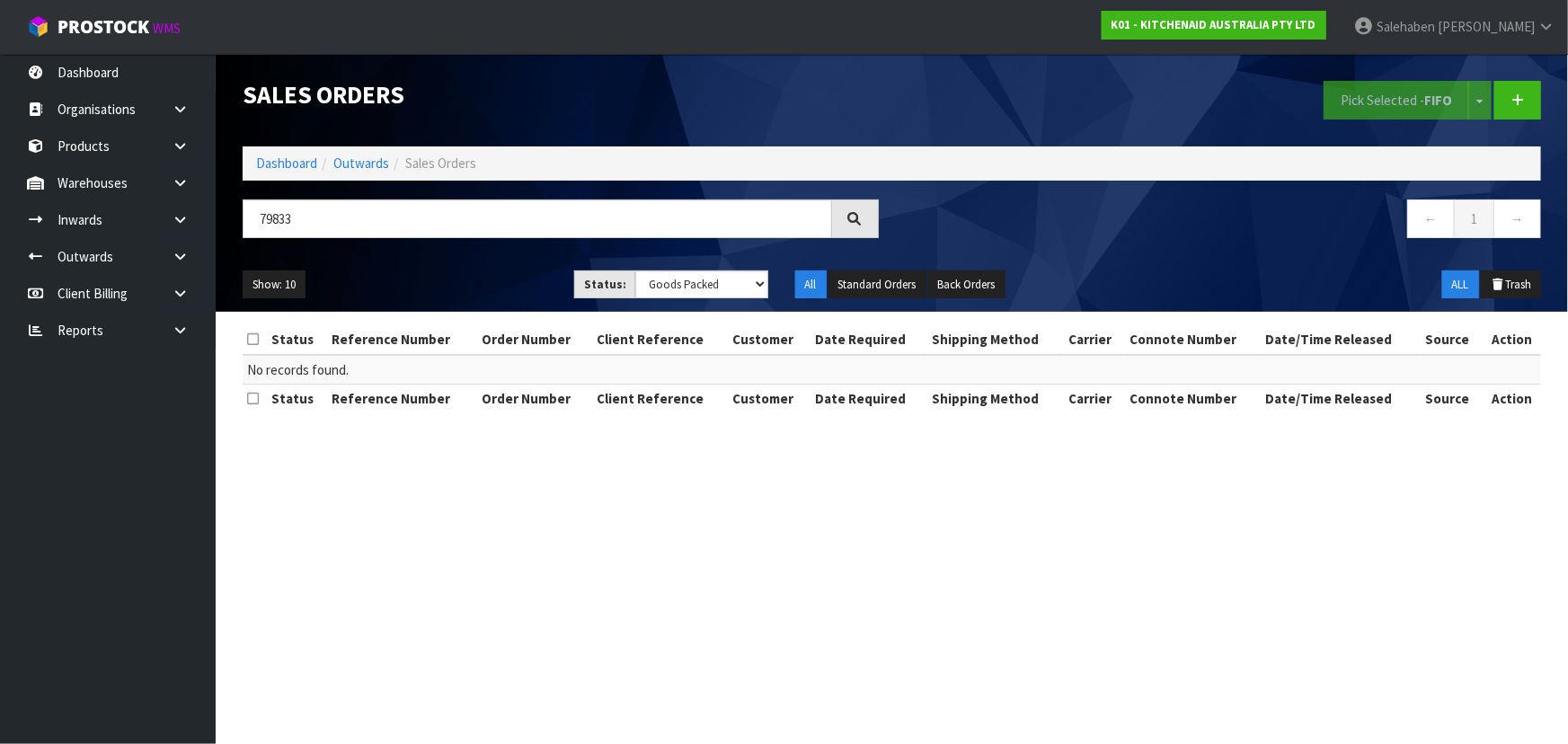
click at [428, 253] on div "79833 ← 1 →" at bounding box center [892, 229] width 1325 height 58
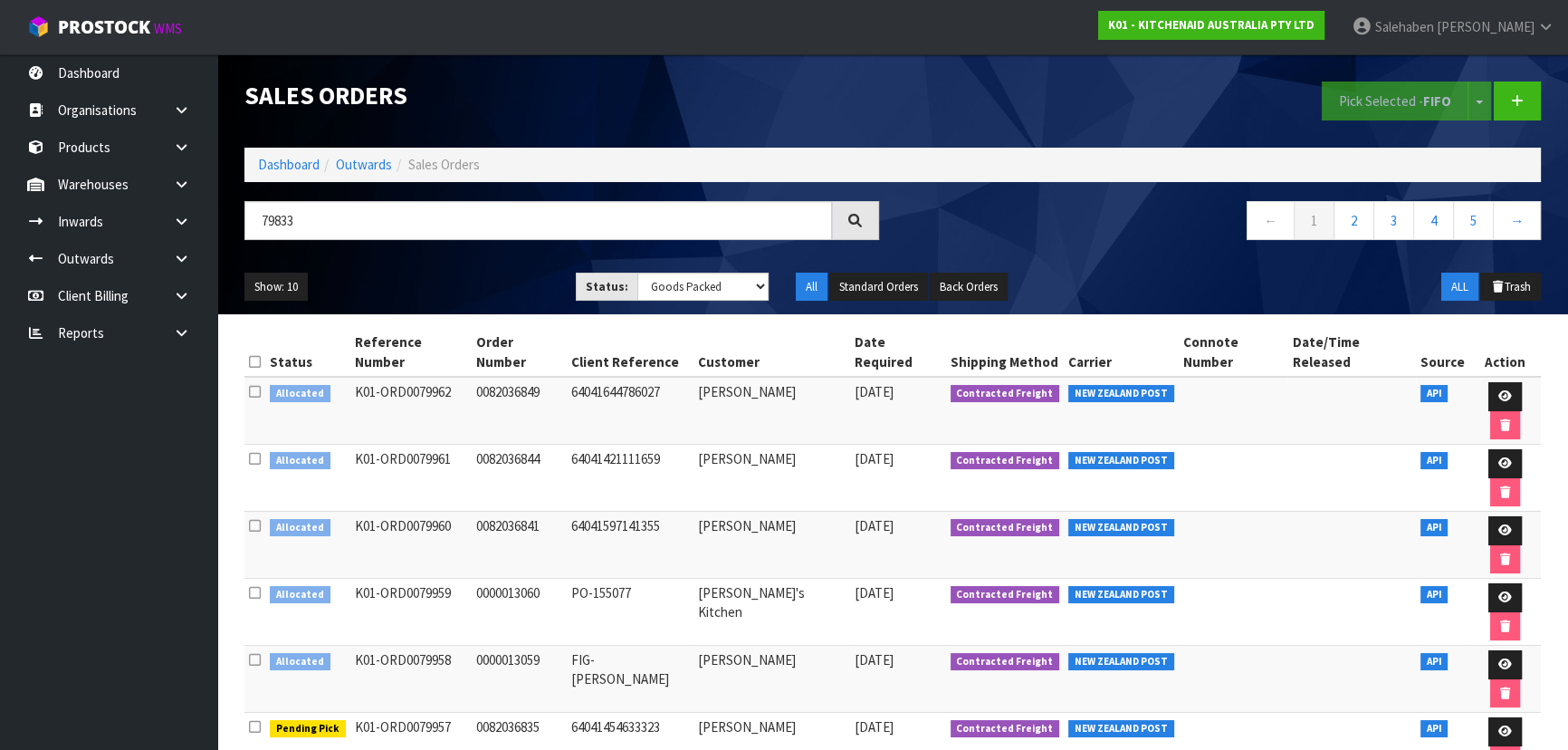
click at [451, 266] on div "Show: 10 5 10 25 50 Status: Draft Pending Allocated Pending Pick Goods Picked G…" at bounding box center [892, 287] width 1323 height 56
click at [450, 267] on div "Show: 10 5 10 25 50 Status: Draft Pending Allocated Pending Pick Goods Picked G…" at bounding box center [892, 287] width 1323 height 56
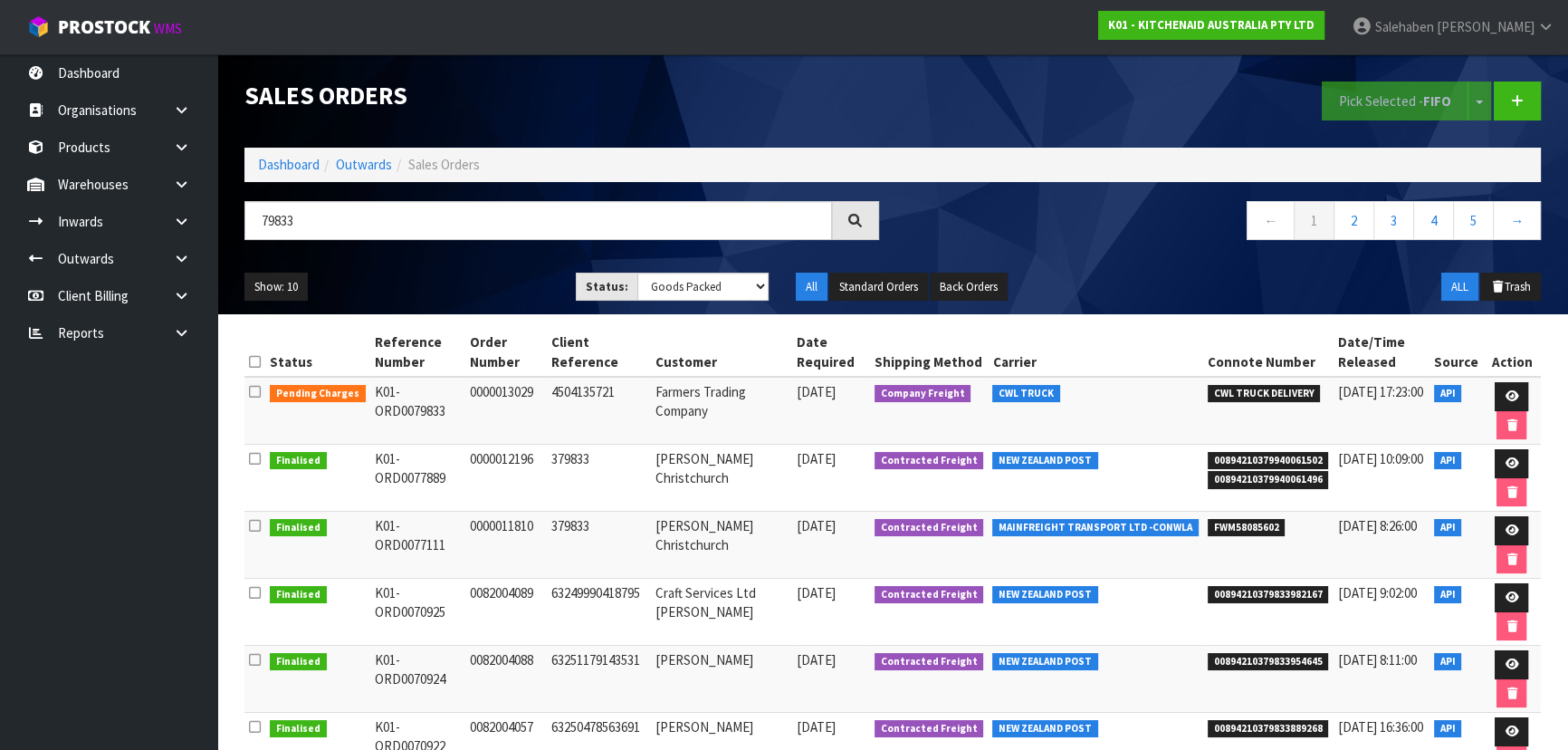
click at [472, 253] on div "79833 ← 1 2 3 4 5 →" at bounding box center [892, 230] width 1323 height 58
click at [1506, 390] on icon at bounding box center [1511, 395] width 14 height 12
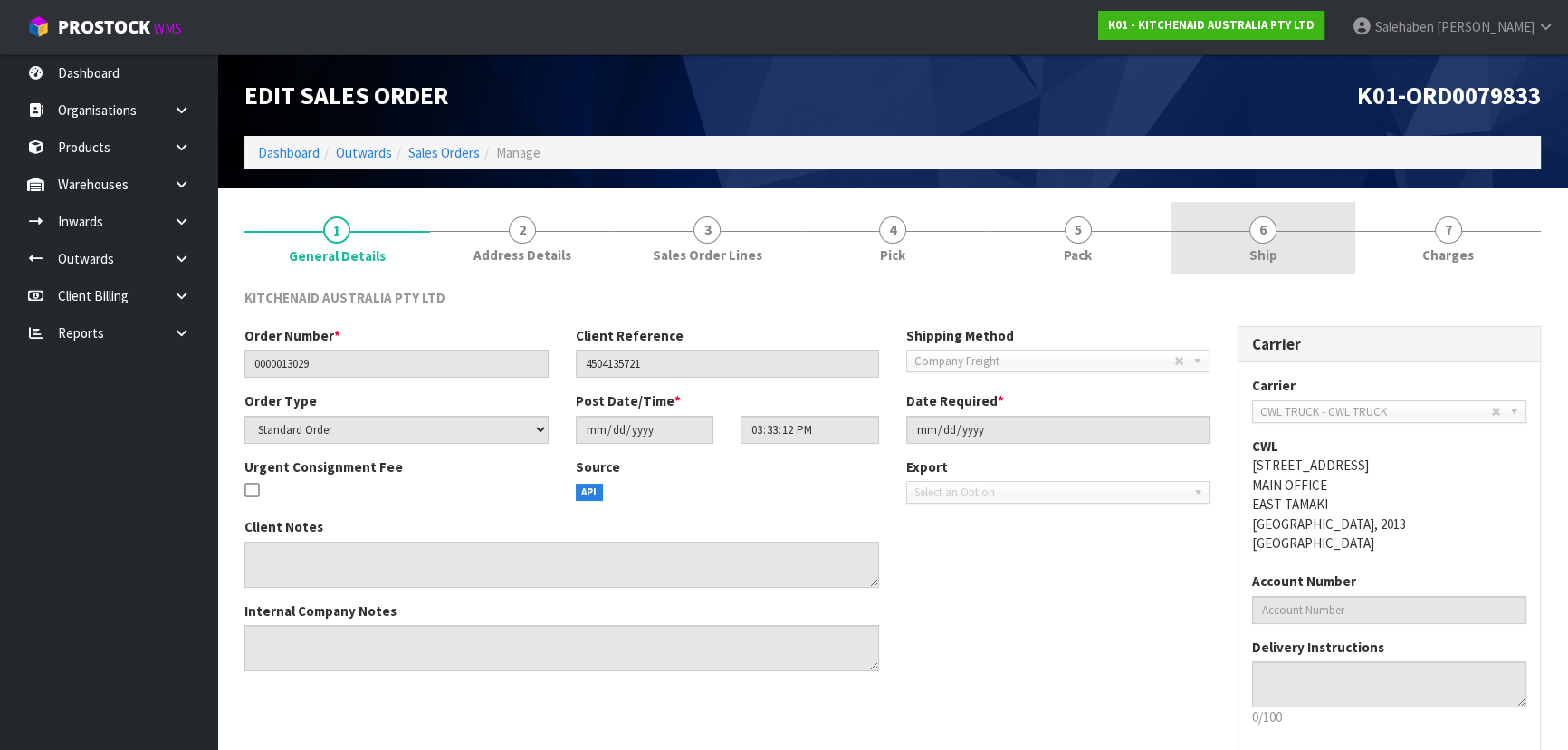
click at [1304, 239] on link "6 Ship" at bounding box center [1263, 238] width 186 height 72
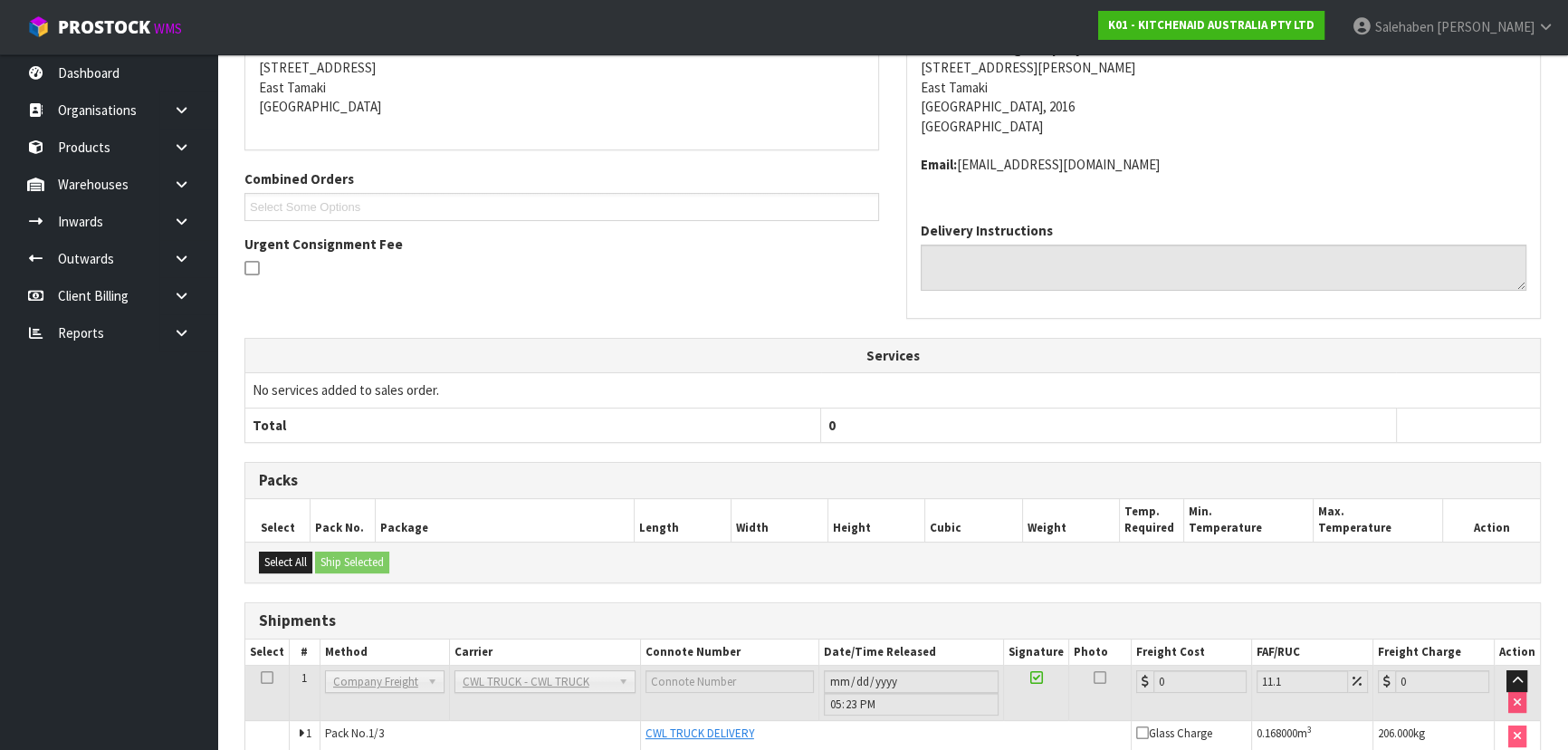
scroll to position [446, 0]
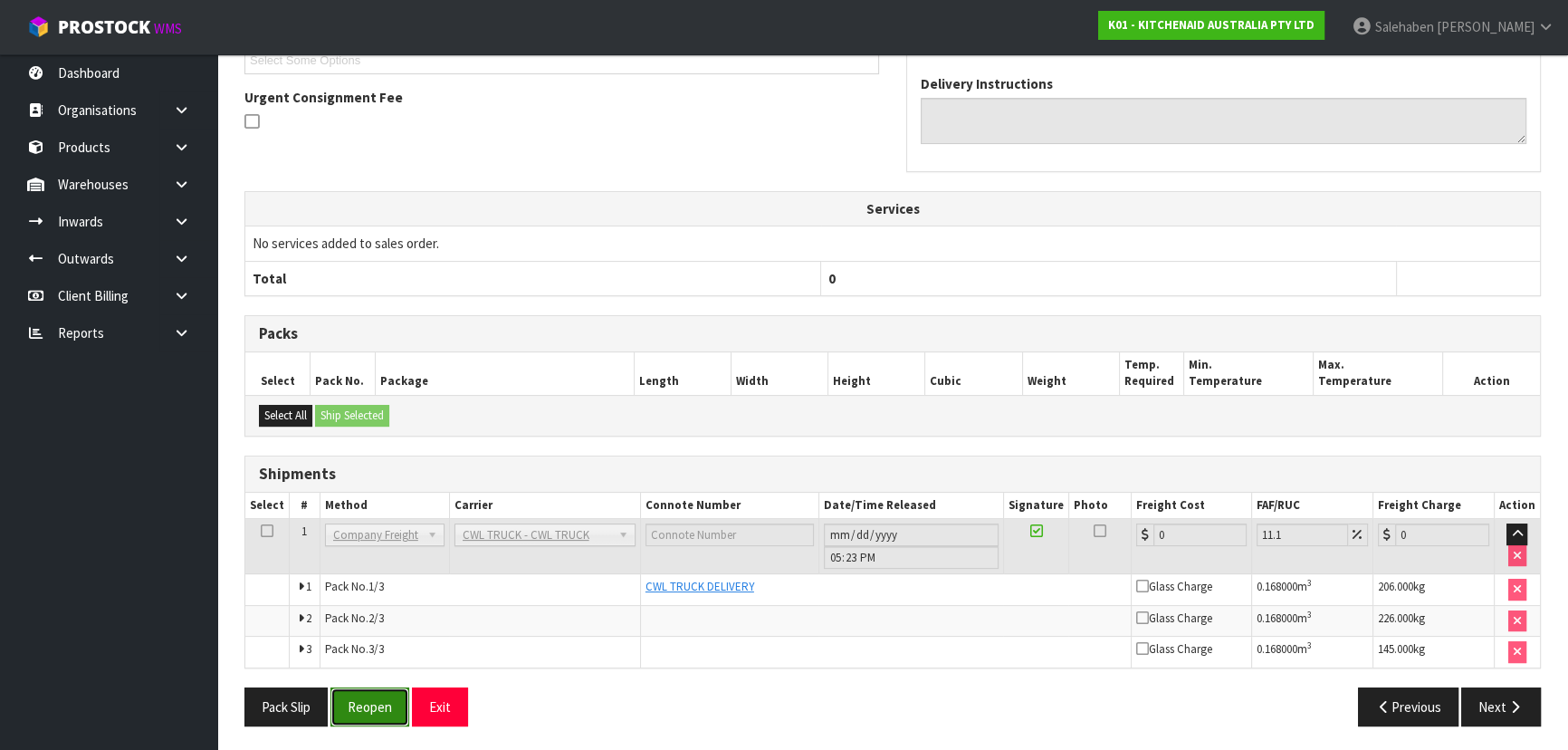
click at [360, 712] on button "Reopen" at bounding box center [369, 706] width 79 height 39
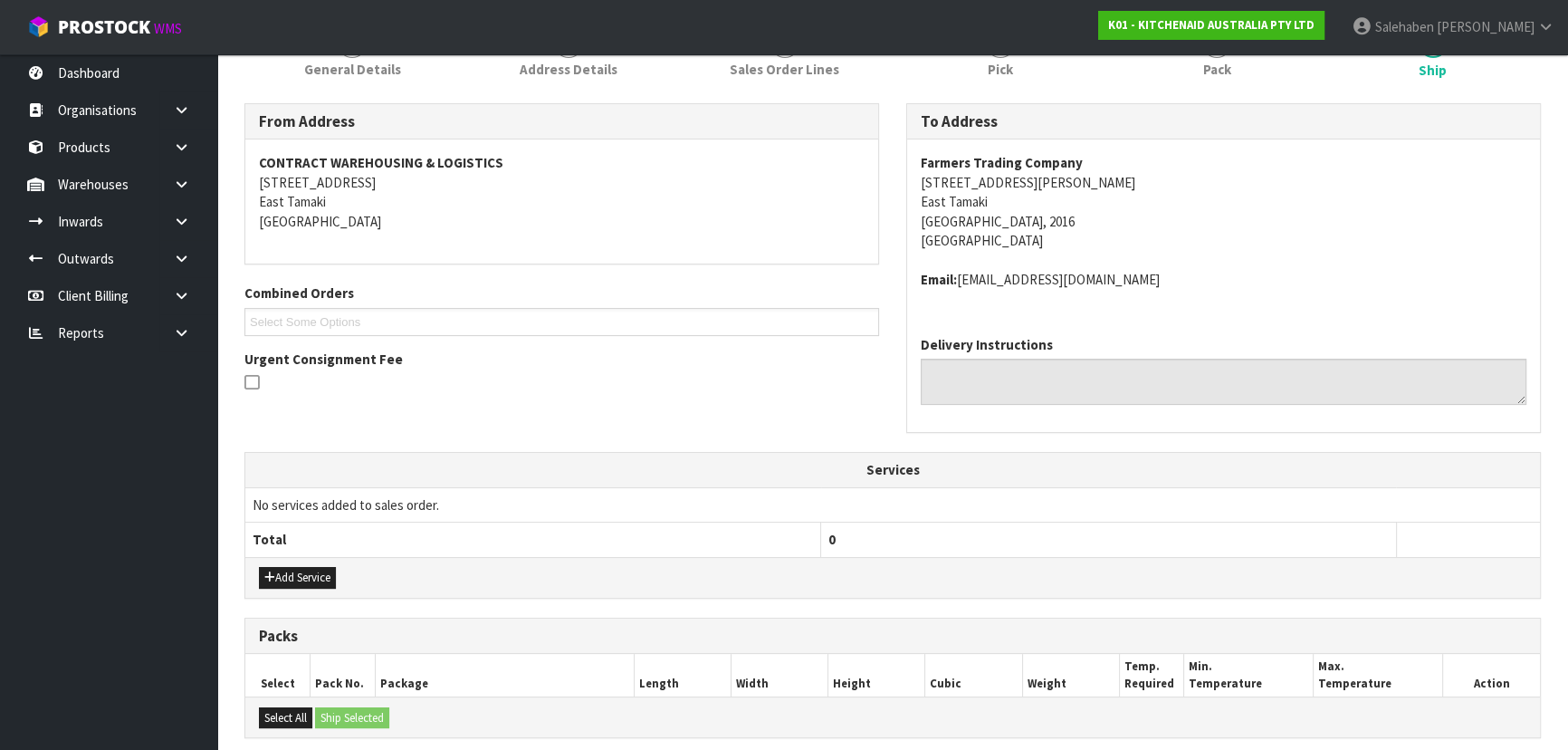
scroll to position [560, 0]
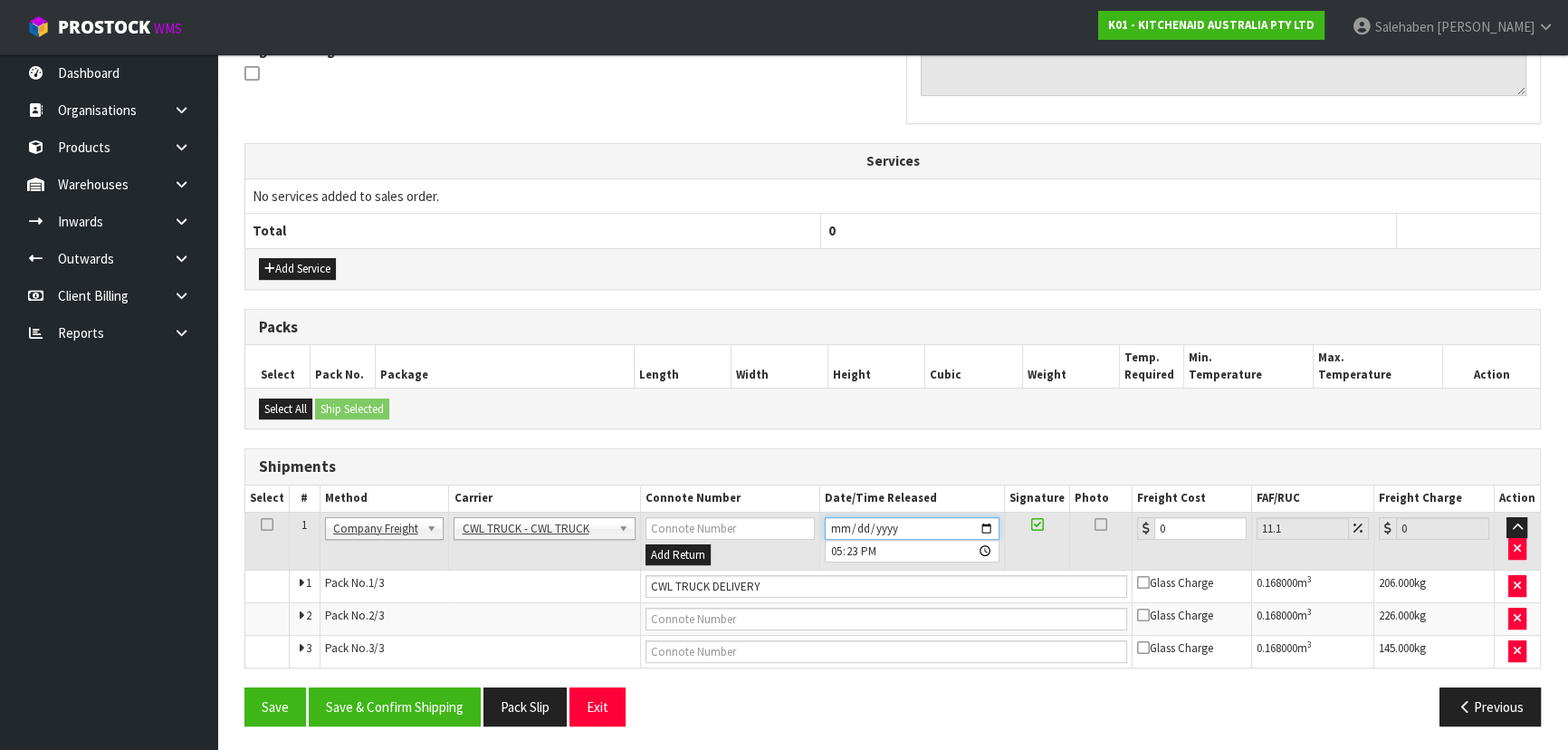
click at [989, 526] on input "[DATE]" at bounding box center [911, 528] width 175 height 23
click at [263, 687] on button "Save" at bounding box center [276, 706] width 62 height 39
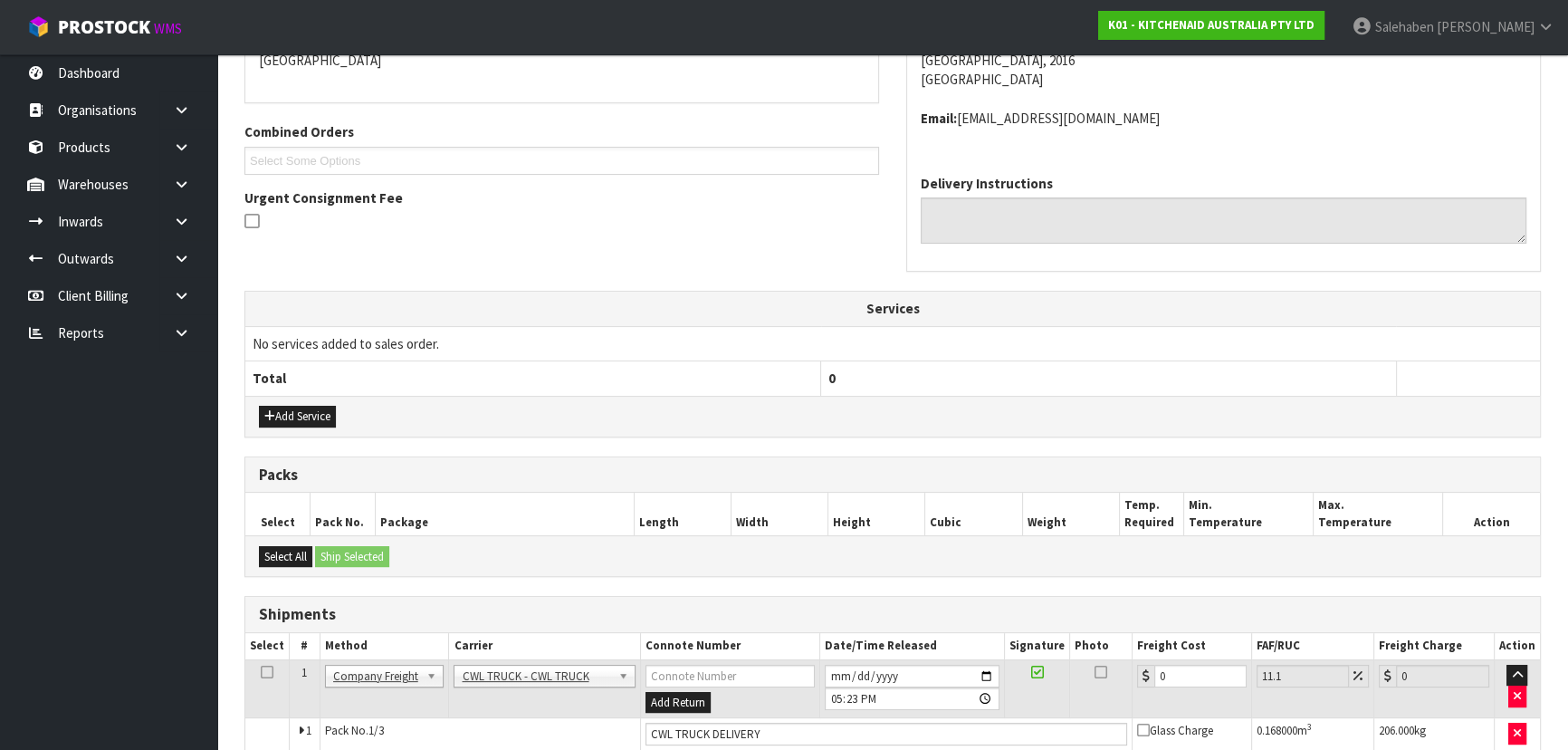
scroll to position [0, 0]
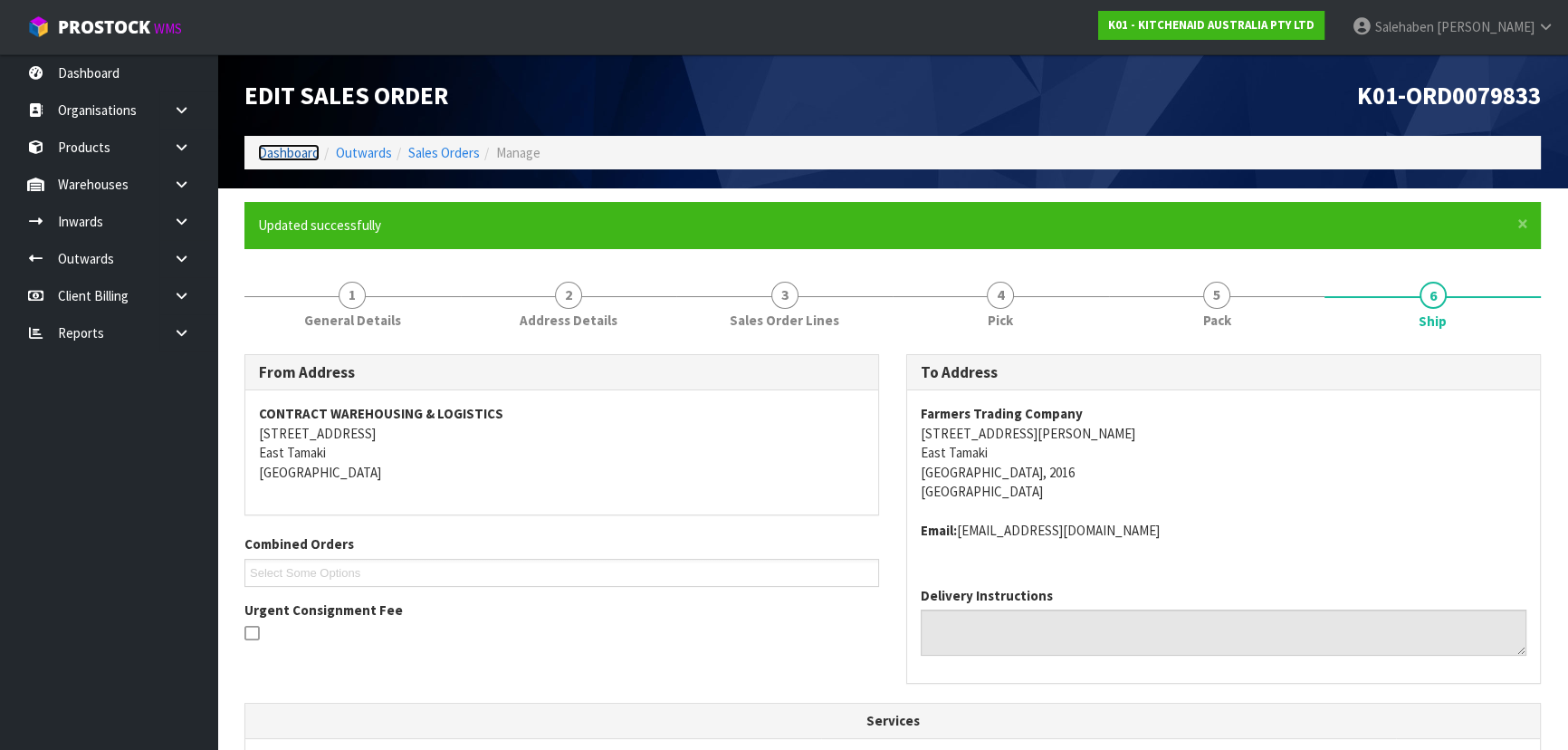
drag, startPoint x: 283, startPoint y: 158, endPoint x: 307, endPoint y: 174, distance: 28.8
click at [283, 158] on link "Dashboard" at bounding box center [288, 152] width 62 height 17
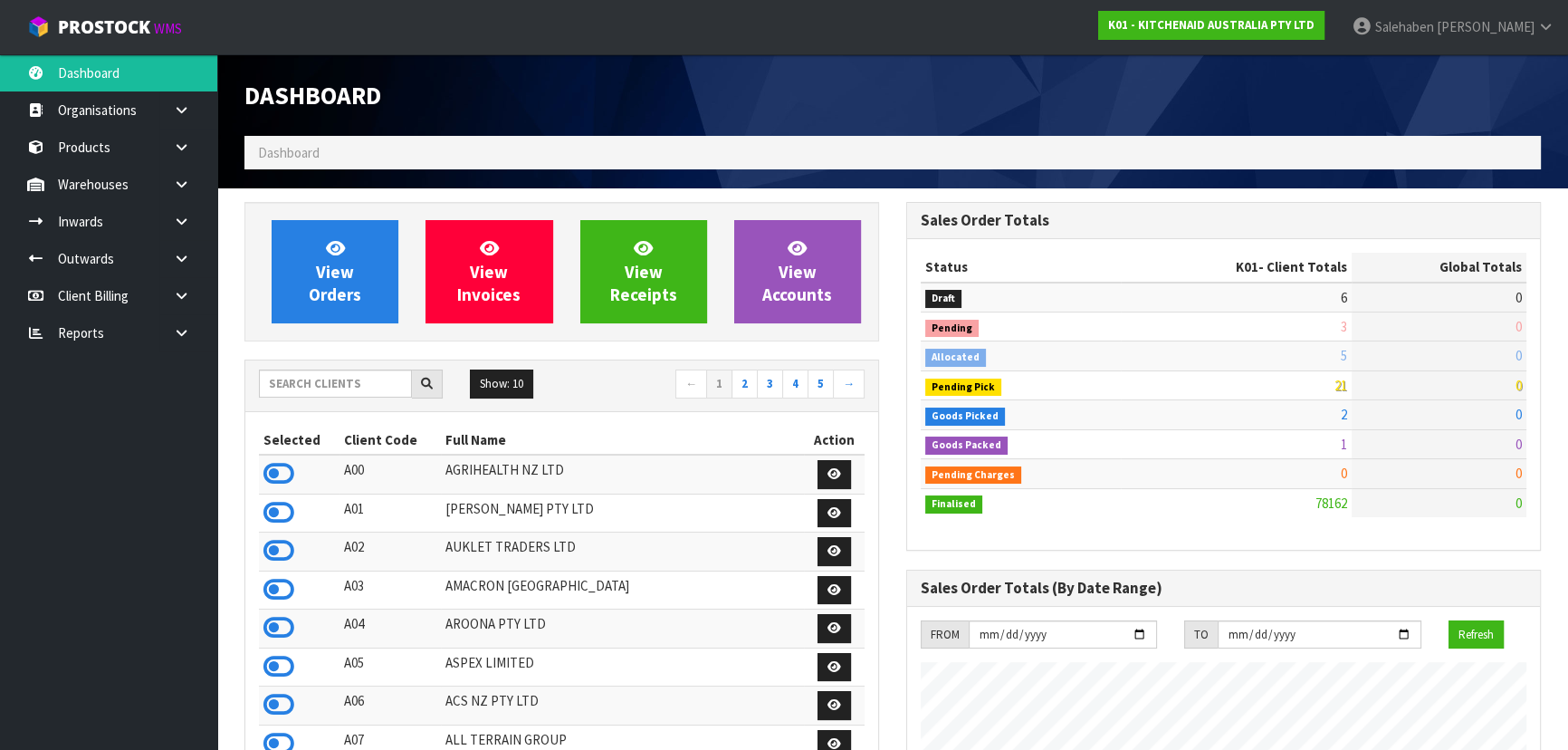
scroll to position [1369, 661]
click at [305, 381] on input "text" at bounding box center [335, 383] width 153 height 28
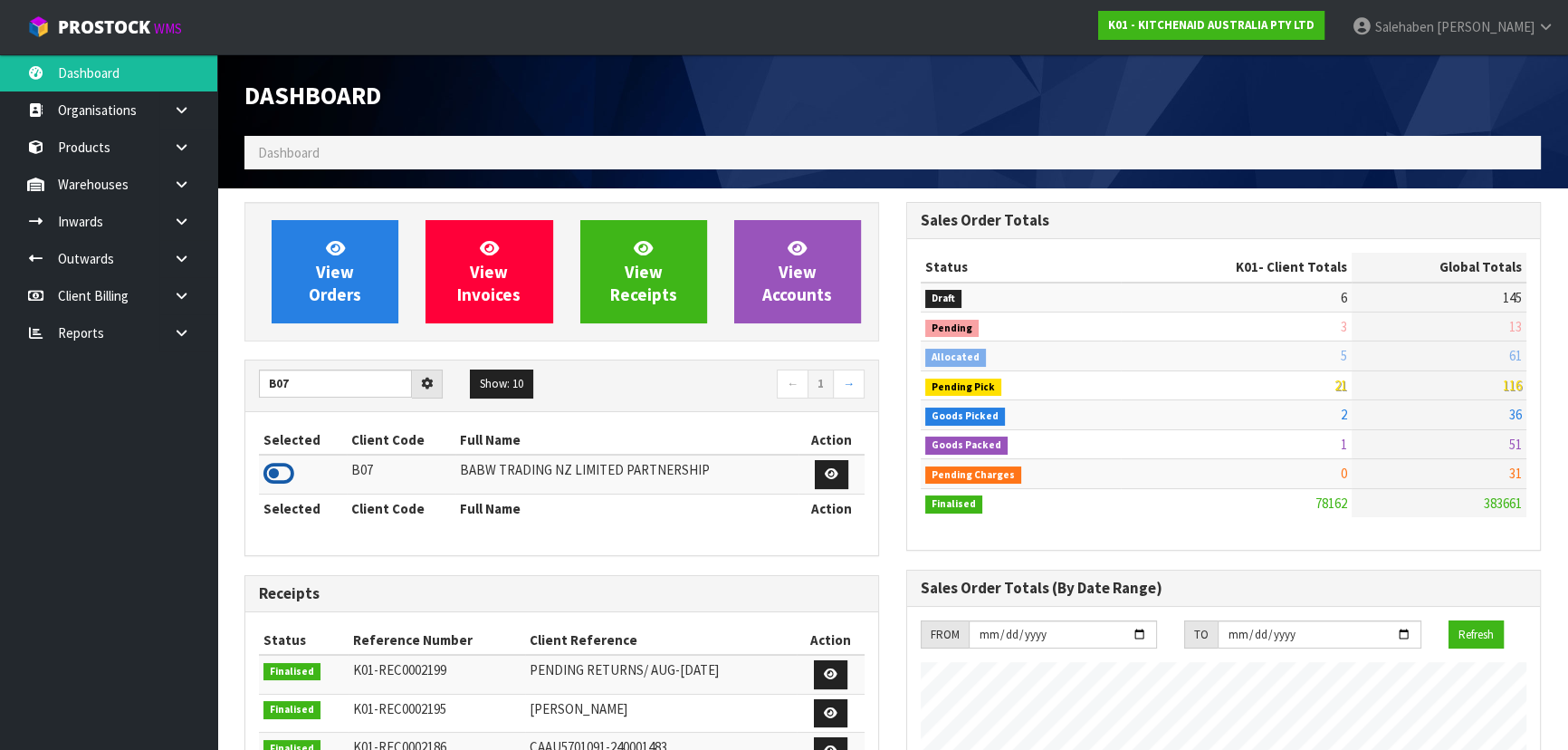
click at [289, 478] on icon at bounding box center [278, 473] width 31 height 27
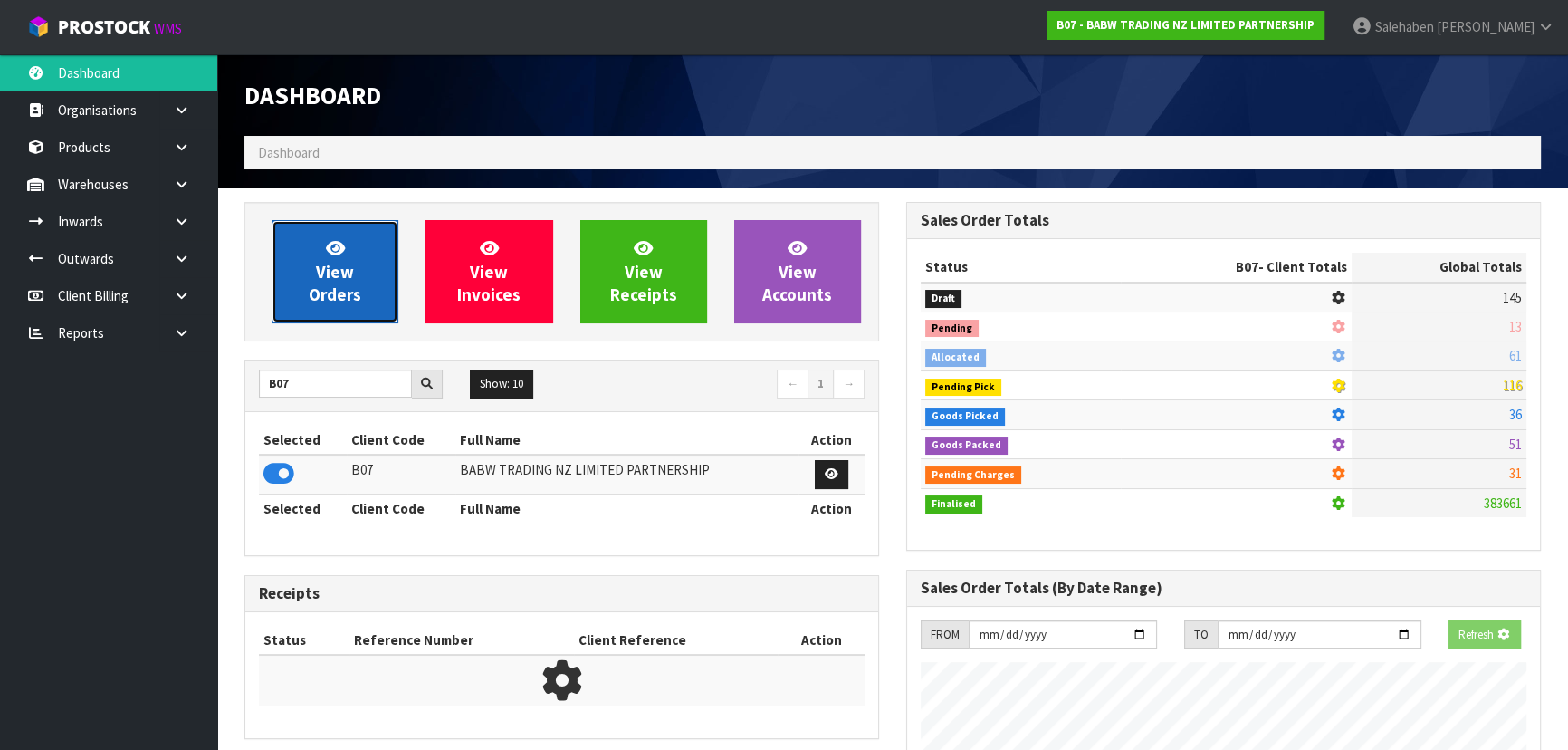
click at [343, 258] on span "View Orders" at bounding box center [335, 271] width 53 height 68
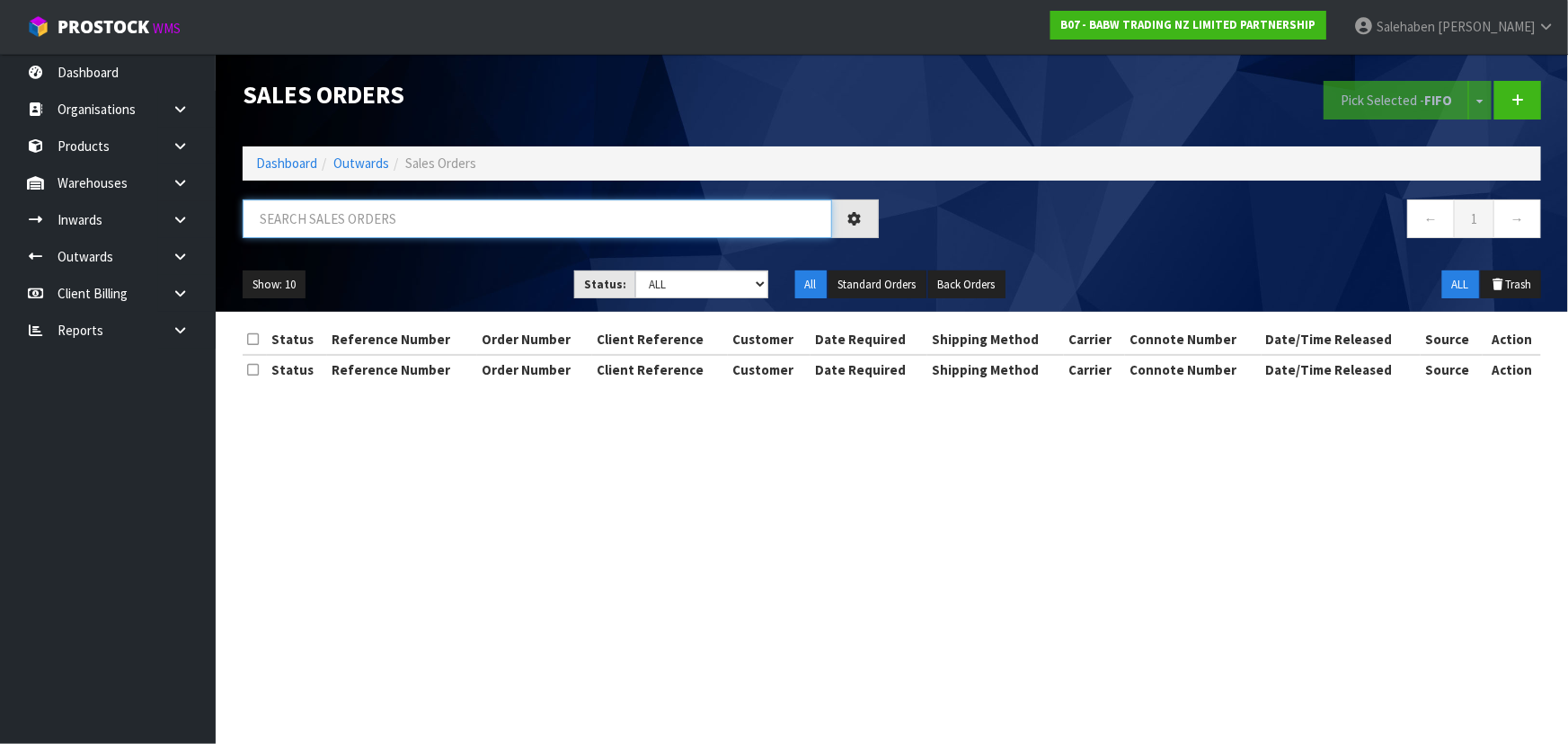
click at [371, 231] on input "text" at bounding box center [537, 219] width 590 height 39
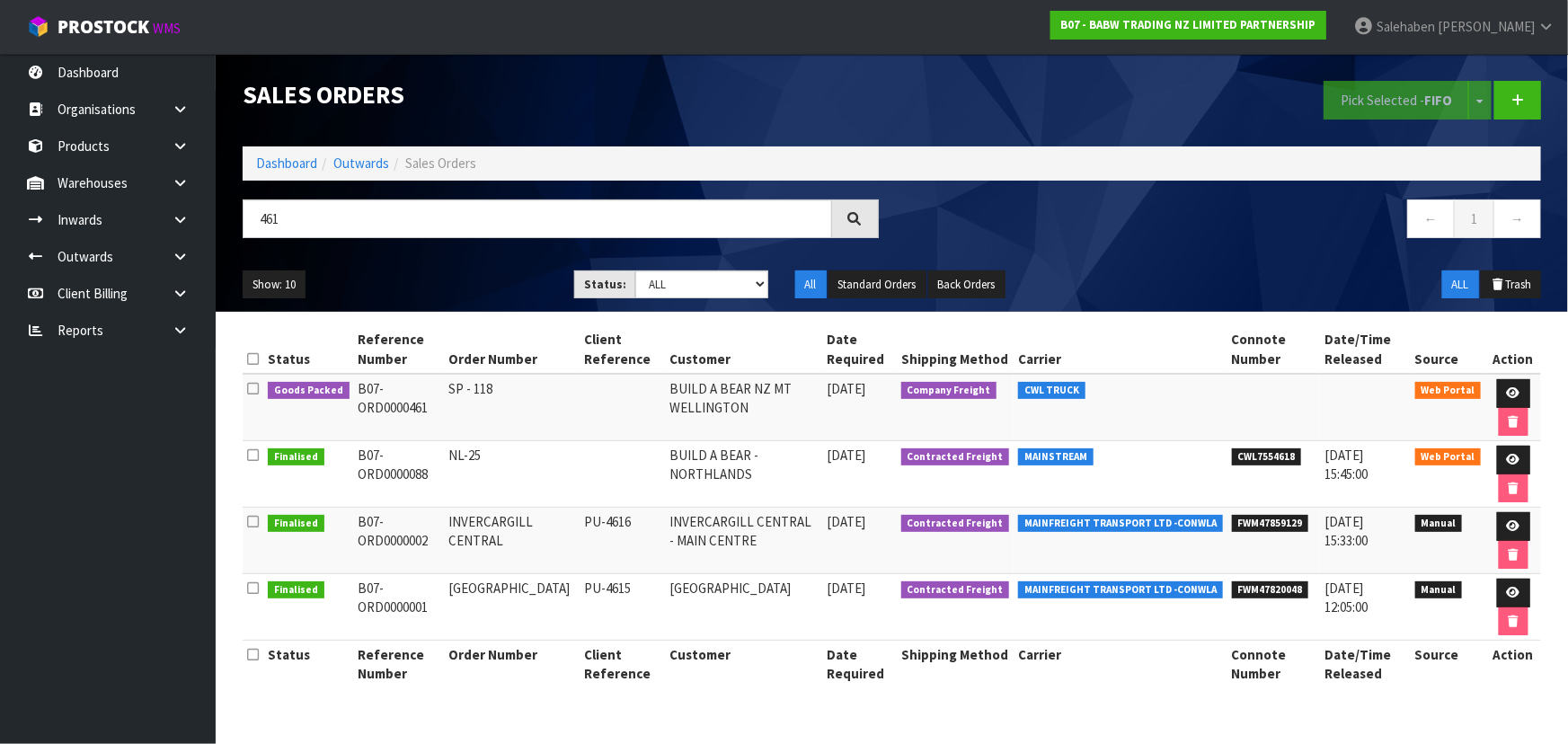
click at [459, 291] on ul "Show: 10 5 10 25 50" at bounding box center [395, 284] width 304 height 29
click at [472, 261] on div "Show: 10 5 10 25 50 Status: Draft Pending Allocated Pending Pick Goods Picked G…" at bounding box center [892, 284] width 1325 height 56
click at [1507, 387] on icon at bounding box center [1513, 392] width 14 height 12
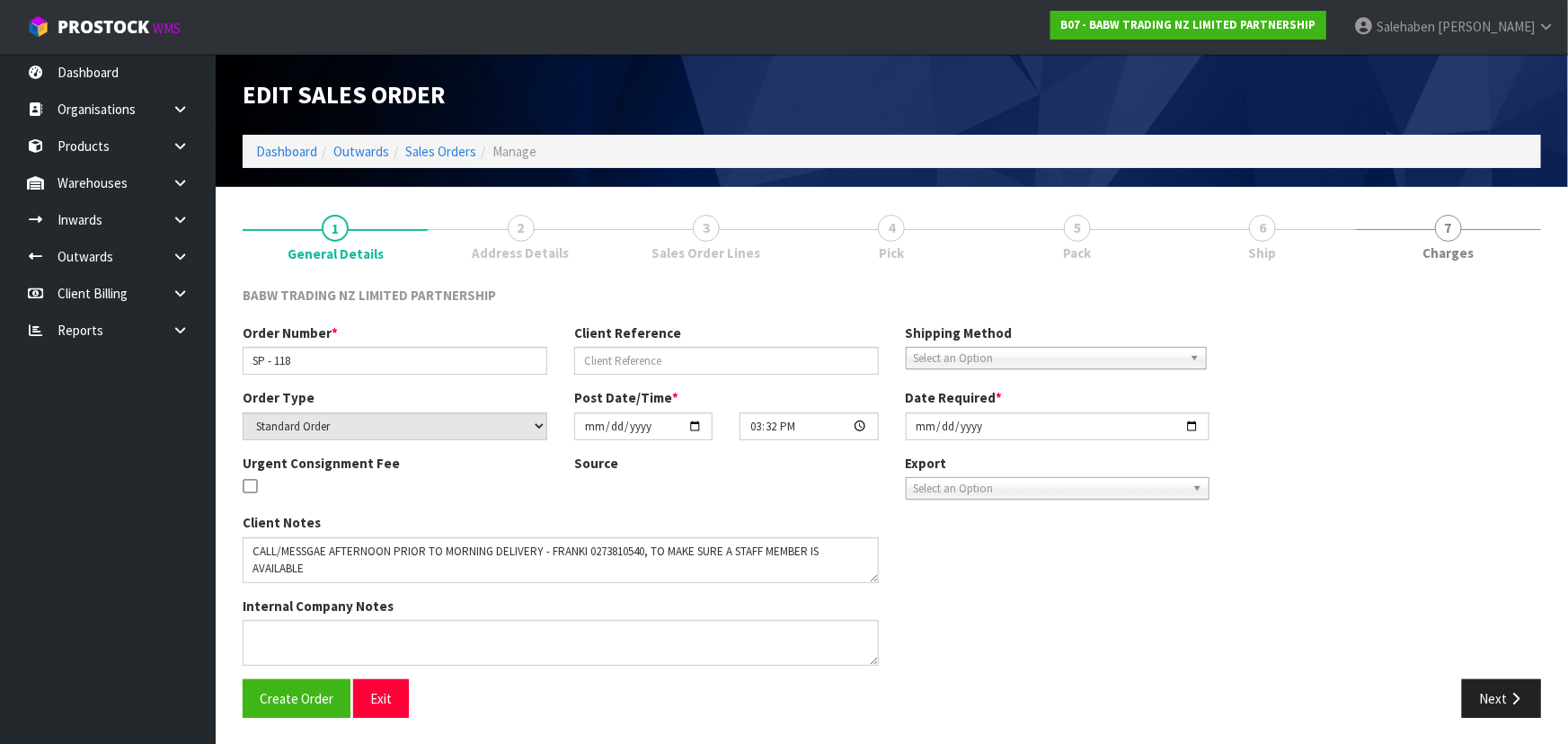
click at [1170, 243] on link "5 Pack" at bounding box center [1077, 236] width 185 height 71
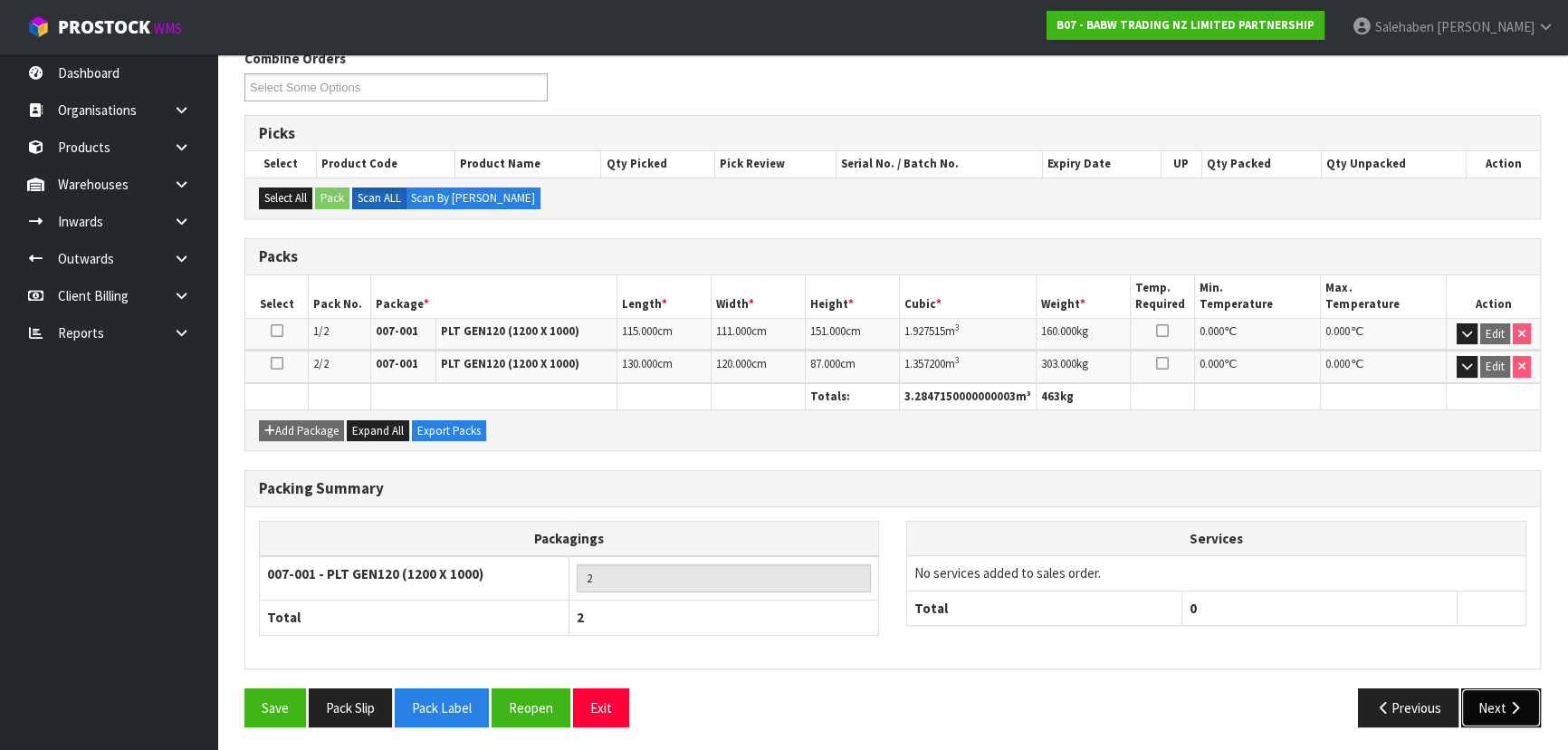
click at [1479, 706] on button "Next" at bounding box center [1501, 707] width 80 height 39
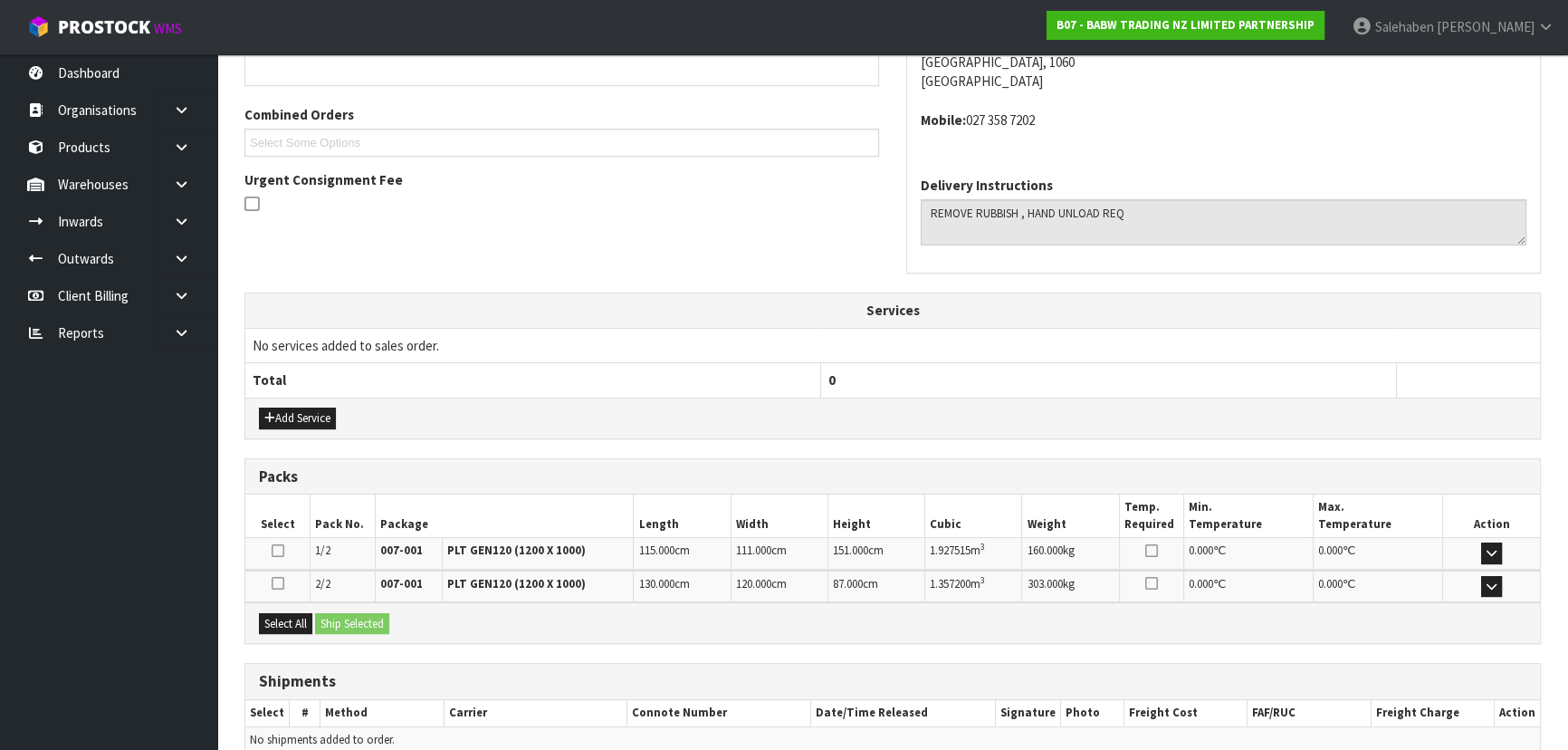
scroll to position [449, 0]
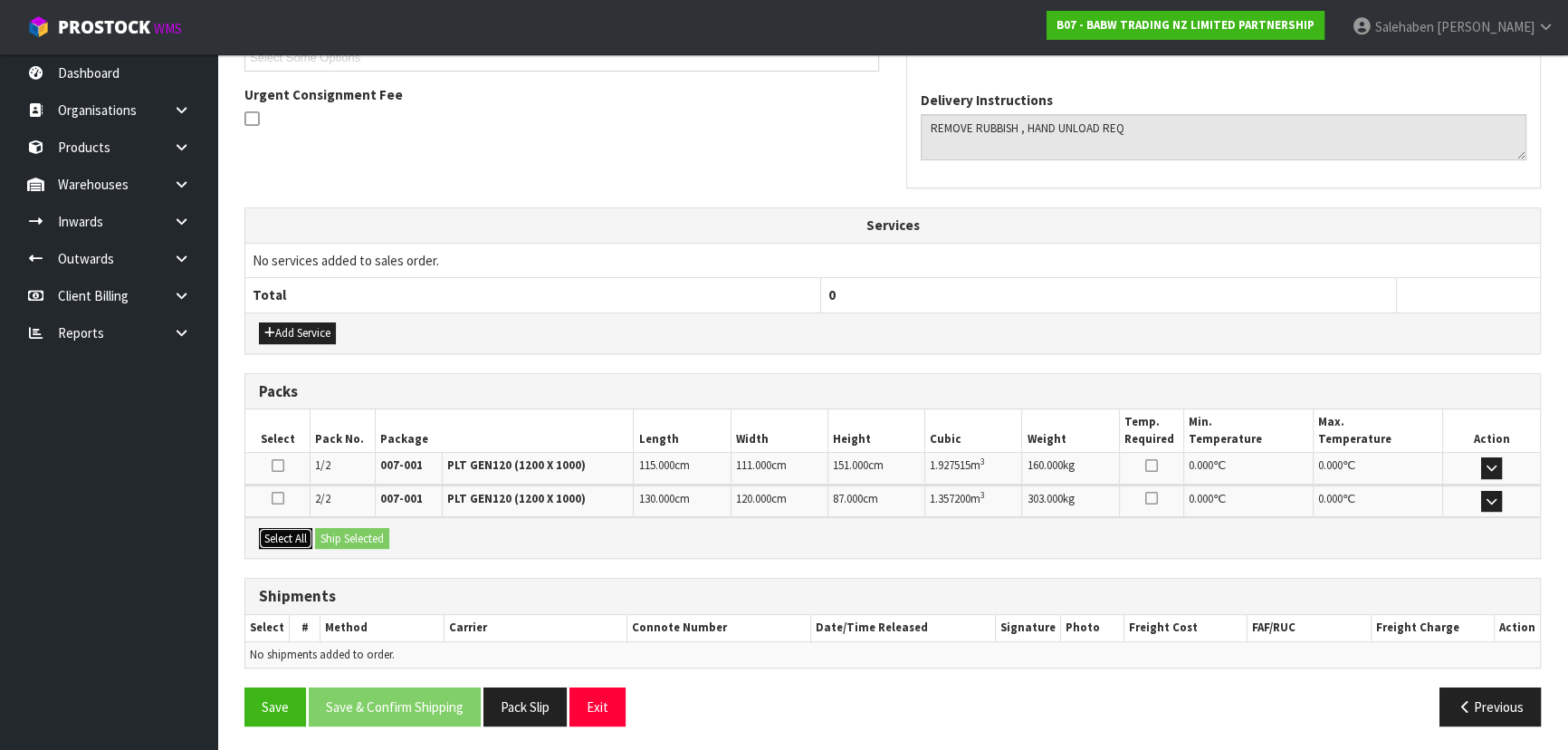
click at [302, 537] on button "Select All" at bounding box center [285, 539] width 54 height 22
click at [342, 530] on button "Ship Selected" at bounding box center [352, 539] width 74 height 22
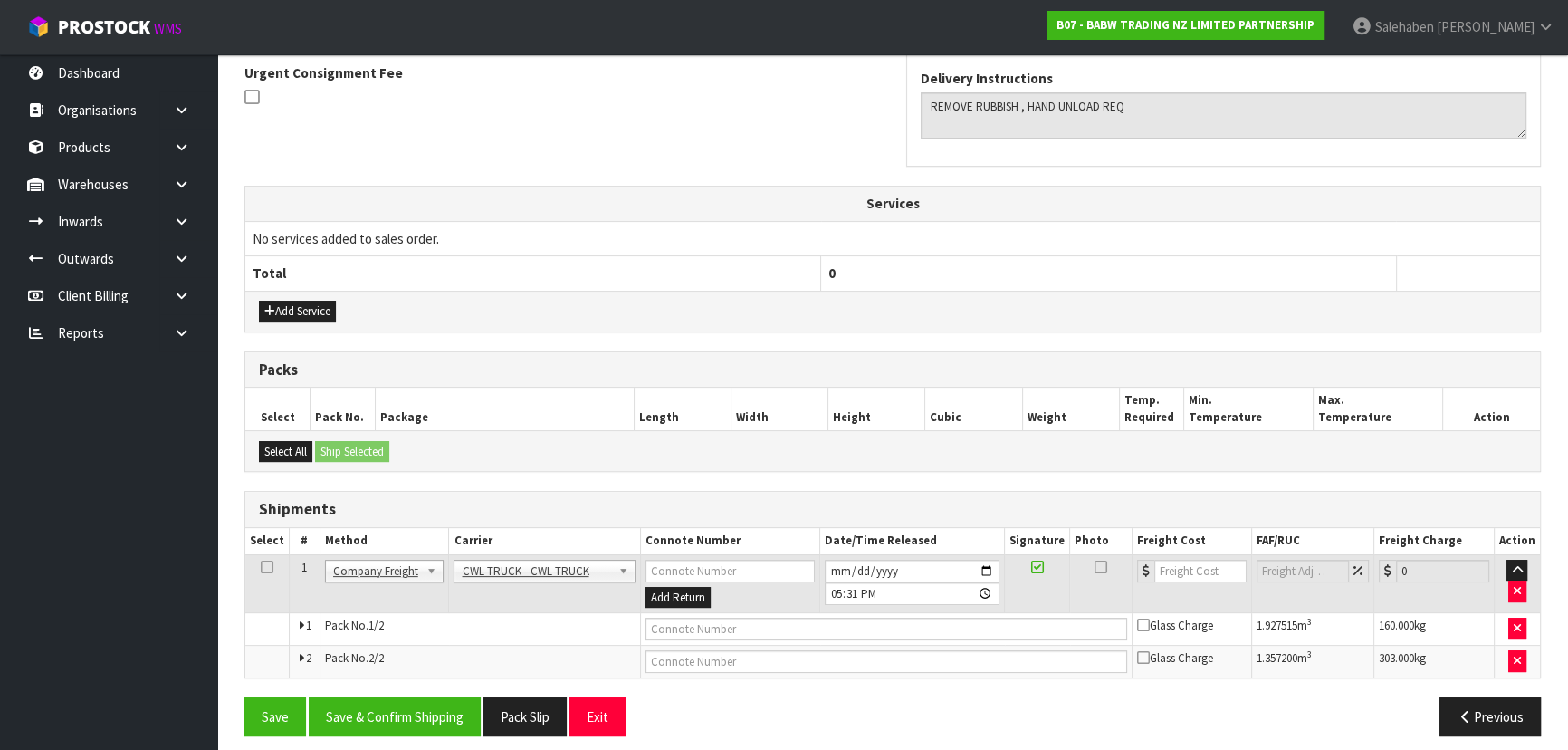
scroll to position [481, 0]
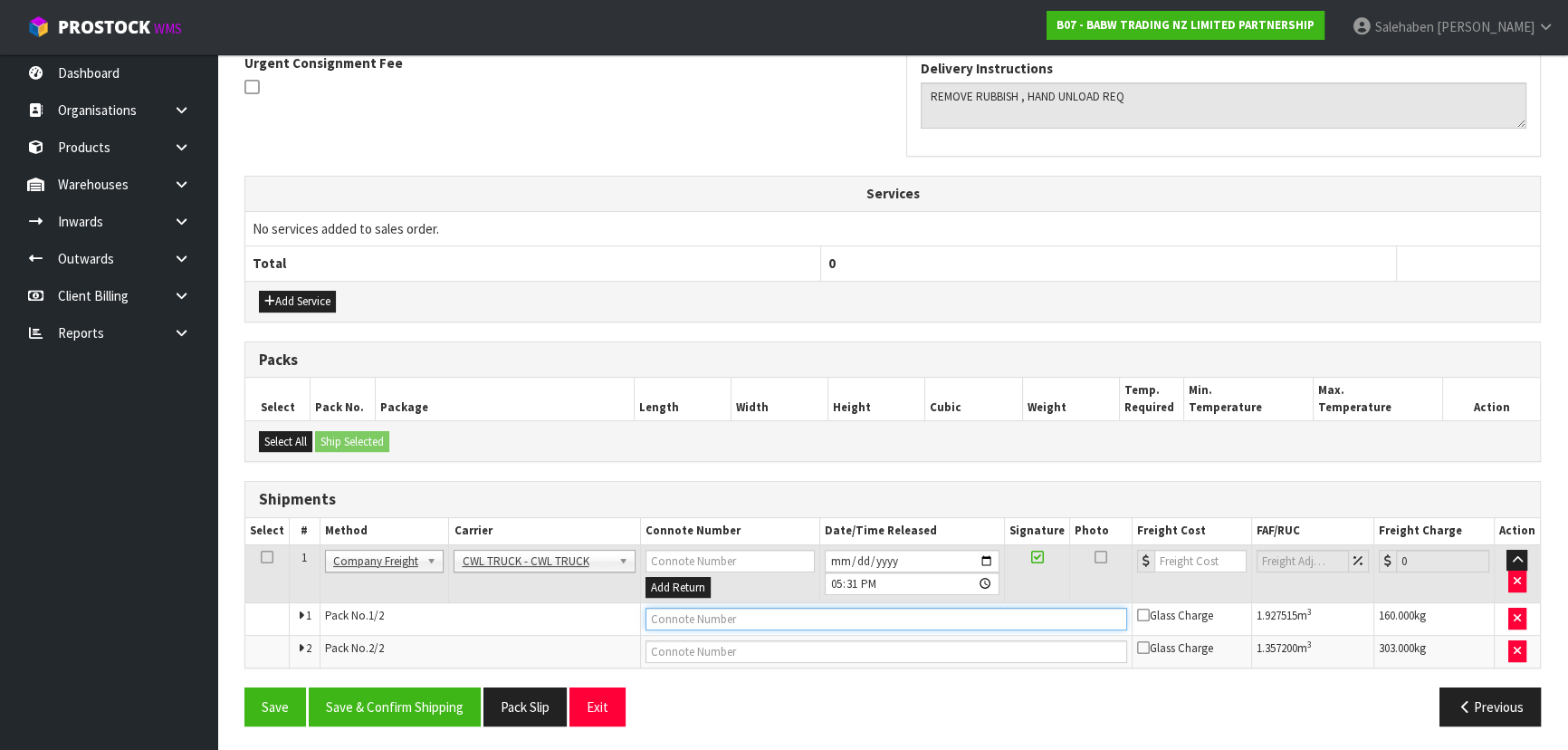
click at [689, 614] on input "text" at bounding box center [886, 619] width 482 height 23
click at [981, 554] on input "[DATE]" at bounding box center [911, 560] width 175 height 23
click at [290, 697] on button "Save" at bounding box center [276, 706] width 62 height 39
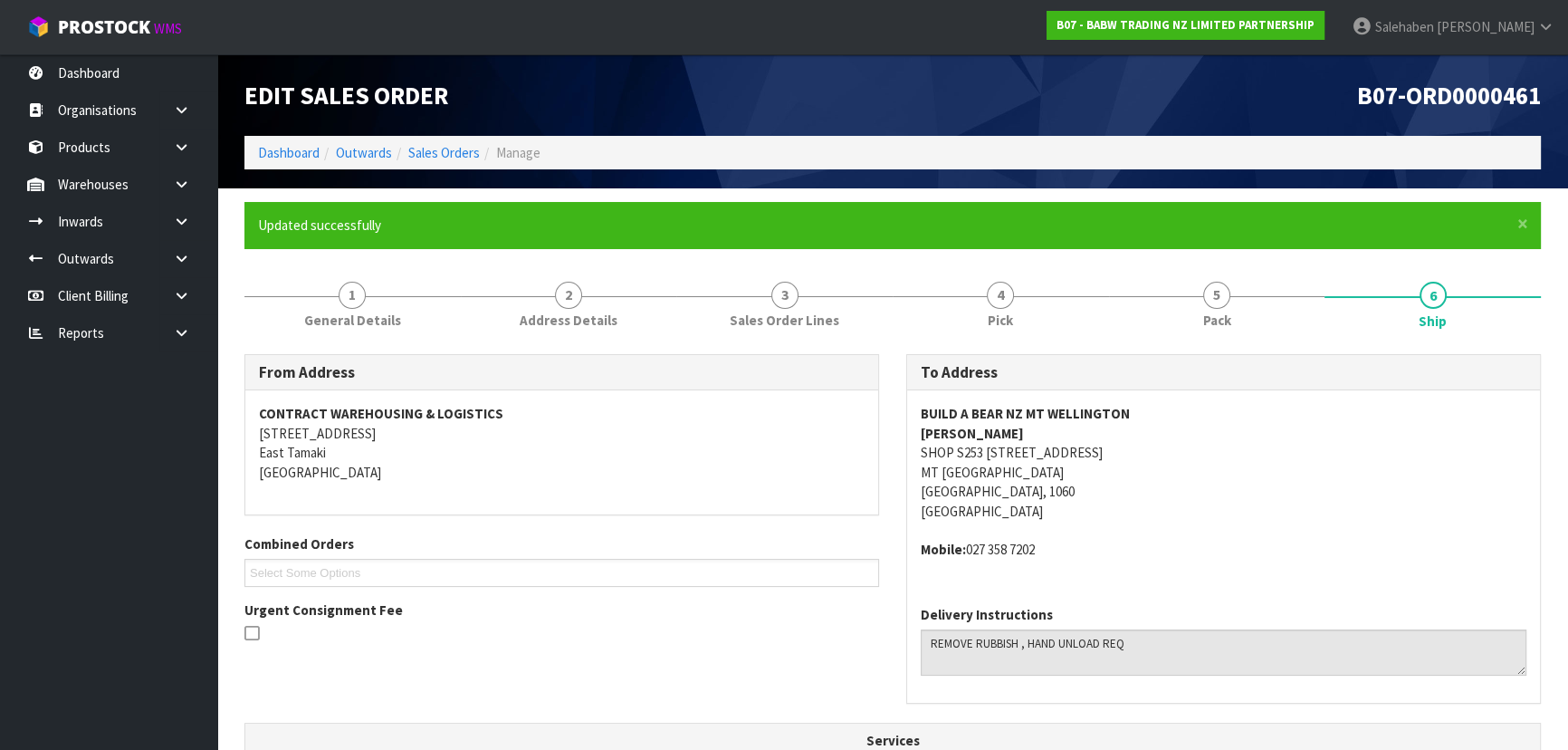
scroll to position [546, 0]
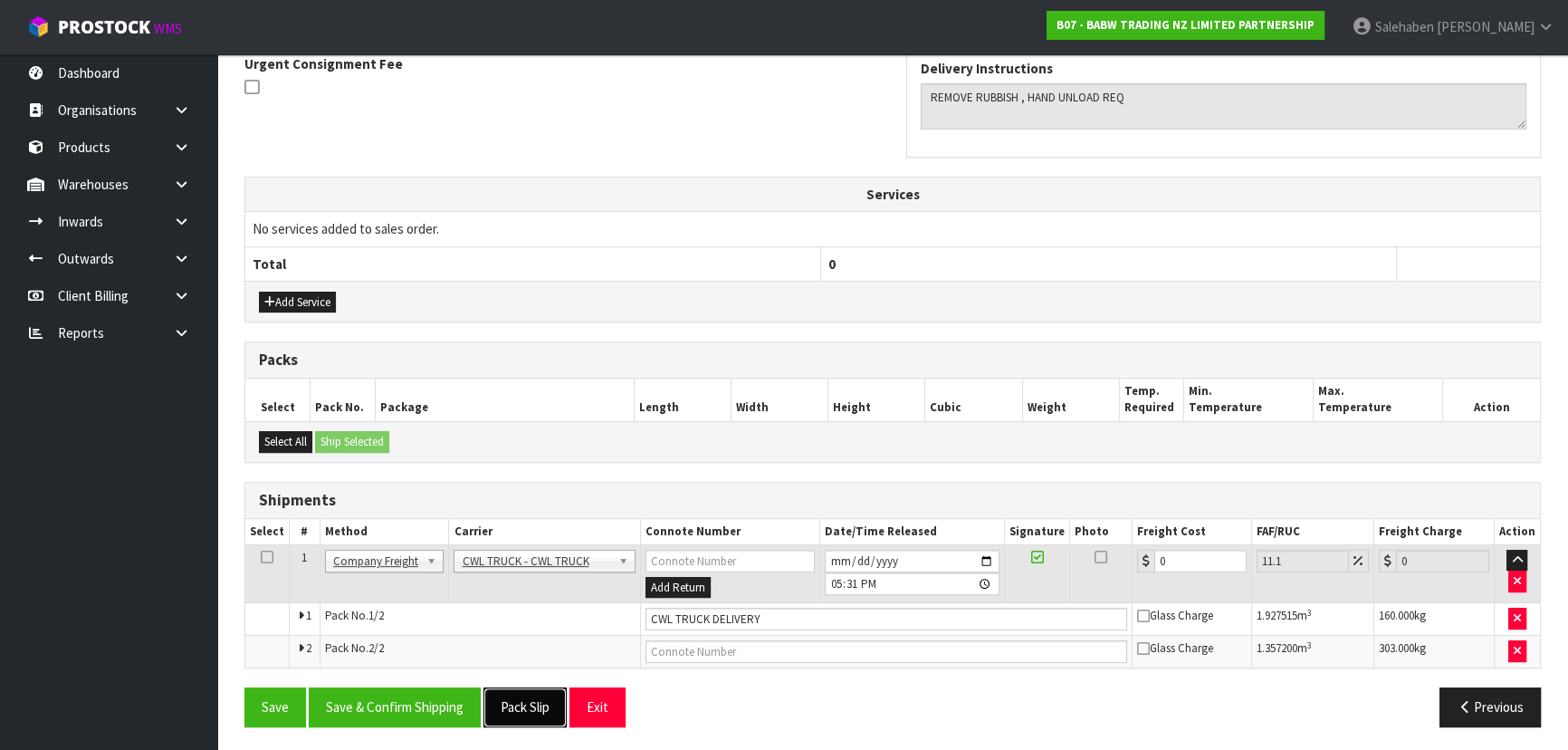
click at [530, 699] on button "Pack Slip" at bounding box center [525, 706] width 83 height 39
click at [268, 712] on button "Save" at bounding box center [276, 706] width 62 height 39
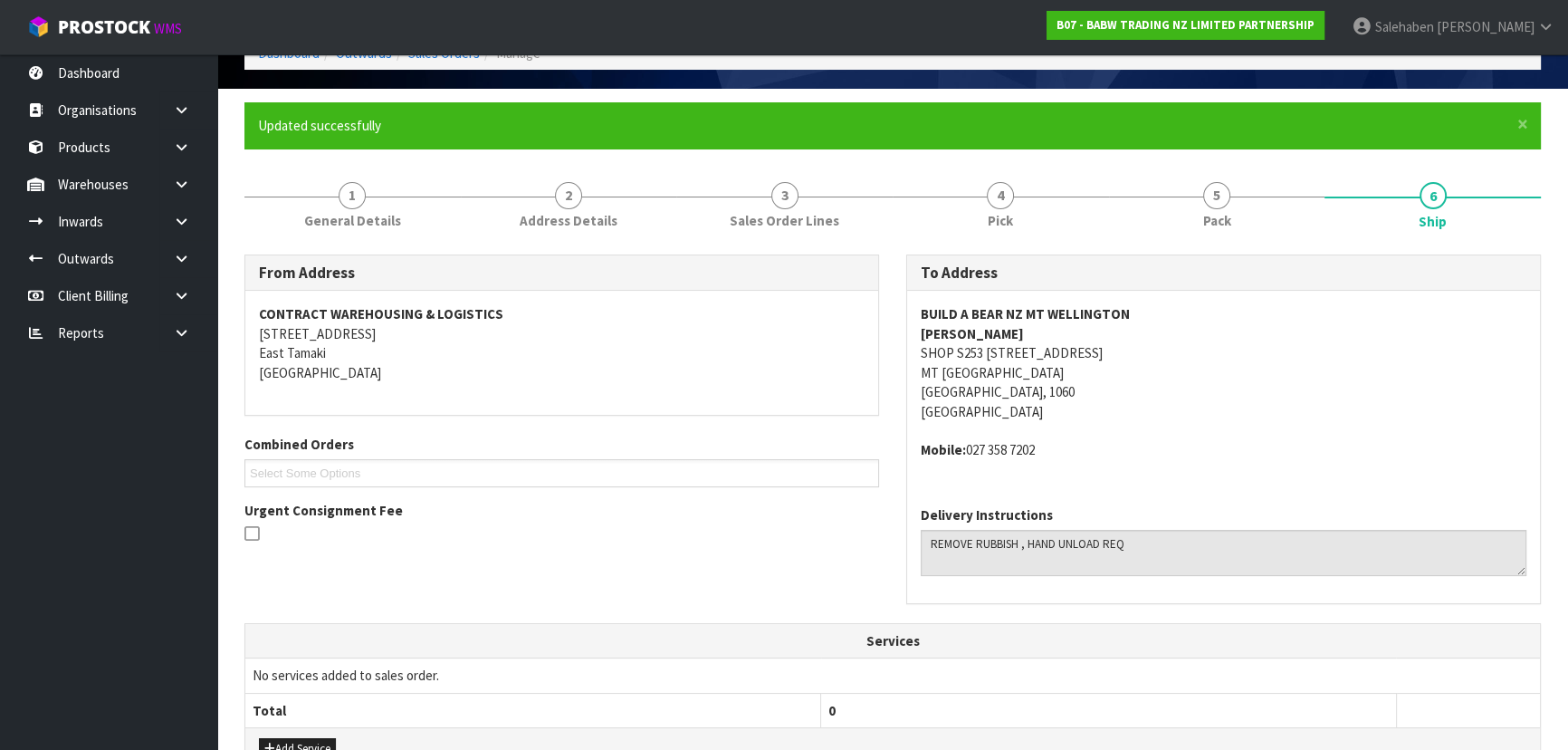
scroll to position [0, 0]
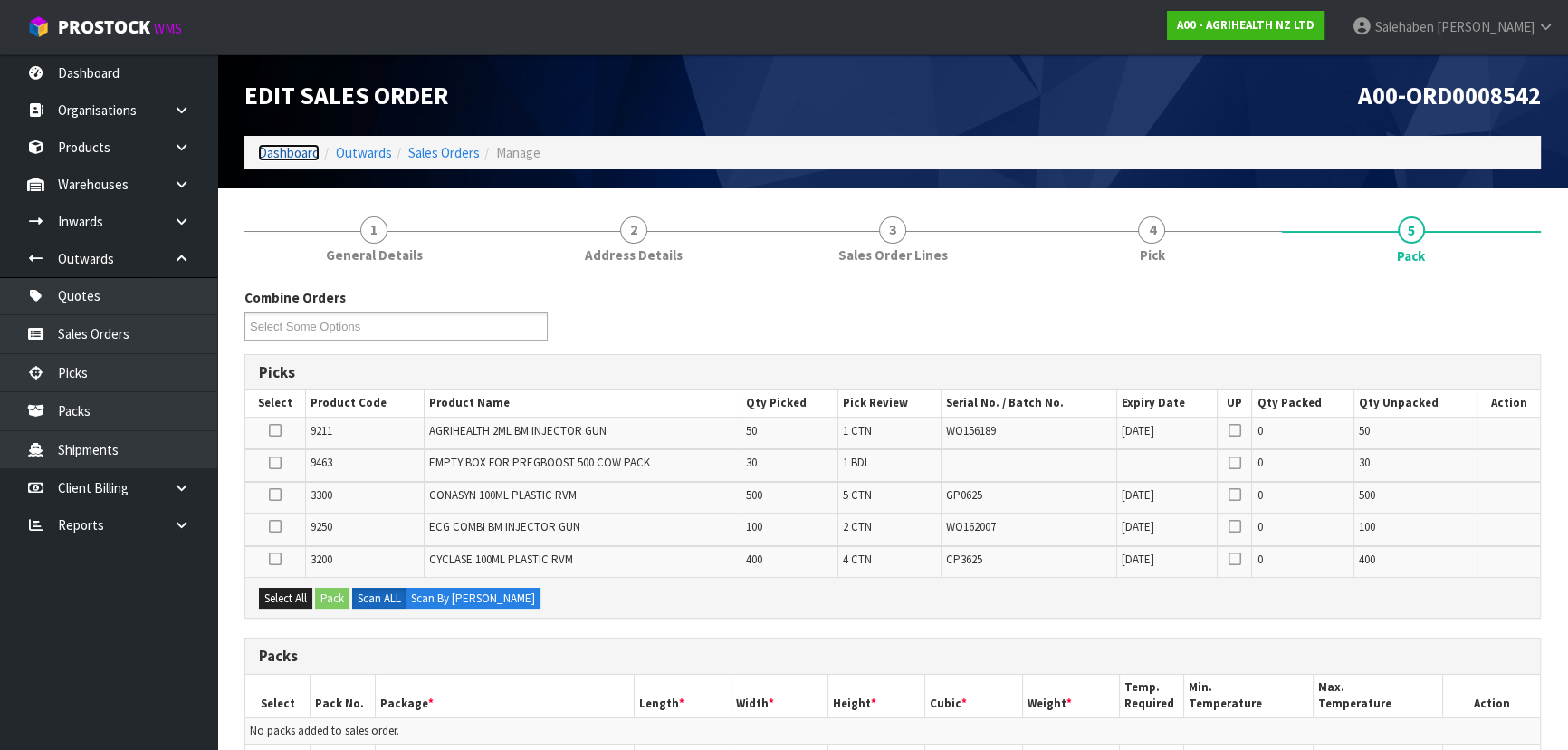
click at [298, 150] on link "Dashboard" at bounding box center [288, 152] width 62 height 17
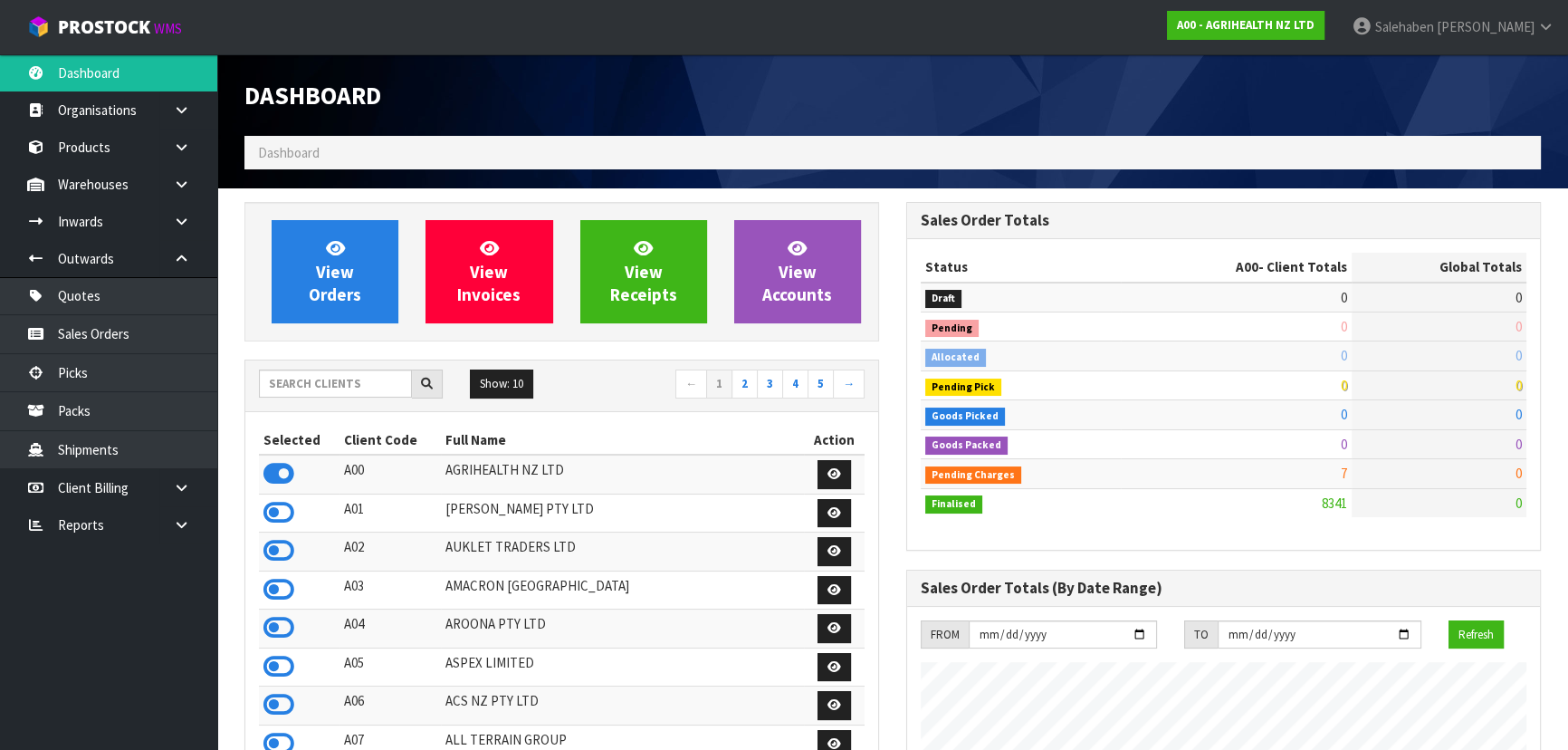
scroll to position [1369, 661]
click at [327, 380] on input "text" at bounding box center [335, 383] width 153 height 28
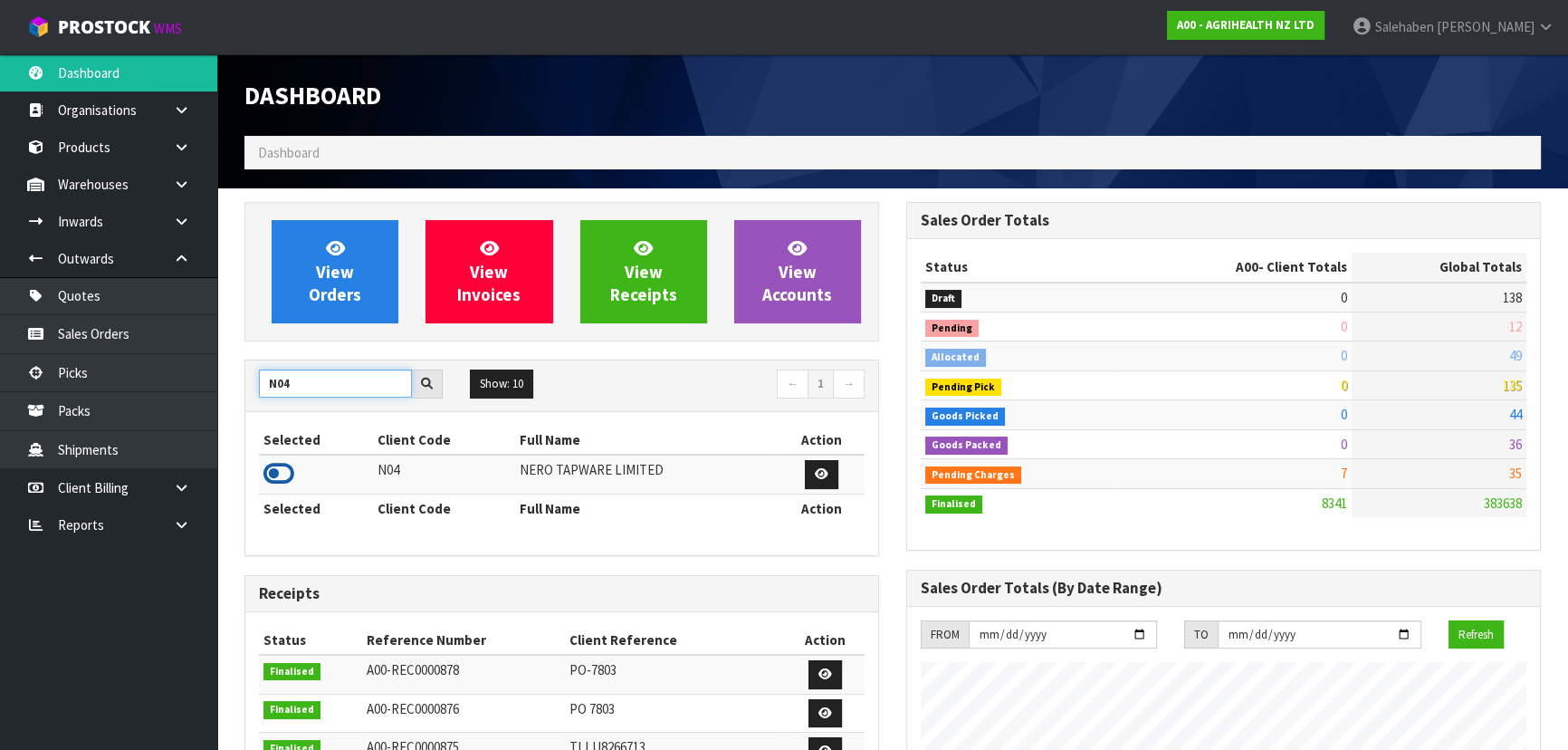
type input "N04"
click at [280, 471] on icon at bounding box center [278, 473] width 31 height 27
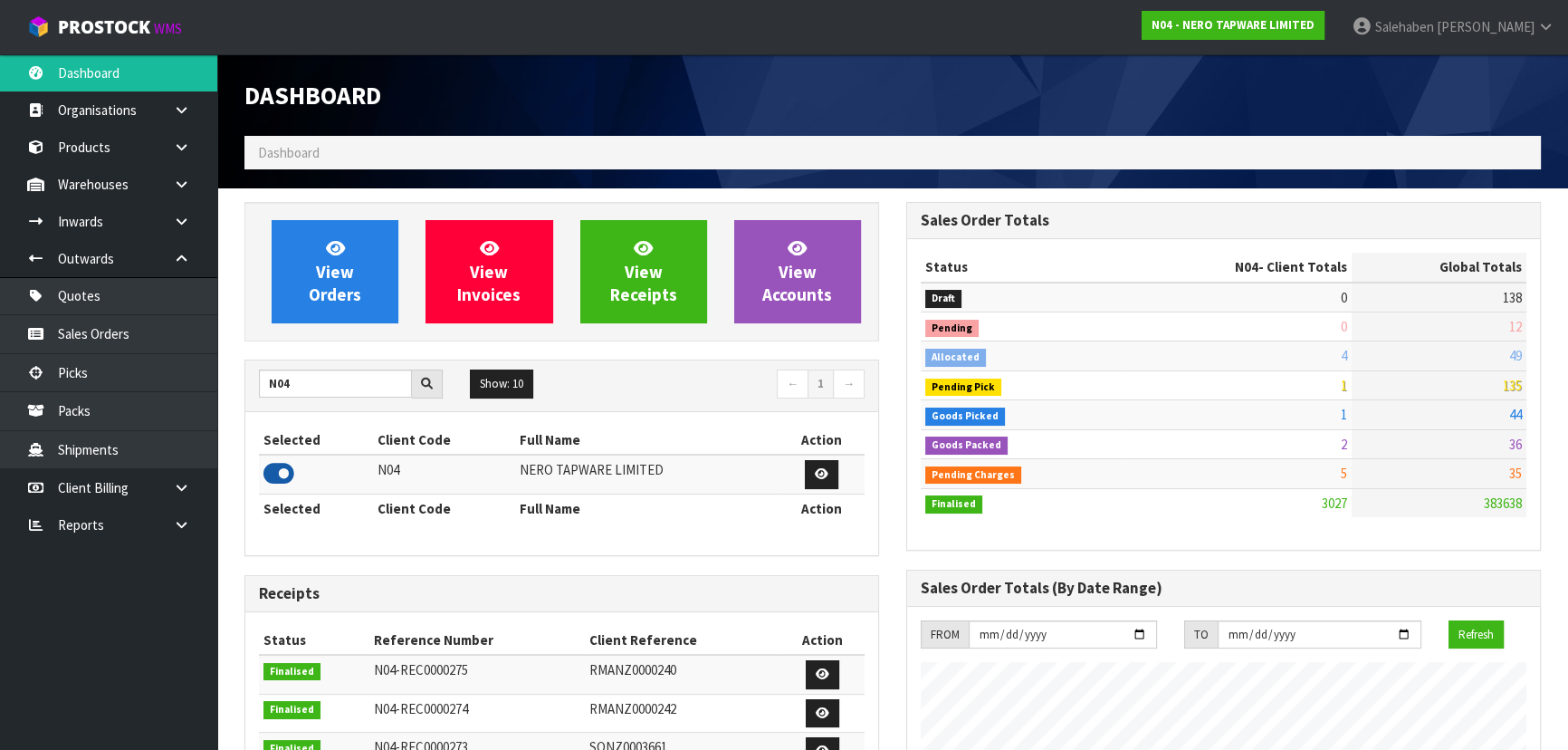
scroll to position [1446, 661]
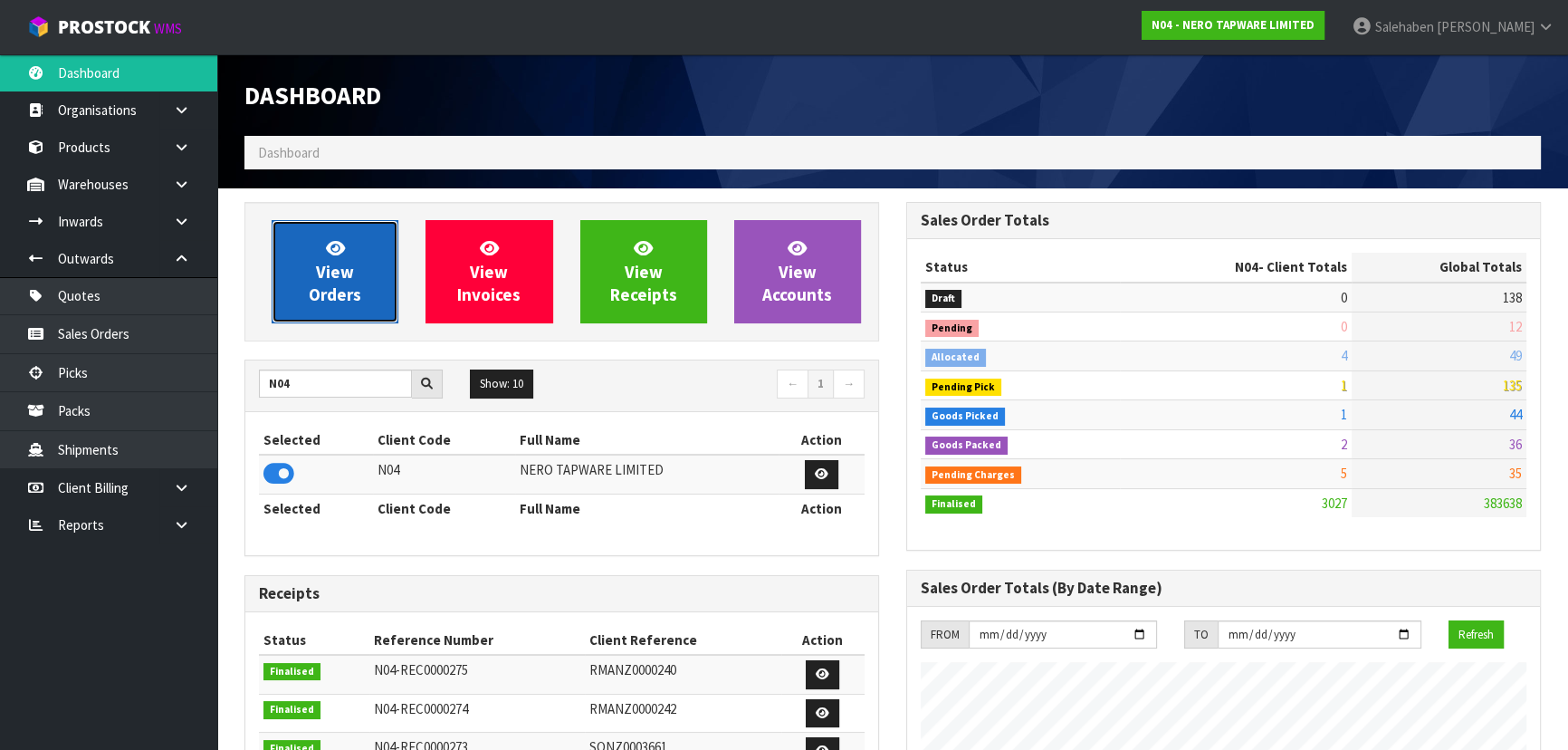
click at [336, 278] on span "View Orders" at bounding box center [335, 271] width 53 height 68
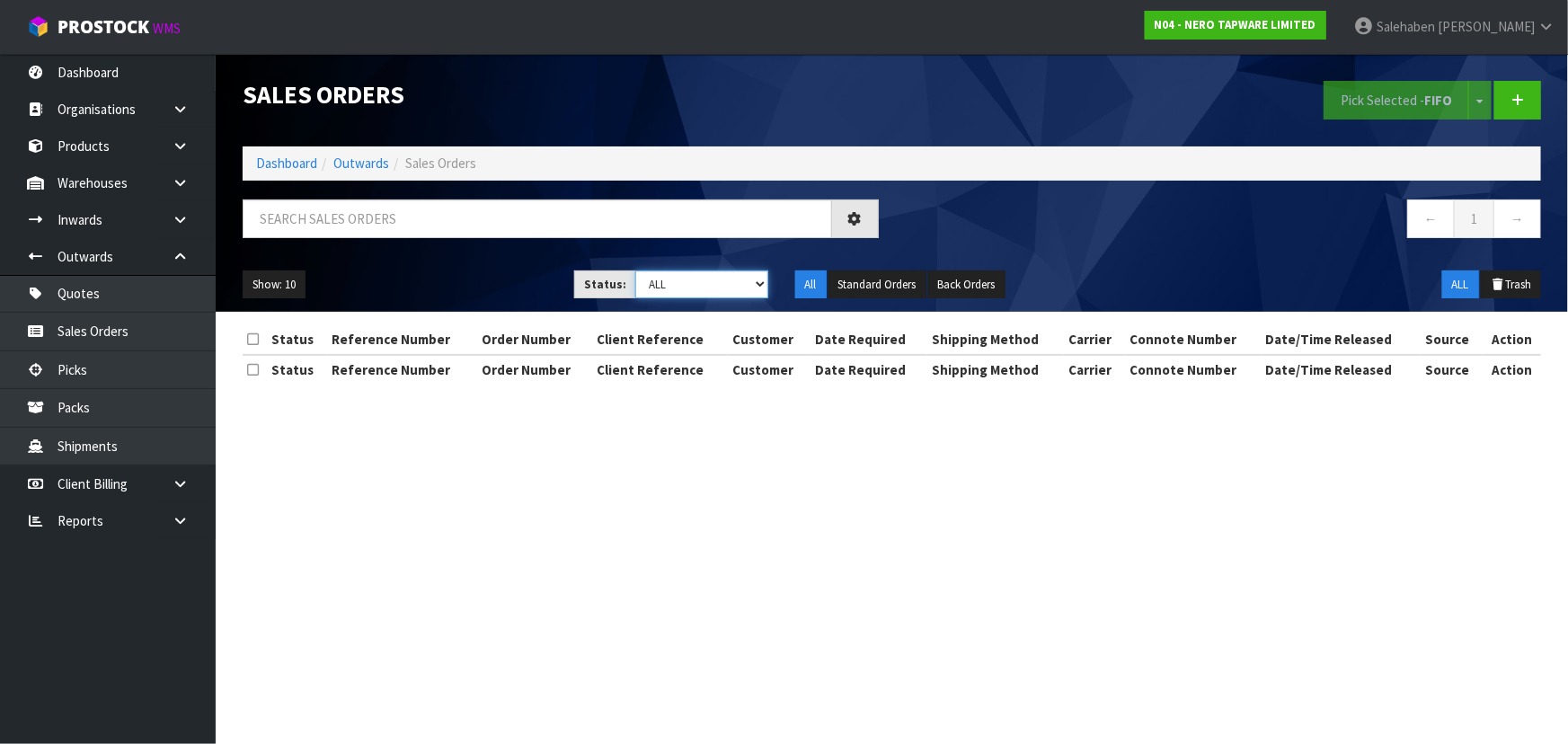
click at [678, 282] on select "Draft Pending Allocated Pending Pick Goods Picked Goods Packed Pending Charges …" at bounding box center [702, 283] width 133 height 28
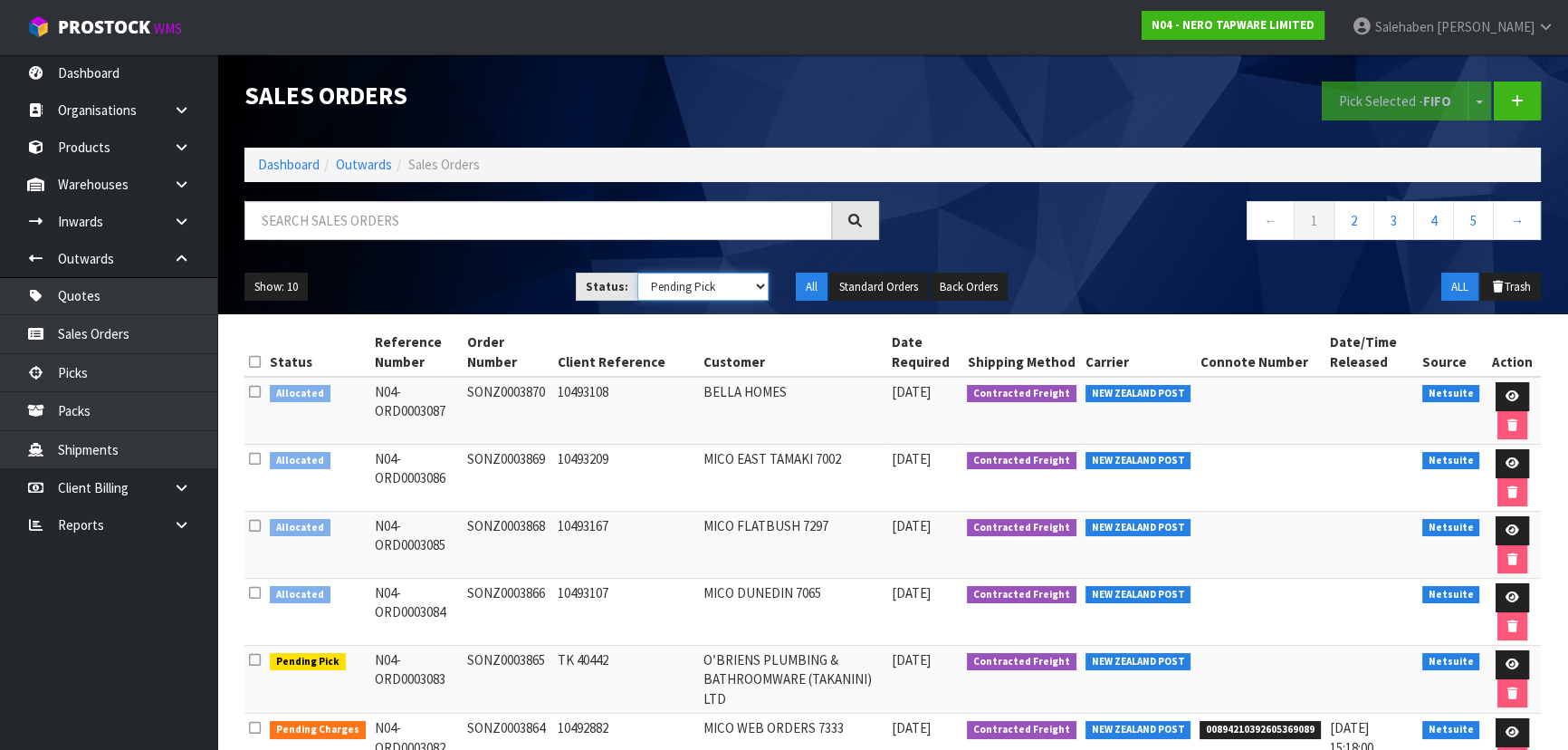
click at [638, 272] on select "Draft Pending Allocated Pending Pick Goods Picked Goods Packed Pending Charges …" at bounding box center [704, 286] width 132 height 28
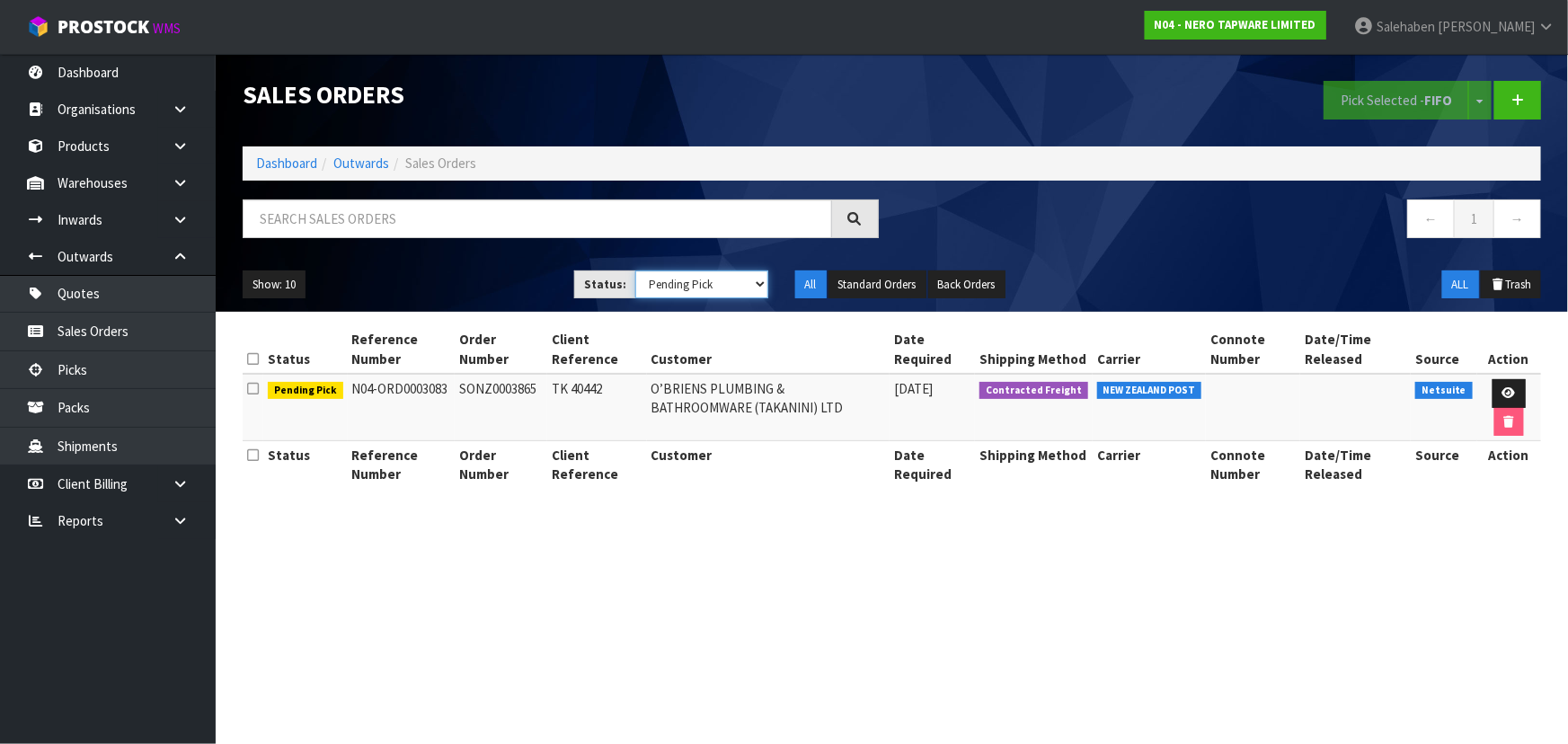
click at [674, 285] on select "Draft Pending Allocated Pending Pick Goods Picked Goods Packed Pending Charges …" at bounding box center [702, 283] width 133 height 28
click at [635, 270] on select "Draft Pending Allocated Pending Pick Goods Picked Goods Packed Pending Charges …" at bounding box center [702, 283] width 133 height 28
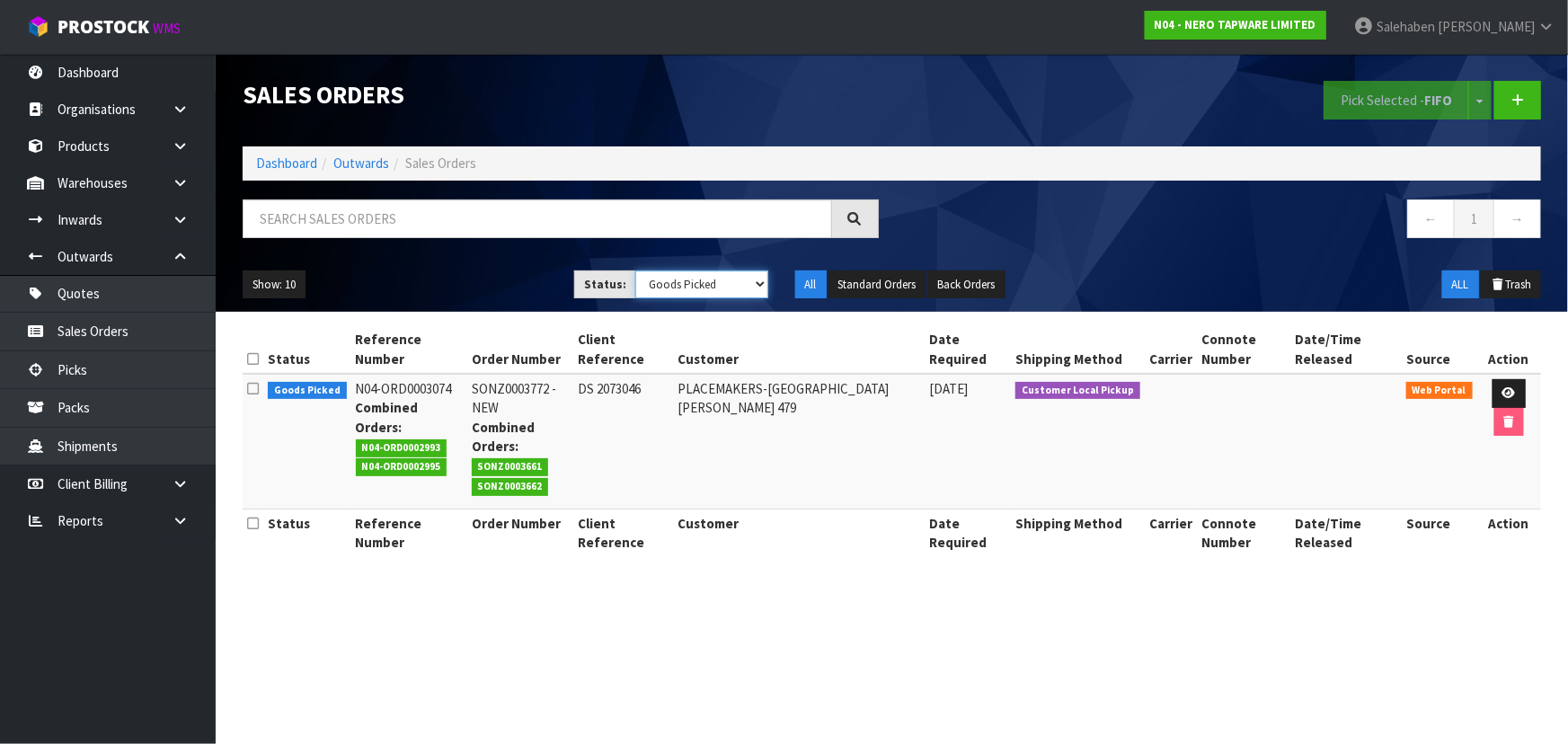
drag, startPoint x: 656, startPoint y: 278, endPoint x: 664, endPoint y: 294, distance: 17.9
click at [656, 278] on select "Draft Pending Allocated Pending Pick Goods Picked Goods Packed Pending Charges …" at bounding box center [702, 283] width 133 height 28
select select "string:5"
click at [635, 270] on select "Draft Pending Allocated Pending Pick Goods Picked Goods Packed Pending Charges …" at bounding box center [702, 283] width 133 height 28
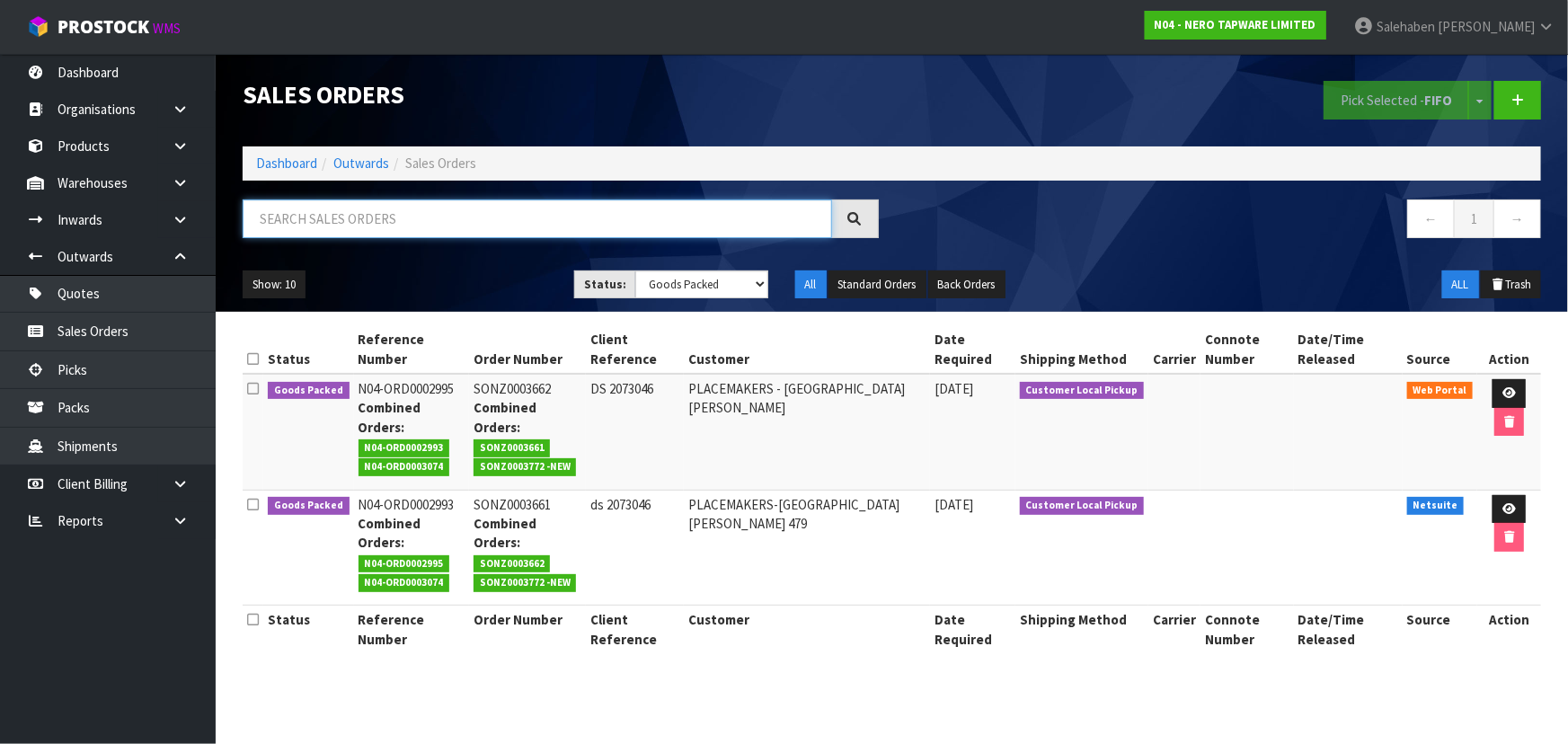
click at [314, 214] on input "text" at bounding box center [537, 219] width 590 height 39
click at [296, 161] on link "Dashboard" at bounding box center [286, 163] width 61 height 17
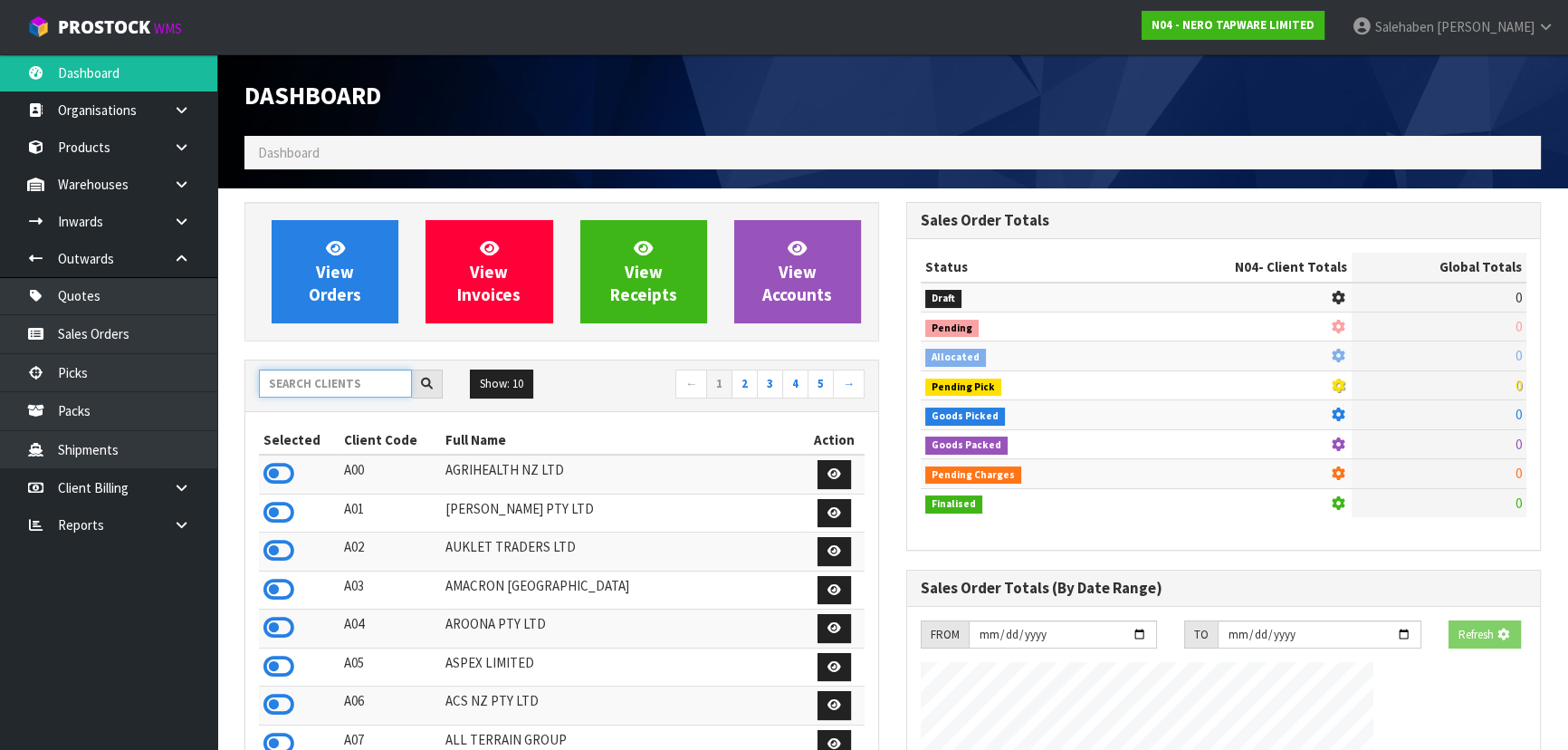
click at [340, 374] on input "text" at bounding box center [335, 383] width 153 height 28
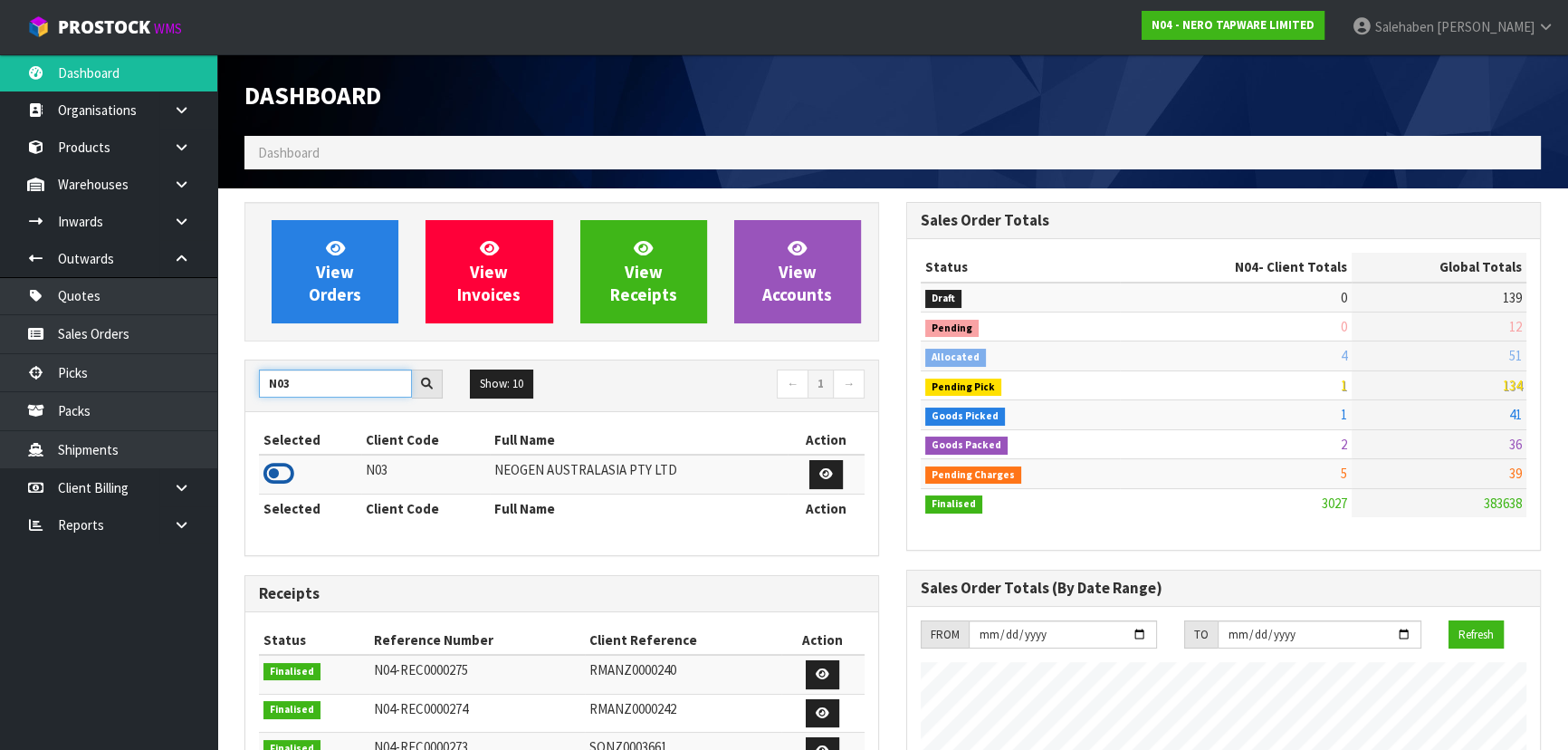
type input "N03"
click at [280, 470] on icon at bounding box center [278, 473] width 31 height 27
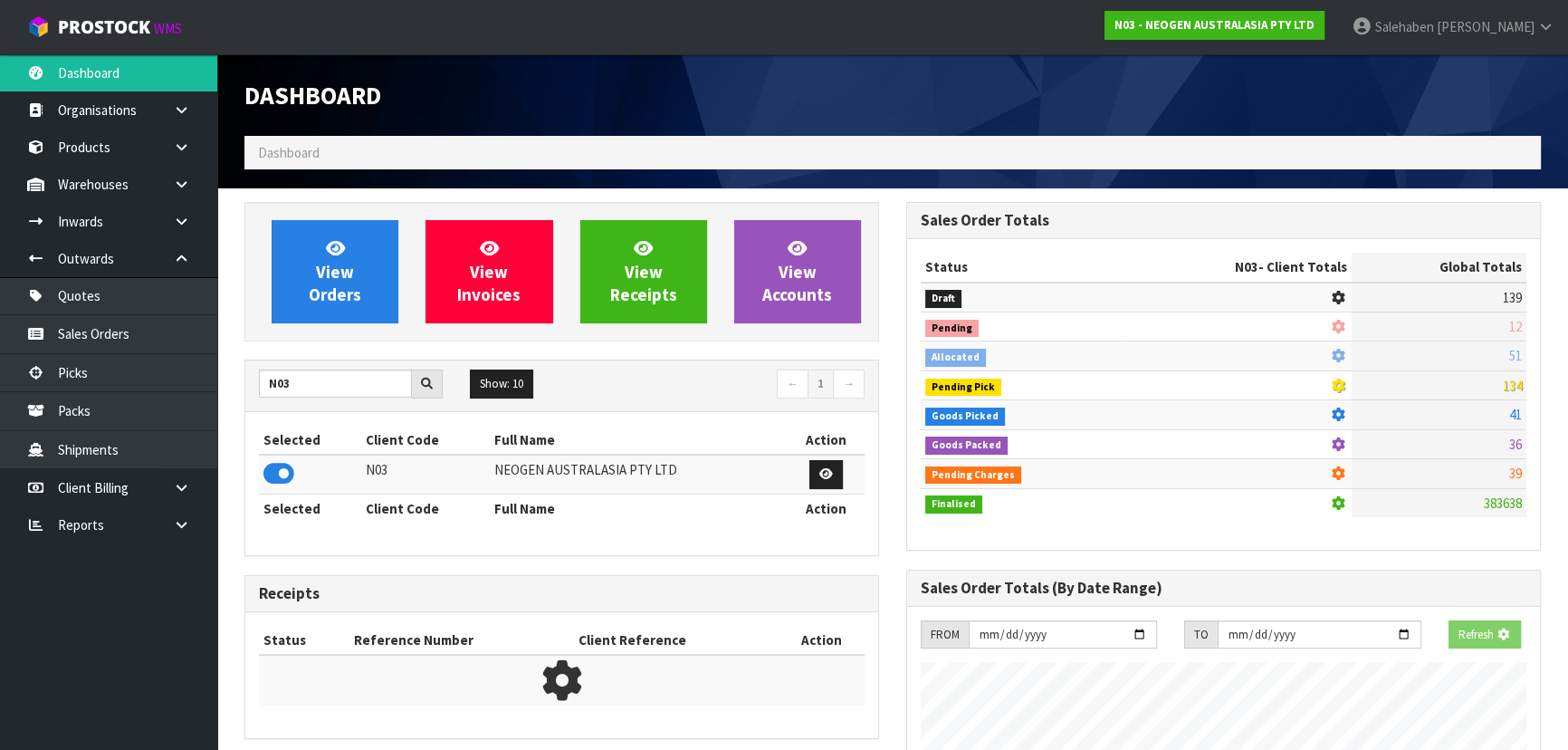
scroll to position [1407, 661]
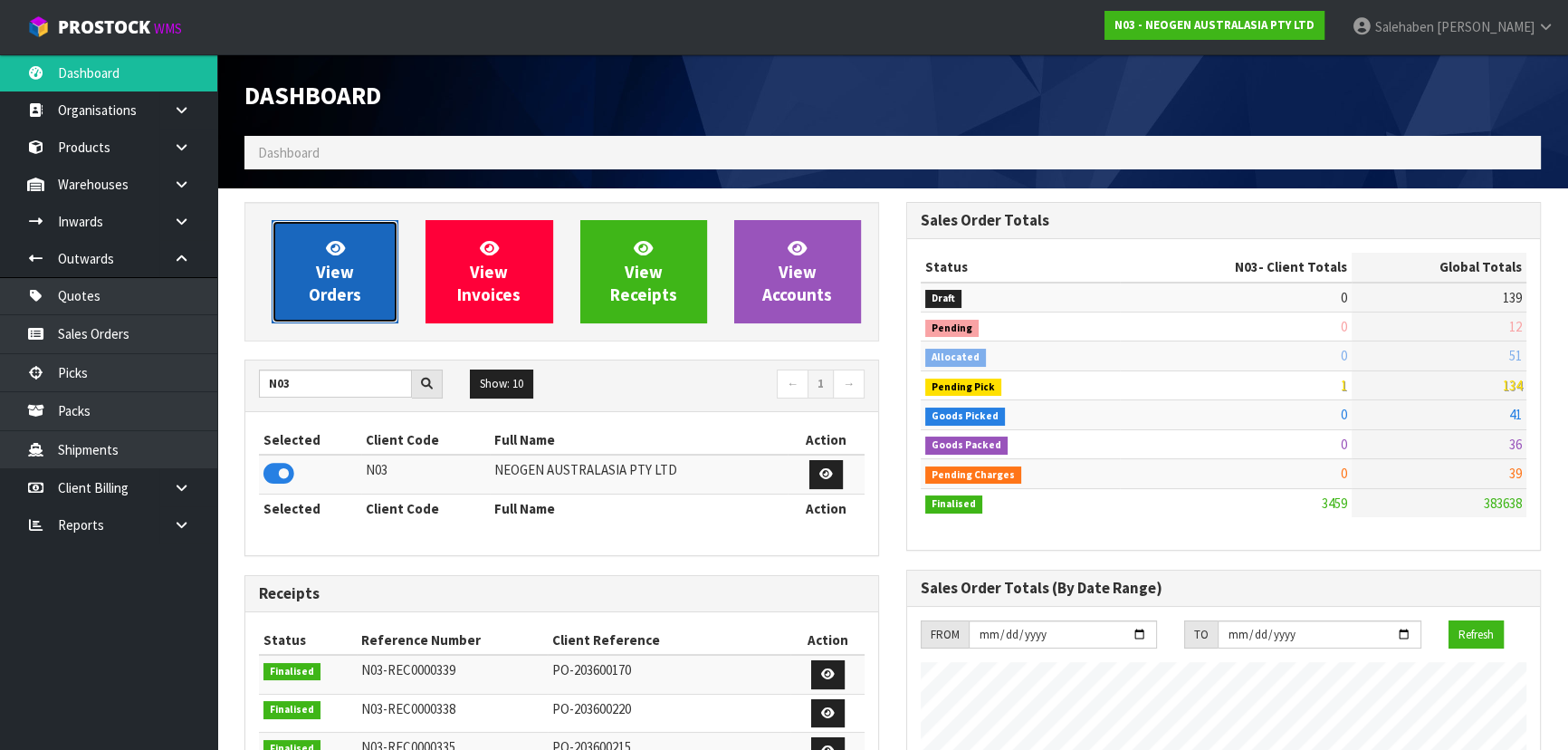
click at [351, 276] on span "View Orders" at bounding box center [335, 271] width 53 height 68
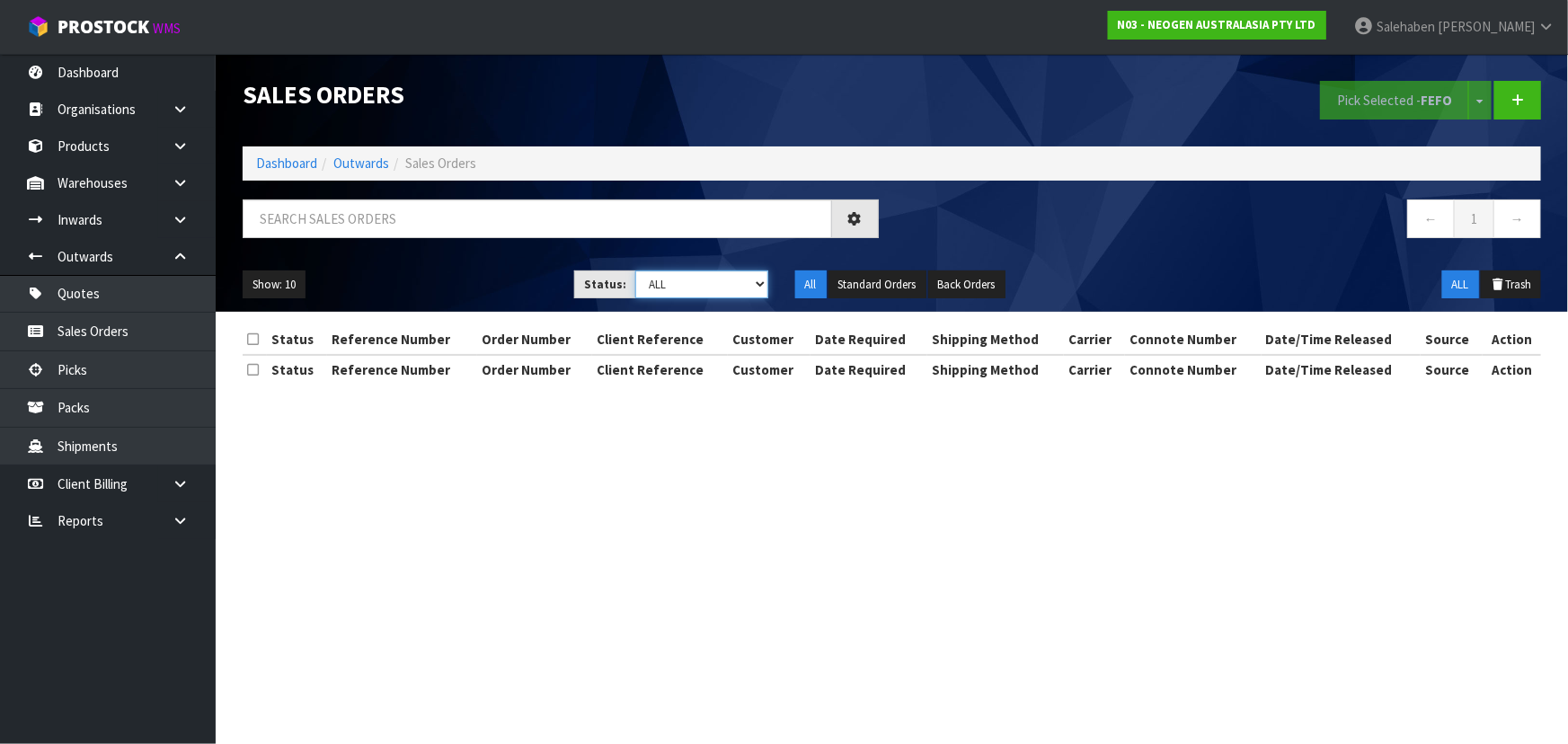
click at [673, 285] on select "Draft Pending Allocated Pending Pick Goods Picked Goods Packed Pending Charges …" at bounding box center [702, 283] width 133 height 28
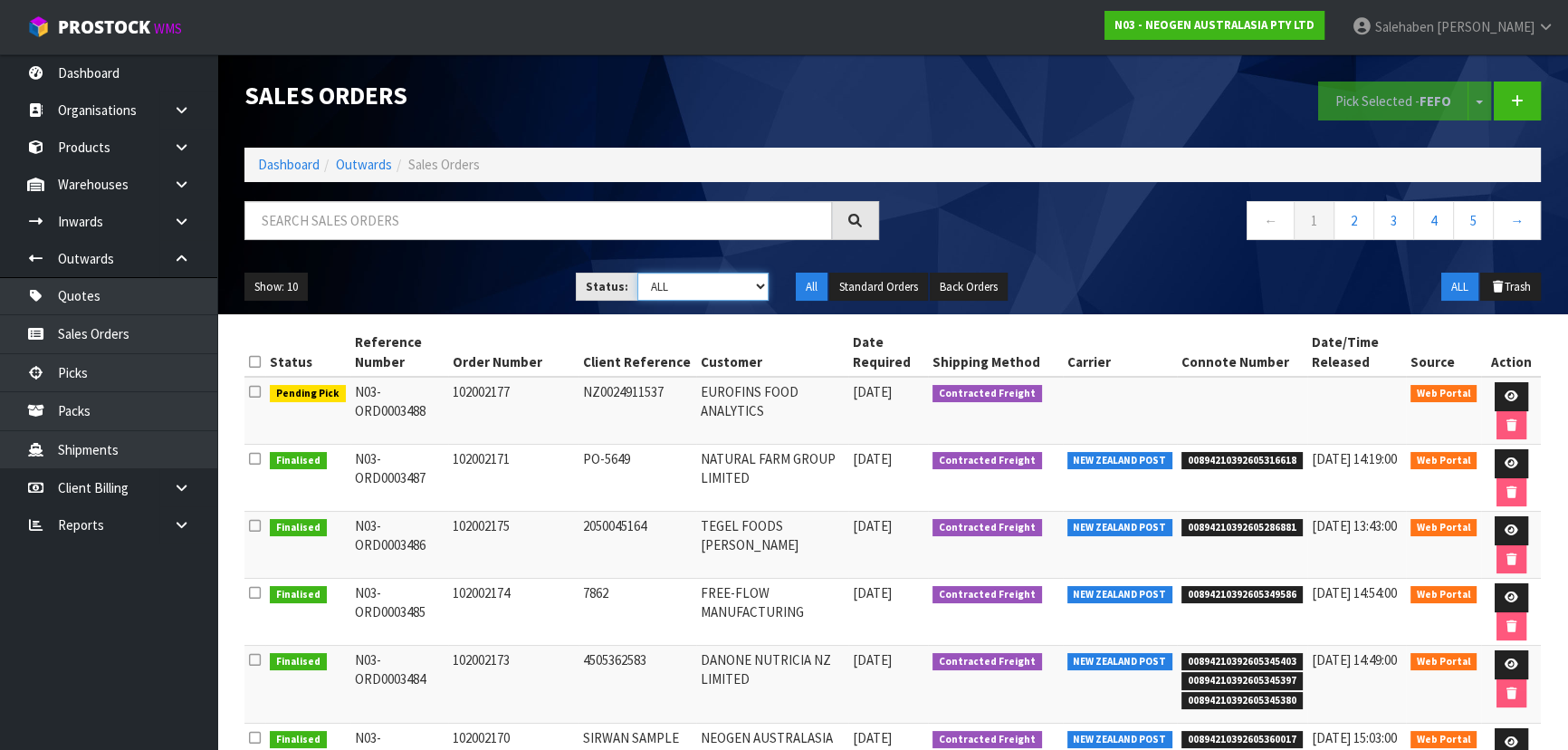
select select "string:3"
click at [638, 272] on select "Draft Pending Allocated Pending Pick Goods Picked Goods Packed Pending Charges …" at bounding box center [704, 286] width 132 height 28
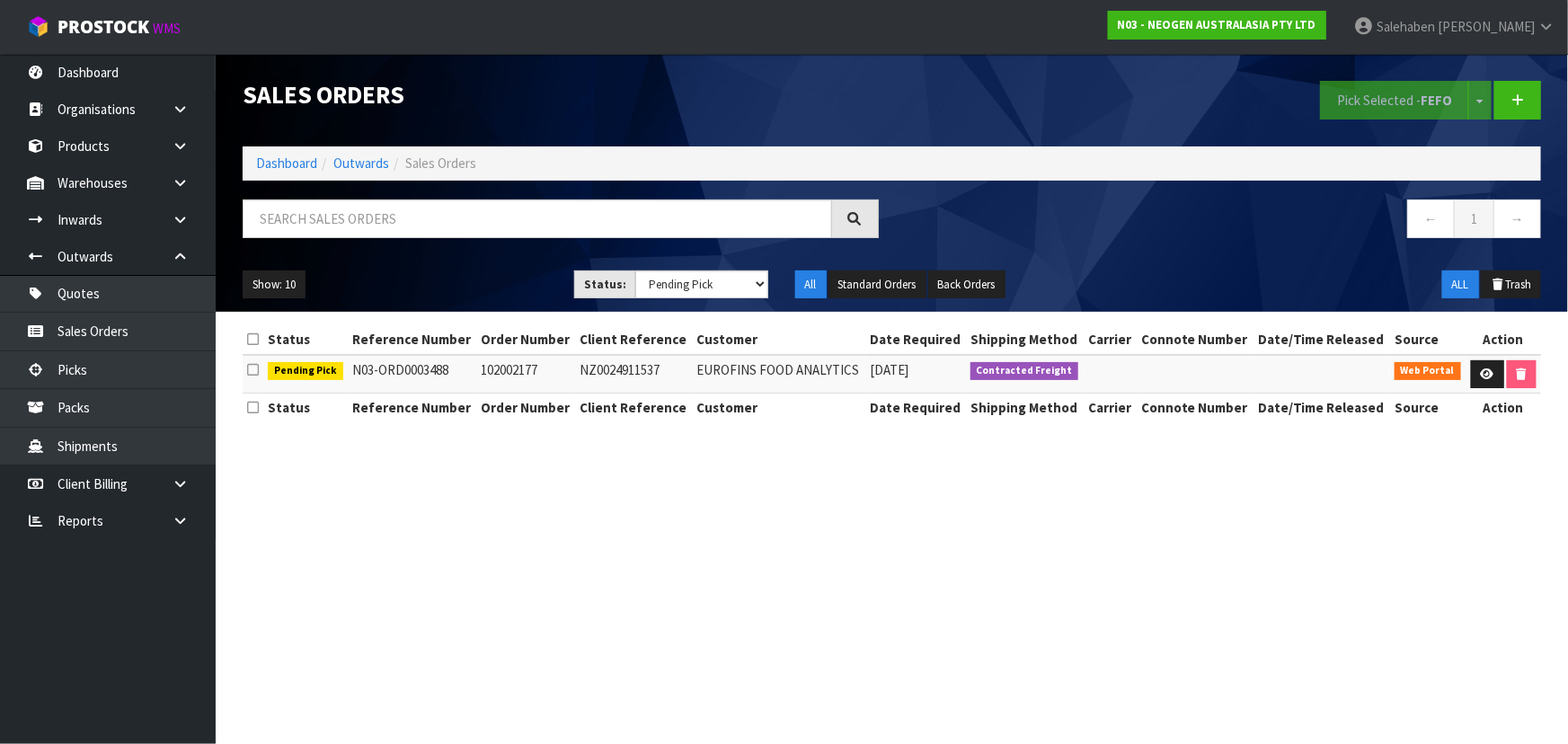
click at [297, 176] on ol "Dashboard Outwards Sales Orders" at bounding box center [892, 163] width 1298 height 33
click at [296, 166] on link "Dashboard" at bounding box center [286, 163] width 61 height 17
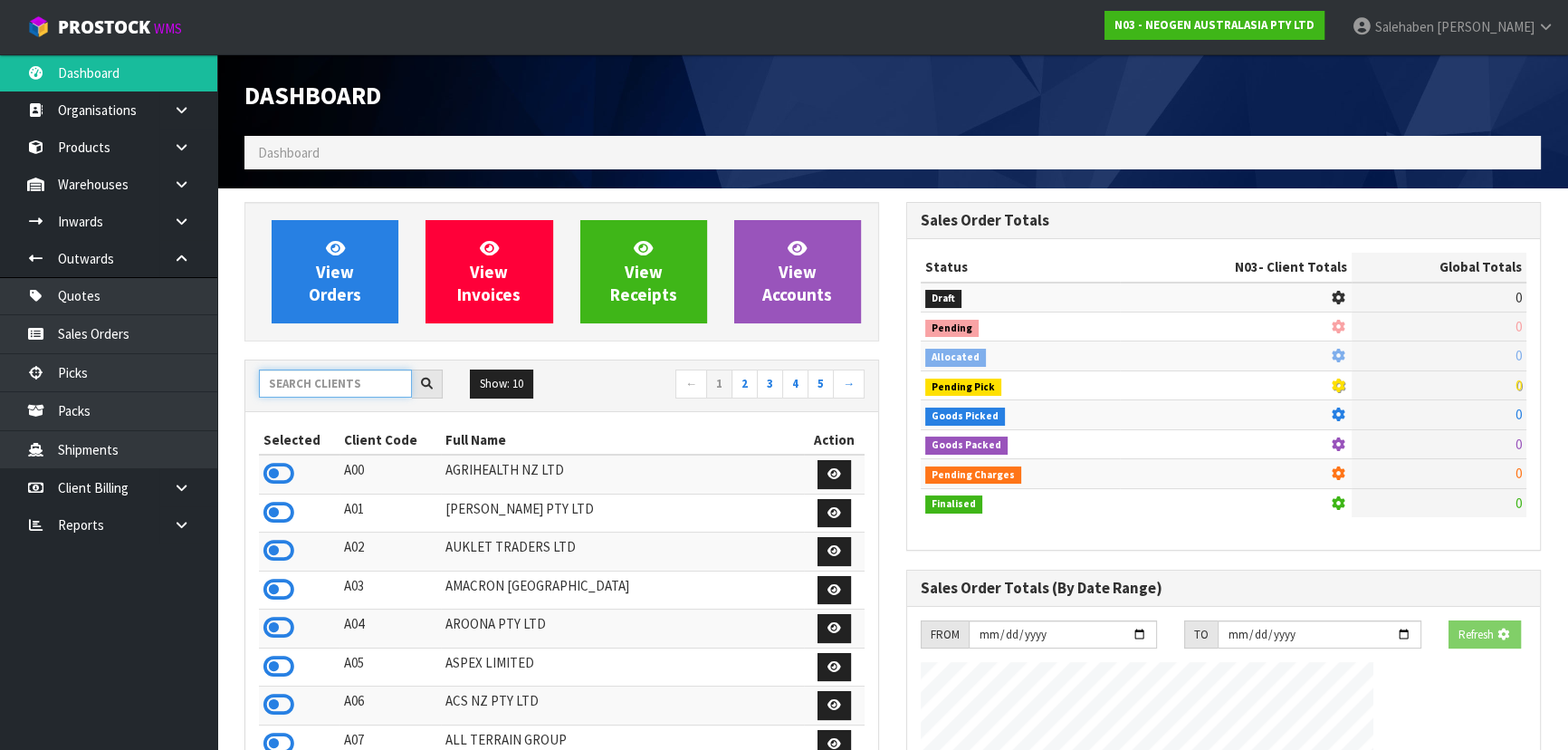
click at [317, 394] on input "text" at bounding box center [335, 383] width 153 height 28
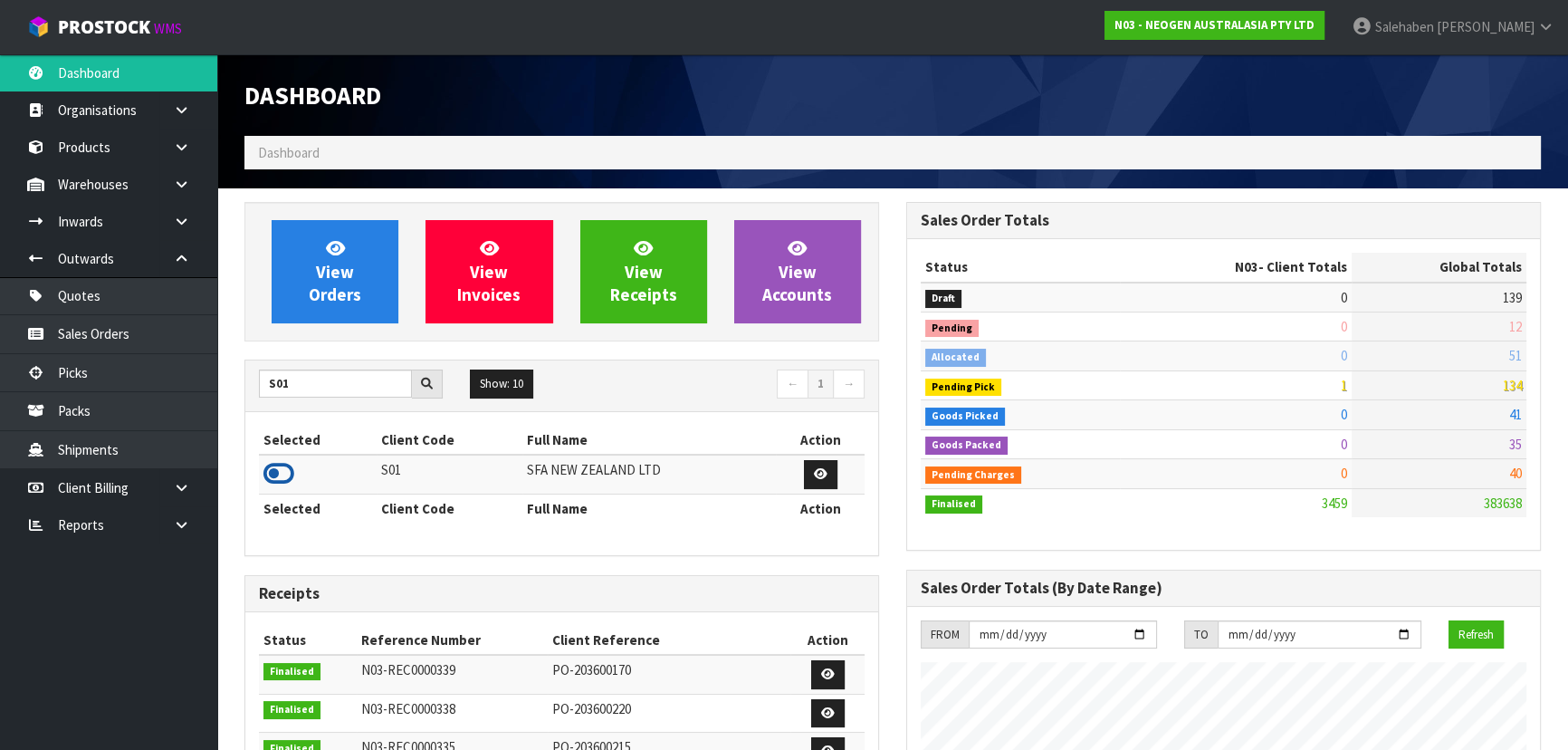
click at [278, 465] on icon at bounding box center [278, 473] width 31 height 27
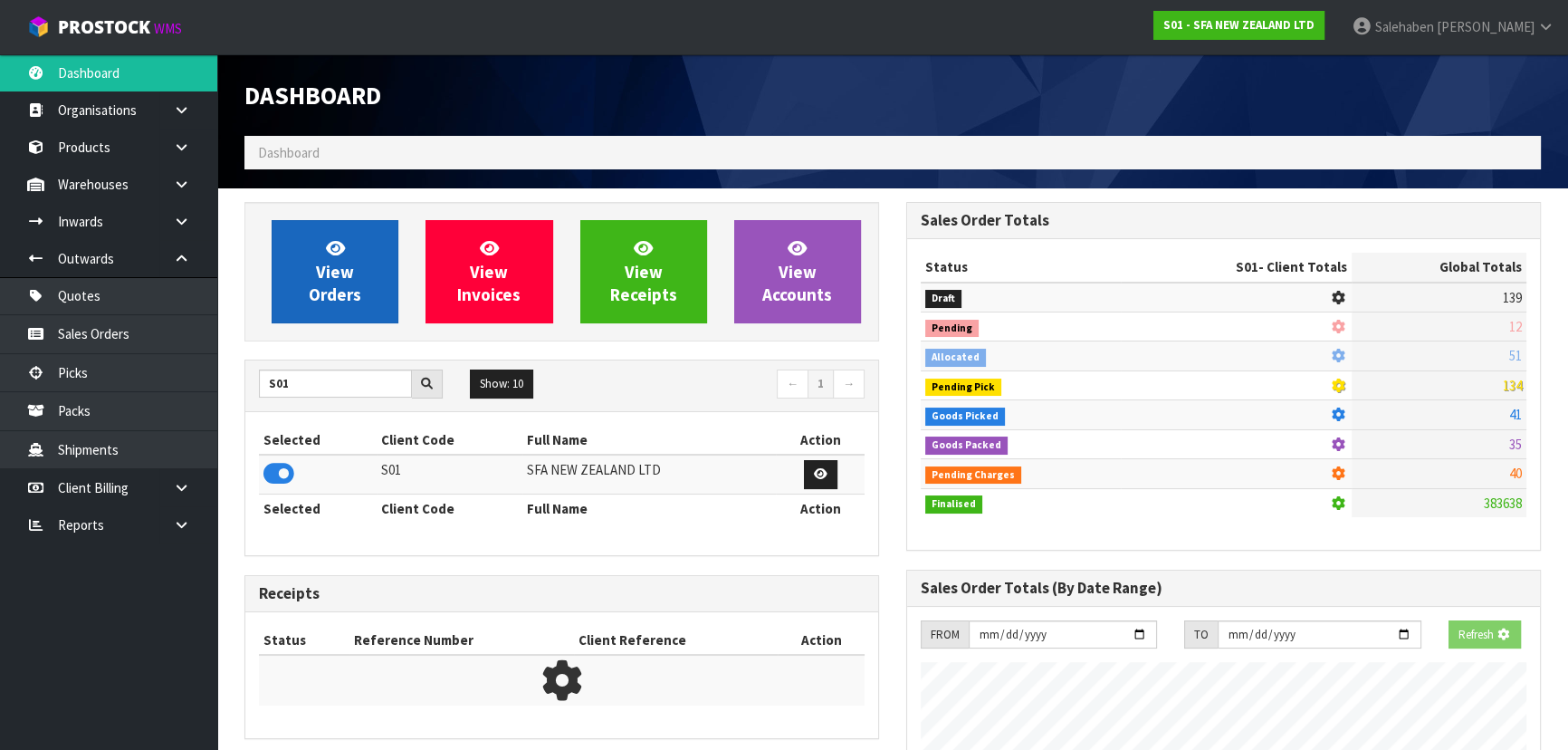
scroll to position [1369, 661]
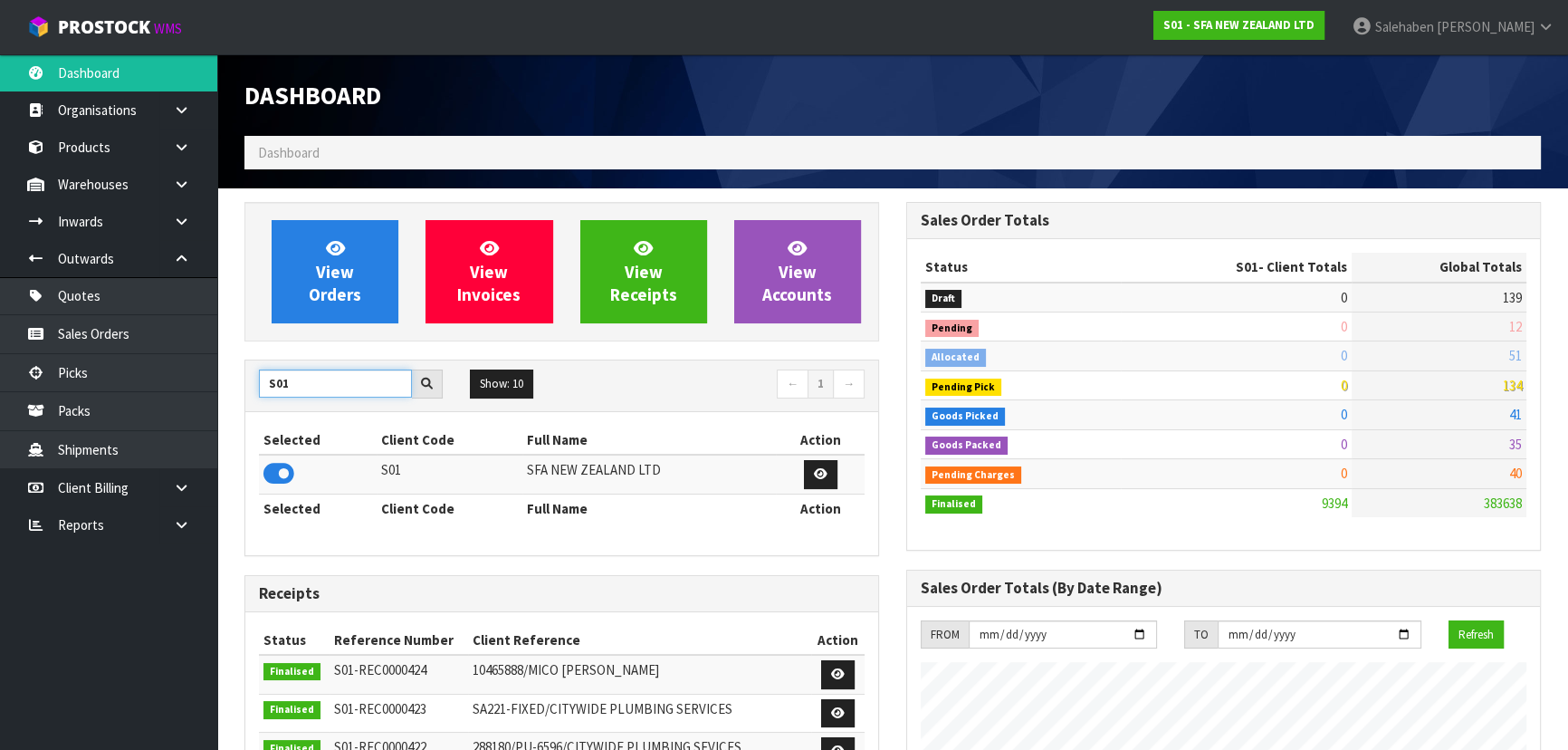
click at [334, 386] on input "S01" at bounding box center [335, 383] width 153 height 28
type input "S"
type input "A06"
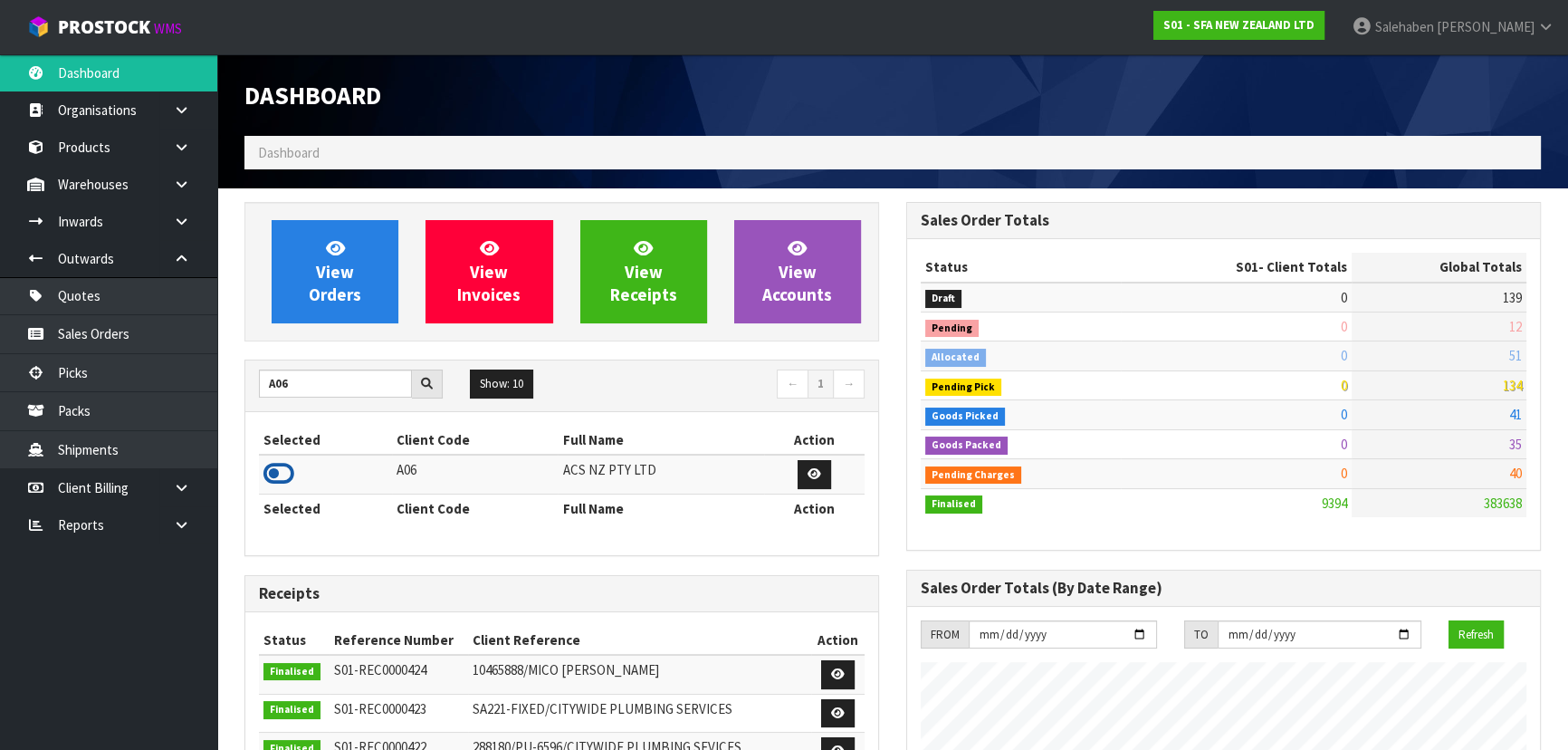
click at [282, 463] on icon at bounding box center [278, 473] width 31 height 27
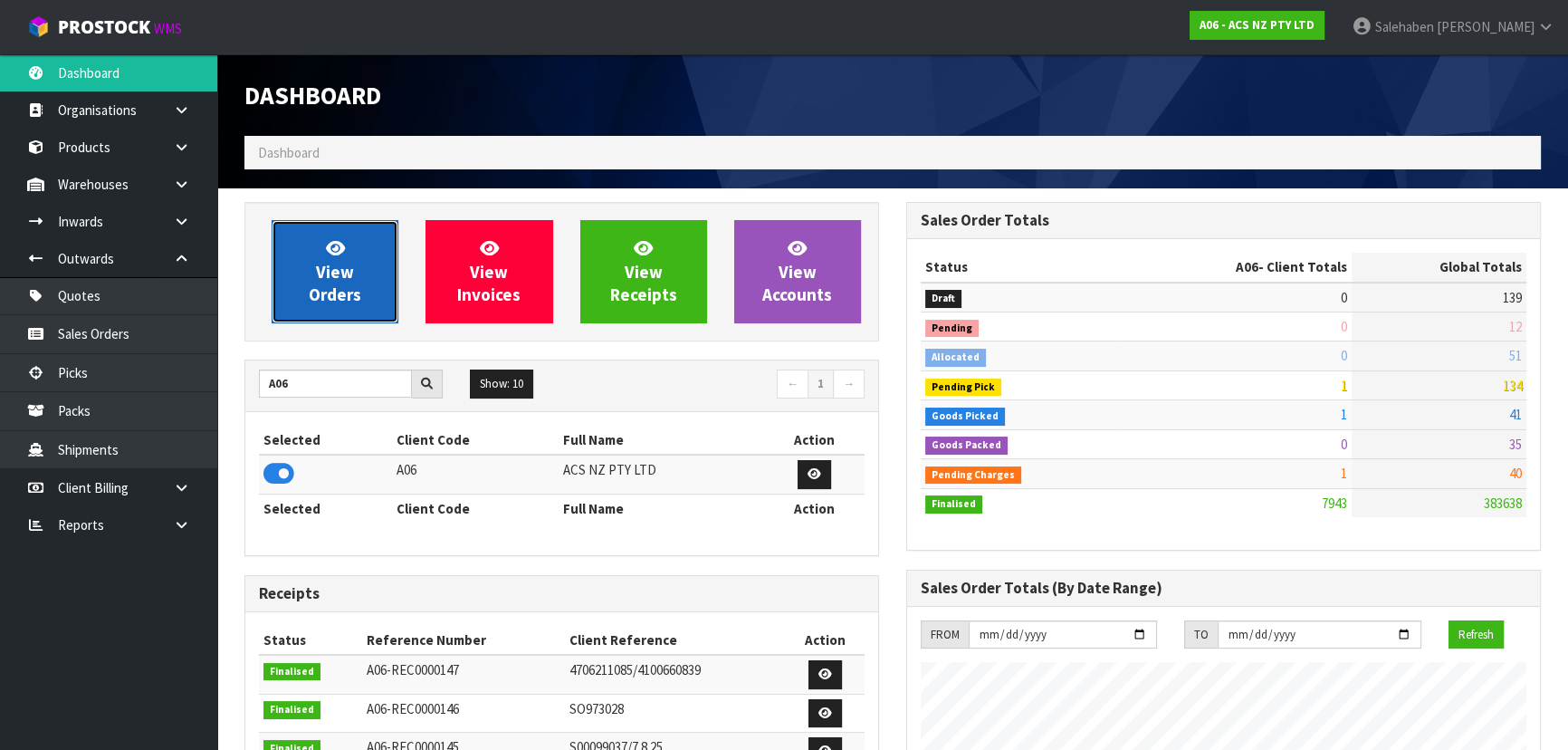
click at [330, 292] on span "View Orders" at bounding box center [335, 271] width 53 height 68
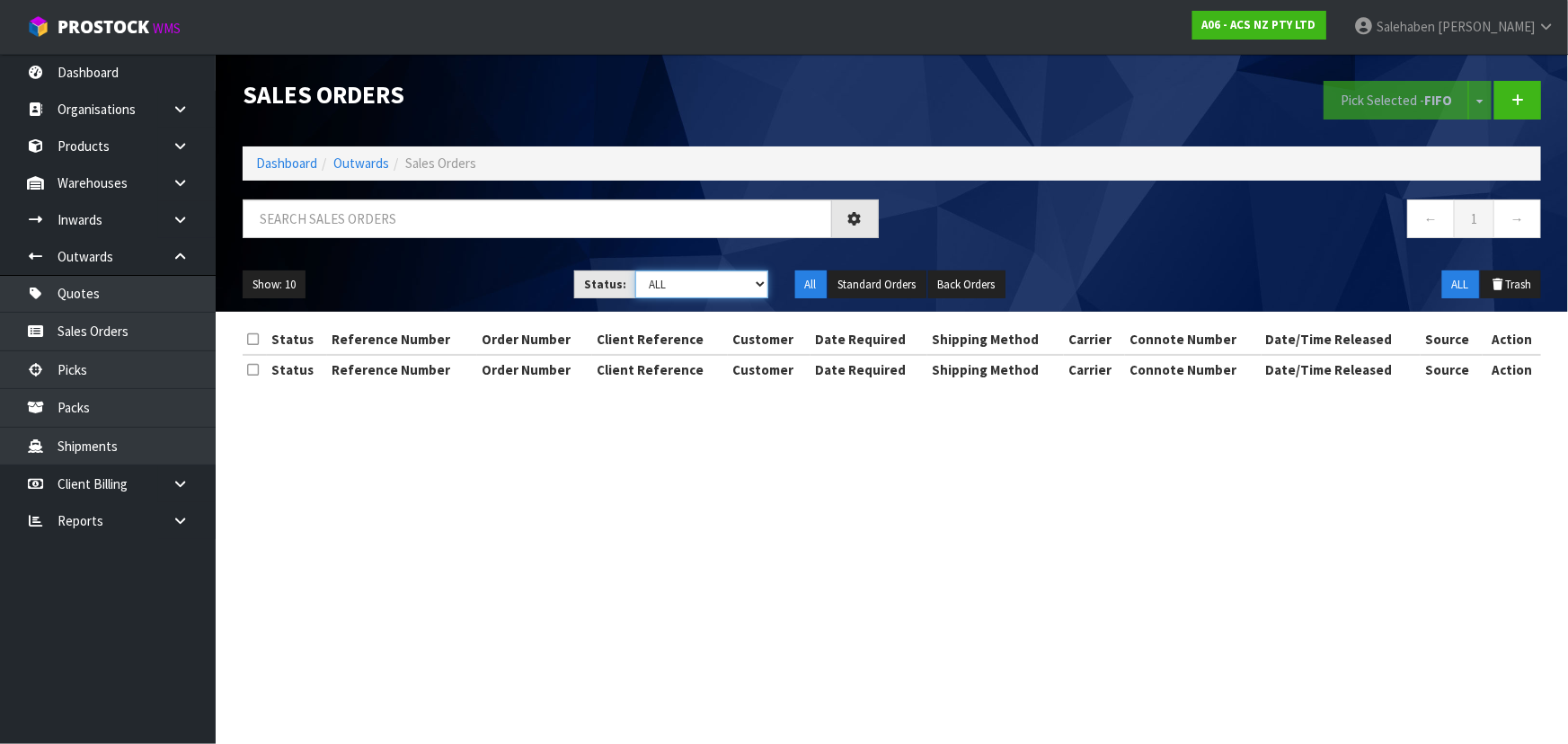
click at [655, 280] on select "Draft Pending Allocated Pending Pick Goods Picked Goods Packed Pending Charges …" at bounding box center [702, 283] width 133 height 28
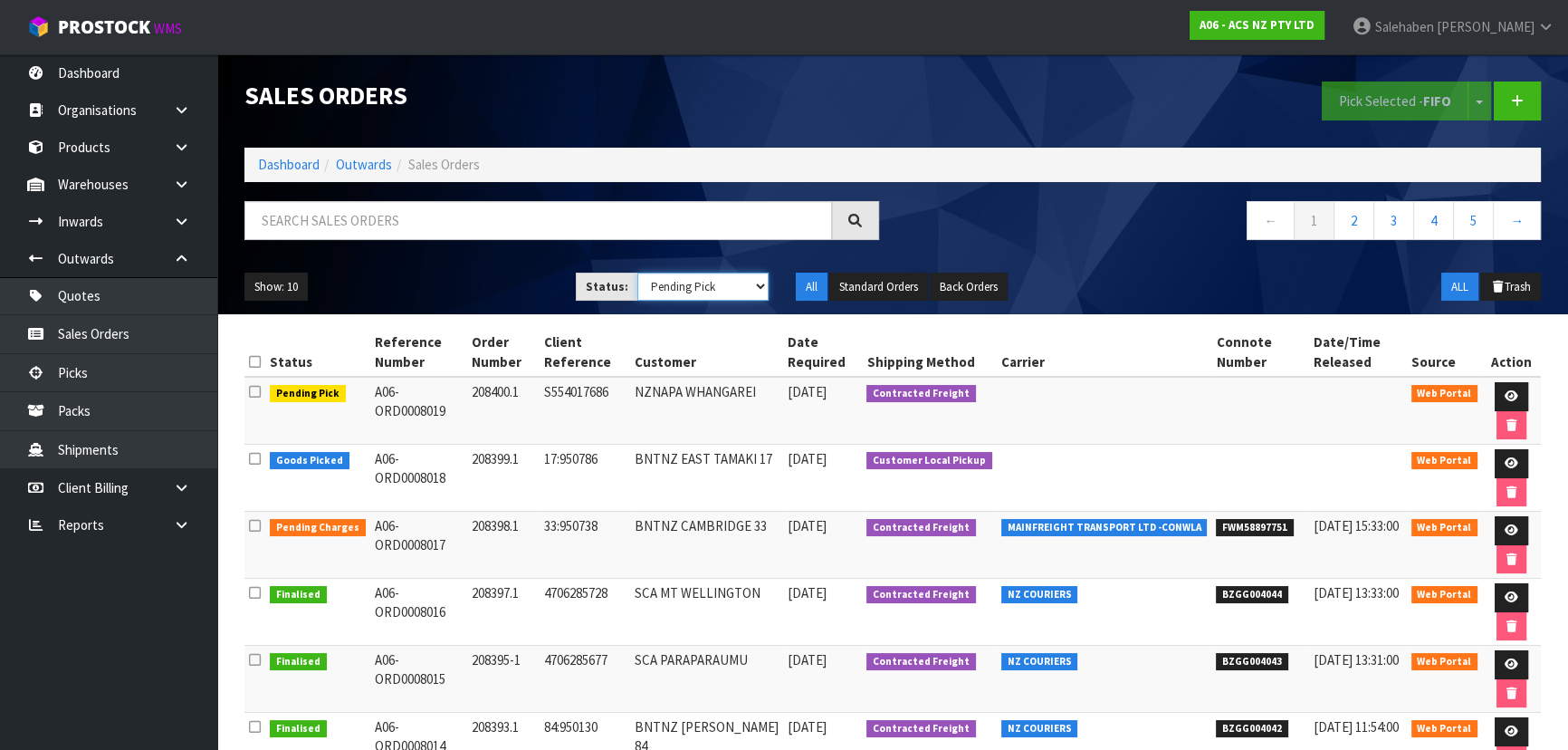
click at [638, 272] on select "Draft Pending Allocated Pending Pick Goods Picked Goods Packed Pending Charges …" at bounding box center [704, 286] width 132 height 28
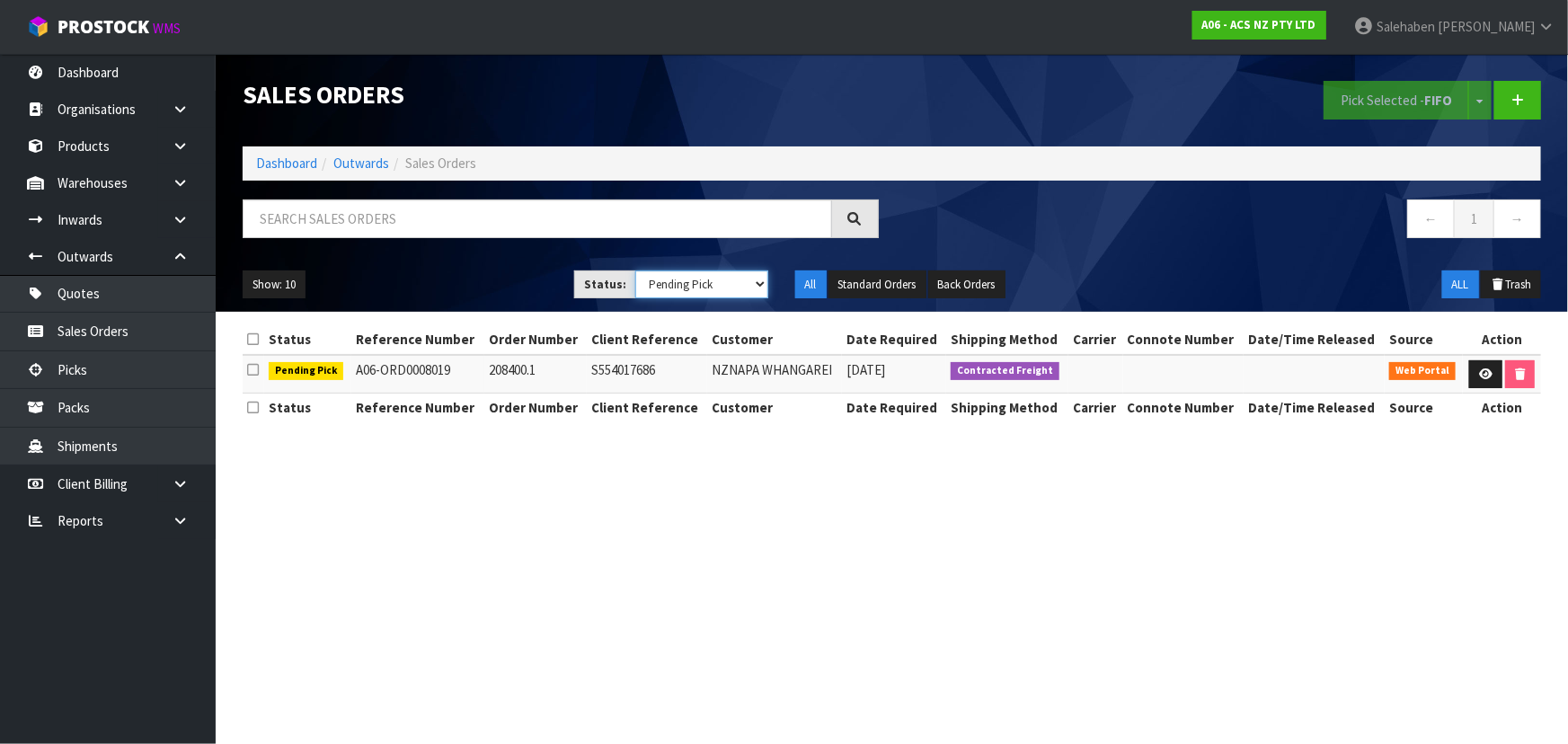
click at [657, 281] on select "Draft Pending Allocated Pending Pick Goods Picked Goods Packed Pending Charges …" at bounding box center [702, 283] width 133 height 28
select select "string:4"
click at [635, 270] on select "Draft Pending Allocated Pending Pick Goods Picked Goods Packed Pending Charges …" at bounding box center [702, 283] width 133 height 28
click at [284, 175] on ol "Dashboard Outwards Sales Orders" at bounding box center [892, 163] width 1298 height 33
click at [284, 165] on link "Dashboard" at bounding box center [286, 163] width 61 height 17
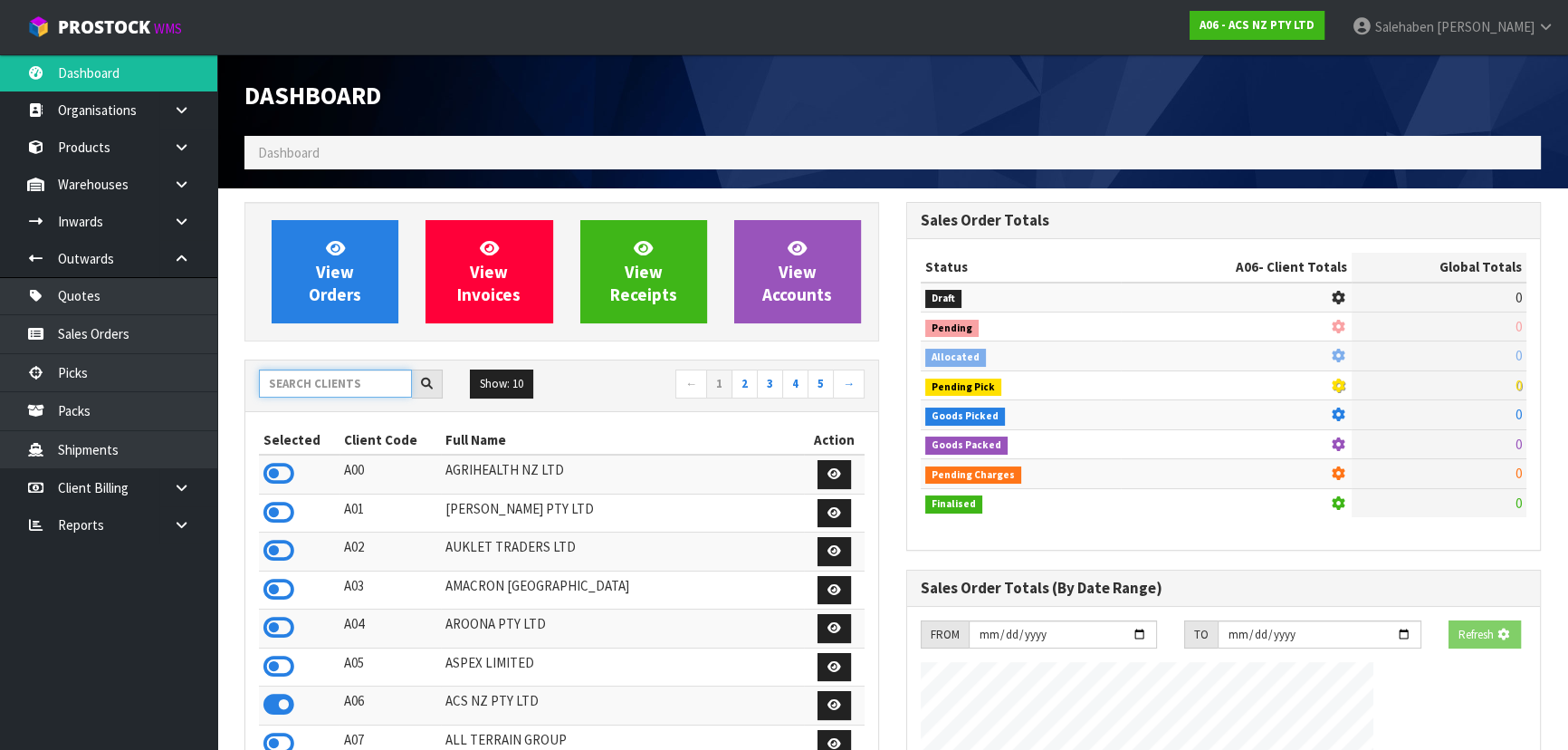
click at [307, 369] on input "text" at bounding box center [335, 383] width 153 height 28
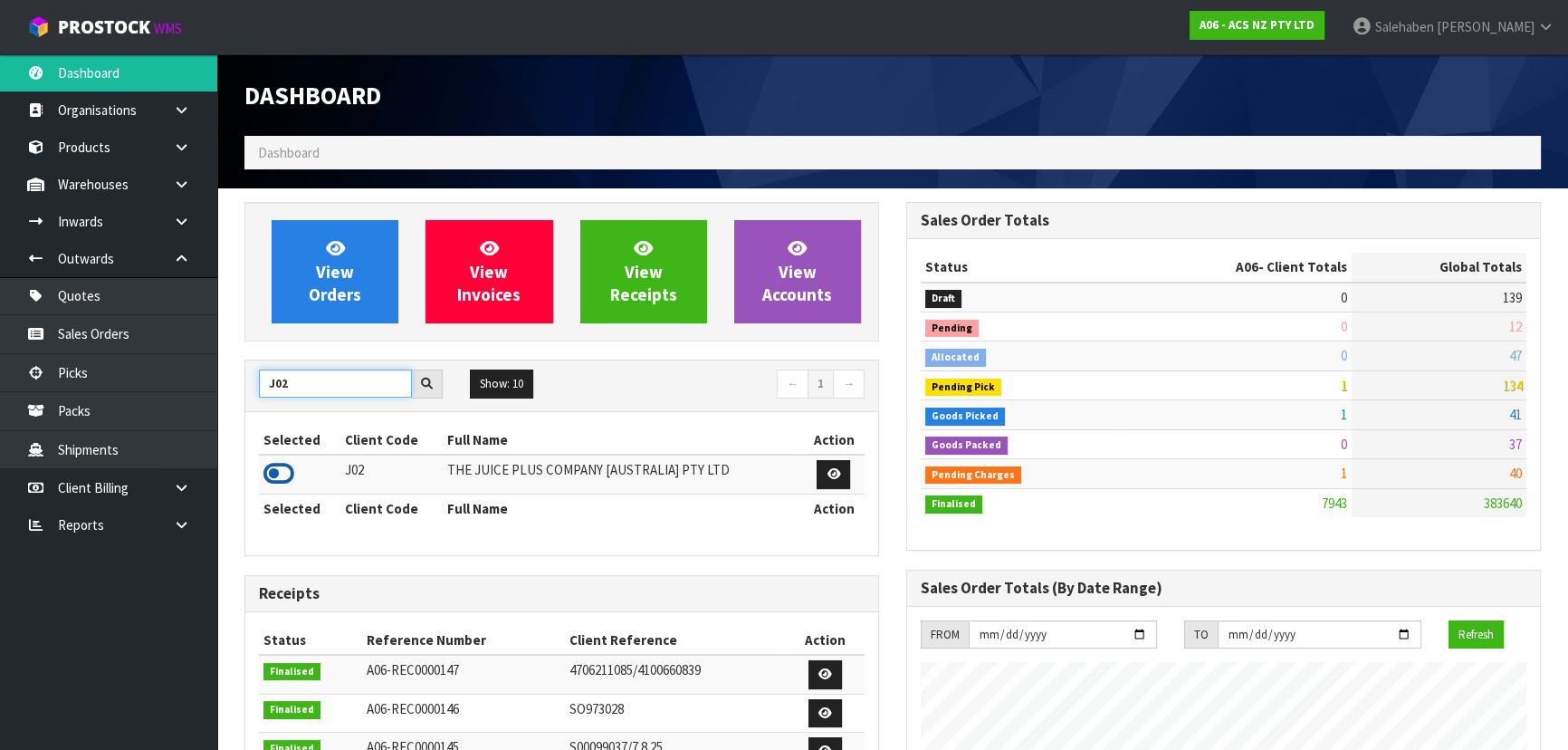
type input "J02"
click at [278, 466] on icon at bounding box center [278, 473] width 31 height 27
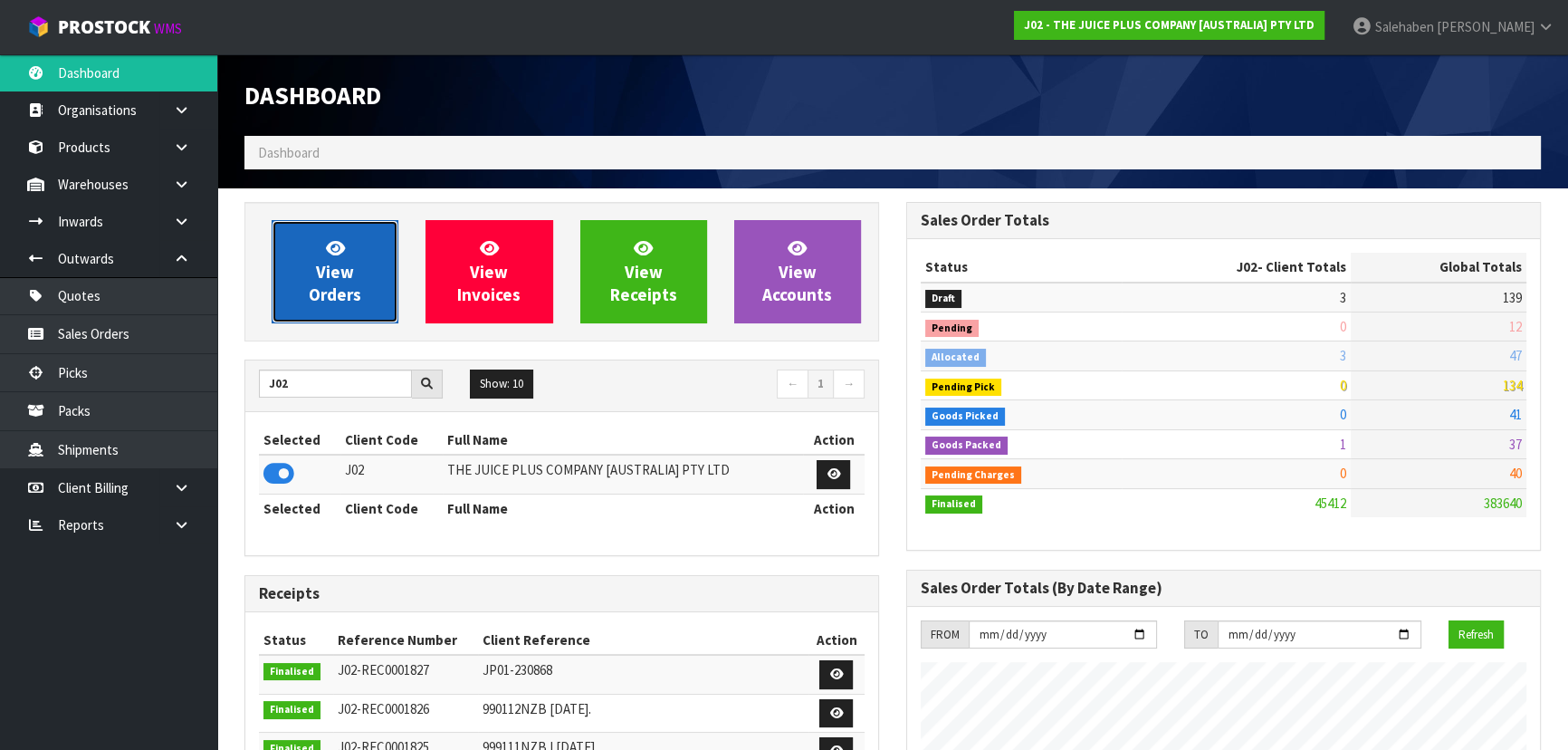
click at [345, 270] on span "View Orders" at bounding box center [335, 271] width 53 height 68
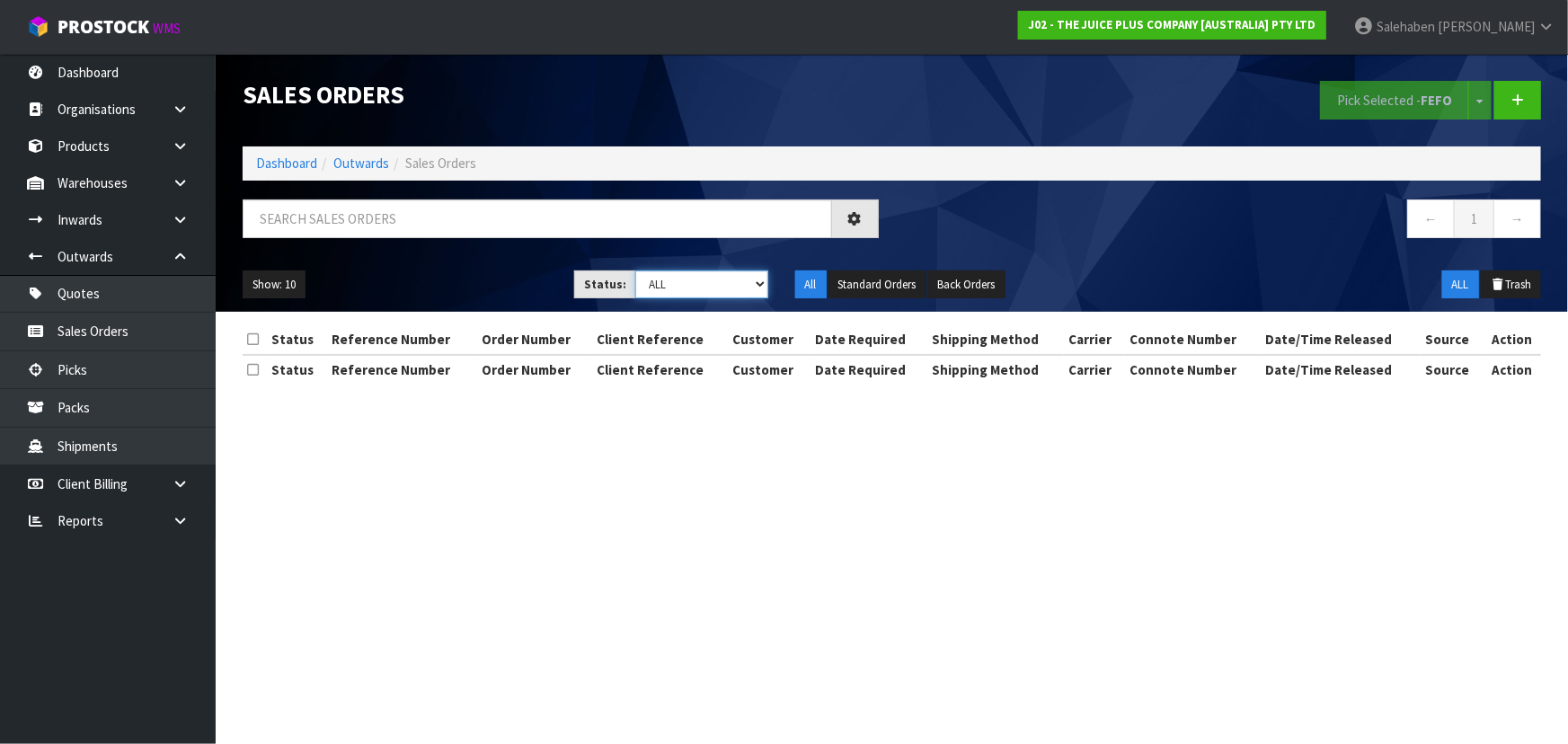
drag, startPoint x: 681, startPoint y: 287, endPoint x: 679, endPoint y: 296, distance: 9.2
click at [681, 287] on select "Draft Pending Allocated Pending Pick Goods Picked Goods Packed Pending Charges …" at bounding box center [702, 283] width 133 height 28
select select "string:5"
click at [635, 270] on select "Draft Pending Allocated Pending Pick Goods Picked Goods Packed Pending Charges …" at bounding box center [702, 283] width 133 height 28
